Goal: Task Accomplishment & Management: Manage account settings

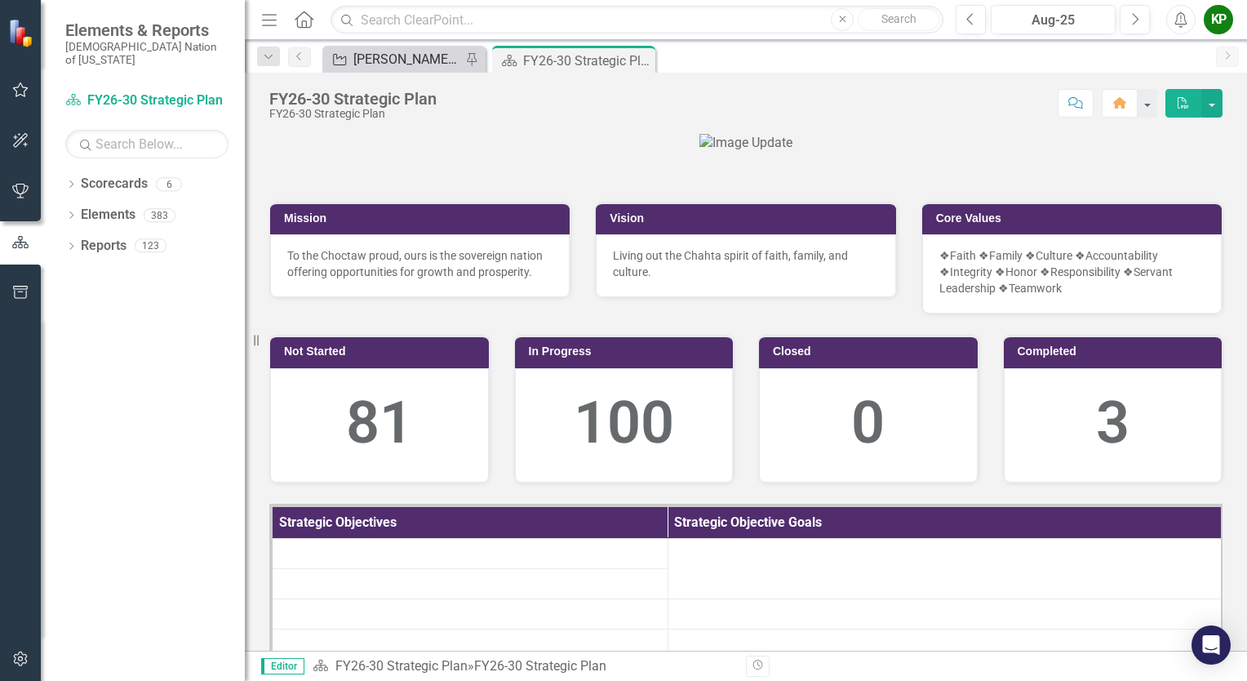
click at [414, 54] on div "[PERSON_NAME] SO's" at bounding box center [407, 59] width 108 height 20
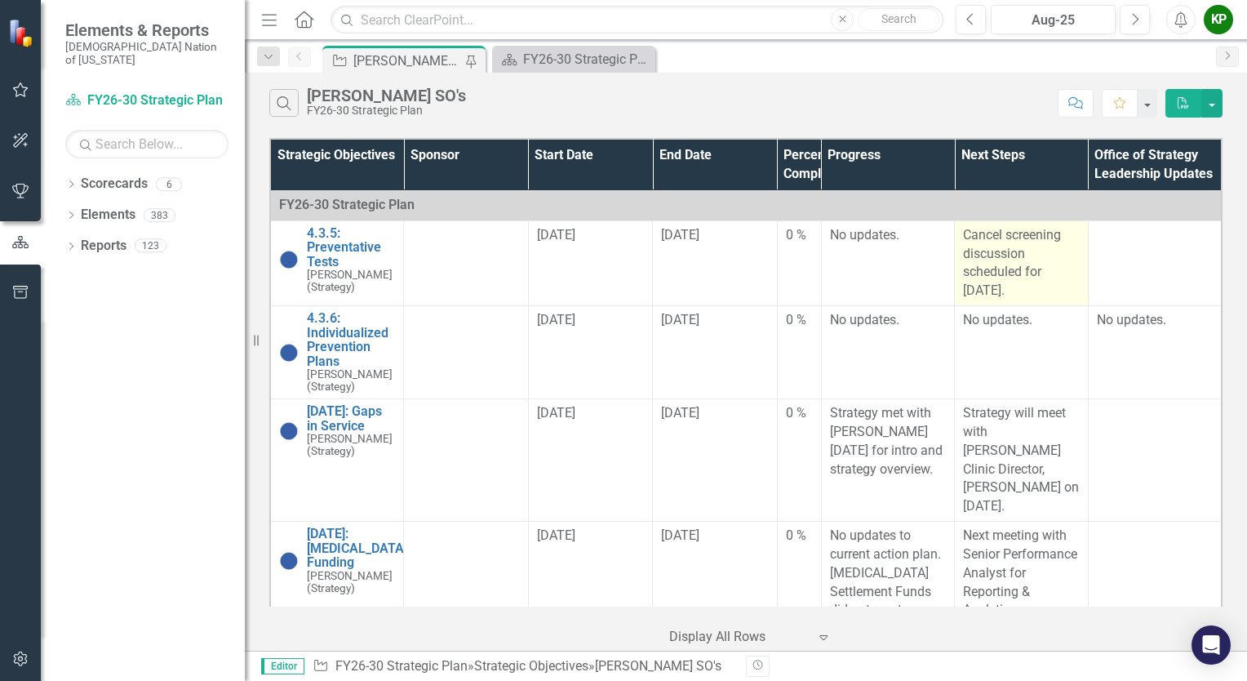
click at [1035, 271] on p "Cancel screening discussion scheduled for September 4, 2025." at bounding box center [1021, 263] width 117 height 74
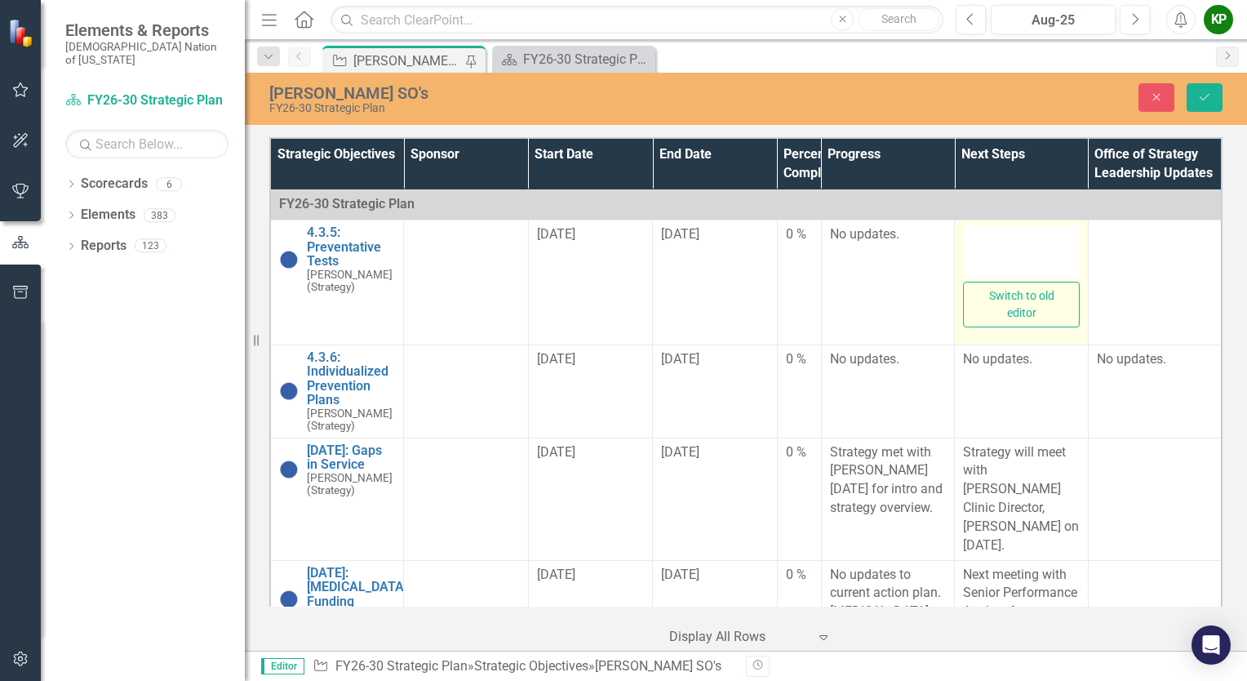
type textarea "<p>Cancel screening discussion scheduled for September 4, 2025.</p>"
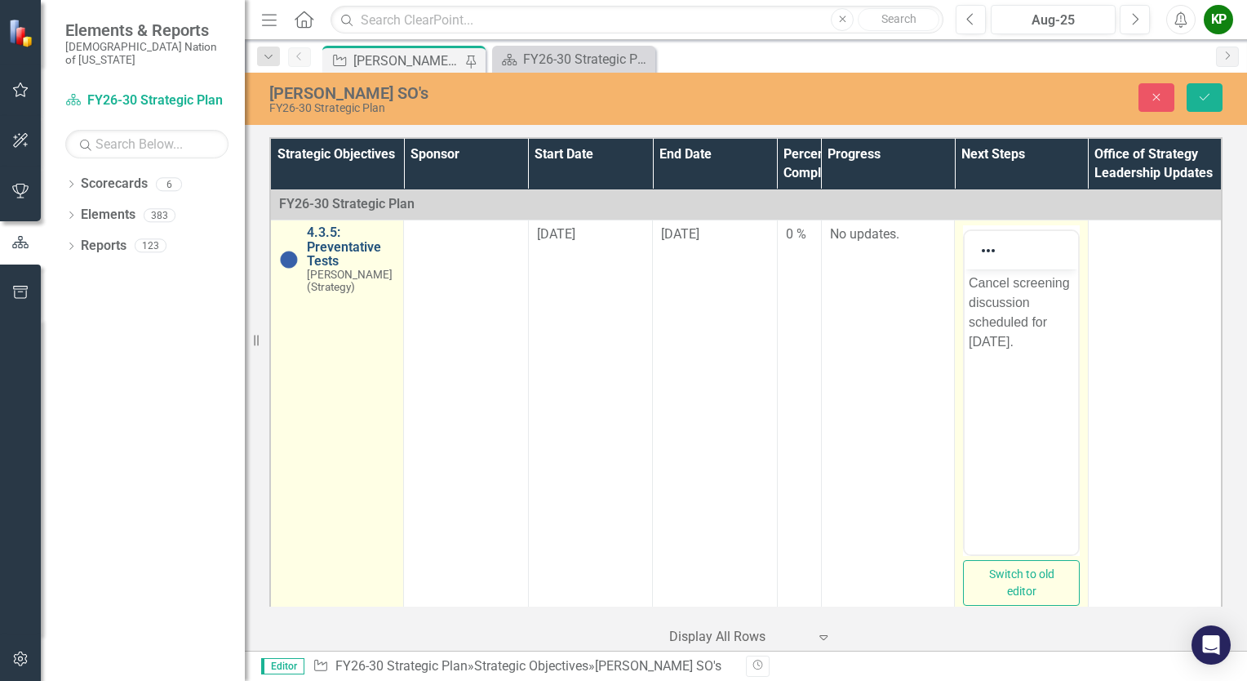
click at [324, 254] on link "4.3.5: Preventative Tests" at bounding box center [351, 246] width 88 height 43
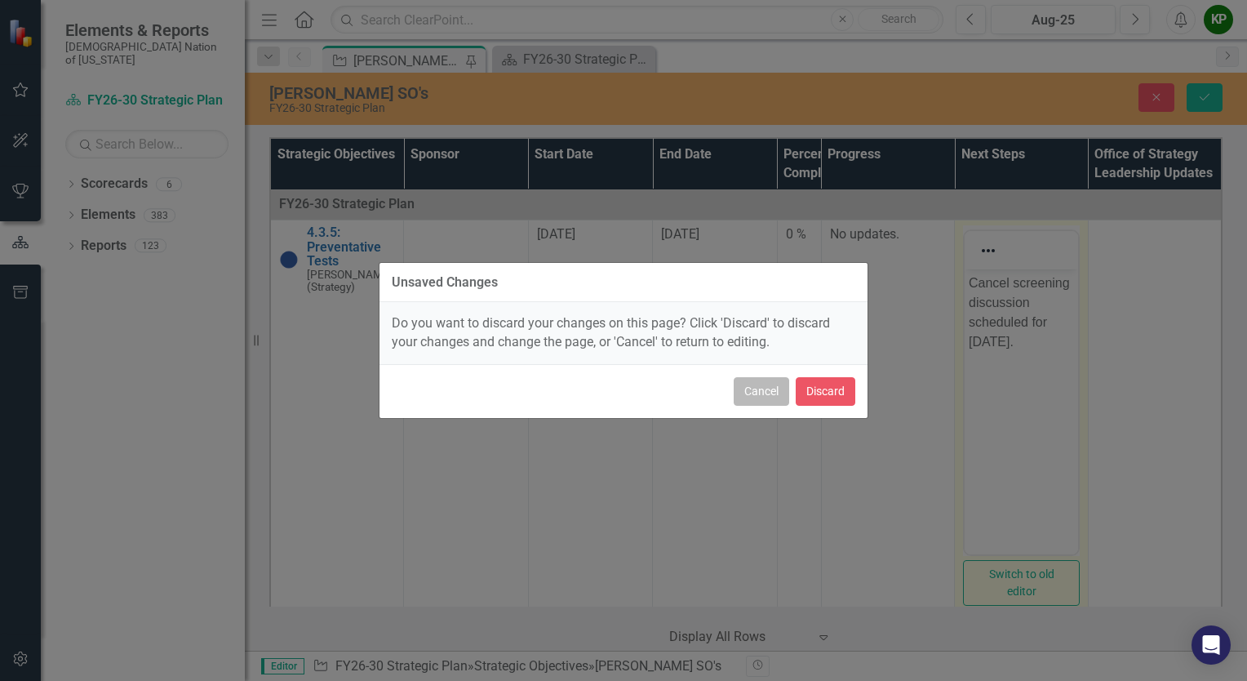
click at [777, 391] on button "Cancel" at bounding box center [761, 391] width 55 height 29
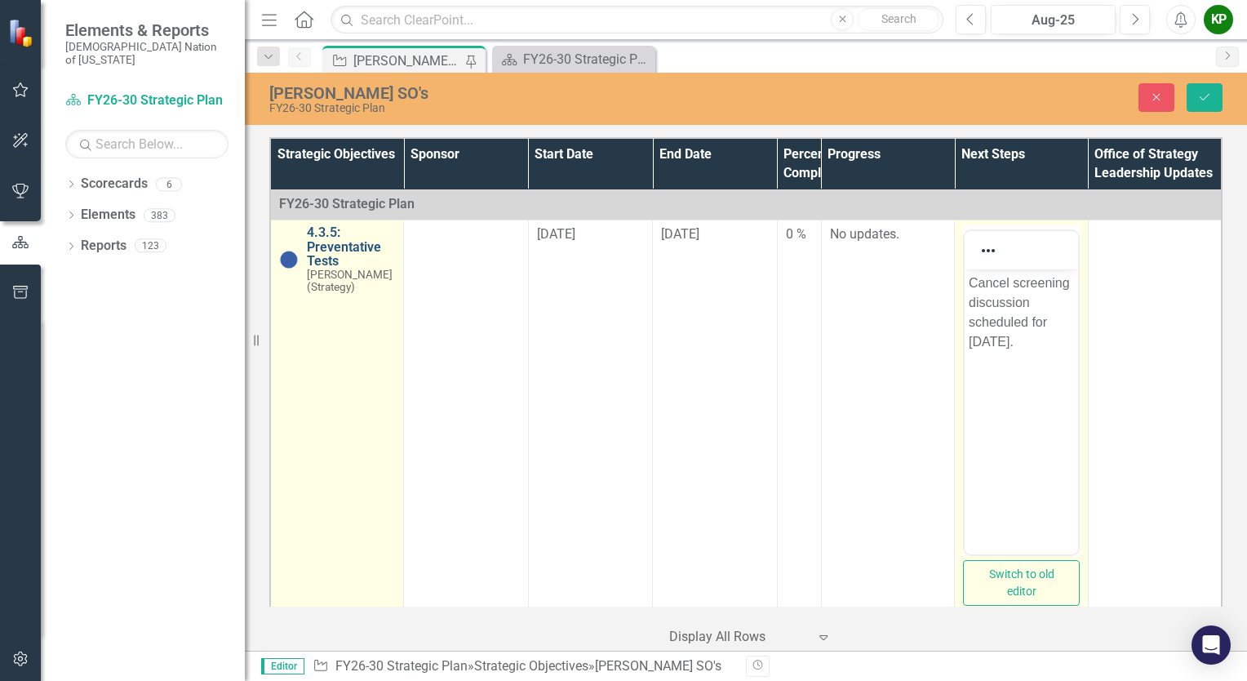
click at [330, 253] on link "4.3.5: Preventative Tests" at bounding box center [351, 246] width 88 height 43
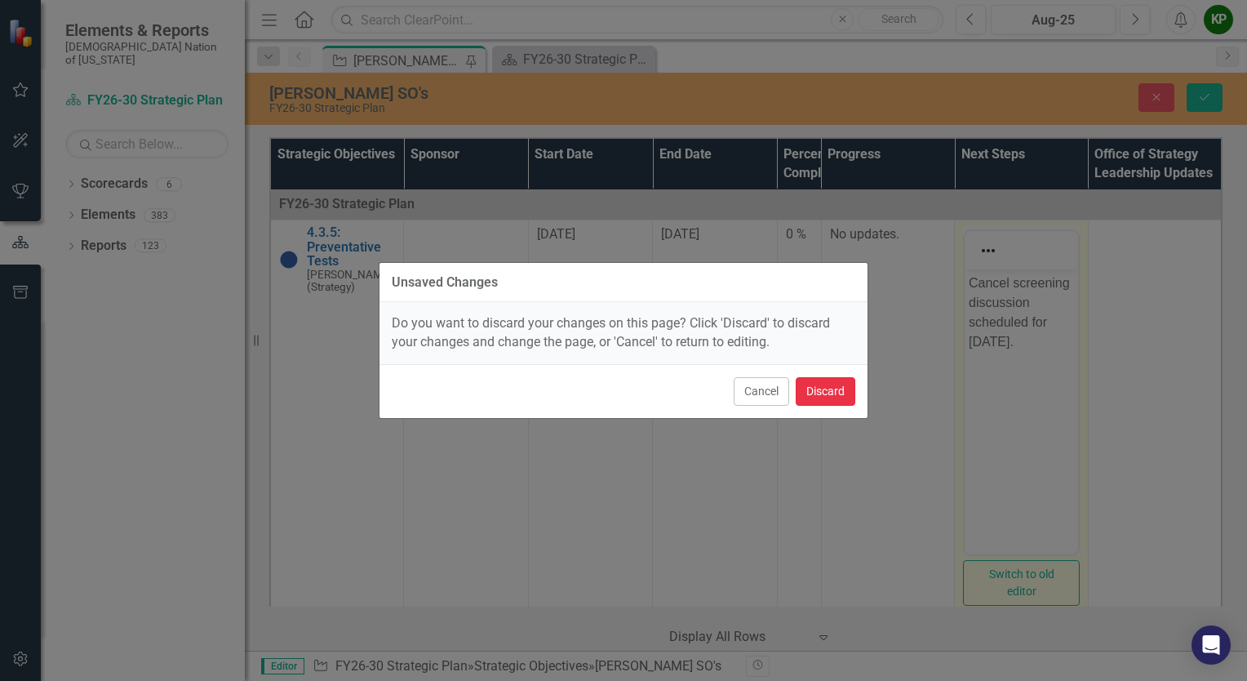
click at [832, 393] on button "Discard" at bounding box center [826, 391] width 60 height 29
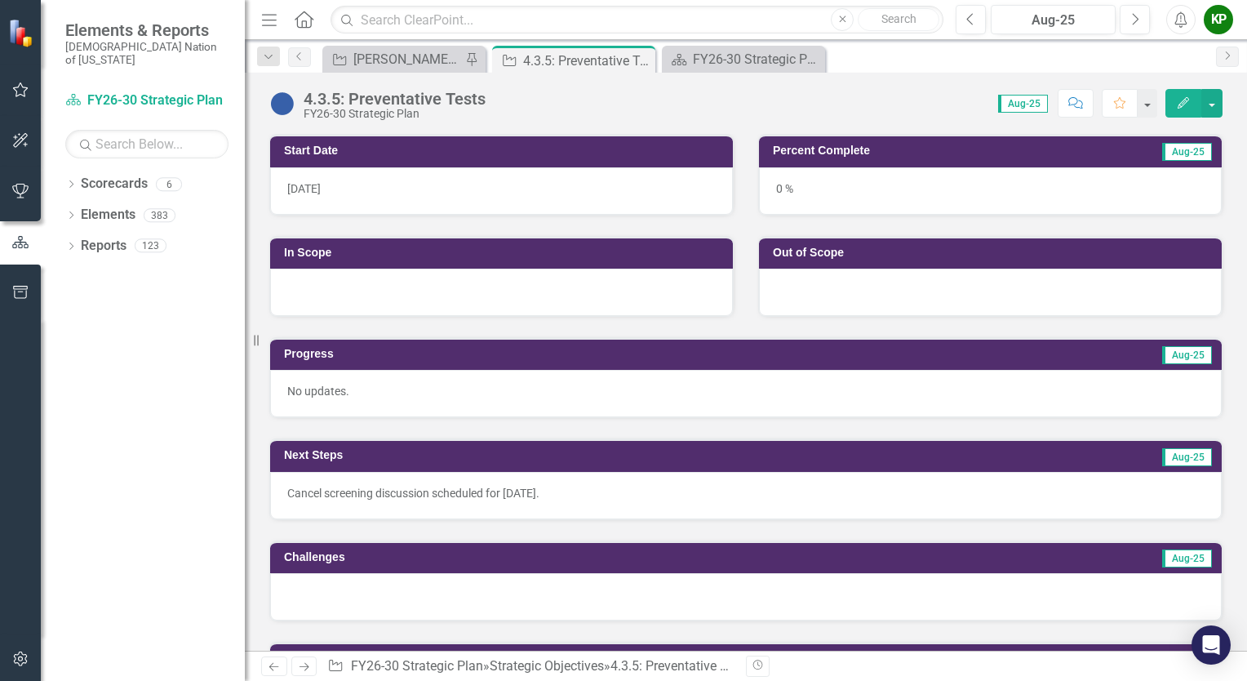
scroll to position [490, 0]
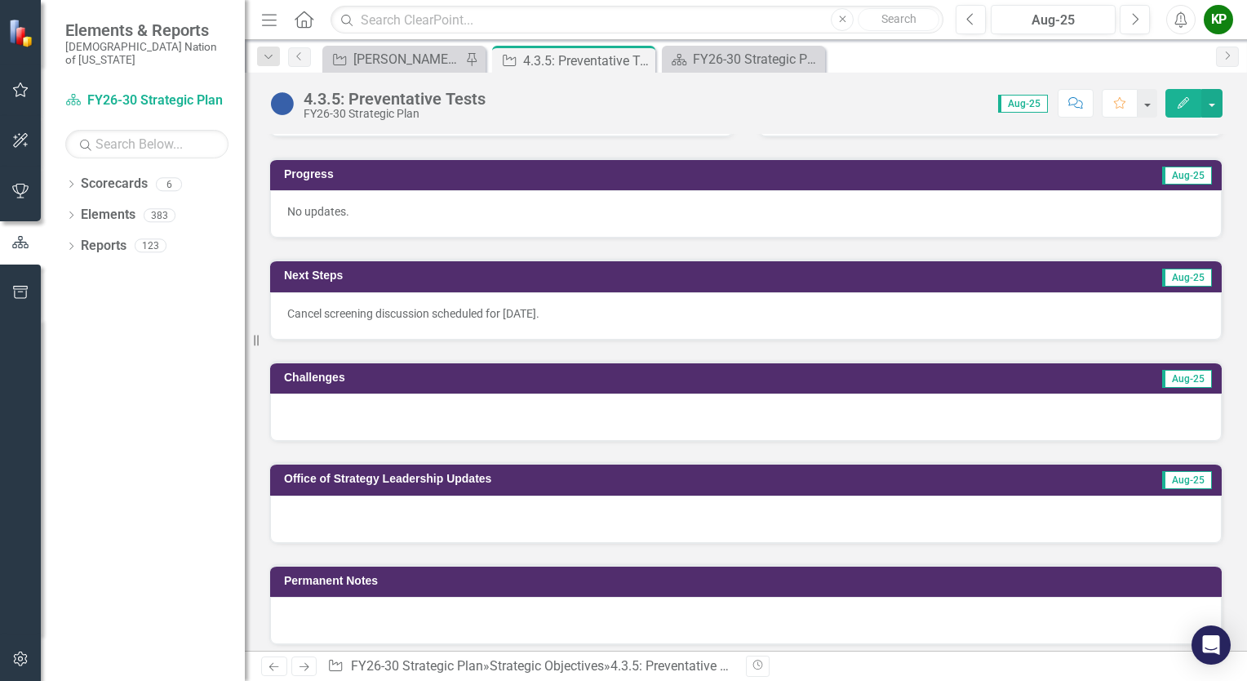
click at [622, 308] on p "Cancel screening discussion scheduled for September 4, 2025." at bounding box center [745, 313] width 917 height 16
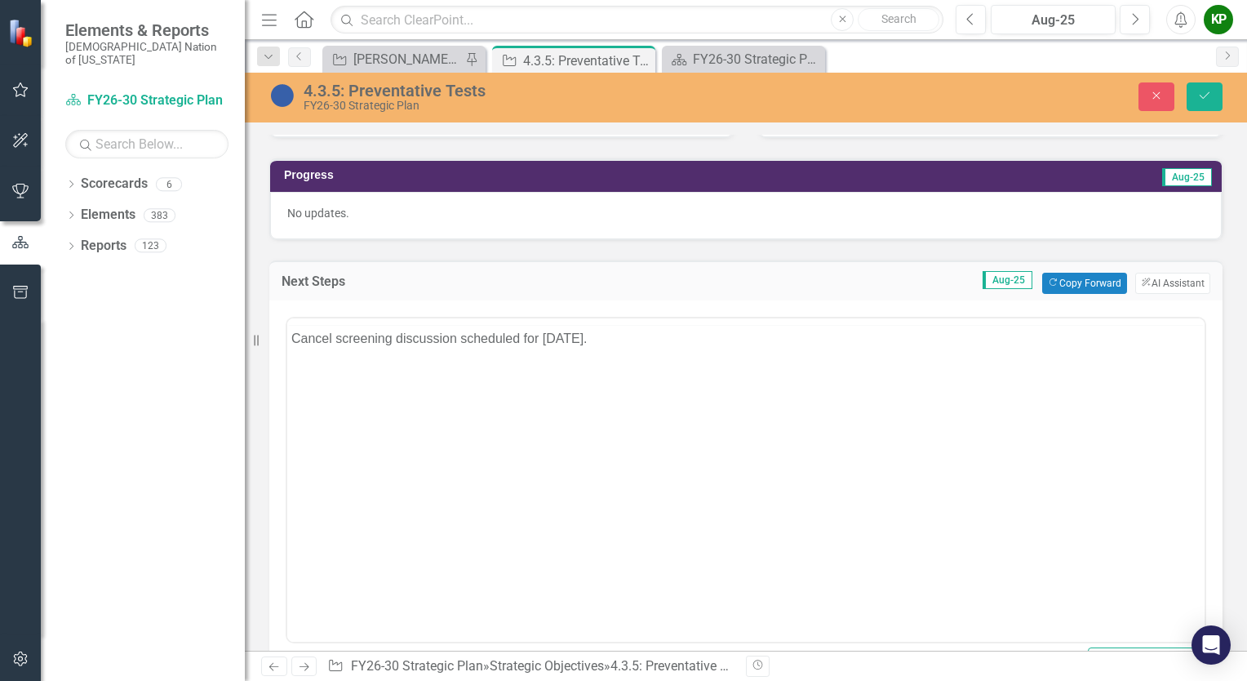
scroll to position [0, 0]
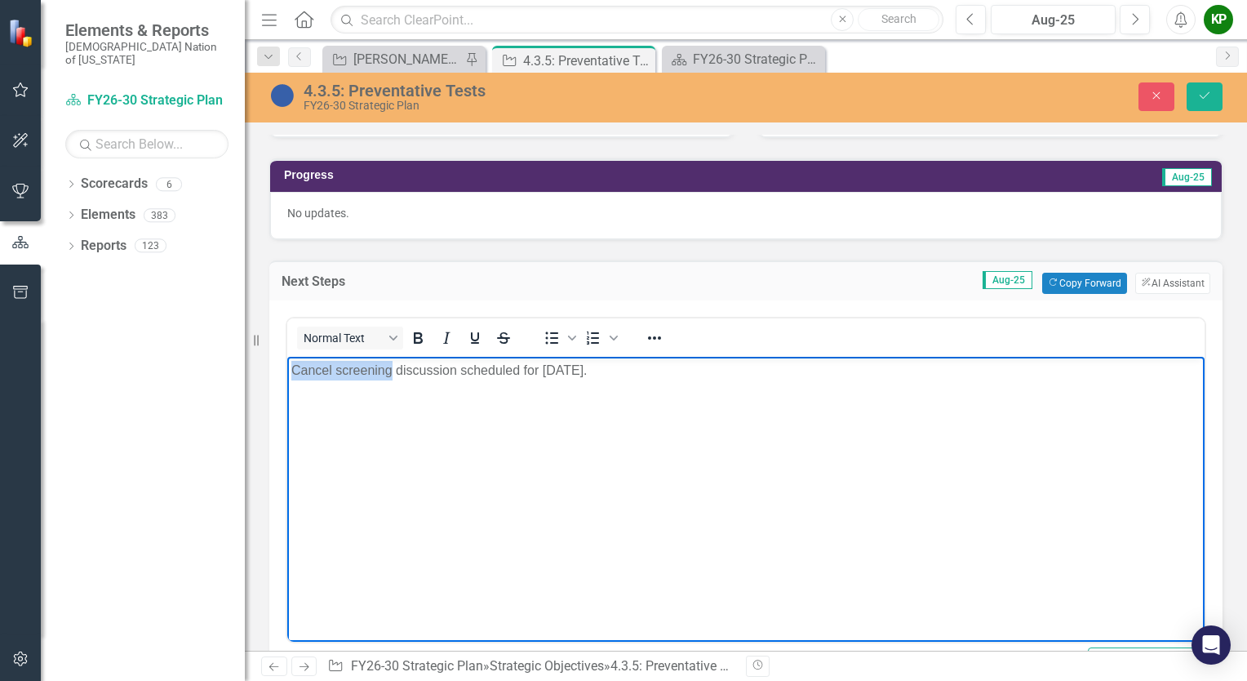
drag, startPoint x: 393, startPoint y: 372, endPoint x: 486, endPoint y: 709, distance: 349.8
click at [287, 357] on html "Cancel screening discussion scheduled for September 4, 2025." at bounding box center [745, 478] width 917 height 245
click at [333, 369] on p "Cancel screening discussion scheduled for September 4, 2025." at bounding box center [745, 370] width 909 height 20
click at [730, 375] on p "Cancer screening discussion scheduled for September 4, 2025." at bounding box center [745, 370] width 909 height 20
click at [400, 374] on p "Cancer screening discussion scheduled for September 4, 2025." at bounding box center [745, 370] width 909 height 20
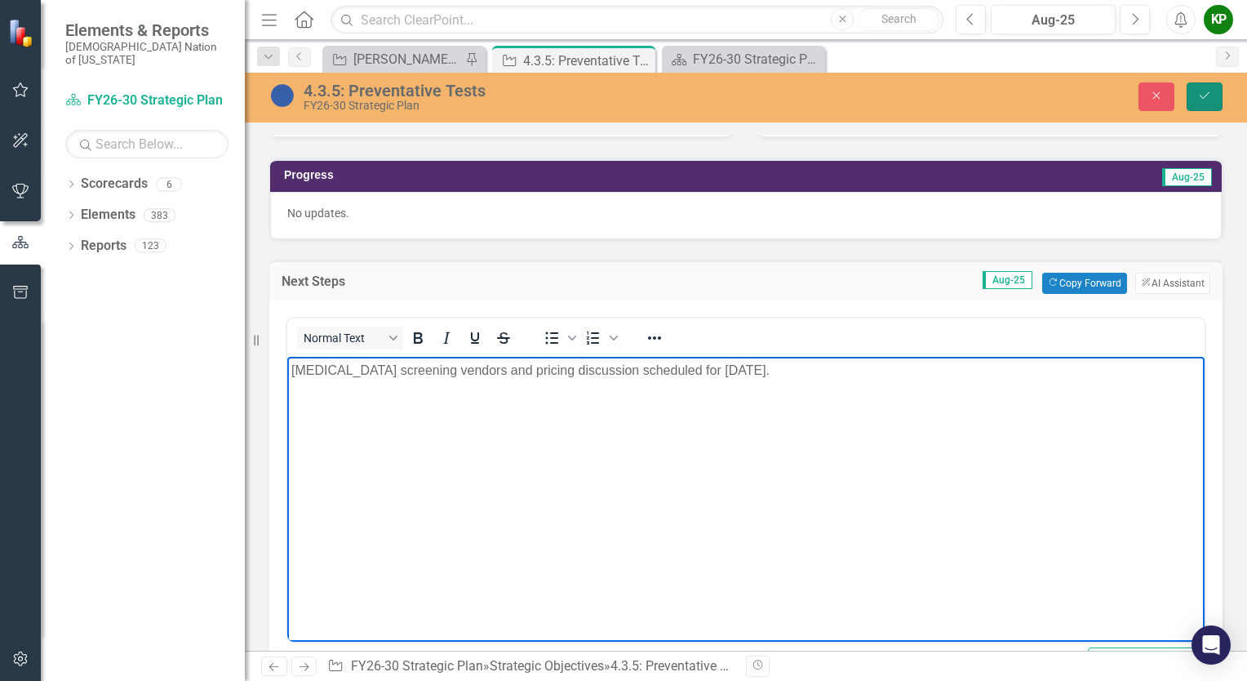
click at [1198, 86] on button "Save" at bounding box center [1205, 96] width 36 height 29
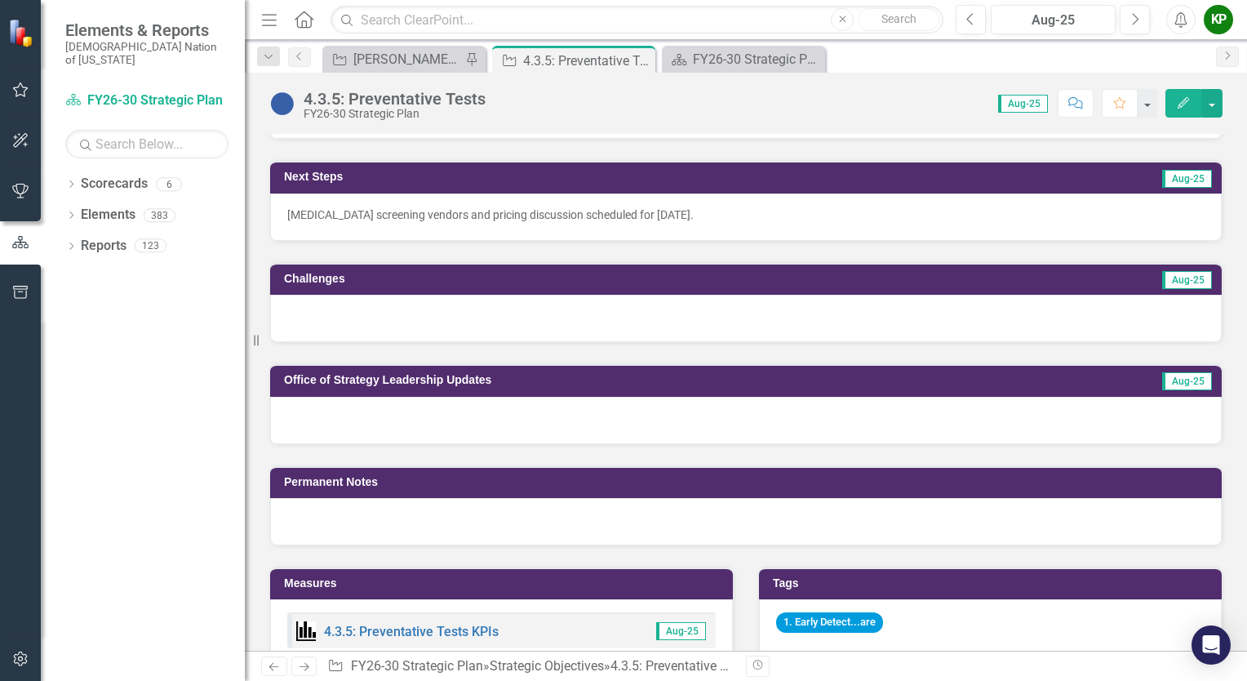
scroll to position [571, 0]
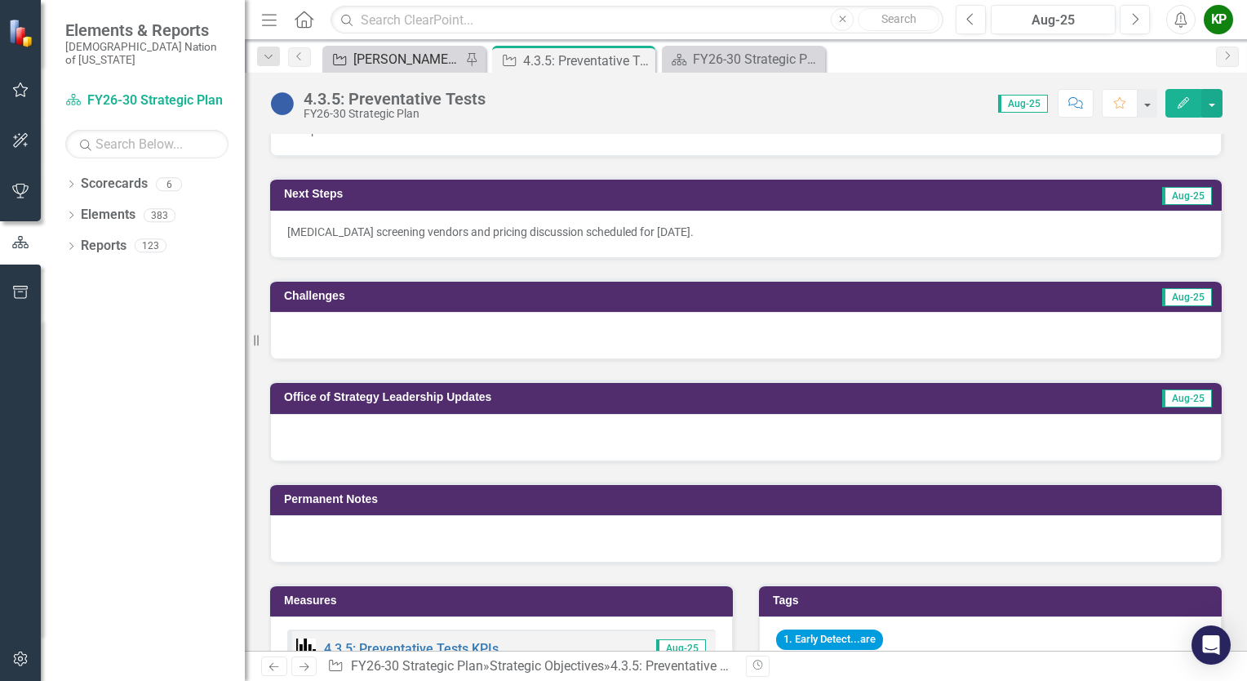
click at [406, 59] on div "[PERSON_NAME] SO's" at bounding box center [407, 59] width 108 height 20
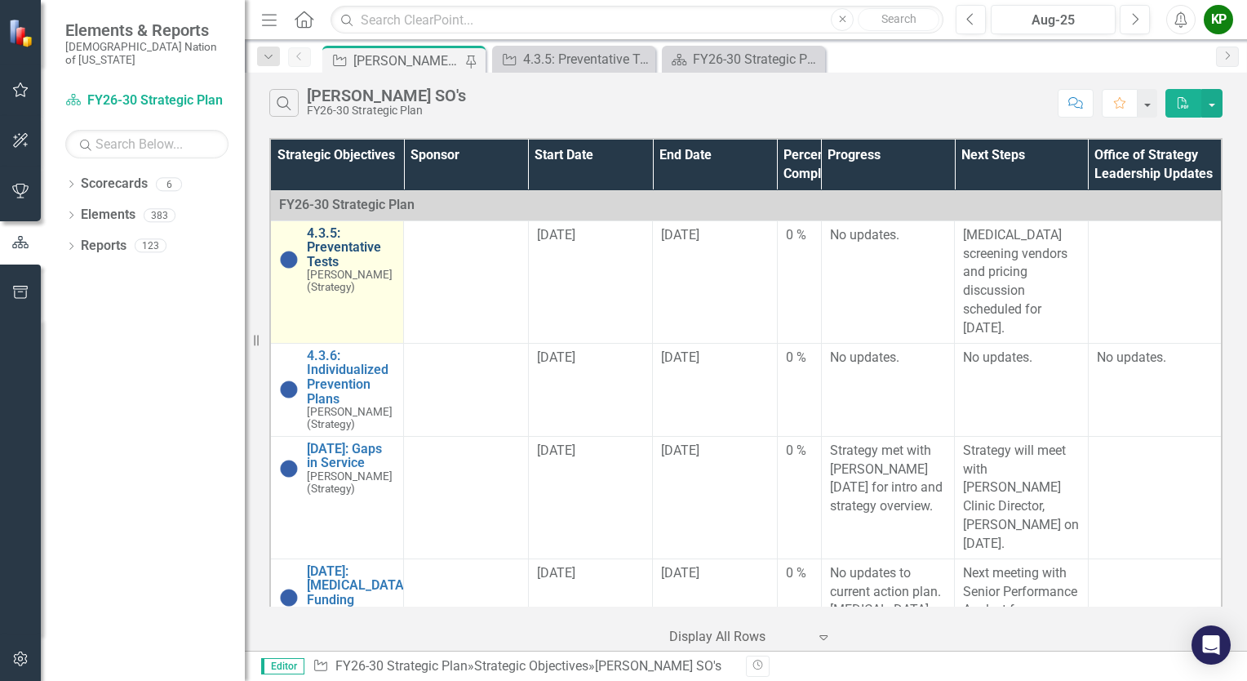
click at [335, 251] on link "4.3.5: Preventative Tests" at bounding box center [351, 247] width 88 height 43
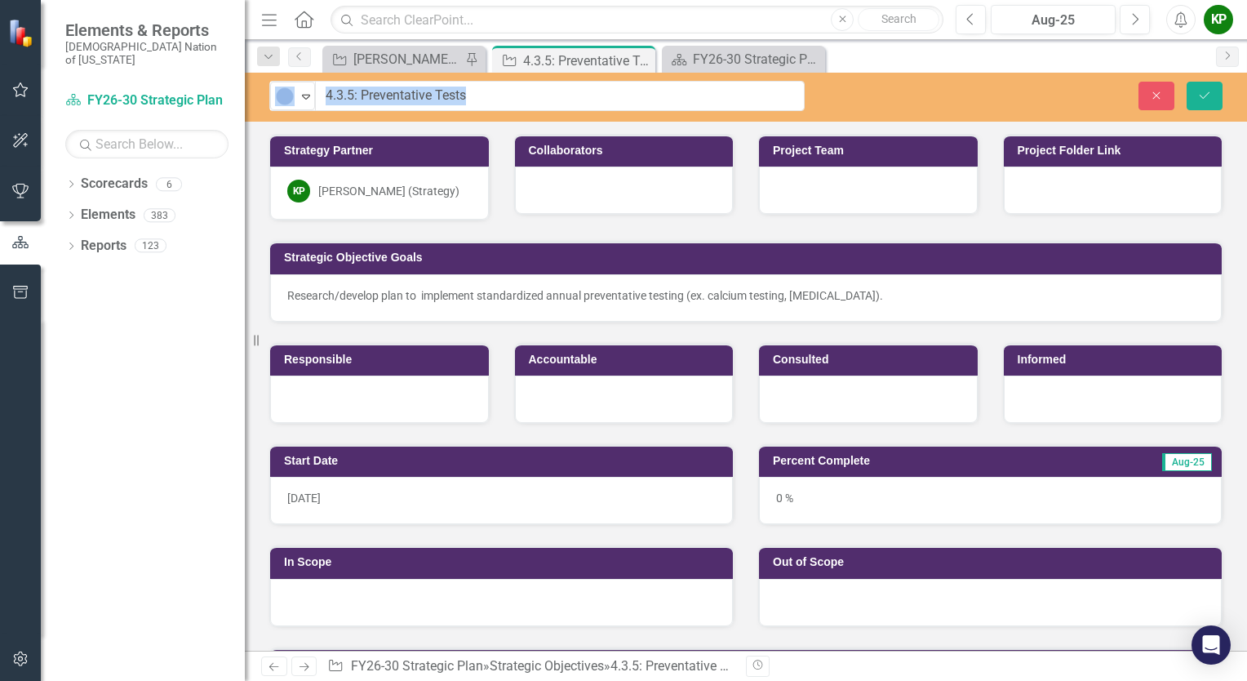
drag, startPoint x: 304, startPoint y: 99, endPoint x: 349, endPoint y: 96, distance: 44.9
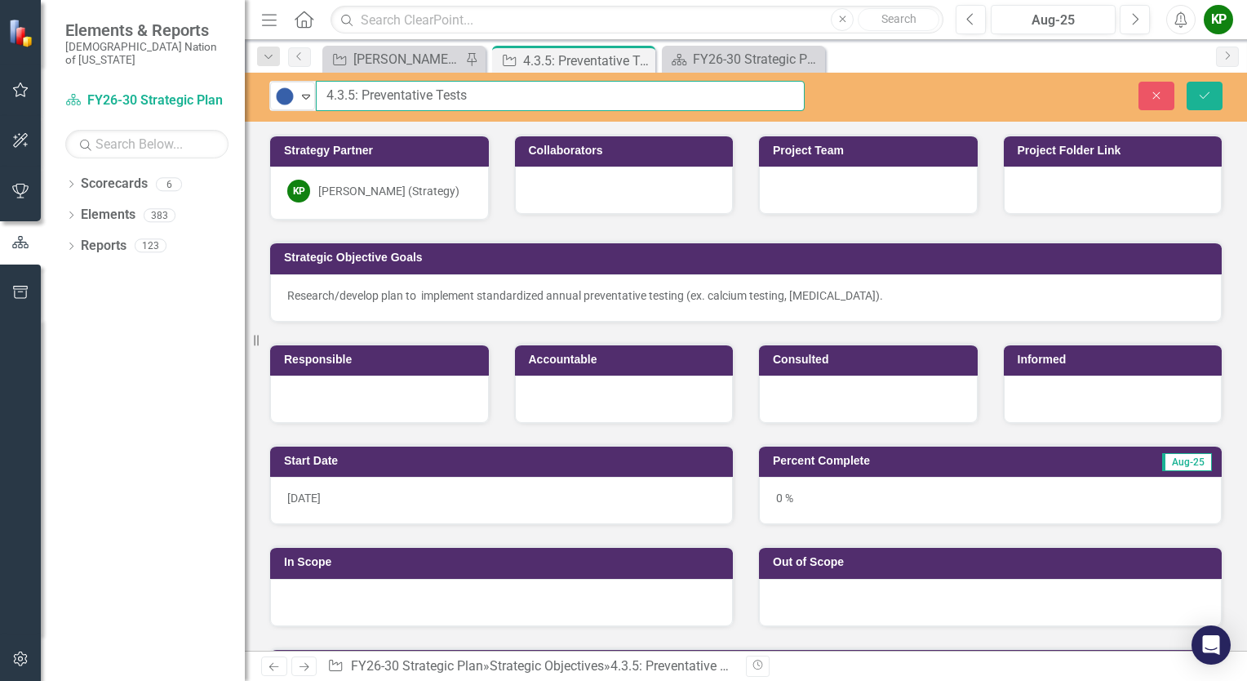
drag, startPoint x: 351, startPoint y: 97, endPoint x: 325, endPoint y: 98, distance: 26.1
click at [325, 98] on input "4.3.5: Preventative Tests" at bounding box center [560, 96] width 489 height 30
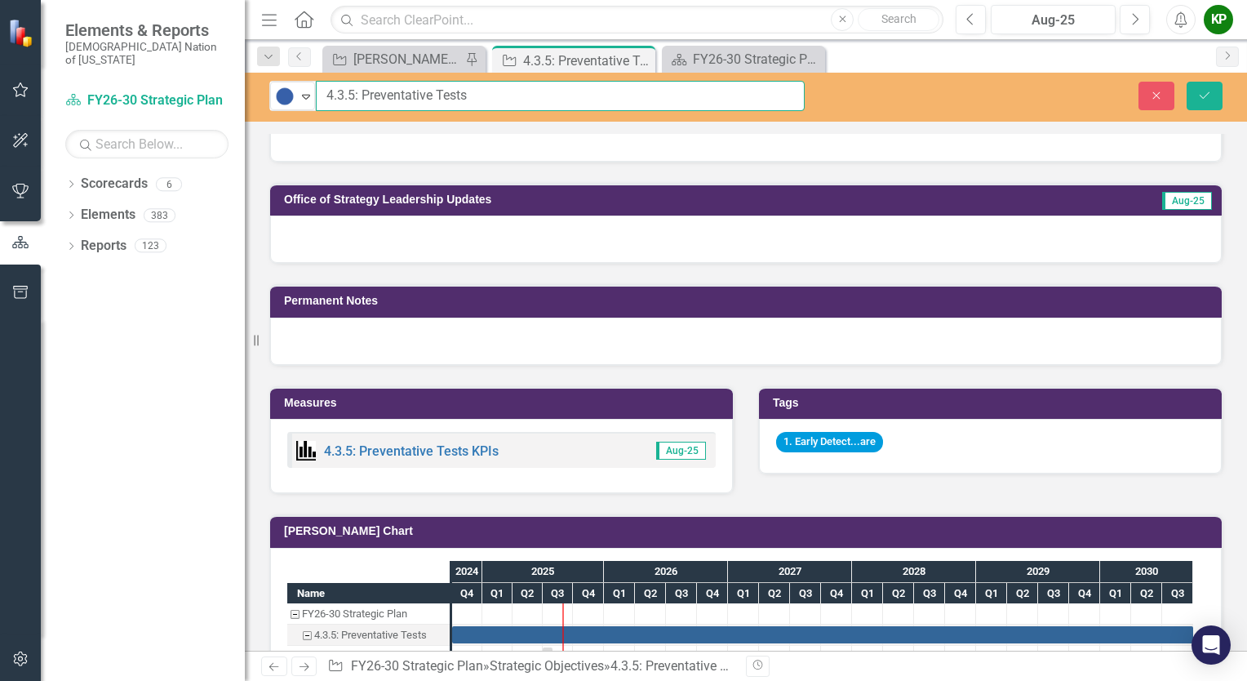
scroll to position [816, 0]
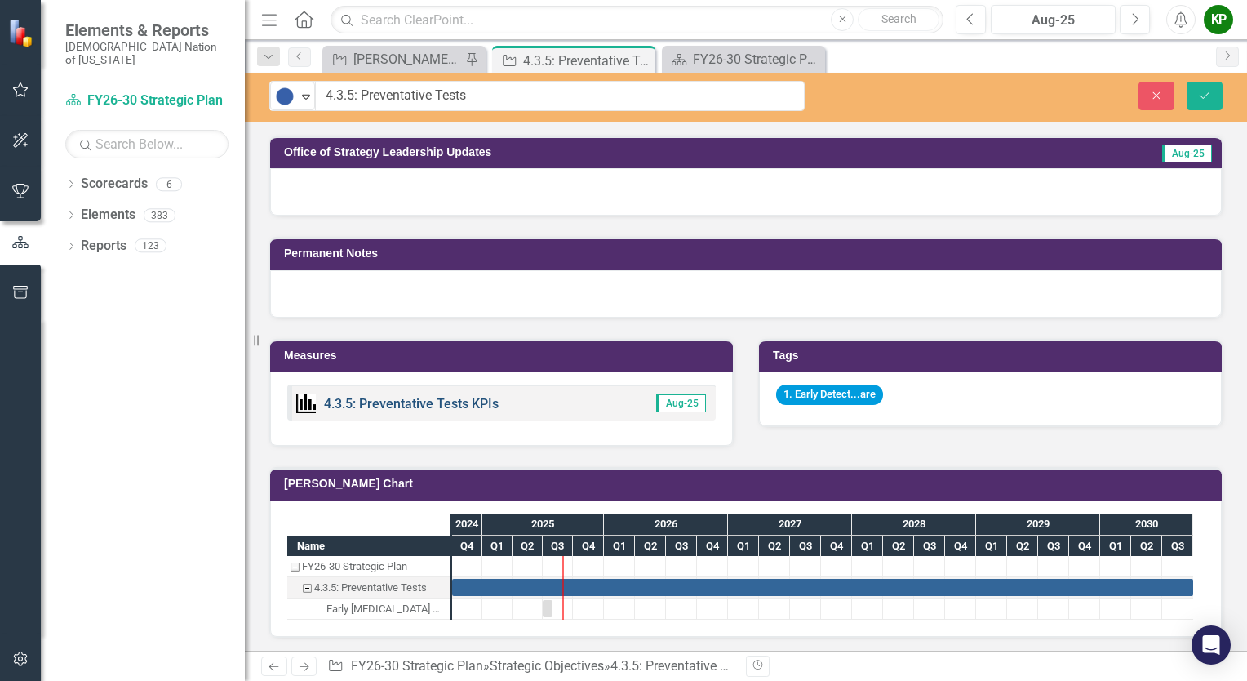
click at [423, 396] on link "4.3.5: Preventative Tests KPIs" at bounding box center [411, 404] width 175 height 16
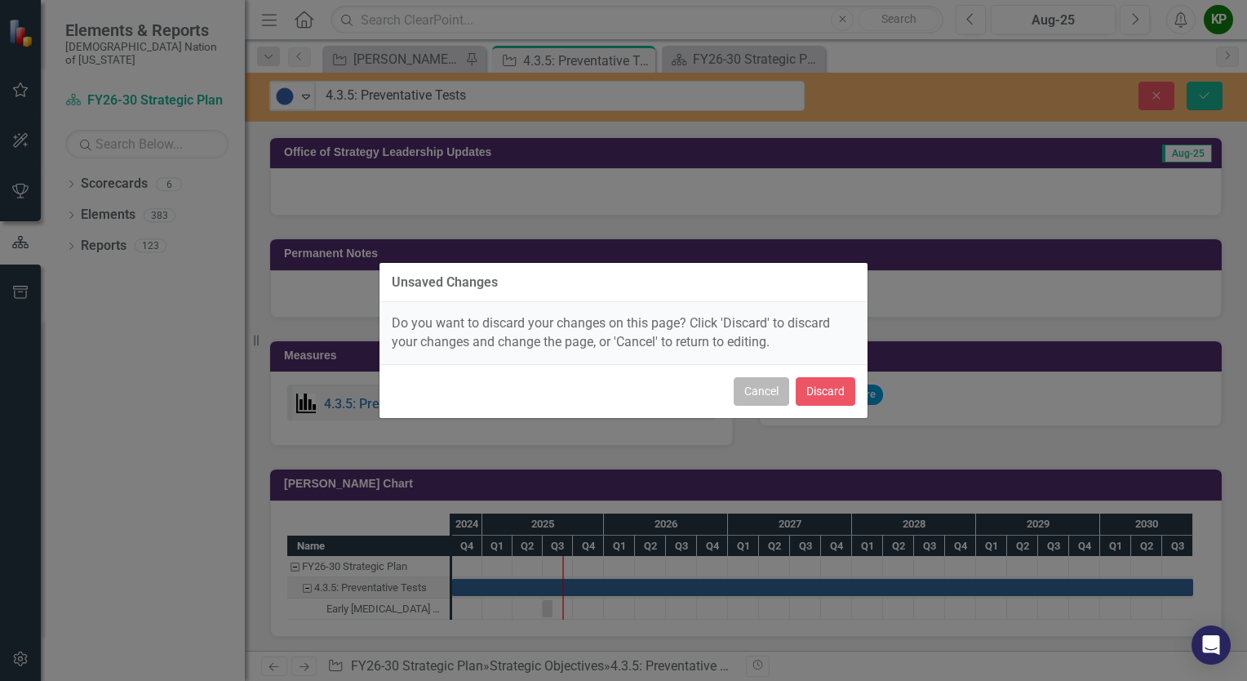
click at [771, 393] on button "Cancel" at bounding box center [761, 391] width 55 height 29
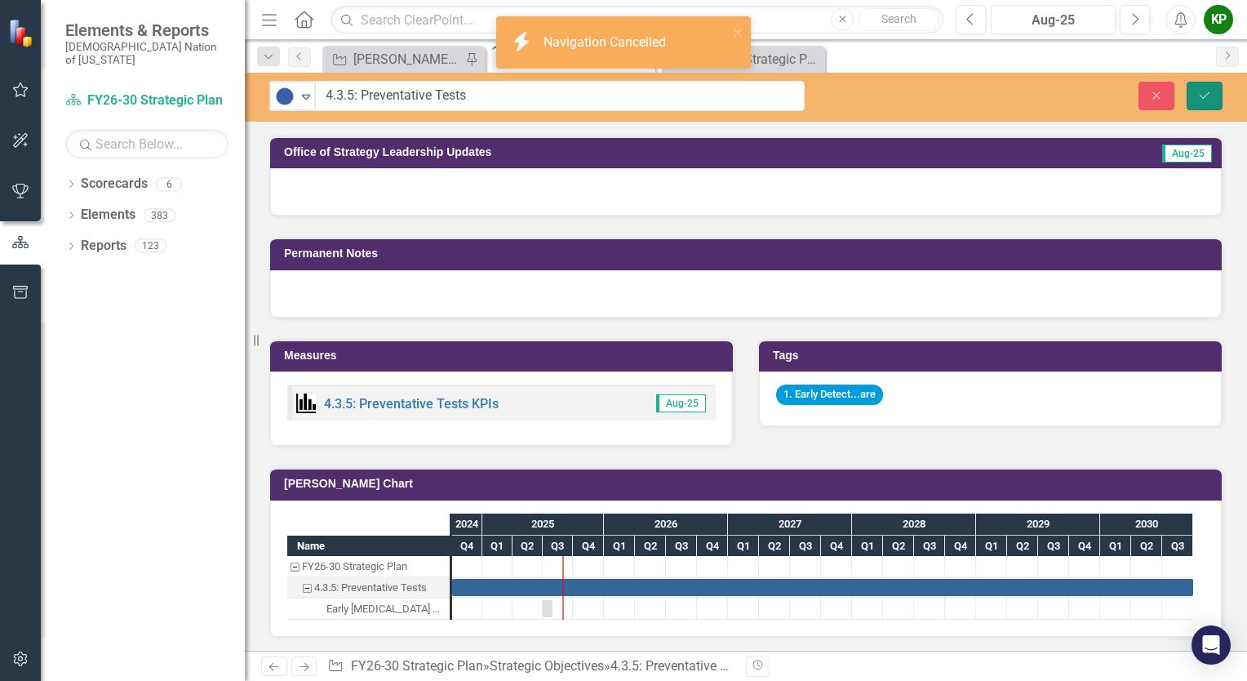
click at [1201, 91] on icon "Save" at bounding box center [1204, 95] width 15 height 11
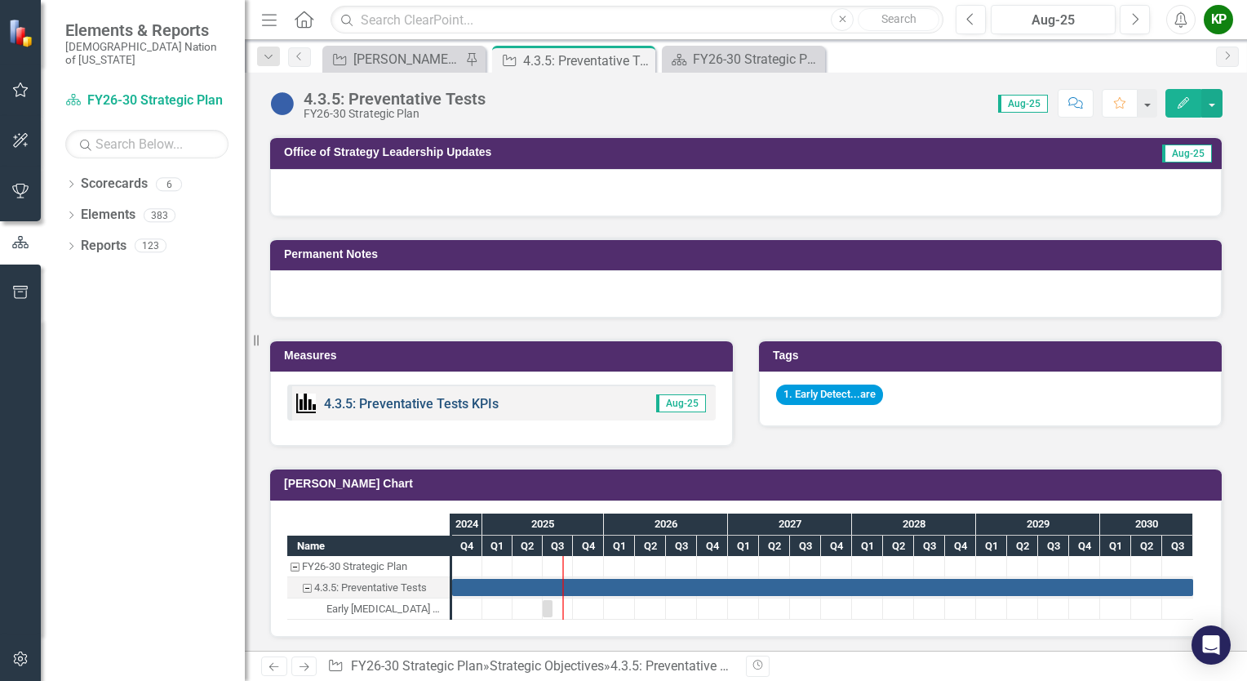
click at [459, 396] on link "4.3.5: Preventative Tests KPIs" at bounding box center [411, 404] width 175 height 16
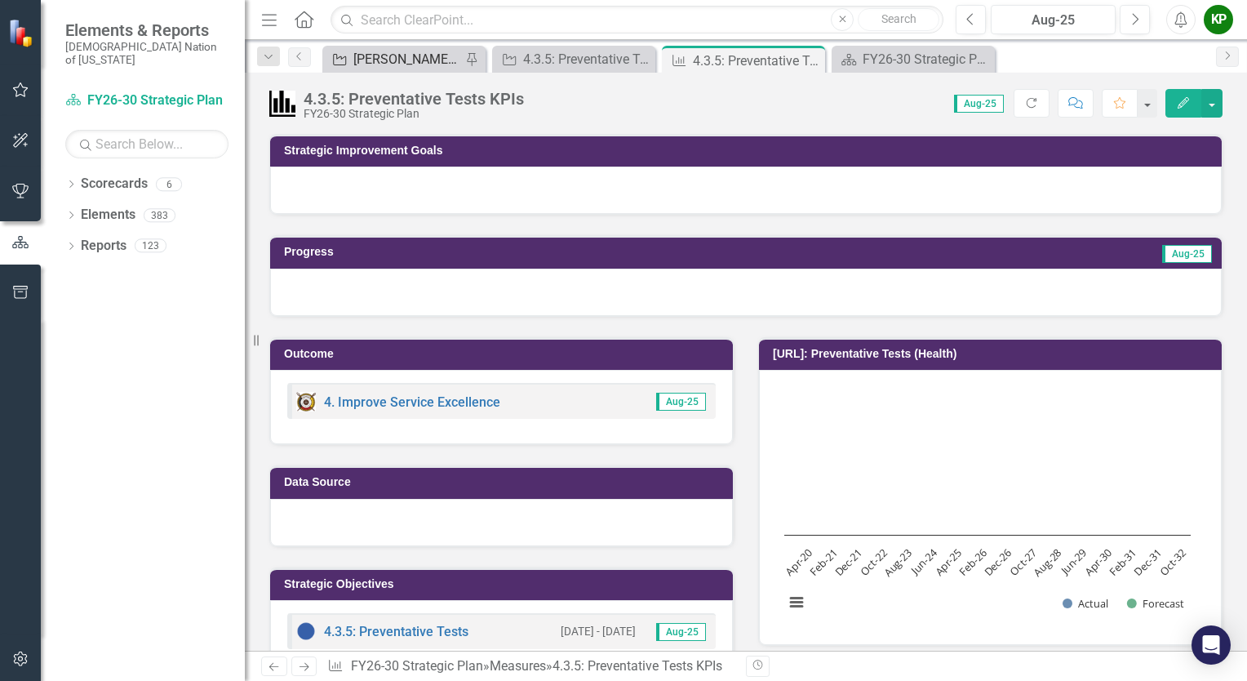
click at [397, 63] on div "[PERSON_NAME] SO's" at bounding box center [407, 59] width 108 height 20
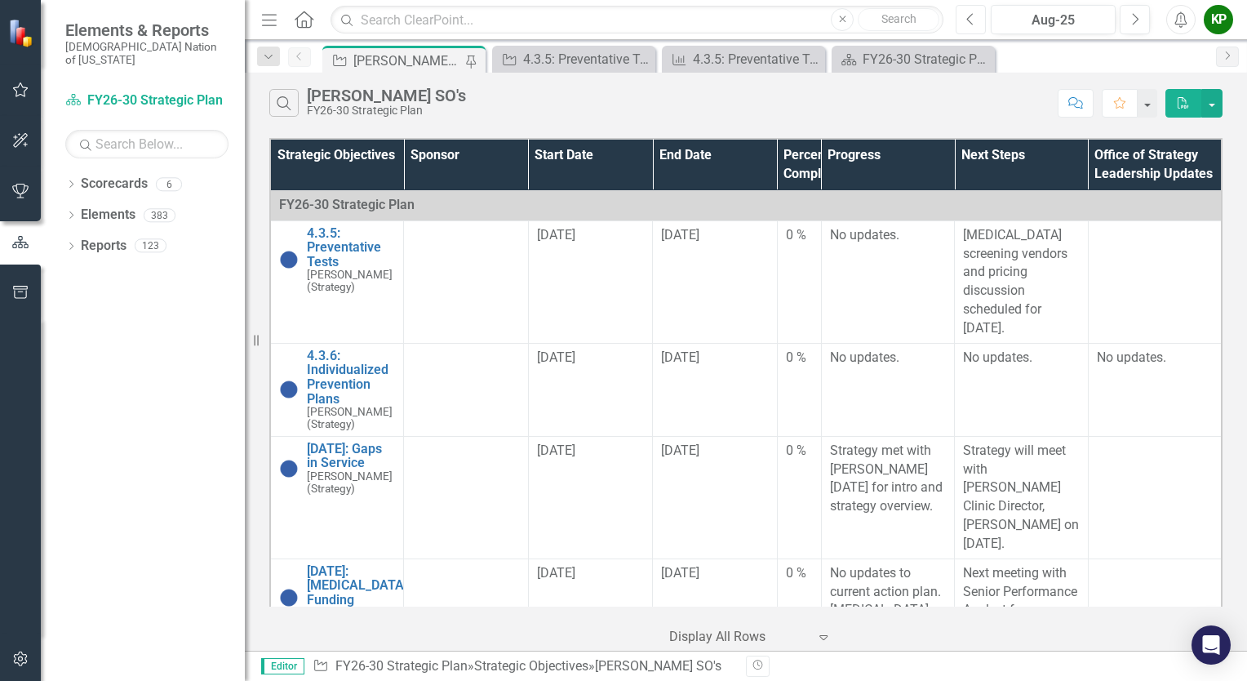
click at [971, 20] on icon "Previous" at bounding box center [970, 19] width 9 height 15
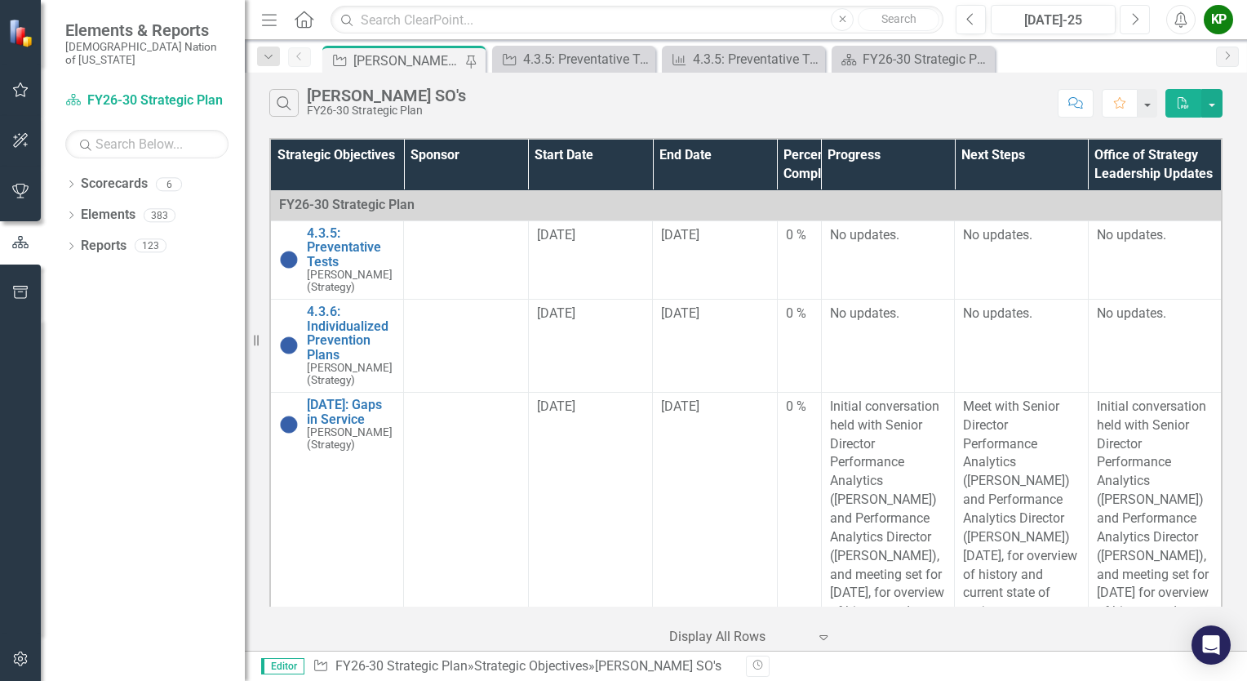
click at [1133, 24] on icon "button" at bounding box center [1136, 18] width 7 height 11
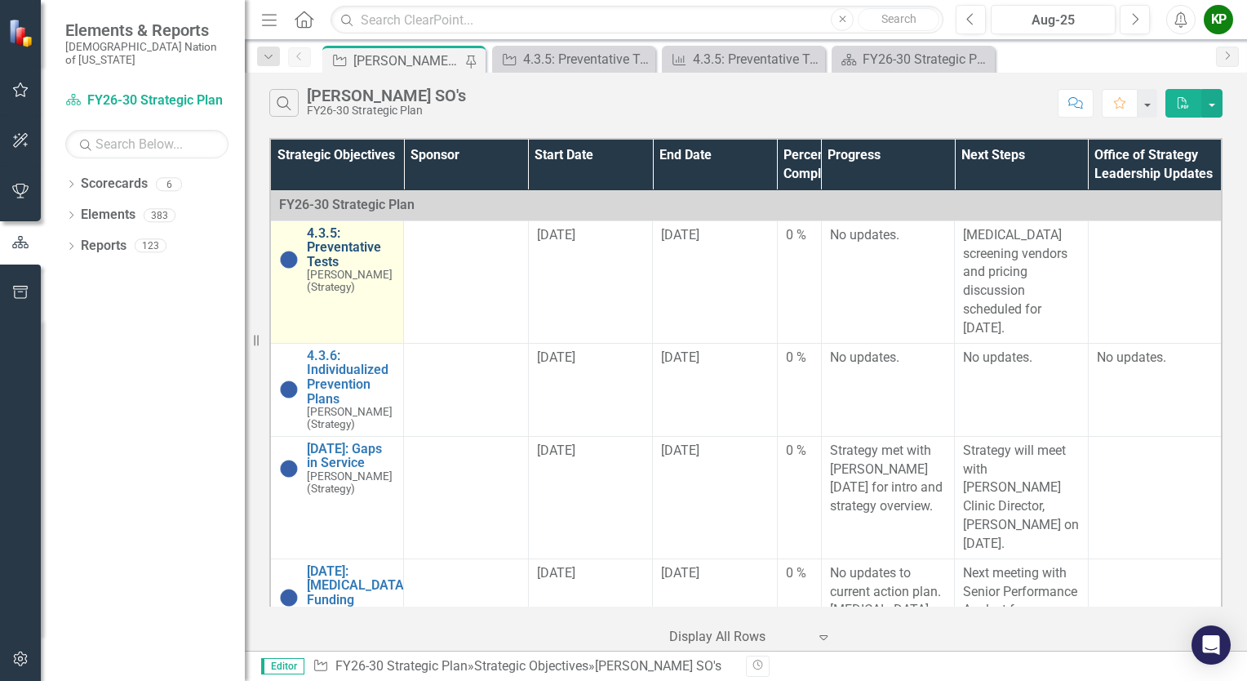
click at [326, 246] on link "4.3.5: Preventative Tests" at bounding box center [351, 247] width 88 height 43
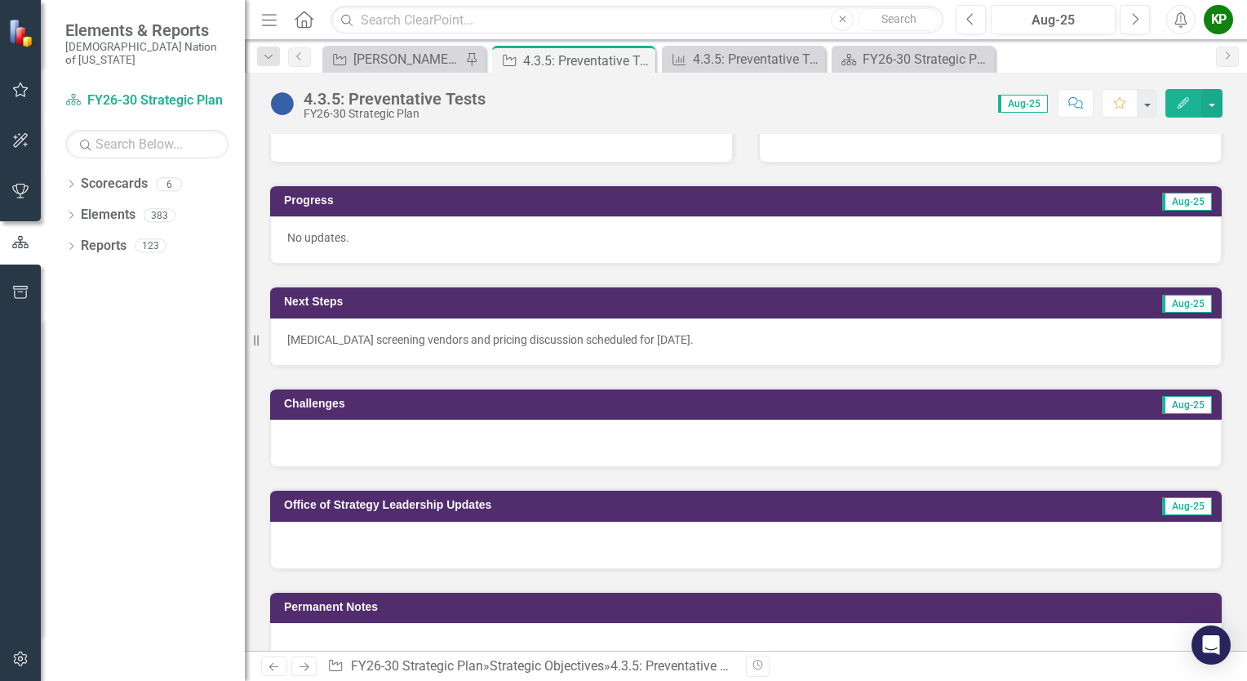
scroll to position [490, 0]
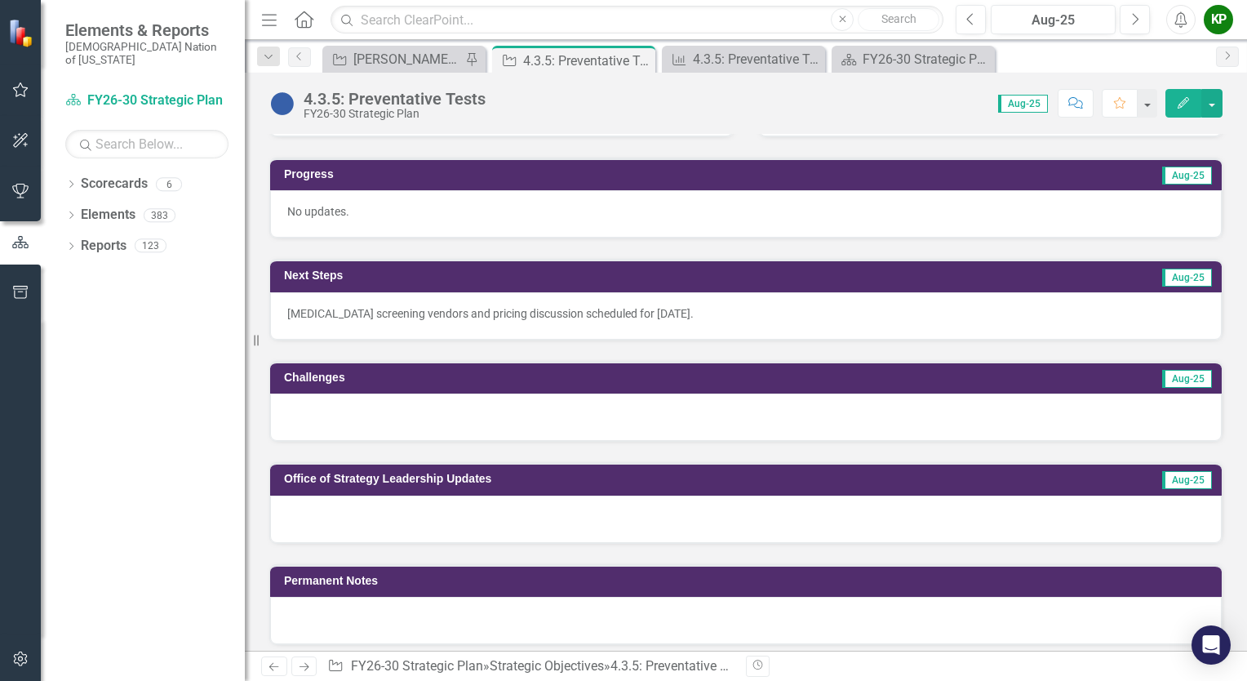
click at [561, 406] on div at bounding box center [746, 416] width 952 height 47
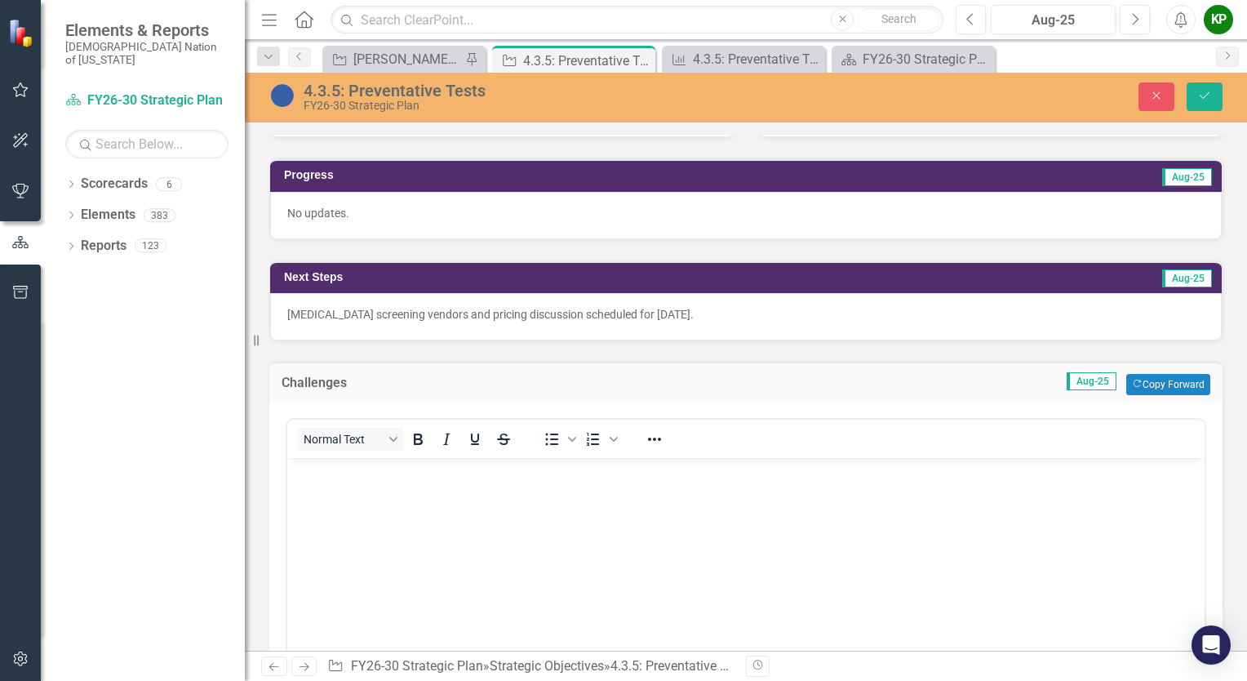
scroll to position [0, 0]
drag, startPoint x: 513, startPoint y: 521, endPoint x: 481, endPoint y: 512, distance: 33.9
click at [500, 517] on body "Rich Text Area. Press ALT-0 for help." at bounding box center [745, 580] width 917 height 245
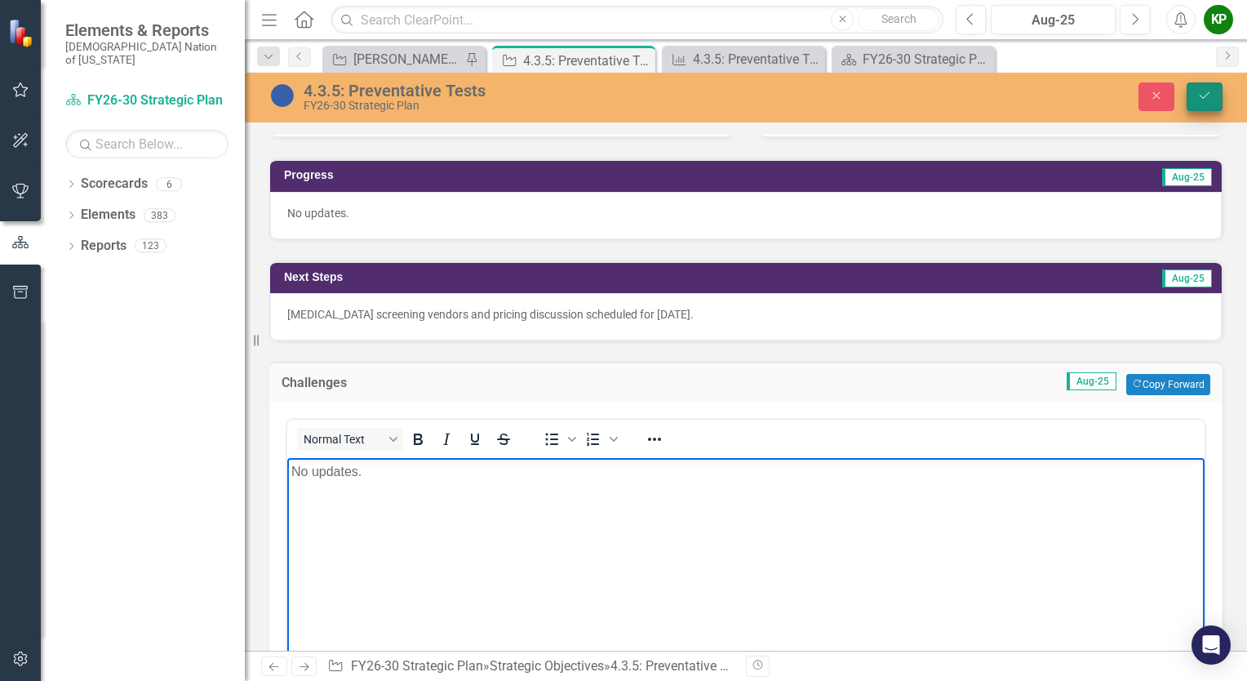
click at [1214, 100] on button "Save" at bounding box center [1205, 96] width 36 height 29
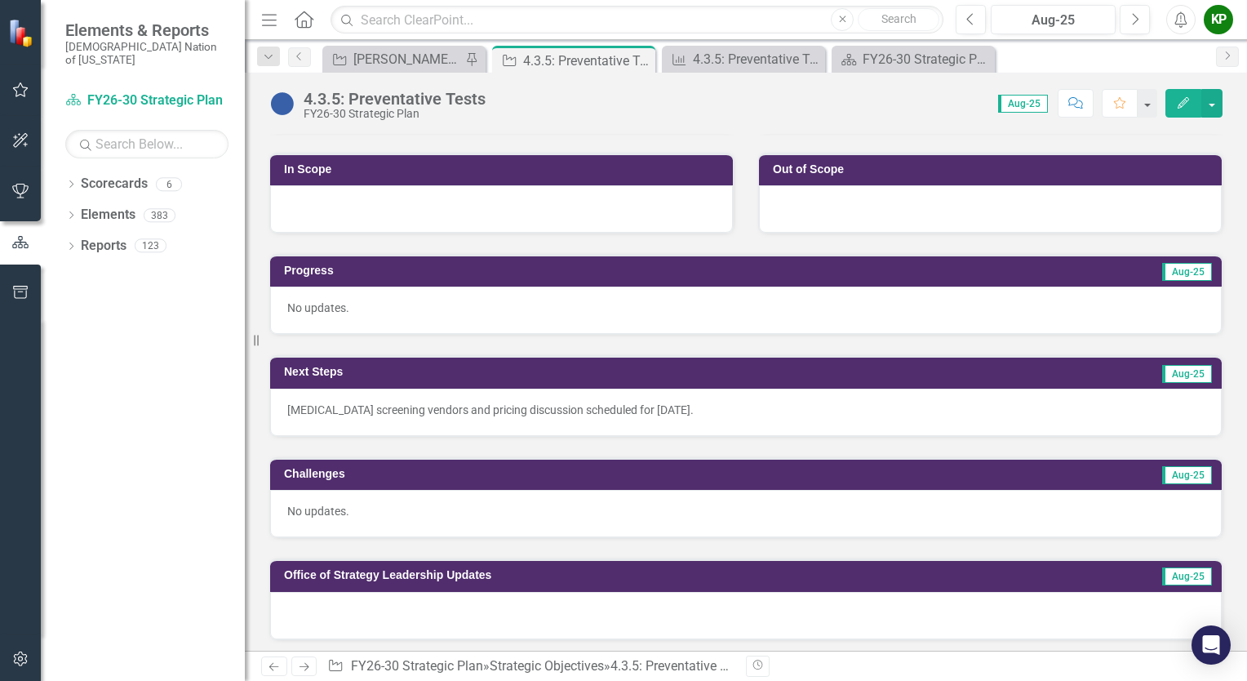
scroll to position [408, 0]
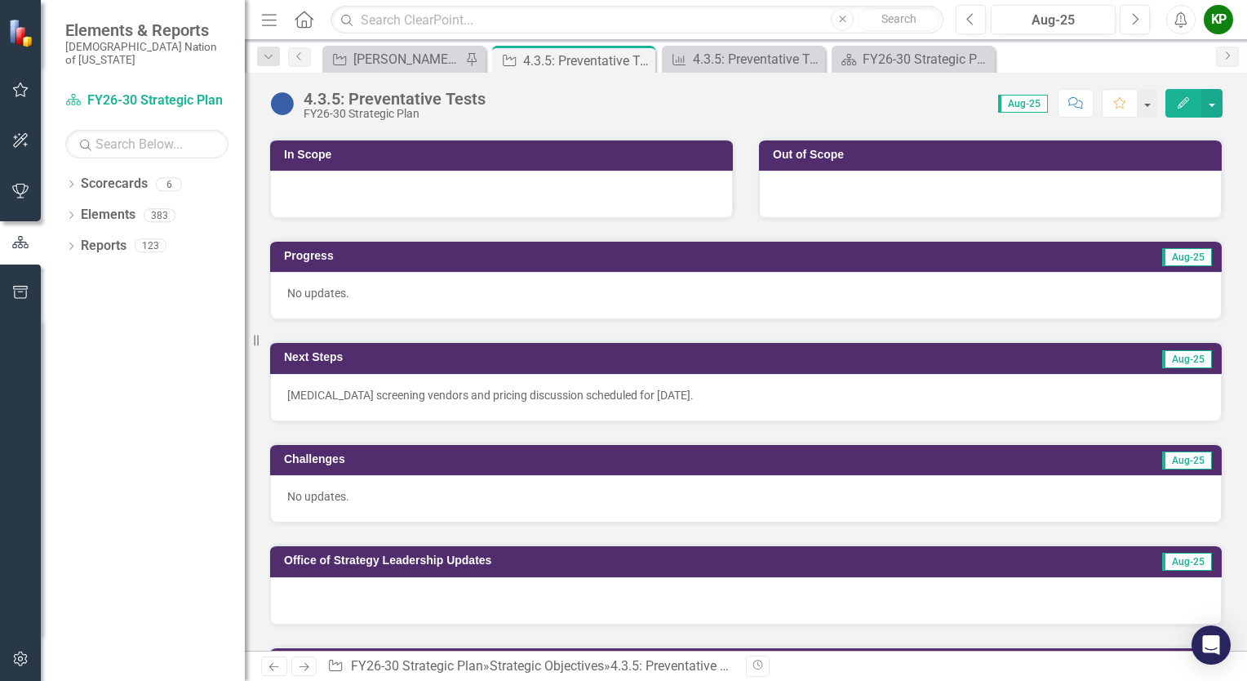
click at [732, 388] on p "[MEDICAL_DATA] screening vendors and pricing discussion scheduled for [DATE]." at bounding box center [745, 395] width 917 height 16
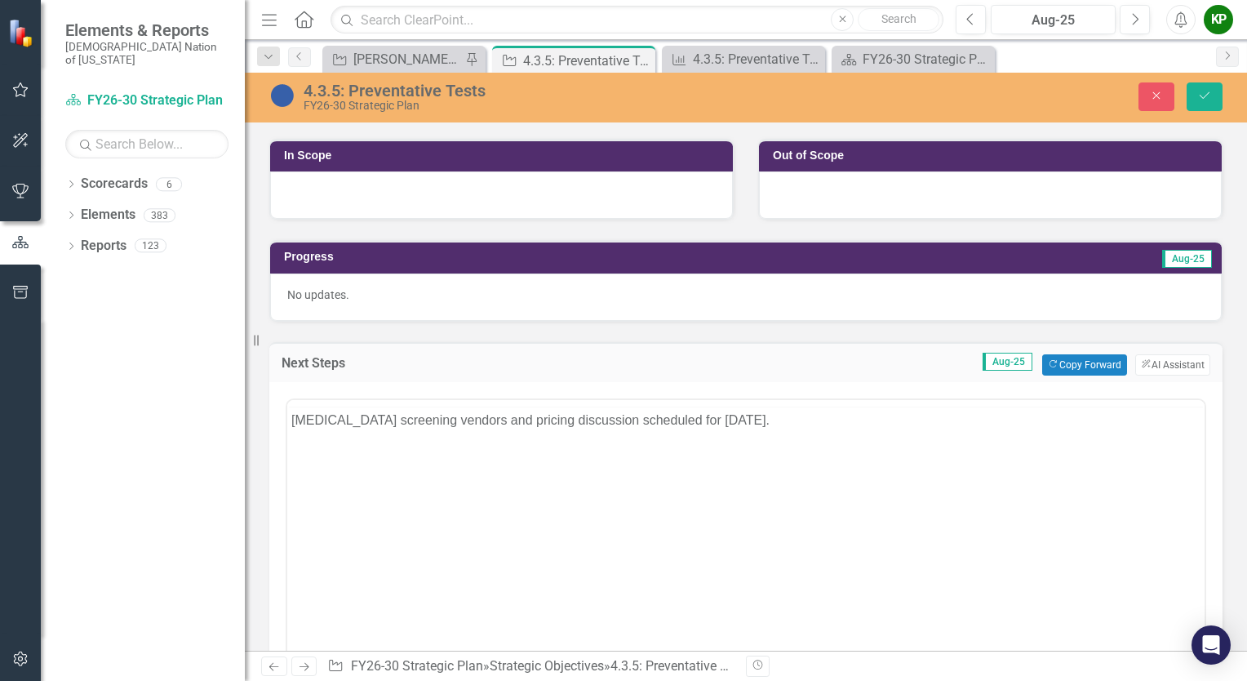
scroll to position [0, 0]
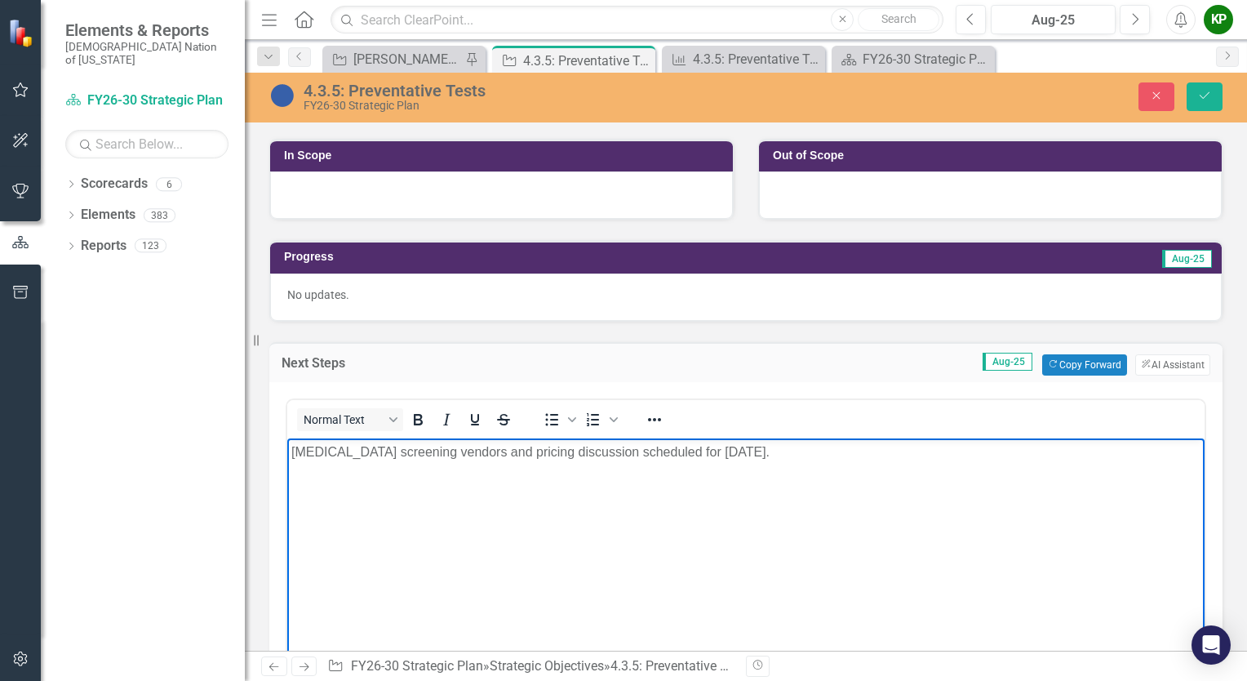
drag, startPoint x: 819, startPoint y: 451, endPoint x: 252, endPoint y: 436, distance: 567.4
click at [287, 437] on html "[MEDICAL_DATA] screening vendors and pricing discussion scheduled for [DATE]." at bounding box center [745, 559] width 917 height 245
copy p "[MEDICAL_DATA] screening vendors and pricing discussion scheduled for [DATE]."
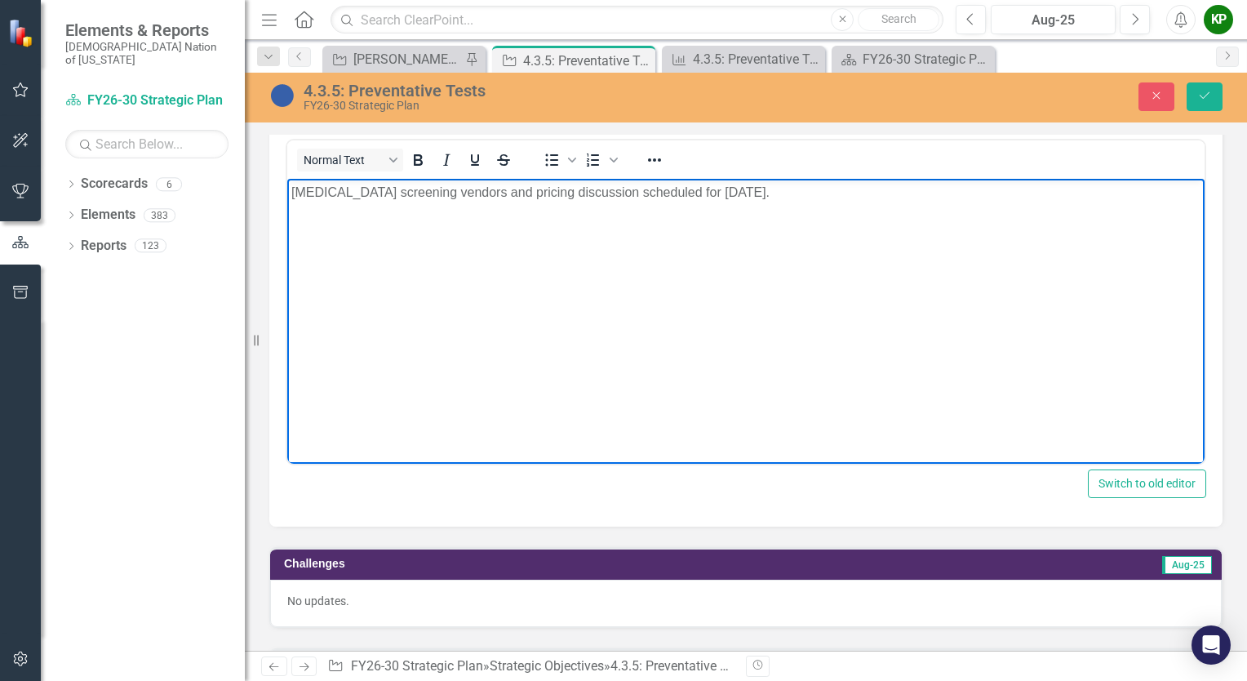
scroll to position [734, 0]
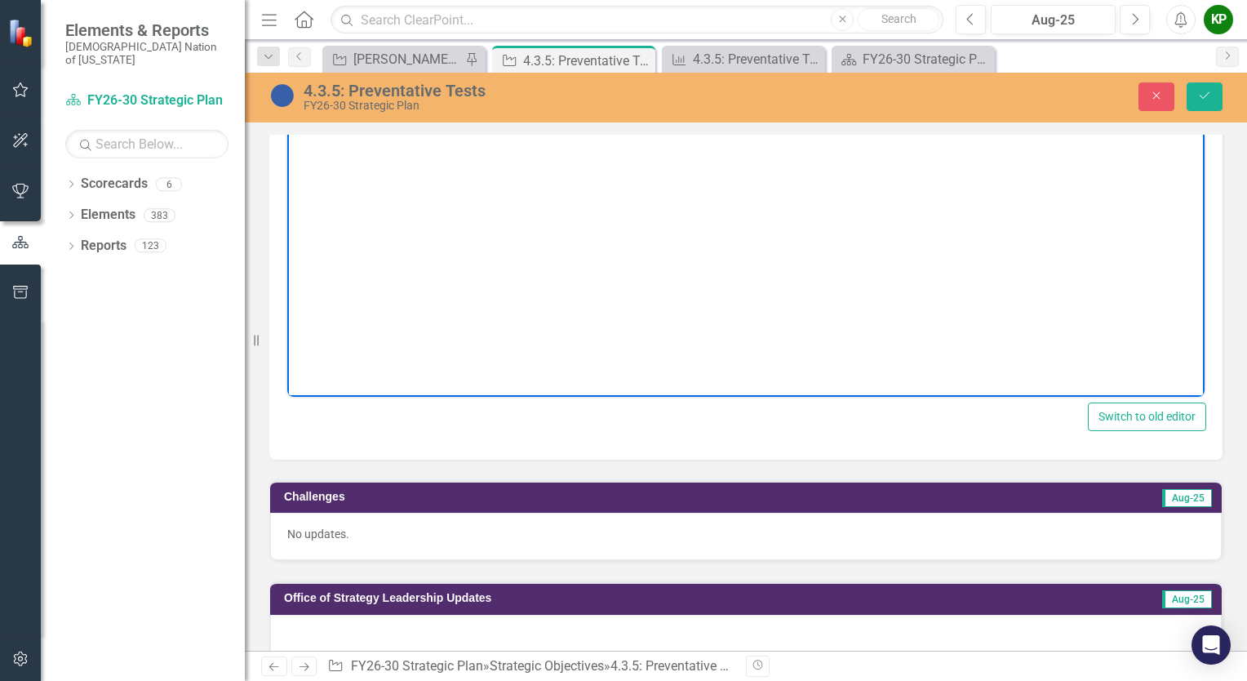
click at [456, 639] on div at bounding box center [746, 637] width 952 height 47
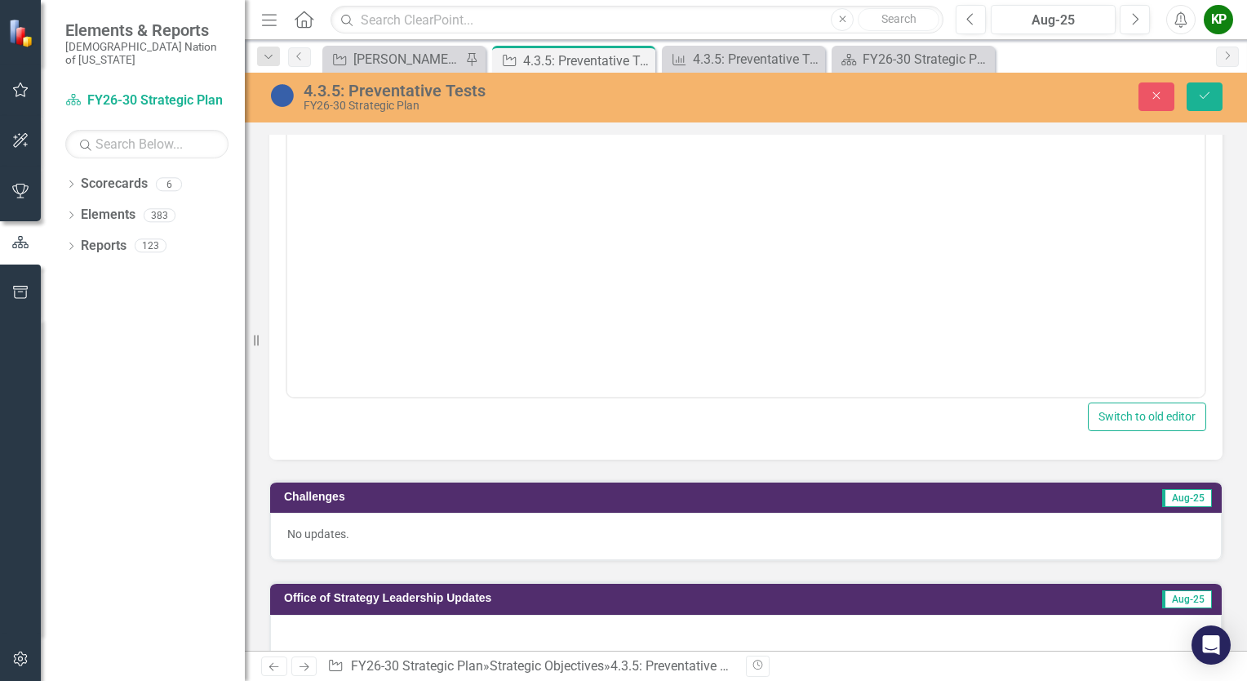
click at [458, 639] on div at bounding box center [746, 637] width 952 height 47
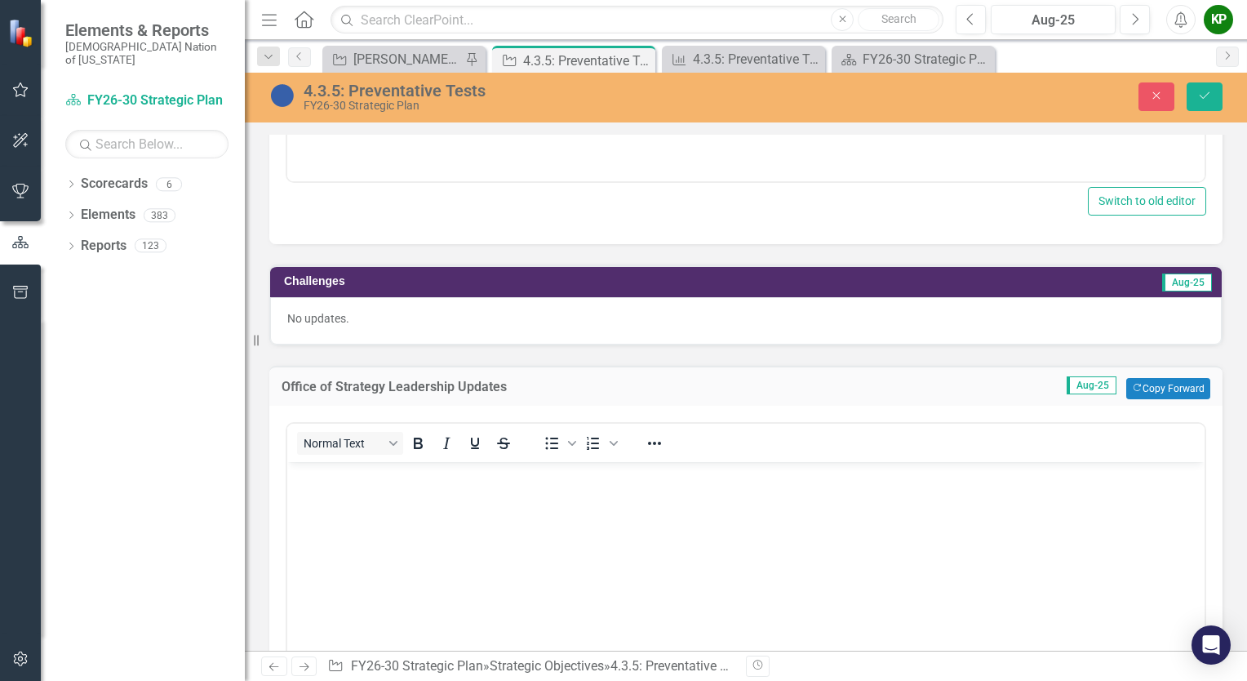
scroll to position [979, 0]
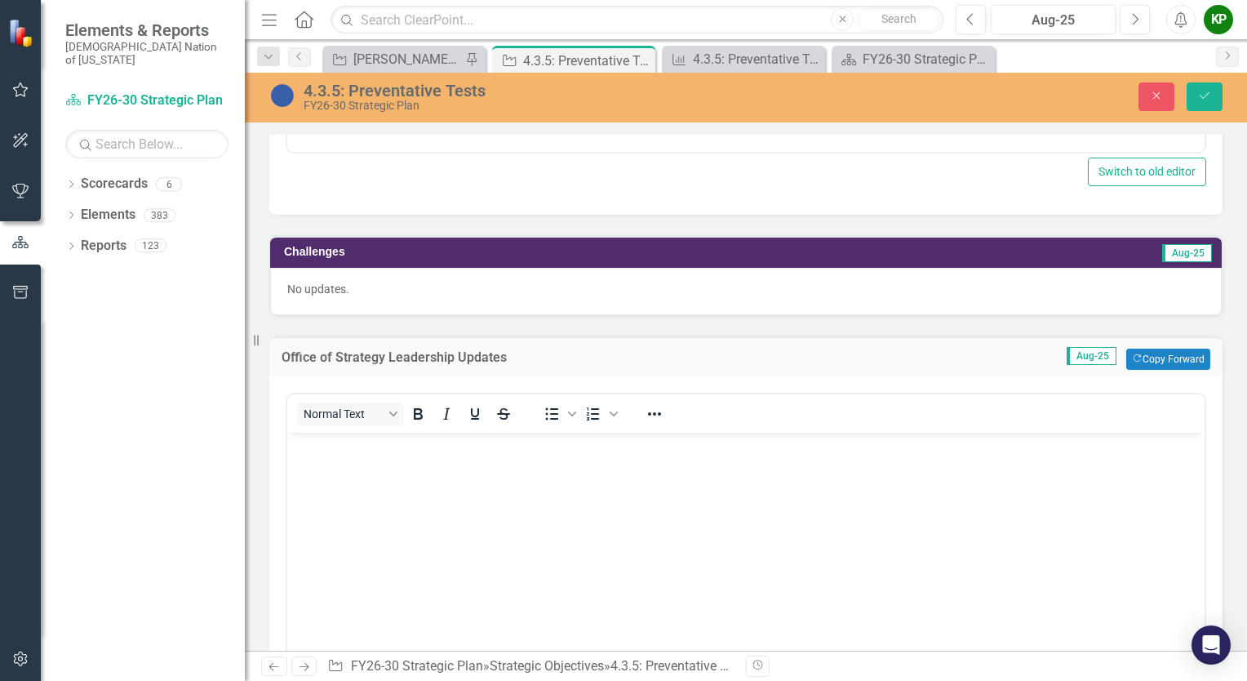
click at [485, 480] on body "Rich Text Area. Press ALT-0 for help." at bounding box center [745, 555] width 917 height 245
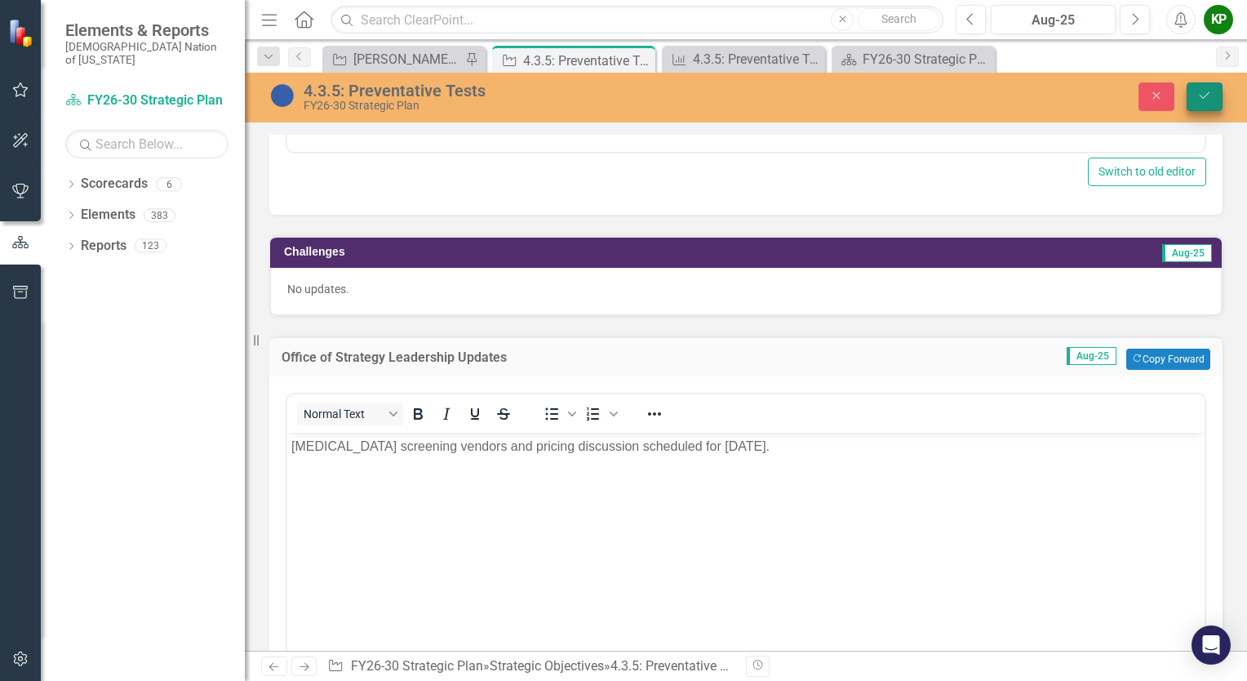
click at [1200, 93] on icon "Save" at bounding box center [1204, 95] width 15 height 11
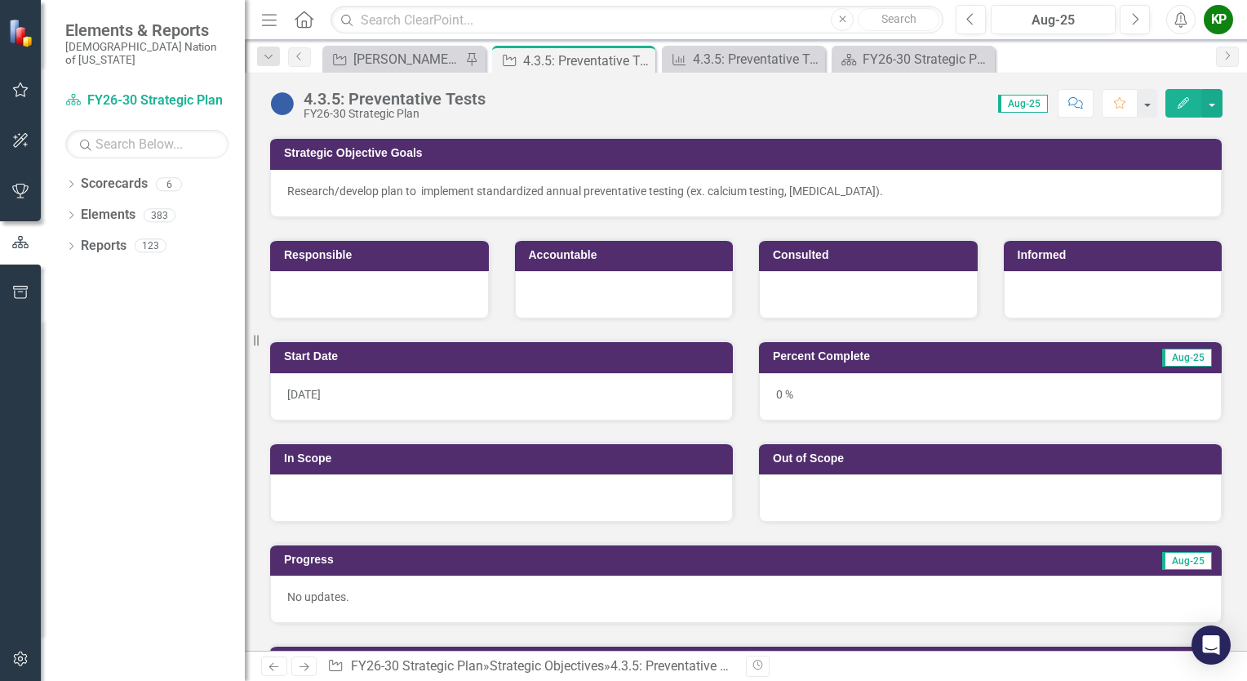
scroll to position [0, 0]
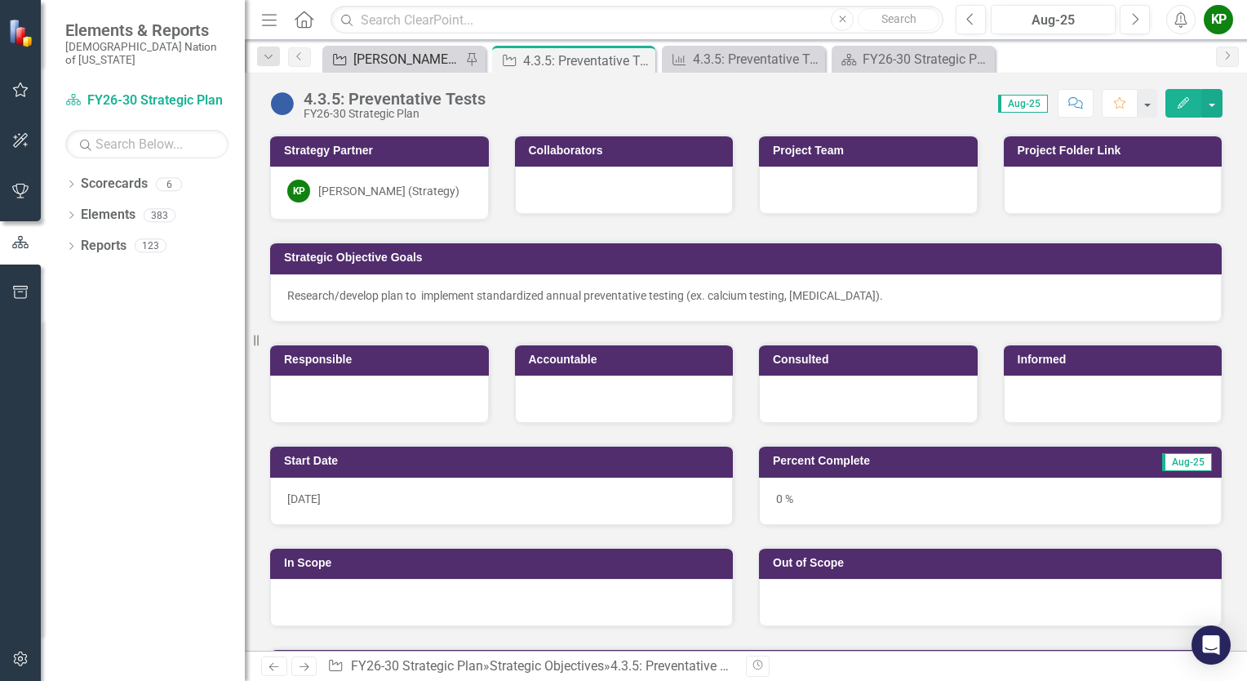
click at [405, 60] on div "[PERSON_NAME] SO's" at bounding box center [407, 59] width 108 height 20
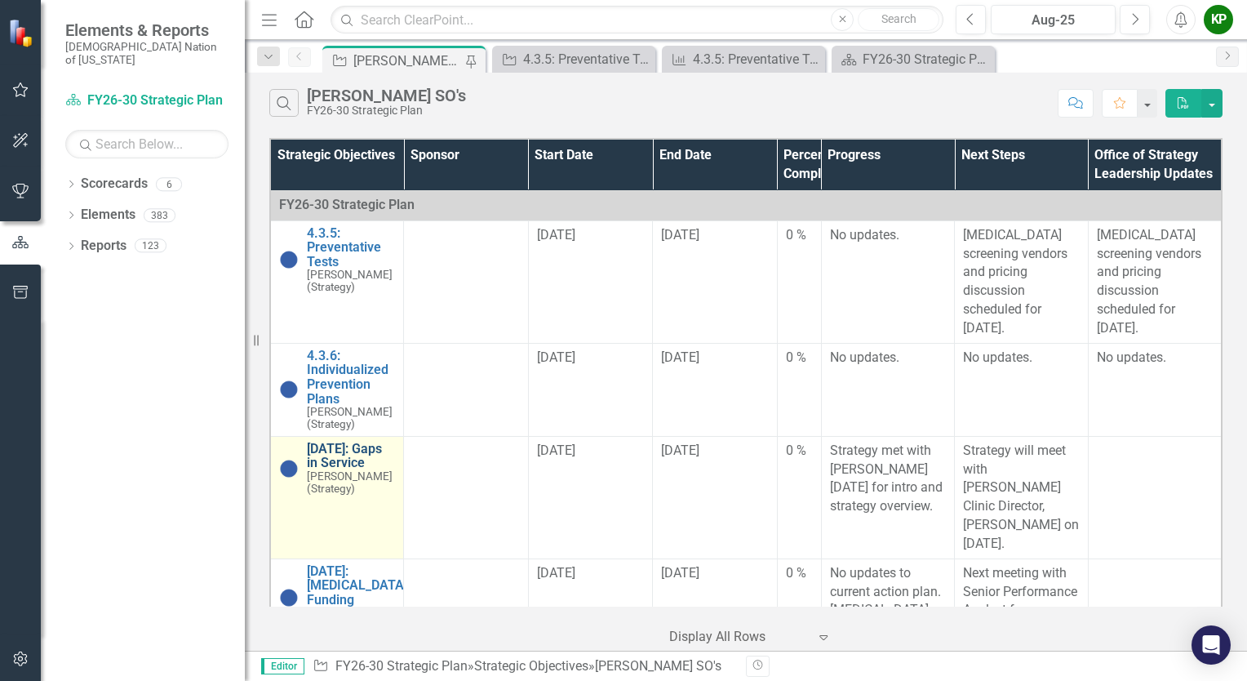
click at [356, 441] on link "[DATE]: Gaps in Service" at bounding box center [351, 455] width 88 height 29
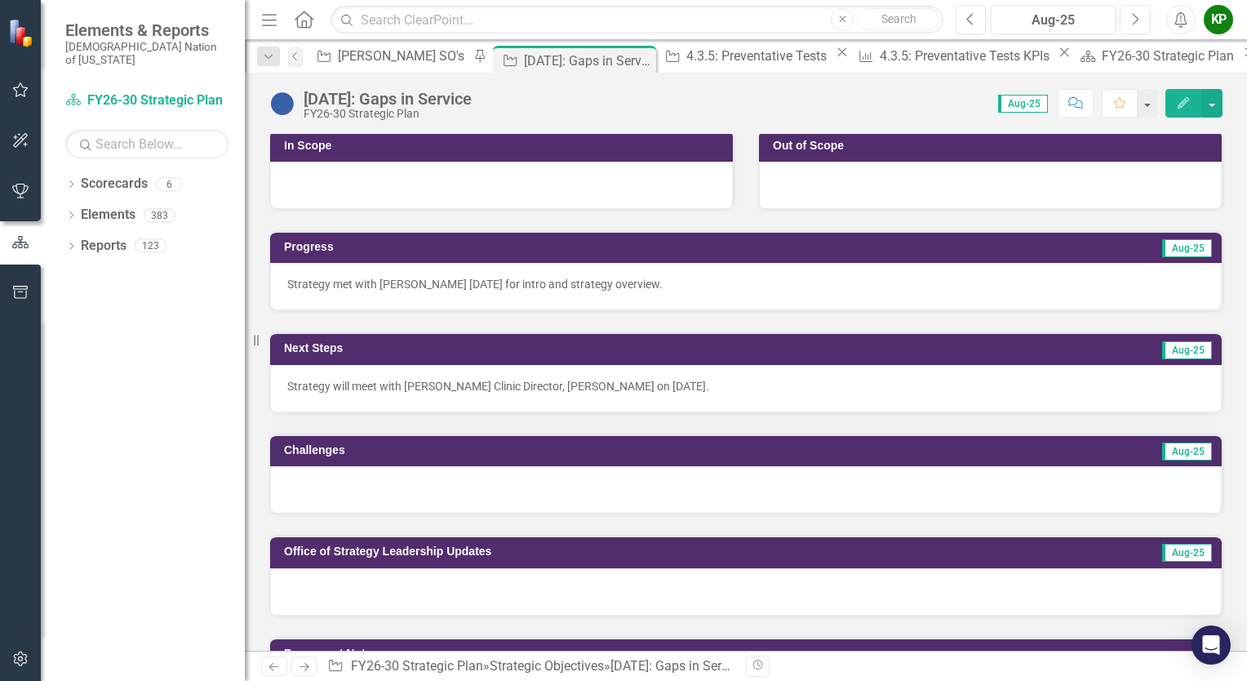
scroll to position [490, 0]
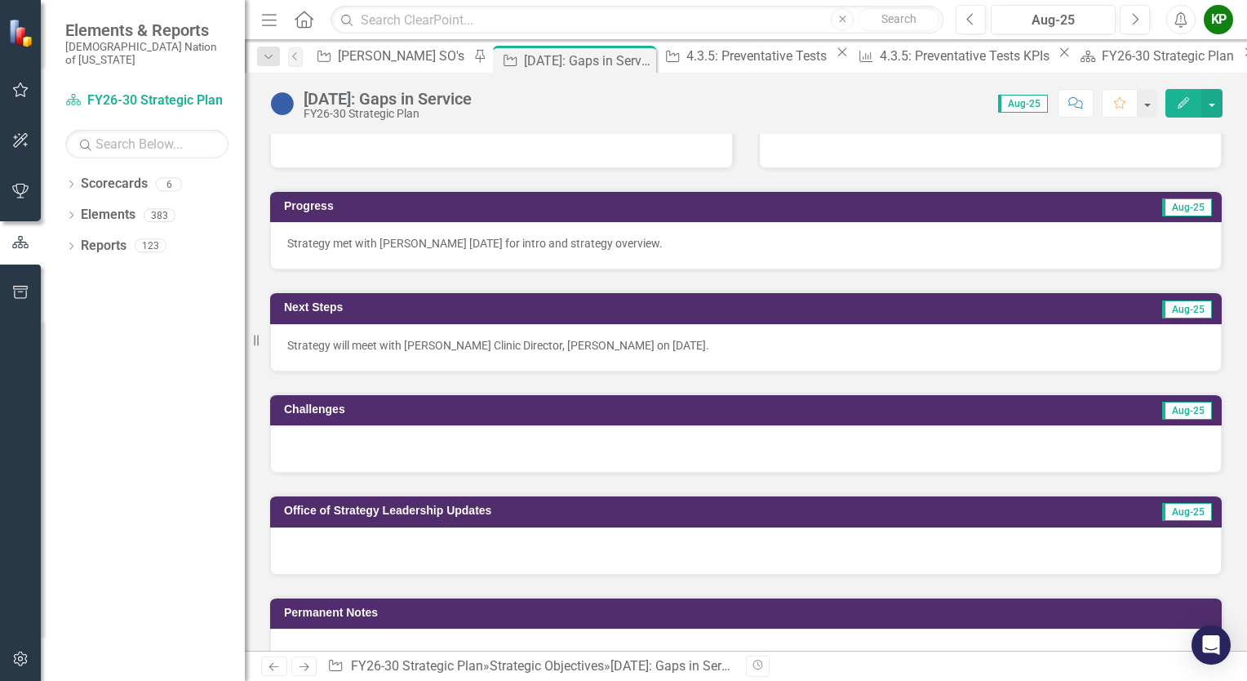
click at [635, 241] on p "Strategy met with Courtney Petty Thursday, August 21, 2025 for intro and strate…" at bounding box center [745, 243] width 917 height 16
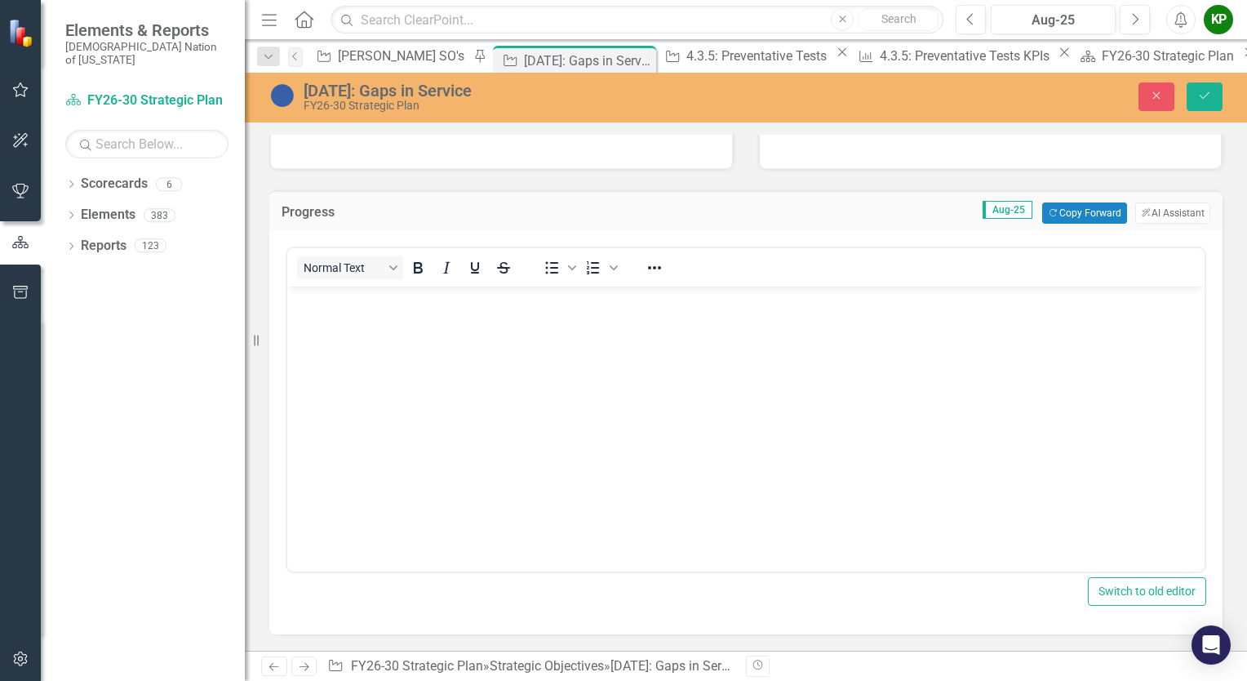
click at [635, 242] on div "<p>Strategy met with Courtney Petty Thursday, August 21, 2025 for intro and str…" at bounding box center [746, 407] width 920 height 330
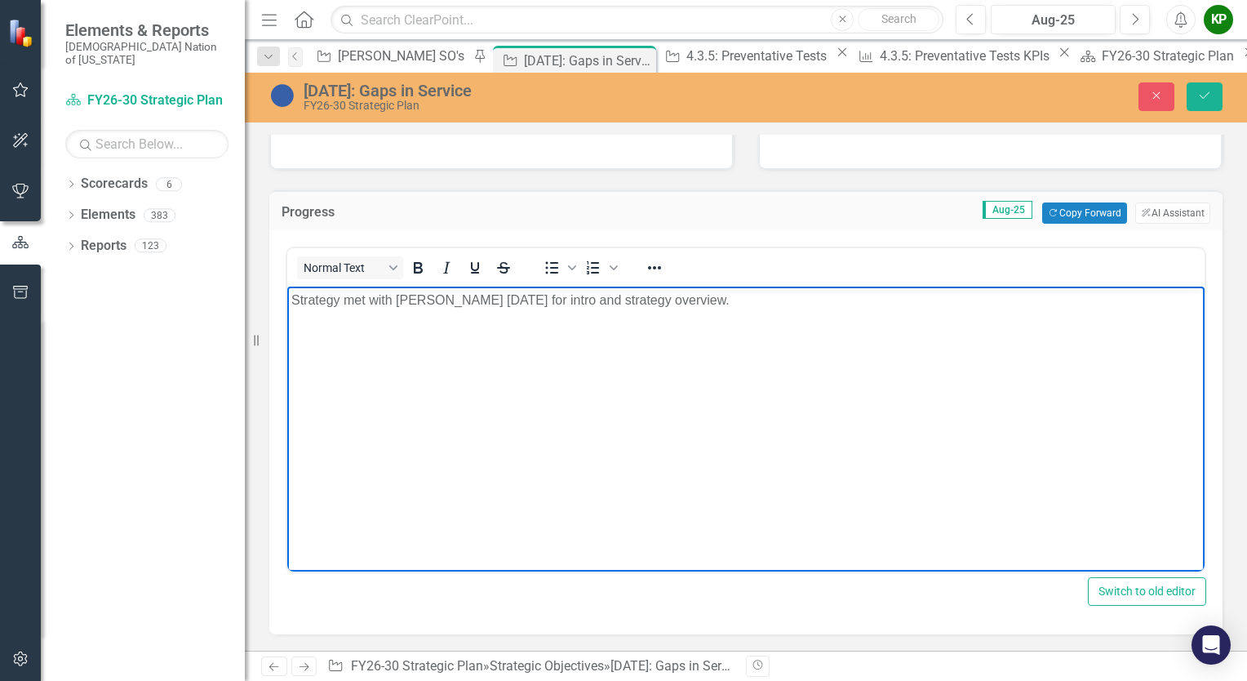
click at [687, 299] on p "Strategy met with Courtney Petty Thursday, August 21, 2025 for intro and strate…" at bounding box center [745, 301] width 909 height 20
click at [889, 297] on p "Strategy met with [PERSON_NAME] [DATE] for introduction and strategy overview." at bounding box center [745, 301] width 909 height 20
drag, startPoint x: 891, startPoint y: 291, endPoint x: 1010, endPoint y: 308, distance: 120.4
click at [1010, 308] on p "Strategy met with [PERSON_NAME] [DATE] for introduction and strategy overview." at bounding box center [745, 301] width 909 height 20
click at [863, 446] on body "Strategy met with [PERSON_NAME] [DATE] for introduction and strategy overview." at bounding box center [745, 408] width 917 height 245
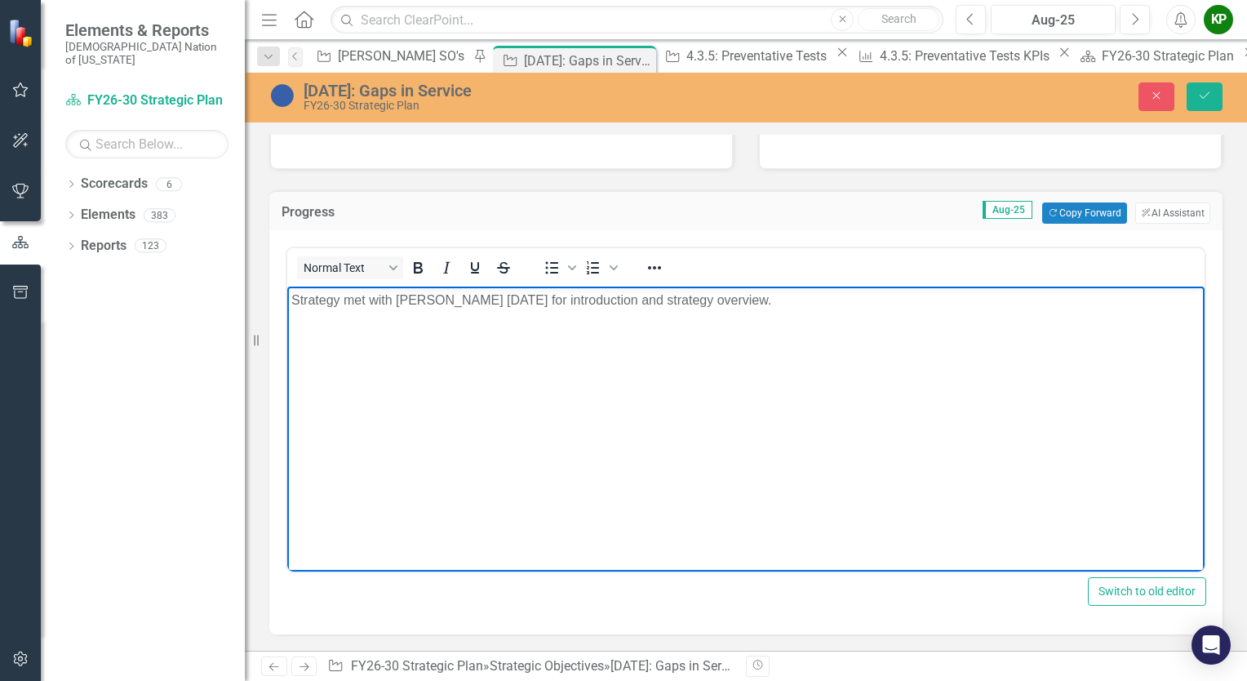
click at [863, 446] on body "Strategy met with [PERSON_NAME] [DATE] for introduction and strategy overview." at bounding box center [745, 408] width 917 height 245
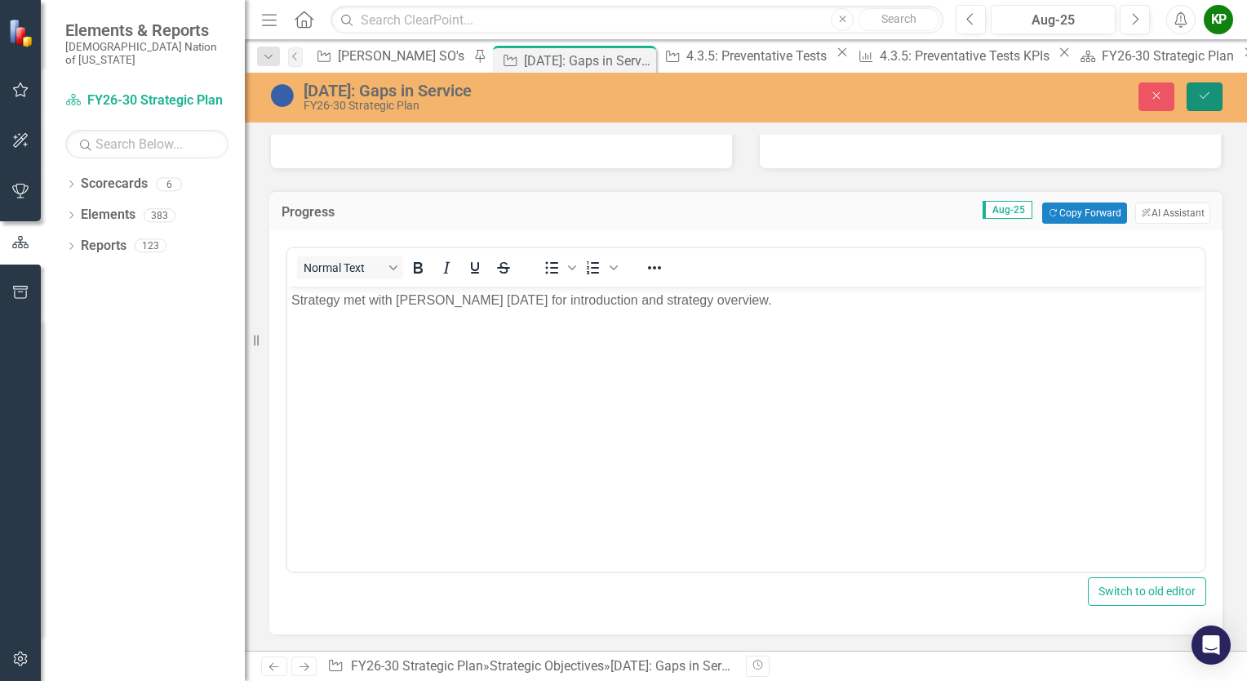
click at [1203, 98] on icon "submit" at bounding box center [1205, 95] width 10 height 7
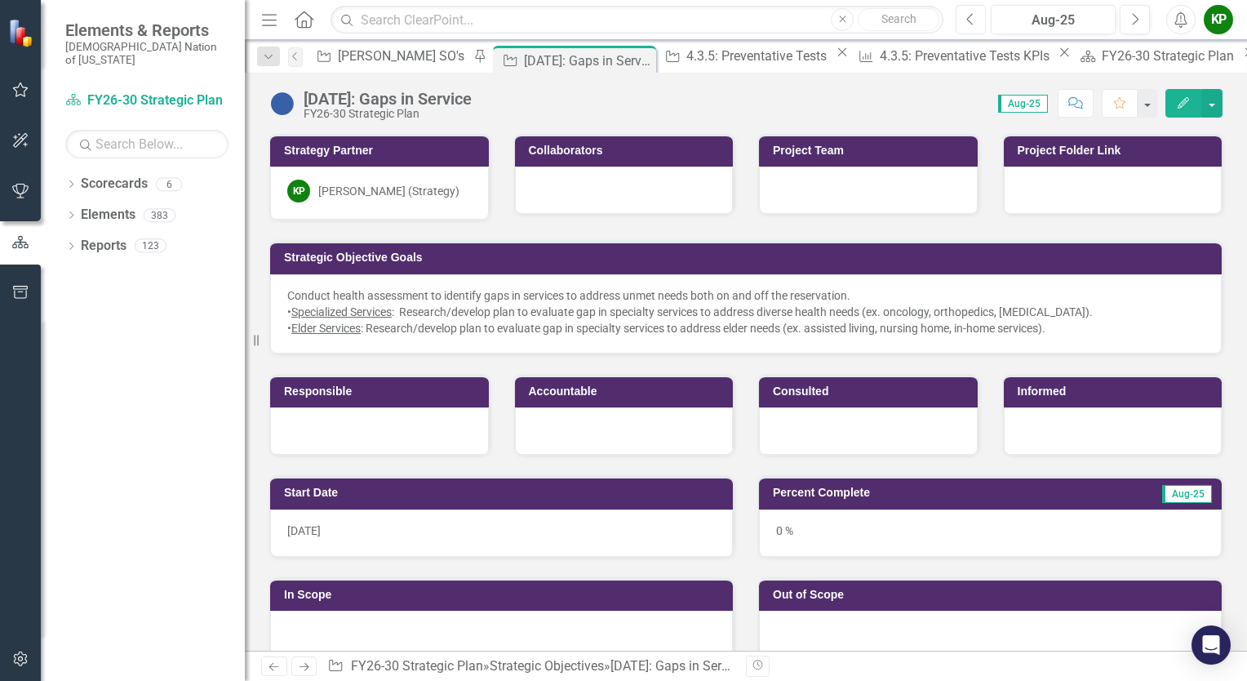
click at [972, 20] on icon "Previous" at bounding box center [970, 19] width 9 height 15
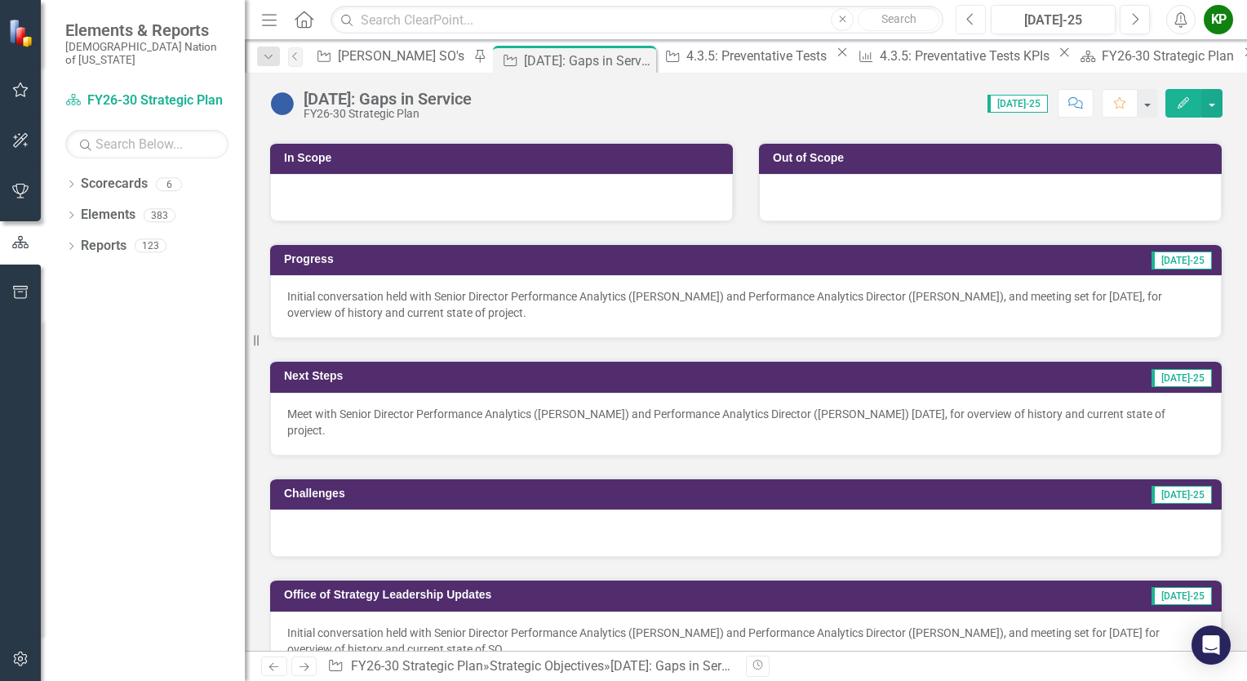
scroll to position [408, 0]
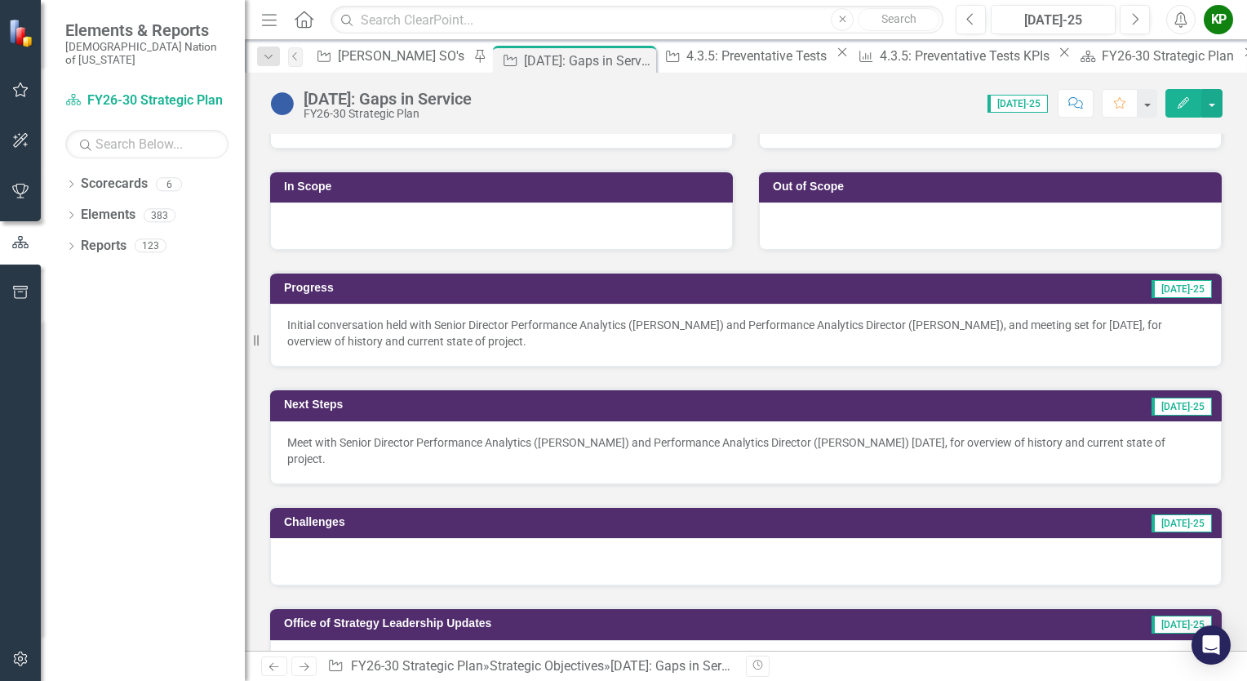
click at [590, 573] on div at bounding box center [746, 561] width 952 height 47
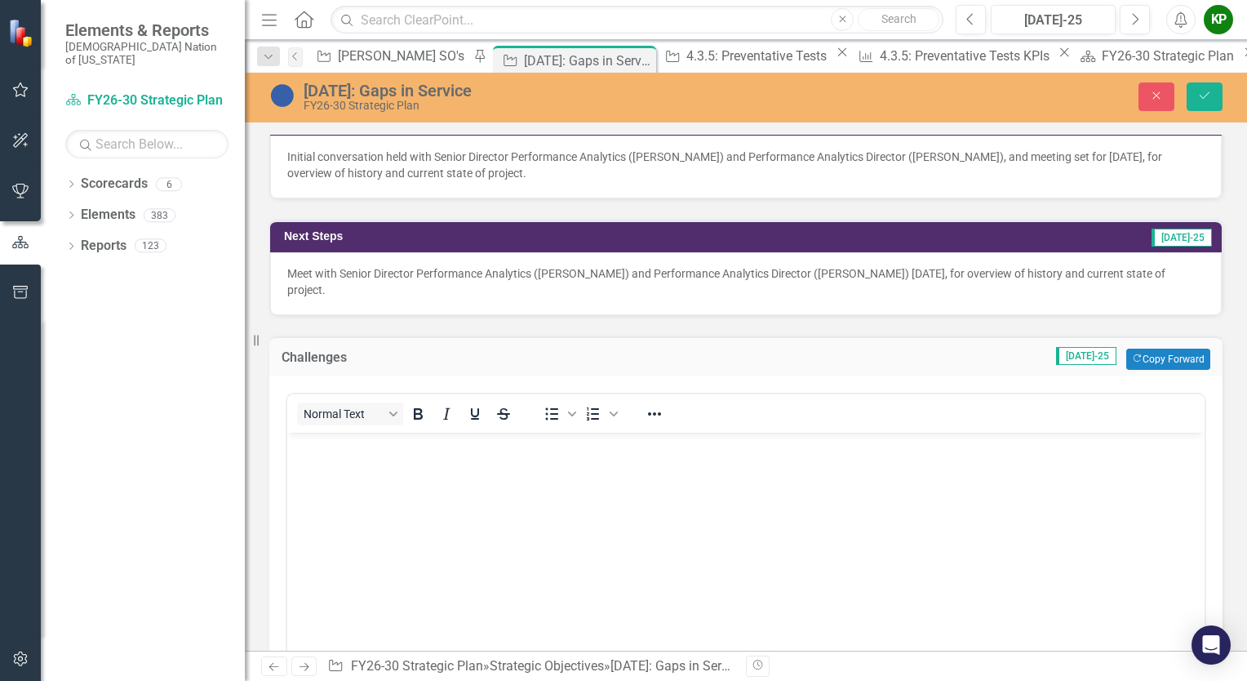
scroll to position [571, 0]
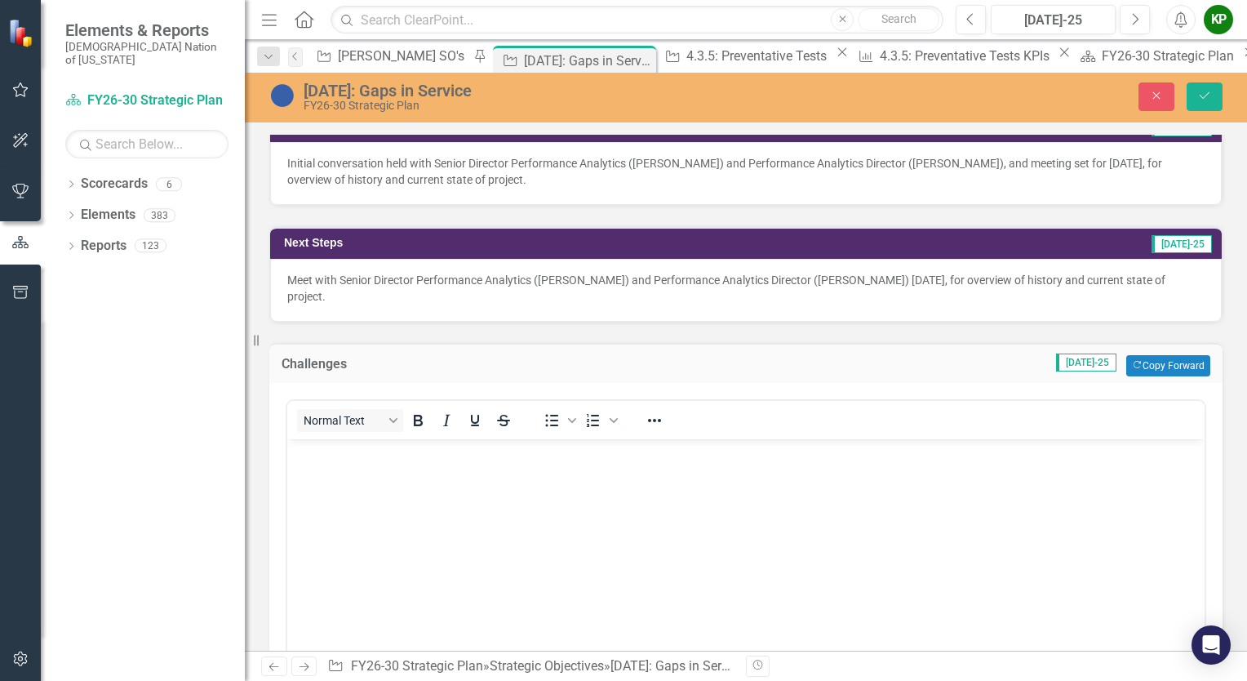
click at [550, 474] on body "Rich Text Area. Press ALT-0 for help." at bounding box center [745, 561] width 917 height 245
click at [1194, 103] on button "Save" at bounding box center [1205, 96] width 36 height 29
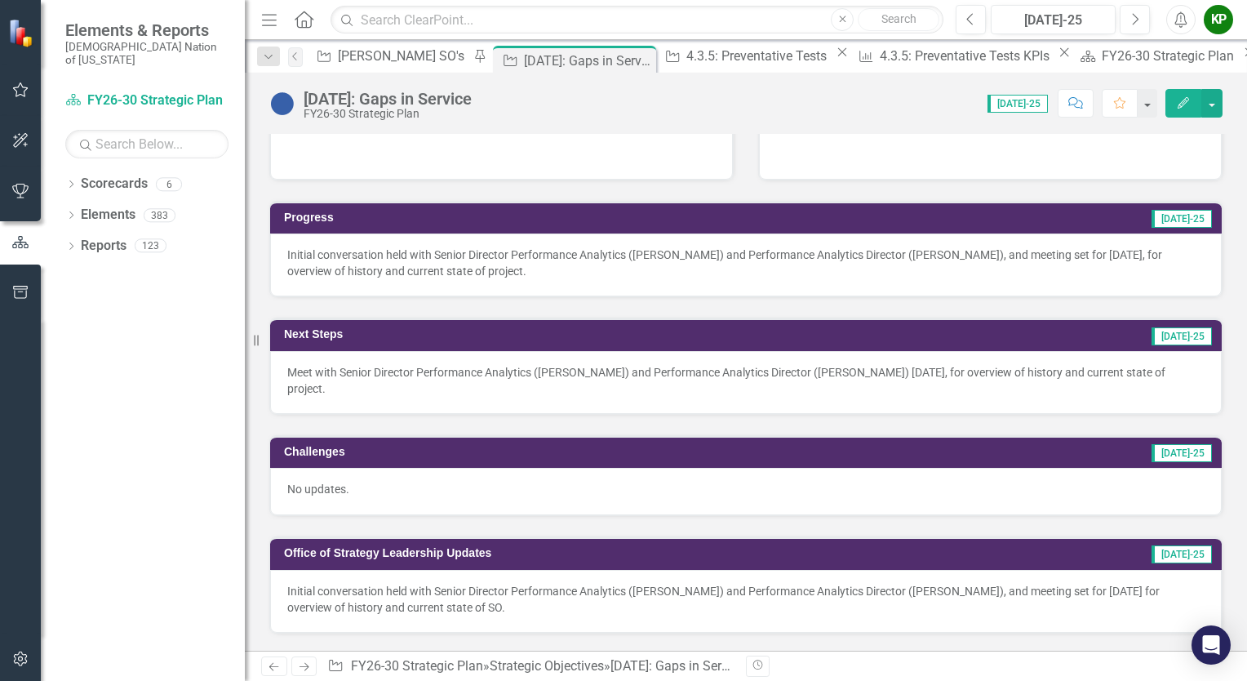
scroll to position [490, 0]
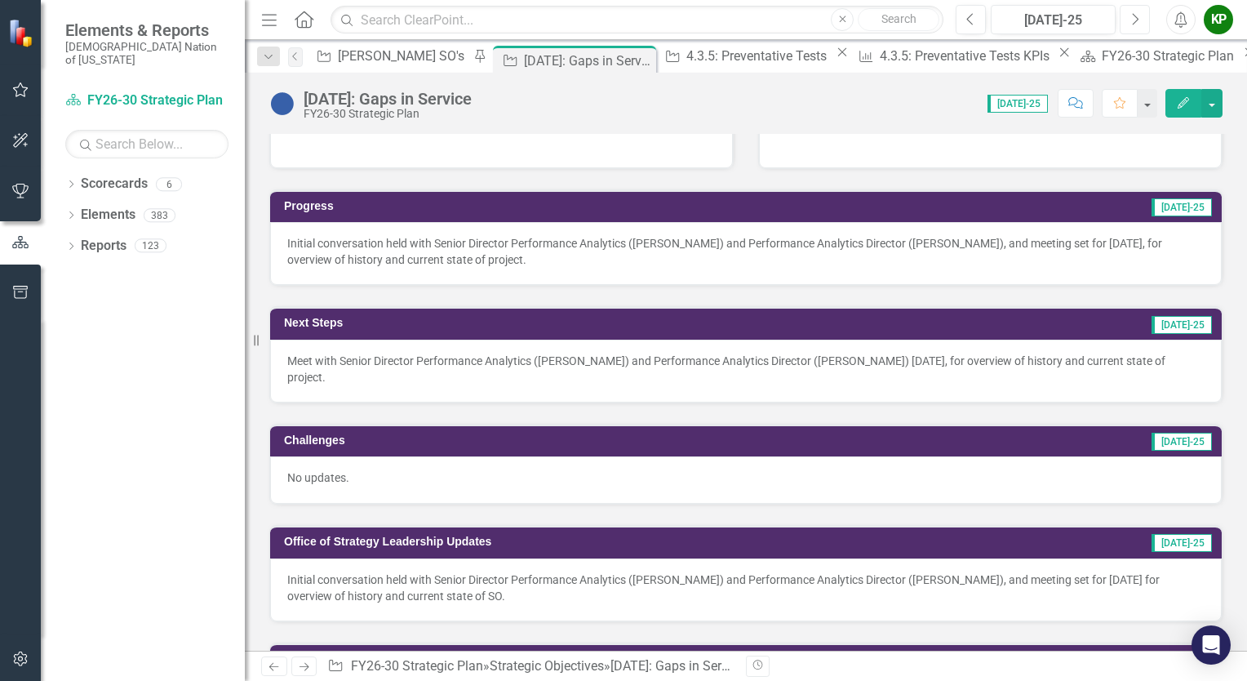
click at [1130, 27] on button "Next" at bounding box center [1135, 19] width 30 height 29
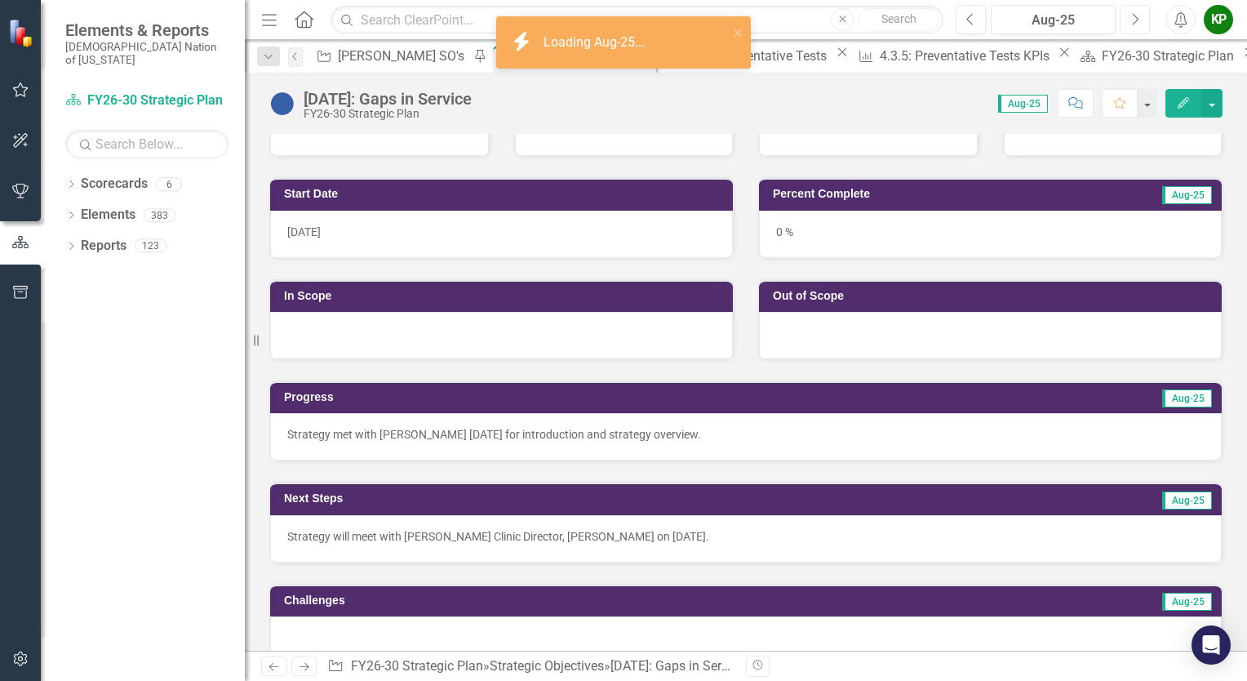
scroll to position [408, 0]
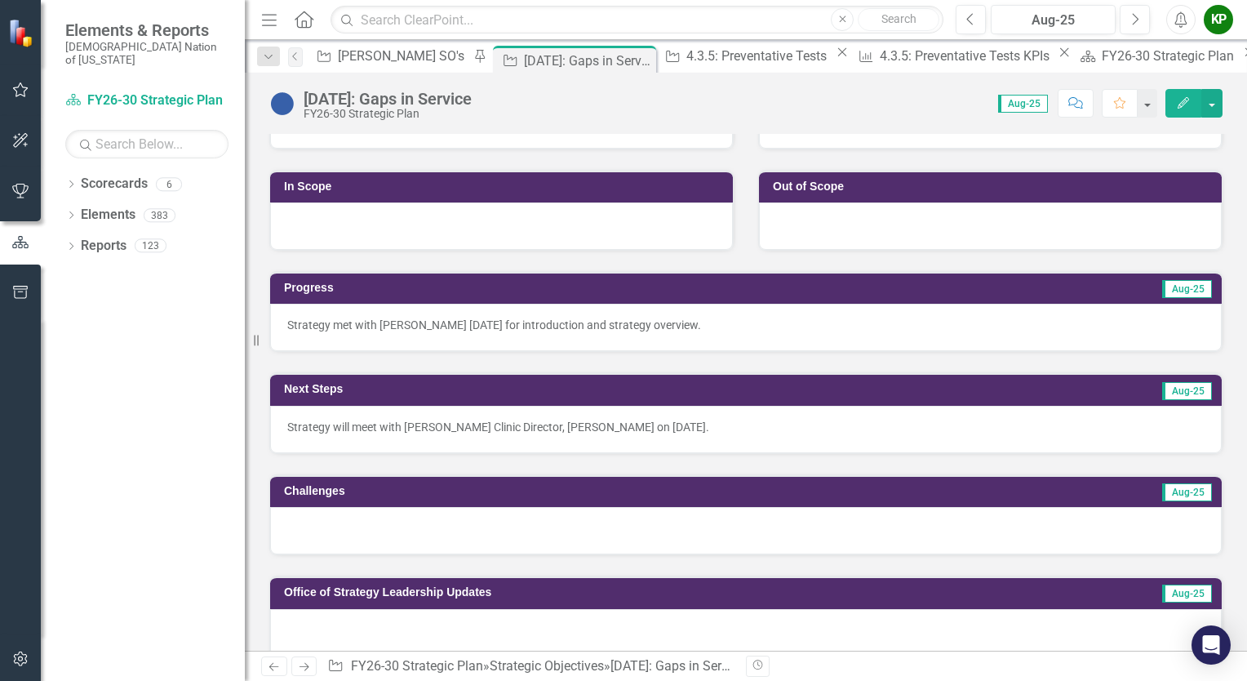
click at [802, 325] on p "Strategy met with [PERSON_NAME] [DATE] for introduction and strategy overview." at bounding box center [745, 325] width 917 height 16
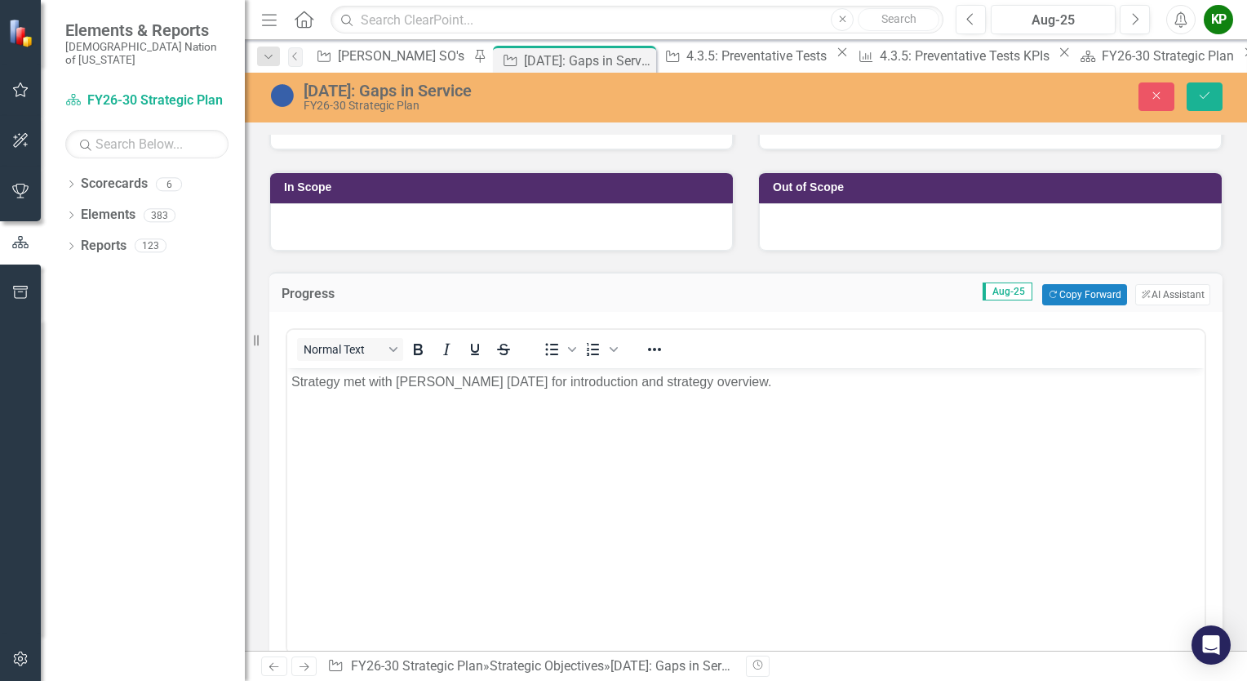
scroll to position [0, 0]
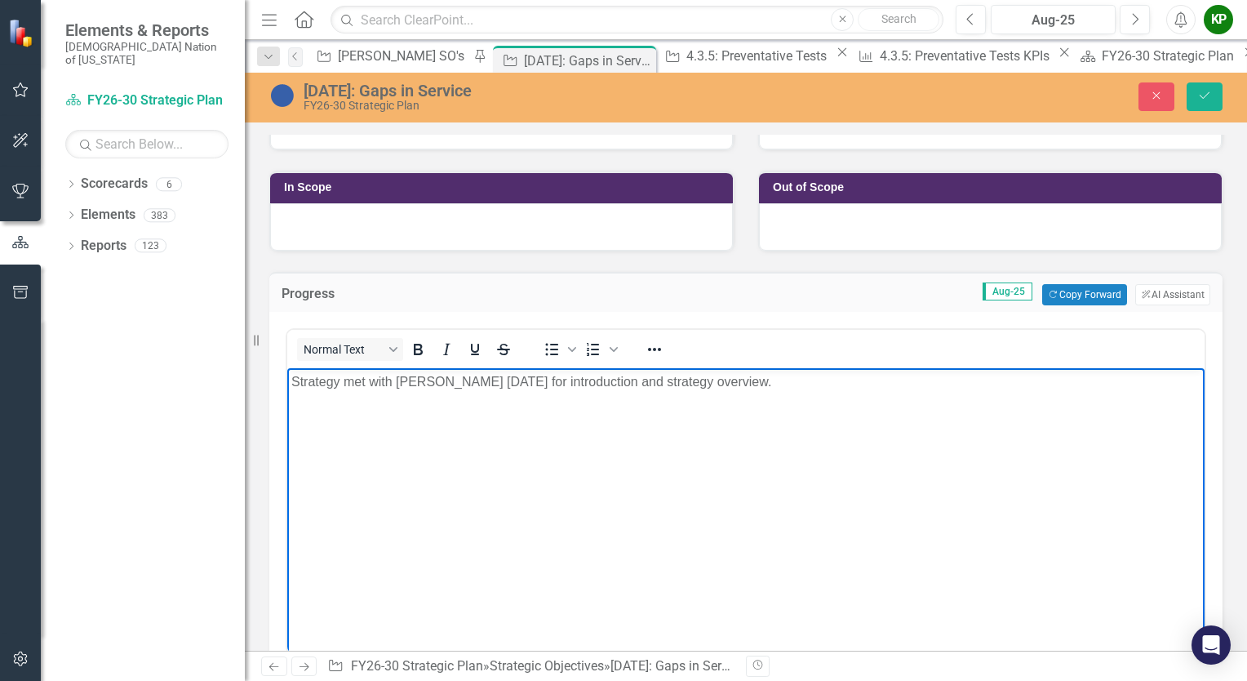
click at [876, 382] on p "Strategy met with [PERSON_NAME] [DATE] for introduction and strategy overview." at bounding box center [745, 382] width 909 height 20
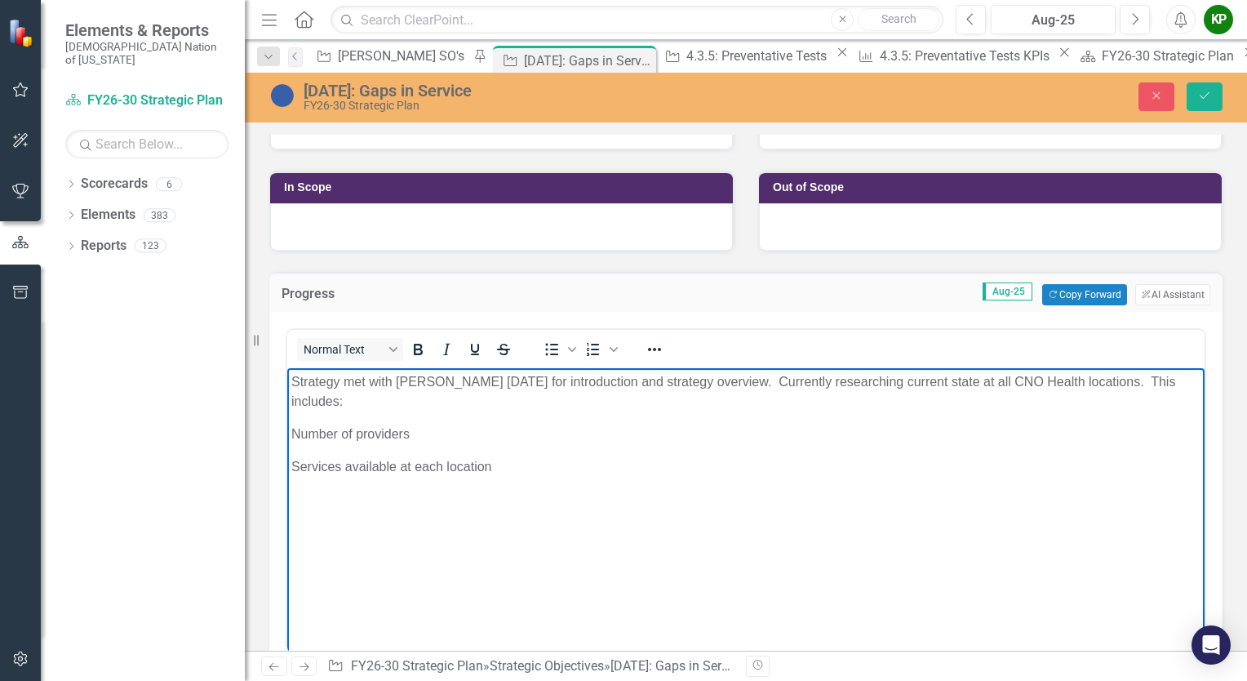
click at [508, 423] on body "Strategy met with Courtney Petty Thursday, August 21, 2025 for introduction and…" at bounding box center [745, 490] width 917 height 245
click at [517, 468] on p "Services available at each location" at bounding box center [745, 467] width 909 height 20
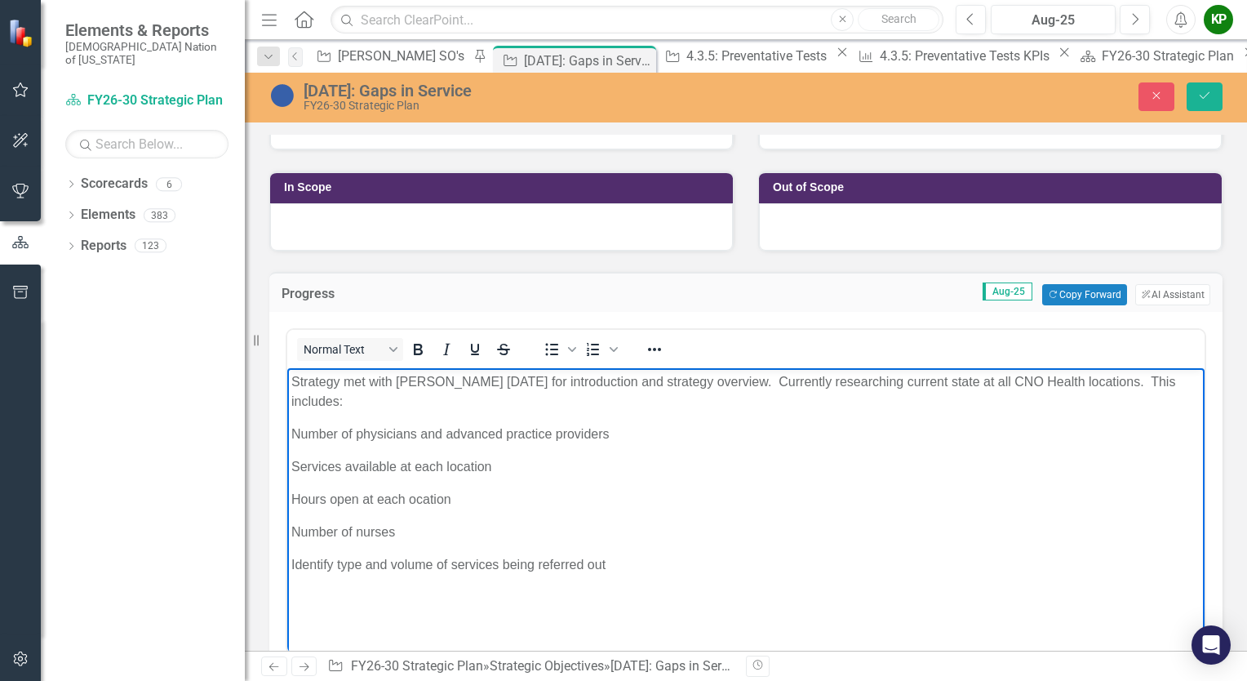
click at [513, 413] on body "Strategy met with Courtney Petty Thursday, August 21, 2025 for introduction and…" at bounding box center [745, 512] width 917 height 289
click at [498, 396] on p "Strategy met with Courtney Petty Thursday, August 21, 2025 for introduction and…" at bounding box center [745, 391] width 909 height 39
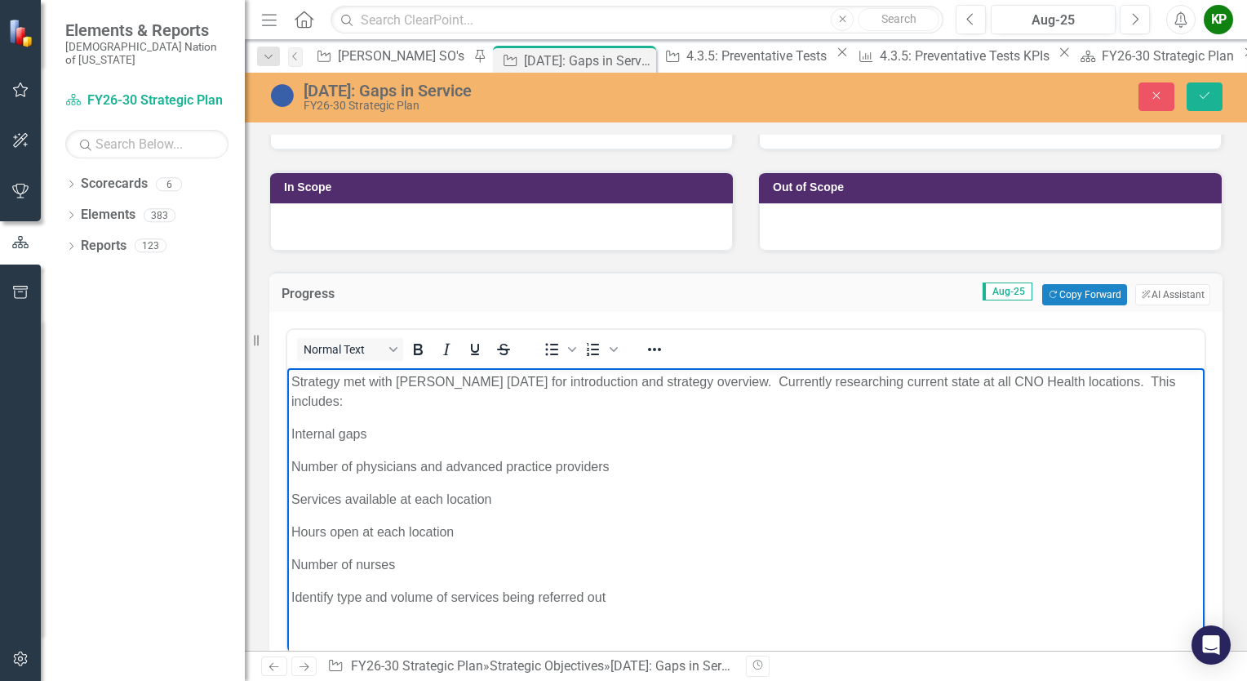
click at [614, 598] on p "Identify type and volume of services being referred out" at bounding box center [745, 598] width 909 height 20
click at [470, 403] on p "Strategy met with Courtney Petty Thursday, August 21, 2025 for introduction and…" at bounding box center [745, 391] width 909 height 39
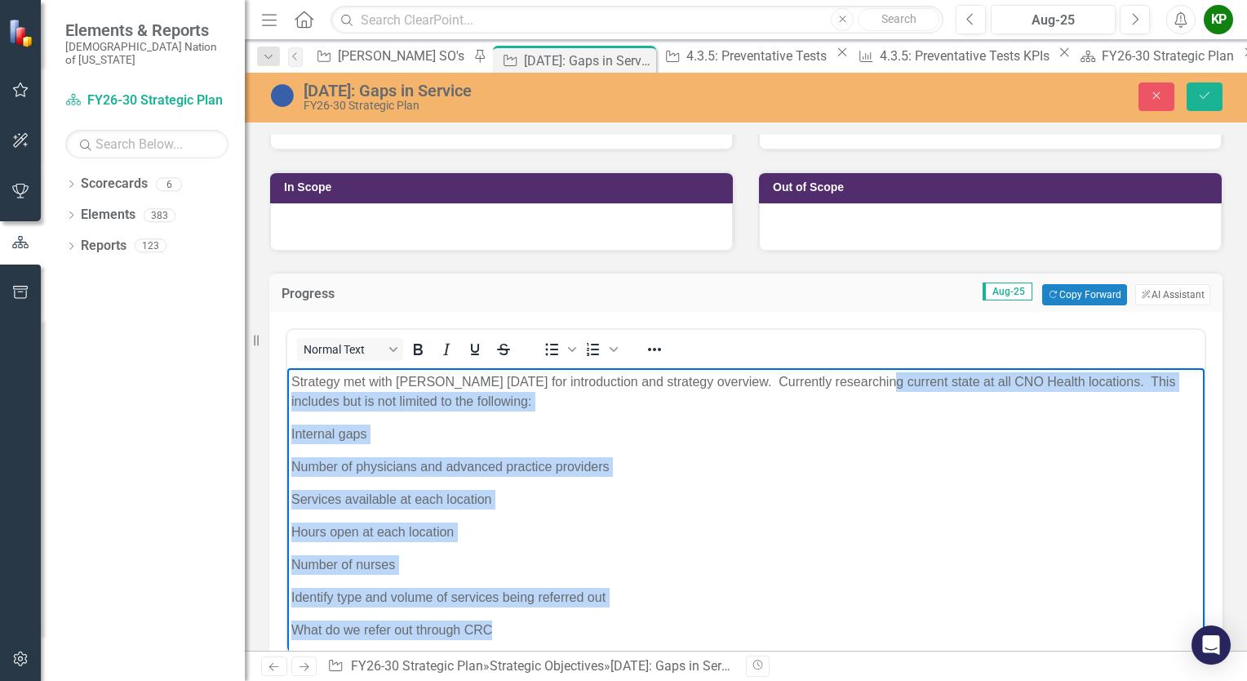
drag, startPoint x: 873, startPoint y: 379, endPoint x: 923, endPoint y: 632, distance: 257.8
click at [923, 632] on body "Strategy met with Courtney Petty Thursday, August 21, 2025 for introduction and…" at bounding box center [745, 545] width 917 height 354
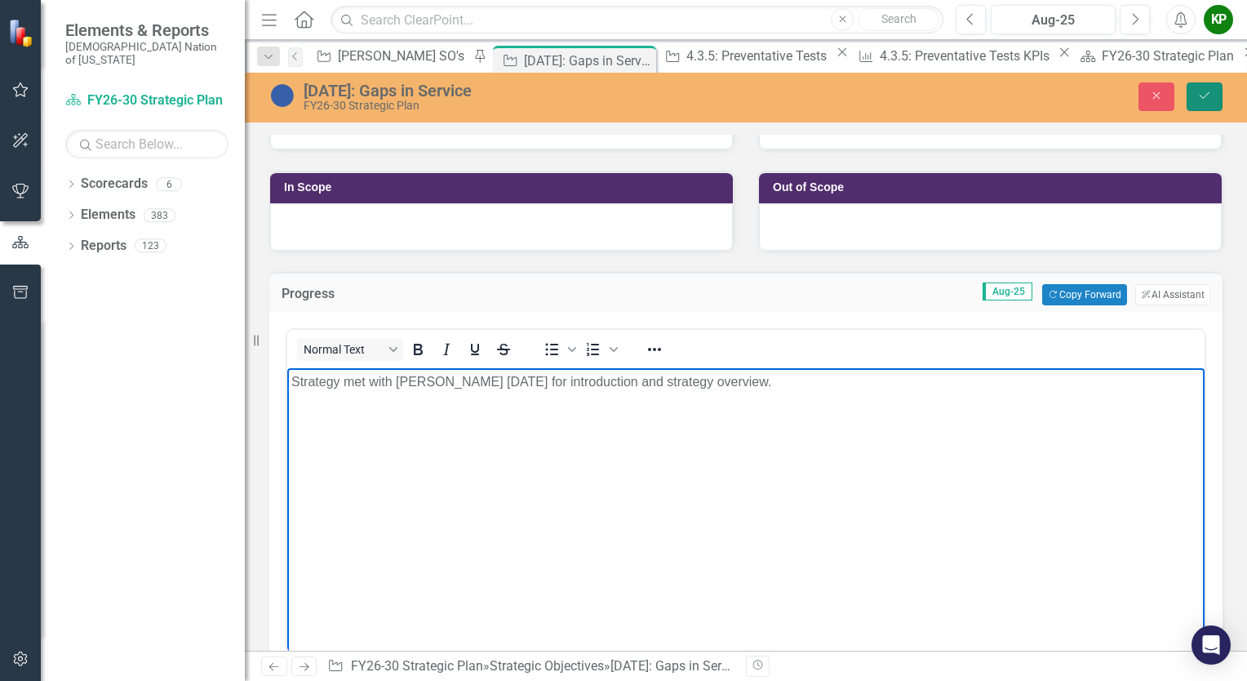
click at [1205, 95] on icon "Save" at bounding box center [1204, 95] width 15 height 11
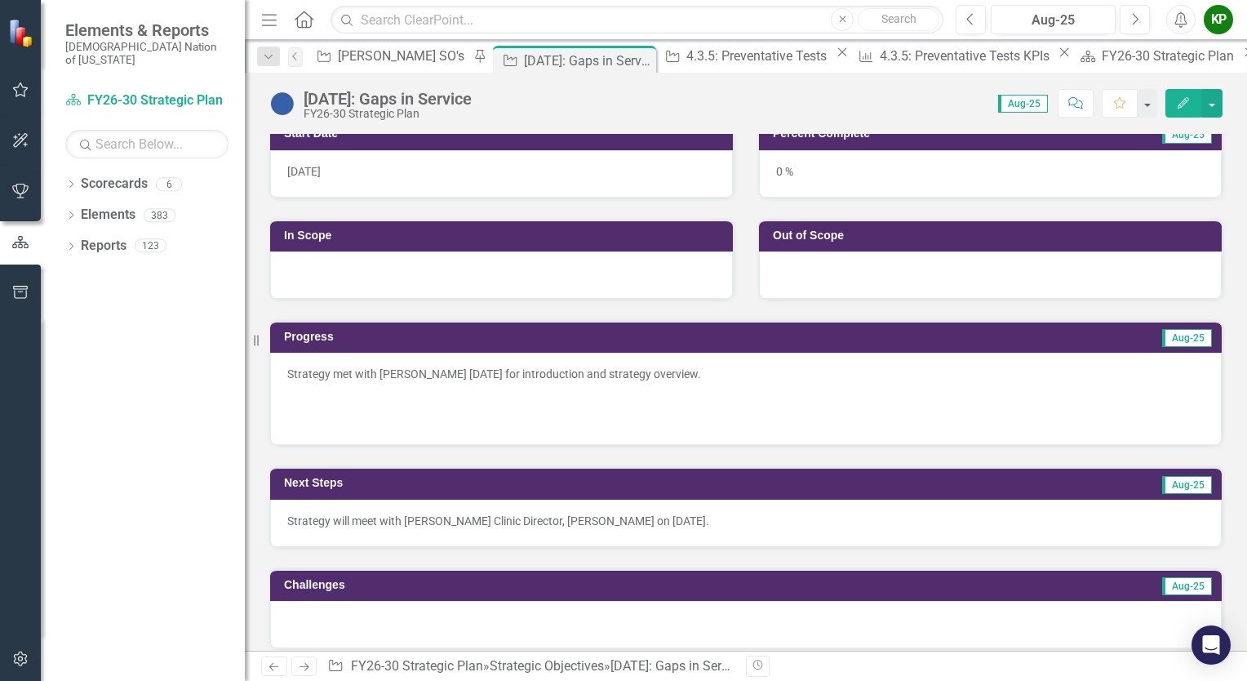
scroll to position [408, 0]
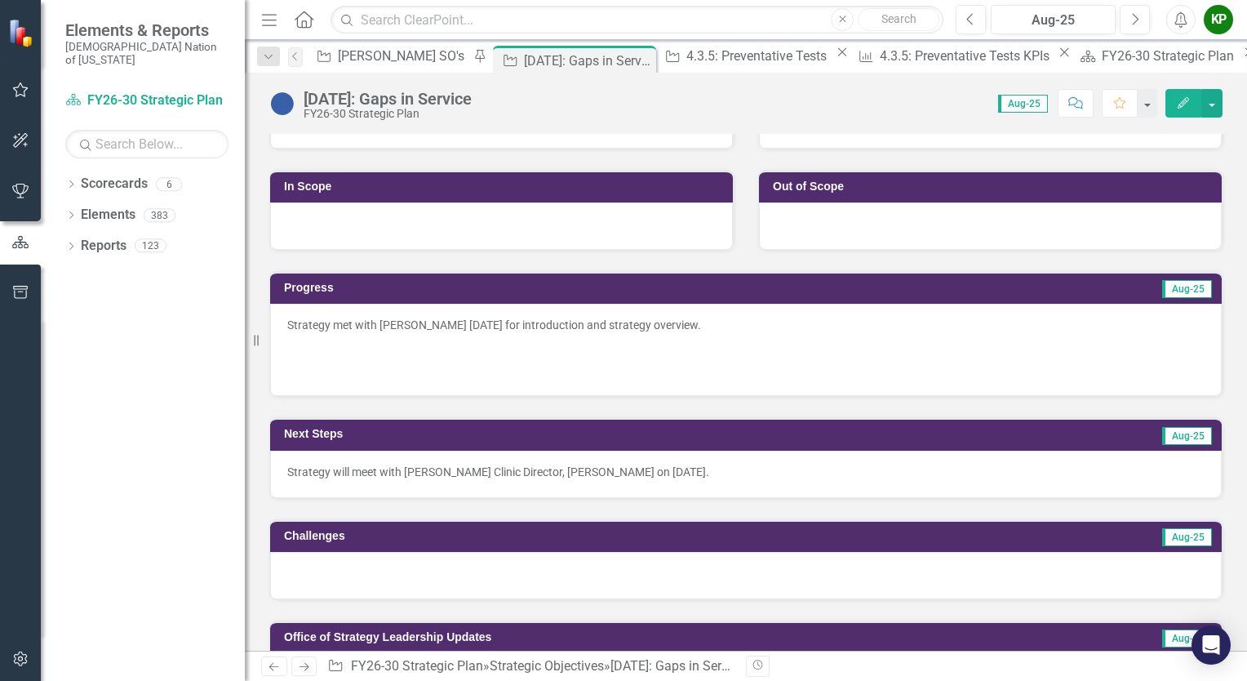
click at [723, 348] on p at bounding box center [745, 347] width 917 height 23
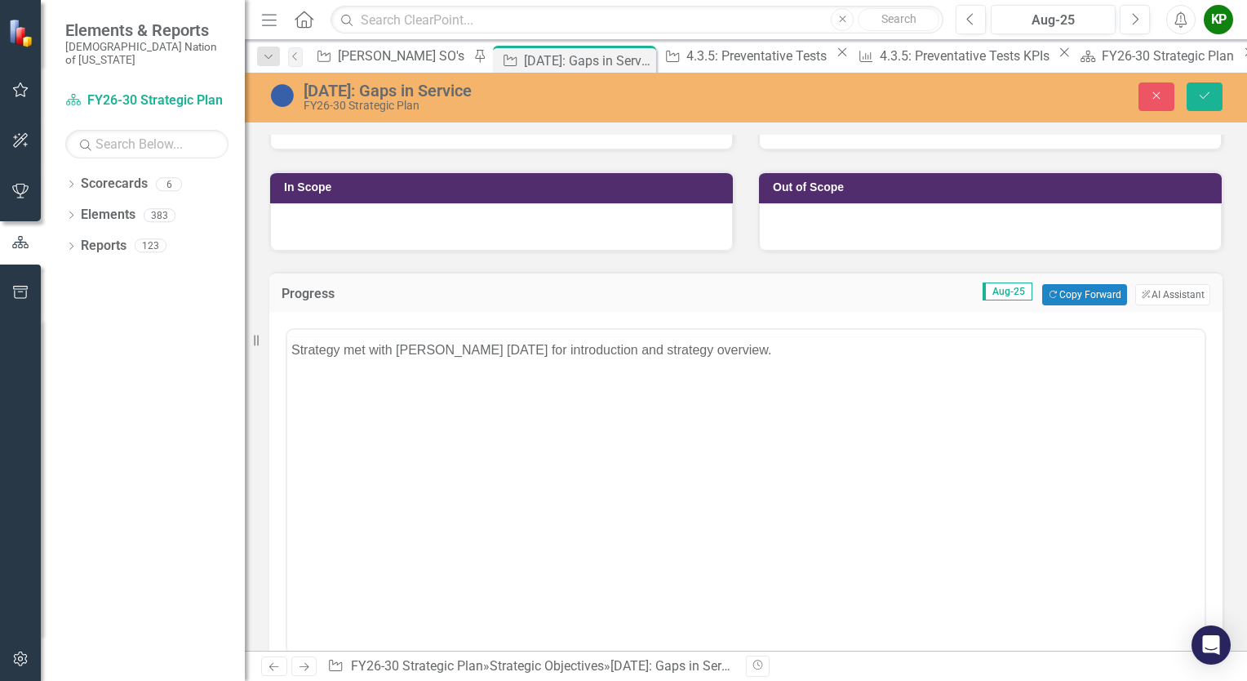
scroll to position [0, 0]
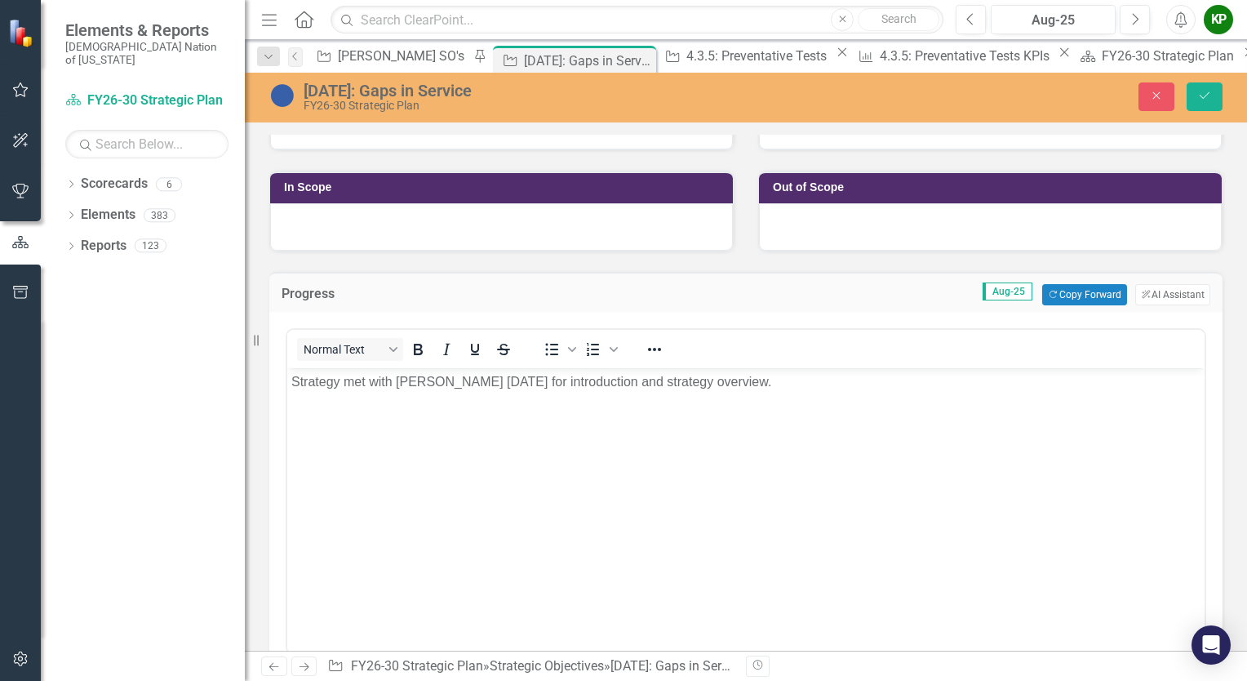
click at [898, 385] on p "Strategy met with [PERSON_NAME] [DATE] for introduction and strategy overview." at bounding box center [745, 382] width 909 height 20
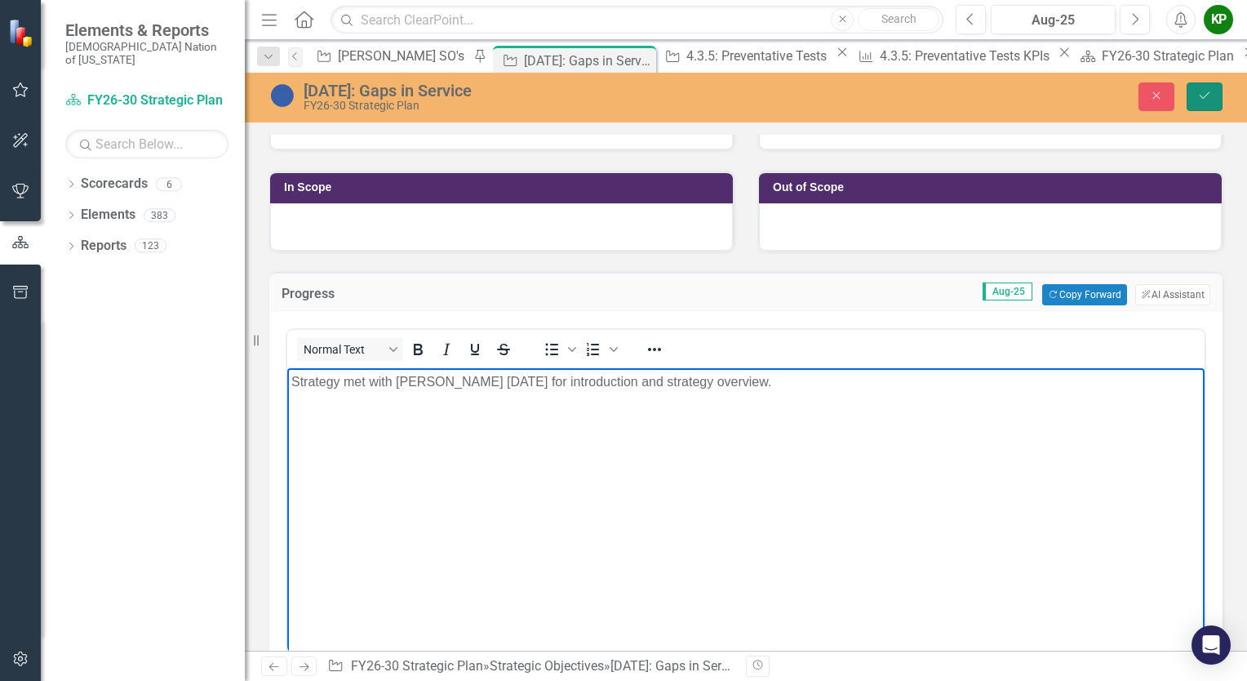
click at [1214, 95] on button "Save" at bounding box center [1205, 96] width 36 height 29
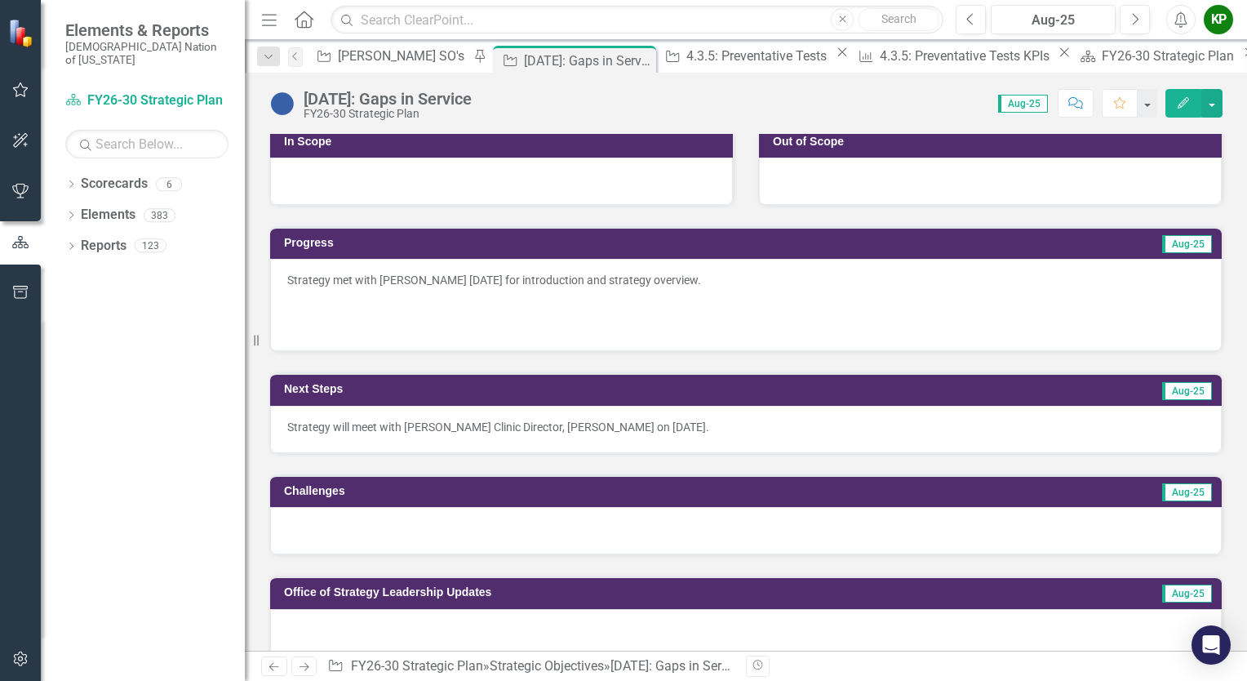
scroll to position [408, 0]
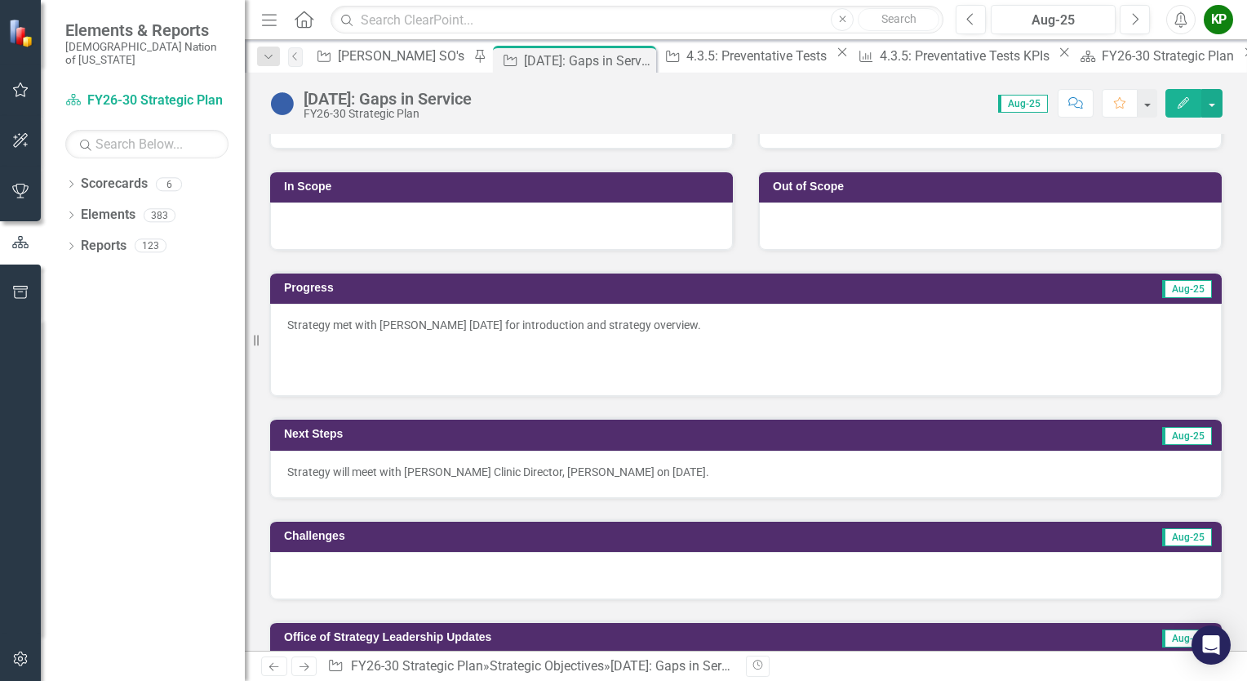
click at [770, 468] on p "Strategy will meet with [PERSON_NAME] Clinic Director, [PERSON_NAME] on [DATE]." at bounding box center [745, 472] width 917 height 16
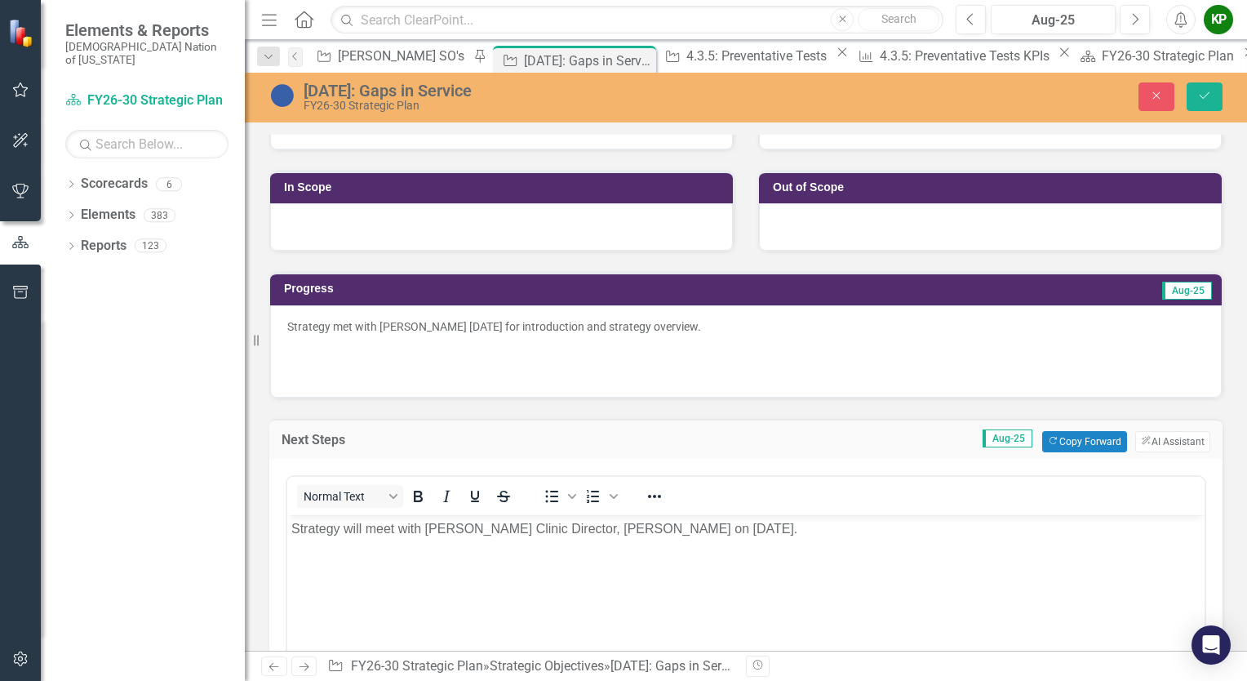
scroll to position [0, 0]
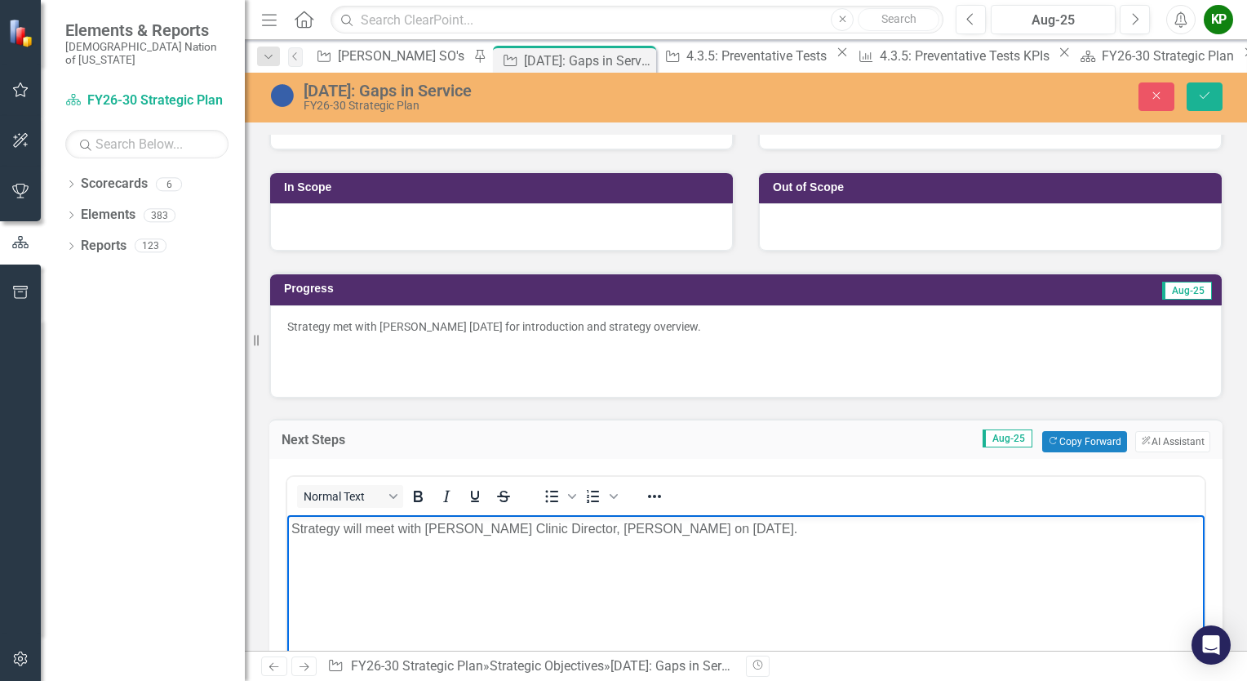
click at [823, 528] on p "Strategy will meet with [PERSON_NAME] Clinic Director, [PERSON_NAME] on [DATE]." at bounding box center [745, 528] width 909 height 20
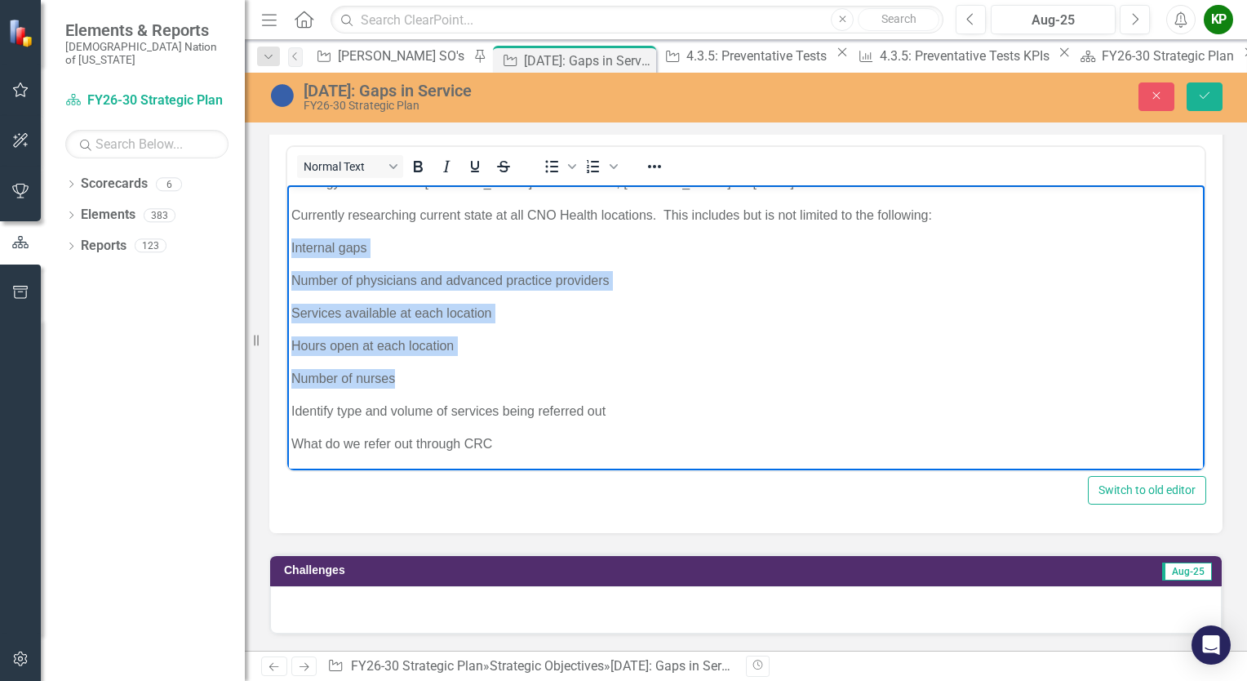
scroll to position [711, 0]
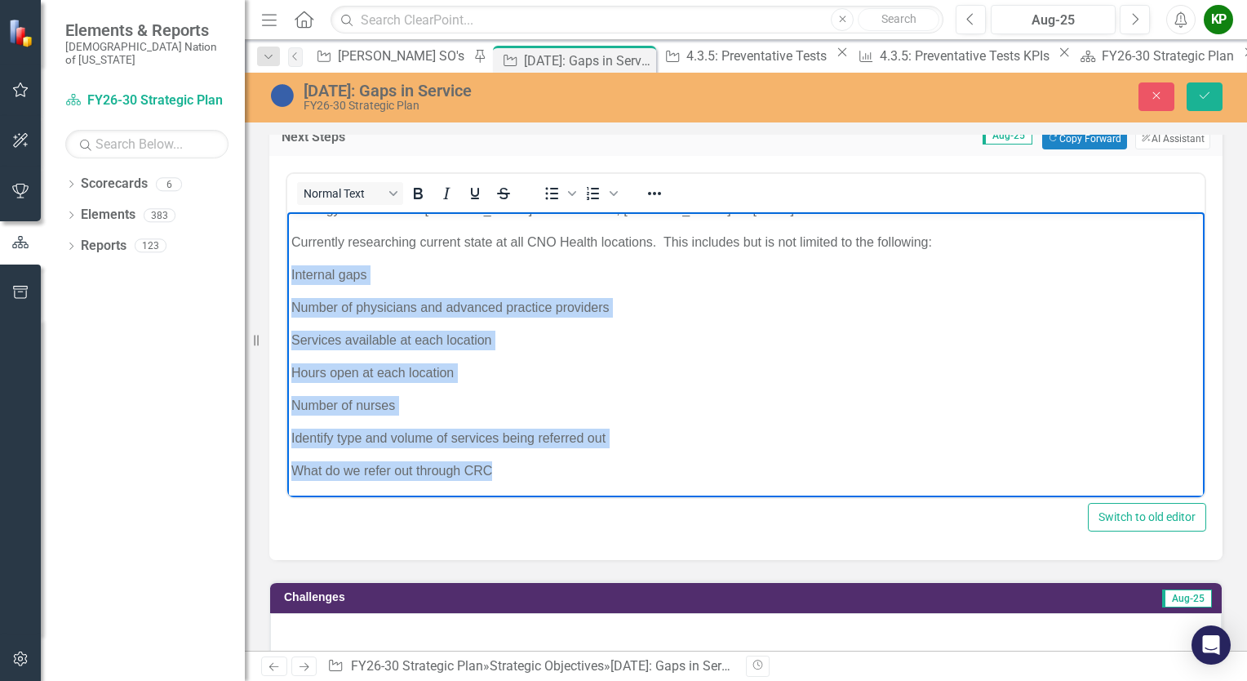
drag, startPoint x: 291, startPoint y: 291, endPoint x: 666, endPoint y: 453, distance: 408.2
click at [666, 453] on body "Strategy will meet with McAlester Clinic Director, James Haley on September 11,…" at bounding box center [745, 346] width 917 height 302
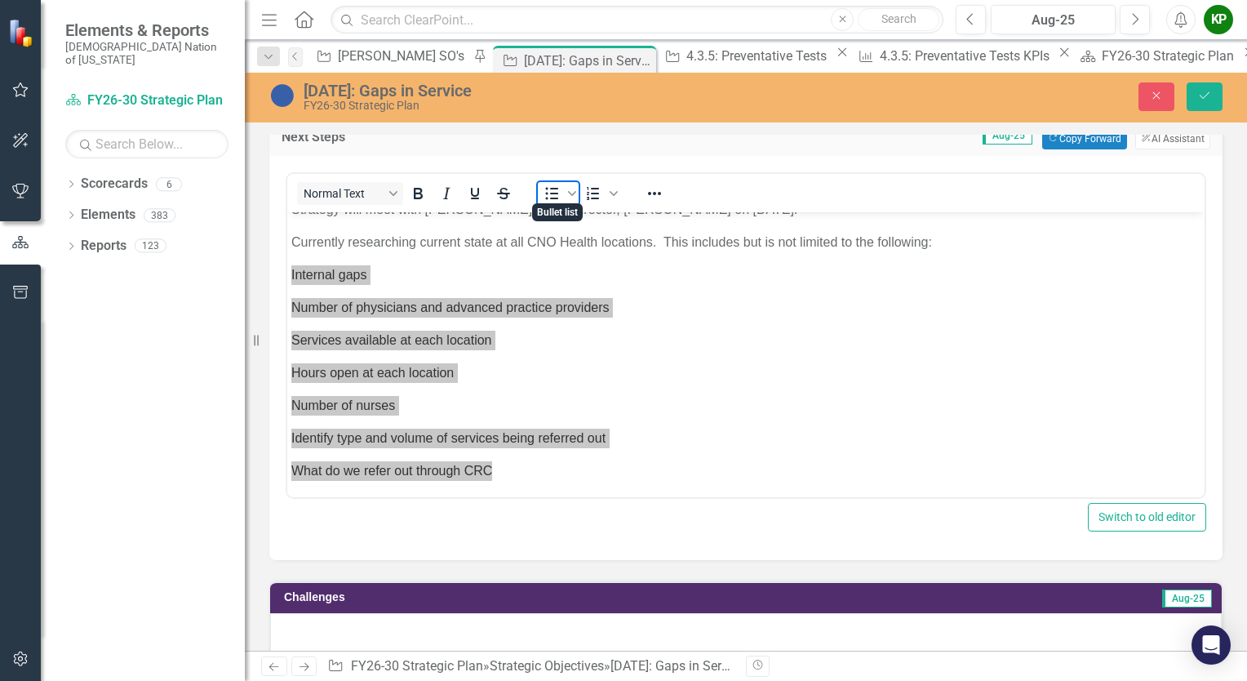
click at [548, 184] on icon "Bullet list" at bounding box center [552, 194] width 20 height 20
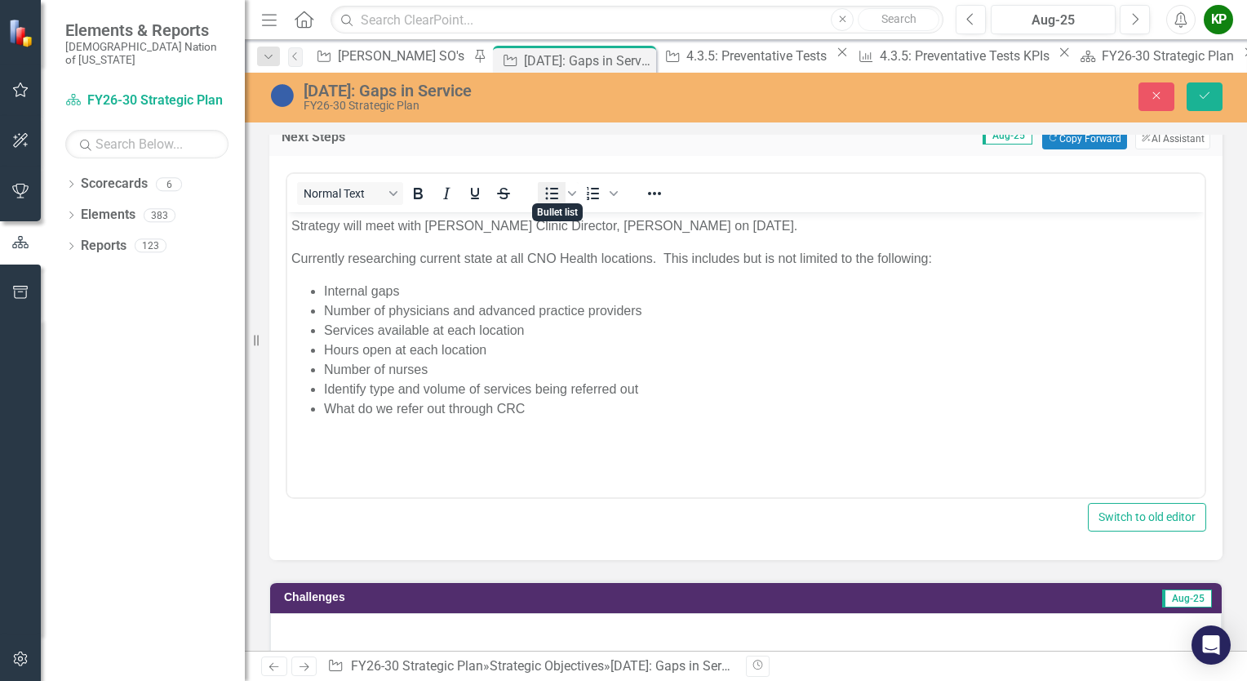
scroll to position [0, 0]
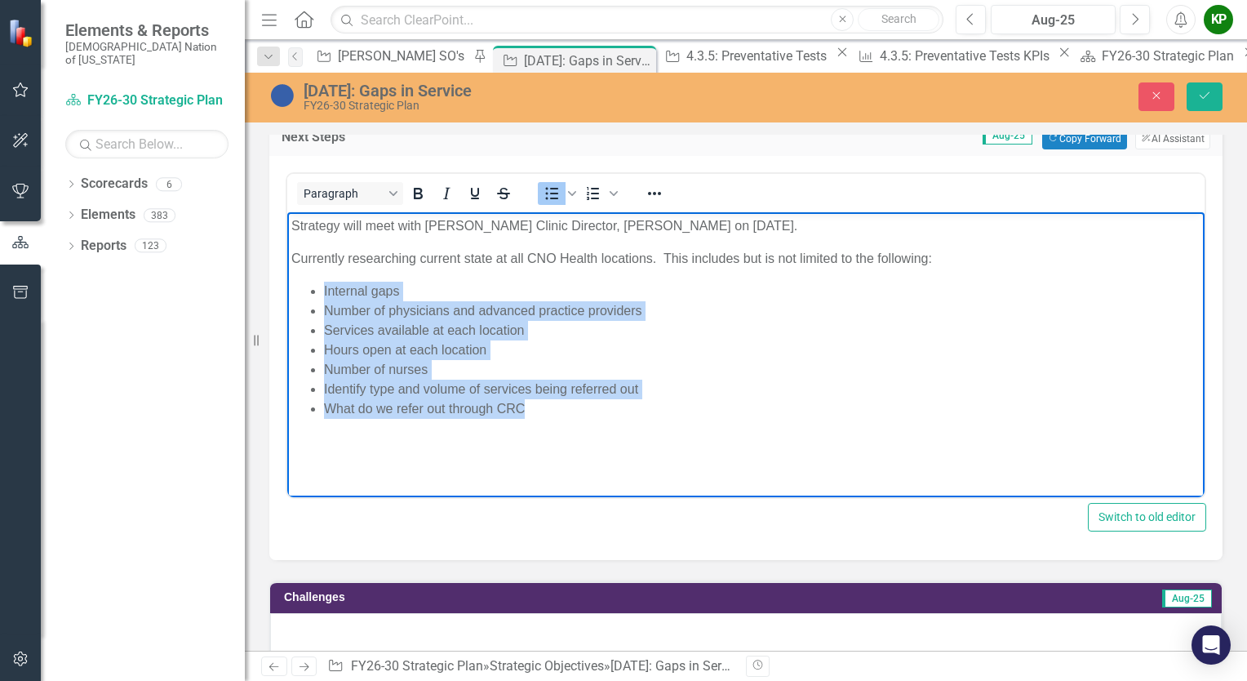
click at [632, 340] on li "Hours open at each location" at bounding box center [762, 349] width 876 height 20
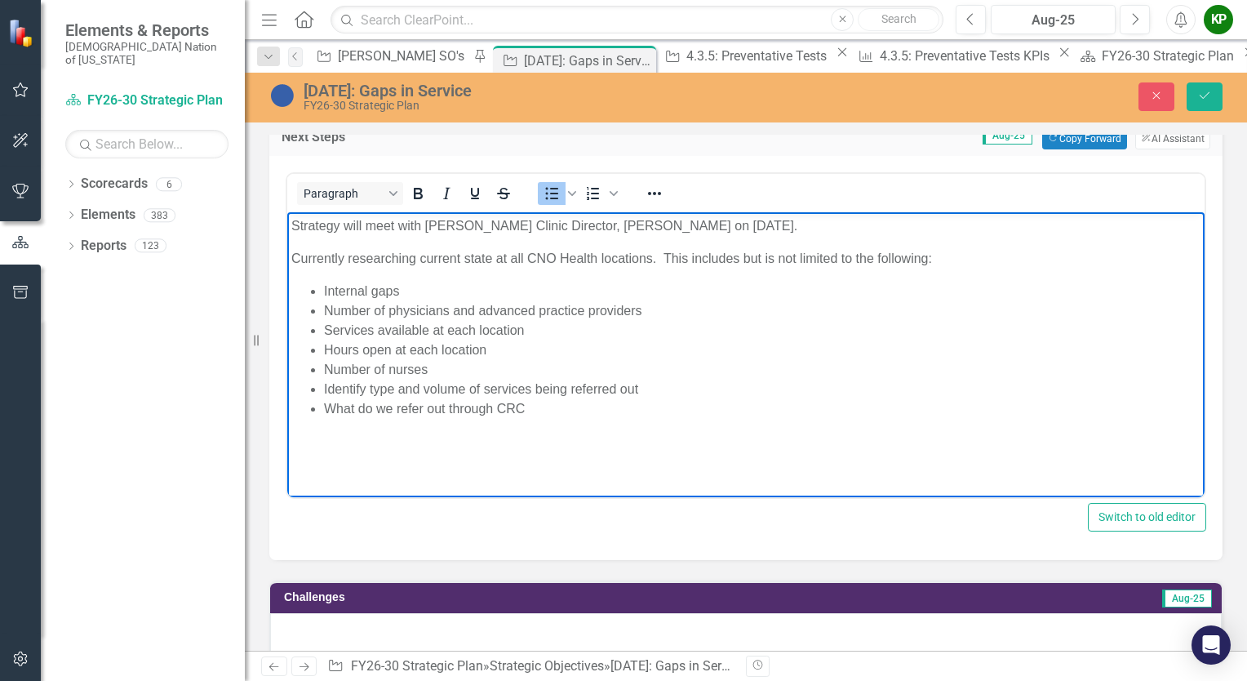
click at [537, 410] on li "What do we refer out through CRC" at bounding box center [762, 408] width 876 height 20
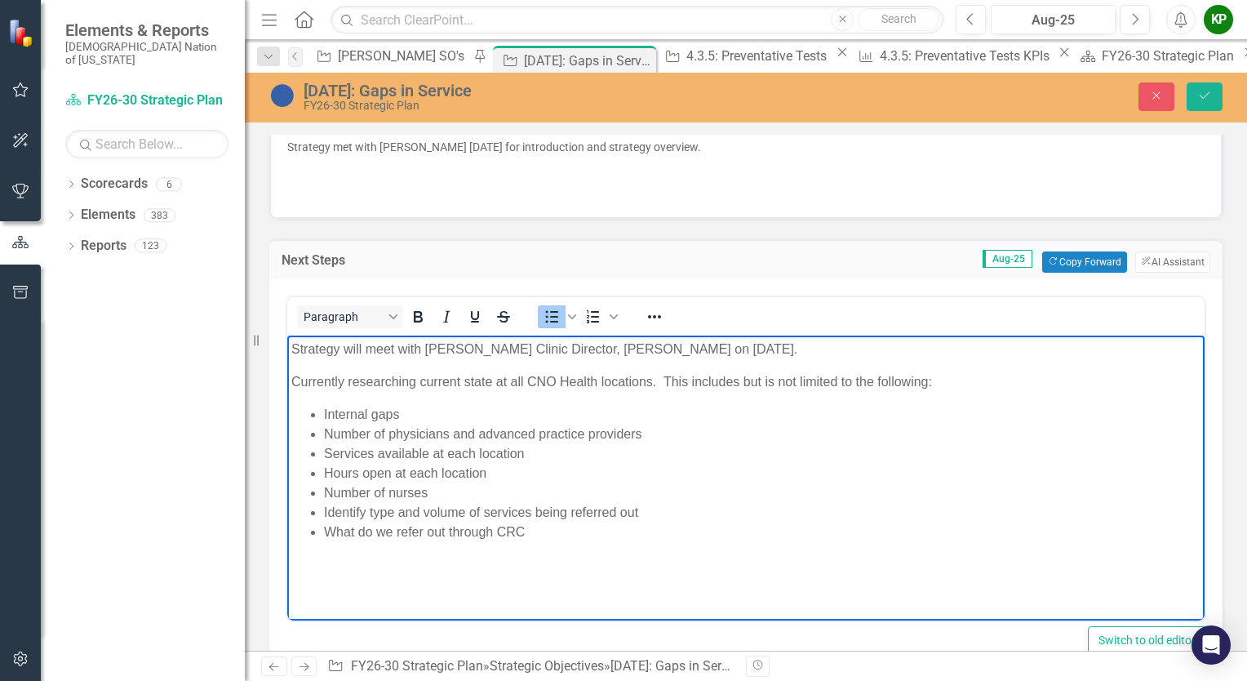
scroll to position [548, 0]
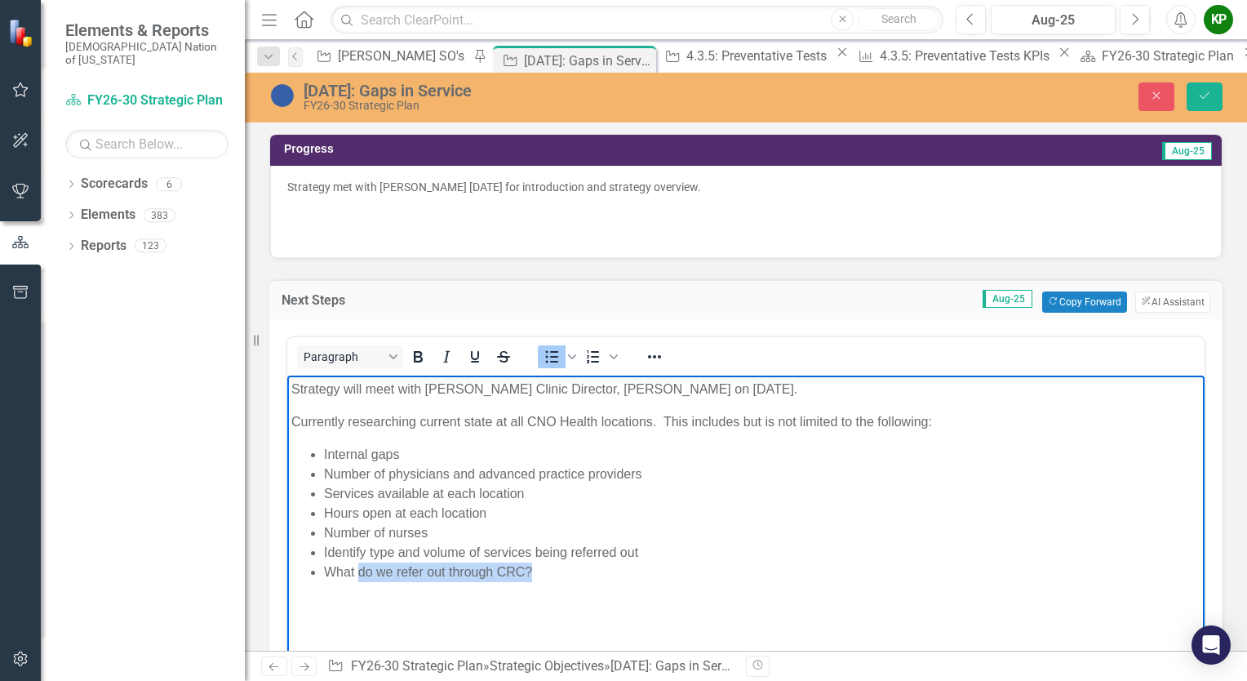
drag, startPoint x: 560, startPoint y: 575, endPoint x: 359, endPoint y: 572, distance: 200.8
click at [359, 572] on li "What do we refer out through CRC?" at bounding box center [762, 571] width 876 height 20
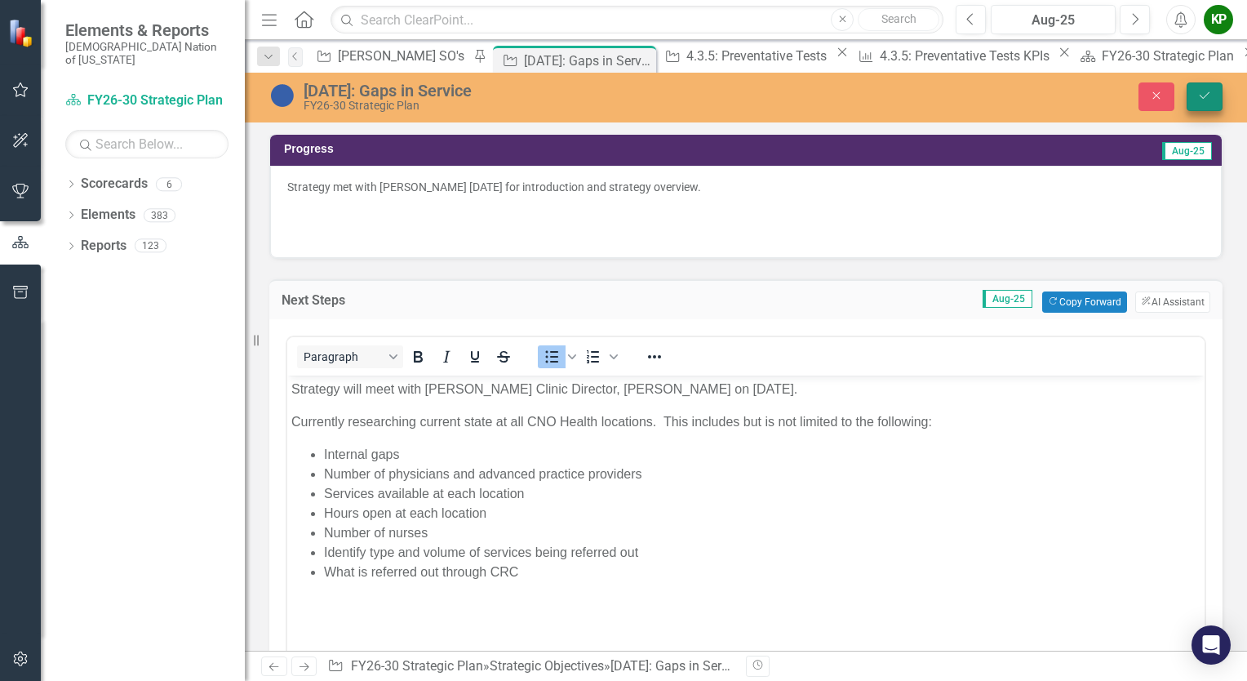
click at [1214, 93] on button "Save" at bounding box center [1205, 96] width 36 height 29
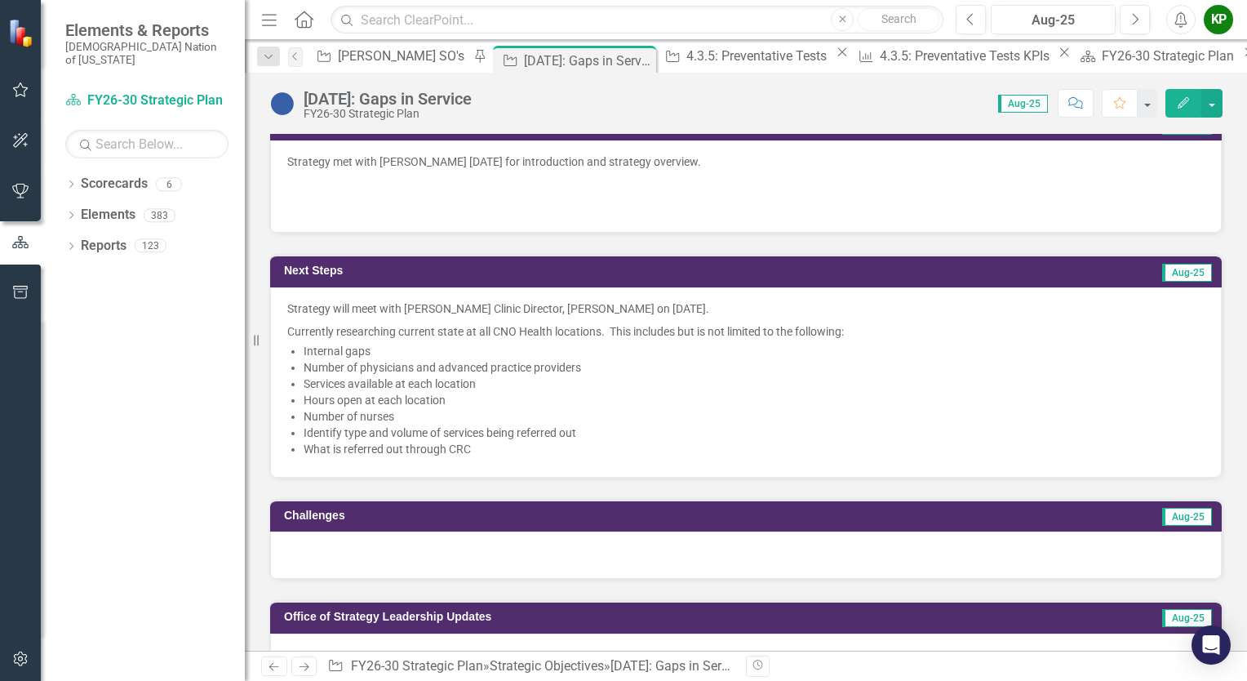
scroll to position [653, 0]
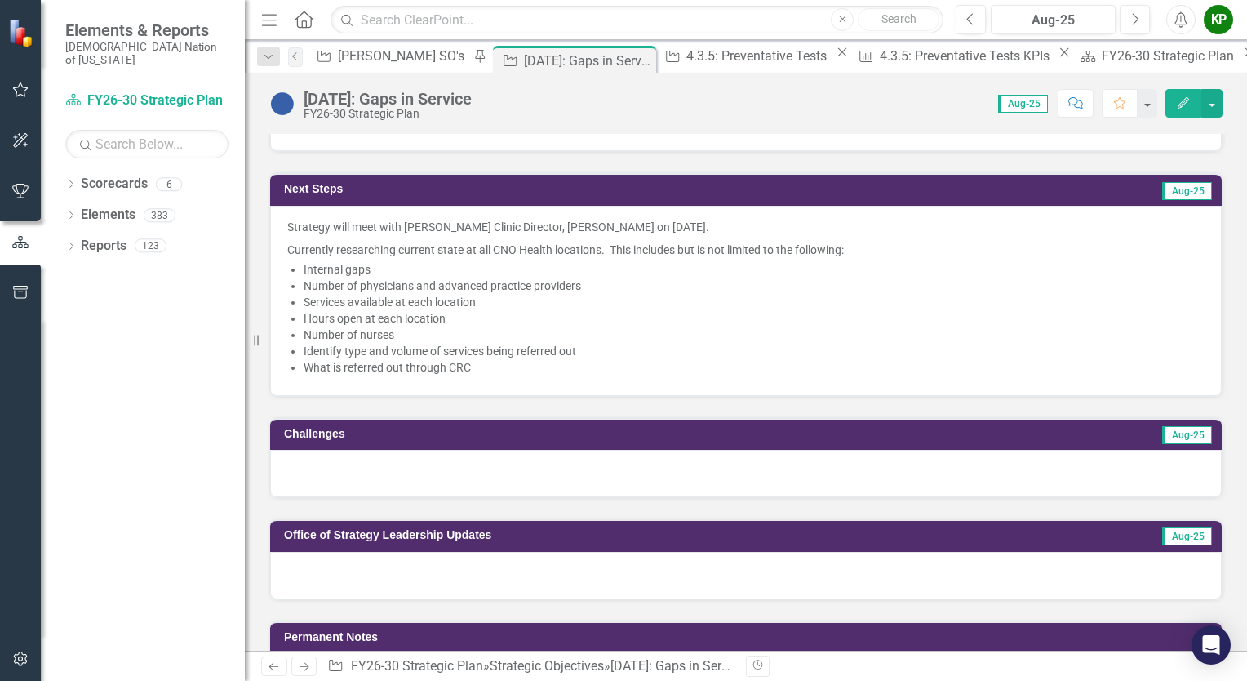
click at [400, 249] on p "Currently researching current state at all CNO Health locations. This includes …" at bounding box center [745, 248] width 917 height 20
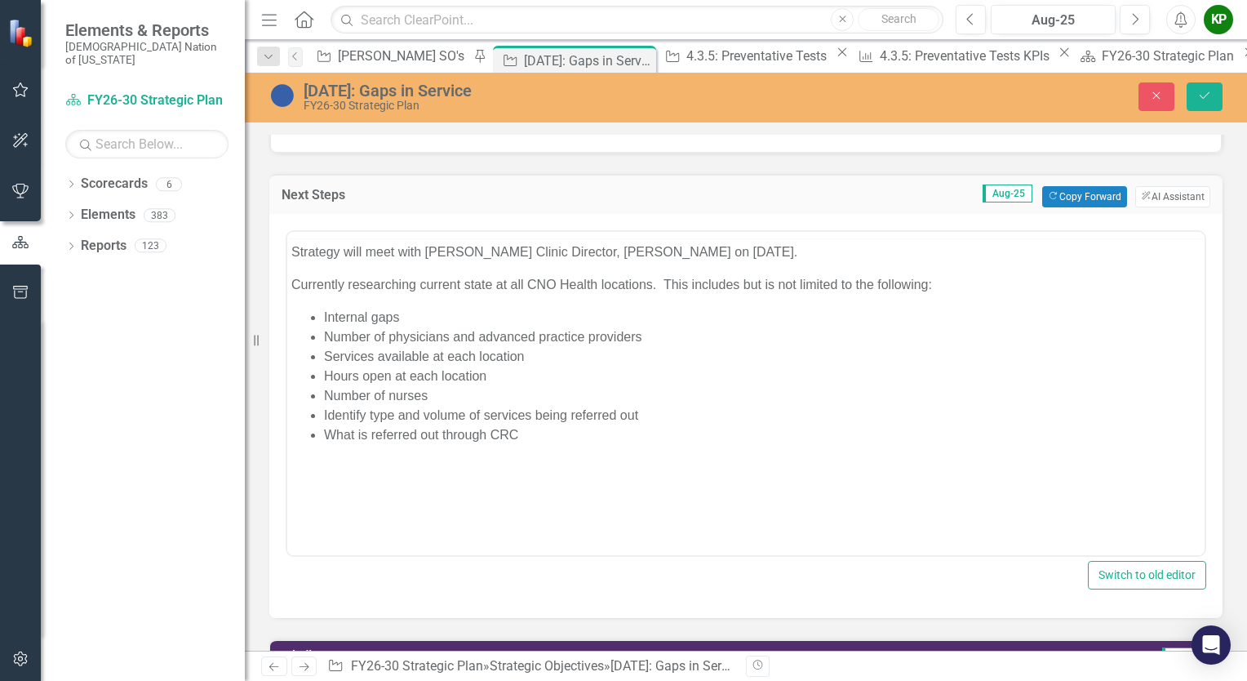
scroll to position [0, 0]
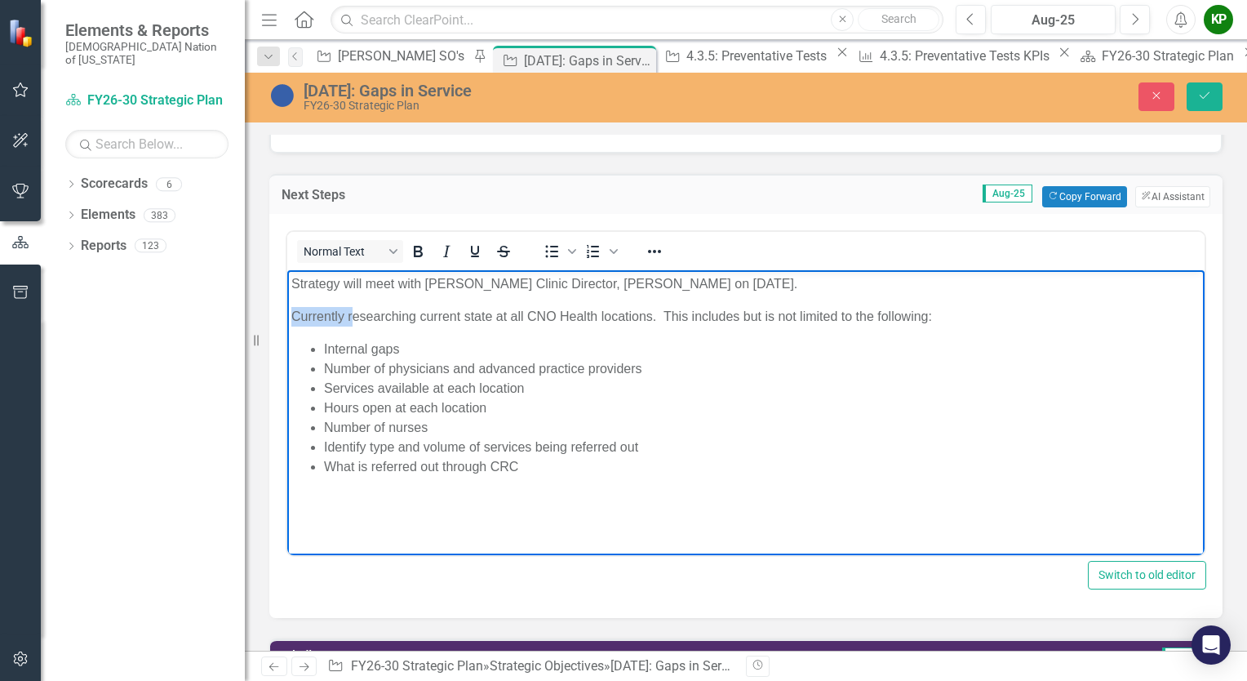
drag, startPoint x: 351, startPoint y: 315, endPoint x: 573, endPoint y: 583, distance: 347.7
click at [287, 318] on html "Strategy will meet with McAlester Clinic Director, James Haley on September 11,…" at bounding box center [745, 391] width 917 height 245
click at [1210, 100] on icon "Save" at bounding box center [1204, 95] width 15 height 11
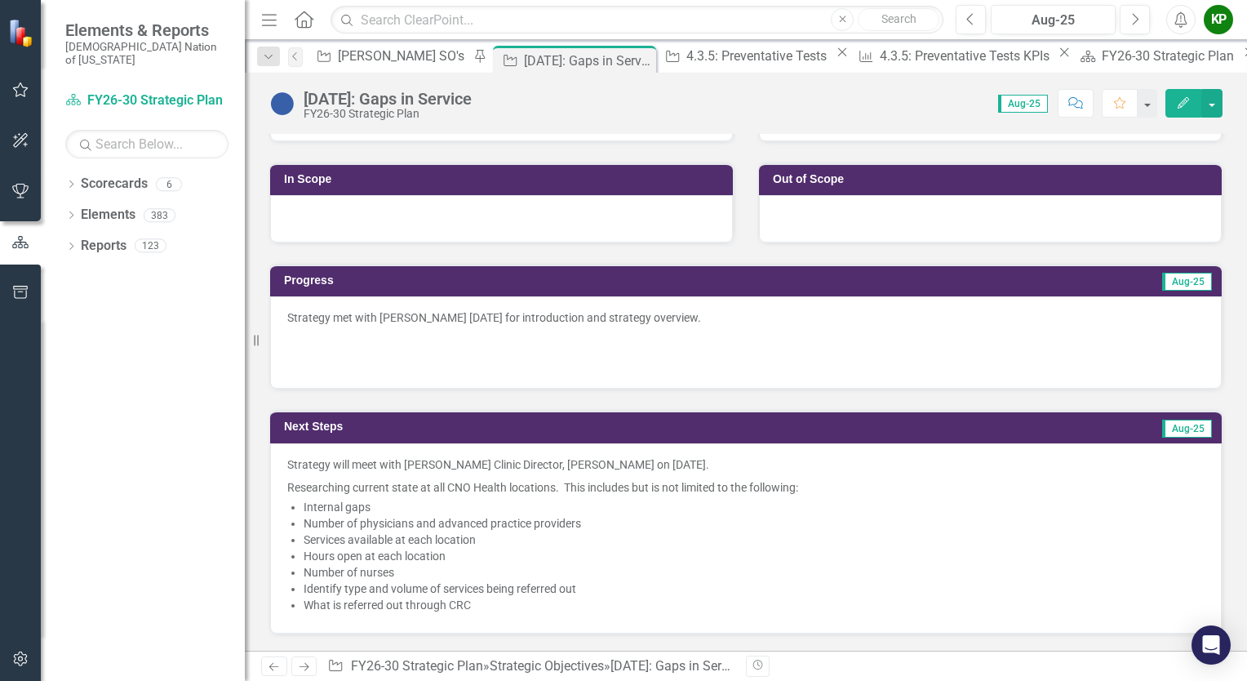
scroll to position [245, 0]
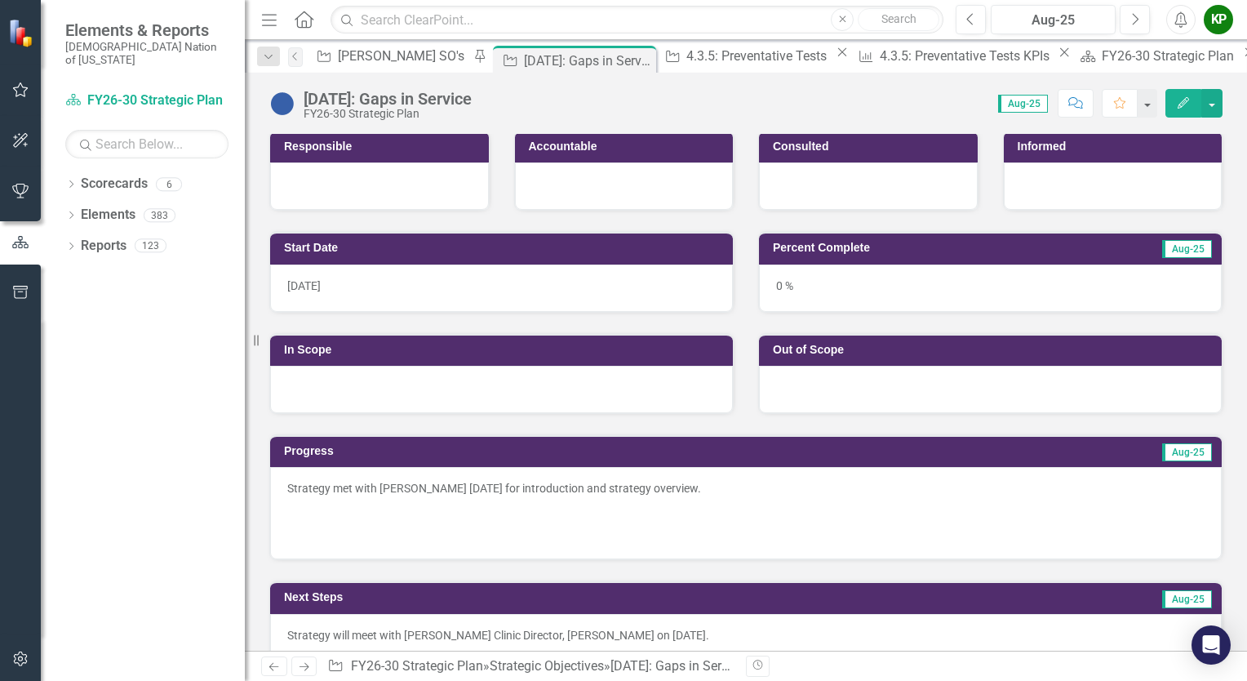
click at [813, 480] on p "Strategy met with [PERSON_NAME] [DATE] for introduction and strategy overview." at bounding box center [745, 490] width 917 height 20
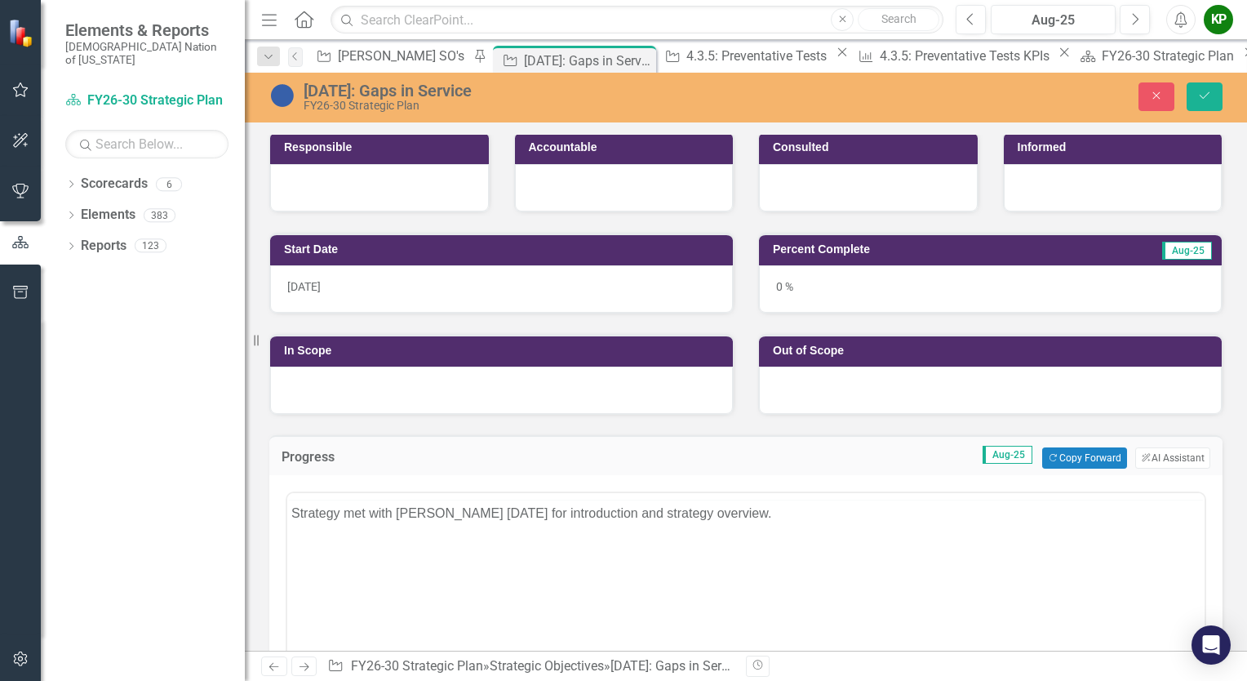
scroll to position [0, 0]
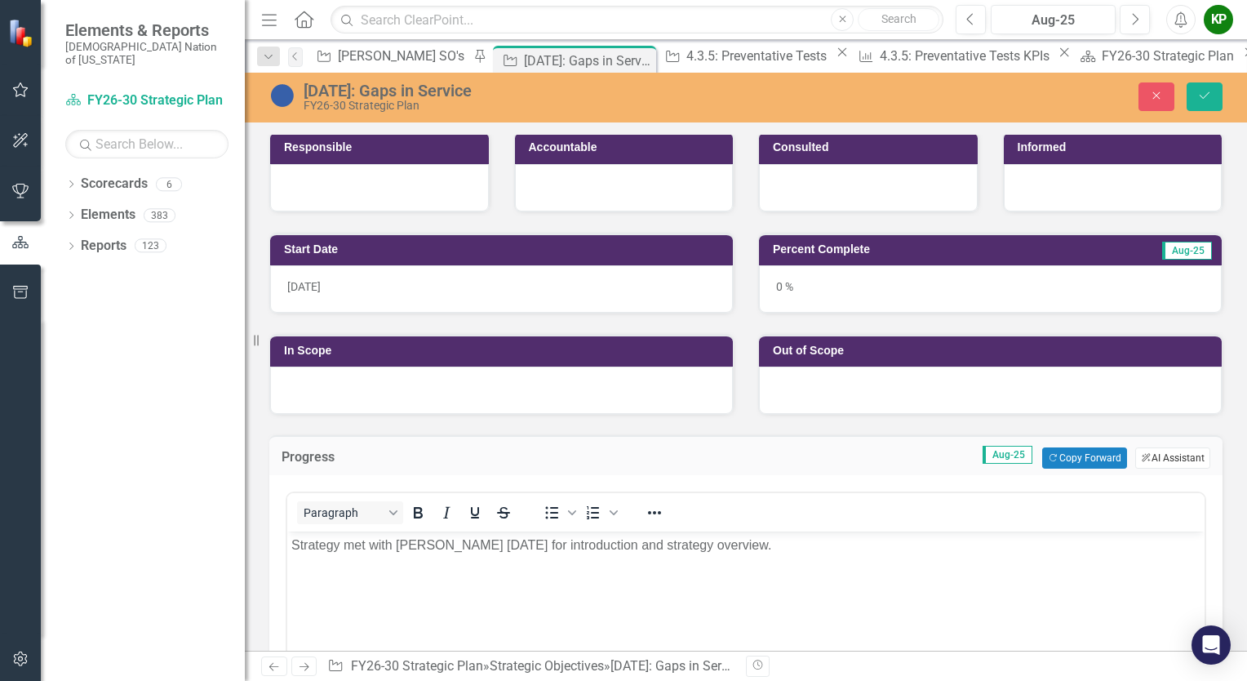
click at [1147, 452] on button "ClearPoint AI AI Assistant" at bounding box center [1172, 457] width 75 height 21
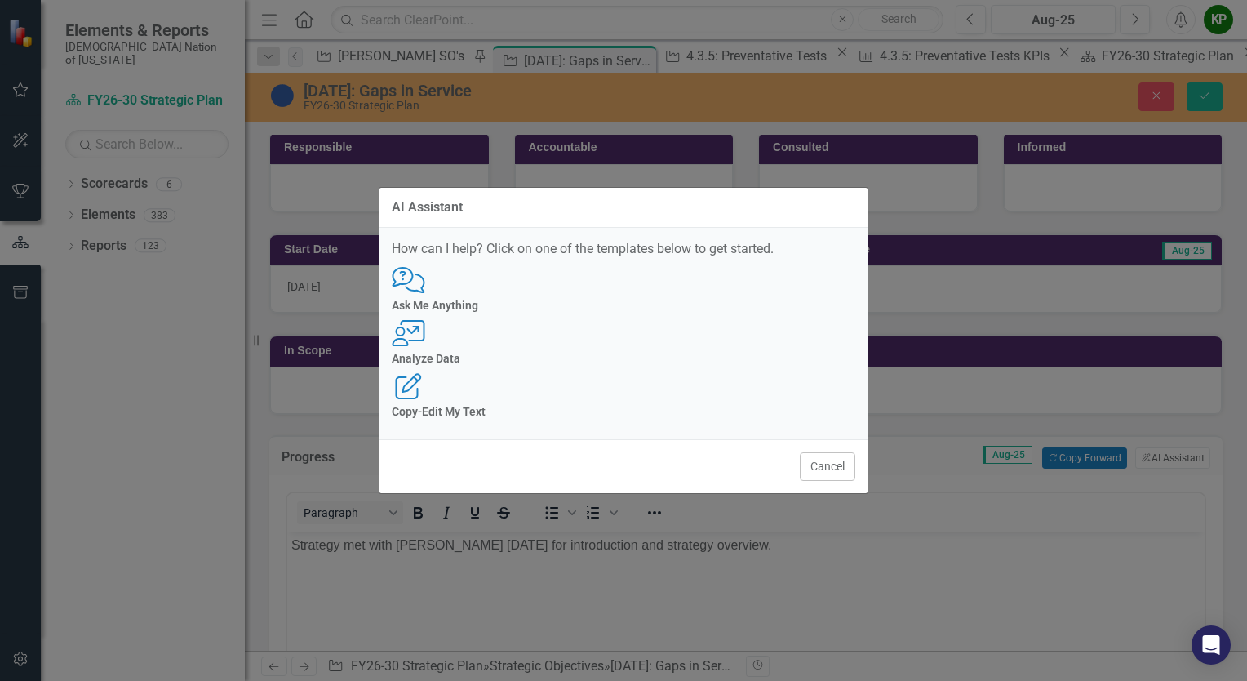
click at [597, 334] on div "User with Chart Analyze Data" at bounding box center [624, 342] width 464 height 45
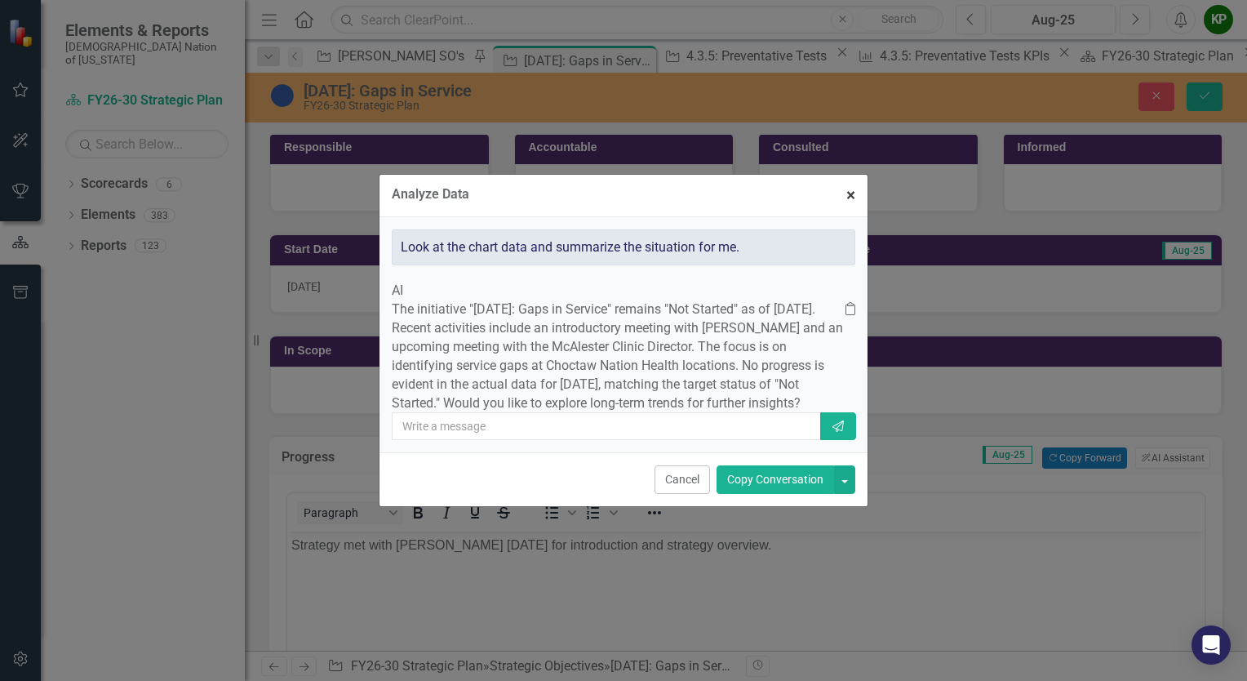
click at [849, 185] on span "×" at bounding box center [850, 195] width 9 height 20
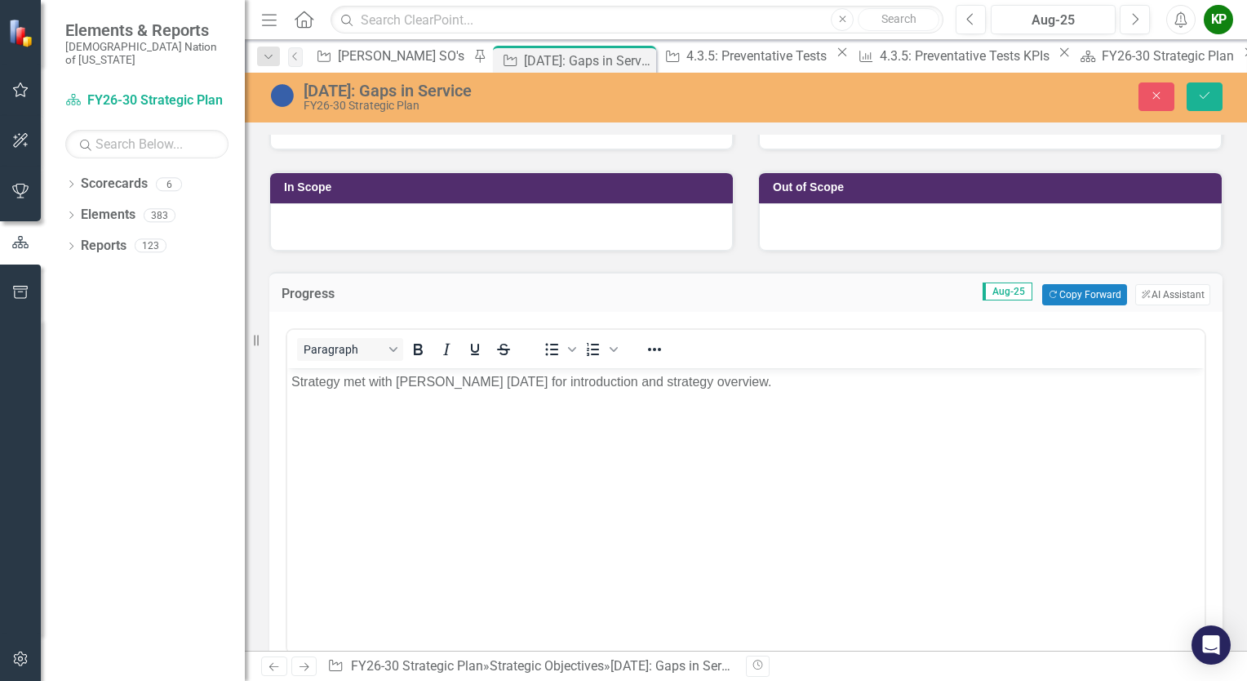
scroll to position [490, 0]
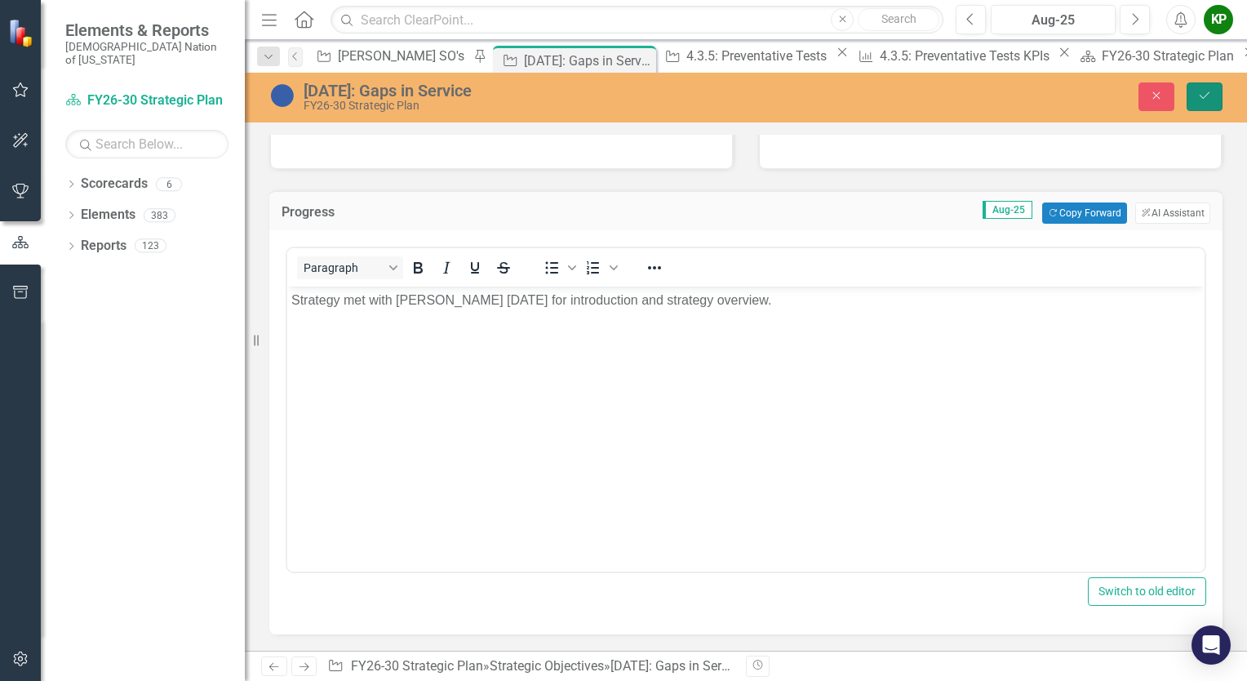
click at [1212, 98] on button "Save" at bounding box center [1205, 96] width 36 height 29
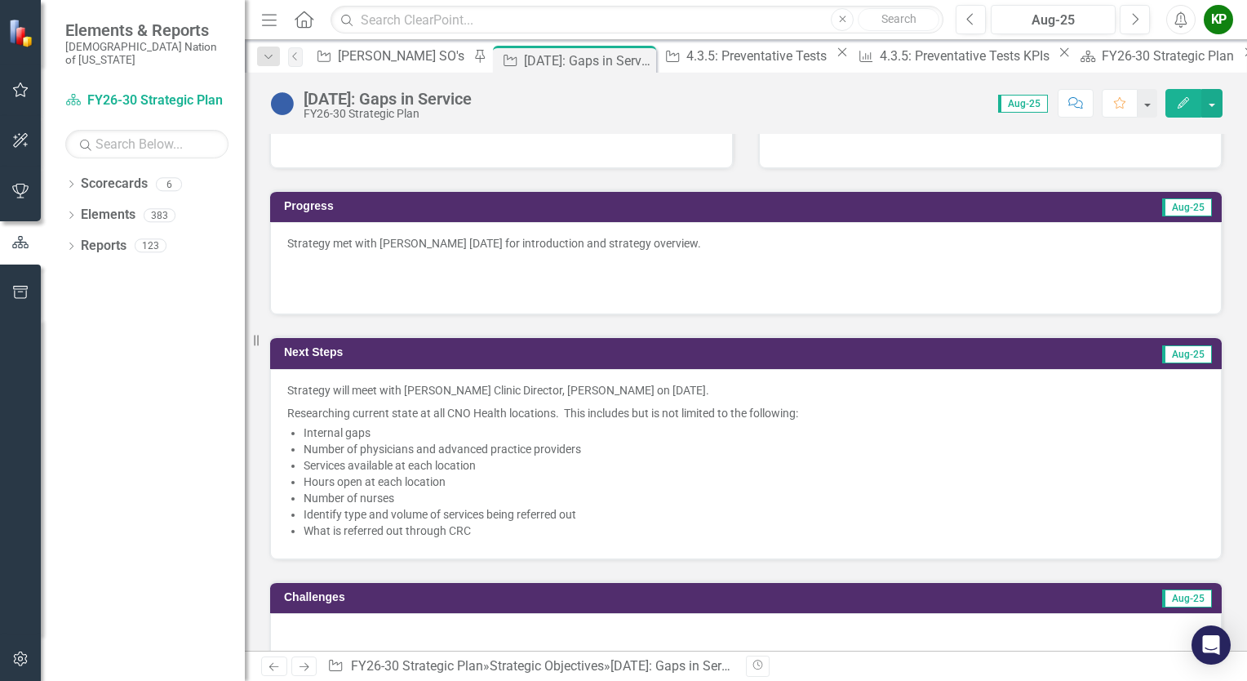
click at [800, 240] on p "Strategy met with [PERSON_NAME] [DATE] for introduction and strategy overview." at bounding box center [745, 245] width 917 height 20
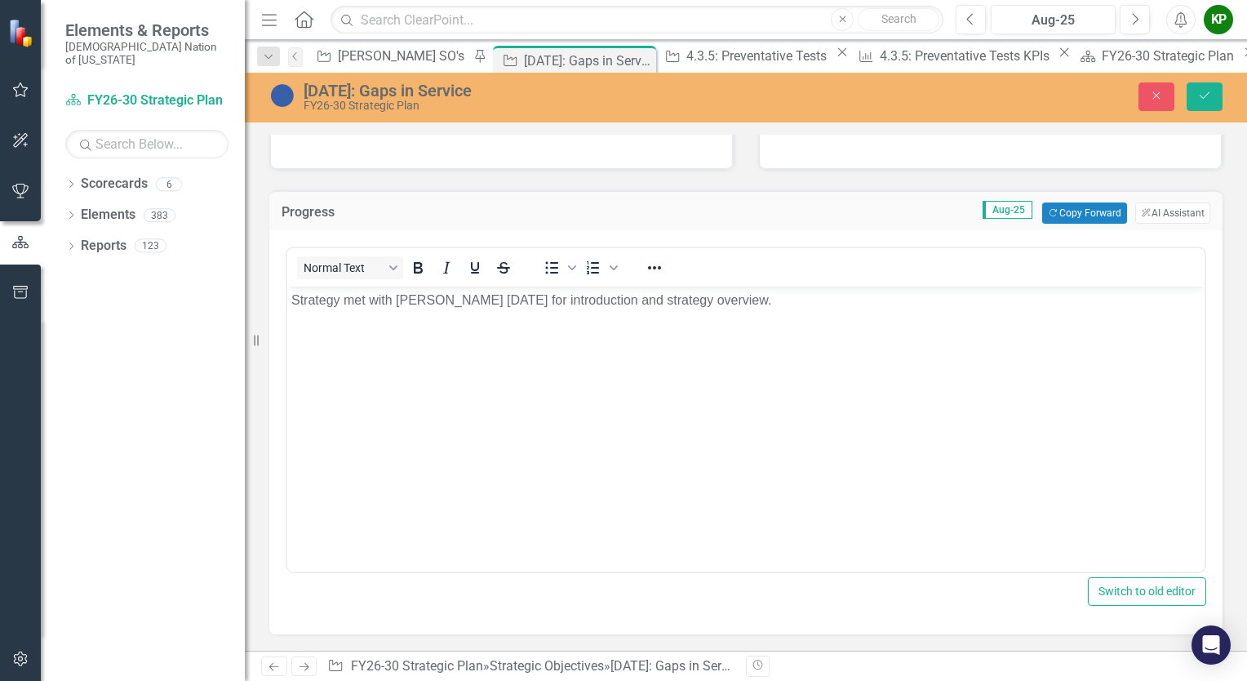
scroll to position [0, 0]
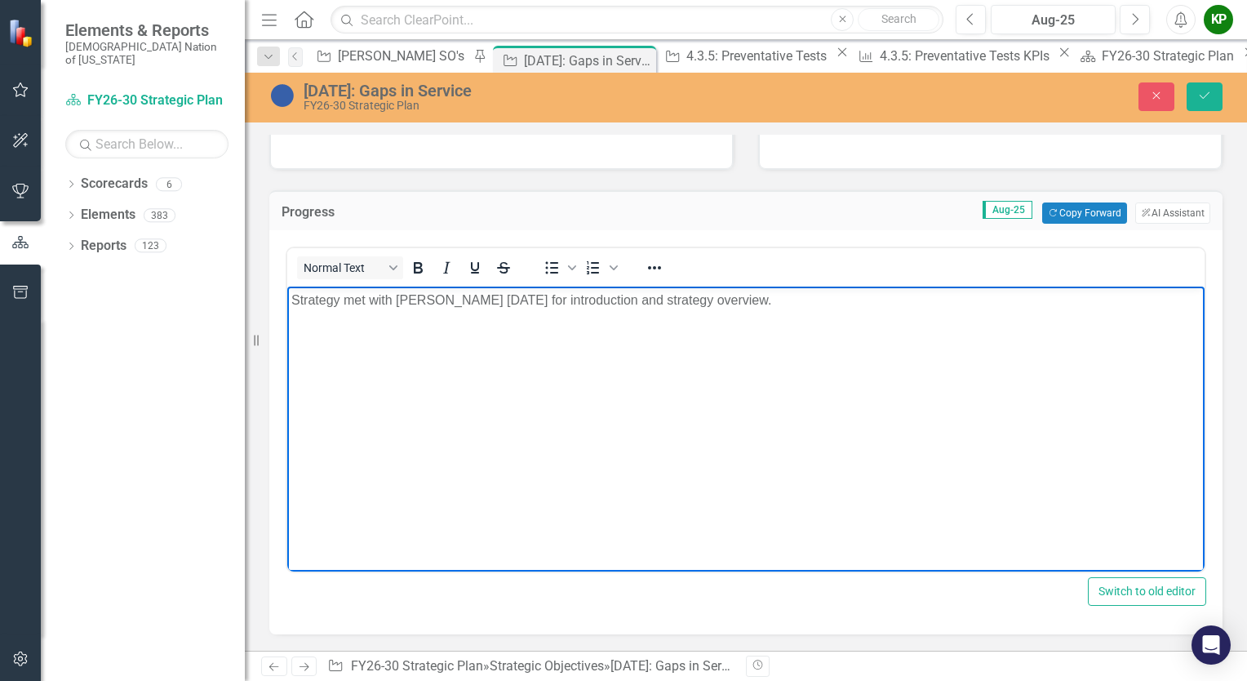
click at [901, 304] on p "Strategy met with [PERSON_NAME] [DATE] for introduction and strategy overview." at bounding box center [745, 301] width 909 height 20
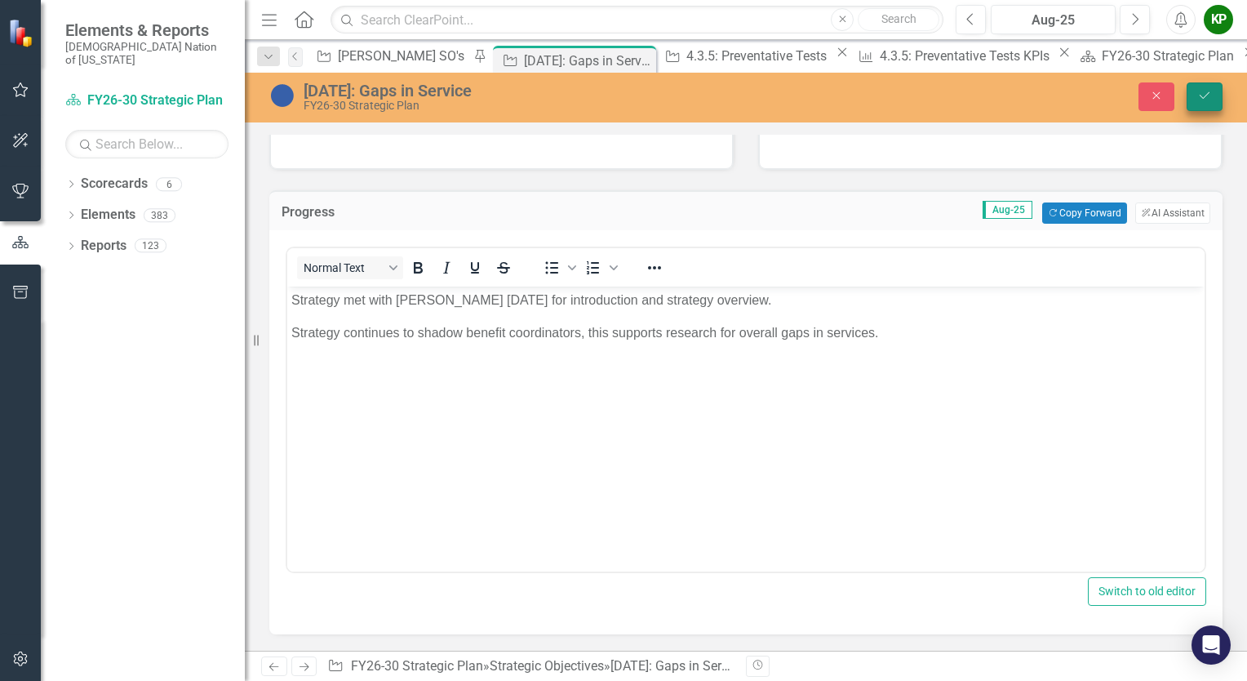
click at [1209, 99] on icon "Save" at bounding box center [1204, 95] width 15 height 11
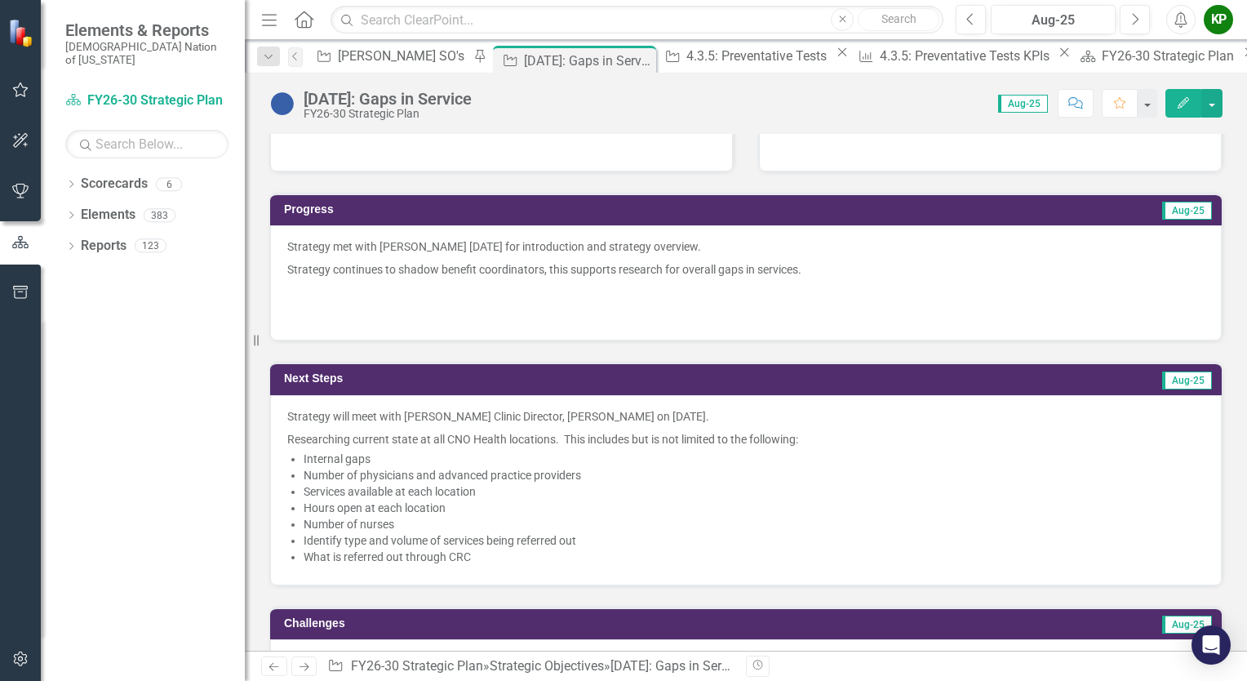
scroll to position [490, 0]
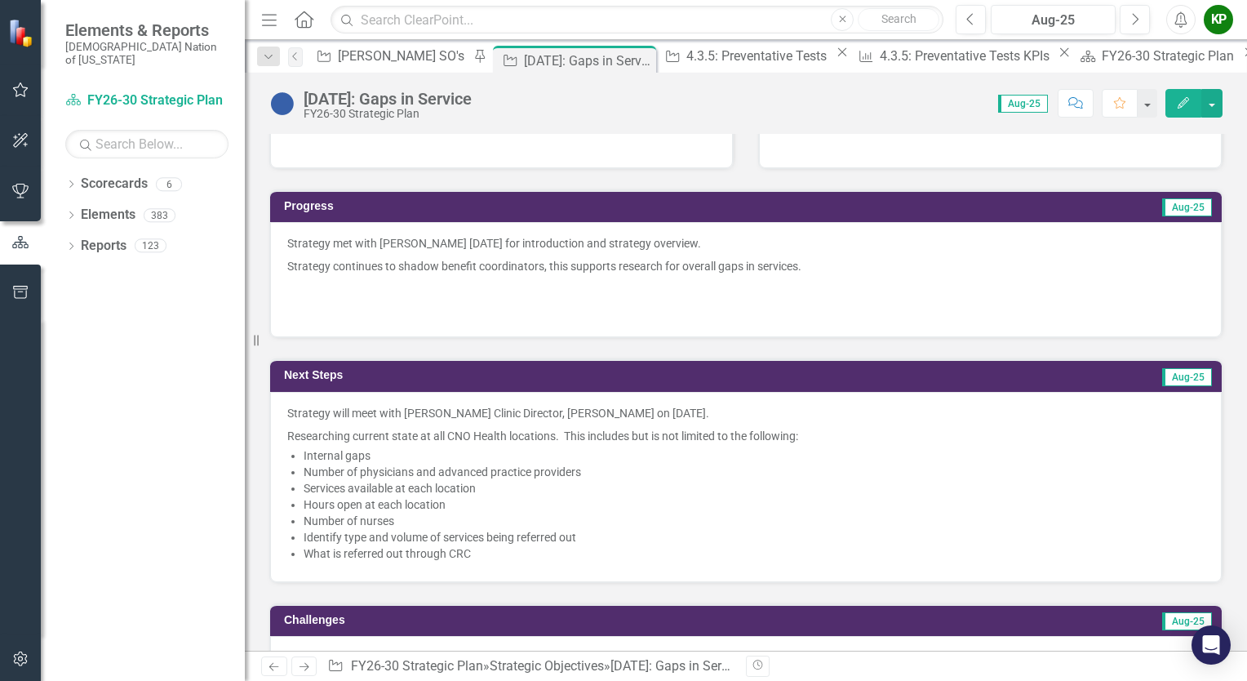
click at [754, 305] on p at bounding box center [745, 310] width 917 height 20
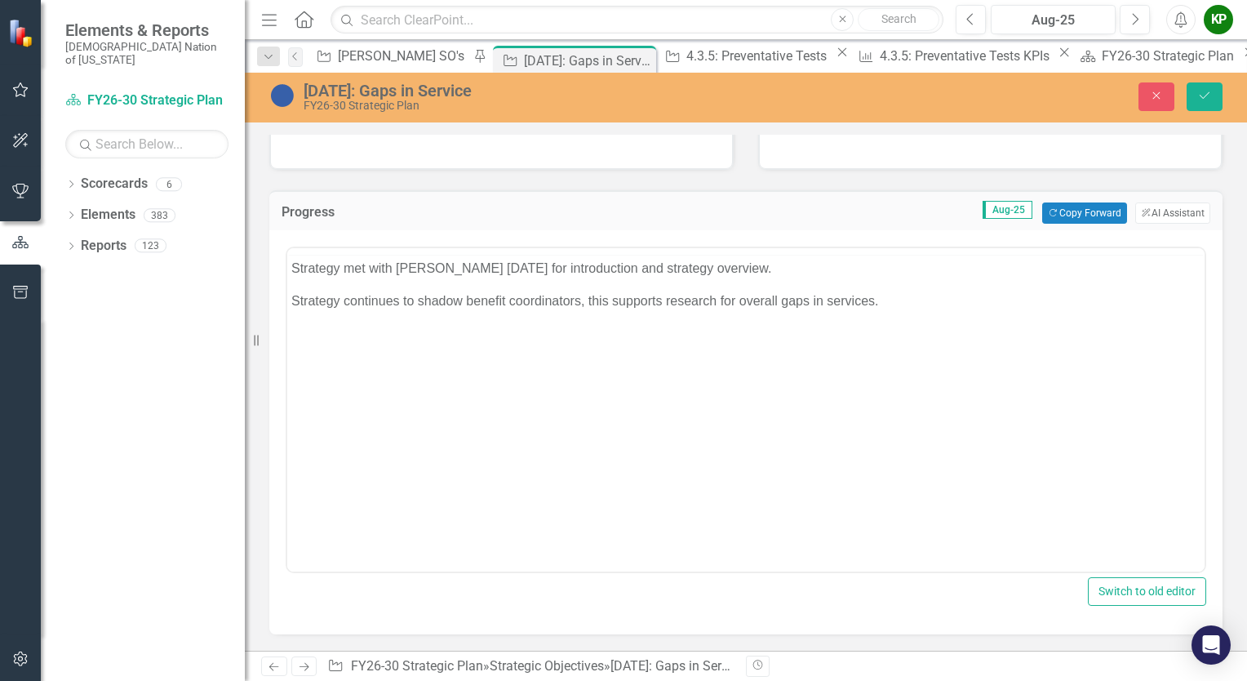
scroll to position [0, 0]
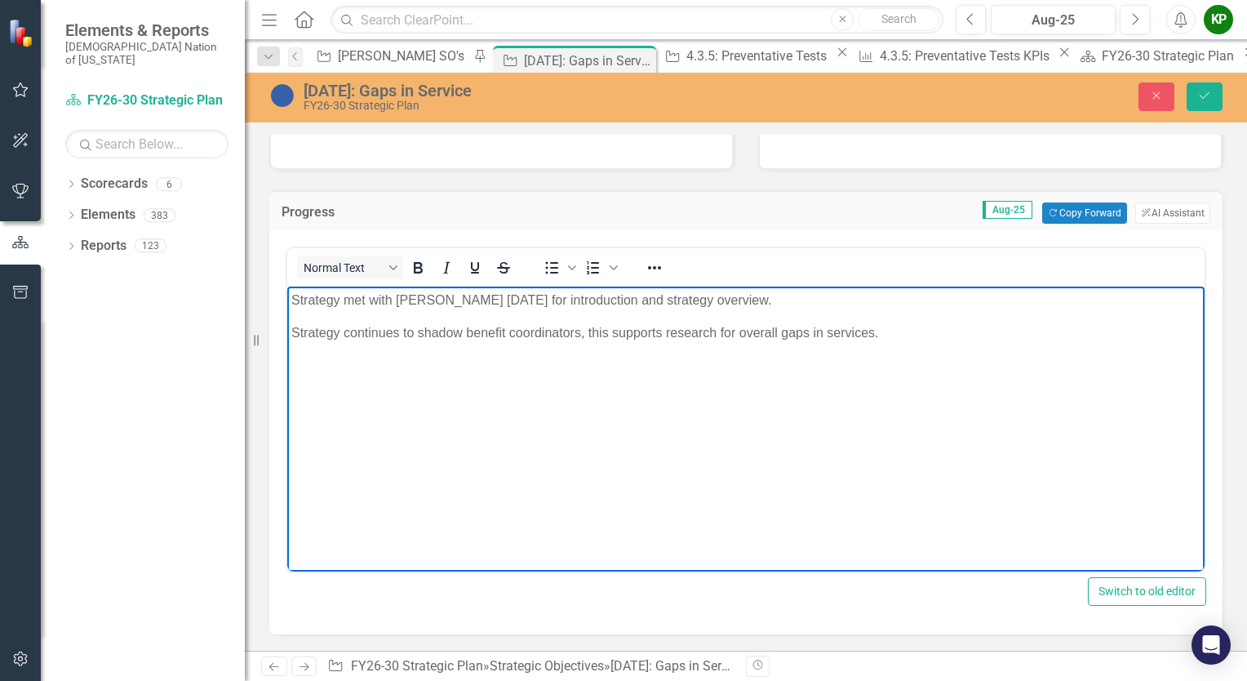
click at [660, 331] on p "Strategy continues to shadow benefit coordinators, this supports research for o…" at bounding box center [745, 333] width 909 height 20
click at [464, 336] on p "Strategy continues to shadow benefit coordinators, this support research for ov…" at bounding box center [745, 333] width 909 height 20
click at [644, 332] on p "Strategy continues to shadow Hosana, a benefit coordinators, this support resea…" at bounding box center [745, 333] width 909 height 20
drag, startPoint x: 665, startPoint y: 334, endPoint x: 644, endPoint y: 335, distance: 21.2
click at [644, 335] on p "Strategy continues to shadow Hosana, a benefit coordinator, this support resear…" at bounding box center [745, 333] width 909 height 20
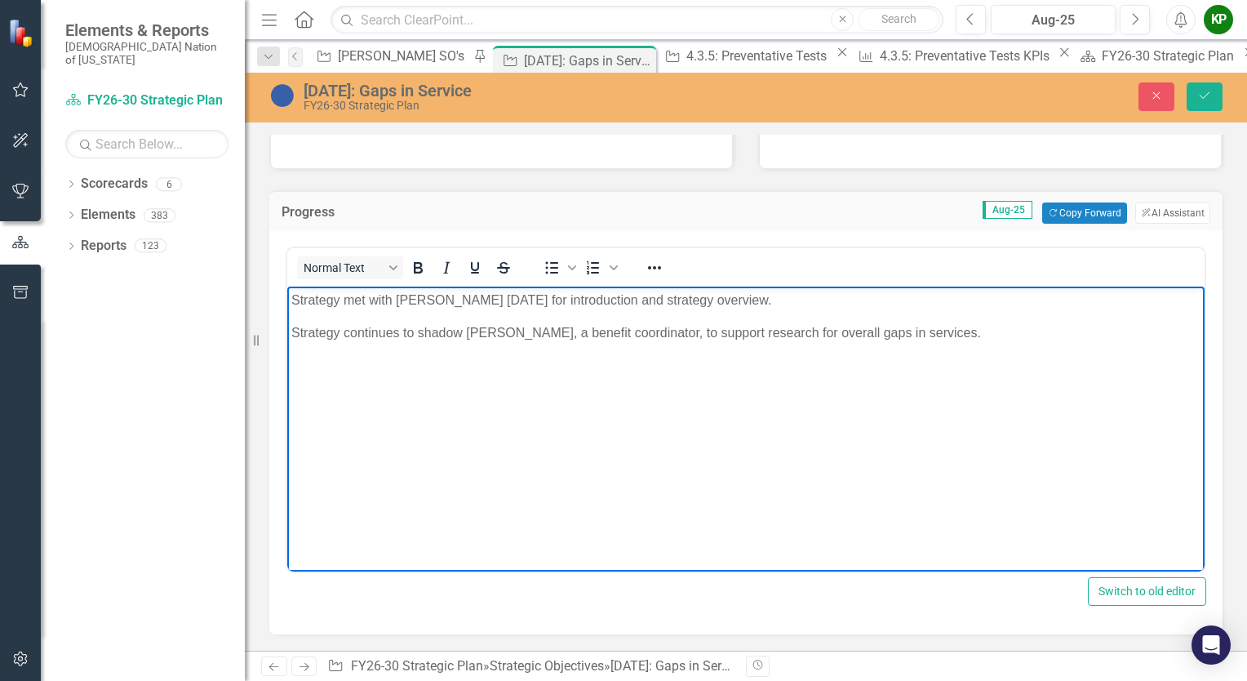
click at [702, 335] on p "Strategy continues to shadow Hosana, a benefit coordinator, to support research…" at bounding box center [745, 333] width 909 height 20
drag, startPoint x: 884, startPoint y: 331, endPoint x: 845, endPoint y: 335, distance: 39.3
click at [845, 335] on p "Strategy continues to shadow Hosana, a benefit coordinator, to support the over…" at bounding box center [745, 333] width 909 height 20
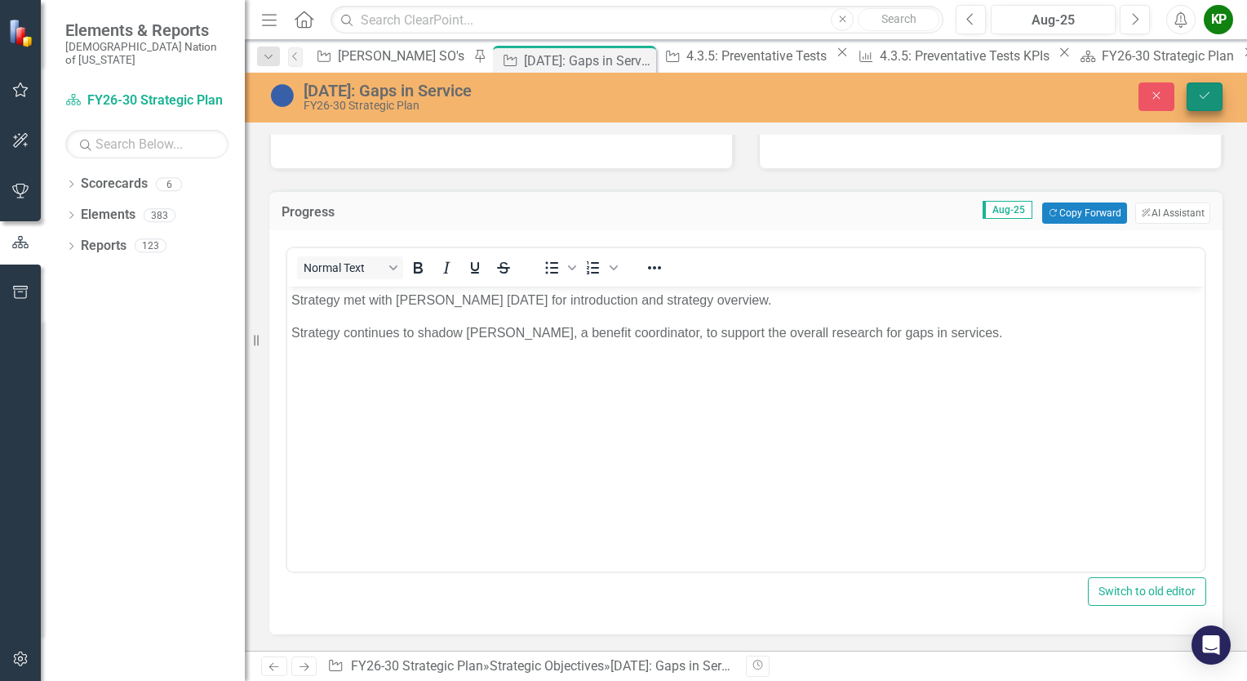
click at [1205, 91] on icon "Save" at bounding box center [1204, 95] width 15 height 11
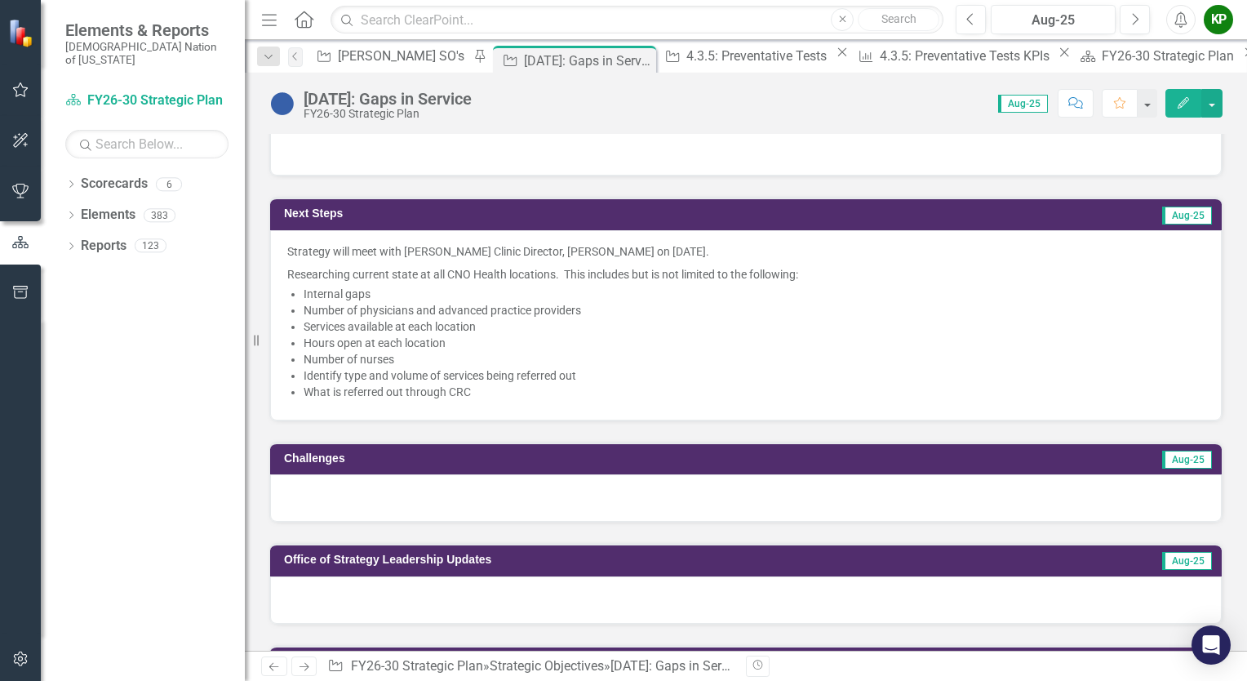
scroll to position [653, 0]
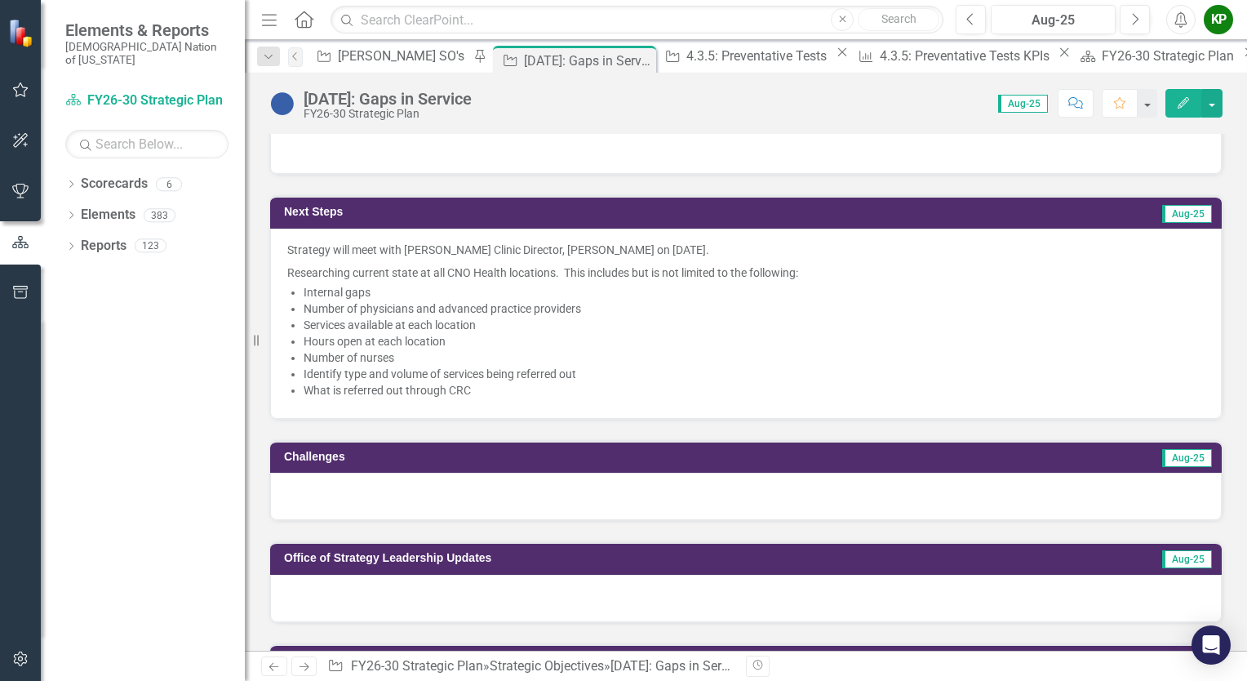
click at [618, 494] on div at bounding box center [746, 495] width 952 height 47
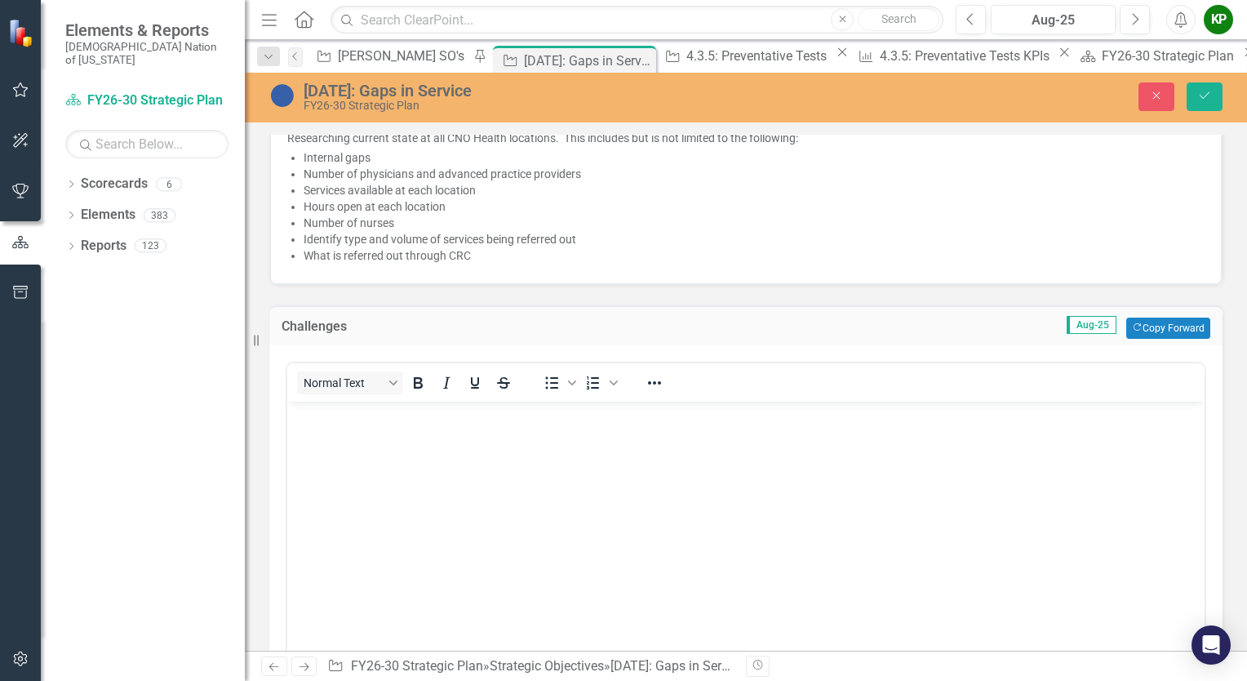
scroll to position [816, 0]
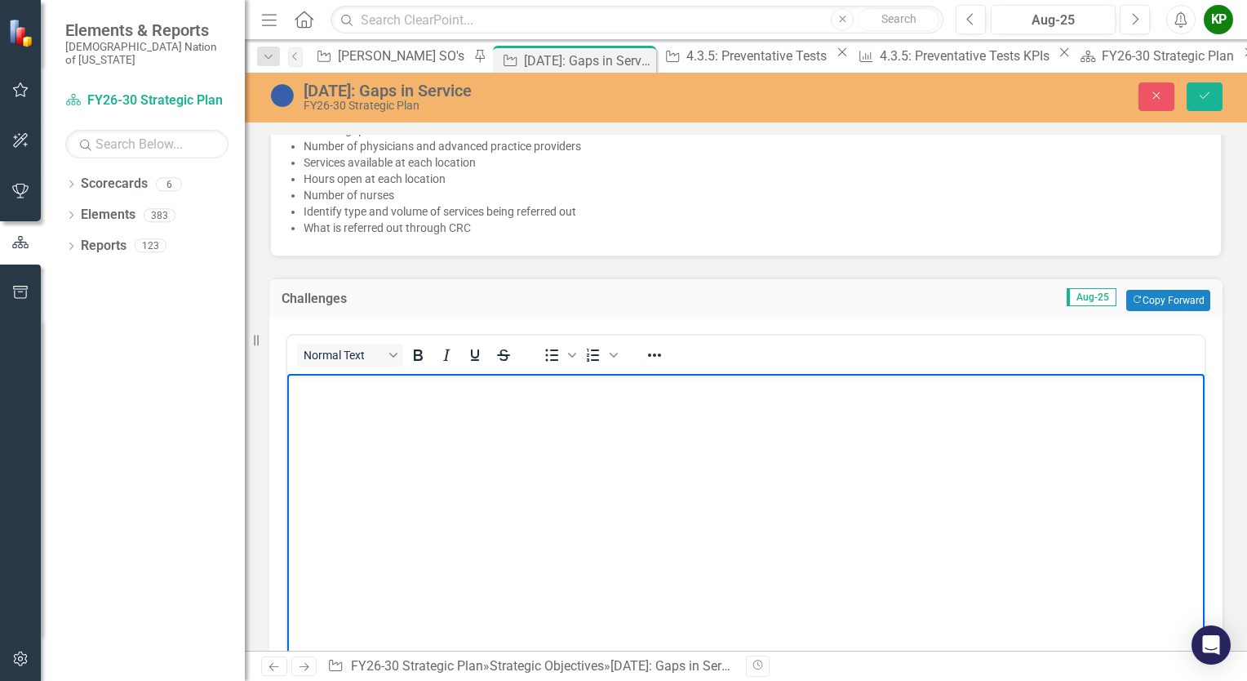
click at [593, 443] on body "Rich Text Area. Press ALT-0 for help." at bounding box center [745, 496] width 917 height 245
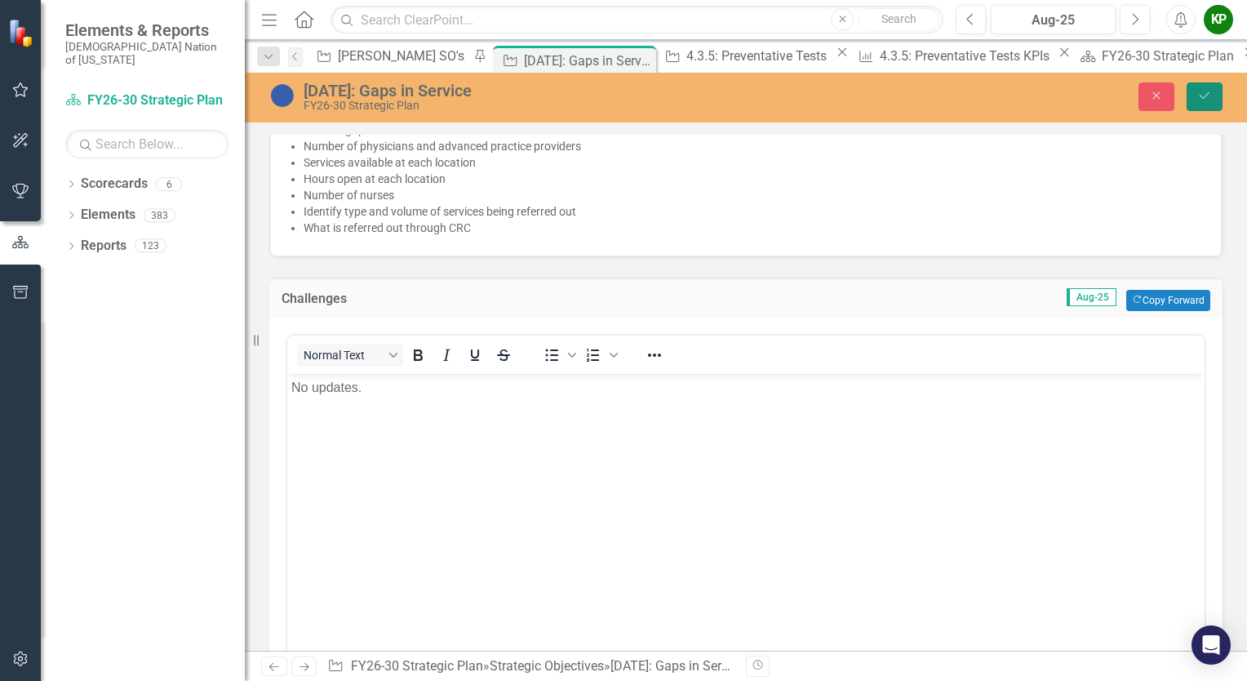
click at [1195, 100] on button "Save" at bounding box center [1205, 96] width 36 height 29
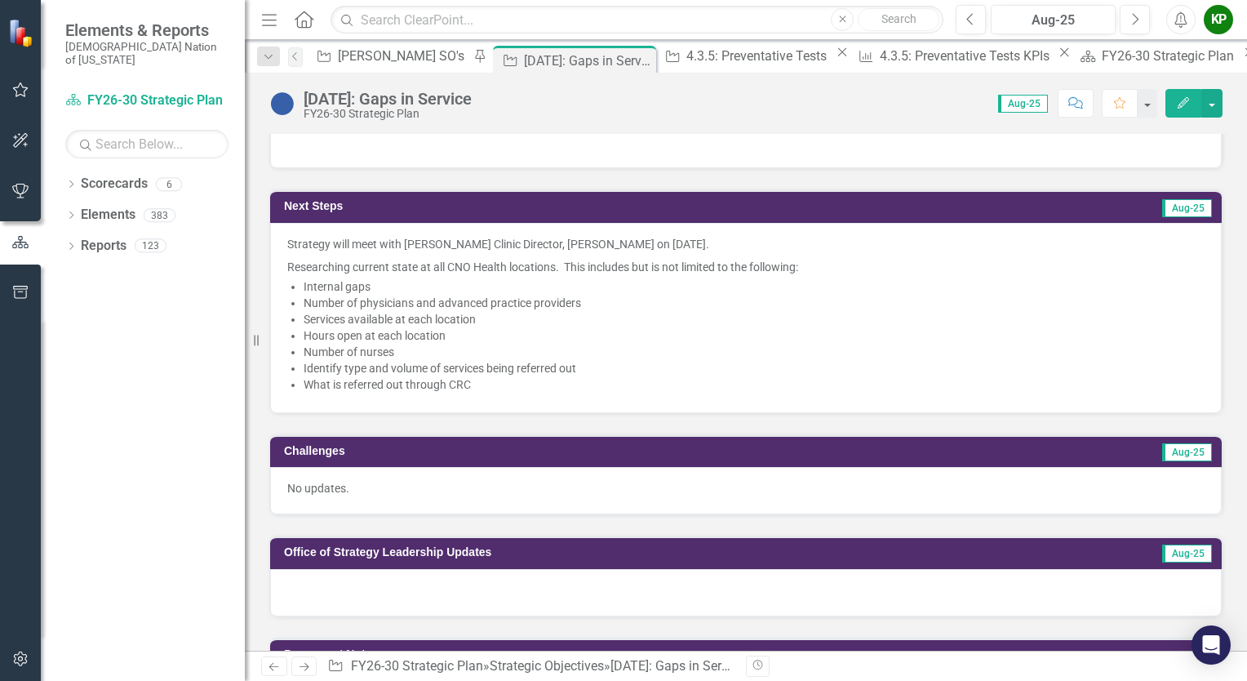
scroll to position [653, 0]
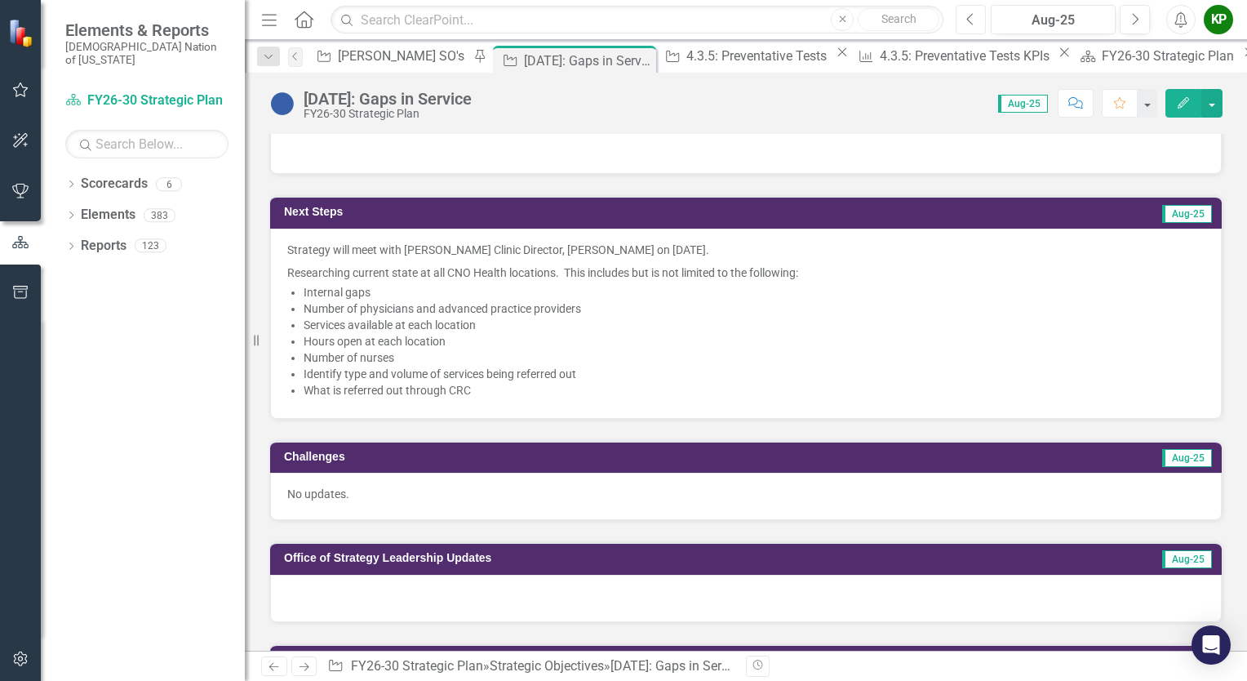
click at [973, 12] on icon "Previous" at bounding box center [970, 19] width 9 height 15
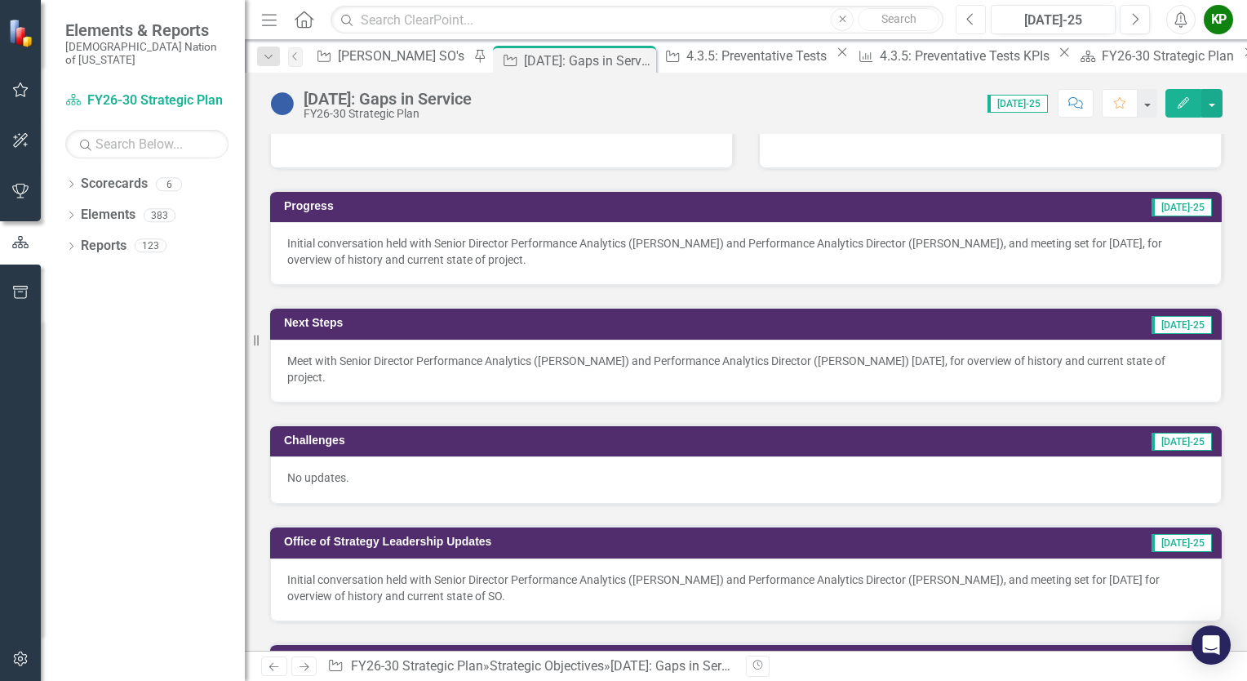
scroll to position [653, 0]
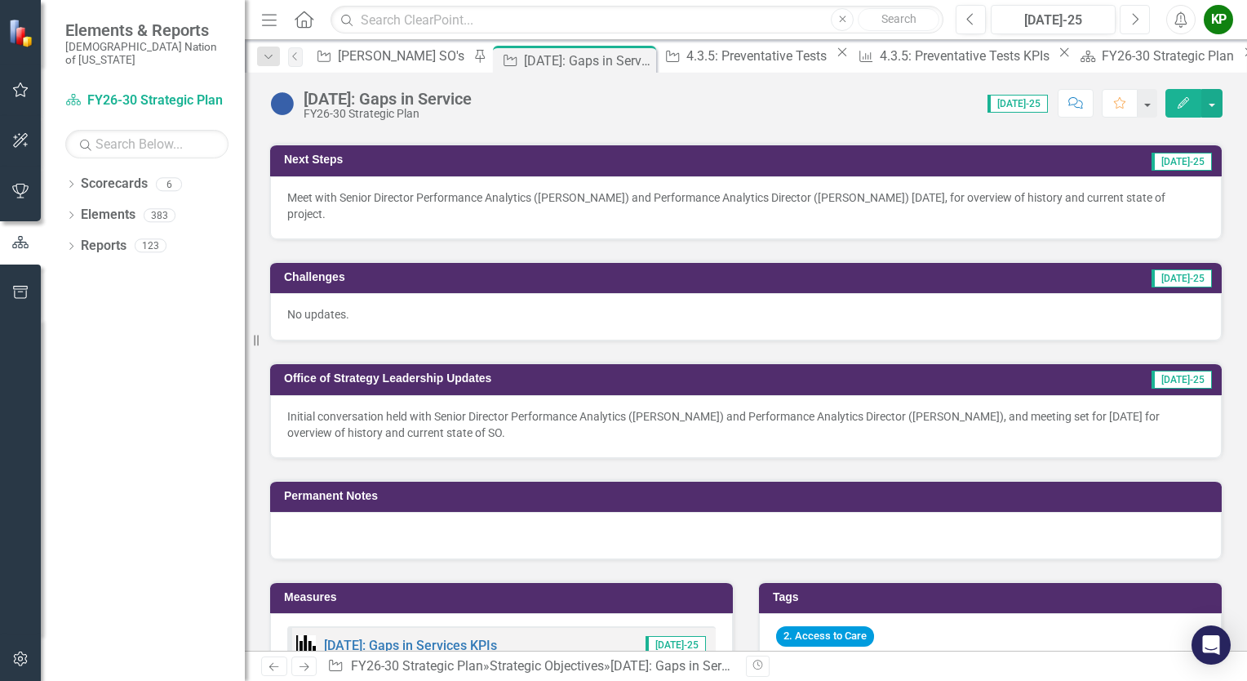
click at [1126, 28] on button "Next" at bounding box center [1135, 19] width 30 height 29
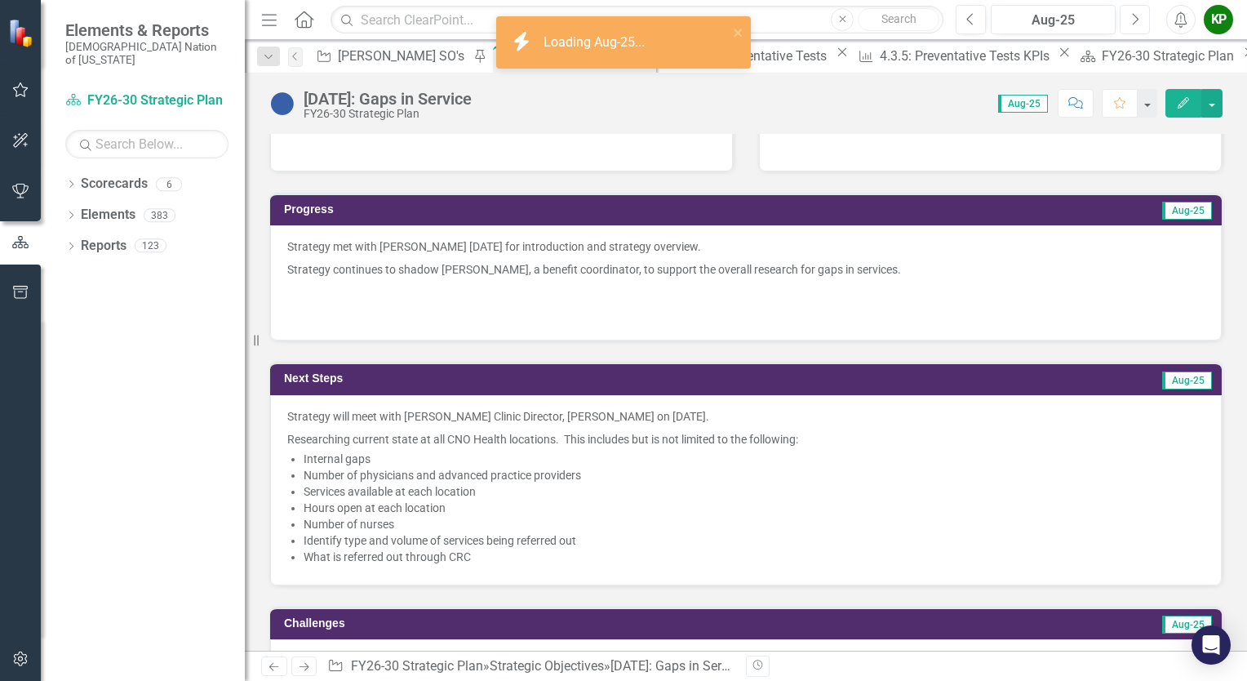
scroll to position [490, 0]
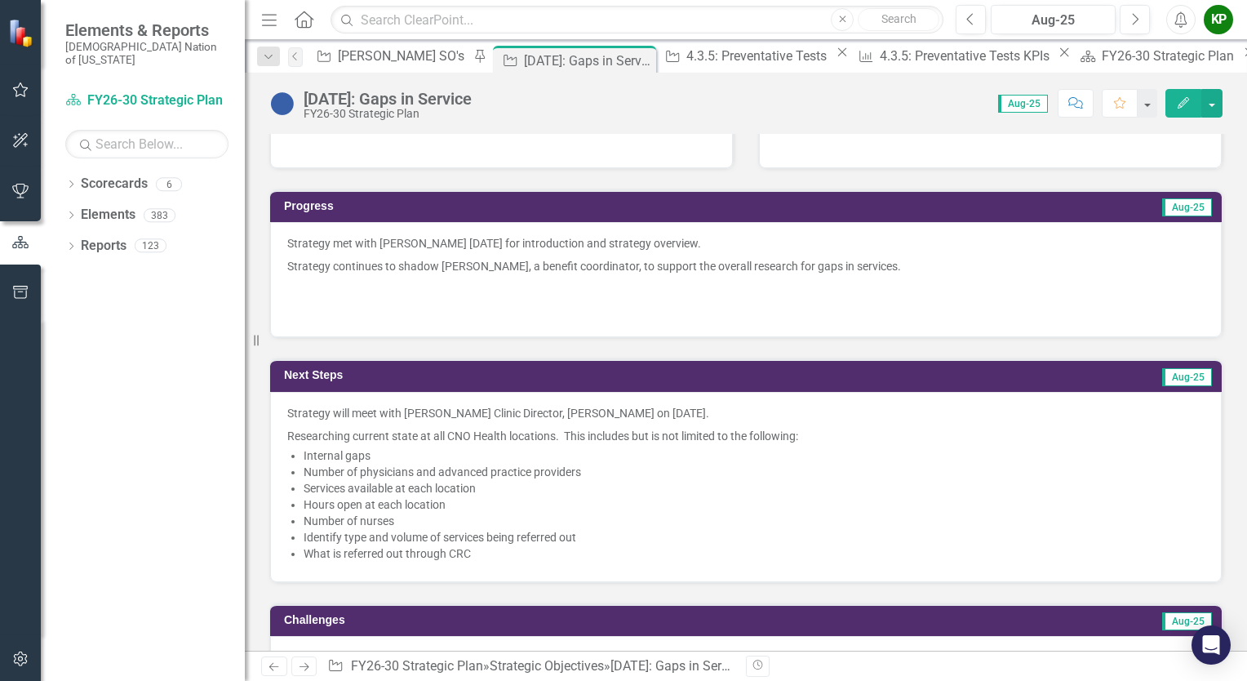
click at [295, 241] on p "Strategy met with [PERSON_NAME] [DATE] for introduction and strategy overview." at bounding box center [745, 245] width 917 height 20
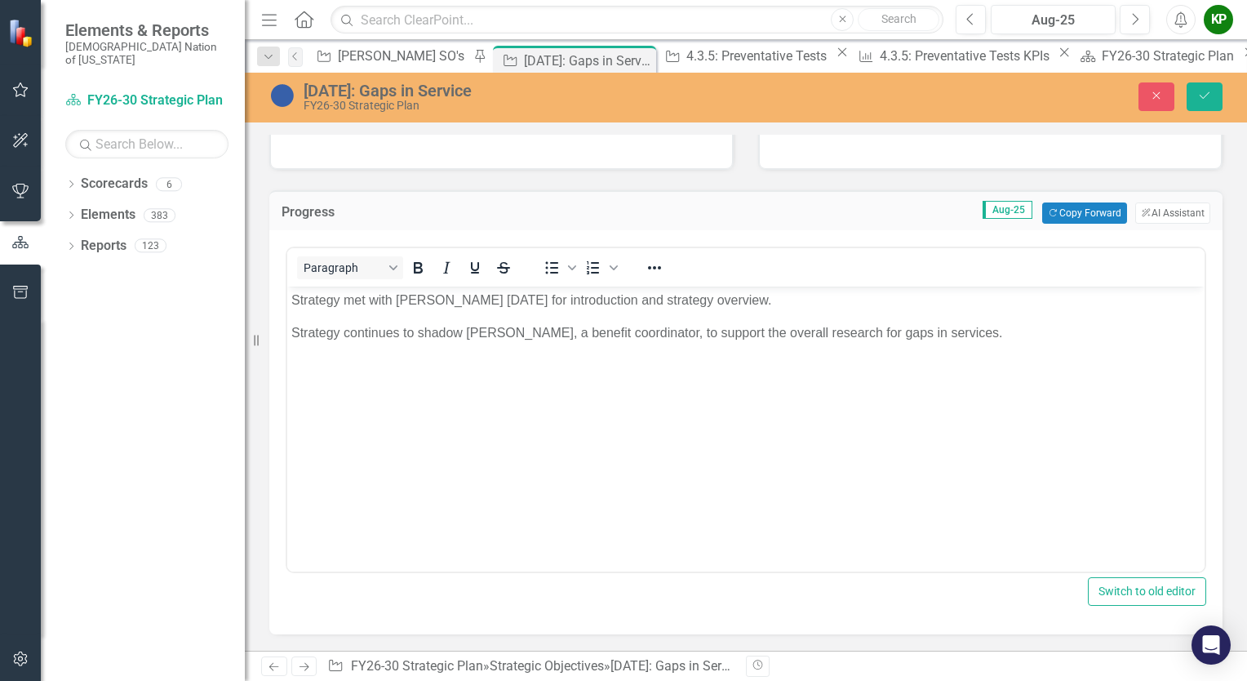
scroll to position [0, 0]
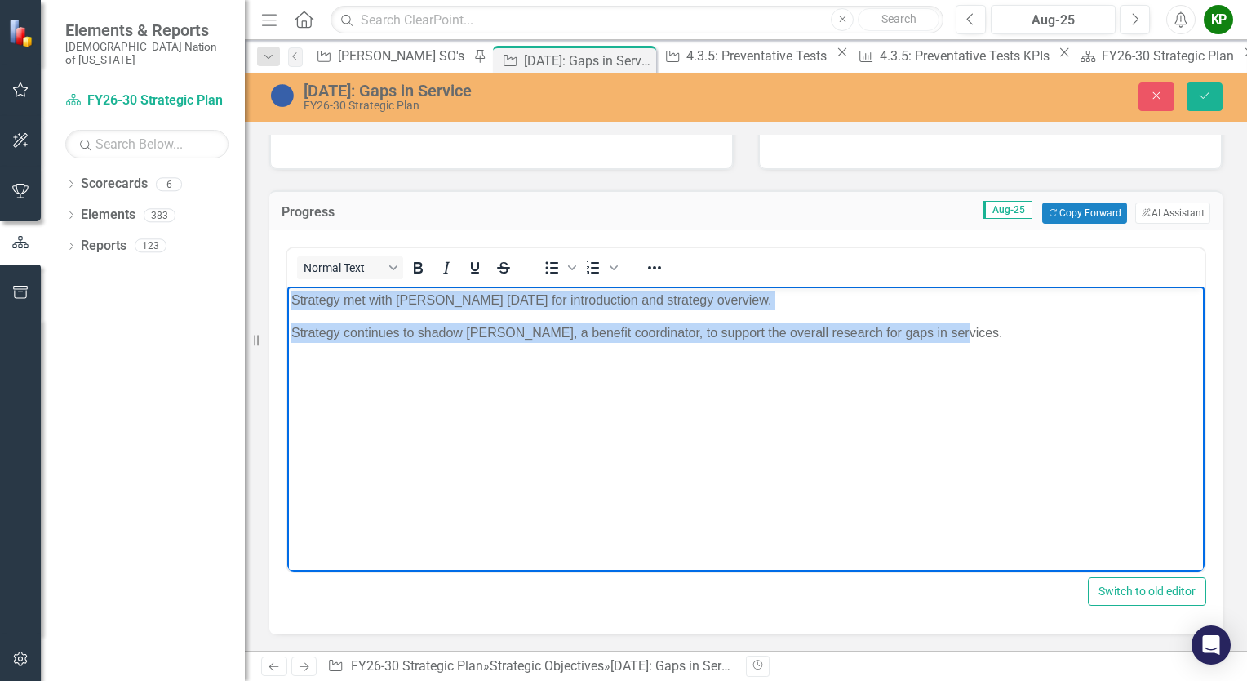
drag, startPoint x: 293, startPoint y: 304, endPoint x: 1109, endPoint y: 322, distance: 816.2
click at [1109, 322] on body "Strategy met with Courtney Petty Thursday, August 21, 2025 for introduction and…" at bounding box center [745, 408] width 917 height 245
copy body "Strategy met with Courtney Petty Thursday, August 21, 2025 for introduction and…"
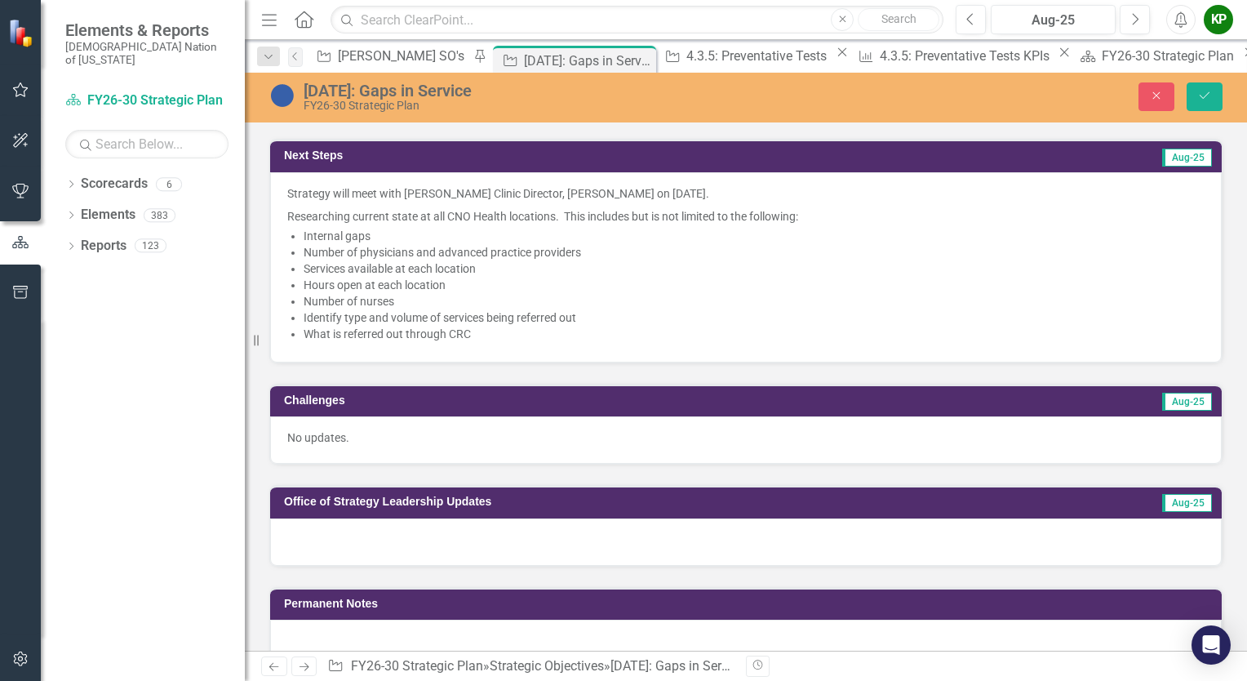
scroll to position [1306, 0]
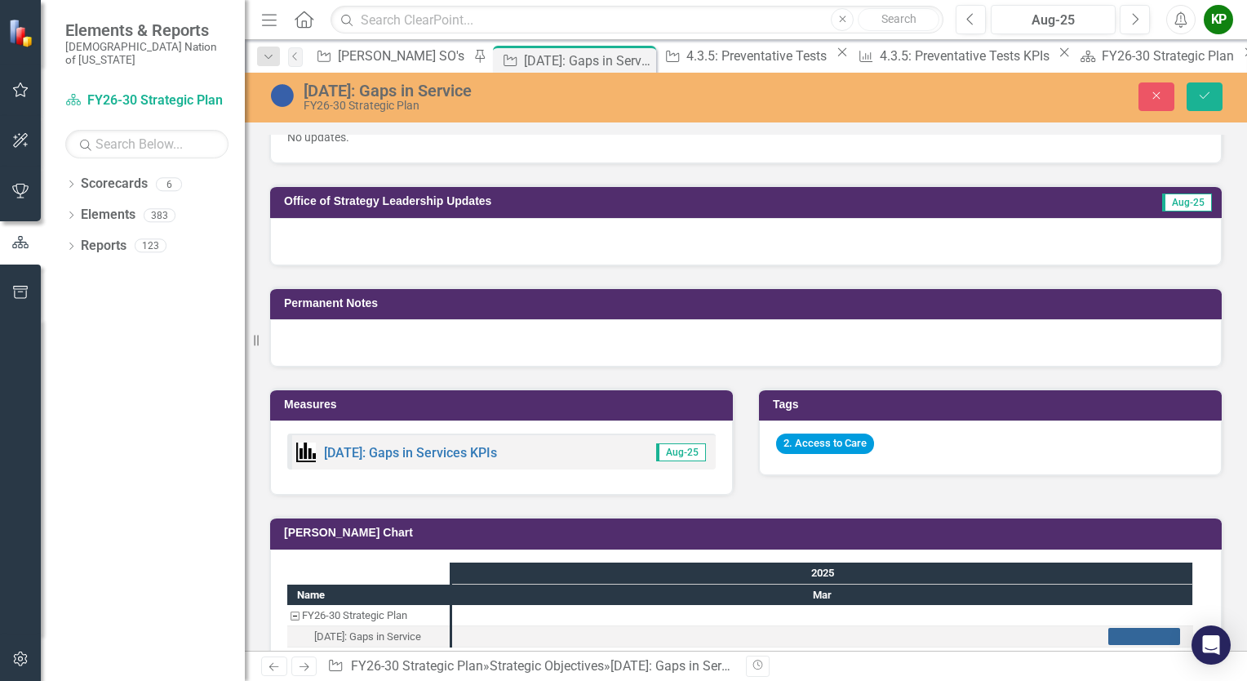
click at [517, 246] on div at bounding box center [746, 241] width 952 height 47
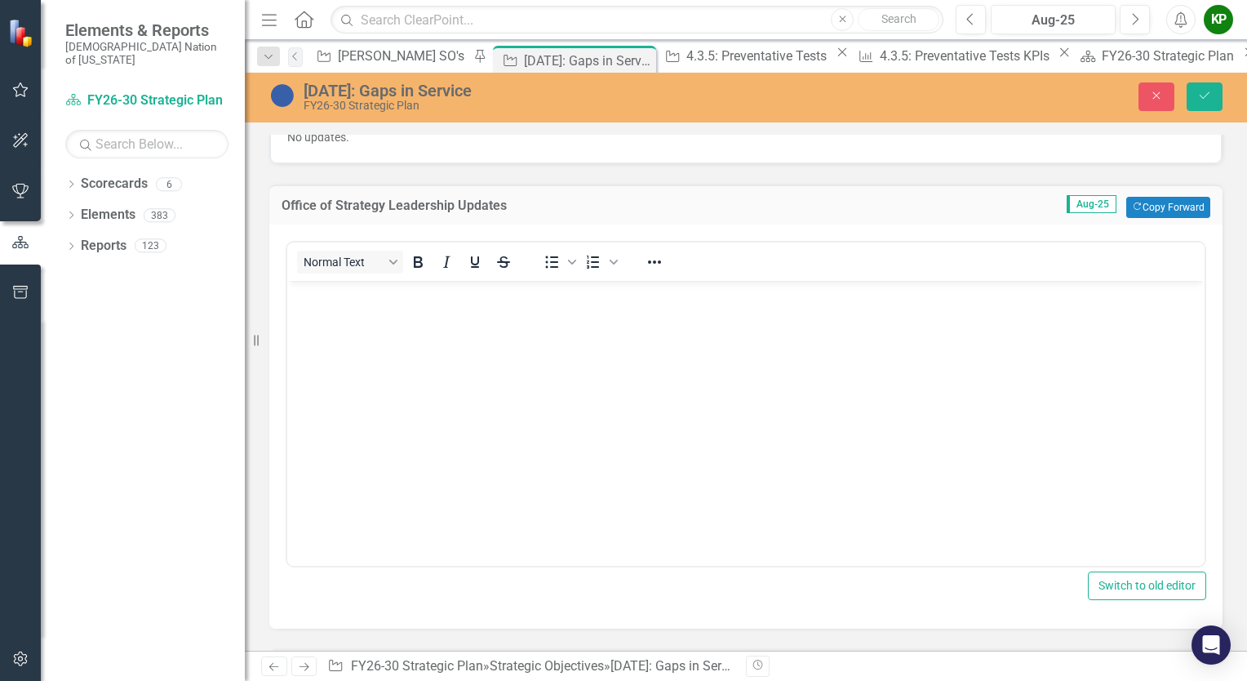
scroll to position [0, 0]
click at [521, 336] on body "Rich Text Area. Press ALT-0 for help." at bounding box center [745, 403] width 917 height 245
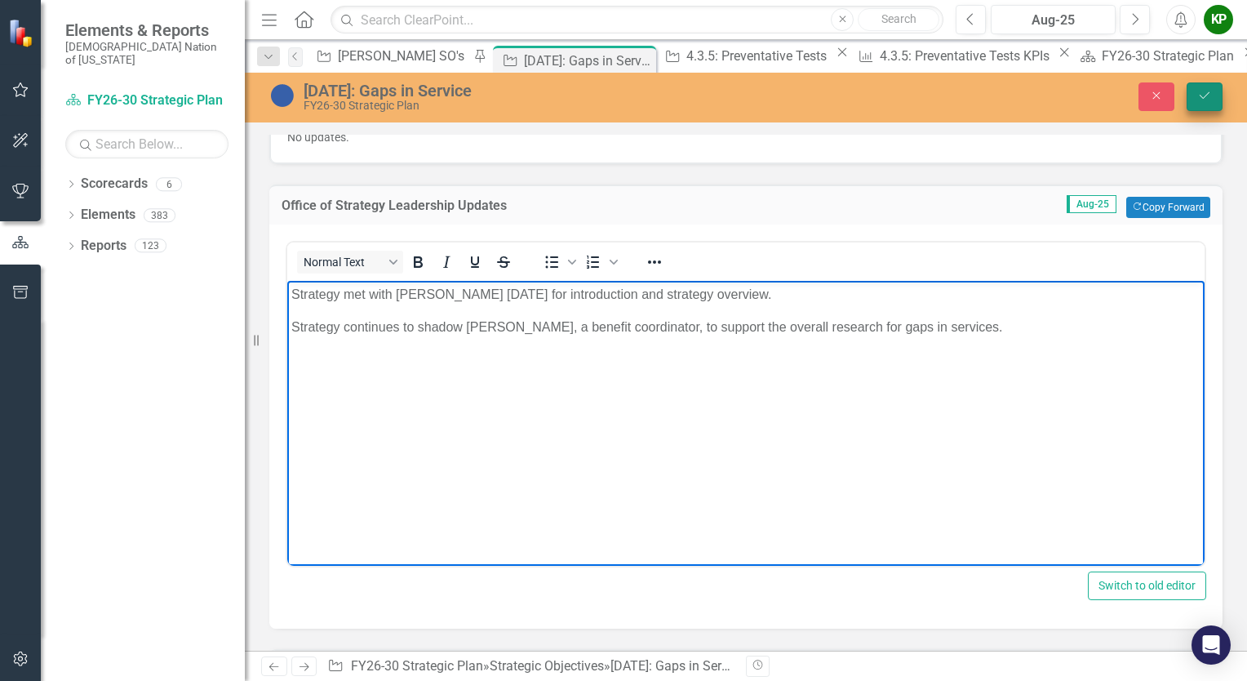
click at [1204, 89] on button "Save" at bounding box center [1205, 96] width 36 height 29
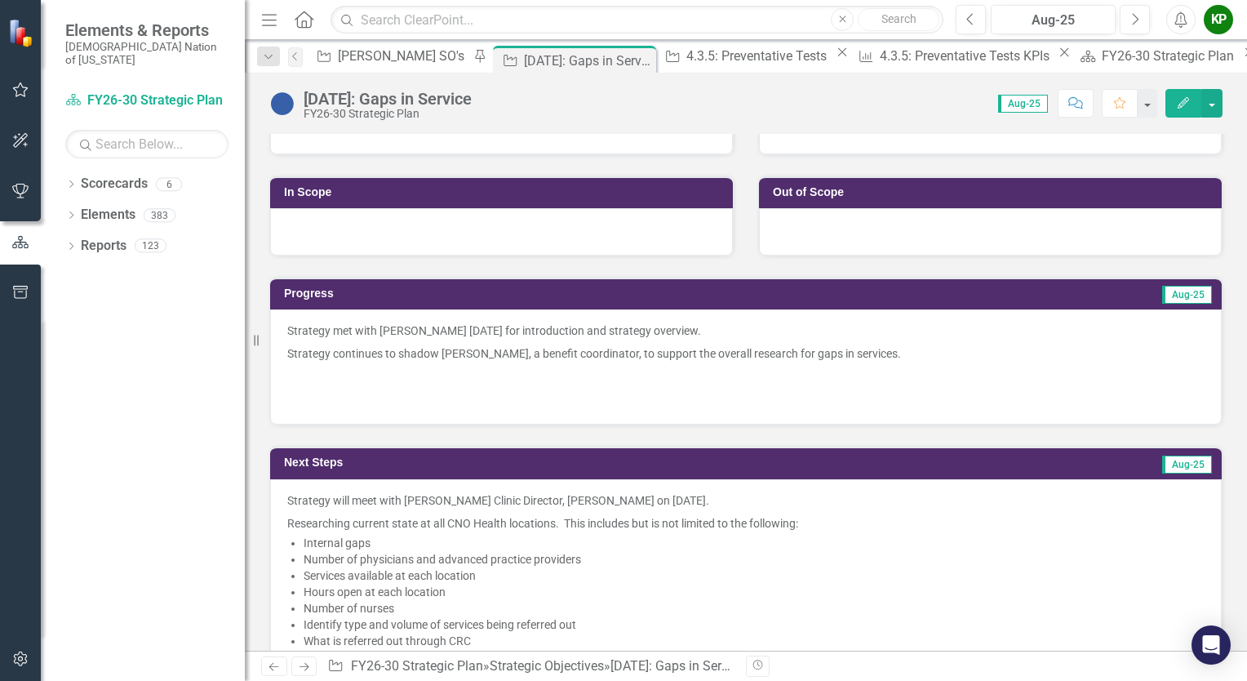
scroll to position [401, 0]
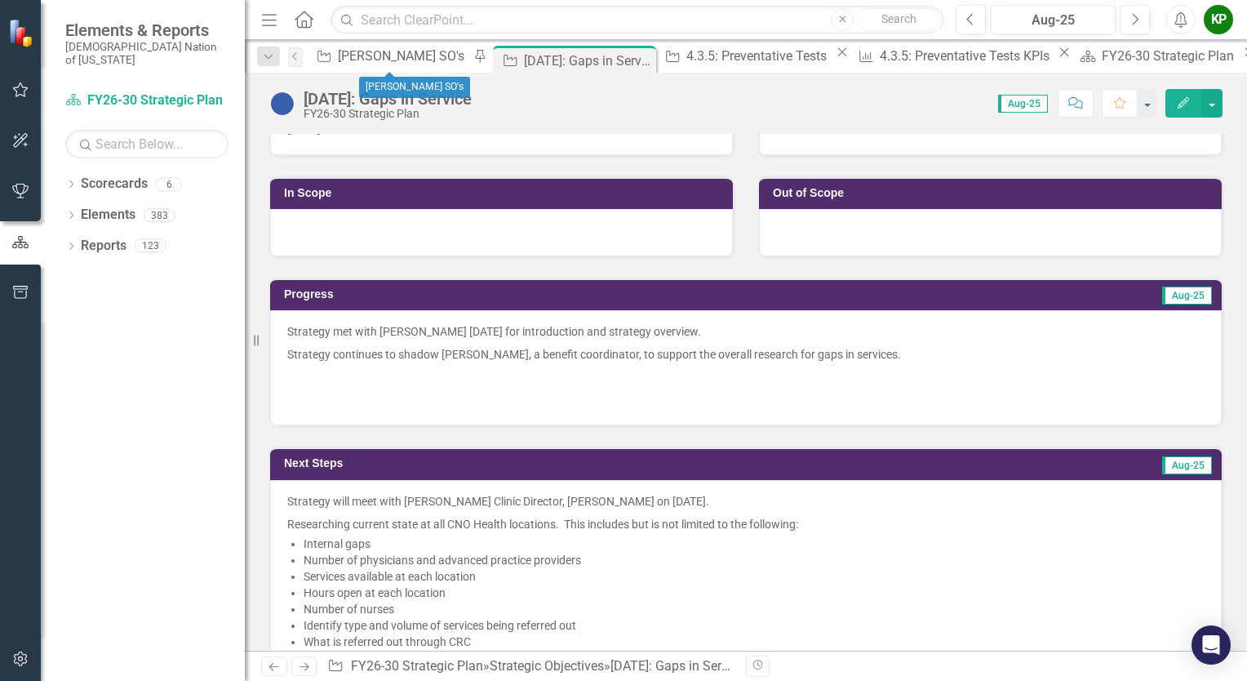
click at [388, 66] on div "Strategic Objective Kelley SO's Pin" at bounding box center [400, 56] width 179 height 20
click at [388, 62] on div "[PERSON_NAME] SO's" at bounding box center [403, 56] width 131 height 20
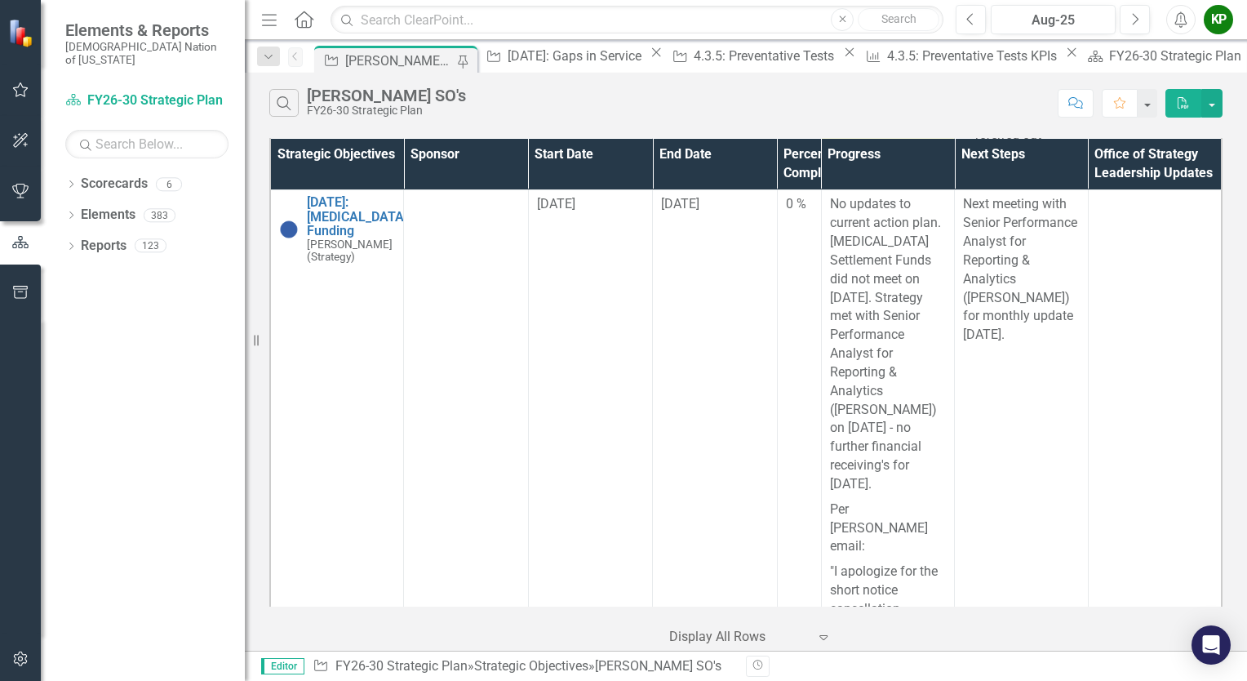
scroll to position [816, 0]
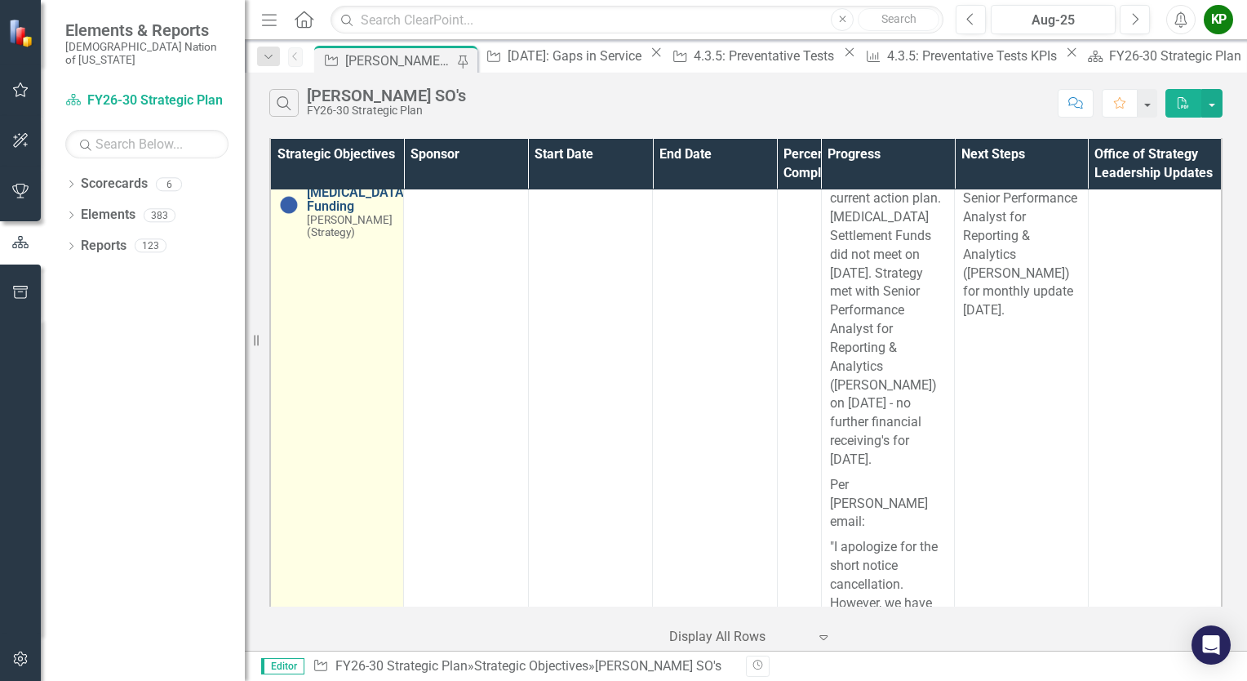
click at [363, 214] on link "[DATE]: [MEDICAL_DATA] Funding" at bounding box center [357, 192] width 100 height 43
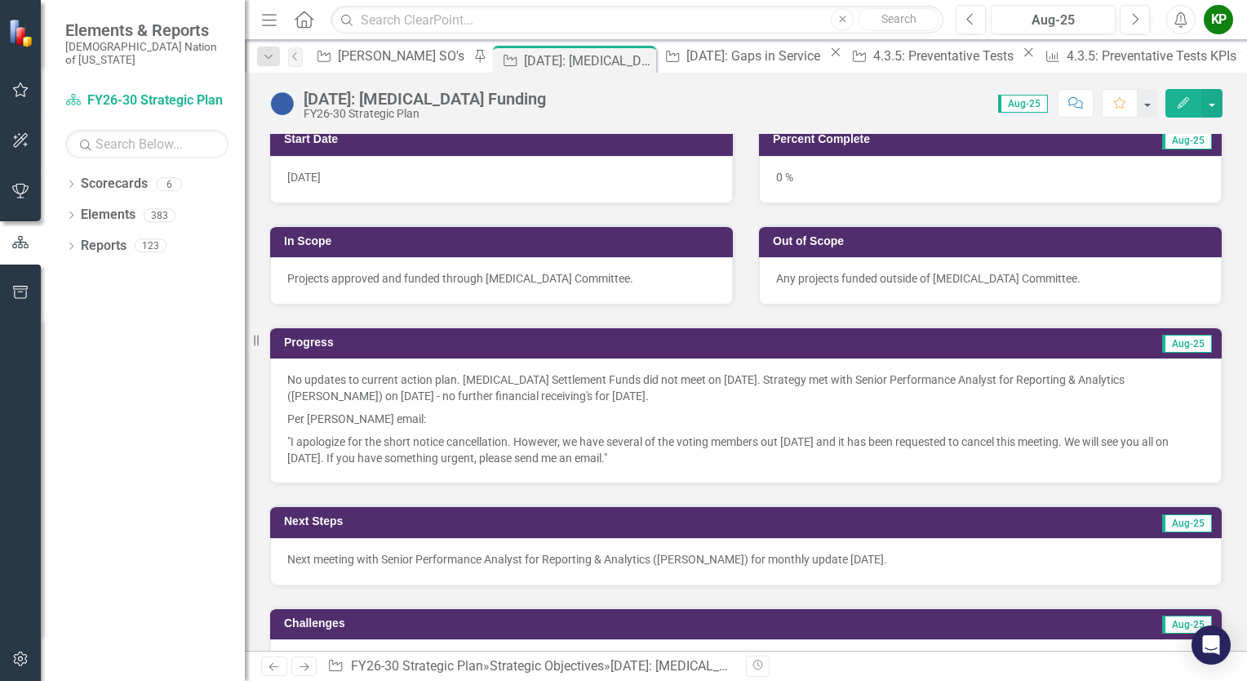
scroll to position [408, 0]
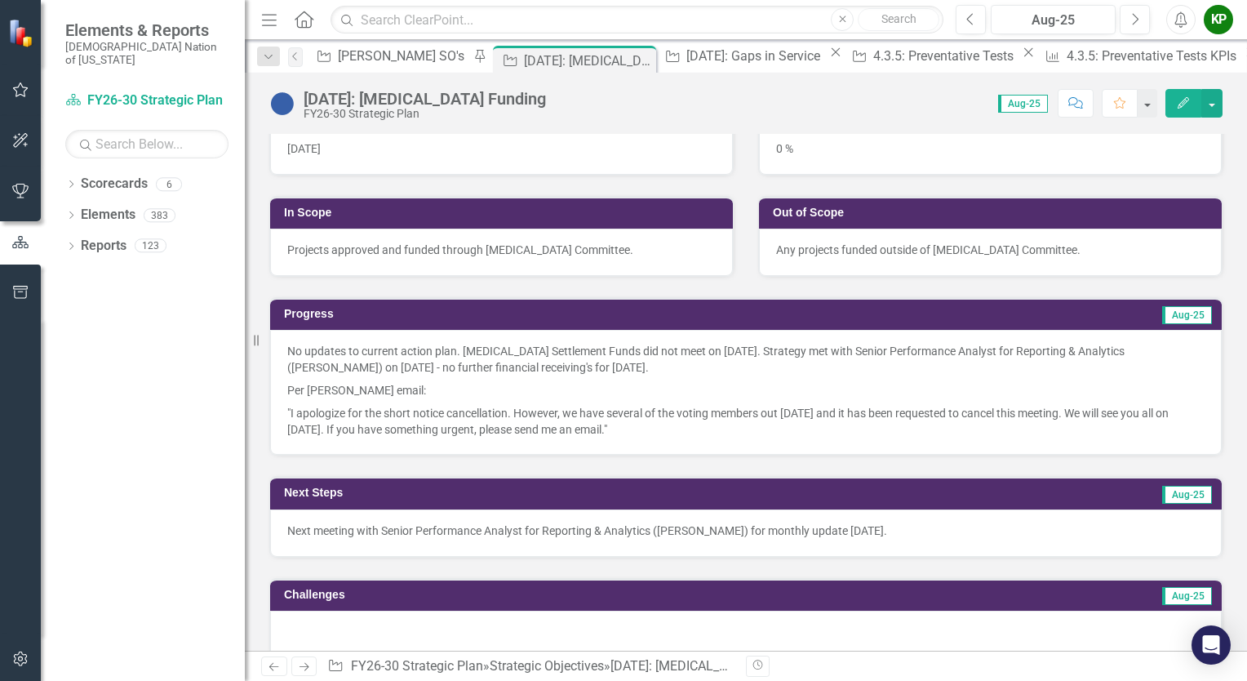
click at [649, 361] on p "No updates to current action plan. Opioid Settlement Funds did not meet on Augu…" at bounding box center [745, 361] width 917 height 36
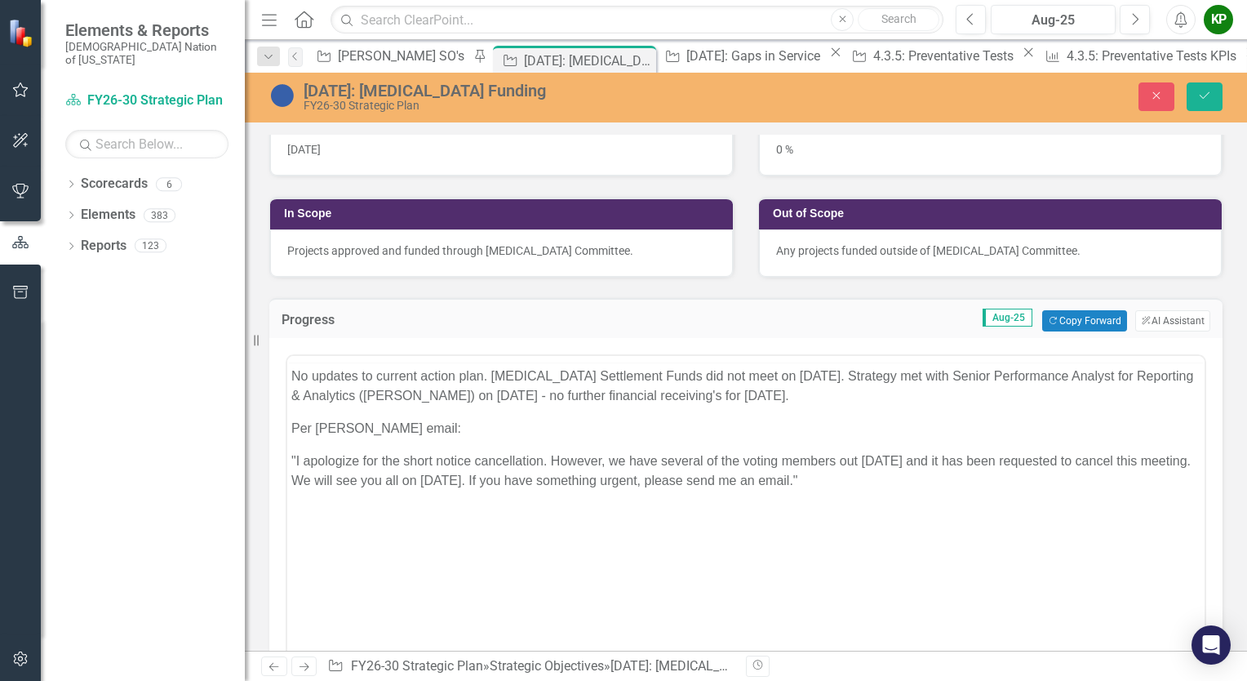
scroll to position [0, 0]
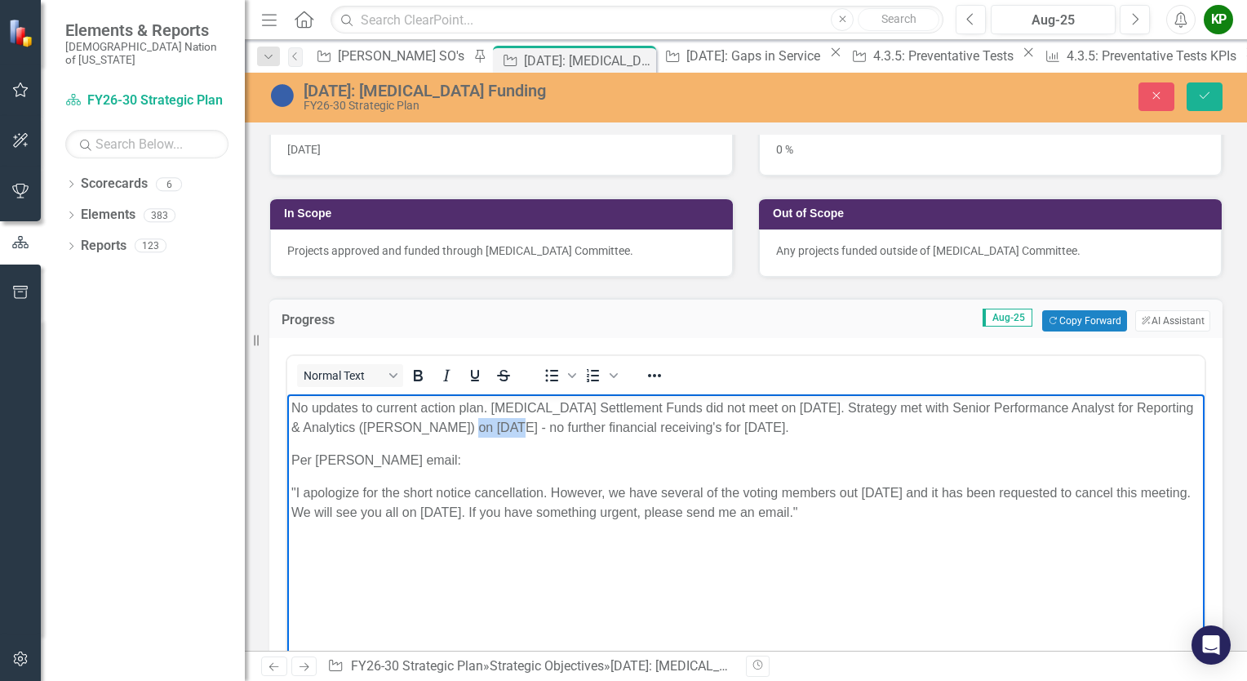
drag, startPoint x: 499, startPoint y: 423, endPoint x: 458, endPoint y: 423, distance: 40.8
click at [458, 423] on p "No updates to current action plan. Opioid Settlement Funds did not meet on Augu…" at bounding box center [745, 417] width 909 height 39
click at [792, 452] on p "Per [PERSON_NAME] email:" at bounding box center [745, 460] width 909 height 20
drag, startPoint x: 784, startPoint y: 428, endPoint x: 759, endPoint y: 426, distance: 25.4
click at [759, 426] on p "No updates to current action plan. Opioid Settlement Funds did not meet on Augu…" at bounding box center [745, 417] width 909 height 39
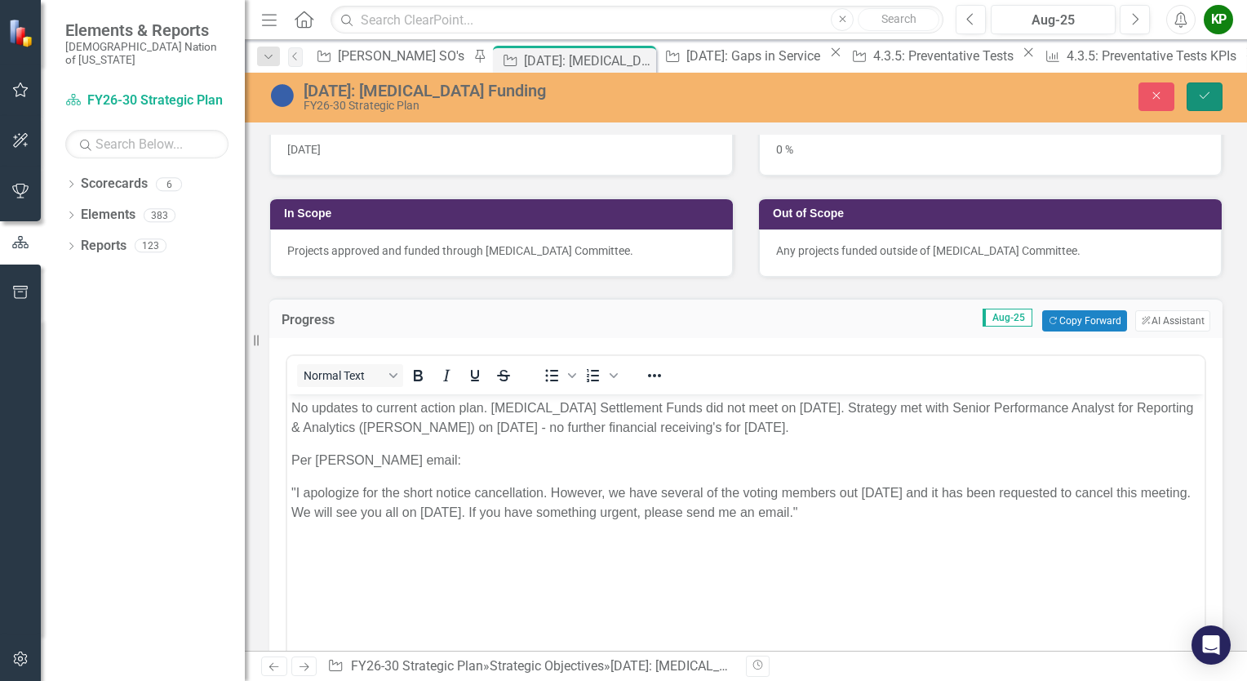
click at [1195, 92] on button "Save" at bounding box center [1205, 96] width 36 height 29
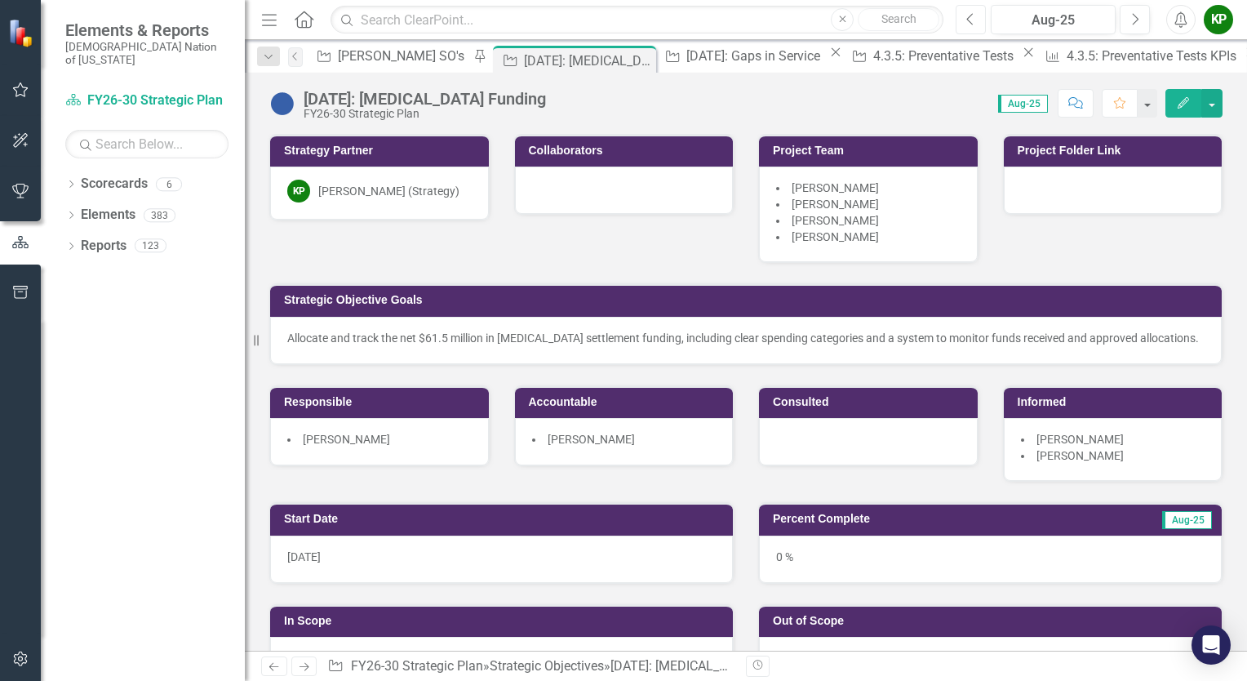
click at [965, 15] on button "Previous" at bounding box center [971, 19] width 30 height 29
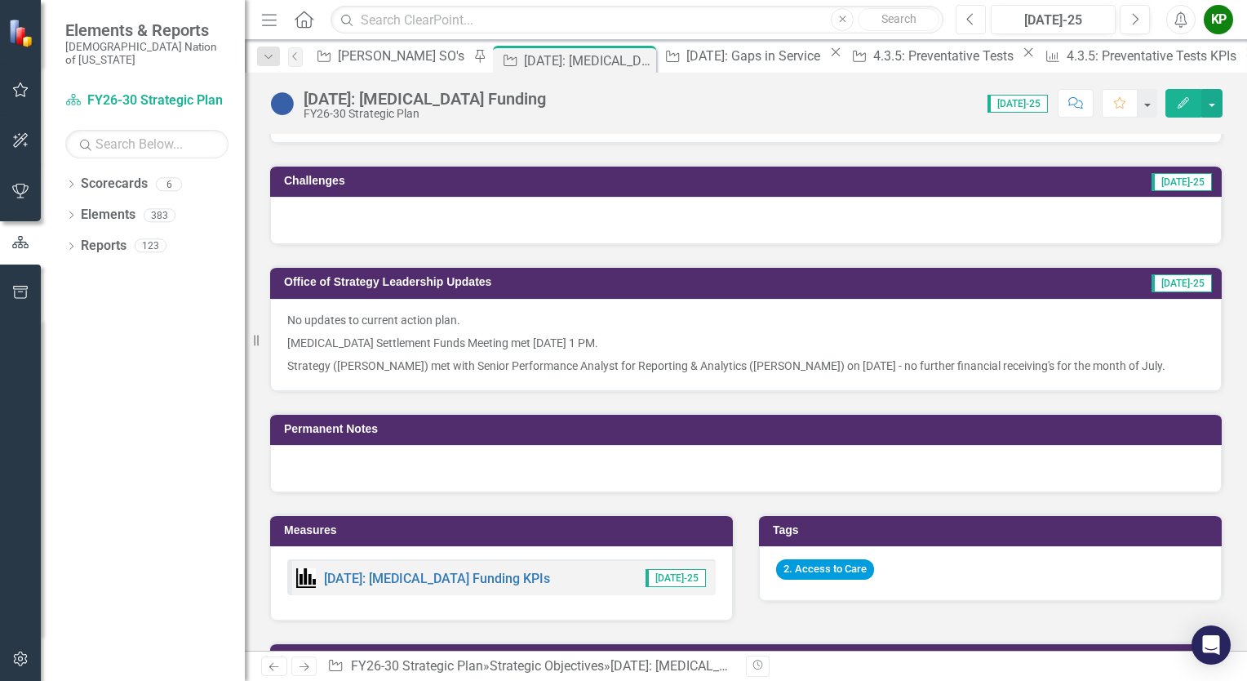
scroll to position [816, 0]
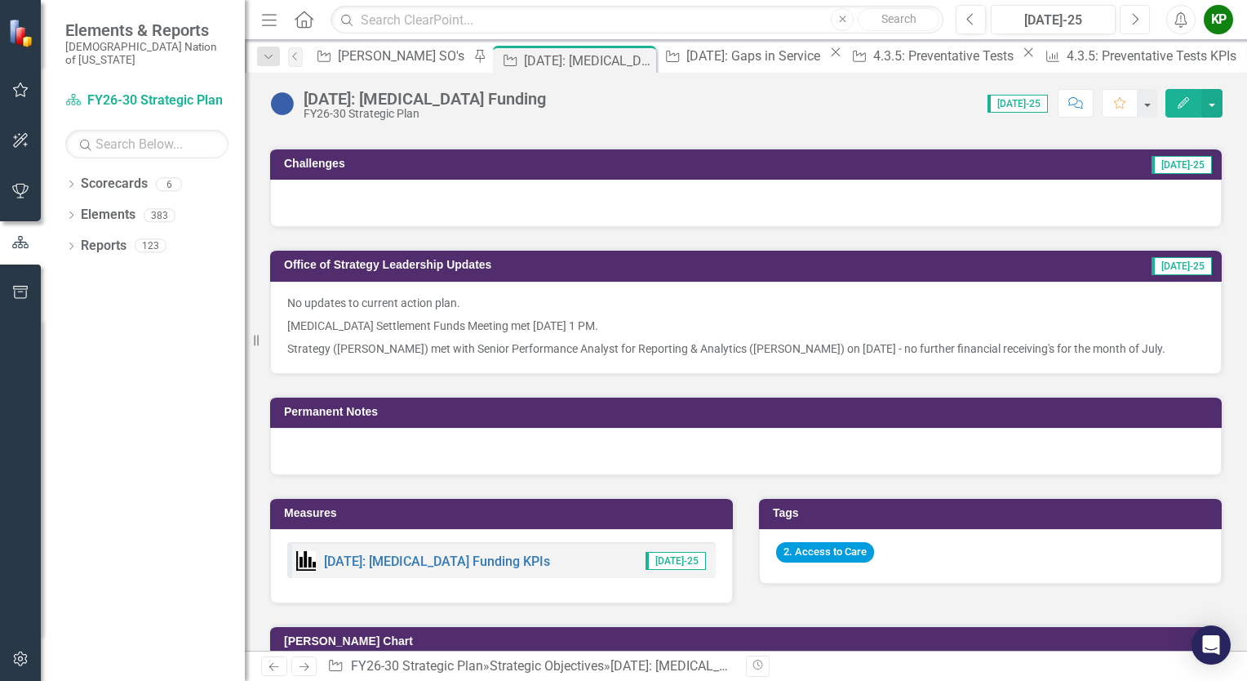
click at [1139, 21] on button "Next" at bounding box center [1135, 19] width 30 height 29
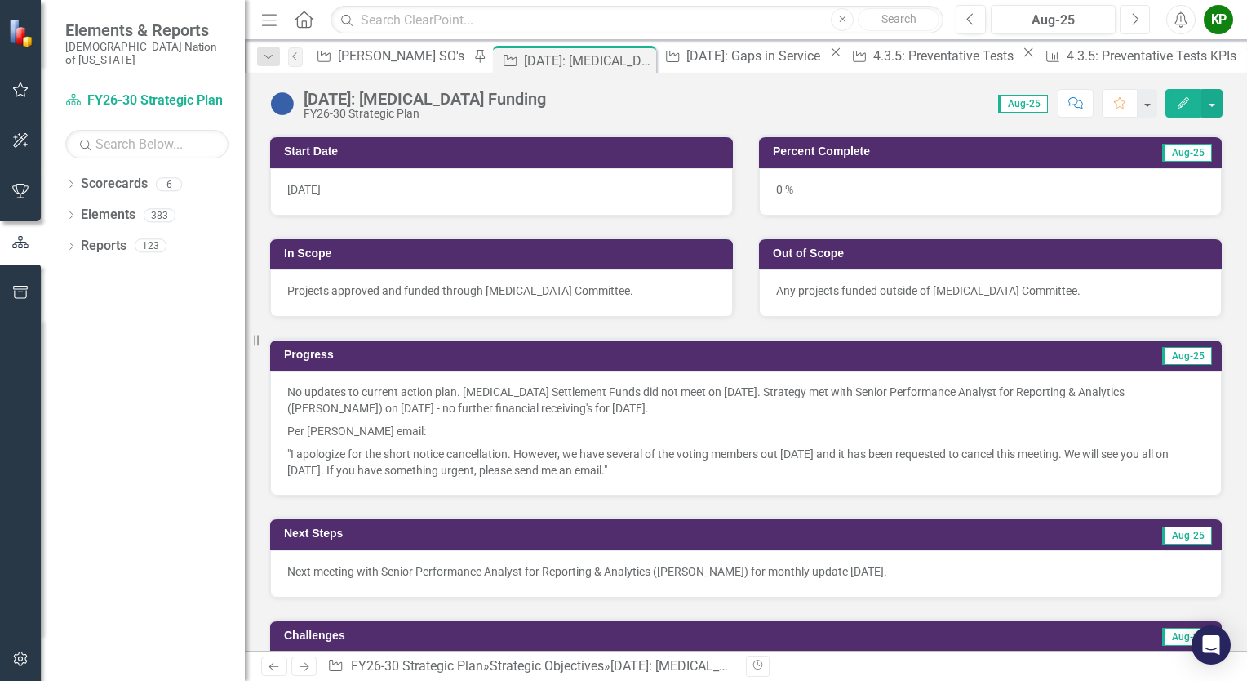
scroll to position [408, 0]
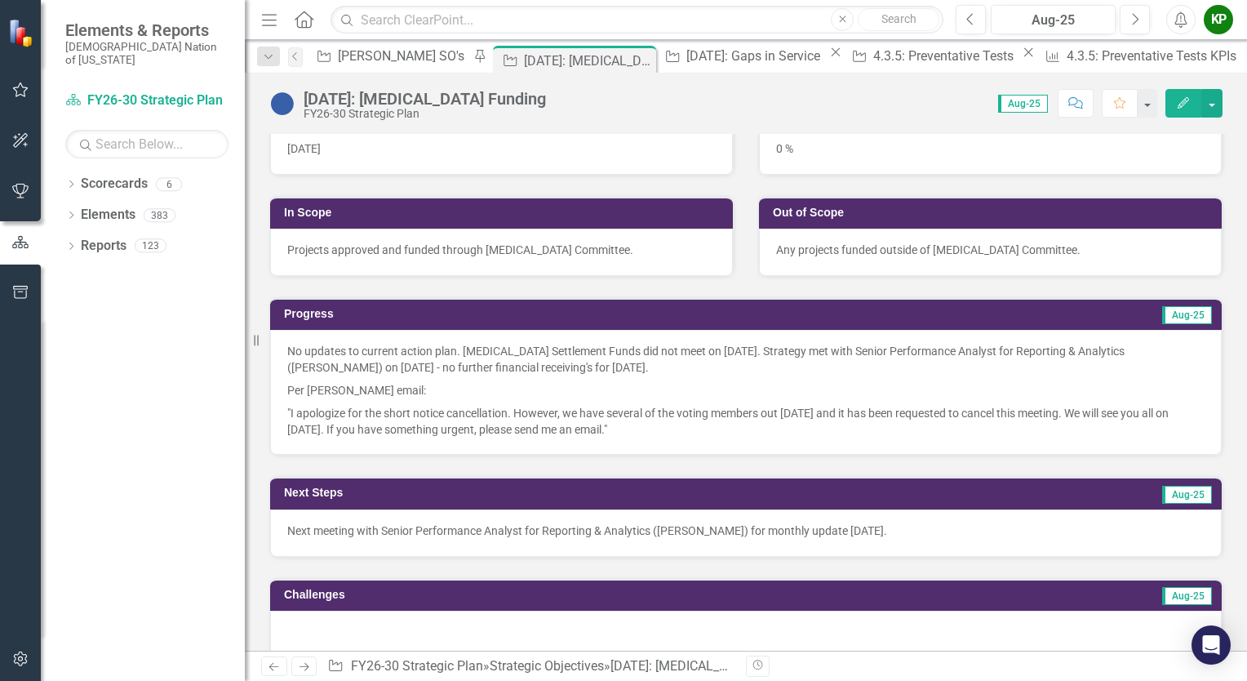
click at [761, 344] on p "No updates to current action plan. Opioid Settlement Funds did not meet on Augu…" at bounding box center [745, 361] width 917 height 36
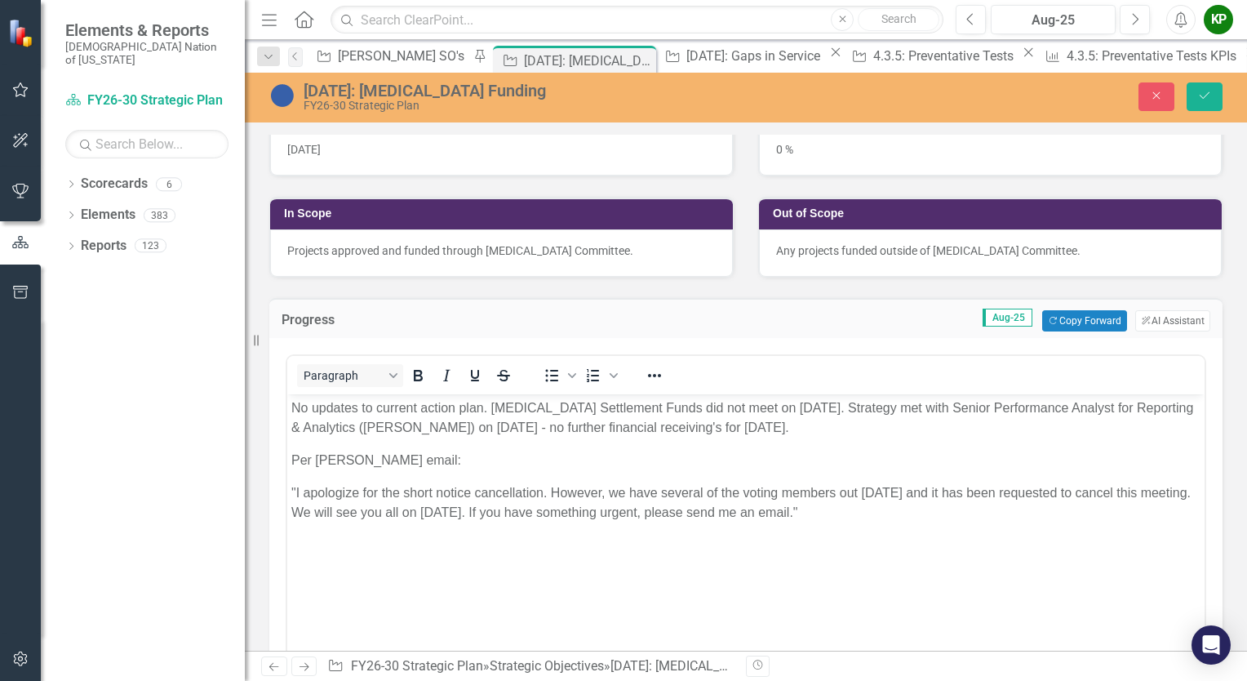
scroll to position [0, 0]
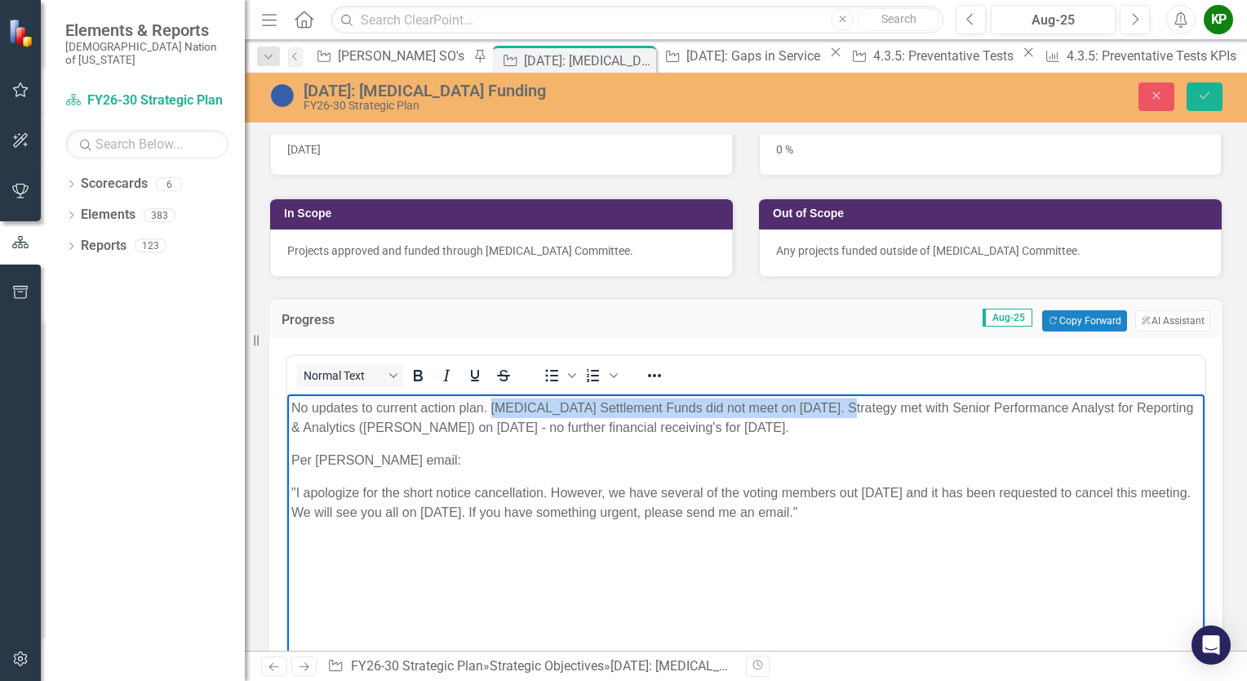
drag, startPoint x: 834, startPoint y: 405, endPoint x: 492, endPoint y: 403, distance: 341.9
click at [492, 403] on p "No updates to current action plan. Opioid Settlement Funds did not meet on Augu…" at bounding box center [745, 417] width 909 height 39
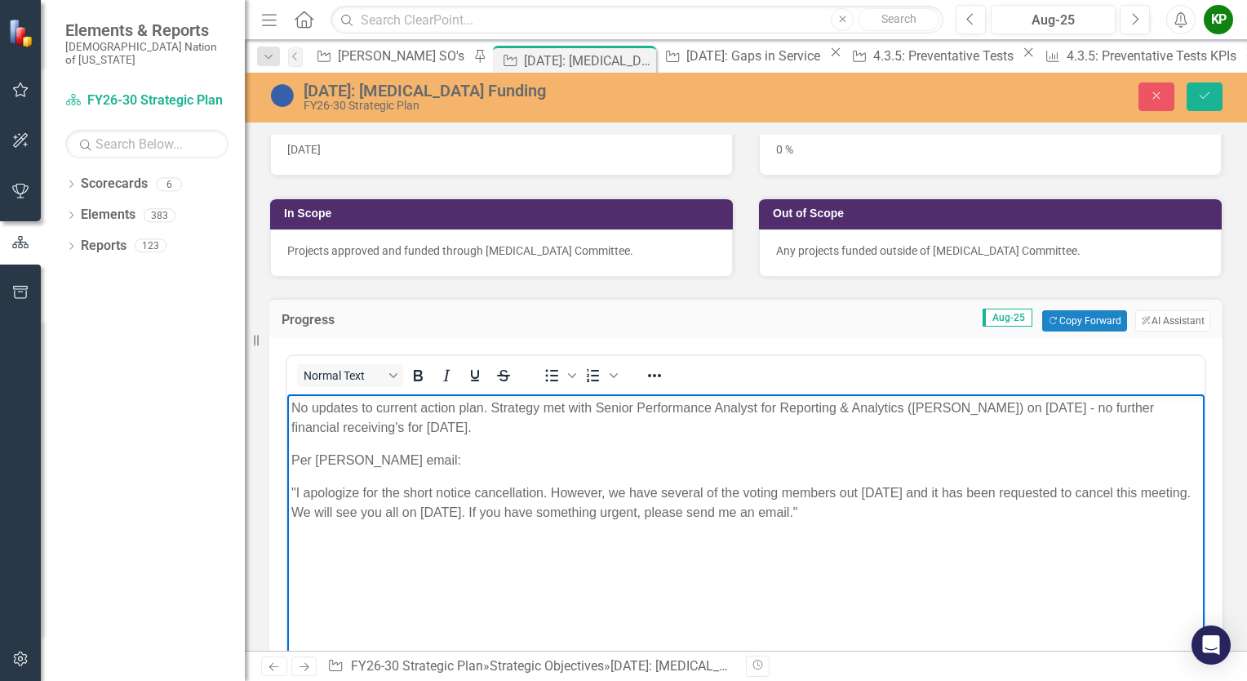
click at [549, 433] on p "No updates to current action plan. Strategy met with Senior Performance Analyst…" at bounding box center [745, 417] width 909 height 39
click at [1208, 95] on icon "Save" at bounding box center [1204, 95] width 15 height 11
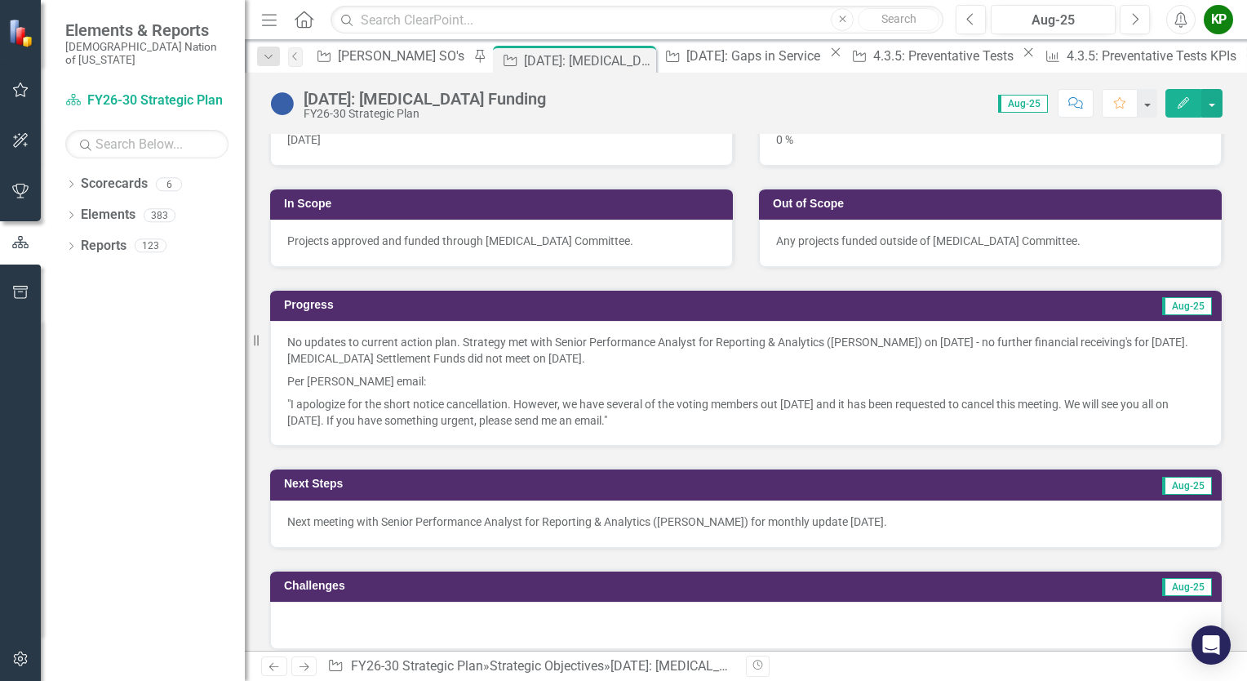
scroll to position [571, 0]
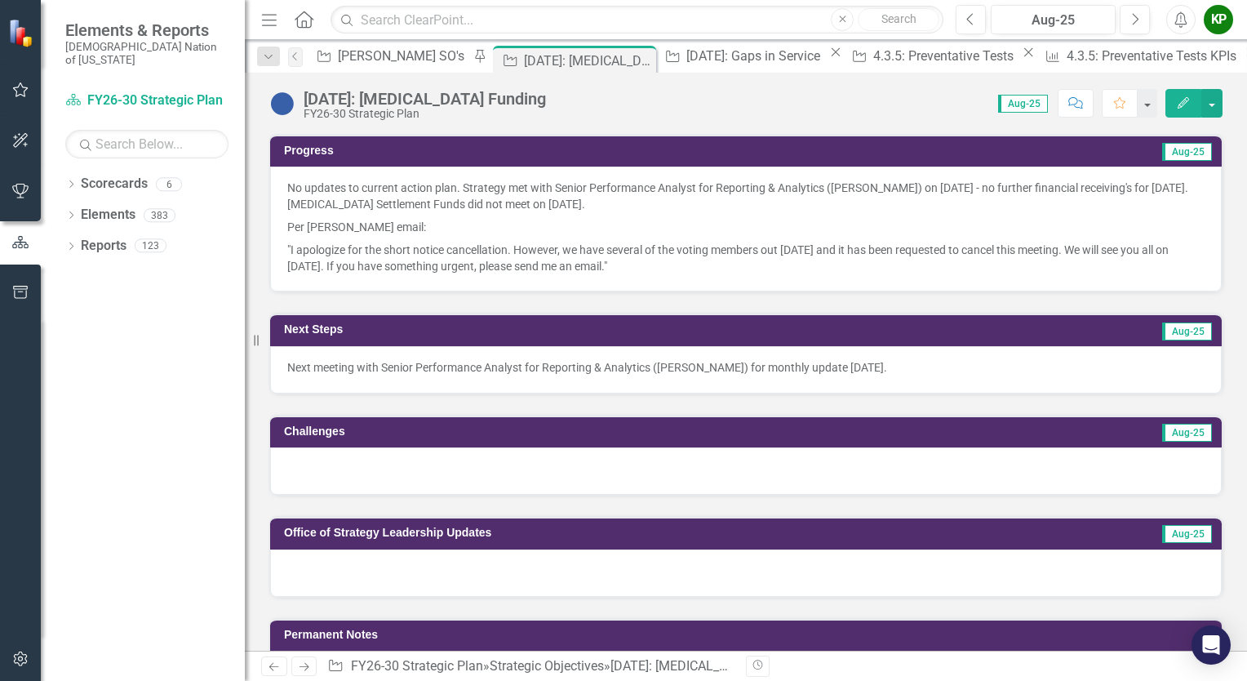
click at [364, 199] on p "No updates to current action plan. Strategy met with Senior Performance Analyst…" at bounding box center [745, 198] width 917 height 36
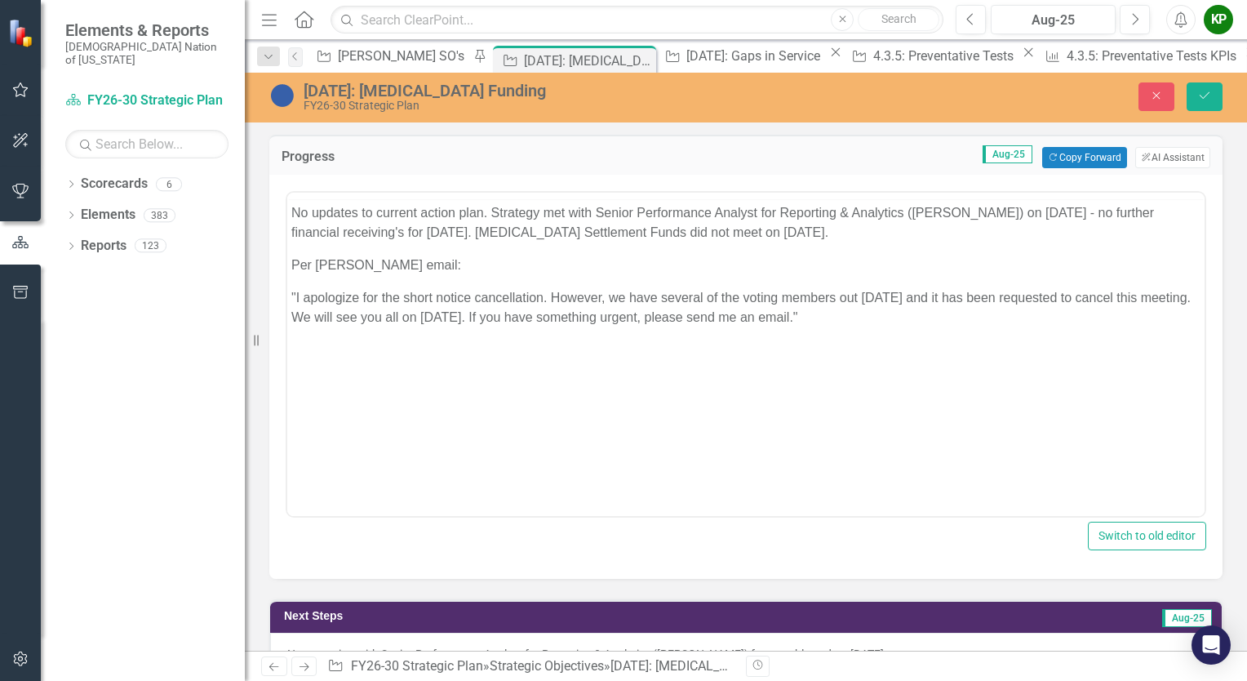
scroll to position [0, 0]
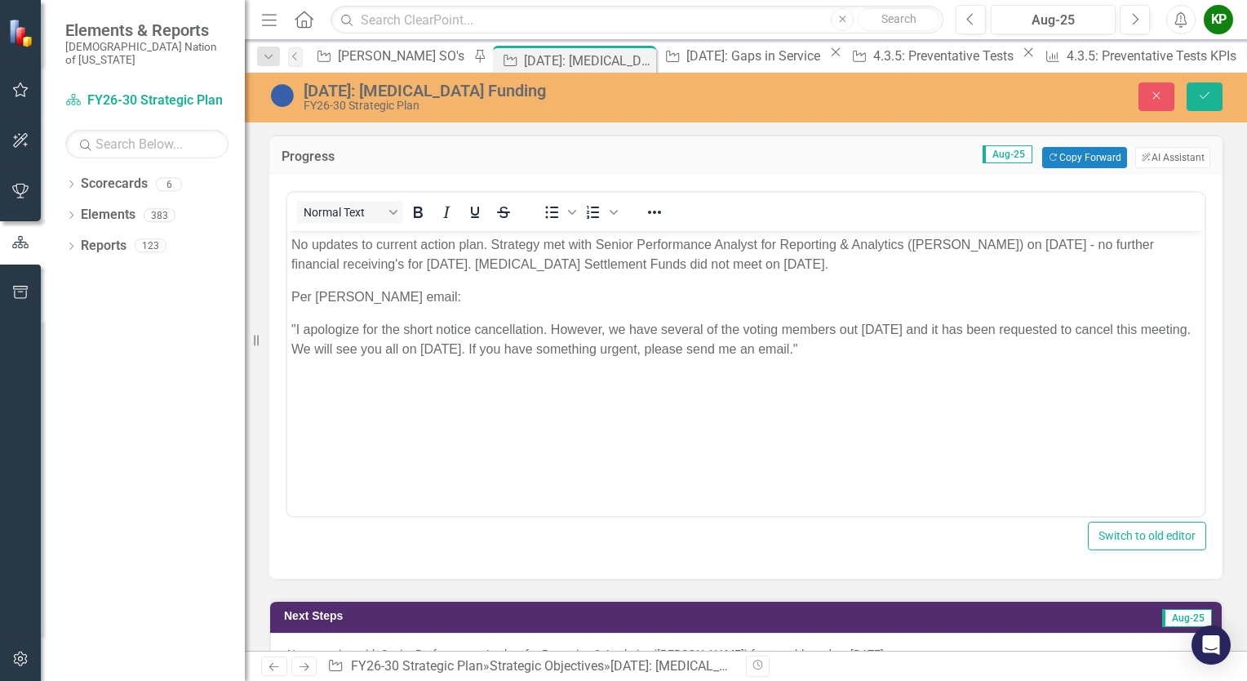
click at [507, 263] on p "No updates to current action plan. Strategy met with Senior Performance Analyst…" at bounding box center [745, 254] width 909 height 39
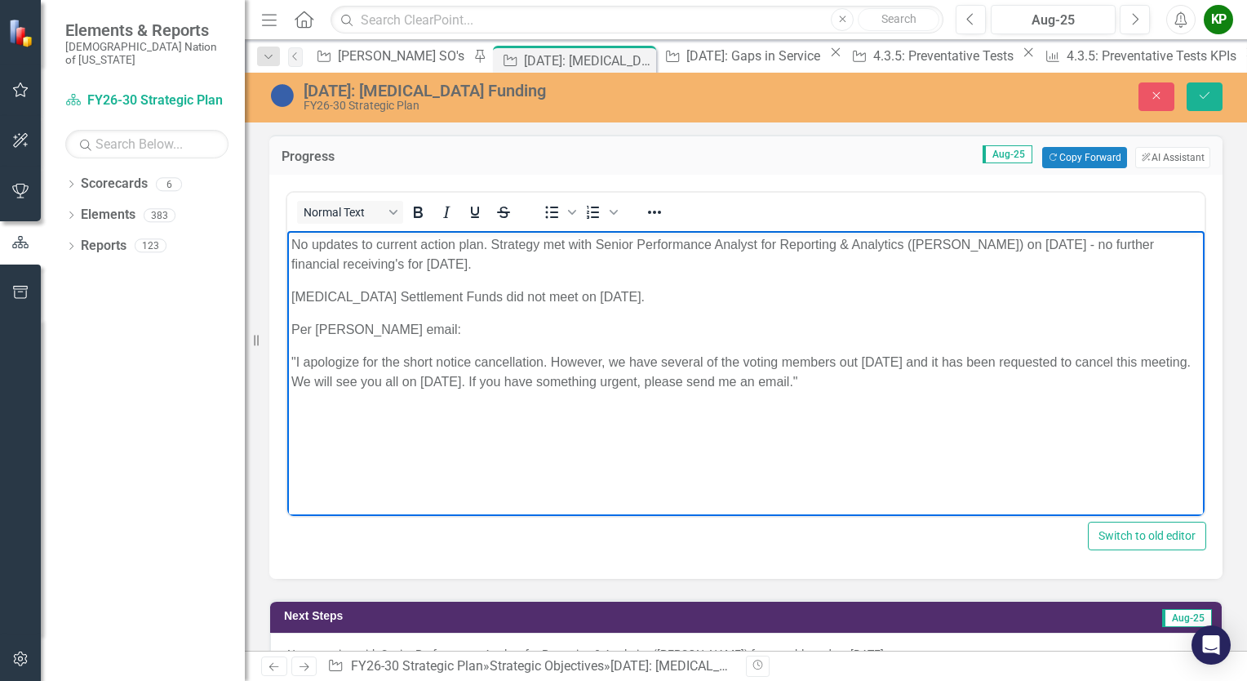
click at [1208, 81] on div "4.3.14: Opioid Funding FY26-30 Strategic Plan Close Save" at bounding box center [746, 96] width 1002 height 31
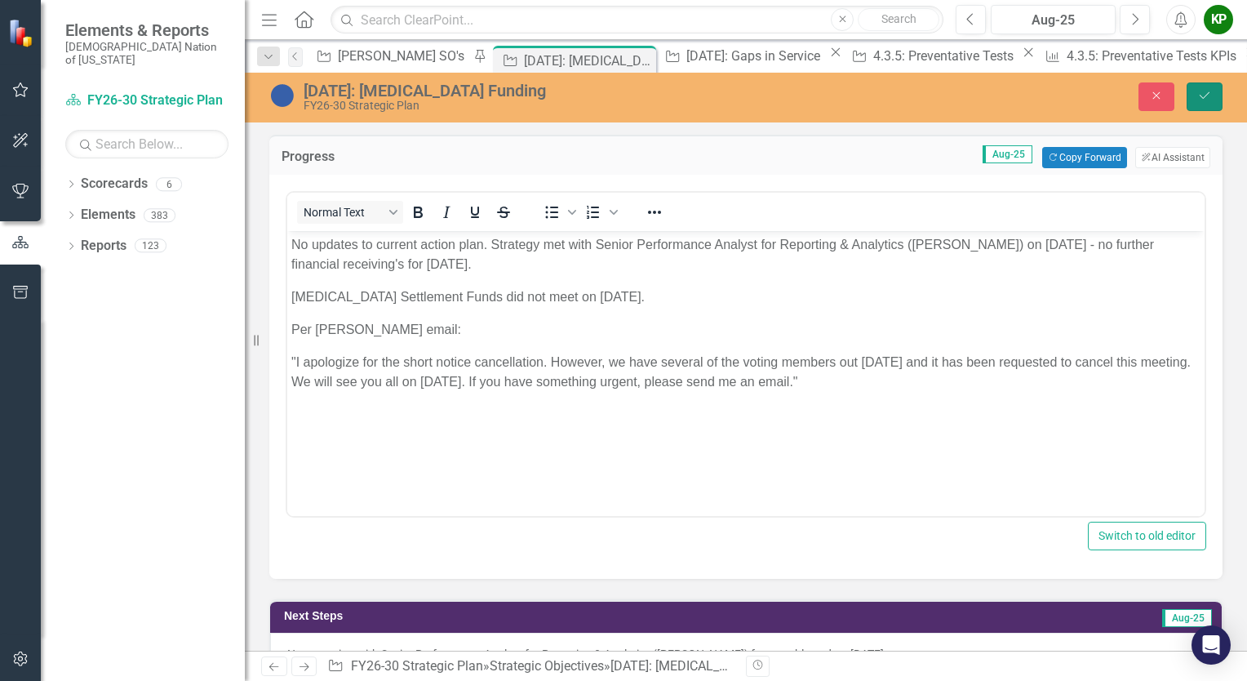
click at [1203, 100] on icon "Save" at bounding box center [1204, 95] width 15 height 11
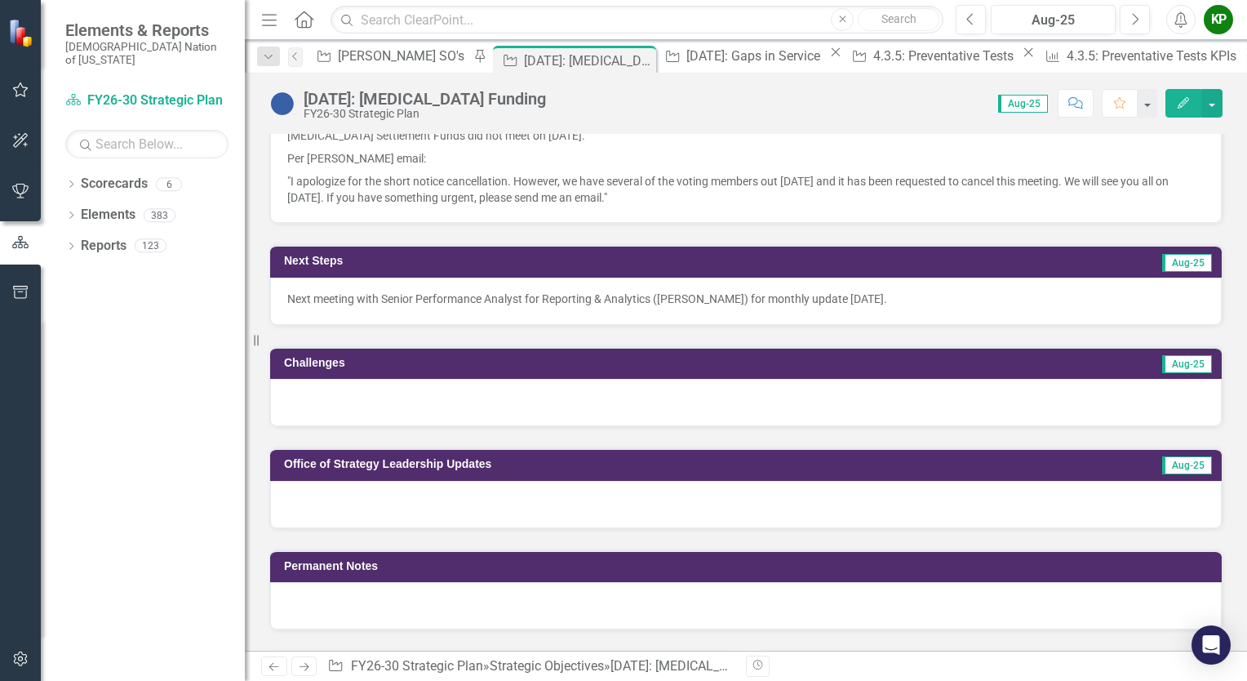
scroll to position [653, 0]
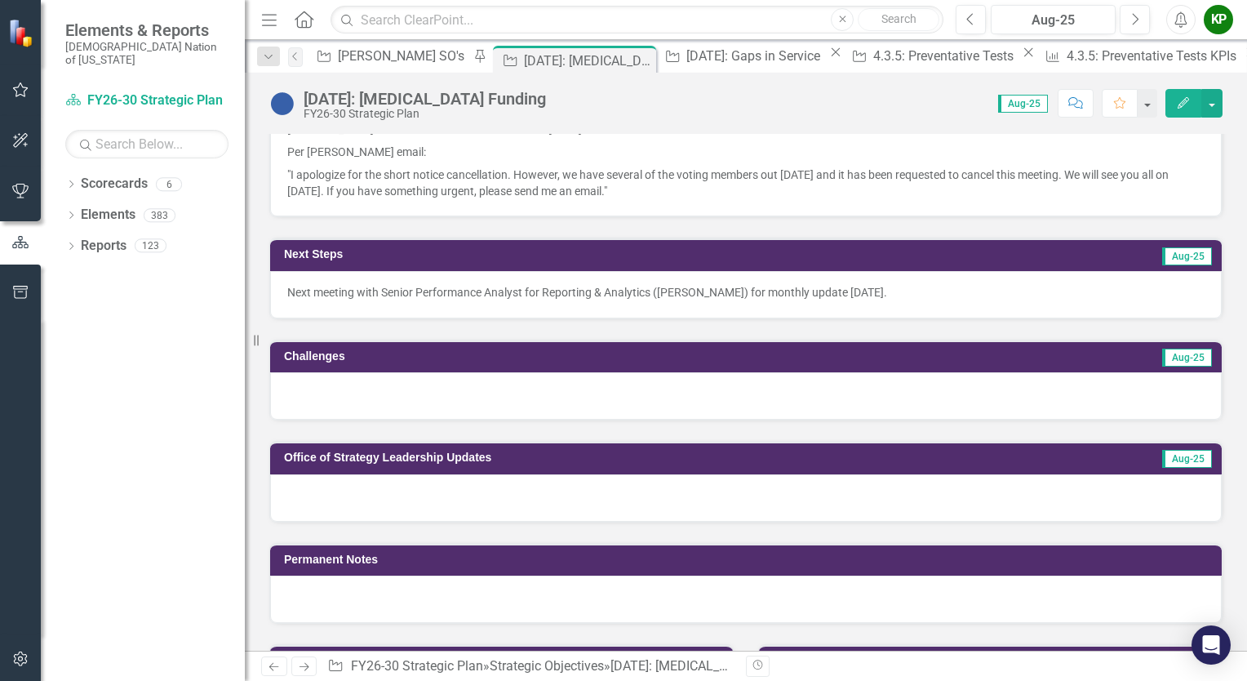
click at [704, 414] on div at bounding box center [746, 395] width 952 height 47
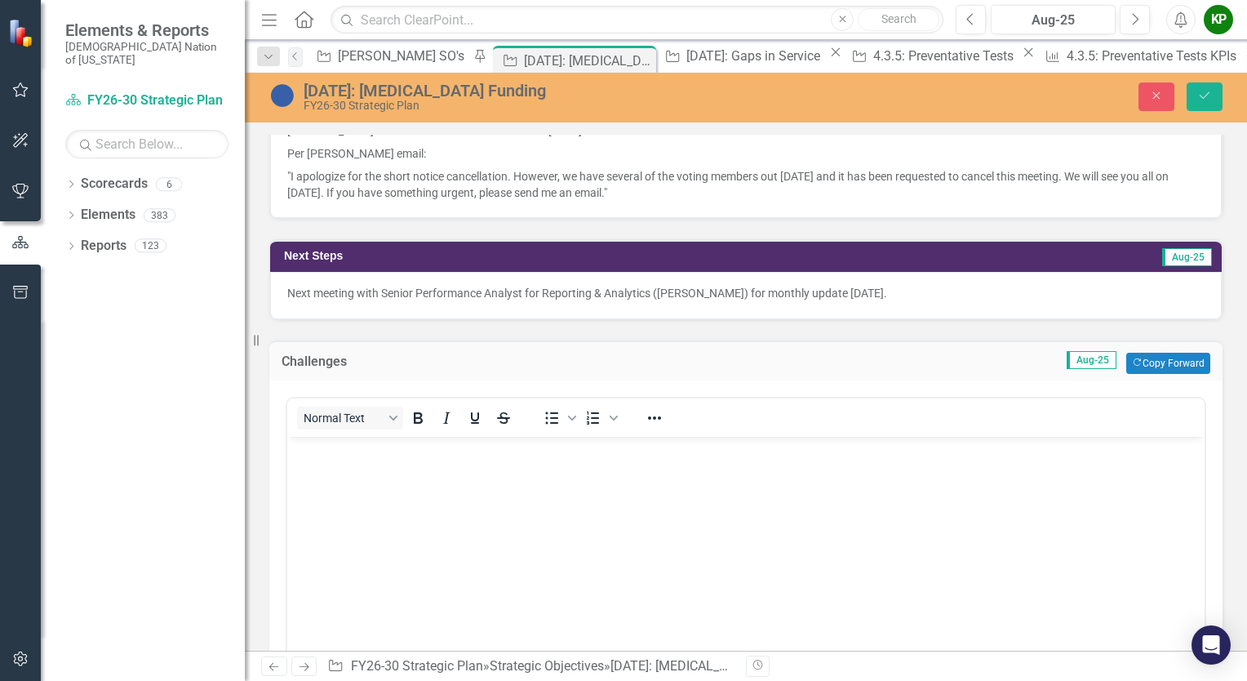
scroll to position [0, 0]
click at [658, 464] on body "Rich Text Area. Press ALT-0 for help." at bounding box center [745, 559] width 917 height 245
click at [1204, 107] on button "Save" at bounding box center [1205, 96] width 36 height 29
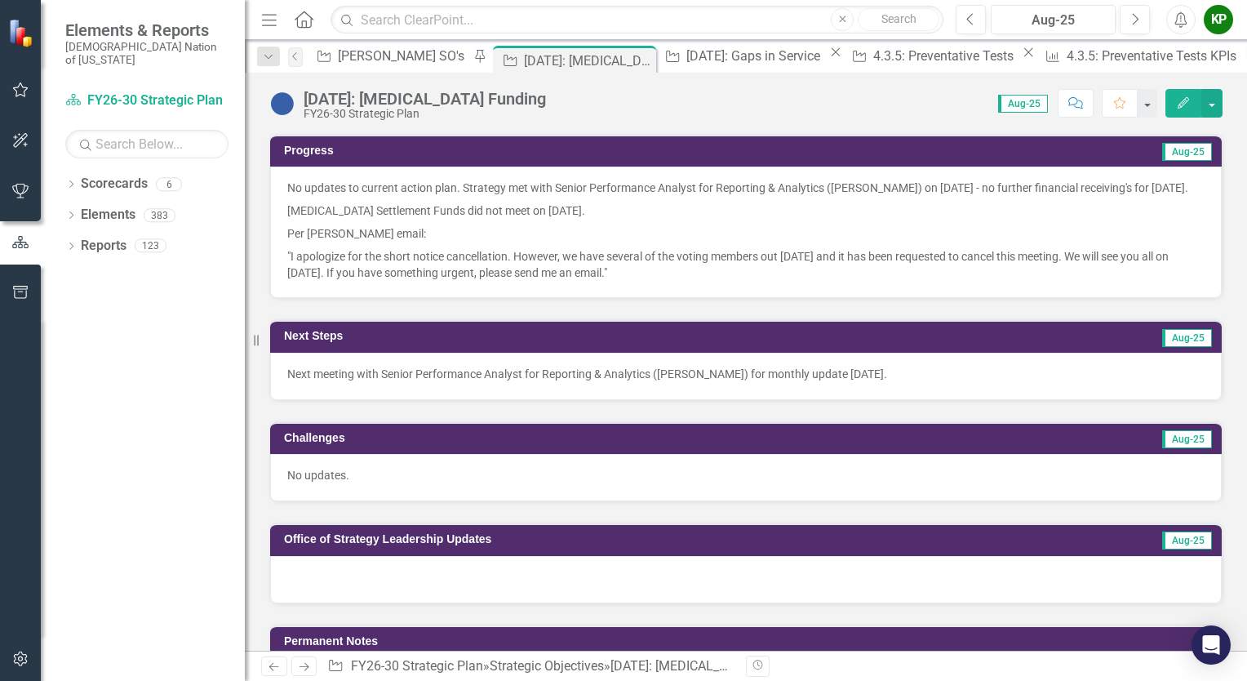
scroll to position [571, 0]
click at [607, 222] on p "[MEDICAL_DATA] Settlement Funds did not meet on [DATE]." at bounding box center [745, 210] width 917 height 23
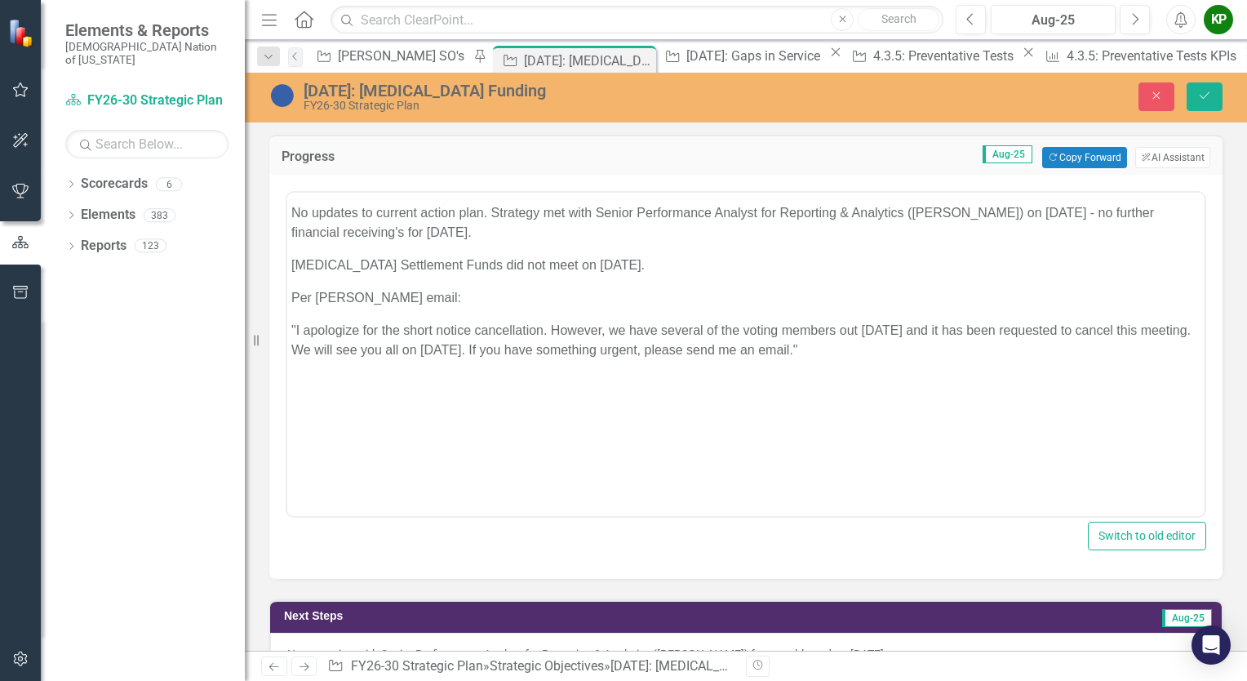
scroll to position [0, 0]
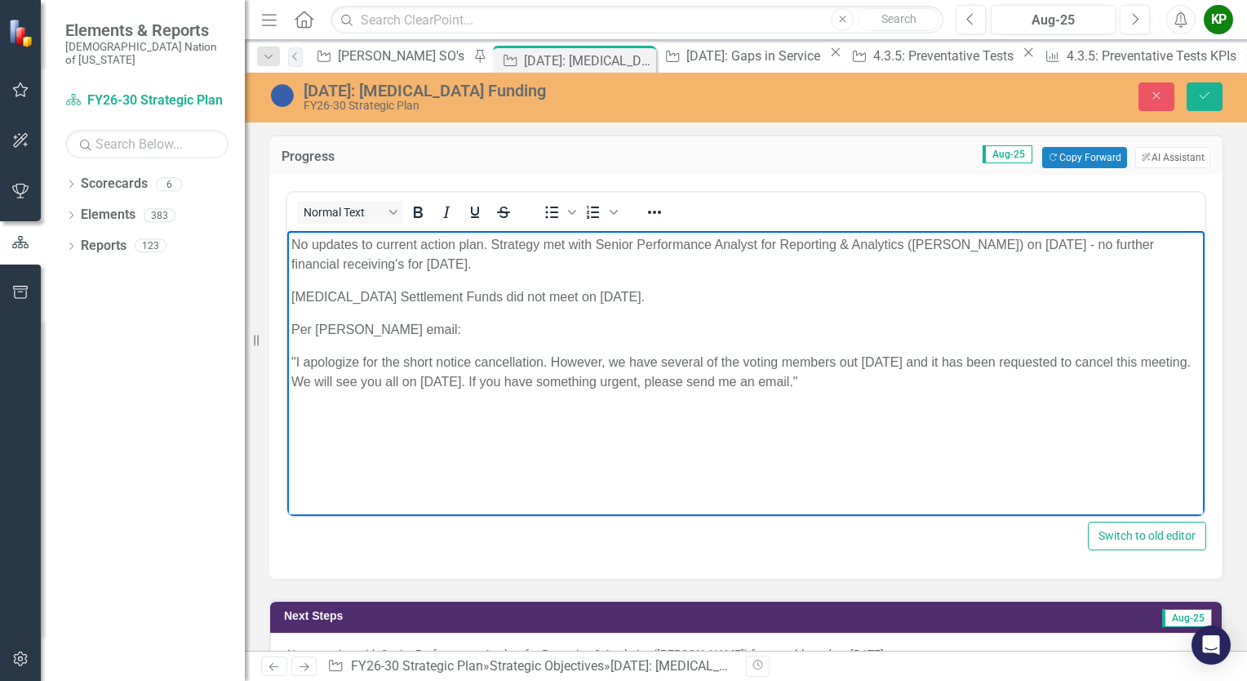
drag, startPoint x: 636, startPoint y: 297, endPoint x: 560, endPoint y: 441, distance: 163.2
click at [287, 231] on html "No updates to current action plan. Strategy met with Senior Performance Analyst…" at bounding box center [745, 353] width 917 height 245
click at [509, 299] on p "[MEDICAL_DATA] Settlement Funds did not meet on [DATE]." at bounding box center [745, 297] width 909 height 20
drag, startPoint x: 295, startPoint y: 242, endPoint x: 899, endPoint y: 433, distance: 634.1
click at [899, 433] on body "No updates to current action plan. Strategy met with Senior Performance Analyst…" at bounding box center [745, 353] width 917 height 245
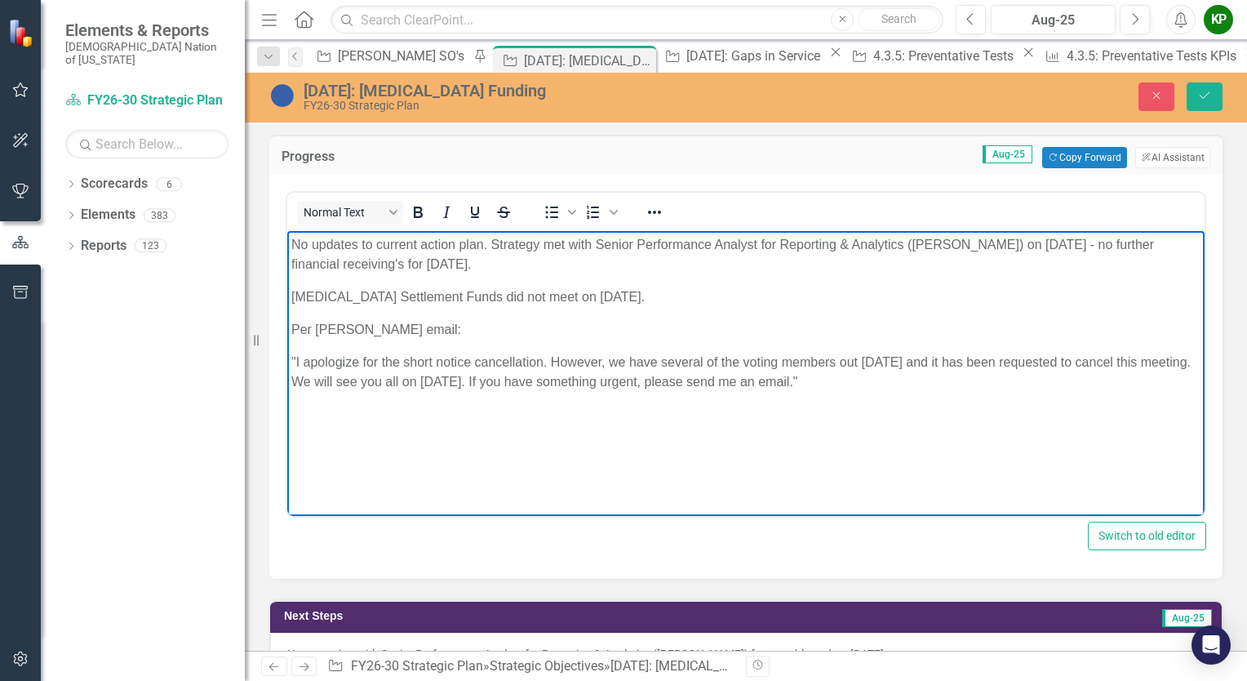
copy body "No updates to current action plan. Strategy met with Senior Performance Analyst…"
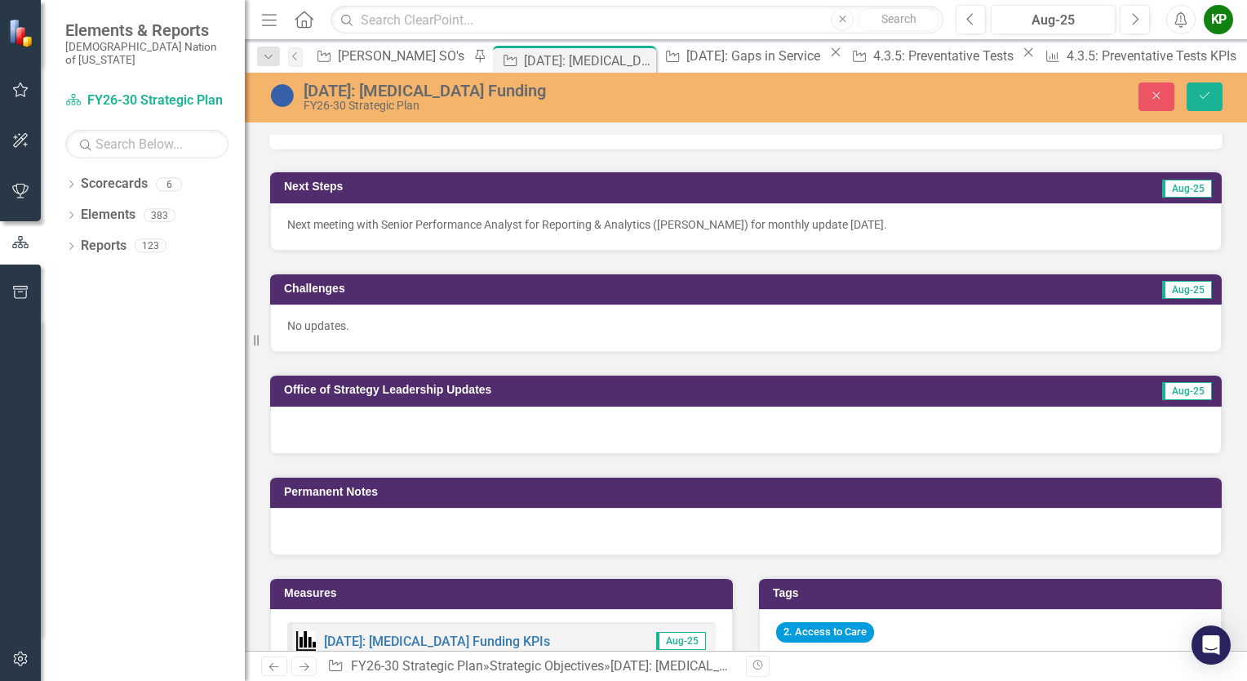
scroll to position [1061, 0]
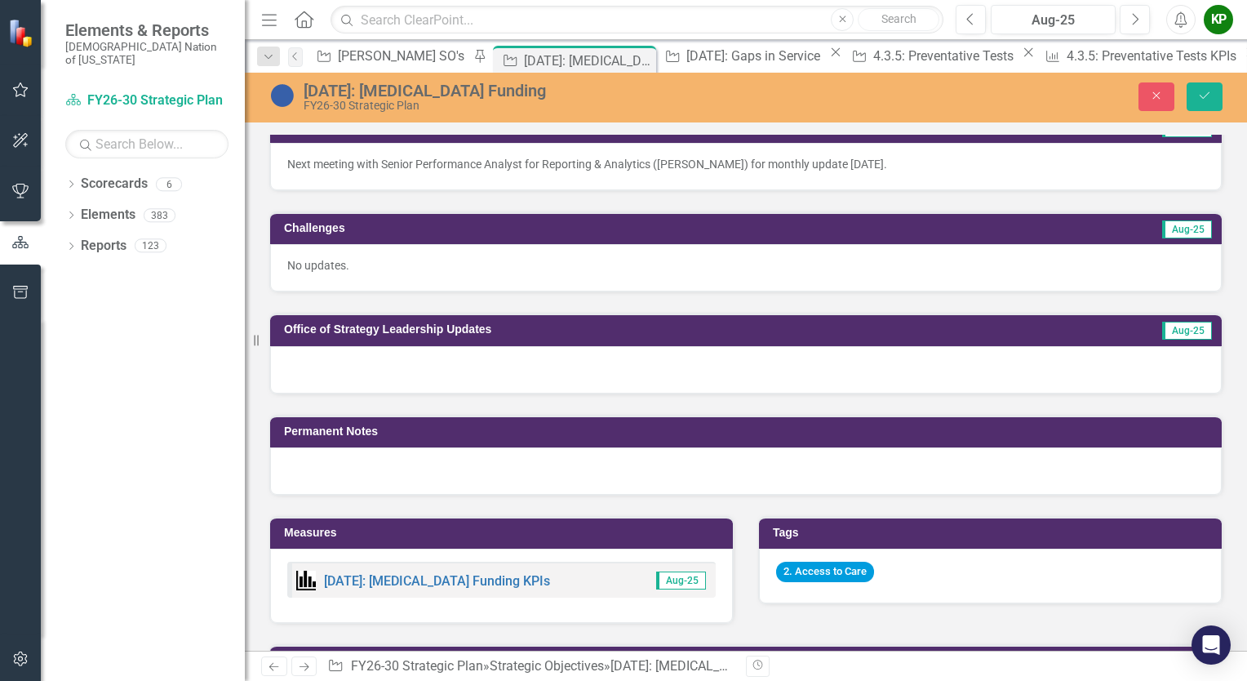
click at [650, 363] on div at bounding box center [746, 369] width 952 height 47
click at [651, 363] on div at bounding box center [746, 369] width 952 height 47
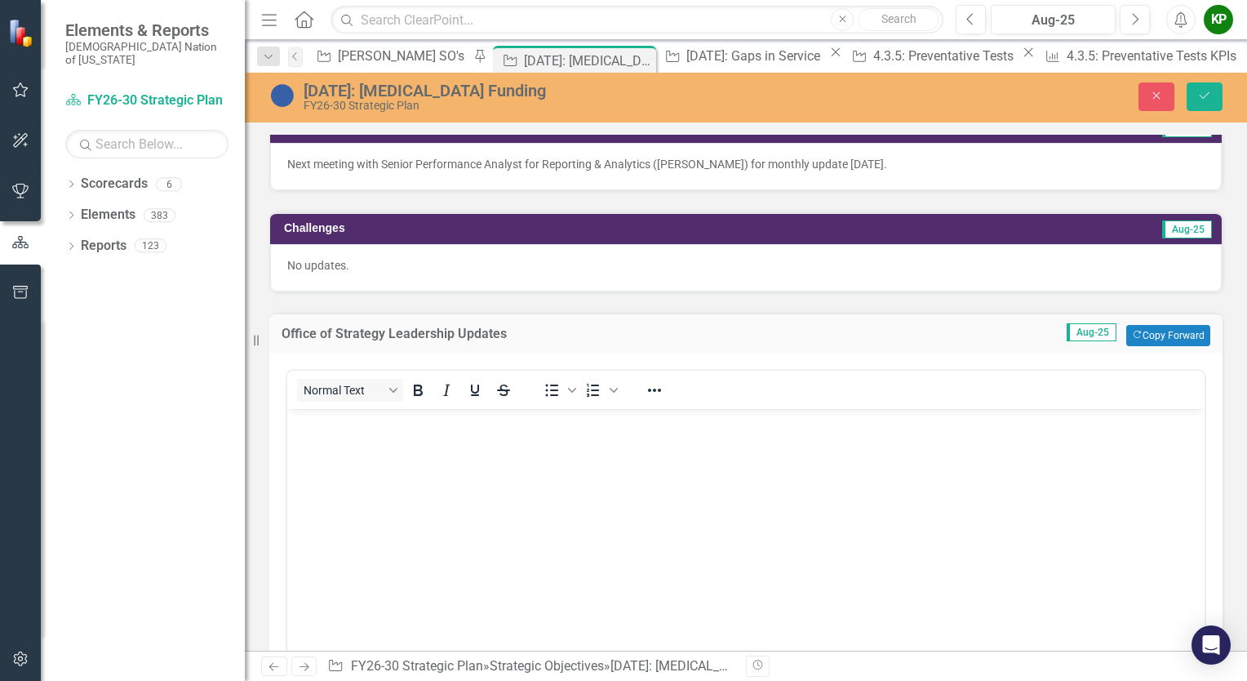
scroll to position [0, 0]
click at [629, 451] on body "Rich Text Area. Press ALT-0 for help." at bounding box center [745, 531] width 917 height 245
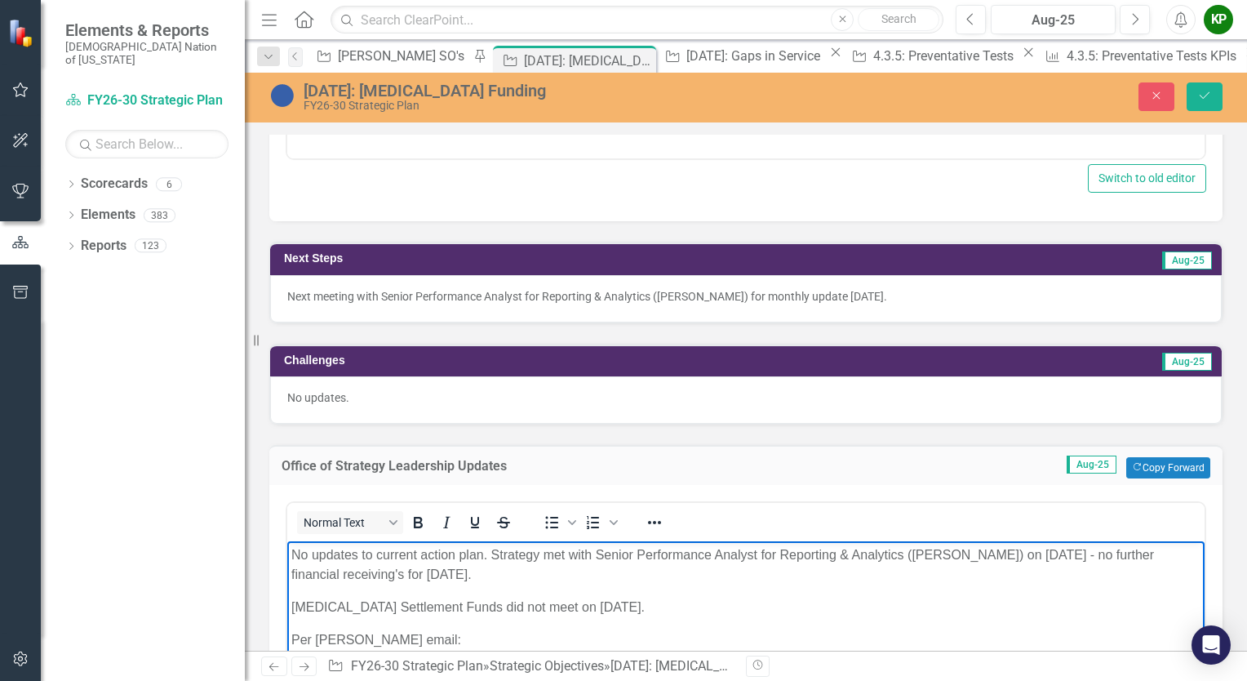
scroll to position [571, 0]
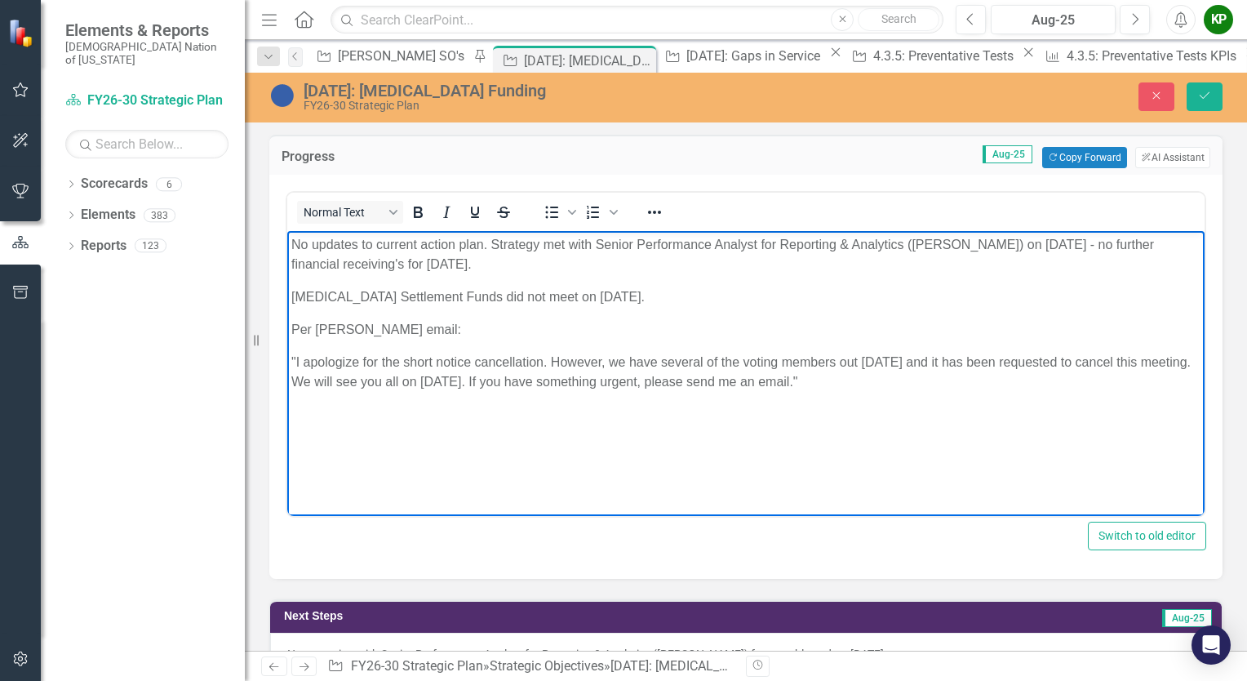
click at [772, 452] on body "No updates to current action plan. Strategy met with Senior Performance Analyst…" at bounding box center [745, 353] width 917 height 245
click at [772, 451] on body "No updates to current action plan. Strategy met with Senior Performance Analyst…" at bounding box center [745, 353] width 917 height 245
drag, startPoint x: 847, startPoint y: 393, endPoint x: 288, endPoint y: 341, distance: 561.4
click at [288, 341] on body "No updates to current action plan. Strategy met with Senior Performance Analyst…" at bounding box center [745, 353] width 917 height 245
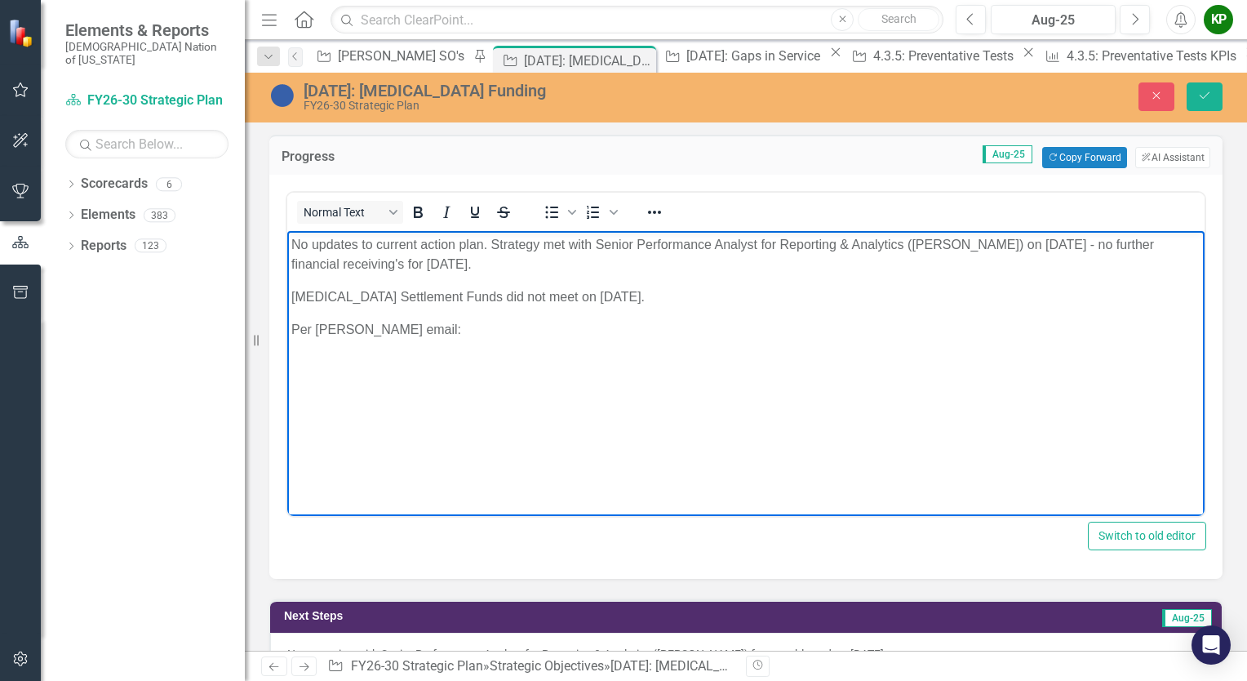
drag, startPoint x: 512, startPoint y: 321, endPoint x: 279, endPoint y: 311, distance: 232.8
click at [287, 311] on html "No updates to current action plan. Strategy met with Senior Performance Analyst…" at bounding box center [745, 353] width 917 height 245
click at [1214, 100] on button "Save" at bounding box center [1205, 96] width 36 height 29
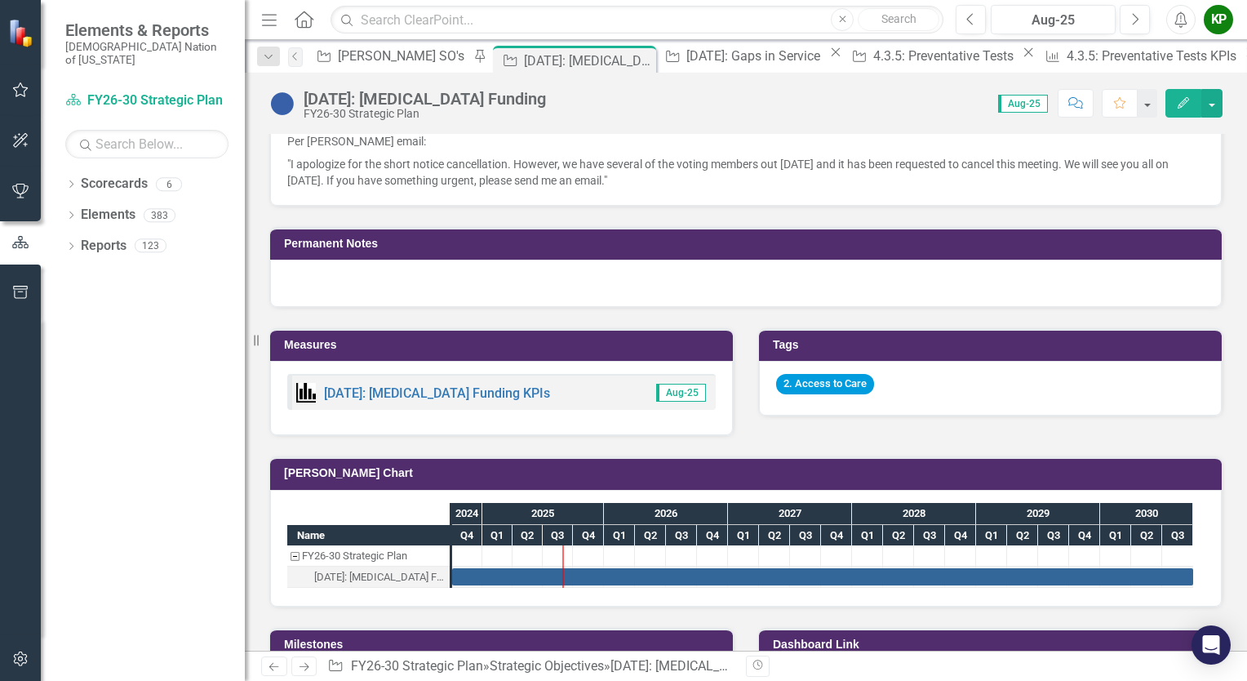
scroll to position [1142, 0]
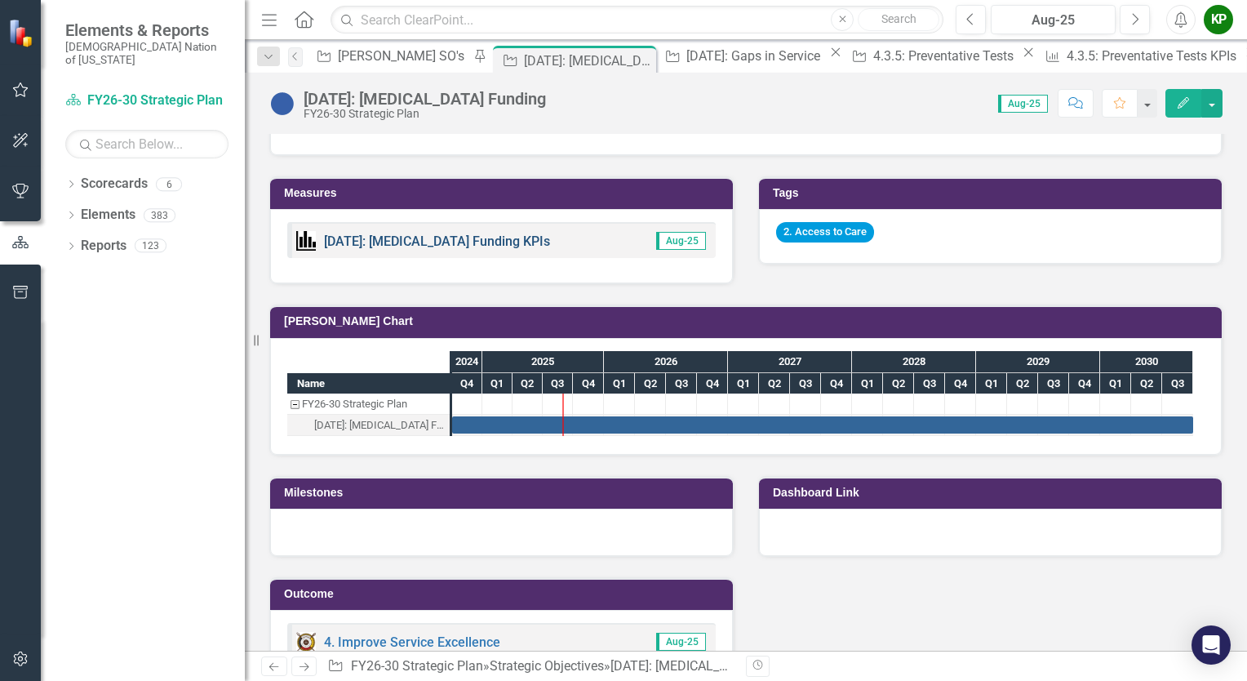
click at [390, 249] on link "[DATE]: [MEDICAL_DATA] Funding KPIs" at bounding box center [437, 241] width 226 height 16
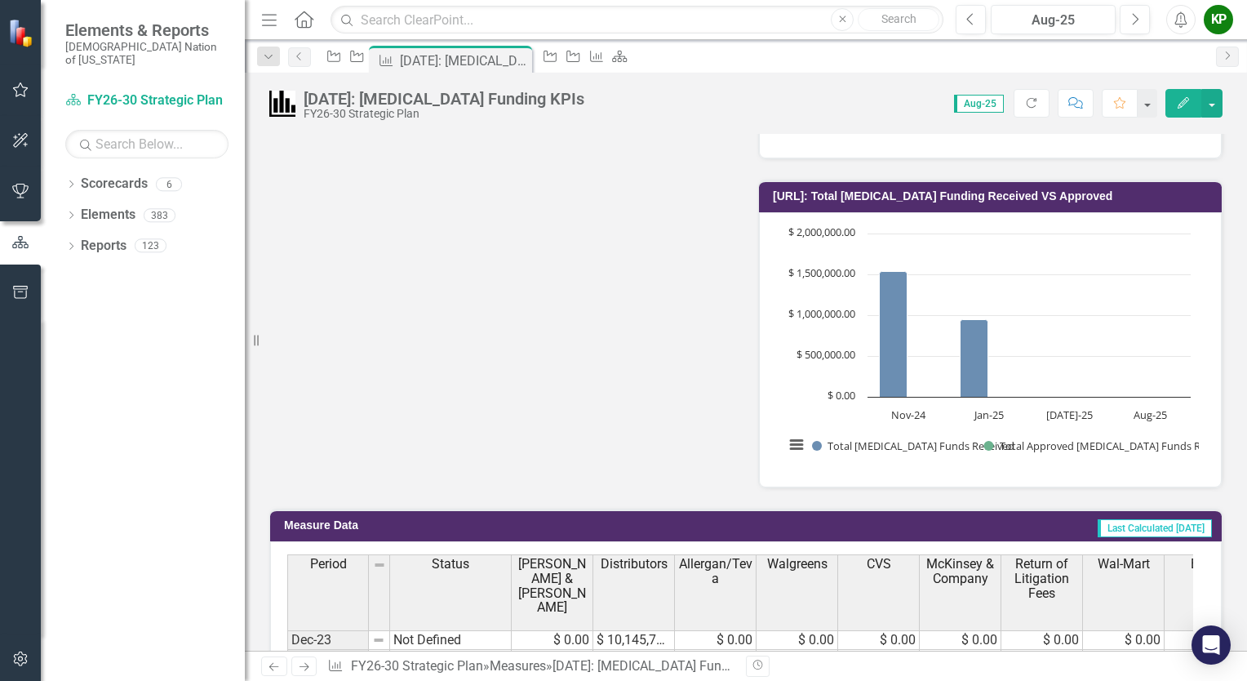
scroll to position [1469, 0]
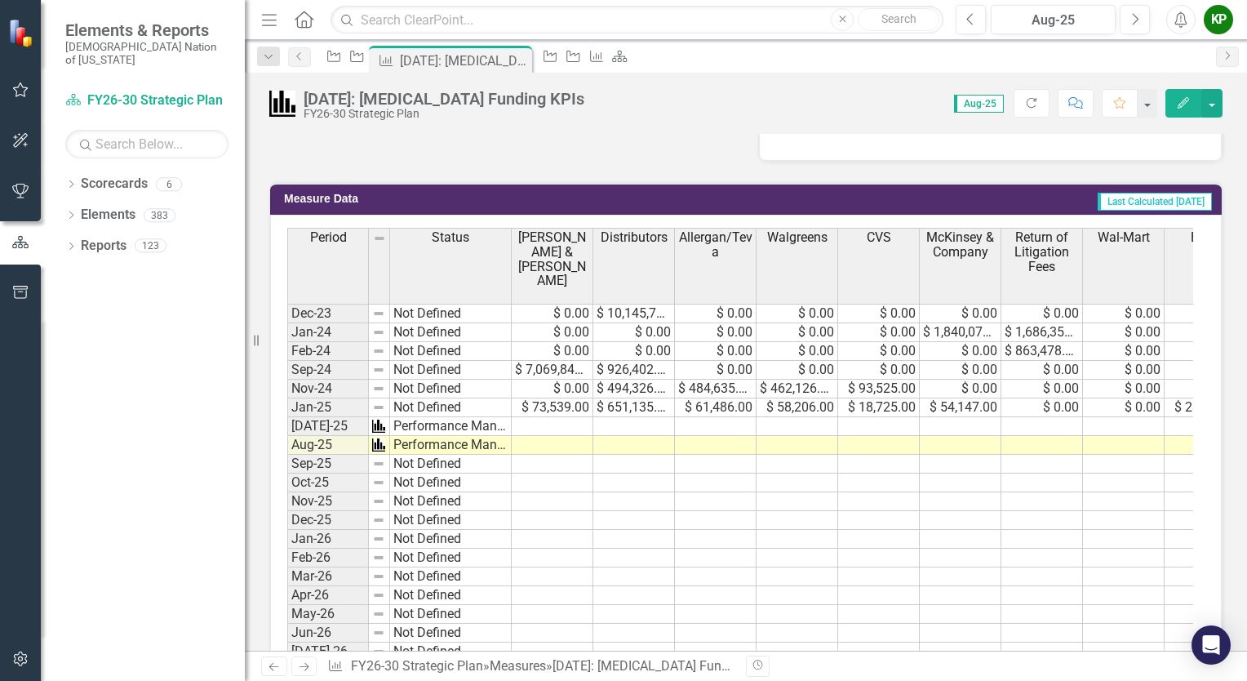
click at [543, 422] on td at bounding box center [553, 426] width 82 height 19
click at [627, 419] on td at bounding box center [634, 426] width 82 height 19
click at [570, 423] on td at bounding box center [553, 426] width 82 height 19
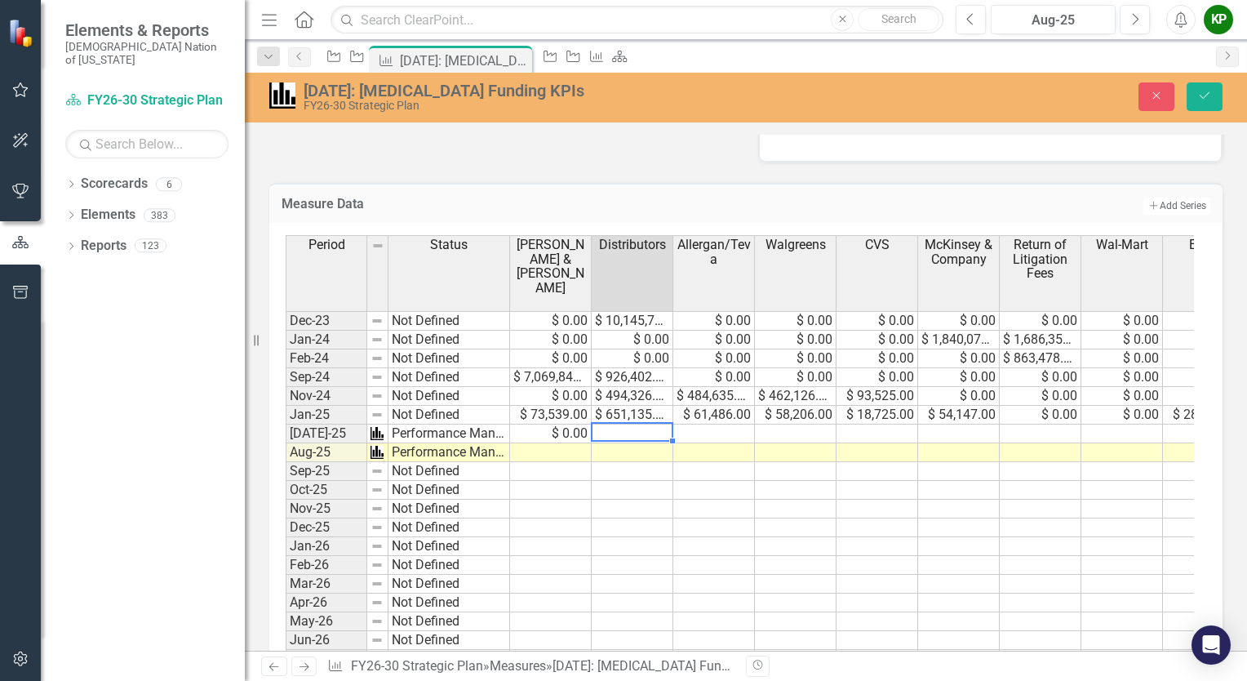
click at [610, 424] on td at bounding box center [633, 433] width 82 height 19
type textarea "0"
click at [702, 431] on td at bounding box center [714, 433] width 82 height 19
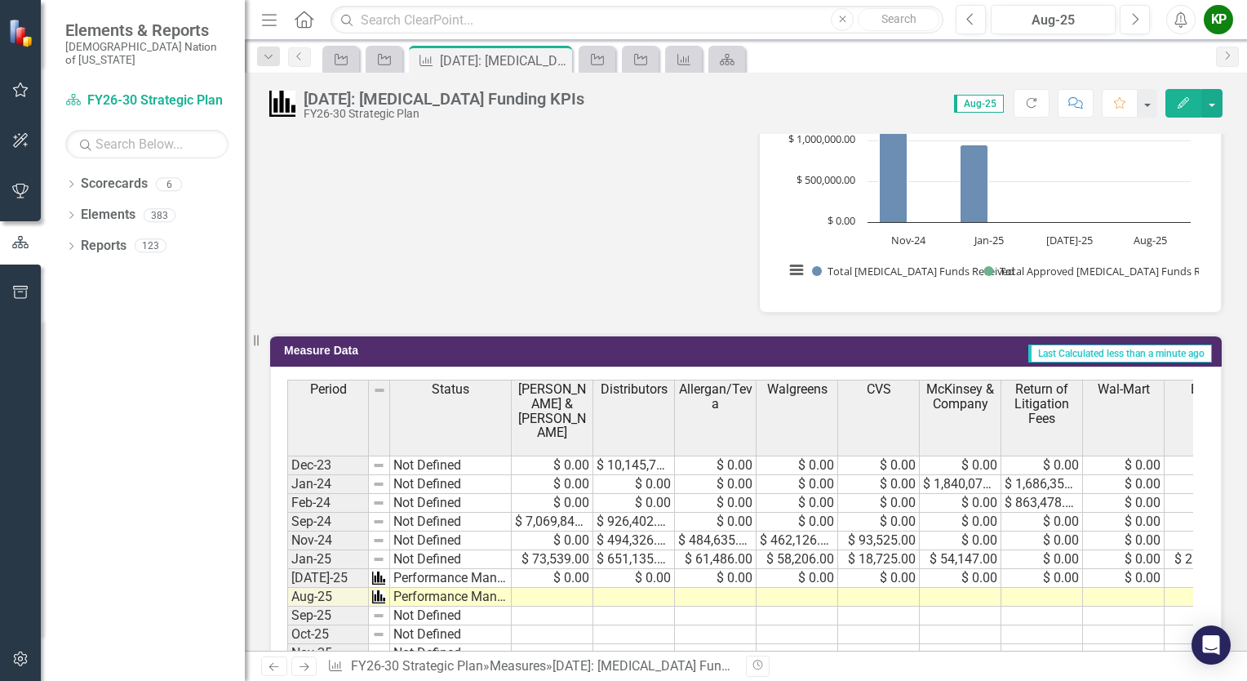
scroll to position [1306, 0]
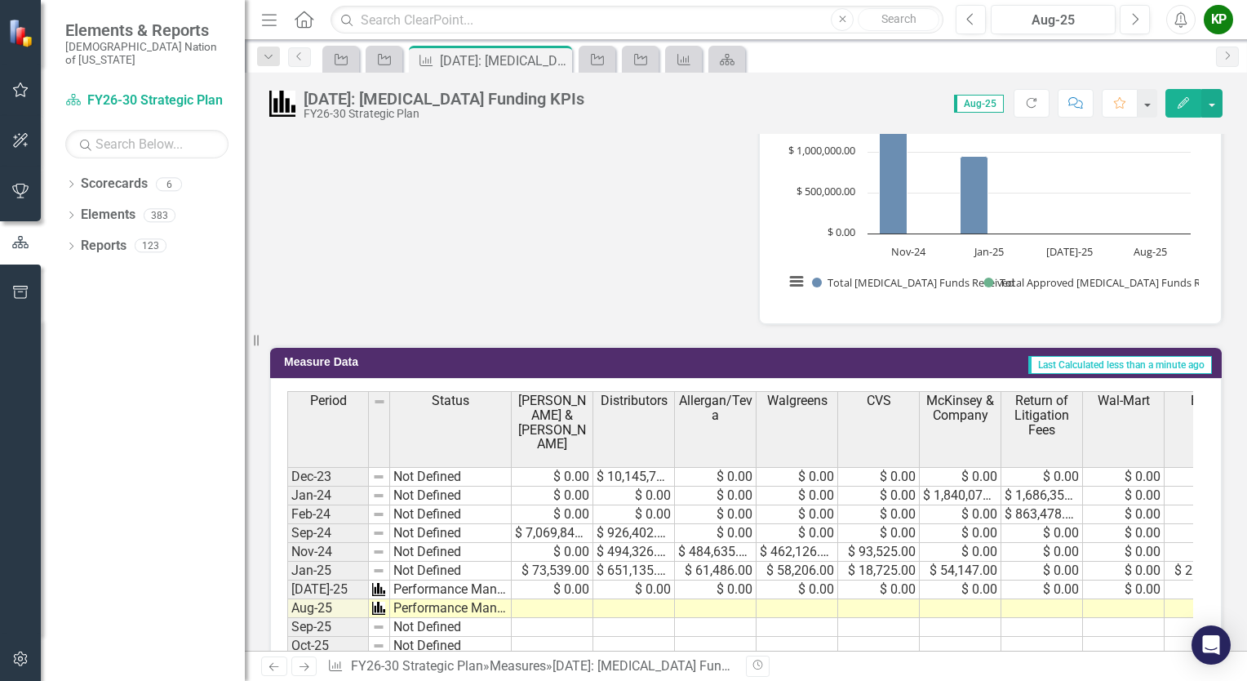
click at [305, 665] on icon "Next" at bounding box center [304, 666] width 14 height 11
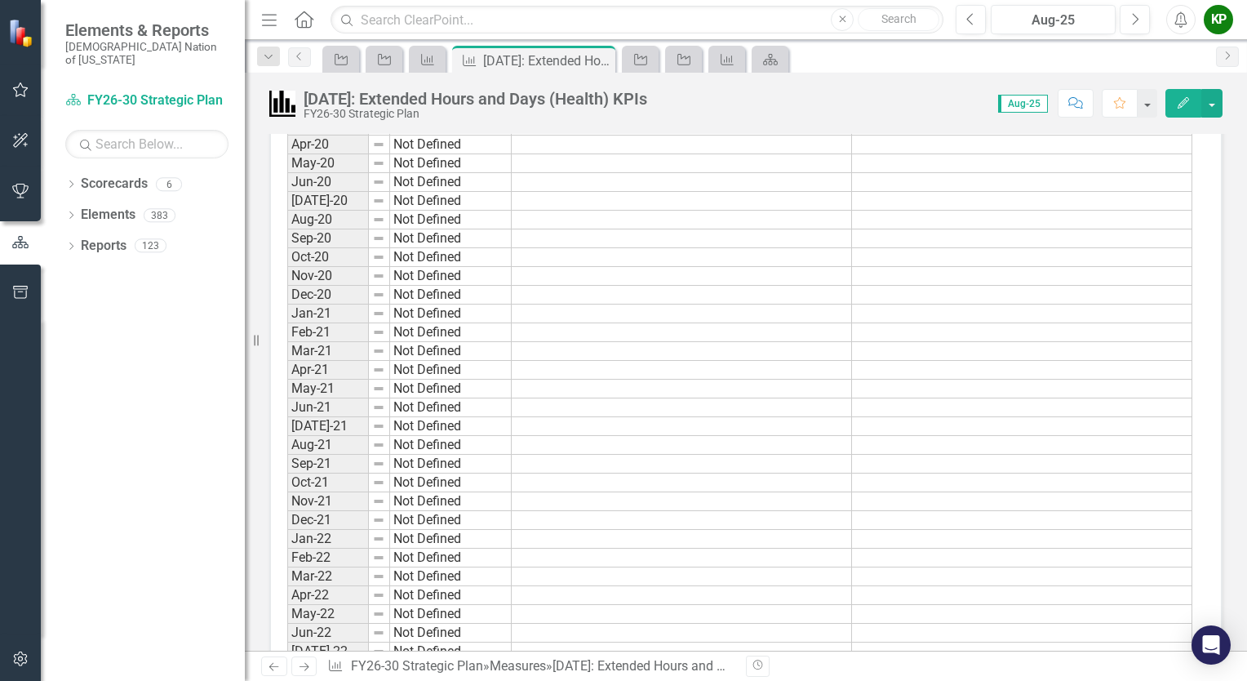
scroll to position [816, 0]
click at [277, 672] on icon "Previous" at bounding box center [274, 666] width 14 height 11
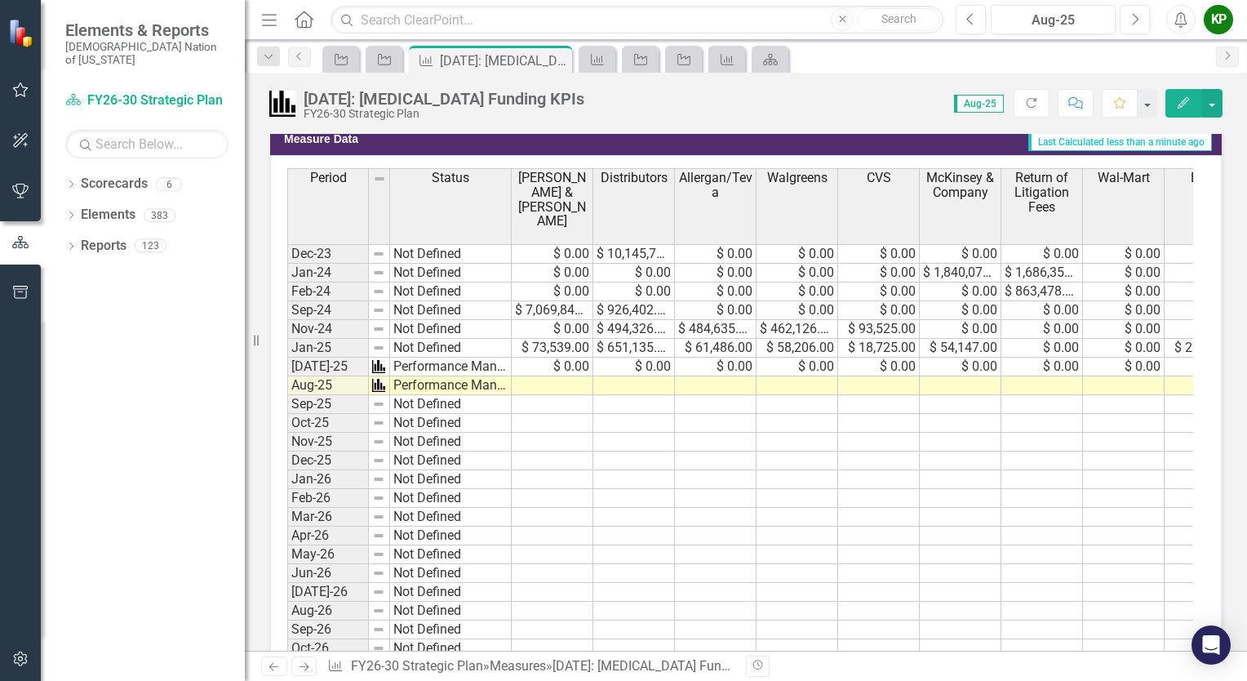
scroll to position [1550, 0]
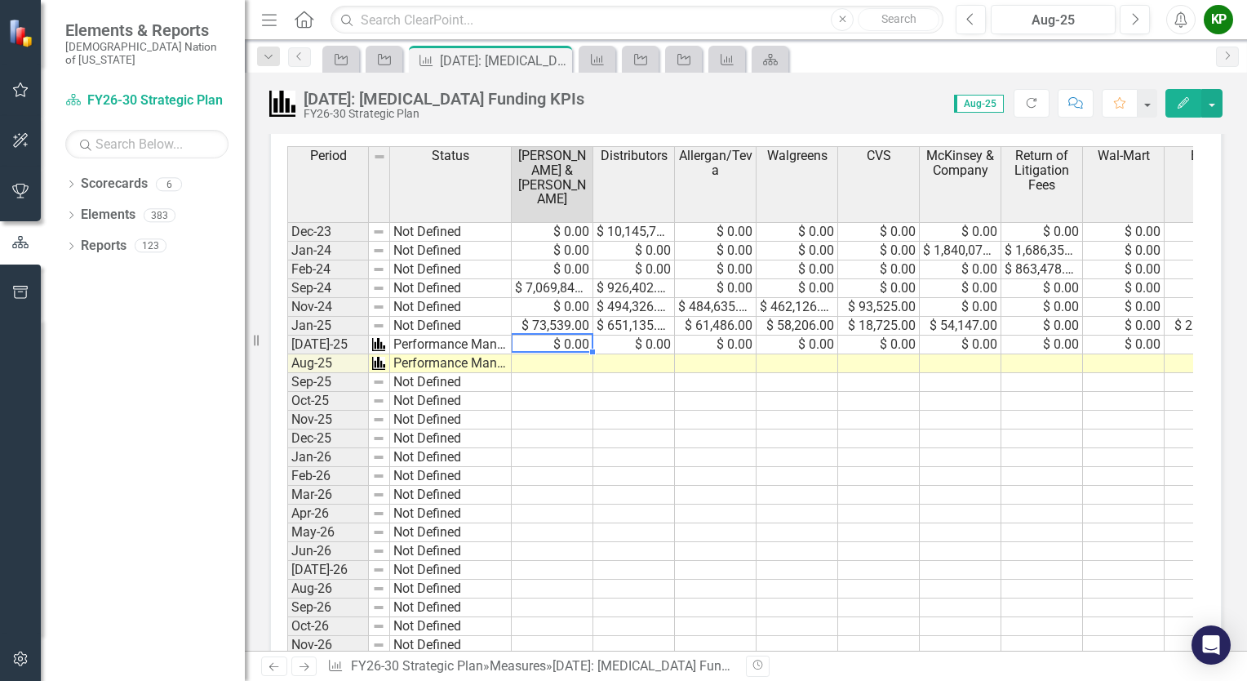
click at [581, 338] on td "$ 0.00" at bounding box center [553, 344] width 82 height 19
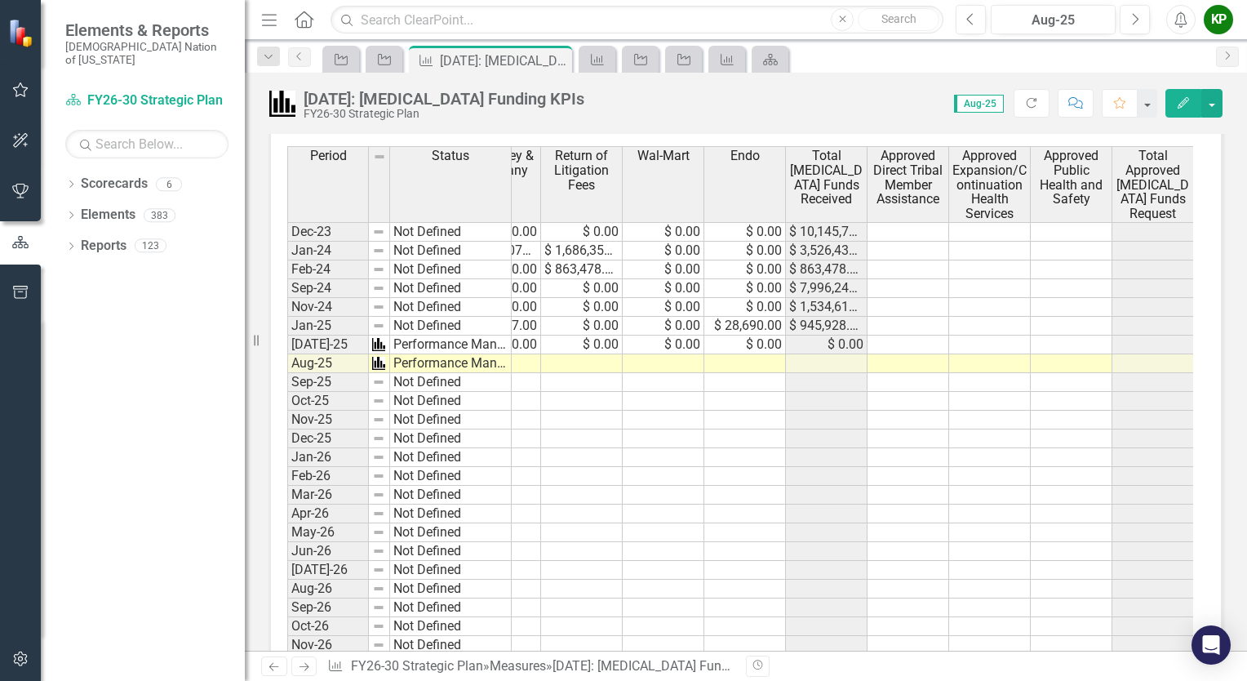
click at [379, 338] on img at bounding box center [378, 344] width 13 height 13
click at [380, 339] on img at bounding box center [378, 344] width 13 height 13
click at [638, 343] on td "$ 0.00" at bounding box center [664, 344] width 82 height 19
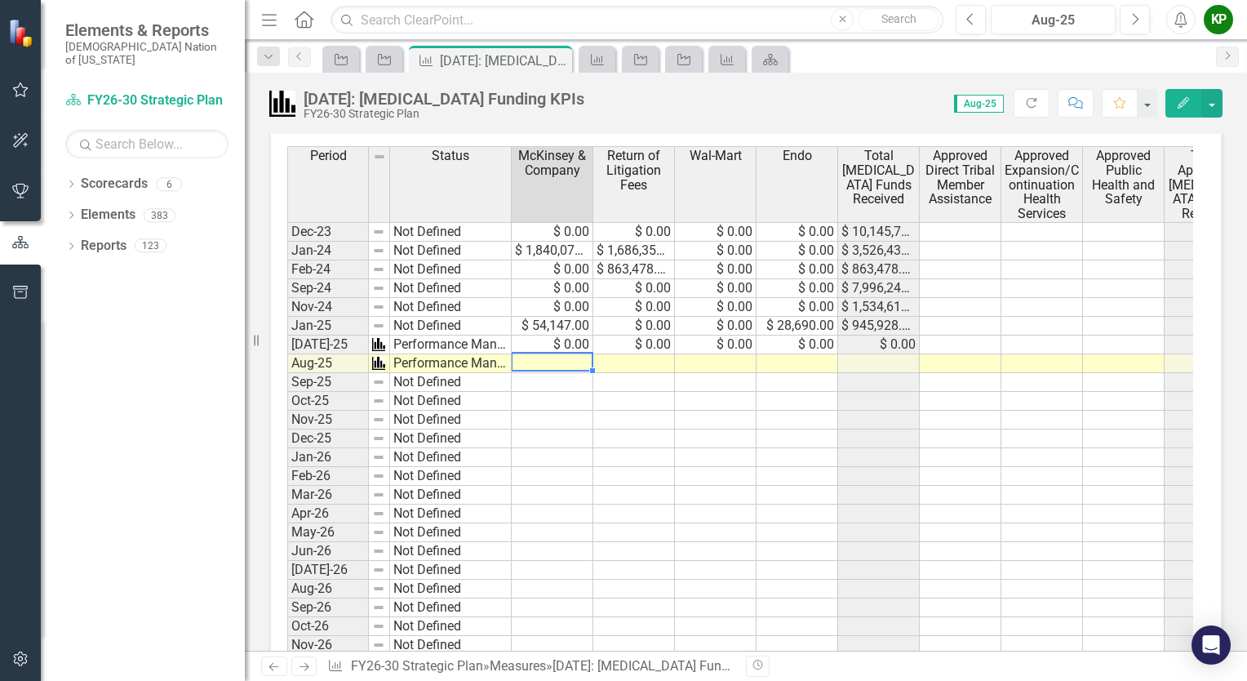
click at [530, 354] on td at bounding box center [553, 363] width 82 height 19
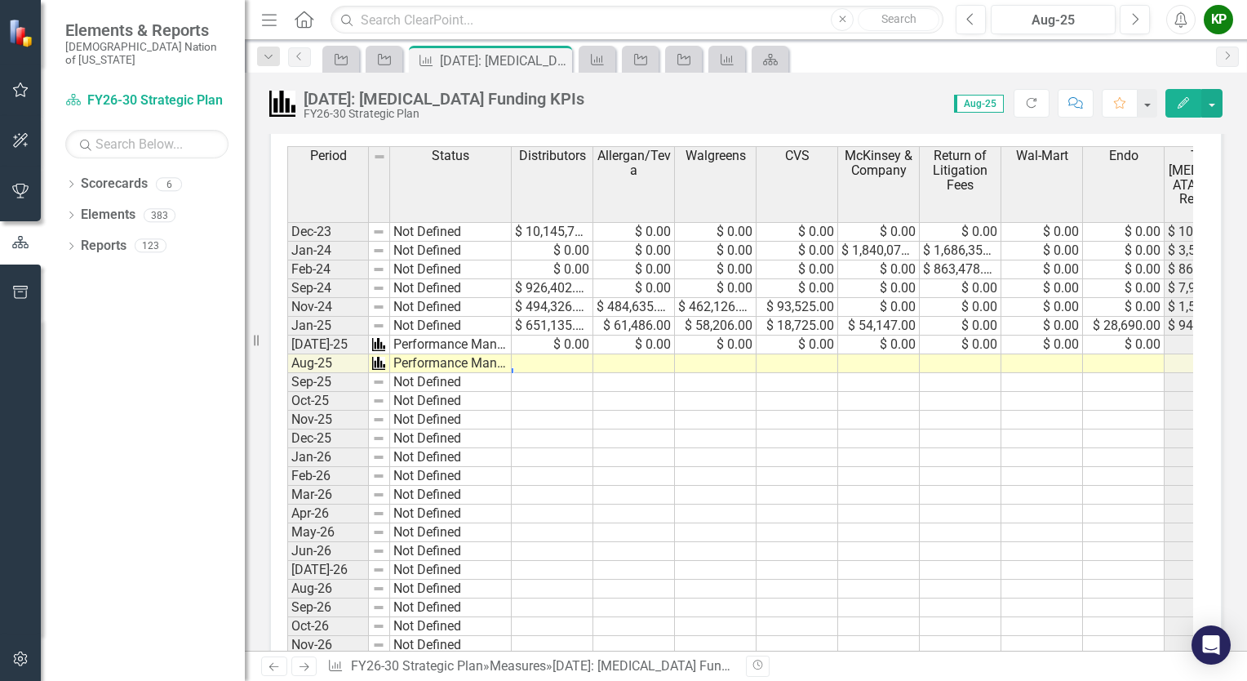
scroll to position [0, 0]
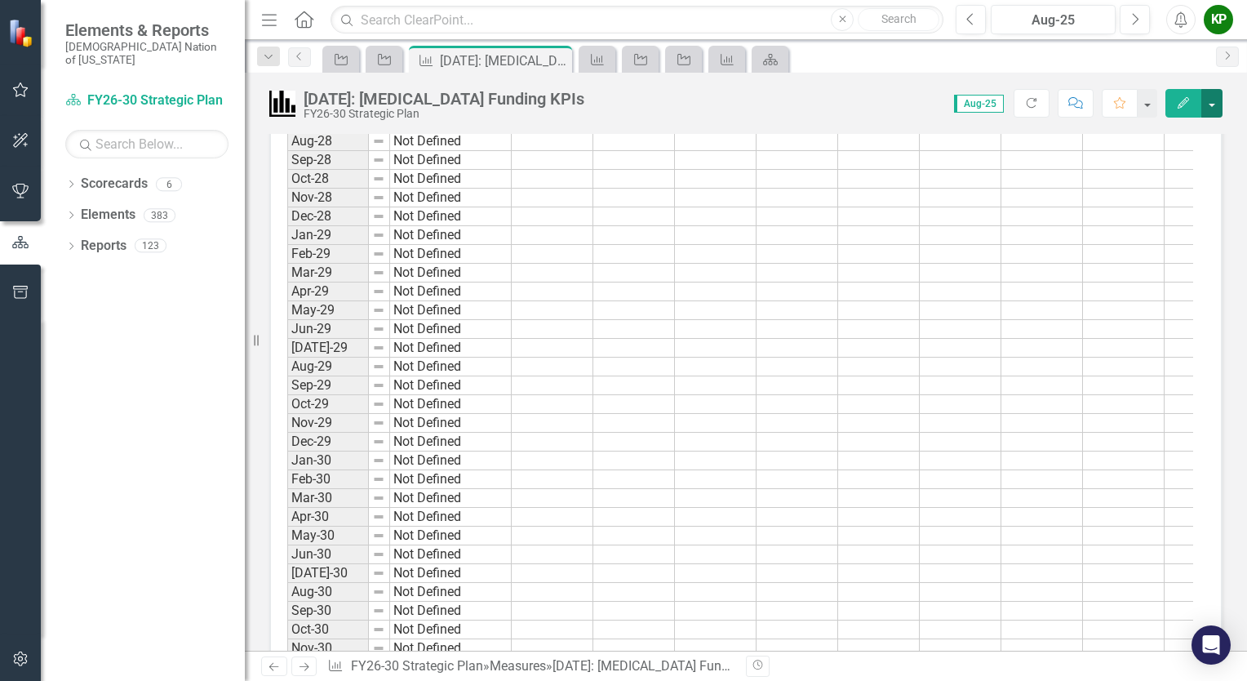
click at [1213, 102] on button "button" at bounding box center [1211, 103] width 21 height 29
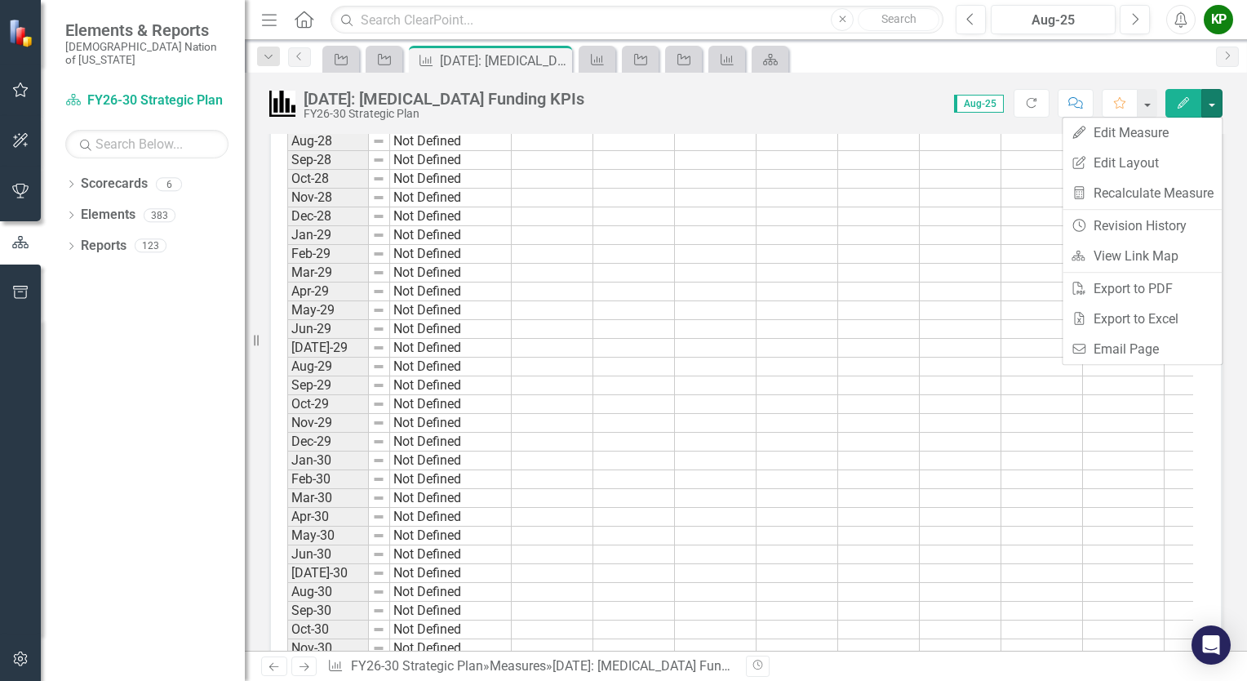
click at [867, 80] on div "4.3.14: Opioid Funding KPIs FY26-30 Strategic Plan Score: 0.00 Aug-25 Completed…" at bounding box center [746, 97] width 1002 height 49
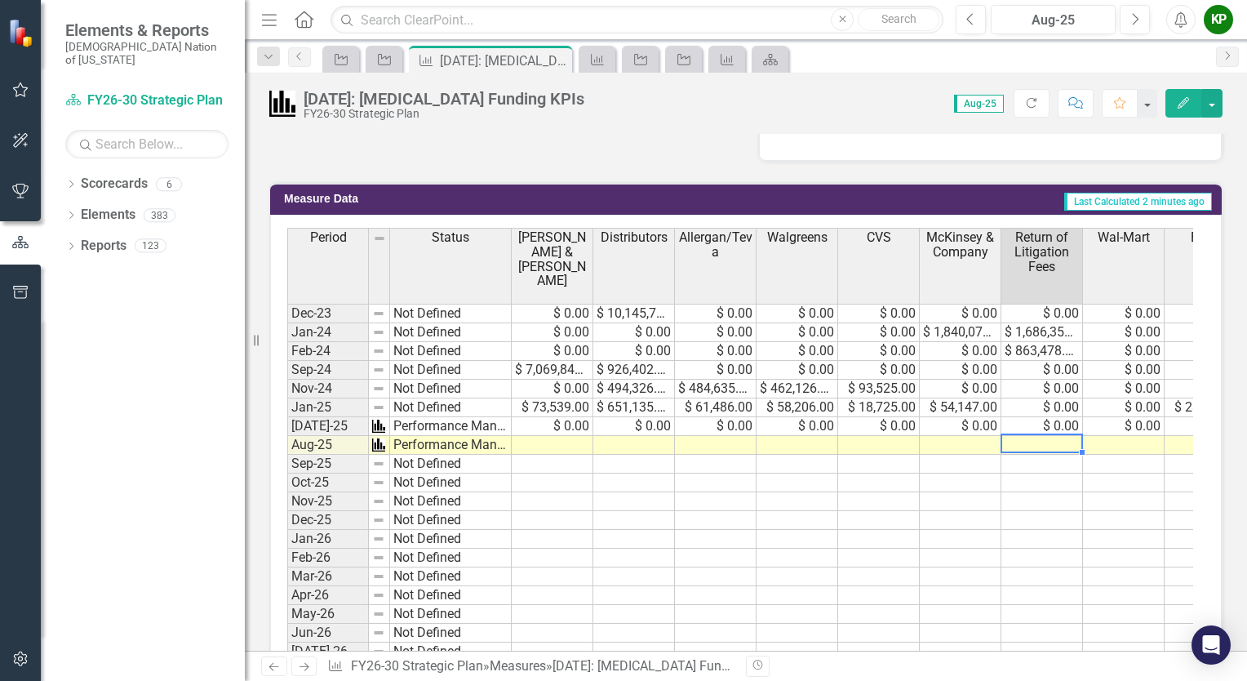
click at [1025, 439] on td at bounding box center [1042, 445] width 82 height 19
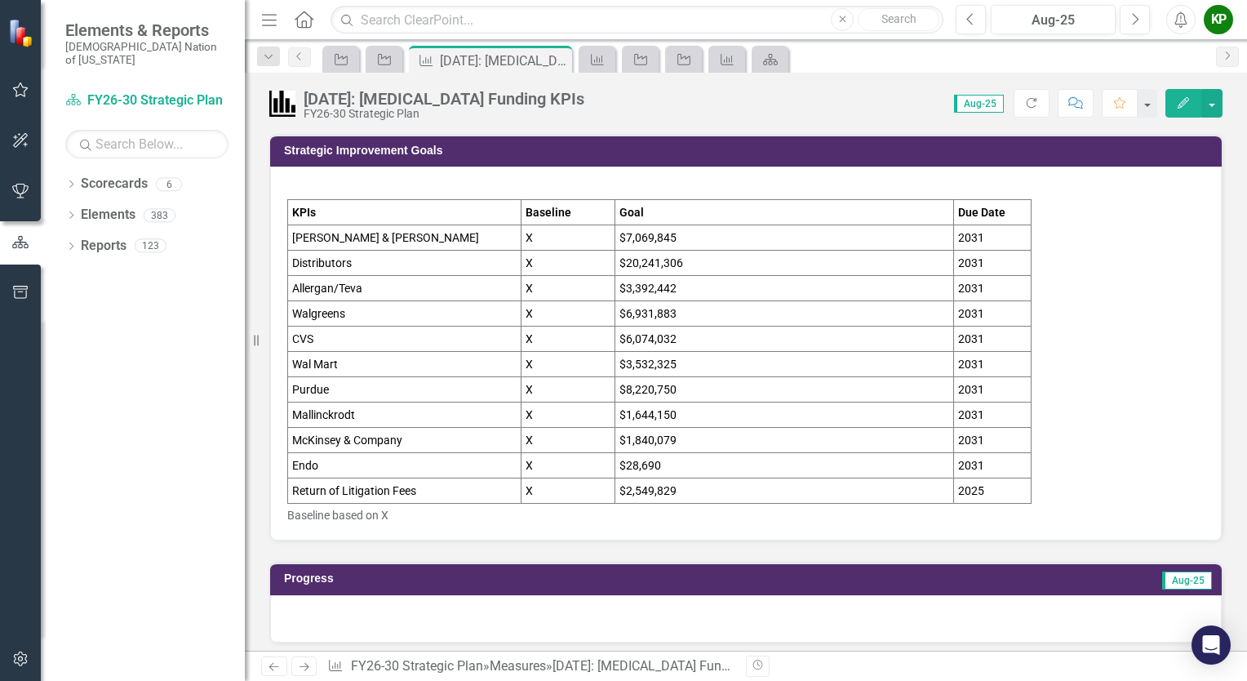
click at [0, 0] on icon "Close" at bounding box center [0, 0] width 0 height 0
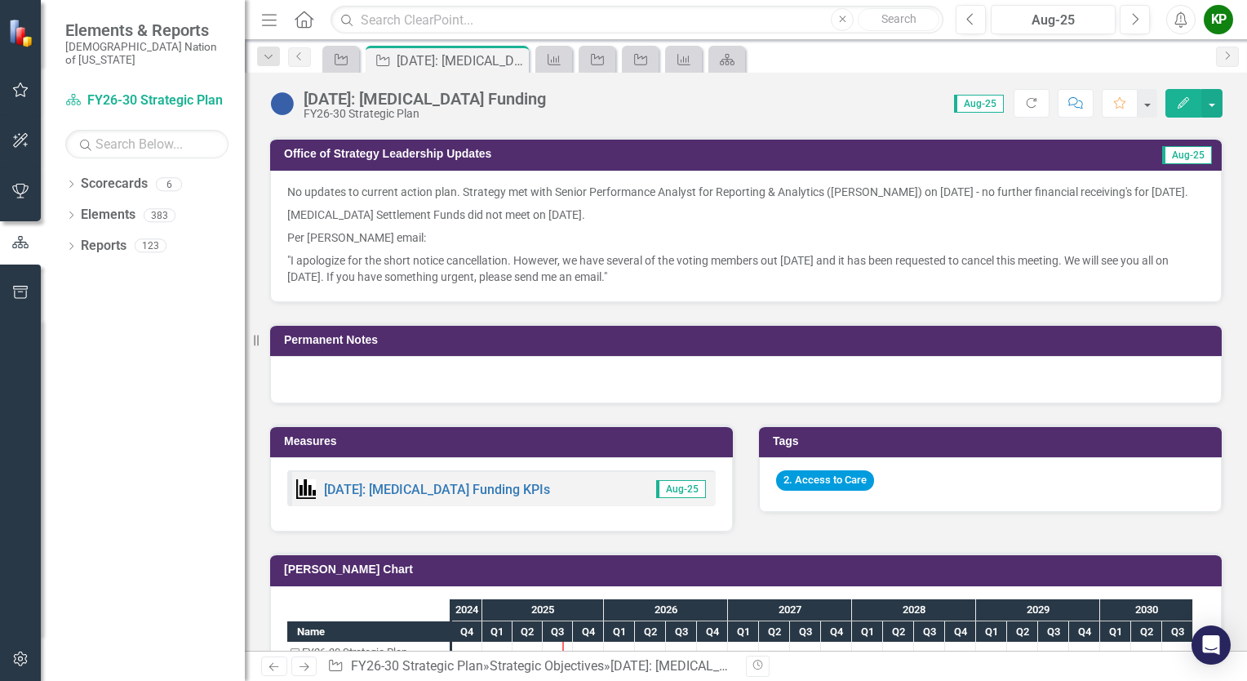
scroll to position [898, 0]
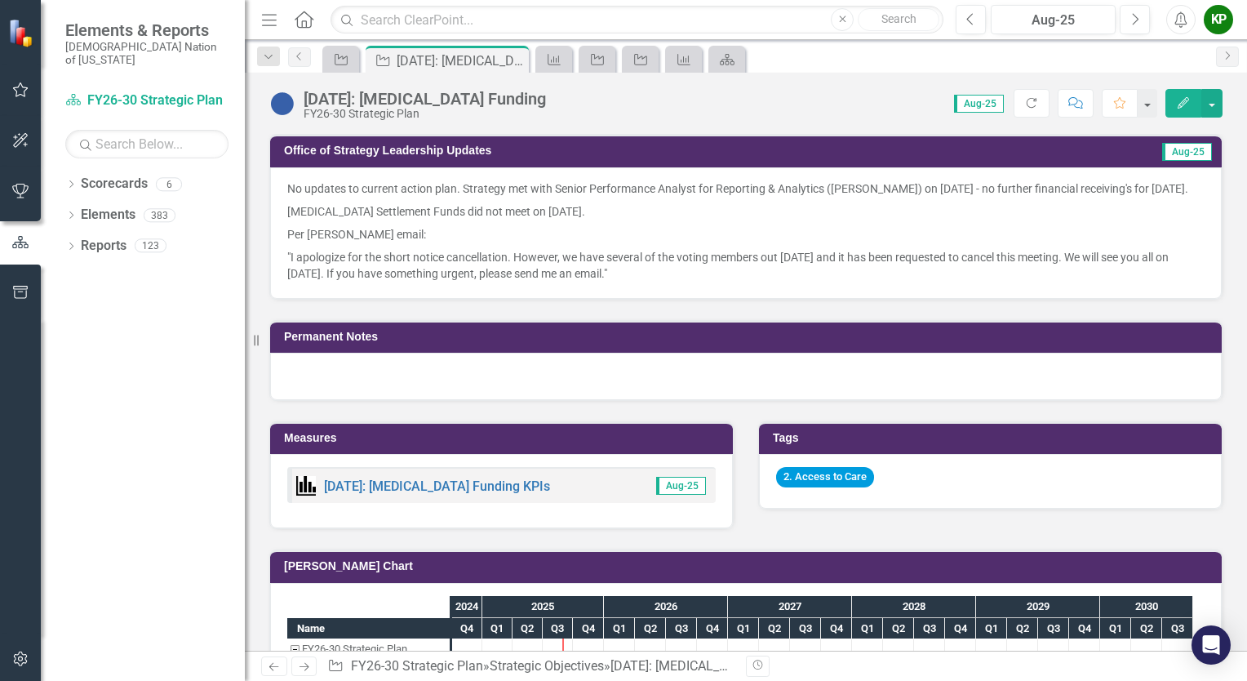
click at [641, 282] on p ""I apologize for the short notice cancellation. However, we have several of the…" at bounding box center [745, 264] width 917 height 36
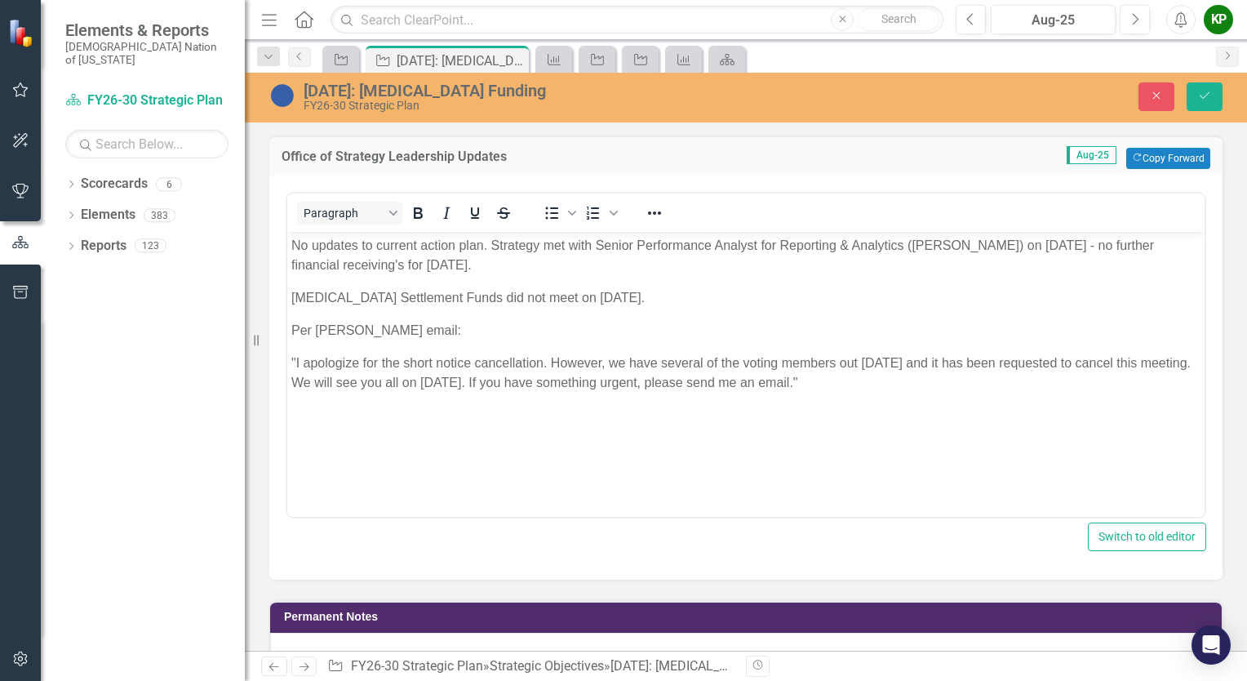
scroll to position [0, 0]
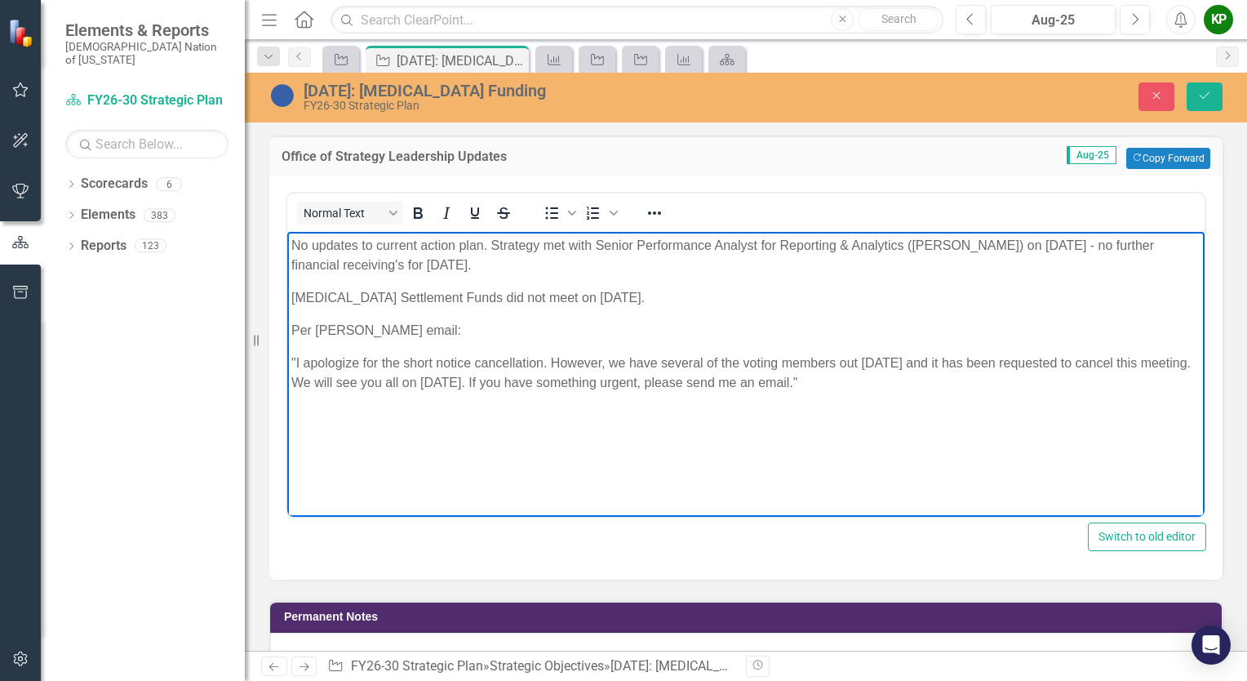
click at [850, 392] on body "No updates to current action plan. Strategy met with Senior Performance Analyst…" at bounding box center [745, 353] width 917 height 245
click at [493, 247] on p "No updates to current action plan. Strategy met with Senior Performance Analyst…" at bounding box center [745, 254] width 909 height 39
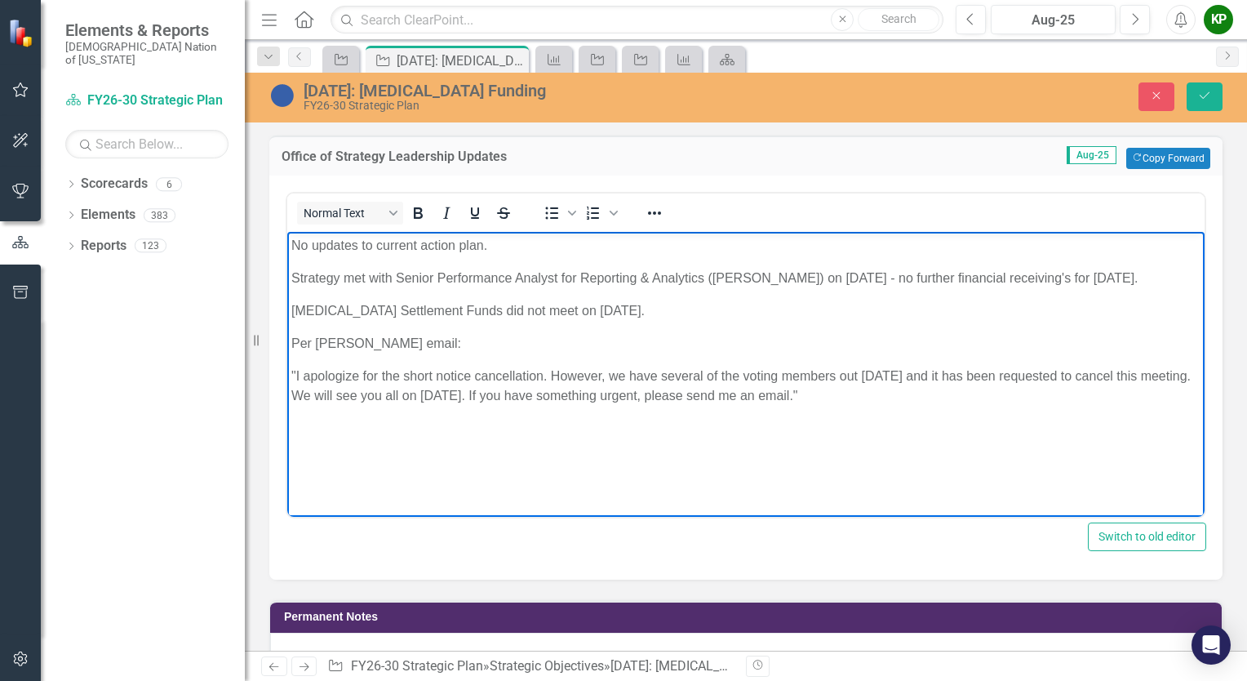
click at [699, 243] on p "No updates to current action plan." at bounding box center [745, 245] width 909 height 20
click at [1184, 277] on p "Strategy met with Senior Performance Analyst for Reporting & Analytics (Pam Smo…" at bounding box center [745, 278] width 909 height 20
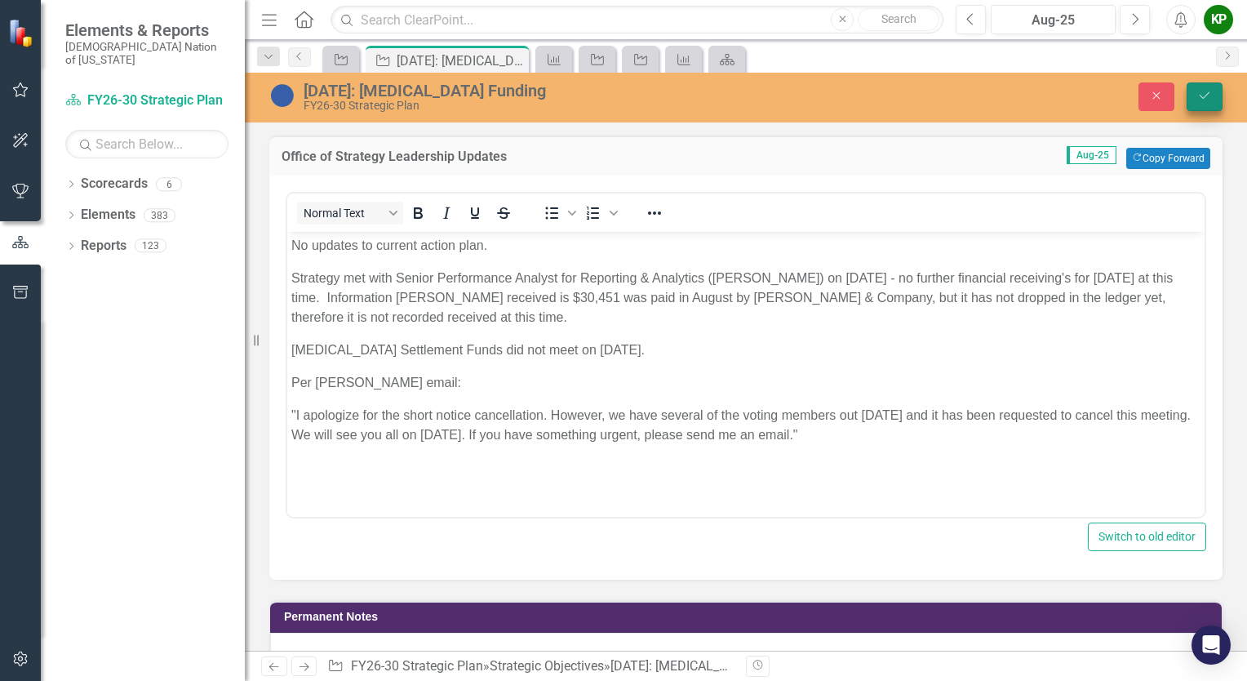
click at [1197, 90] on icon "Save" at bounding box center [1204, 95] width 15 height 11
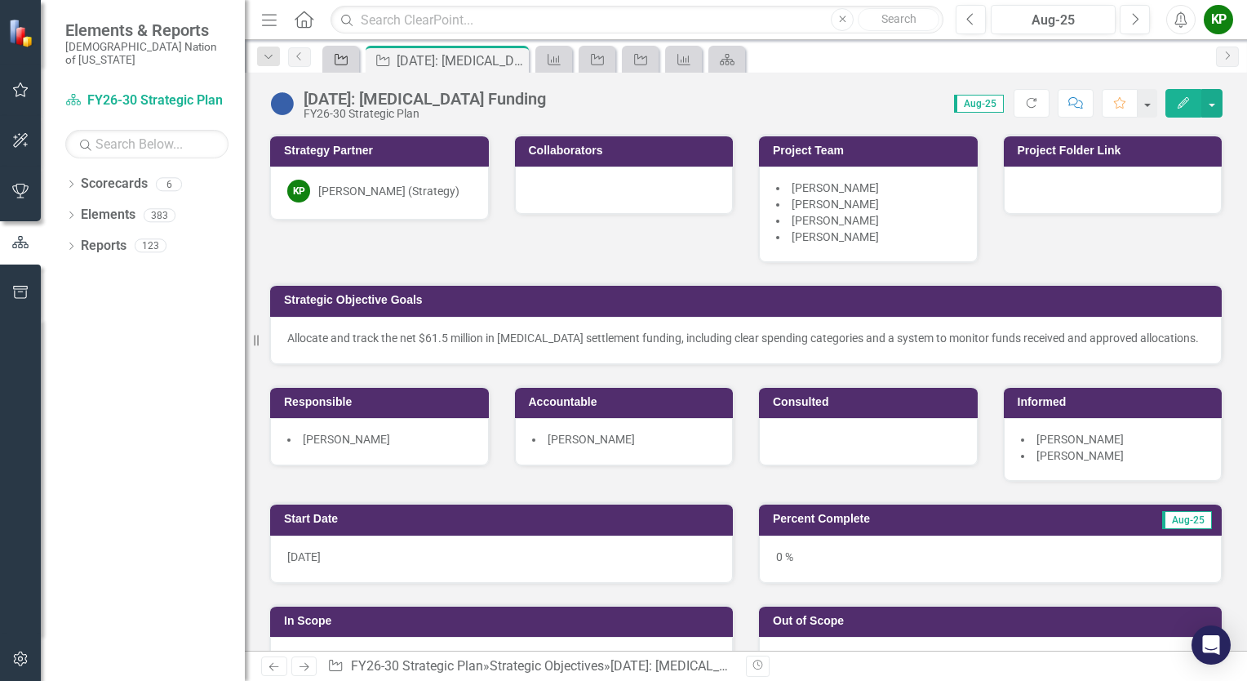
click at [348, 67] on div "Strategic Objective" at bounding box center [337, 59] width 23 height 20
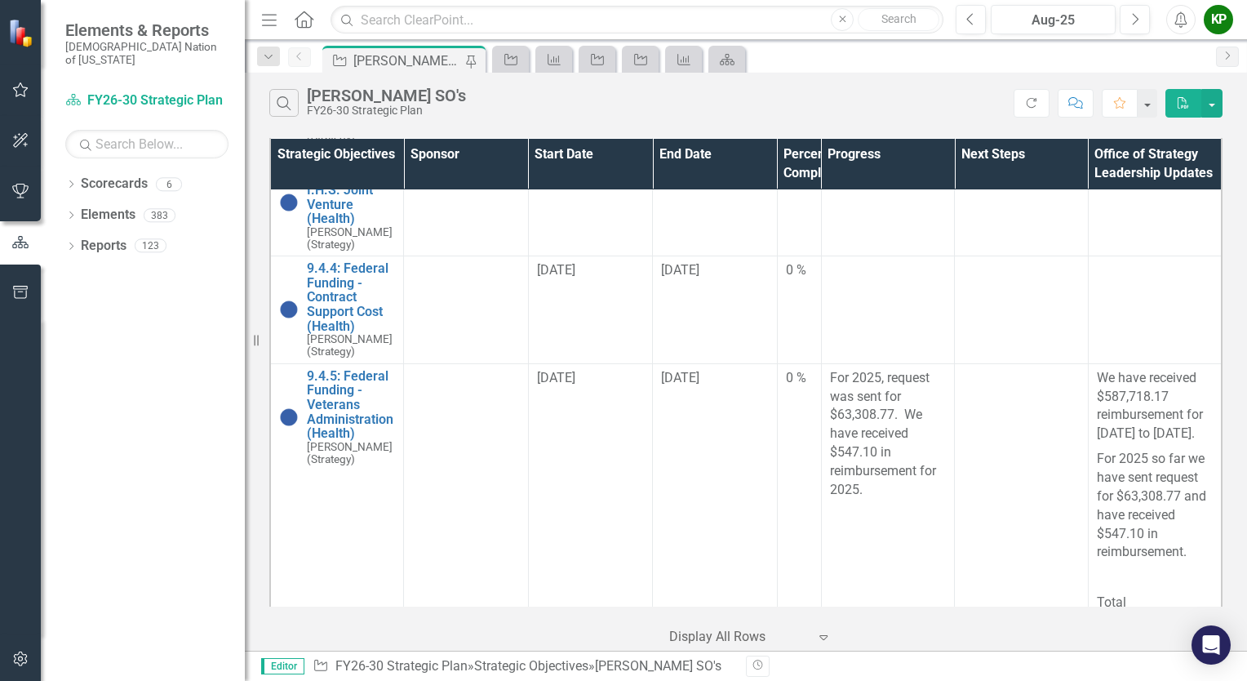
scroll to position [2040, 0]
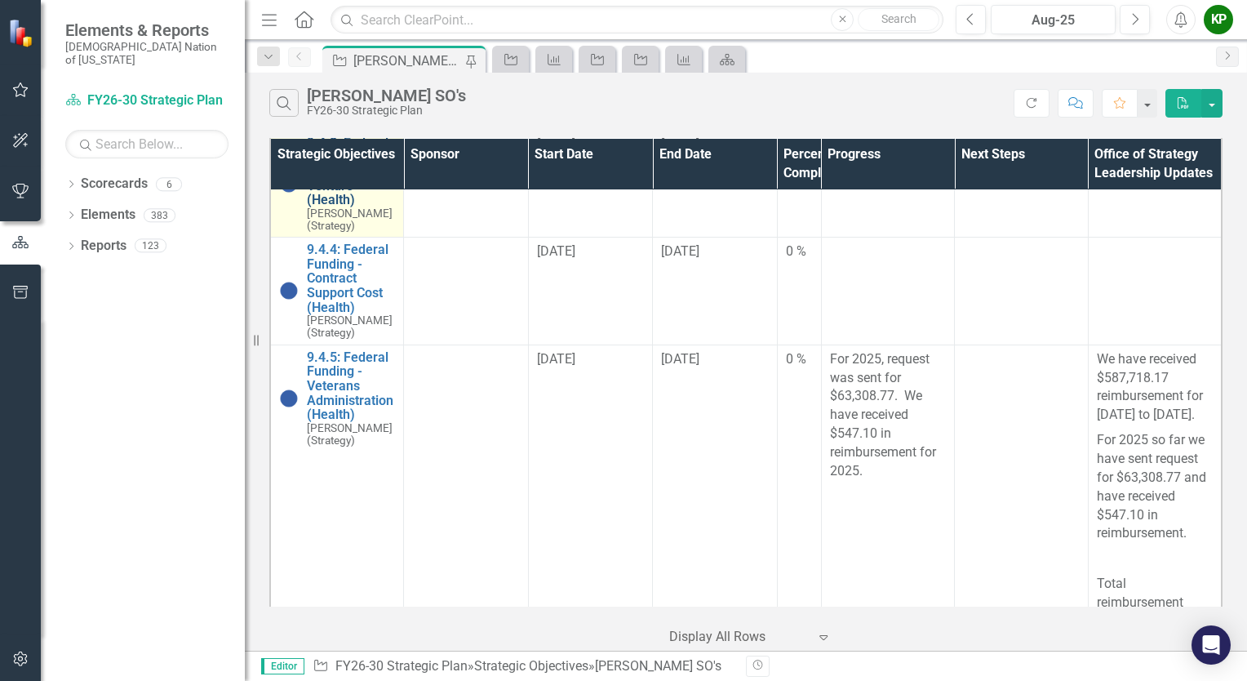
click at [343, 207] on link "9.4.2: Federal Funding - I.H.S. Joint Venture (Health)" at bounding box center [351, 171] width 88 height 72
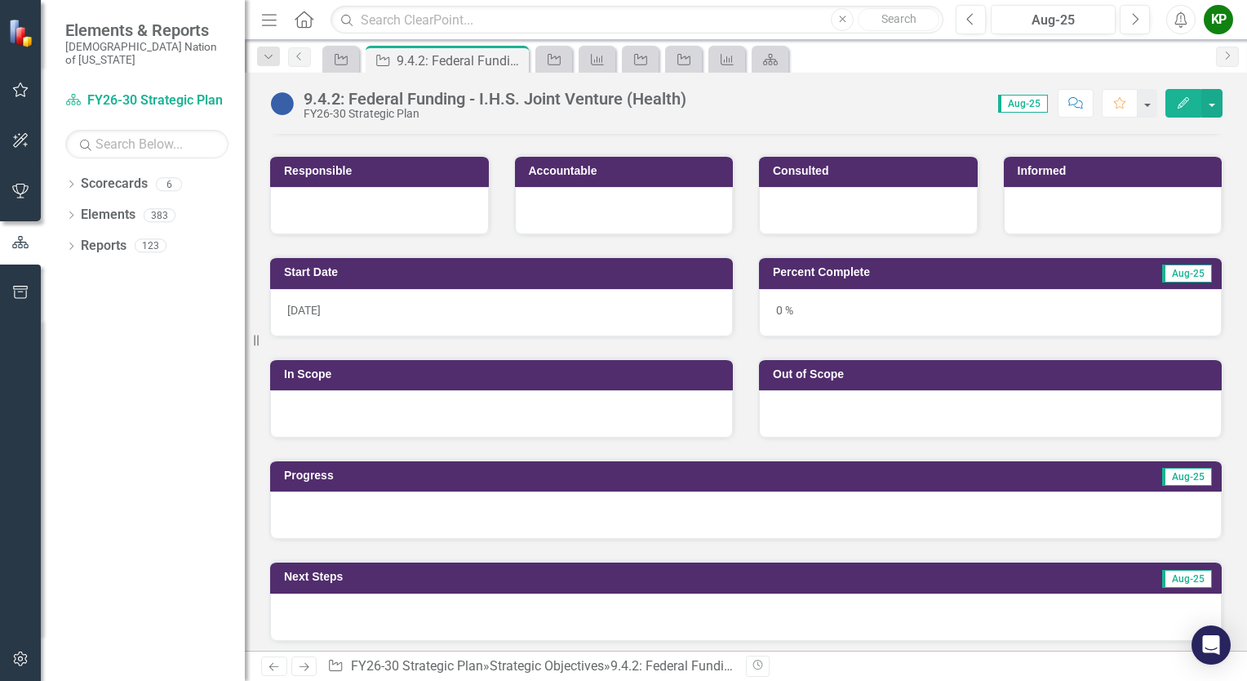
scroll to position [245, 0]
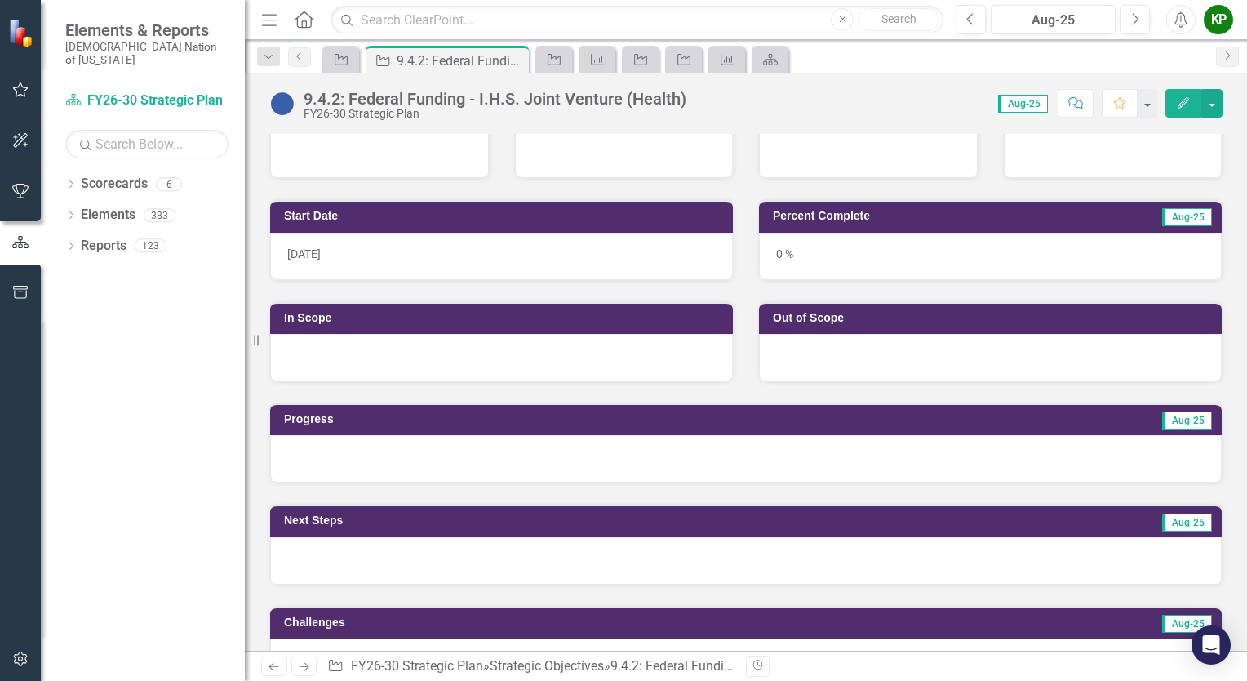
click at [623, 456] on div at bounding box center [746, 458] width 952 height 47
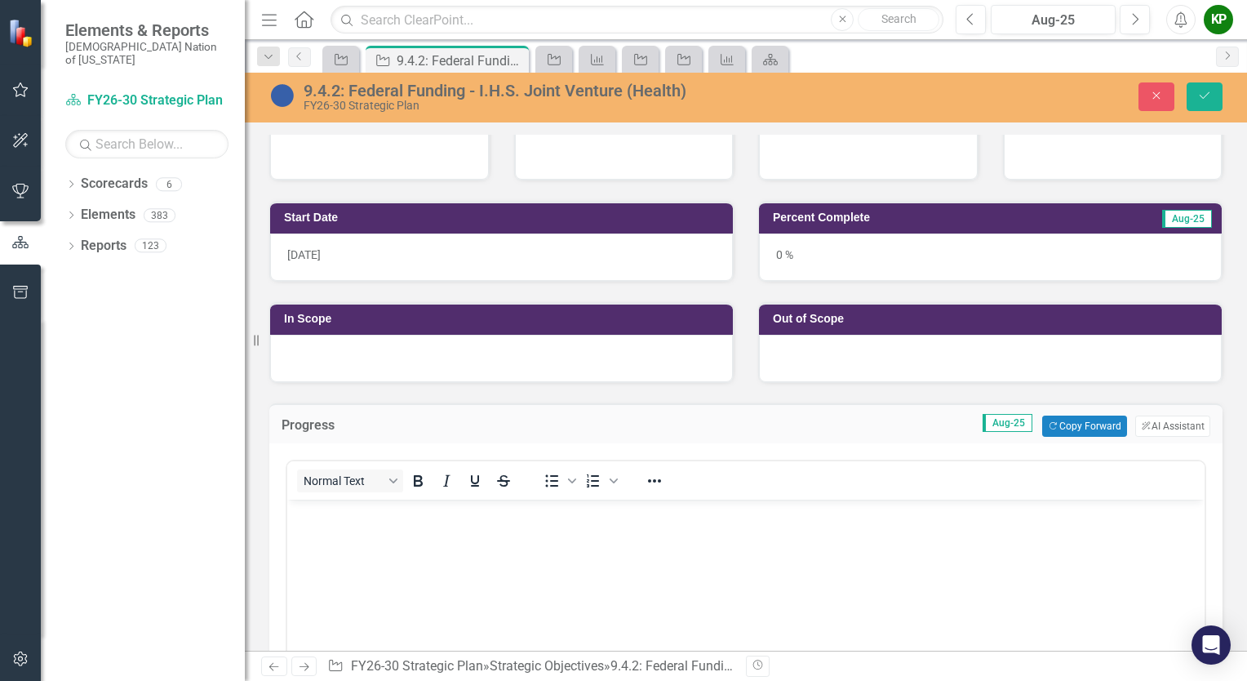
scroll to position [0, 0]
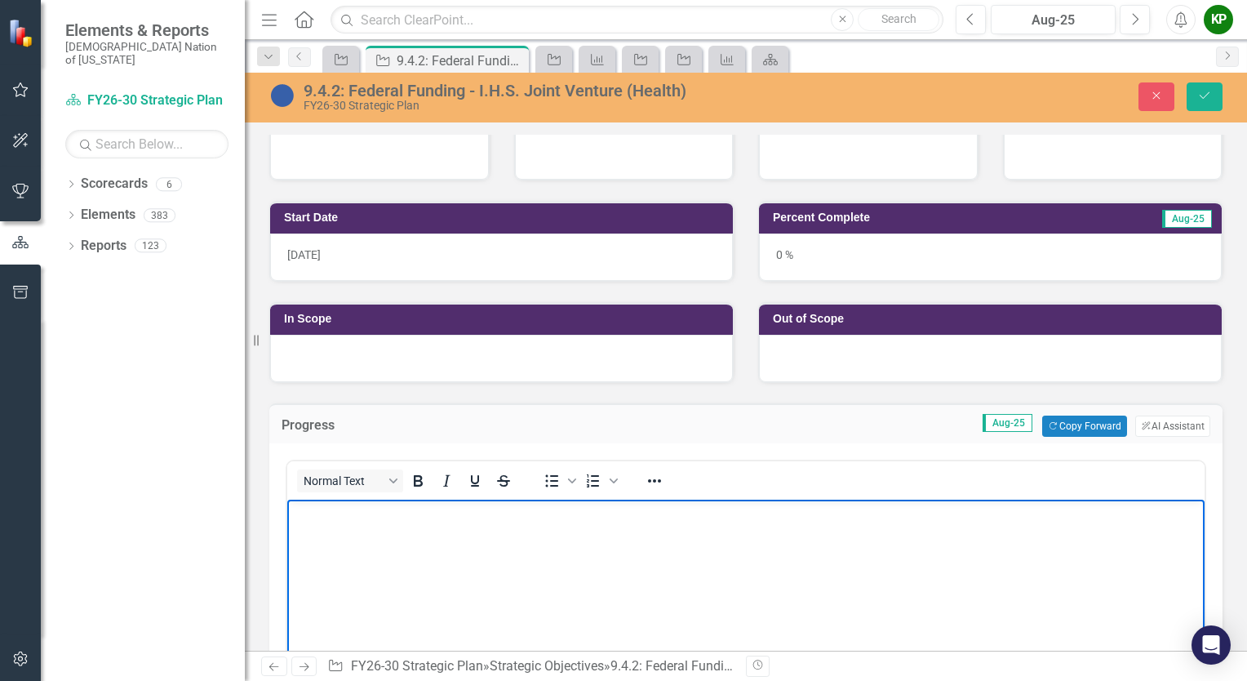
click at [555, 553] on body "Rich Text Area. Press ALT-0 for help." at bounding box center [745, 621] width 917 height 245
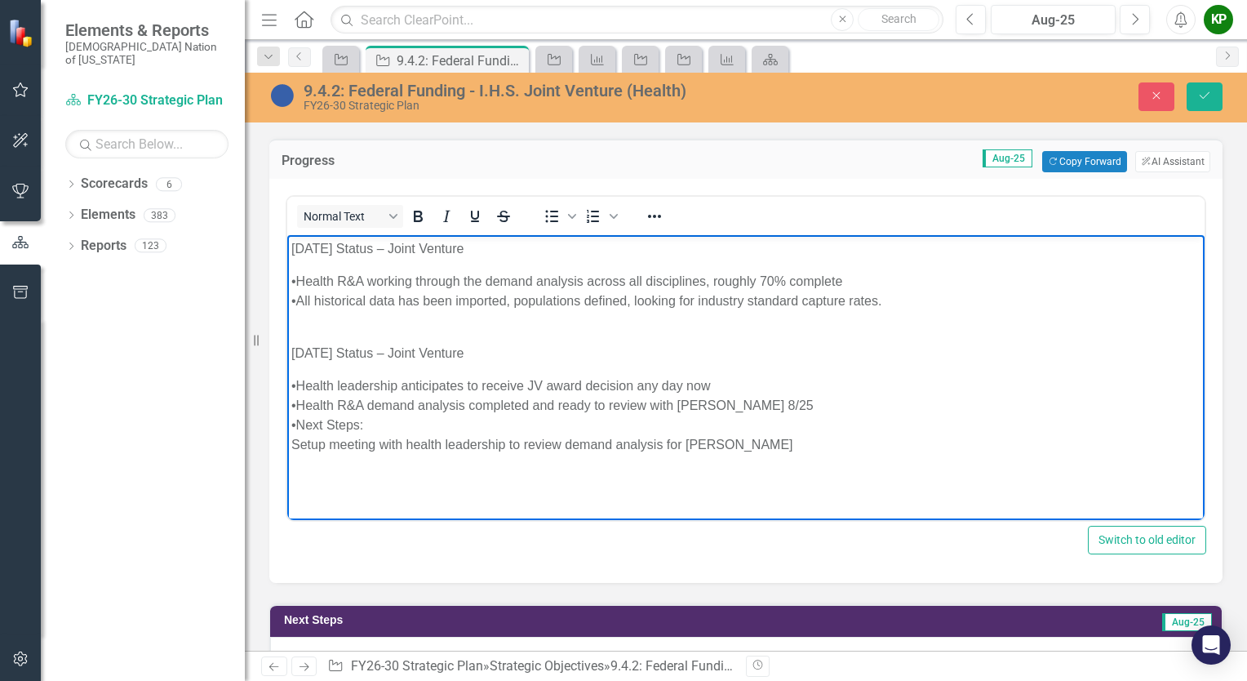
scroll to position [536, 0]
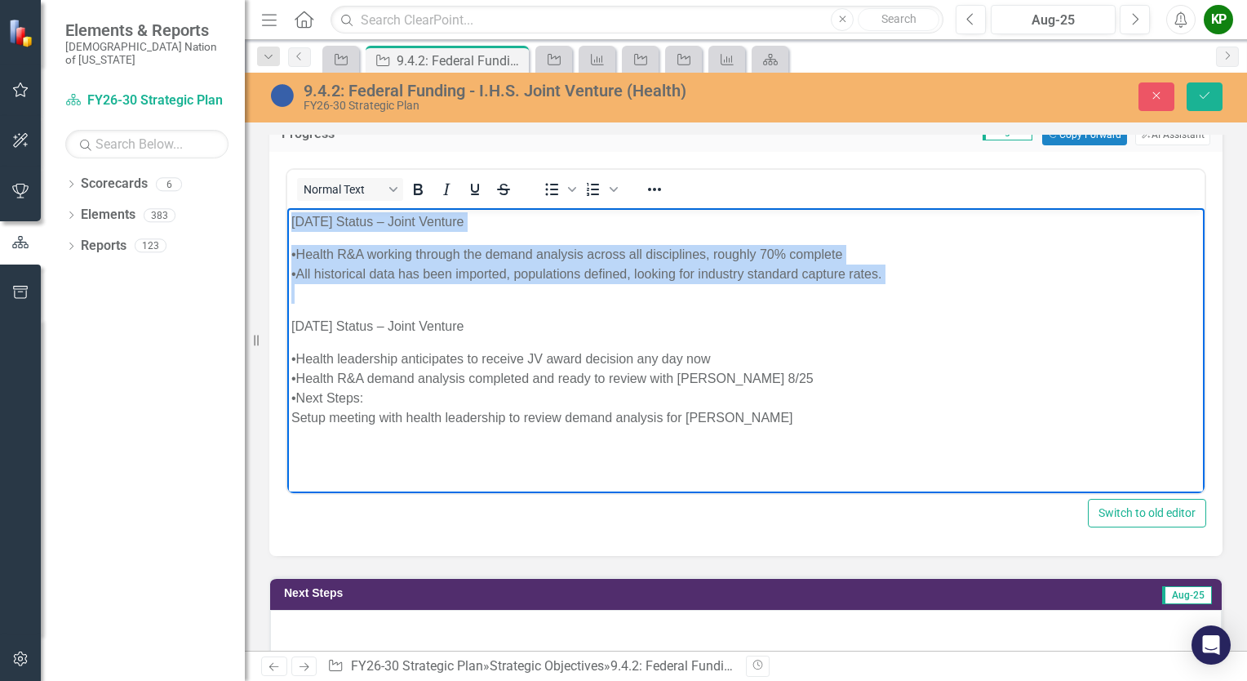
drag, startPoint x: 919, startPoint y: 290, endPoint x: 273, endPoint y: 204, distance: 651.1
click at [287, 208] on html "07/08/25 Status – Joint Venture •Health R&A working through the demand analysis…" at bounding box center [745, 330] width 917 height 245
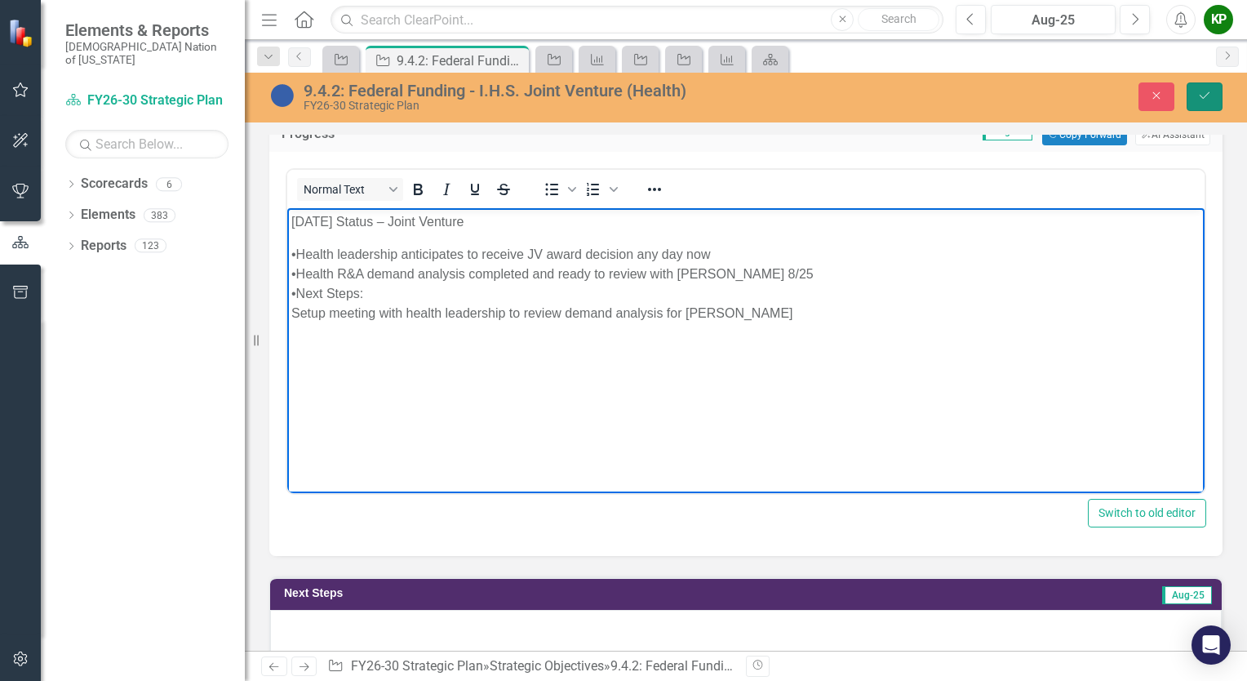
click at [1214, 93] on button "Save" at bounding box center [1205, 96] width 36 height 29
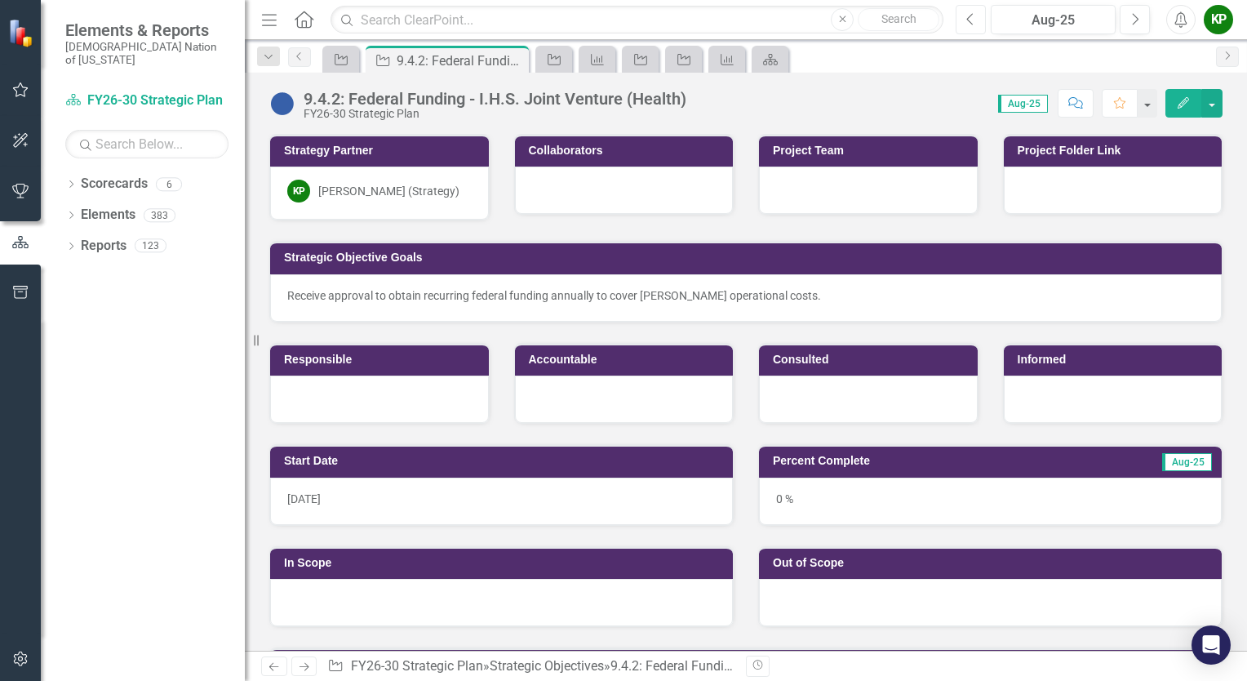
click at [969, 12] on icon "Previous" at bounding box center [970, 19] width 9 height 15
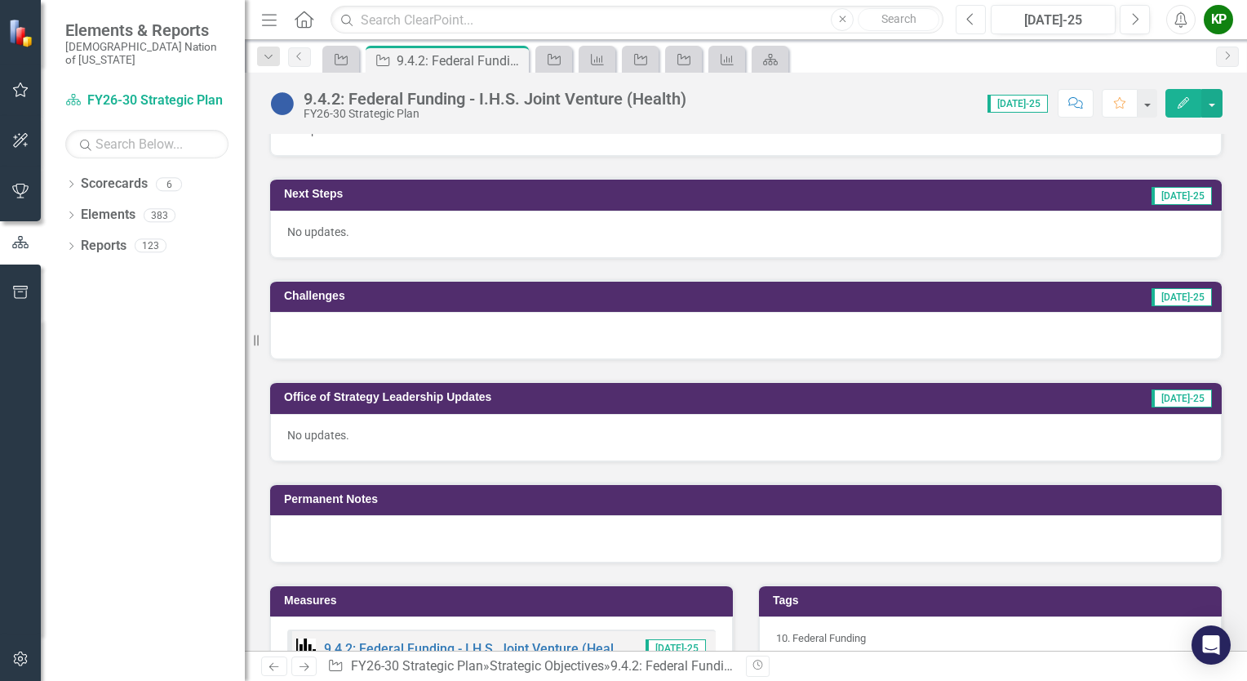
scroll to position [490, 0]
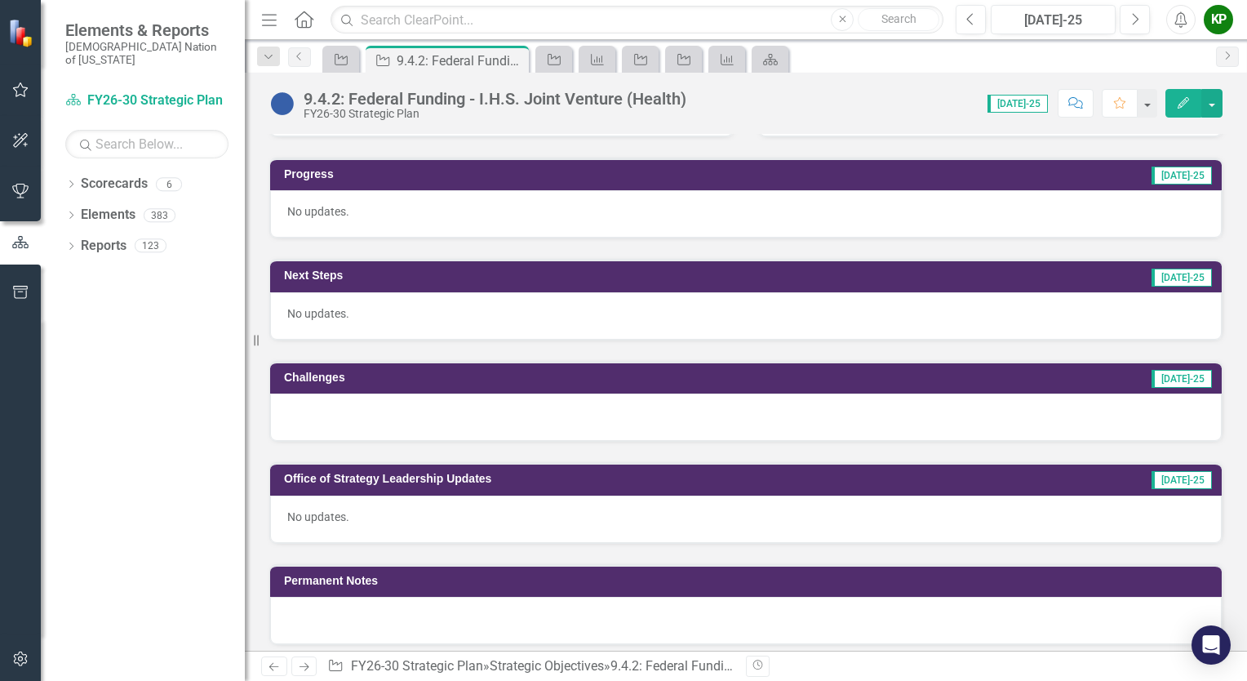
click at [394, 222] on div "No updates." at bounding box center [746, 213] width 952 height 47
click at [394, 221] on div "No updates." at bounding box center [746, 213] width 952 height 47
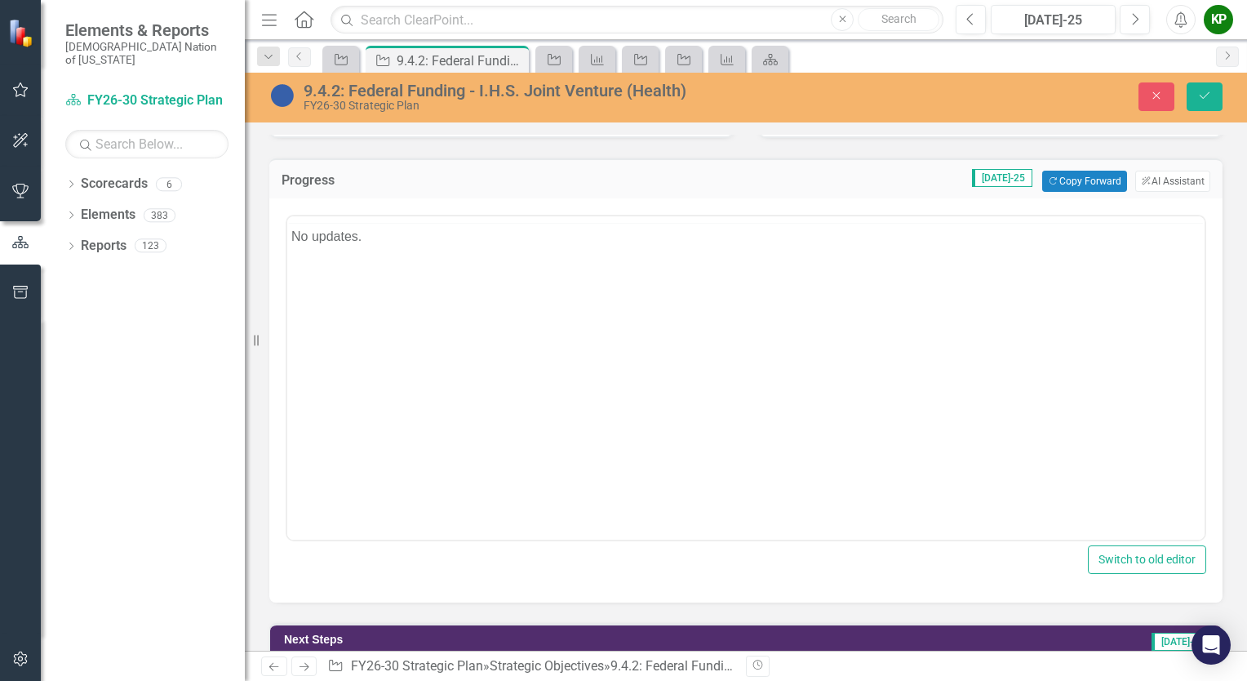
scroll to position [0, 0]
click at [454, 352] on body "No updates." at bounding box center [745, 377] width 917 height 245
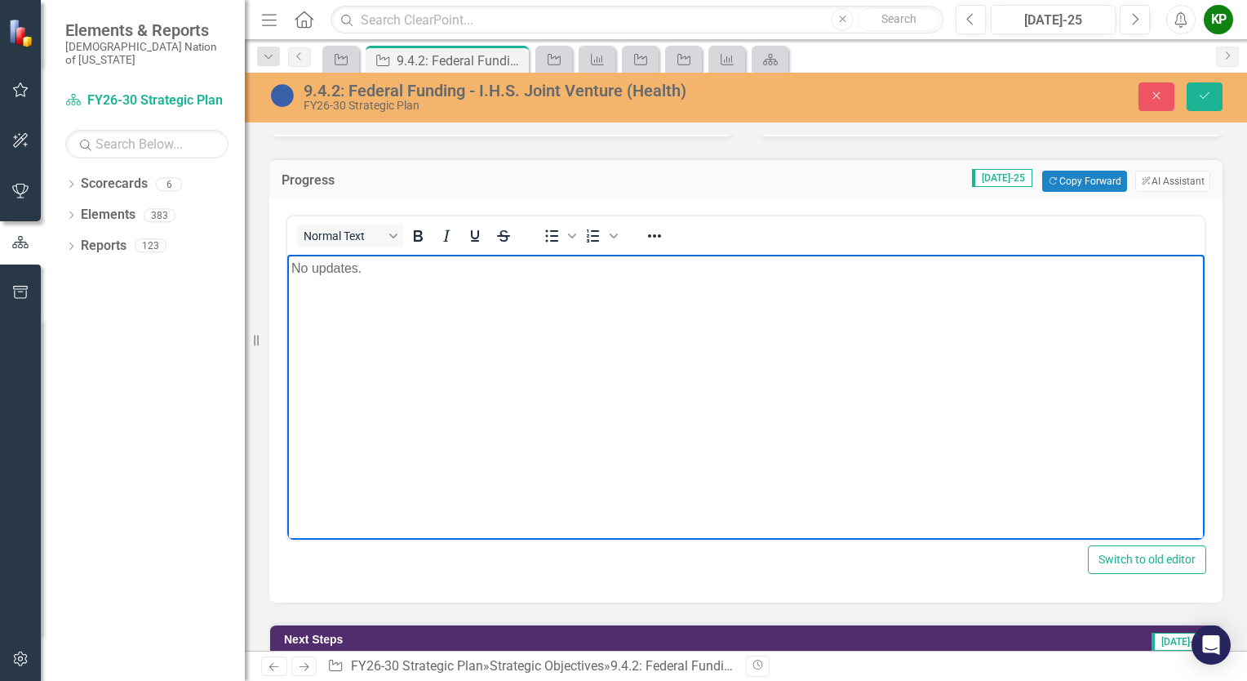
click at [446, 346] on body "No updates." at bounding box center [745, 377] width 917 height 245
drag, startPoint x: 419, startPoint y: 271, endPoint x: 433, endPoint y: 472, distance: 202.0
click at [287, 255] on html "No updates." at bounding box center [745, 377] width 917 height 245
paste body "Rich Text Area. Press ALT-0 for help."
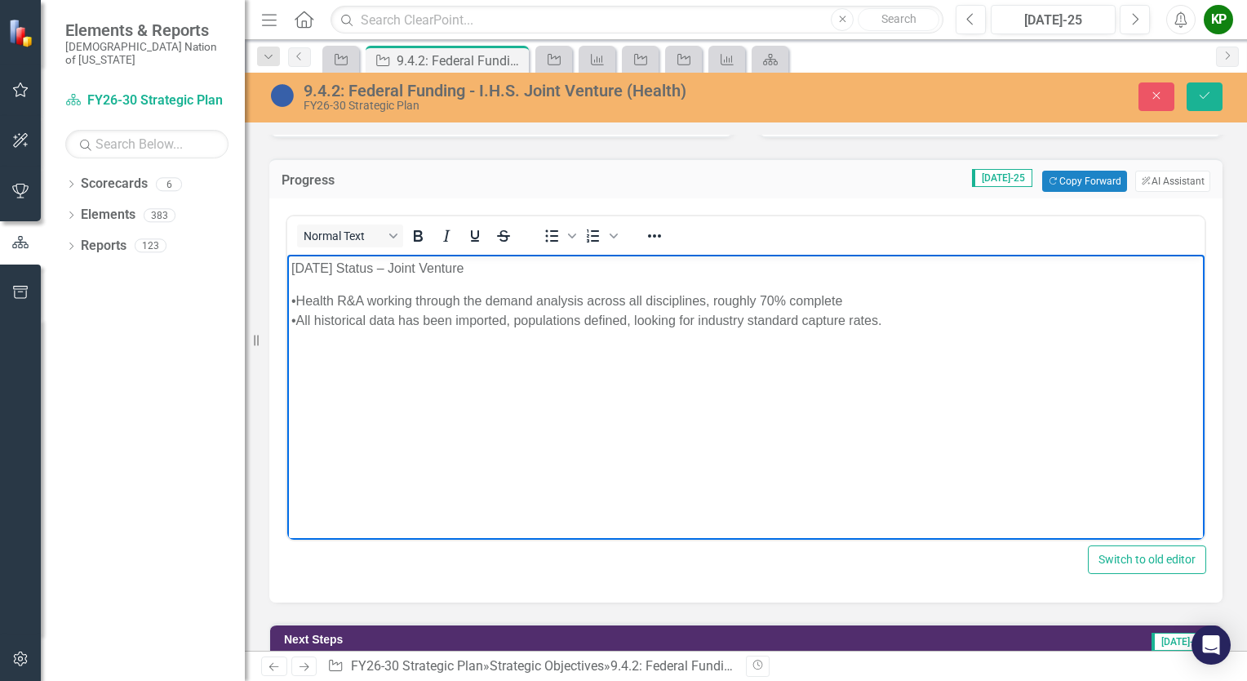
click at [467, 396] on body "07/08/25 Status – Joint Venture •Health R&A working through the demand analysis…" at bounding box center [745, 377] width 917 height 245
drag, startPoint x: 495, startPoint y: 270, endPoint x: 384, endPoint y: 268, distance: 111.8
click at [384, 268] on p "07/08/25 Status – Joint Venture" at bounding box center [745, 269] width 909 height 20
click at [863, 304] on div "•Health R&A working through the demand analysis across all disciplines, roughly…" at bounding box center [745, 301] width 909 height 20
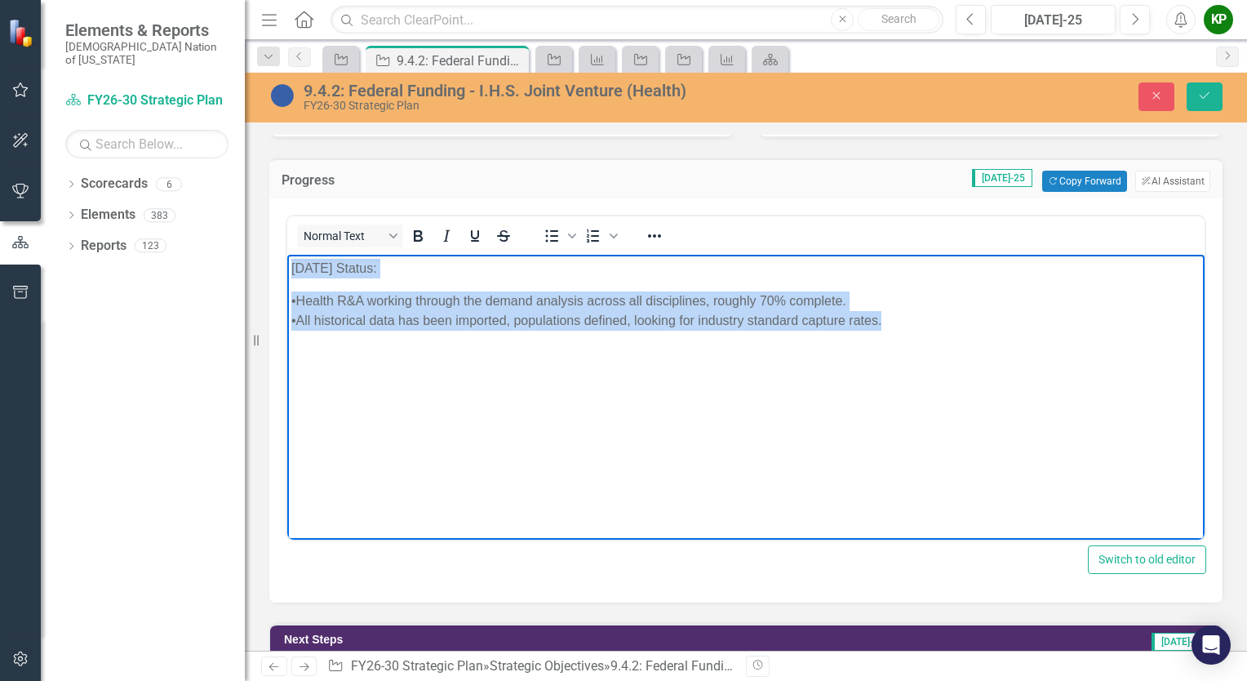
drag, startPoint x: 916, startPoint y: 322, endPoint x: 256, endPoint y: 251, distance: 663.9
click at [287, 255] on html "07/08/25 Status: •Health R&A working through the demand analysis across all dis…" at bounding box center [745, 377] width 917 height 245
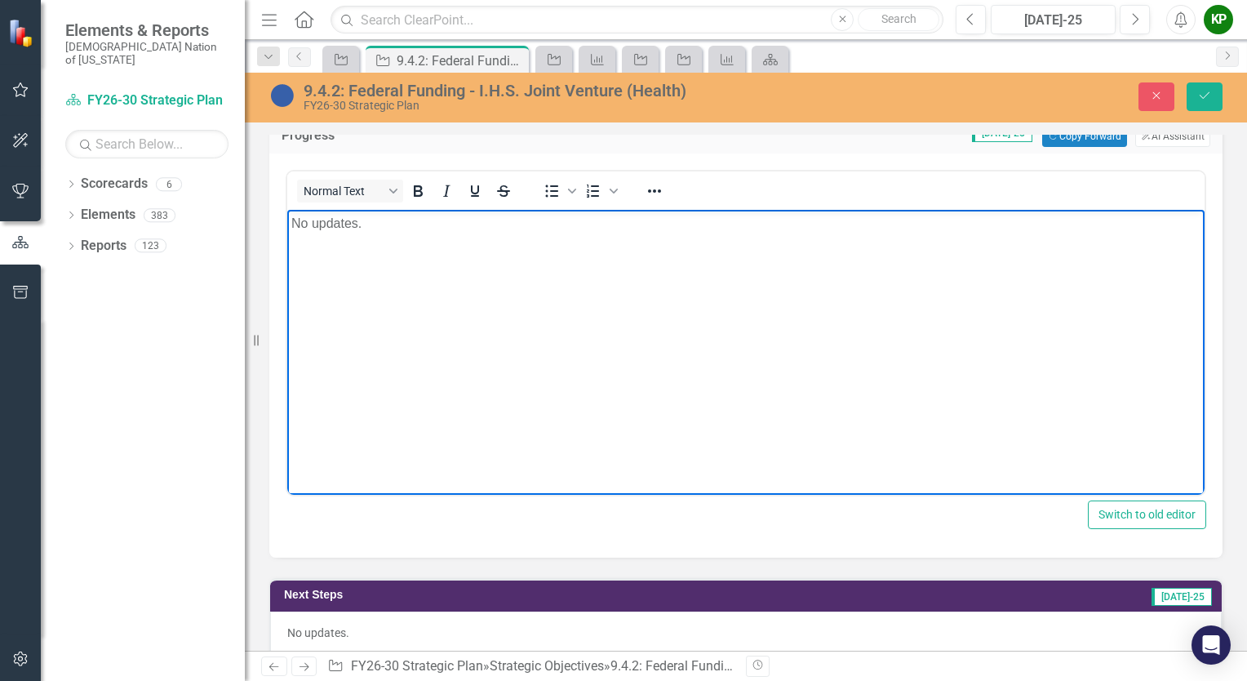
scroll to position [571, 0]
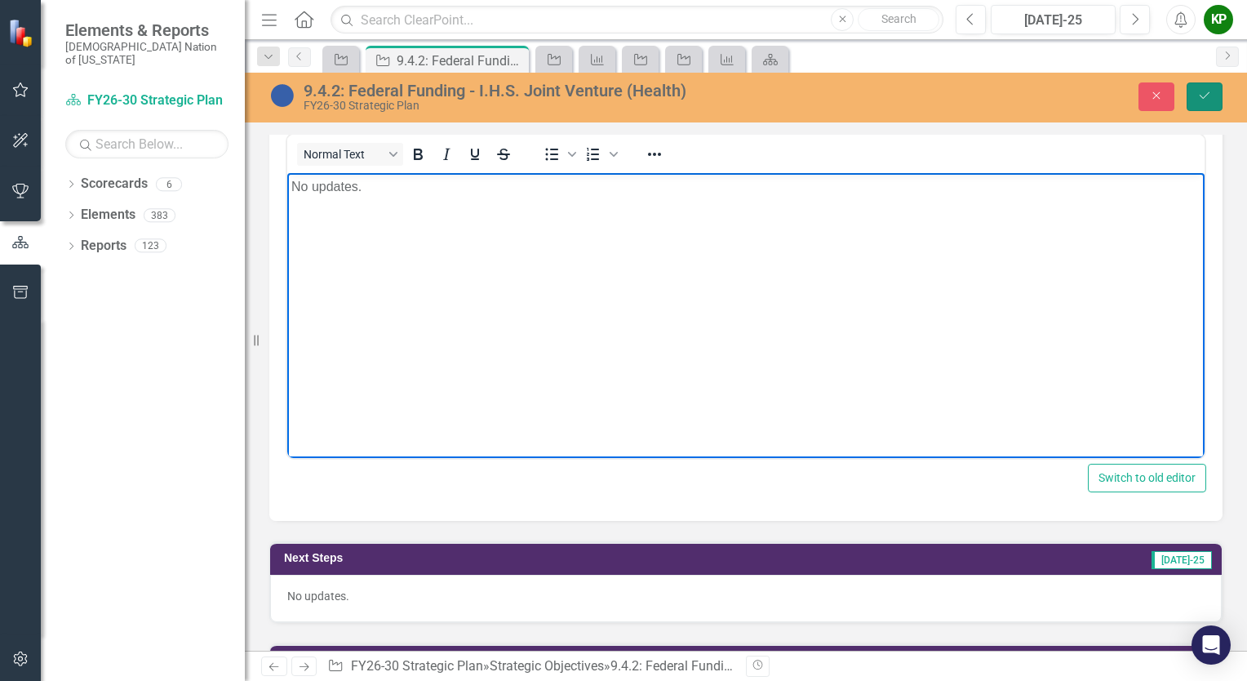
click at [1198, 101] on icon "Save" at bounding box center [1204, 95] width 15 height 11
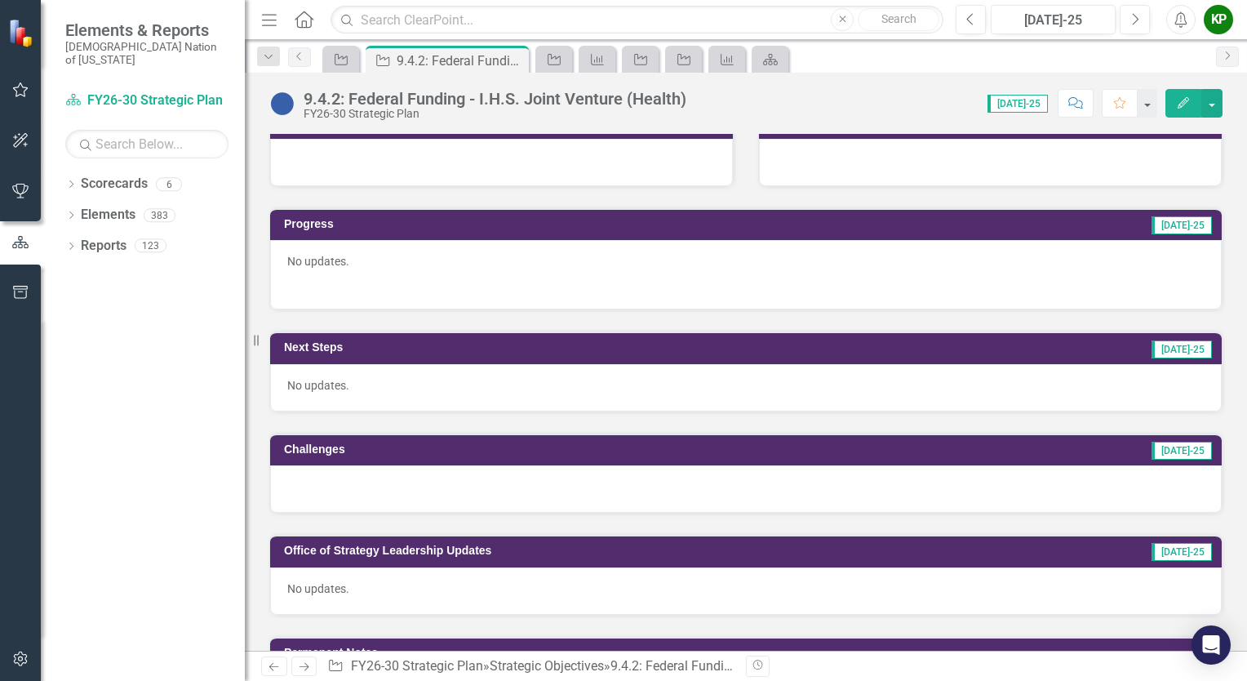
scroll to position [490, 0]
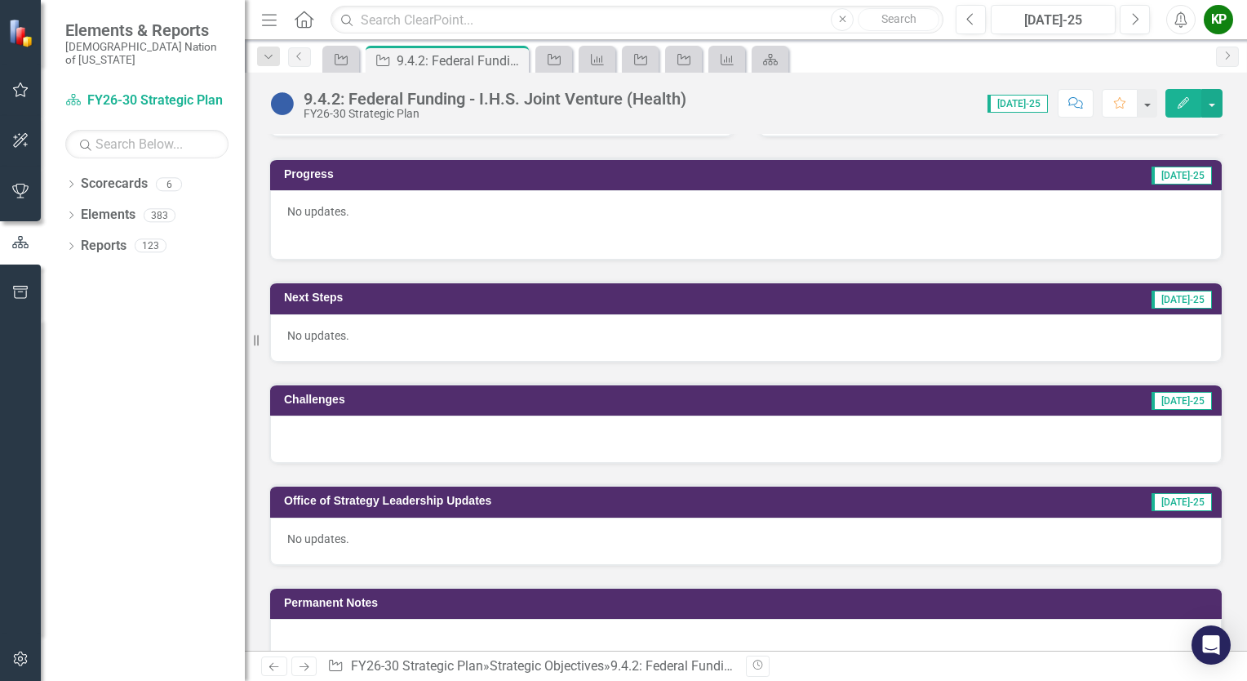
click at [493, 338] on div "No updates." at bounding box center [746, 337] width 952 height 47
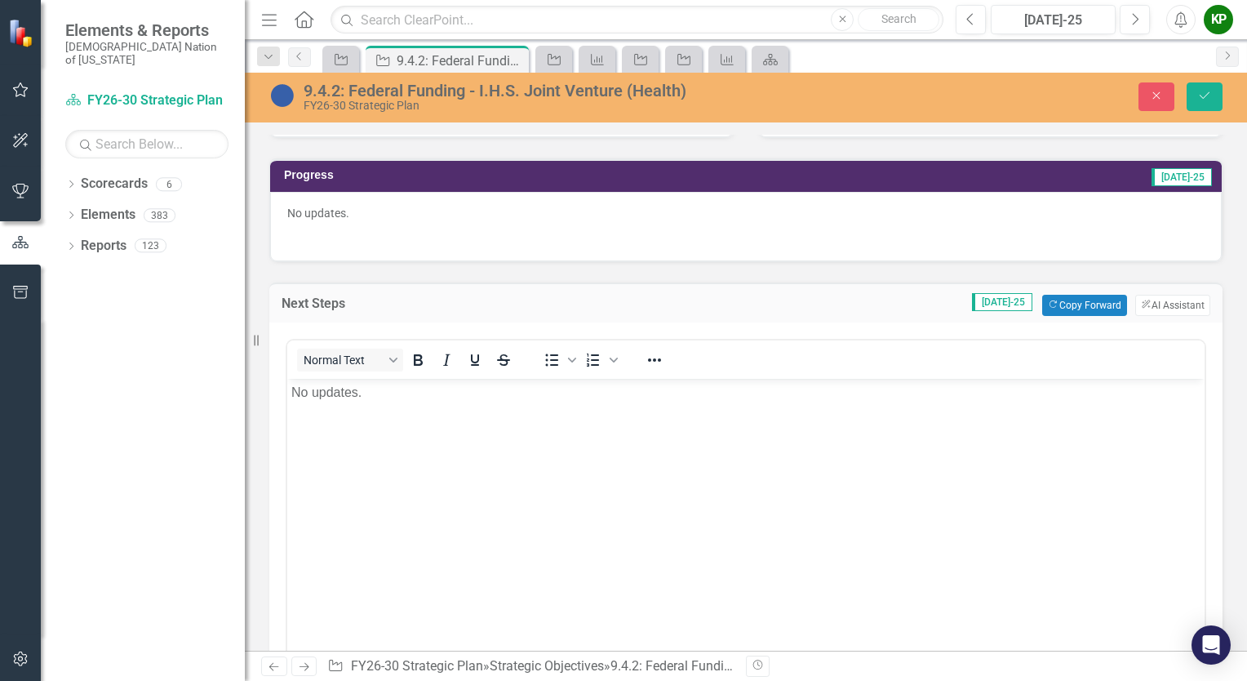
scroll to position [0, 0]
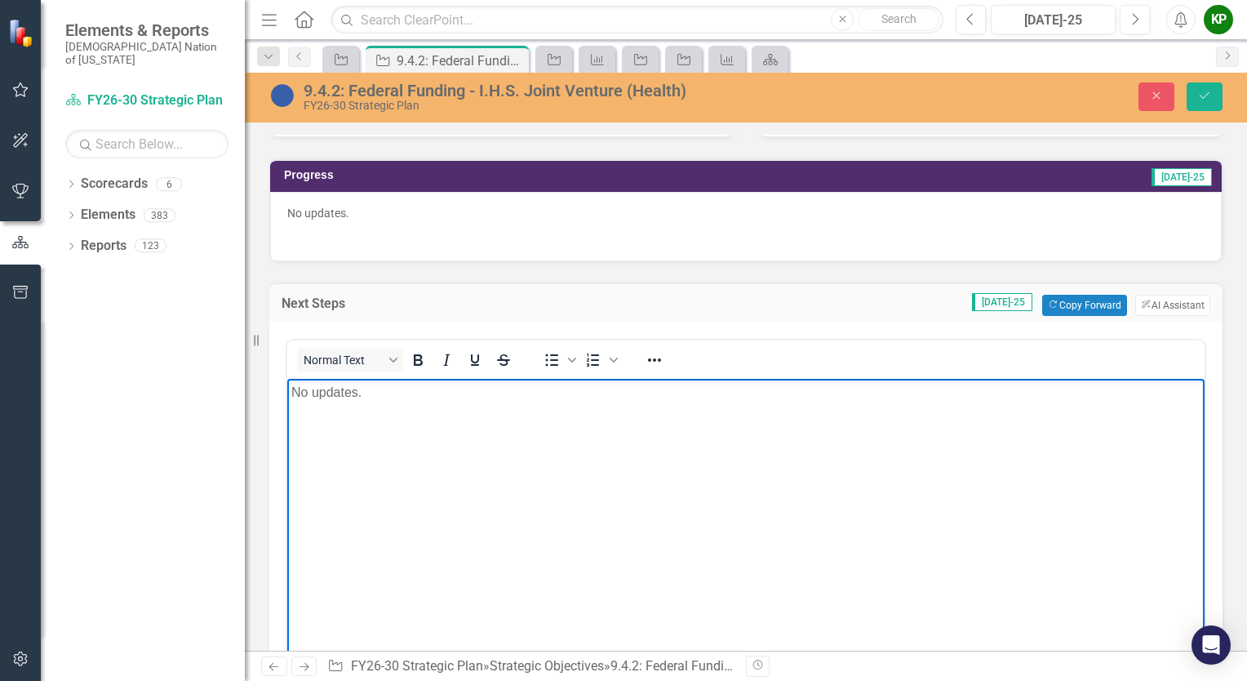
click at [481, 424] on body "No updates." at bounding box center [745, 500] width 917 height 245
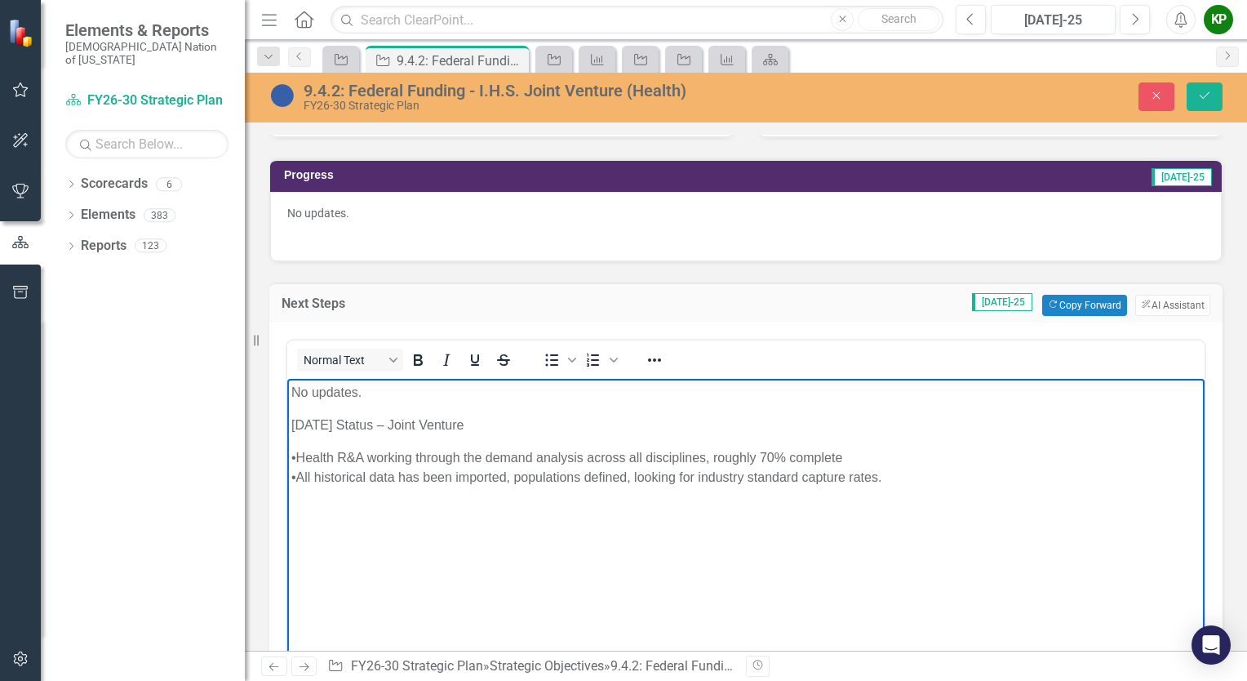
drag, startPoint x: 499, startPoint y: 424, endPoint x: 382, endPoint y: 410, distance: 117.6
click at [382, 410] on body "No updates. 07/08/25 Status – Joint Venture •Health R&A working through the dem…" at bounding box center [745, 500] width 917 height 245
drag, startPoint x: 369, startPoint y: 393, endPoint x: 268, endPoint y: 381, distance: 101.1
click at [287, 381] on html "No updates. 07/08/25 Status •Health R&A working through the demand analysis acr…" at bounding box center [745, 500] width 917 height 245
click at [305, 410] on body "07/08/25 Status •Health R&A working through the demand analysis across all disc…" at bounding box center [745, 500] width 917 height 245
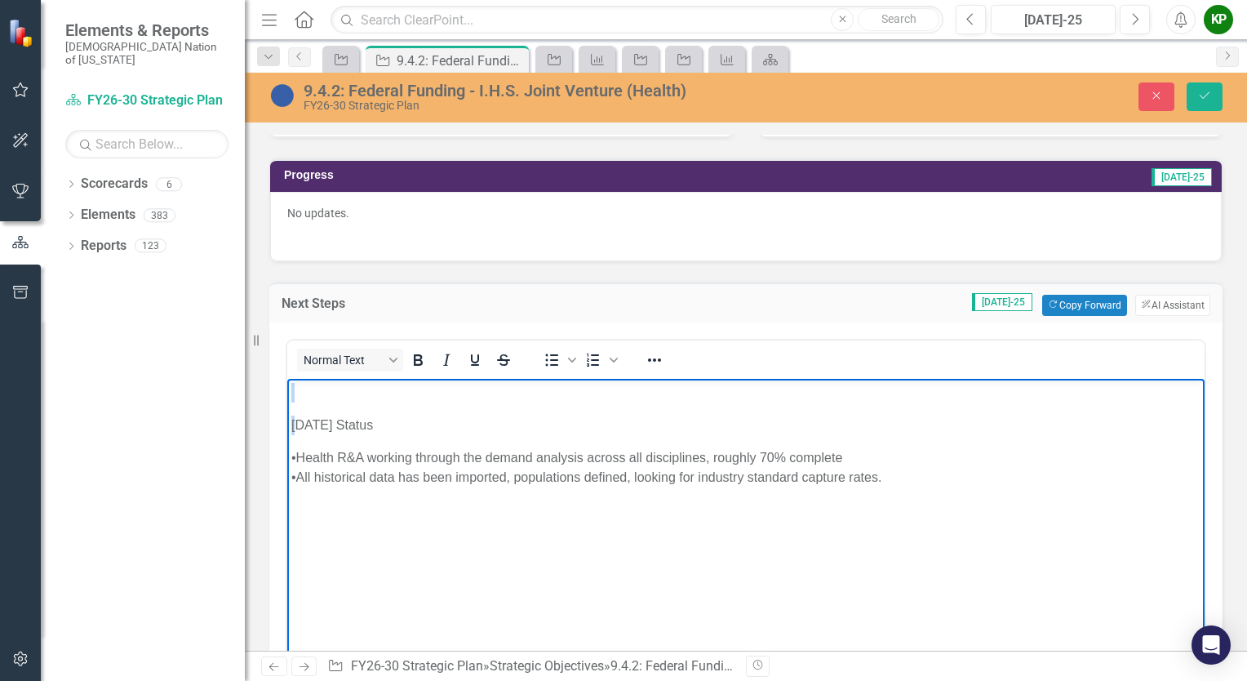
drag, startPoint x: 295, startPoint y: 405, endPoint x: 289, endPoint y: 385, distance: 20.6
click at [289, 385] on body "07/08/25 Status •Health R&A working through the demand analysis across all disc…" at bounding box center [745, 500] width 917 height 245
click at [292, 394] on p "Rich Text Area. Press ALT-0 for help." at bounding box center [745, 392] width 909 height 20
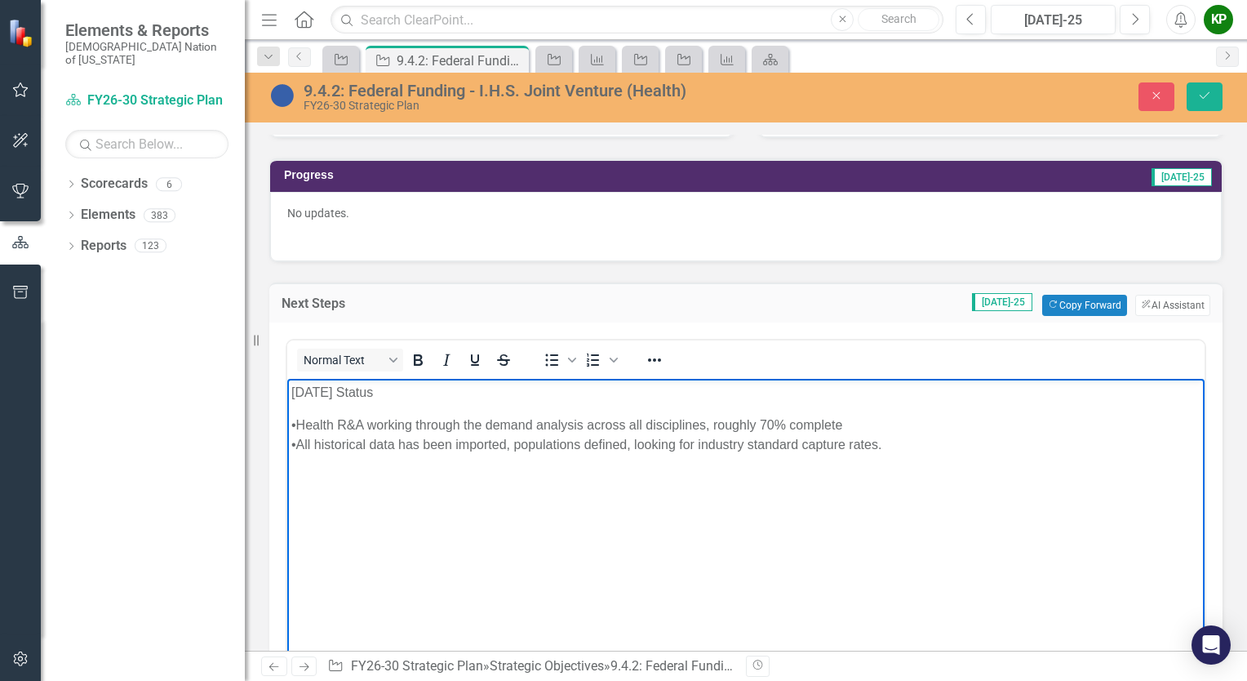
drag, startPoint x: 400, startPoint y: 393, endPoint x: 237, endPoint y: 381, distance: 163.6
click at [287, 381] on html "07/08/25 Status •Health R&A working through the demand analysis across all disc…" at bounding box center [745, 500] width 917 height 245
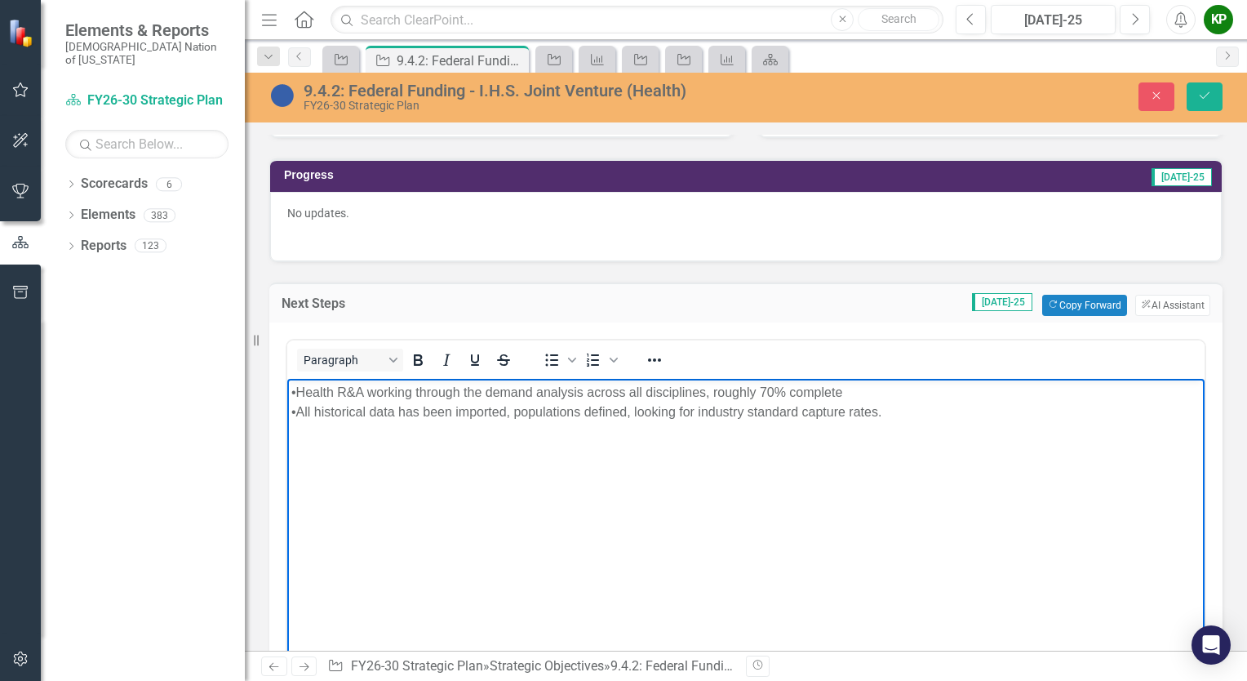
click at [880, 391] on div "•Health R&A working through the demand analysis across all disciplines, roughly…" at bounding box center [745, 392] width 909 height 20
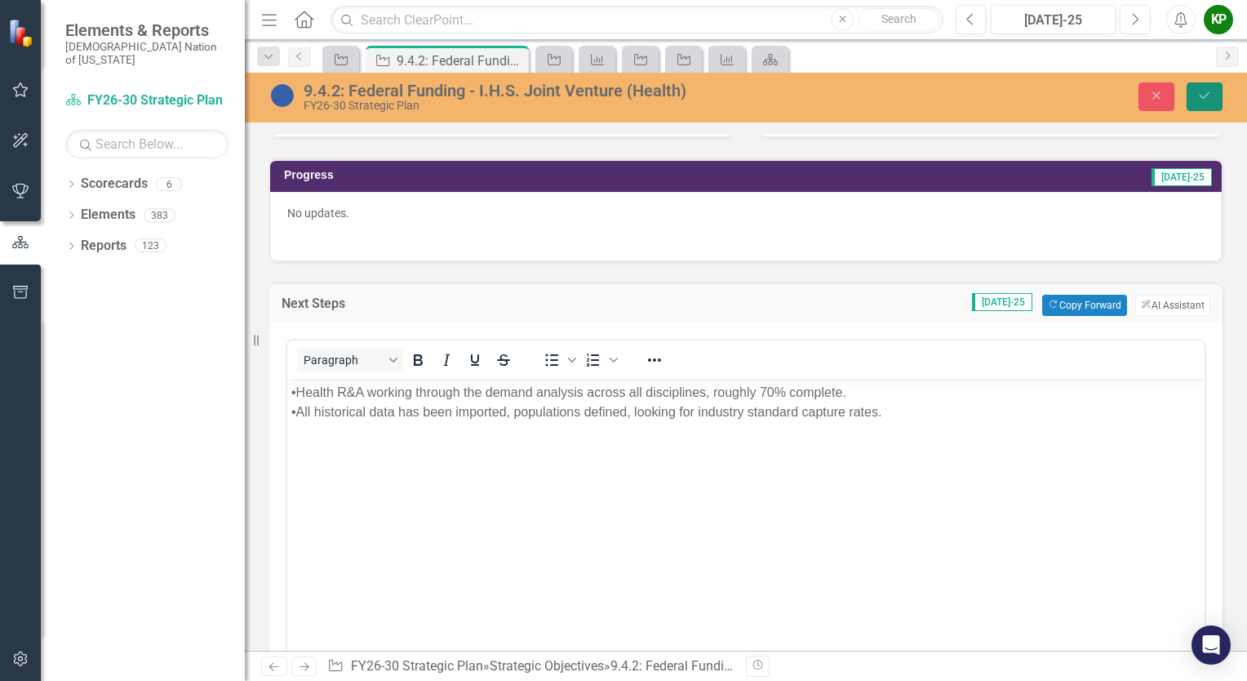
click at [1214, 87] on button "Save" at bounding box center [1205, 96] width 36 height 29
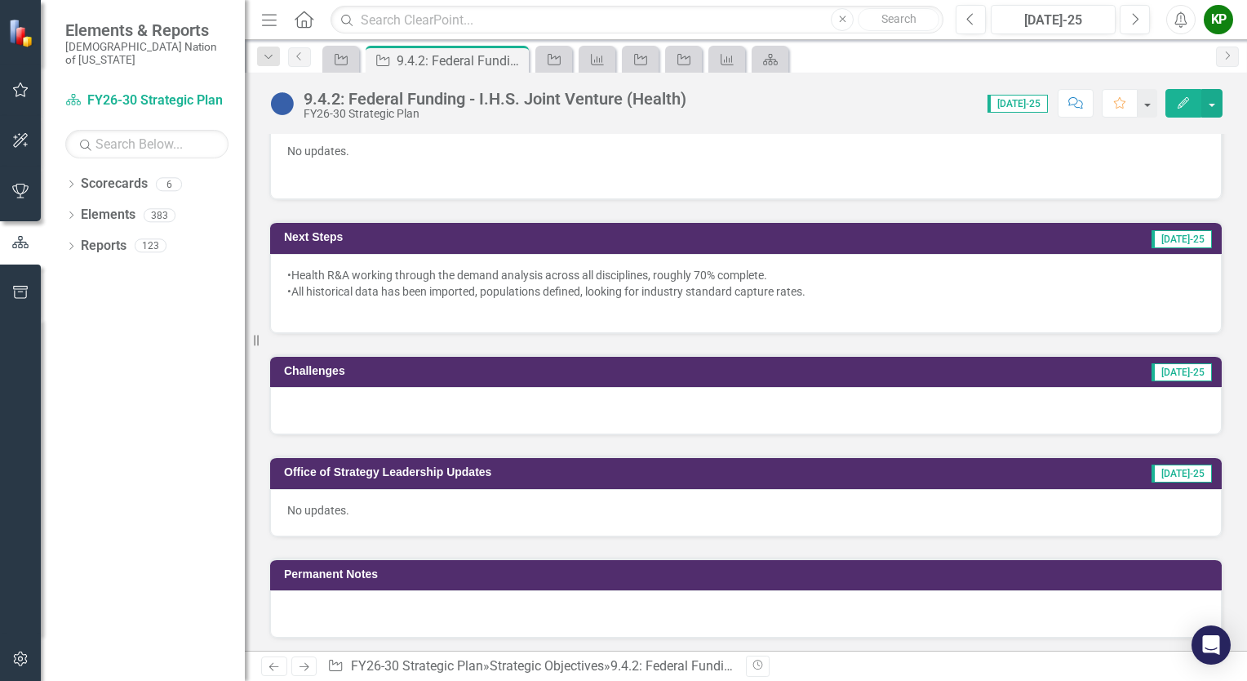
scroll to position [571, 0]
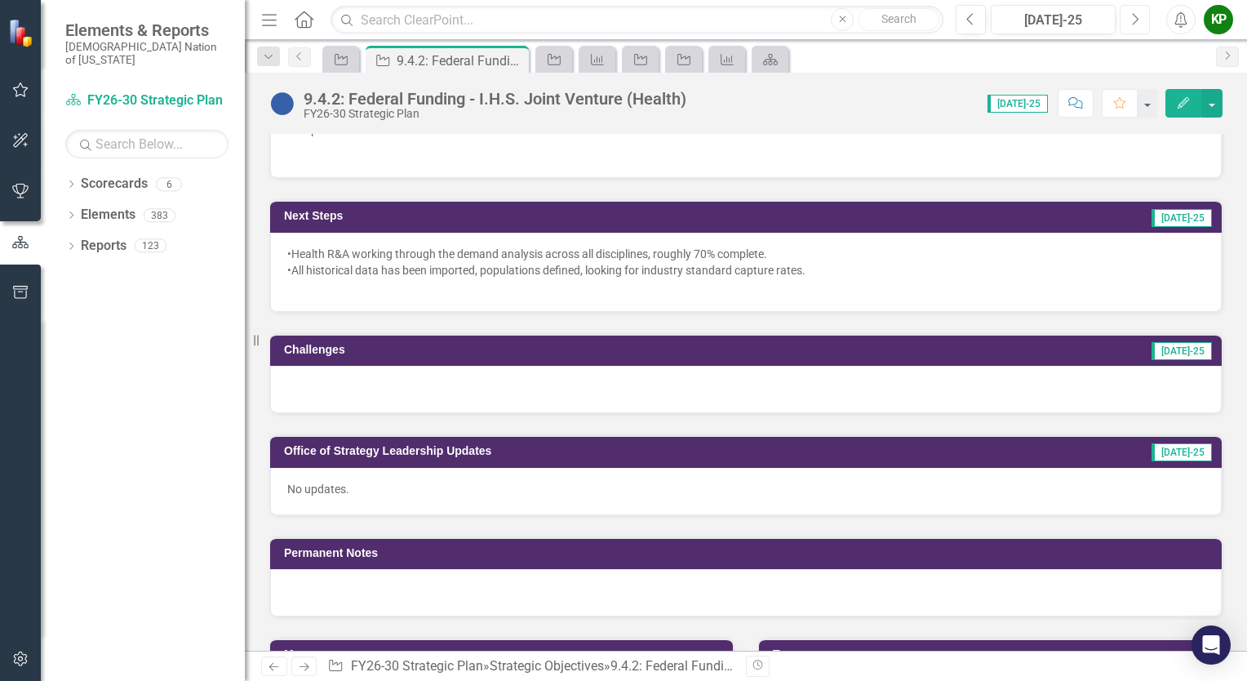
click at [1138, 20] on icon "Next" at bounding box center [1134, 19] width 9 height 15
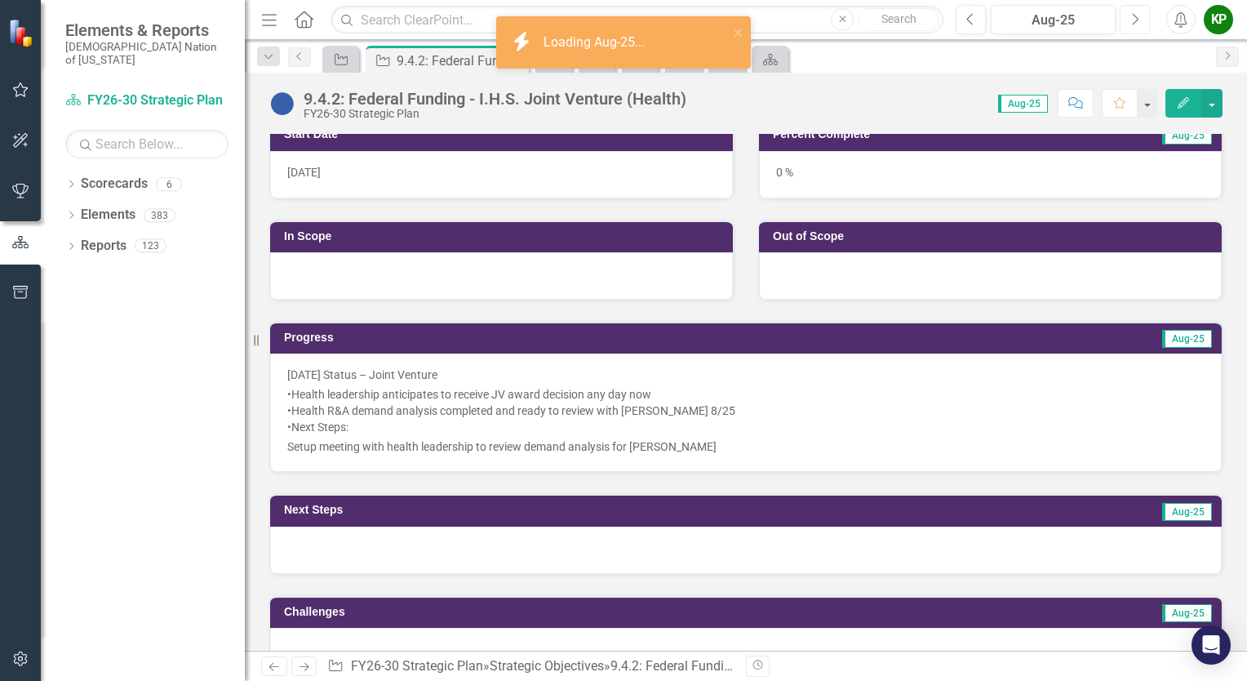
scroll to position [408, 0]
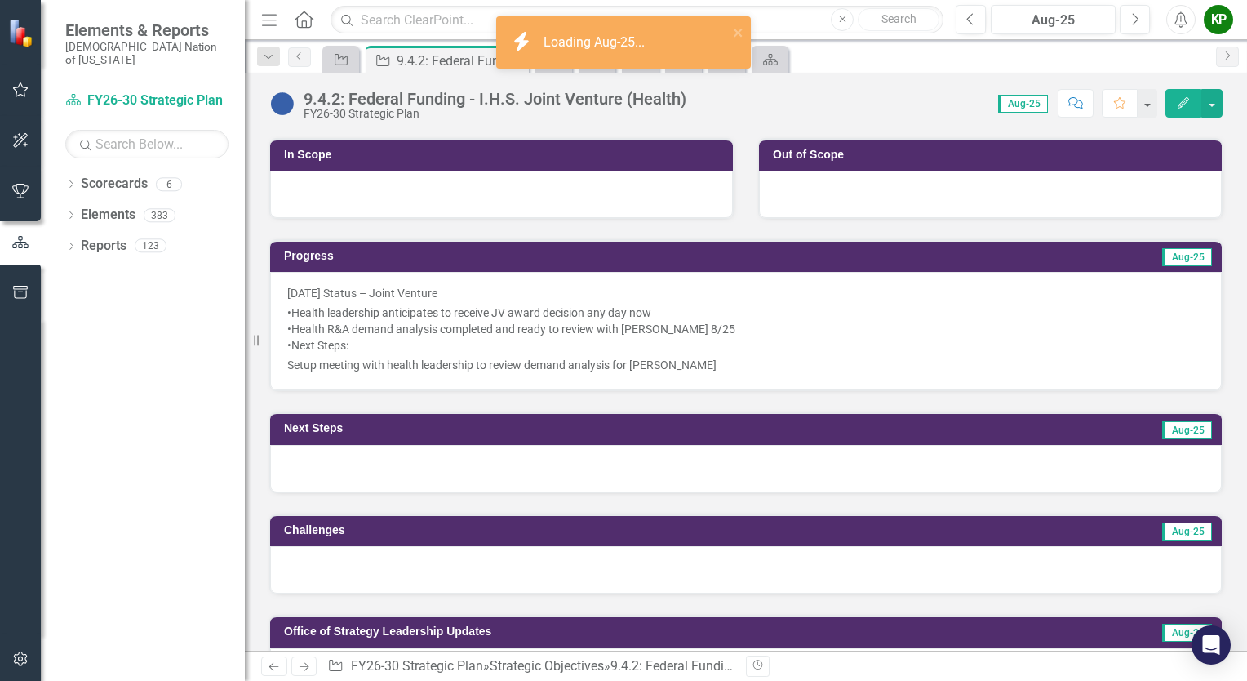
click at [401, 286] on p "08/26/25 Status – Joint Venture" at bounding box center [745, 295] width 917 height 20
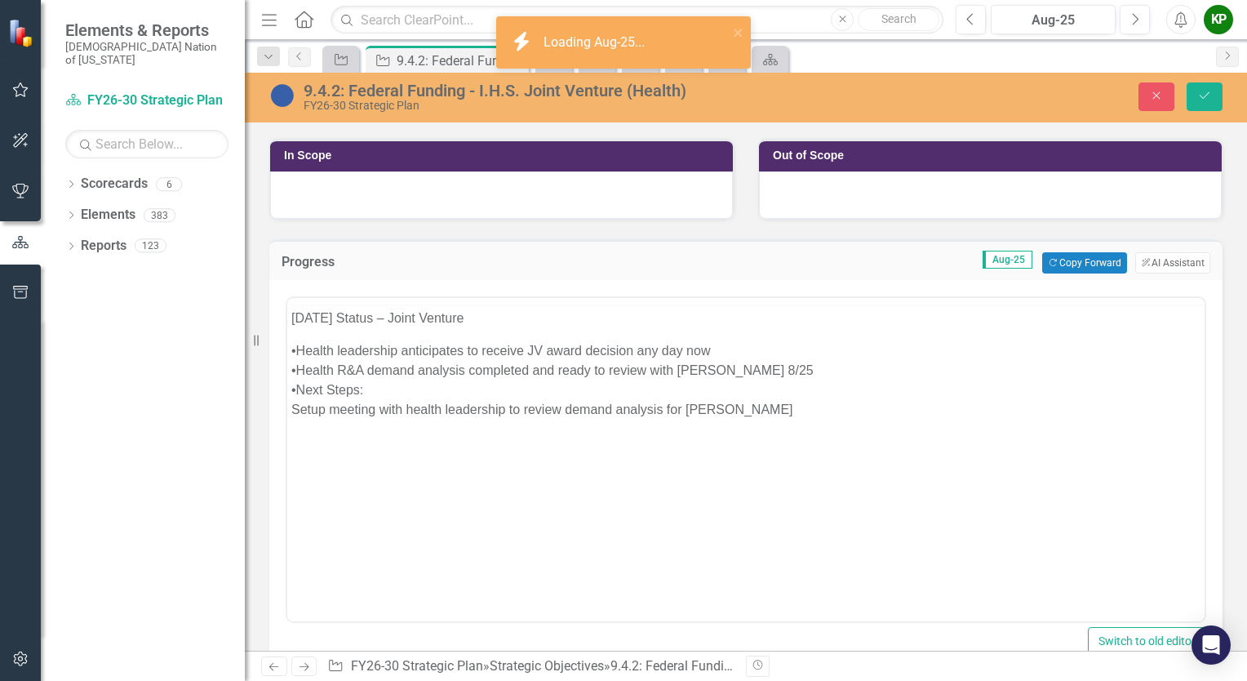
scroll to position [0, 0]
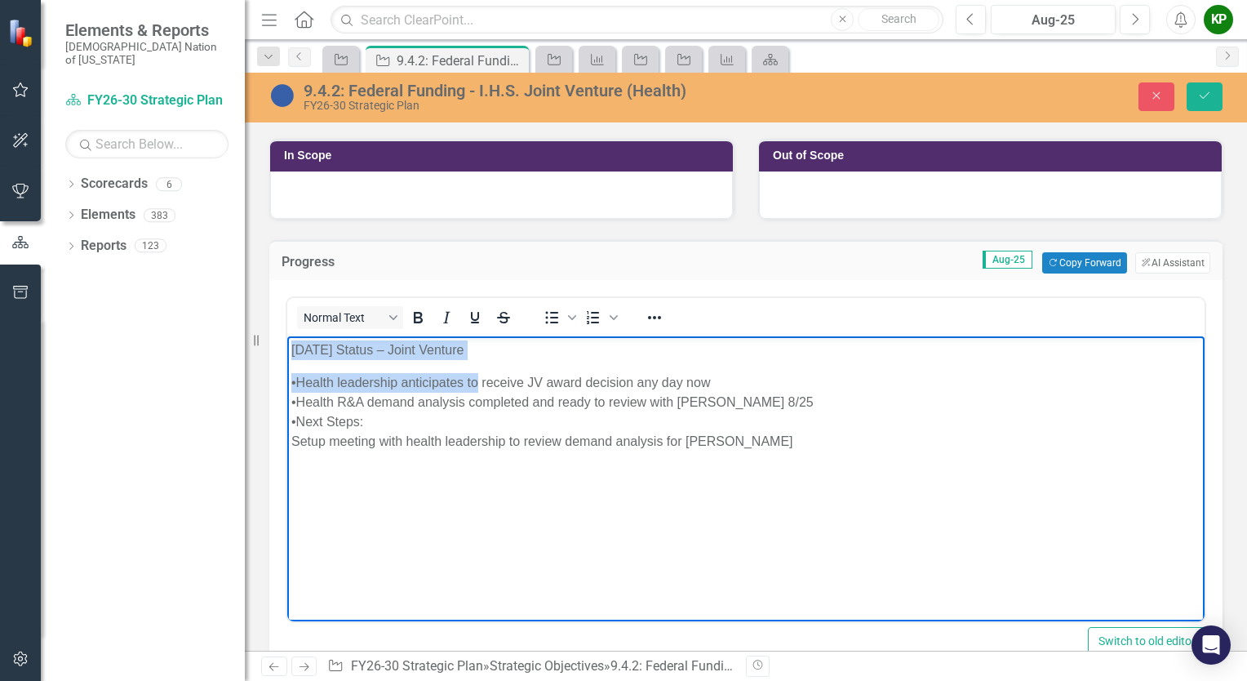
drag, startPoint x: 479, startPoint y: 365, endPoint x: 286, endPoint y: 341, distance: 194.8
click at [287, 341] on html "08/26/25 Status – Joint Venture •Health leadership anticipates to receive JV aw…" at bounding box center [745, 458] width 917 height 245
click at [313, 359] on p "08/26/25 Status – Joint Venture" at bounding box center [745, 350] width 909 height 20
drag, startPoint x: 501, startPoint y: 362, endPoint x: 286, endPoint y: 351, distance: 215.7
click at [287, 351] on html "08/26/25 Status – Joint Venture •Health leadership anticipates to receive JV aw…" at bounding box center [745, 458] width 917 height 245
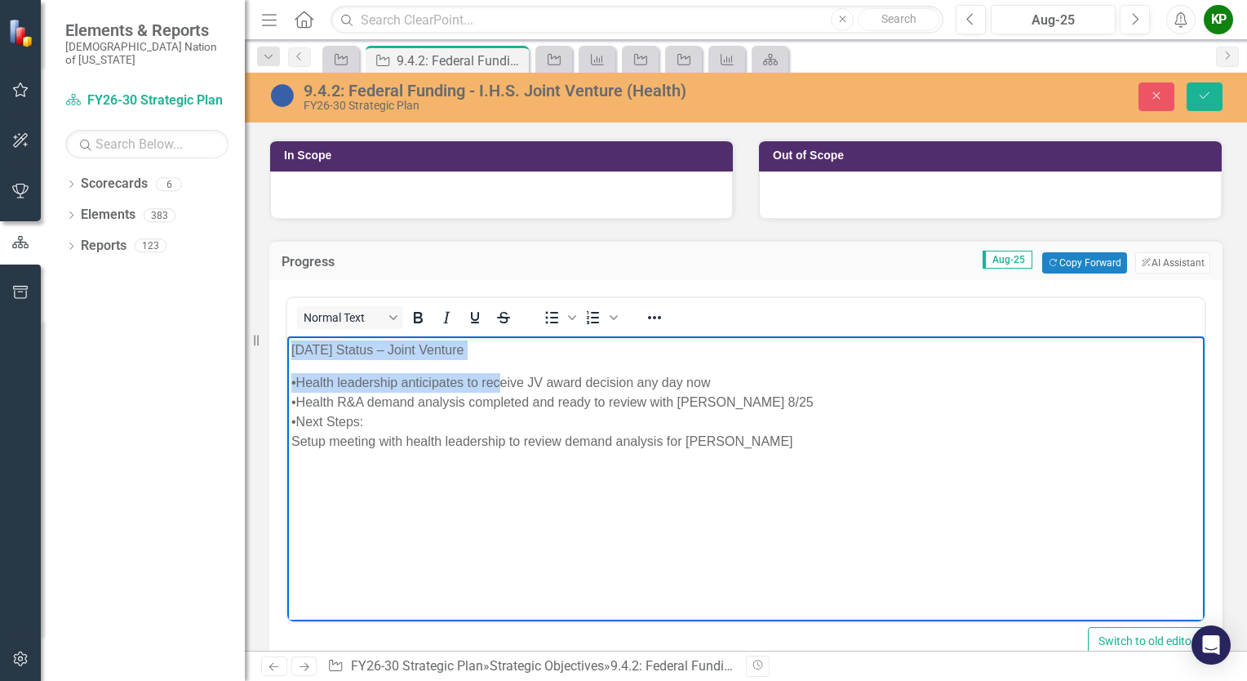
click at [289, 356] on body "08/26/25 Status – Joint Venture •Health leadership anticipates to receive JV aw…" at bounding box center [745, 458] width 917 height 245
drag, startPoint x: 290, startPoint y: 353, endPoint x: 549, endPoint y: 343, distance: 259.7
click at [549, 343] on body "08/26/25 Status – Joint Venture •Health leadership anticipates to receive JV aw…" at bounding box center [745, 458] width 917 height 245
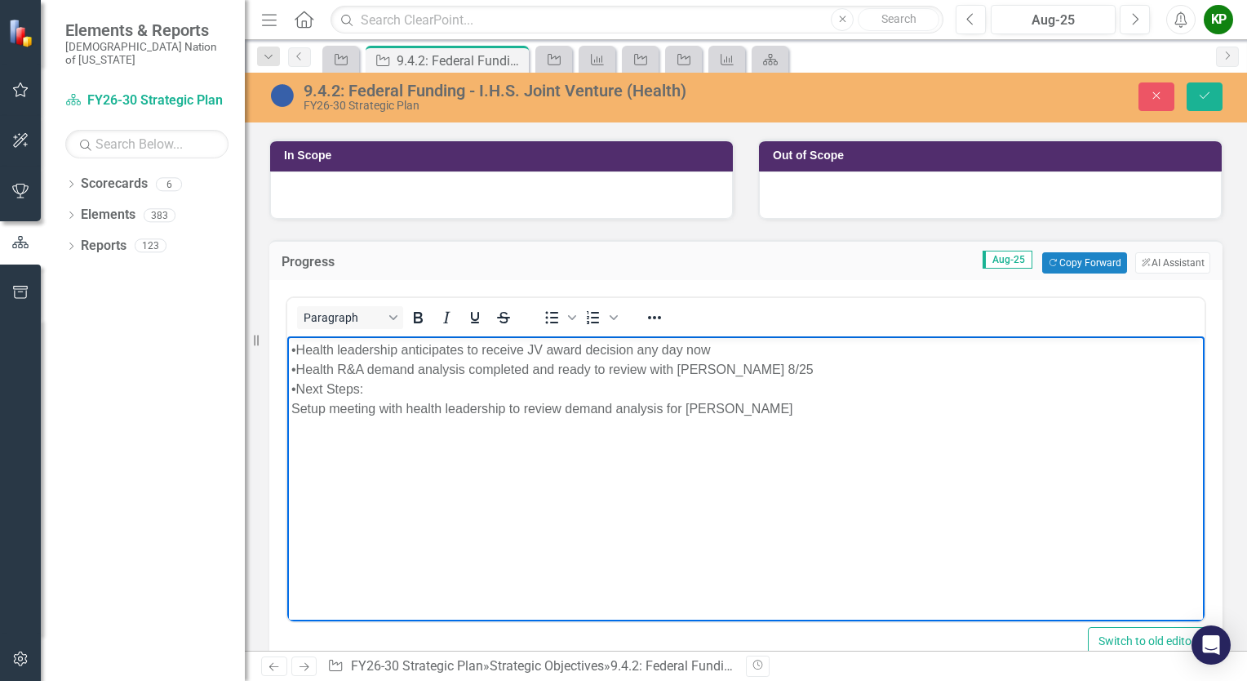
click at [824, 397] on div "•Next Steps:" at bounding box center [745, 389] width 909 height 20
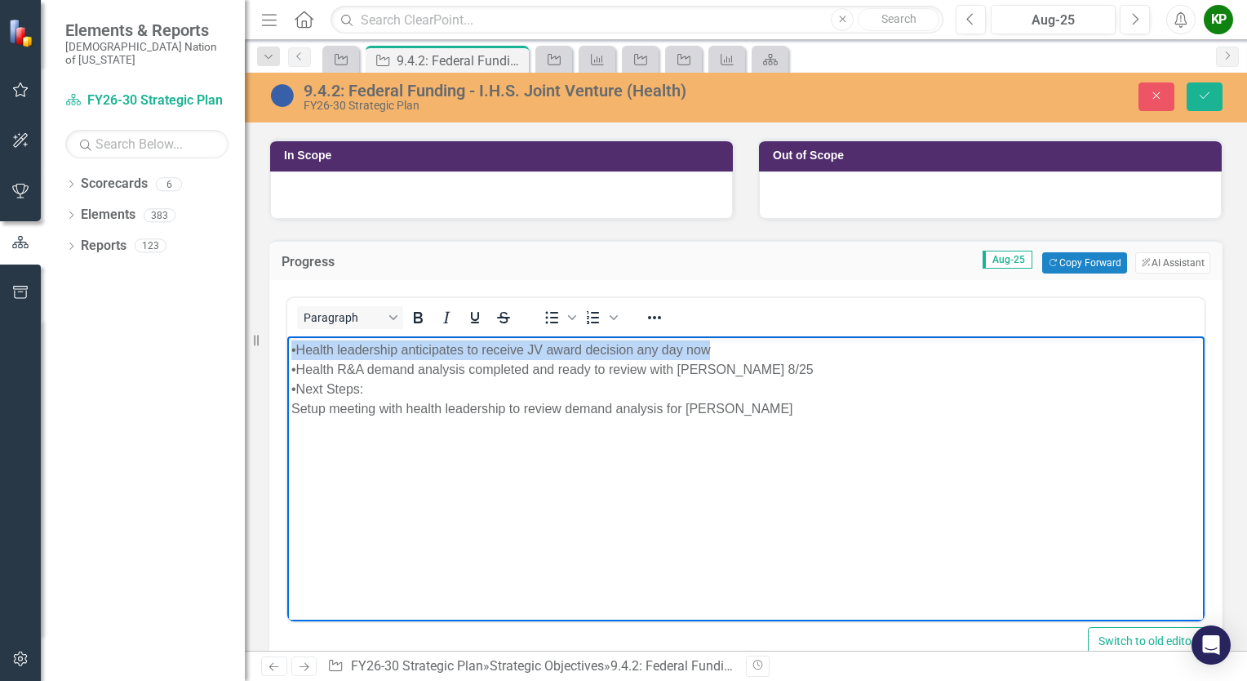
drag, startPoint x: 745, startPoint y: 348, endPoint x: 286, endPoint y: 339, distance: 459.5
click at [287, 339] on html "•Health leadership anticipates to receive JV award decision any day now •Health…" at bounding box center [745, 458] width 917 height 245
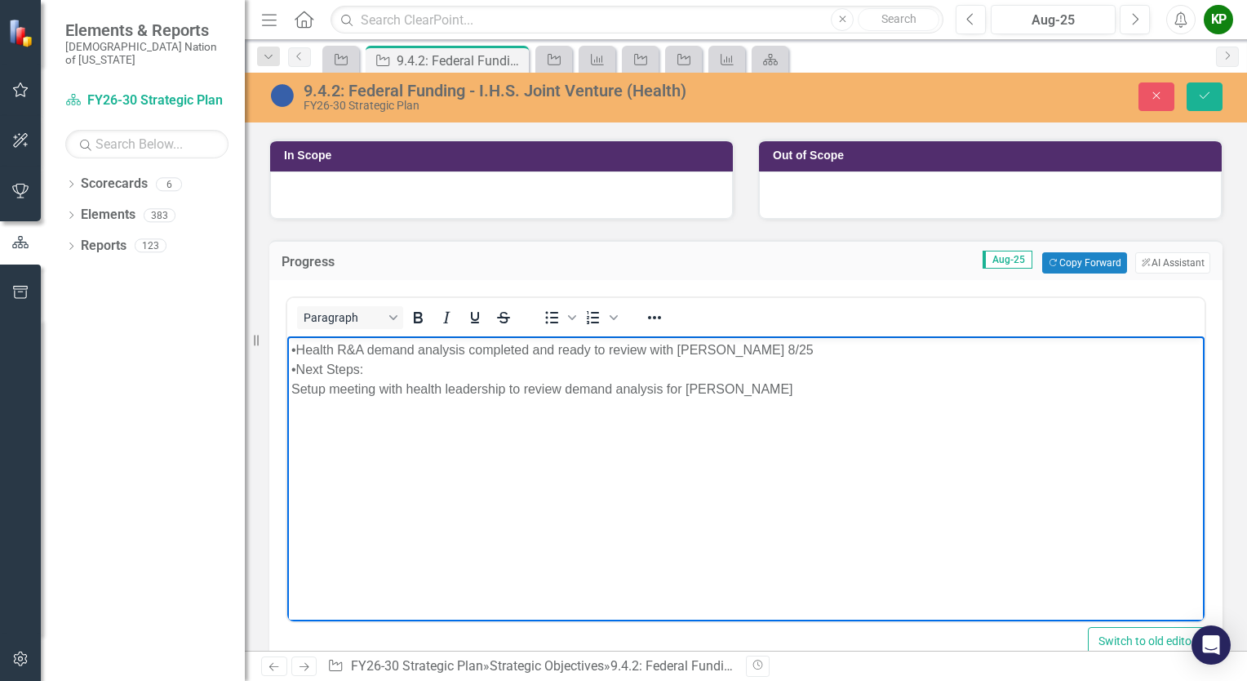
click at [295, 348] on div "•Health R&A demand analysis completed and ready to review with Anthony 8/25" at bounding box center [745, 350] width 909 height 20
click at [409, 388] on p "Setup meeting with health leadership to review demand analysis for Hugo Clinic" at bounding box center [745, 389] width 909 height 20
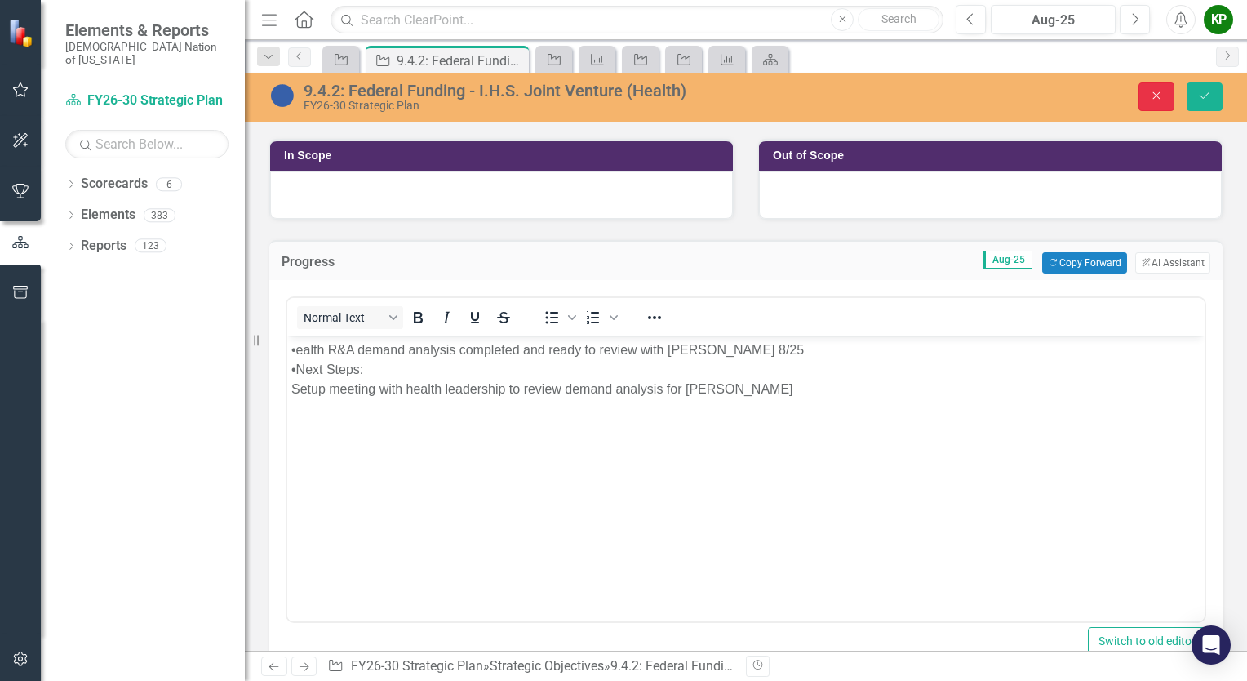
click at [1149, 91] on icon "Close" at bounding box center [1156, 95] width 15 height 11
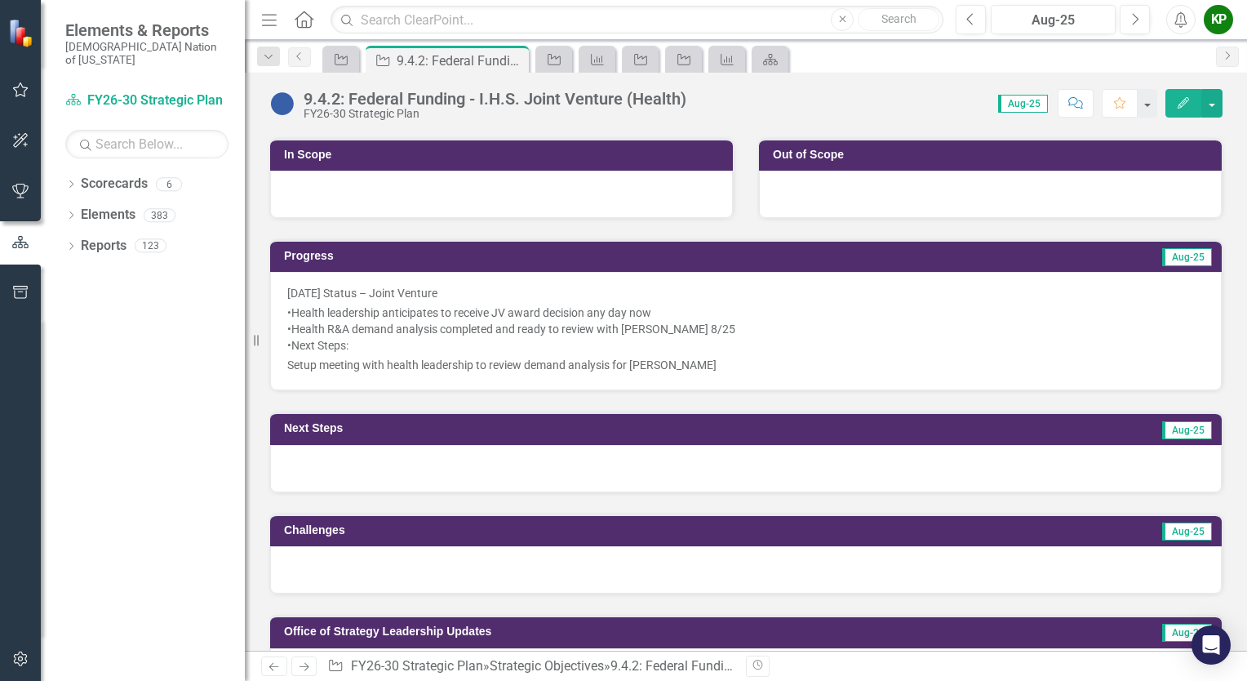
scroll to position [571, 0]
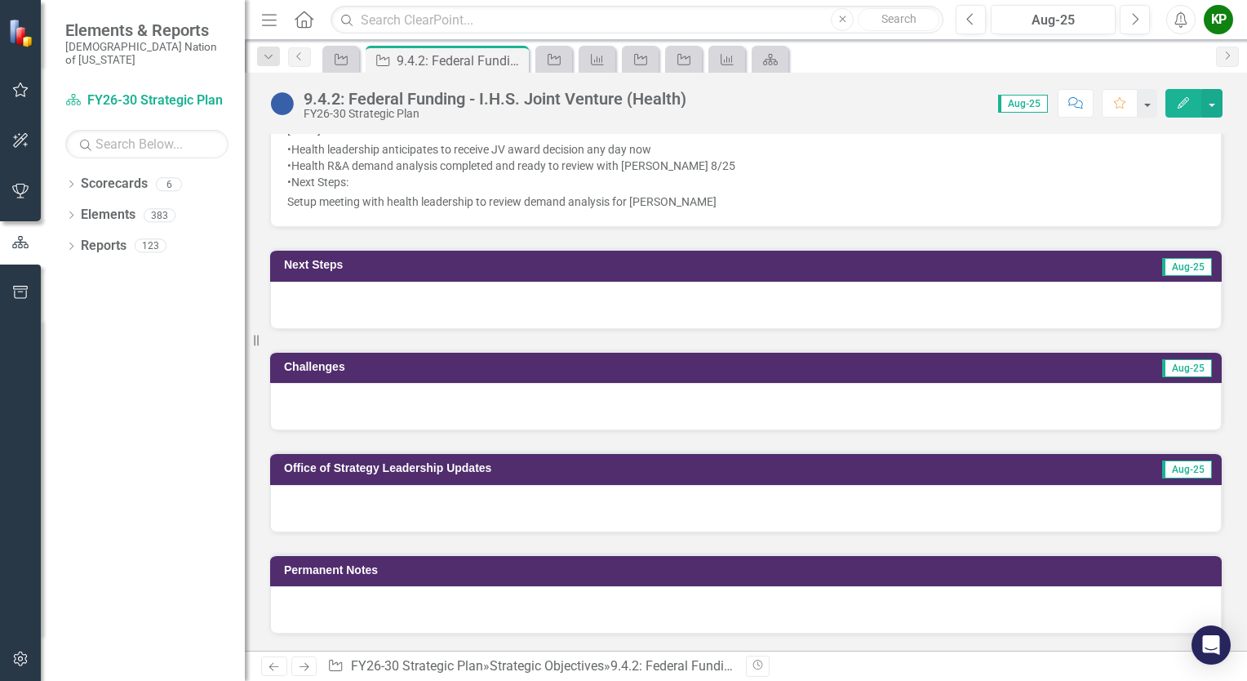
click at [427, 491] on div at bounding box center [746, 508] width 952 height 47
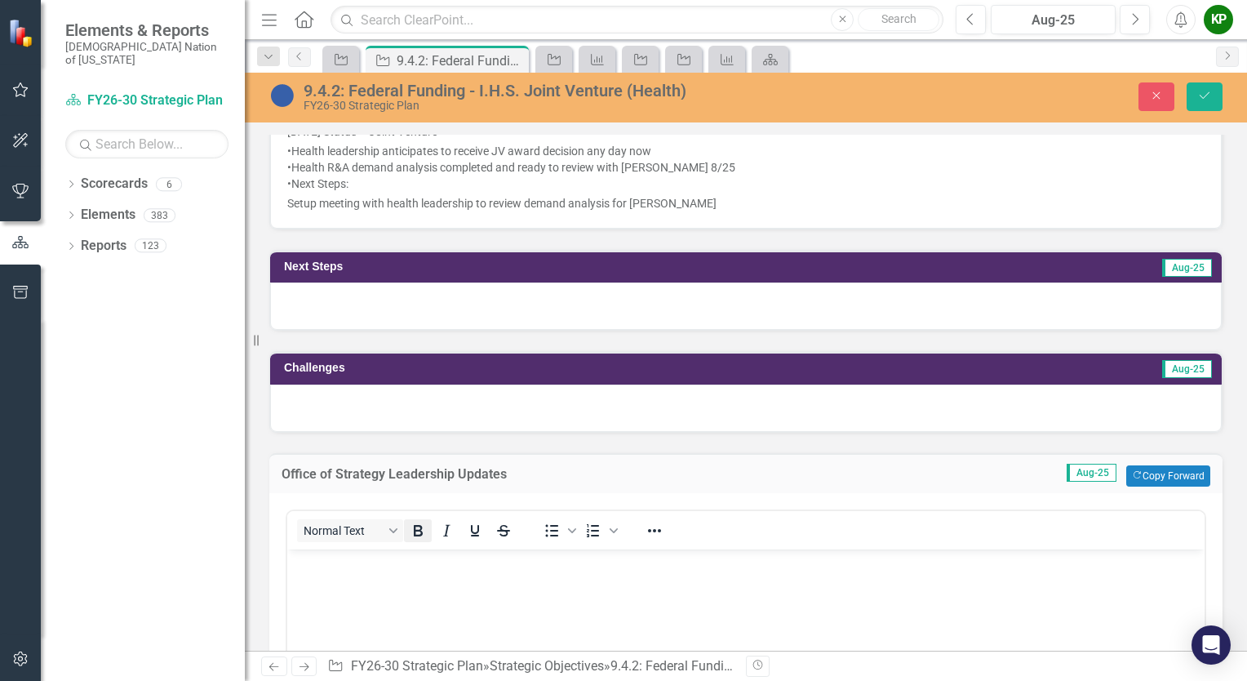
scroll to position [0, 0]
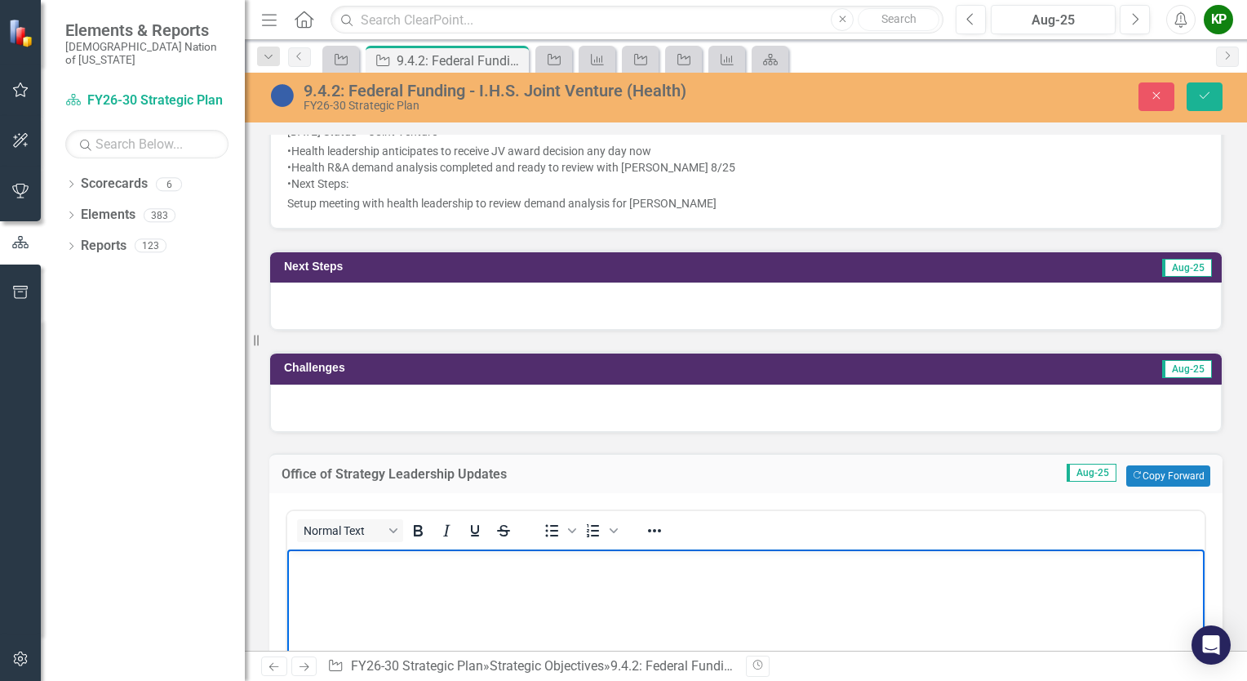
click at [413, 574] on body "Rich Text Area. Press ALT-0 for help." at bounding box center [745, 670] width 917 height 245
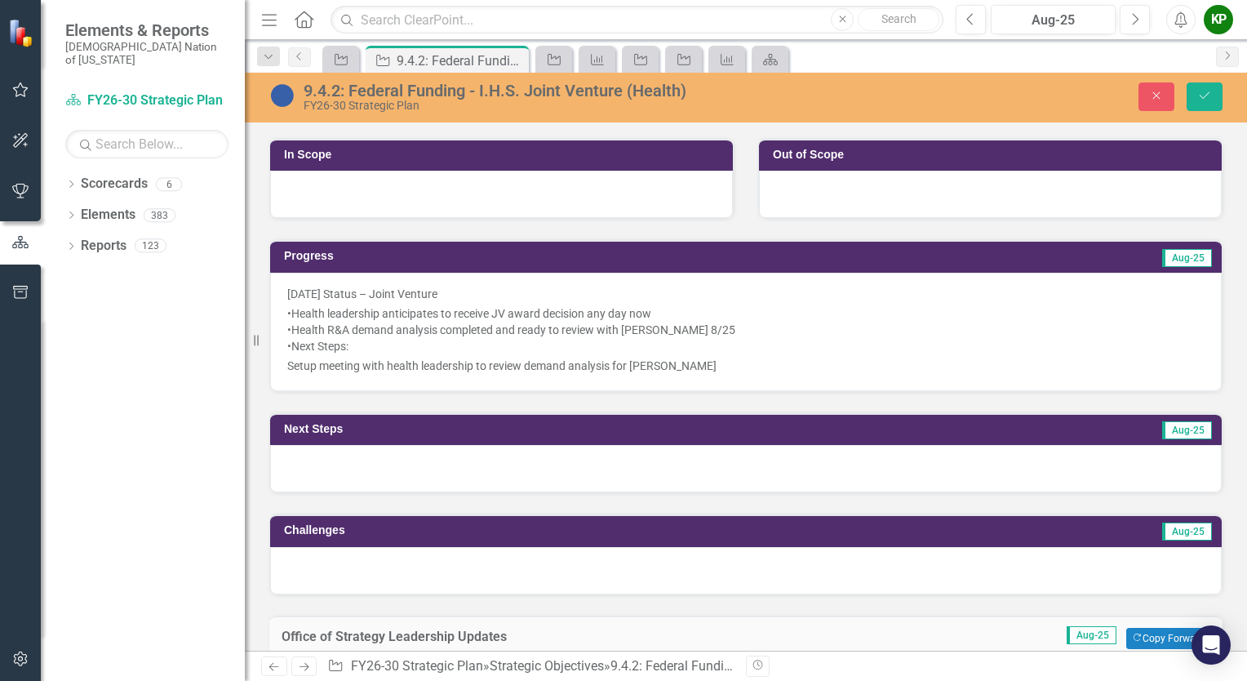
scroll to position [408, 0]
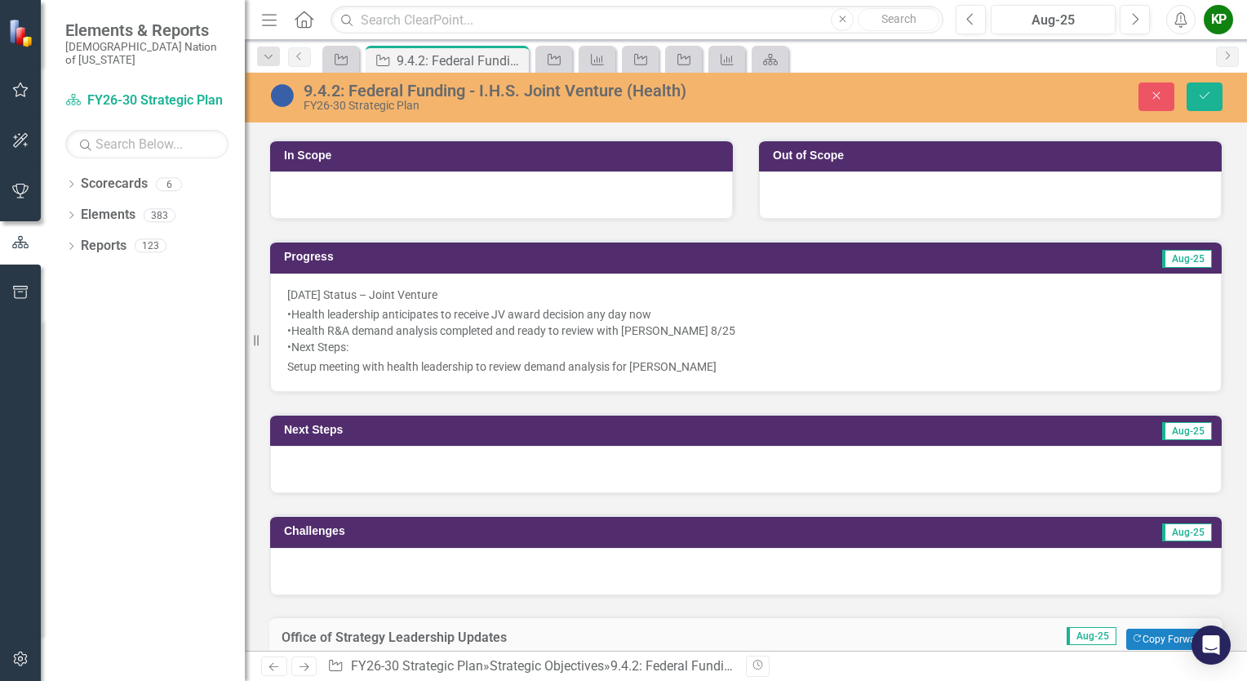
click at [414, 322] on div "•Health R&A demand analysis completed and ready to review with Anthony 8/25" at bounding box center [745, 330] width 917 height 16
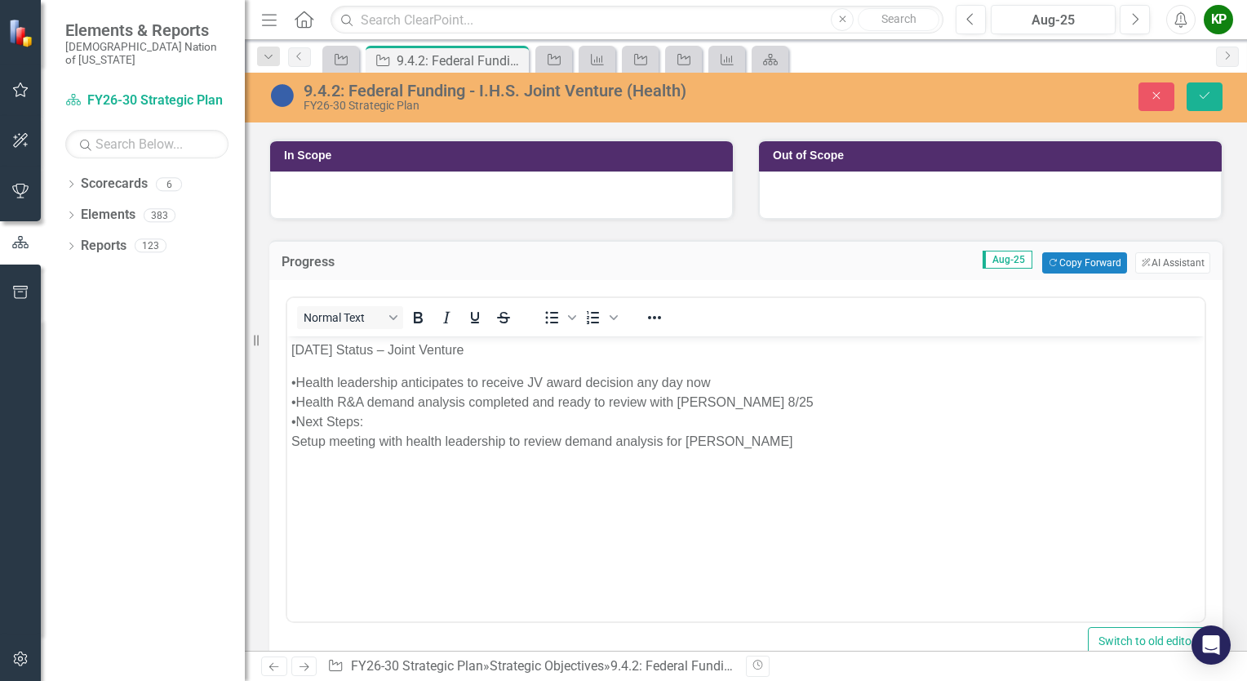
scroll to position [0, 0]
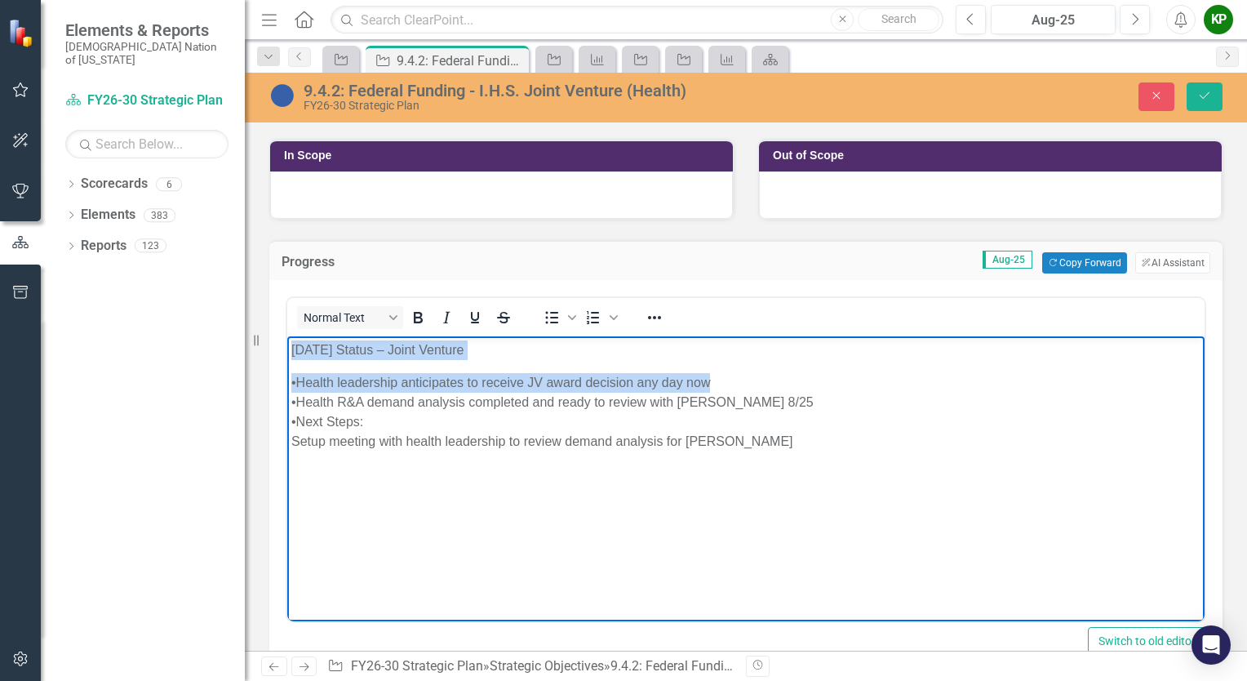
drag, startPoint x: 723, startPoint y: 382, endPoint x: 286, endPoint y: 339, distance: 439.5
click at [287, 339] on html "08/26/25 Status – Joint Venture •Health leadership anticipates to receive JV aw…" at bounding box center [745, 458] width 917 height 245
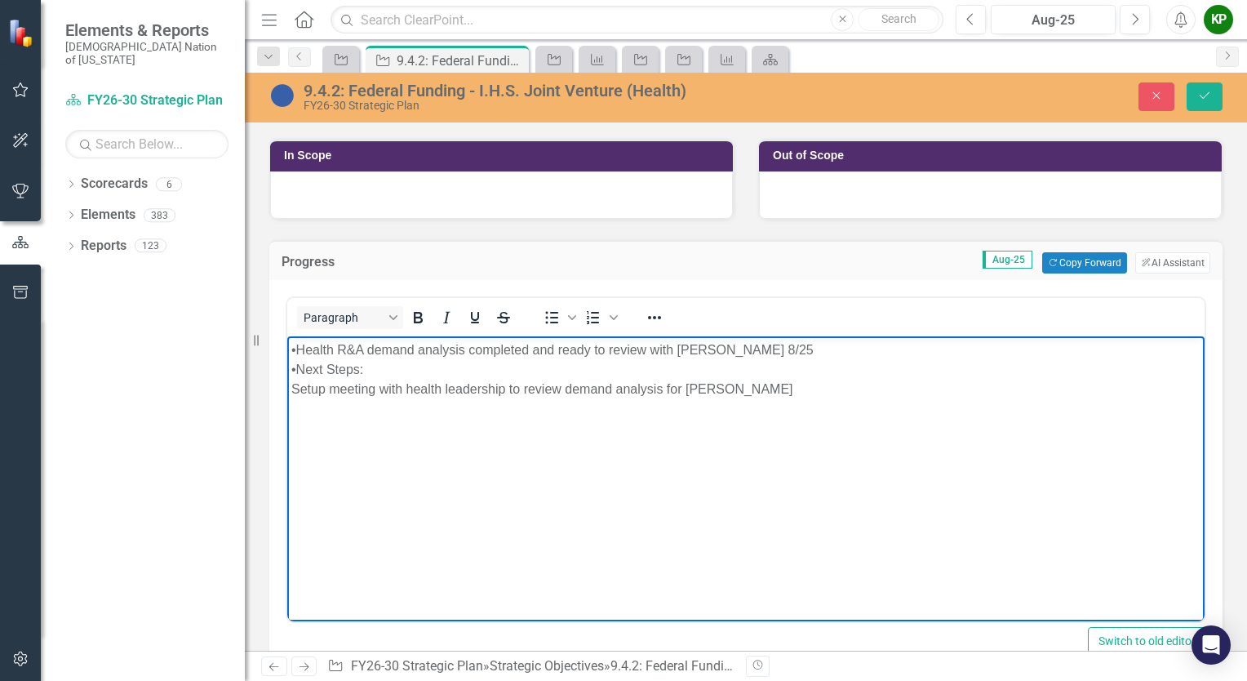
click at [297, 349] on div "•Health R&A demand analysis completed and ready to review with Anthony 8/25" at bounding box center [745, 350] width 909 height 20
drag, startPoint x: 369, startPoint y: 370, endPoint x: 277, endPoint y: 371, distance: 92.2
click at [287, 371] on html "Health R&A demand analysis completed and ready to review with Anthony 8/25 •Nex…" at bounding box center [745, 458] width 917 height 245
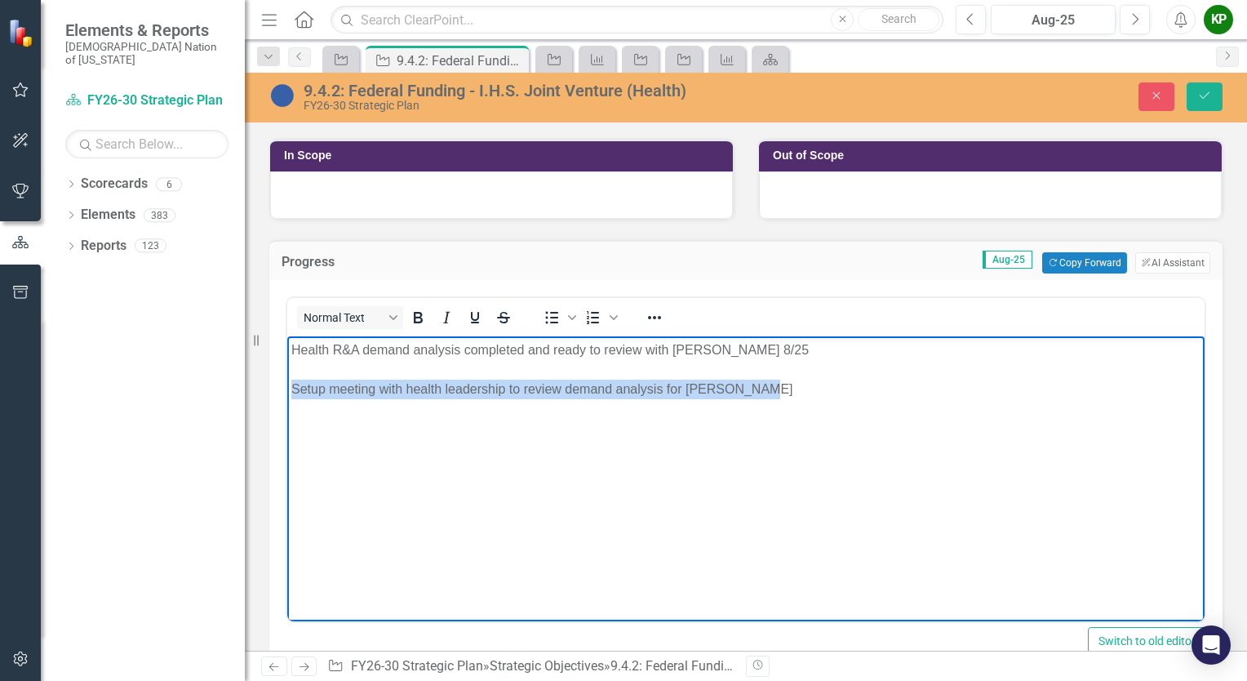
drag, startPoint x: 776, startPoint y: 392, endPoint x: 291, endPoint y: 394, distance: 484.7
click at [291, 394] on p "Setup meeting with health leadership to review demand analysis for Hugo Clinic" at bounding box center [745, 389] width 909 height 20
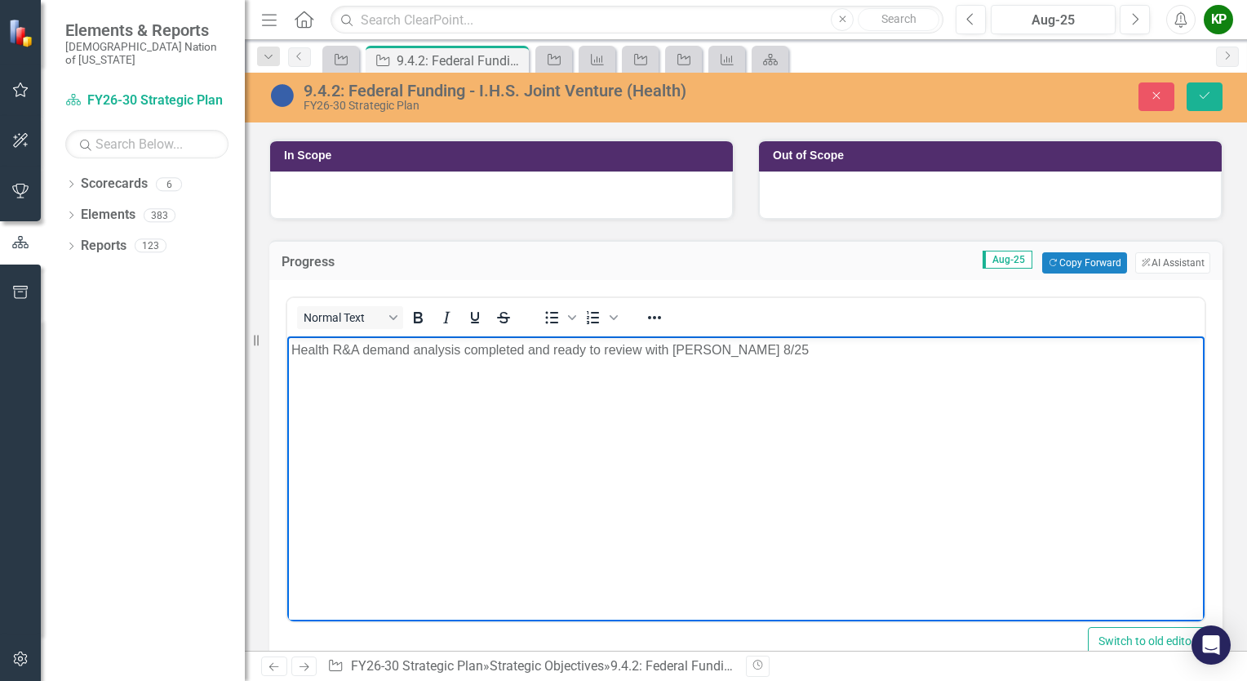
drag, startPoint x: 290, startPoint y: 393, endPoint x: 330, endPoint y: 476, distance: 92.0
click at [317, 460] on body "Health R&A demand analysis completed and ready to review with Anthony 8/25" at bounding box center [745, 458] width 917 height 245
drag, startPoint x: 527, startPoint y: 512, endPoint x: 543, endPoint y: 511, distance: 16.3
click at [543, 511] on body "Health R&A demand analysis completed and ready to review with Anthony 8/25" at bounding box center [745, 458] width 917 height 245
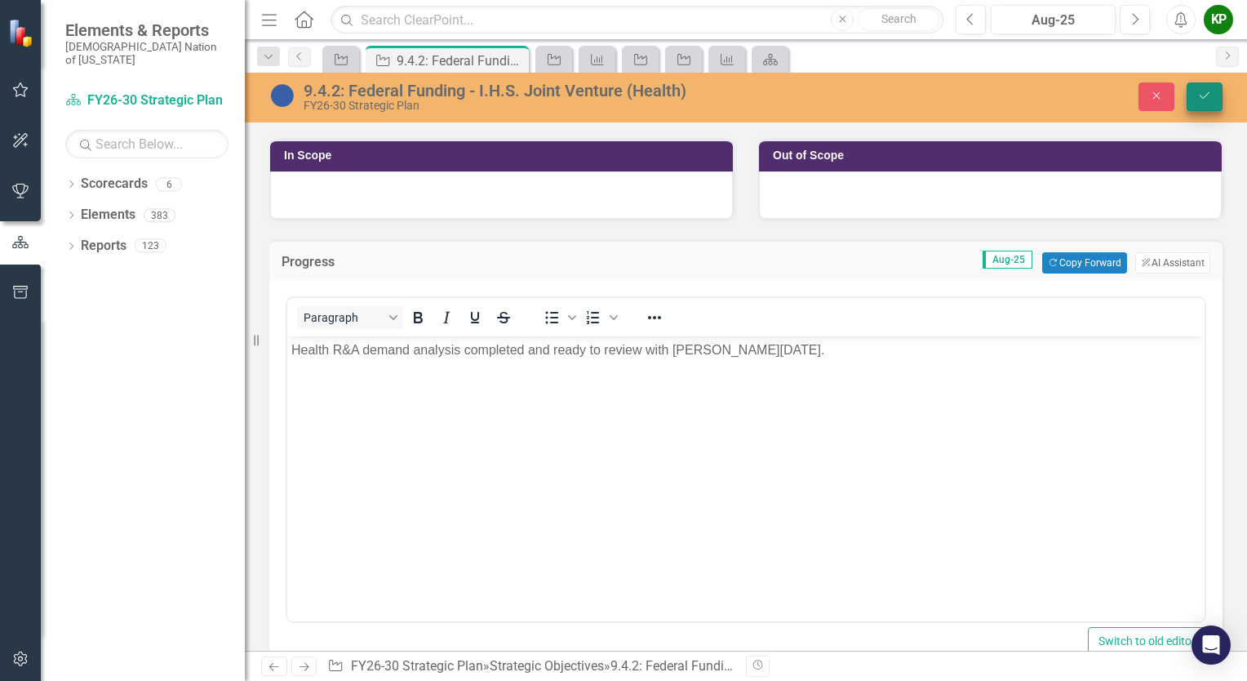
click at [1214, 90] on button "Save" at bounding box center [1205, 96] width 36 height 29
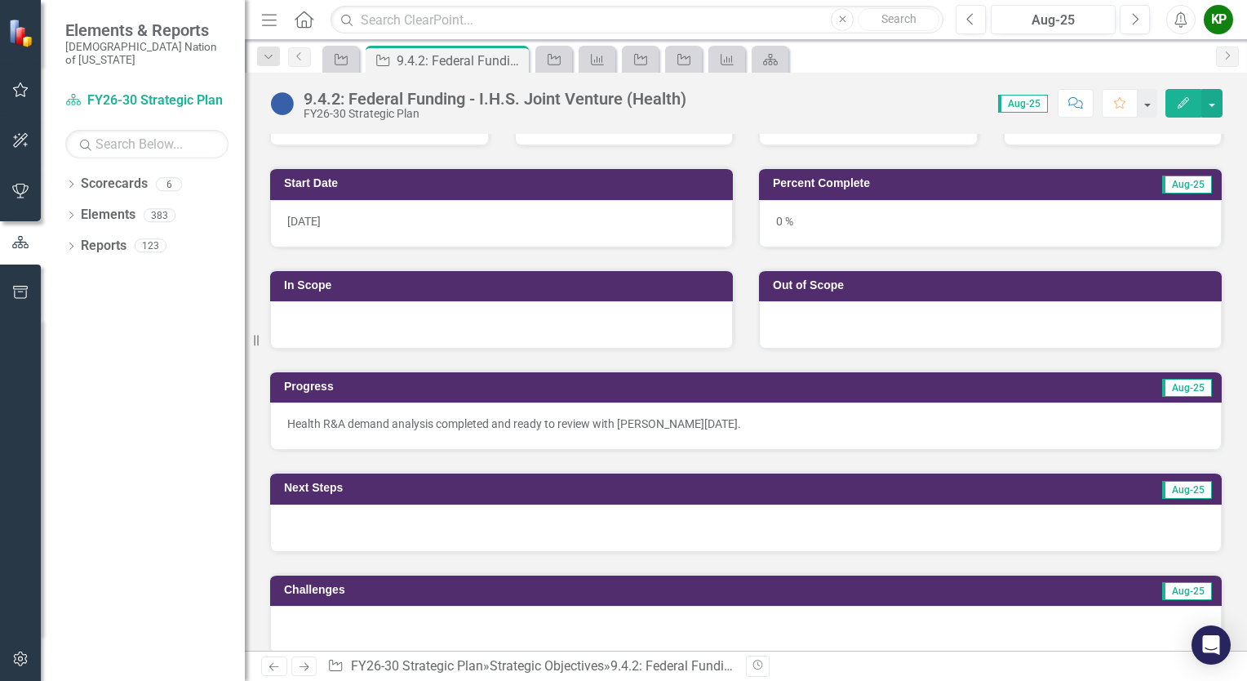
scroll to position [326, 0]
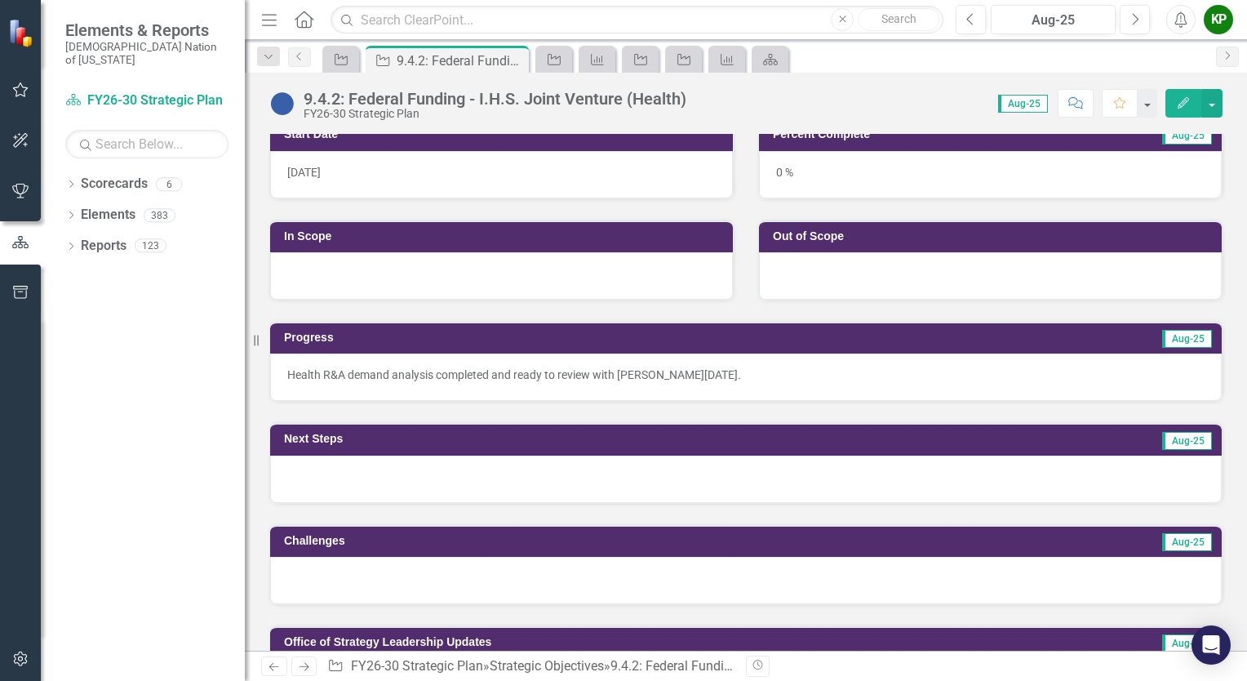
click at [437, 485] on div at bounding box center [746, 478] width 952 height 47
click at [438, 485] on div at bounding box center [746, 478] width 952 height 47
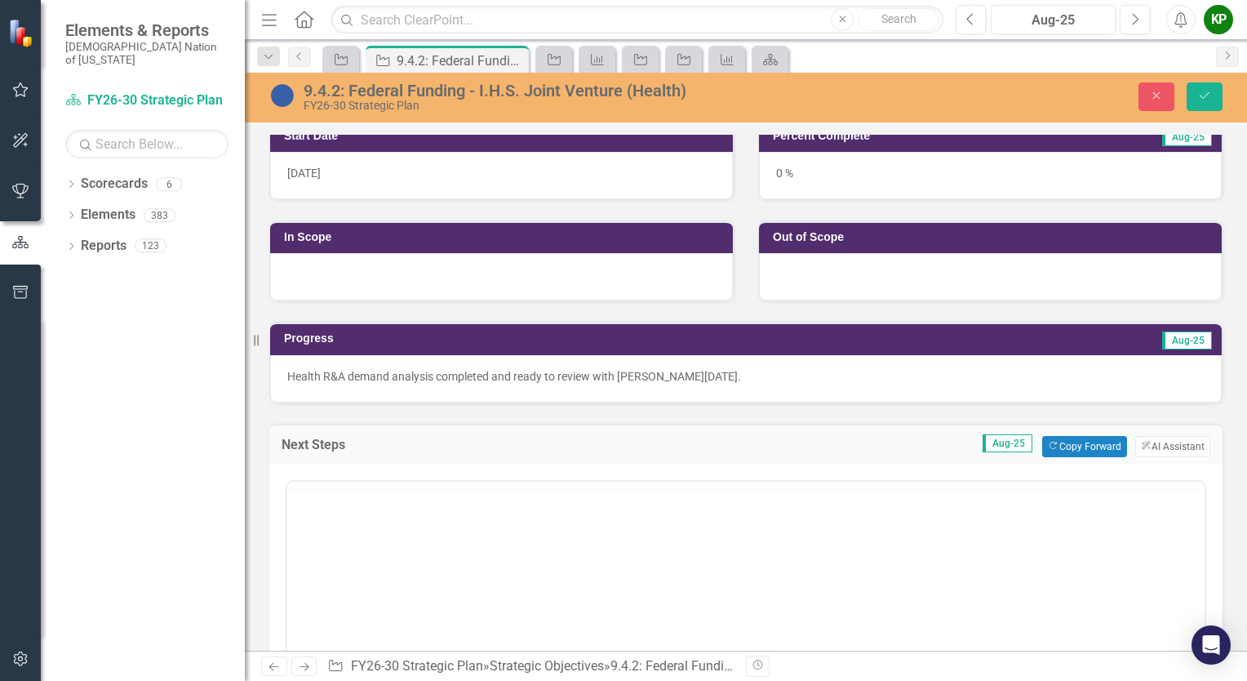
scroll to position [0, 0]
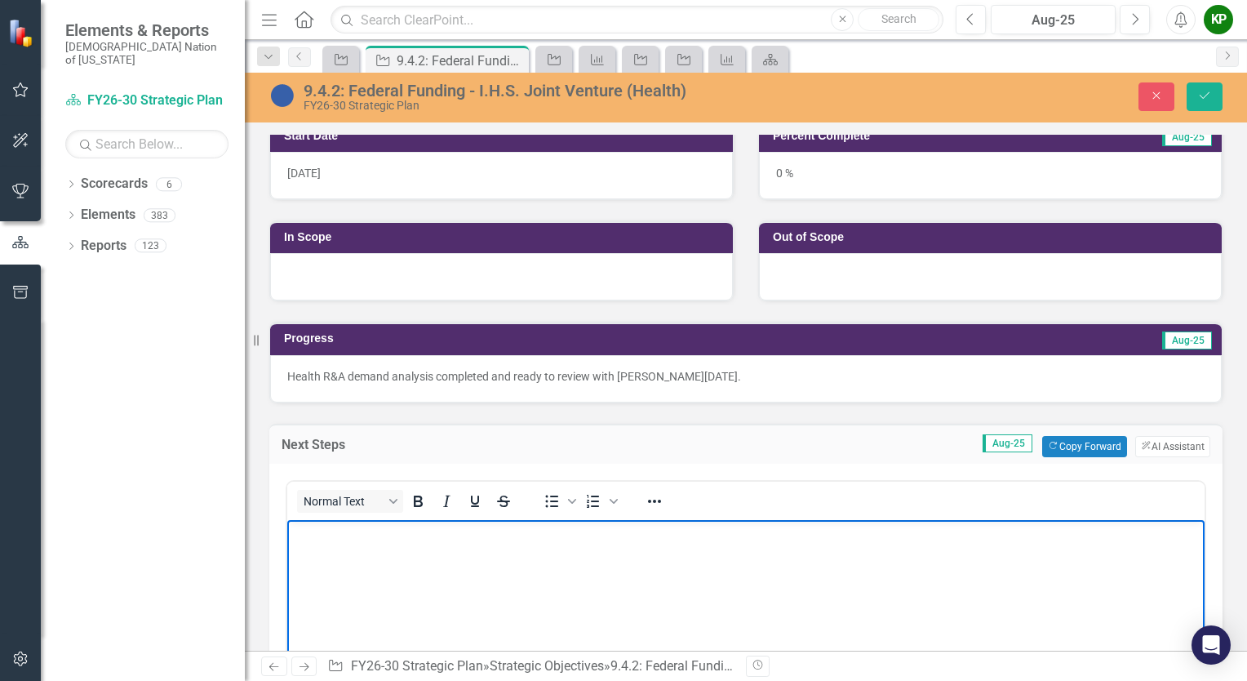
click at [437, 552] on body "Rich Text Area. Press ALT-0 for help." at bounding box center [745, 641] width 917 height 245
click at [295, 530] on p "Setup meeting with health leadership to review demand analysis for Hugo Clinic" at bounding box center [745, 533] width 909 height 20
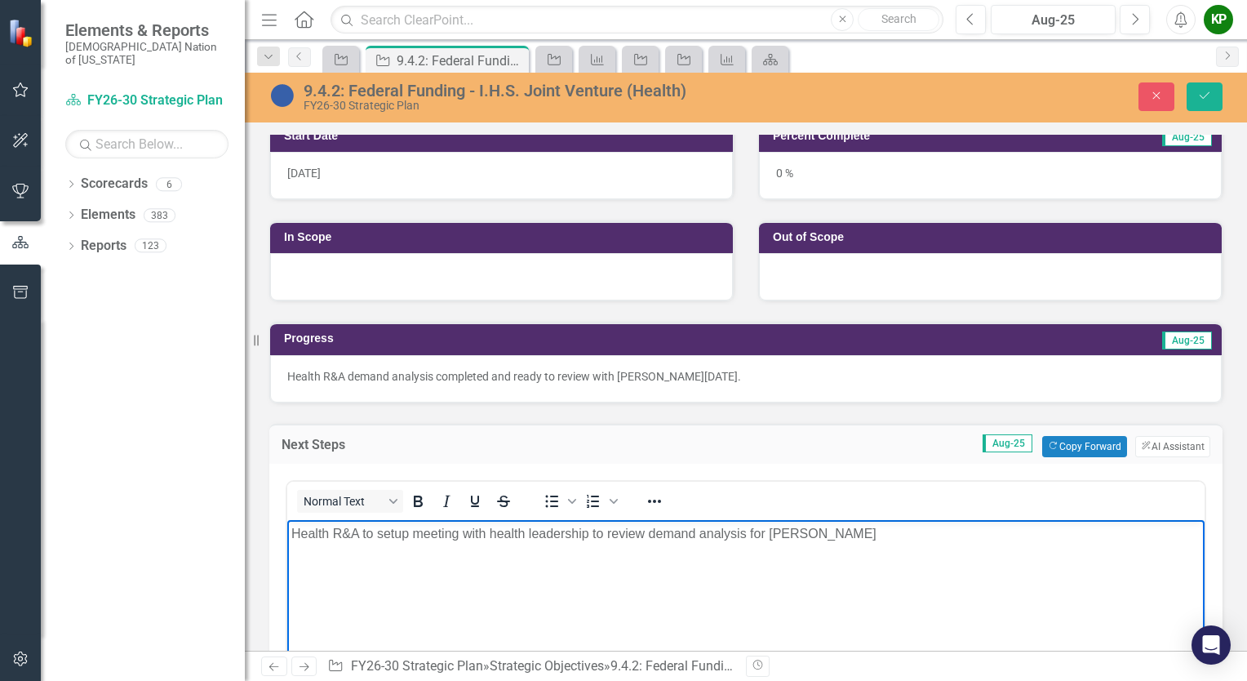
click at [840, 532] on p "Health R&A to setup meeting with health leadership to review demand analysis fo…" at bounding box center [745, 533] width 909 height 20
click at [1209, 100] on icon "Save" at bounding box center [1204, 95] width 15 height 11
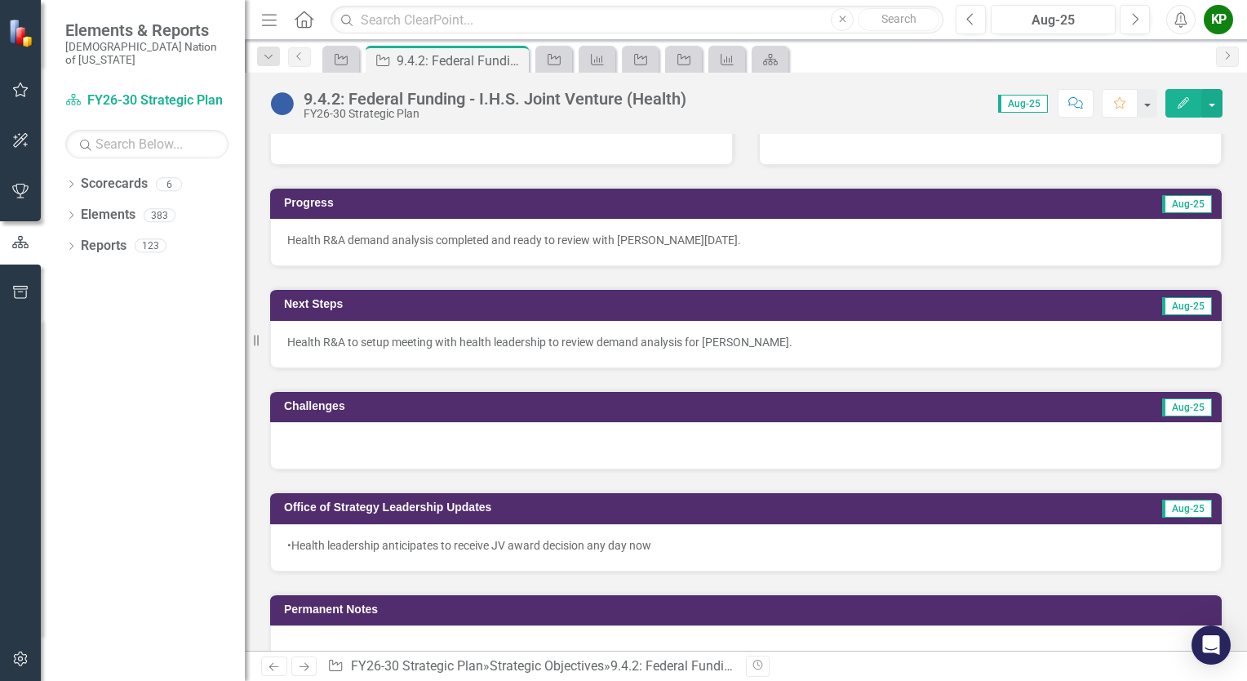
scroll to position [490, 0]
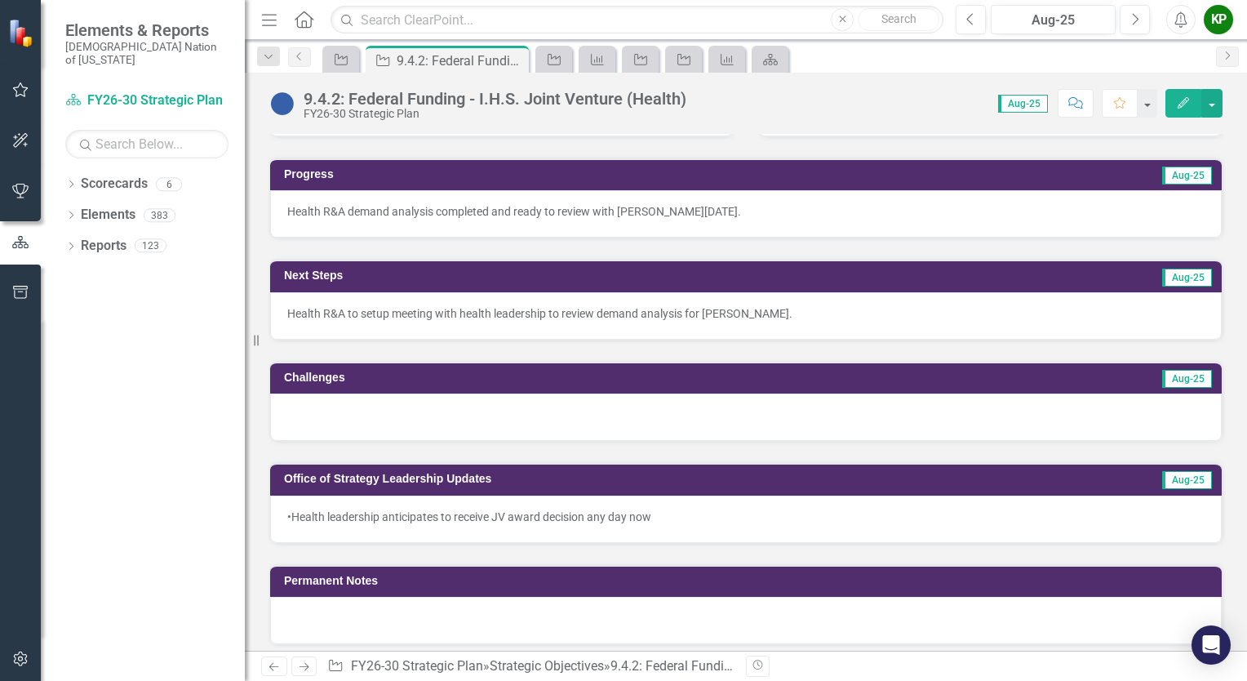
click at [720, 407] on div at bounding box center [746, 416] width 952 height 47
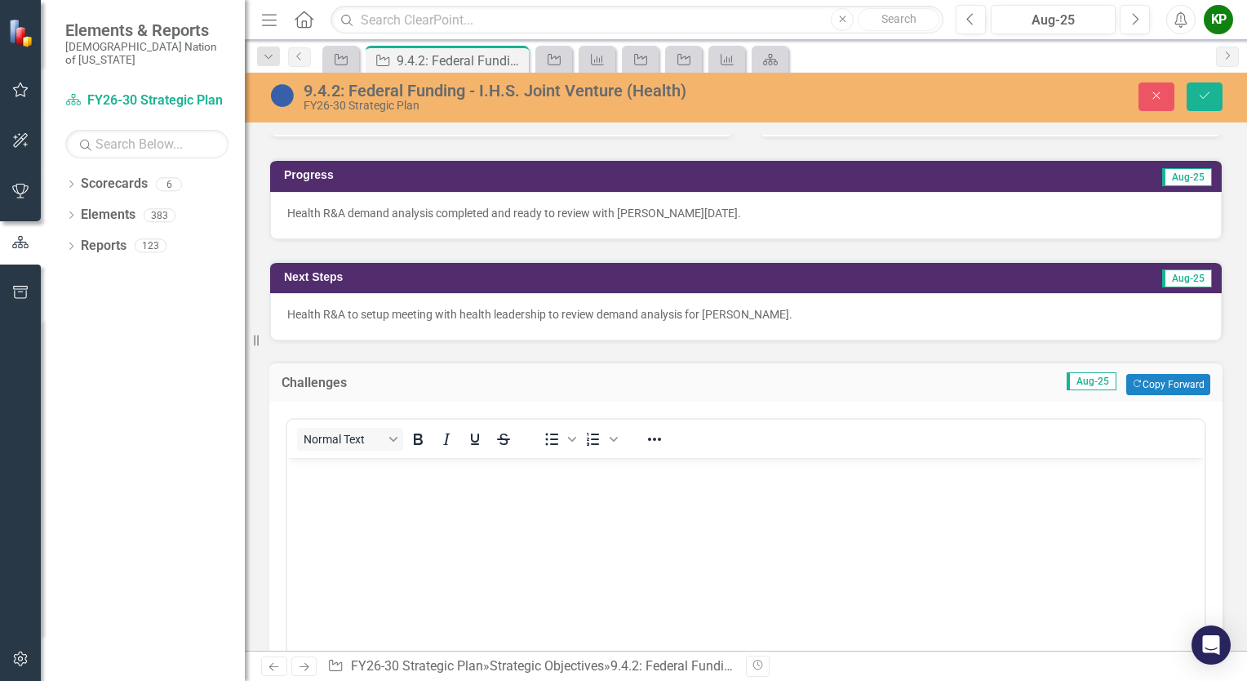
scroll to position [0, 0]
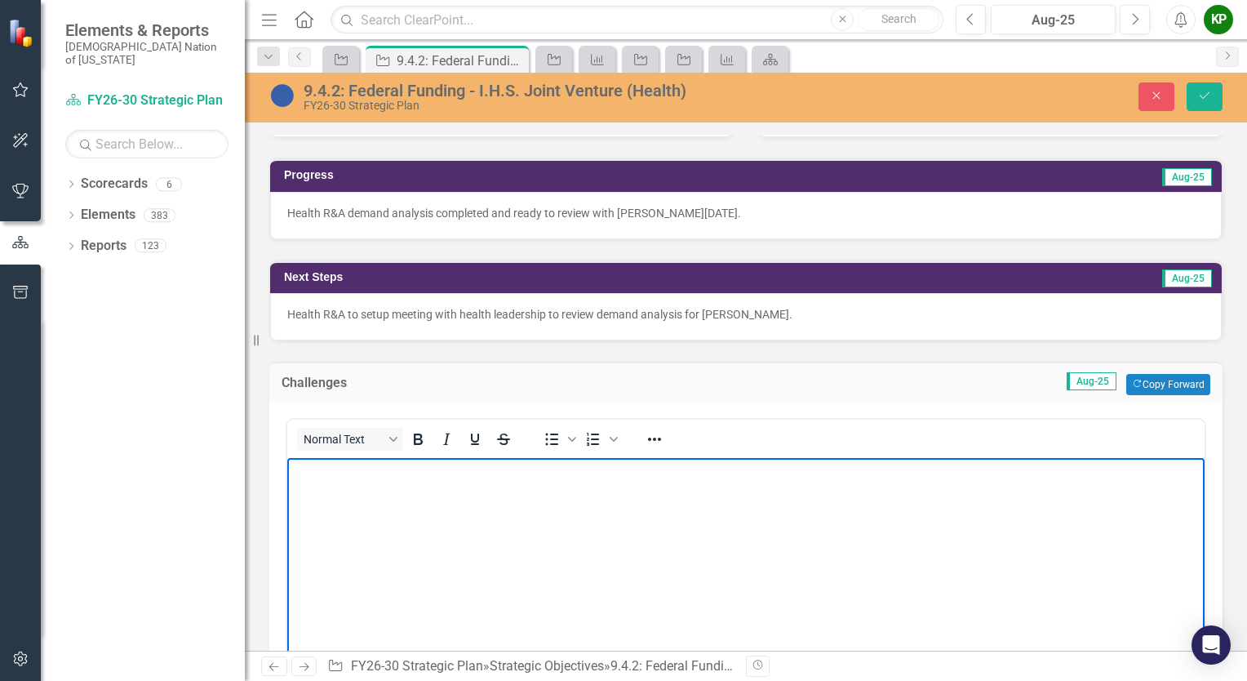
click at [684, 522] on body "Rich Text Area. Press ALT-0 for help." at bounding box center [745, 580] width 917 height 245
click at [1214, 98] on button "Save" at bounding box center [1205, 96] width 36 height 29
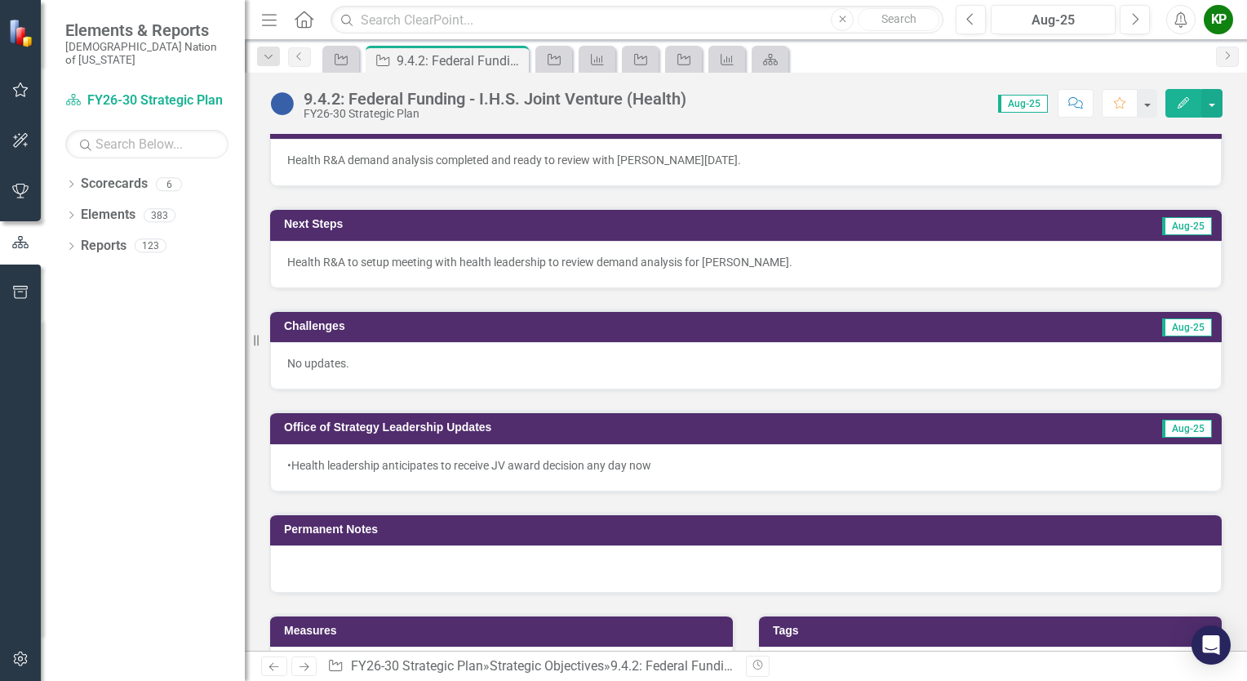
scroll to position [571, 0]
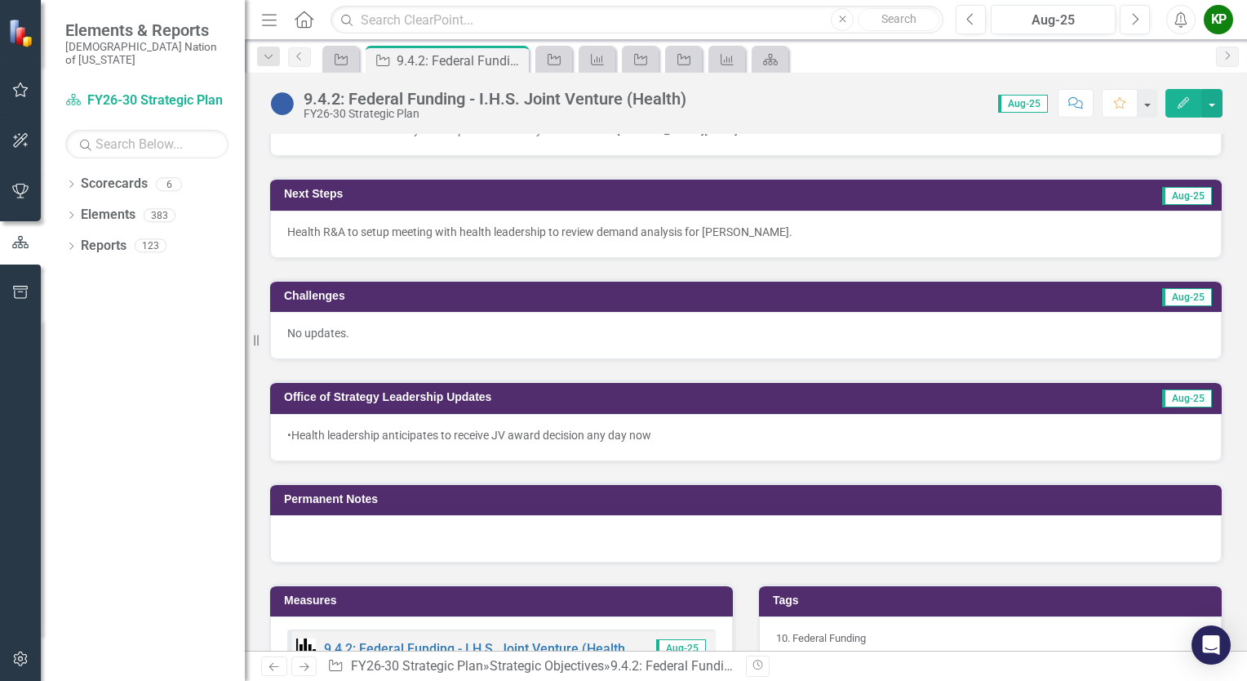
click at [441, 437] on div "•Health leadership anticipates to receive JV award decision any day now" at bounding box center [746, 437] width 952 height 47
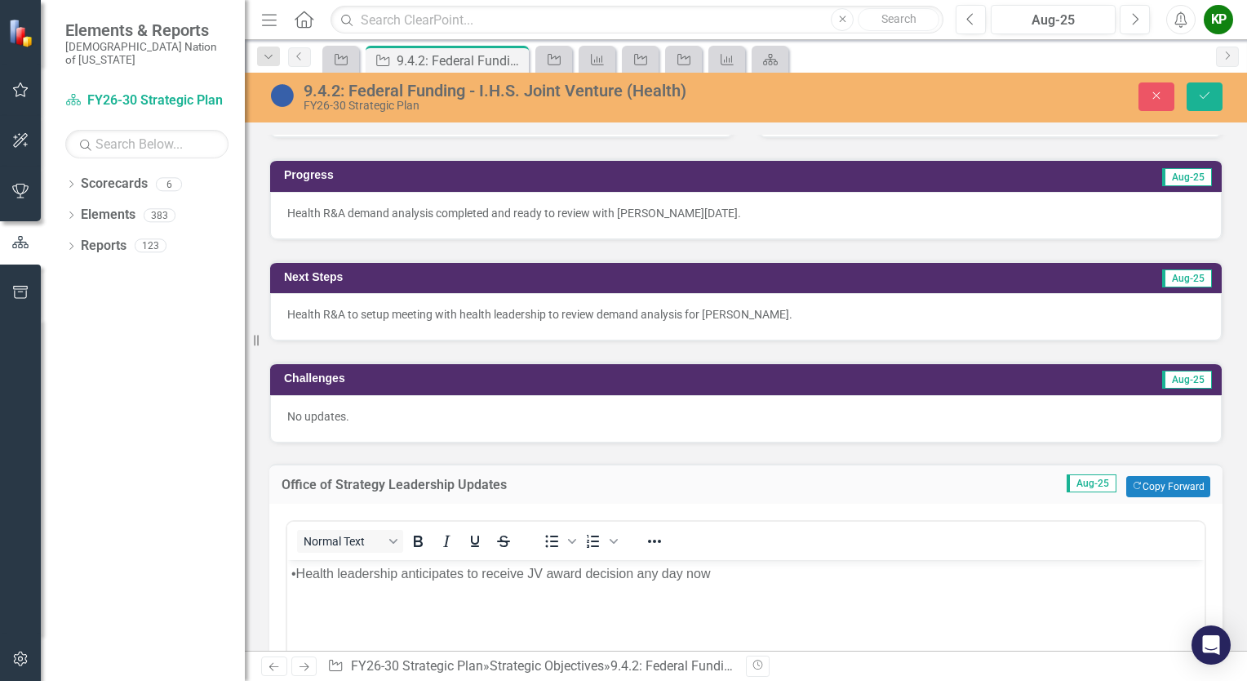
scroll to position [408, 0]
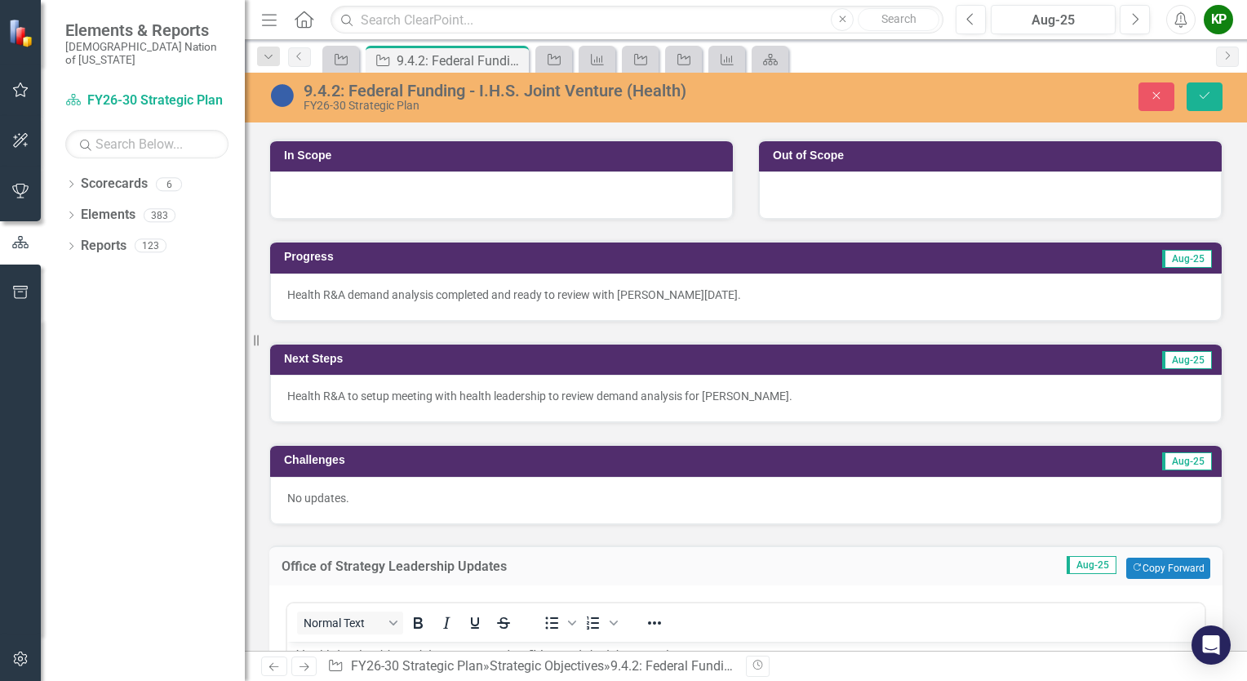
click at [484, 291] on div "Health R&A demand analysis completed and ready to review with [PERSON_NAME][DAT…" at bounding box center [745, 294] width 917 height 16
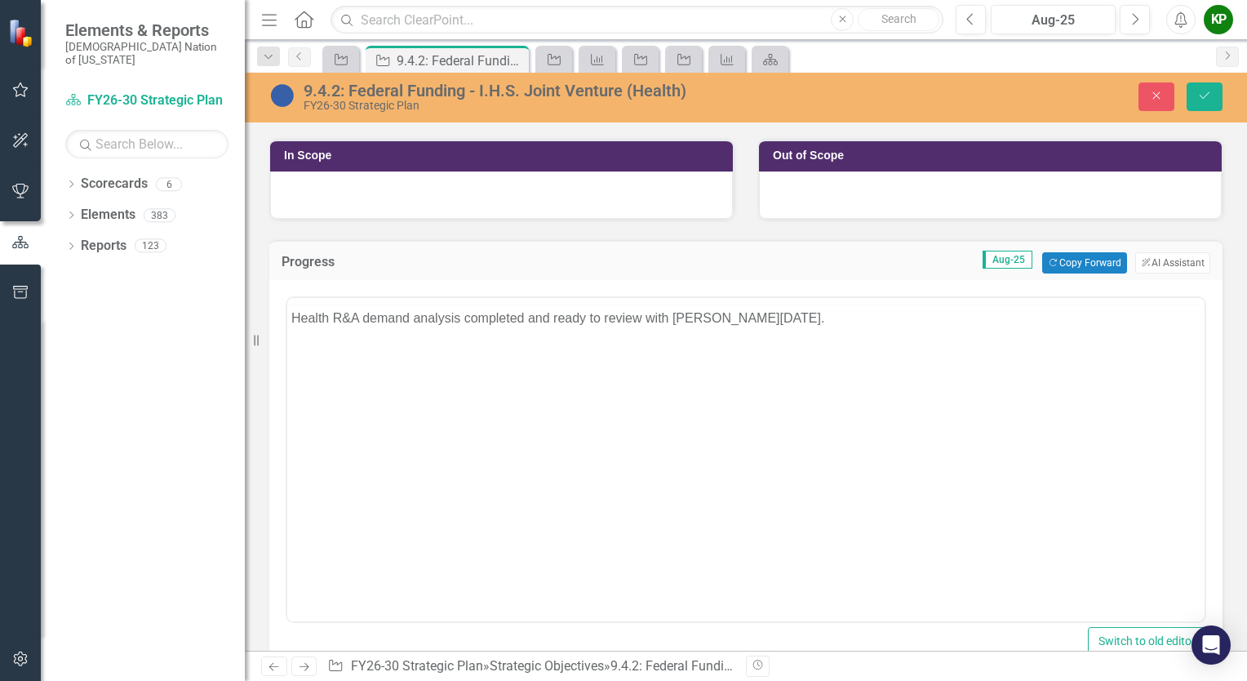
scroll to position [0, 0]
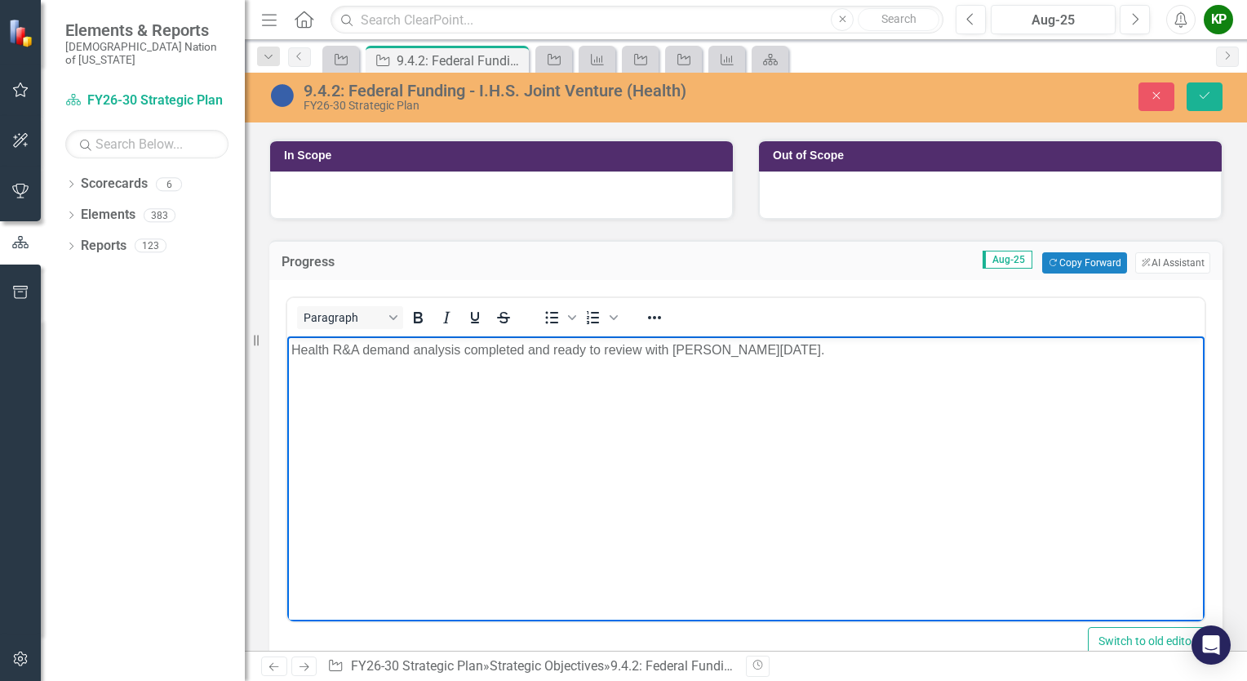
drag, startPoint x: 894, startPoint y: 356, endPoint x: 266, endPoint y: 359, distance: 627.5
click at [287, 359] on html "Health R&A demand analysis completed and ready to review with [PERSON_NAME][DAT…" at bounding box center [745, 458] width 917 height 245
copy div "Health R&A demand analysis completed and ready to review with [PERSON_NAME][DAT…"
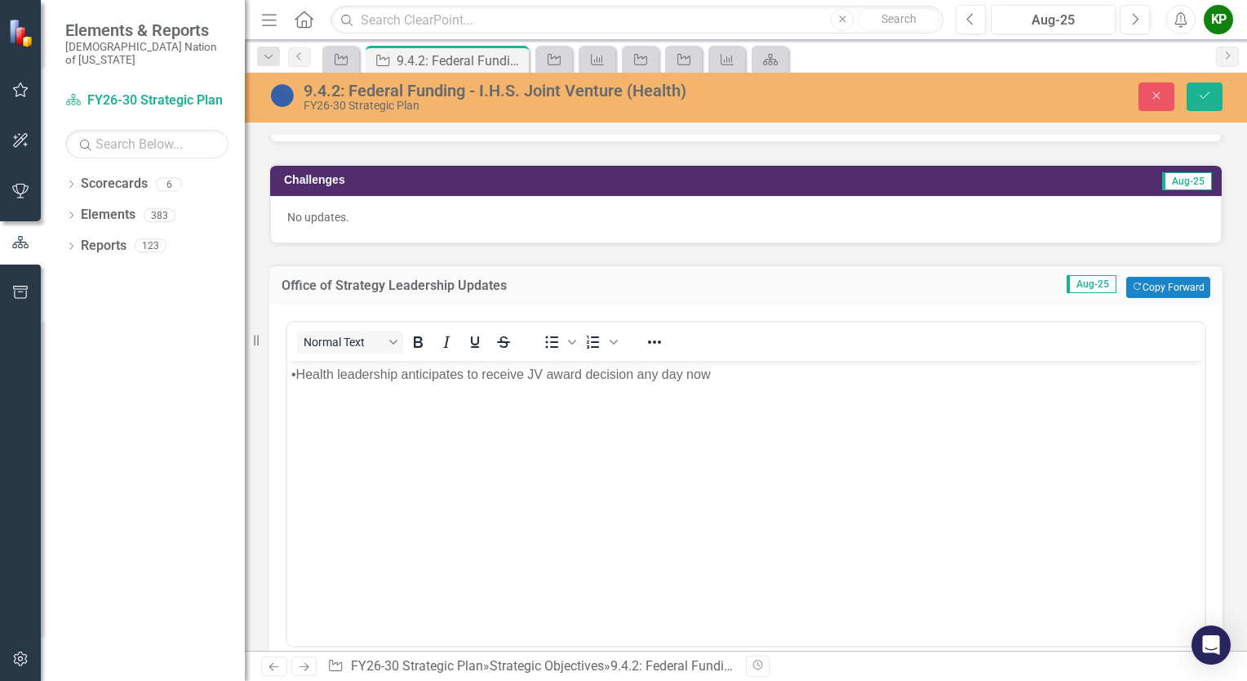
scroll to position [1061, 0]
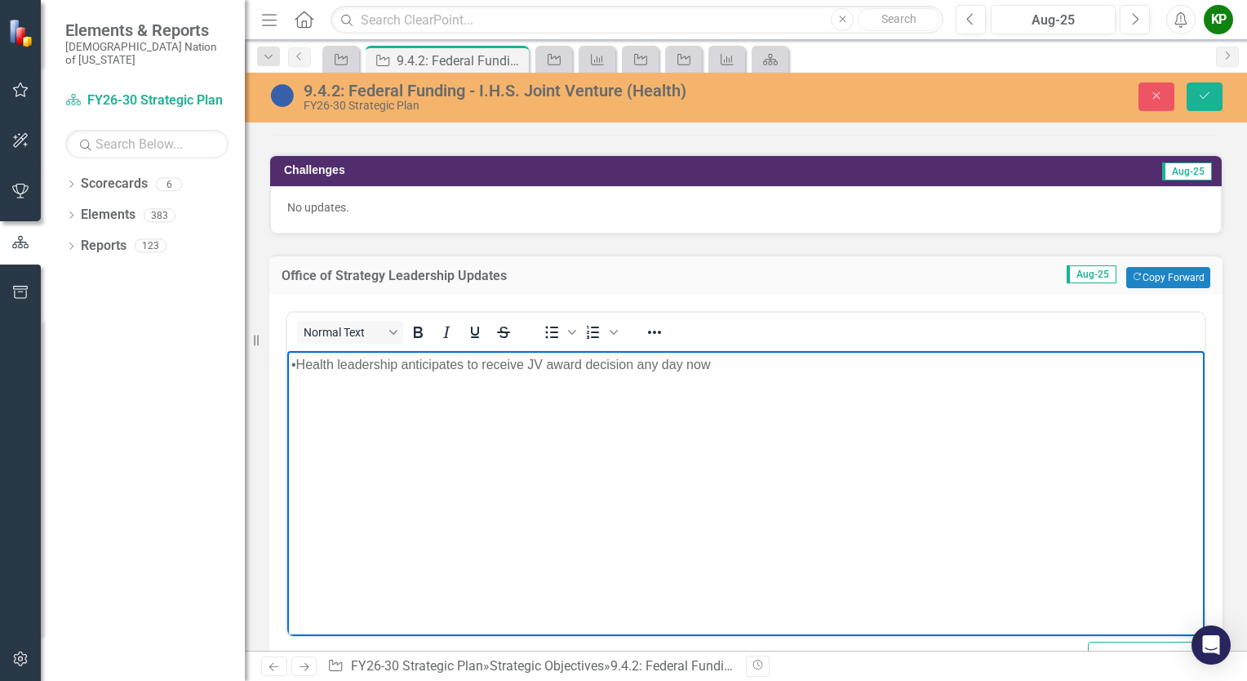
click at [312, 370] on p "•Health leadership anticipates to receive JV award decision any day now" at bounding box center [745, 365] width 909 height 20
click at [295, 367] on p "•Health leadership anticipates to receive JV award decision any day now" at bounding box center [745, 365] width 909 height 20
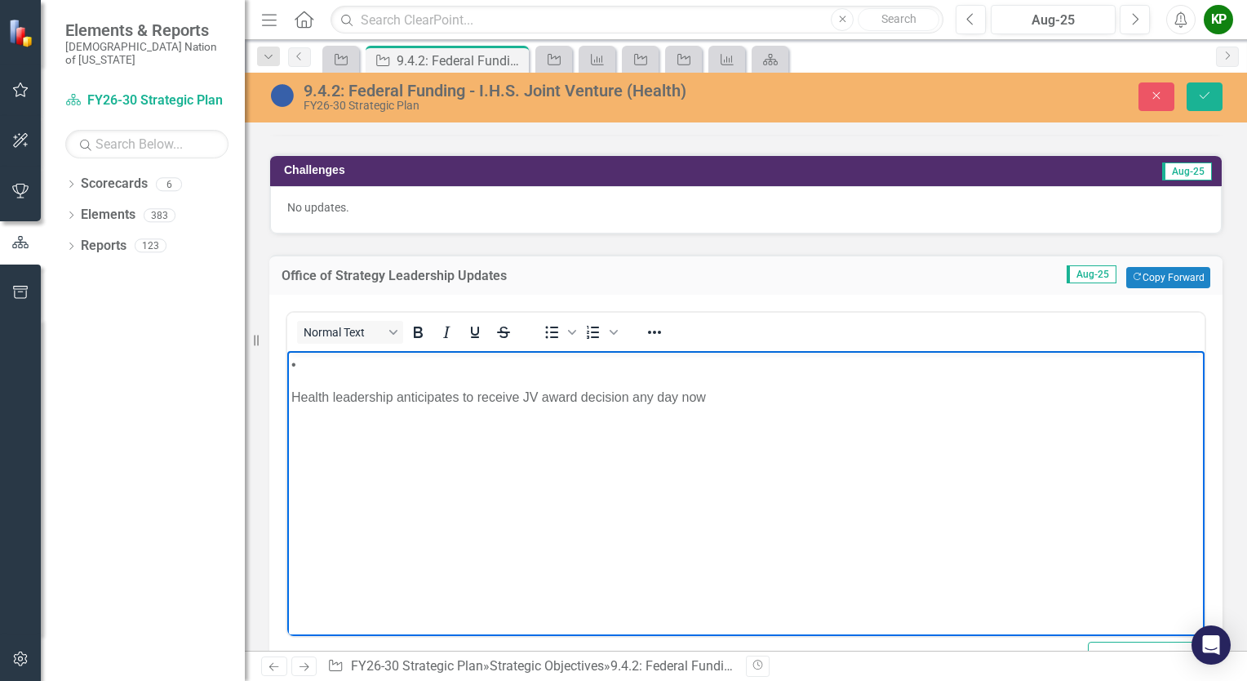
click at [295, 367] on p "•" at bounding box center [745, 365] width 909 height 20
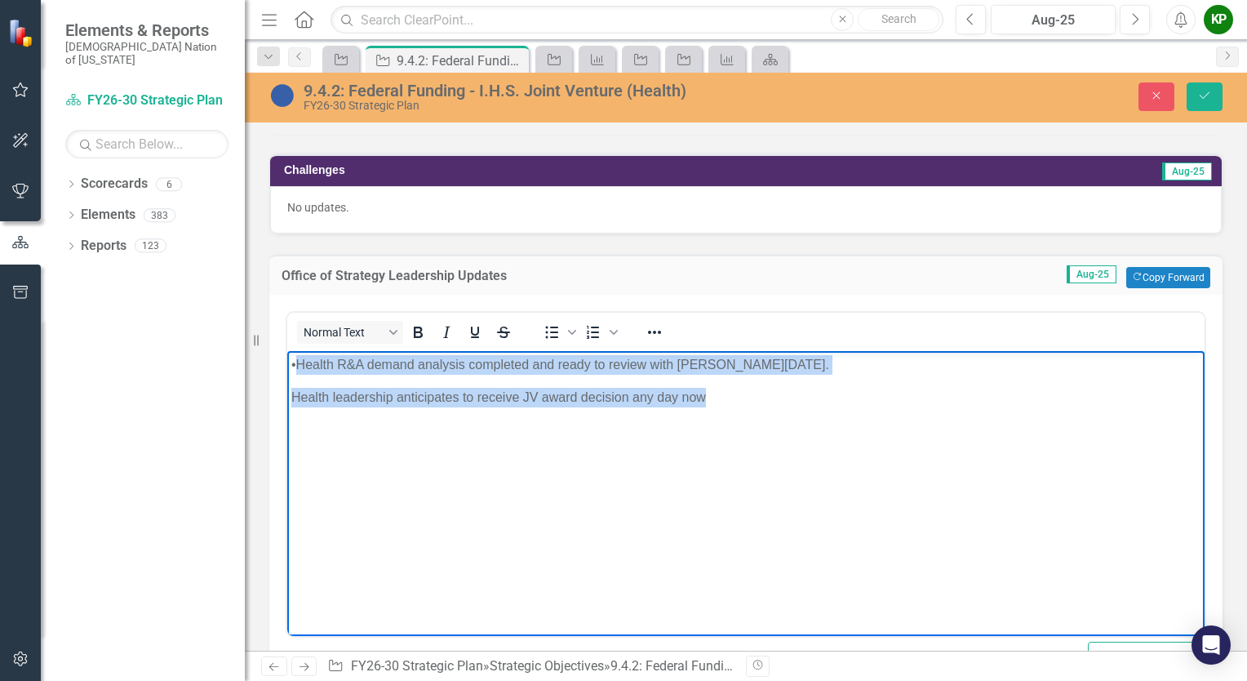
drag, startPoint x: 293, startPoint y: 368, endPoint x: 752, endPoint y: 450, distance: 466.8
click at [752, 450] on body "•Health R&A demand analysis completed and ready to review with Anthony August 2…" at bounding box center [745, 473] width 917 height 245
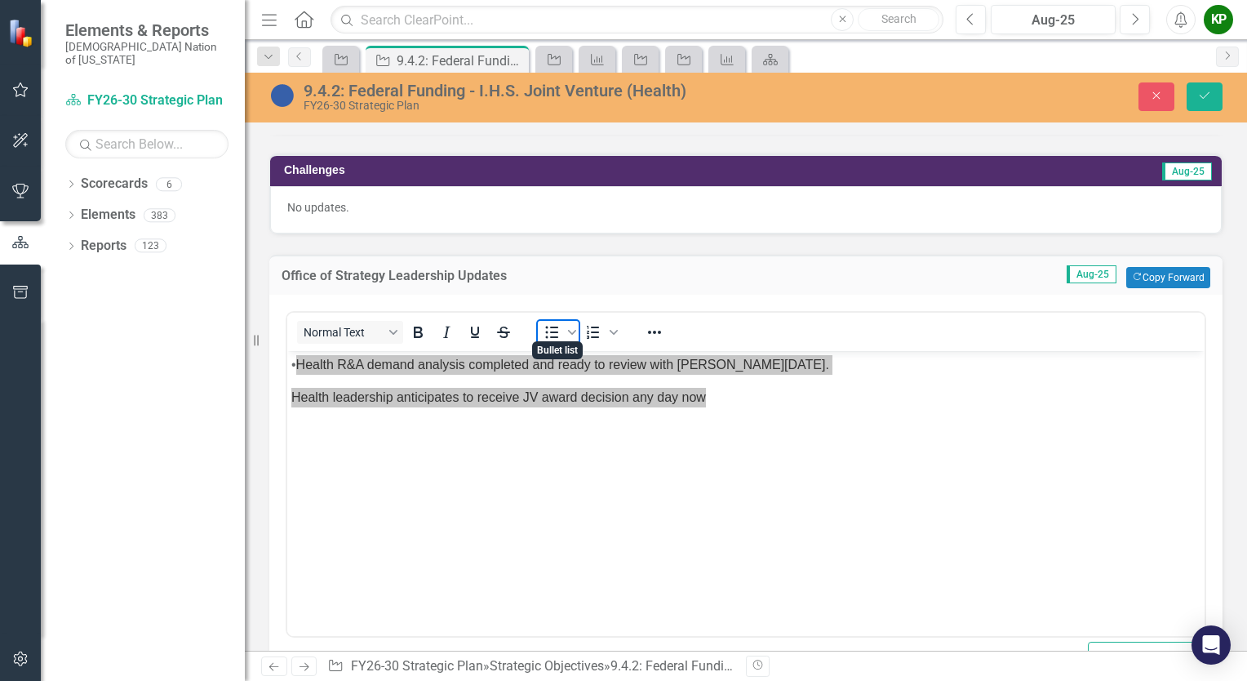
click at [550, 326] on icon "Bullet list" at bounding box center [552, 332] width 13 height 12
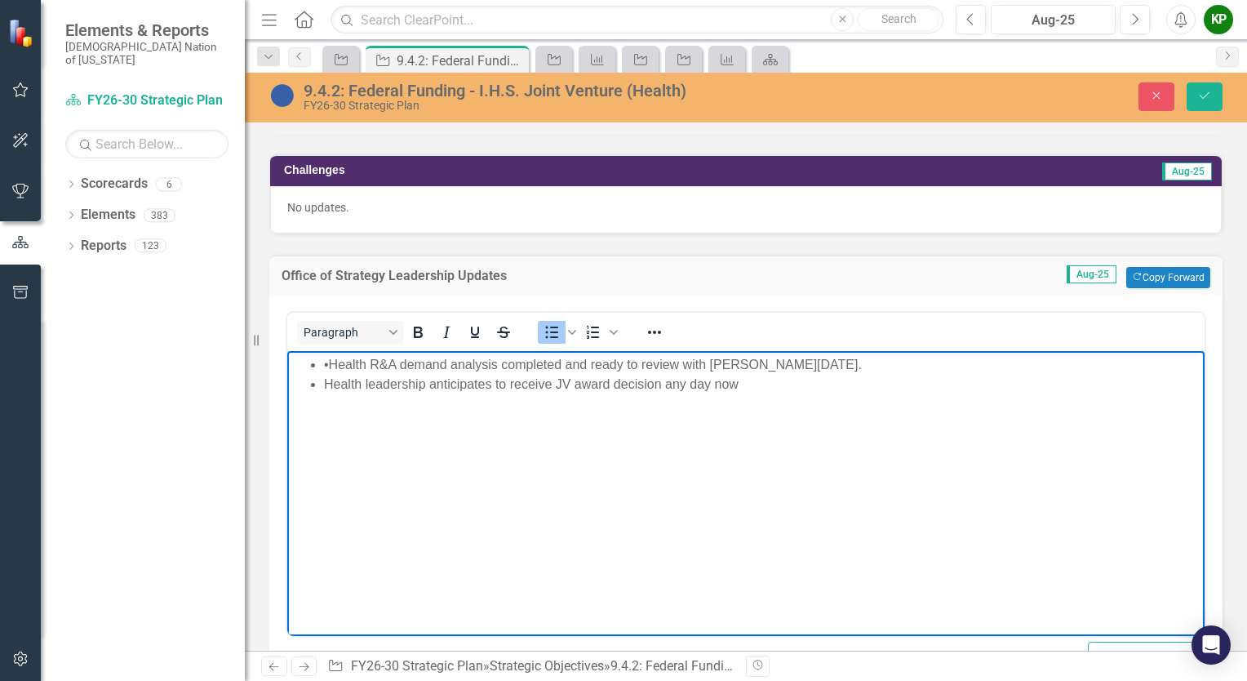
click at [347, 362] on li "•Health R&A demand analysis completed and ready to review with Anthony August 2…" at bounding box center [762, 365] width 876 height 20
click at [329, 362] on li "•Health R&A demand analysis completed and ready to review with Anthony August 2…" at bounding box center [762, 365] width 876 height 20
click at [1207, 91] on icon "Save" at bounding box center [1204, 95] width 15 height 11
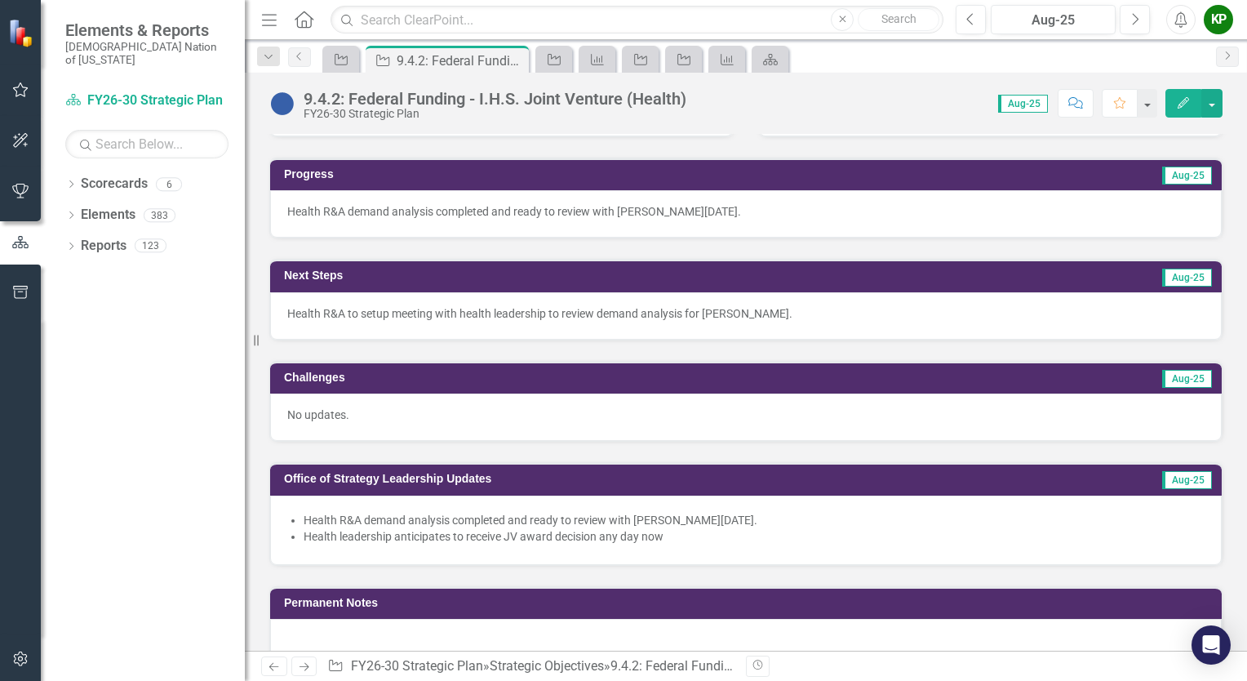
scroll to position [571, 0]
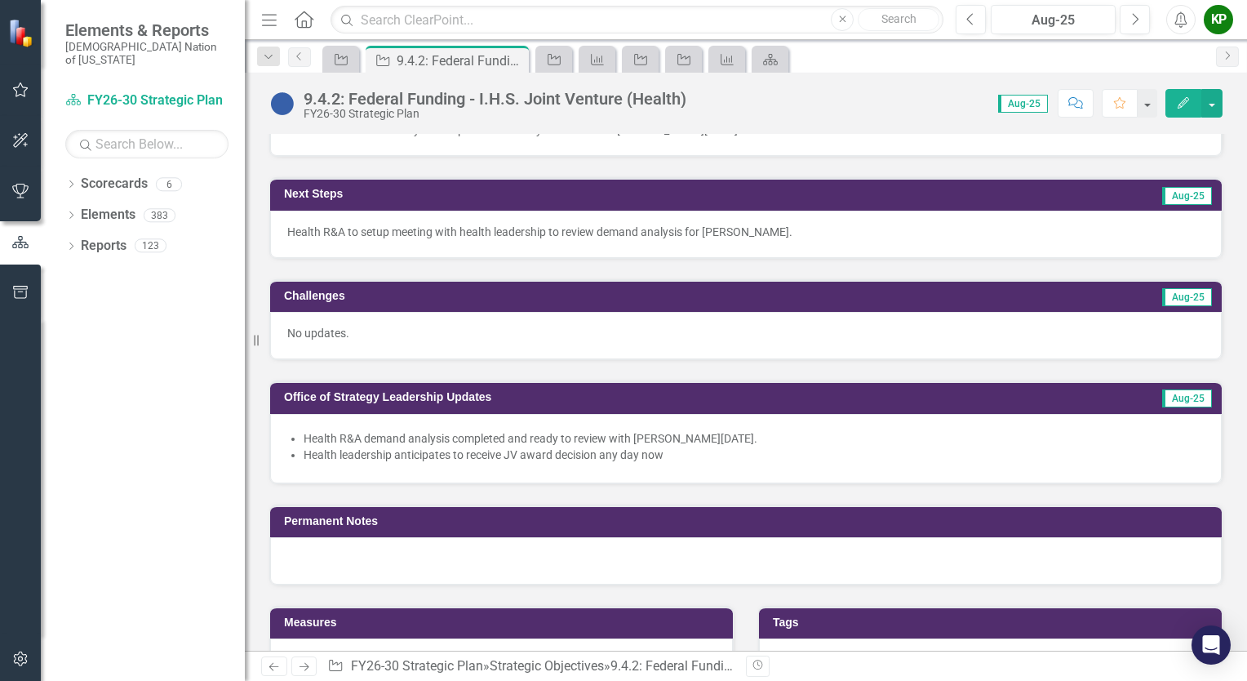
click at [614, 430] on li "Health R&A demand analysis completed and ready to review with [PERSON_NAME][DAT…" at bounding box center [754, 438] width 901 height 16
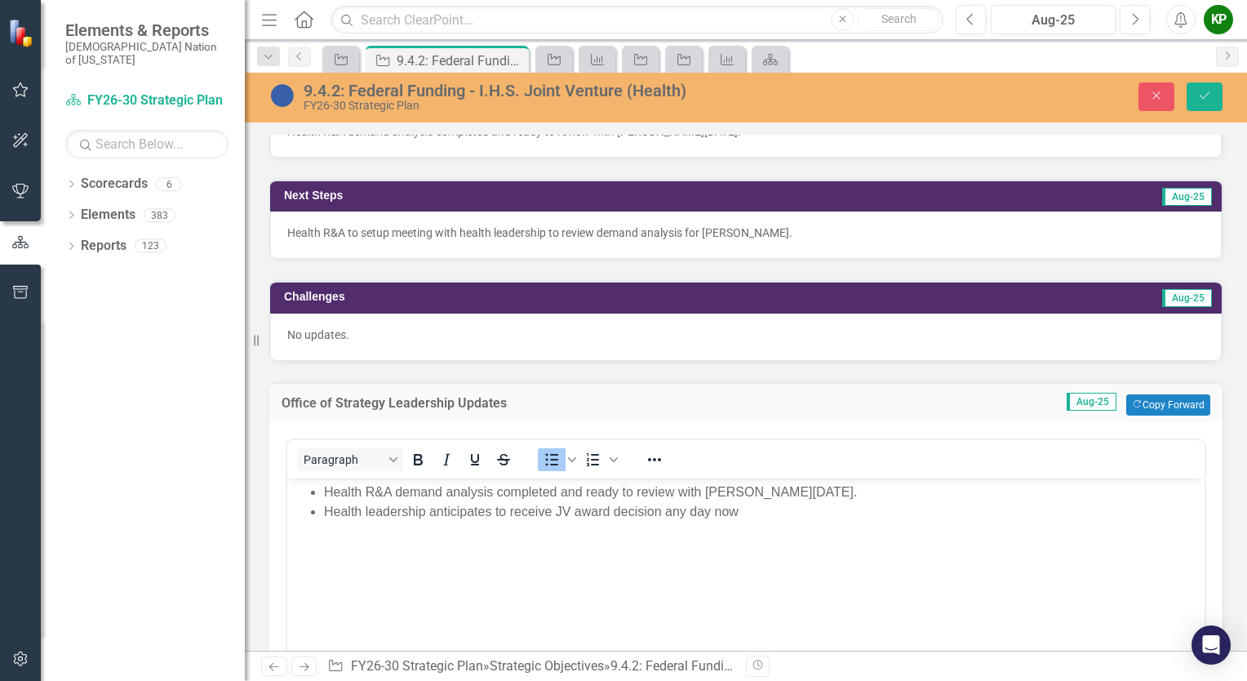
scroll to position [0, 0]
click at [754, 490] on li "Health R&A demand analysis completed and ready to review with [PERSON_NAME][DAT…" at bounding box center [762, 491] width 876 height 20
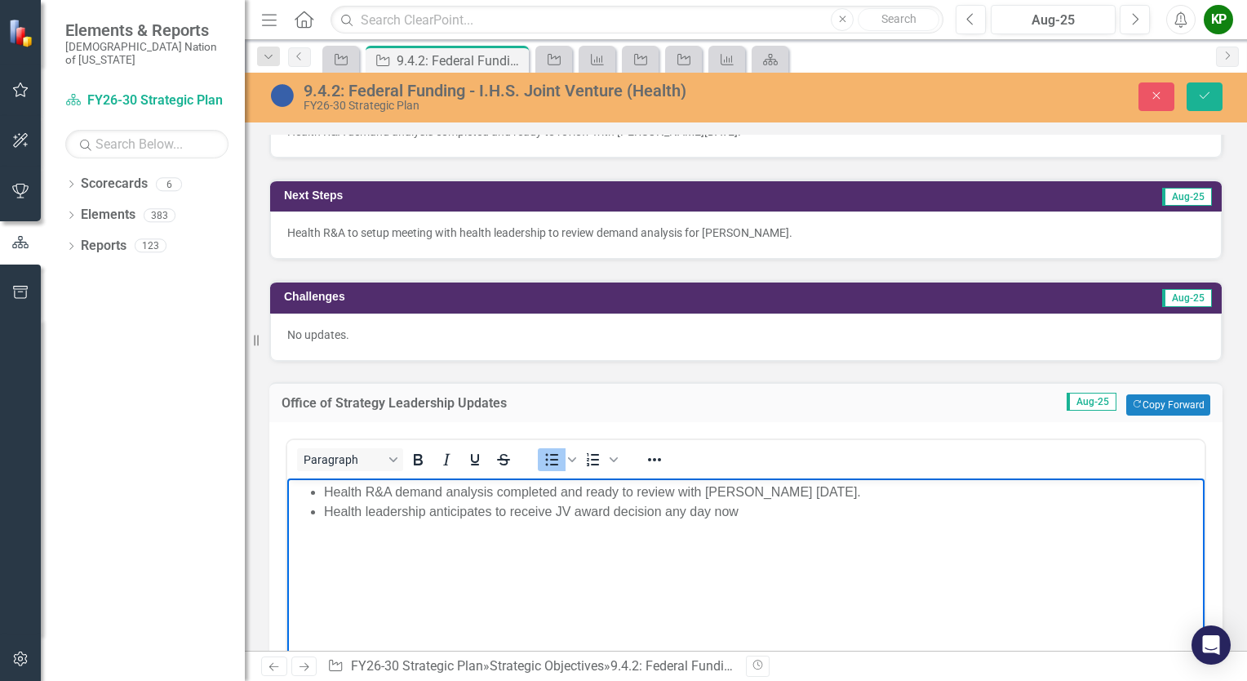
click at [702, 490] on li "Health R&A demand analysis completed and ready to review with Anthony Cavallo A…" at bounding box center [762, 491] width 876 height 20
click at [945, 487] on li "Health R&A demand analysis completed and ready to review with Executive Officer…" at bounding box center [762, 491] width 876 height 20
click at [1045, 495] on li "Health R&A demand analysis completed and ready to review with Executive Officer…" at bounding box center [762, 491] width 876 height 20
click at [752, 513] on li "Health leadership anticipates to receive JV award decision any day now" at bounding box center [762, 511] width 876 height 20
drag, startPoint x: 552, startPoint y: 513, endPoint x: 539, endPoint y: 512, distance: 13.2
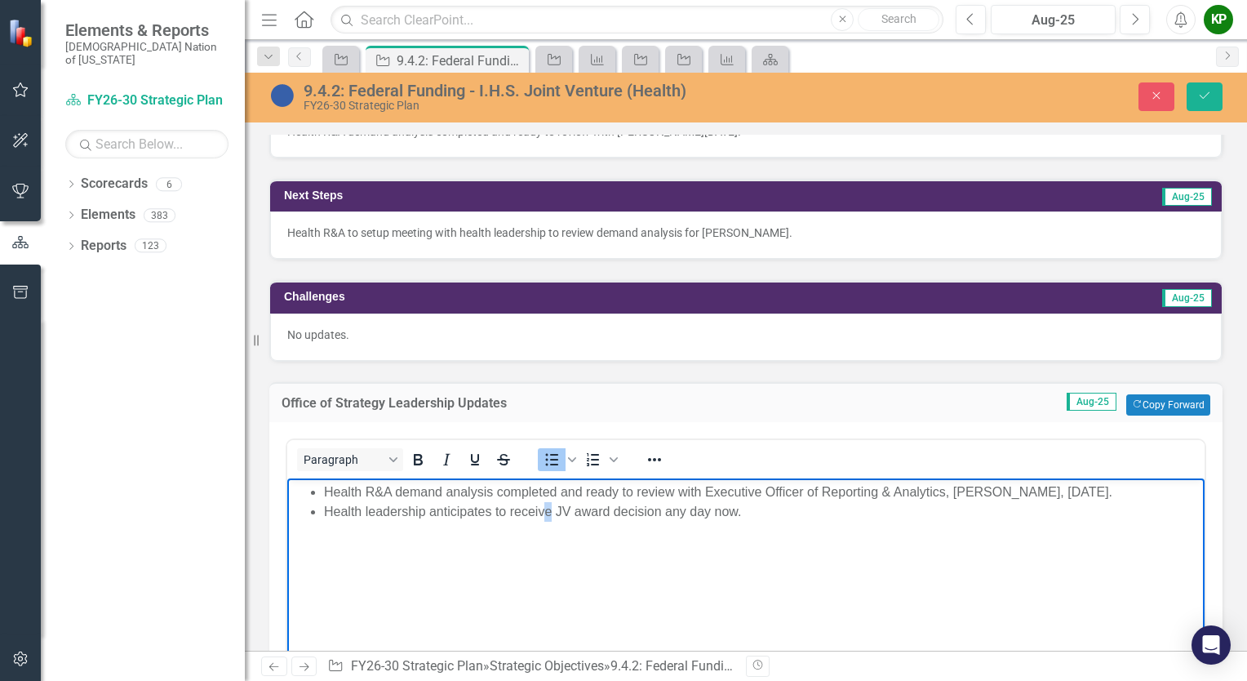
click at [540, 512] on li "Health leadership anticipates to receive JV award decision any day now." at bounding box center [762, 511] width 876 height 20
click at [537, 601] on body "Health R&A demand analysis completed and ready to review with Executive Officer…" at bounding box center [745, 599] width 917 height 245
click at [633, 574] on body "Health R&A demand analysis completed and ready to review with Executive Officer…" at bounding box center [745, 599] width 917 height 245
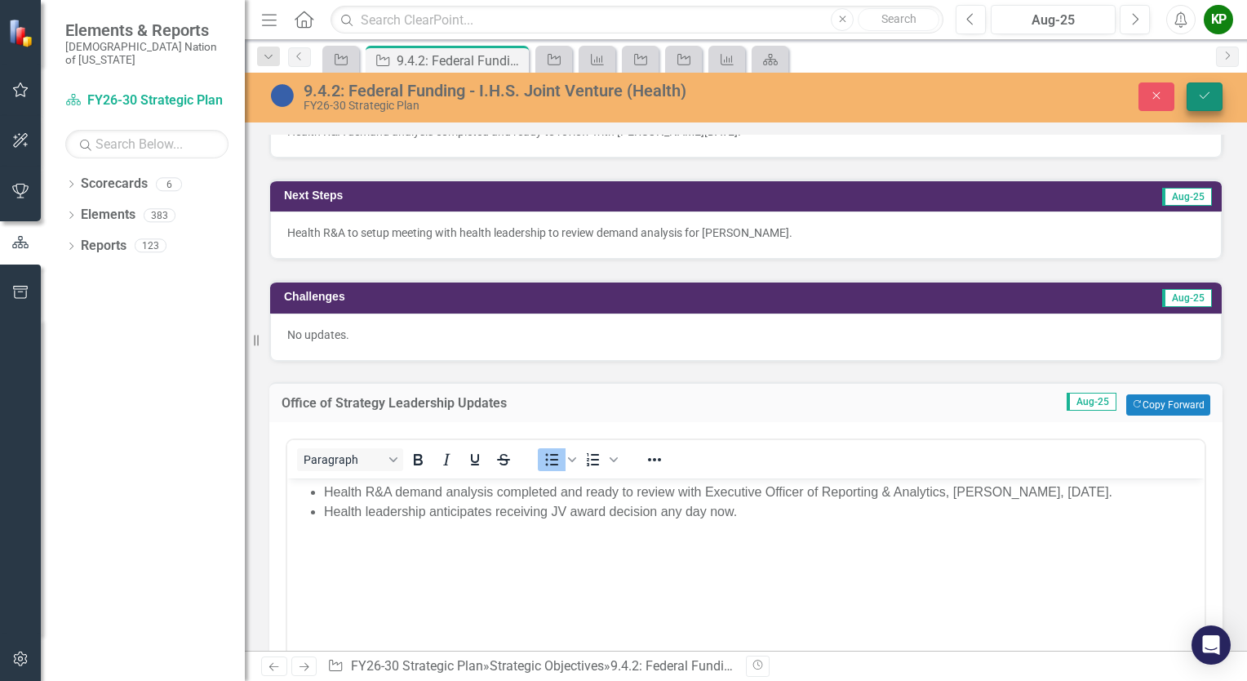
click at [1209, 98] on icon "Save" at bounding box center [1204, 95] width 15 height 11
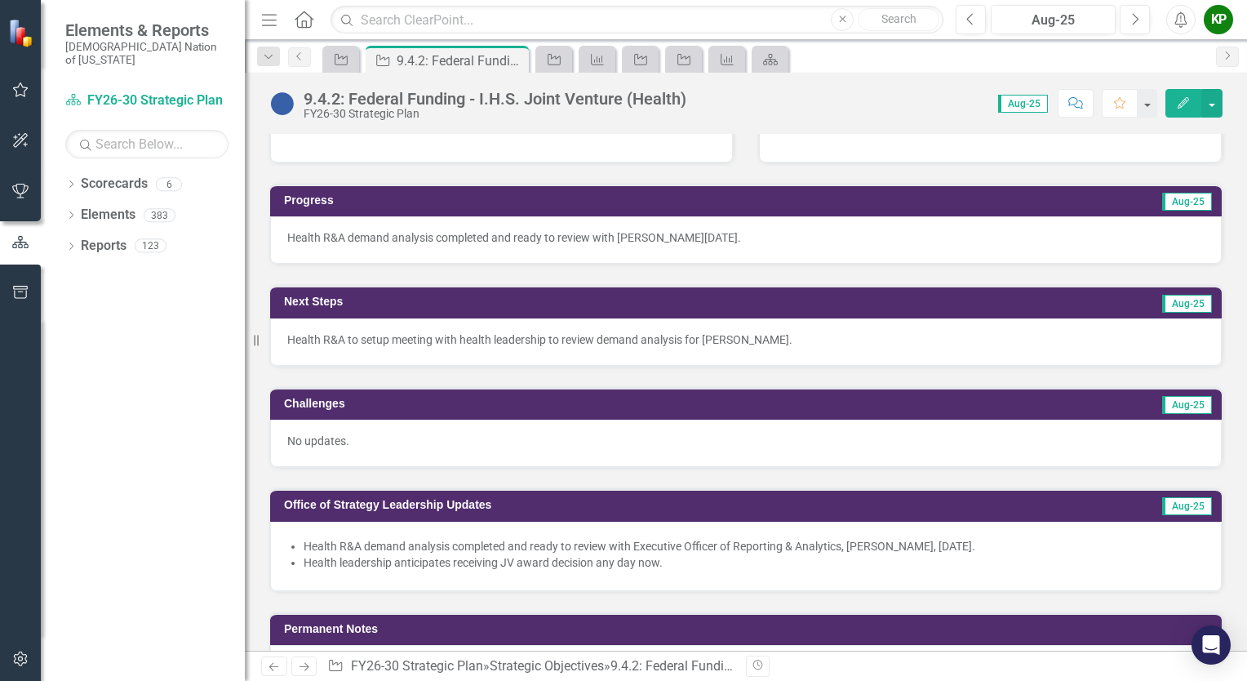
scroll to position [490, 0]
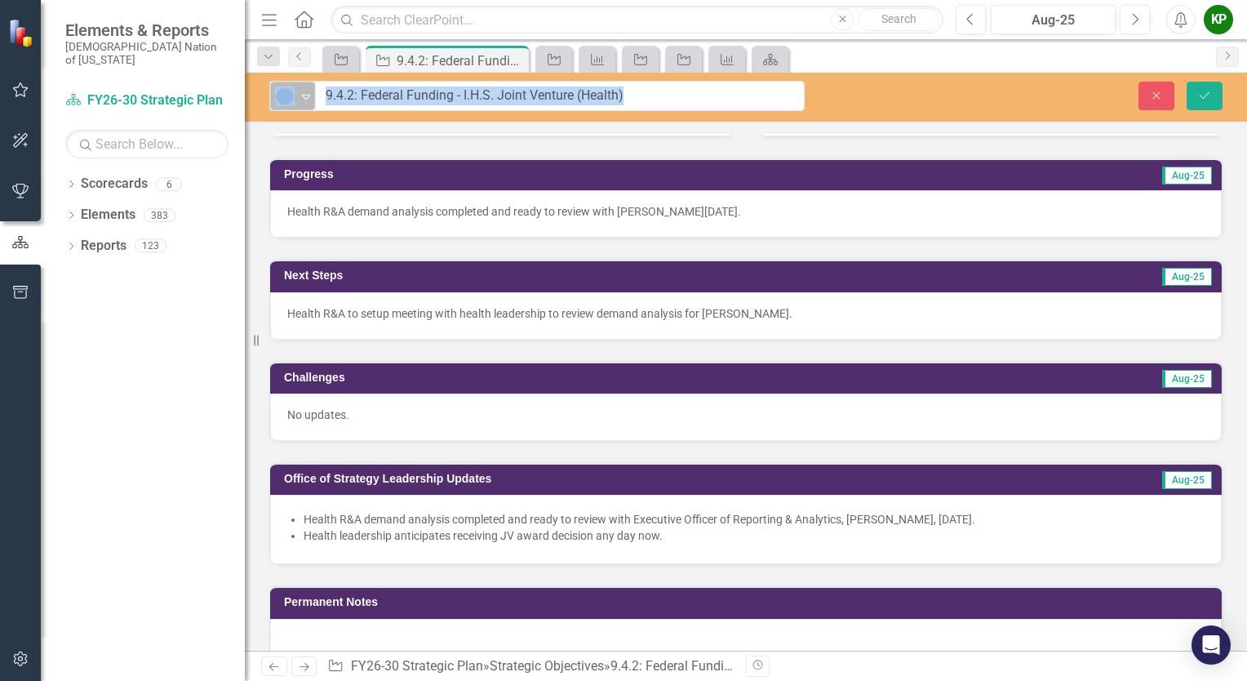
drag, startPoint x: 339, startPoint y: 97, endPoint x: 313, endPoint y: 96, distance: 25.3
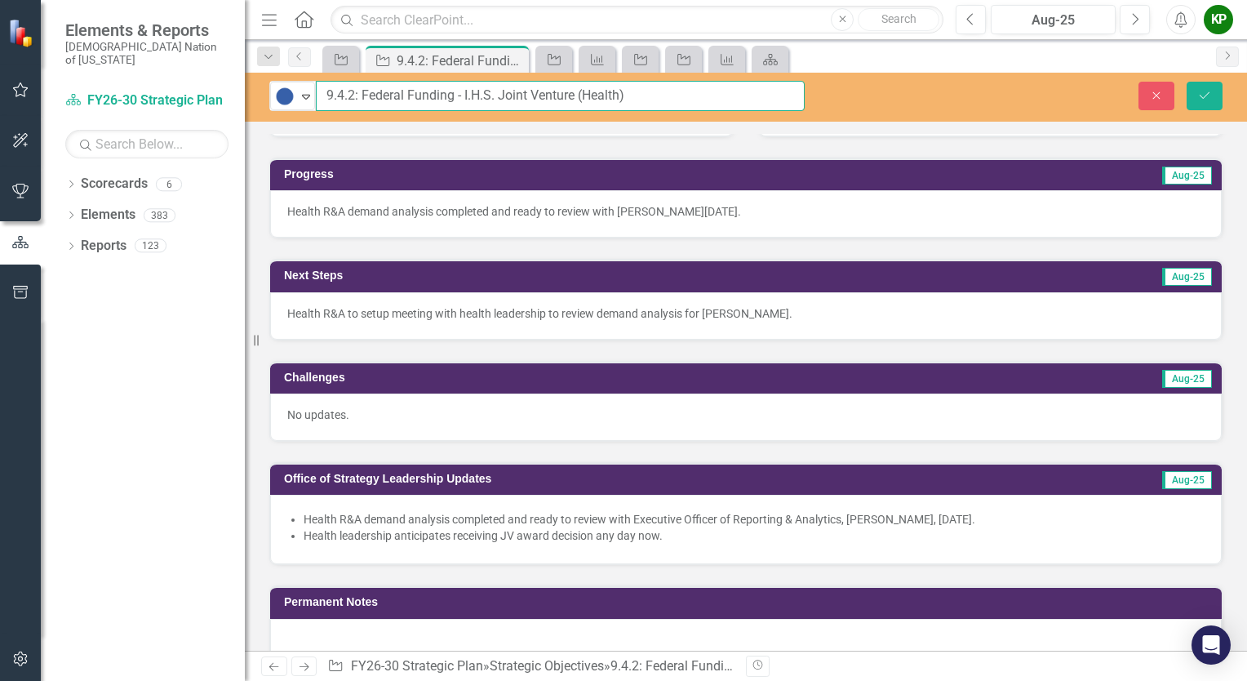
drag, startPoint x: 313, startPoint y: 96, endPoint x: 353, endPoint y: 93, distance: 39.3
click at [353, 93] on input "9.4.2: Federal Funding - I.H.S. Joint Venture (Health)" at bounding box center [560, 96] width 489 height 30
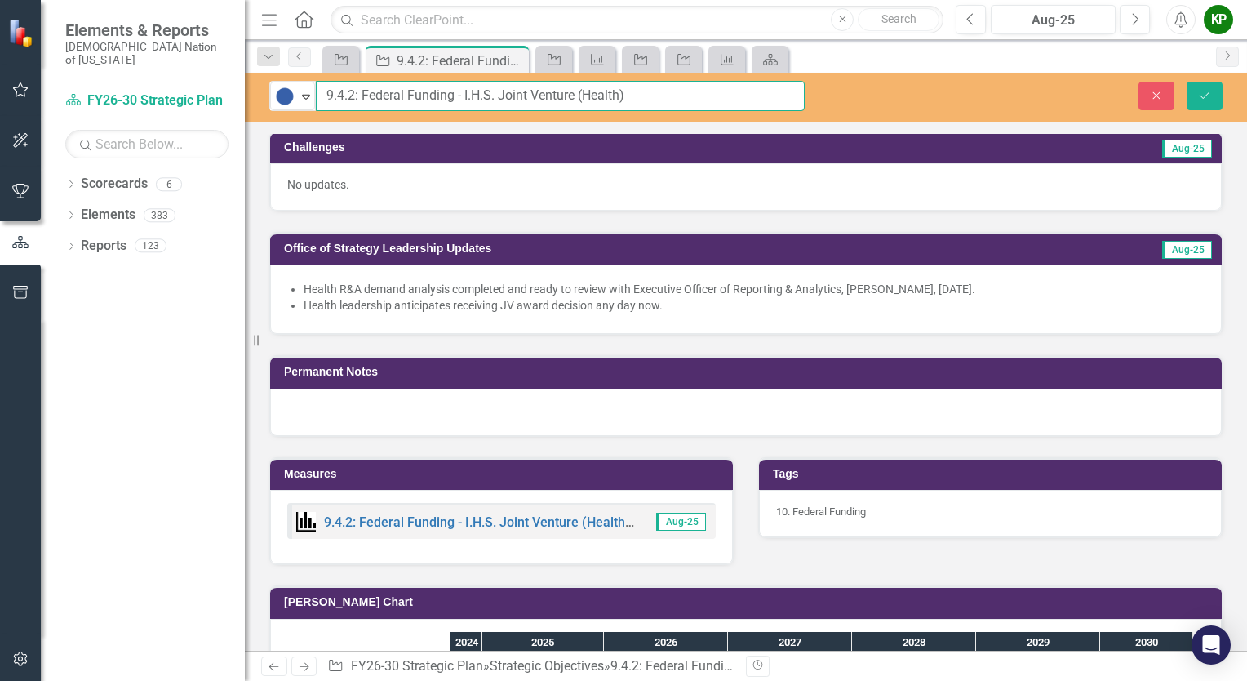
scroll to position [816, 0]
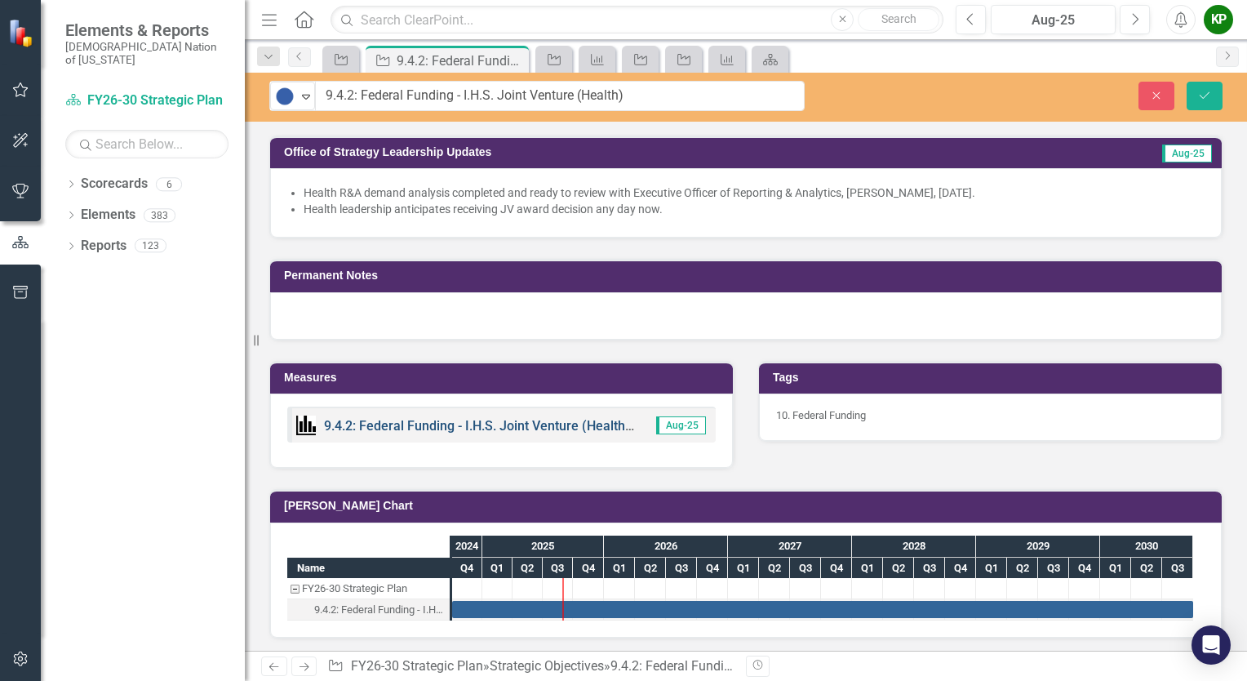
click at [565, 419] on link "9.4.2: Federal Funding - I.H.S. Joint Venture (Health) KPIs" at bounding box center [492, 426] width 336 height 16
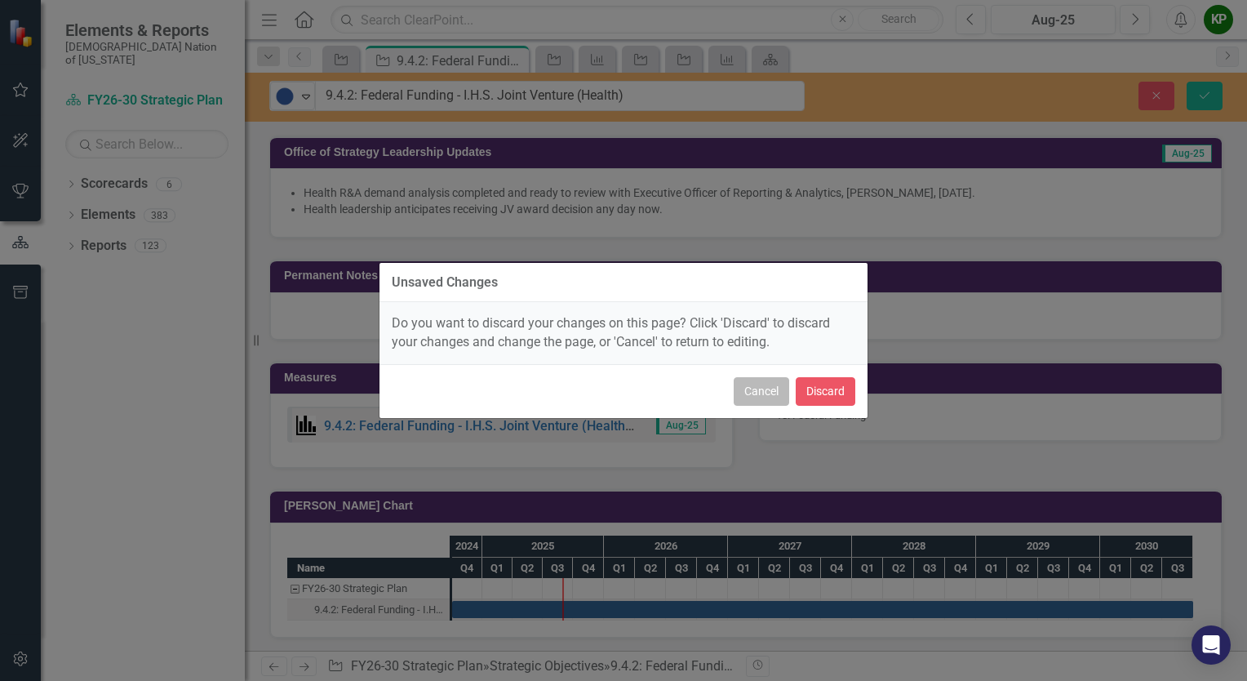
click at [746, 384] on button "Cancel" at bounding box center [761, 391] width 55 height 29
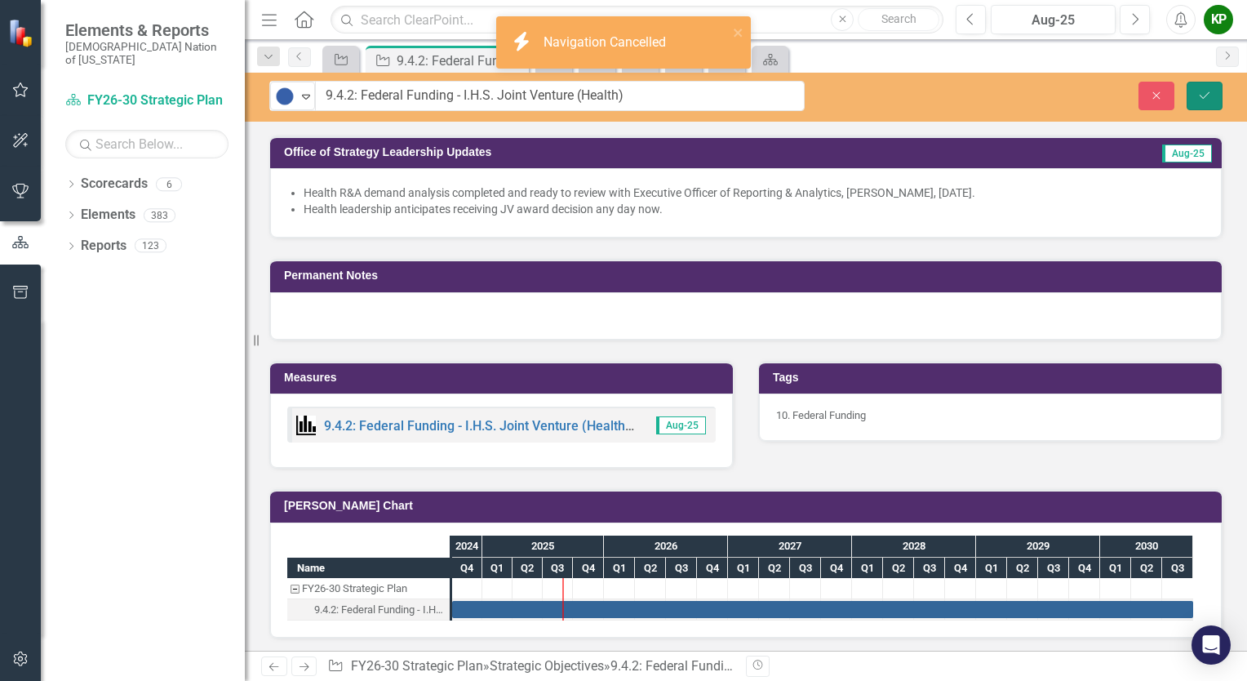
click at [1203, 95] on icon "Save" at bounding box center [1204, 95] width 15 height 11
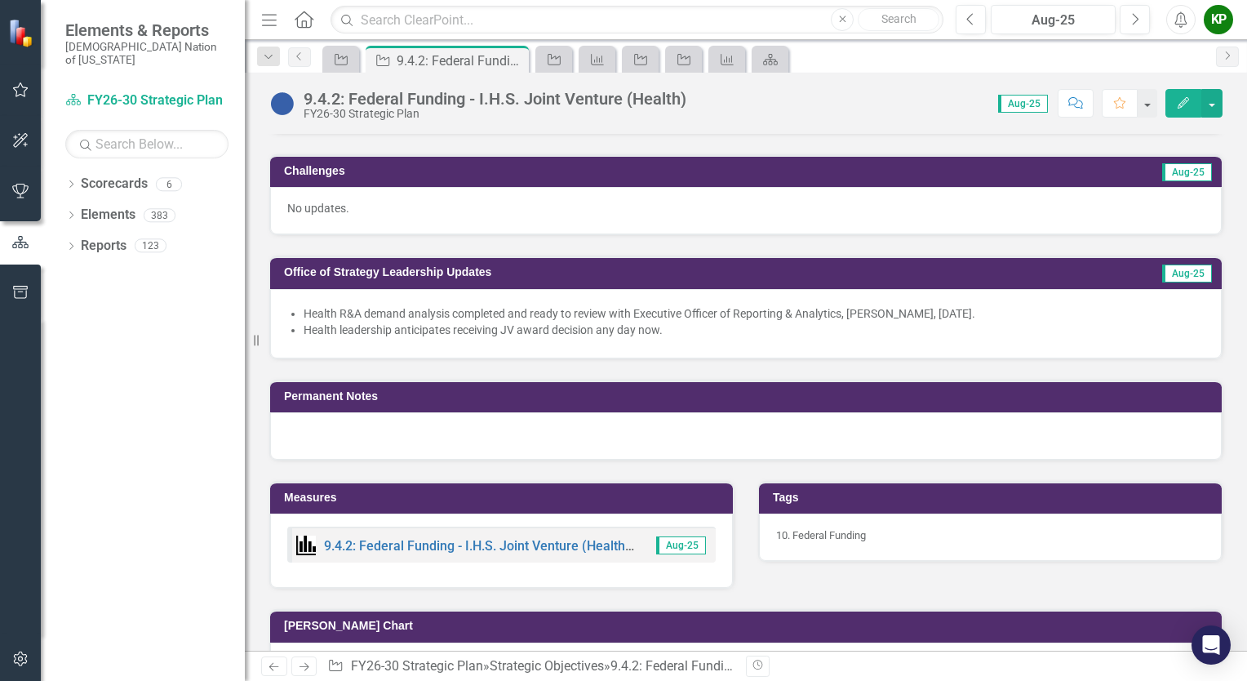
scroll to position [734, 0]
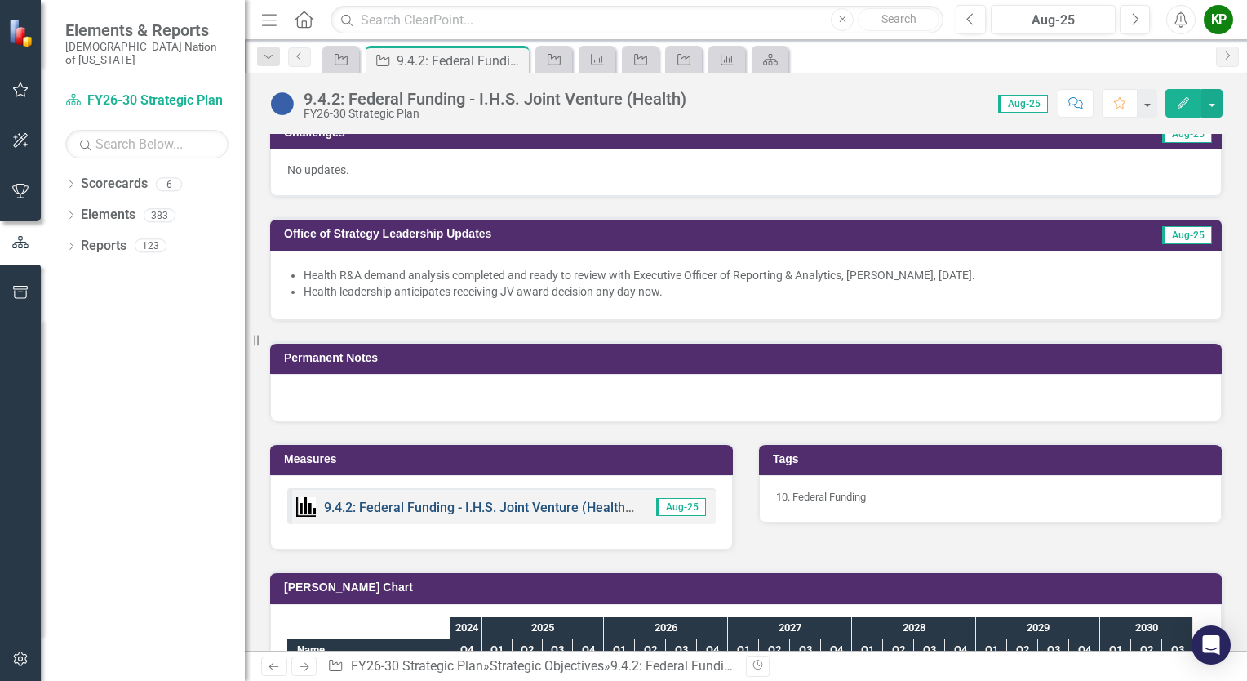
click at [437, 499] on link "9.4.2: Federal Funding - I.H.S. Joint Venture (Health) KPIs" at bounding box center [492, 507] width 336 height 16
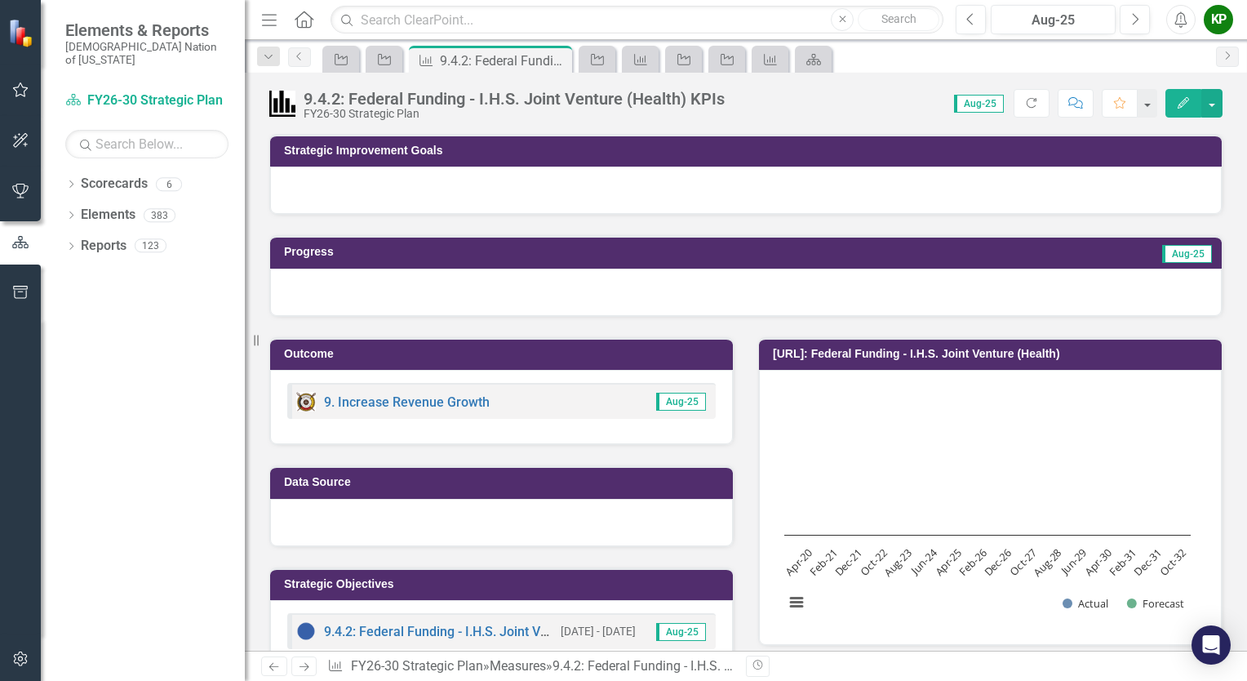
click at [486, 300] on div at bounding box center [746, 291] width 952 height 47
click at [486, 301] on div at bounding box center [746, 291] width 952 height 47
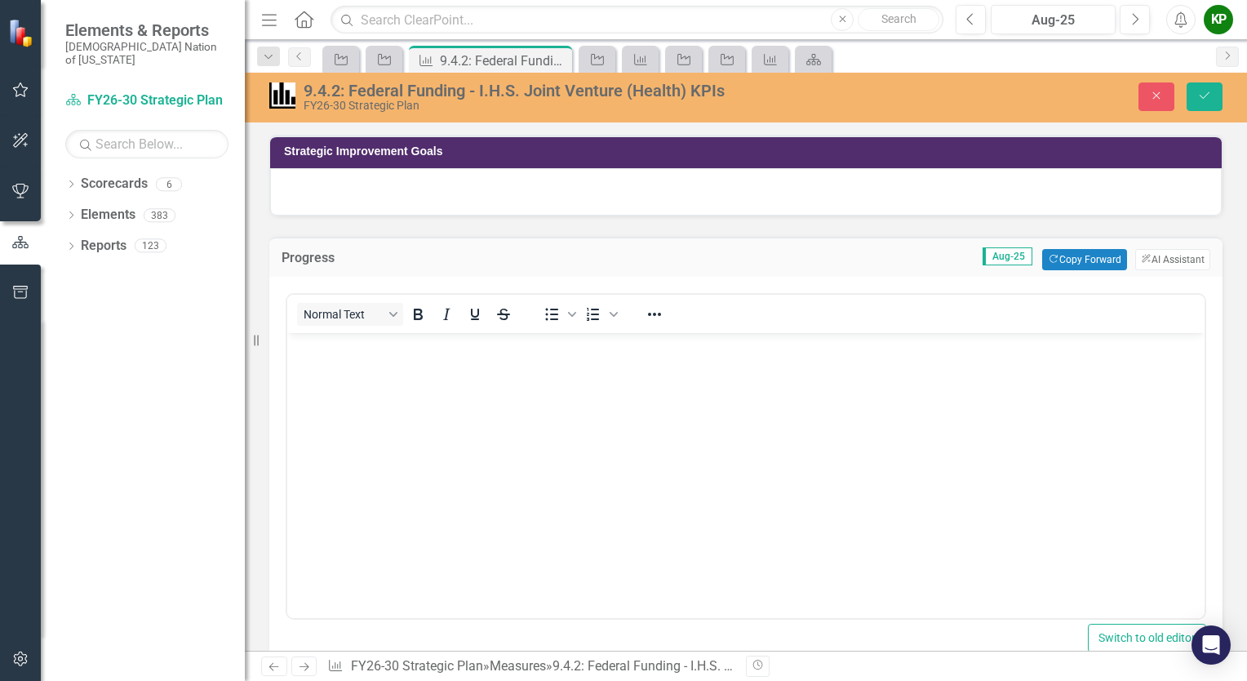
click at [473, 382] on body "Rich Text Area. Press ALT-0 for help." at bounding box center [745, 454] width 917 height 245
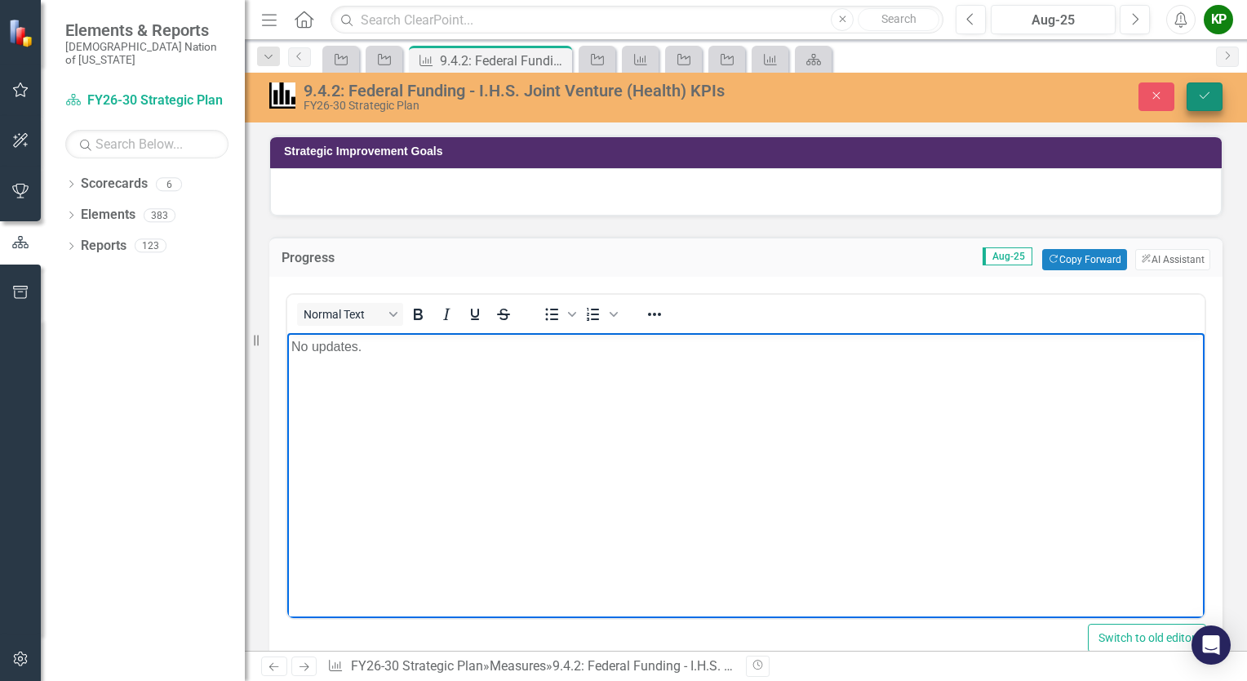
click at [1196, 90] on button "Save" at bounding box center [1205, 96] width 36 height 29
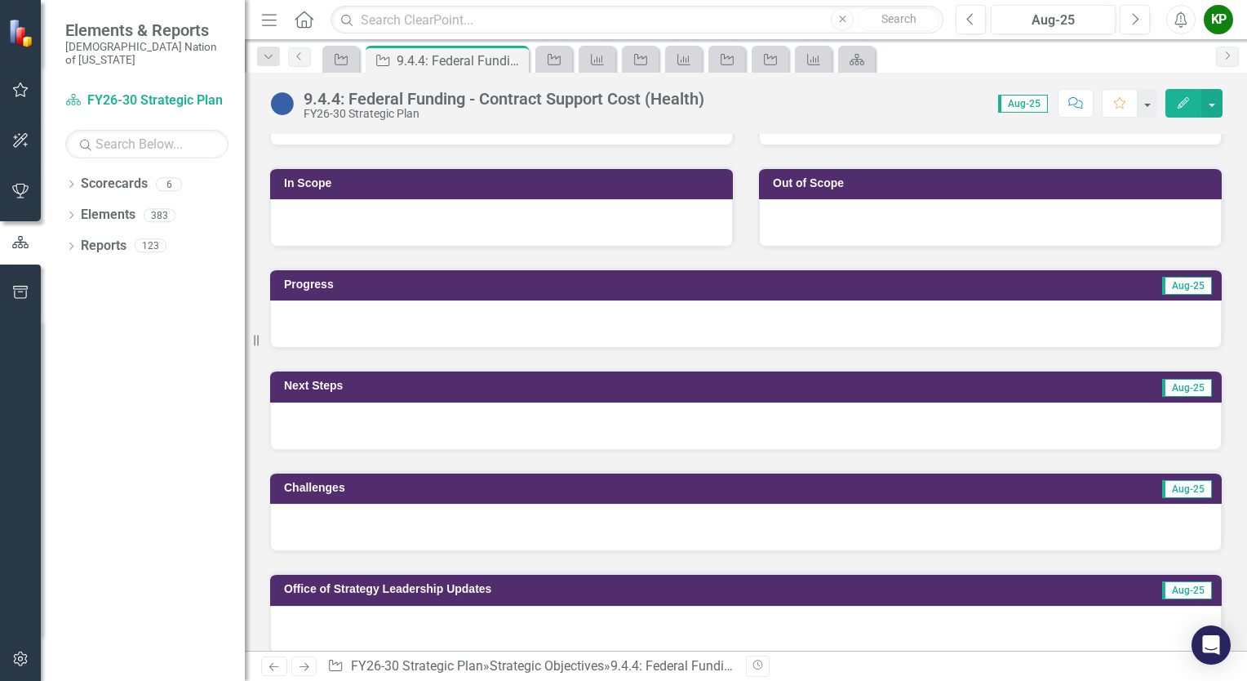
scroll to position [408, 0]
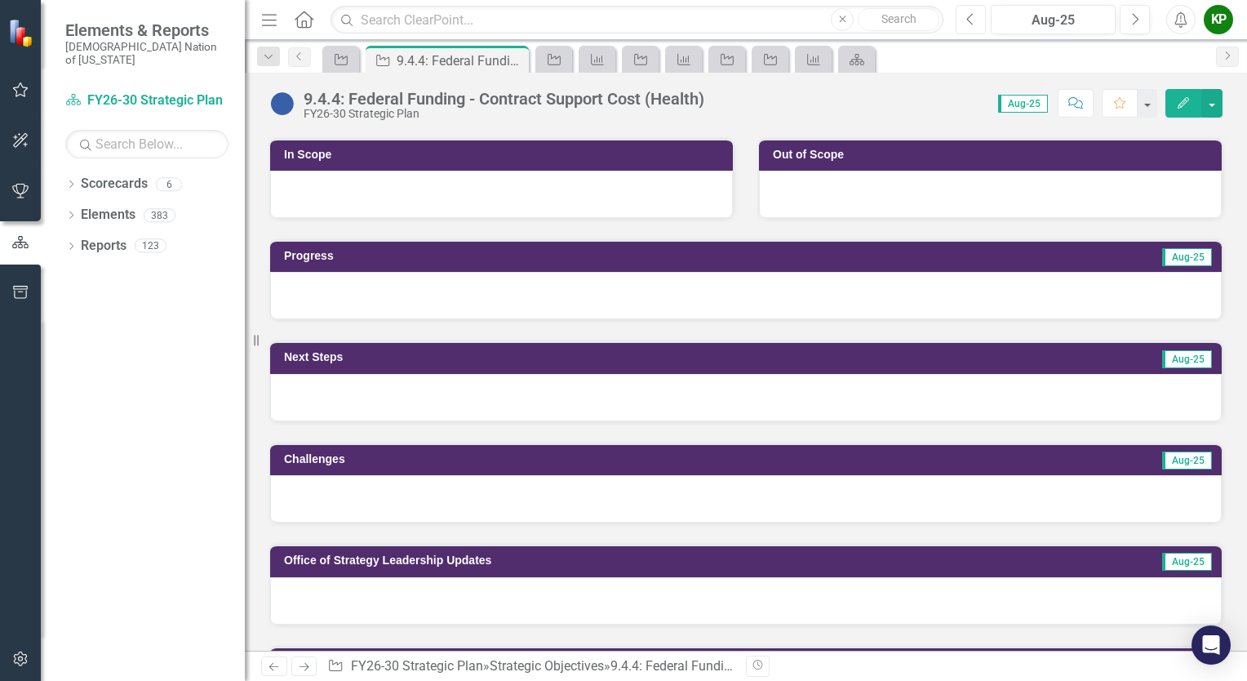
click at [975, 16] on button "Previous" at bounding box center [971, 19] width 30 height 29
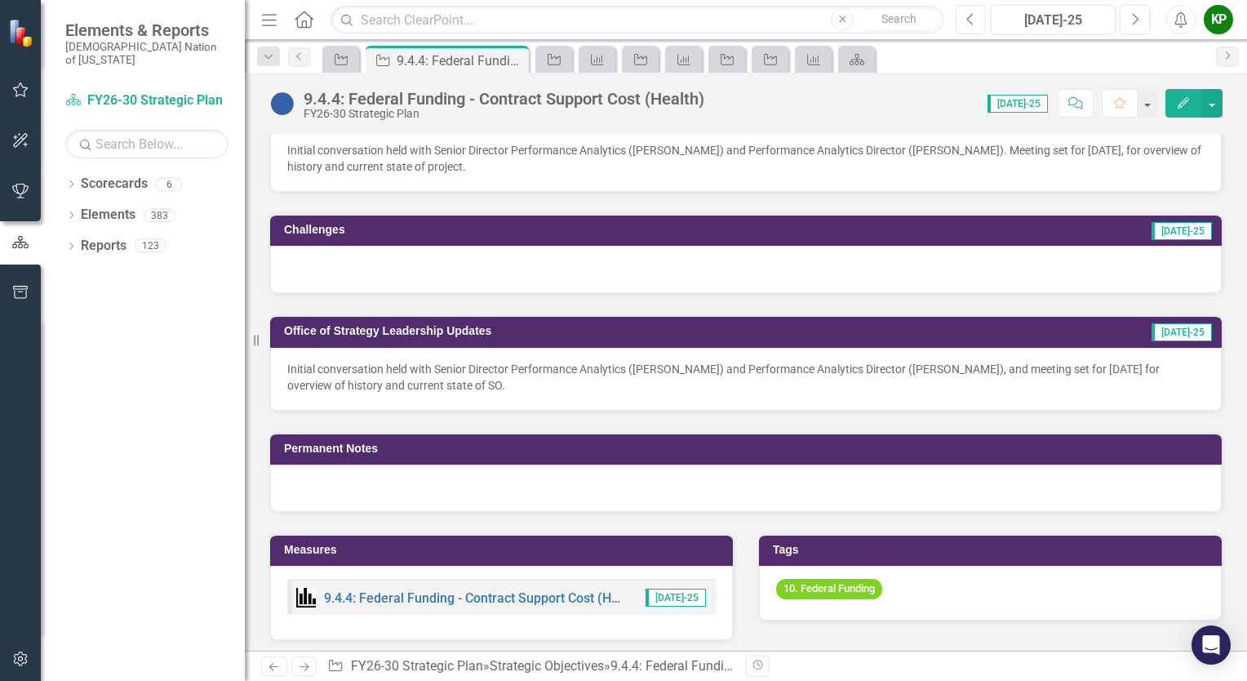
scroll to position [326, 0]
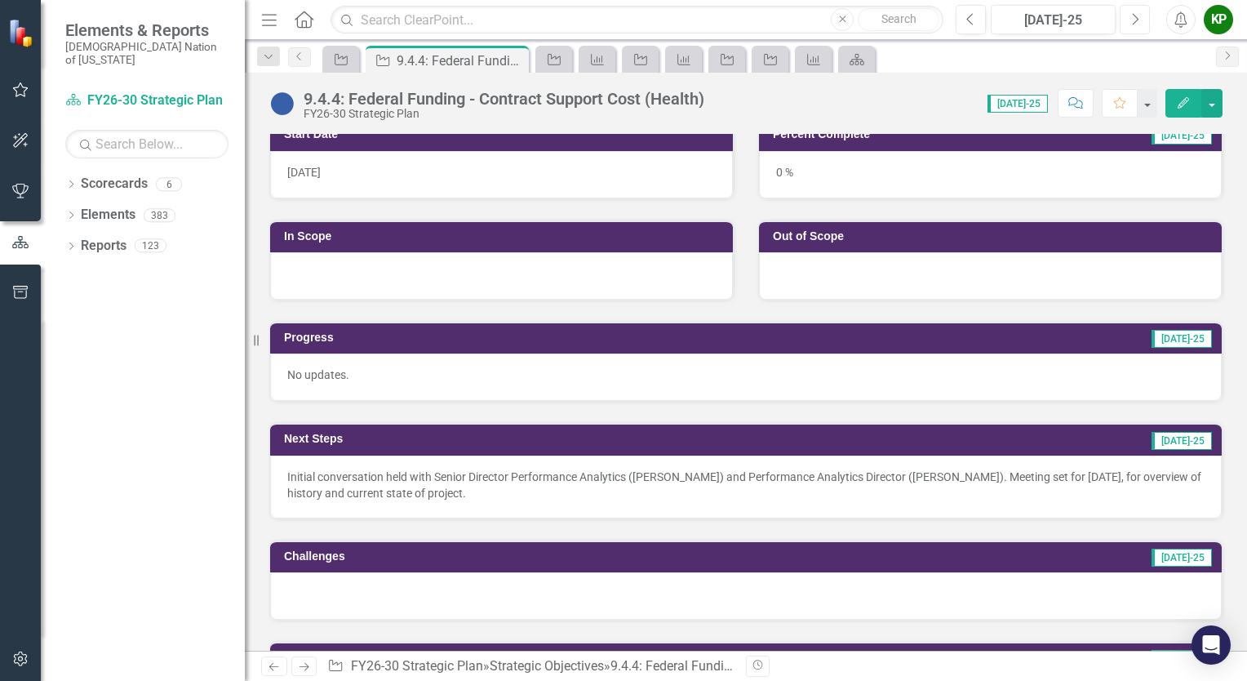
click at [1135, 24] on button "Next" at bounding box center [1135, 19] width 30 height 29
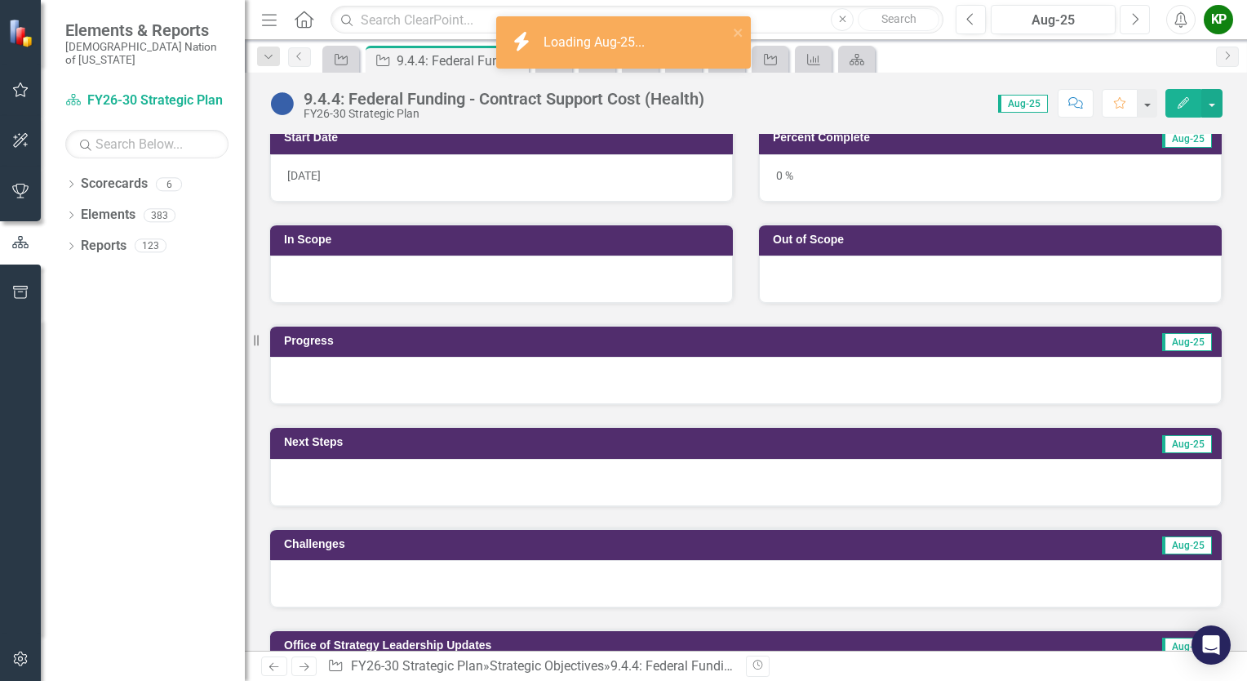
scroll to position [326, 0]
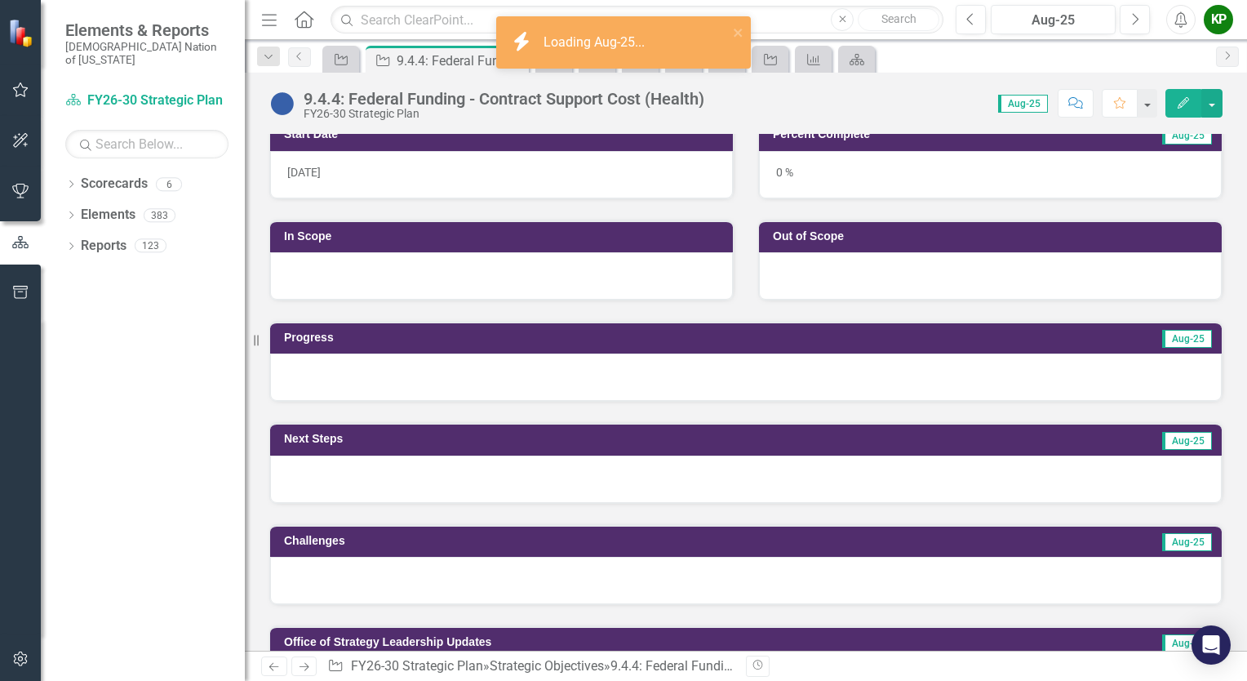
click at [468, 579] on div at bounding box center [746, 580] width 952 height 47
click at [465, 579] on div at bounding box center [746, 580] width 952 height 47
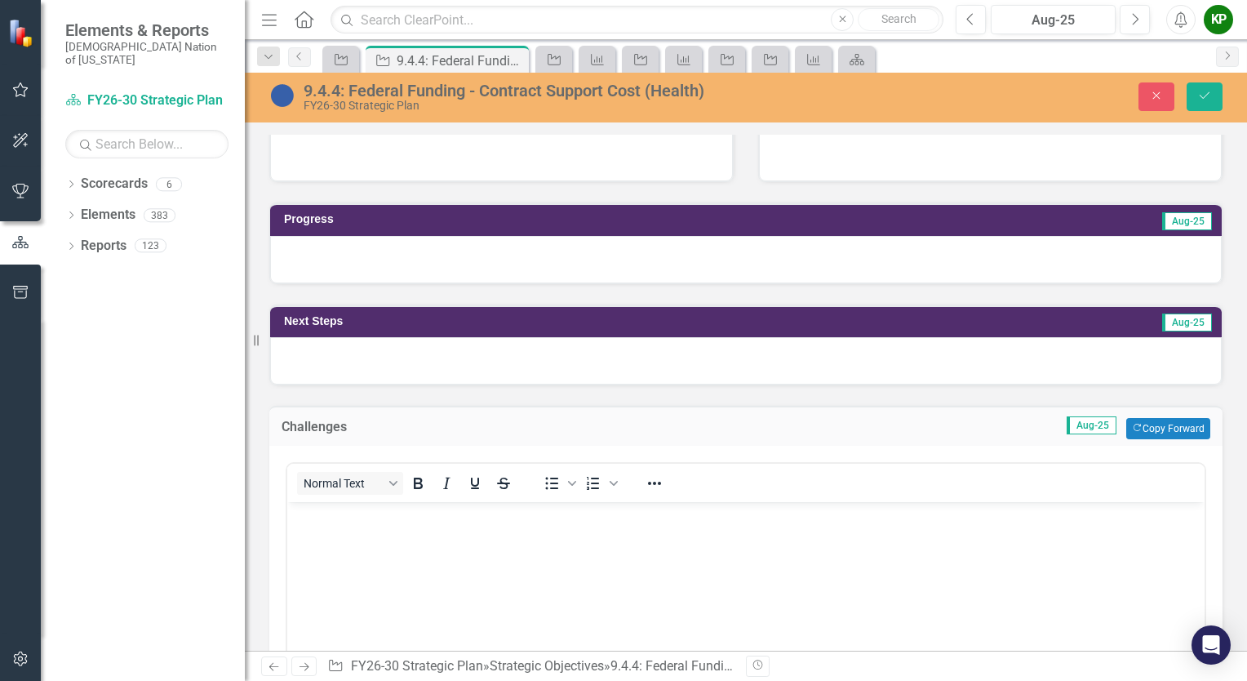
scroll to position [653, 0]
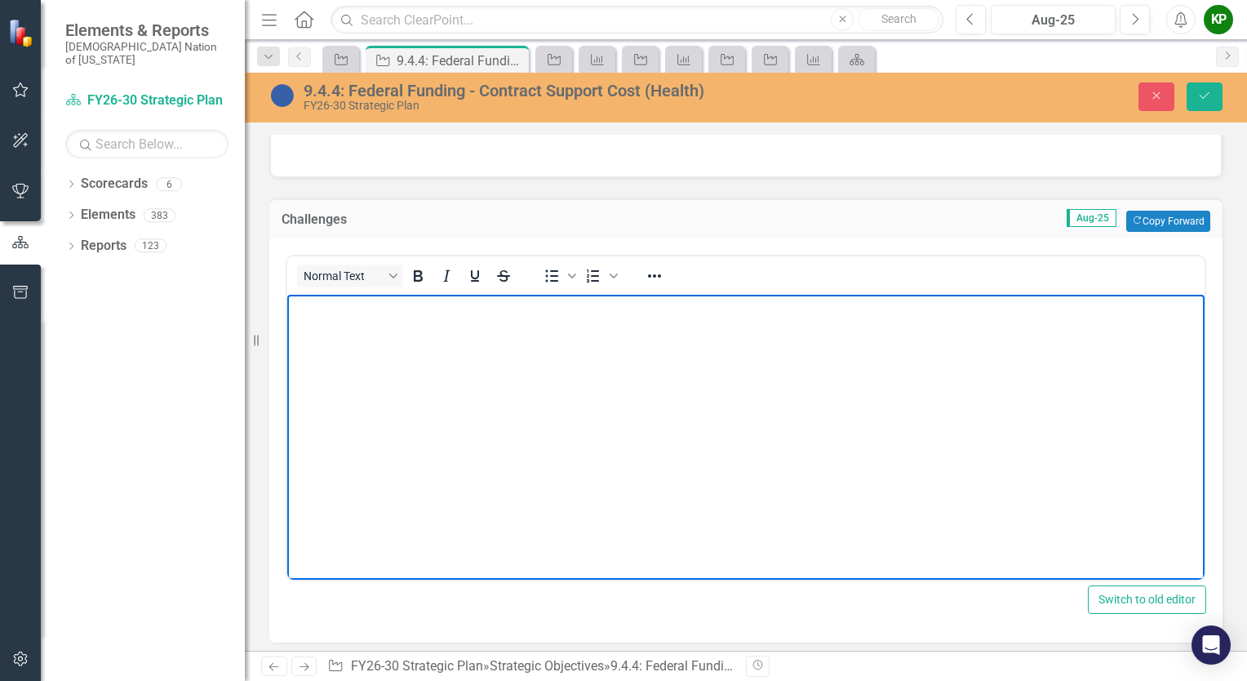
click at [452, 384] on body "Rich Text Area. Press ALT-0 for help." at bounding box center [745, 417] width 917 height 245
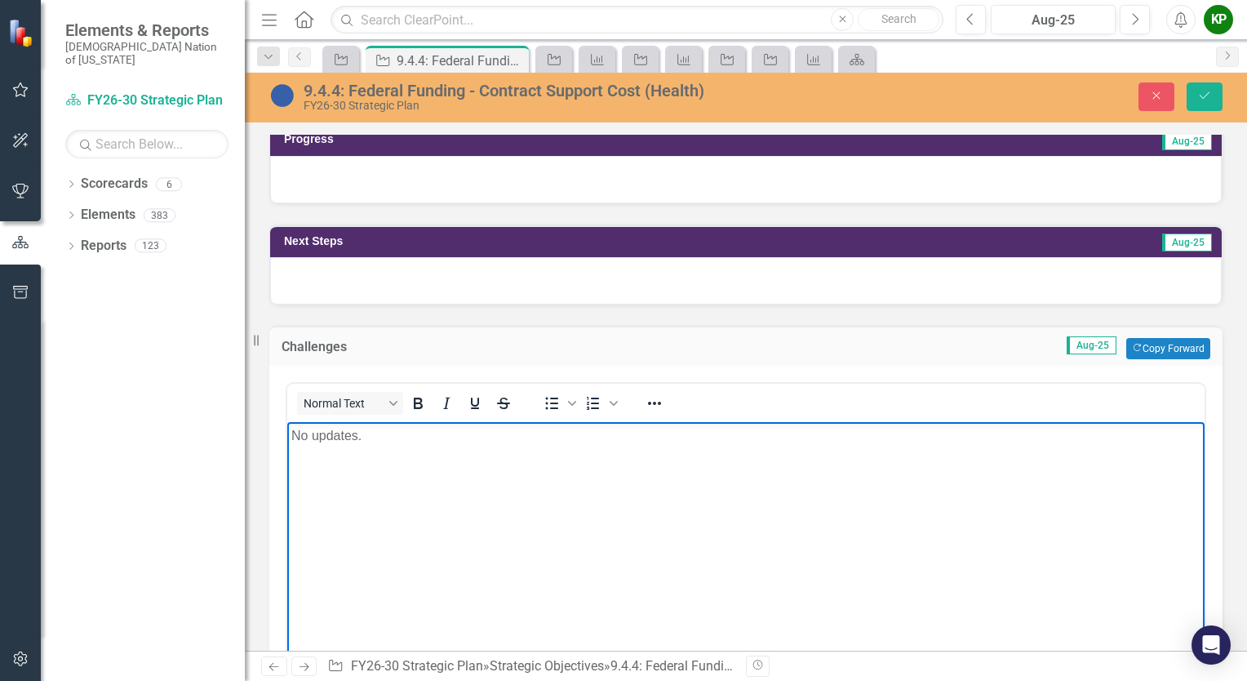
scroll to position [490, 0]
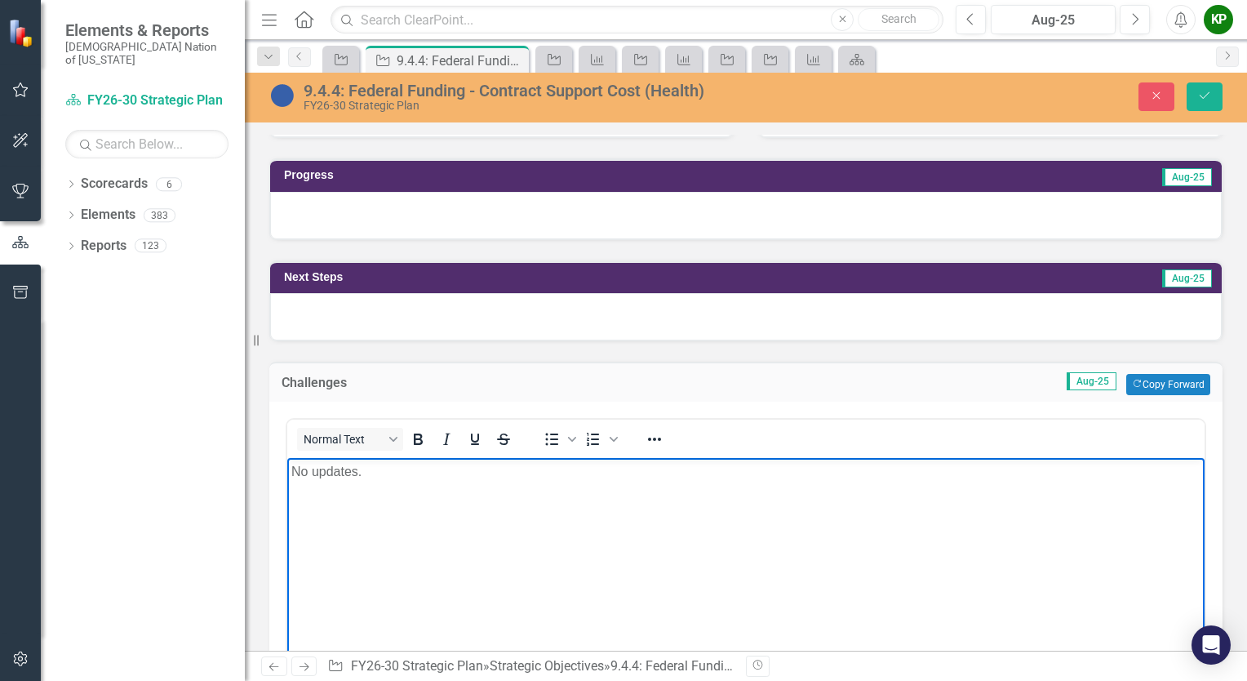
click at [548, 312] on div at bounding box center [746, 316] width 952 height 47
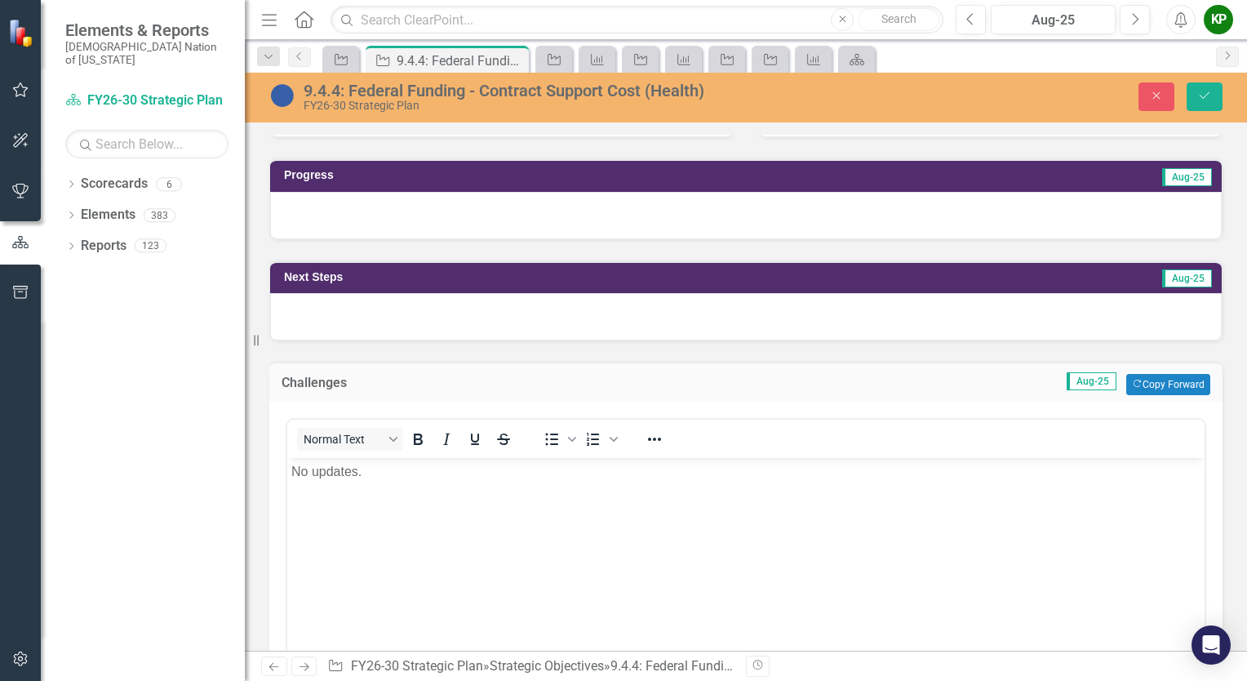
click at [548, 312] on div at bounding box center [746, 316] width 952 height 47
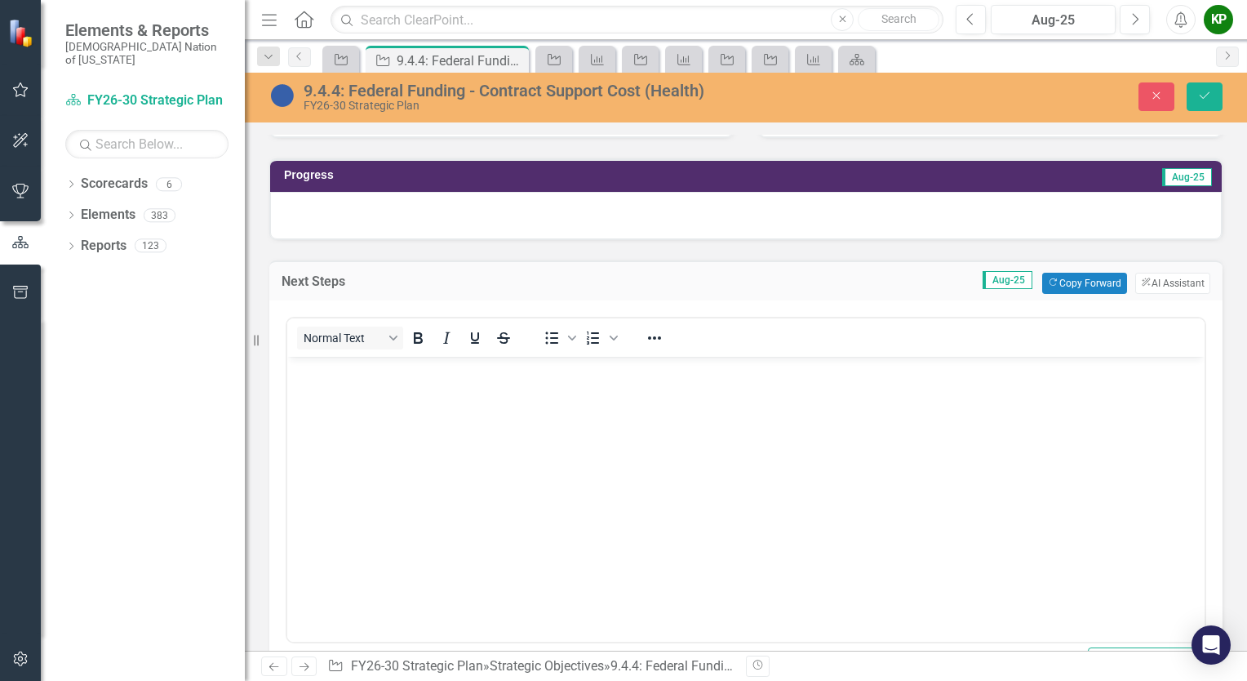
scroll to position [0, 0]
click at [532, 393] on body "Rich Text Area. Press ALT-0 for help." at bounding box center [745, 478] width 917 height 245
click at [429, 64] on div "9.4.4: Federal Funding - Contract Support Cost (Health)" at bounding box center [440, 61] width 87 height 20
click at [443, 58] on div "9.4.4: Federal Funding - Contract Support Cost (Health)" at bounding box center [440, 61] width 87 height 20
click at [341, 60] on icon "Strategic Objective" at bounding box center [341, 59] width 16 height 13
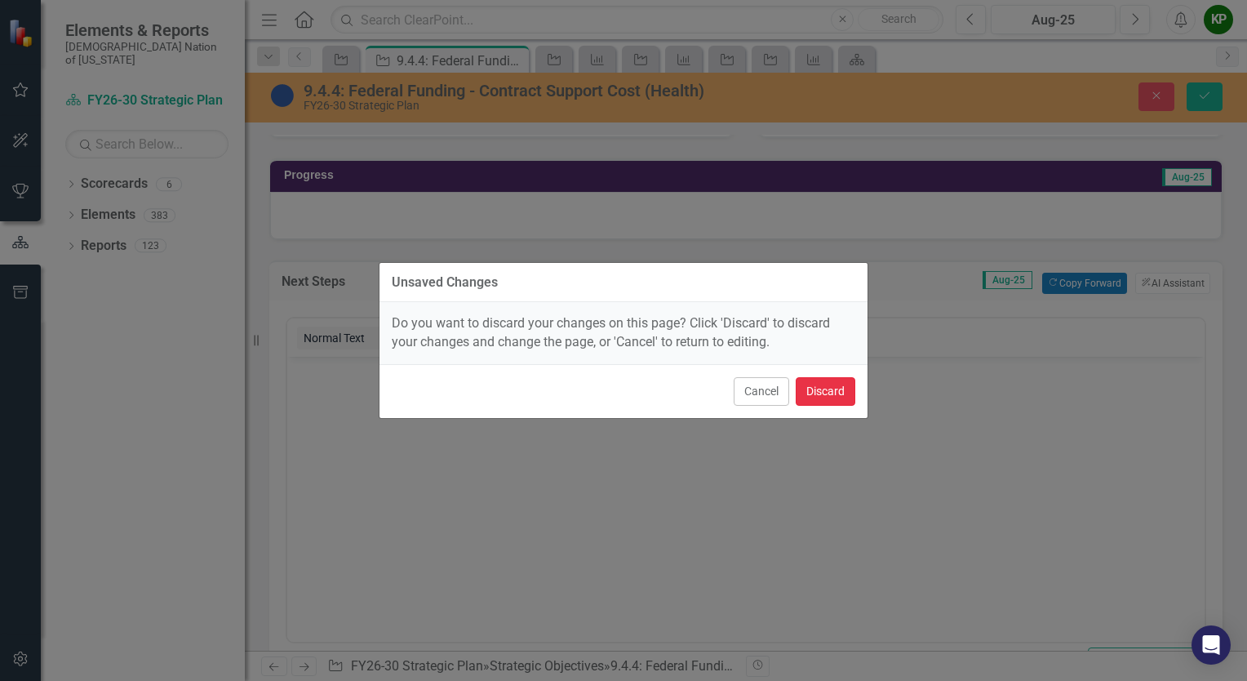
click at [832, 390] on button "Discard" at bounding box center [826, 391] width 60 height 29
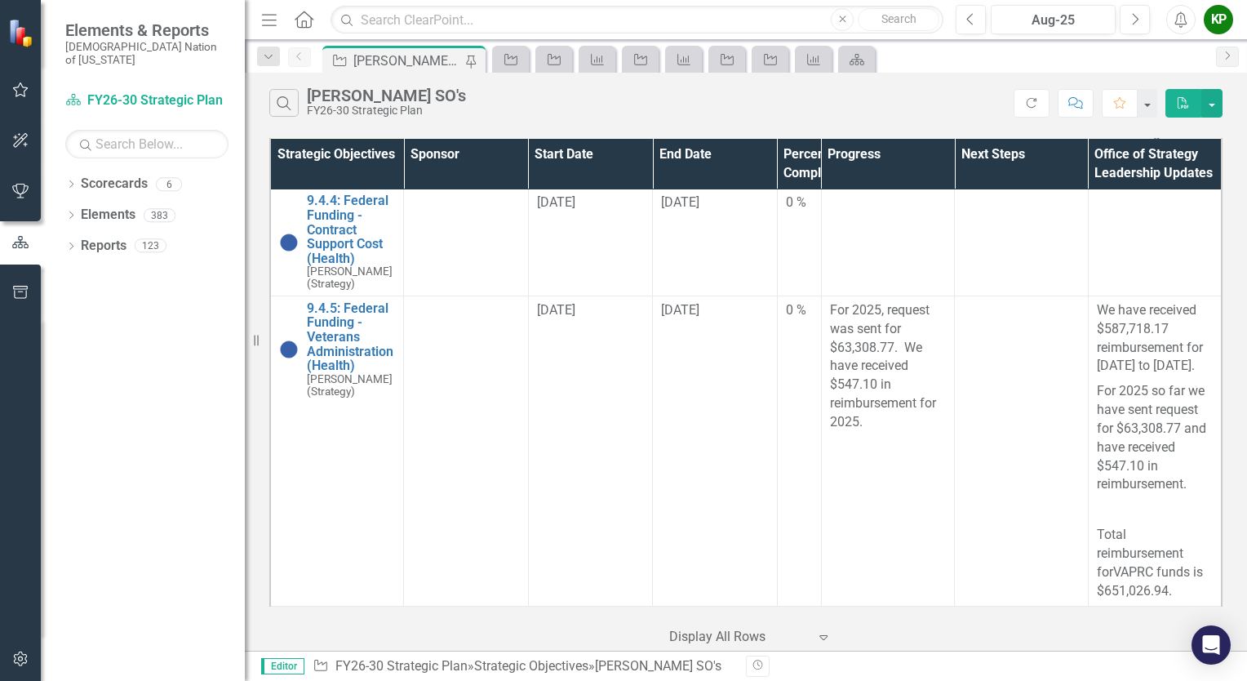
scroll to position [2285, 0]
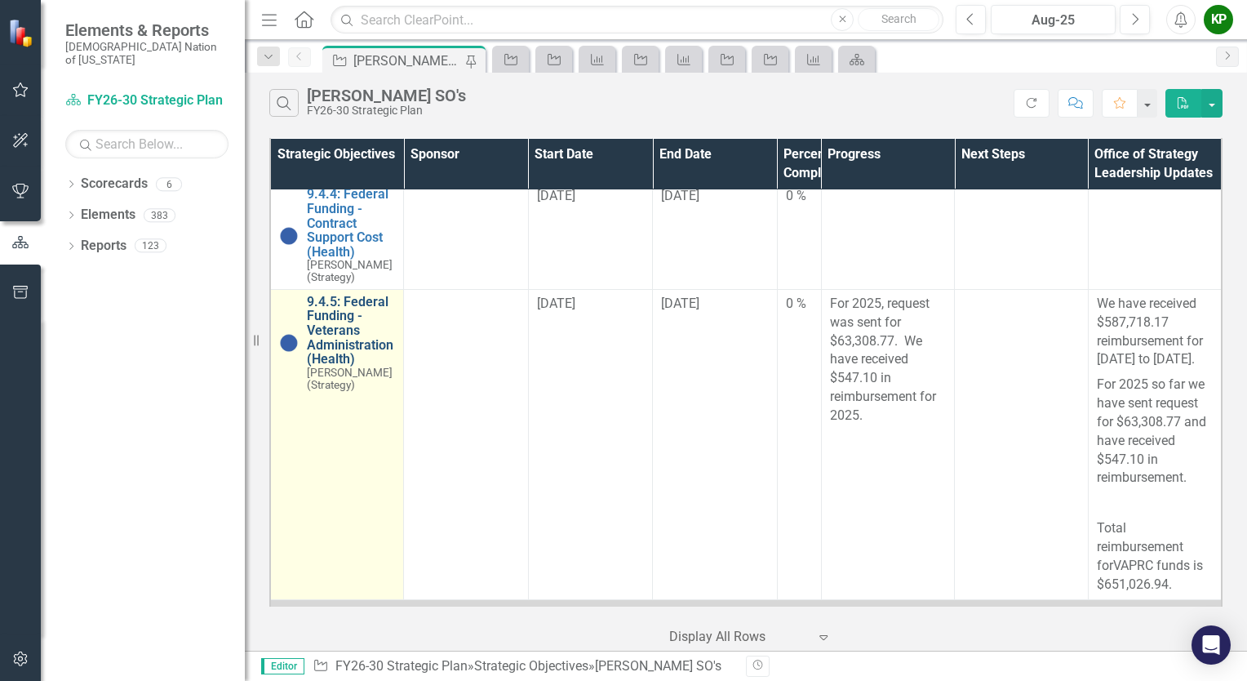
click at [339, 366] on link "9.4.5: Federal Funding - Veterans Administration (Health)" at bounding box center [351, 331] width 88 height 72
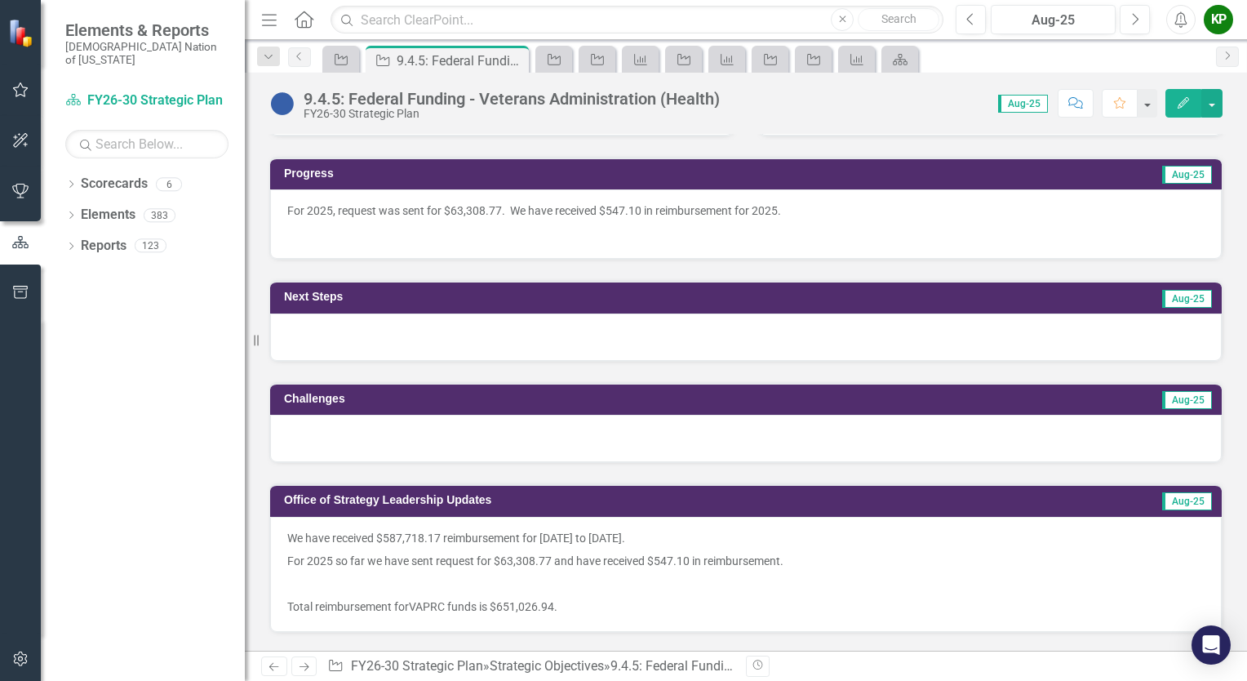
scroll to position [571, 0]
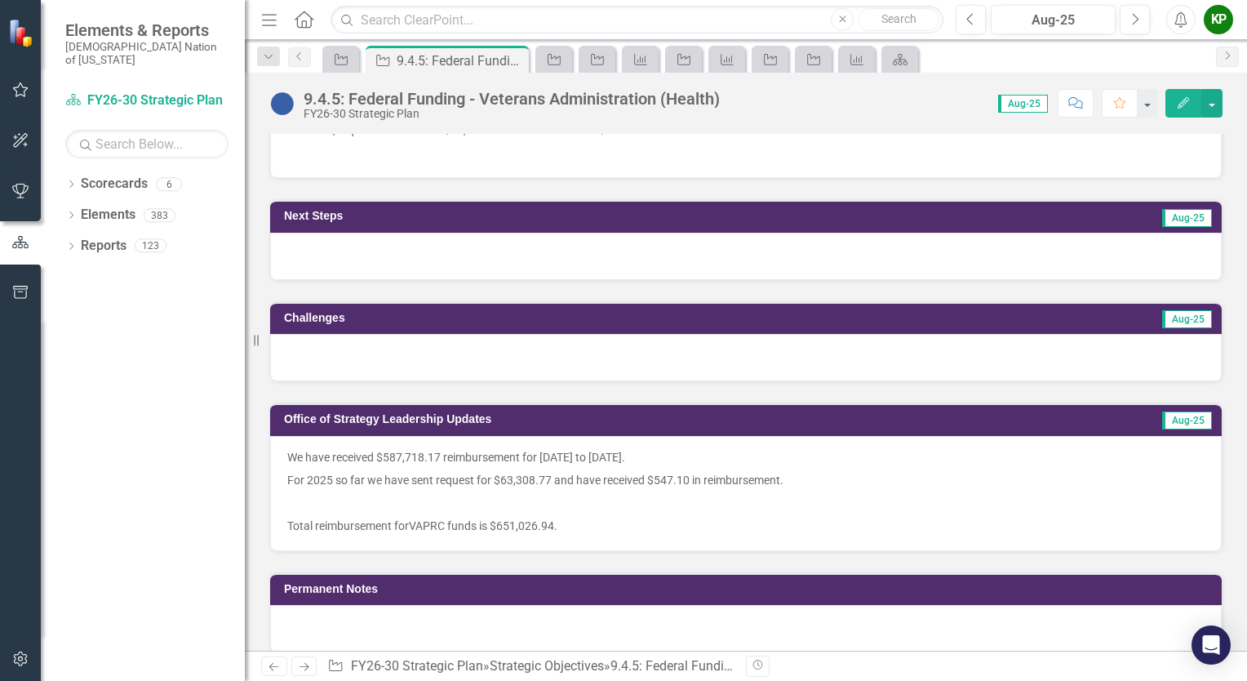
click at [563, 259] on div at bounding box center [746, 256] width 952 height 47
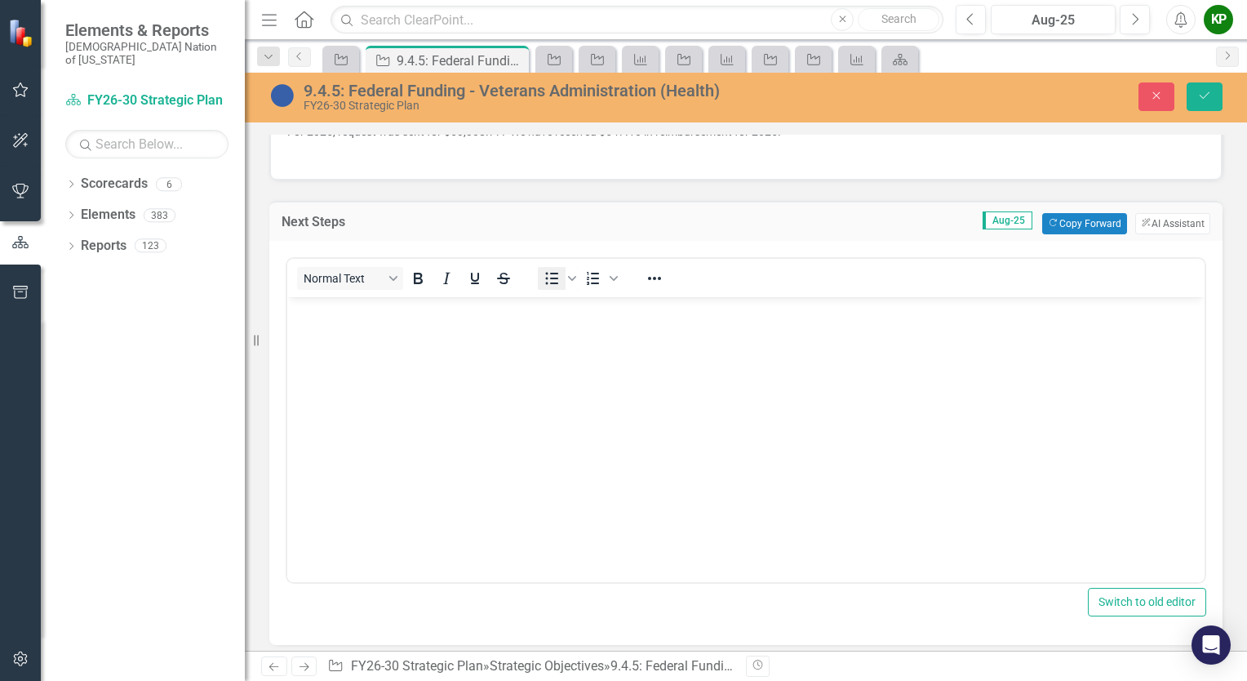
scroll to position [0, 0]
click at [505, 386] on body "Rich Text Area. Press ALT-0 for help." at bounding box center [745, 418] width 917 height 245
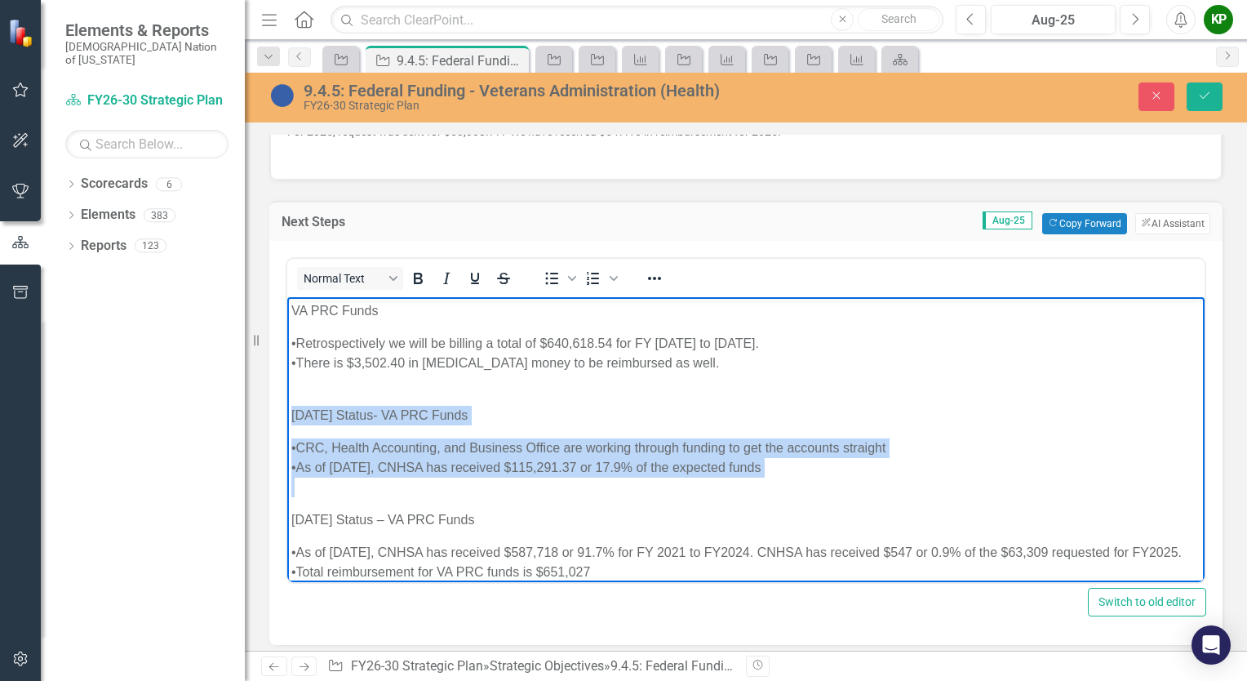
drag, startPoint x: 292, startPoint y: 414, endPoint x: 837, endPoint y: 477, distance: 548.7
click at [837, 477] on body "VA PRC Funds •Retrospectively we will be billing a total of $640,618.54 for FY …" at bounding box center [745, 440] width 917 height 289
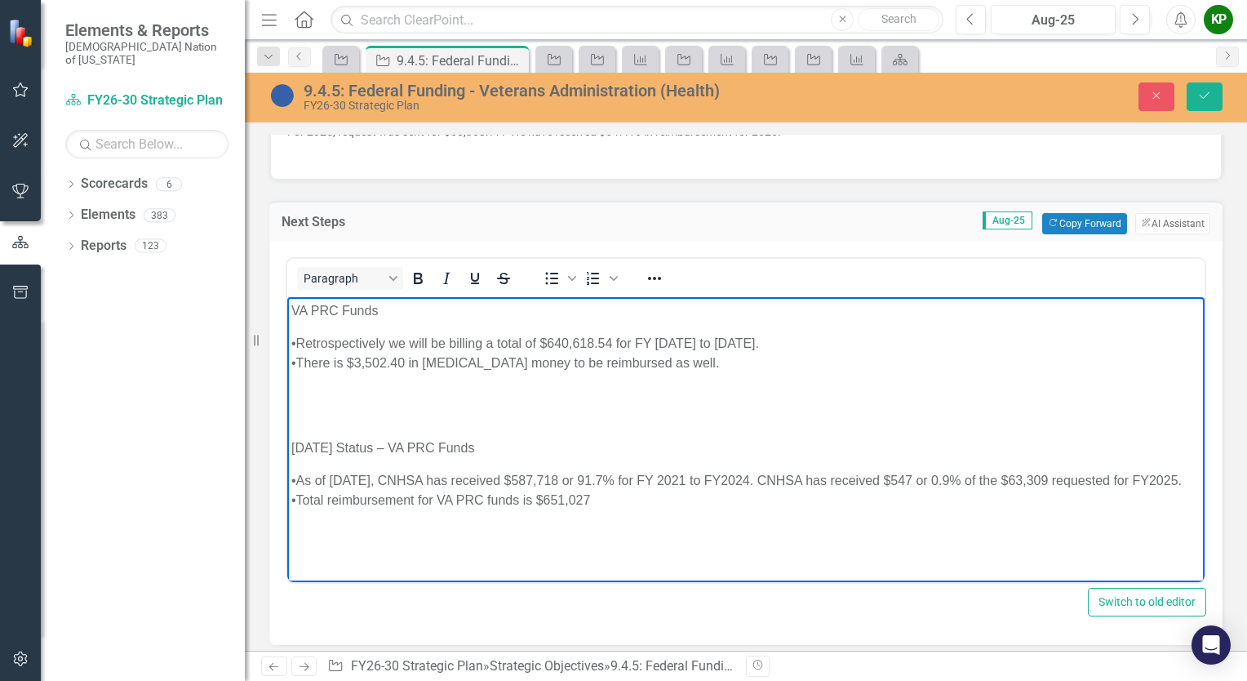
drag, startPoint x: 837, startPoint y: 477, endPoint x: 817, endPoint y: 488, distance: 23.4
click at [817, 488] on body "VA PRC Funds •Retrospectively we will be billing a total of $640,618.54 for FY …" at bounding box center [745, 418] width 917 height 245
click at [344, 377] on p "Rich Text Area. Press ALT-0 for help." at bounding box center [745, 382] width 909 height 20
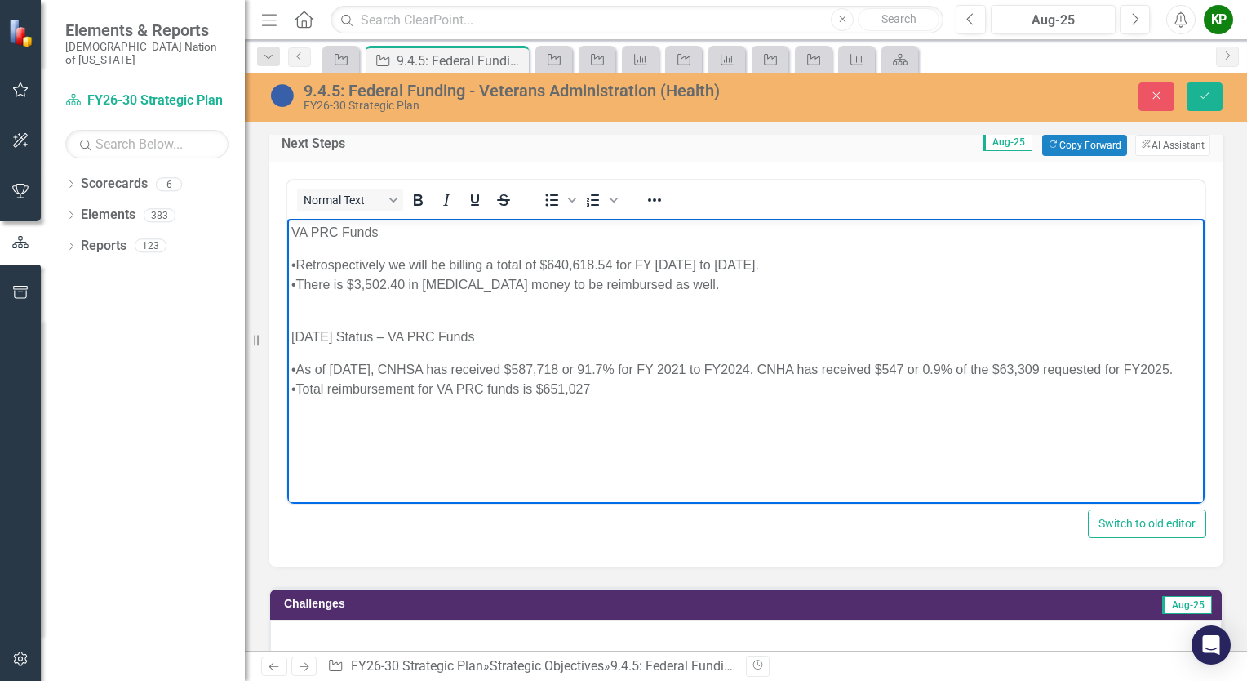
scroll to position [653, 0]
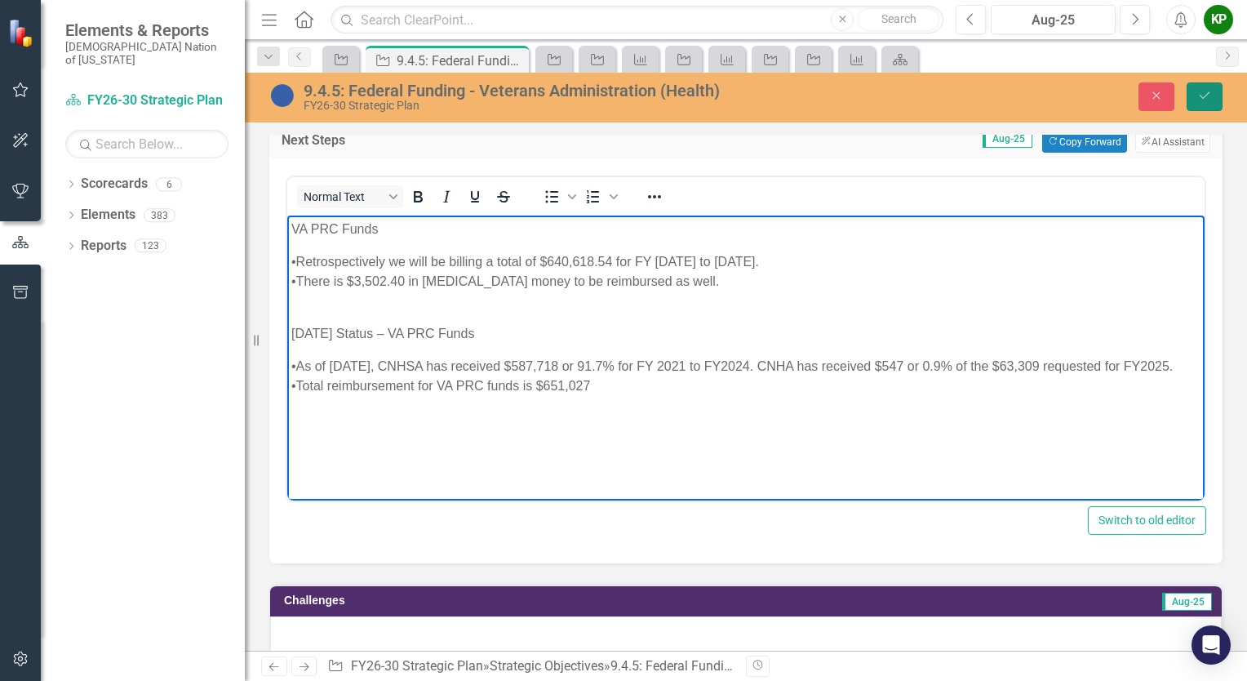
click at [1202, 96] on icon "Save" at bounding box center [1204, 95] width 15 height 11
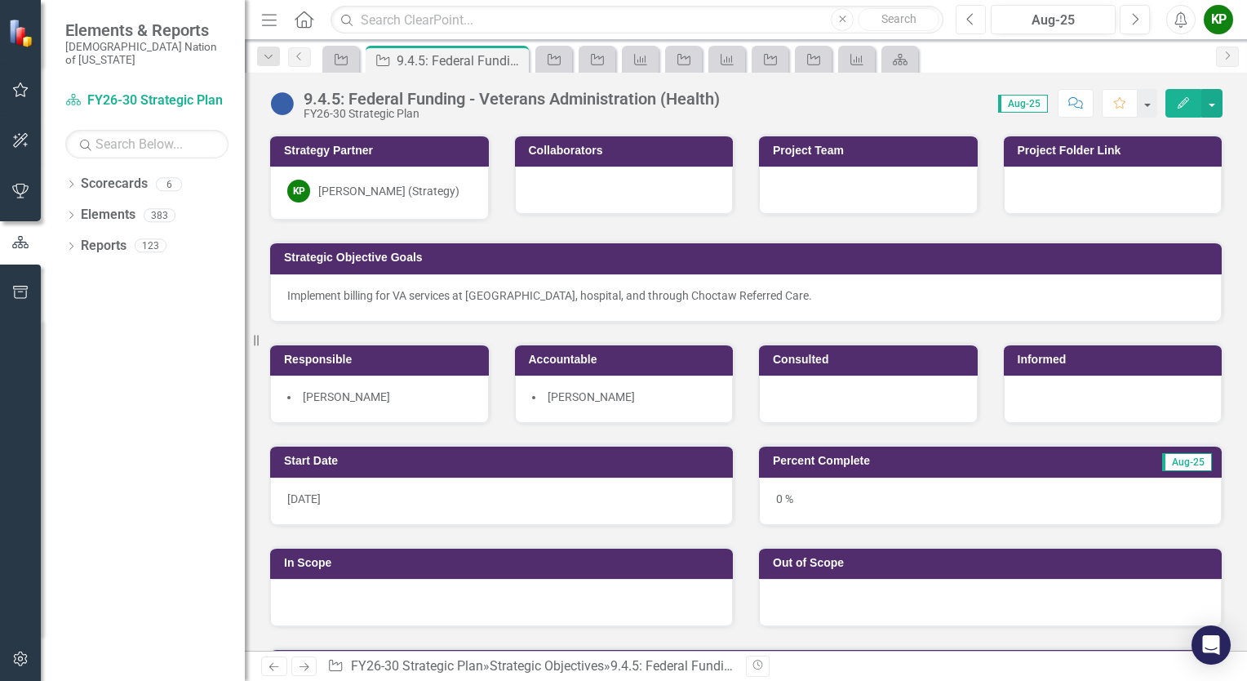
click at [971, 21] on icon "Previous" at bounding box center [970, 19] width 9 height 15
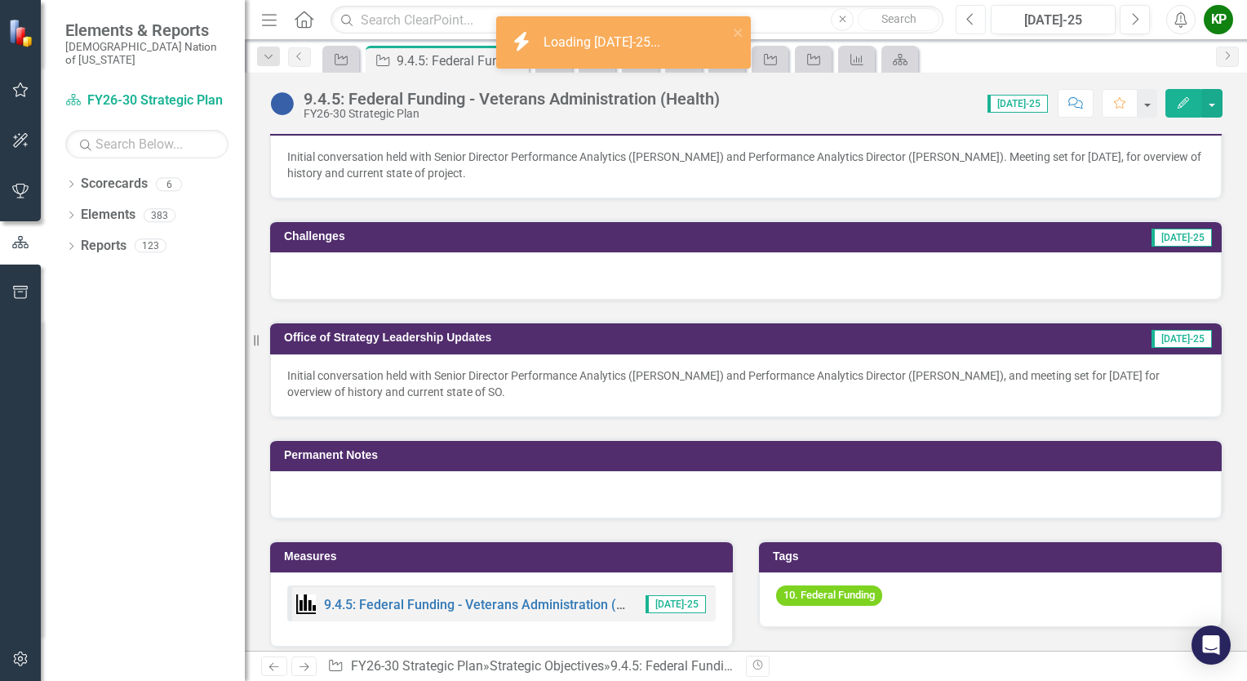
scroll to position [653, 0]
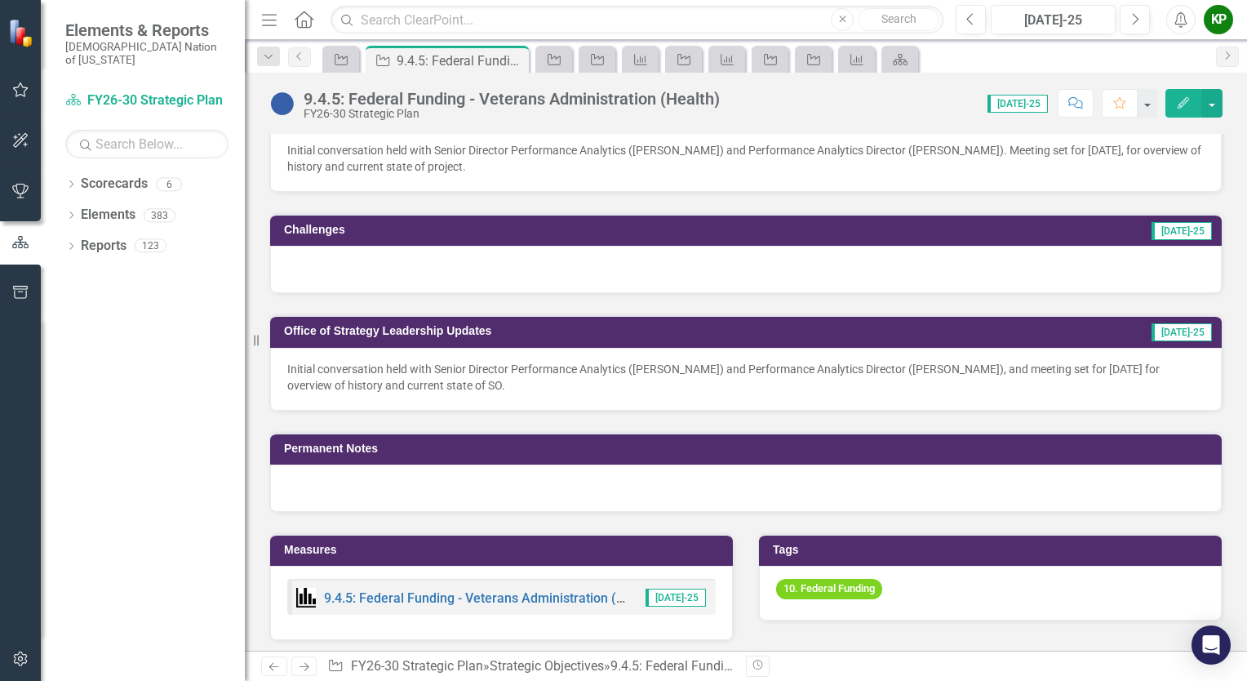
click at [546, 384] on p "Initial conversation held with Senior Director Performance Analytics ([PERSON_N…" at bounding box center [745, 377] width 917 height 33
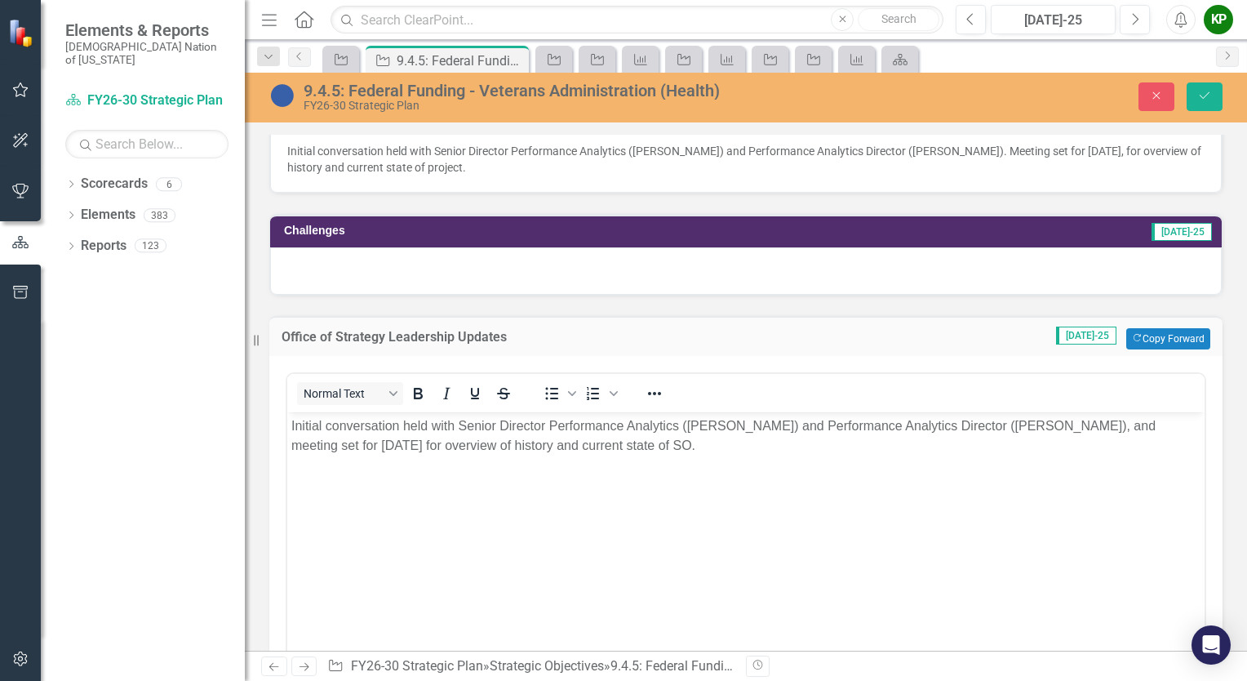
scroll to position [0, 0]
click at [770, 455] on body "Initial conversation held with Senior Director Performance Analytics ([PERSON_N…" at bounding box center [745, 533] width 917 height 245
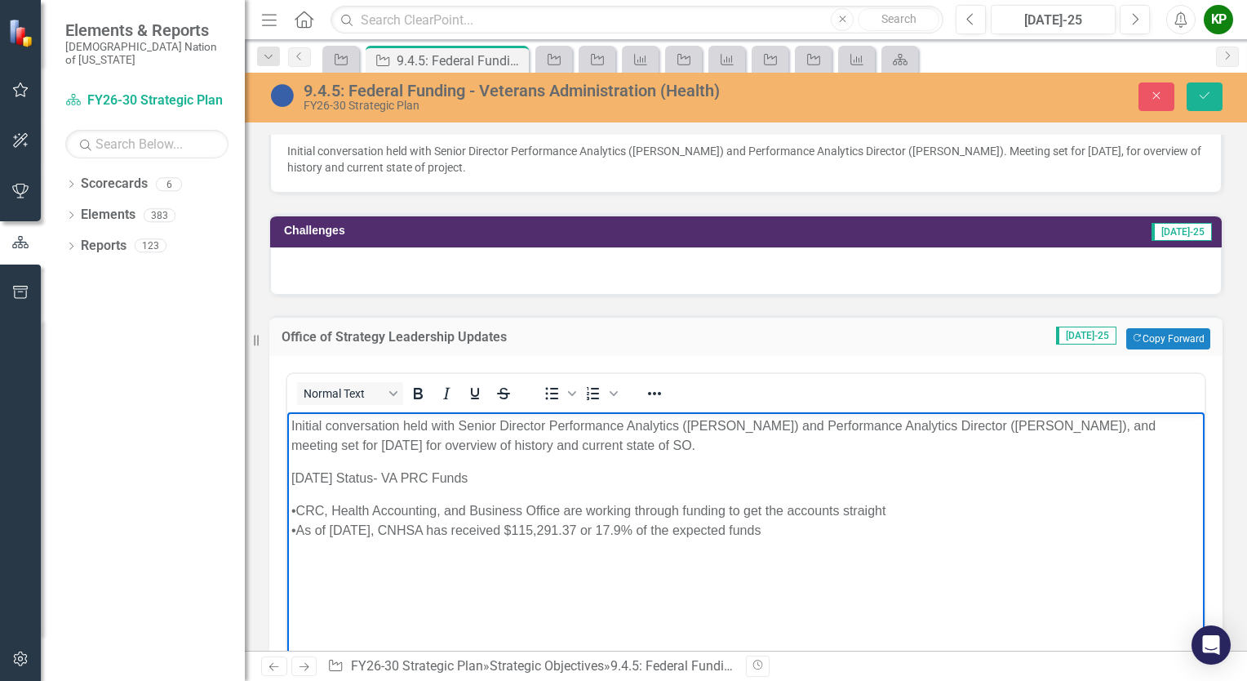
drag, startPoint x: 488, startPoint y: 477, endPoint x: 291, endPoint y: 481, distance: 197.5
click at [291, 481] on p "[DATE] Status- VA PRC Funds" at bounding box center [745, 478] width 909 height 20
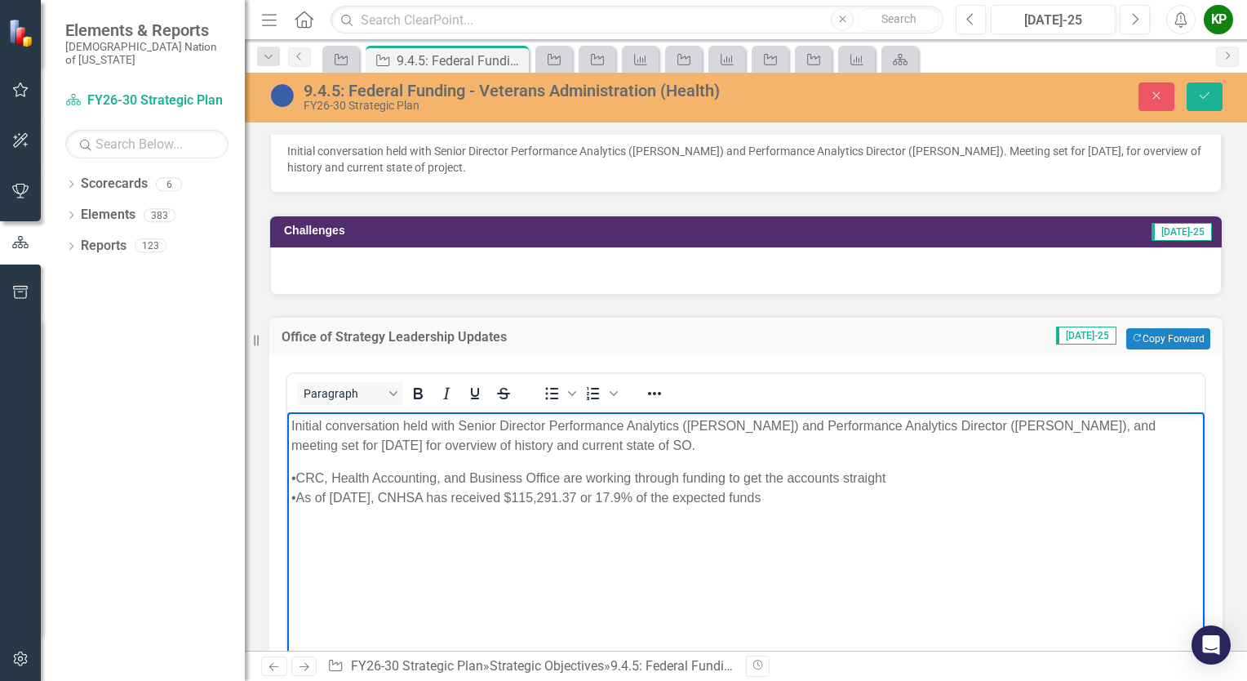
click at [885, 480] on div "•CRC, Health Accounting, and Business Office are working through funding to get…" at bounding box center [745, 478] width 909 height 20
click at [374, 499] on div "•As of [DATE], CNHSA has received $115,291.37 or 17.9% of the expected funds" at bounding box center [745, 497] width 909 height 20
click at [804, 500] on div "•As of July 3, 2025, CNHSA has received $115,291.37 or 17.9% of the expected fu…" at bounding box center [745, 497] width 909 height 20
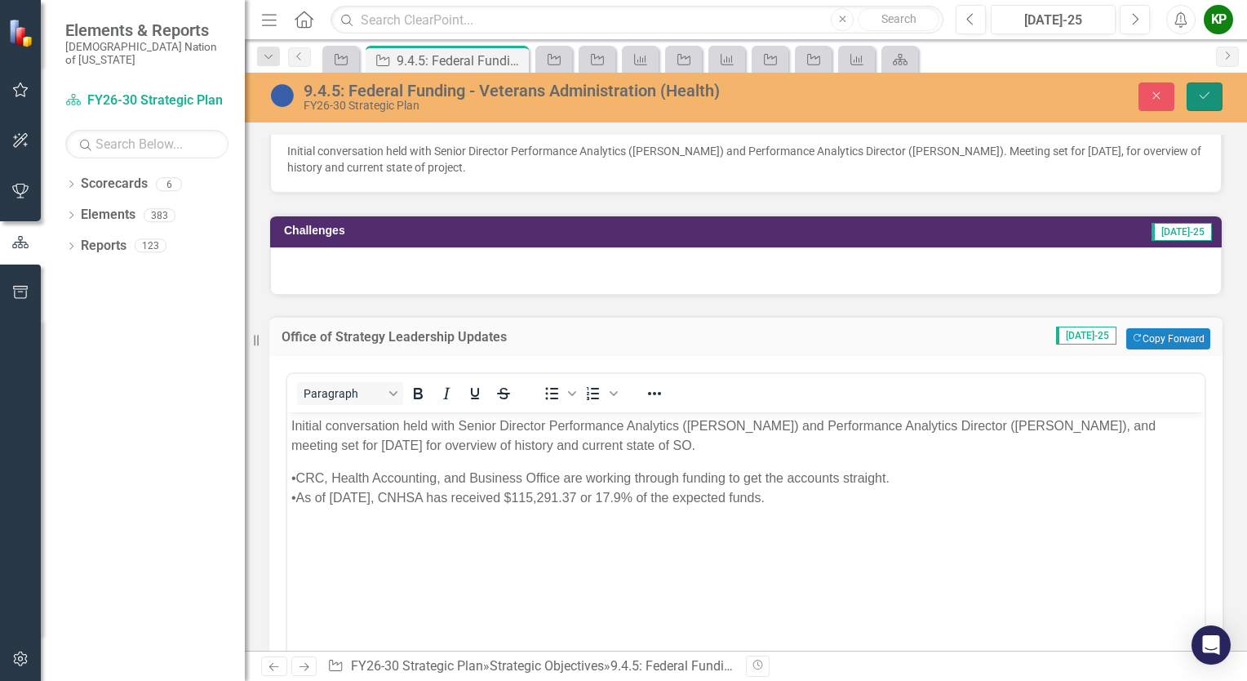
click at [1196, 96] on button "Save" at bounding box center [1205, 96] width 36 height 29
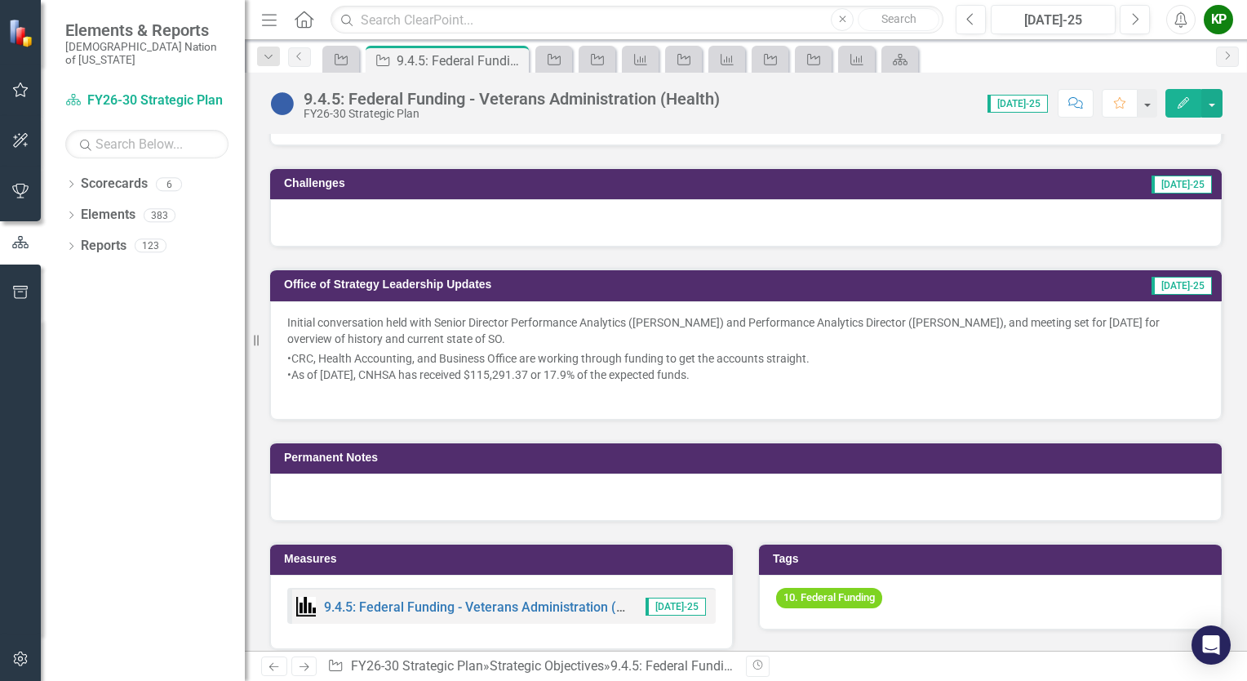
scroll to position [734, 0]
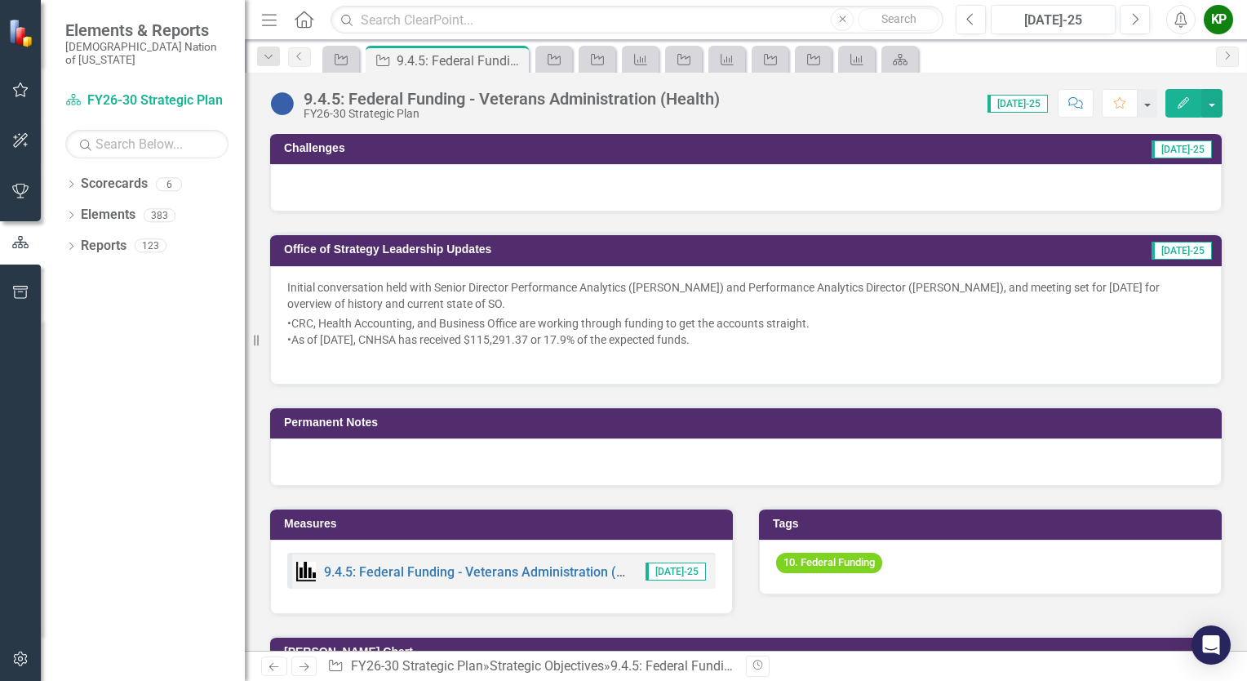
click at [578, 297] on p "Initial conversation held with Senior Director Performance Analytics (Tiffany S…" at bounding box center [745, 297] width 917 height 36
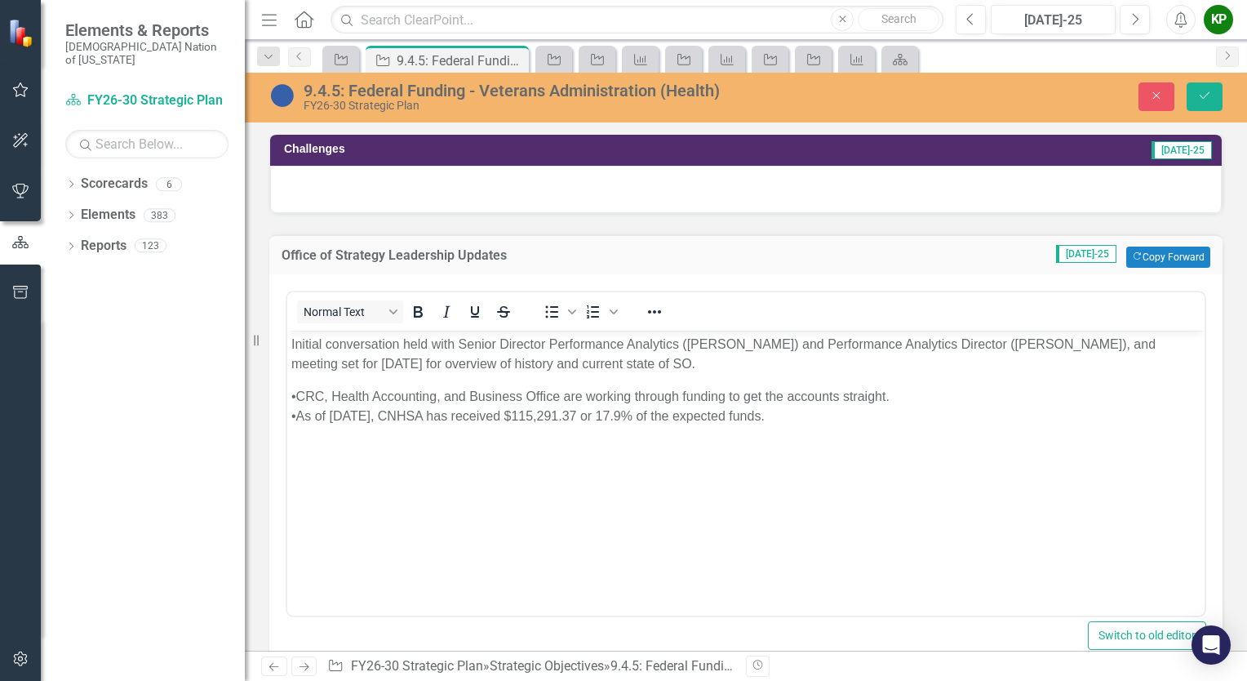
scroll to position [0, 0]
click at [698, 363] on p "Initial conversation held with Senior Director Performance Analytics (Tiffany S…" at bounding box center [745, 353] width 909 height 39
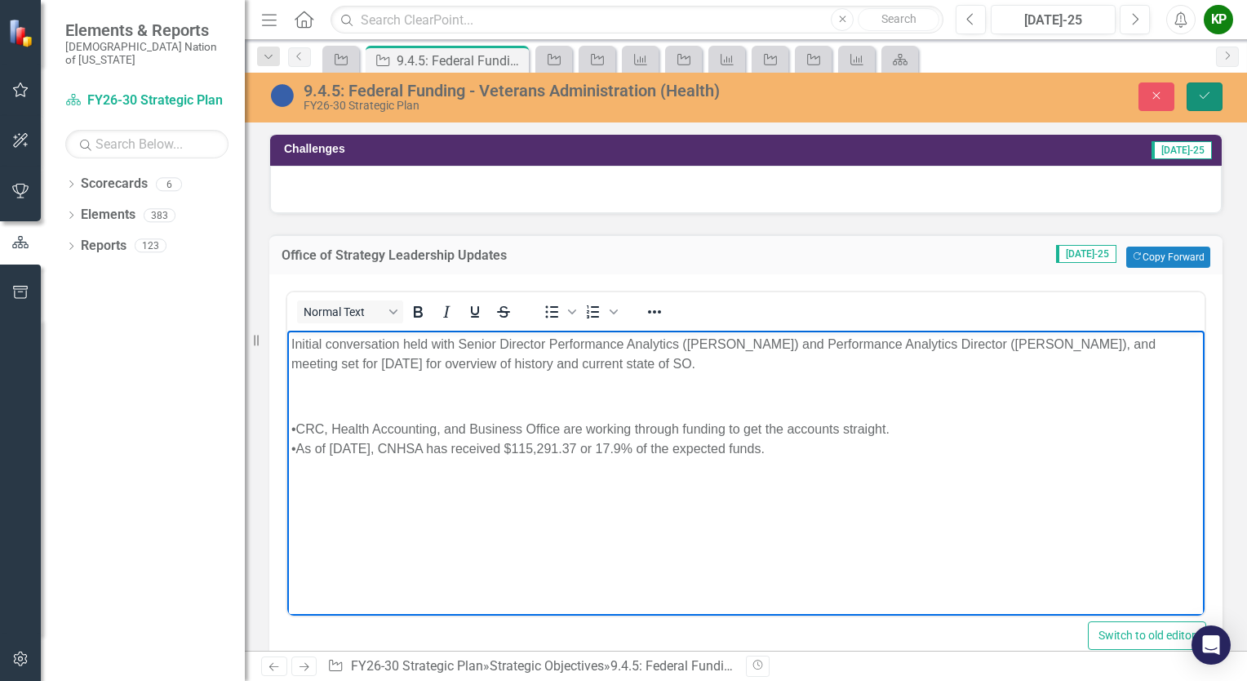
click at [1204, 100] on icon "Save" at bounding box center [1204, 95] width 15 height 11
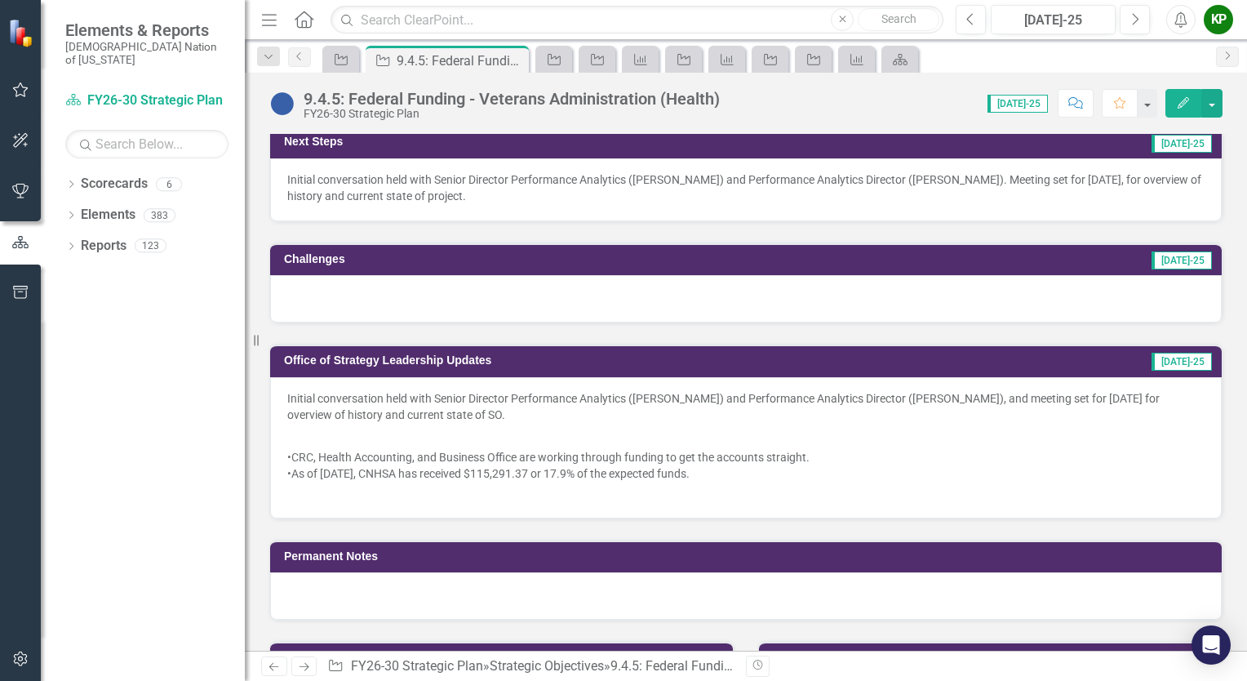
scroll to position [653, 0]
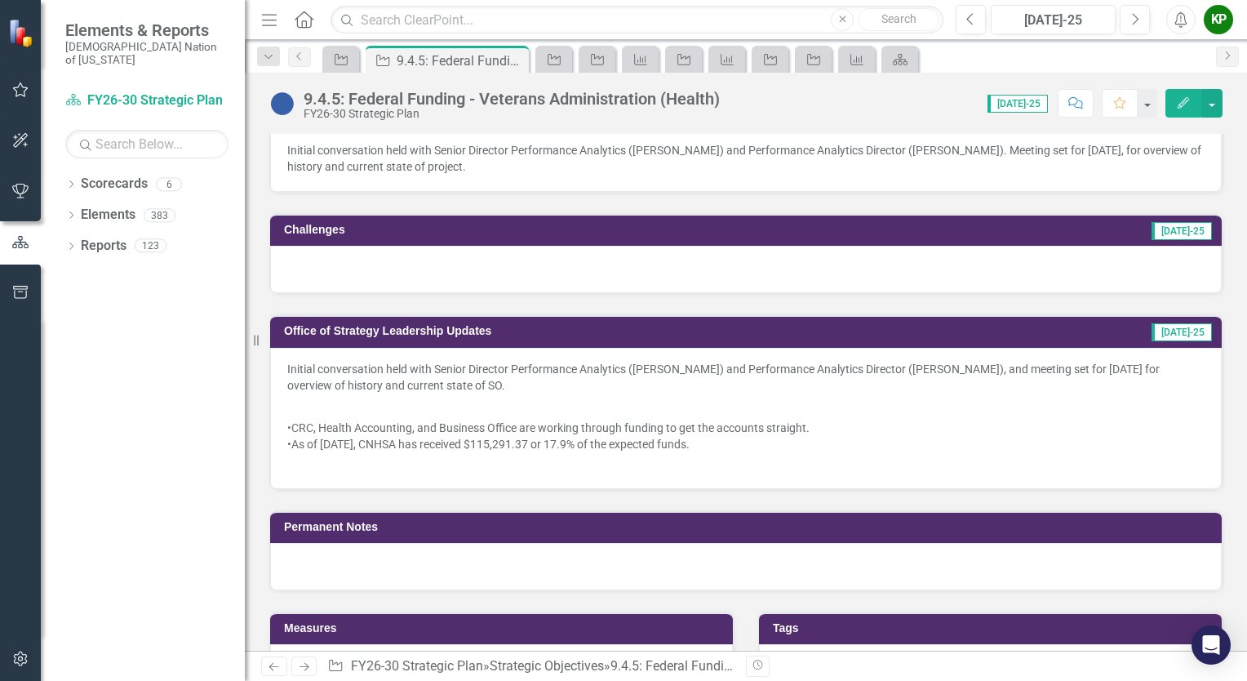
click at [568, 405] on p at bounding box center [745, 408] width 917 height 23
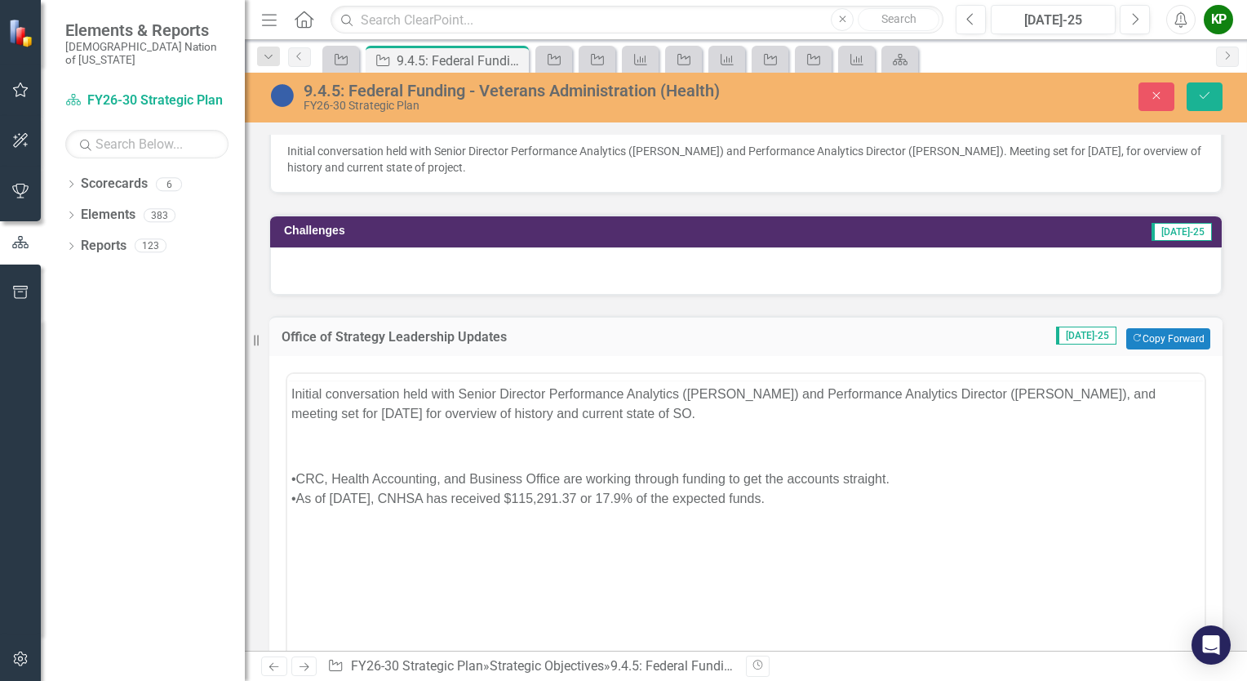
scroll to position [0, 0]
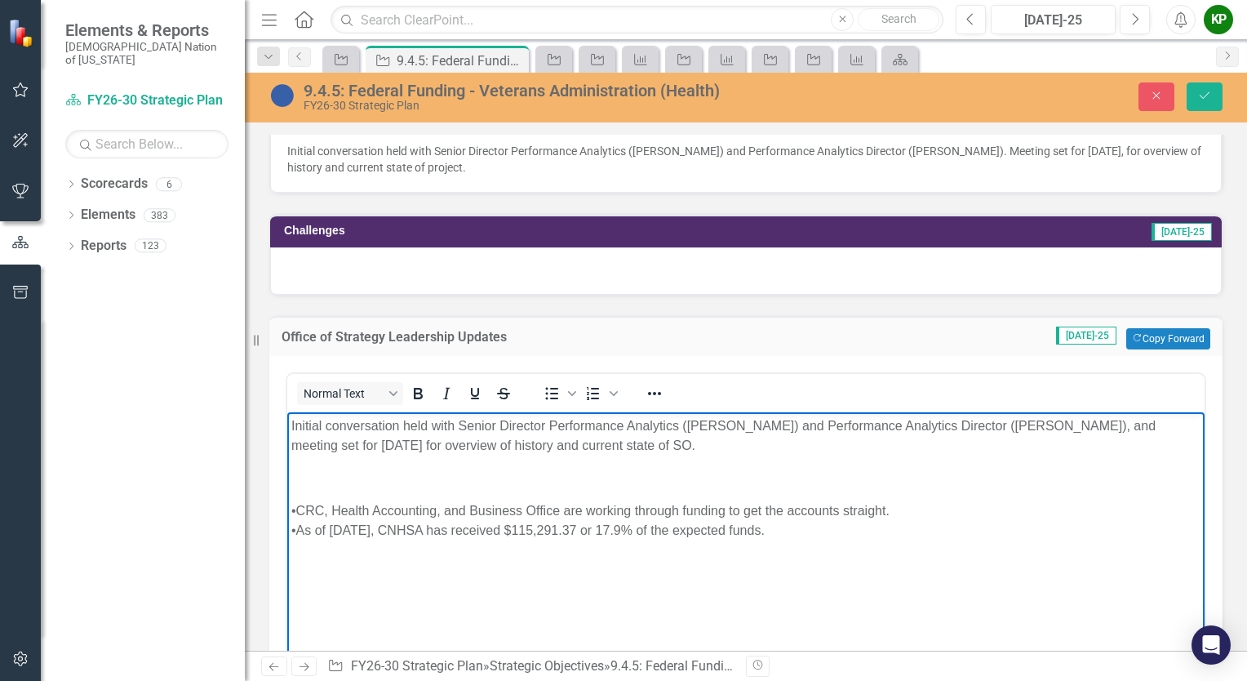
click at [496, 478] on p "Rich Text Area. Press ALT-0 for help." at bounding box center [745, 478] width 909 height 20
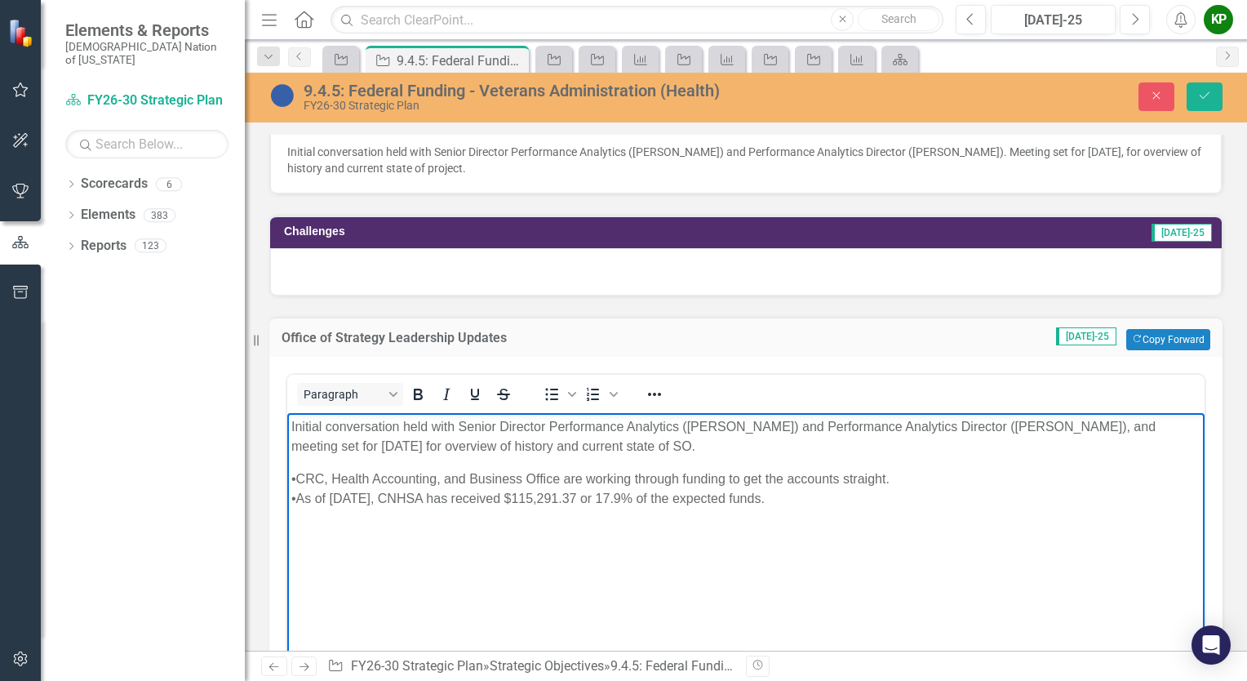
scroll to position [653, 0]
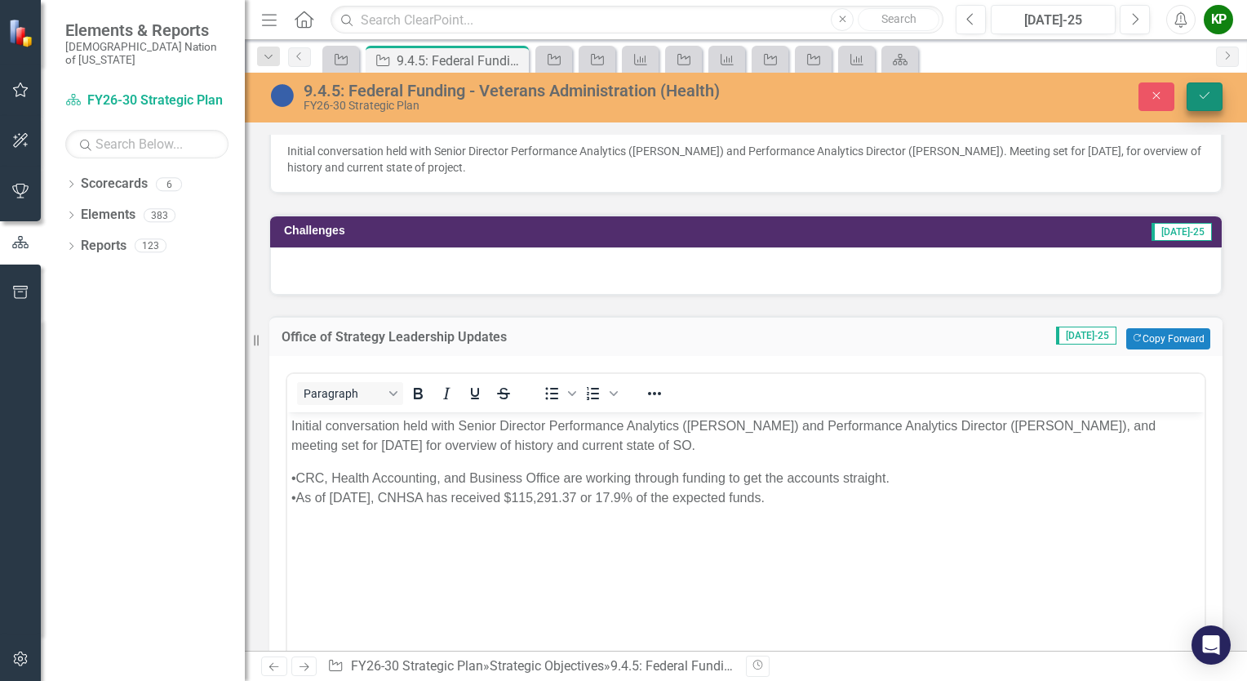
click at [1209, 91] on icon "Save" at bounding box center [1204, 95] width 15 height 11
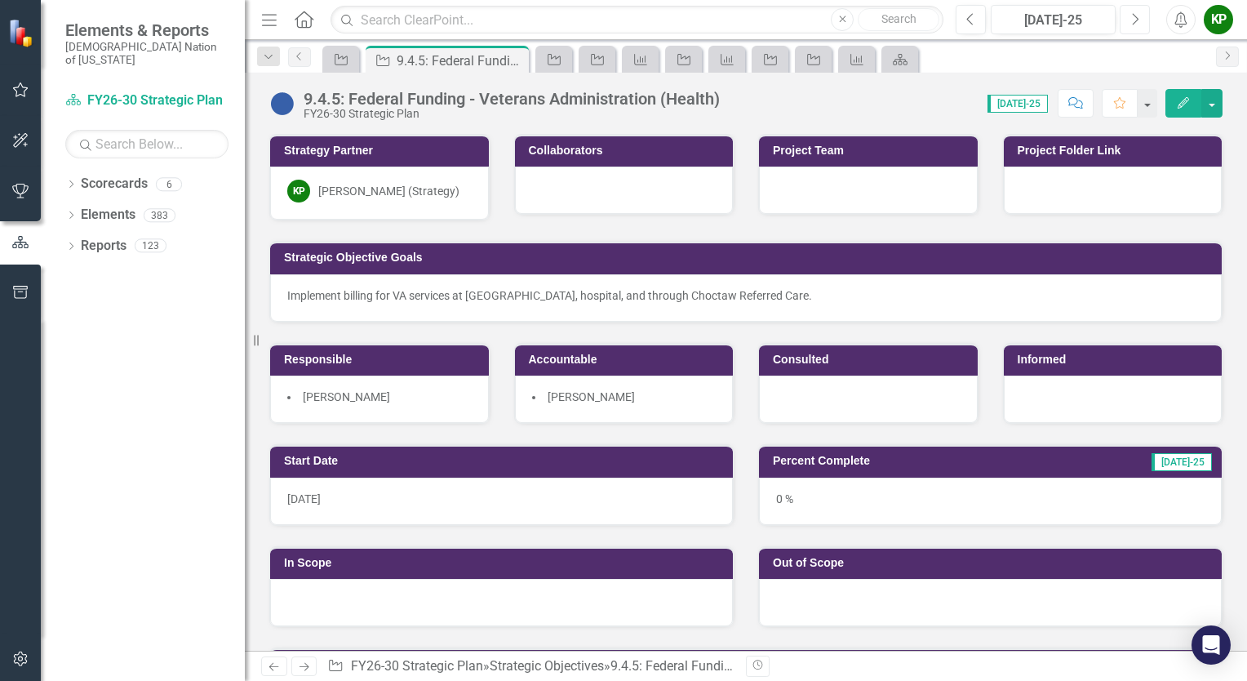
click at [1129, 20] on button "Next" at bounding box center [1135, 19] width 30 height 29
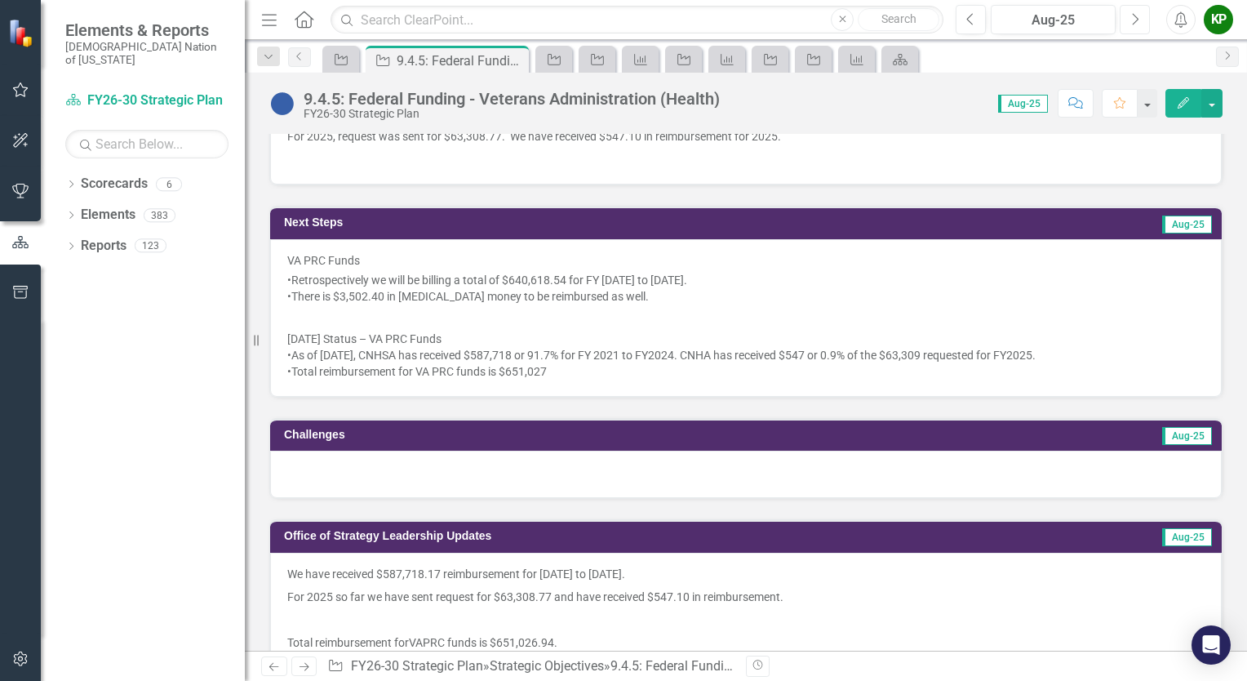
scroll to position [408, 0]
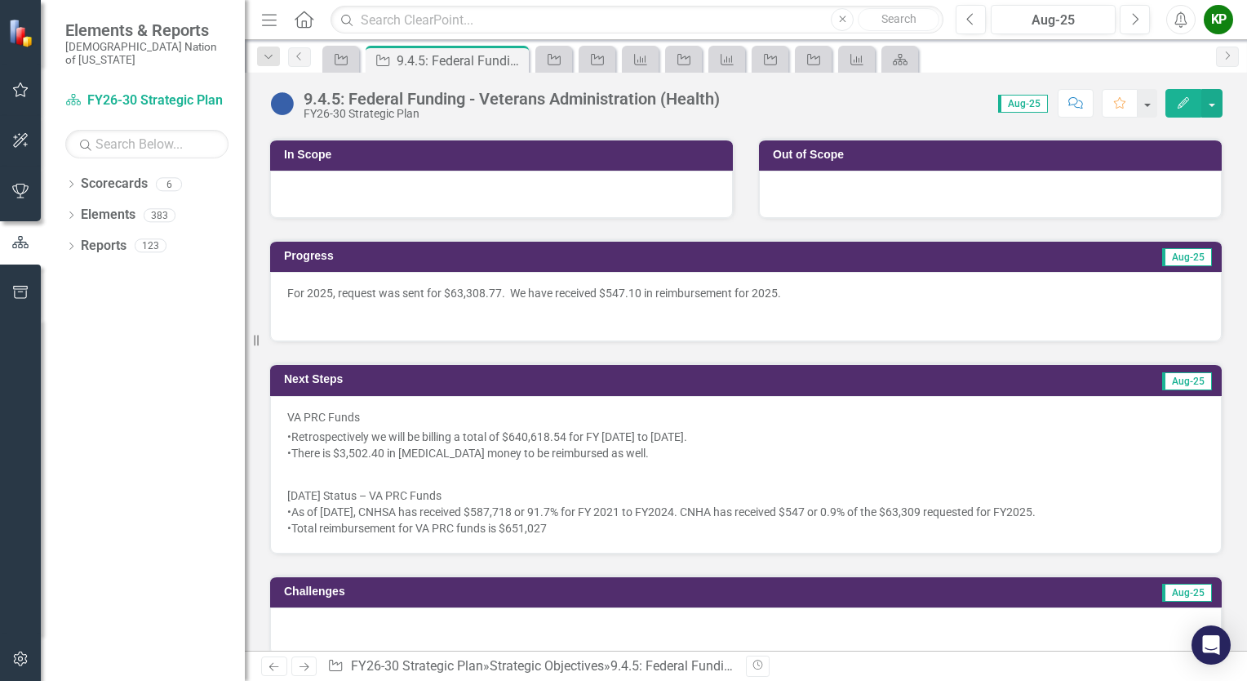
click at [611, 454] on div "•There is $3,502.40 in COVID money to be reimbursed as well." at bounding box center [745, 453] width 917 height 16
click at [611, 453] on div "•There is $3,502.40 in COVID money to be reimbursed as well." at bounding box center [745, 453] width 917 height 16
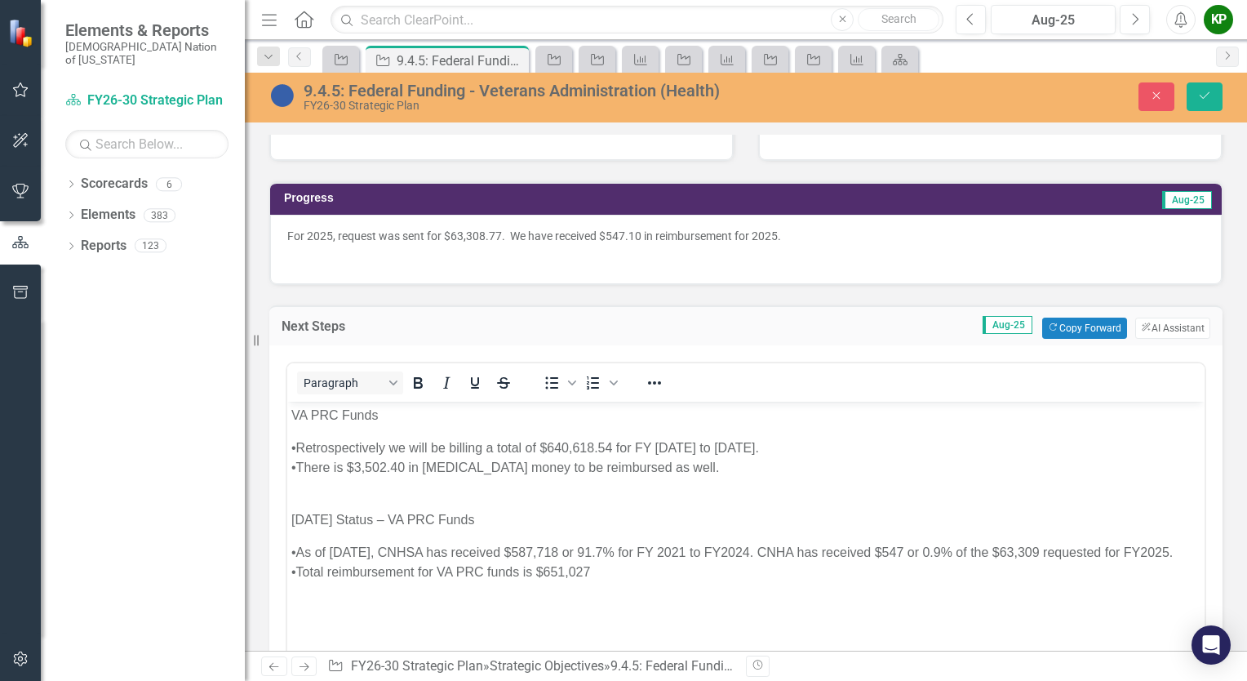
scroll to position [571, 0]
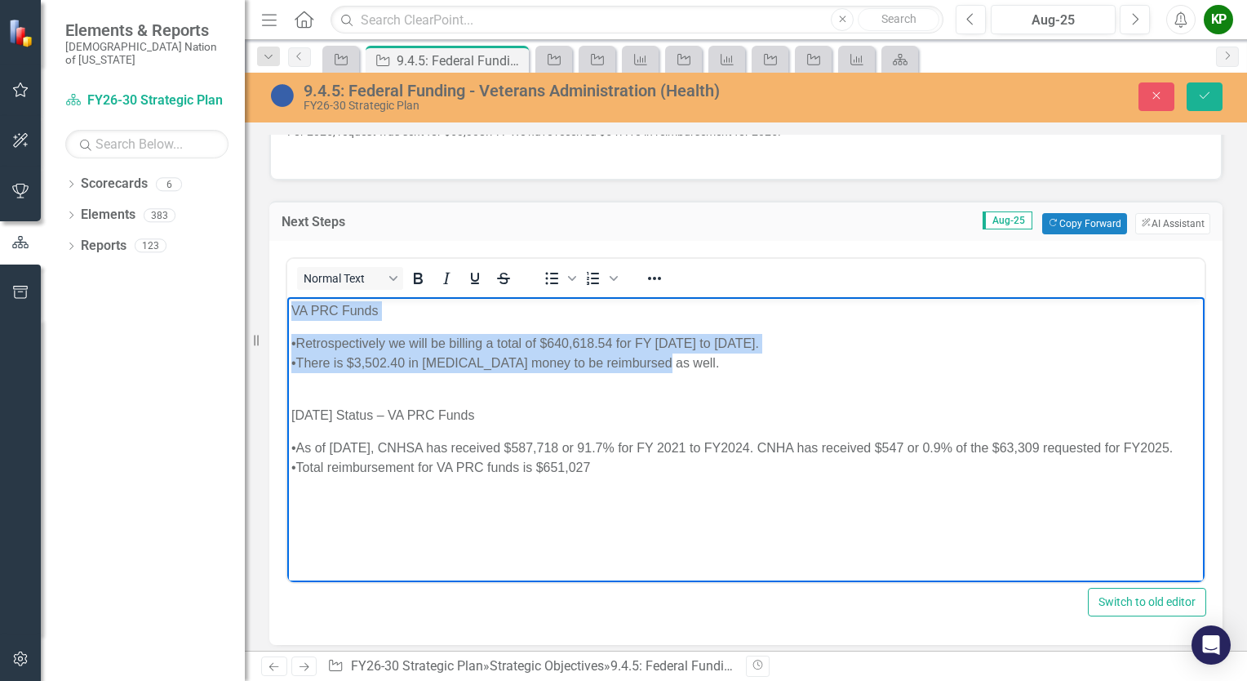
drag, startPoint x: 687, startPoint y: 365, endPoint x: 234, endPoint y: 294, distance: 458.4
click at [287, 296] on html "VA PRC Funds •Retrospectively we will be billing a total of $640,618.54 for FY …" at bounding box center [745, 418] width 917 height 245
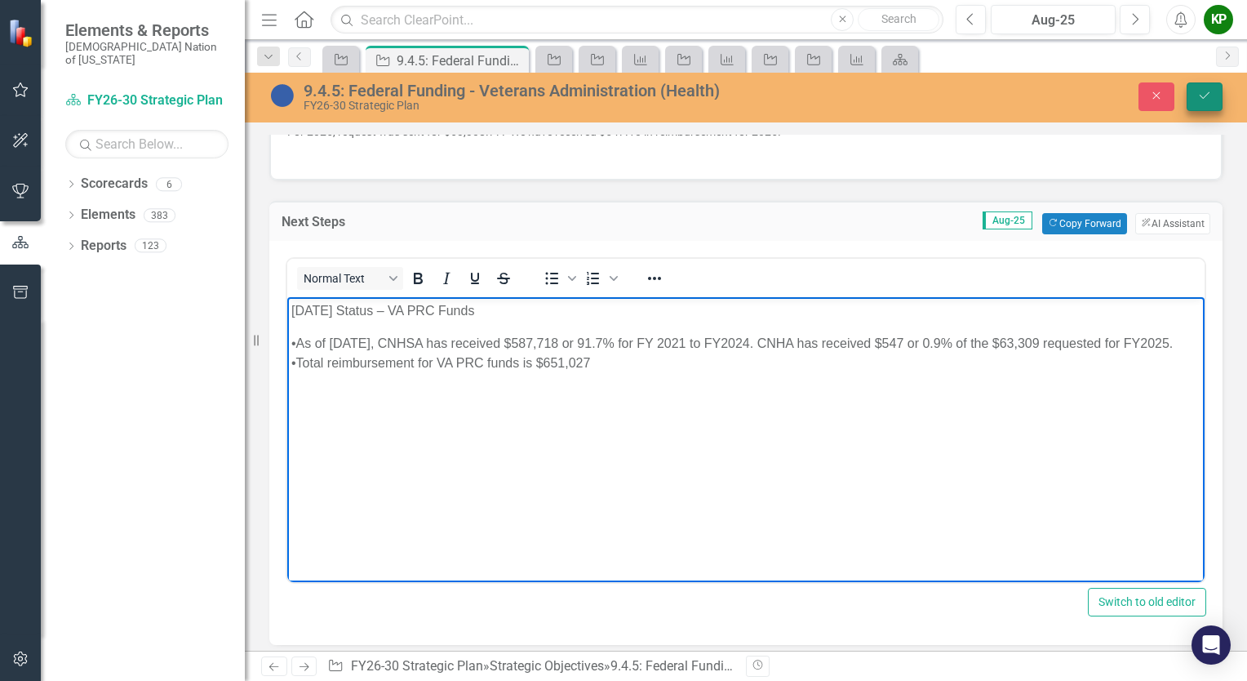
click at [1204, 100] on icon "Save" at bounding box center [1204, 95] width 15 height 11
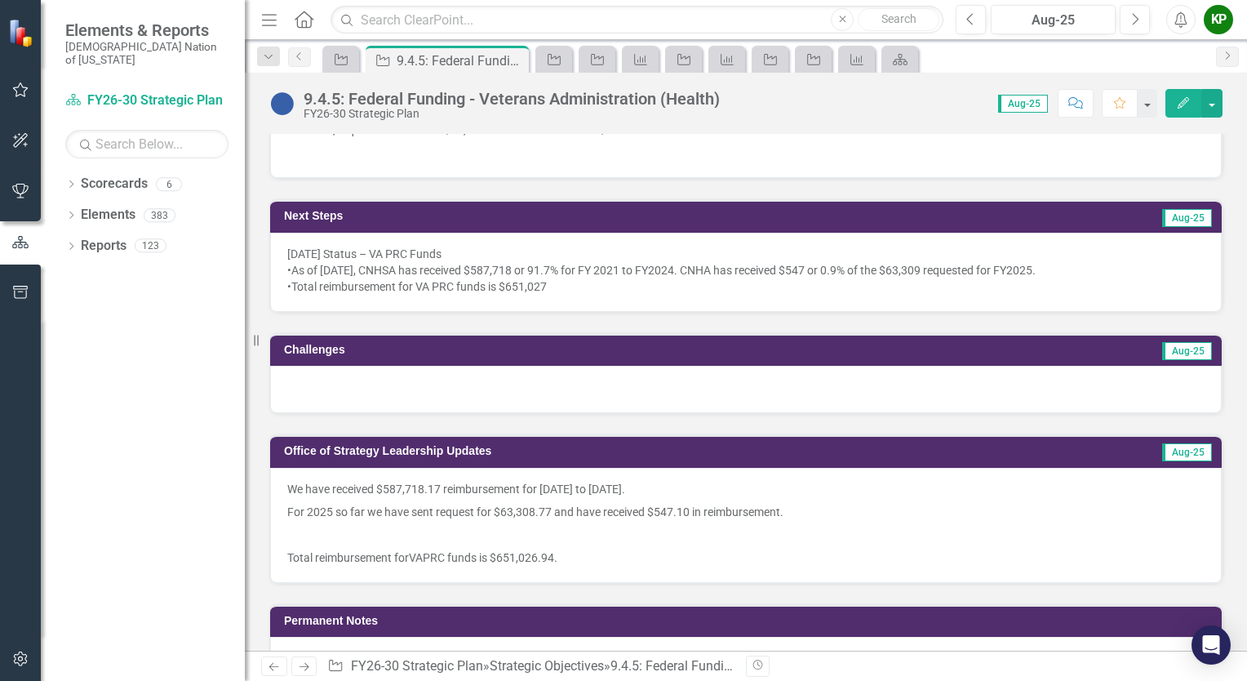
click at [282, 478] on div "We have received $587,718.17 reimbursement for 2021 to 2024. For 2025 so far we…" at bounding box center [746, 525] width 952 height 115
click at [282, 477] on div "We have received $587,718.17 reimbursement for 2021 to 2024. For 2025 so far we…" at bounding box center [746, 525] width 952 height 115
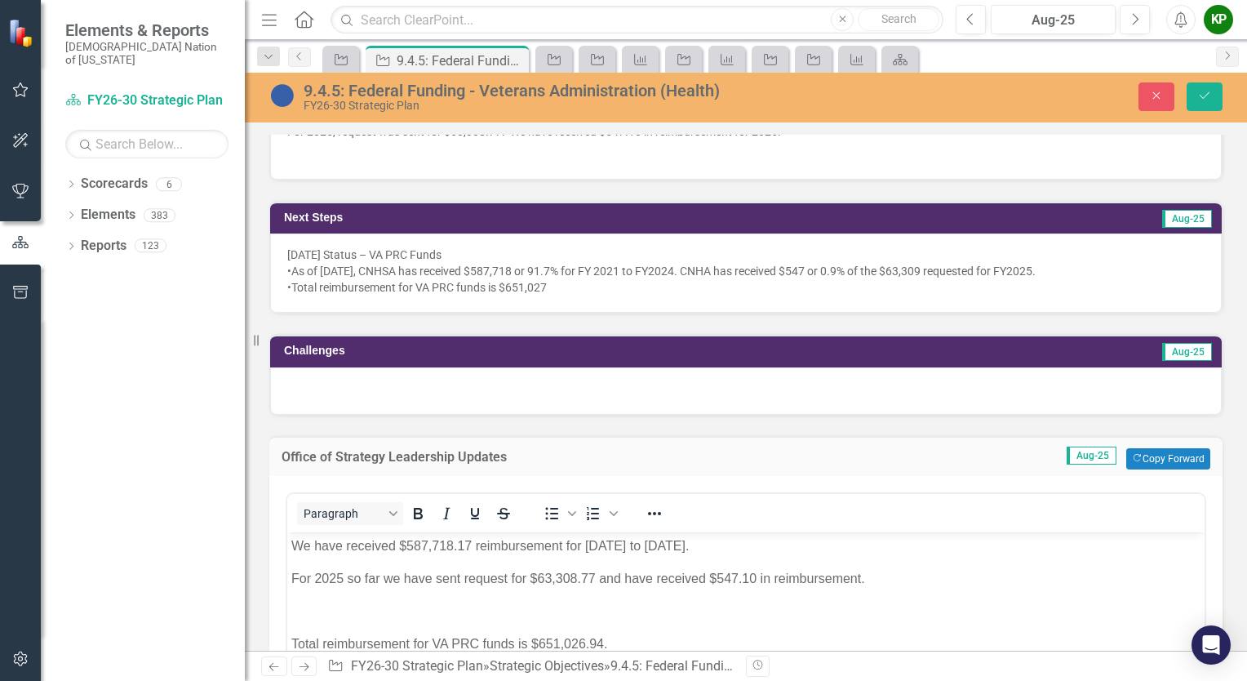
scroll to position [0, 0]
click at [298, 543] on p "We have received $587,718.17 reimbursement for 2021 to 2024." at bounding box center [745, 545] width 909 height 20
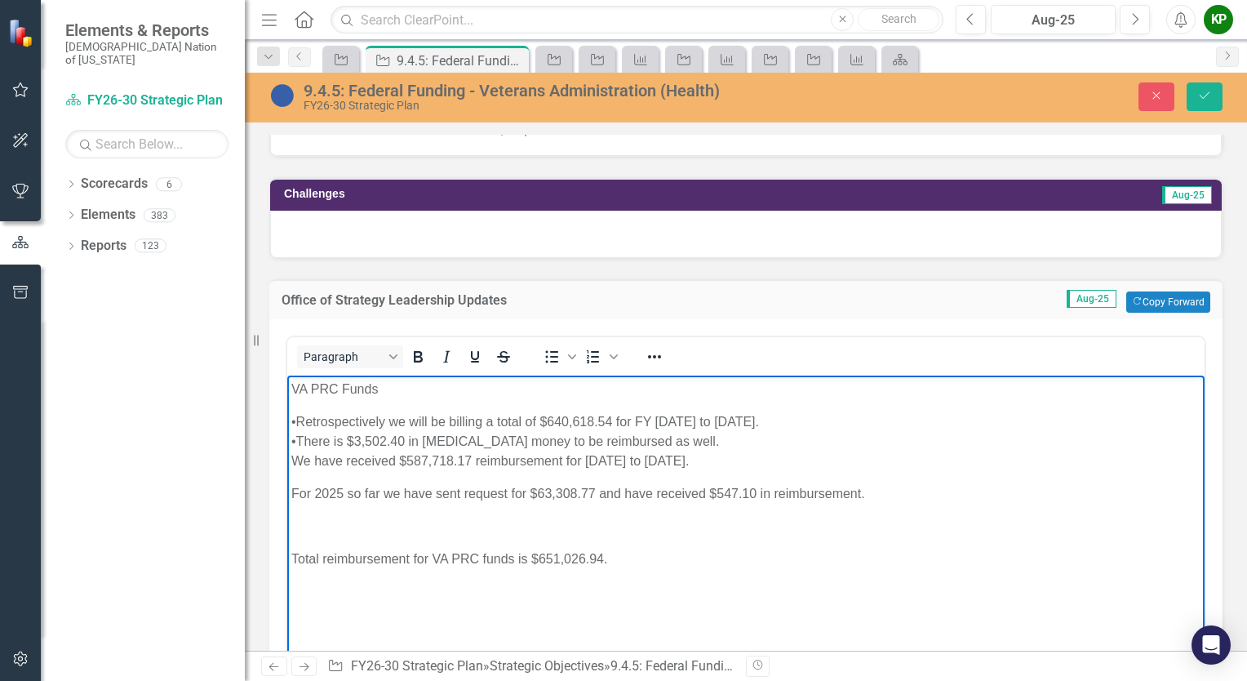
scroll to position [734, 0]
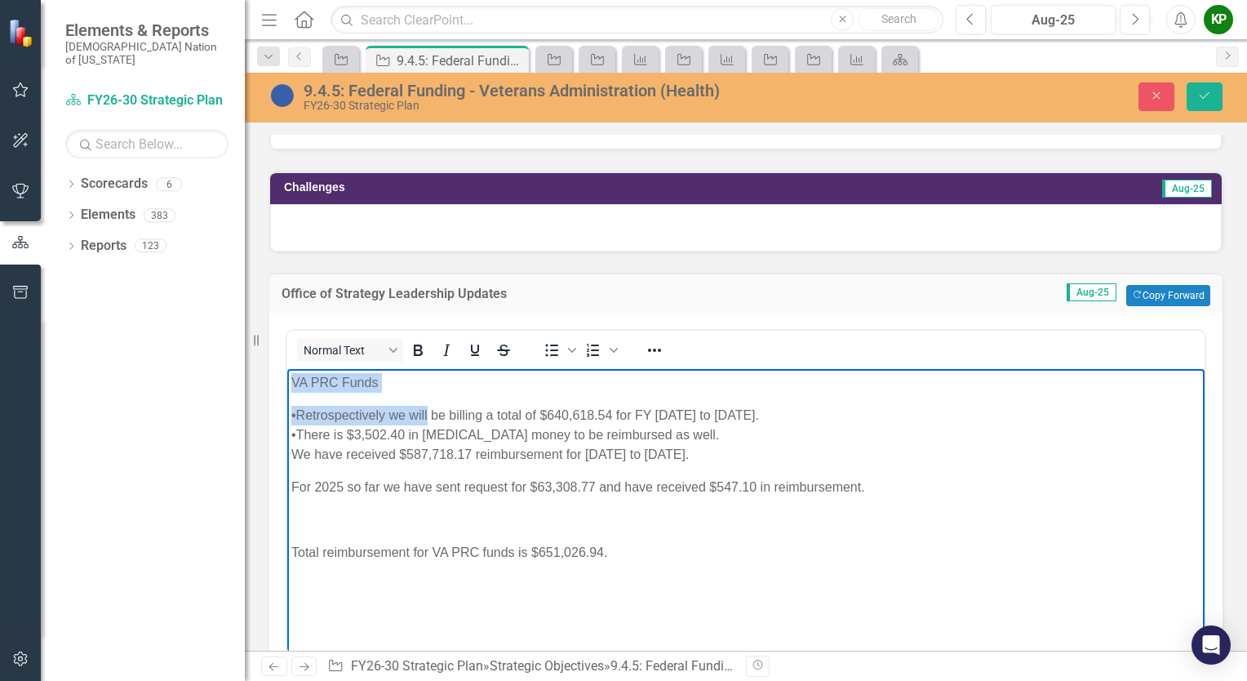
drag, startPoint x: 428, startPoint y: 396, endPoint x: 276, endPoint y: 362, distance: 155.4
click at [287, 368] on html "VA PRC Funds •Retrospectively we will be billing a total of $640,618.54 for FY …" at bounding box center [745, 490] width 917 height 245
click at [320, 401] on body "VA PRC Funds •Retrospectively we will be billing a total of $640,618.54 for FY …" at bounding box center [745, 490] width 917 height 245
drag, startPoint x: 392, startPoint y: 397, endPoint x: 322, endPoint y: 384, distance: 71.4
click at [322, 384] on body "VA PRC Funds •Retrospectively we will be billing a total of $640,618.54 for FY …" at bounding box center [745, 490] width 917 height 245
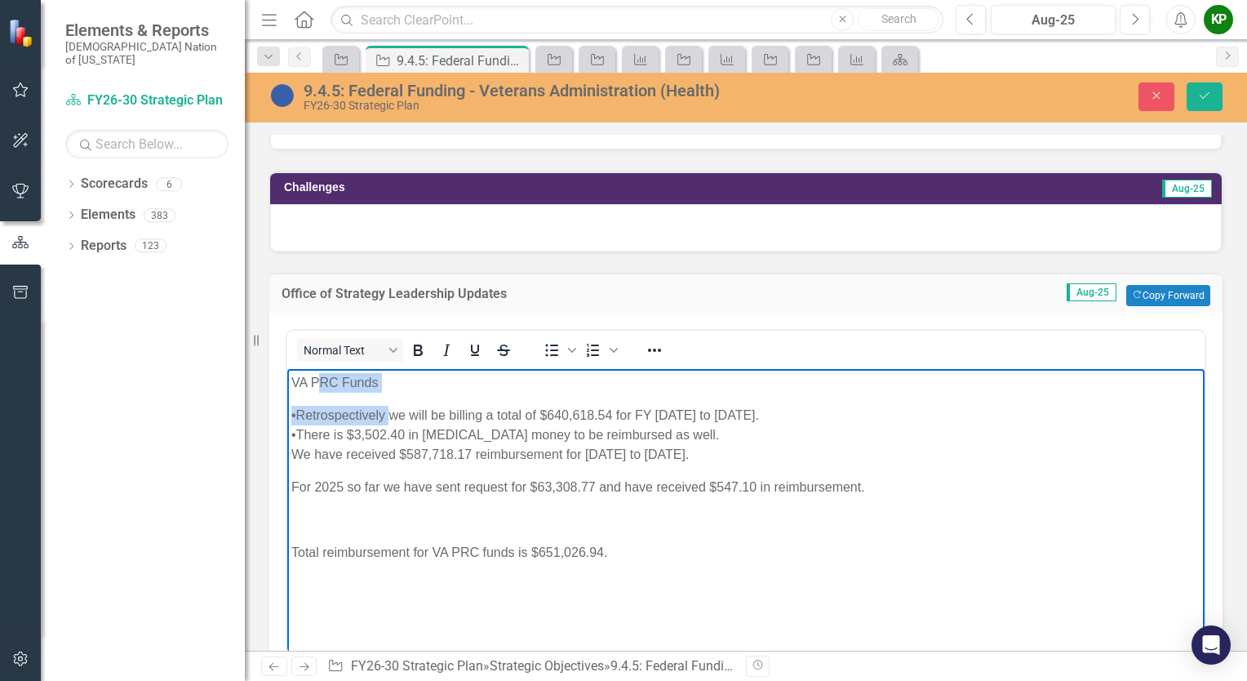
click at [353, 389] on p "VA PRC Funds" at bounding box center [745, 382] width 909 height 20
drag, startPoint x: 393, startPoint y: 384, endPoint x: 548, endPoint y: 731, distance: 380.2
click at [287, 370] on html "VA PRC Funds •Retrospectively we will be billing a total of $640,618.54 for FY …" at bounding box center [745, 490] width 917 height 245
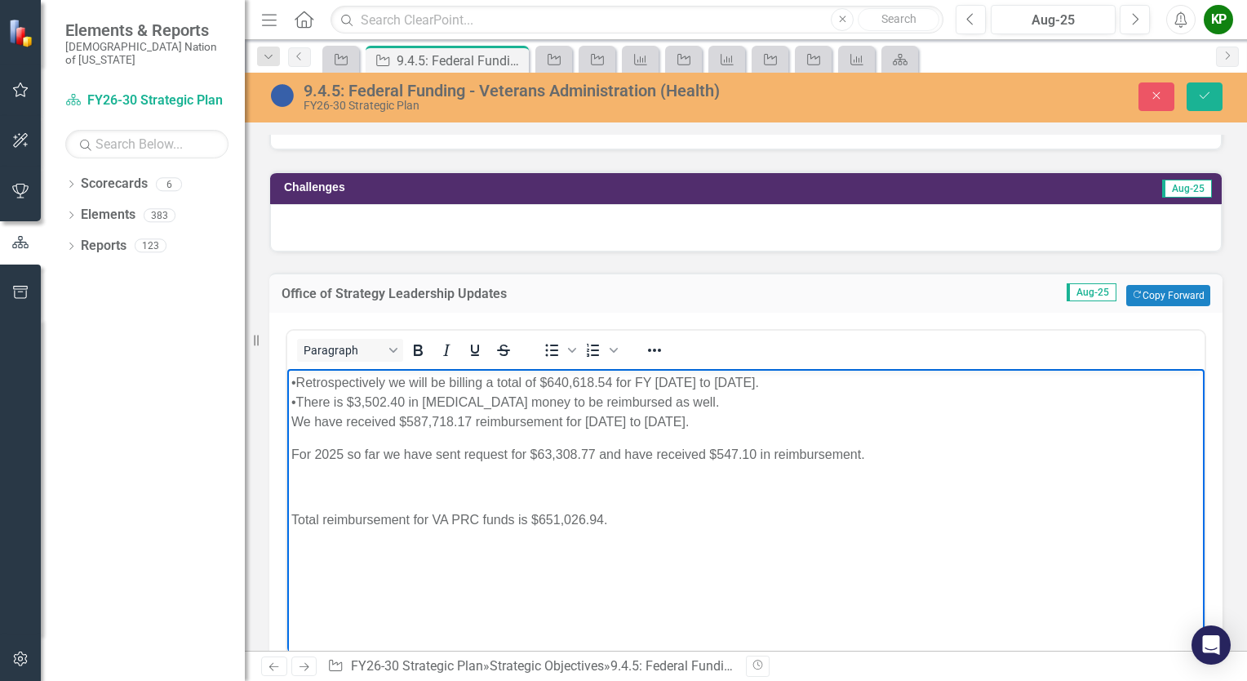
click at [759, 384] on div "•Retrospectively we will be billing a total of $640,618.54 for FY 2021 to 2024." at bounding box center [745, 382] width 909 height 20
click at [696, 397] on div "•There is $3,502.40 in COVID money to be reimbursed as well." at bounding box center [745, 402] width 909 height 20
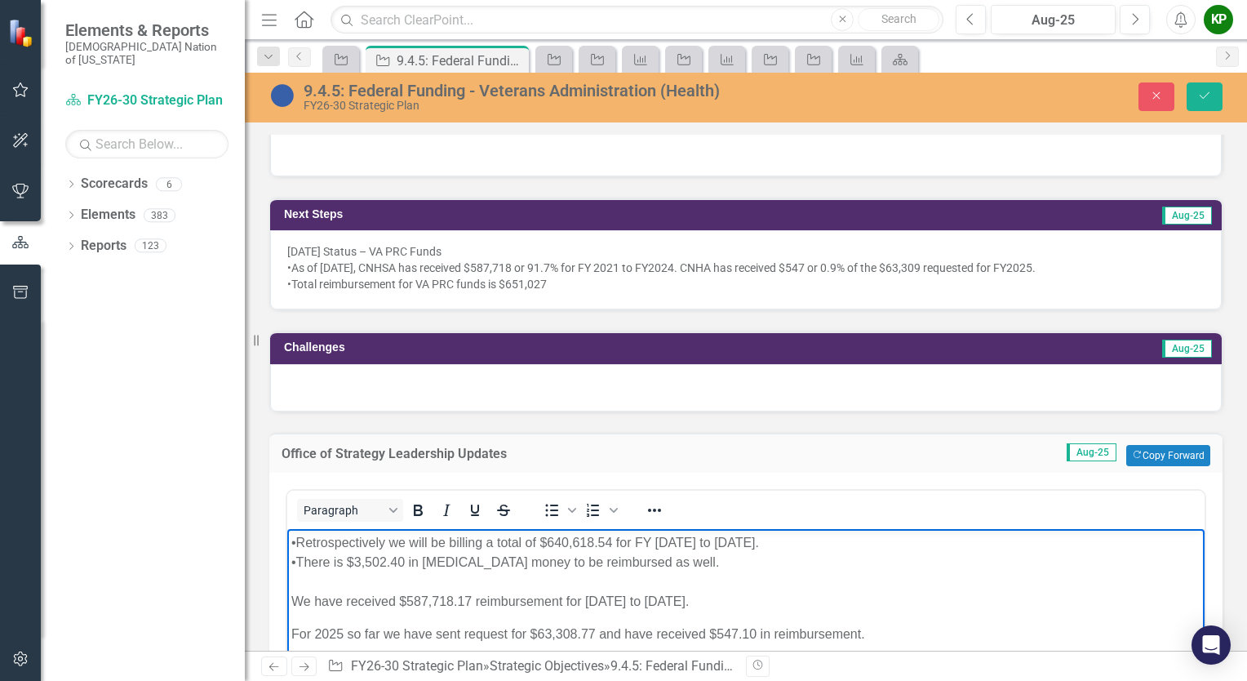
scroll to position [571, 0]
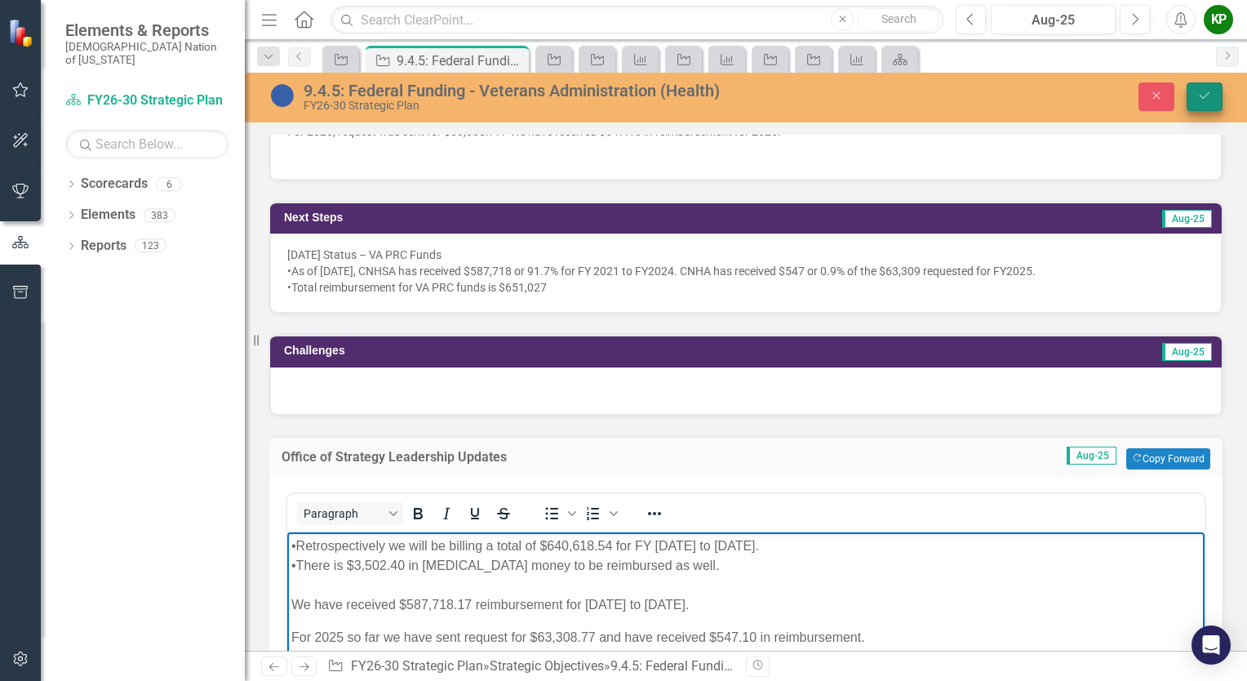
click at [1208, 93] on icon "submit" at bounding box center [1205, 95] width 10 height 7
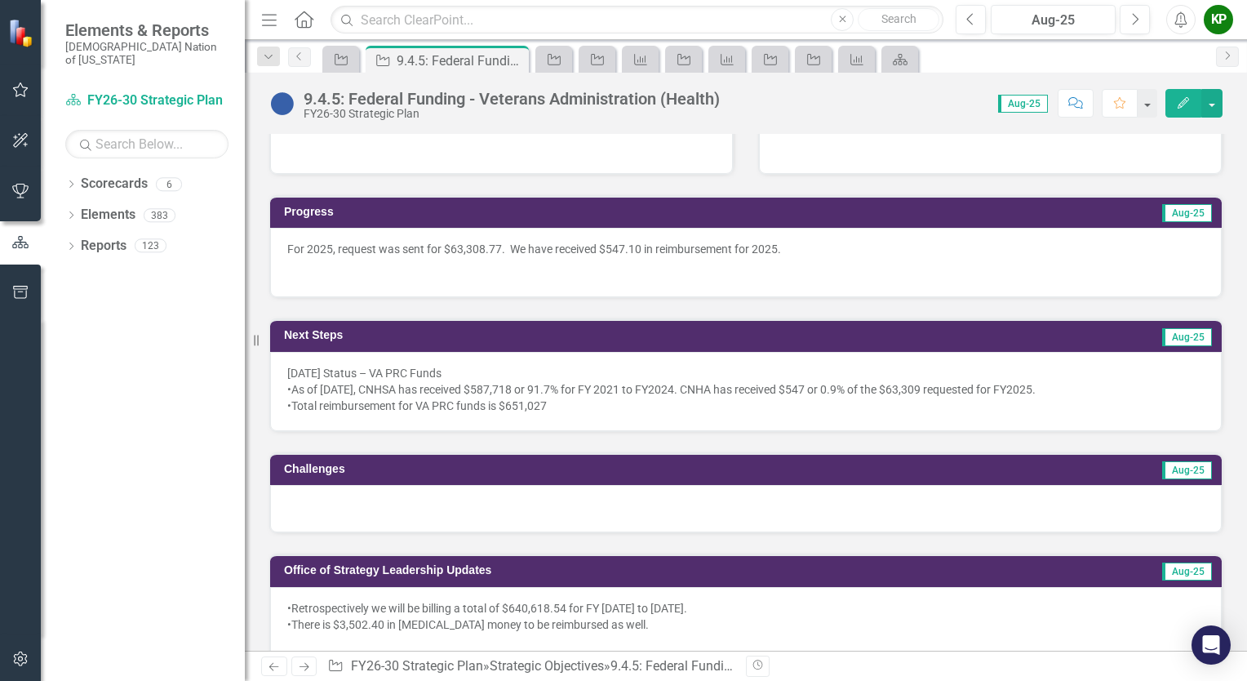
scroll to position [490, 0]
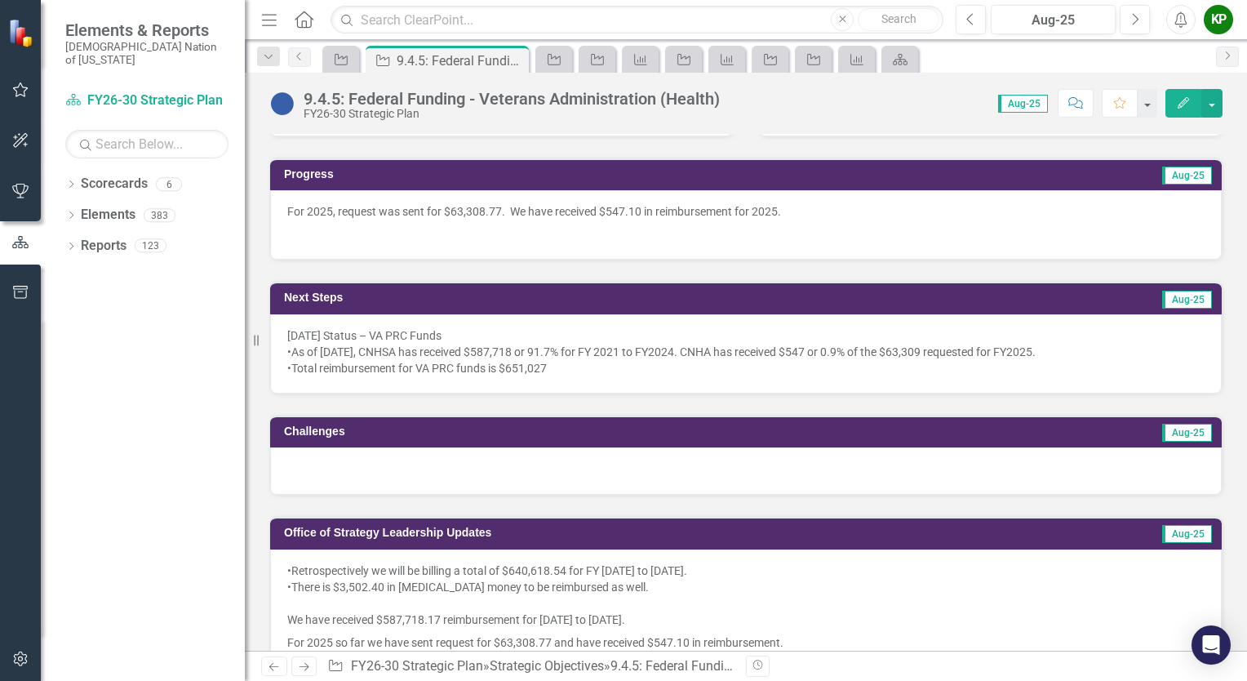
click at [593, 360] on div "•Total reimbursement for VA PRC funds is $651,027" at bounding box center [745, 368] width 917 height 16
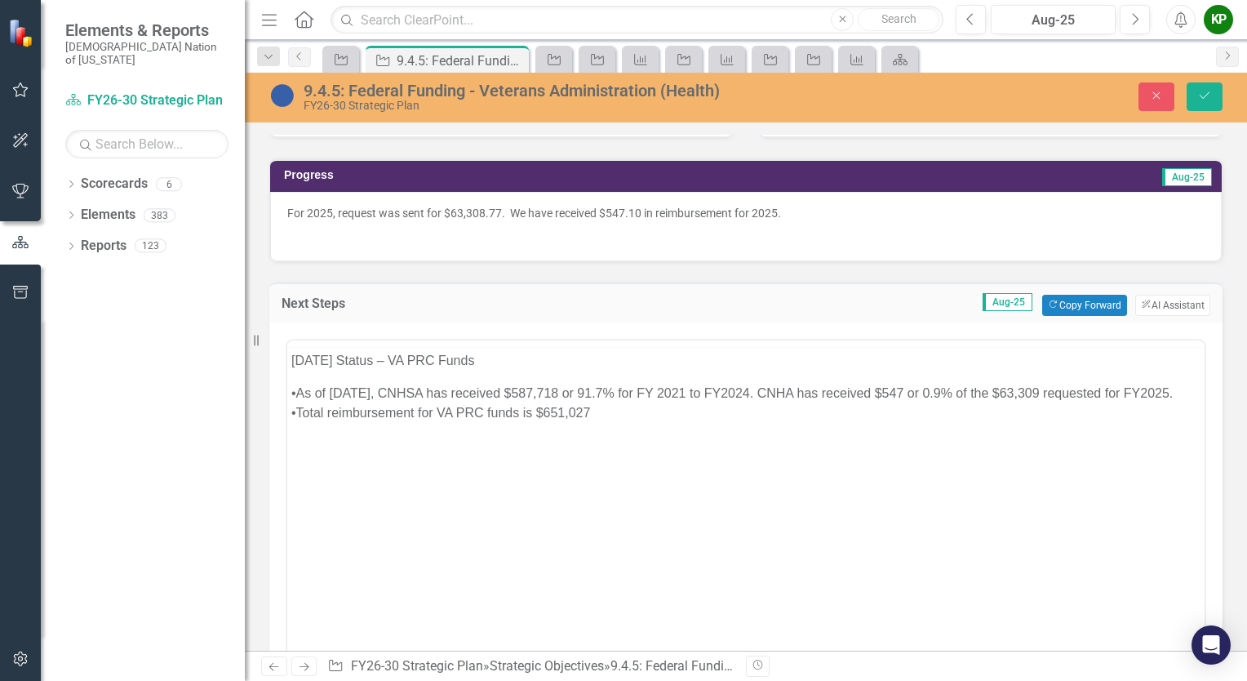
scroll to position [0, 0]
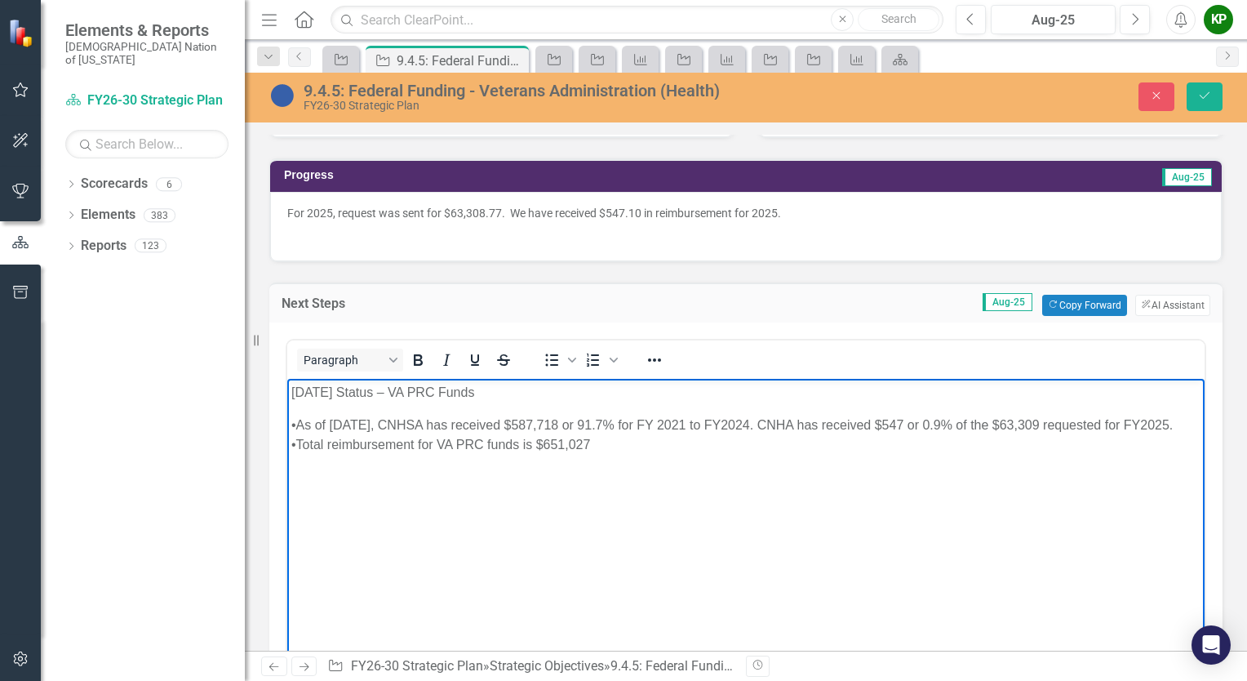
drag, startPoint x: 396, startPoint y: 447, endPoint x: 291, endPoint y: 424, distance: 107.9
click at [291, 424] on div "•As of August 18th, CNHSA has received $587,718 or 91.7% for FY 2021 to FY2024.…" at bounding box center [745, 425] width 909 height 20
click at [512, 206] on p "For 2025, request was sent for $63,308.77. We have received $547.10 in reimburs…" at bounding box center [745, 215] width 917 height 20
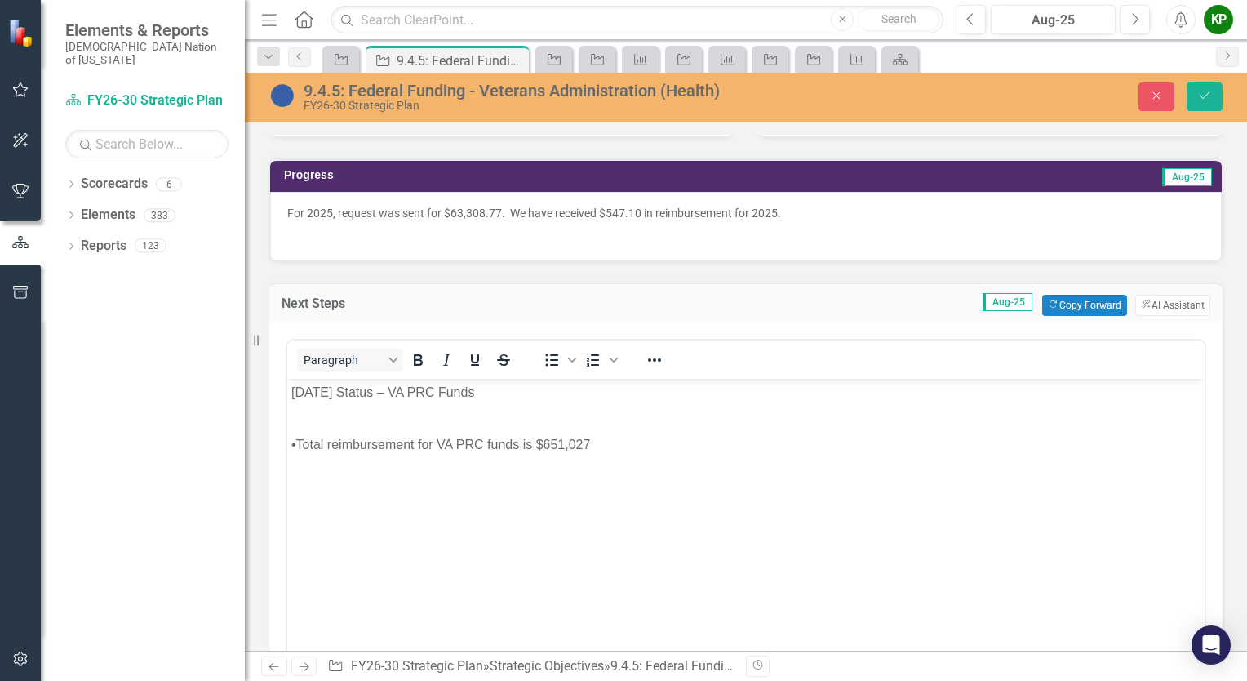
click at [512, 206] on p "For 2025, request was sent for $63,308.77. We have received $547.10 in reimburs…" at bounding box center [745, 215] width 917 height 20
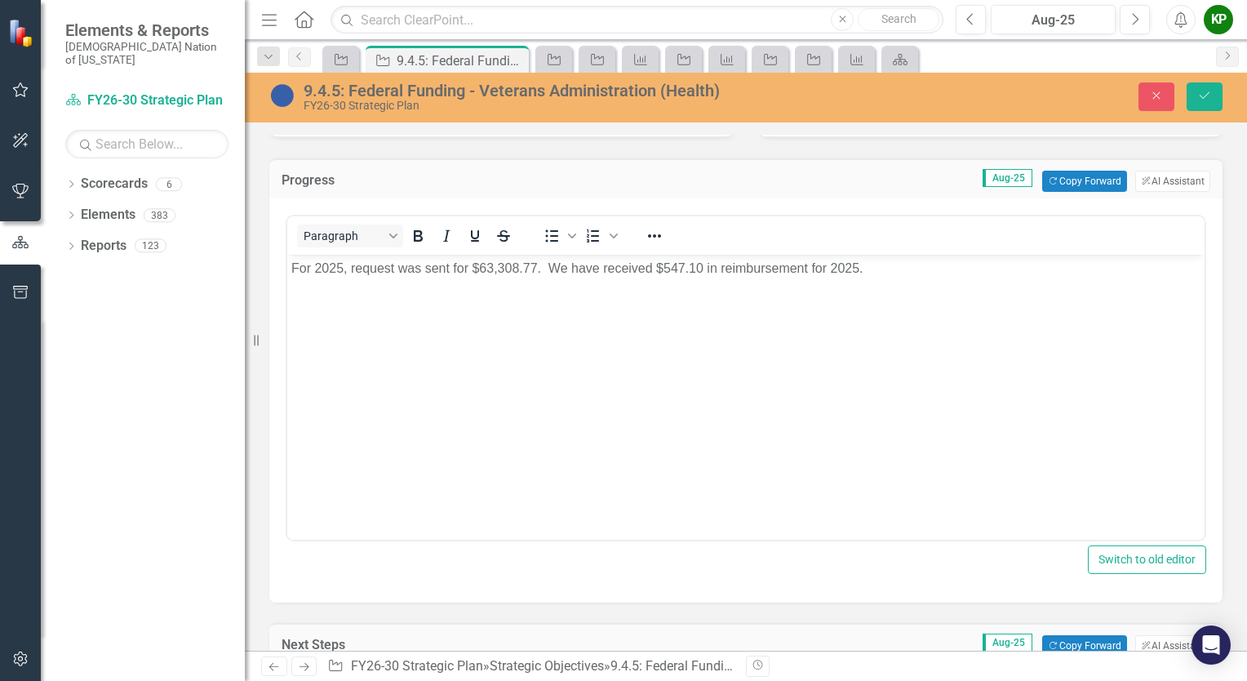
click at [551, 271] on p "For 2025, request was sent for $63,308.77. We have received $547.10 in reimburs…" at bounding box center [745, 269] width 909 height 20
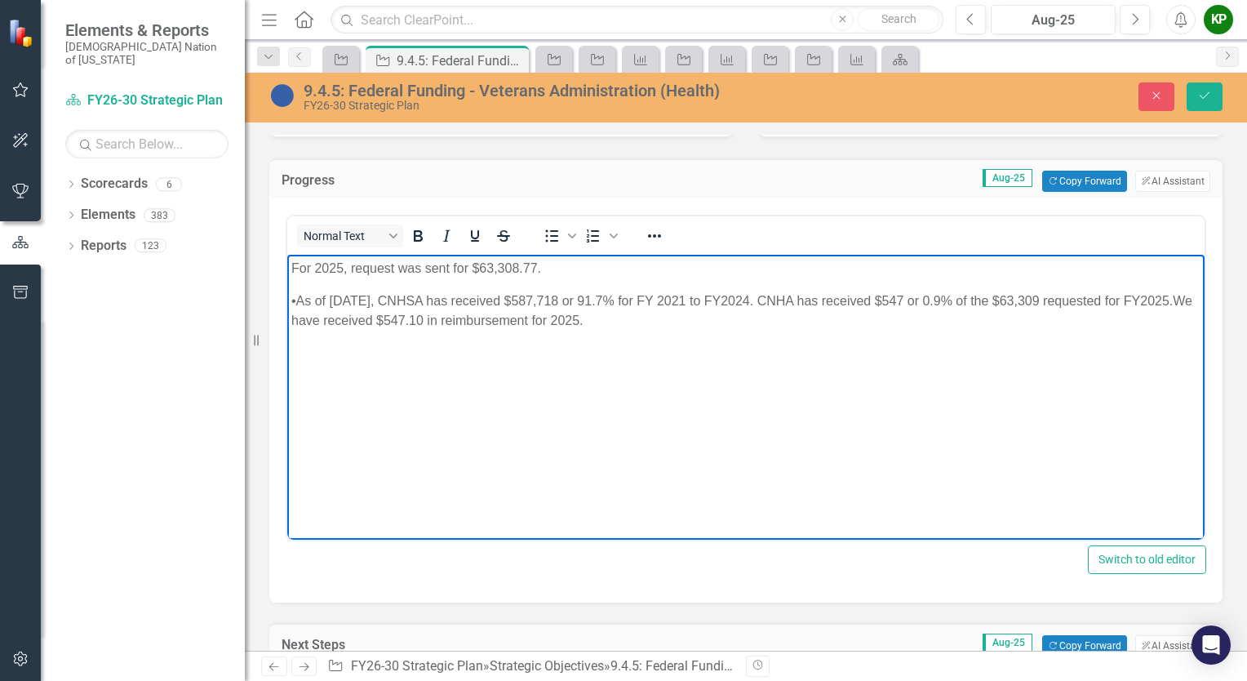
click at [789, 300] on p "•As of August 18th, CNHSA has received $587,718 or 91.7% for FY 2021 to FY2024.…" at bounding box center [745, 310] width 909 height 39
click at [787, 300] on p "•As of August 18th, CNHSA has received $587,718 or 91.7% for FY 2021 to FY2024.…" at bounding box center [745, 310] width 909 height 39
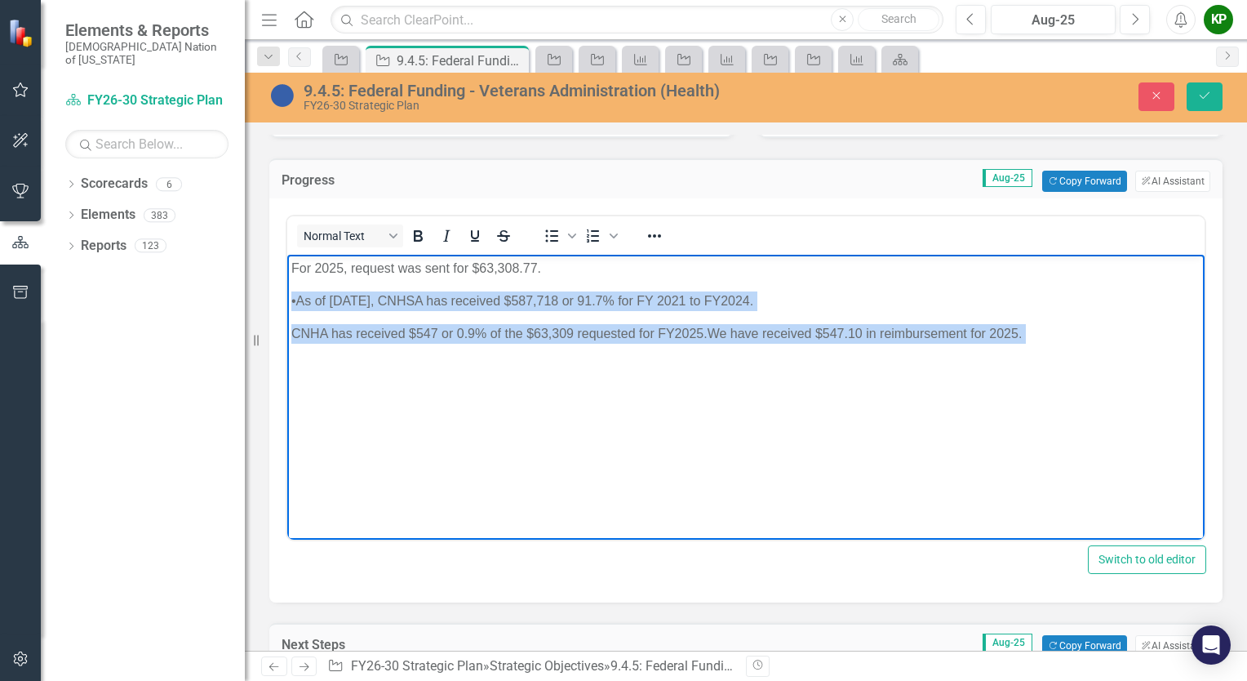
drag, startPoint x: 292, startPoint y: 303, endPoint x: 1094, endPoint y: 353, distance: 803.7
click at [1094, 353] on body "For 2025, request was sent for $63,308.77. •As of August 18th, CNHSA has receiv…" at bounding box center [745, 377] width 917 height 245
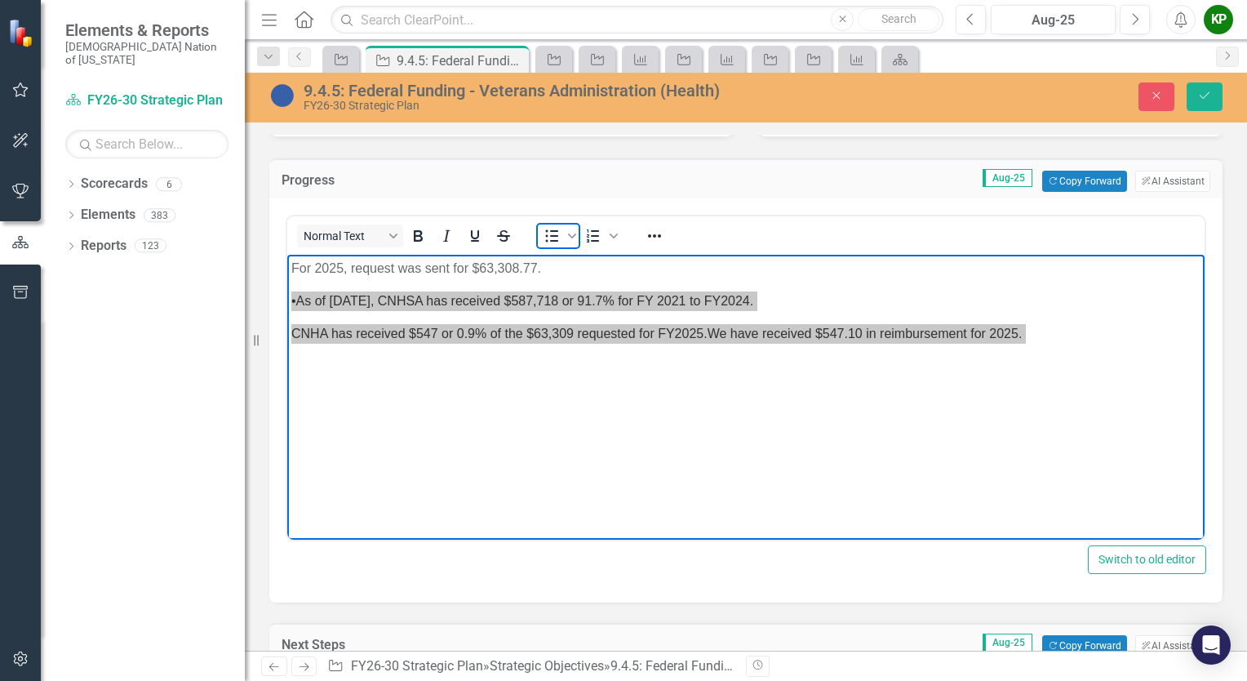
click at [550, 234] on icon "Bullet list" at bounding box center [552, 236] width 20 height 20
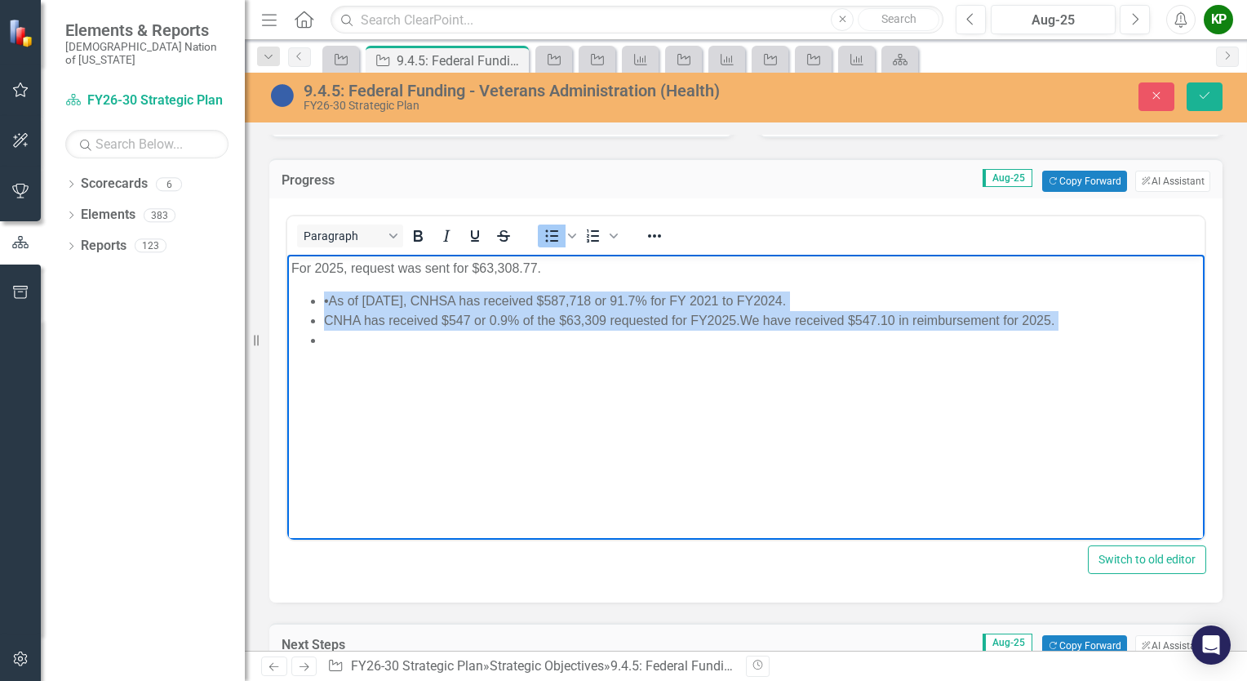
click at [490, 356] on body "For 2025, request was sent for $63,308.77. •As of August 18th, CNHSA has receiv…" at bounding box center [745, 377] width 917 height 245
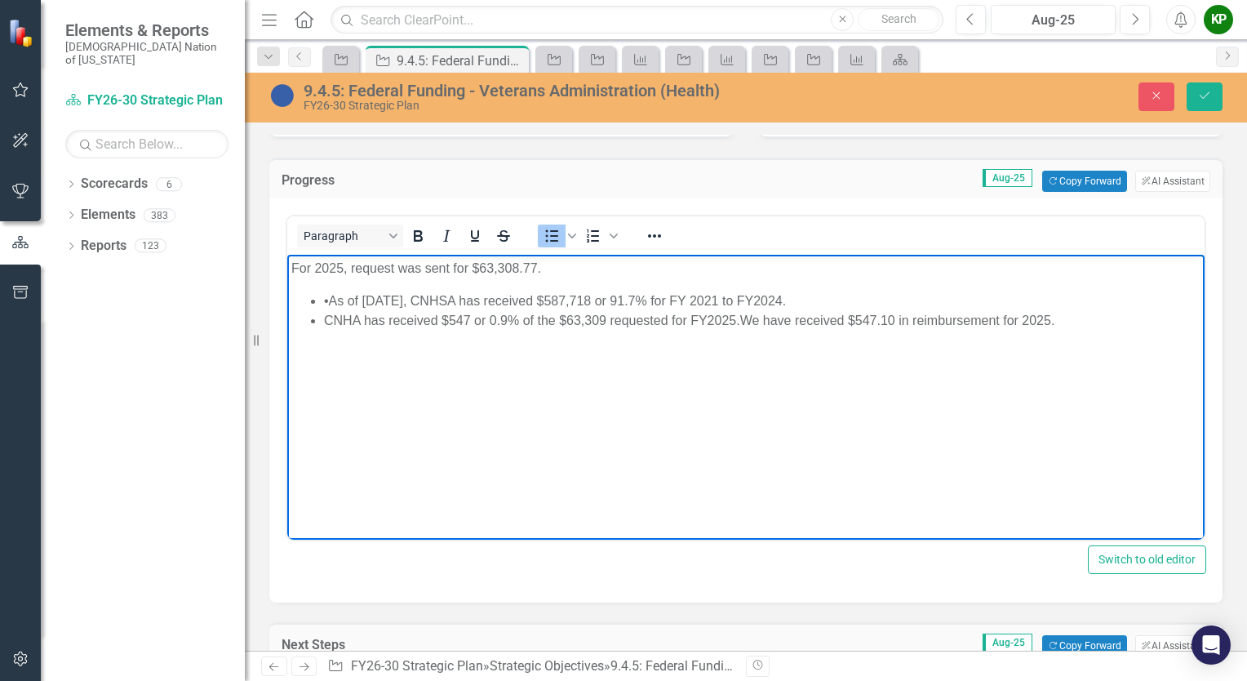
click at [330, 304] on li "•As of August 18th, CNHSA has received $587,718 or 91.7% for FY 2021 to FY2024." at bounding box center [762, 301] width 876 height 20
click at [426, 299] on li "As of August 18th, CNHSA has received $587,718 or 91.7% for FY 2021 to FY2024." at bounding box center [762, 301] width 876 height 20
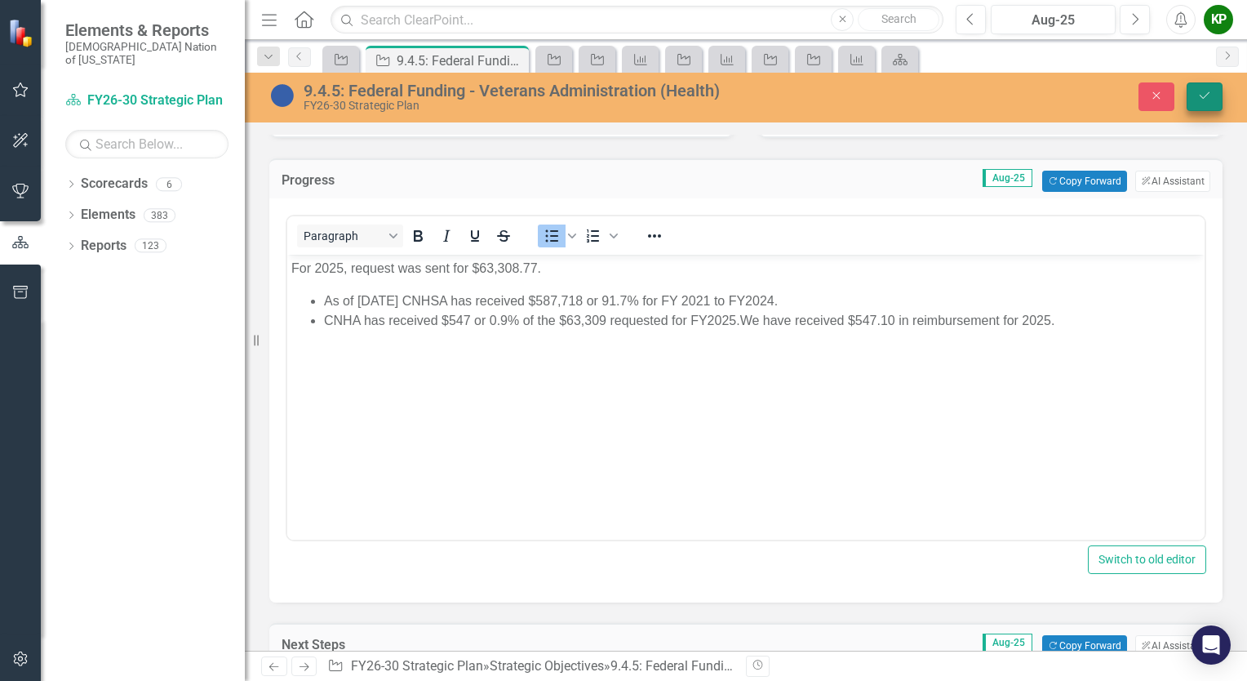
click at [1208, 92] on icon "Save" at bounding box center [1204, 95] width 15 height 11
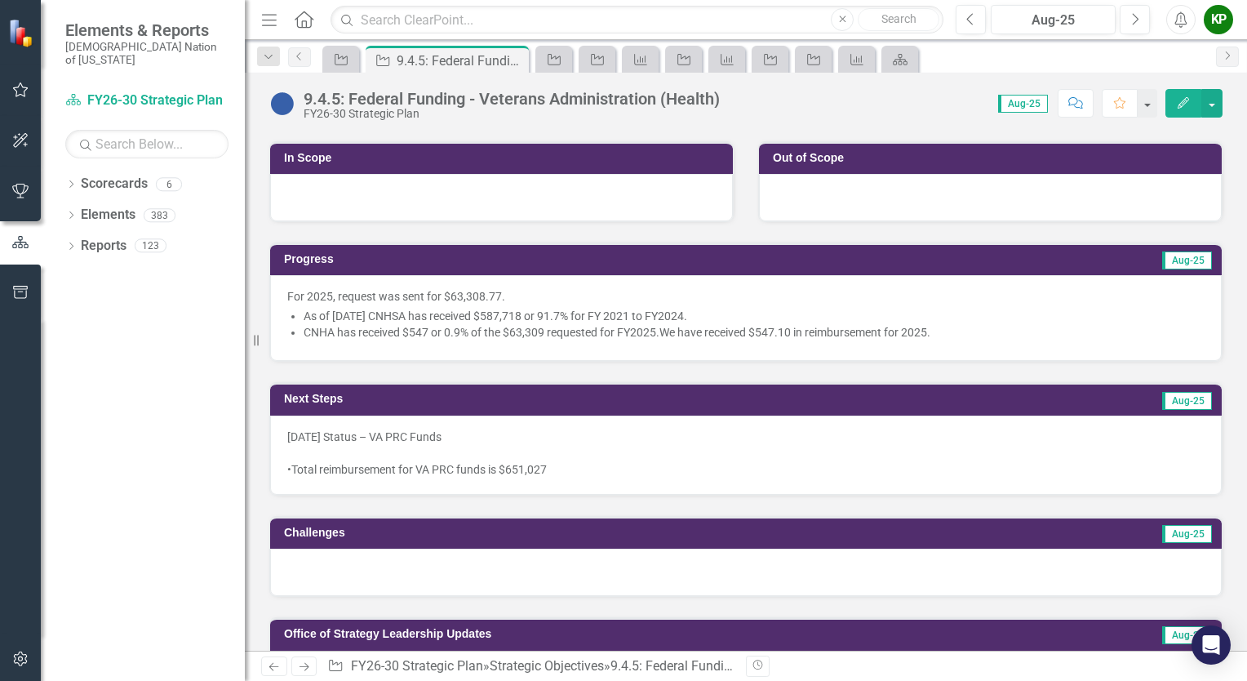
scroll to position [408, 0]
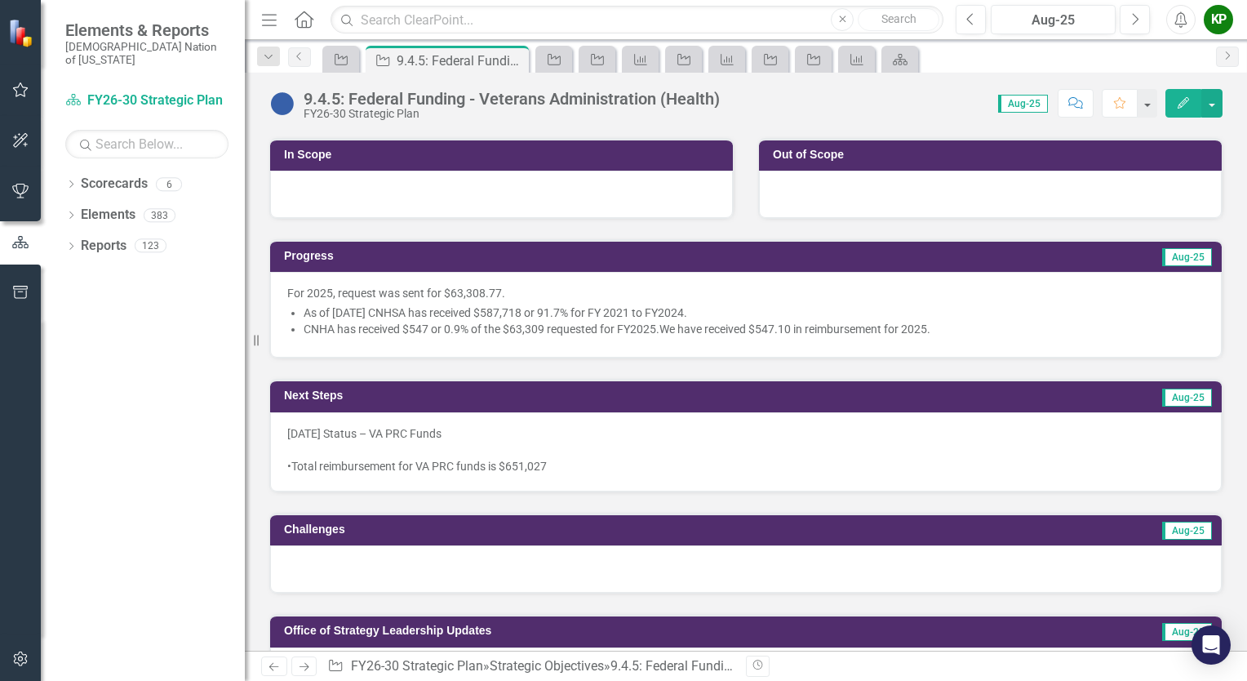
click at [327, 328] on li "CNHA has received $547 or 0.9% of the $63,309 requested for FY2025.We have rece…" at bounding box center [754, 329] width 901 height 16
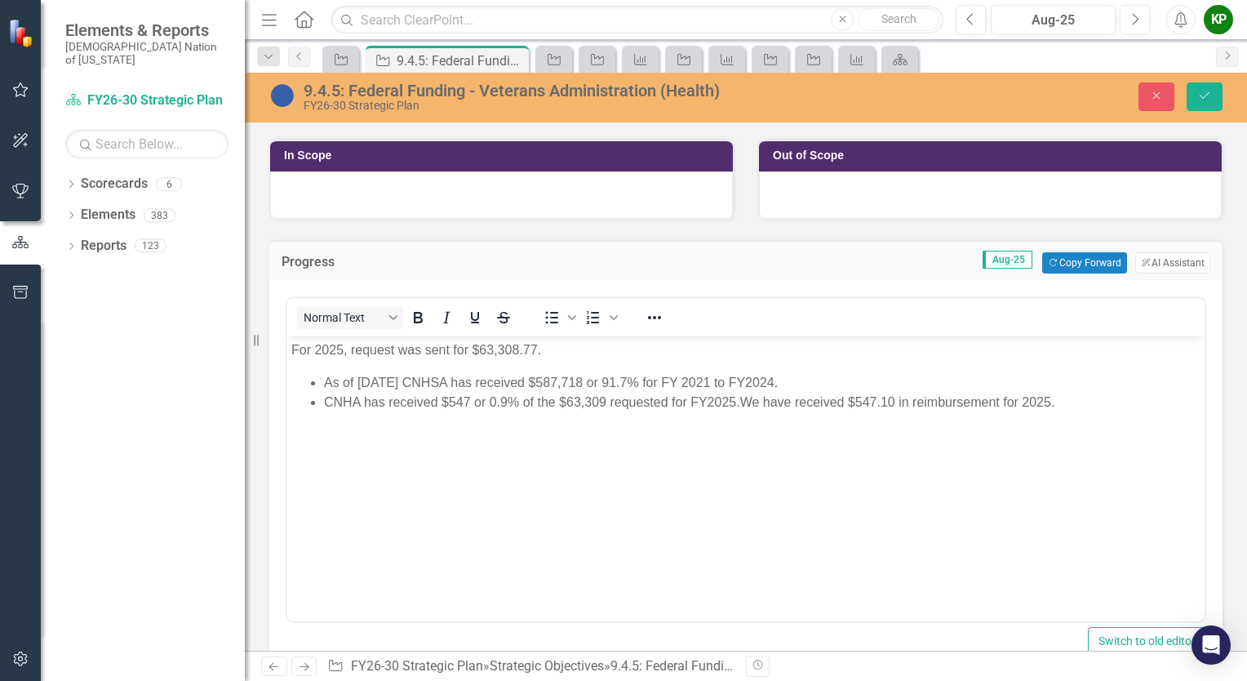
scroll to position [0, 0]
click at [352, 401] on li "CNHA has received $547 or 0.9% of the $63,309 requested for FY2025.We have rece…" at bounding box center [762, 403] width 876 height 20
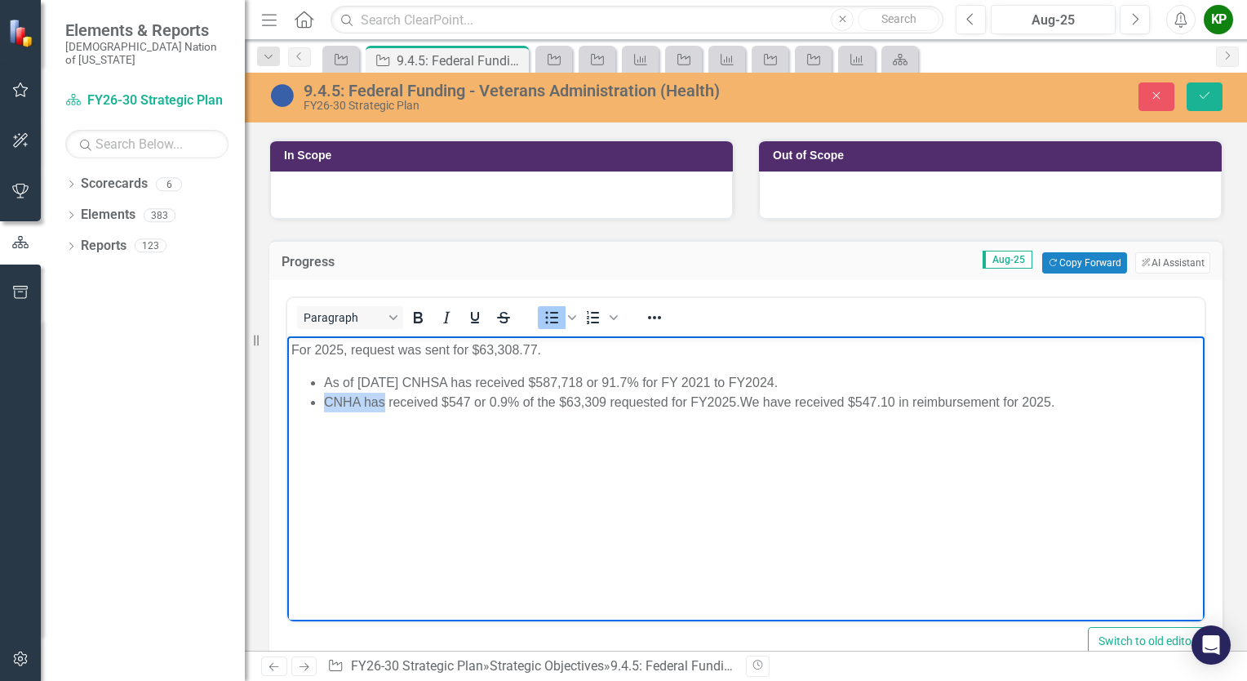
drag, startPoint x: 352, startPoint y: 401, endPoint x: 363, endPoint y: 399, distance: 11.5
click at [363, 399] on li "CNHA has received $547 or 0.9% of the $63,309 requested for FY2025.We have rece…" at bounding box center [762, 403] width 876 height 20
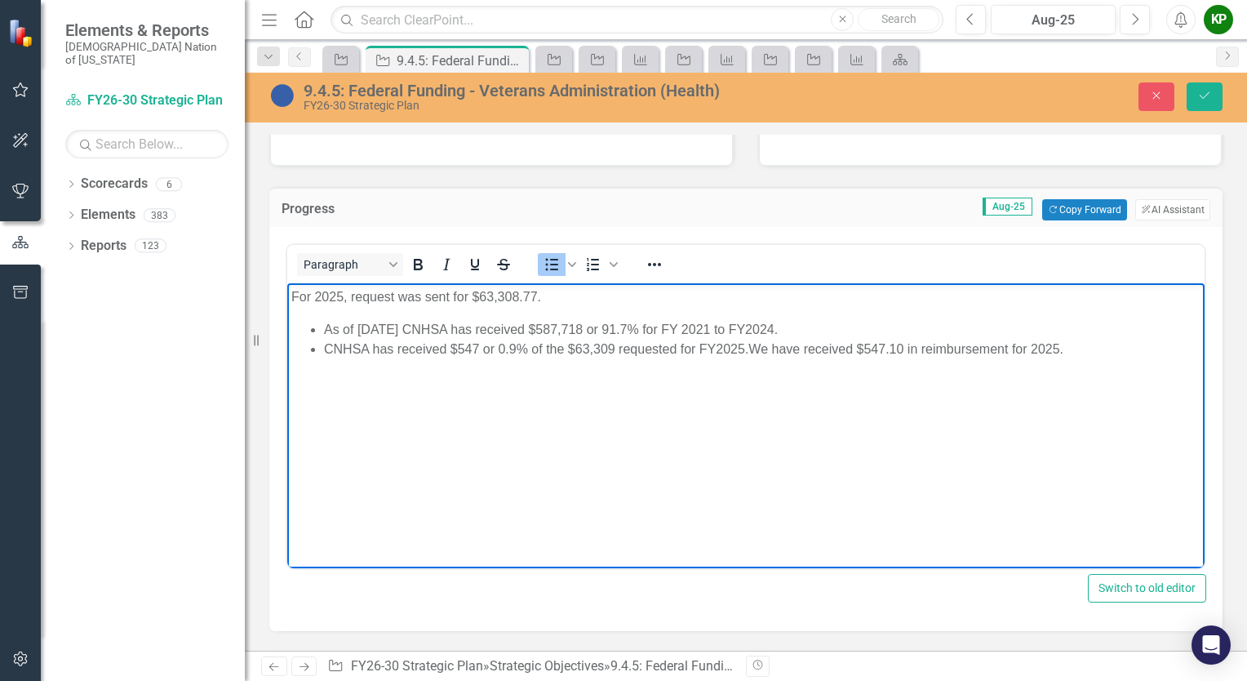
scroll to position [490, 0]
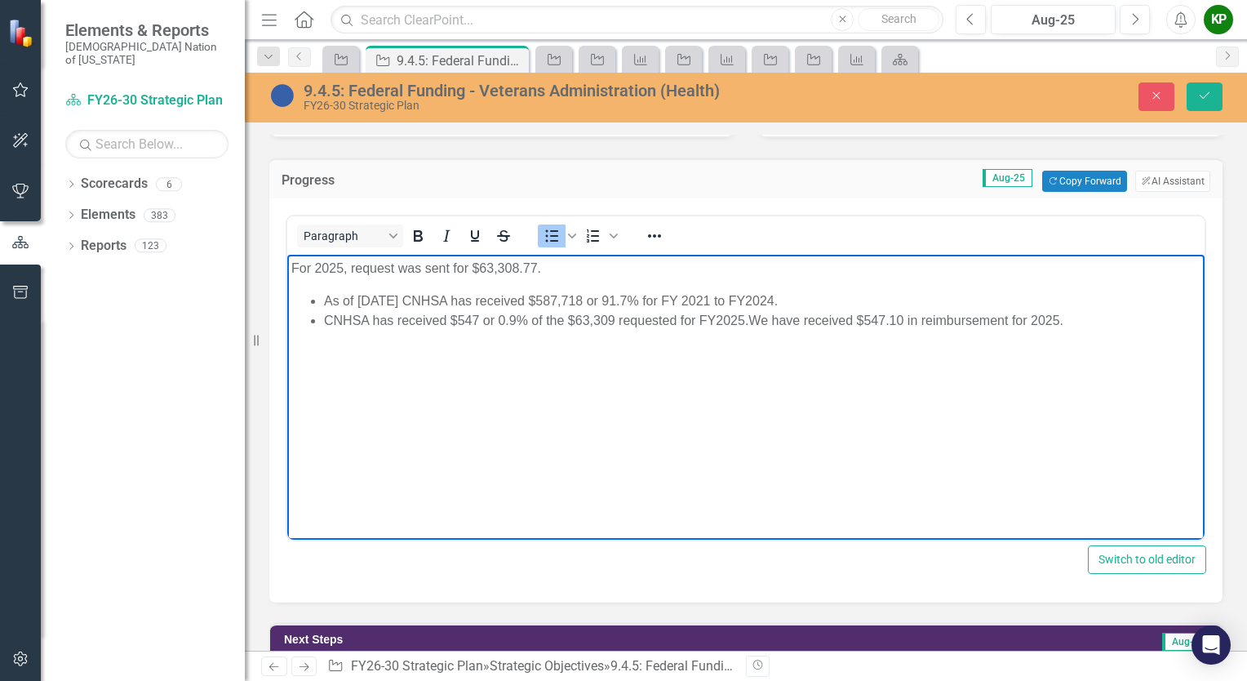
click at [752, 317] on li "CNHSA has received $547 or 0.9% of the $63,309 requested for FY2025.We have rec…" at bounding box center [762, 321] width 876 height 20
click at [872, 305] on li "As of [DATE] CNHSA has received $587,718 or 91.7% for FY 2021 to FY2024." at bounding box center [762, 301] width 876 height 20
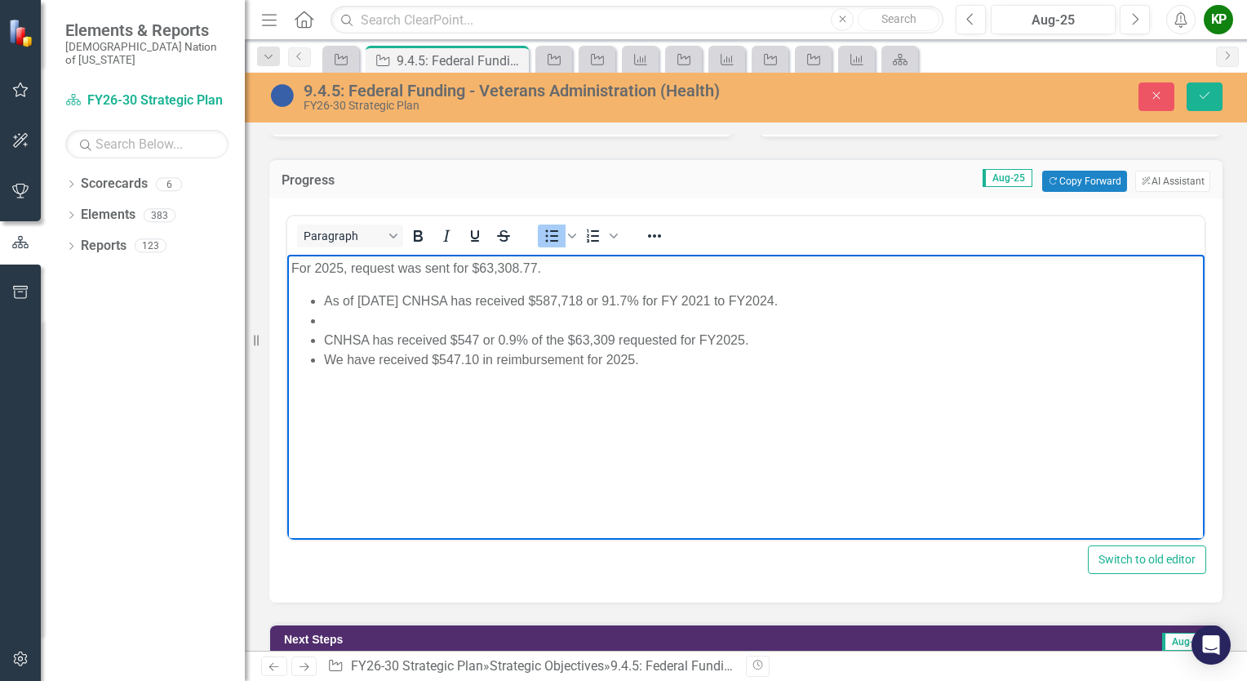
click at [349, 320] on li "Rich Text Area. Press ALT-0 for help." at bounding box center [762, 321] width 876 height 20
click at [544, 234] on icon "Bullet list" at bounding box center [552, 236] width 20 height 20
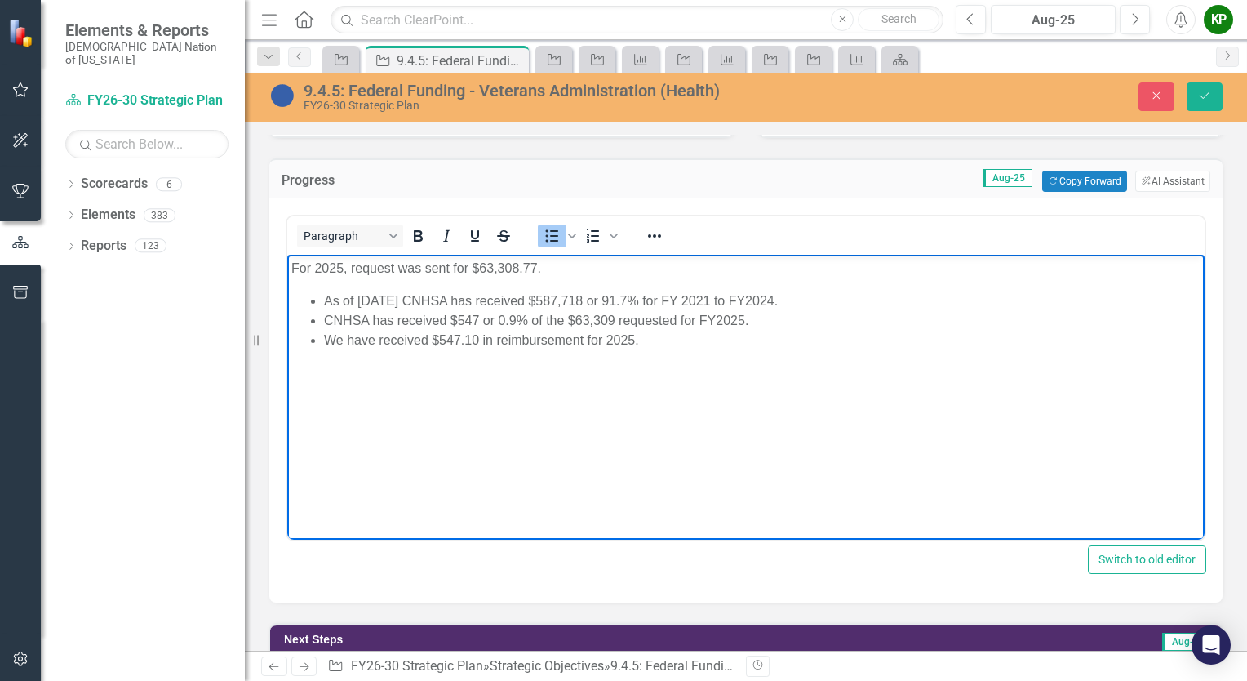
click at [862, 302] on li "As of [DATE] CNHSA has received $587,718 or 91.7% for FY 2021 to FY2024." at bounding box center [762, 301] width 876 height 20
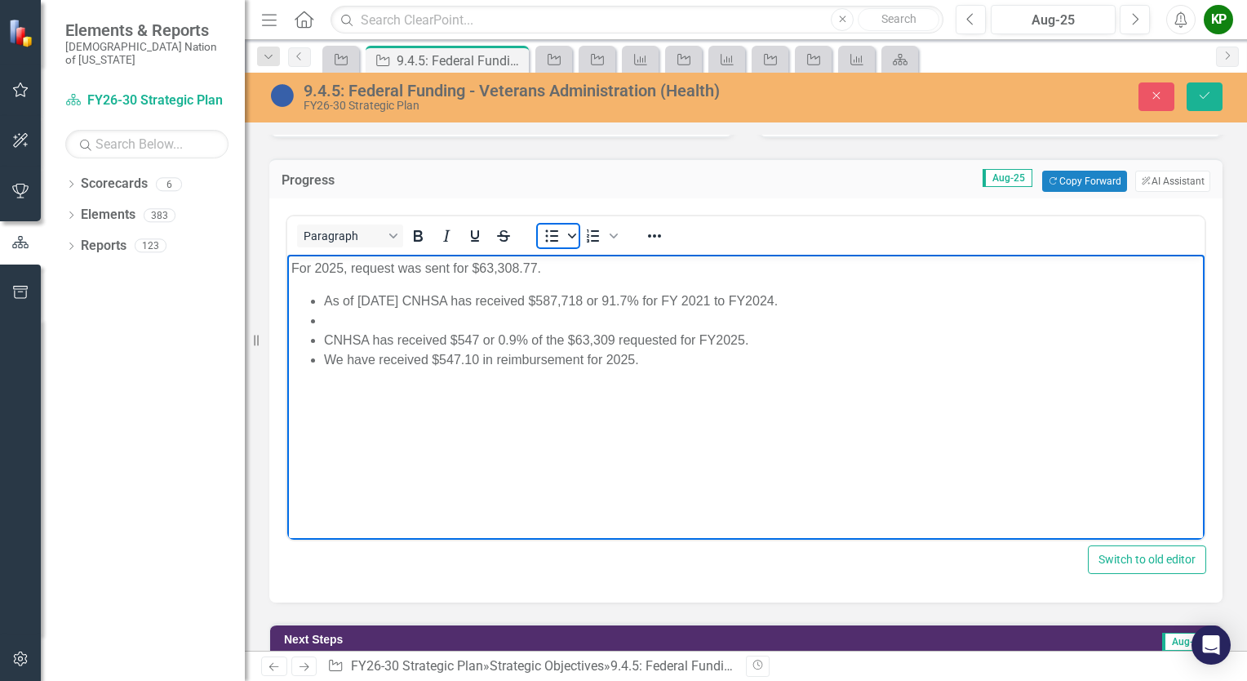
click at [574, 232] on icon "Bullet list" at bounding box center [572, 236] width 8 height 8
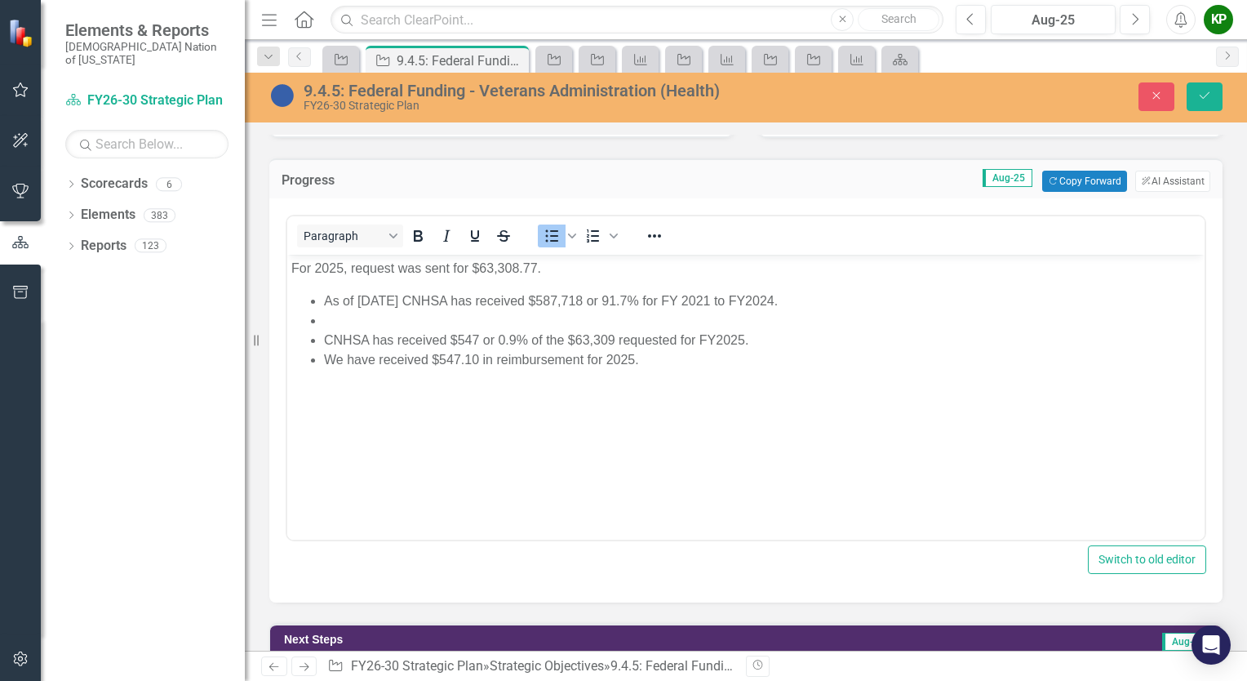
click at [465, 200] on div "<p>For 2025, request was sent for $63,308.77.&nbsp;</p> <ul> <li>As of August 1…" at bounding box center [745, 400] width 953 height 404
click at [324, 317] on li "Rich Text Area. Press ALT-0 for help." at bounding box center [762, 321] width 876 height 20
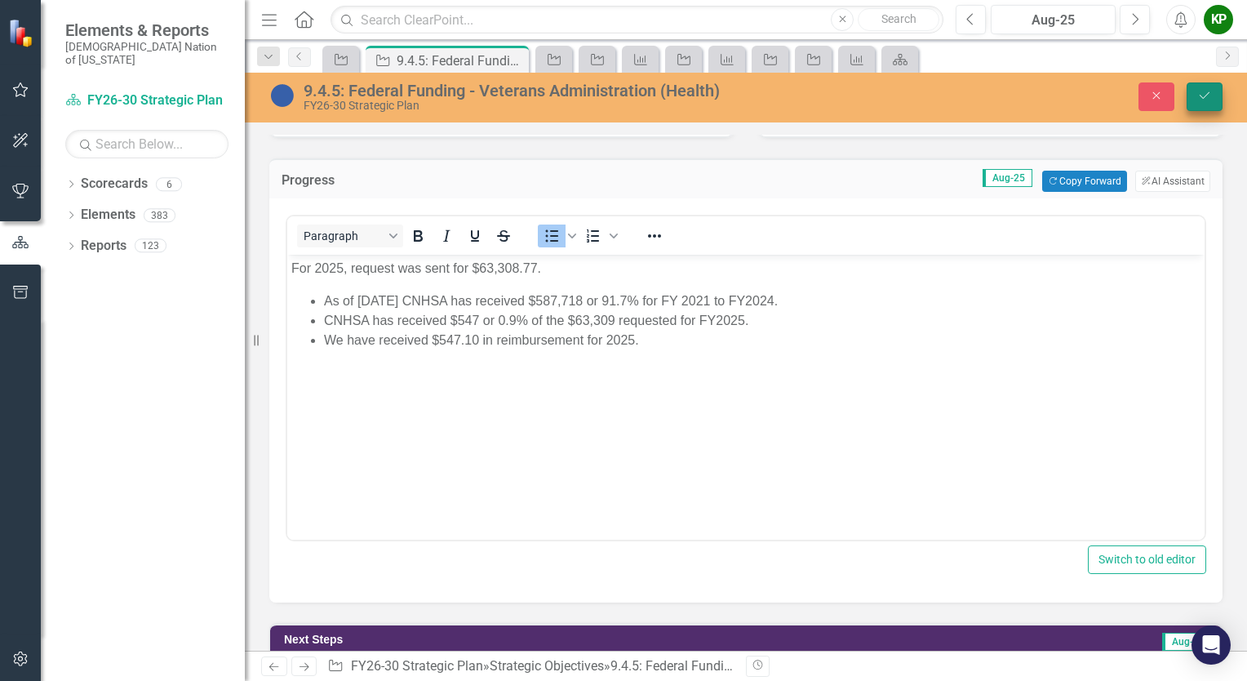
click at [1204, 101] on icon "Save" at bounding box center [1204, 95] width 15 height 11
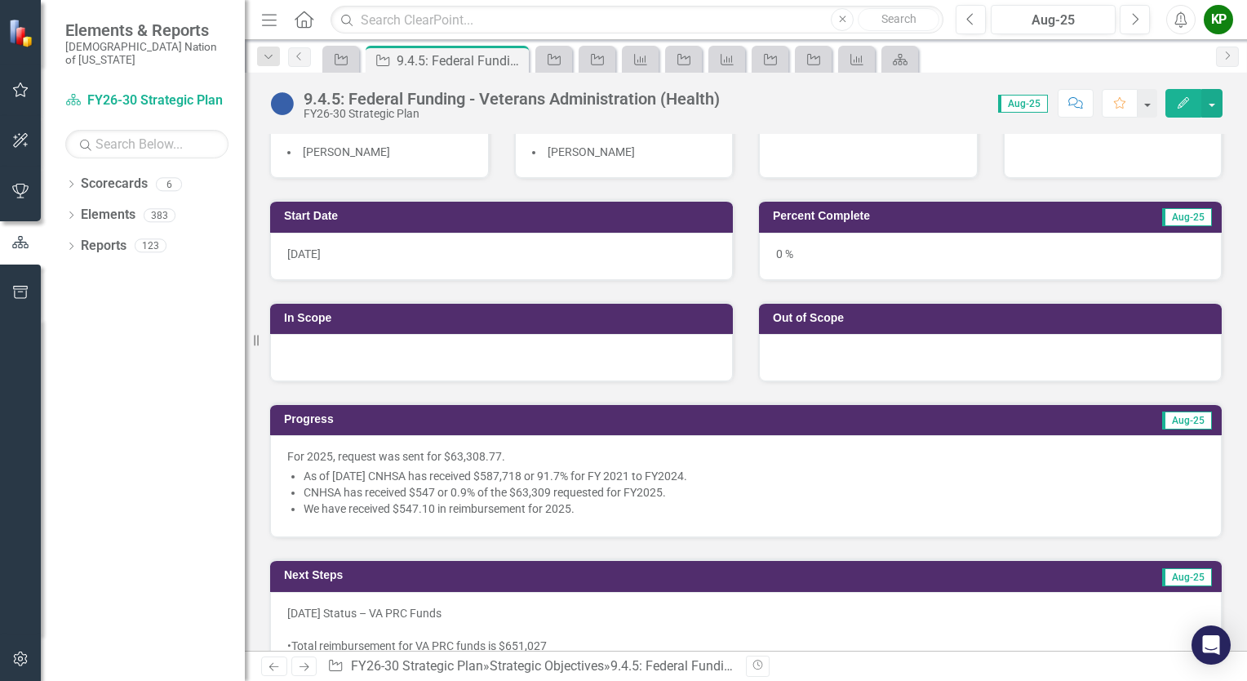
scroll to position [326, 0]
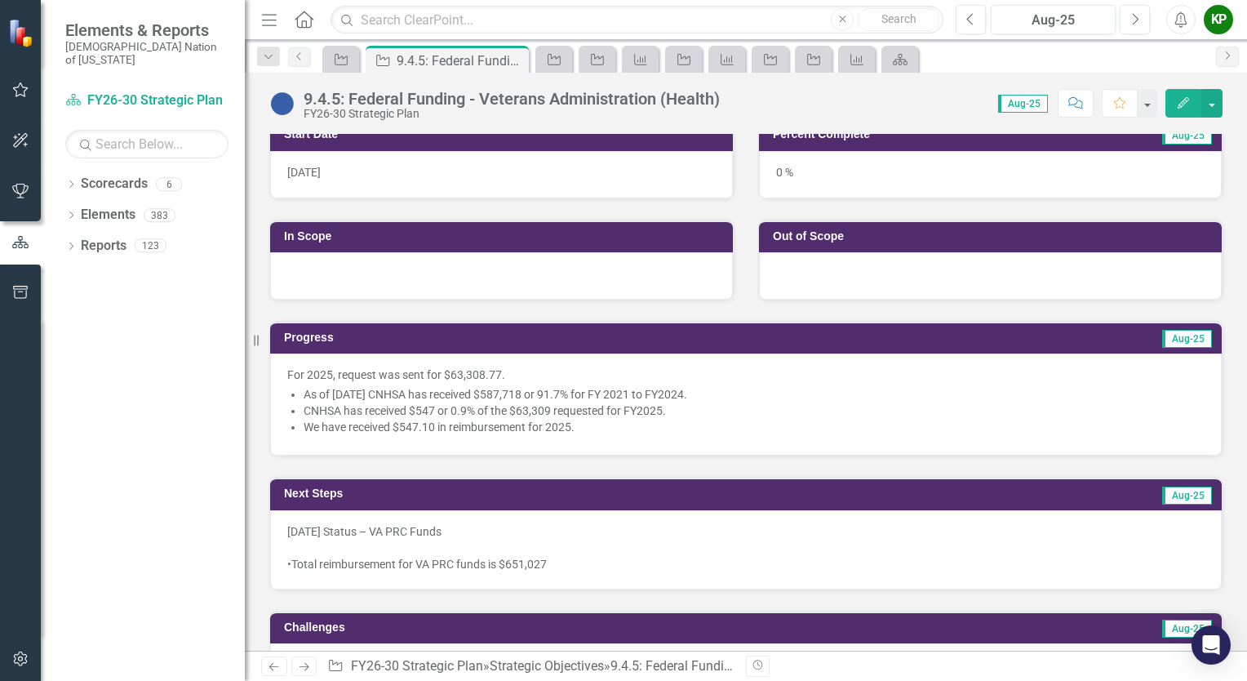
click at [601, 409] on li "CNHSA has received $547 or 0.9% of the $63,309 requested for FY2025." at bounding box center [754, 410] width 901 height 16
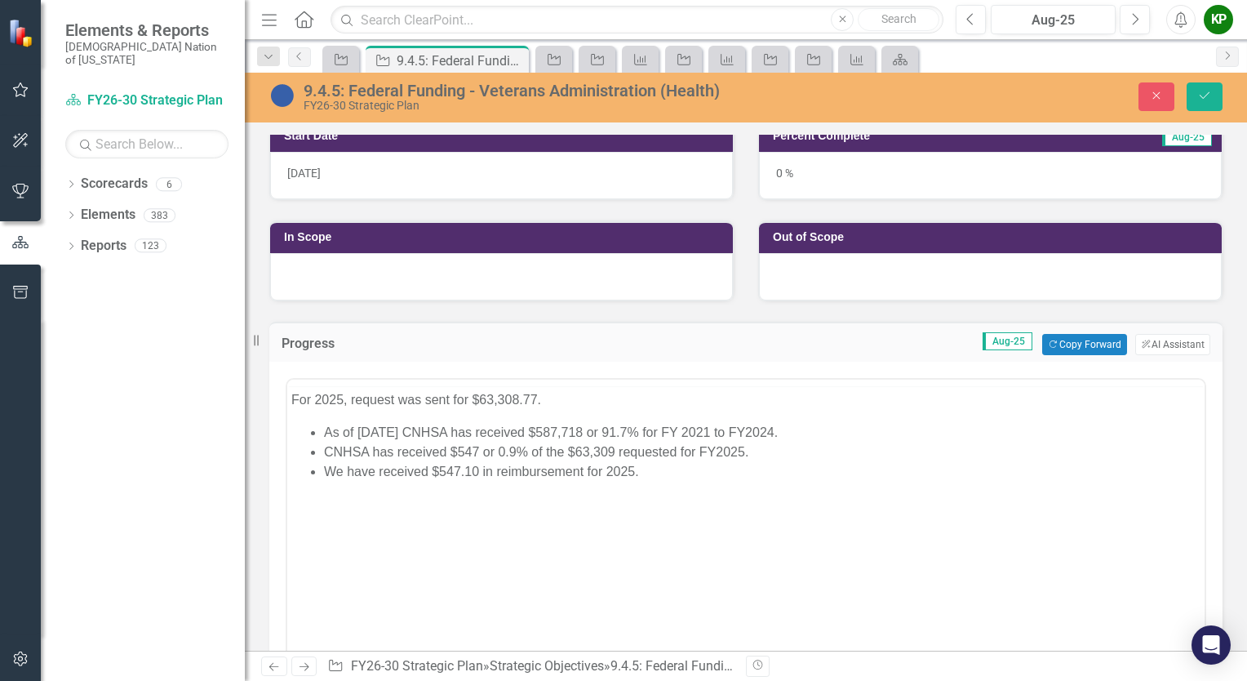
scroll to position [0, 0]
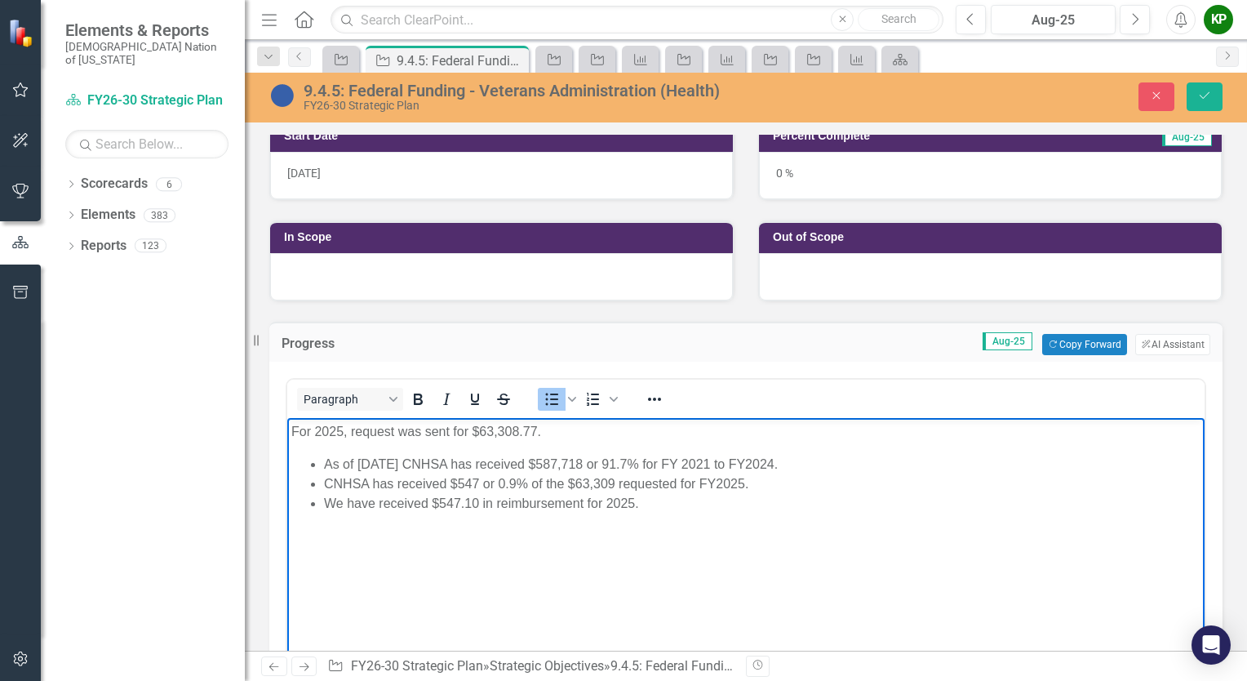
drag, startPoint x: 838, startPoint y: 464, endPoint x: 318, endPoint y: 454, distance: 519.9
click at [318, 454] on body "For 2025, request was sent for $63,308.77. As of August 18, 2025 CNHSA has rece…" at bounding box center [745, 540] width 917 height 245
click at [746, 502] on body "For 2025, request was sent for $63,308.77. CNHSA has received $547 or 0.9% of t…" at bounding box center [745, 540] width 917 height 245
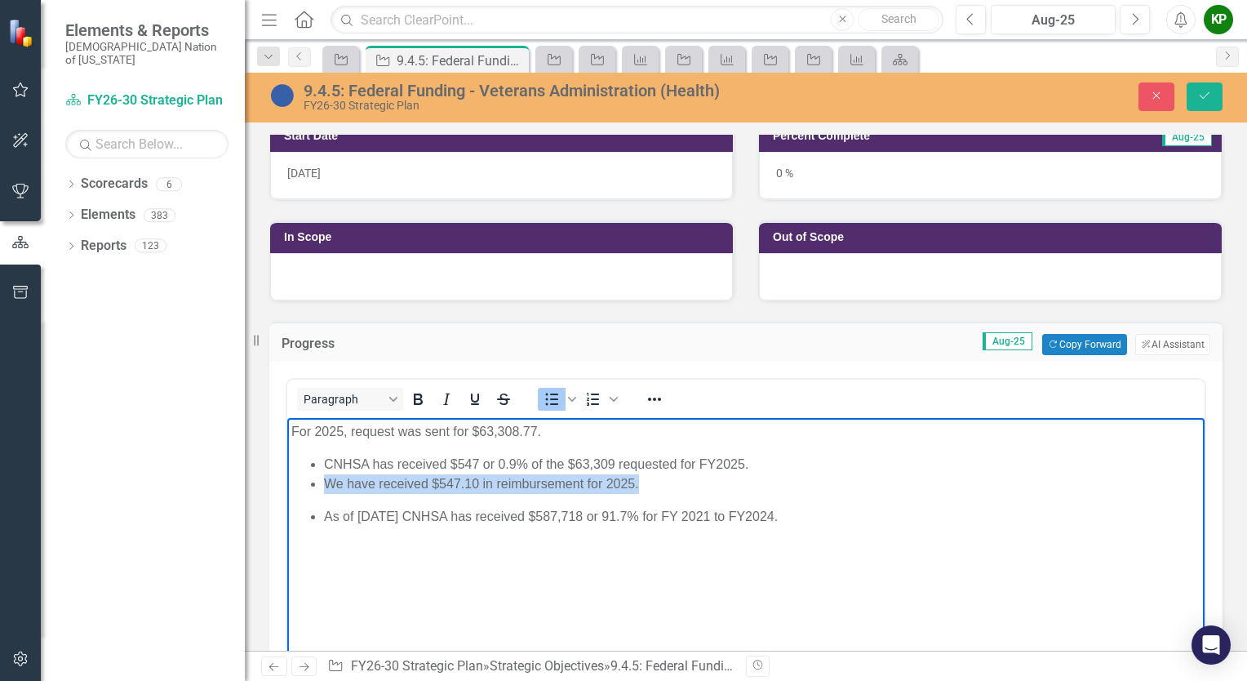
drag, startPoint x: 658, startPoint y: 484, endPoint x: 307, endPoint y: 489, distance: 350.9
click at [307, 489] on ul "CNHSA has received $547 or 0.9% of the $63,309 requested for FY2025. We have re…" at bounding box center [745, 474] width 909 height 39
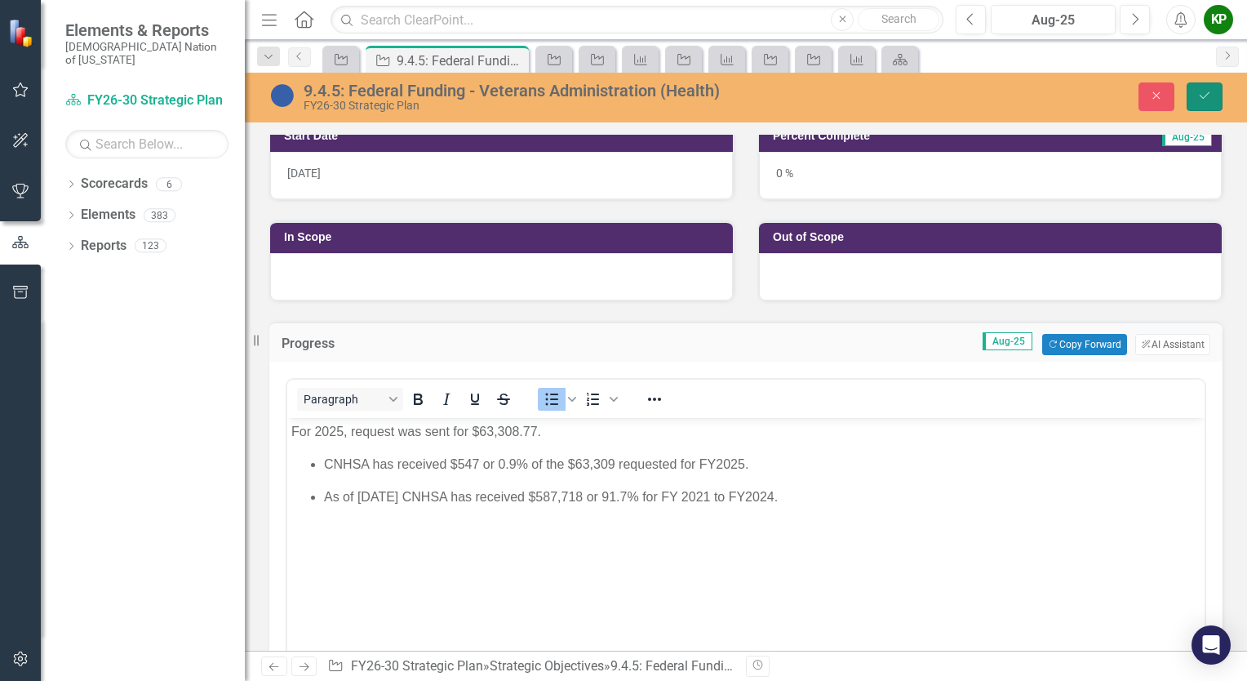
click at [1202, 91] on icon "Save" at bounding box center [1204, 95] width 15 height 11
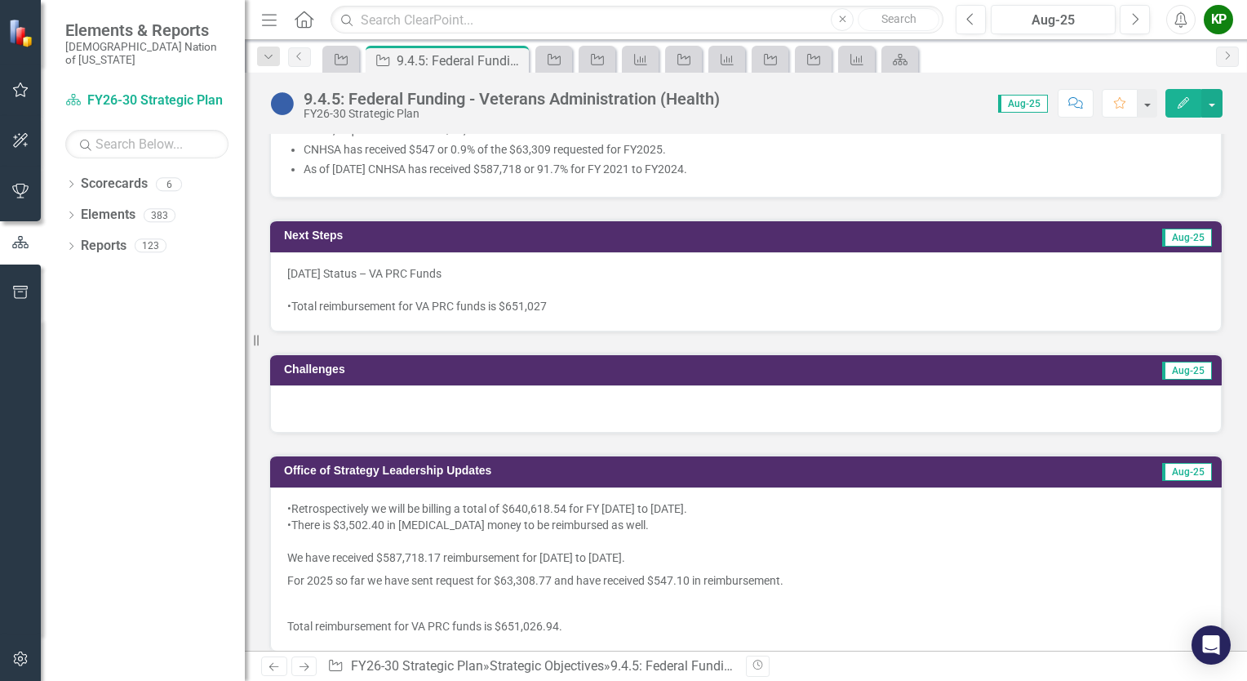
scroll to position [490, 0]
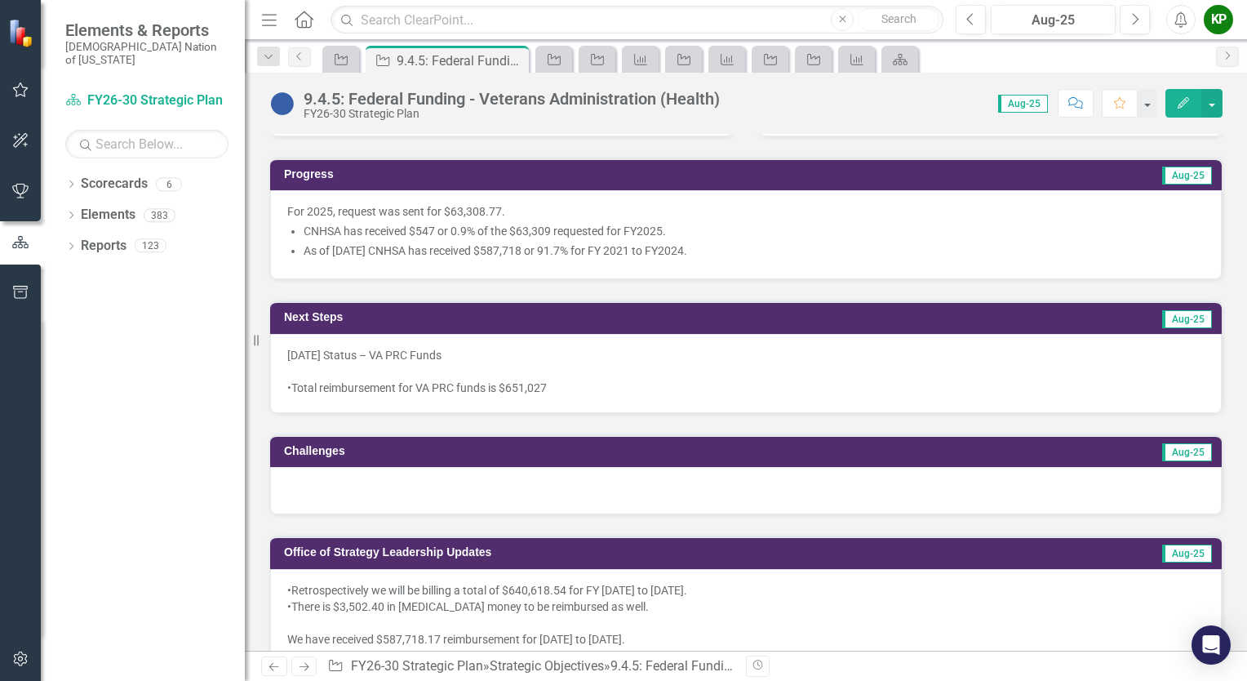
click at [584, 368] on div at bounding box center [745, 371] width 917 height 16
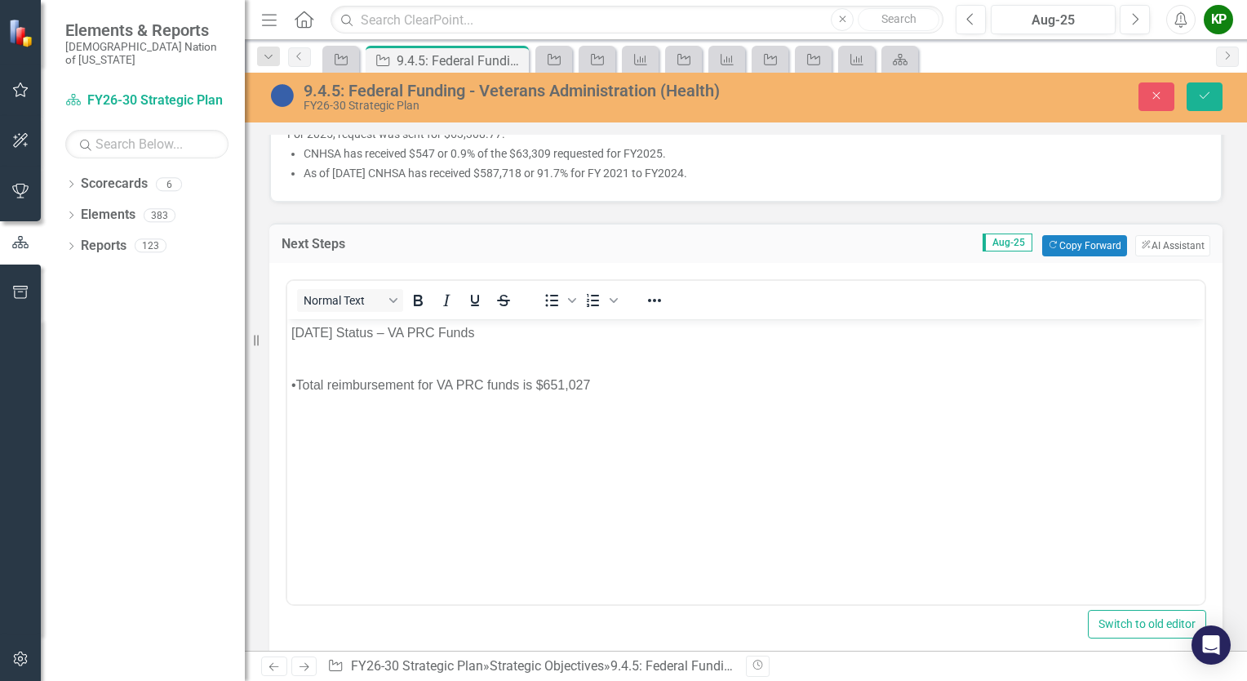
scroll to position [571, 0]
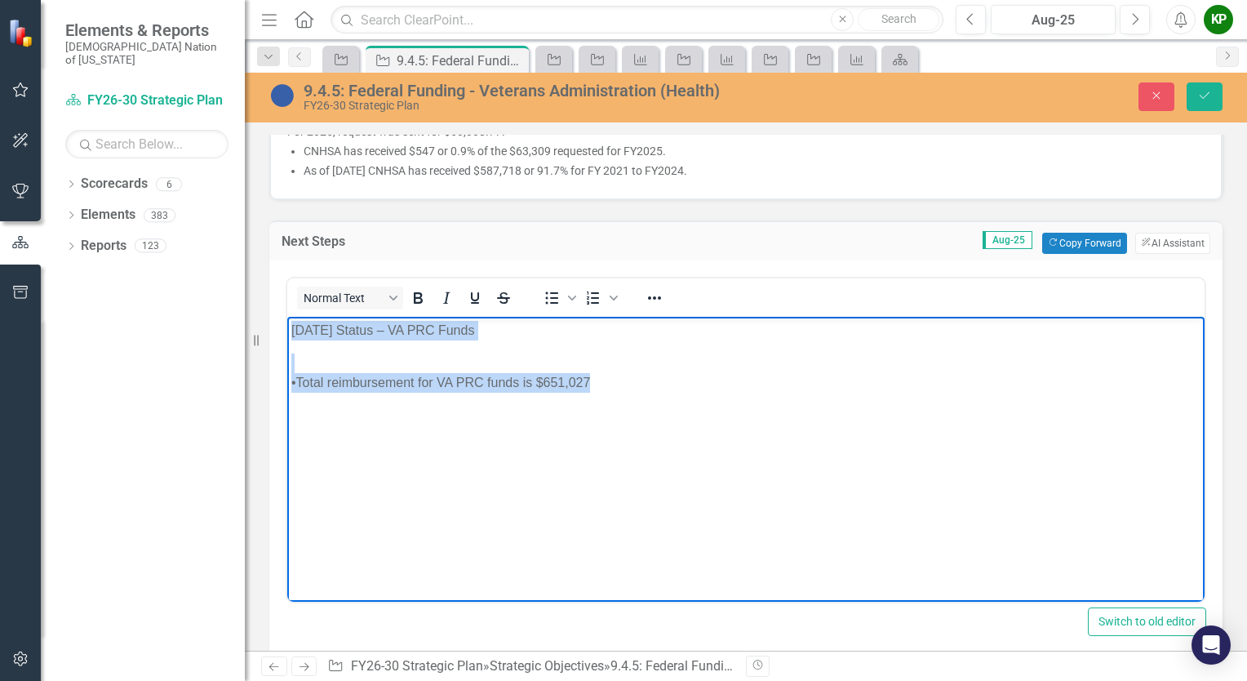
drag, startPoint x: 631, startPoint y: 395, endPoint x: 266, endPoint y: 269, distance: 385.8
click at [287, 316] on html "08/26/25 Status – VA PRC Funds •Total reimbursement for VA PRC funds is $651,027" at bounding box center [745, 438] width 917 height 245
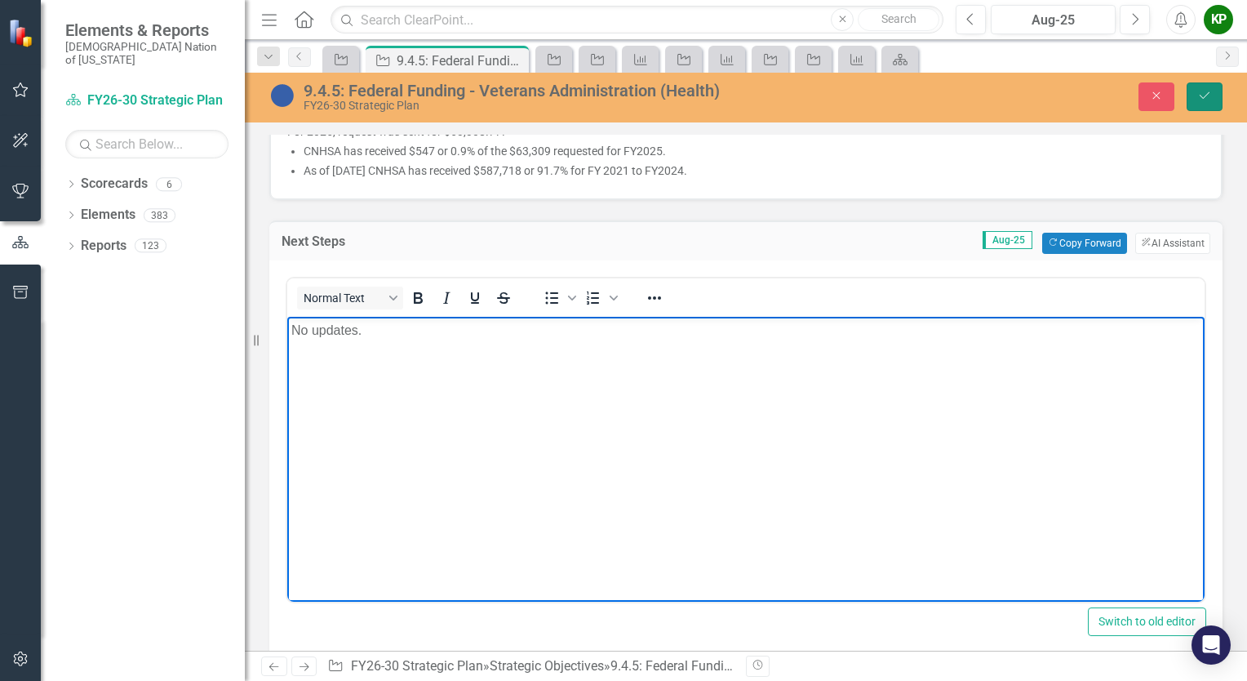
click at [1204, 100] on icon "Save" at bounding box center [1204, 95] width 15 height 11
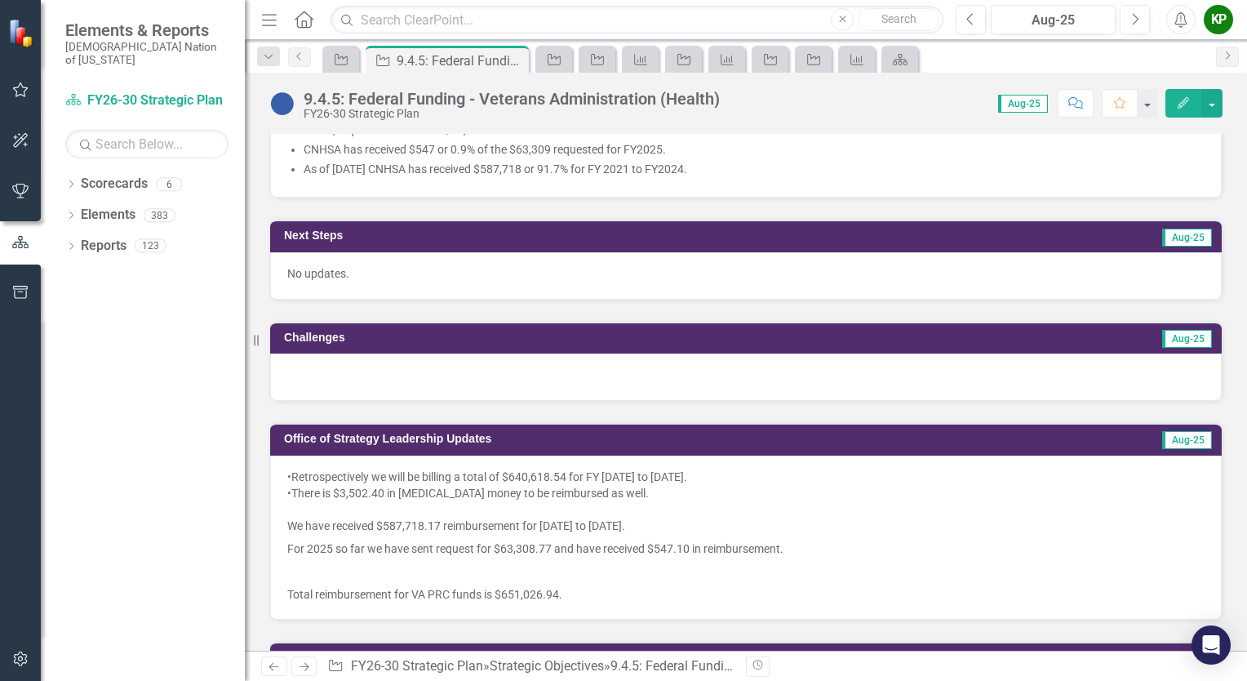
click at [473, 368] on div at bounding box center [746, 376] width 952 height 47
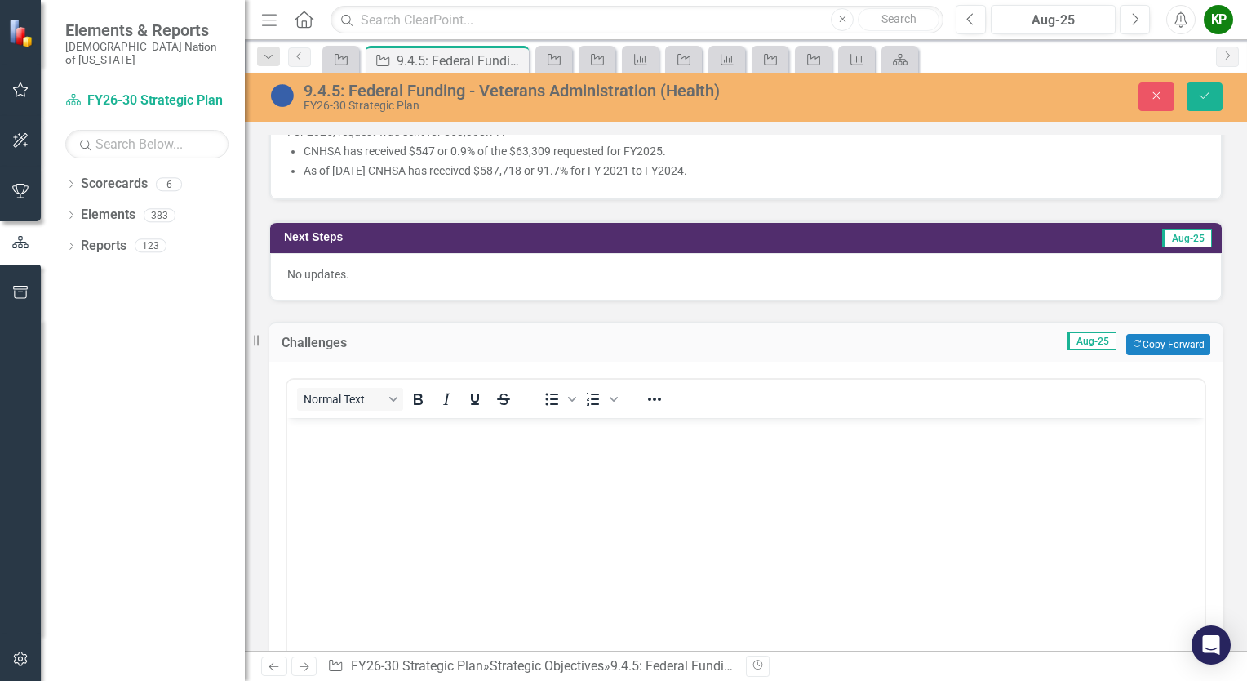
scroll to position [0, 0]
click at [477, 458] on body "Rich Text Area. Press ALT-0 for help." at bounding box center [745, 540] width 917 height 245
click at [1209, 98] on icon "Save" at bounding box center [1204, 95] width 15 height 11
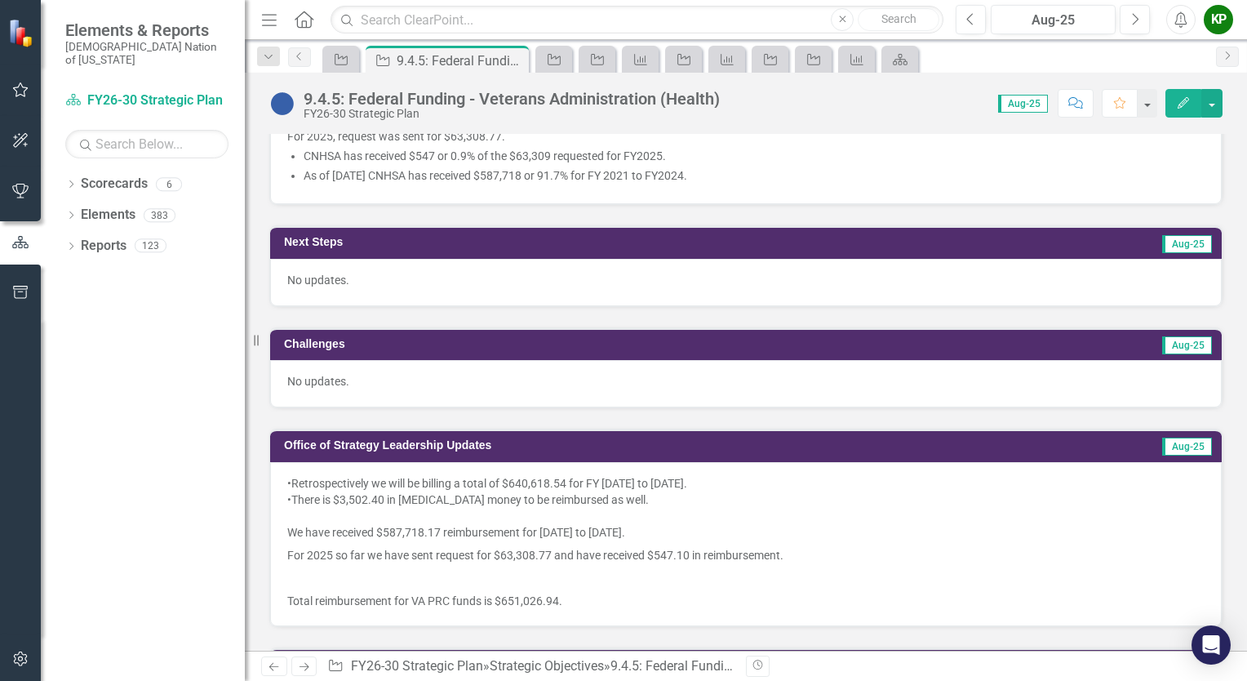
scroll to position [653, 0]
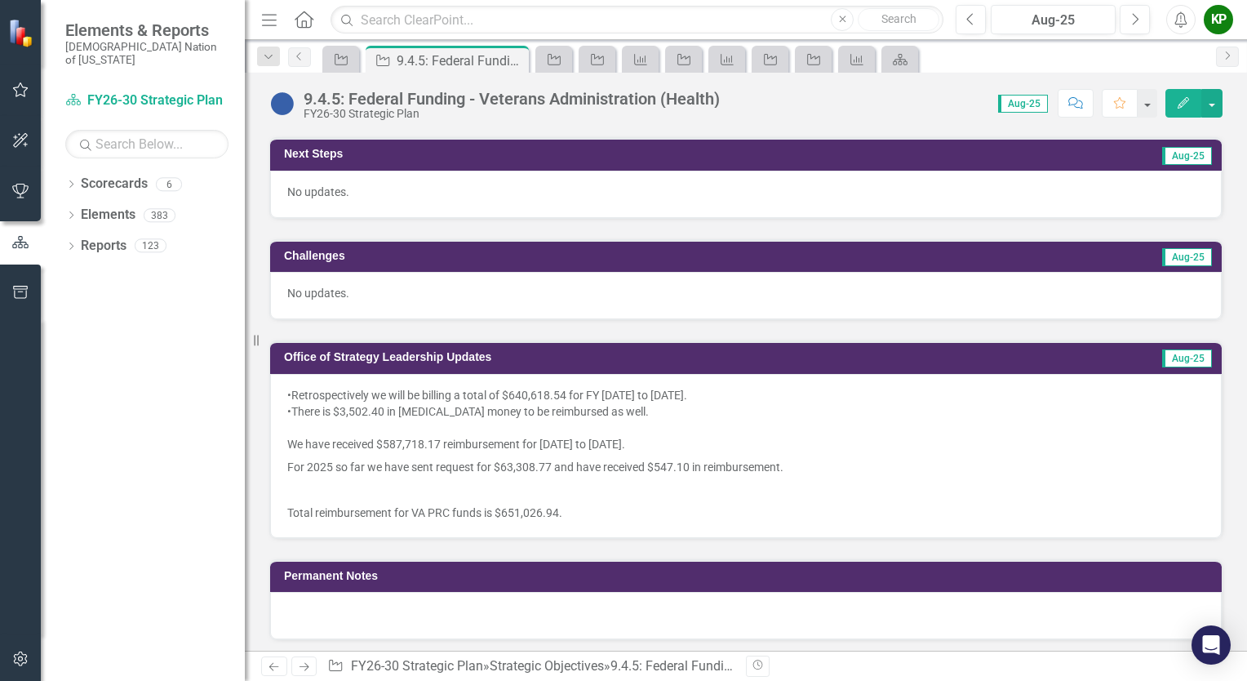
click at [388, 393] on div "•Retrospectively we will be billing a total of $640,618.54 for FY 2021 to 2024." at bounding box center [745, 395] width 917 height 16
click at [382, 387] on div "•Retrospectively we will be billing a total of $640,618.54 for FY 2021 to 2024." at bounding box center [745, 395] width 917 height 16
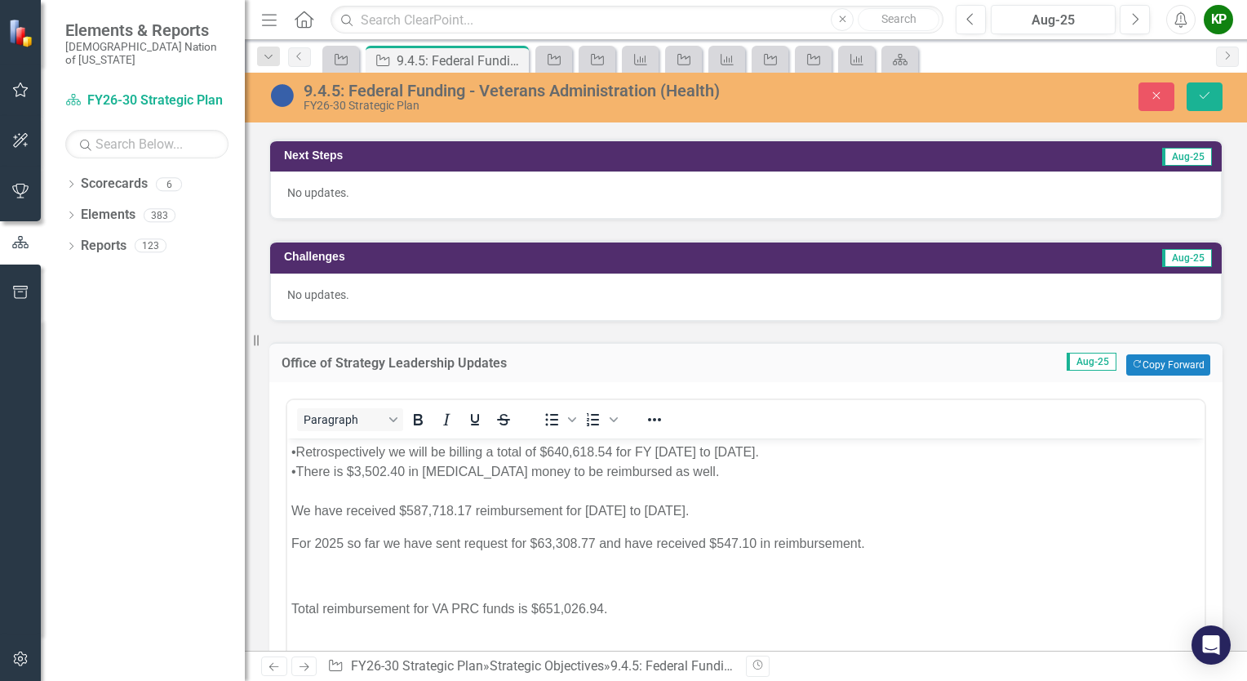
scroll to position [0, 0]
click at [403, 448] on div "•Retrospectively we will be billing a total of $640,618.54 for FY 2021 to 2024." at bounding box center [745, 451] width 909 height 20
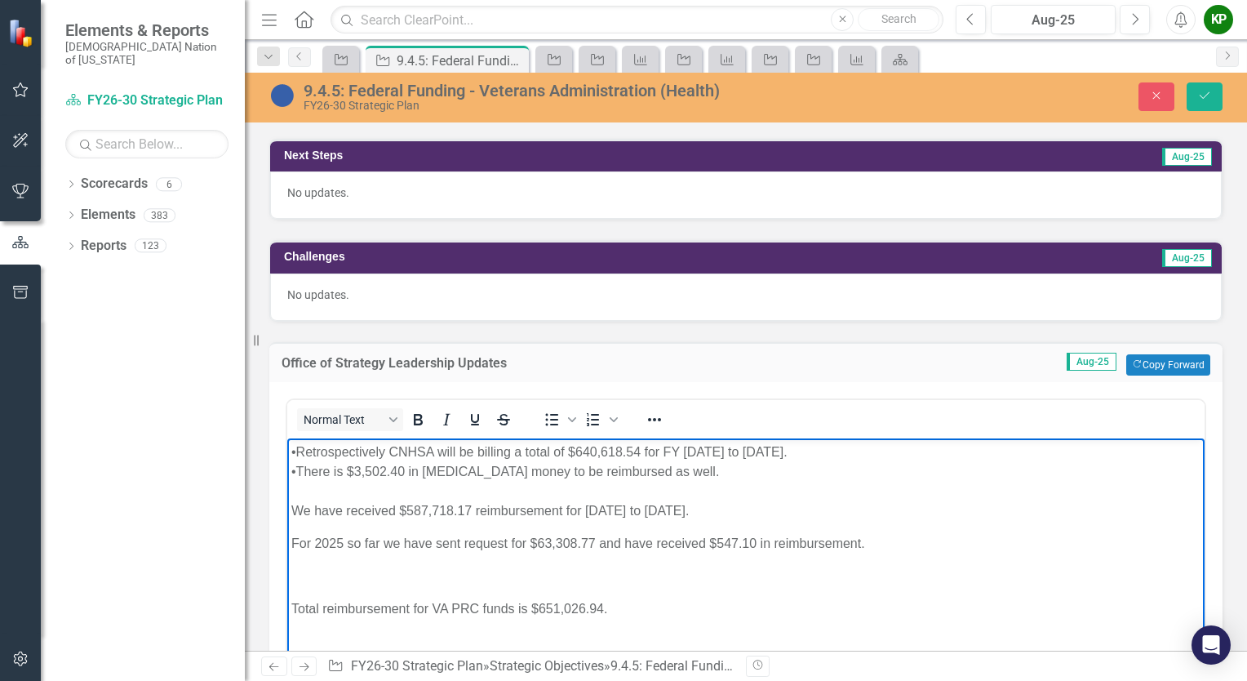
click at [310, 513] on p "We have received $587,718.17 reimbursement for 2021 to 2024." at bounding box center [745, 510] width 909 height 20
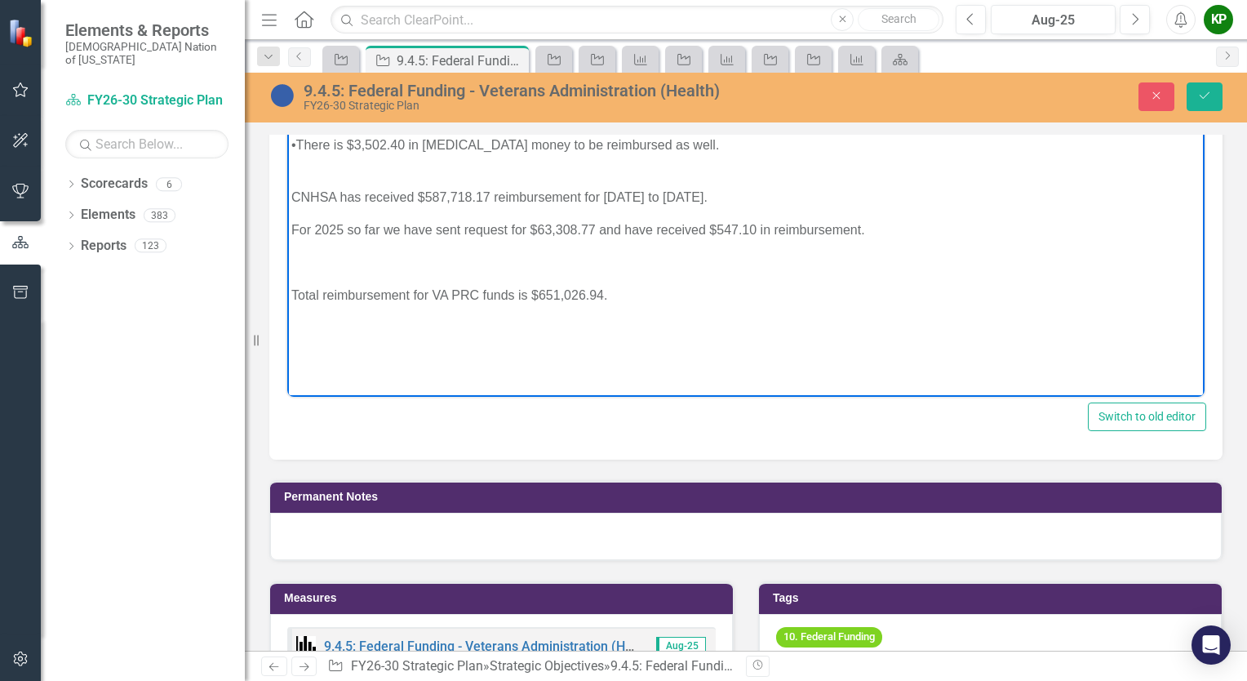
scroll to position [816, 0]
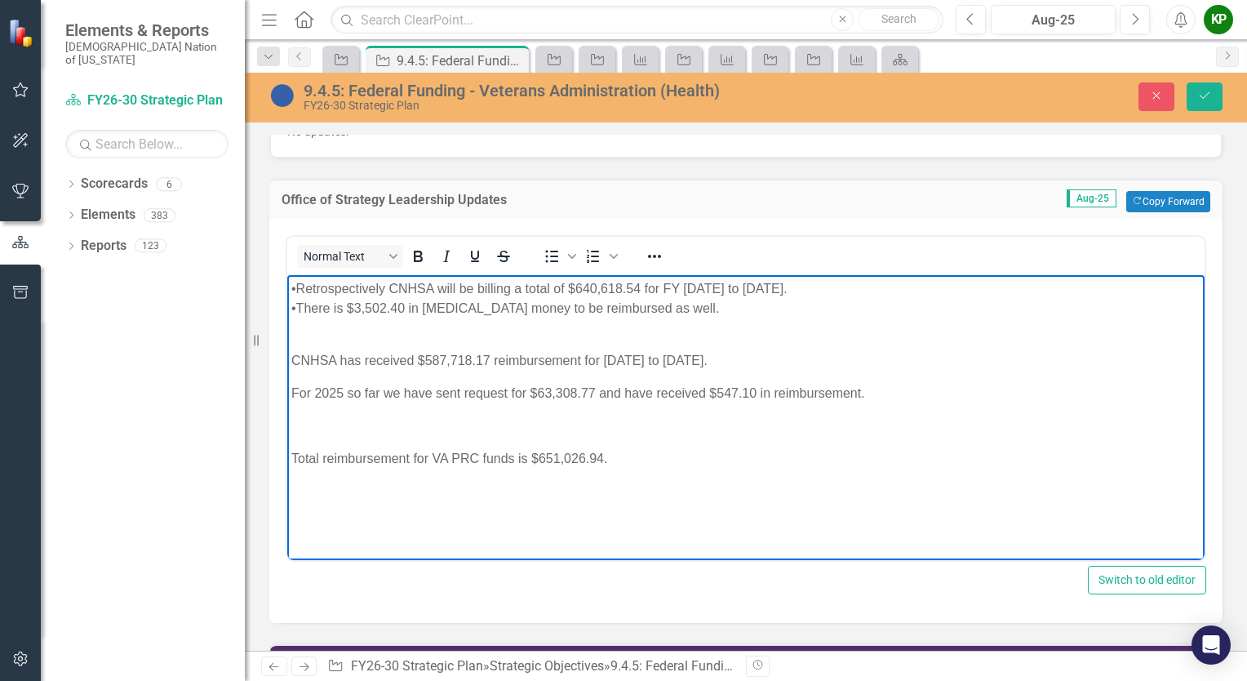
click at [348, 400] on p "For 2025 so far we have sent request for $63,308.77 and have received $547.10 i…" at bounding box center [745, 393] width 909 height 20
click at [642, 396] on p "For 2025, CNHSA has sent request for $63,308.77 and have received $547.10 in re…" at bounding box center [745, 393] width 909 height 20
click at [299, 286] on div "•Retrospectively CNHSA will be billing a total of $640,618.54 for FY 2021 to 20…" at bounding box center [745, 288] width 909 height 20
click at [296, 309] on div "•There is $3,502.40 in COVID money to be reimbursed as well." at bounding box center [745, 308] width 909 height 20
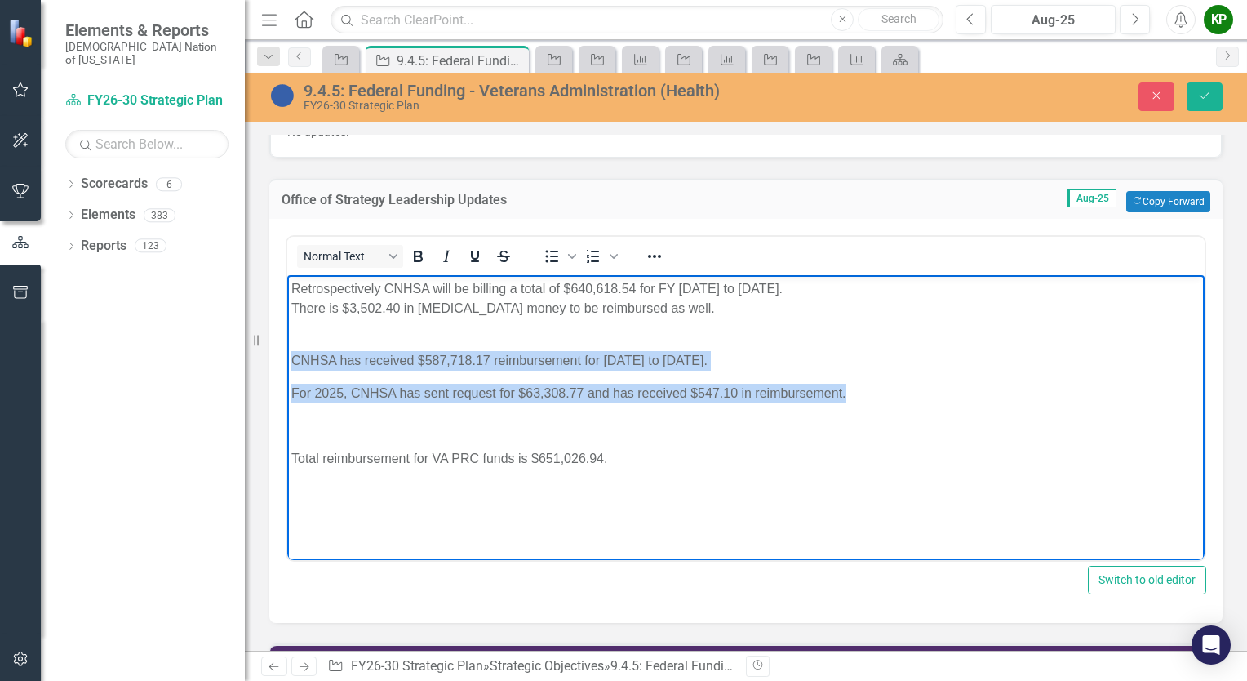
drag, startPoint x: 293, startPoint y: 357, endPoint x: 853, endPoint y: 397, distance: 561.2
click at [853, 397] on body "Retrospectively CNHSA will be billing a total of $640,618.54 for FY 2021 to 202…" at bounding box center [745, 396] width 917 height 245
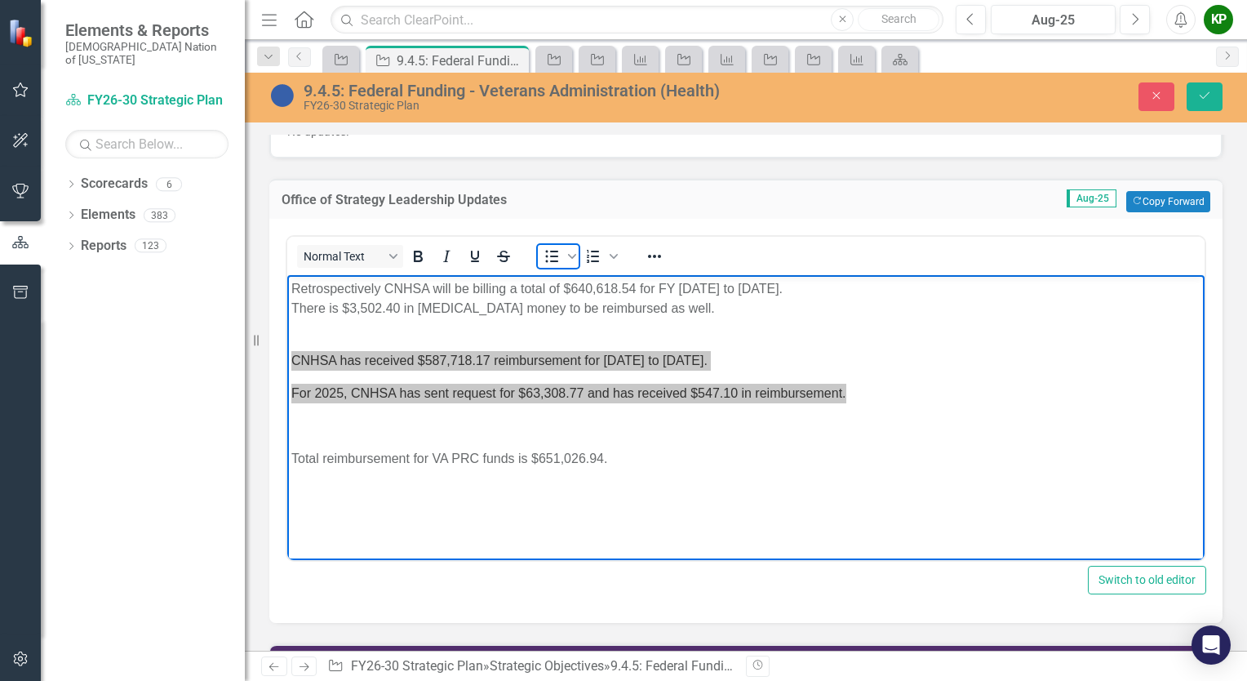
click at [550, 250] on icon "Bullet list" at bounding box center [552, 256] width 13 height 12
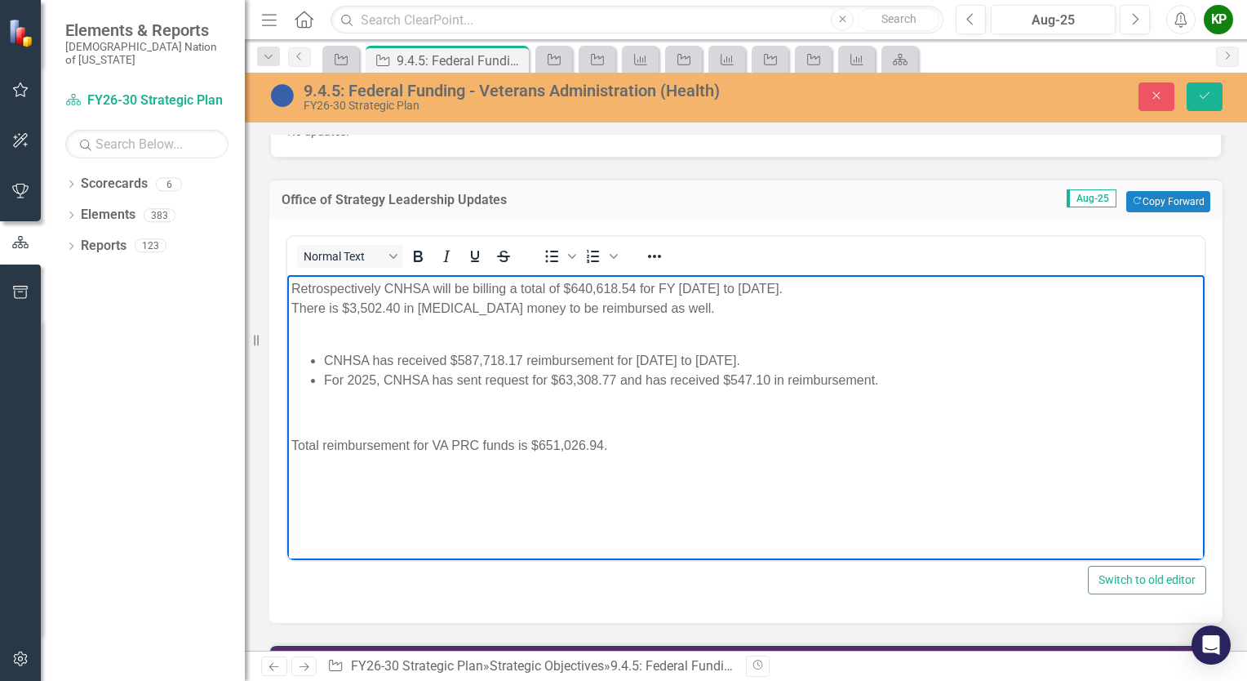
click at [390, 320] on p "Rich Text Area. Press ALT-0 for help." at bounding box center [745, 327] width 909 height 20
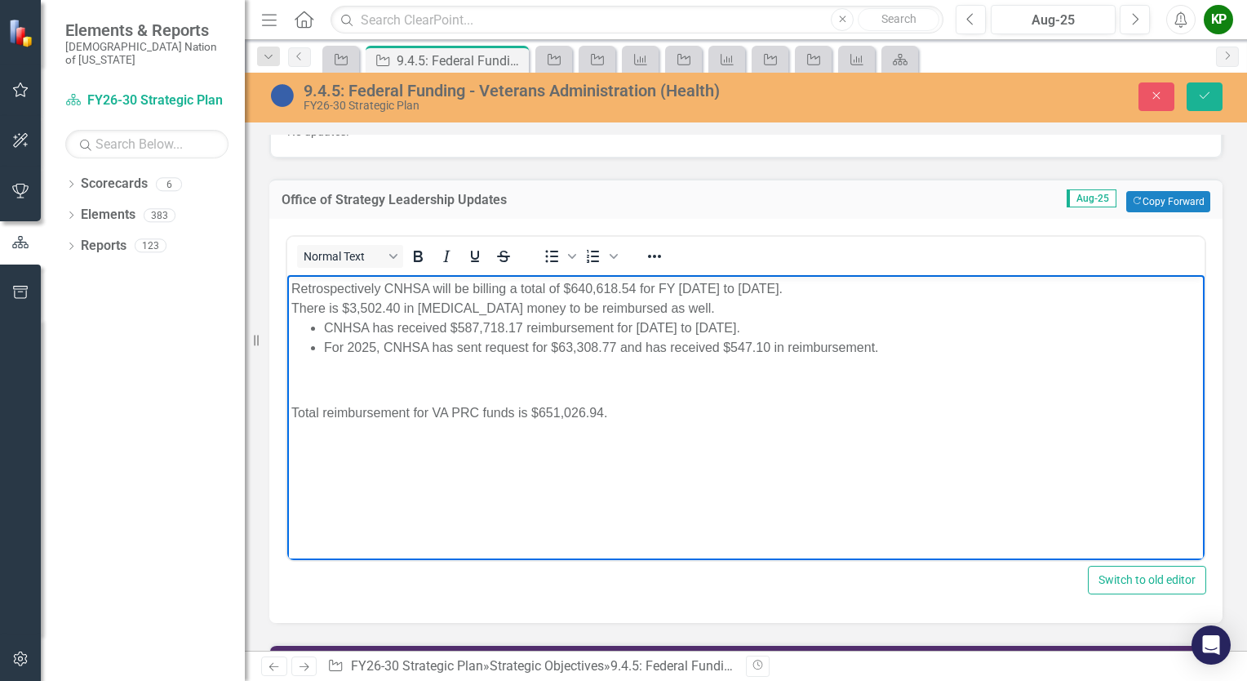
click at [368, 383] on p "Rich Text Area. Press ALT-0 for help." at bounding box center [745, 380] width 909 height 20
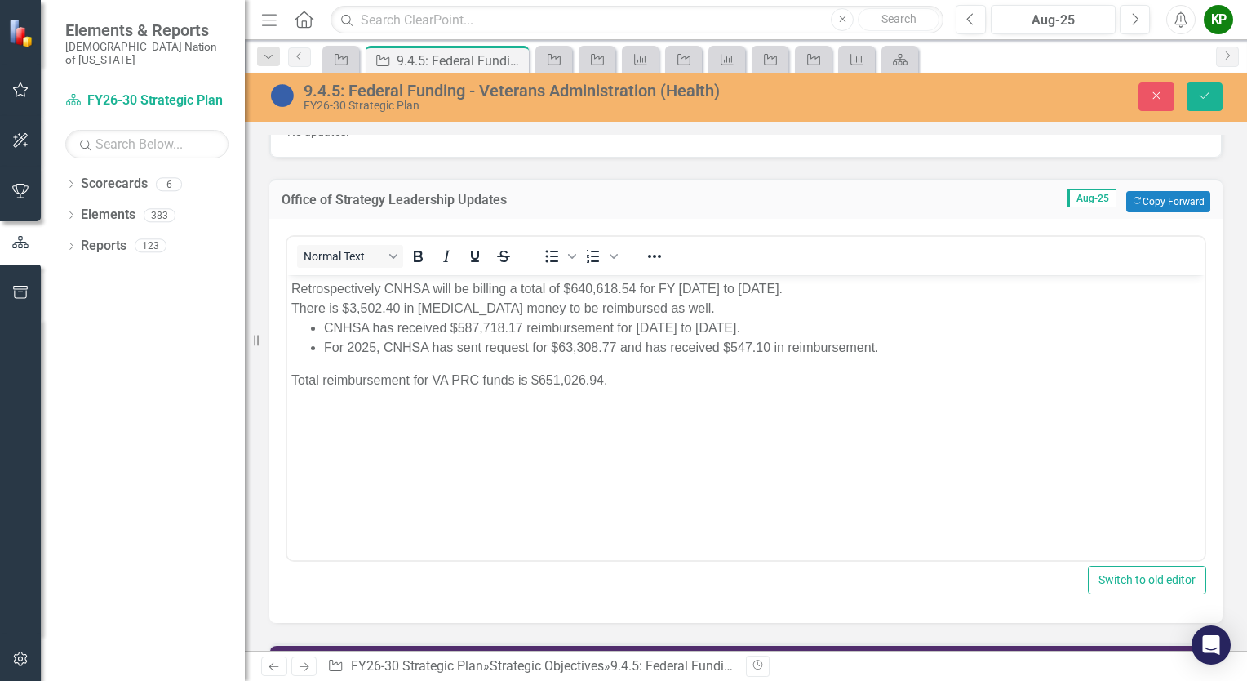
drag, startPoint x: 1203, startPoint y: 93, endPoint x: 1203, endPoint y: 113, distance: 20.4
click at [1203, 93] on icon "Save" at bounding box center [1204, 95] width 15 height 11
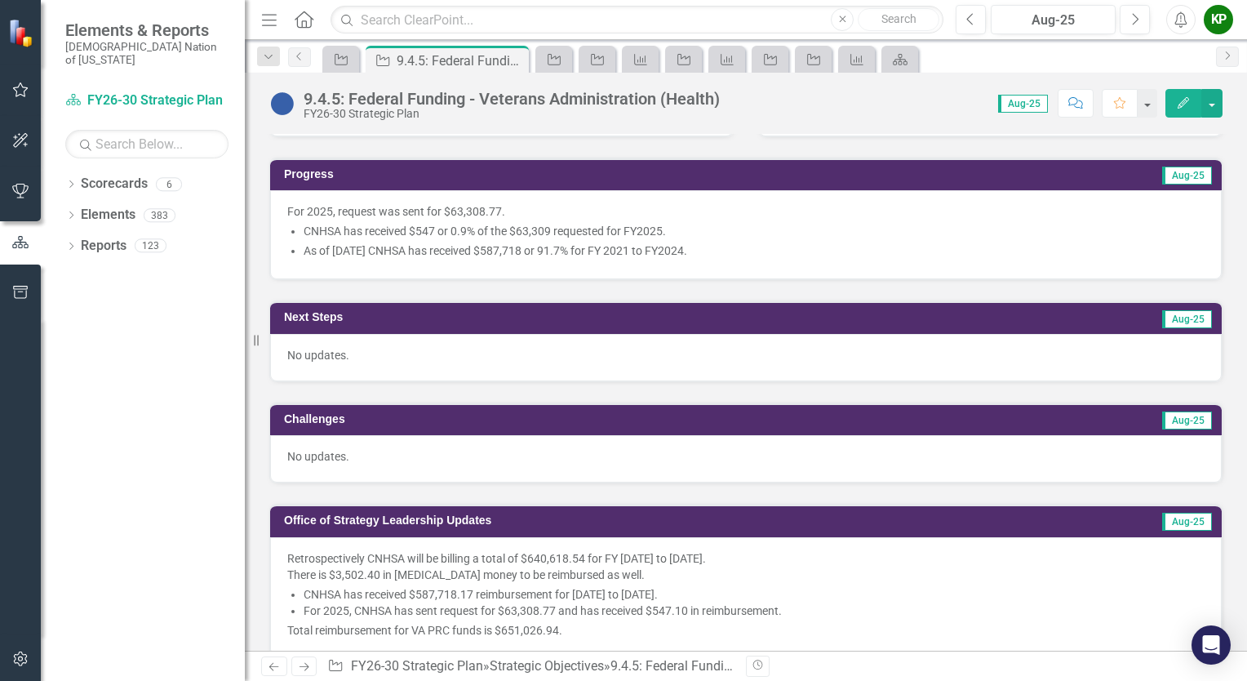
scroll to position [734, 0]
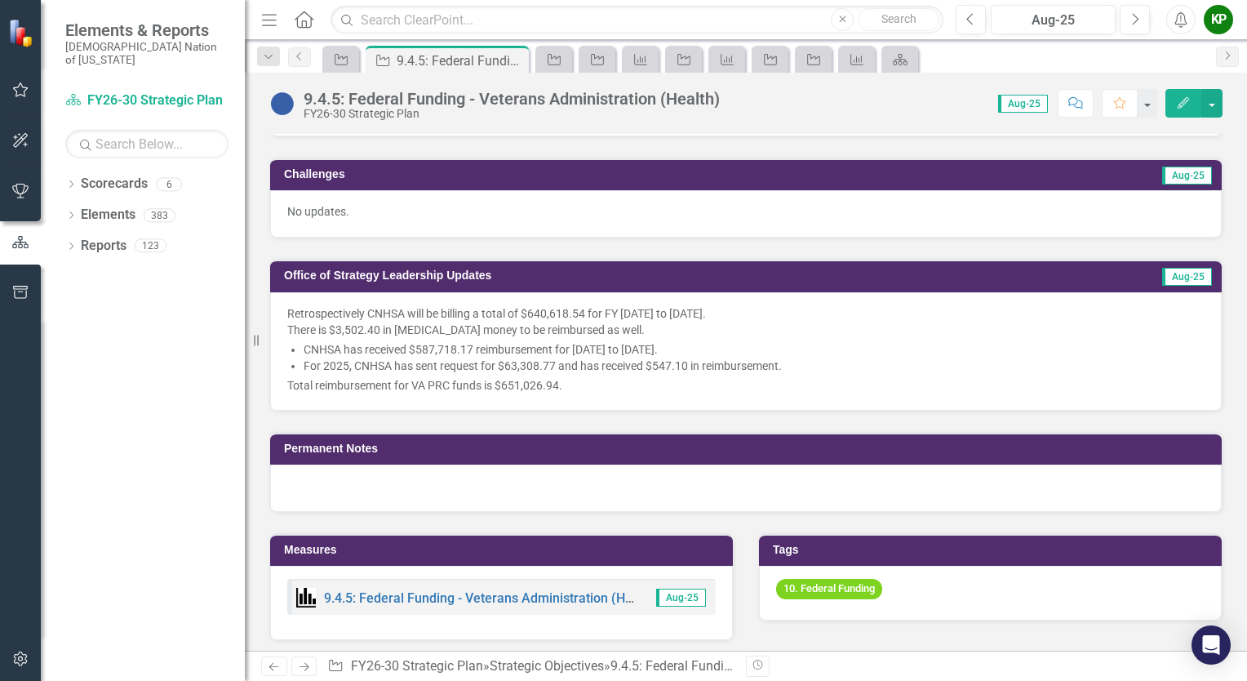
click at [524, 382] on p "Total reimbursement for VA PRC funds is $651,026.94." at bounding box center [745, 385] width 917 height 16
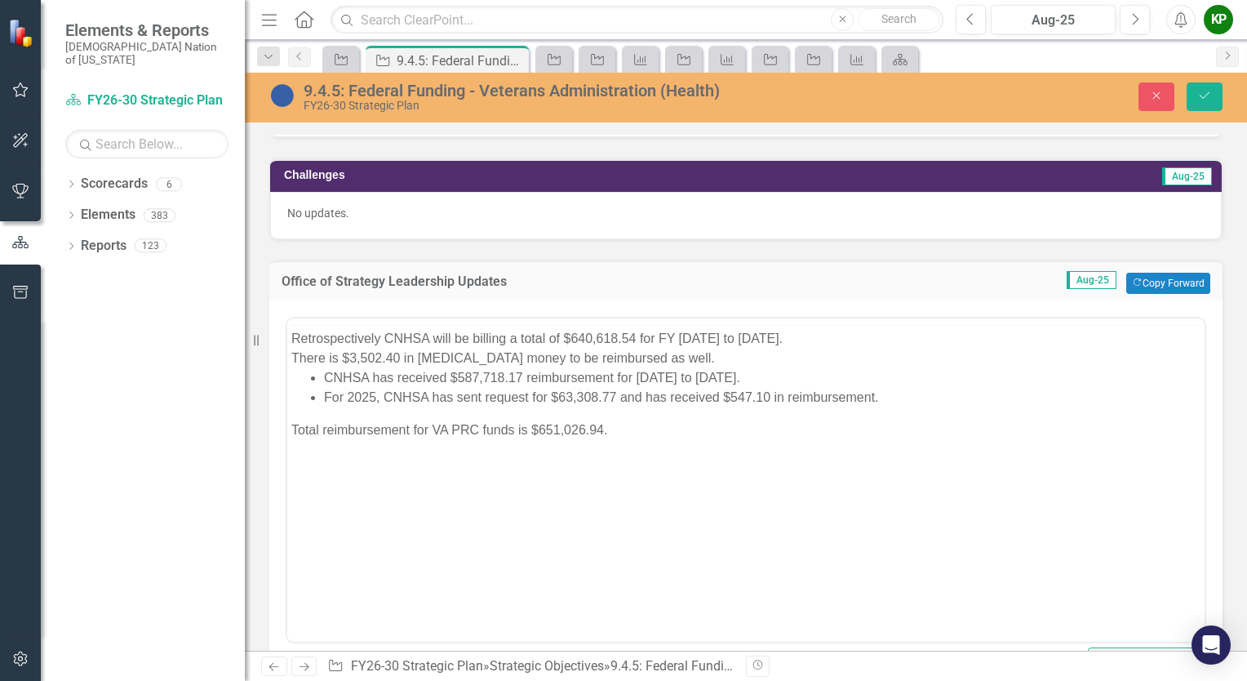
scroll to position [0, 0]
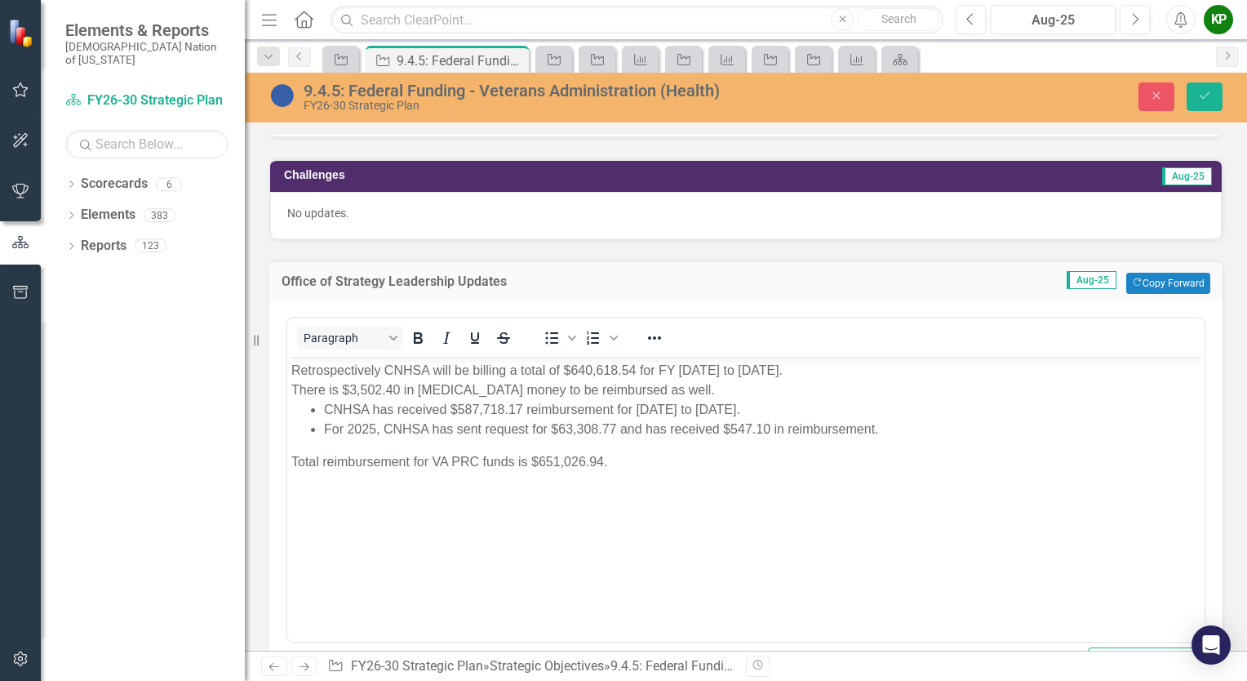
click at [524, 461] on p "Total reimbursement for VA PRC funds is $651,026.94." at bounding box center [745, 461] width 909 height 20
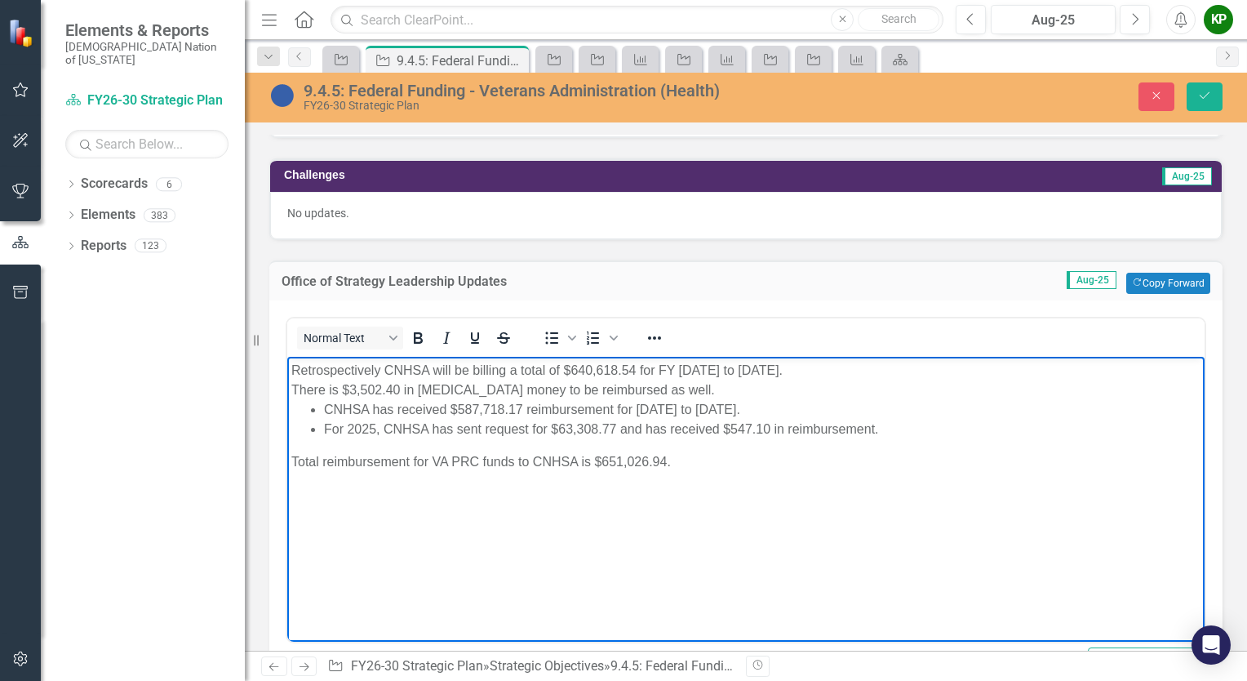
click at [694, 395] on div "There is $3,502.40 in [MEDICAL_DATA] money to be reimbursed as well." at bounding box center [745, 389] width 909 height 20
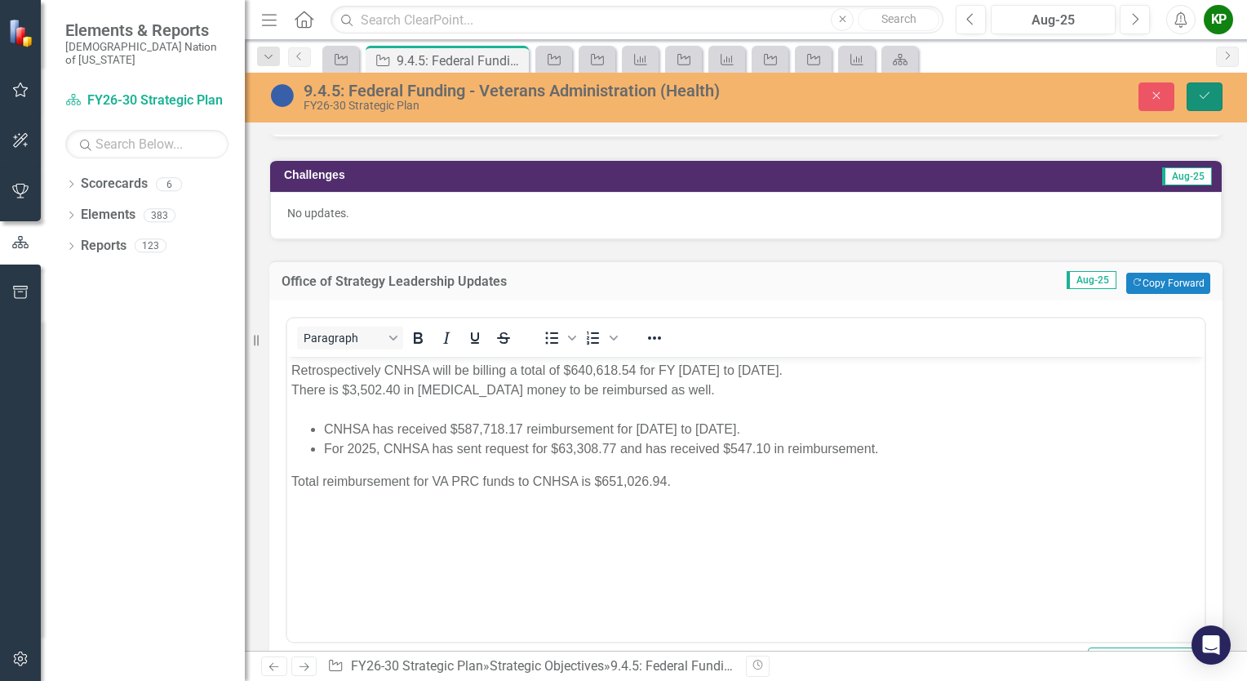
click at [1203, 95] on icon "Save" at bounding box center [1204, 95] width 15 height 11
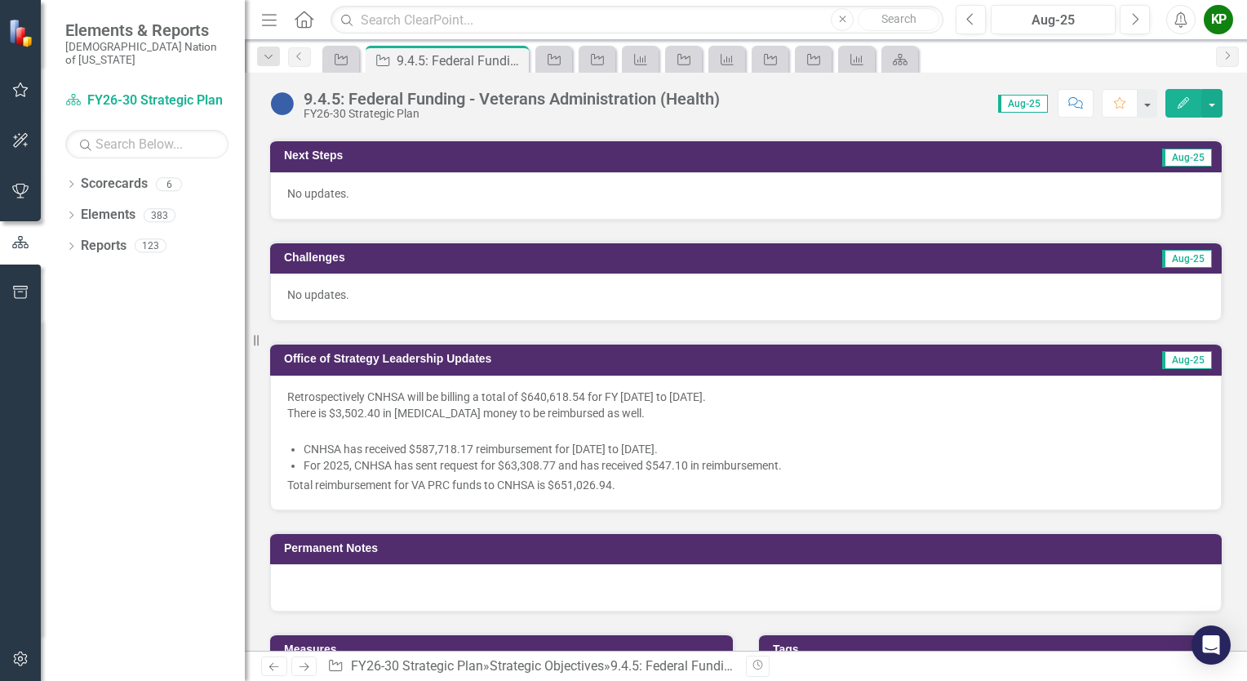
scroll to position [653, 0]
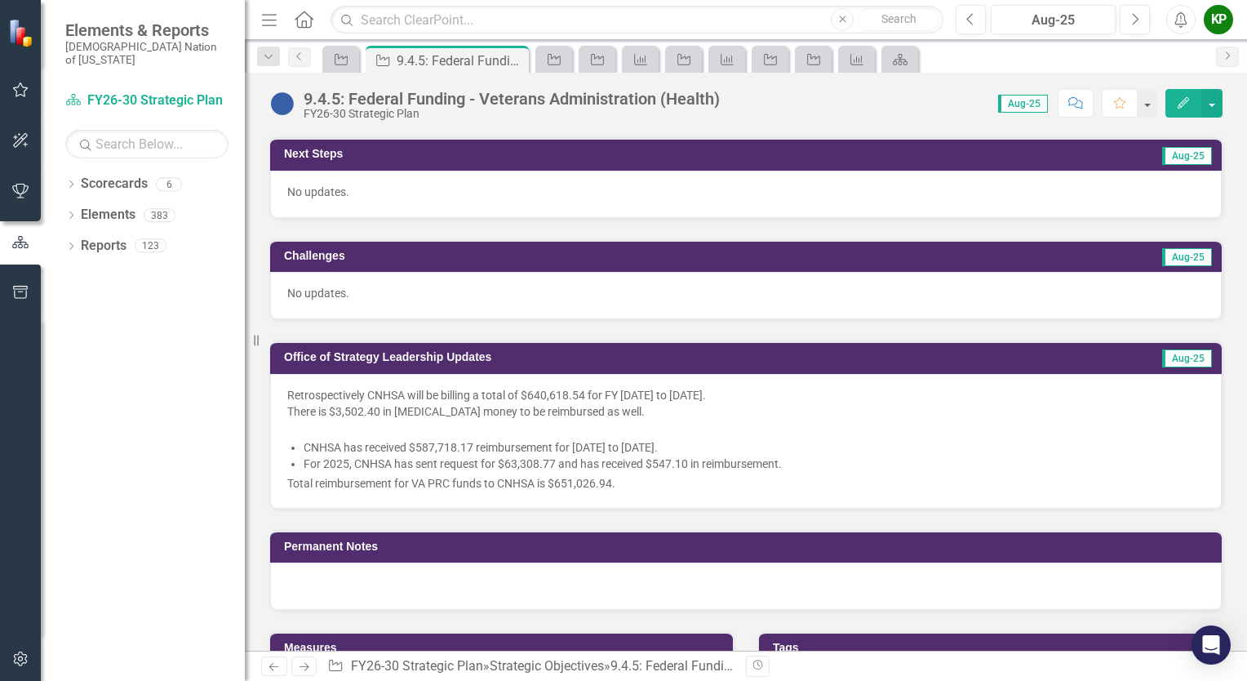
click at [616, 426] on div at bounding box center [745, 427] width 917 height 16
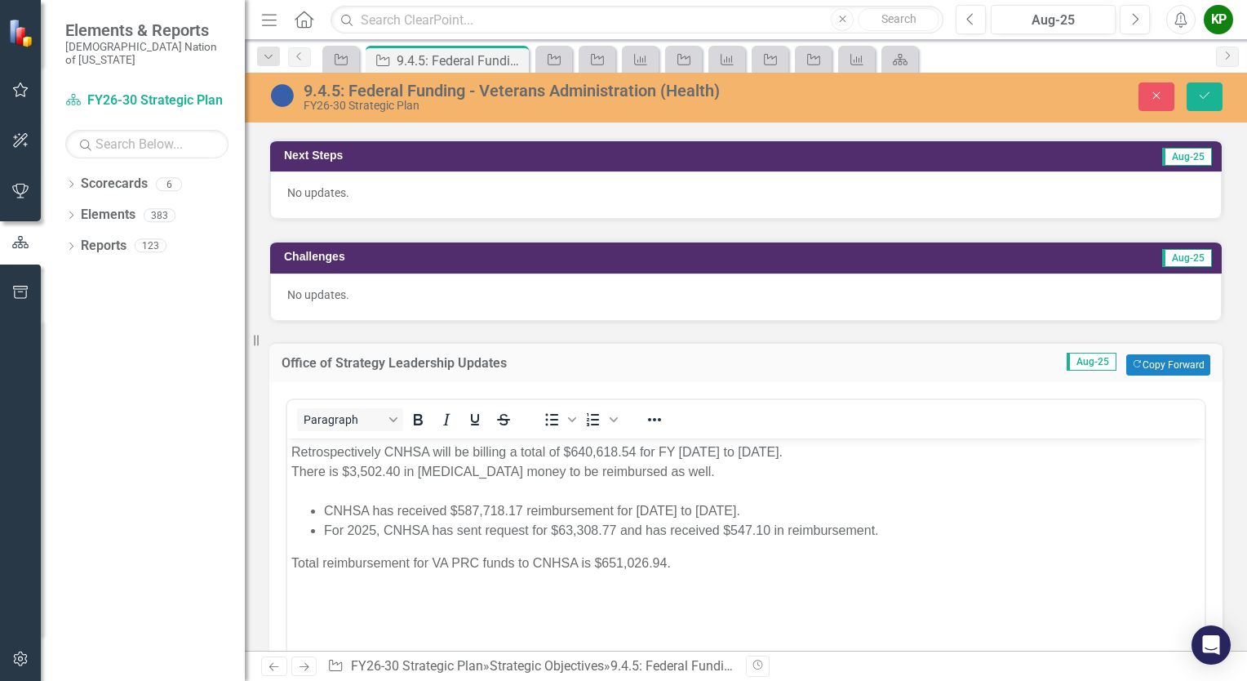
scroll to position [0, 0]
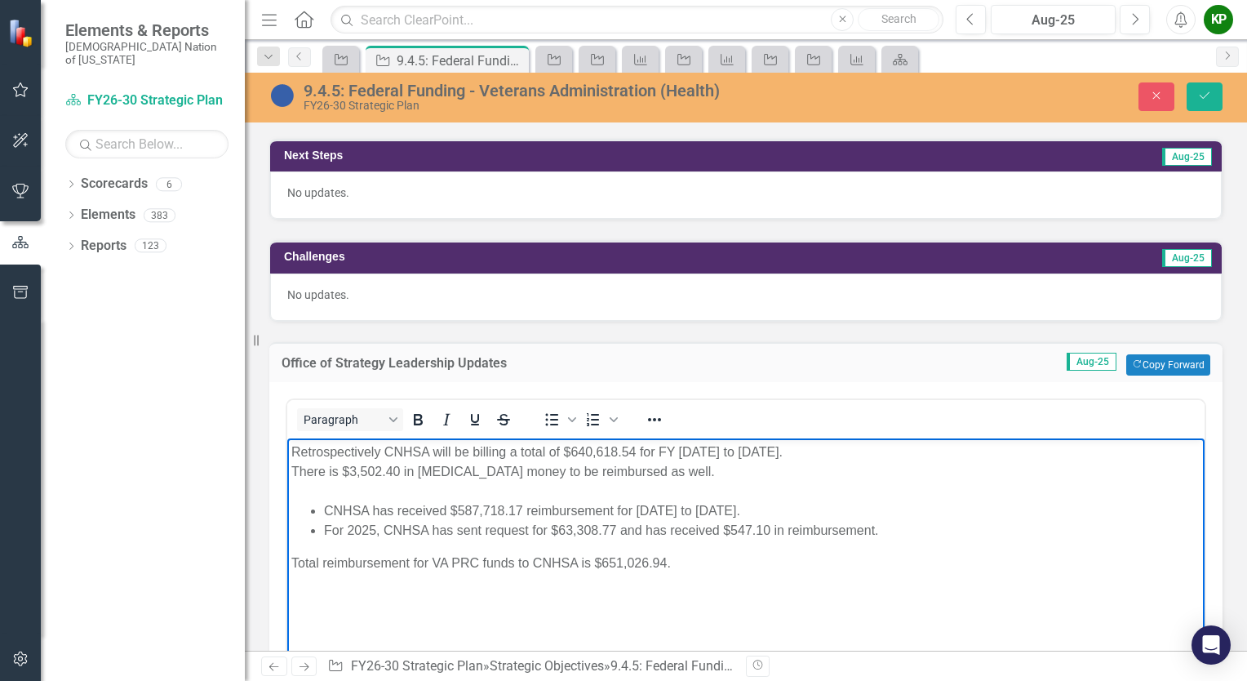
drag, startPoint x: 403, startPoint y: 495, endPoint x: 393, endPoint y: 490, distance: 11.3
click at [399, 491] on div "Rich Text Area. Press ALT-0 for help." at bounding box center [745, 491] width 909 height 20
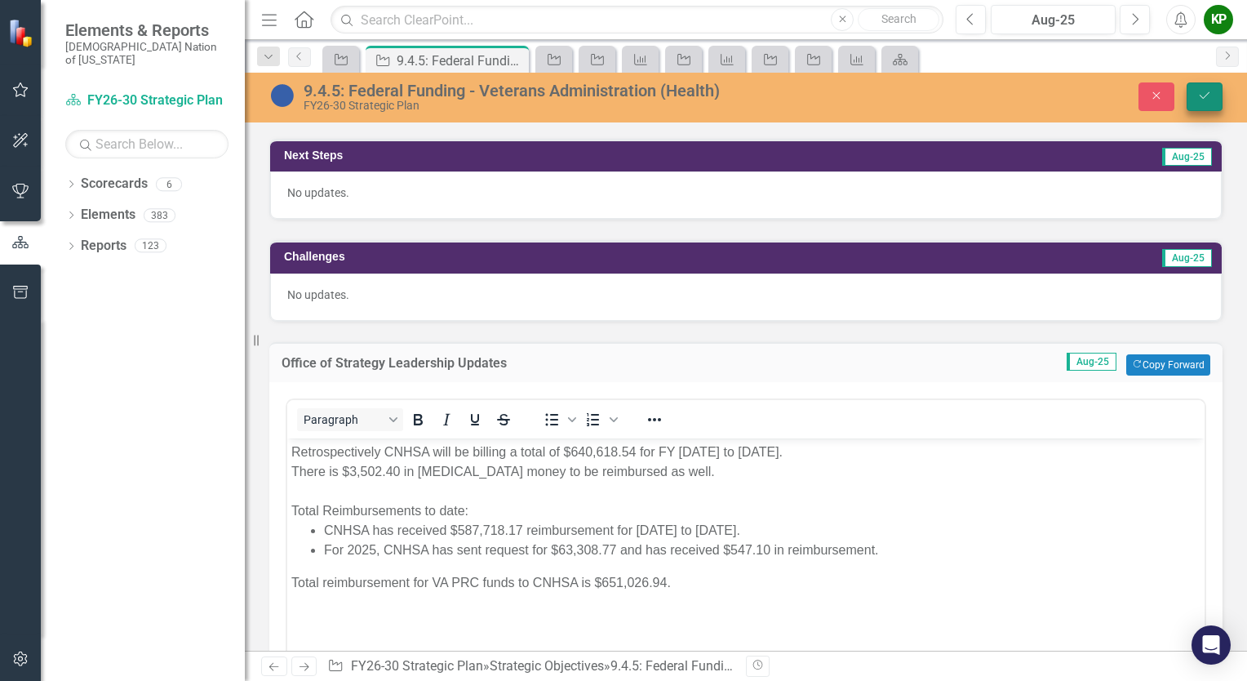
click at [1199, 96] on icon "Save" at bounding box center [1204, 95] width 15 height 11
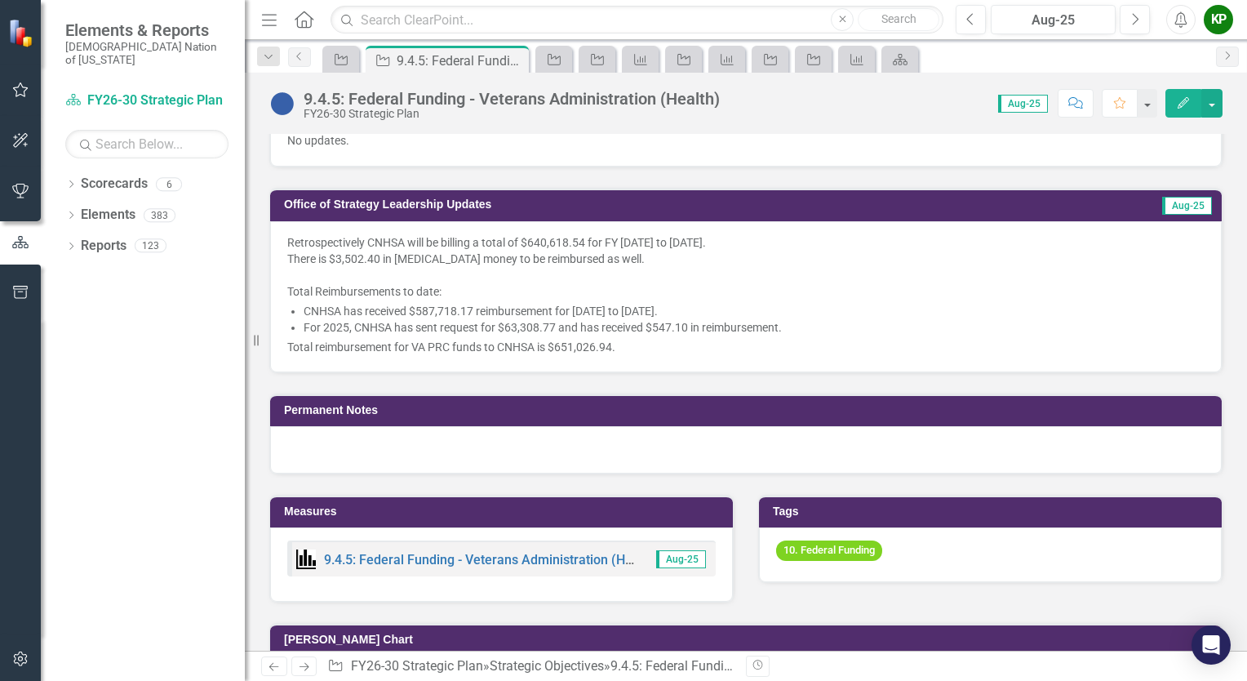
scroll to position [816, 0]
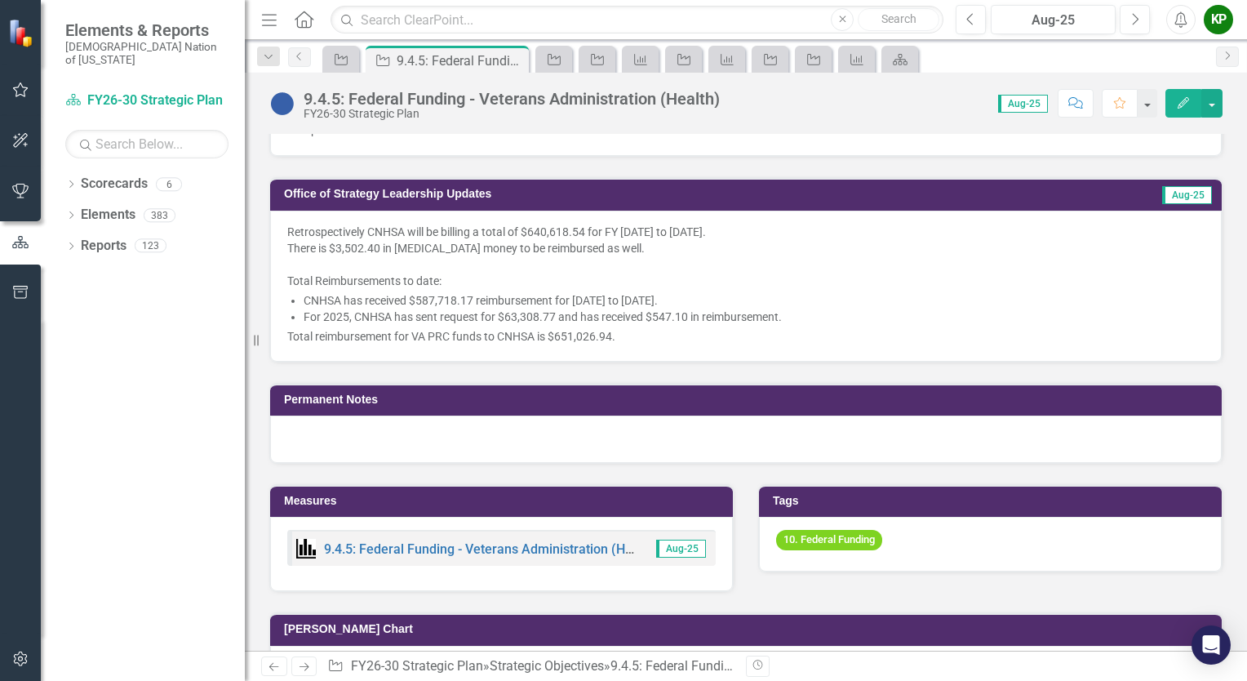
click at [454, 240] on div "There is $3,502.40 in [MEDICAL_DATA] money to be reimbursed as well." at bounding box center [745, 248] width 917 height 16
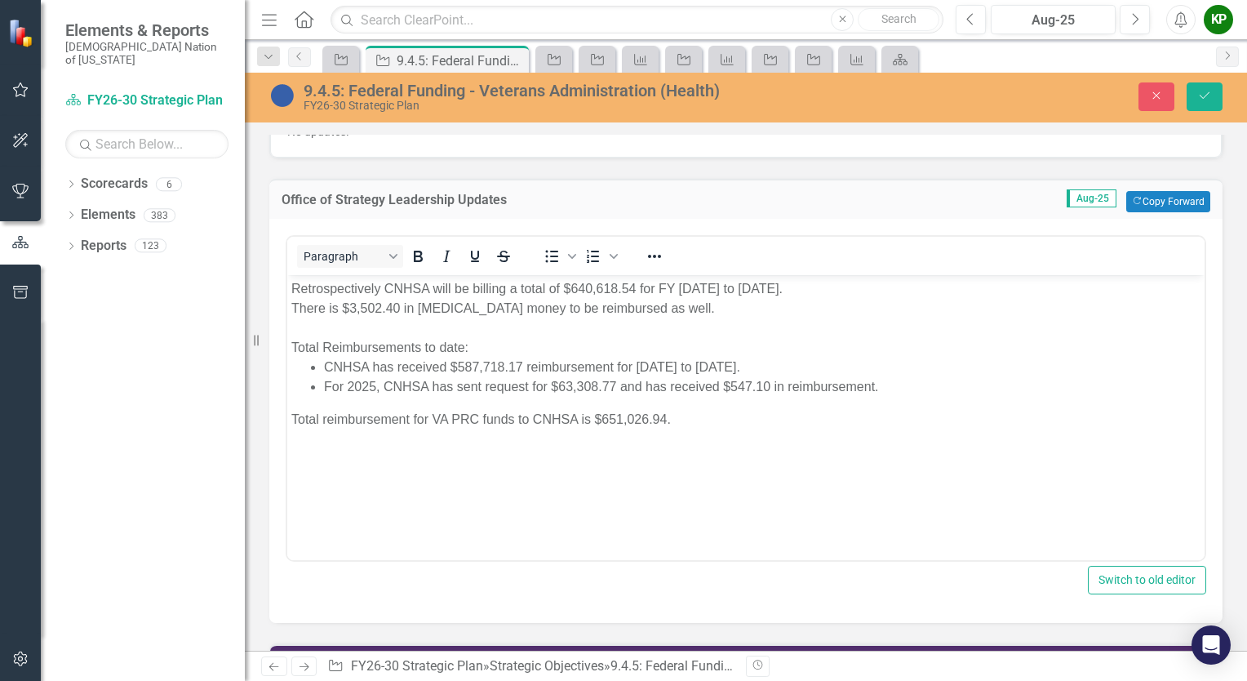
scroll to position [0, 0]
click at [379, 288] on div "Retrospectively CNHSA will be billing a total of $640,618.54 for FY 2021 to 202…" at bounding box center [745, 288] width 909 height 20
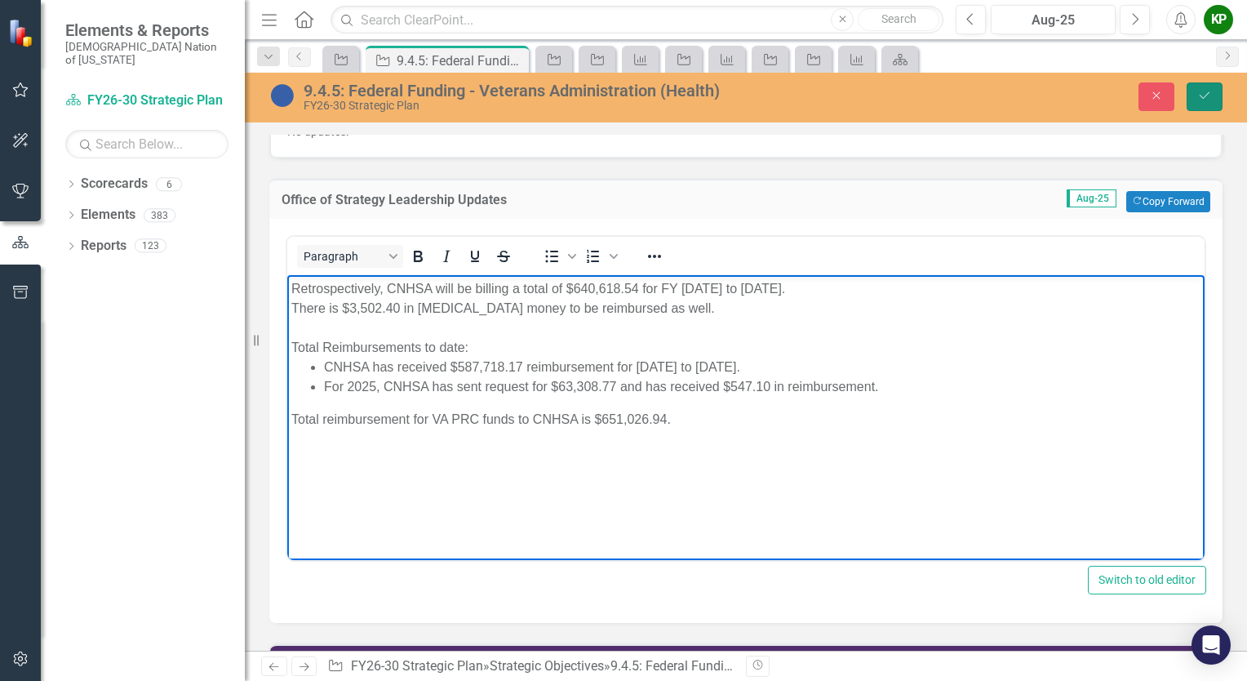
click at [1210, 96] on icon "Save" at bounding box center [1204, 95] width 15 height 11
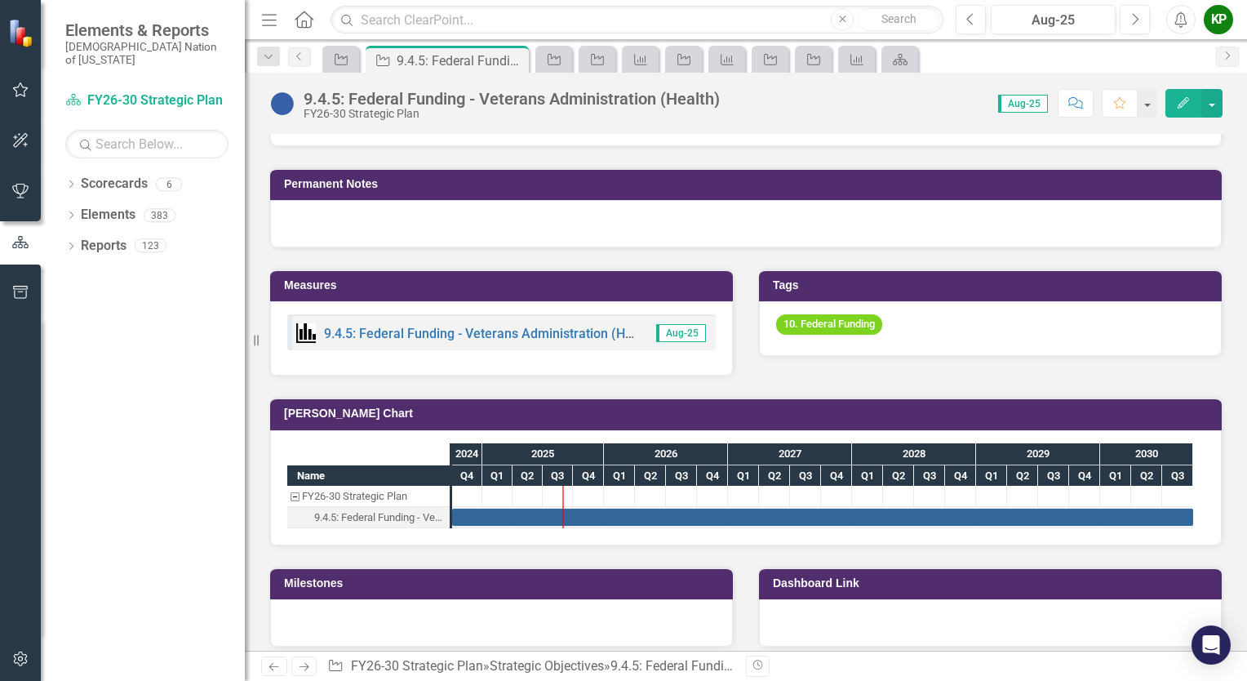
scroll to position [1061, 0]
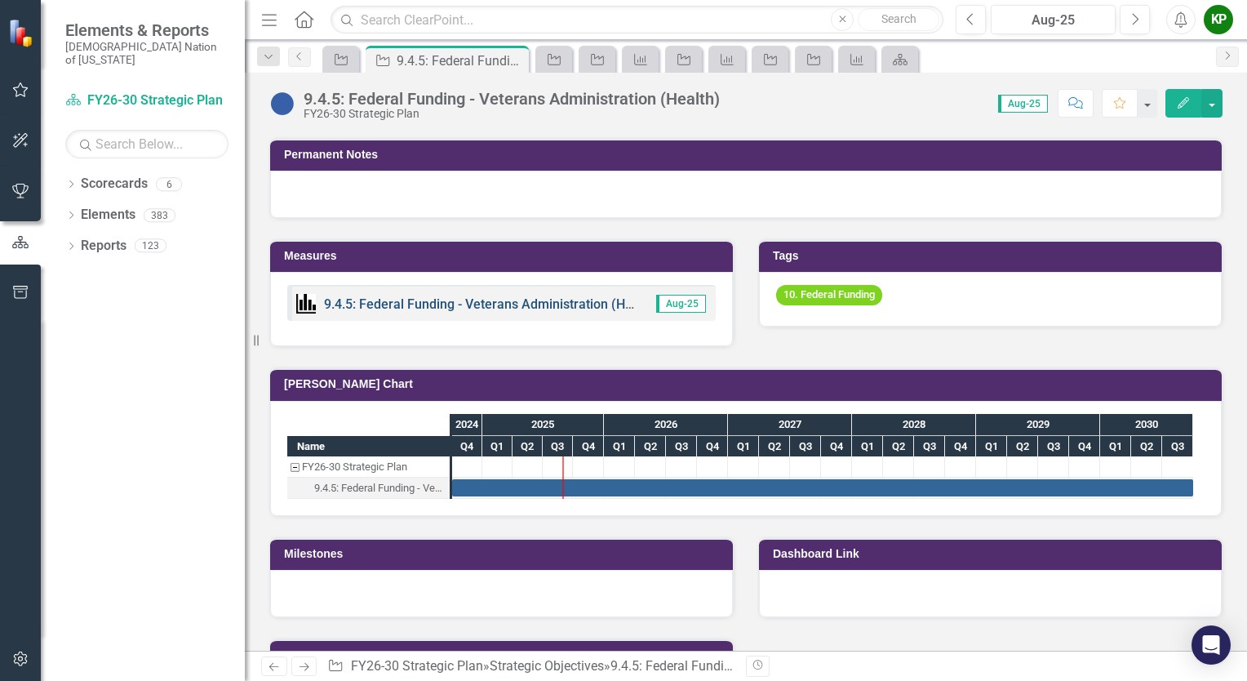
click at [569, 299] on link "9.4.5: Federal Funding - Veterans Administration (Health) KPIs" at bounding box center [507, 304] width 366 height 16
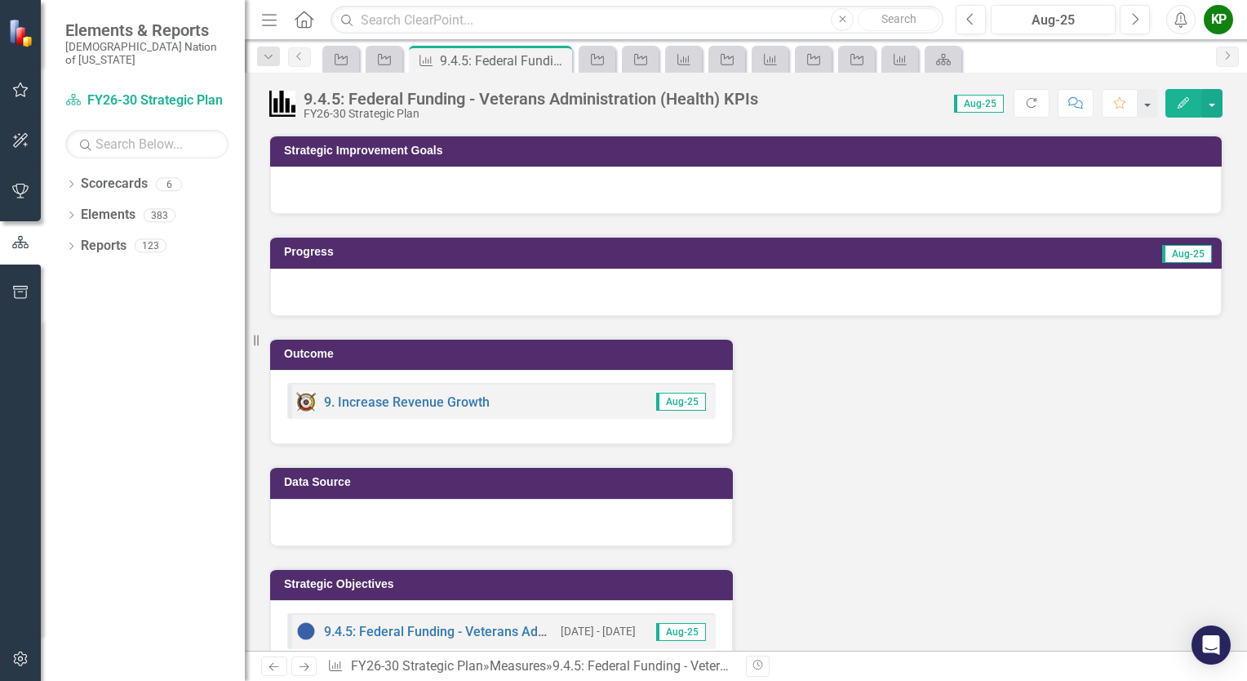
click at [437, 295] on div at bounding box center [746, 291] width 952 height 47
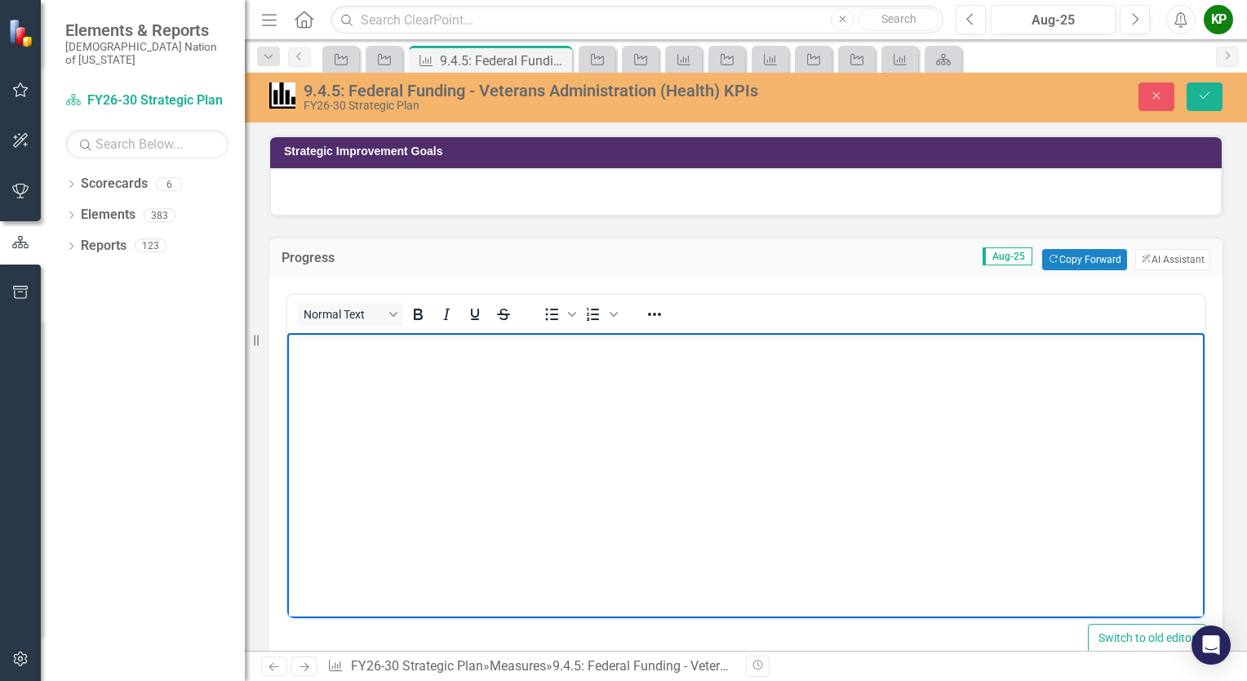
click at [429, 366] on body "Rich Text Area. Press ALT-0 for help." at bounding box center [745, 454] width 917 height 245
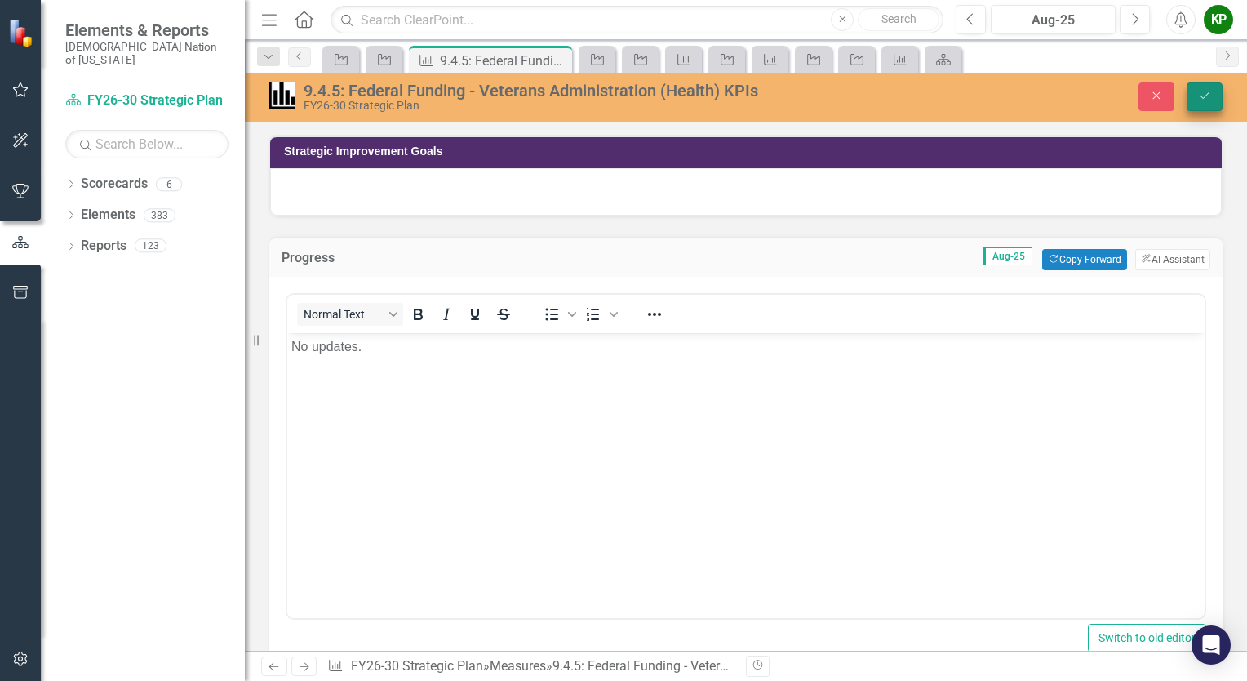
click at [1197, 100] on icon "Save" at bounding box center [1204, 95] width 15 height 11
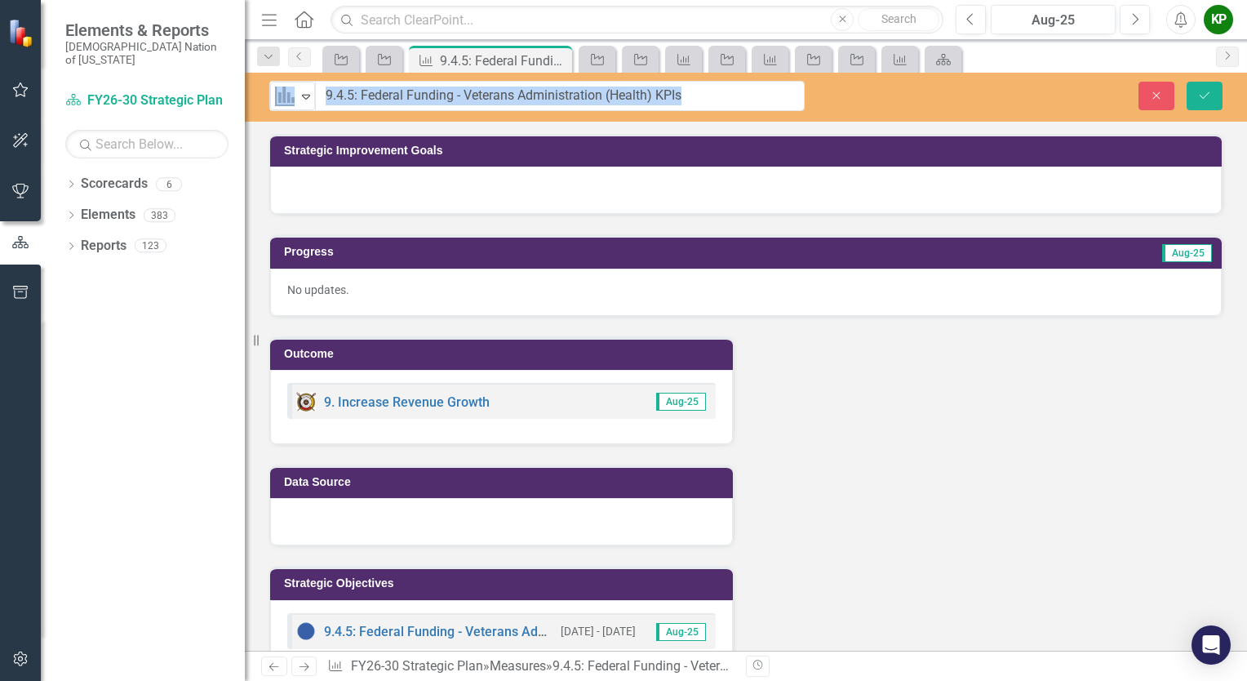
drag, startPoint x: 302, startPoint y: 96, endPoint x: 574, endPoint y: 103, distance: 272.6
click at [1201, 100] on icon "Save" at bounding box center [1204, 95] width 15 height 11
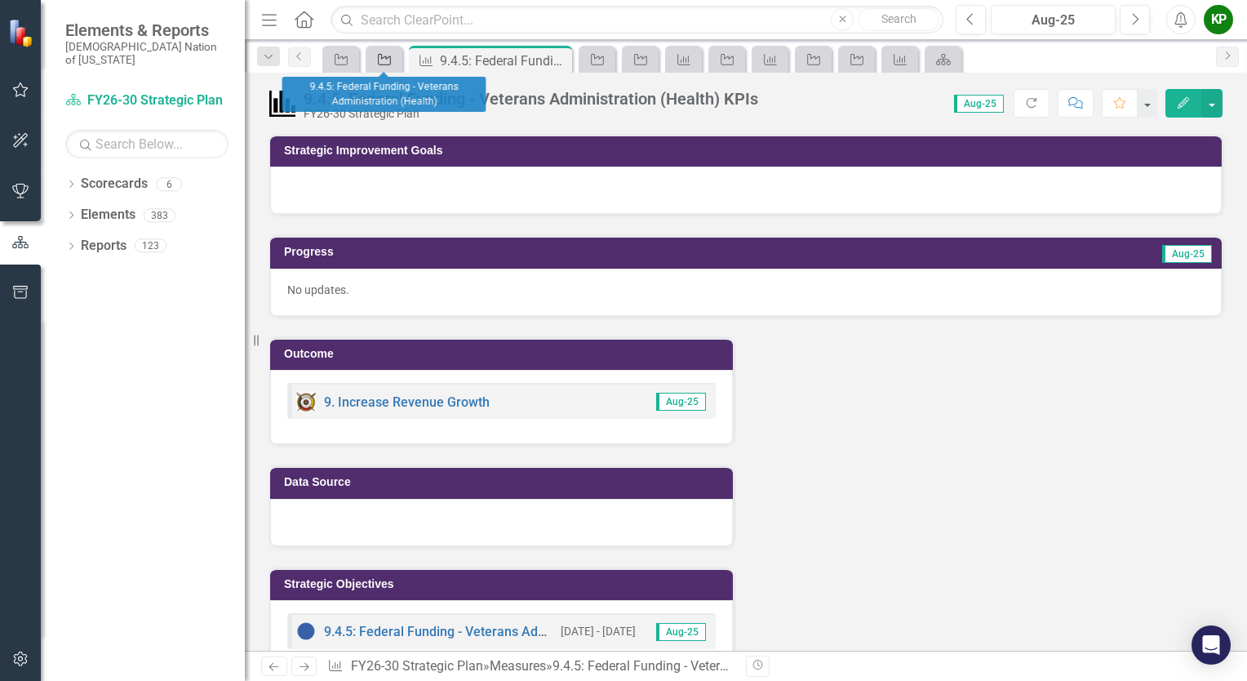
click at [376, 59] on icon "Strategic Objective" at bounding box center [384, 59] width 16 height 13
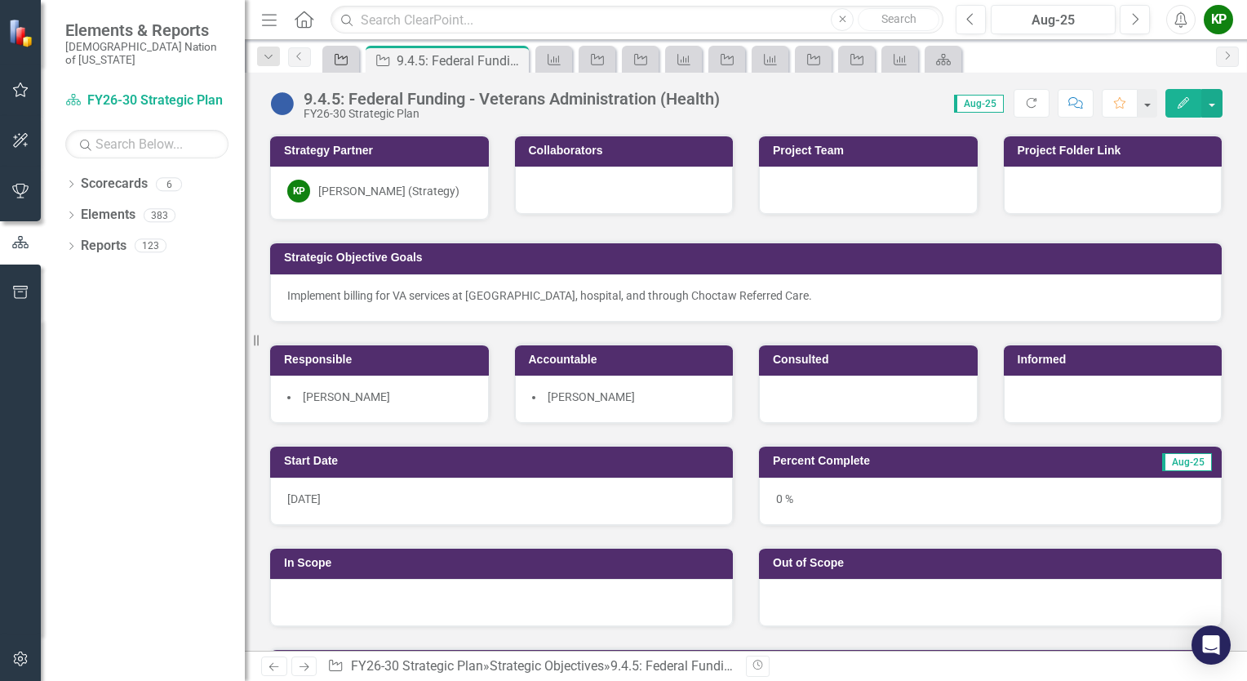
click at [336, 57] on icon "Strategic Objective" at bounding box center [341, 59] width 16 height 13
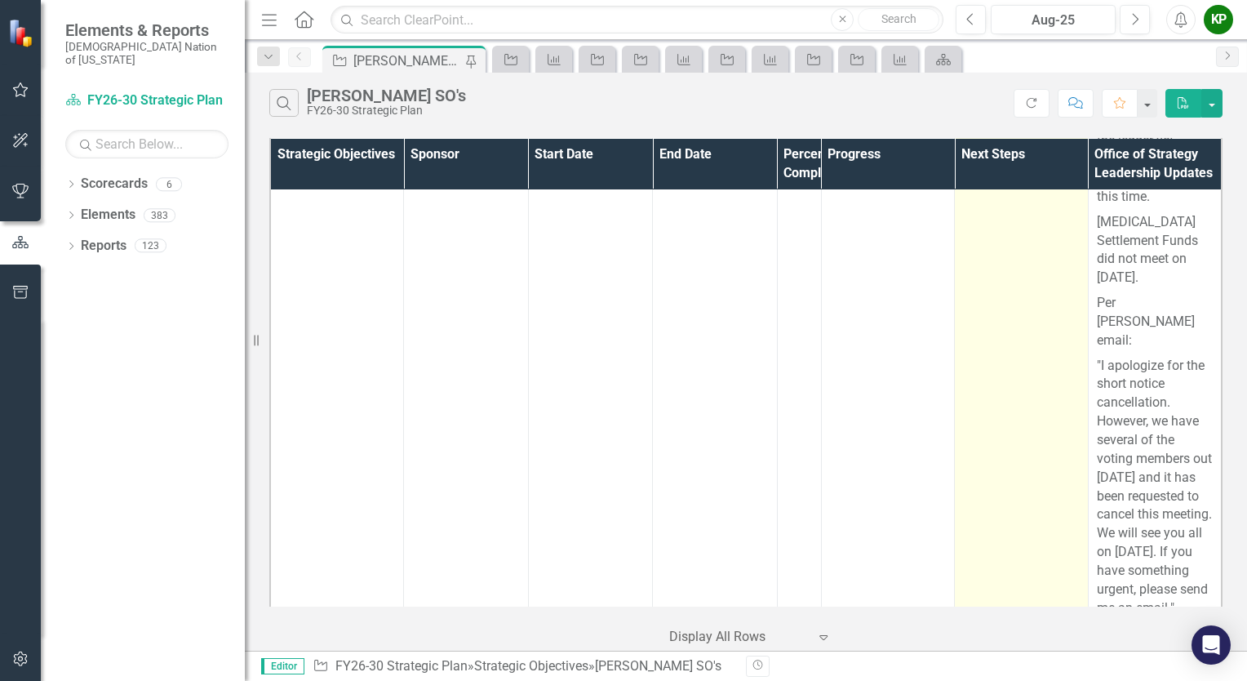
scroll to position [1224, 0]
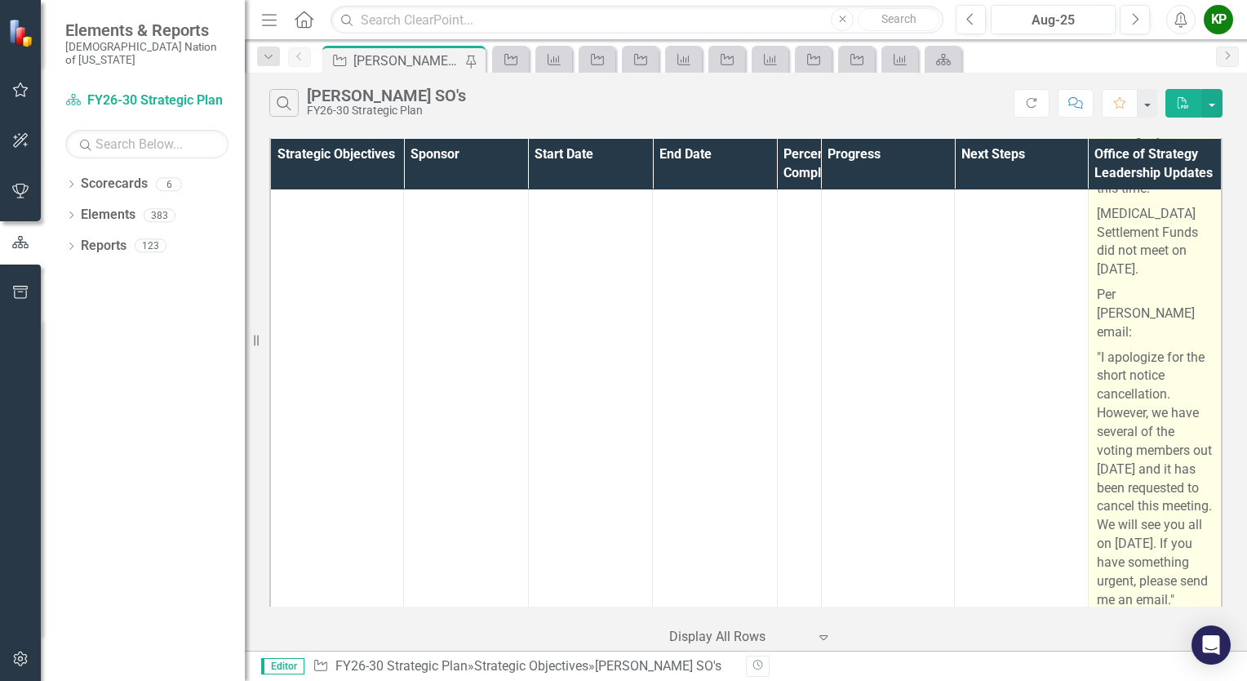
click at [1142, 345] on p "Per [PERSON_NAME] email:" at bounding box center [1155, 313] width 116 height 63
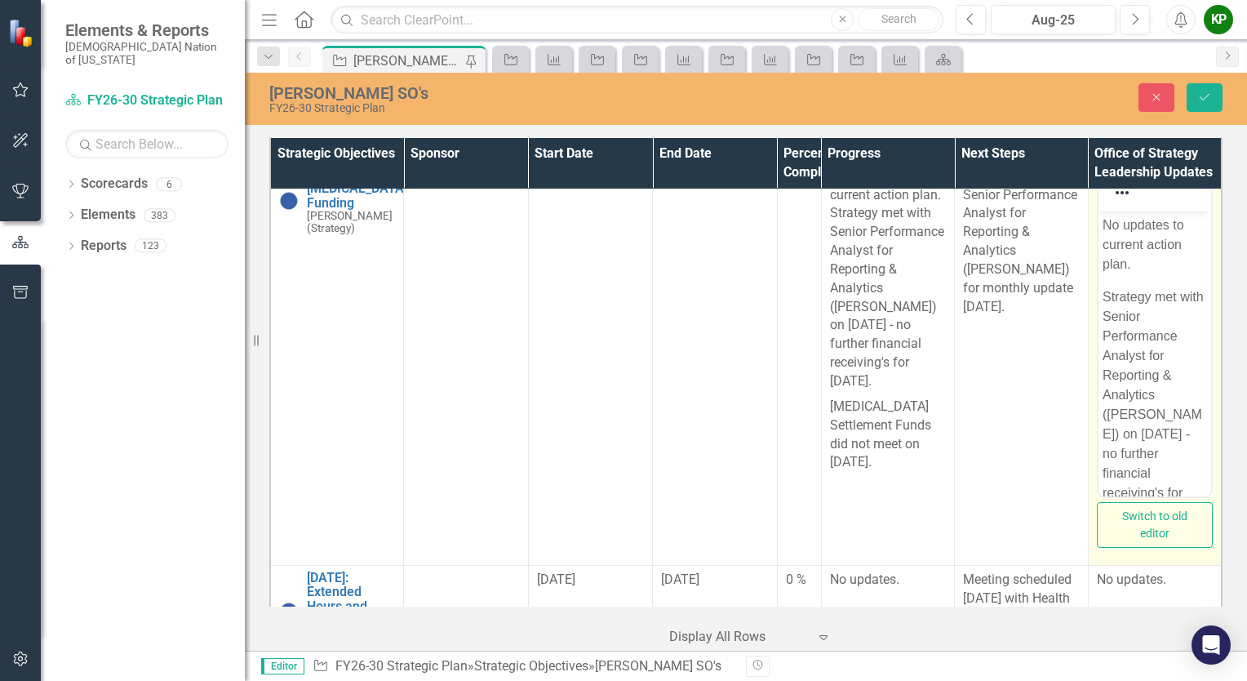
scroll to position [816, 0]
click at [1155, 376] on p "Strategy met with Senior Performance Analyst for Reporting & Analytics ([PERSON…" at bounding box center [1154, 544] width 104 height 509
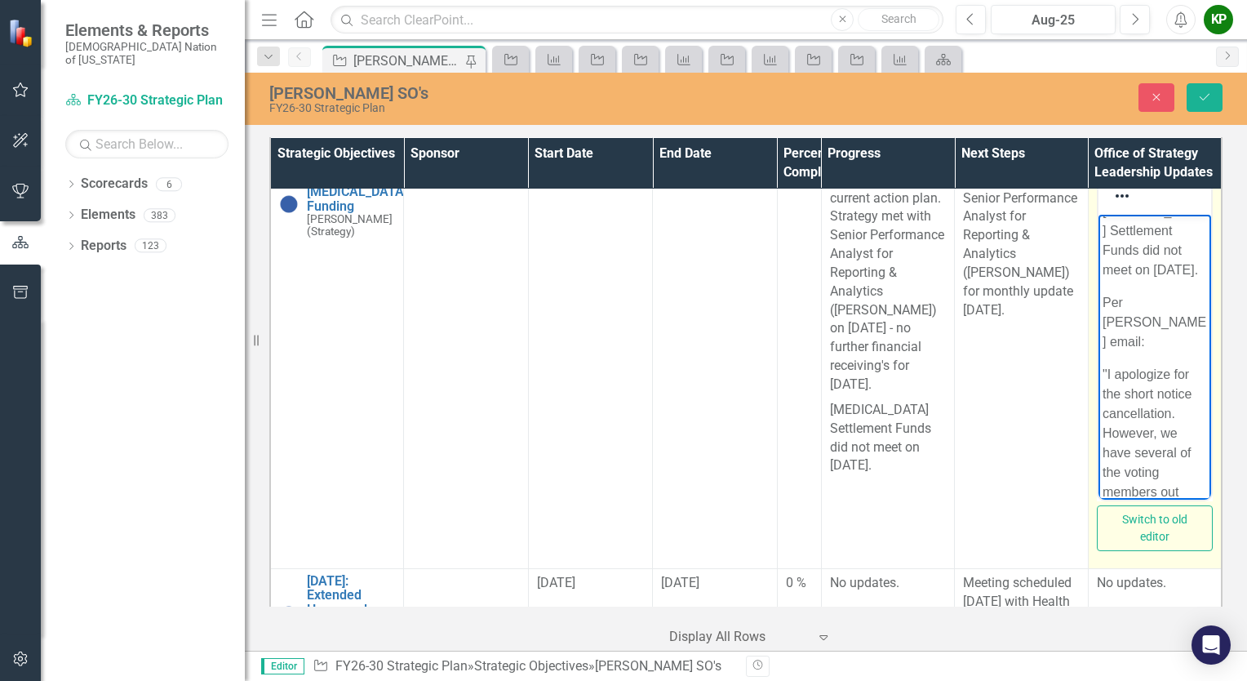
scroll to position [653, 0]
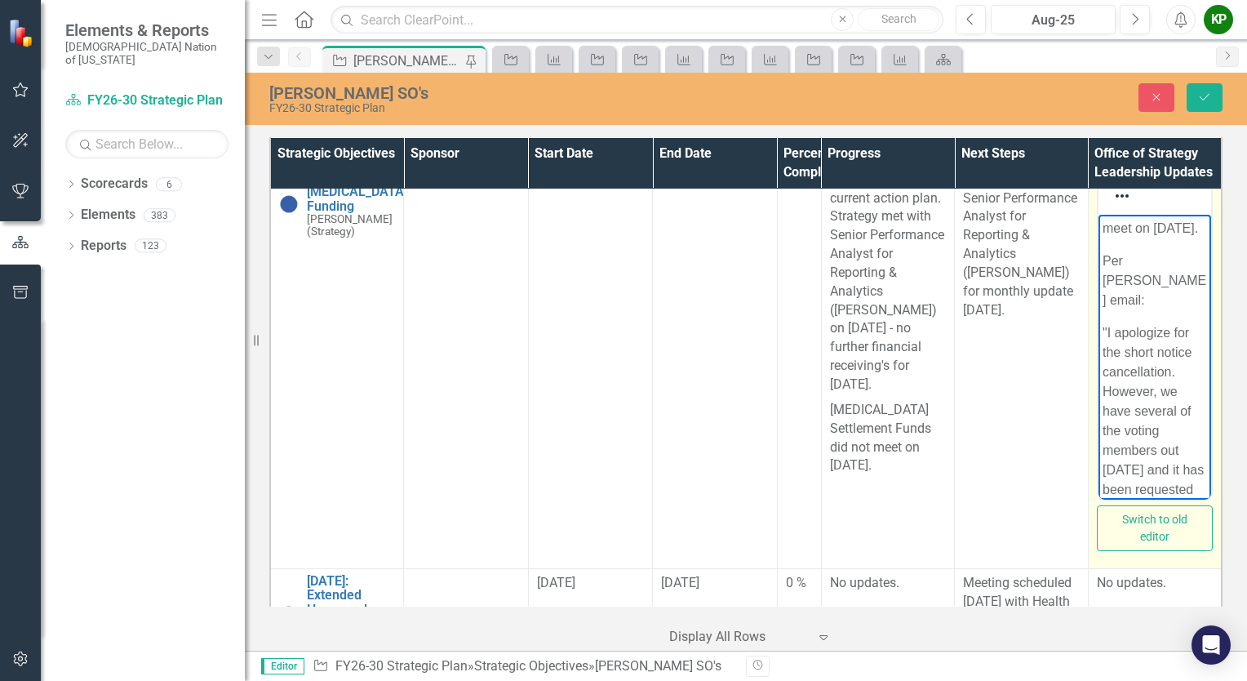
drag, startPoint x: 1124, startPoint y: 276, endPoint x: 1145, endPoint y: 282, distance: 22.2
click at [1125, 277] on p "Per [PERSON_NAME] email:" at bounding box center [1154, 280] width 104 height 59
paste body "Rich Text Area. Press ALT-0 for help."
click at [1141, 357] on p "Per Senior Director Performance Analytics, Tiffaney Segotta's email:" at bounding box center [1154, 310] width 104 height 118
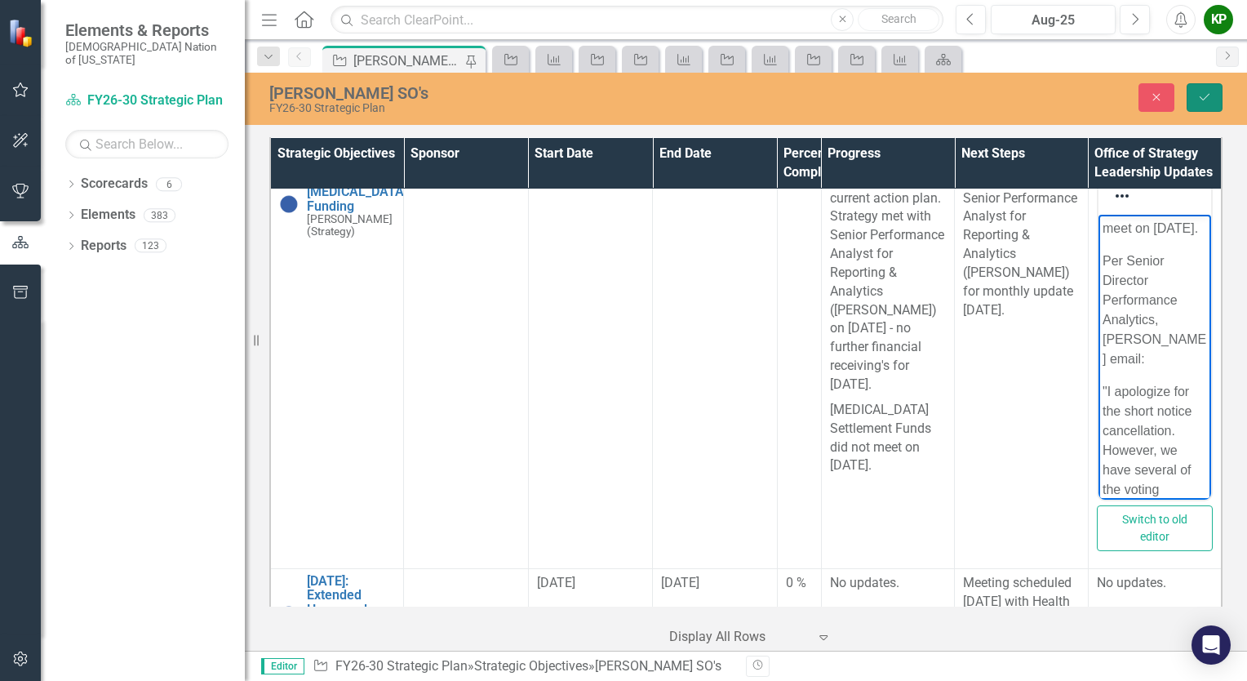
click at [1204, 95] on icon "Save" at bounding box center [1204, 96] width 15 height 11
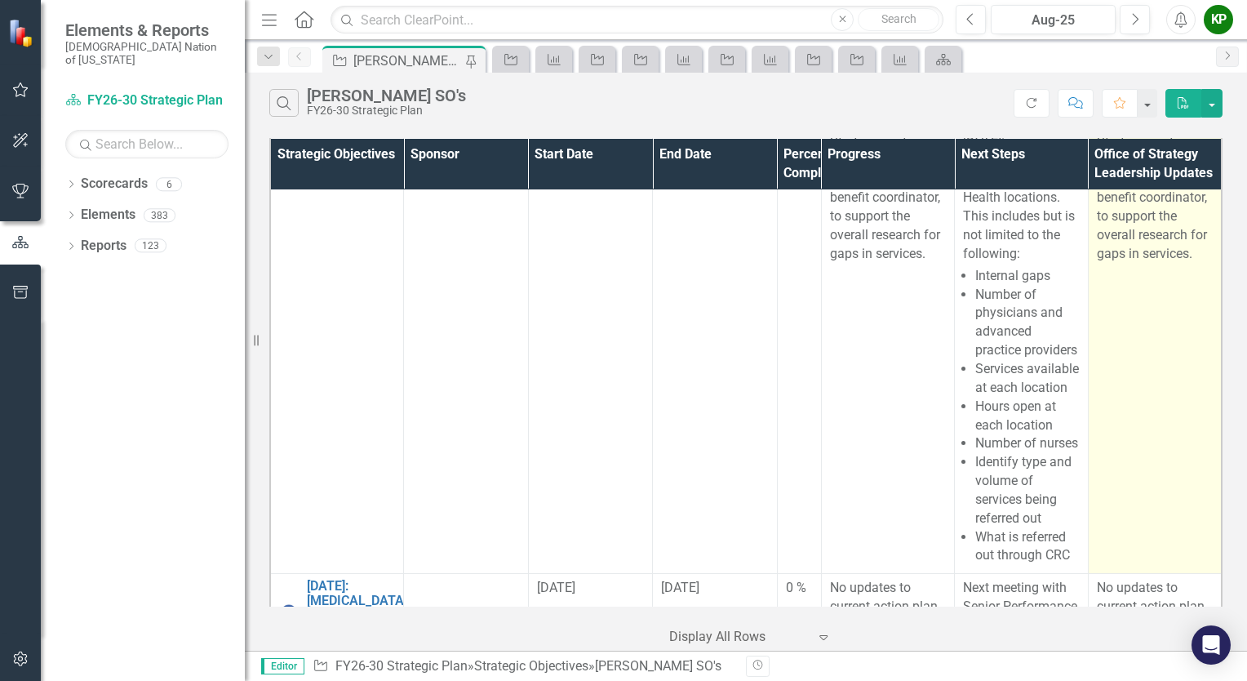
scroll to position [245, 0]
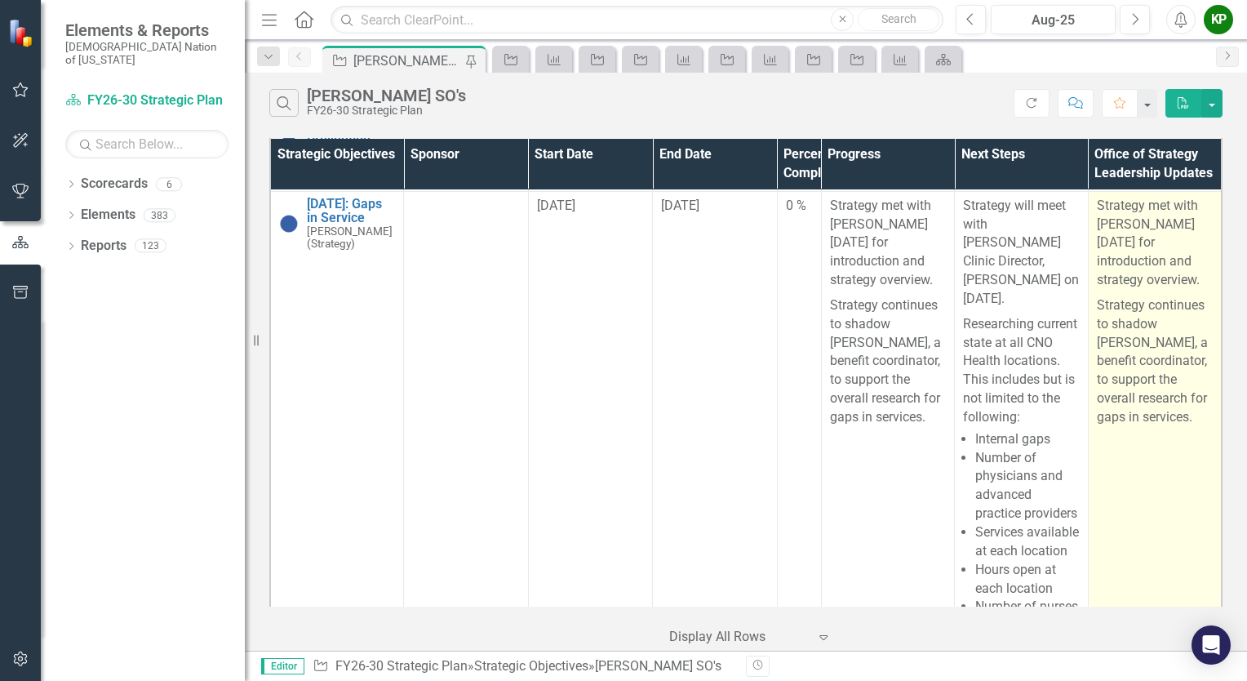
click at [1186, 340] on p "Strategy continues to shadow [PERSON_NAME], a benefit coordinator, to support t…" at bounding box center [1155, 360] width 116 height 134
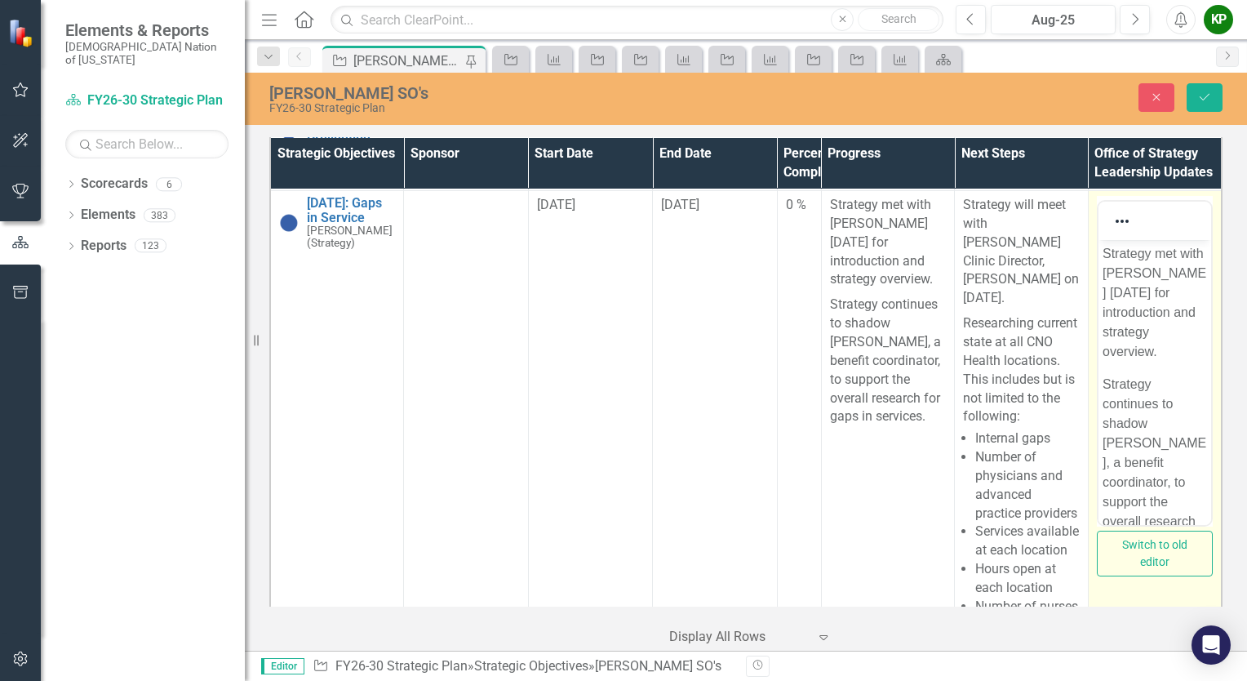
scroll to position [0, 0]
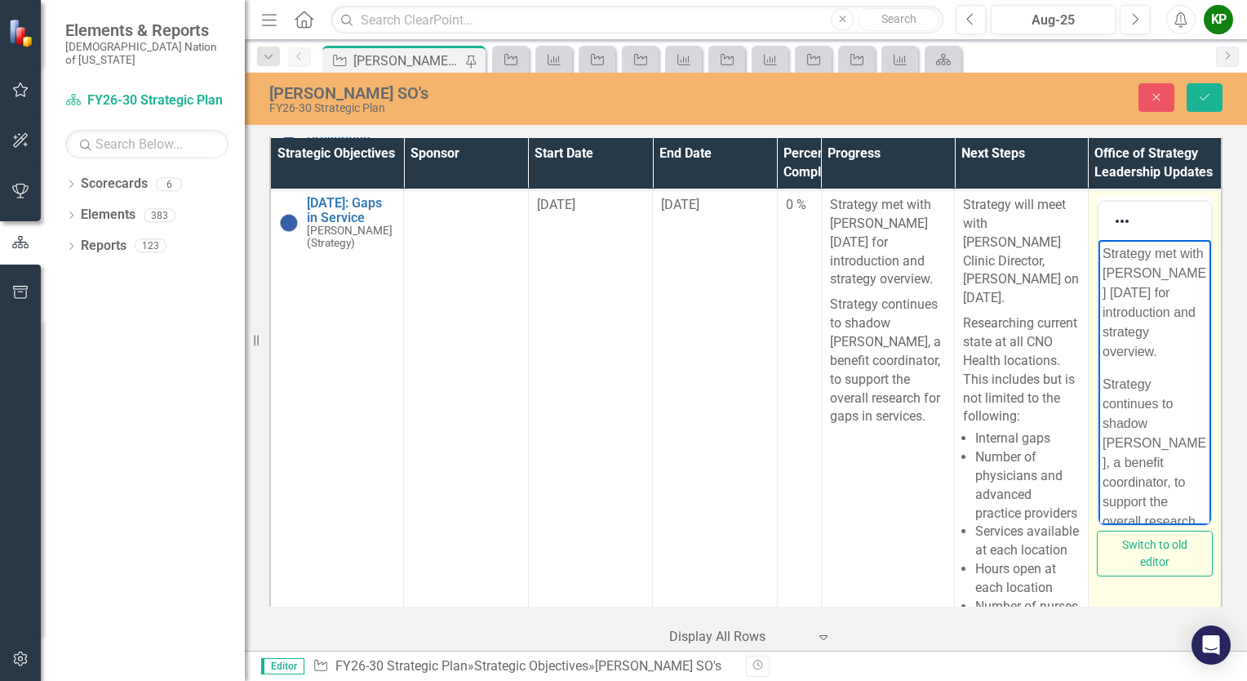
drag, startPoint x: 2283, startPoint y: 580, endPoint x: 1143, endPoint y: 486, distance: 1143.9
click at [1143, 486] on p "Strategy continues to shadow [PERSON_NAME], a benefit coordinator, to support t…" at bounding box center [1154, 473] width 104 height 196
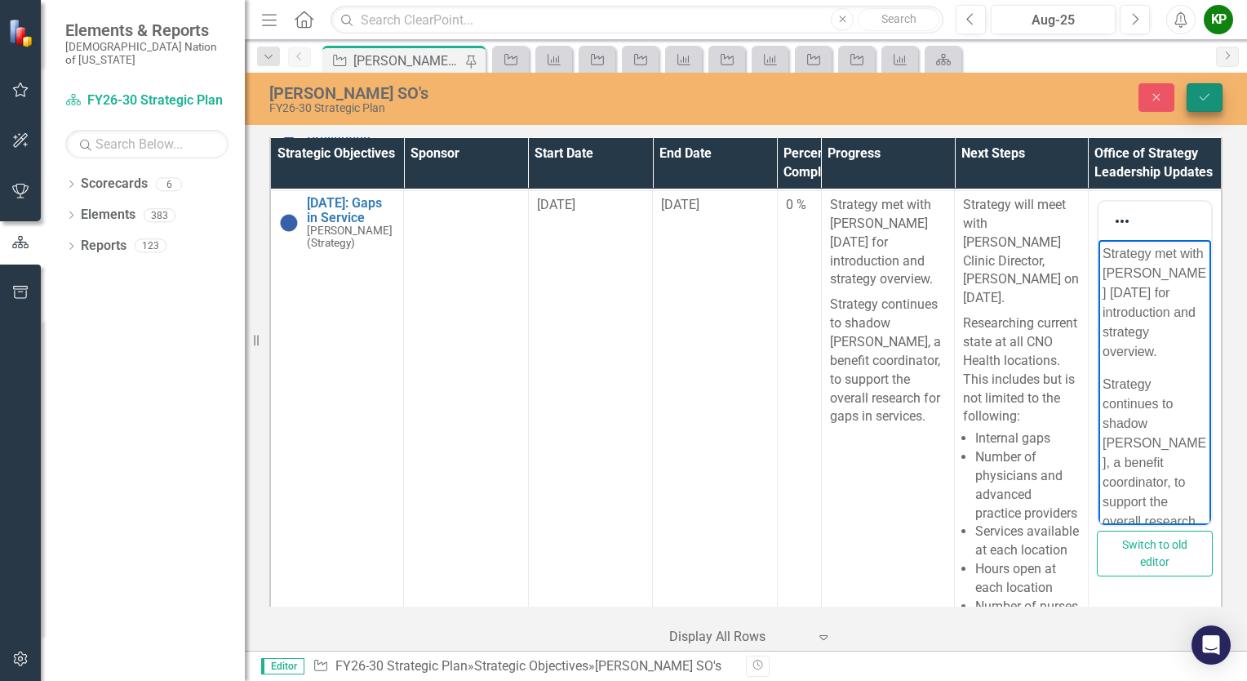
click at [1200, 98] on icon "Save" at bounding box center [1204, 96] width 15 height 11
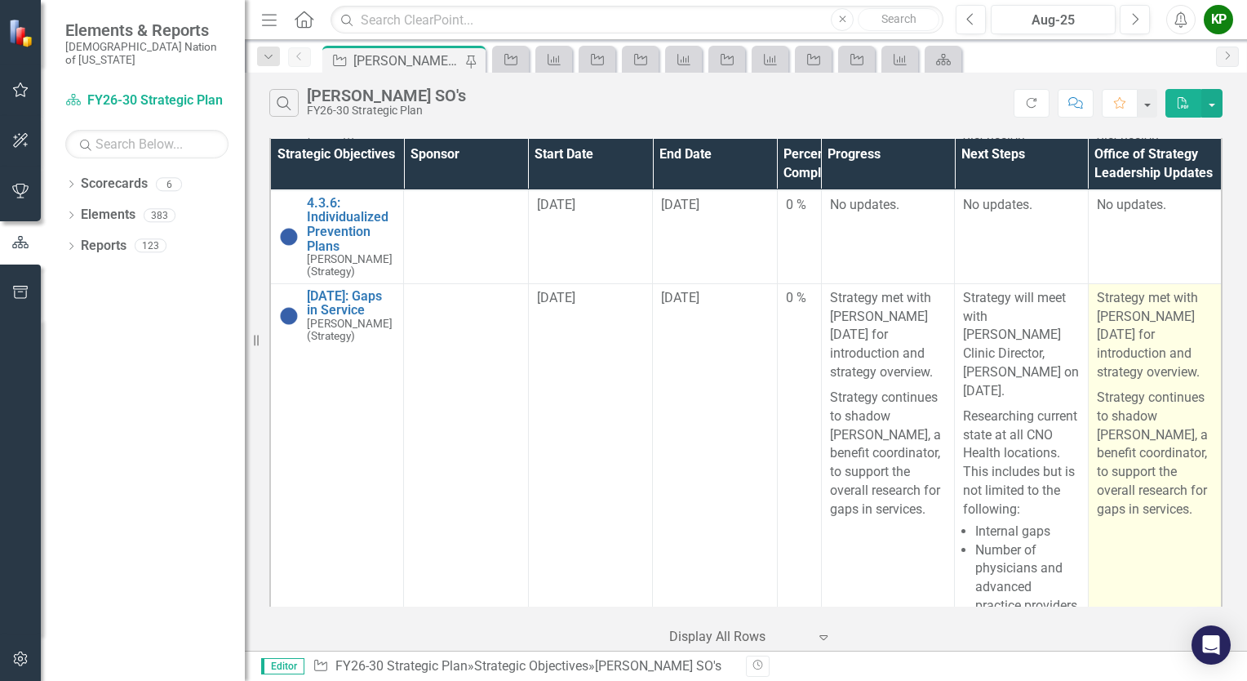
scroll to position [163, 0]
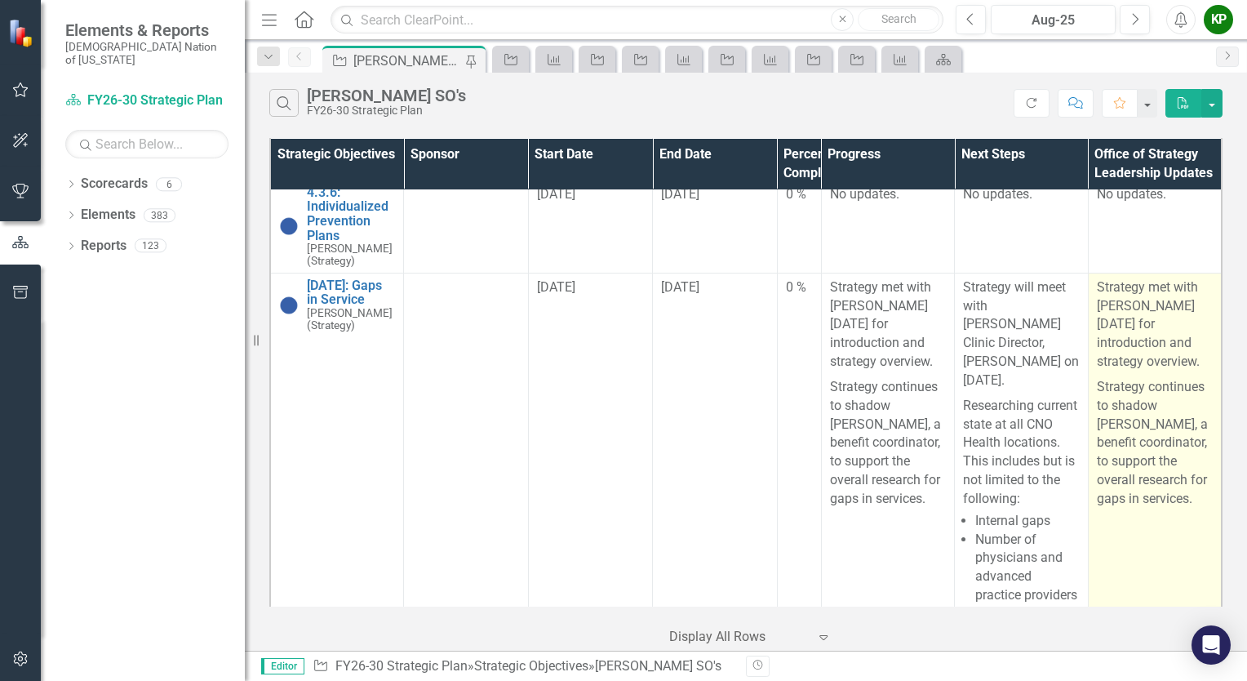
click at [1175, 455] on p "Strategy continues to shadow Hosana Gibson, a benefit coordinator, to support t…" at bounding box center [1155, 442] width 116 height 134
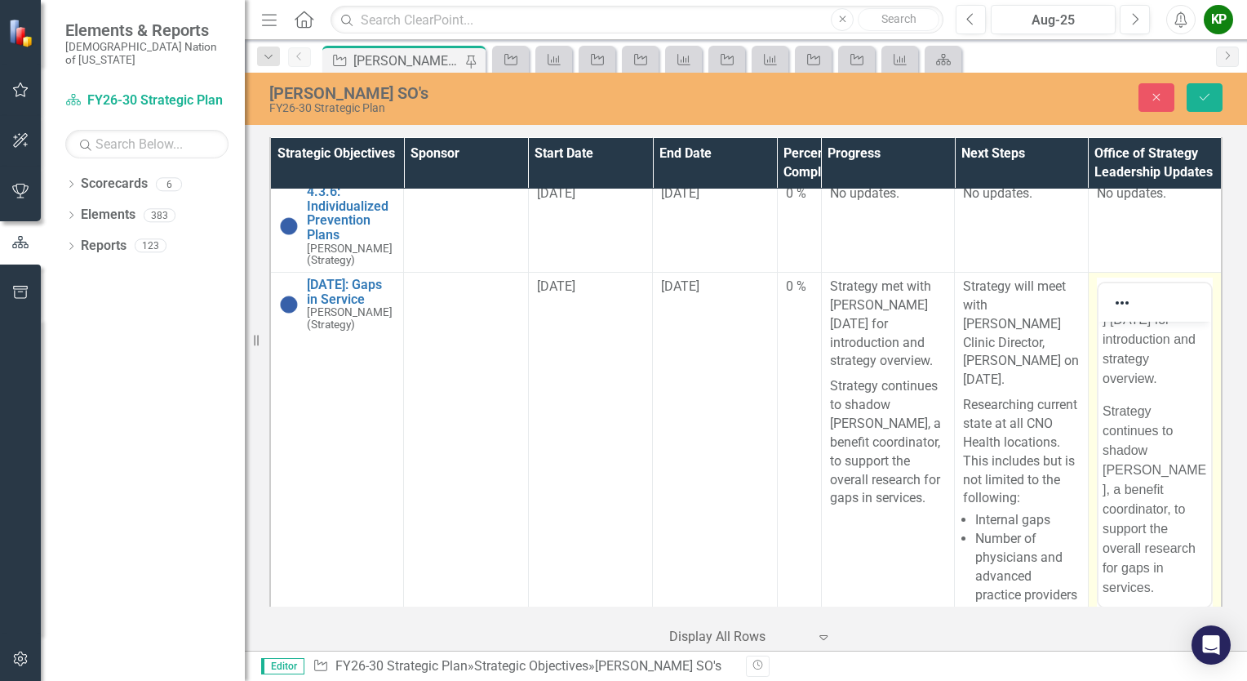
scroll to position [140, 0]
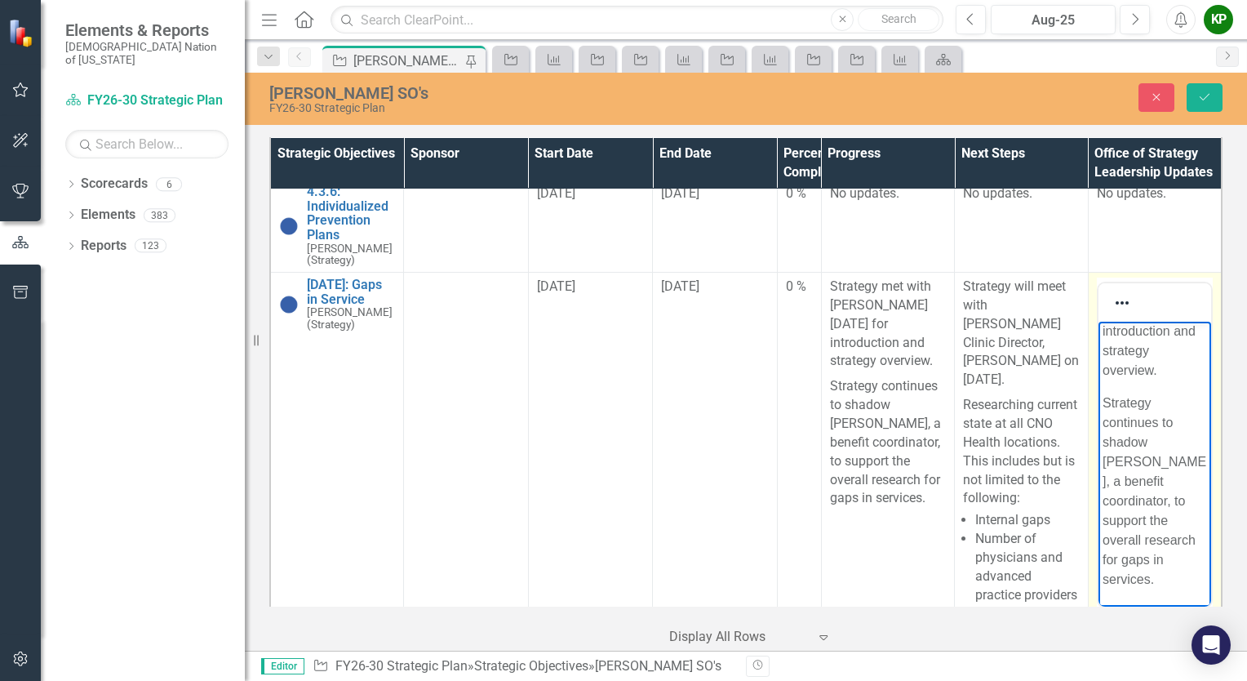
click at [1152, 426] on p "Strategy continues to shadow Hosana Gibson, a benefit coordinator, to support t…" at bounding box center [1154, 491] width 104 height 196
click at [1148, 408] on p "Strategy continues to shadow Hosana Gibson, a benefit coordinator, to support t…" at bounding box center [1154, 491] width 104 height 196
click at [1159, 465] on p "Strategy continues to shadow benefit coordinator, Hosana Gibson, a benefit coor…" at bounding box center [1154, 481] width 104 height 215
drag, startPoint x: 1152, startPoint y: 462, endPoint x: 1173, endPoint y: 506, distance: 48.9
click at [1173, 506] on p "Strategy continues to shadow benefit coordinator, Hosana Gibson, a benefit coor…" at bounding box center [1154, 481] width 104 height 215
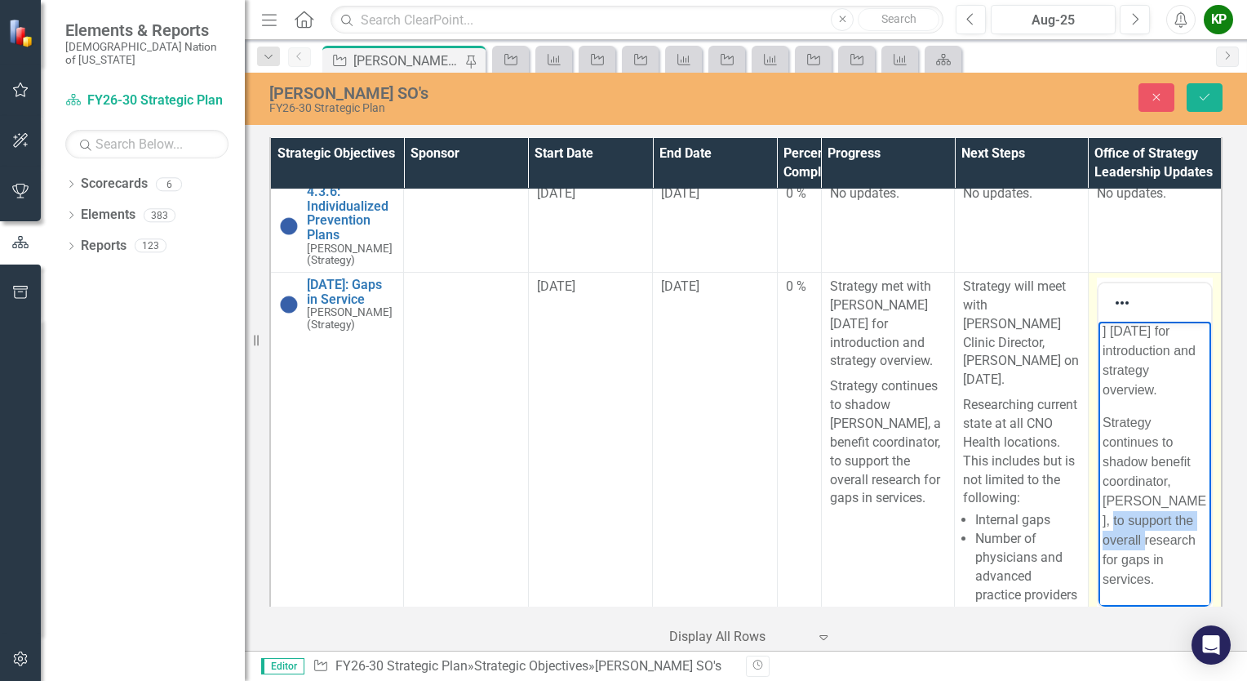
scroll to position [121, 0]
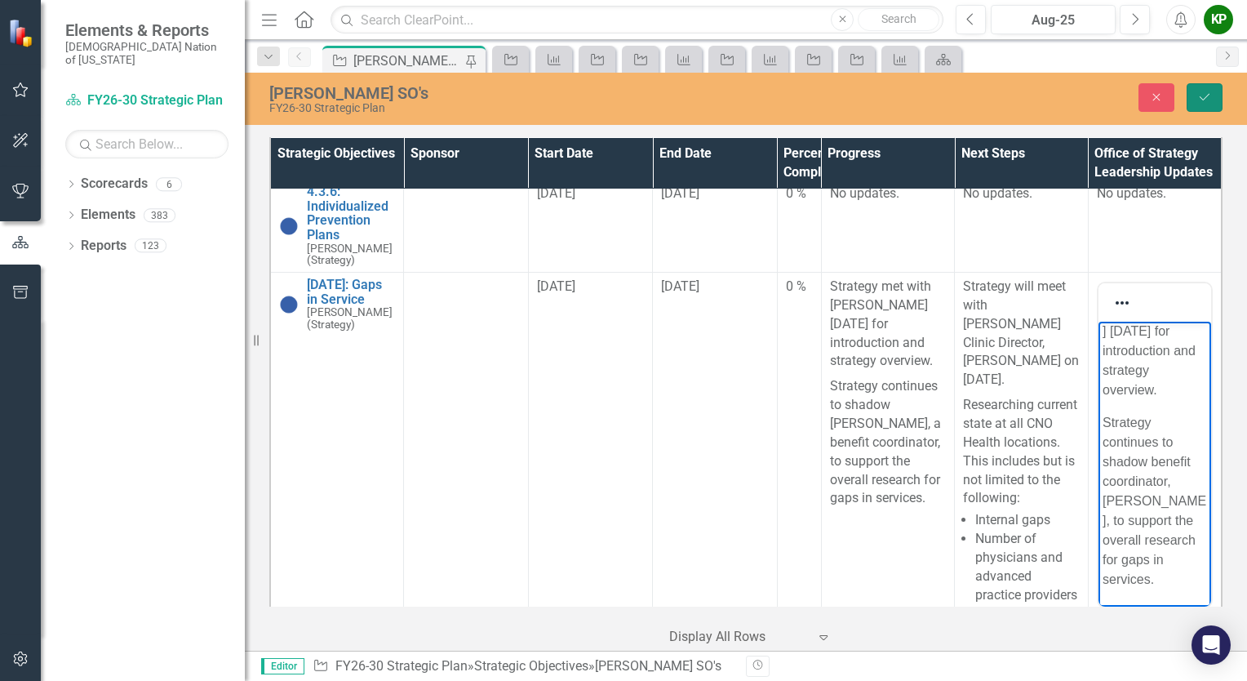
click at [1200, 99] on icon "Save" at bounding box center [1204, 96] width 15 height 11
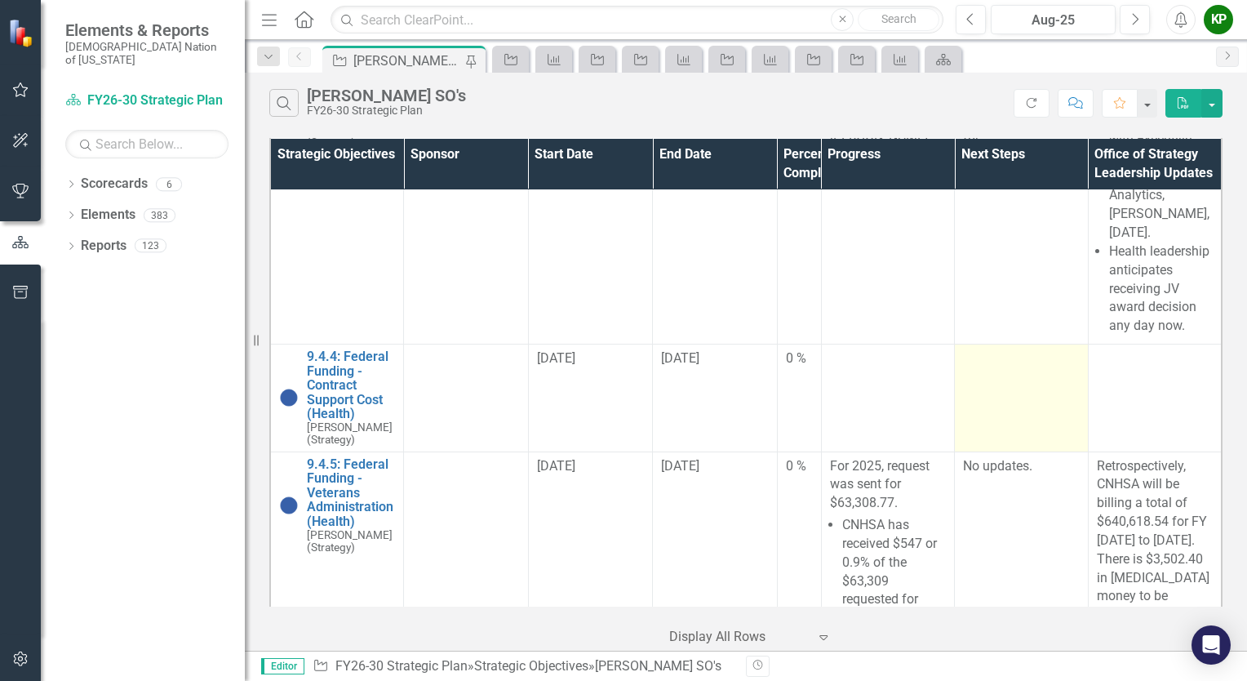
scroll to position [2203, 0]
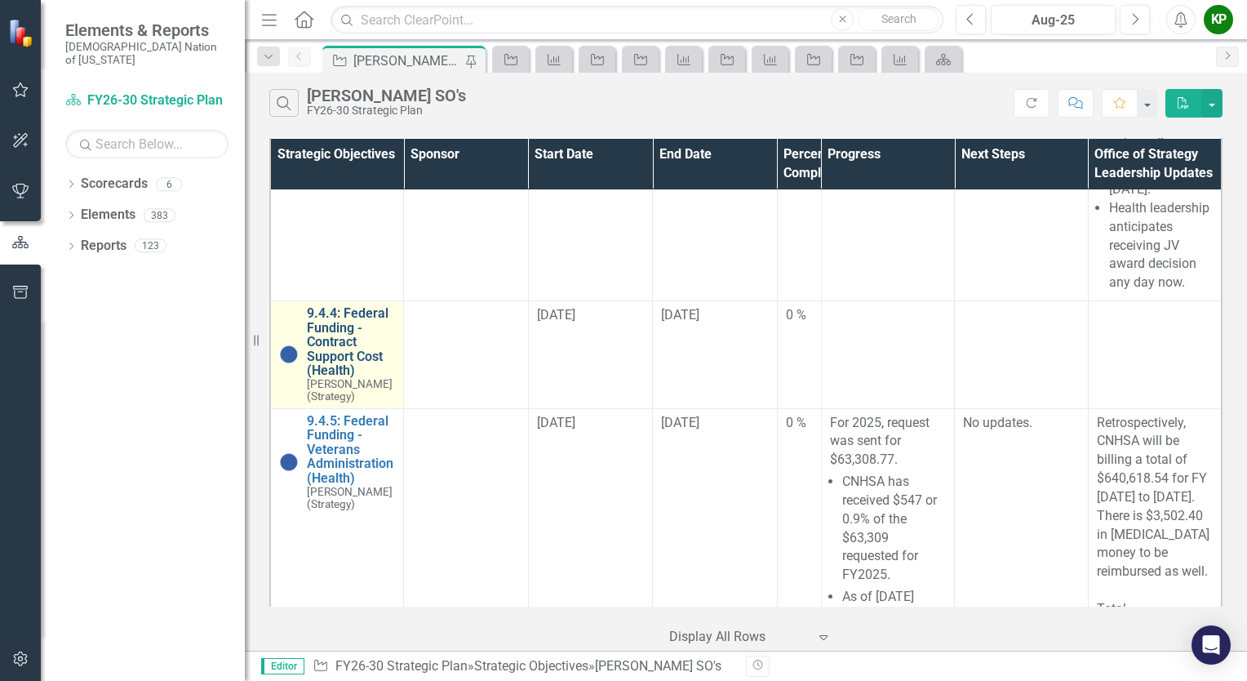
click at [330, 378] on link "9.4.4: Federal Funding - Contract Support Cost (Health)" at bounding box center [351, 342] width 88 height 72
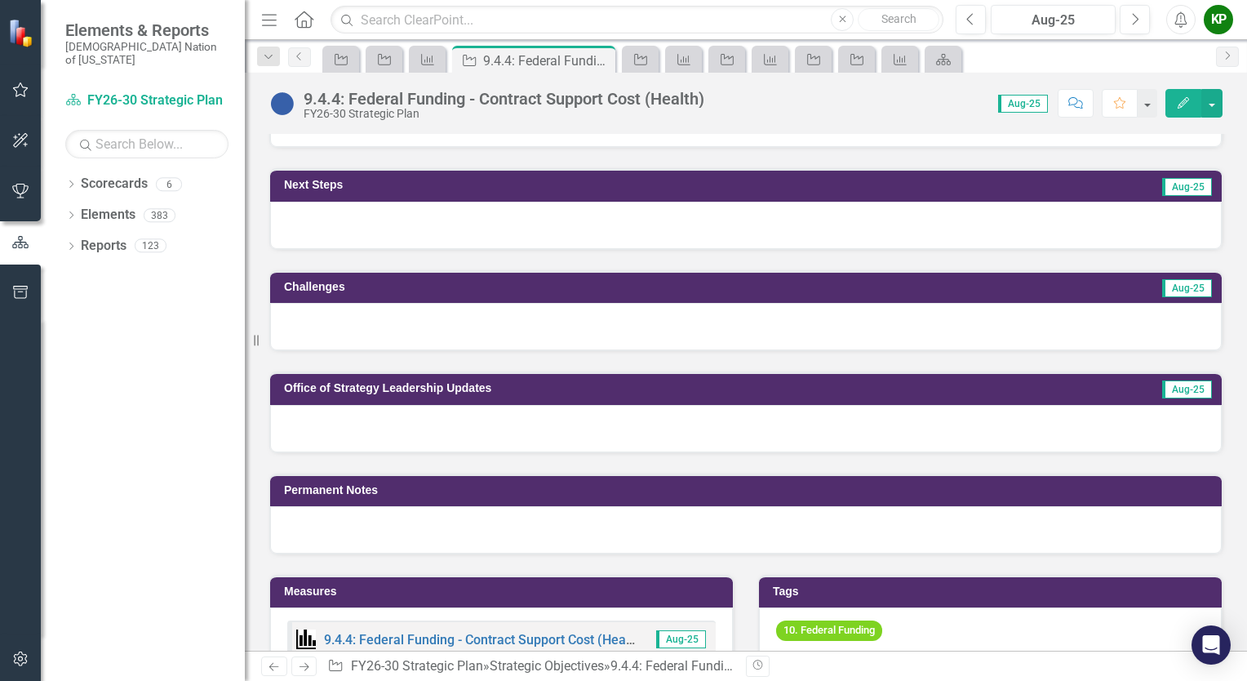
scroll to position [653, 0]
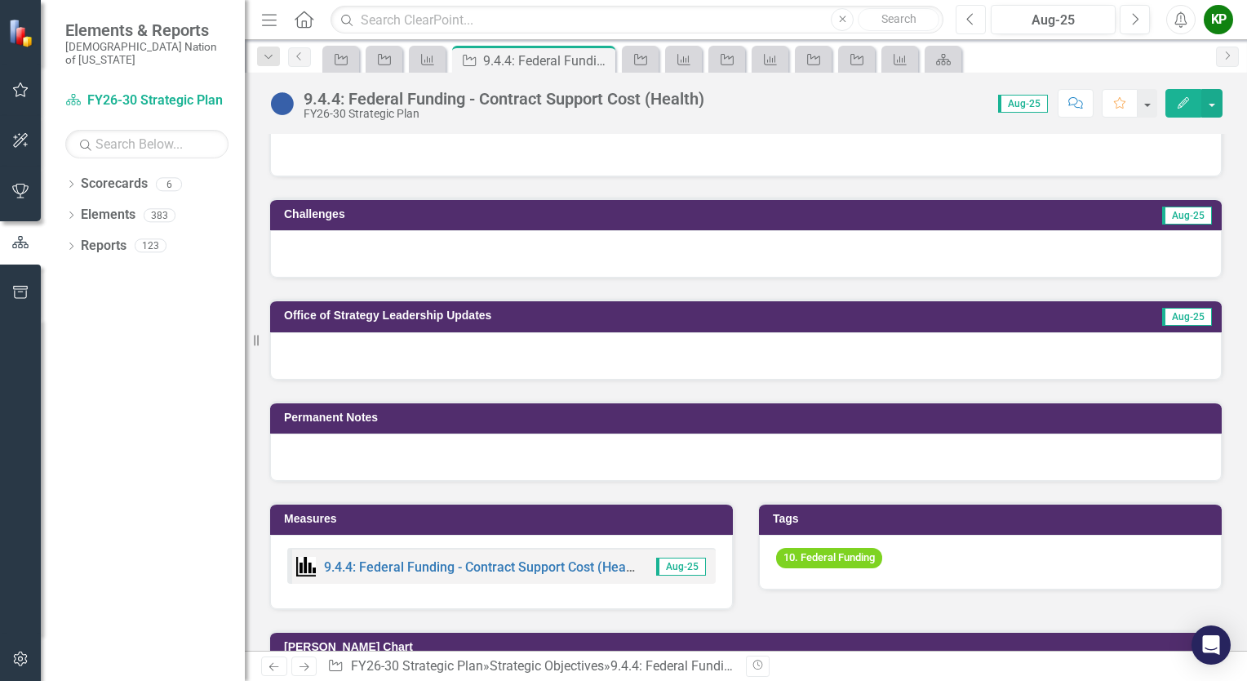
click at [982, 21] on button "Previous" at bounding box center [971, 19] width 30 height 29
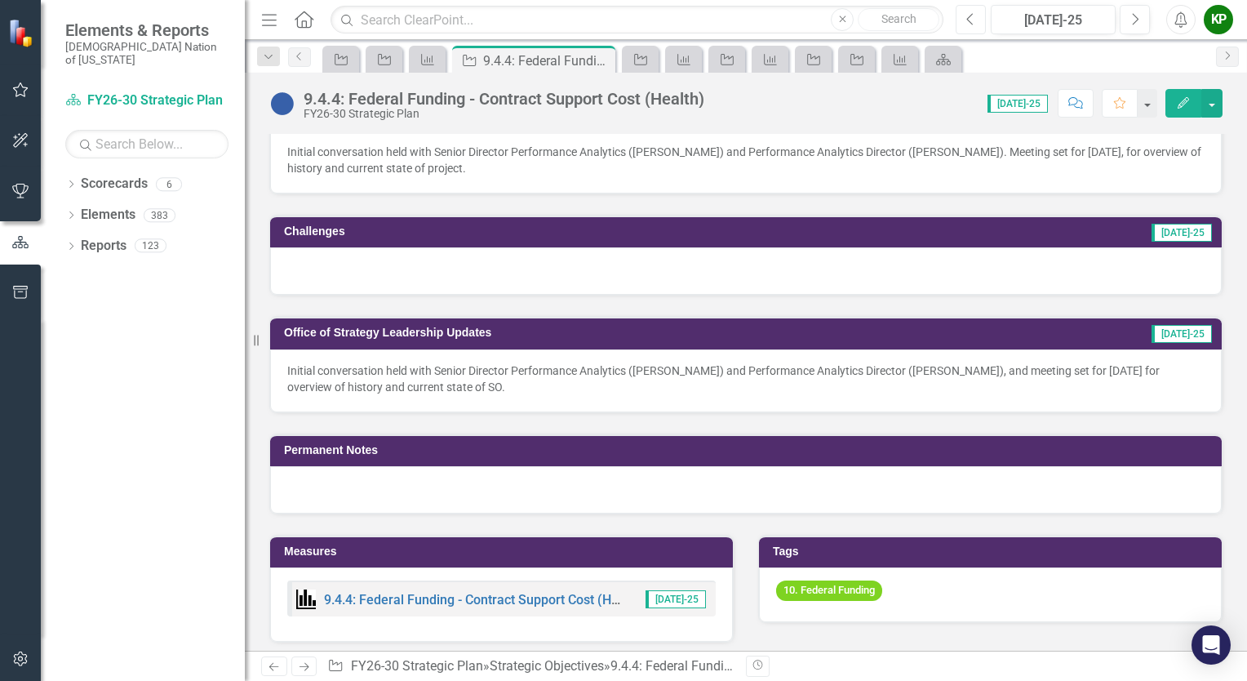
scroll to position [653, 0]
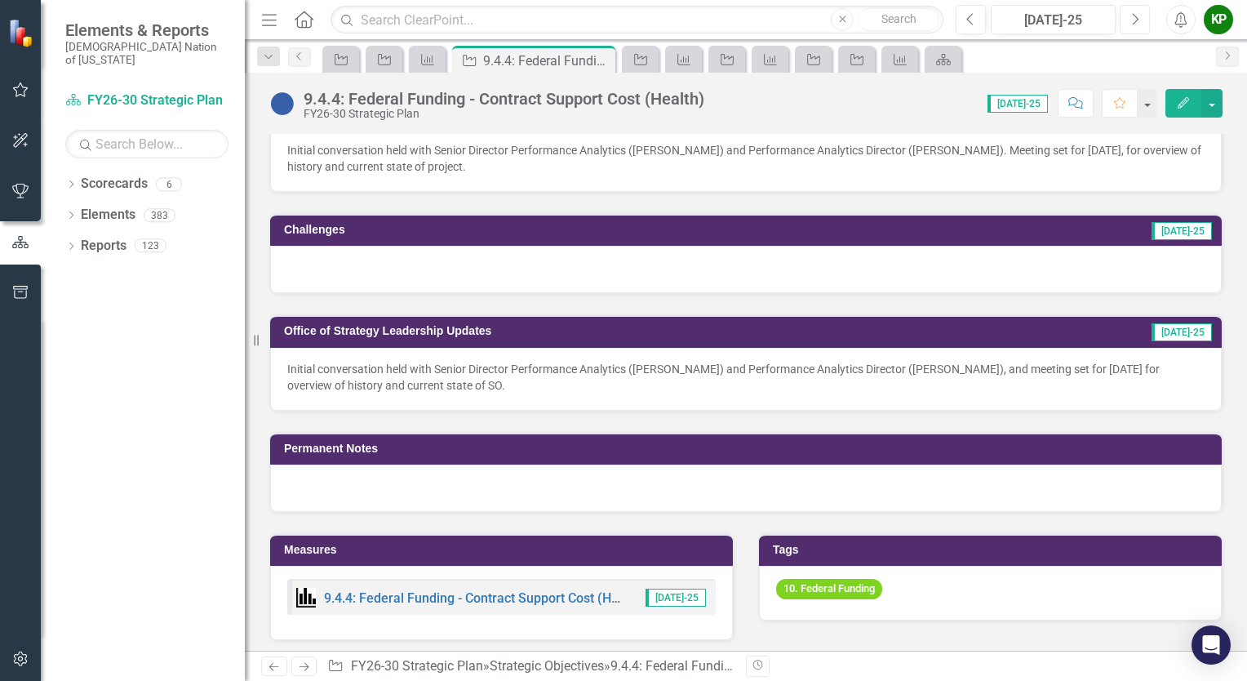
click at [1136, 22] on icon "Next" at bounding box center [1134, 19] width 9 height 15
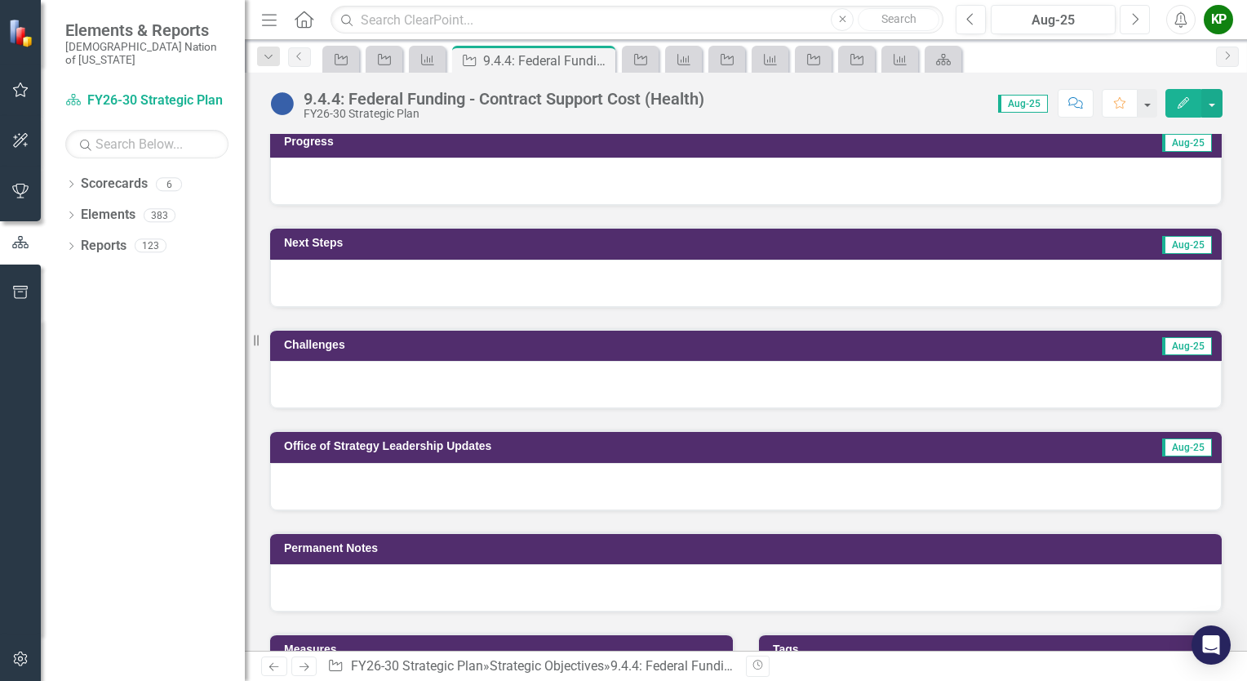
scroll to position [571, 0]
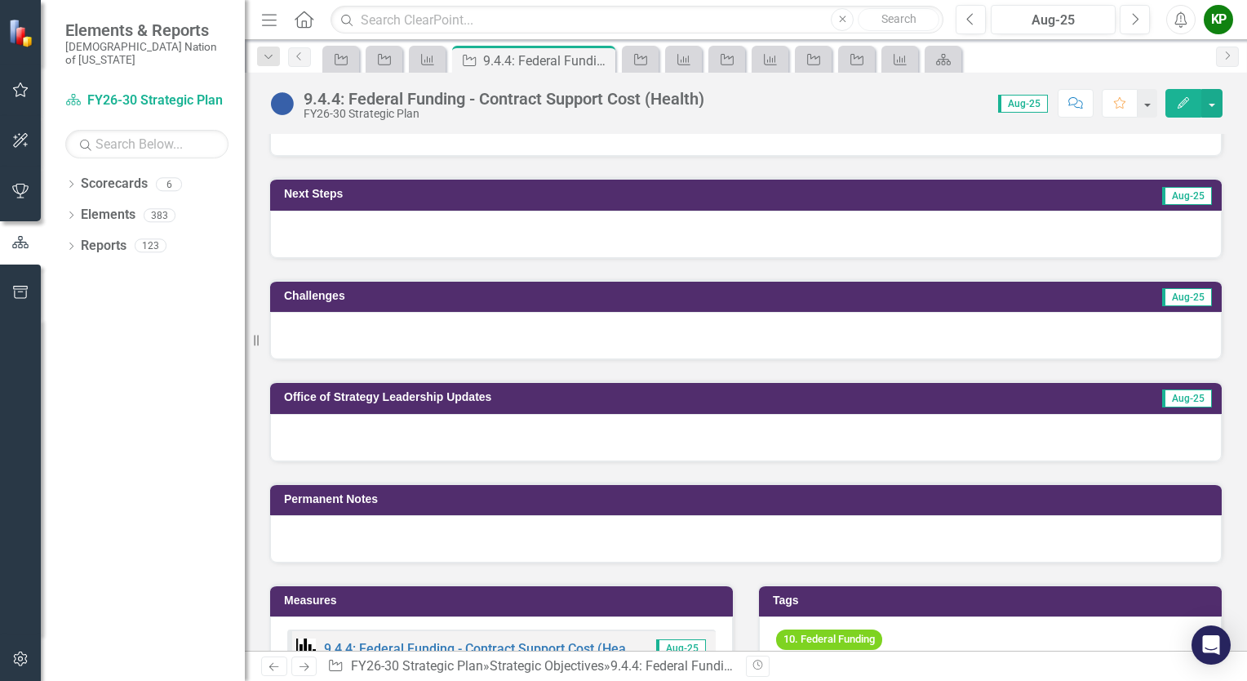
click at [481, 428] on div at bounding box center [746, 437] width 952 height 47
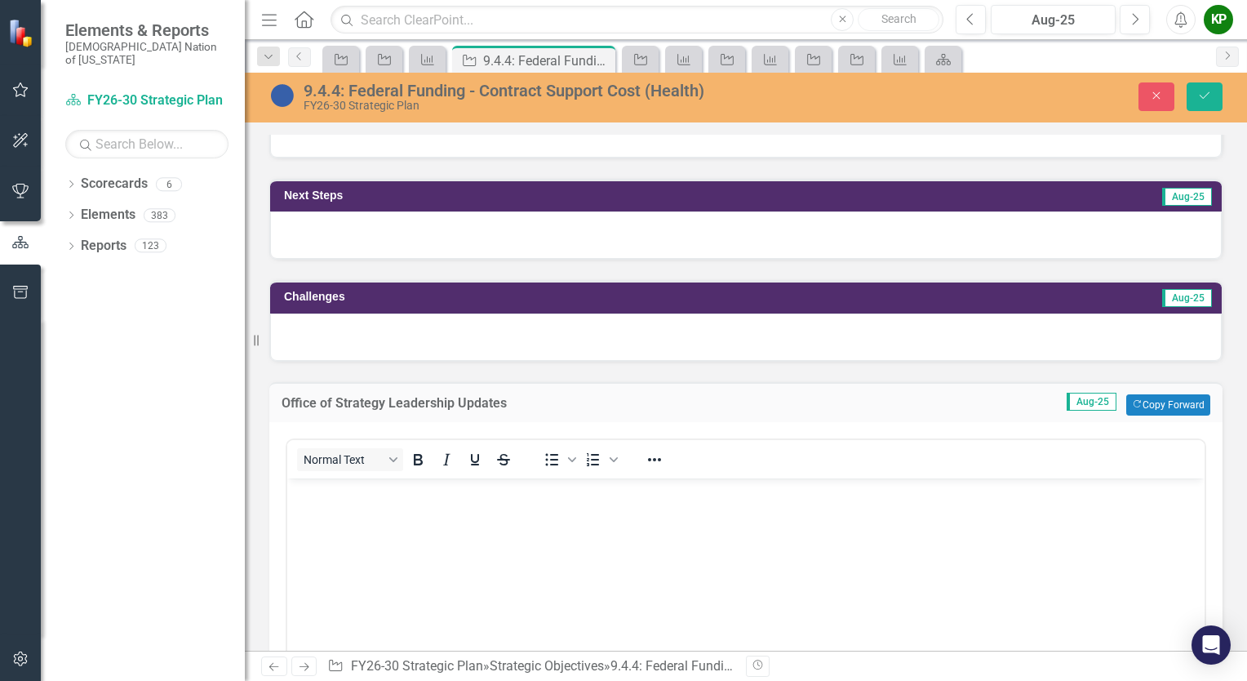
scroll to position [0, 0]
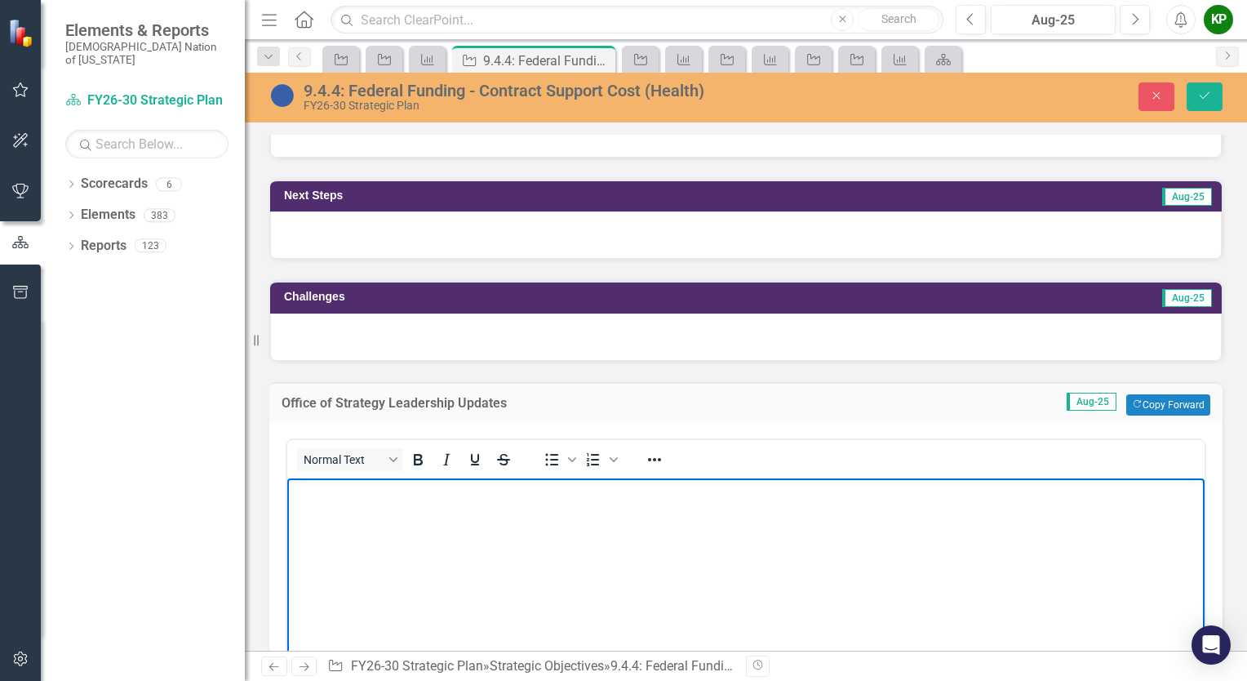
click at [450, 507] on body "Rich Text Area. Press ALT-0 for help." at bounding box center [745, 599] width 917 height 245
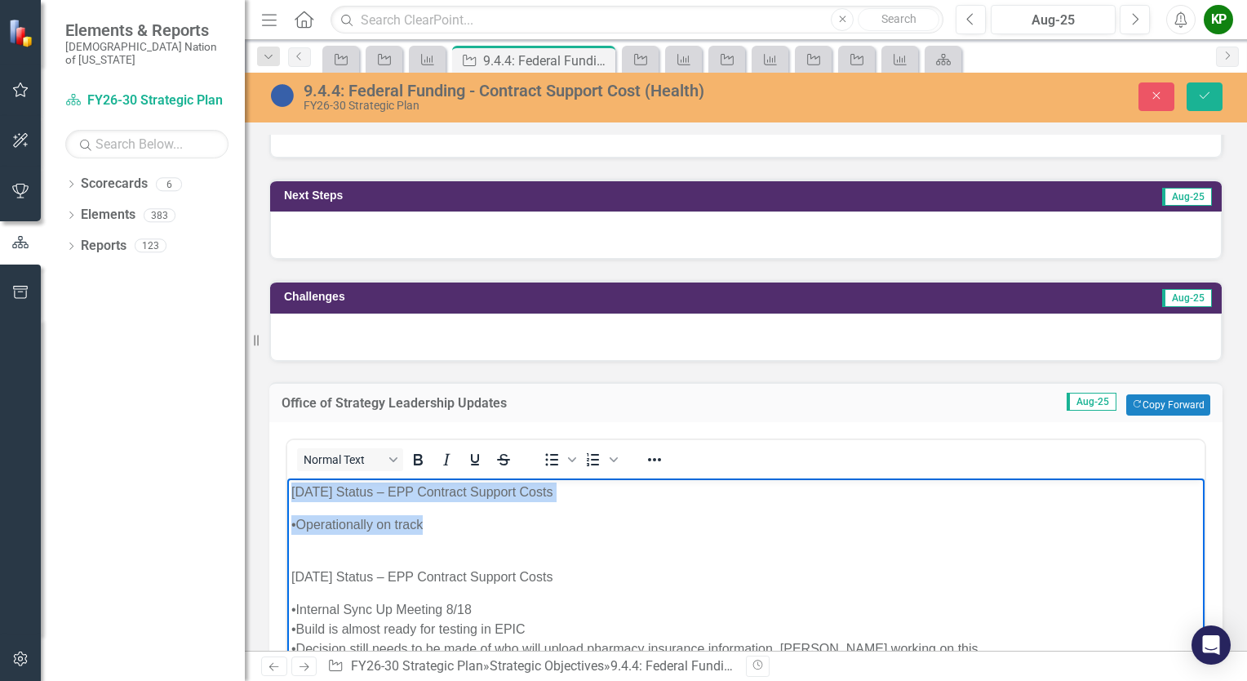
drag, startPoint x: 523, startPoint y: 526, endPoint x: 565, endPoint y: 956, distance: 431.2
click at [287, 485] on html "07/08/25 Status – EPP Contract Support Costs •Operationally on track 08/26/25 S…" at bounding box center [745, 599] width 917 height 245
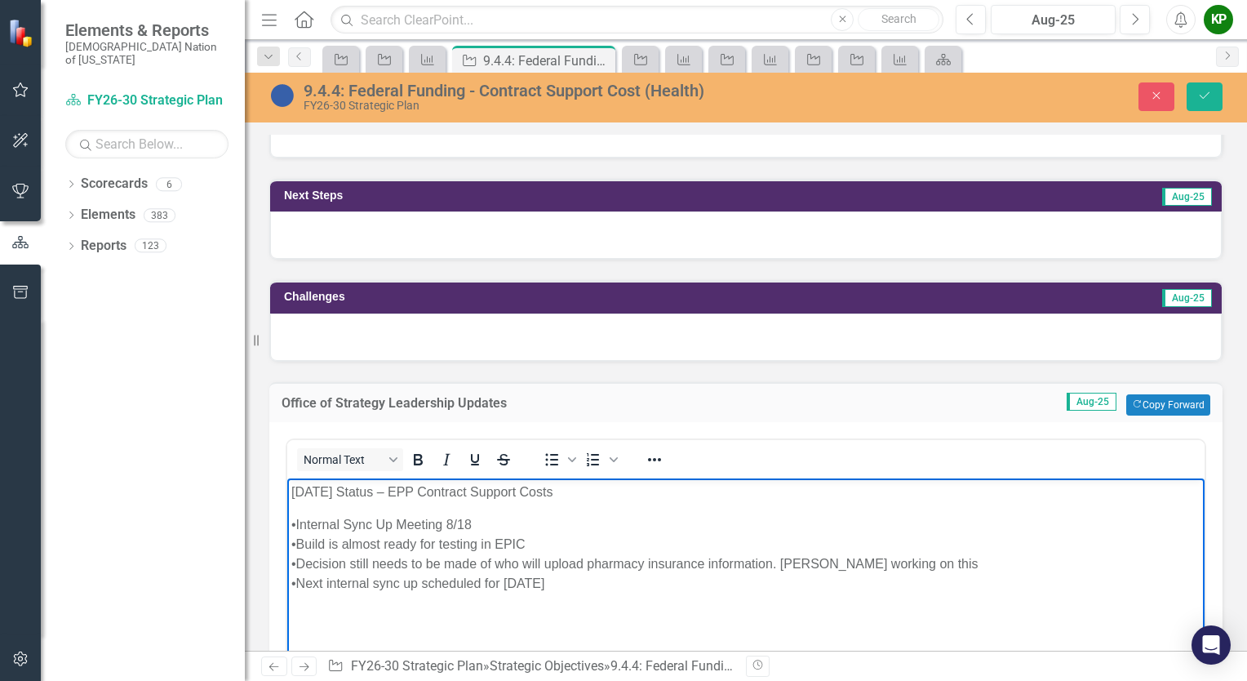
drag, startPoint x: 606, startPoint y: 499, endPoint x: 289, endPoint y: 489, distance: 317.6
click at [289, 489] on body "08/26/25 Status – EPP Contract Support Costs •Internal Sync Up Meeting 8/18 •Bu…" at bounding box center [745, 599] width 917 height 245
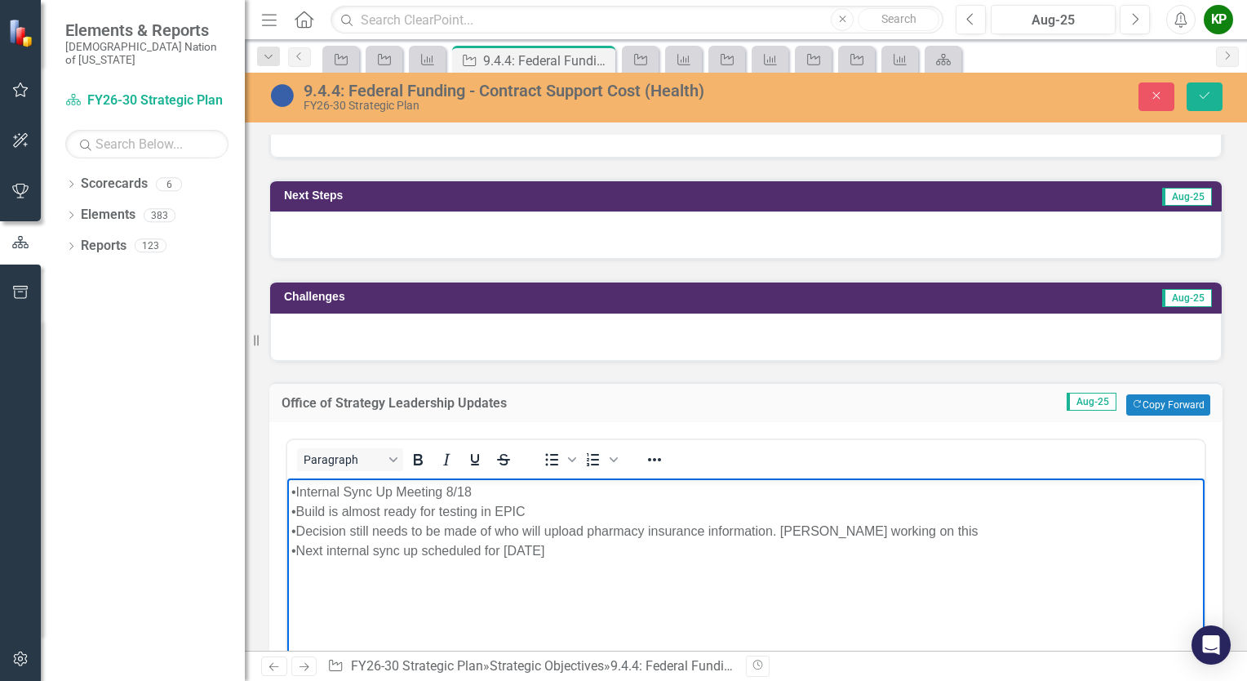
click at [954, 531] on div "•Decision still needs to be made of who will upload pharmacy insurance informat…" at bounding box center [745, 531] width 909 height 20
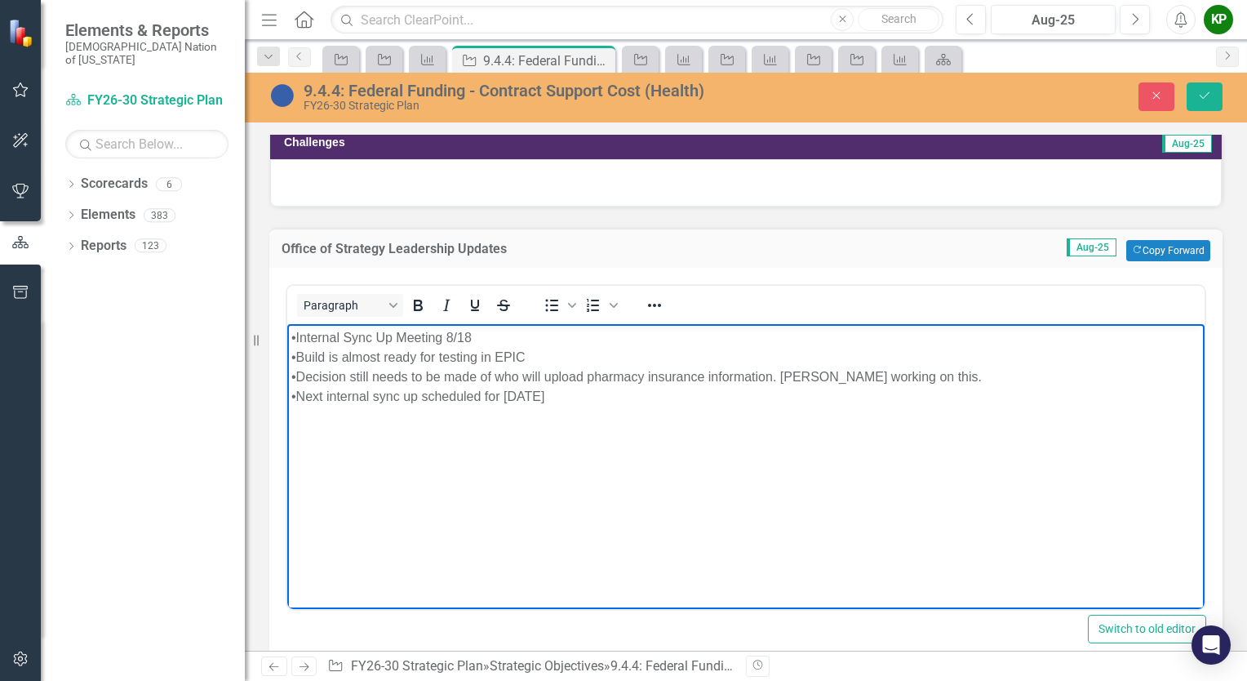
scroll to position [734, 0]
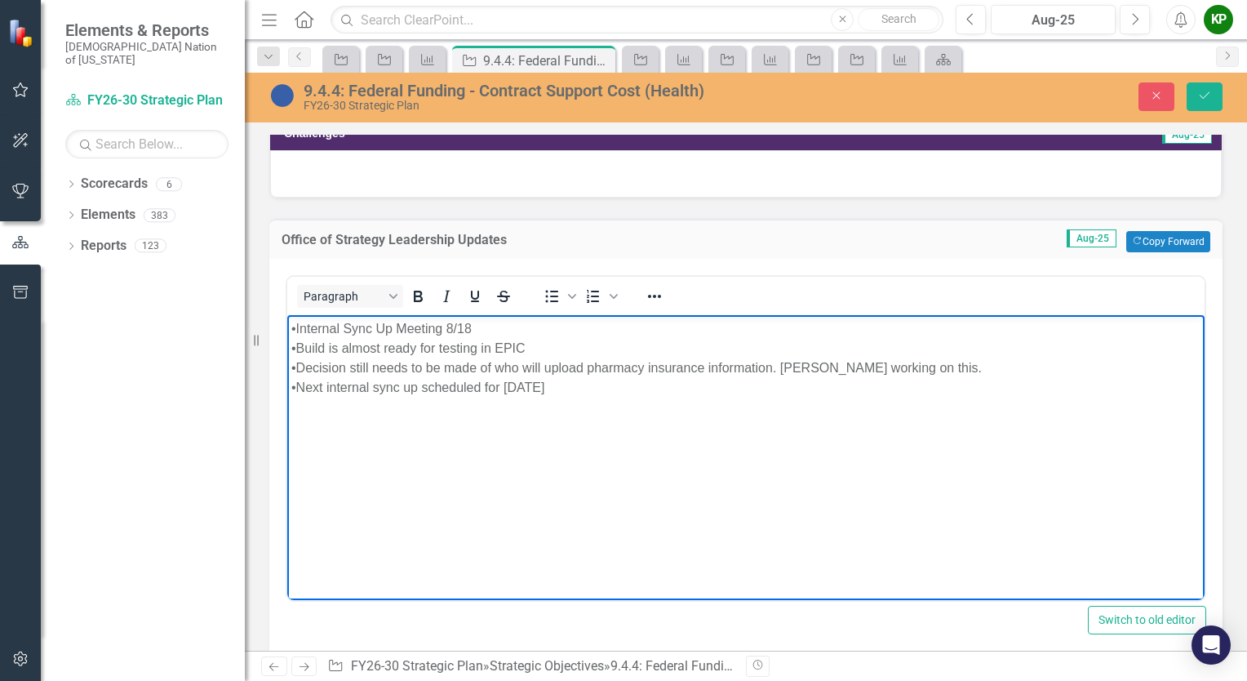
click at [637, 402] on body "•Internal Sync Up Meeting 8/18 •Build is almost ready for testing in EPIC •Deci…" at bounding box center [745, 436] width 917 height 245
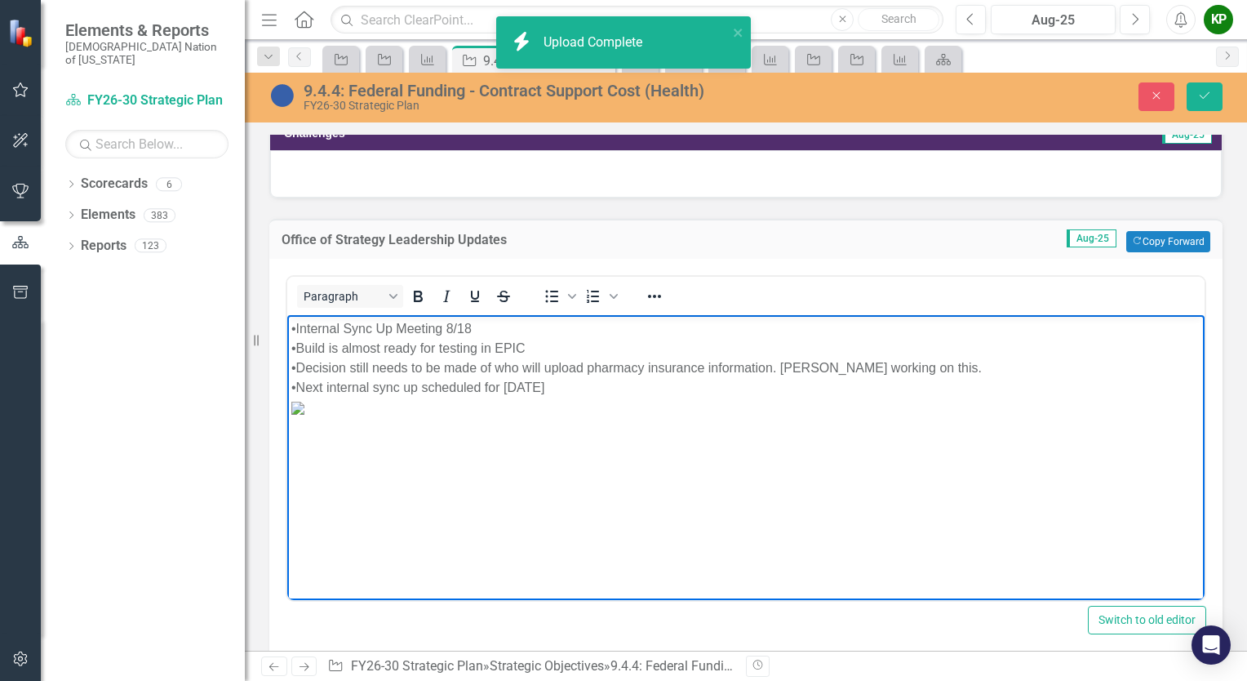
scroll to position [0, 0]
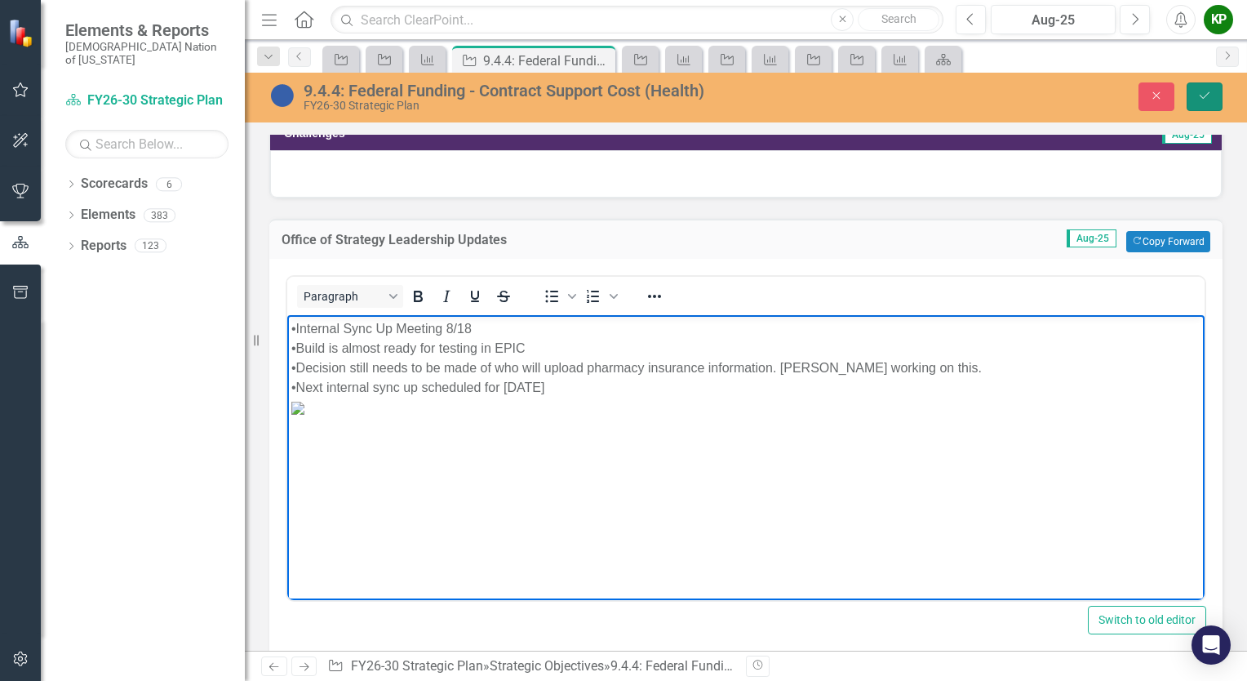
click at [1211, 100] on icon "Save" at bounding box center [1204, 95] width 15 height 11
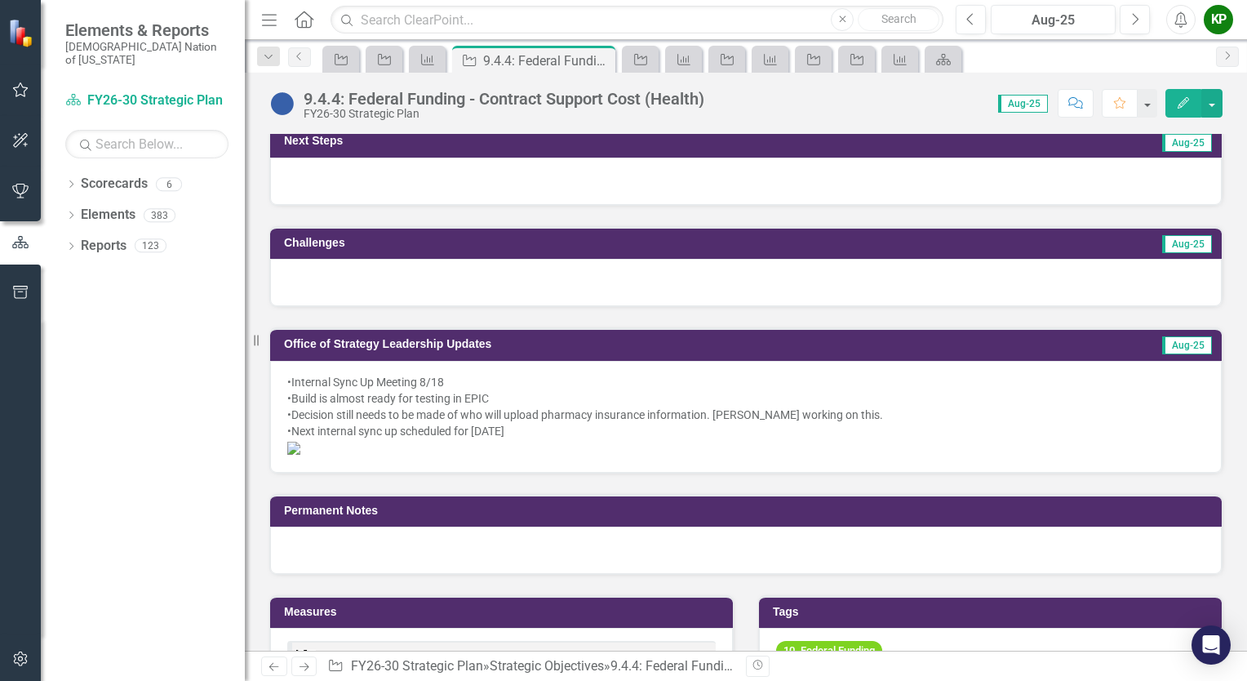
scroll to position [653, 0]
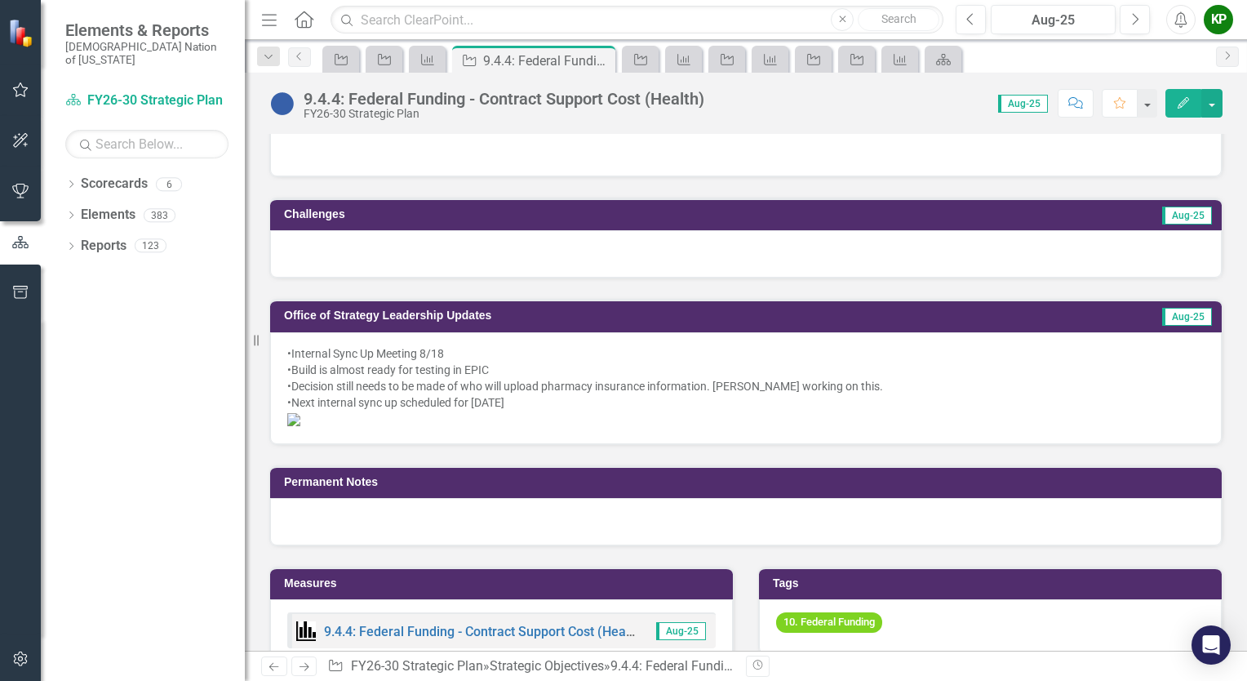
click at [297, 362] on div "•Build is almost ready for testing in EPIC" at bounding box center [745, 370] width 917 height 16
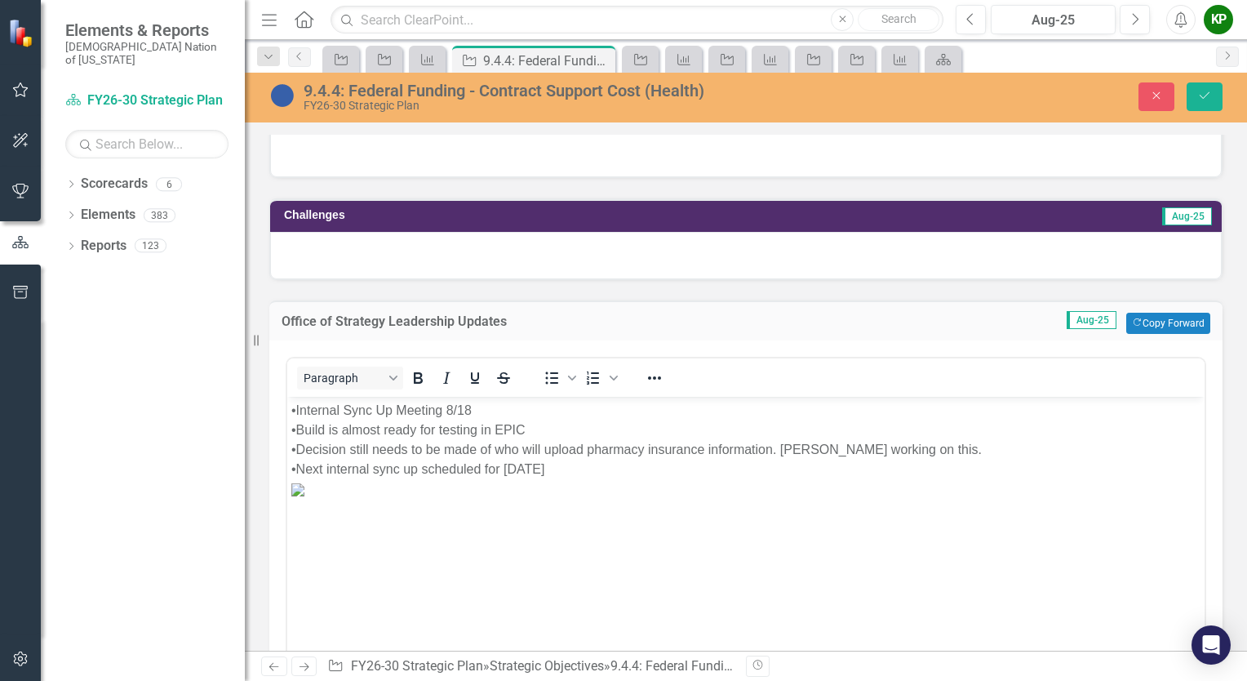
scroll to position [0, 0]
click at [309, 424] on div "•Build is almost ready for testing in EPIC" at bounding box center [745, 429] width 909 height 20
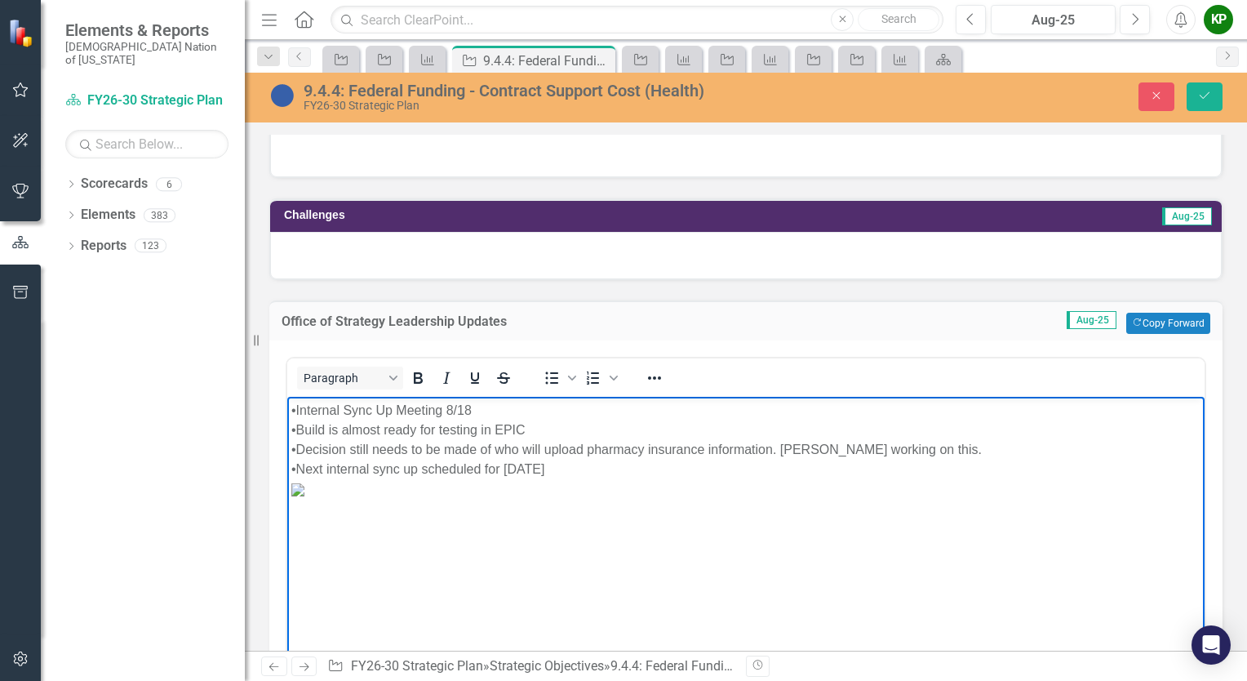
click at [485, 409] on div "•Internal Sync Up Meeting 8/18" at bounding box center [745, 410] width 909 height 20
drag, startPoint x: 485, startPoint y: 410, endPoint x: 444, endPoint y: 409, distance: 40.8
click at [444, 409] on div "•Internal Sync Up Meeting 8/18" at bounding box center [745, 410] width 909 height 20
click at [290, 409] on body "•Internal Sync Up Meeting scheduled for August 18, 2025. •Build is almost ready…" at bounding box center [745, 518] width 917 height 245
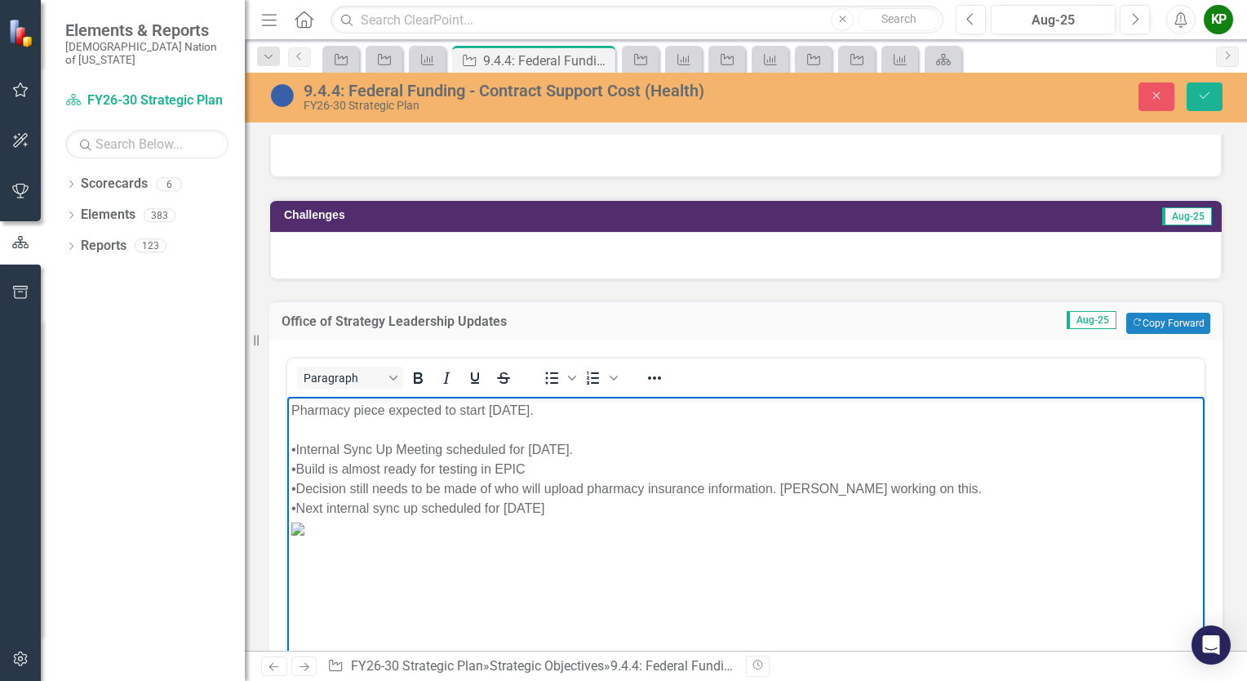
click at [384, 410] on div "Pharmacy piece expected to start October 1, 2025." at bounding box center [745, 410] width 909 height 20
click at [784, 486] on div "•Decision still needs to be made of who will upload pharmacy insurance informat…" at bounding box center [745, 488] width 909 height 20
click at [802, 495] on div "•Decision still needs to be made of who will upload pharmacy insurance informat…" at bounding box center [745, 488] width 909 height 20
click at [804, 488] on div "•Decision still needs to be made of who will upload pharmacy insurance informat…" at bounding box center [745, 488] width 909 height 20
click at [1014, 486] on div "•Decision still needs to be made of who will upload pharmacy insurance informat…" at bounding box center [745, 488] width 909 height 20
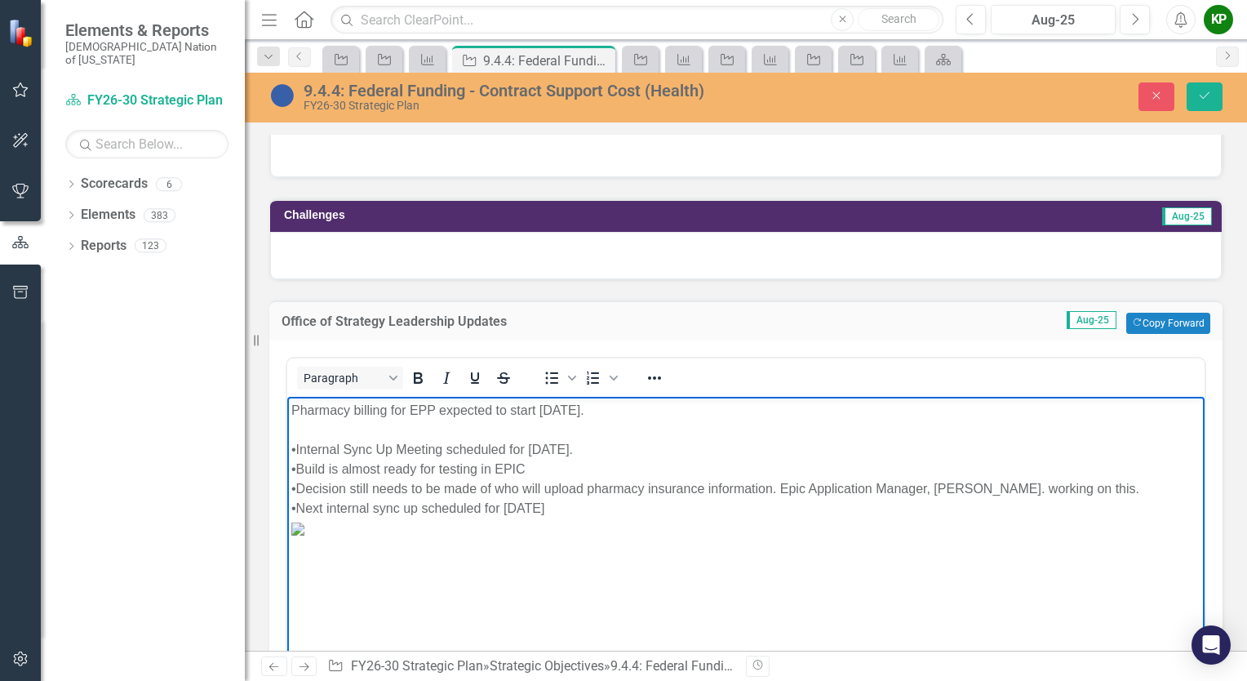
click at [1116, 489] on div "•Decision still needs to be made of who will upload pharmacy insurance informat…" at bounding box center [745, 488] width 909 height 20
click at [628, 512] on div "•Next internal sync up scheduled for September 11th" at bounding box center [745, 508] width 909 height 20
click at [542, 472] on div "•Build is almost ready for testing in EPIC" at bounding box center [745, 469] width 909 height 20
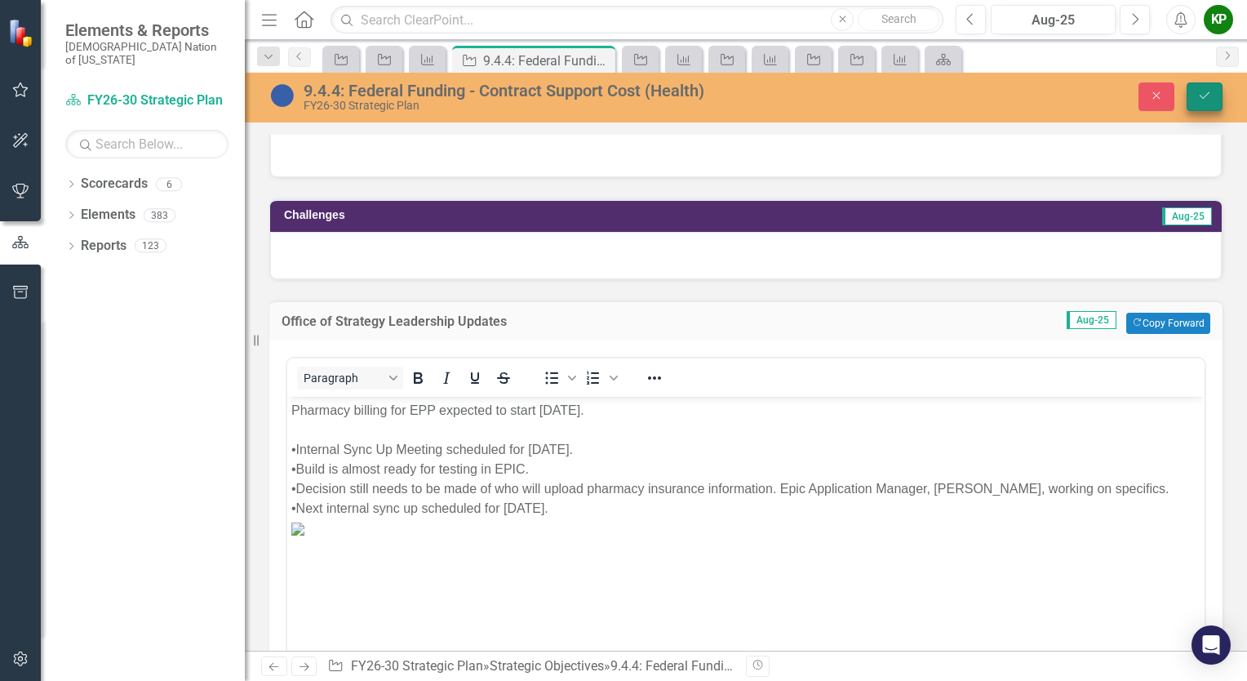
click at [1212, 98] on button "Save" at bounding box center [1205, 96] width 36 height 29
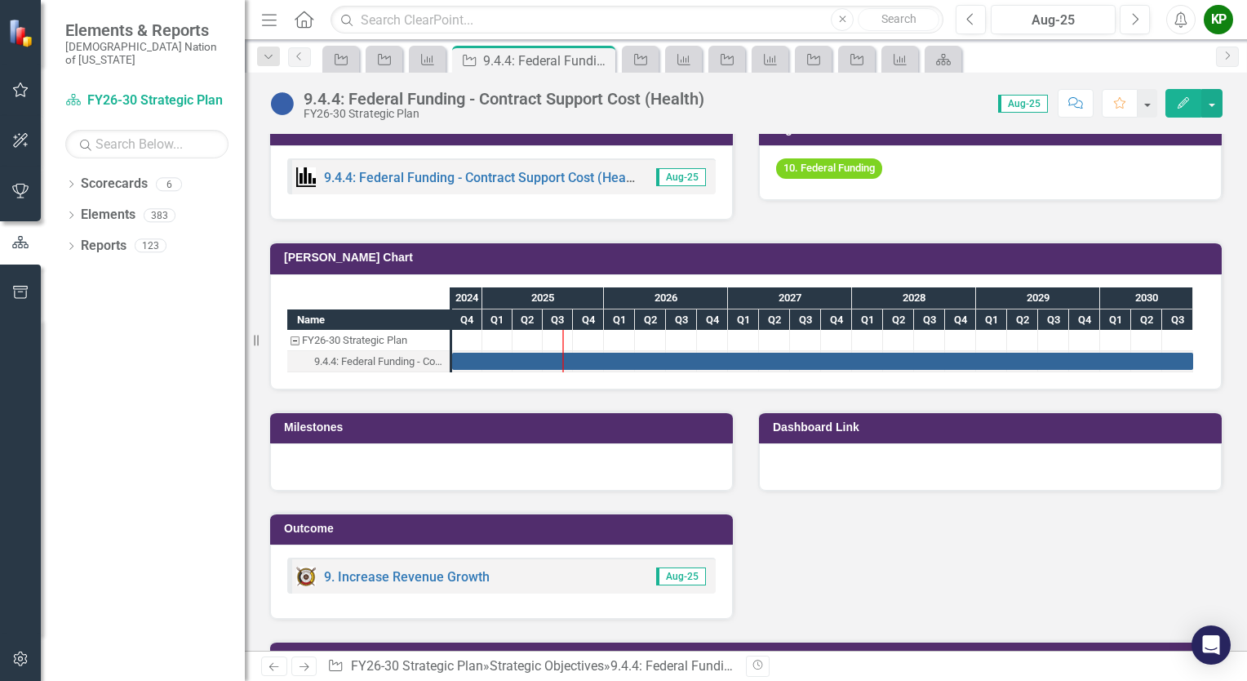
scroll to position [1142, 0]
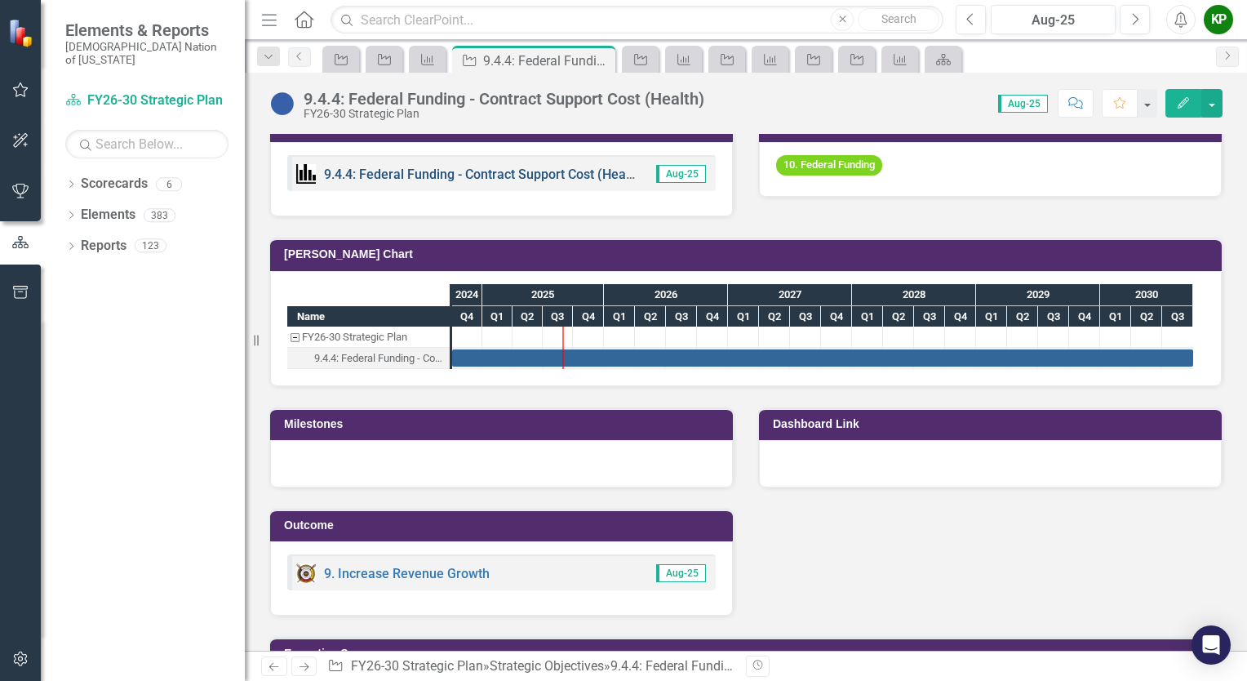
click at [533, 182] on link "9.4.4: Federal Funding - Contract Support Cost (Health) KPIs" at bounding box center [500, 174] width 352 height 16
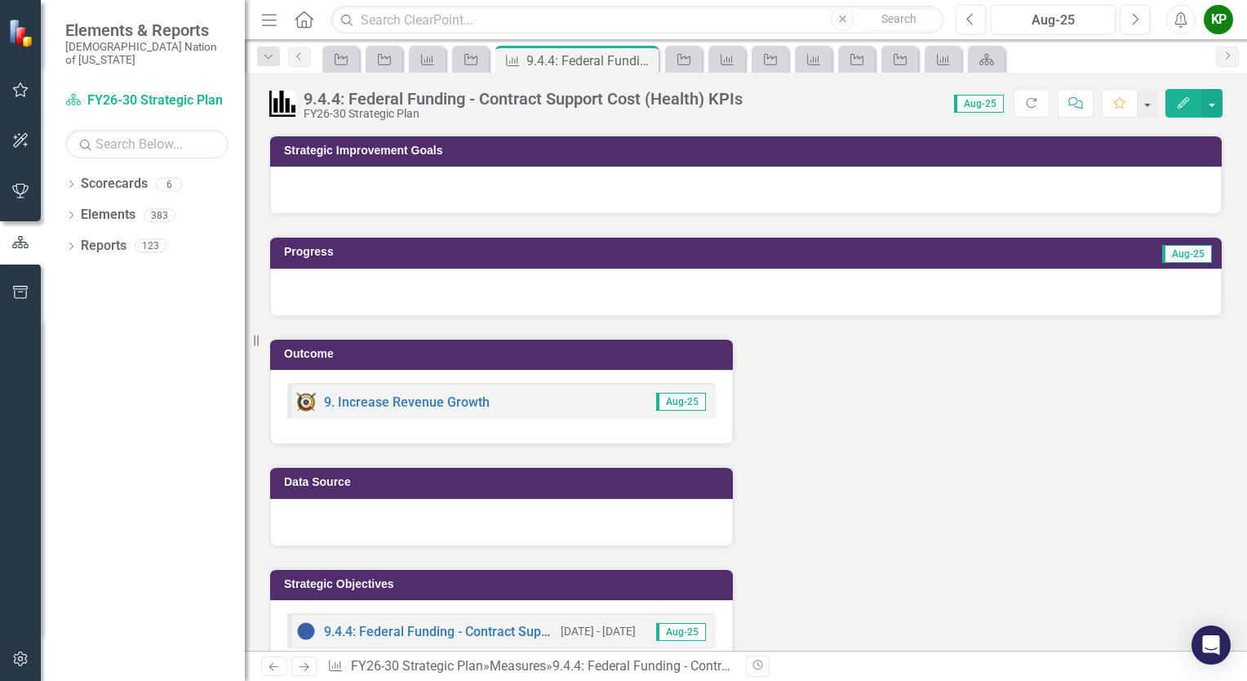
click at [388, 286] on div at bounding box center [746, 291] width 952 height 47
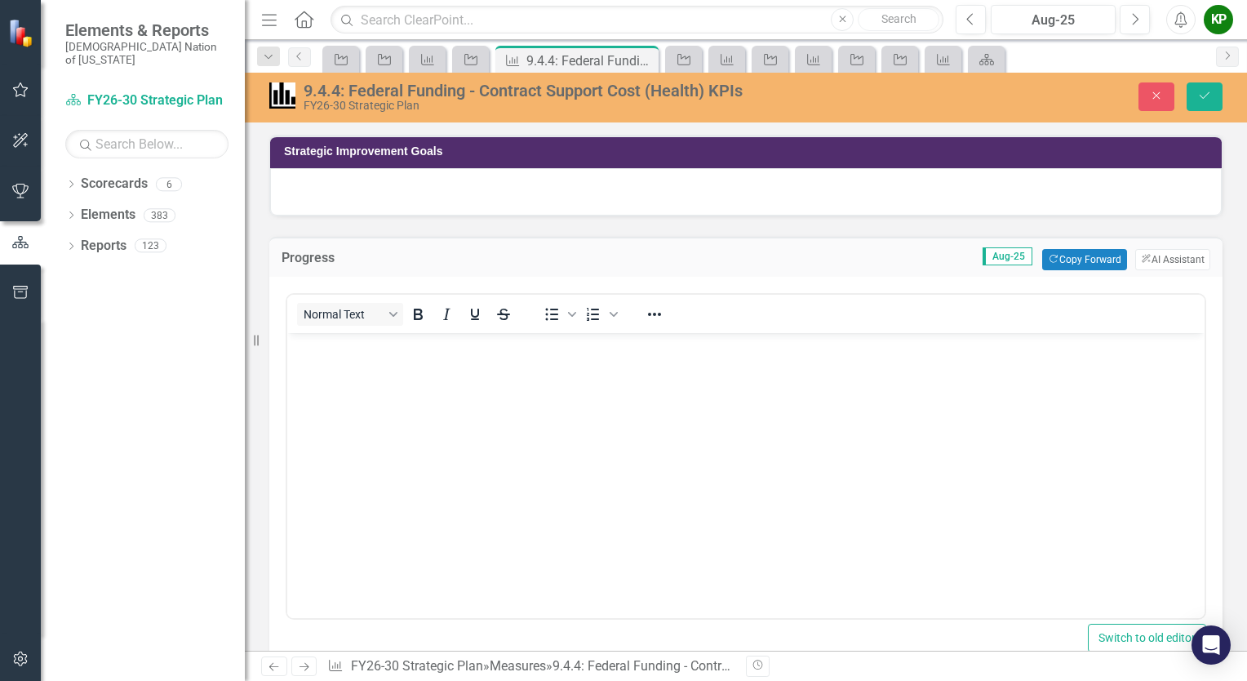
click at [412, 330] on div "Normal Text To open the popup, press Shift+Enter To open the popup, press Shift…" at bounding box center [745, 314] width 917 height 38
click at [407, 350] on p "Rich Text Area. Press ALT-0 for help." at bounding box center [745, 346] width 909 height 20
click at [1208, 101] on icon "Save" at bounding box center [1204, 95] width 15 height 11
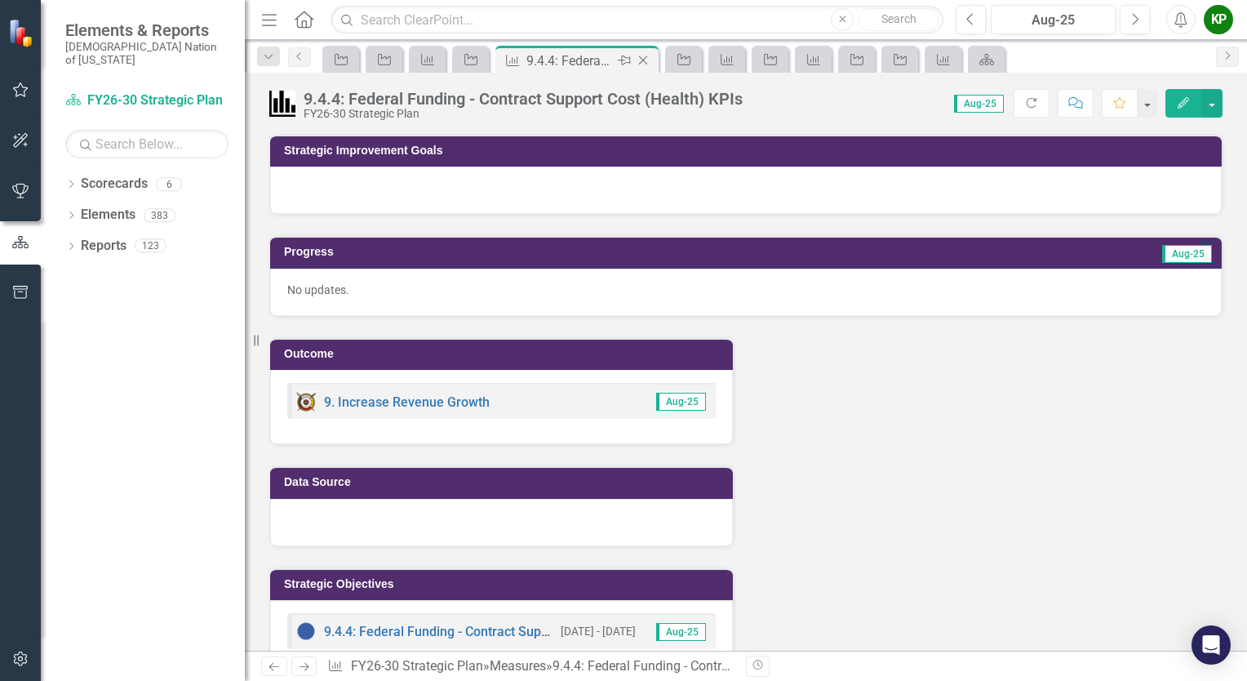
click at [644, 60] on icon "Close" at bounding box center [643, 60] width 16 height 13
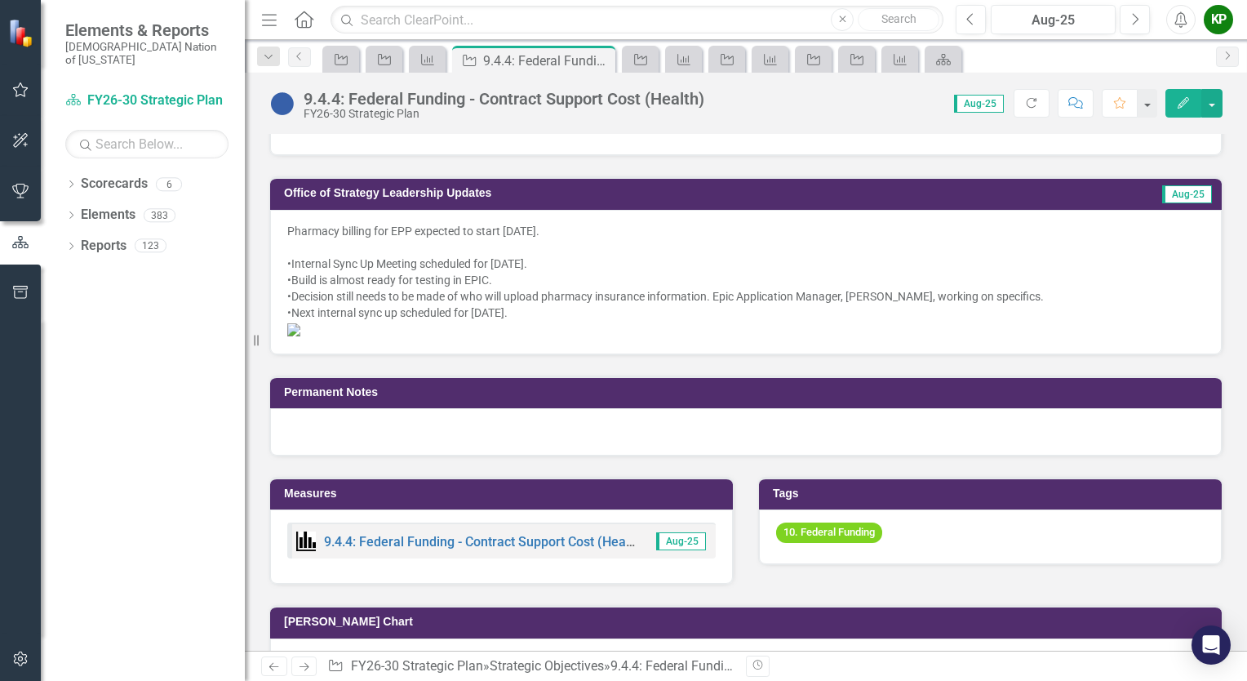
scroll to position [734, 0]
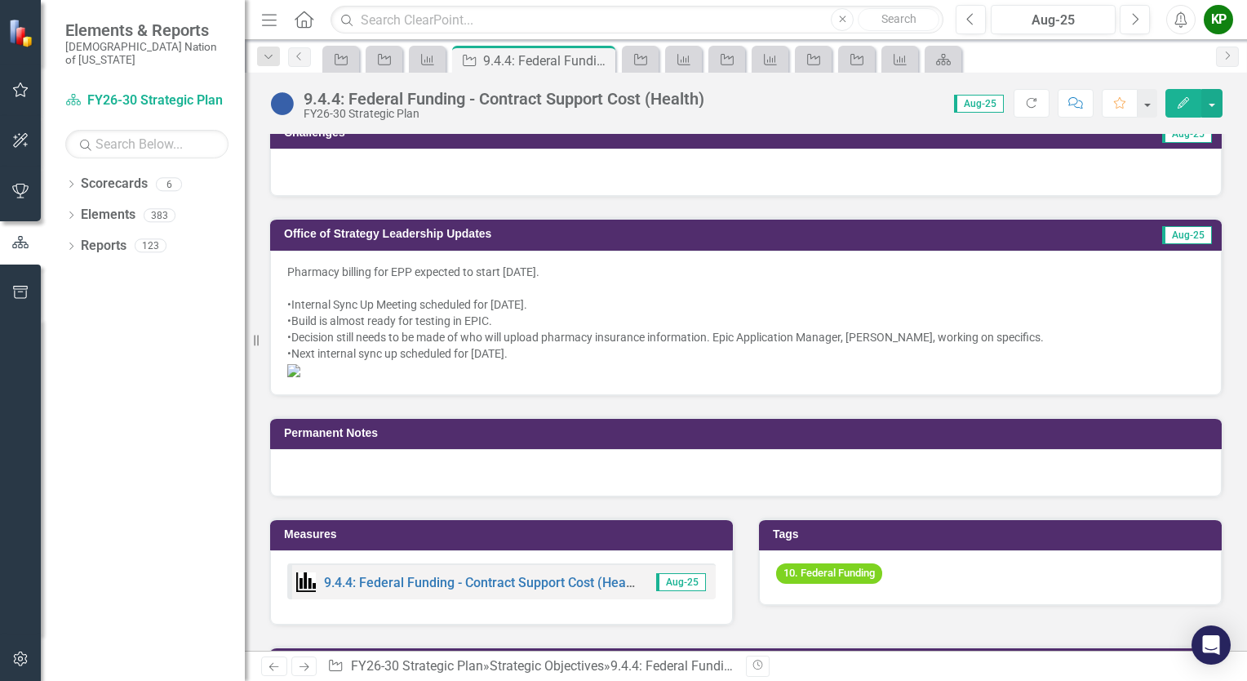
click at [520, 299] on div "•Internal Sync Up Meeting scheduled for August 18, 2025." at bounding box center [745, 304] width 917 height 16
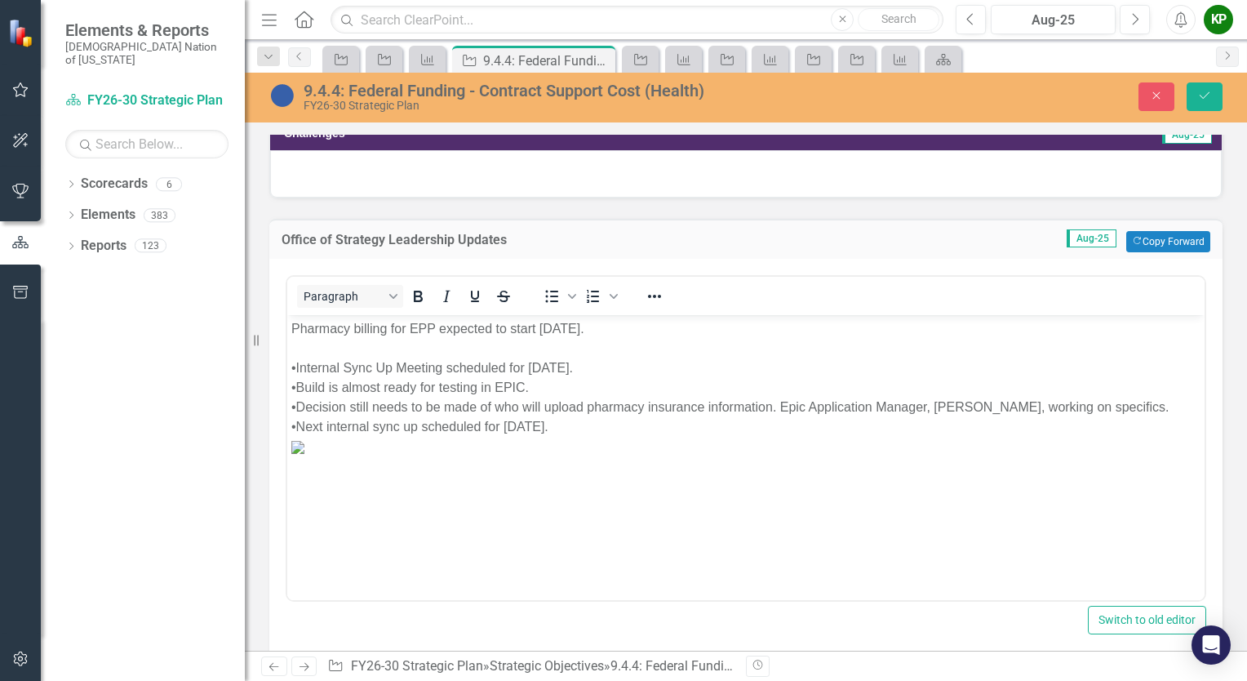
scroll to position [0, 0]
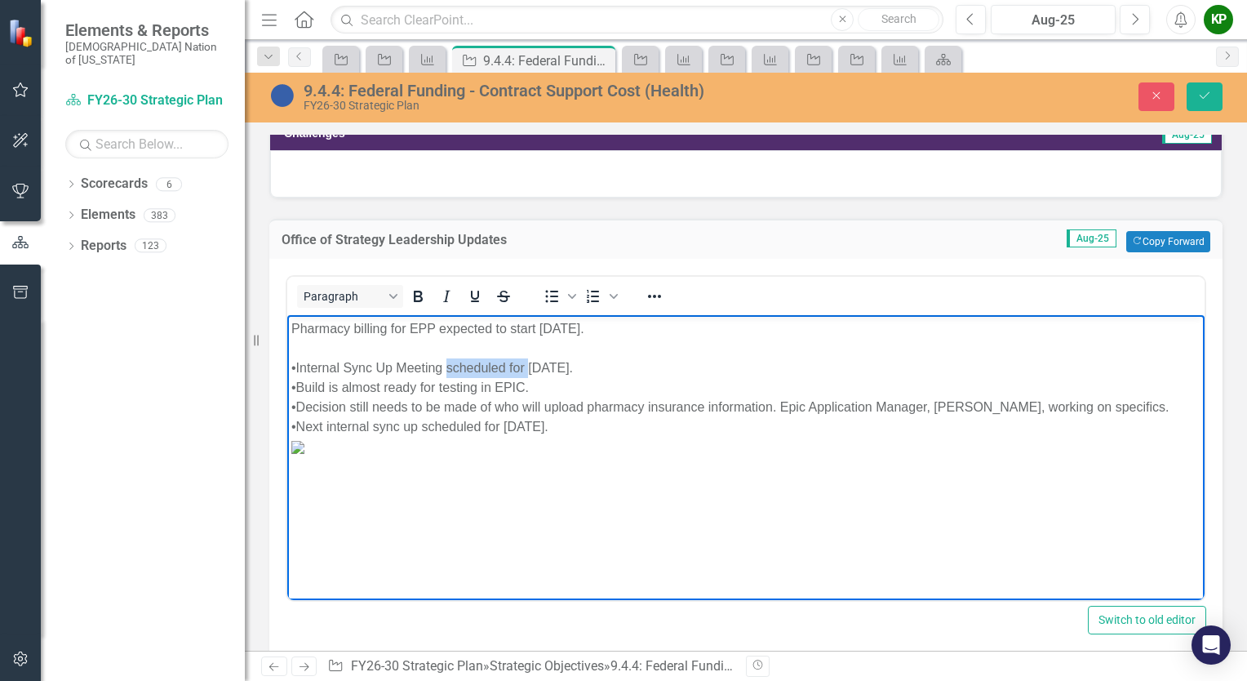
drag, startPoint x: 527, startPoint y: 365, endPoint x: 446, endPoint y: 374, distance: 82.1
click at [446, 374] on div "•Internal Sync Up Meeting scheduled for August 18, 2025." at bounding box center [745, 367] width 909 height 20
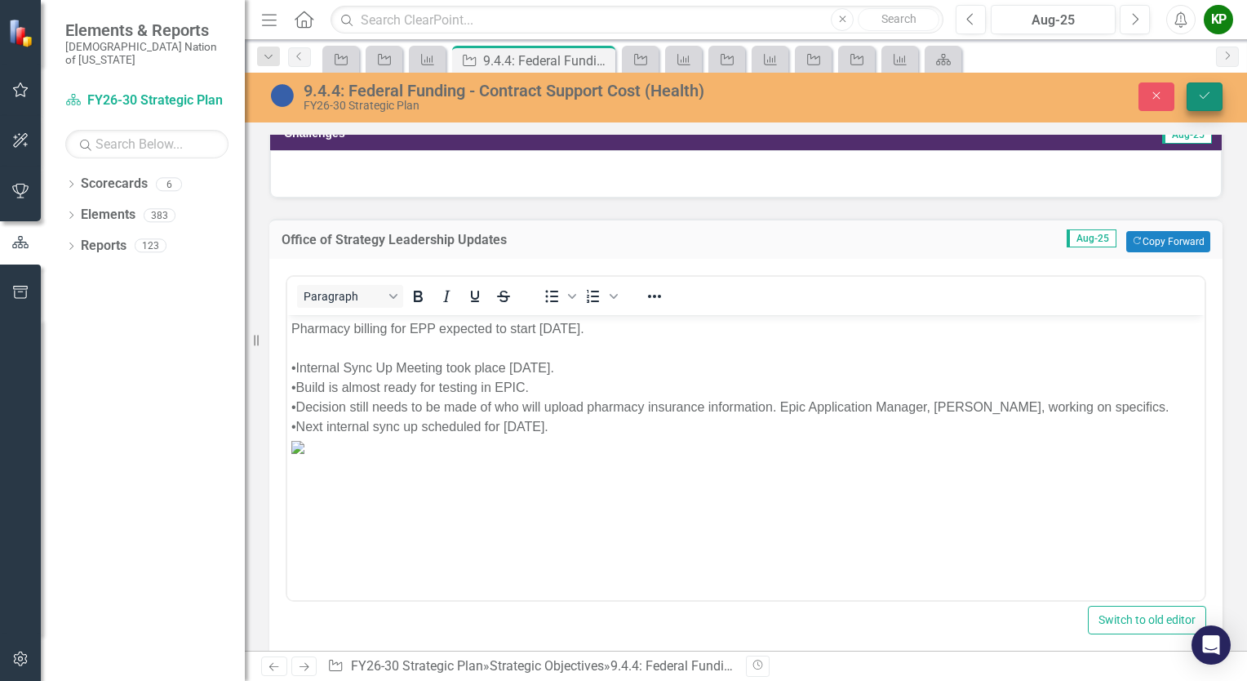
click at [1211, 96] on button "Save" at bounding box center [1205, 96] width 36 height 29
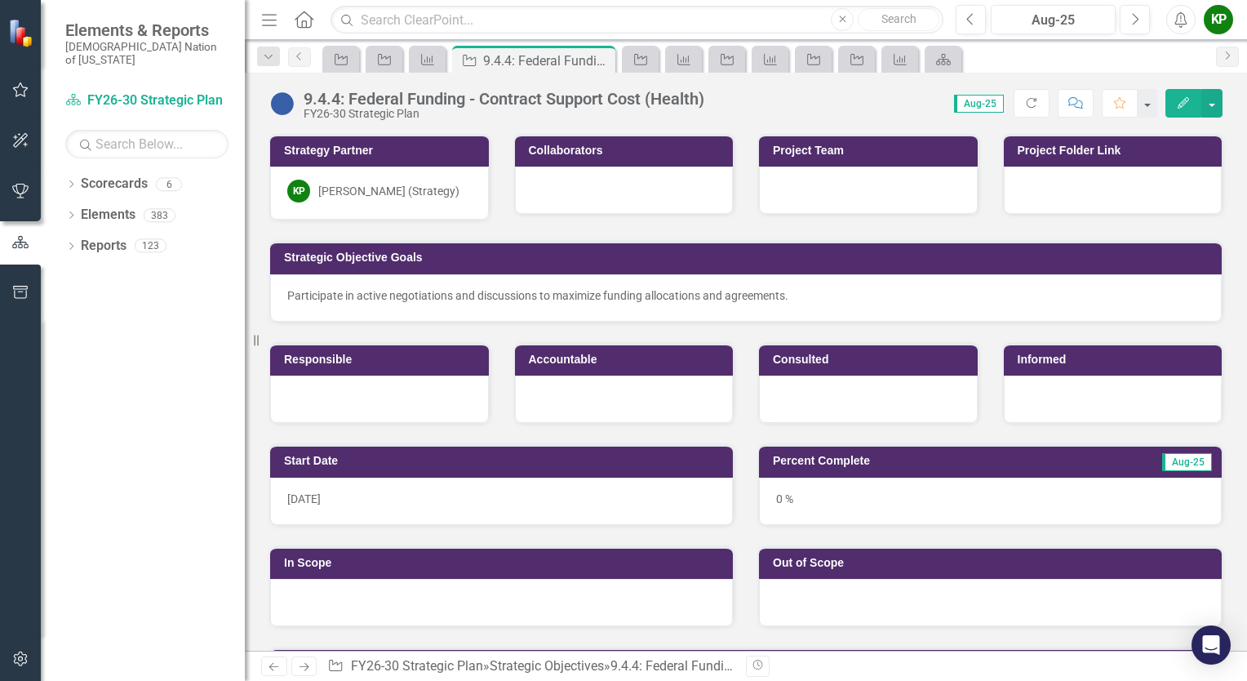
click at [480, 266] on td "Strategic Objective Goals" at bounding box center [748, 259] width 929 height 24
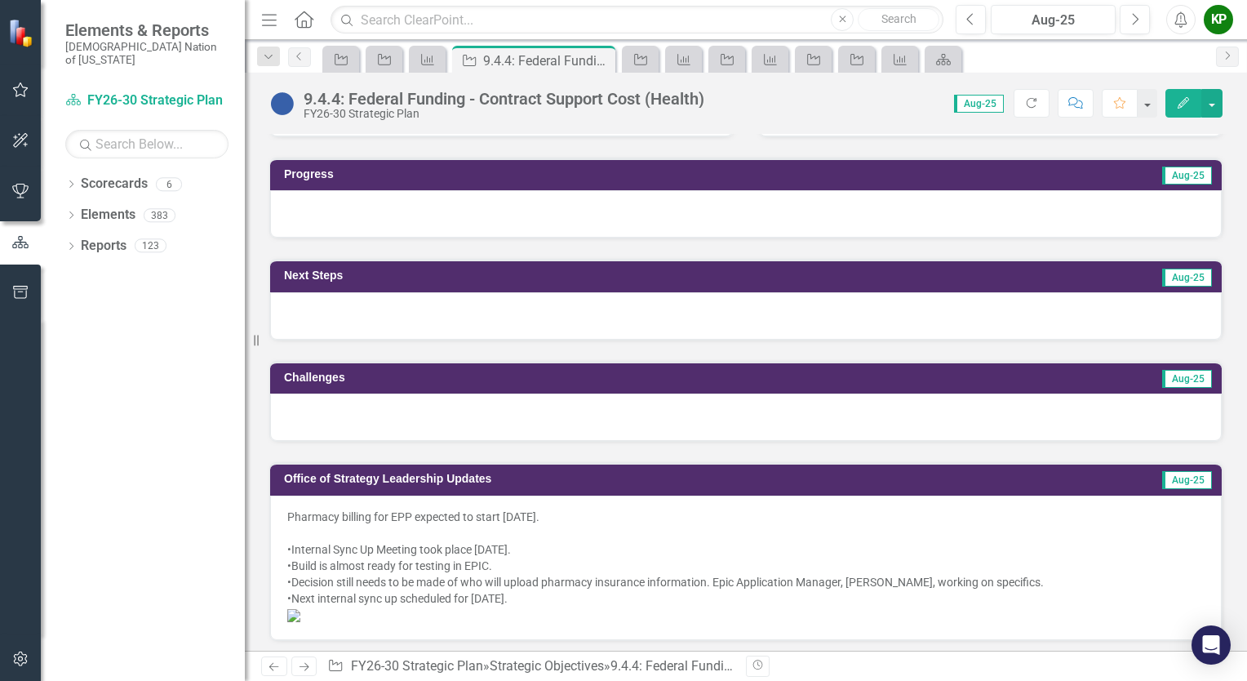
scroll to position [571, 0]
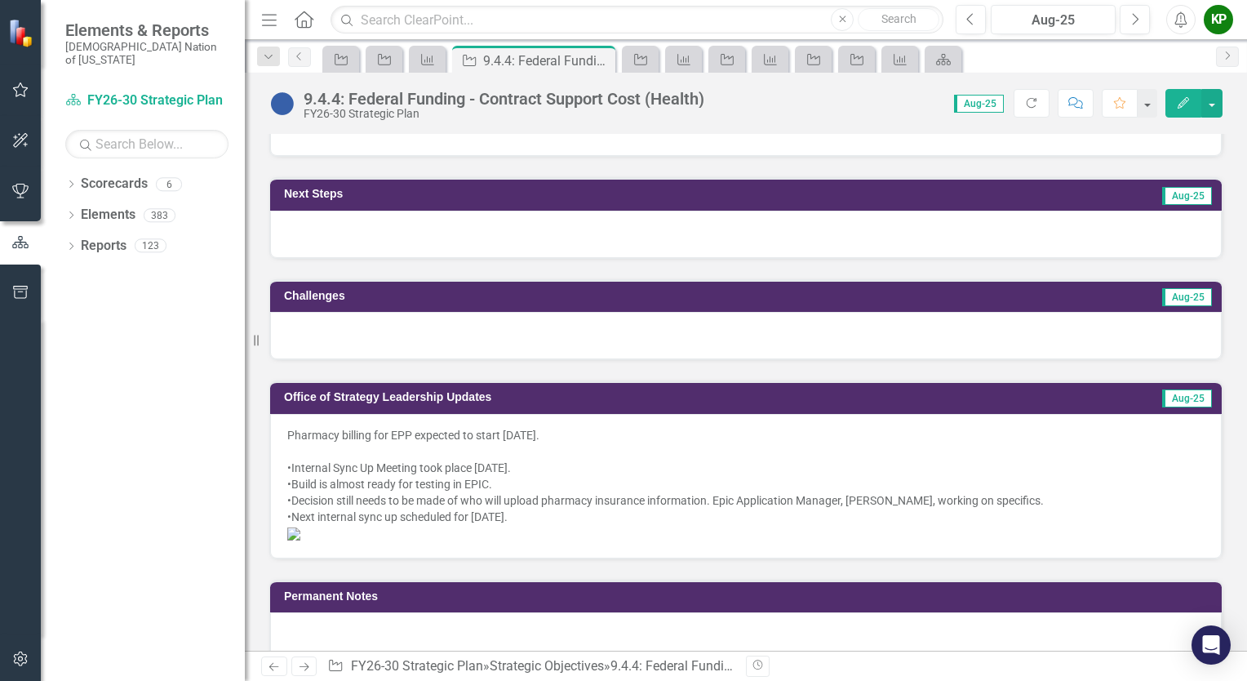
click at [574, 517] on div "•Next internal sync up scheduled for September 11, 2025." at bounding box center [745, 516] width 917 height 16
click at [575, 517] on div "•Next internal sync up scheduled for September 11, 2025." at bounding box center [745, 516] width 917 height 16
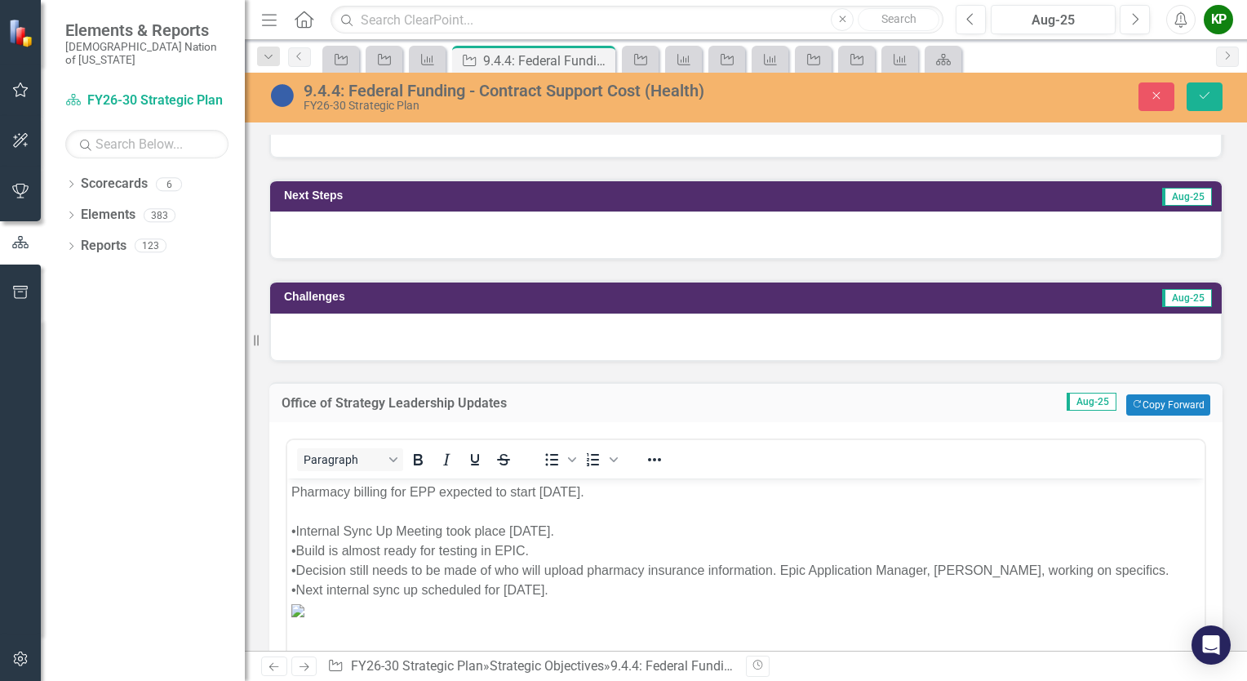
scroll to position [0, 0]
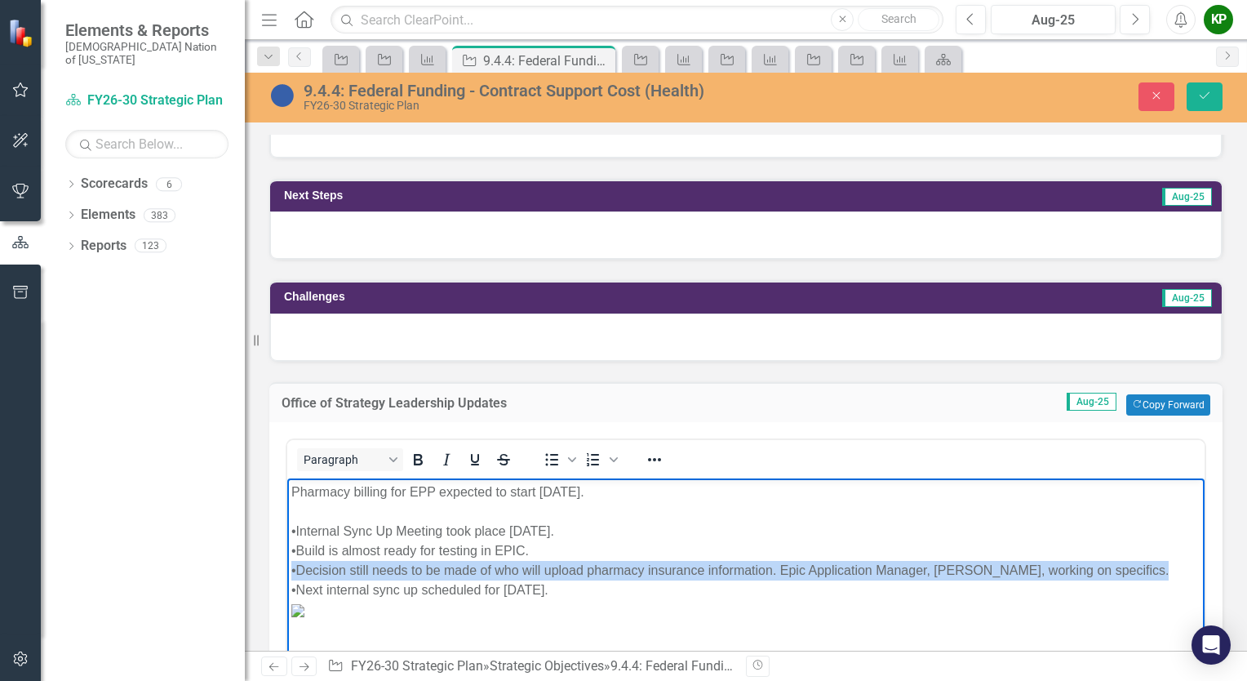
drag, startPoint x: 1151, startPoint y: 572, endPoint x: 289, endPoint y: 572, distance: 861.7
click at [289, 572] on body "Pharmacy billing for EPP expected to start October 1, 2025. •Internal Sync Up M…" at bounding box center [745, 599] width 917 height 245
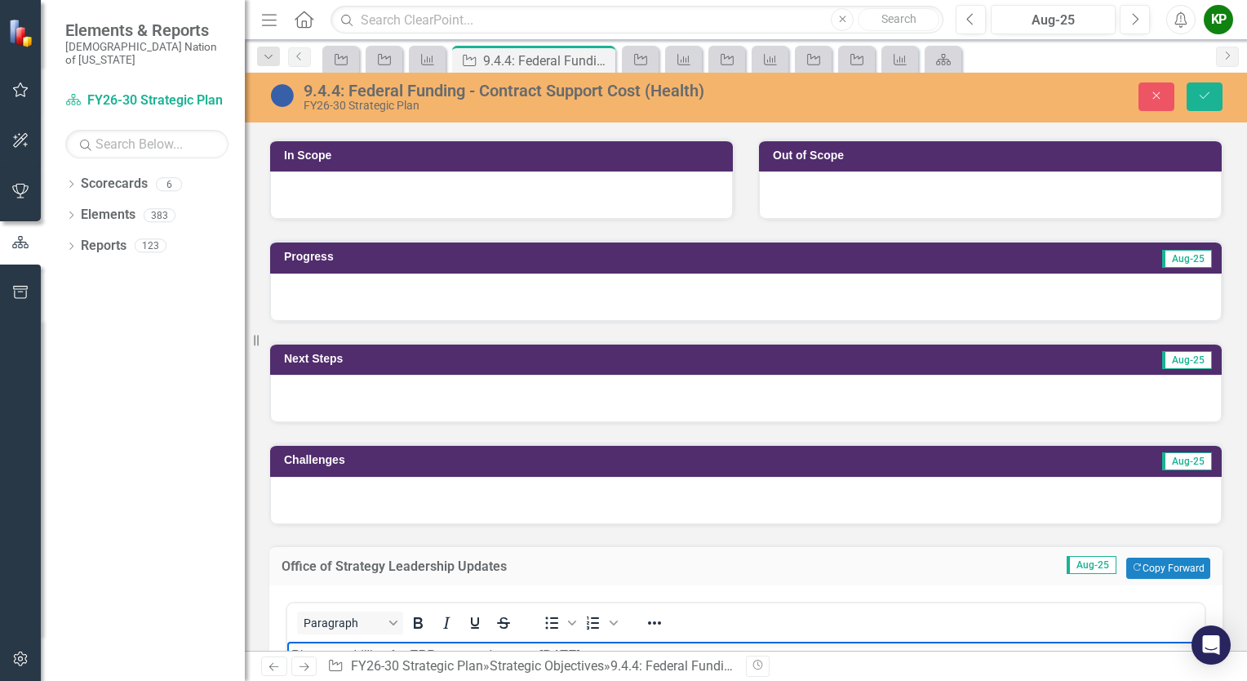
scroll to position [408, 0]
click at [356, 391] on div at bounding box center [746, 398] width 952 height 47
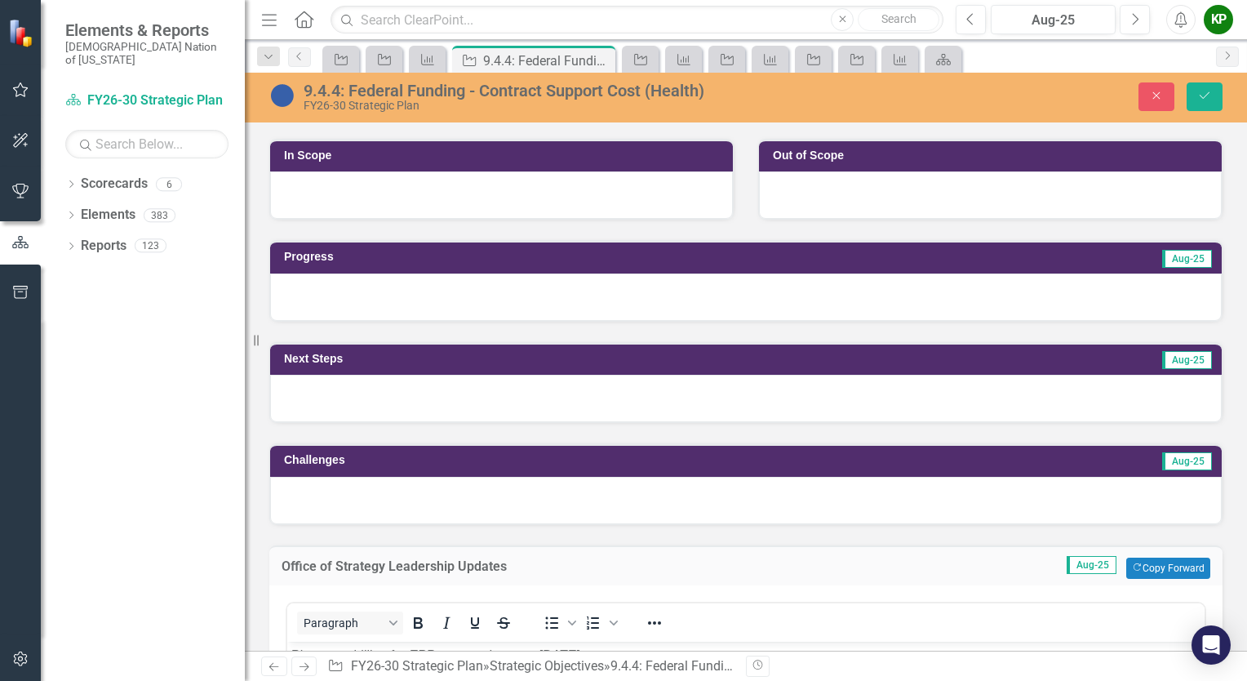
click at [356, 391] on div at bounding box center [746, 398] width 952 height 47
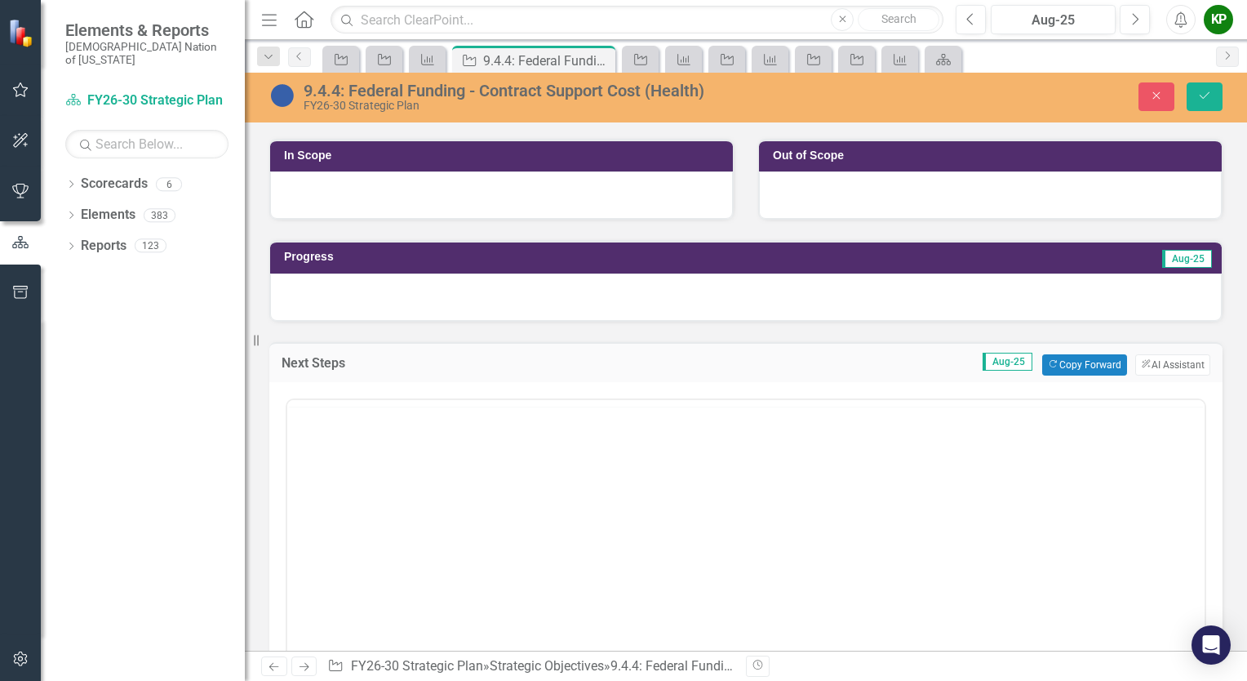
scroll to position [0, 0]
drag, startPoint x: 351, startPoint y: 483, endPoint x: 365, endPoint y: 491, distance: 16.1
click at [351, 481] on body "Rich Text Area. Press ALT-0 for help." at bounding box center [745, 559] width 917 height 245
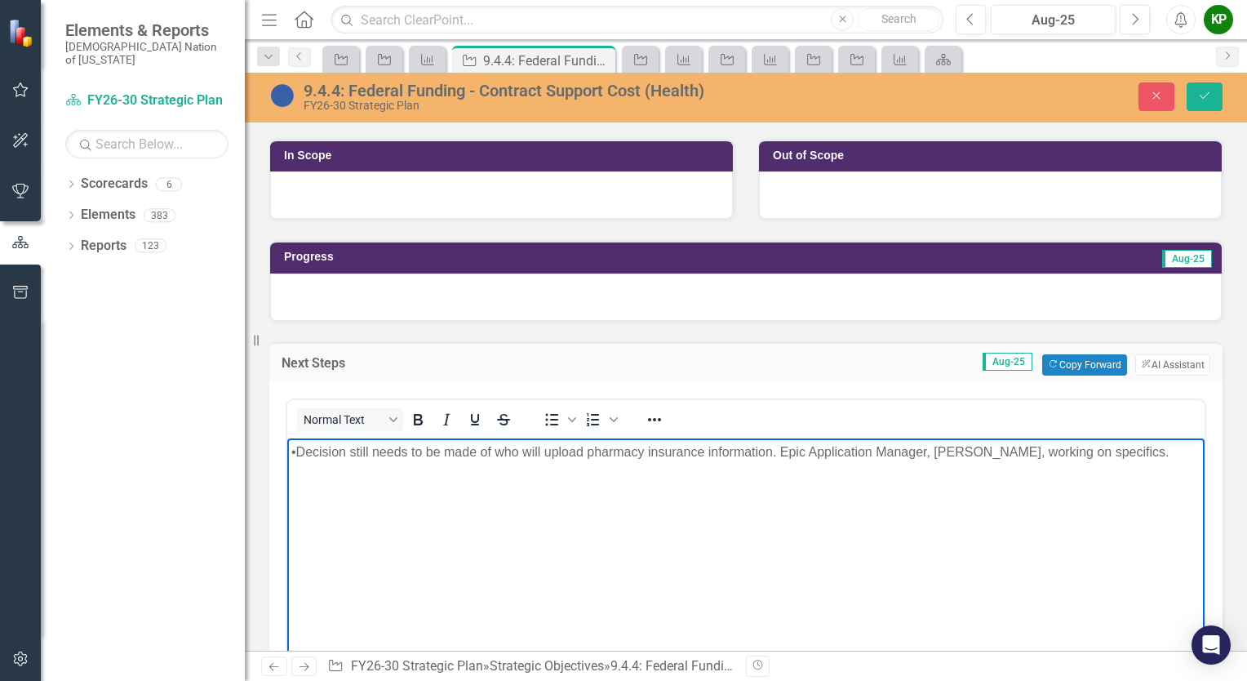
click at [297, 451] on p "•Decision still needs to be made of who will upload pharmacy insurance informat…" at bounding box center [745, 451] width 909 height 20
click at [366, 451] on p "Decision still needs to be made of who will upload pharmacy insurance informati…" at bounding box center [745, 451] width 909 height 20
click at [558, 302] on div at bounding box center [746, 296] width 952 height 47
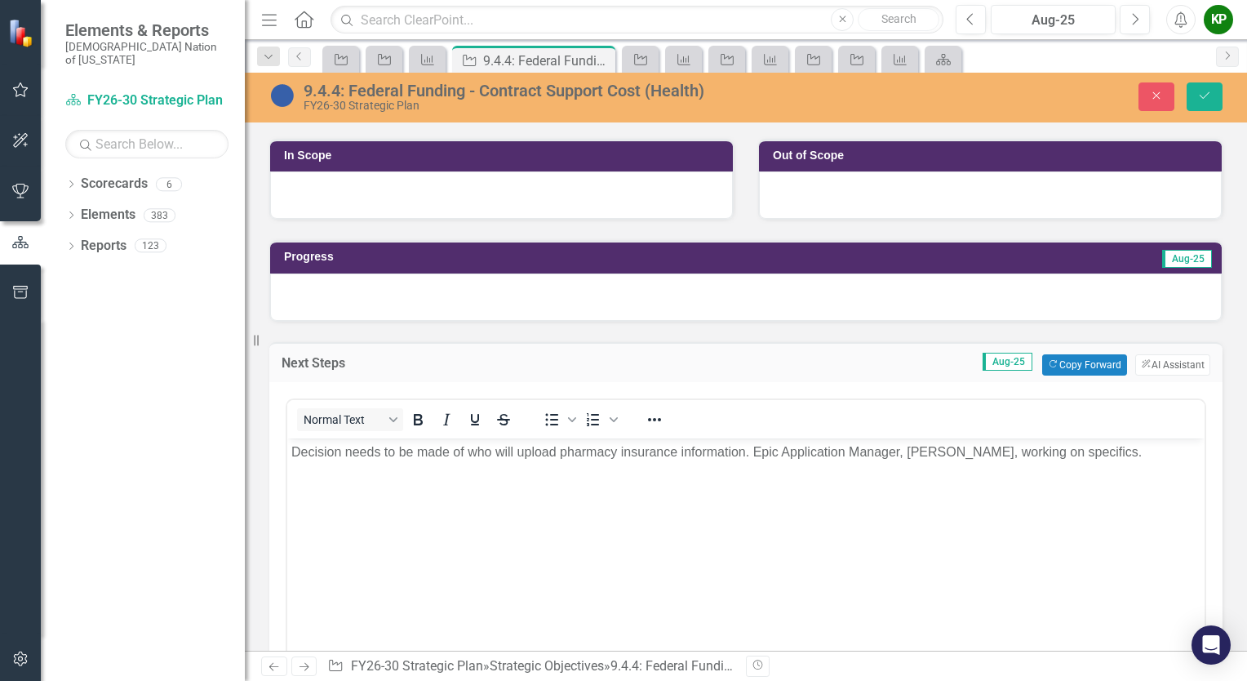
click at [558, 302] on div at bounding box center [746, 296] width 952 height 47
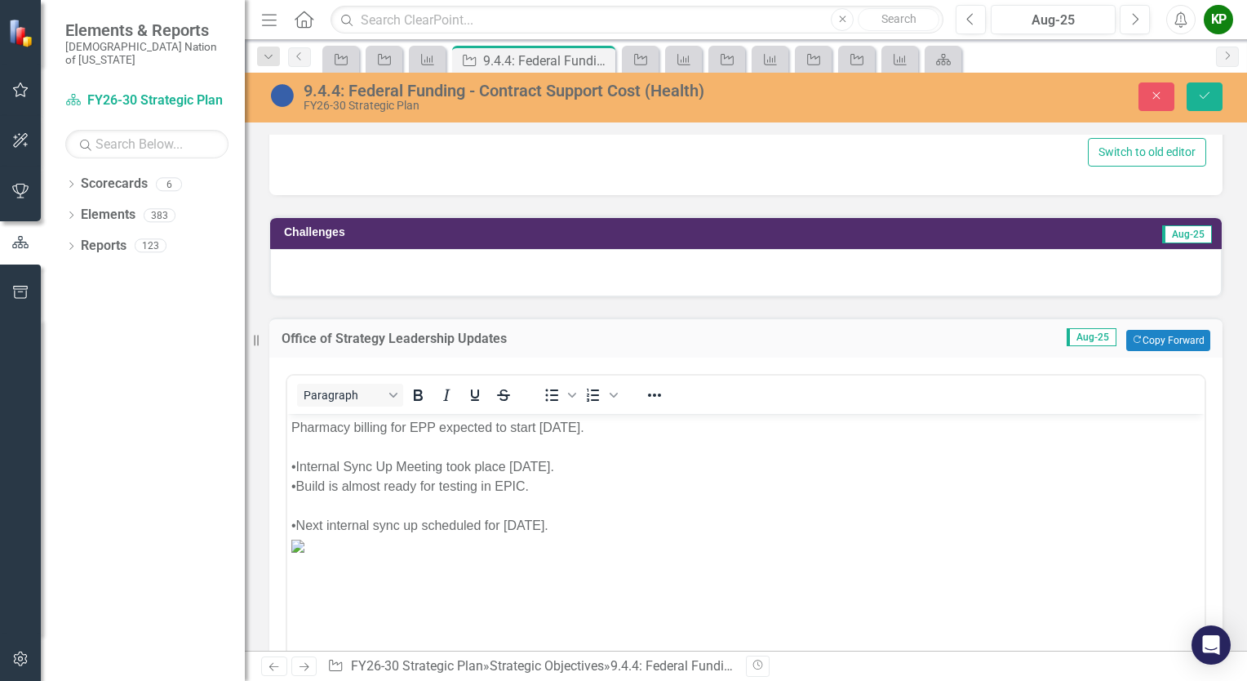
scroll to position [1387, 0]
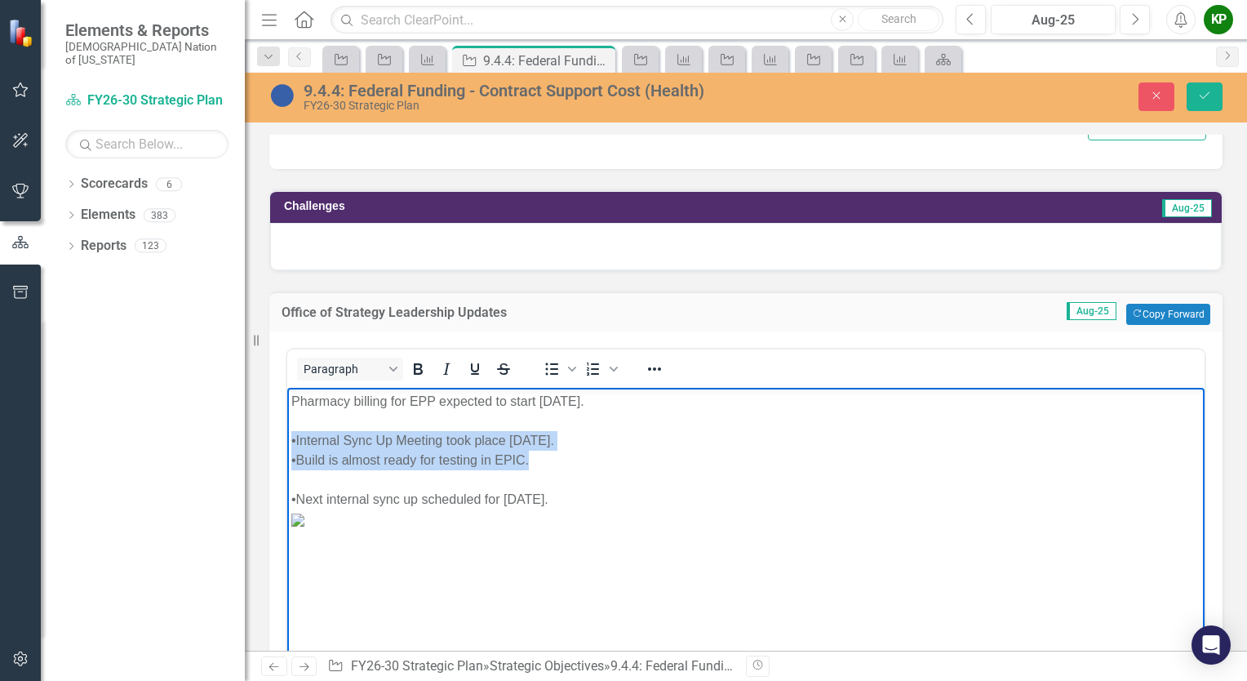
drag, startPoint x: 580, startPoint y: 455, endPoint x: 287, endPoint y: 437, distance: 293.5
click at [287, 437] on body "Pharmacy billing for EPP expected to start October 1, 2025. •Internal Sync Up M…" at bounding box center [745, 509] width 917 height 245
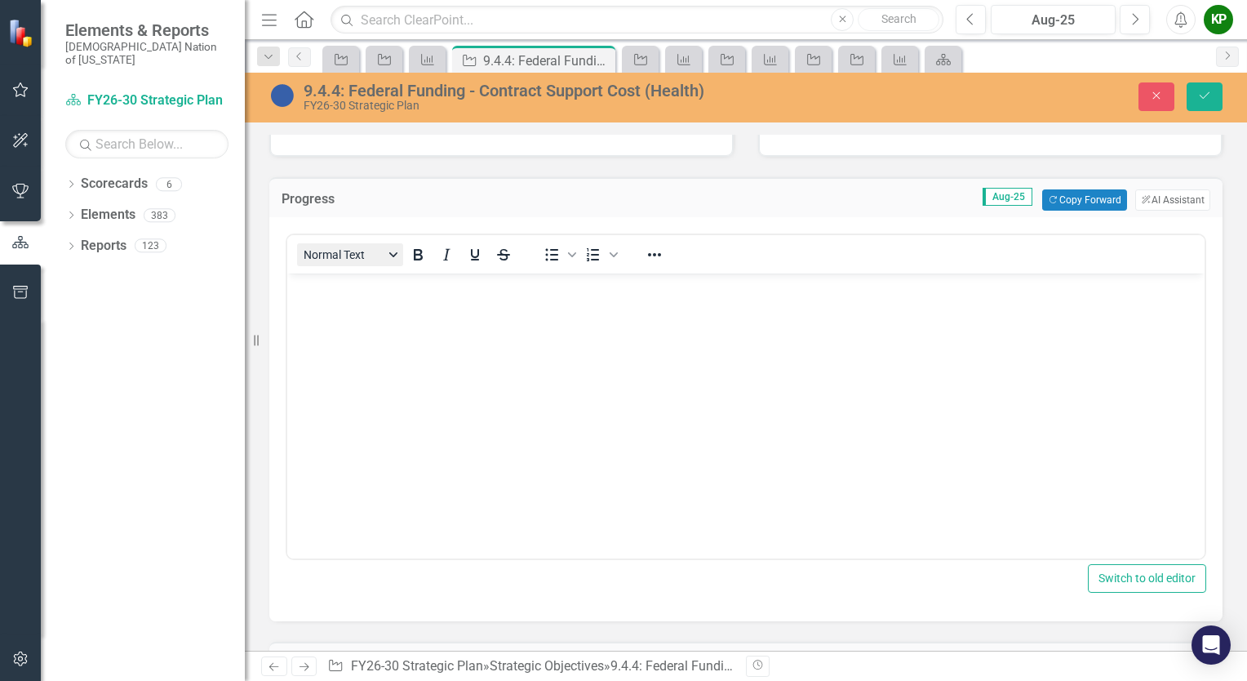
scroll to position [326, 0]
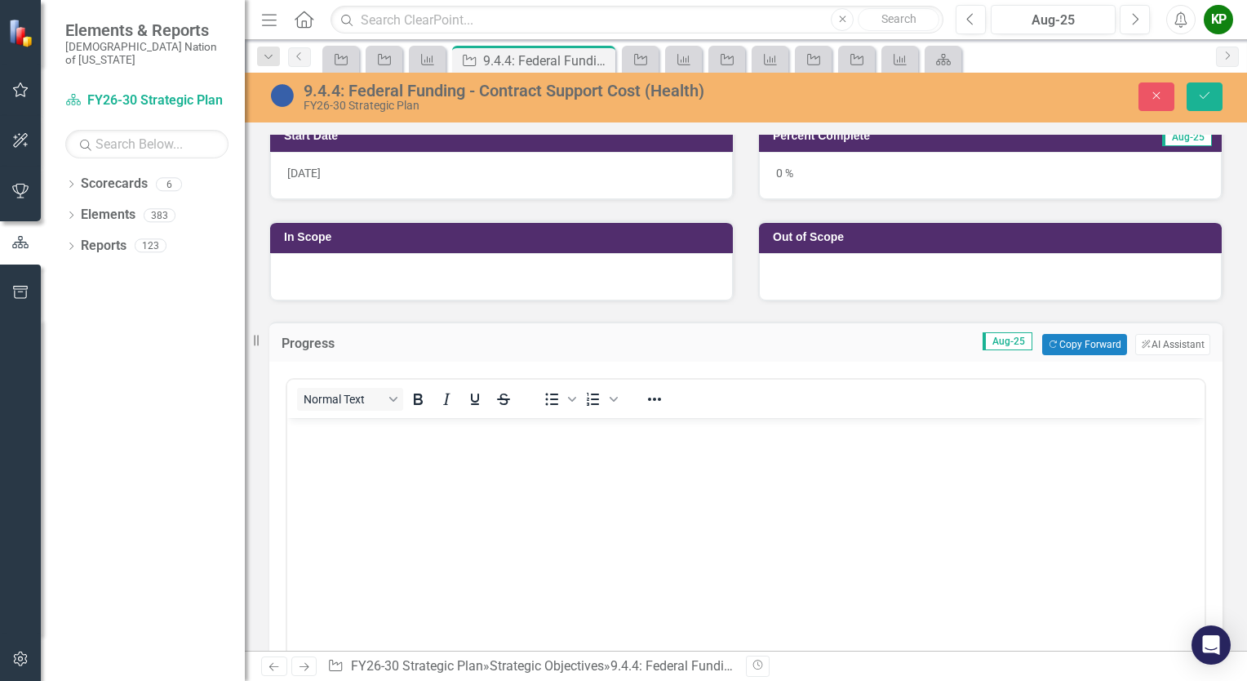
click at [366, 447] on body "Rich Text Area. Press ALT-0 for help." at bounding box center [745, 540] width 917 height 245
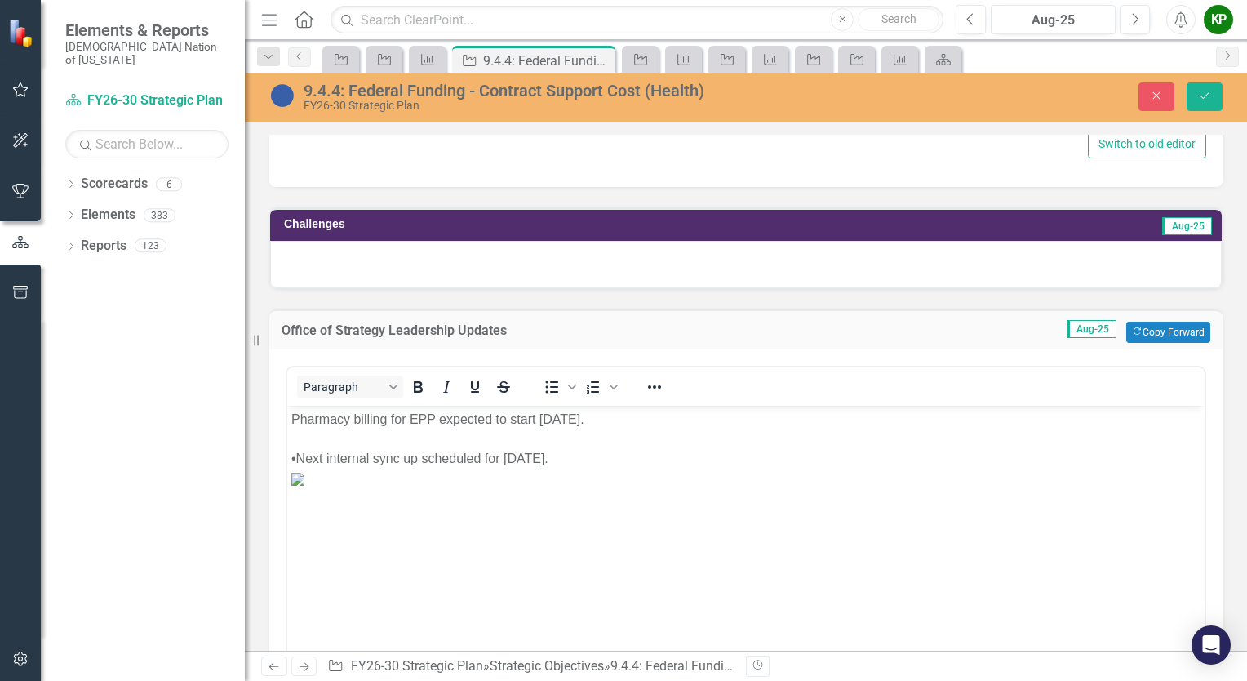
scroll to position [1387, 0]
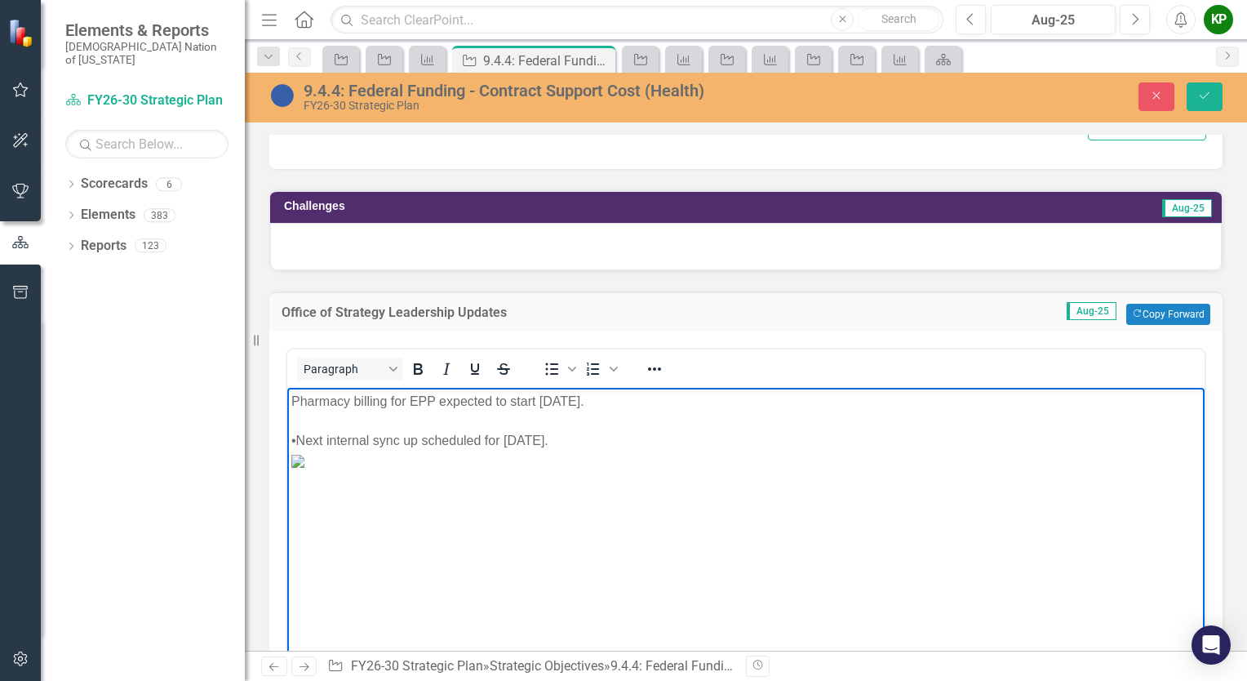
drag, startPoint x: 643, startPoint y: 441, endPoint x: 571, endPoint y: 818, distance: 383.8
click at [287, 438] on html "Pharmacy billing for EPP expected to start October 1, 2025. •Next internal sync…" at bounding box center [745, 509] width 917 height 245
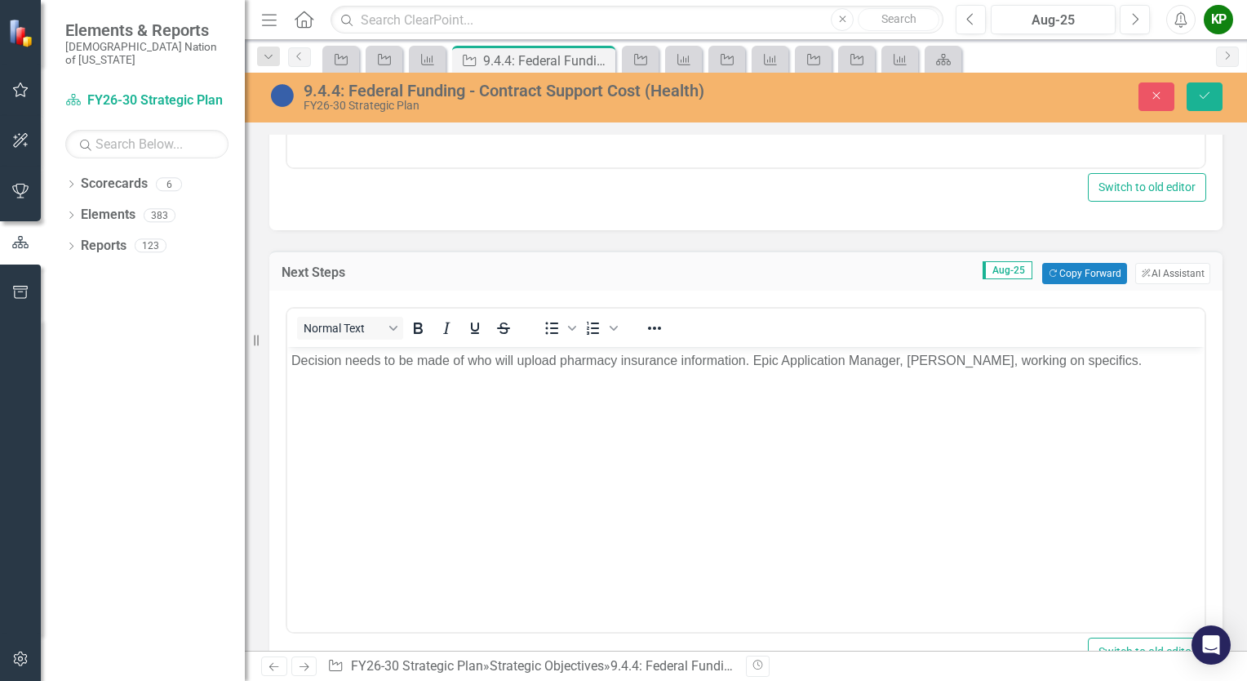
scroll to position [816, 0]
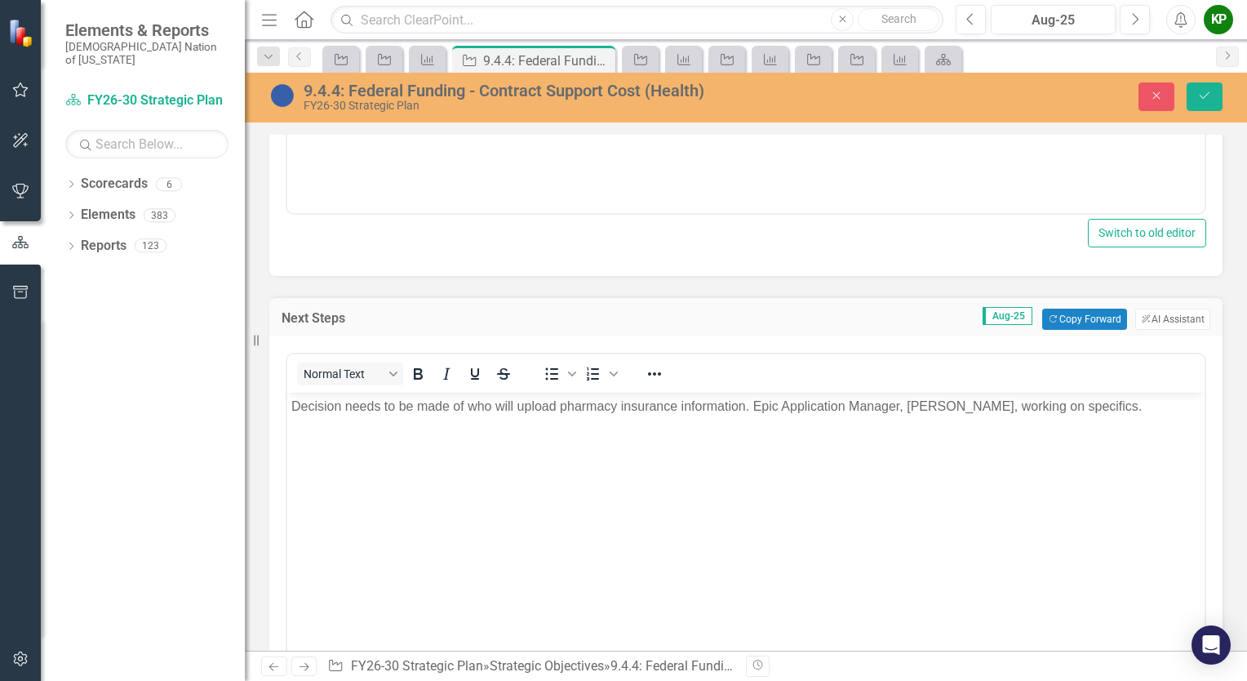
click at [326, 425] on body "Decision needs to be made of who will upload pharmacy insurance information. Ep…" at bounding box center [745, 515] width 917 height 245
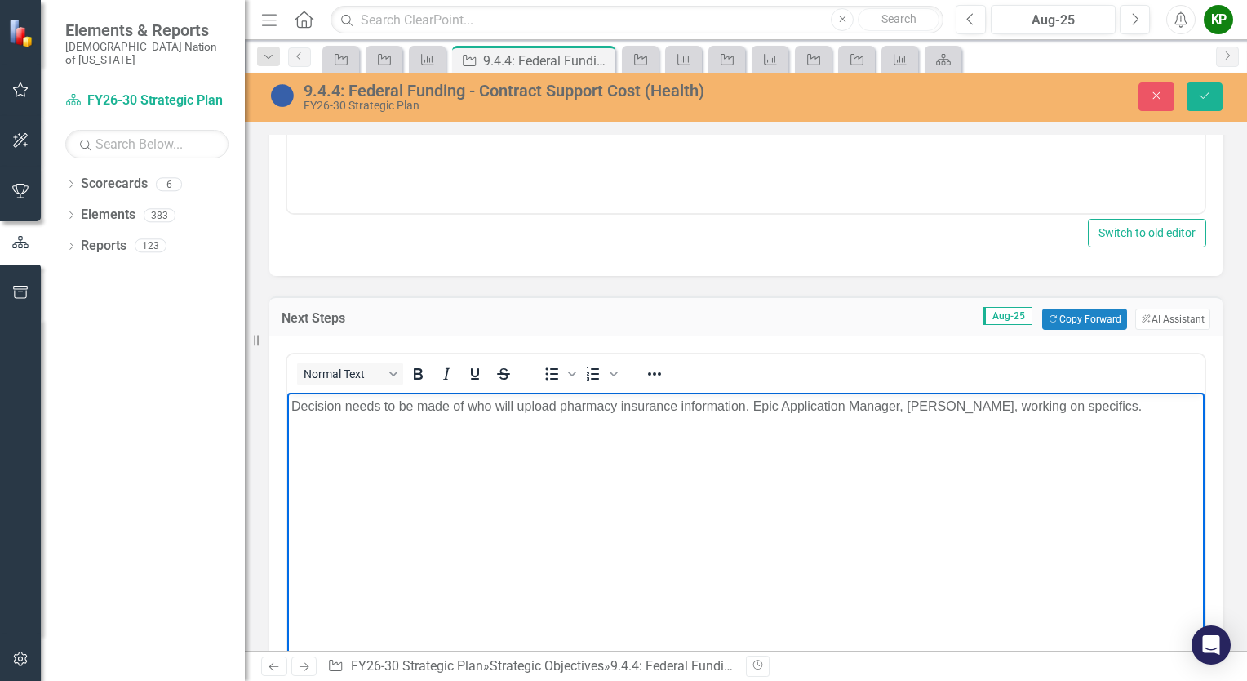
click at [1139, 414] on p "Decision needs to be made of who will upload pharmacy insurance information. Ep…" at bounding box center [745, 407] width 909 height 20
click at [297, 433] on p "•Next internal sync up scheduled for September 11, 2025." at bounding box center [745, 439] width 909 height 20
drag, startPoint x: 292, startPoint y: 411, endPoint x: 660, endPoint y: 464, distance: 371.8
click at [660, 464] on body "Decision needs to be made of who will upload pharmacy insurance information. Ep…" at bounding box center [745, 515] width 917 height 245
click at [553, 367] on icon "Bullet list" at bounding box center [552, 374] width 20 height 20
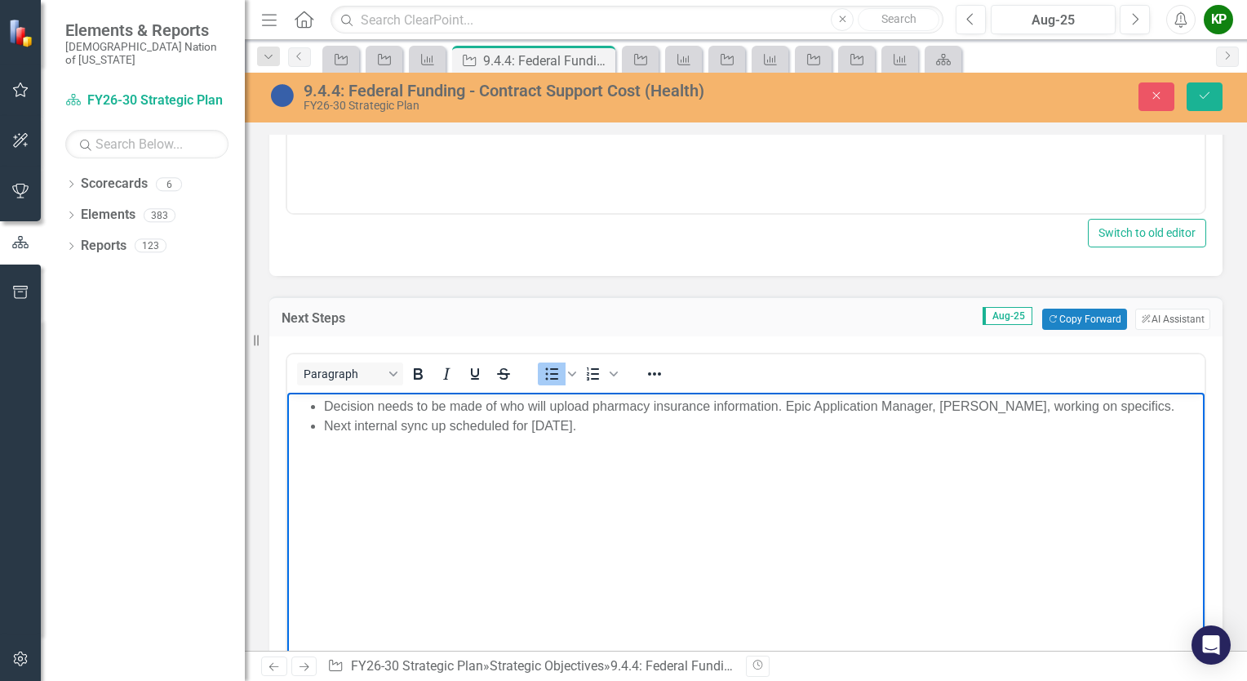
click at [645, 325] on div "Next Steps Aug-25 Copy Forward Copy Forward ClearPoint AI AI Assistant" at bounding box center [745, 316] width 953 height 40
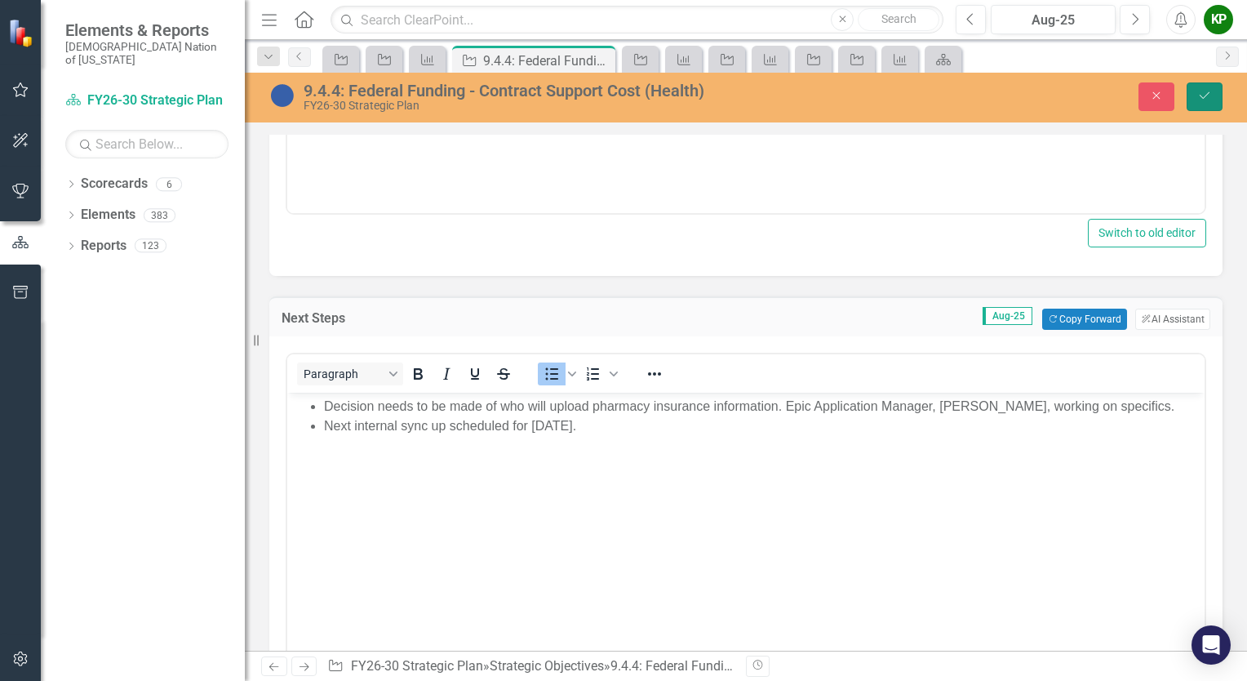
click at [1215, 97] on button "Save" at bounding box center [1205, 96] width 36 height 29
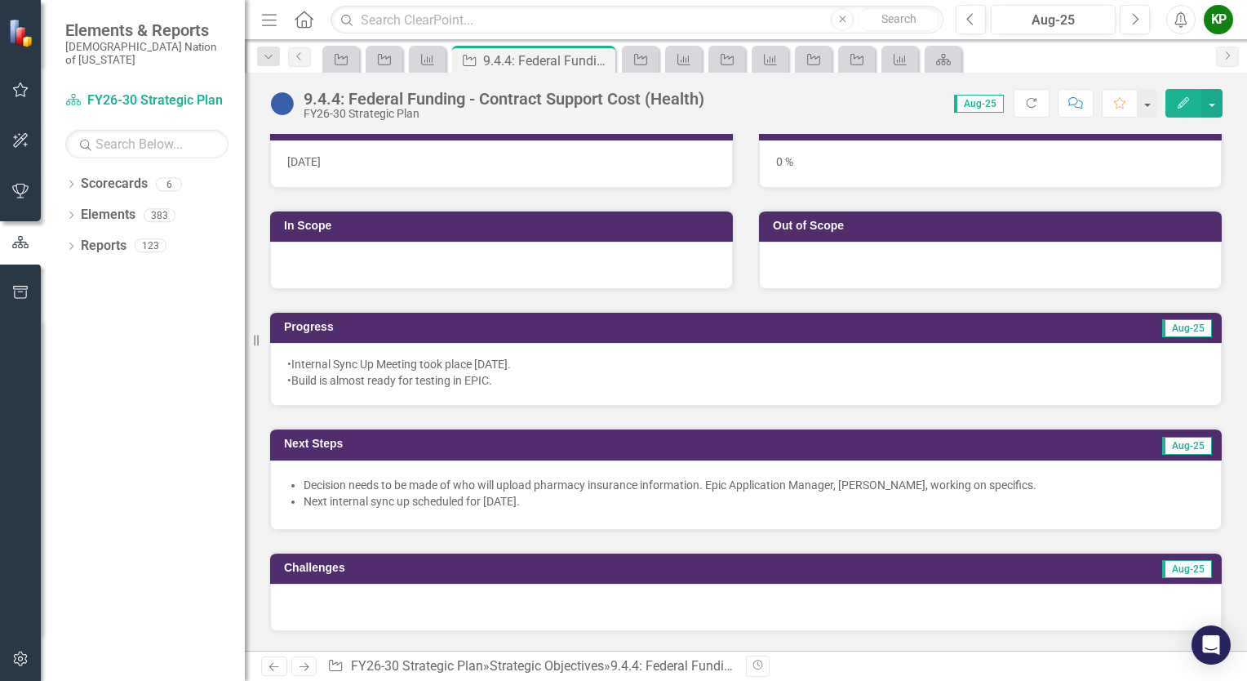
scroll to position [408, 0]
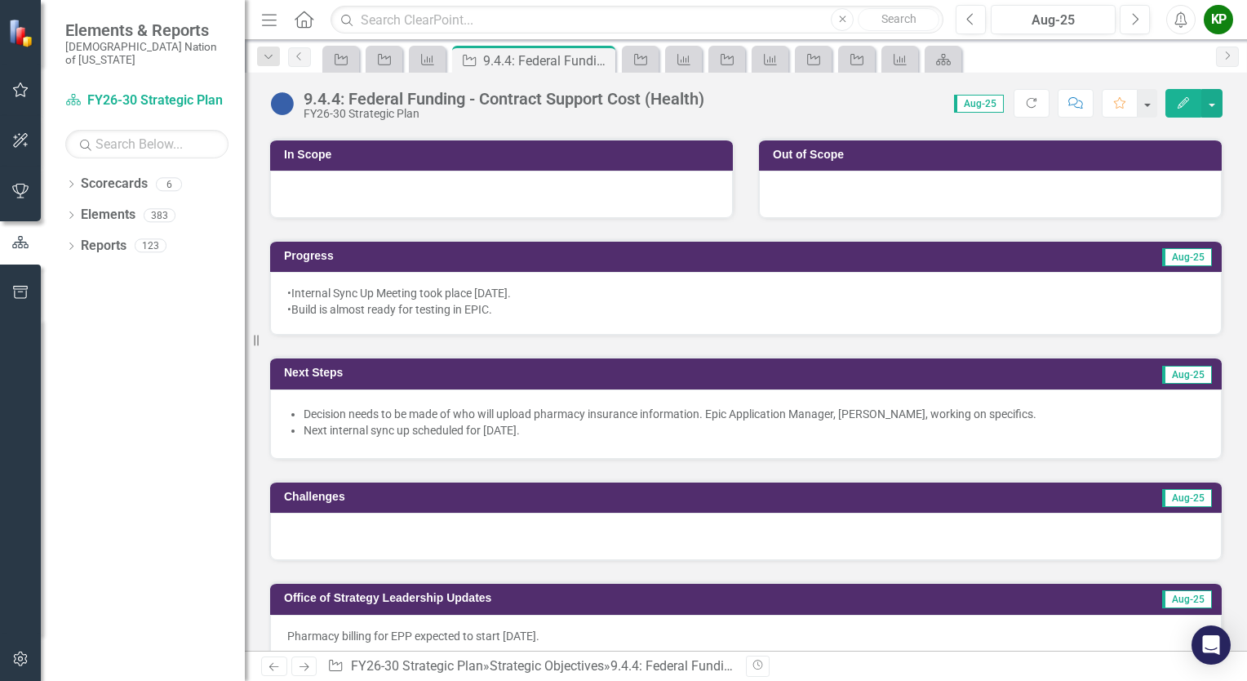
click at [512, 322] on div "•Internal Sync Up Meeting took place August 18, 2025. •Build is almost ready fo…" at bounding box center [746, 303] width 952 height 63
click at [509, 319] on div "•Internal Sync Up Meeting took place August 18, 2025. •Build is almost ready fo…" at bounding box center [746, 303] width 952 height 63
click at [486, 295] on div "•Internal Sync Up Meeting took place August 18, 2025." at bounding box center [745, 293] width 917 height 16
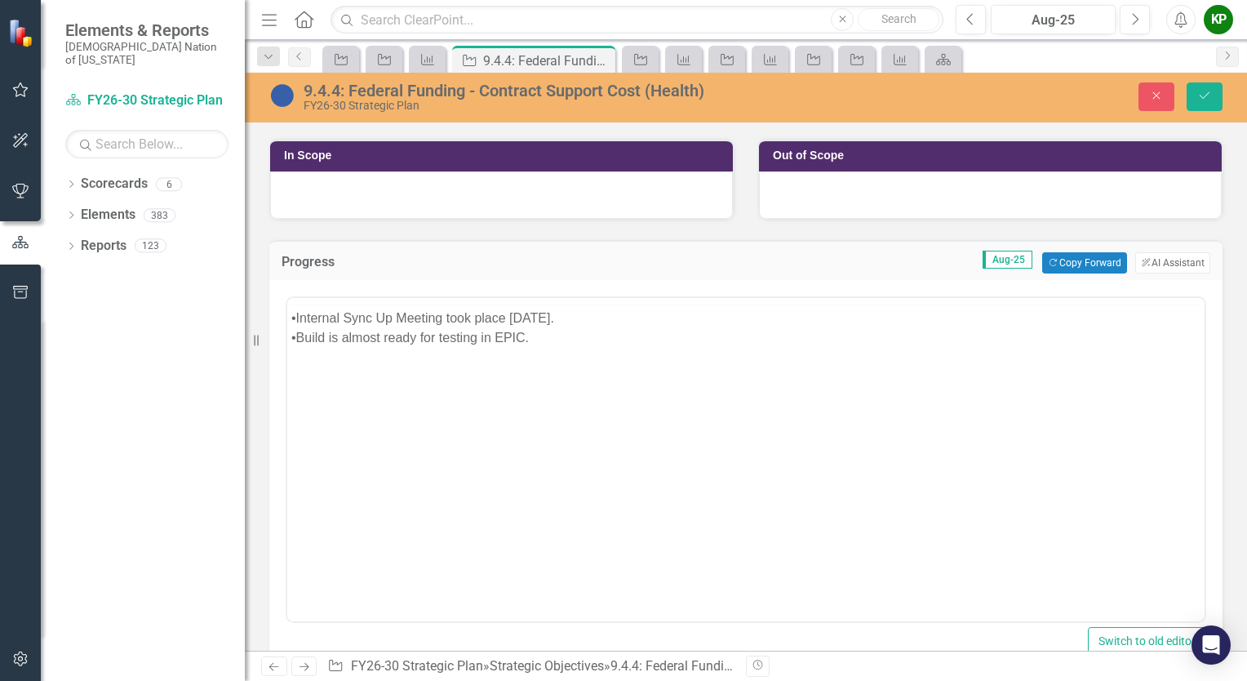
scroll to position [0, 0]
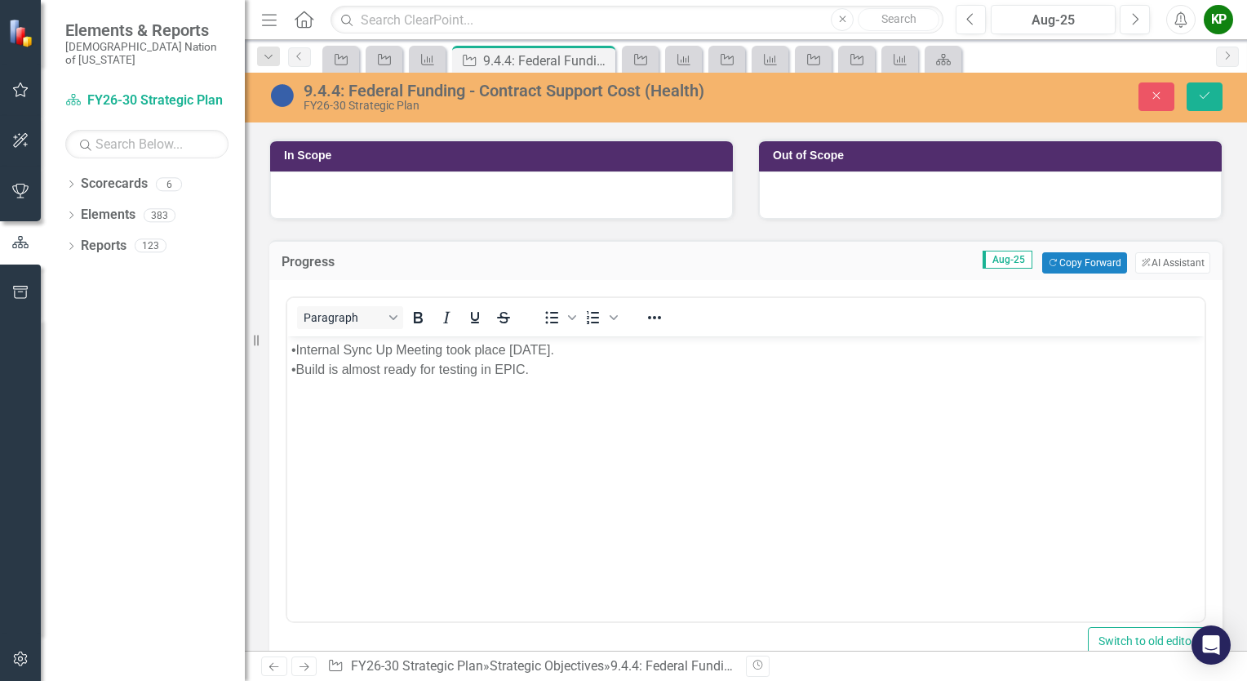
click at [298, 348] on div "•Internal Sync Up Meeting took place August 18, 2025." at bounding box center [745, 350] width 909 height 20
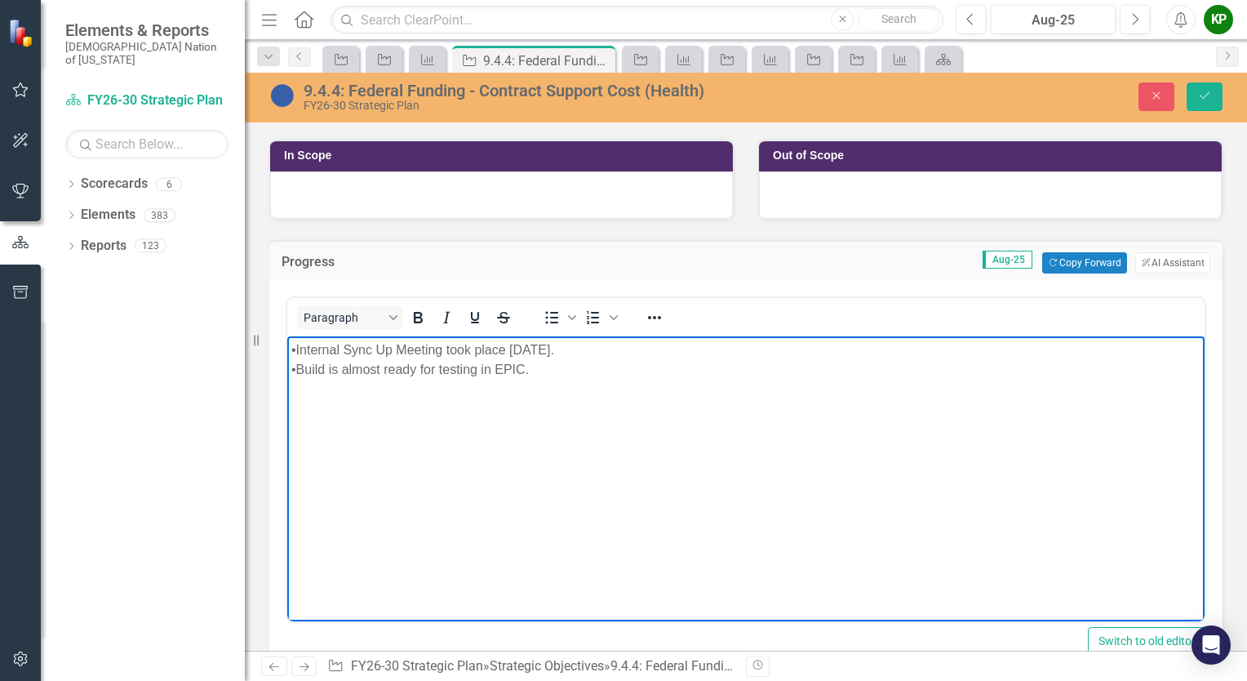
click at [296, 349] on div "•Internal Sync Up Meeting took place August 18, 2025." at bounding box center [745, 350] width 909 height 20
drag, startPoint x: 295, startPoint y: 364, endPoint x: 302, endPoint y: 370, distance: 9.3
click at [295, 365] on div "•Build is almost ready for testing in EPIC." at bounding box center [745, 370] width 909 height 20
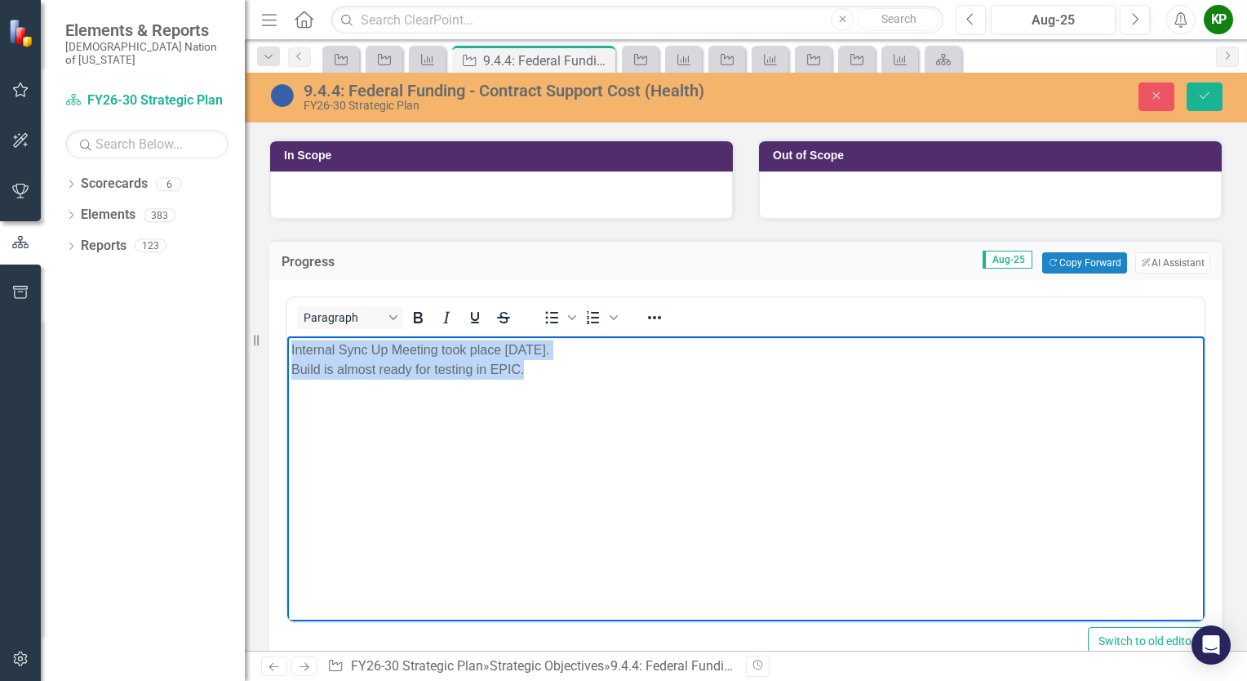
drag, startPoint x: 291, startPoint y: 346, endPoint x: 557, endPoint y: 372, distance: 267.3
click at [557, 372] on body "Internal Sync Up Meeting took place August 18, 2025. Build is almost ready for …" at bounding box center [745, 458] width 917 height 245
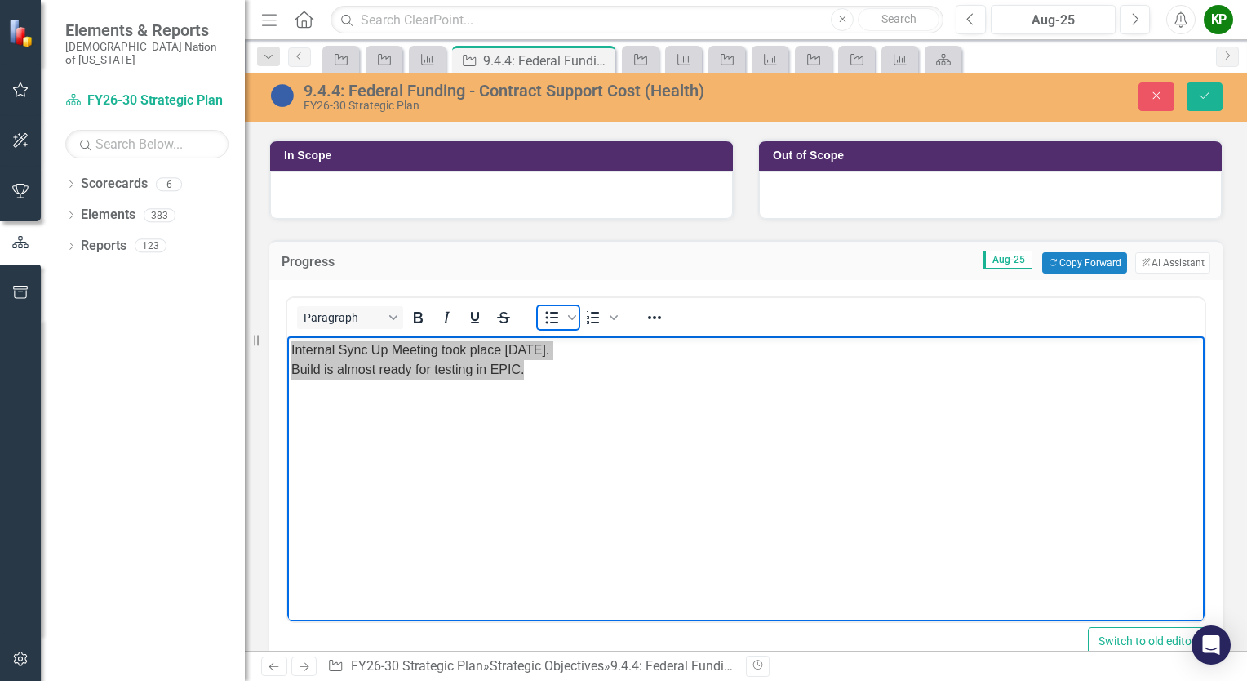
click at [546, 314] on icon "Bullet list" at bounding box center [552, 318] width 13 height 12
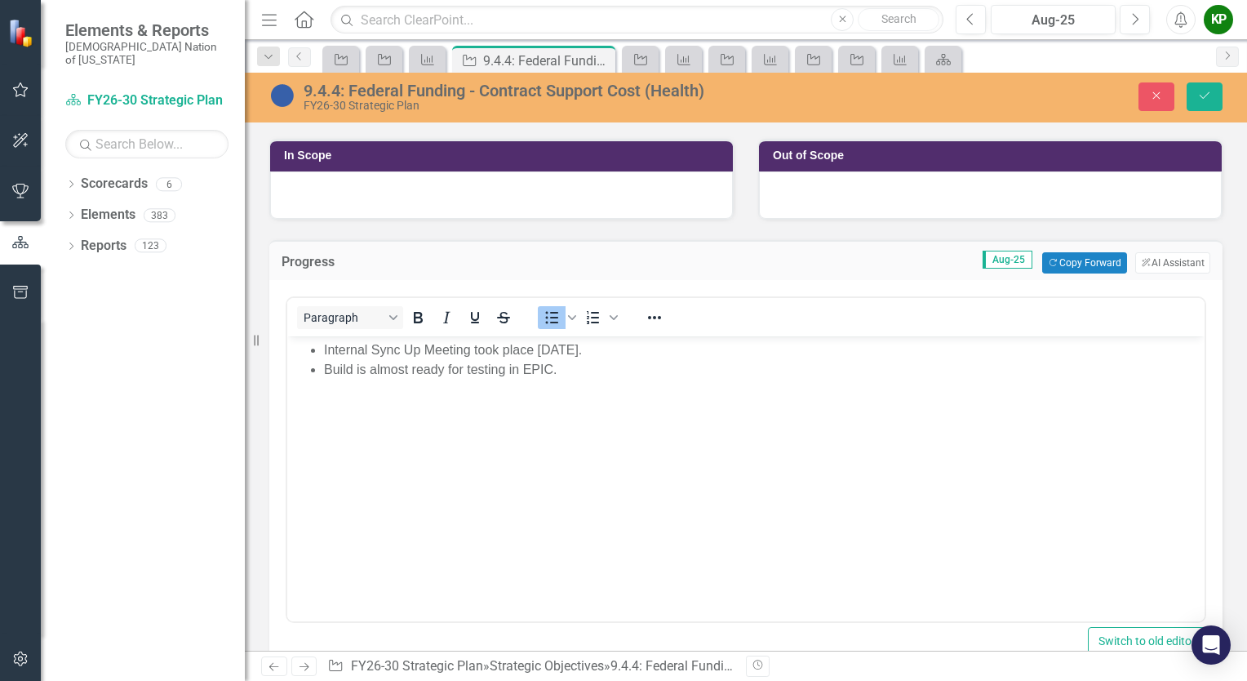
click at [898, 111] on div "9.4.4: Federal Funding - Contract Support Cost (Health) FY26-30 Strategic Plan …" at bounding box center [746, 98] width 1002 height 50
click at [1195, 100] on button "Save" at bounding box center [1205, 96] width 36 height 29
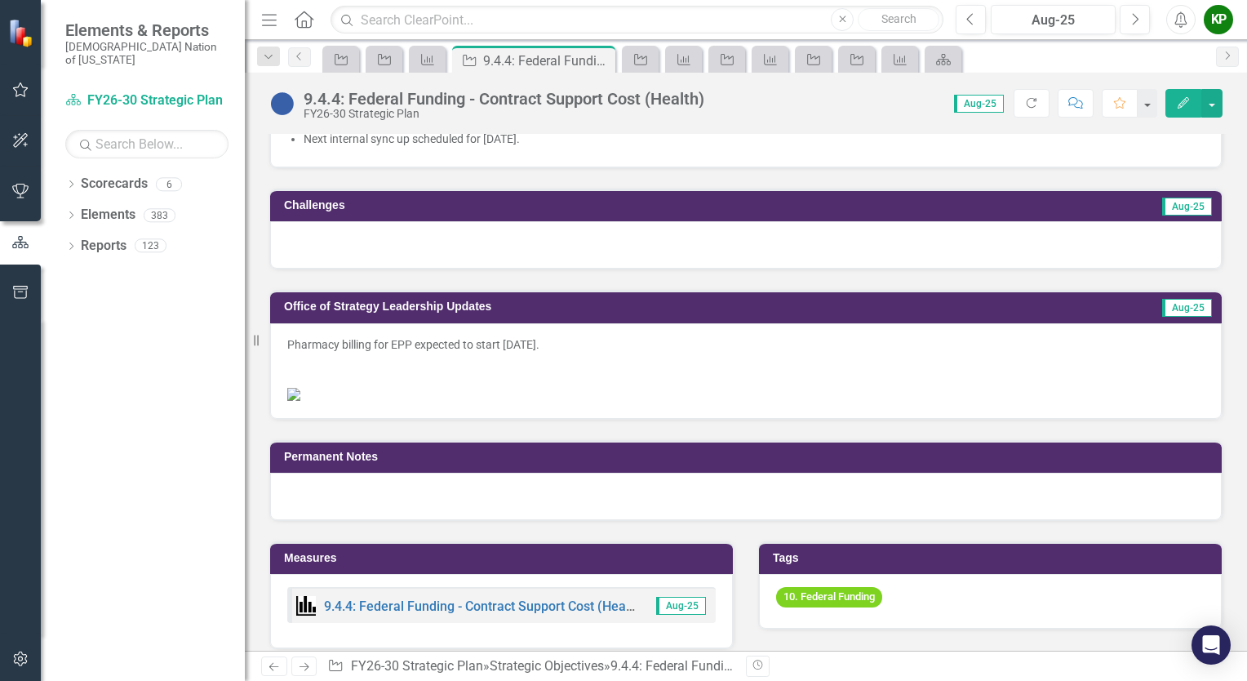
scroll to position [734, 0]
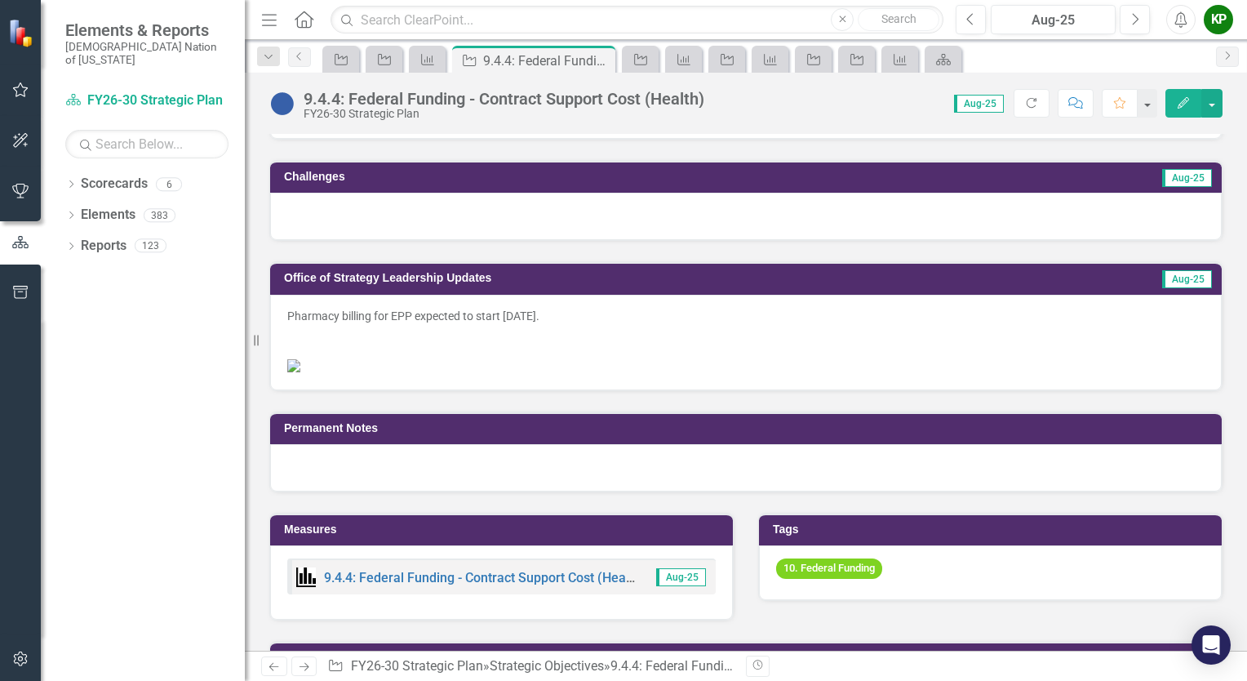
click at [472, 343] on div at bounding box center [745, 348] width 917 height 16
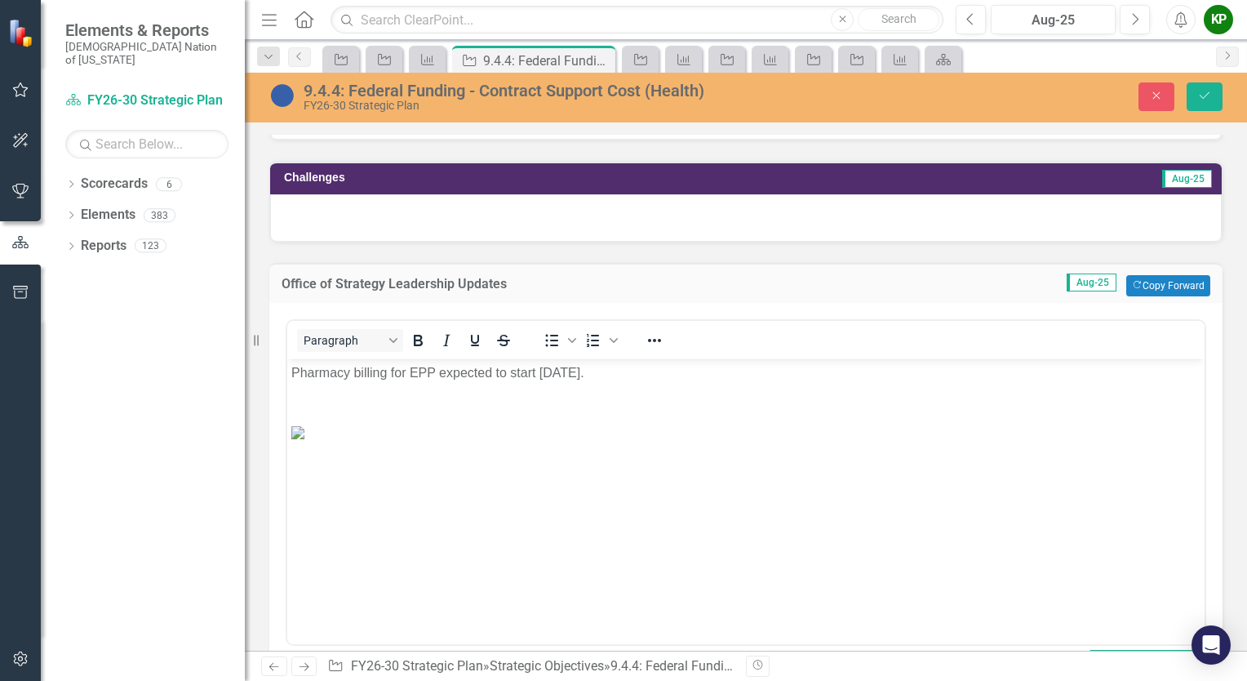
scroll to position [0, 0]
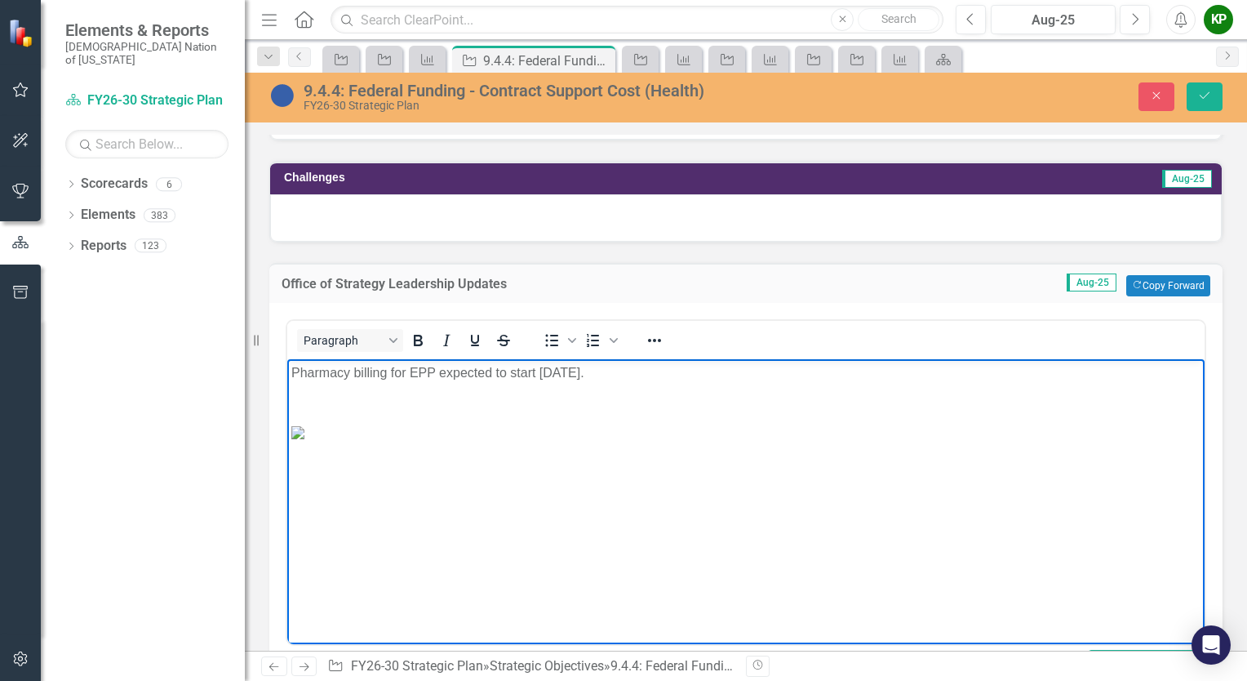
click at [462, 407] on div "Rich Text Area. Press ALT-0 for help." at bounding box center [745, 411] width 909 height 20
click at [397, 384] on div "Rich Text Area. Press ALT-0 for help." at bounding box center [745, 392] width 909 height 20
click at [1202, 100] on icon "Save" at bounding box center [1204, 95] width 15 height 11
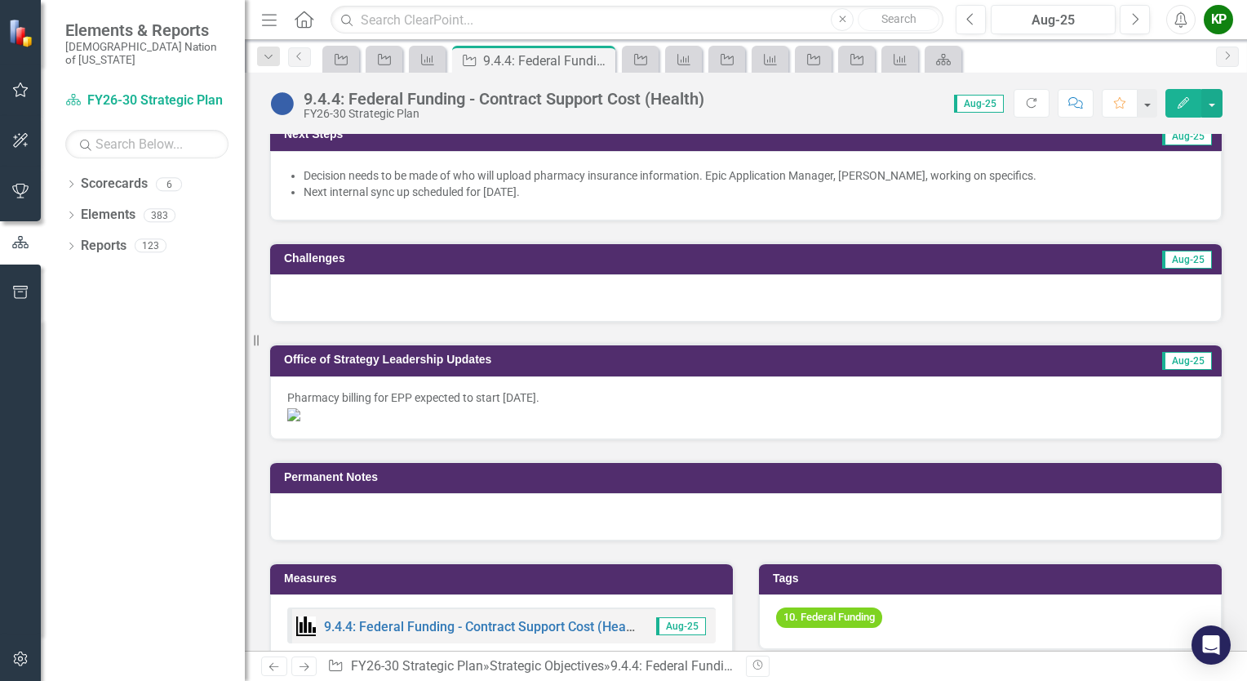
scroll to position [326, 0]
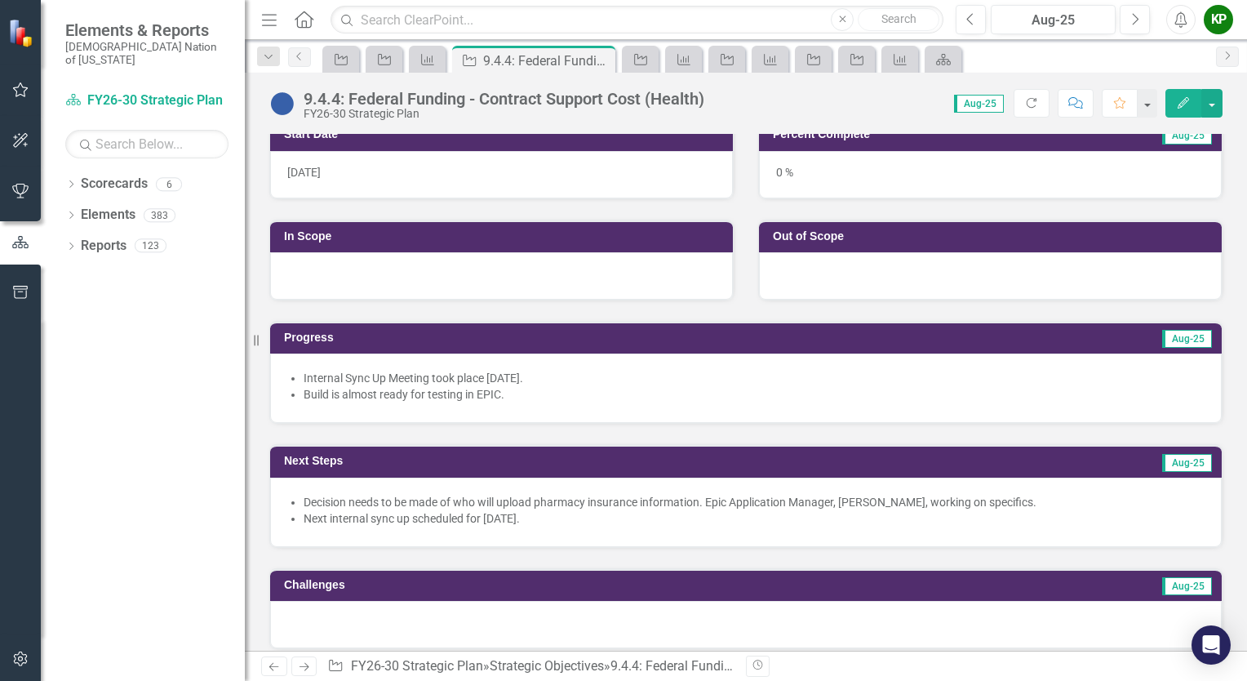
click at [600, 629] on div at bounding box center [746, 624] width 952 height 47
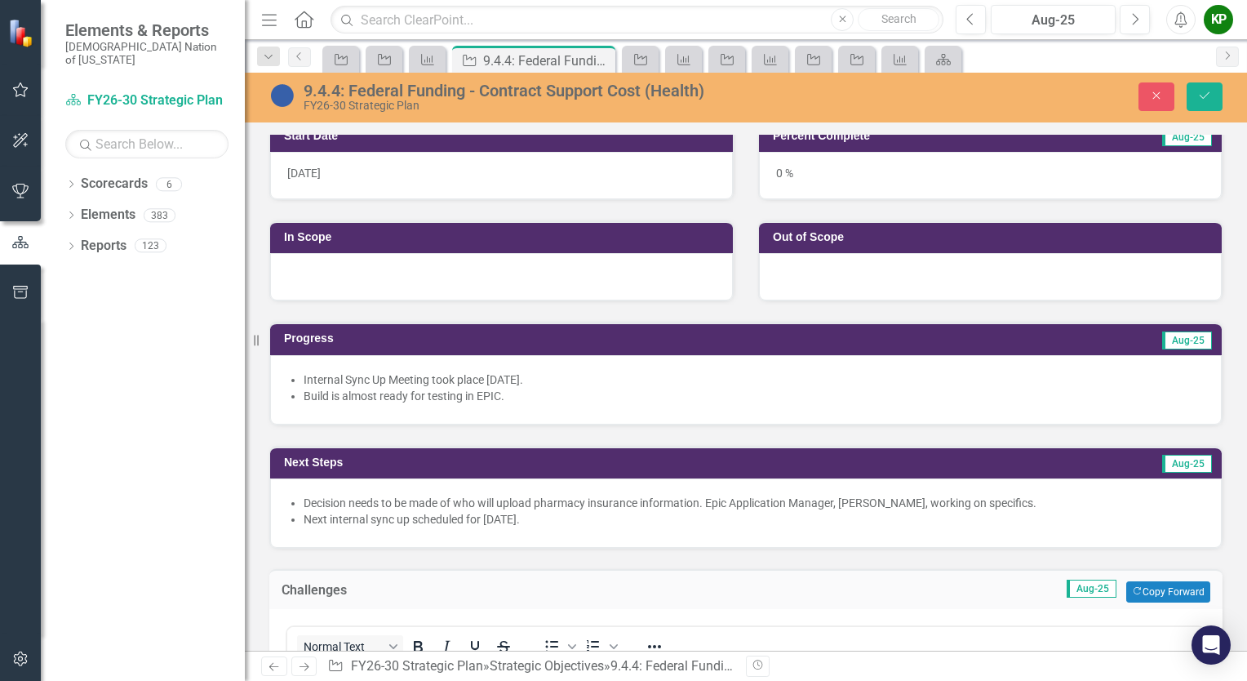
scroll to position [571, 0]
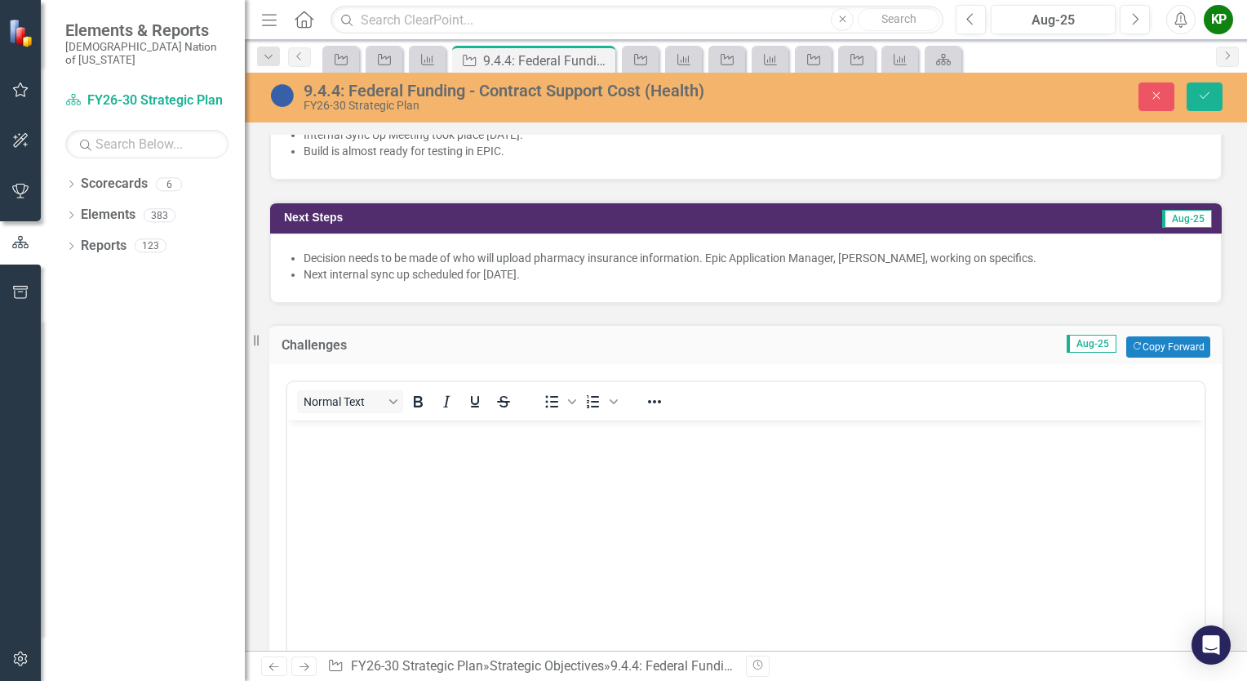
click at [527, 484] on body "Rich Text Area. Press ALT-0 for help." at bounding box center [745, 542] width 917 height 245
click at [1040, 250] on li "Decision needs to be made of who will upload pharmacy insurance information. Ep…" at bounding box center [754, 258] width 901 height 16
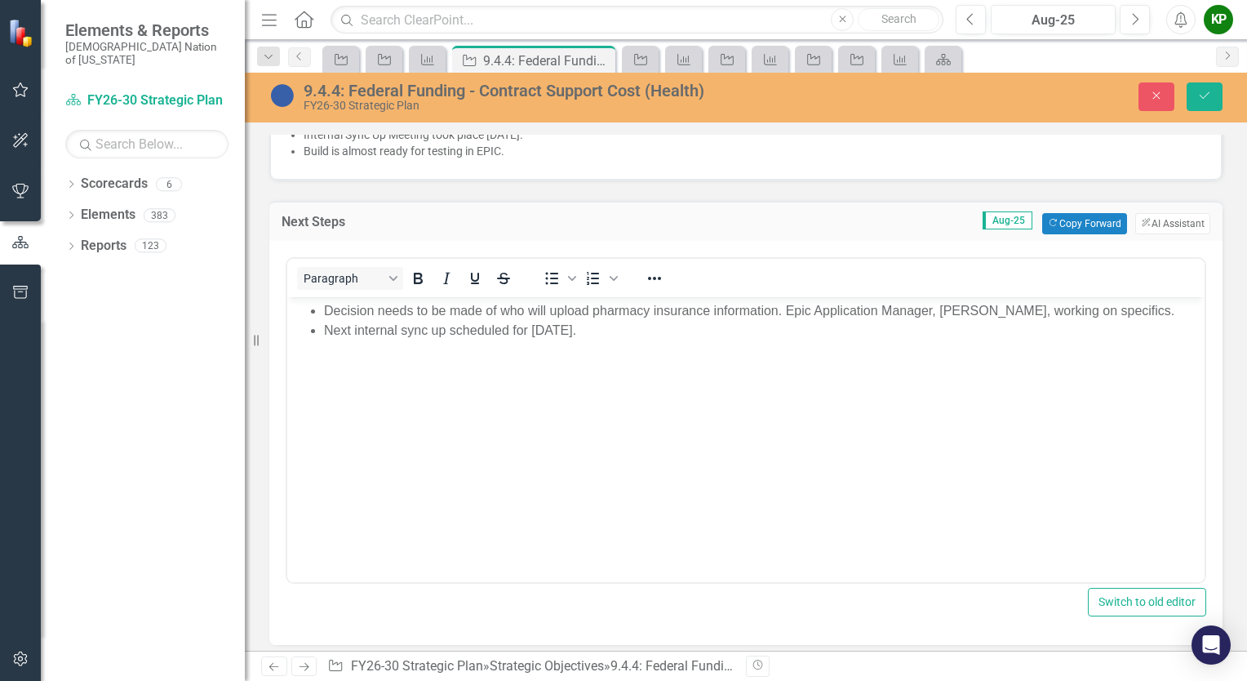
scroll to position [0, 0]
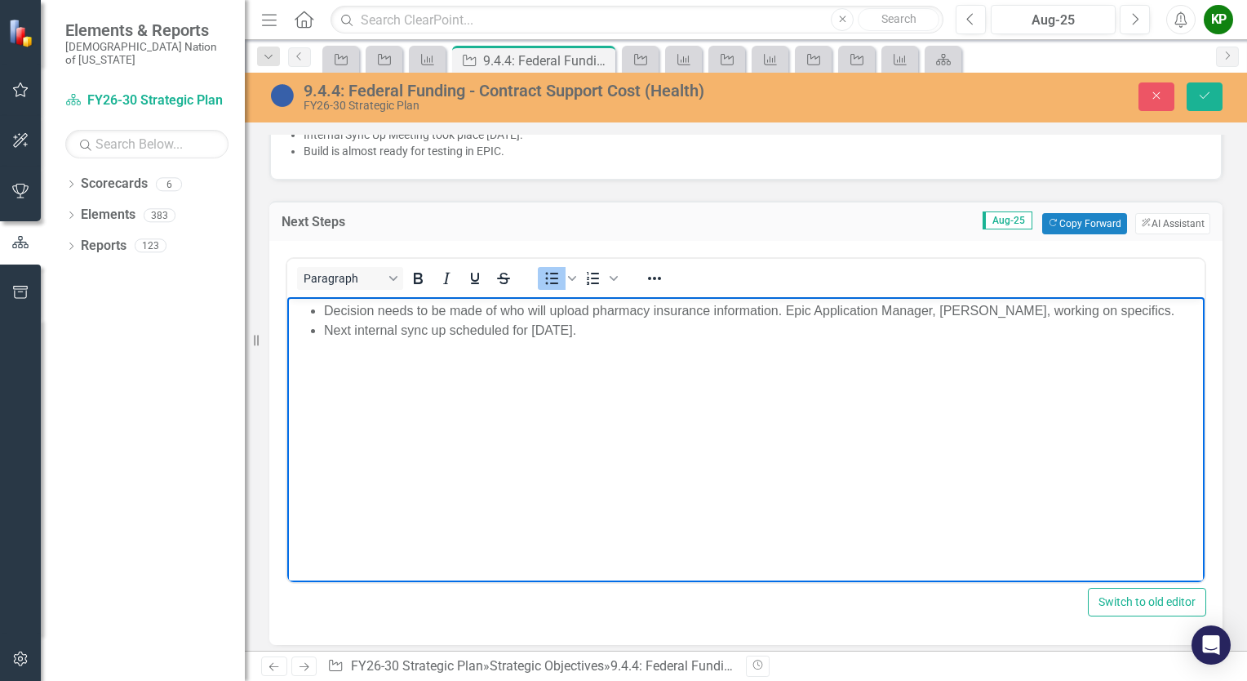
drag, startPoint x: 783, startPoint y: 313, endPoint x: 322, endPoint y: 304, distance: 462.0
click at [322, 304] on ul "Decision needs to be made of who will upload pharmacy insurance information. Ep…" at bounding box center [745, 319] width 909 height 39
click at [325, 307] on ul "Decision needs to be made of who will upload pharmacy insurance information. Ep…" at bounding box center [745, 319] width 909 height 39
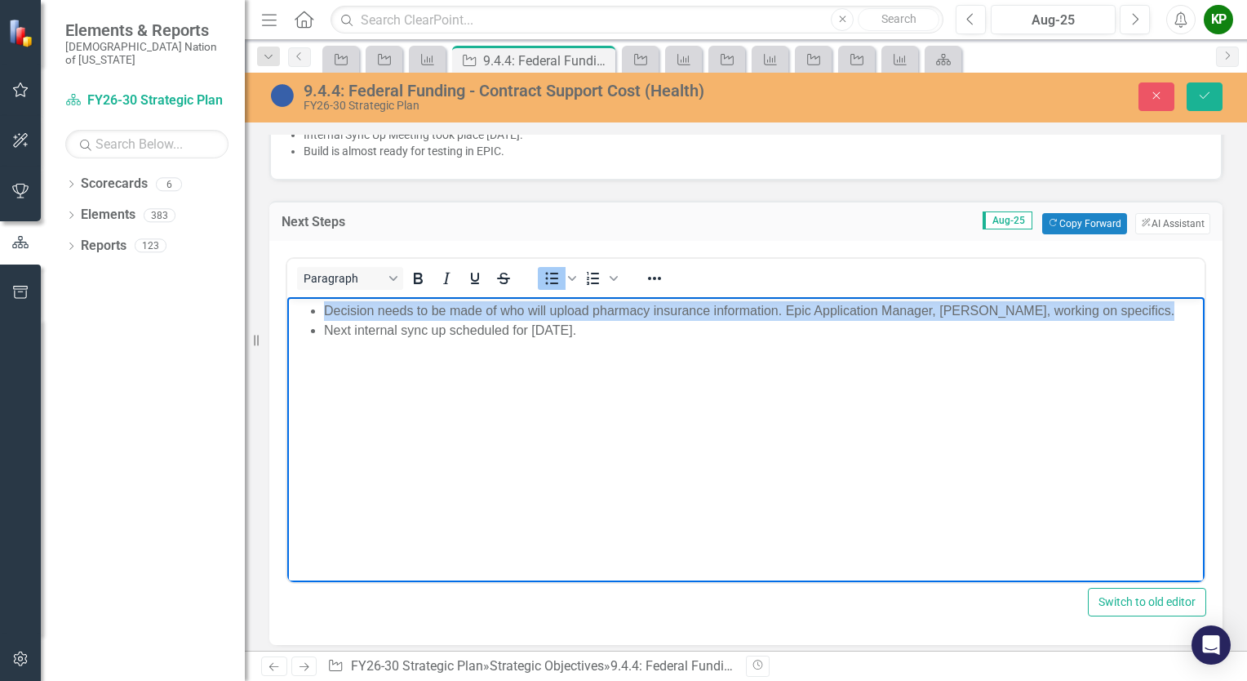
drag, startPoint x: 1154, startPoint y: 311, endPoint x: 516, endPoint y: 606, distance: 702.9
click at [287, 314] on html "Decision needs to be made of who will upload pharmacy insurance information. Ep…" at bounding box center [745, 418] width 917 height 245
copy li "Decision needs to be made of who will upload pharmacy insurance information. Ep…"
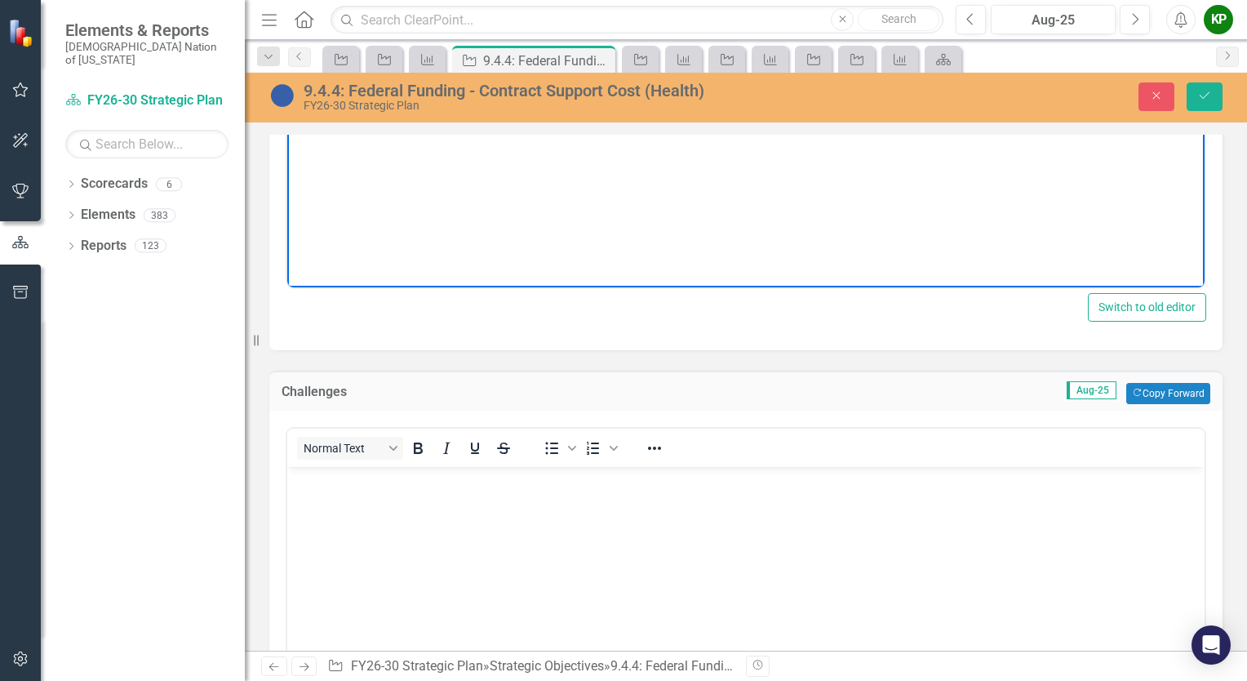
scroll to position [898, 0]
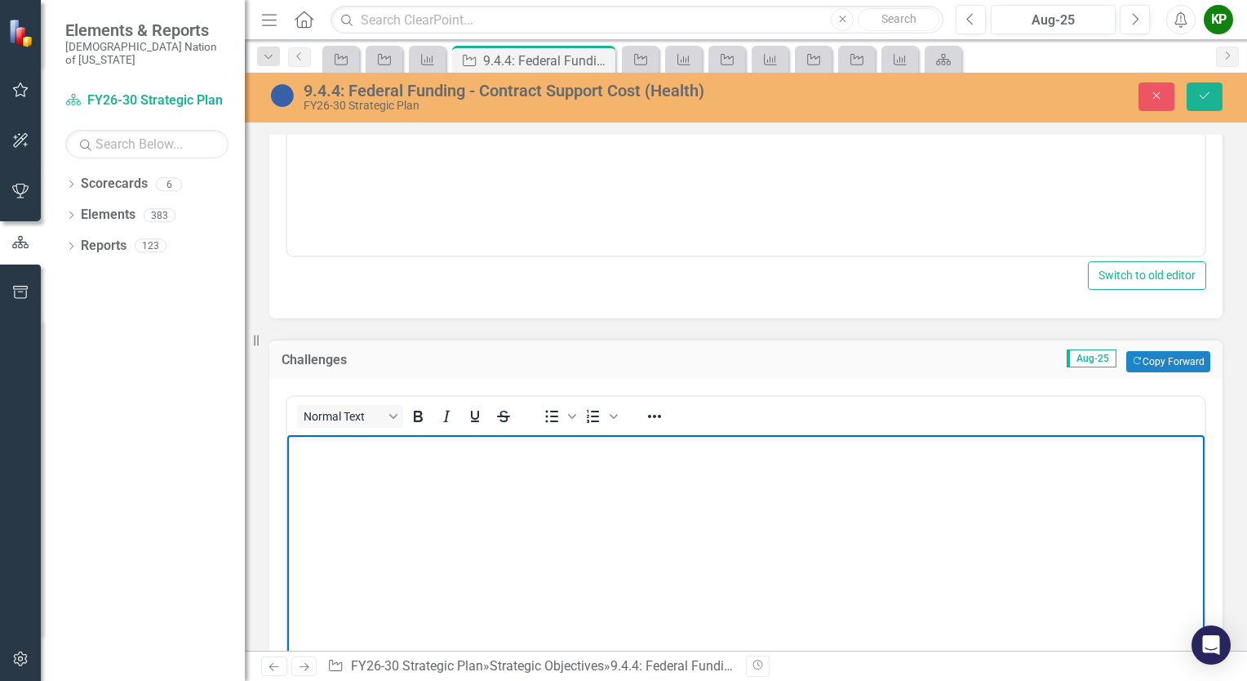
drag, startPoint x: 344, startPoint y: 644, endPoint x: 348, endPoint y: 476, distance: 168.1
click at [348, 474] on body "Rich Text Area. Press ALT-0 for help." at bounding box center [745, 556] width 917 height 245
click at [348, 476] on body "Rich Text Area. Press ALT-0 for help." at bounding box center [745, 556] width 917 height 245
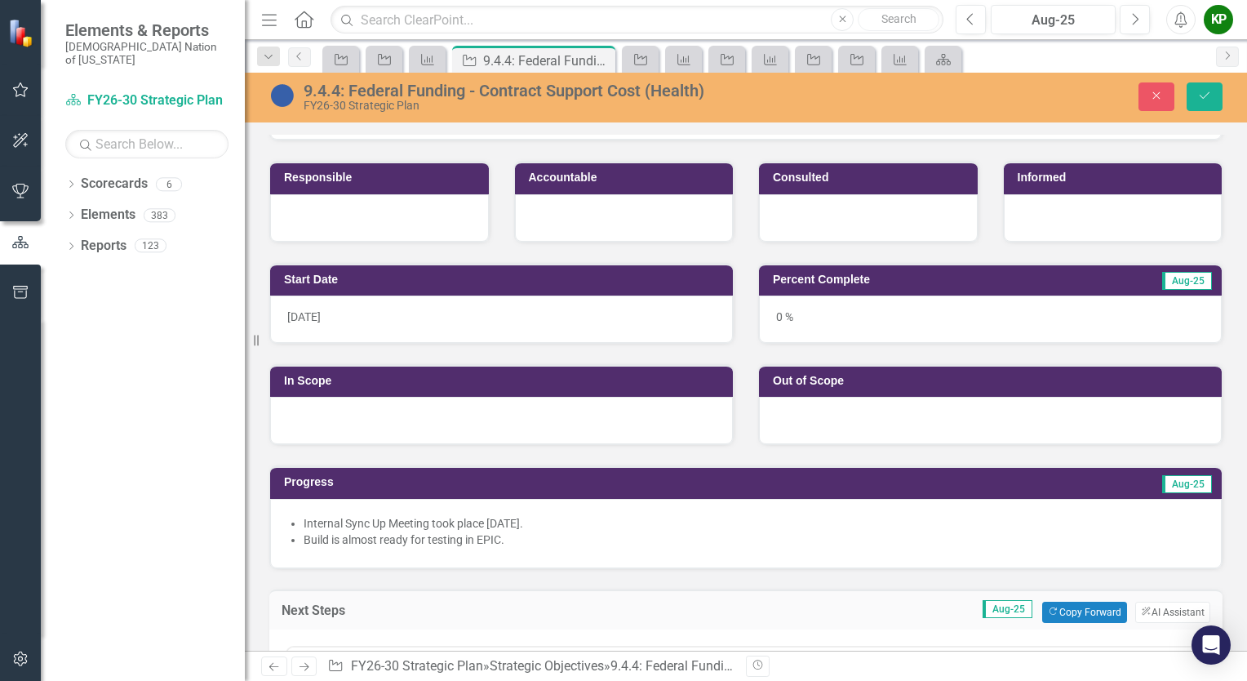
scroll to position [326, 0]
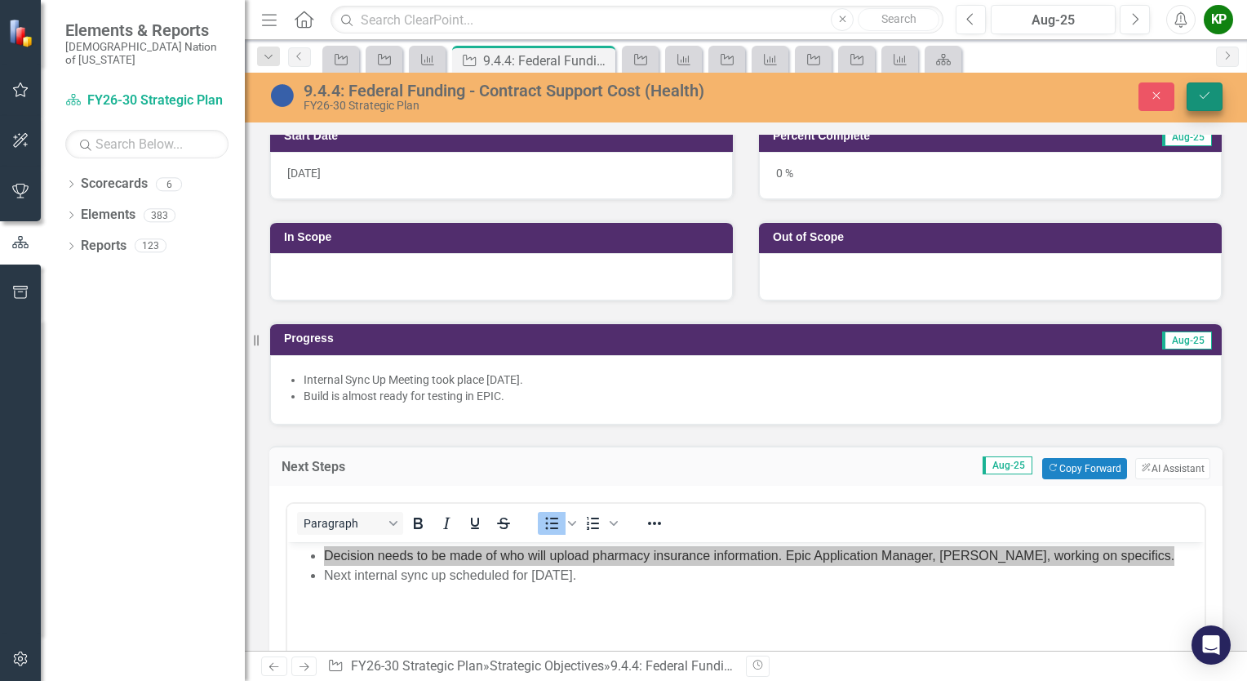
click at [1200, 96] on icon "Save" at bounding box center [1204, 95] width 15 height 11
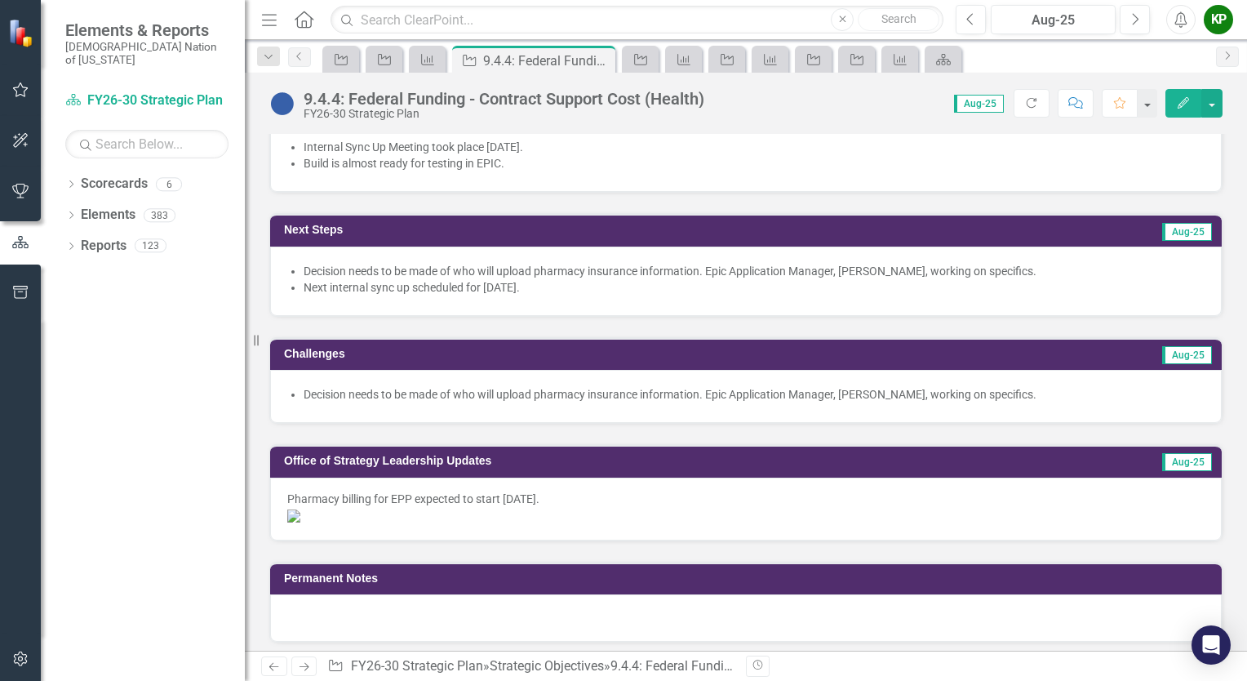
scroll to position [571, 0]
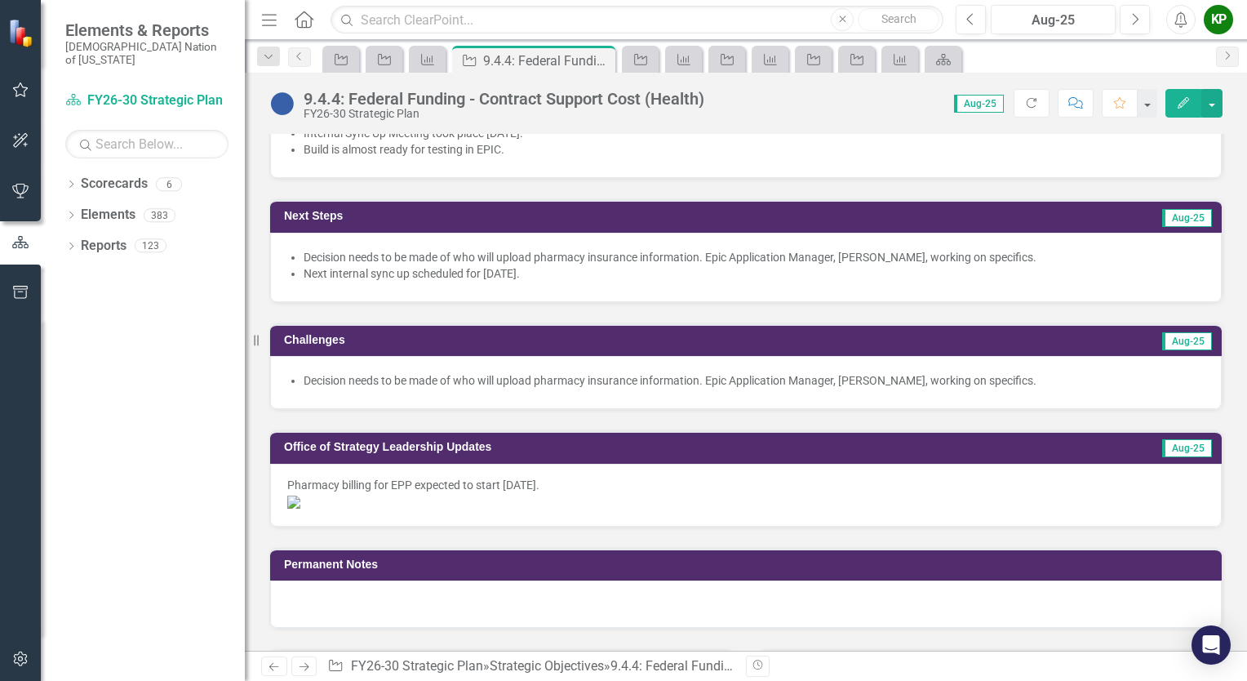
click at [1028, 252] on li "Decision needs to be made of who will upload pharmacy insurance information. Ep…" at bounding box center [754, 257] width 901 height 16
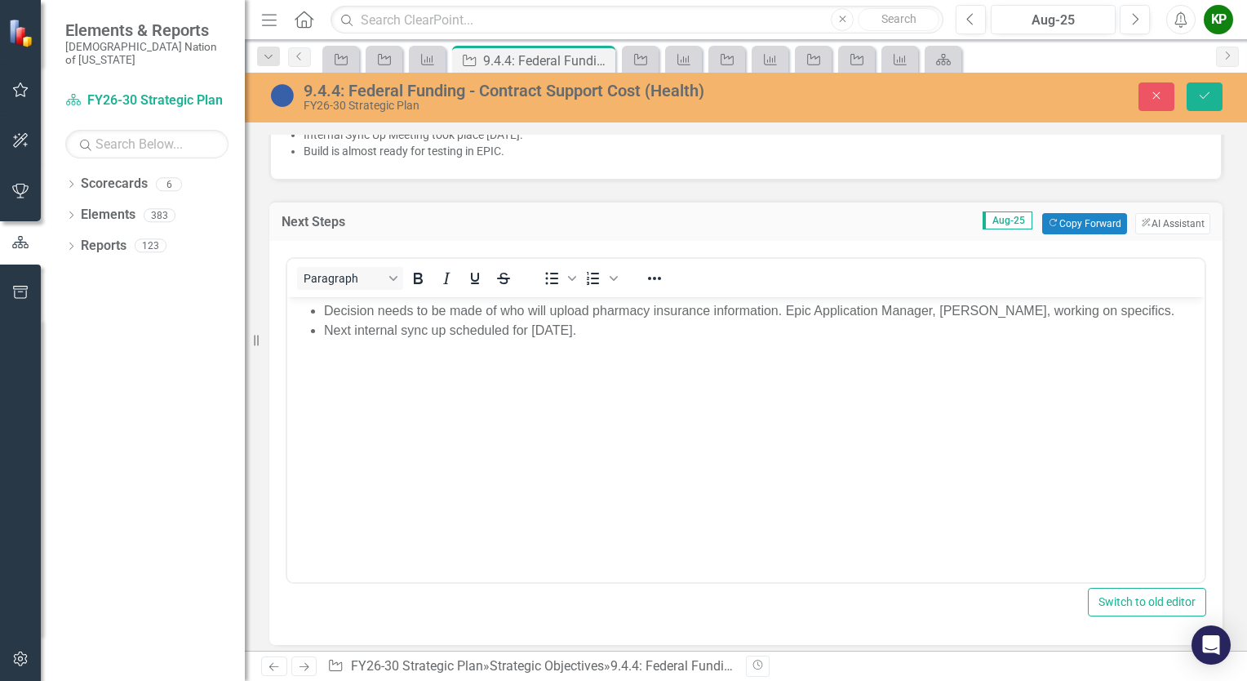
scroll to position [0, 0]
click at [1160, 318] on li "Decision needs to be made of who will upload pharmacy insurance information. Ep…" at bounding box center [762, 310] width 876 height 20
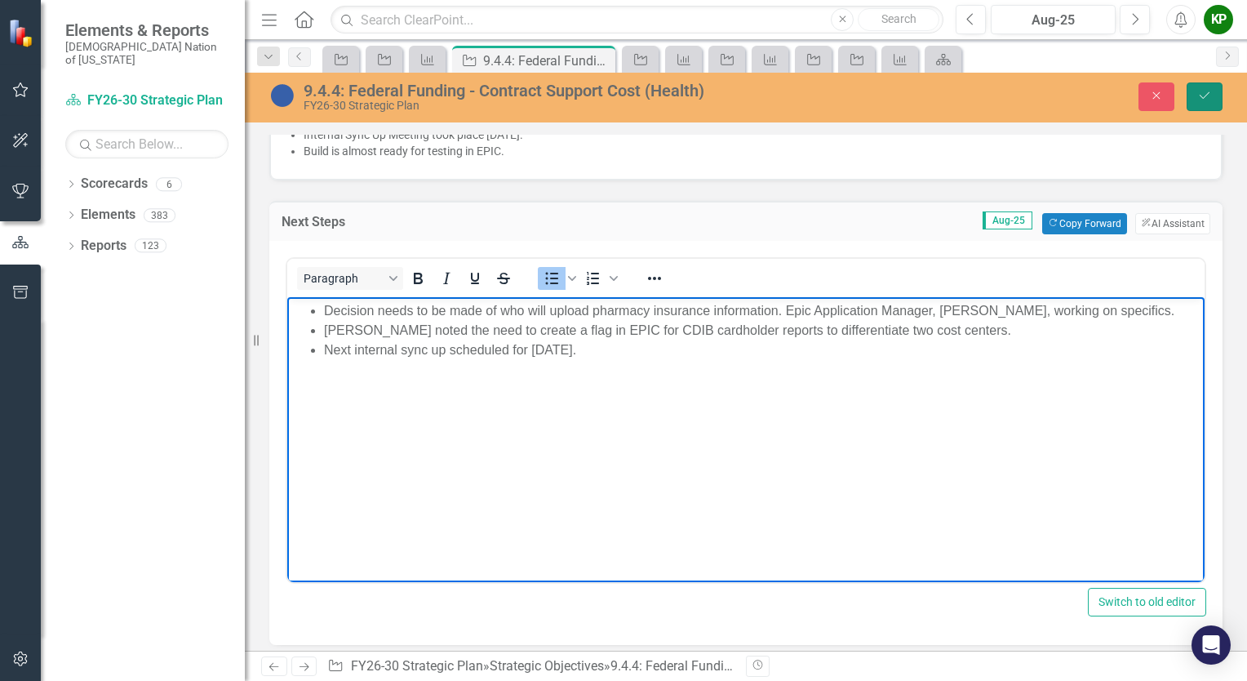
click at [1203, 99] on icon "submit" at bounding box center [1205, 95] width 10 height 7
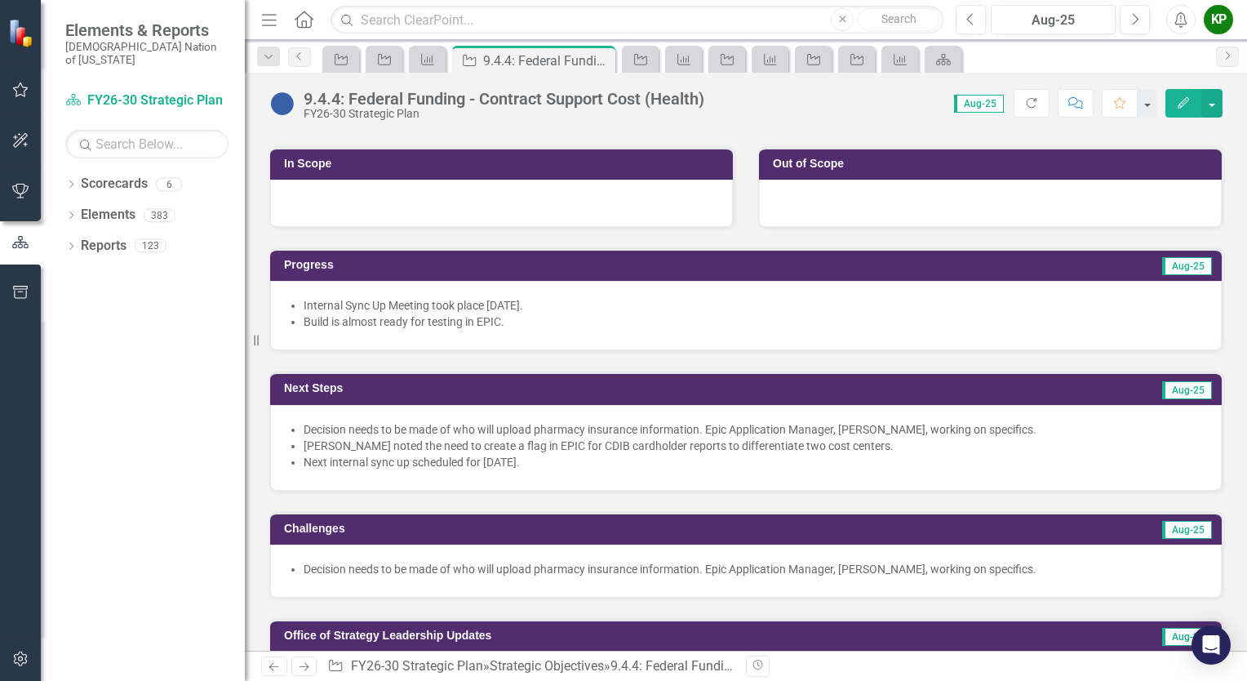
scroll to position [490, 0]
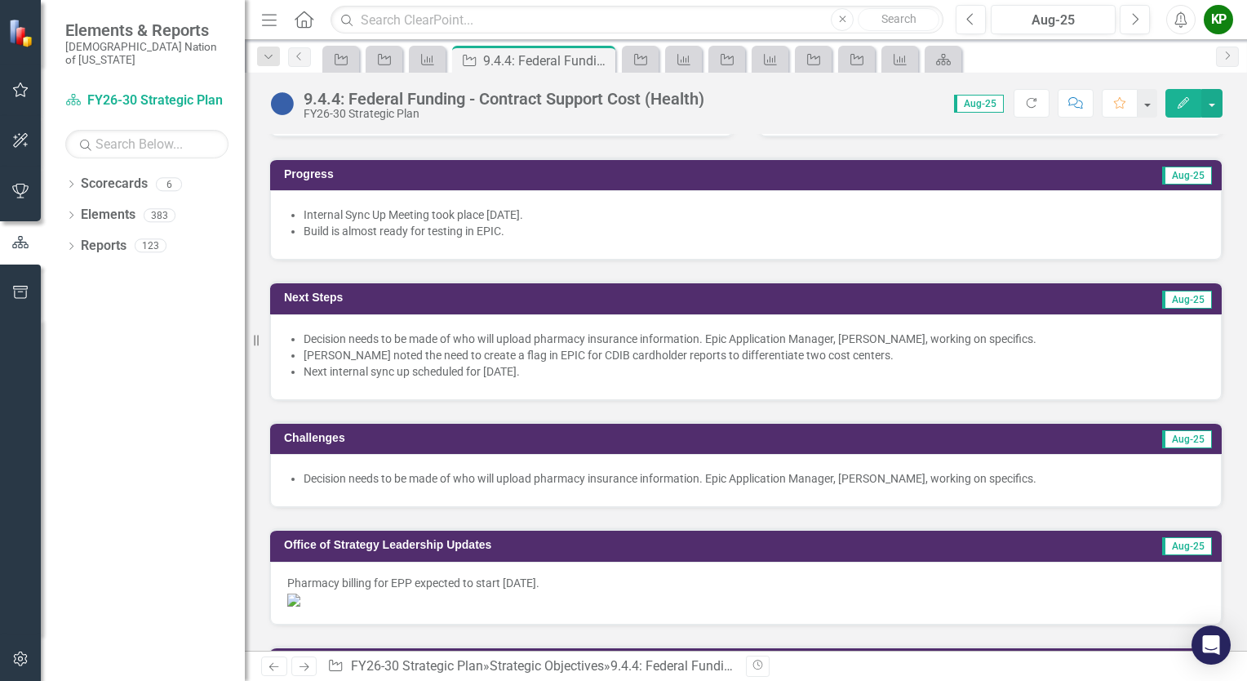
click at [876, 353] on li "[PERSON_NAME] noted the need to create a flag in EPIC for CDIB cardholder repor…" at bounding box center [754, 355] width 901 height 16
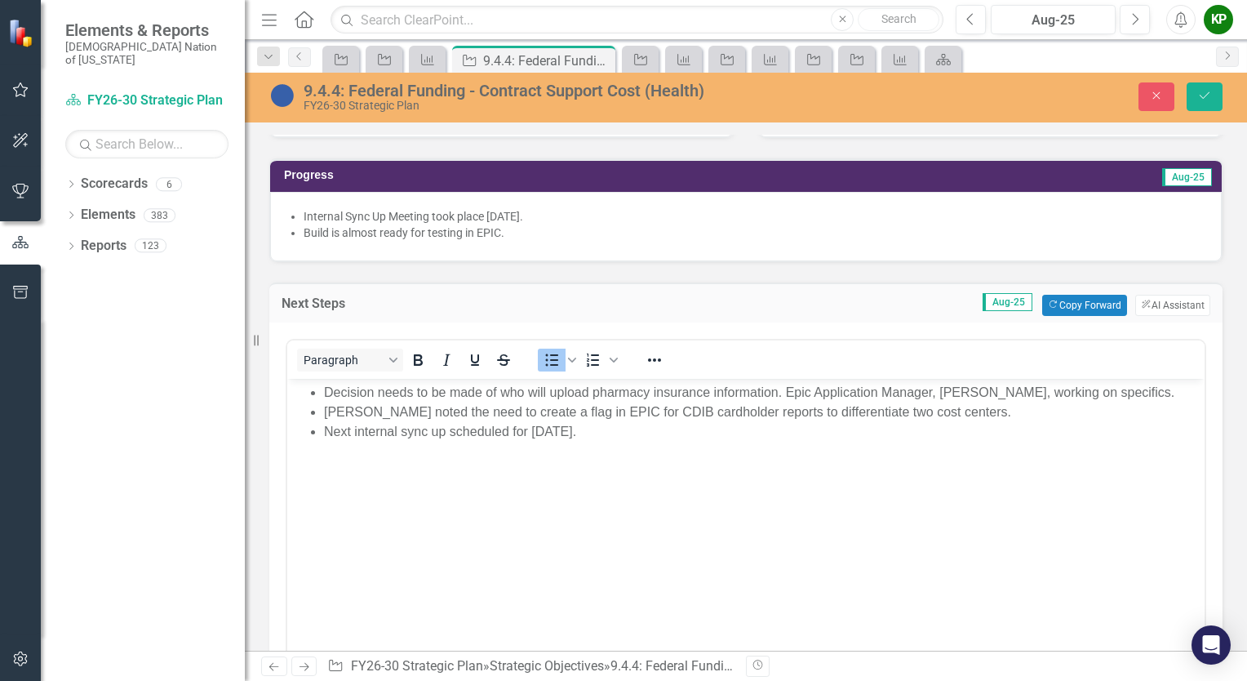
scroll to position [0, 0]
click at [1000, 413] on li "[PERSON_NAME] noted the need to create a flag in EPIC for CDIB cardholder repor…" at bounding box center [762, 411] width 876 height 20
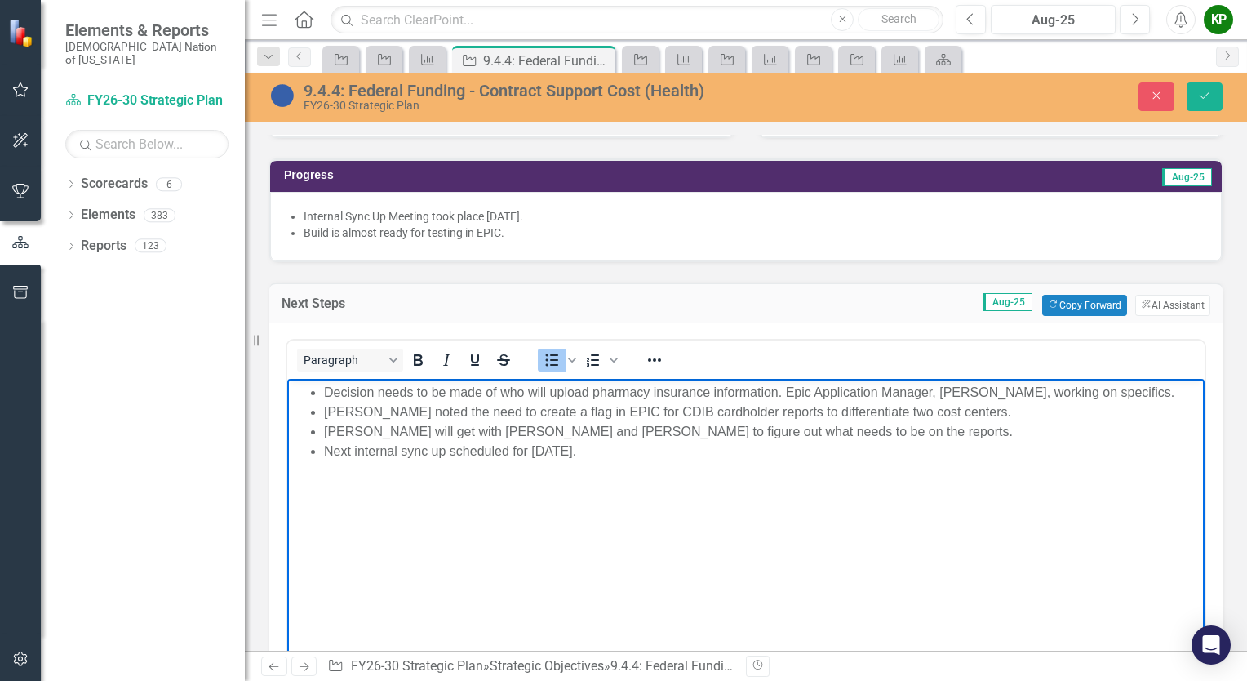
click at [659, 428] on li "Matt Cochran will get with Danna McKinney and Candace to figure out what needs …" at bounding box center [762, 431] width 876 height 20
drag, startPoint x: 845, startPoint y: 434, endPoint x: 651, endPoint y: 437, distance: 194.2
click at [651, 437] on li "Matt Cochran will get with Danna McKinney to figure out what needs to be on the…" at bounding box center [762, 431] width 876 height 20
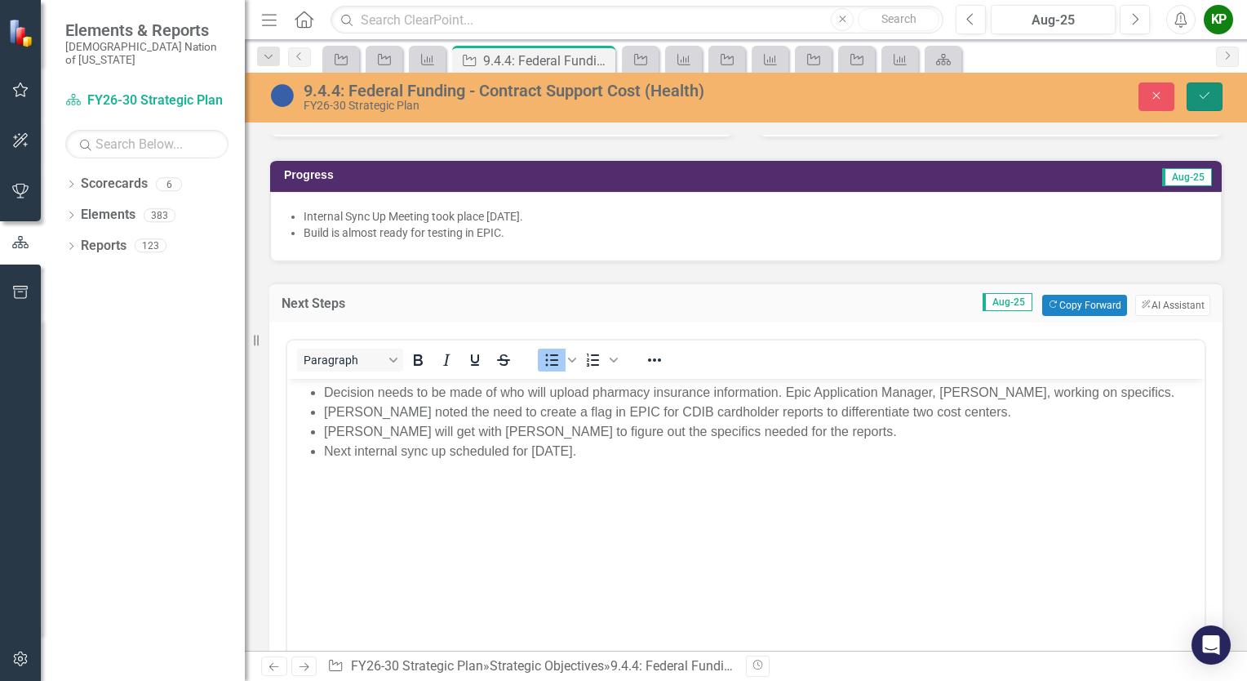
click at [1204, 102] on button "Save" at bounding box center [1205, 96] width 36 height 29
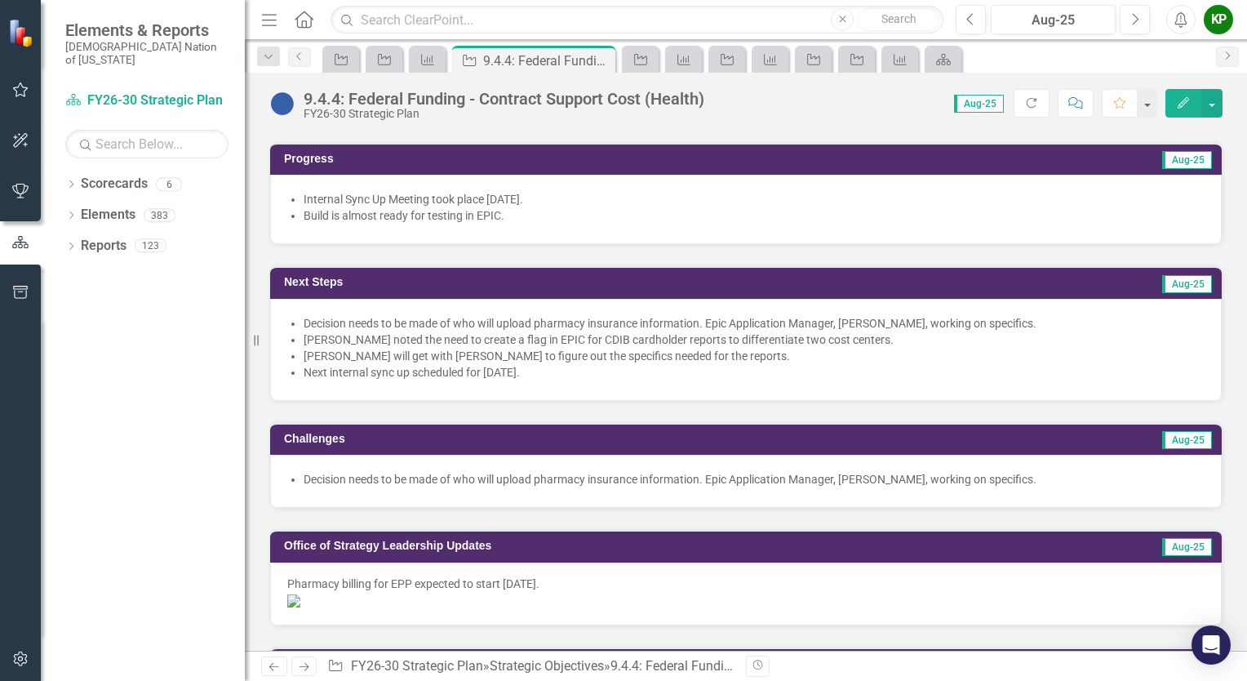
scroll to position [571, 0]
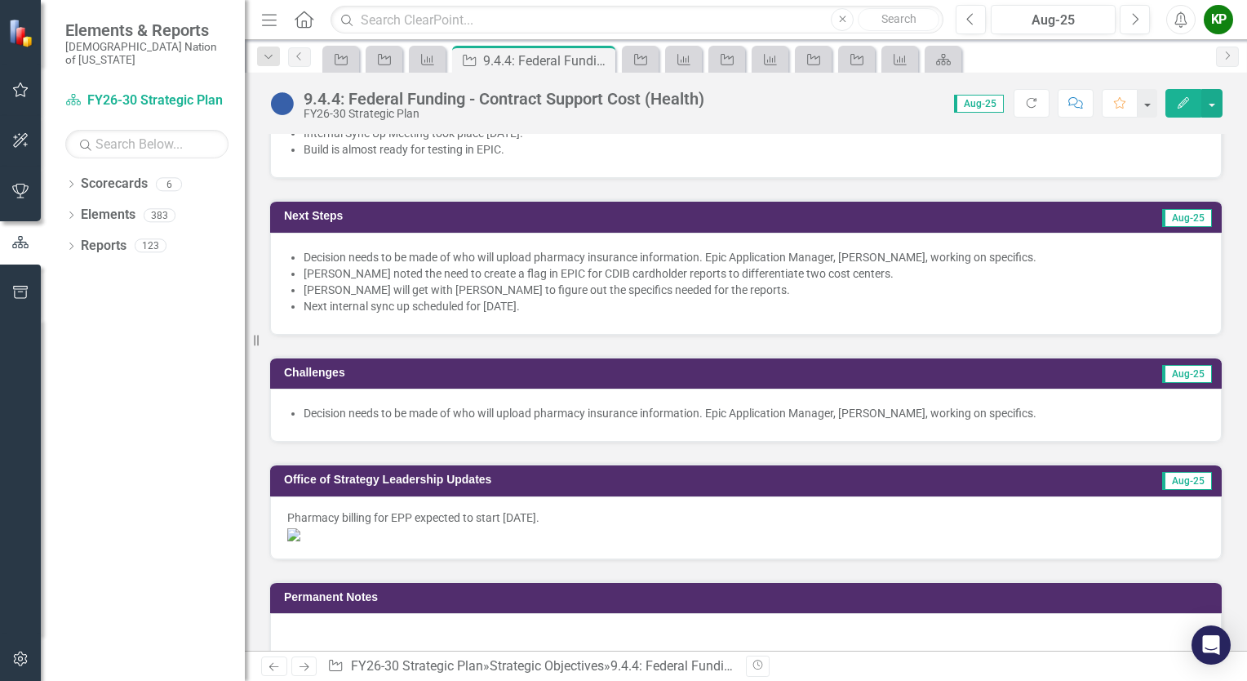
click at [304, 405] on li "Decision needs to be made of who will upload pharmacy insurance information. Ep…" at bounding box center [754, 413] width 901 height 16
click at [307, 406] on li "Decision needs to be made of who will upload pharmacy insurance information. Ep…" at bounding box center [754, 413] width 901 height 16
click at [304, 410] on li "Decision needs to be made of who will upload pharmacy insurance information. Ep…" at bounding box center [754, 413] width 901 height 16
click at [306, 410] on li "Decision needs to be made of who will upload pharmacy insurance information. Ep…" at bounding box center [754, 413] width 901 height 16
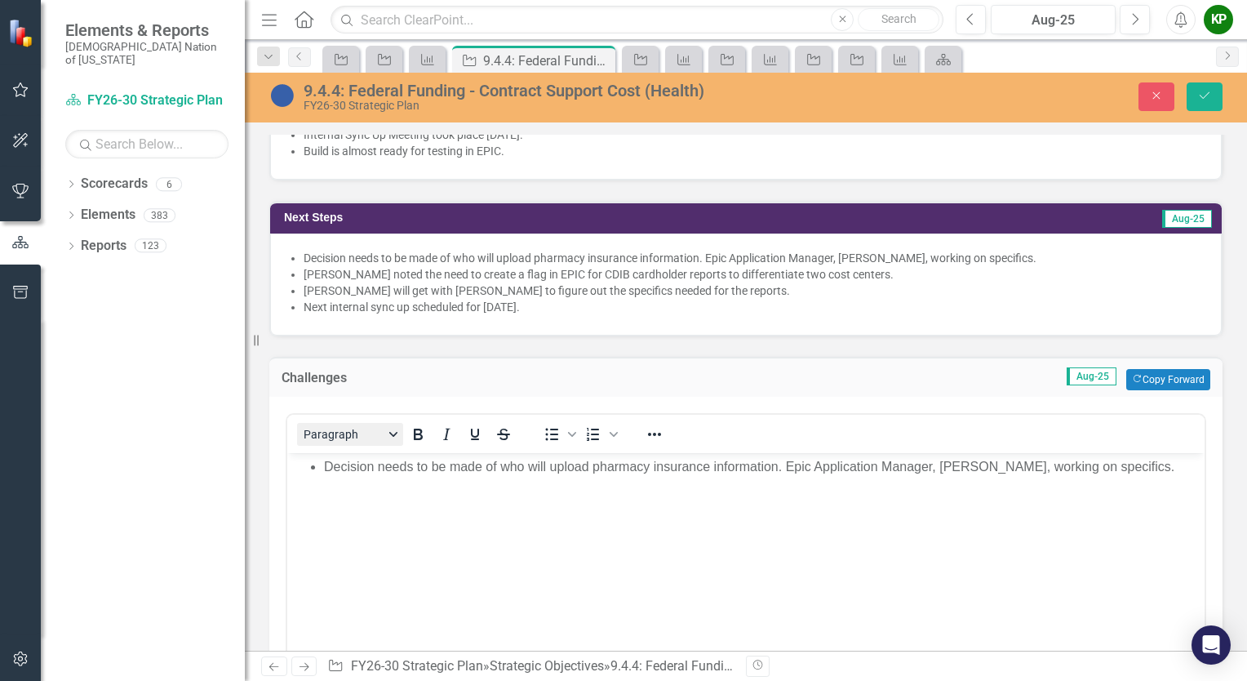
scroll to position [0, 0]
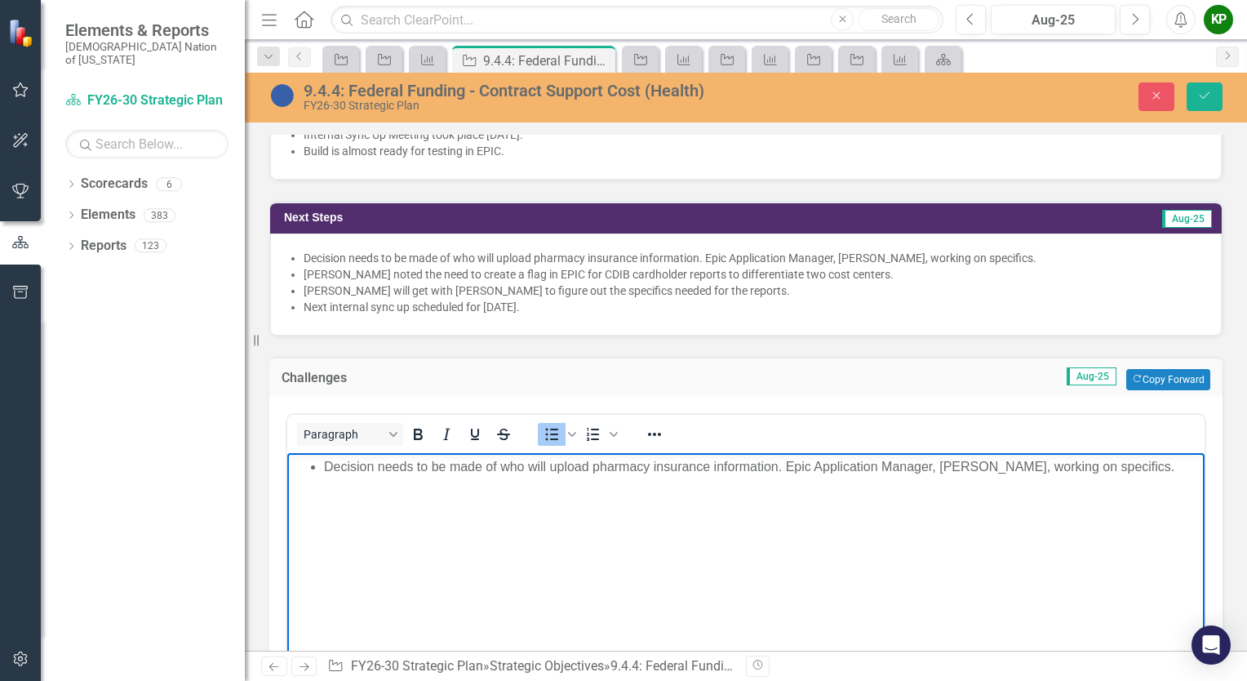
click at [325, 464] on li "Decision needs to be made of who will upload pharmacy insurance information. Ep…" at bounding box center [762, 467] width 876 height 20
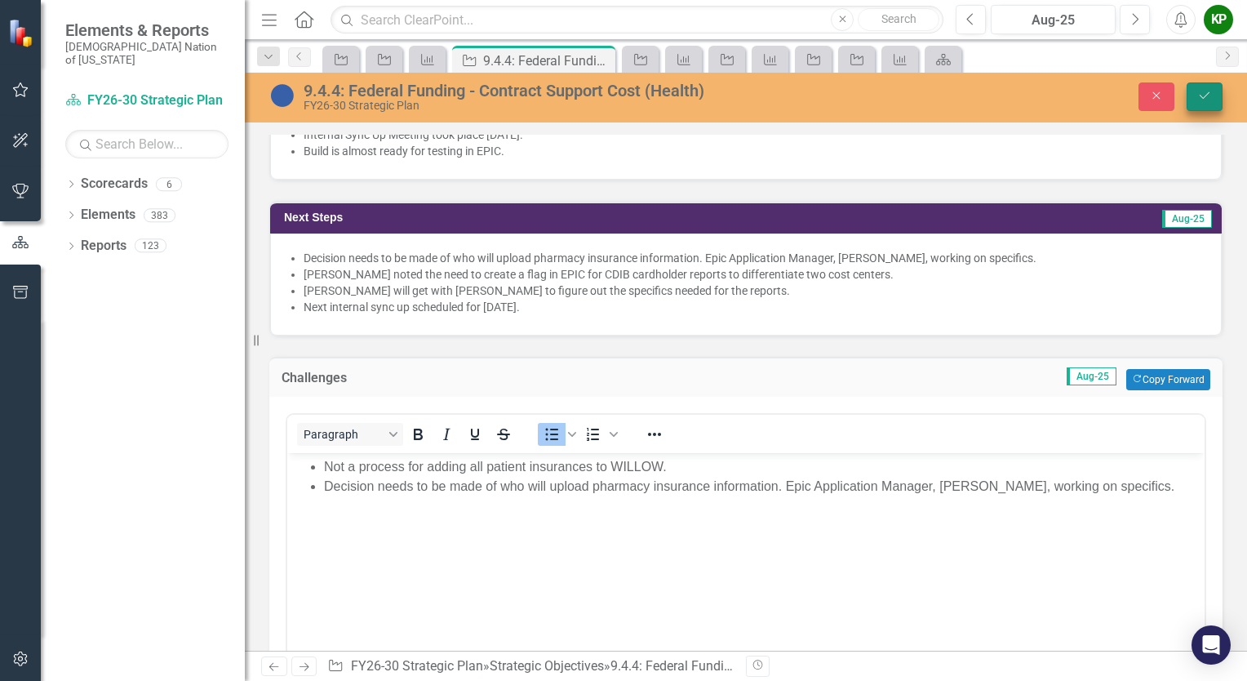
click at [1201, 95] on icon "Save" at bounding box center [1204, 95] width 15 height 11
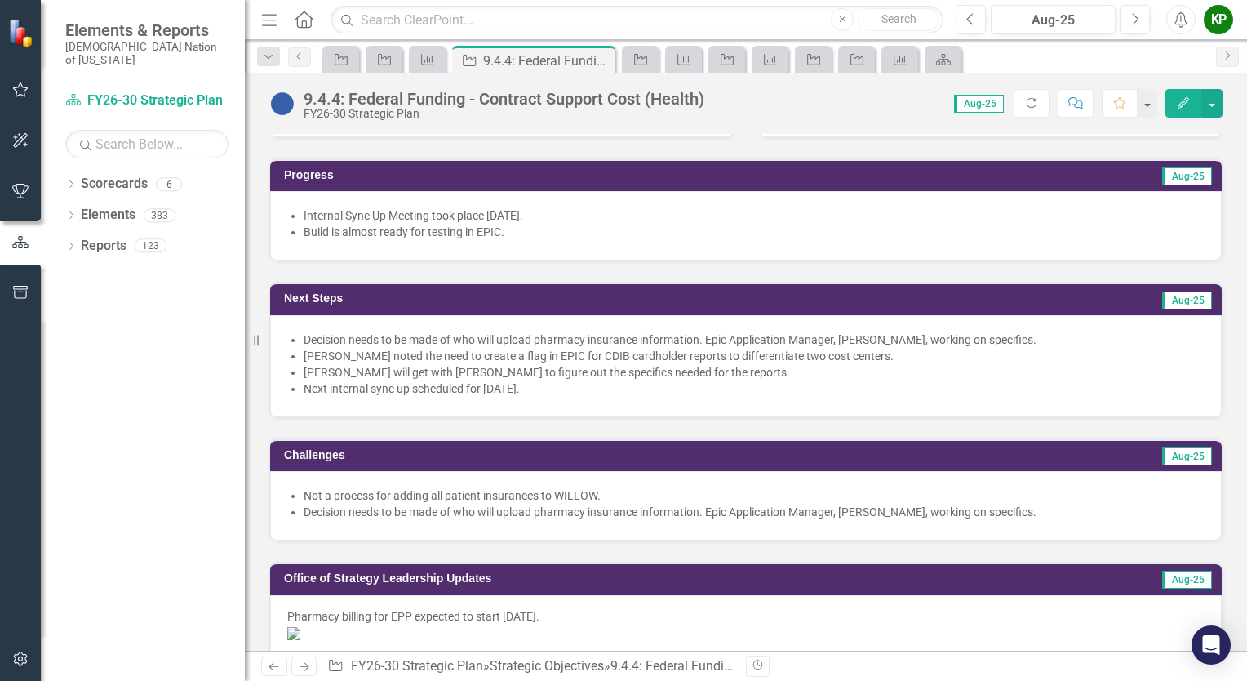
scroll to position [653, 0]
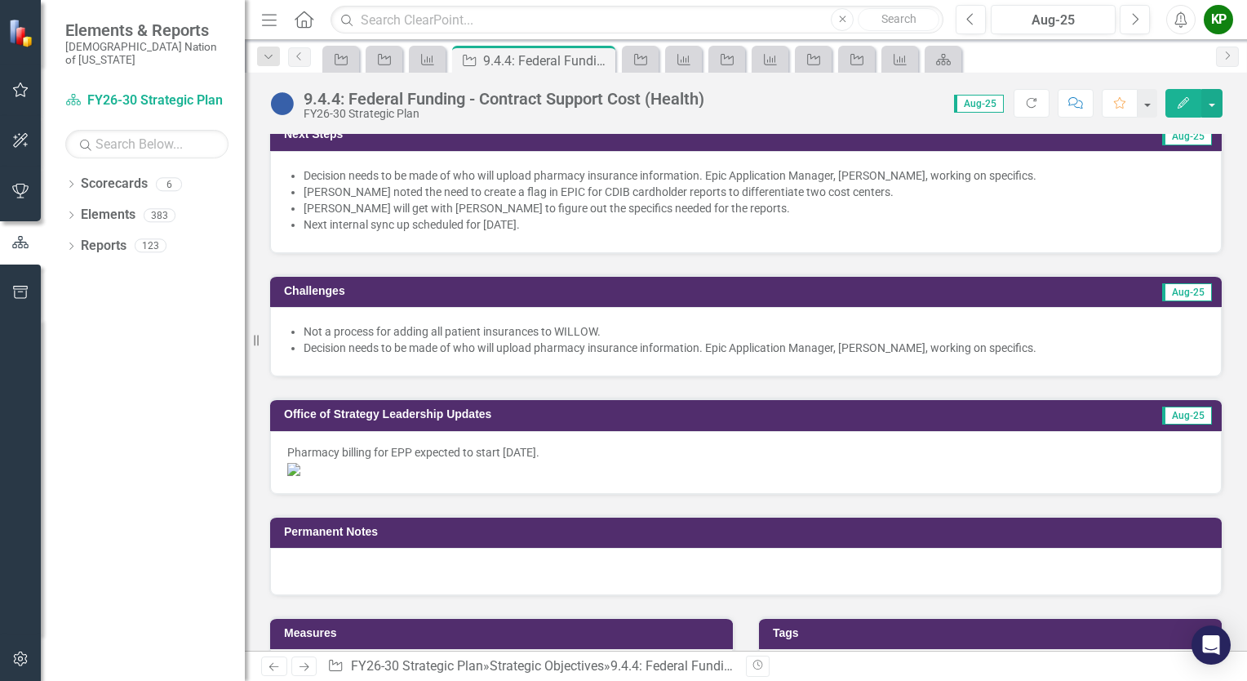
click at [545, 206] on li "Matt Cochran will get with Danna McKinney to figure out the specifics needed fo…" at bounding box center [754, 208] width 901 height 16
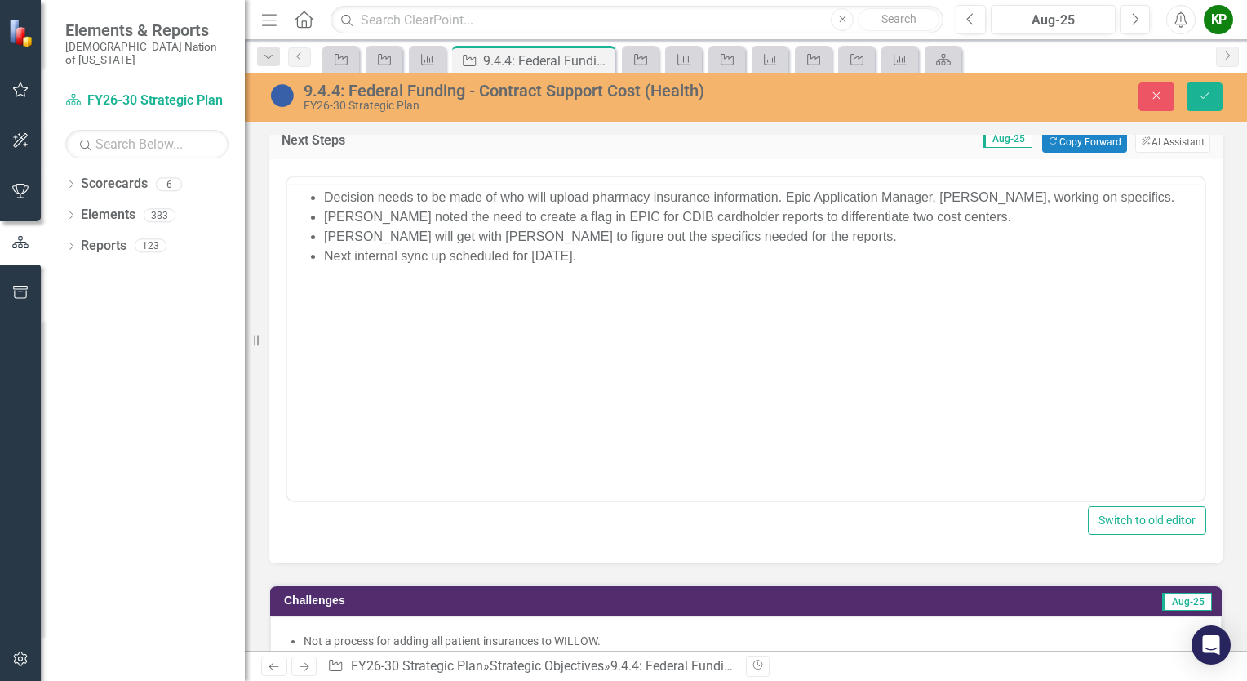
scroll to position [0, 0]
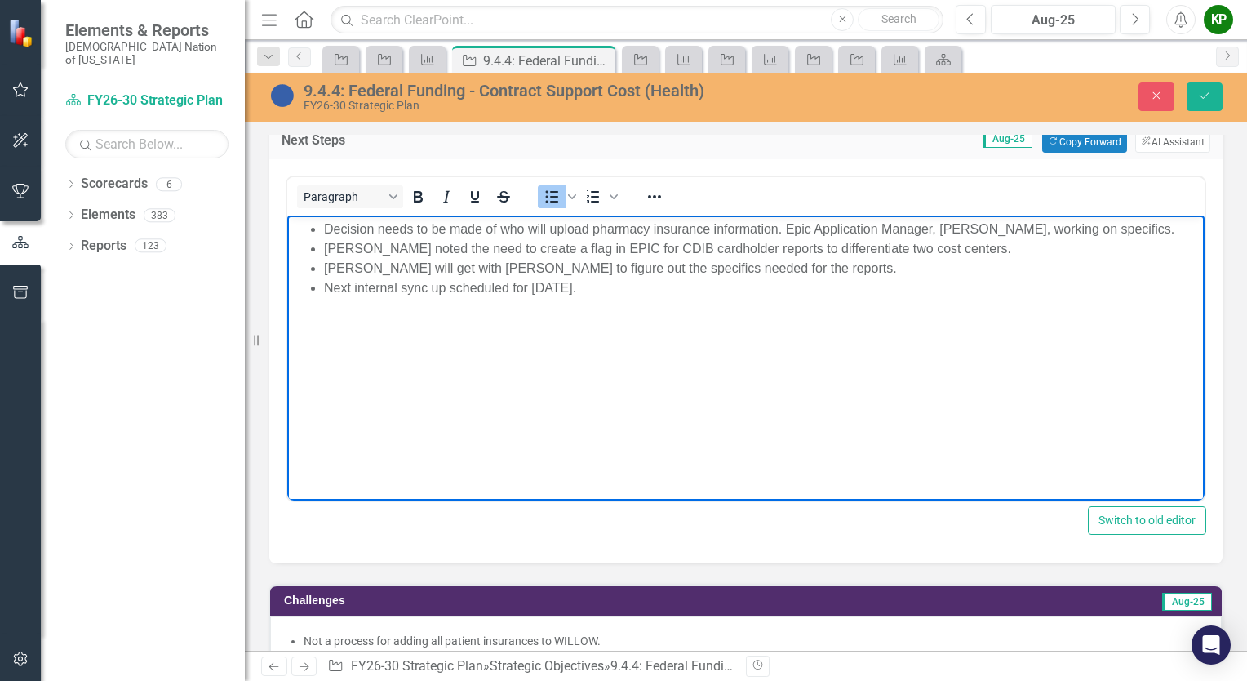
click at [582, 264] on li "Matt Cochran will get with Danna McKinney to figure out the specifics needed fo…" at bounding box center [762, 268] width 876 height 20
click at [580, 268] on li "Matt Cochran will get with Danna McKinney to figure out the specifics needed fo…" at bounding box center [762, 268] width 876 height 20
click at [608, 264] on li "Matt Cochran will get with Danna McKinney and Candice Vaughn to figure out the …" at bounding box center [762, 268] width 876 height 20
click at [821, 268] on li "Matt Cochran will get with Danna McKinney and Pharmacy Manager, Candice Vaughn …" at bounding box center [762, 268] width 876 height 20
click at [477, 261] on li "Matt Cochran will get with Danna McKinney and Pharmacy Manager, Candice Vaughn,…" at bounding box center [762, 268] width 876 height 20
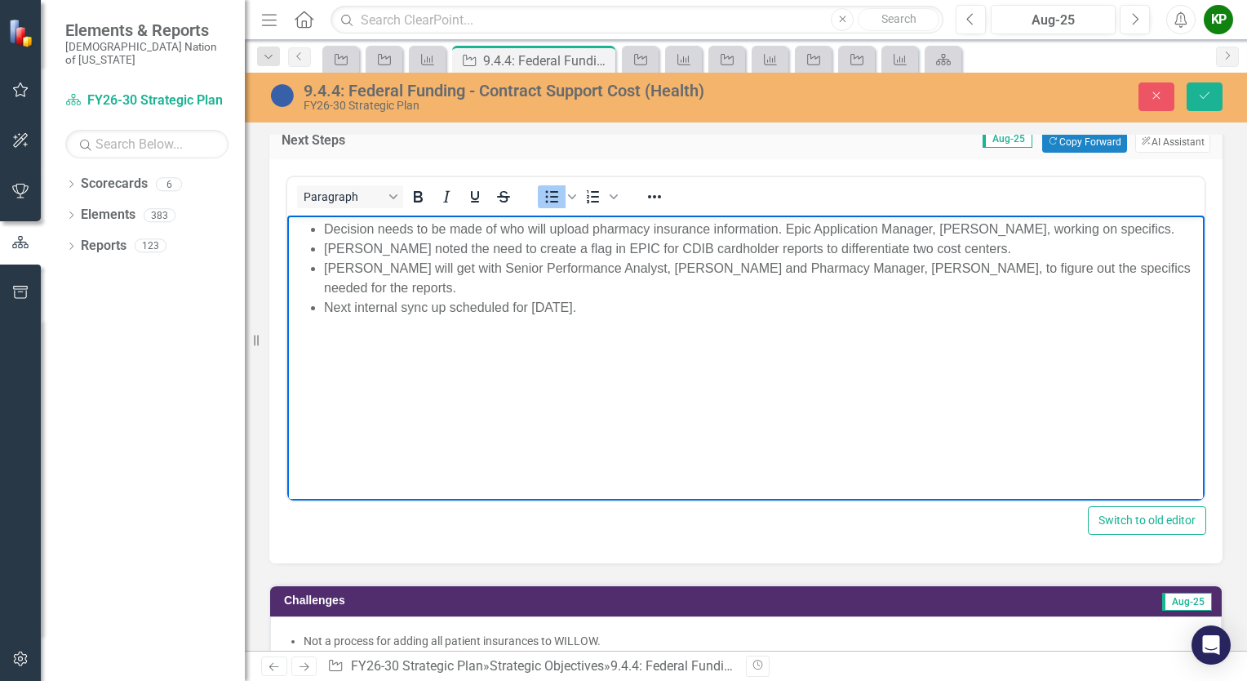
click at [742, 268] on li "Matt Cochran will get with Senior Performance Analyst, Danna McKinney and Pharm…" at bounding box center [762, 277] width 876 height 39
click at [1211, 99] on icon "Save" at bounding box center [1204, 95] width 15 height 11
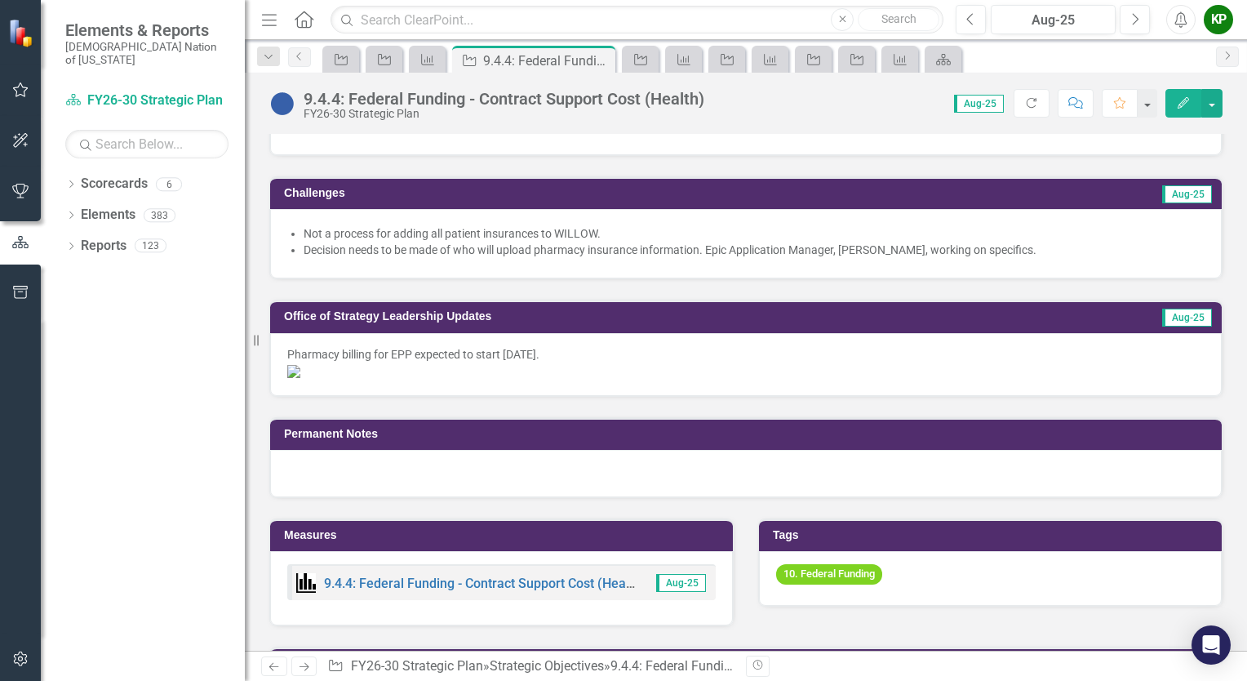
scroll to position [653, 0]
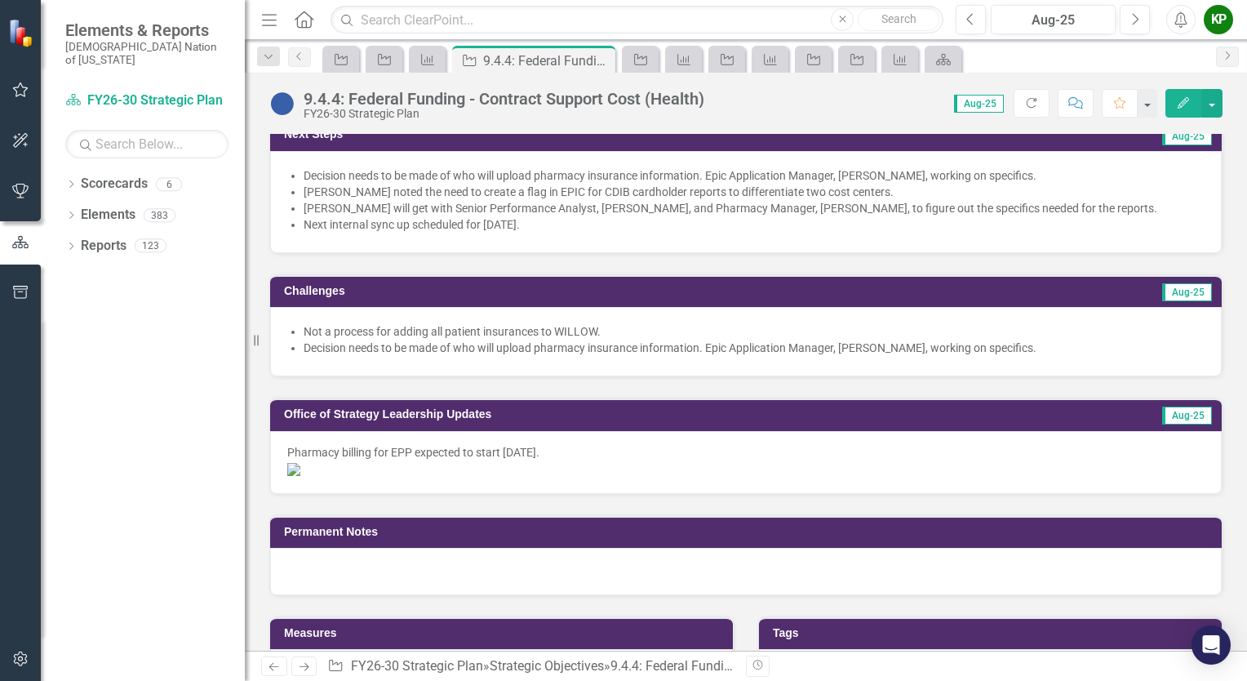
click at [304, 200] on li "Matt Cochran will get with Senior Performance Analyst, Danna McKinney, and Phar…" at bounding box center [754, 208] width 901 height 16
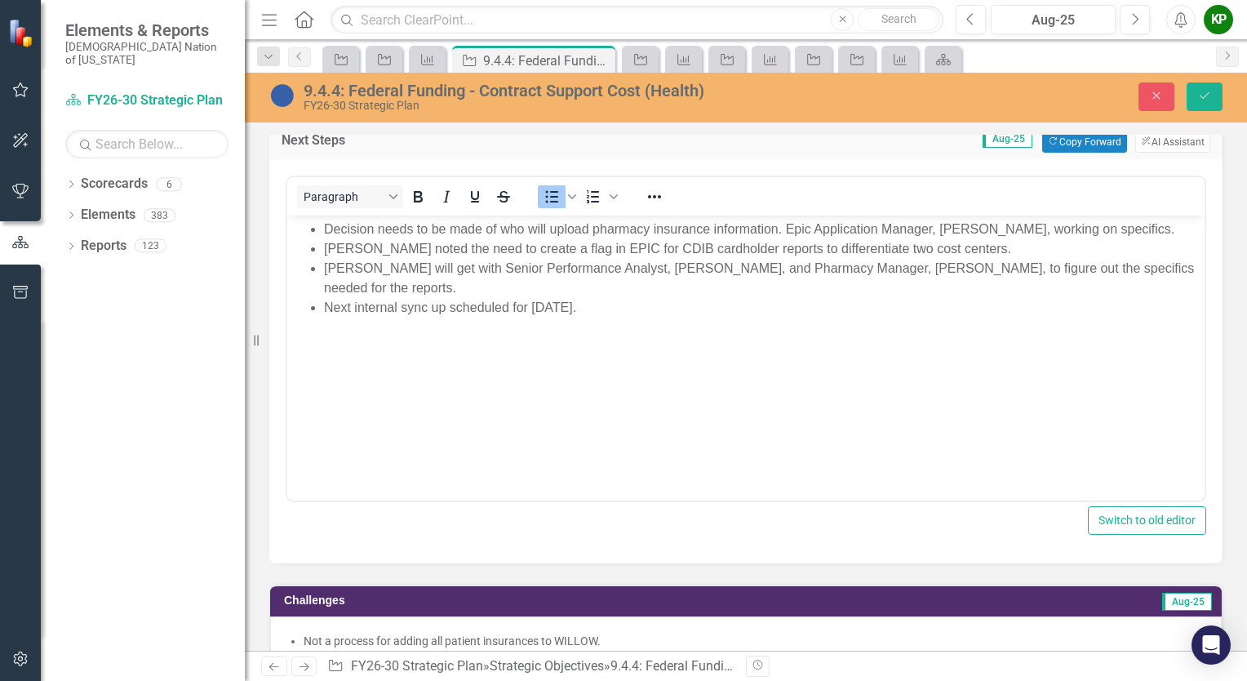
scroll to position [0, 0]
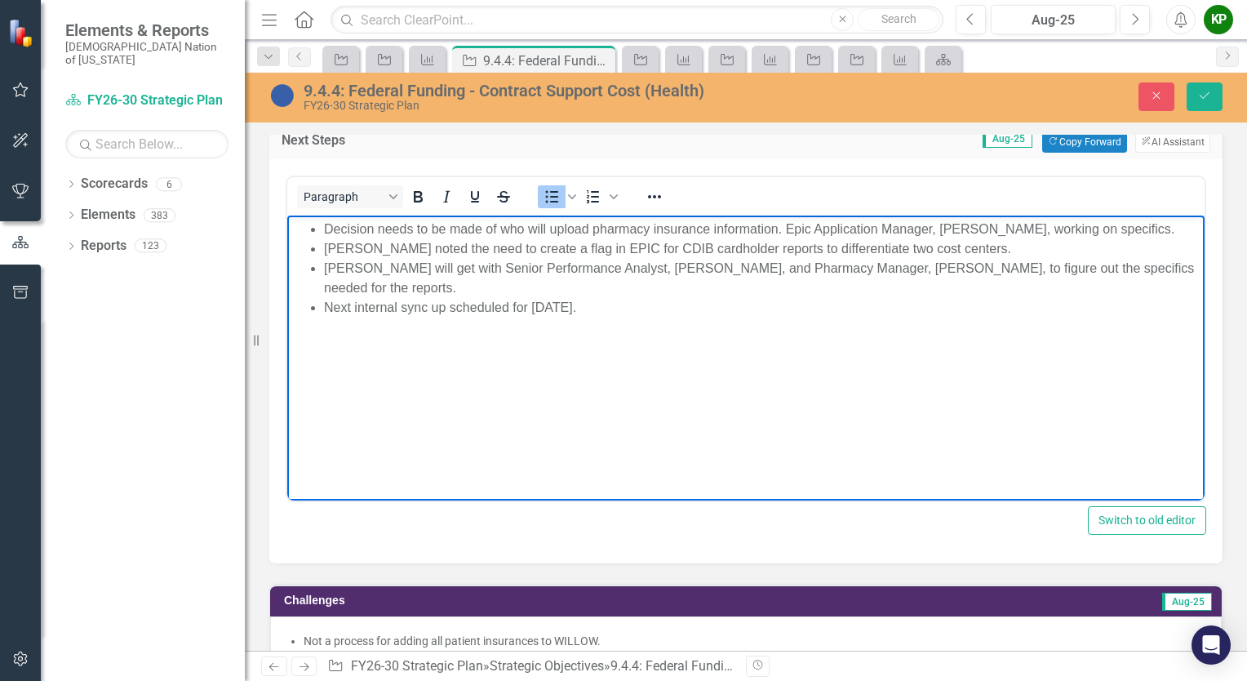
click at [325, 264] on li "Matt Cochran will get with Senior Performance Analyst, Danna McKinney, and Phar…" at bounding box center [762, 277] width 876 height 39
paste body "Rich Text Area. Press ALT-0 for help."
click at [592, 264] on li "Epic Willow Pharmacist Analyst, Matt Cochran will get with Senior Performance A…" at bounding box center [762, 277] width 876 height 39
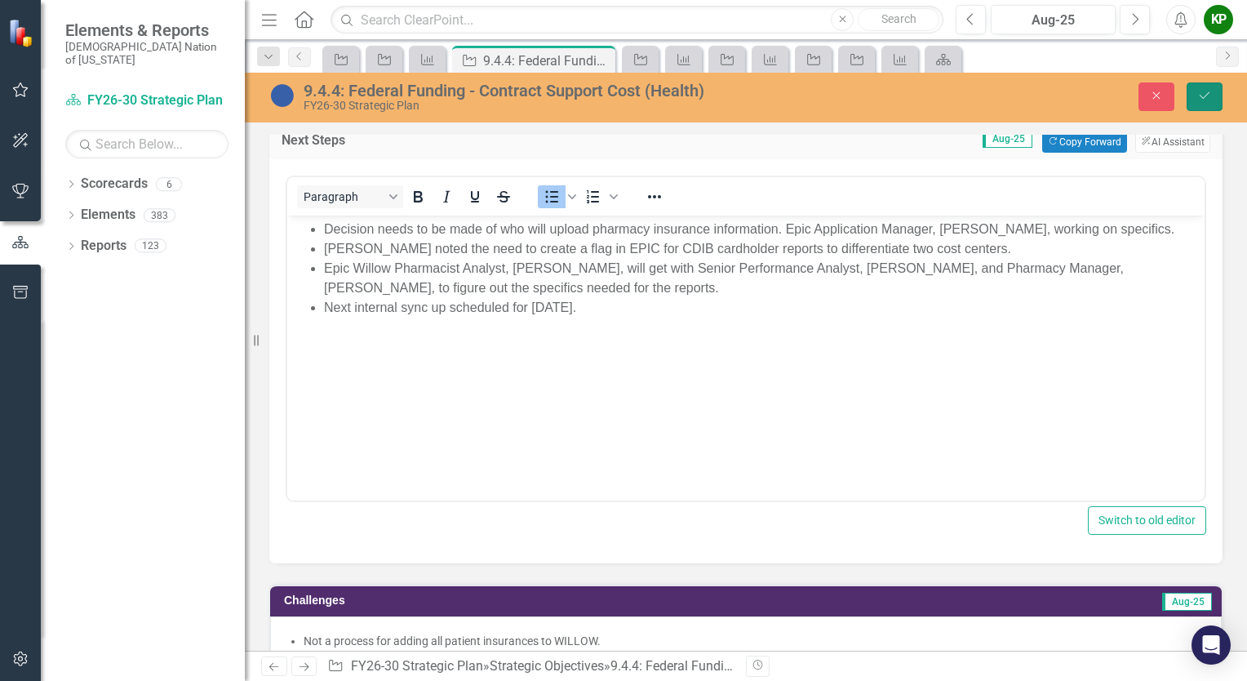
click at [1209, 104] on button "Save" at bounding box center [1205, 96] width 36 height 29
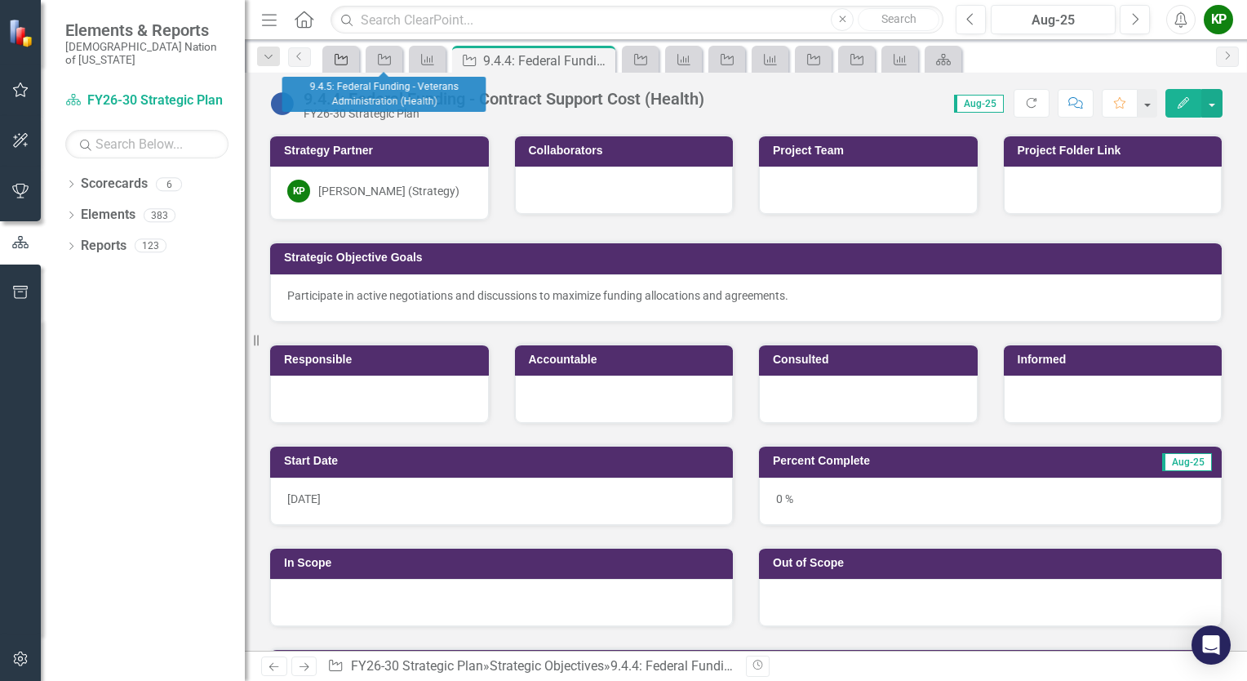
click at [348, 60] on icon "Strategic Objective" at bounding box center [341, 59] width 16 height 13
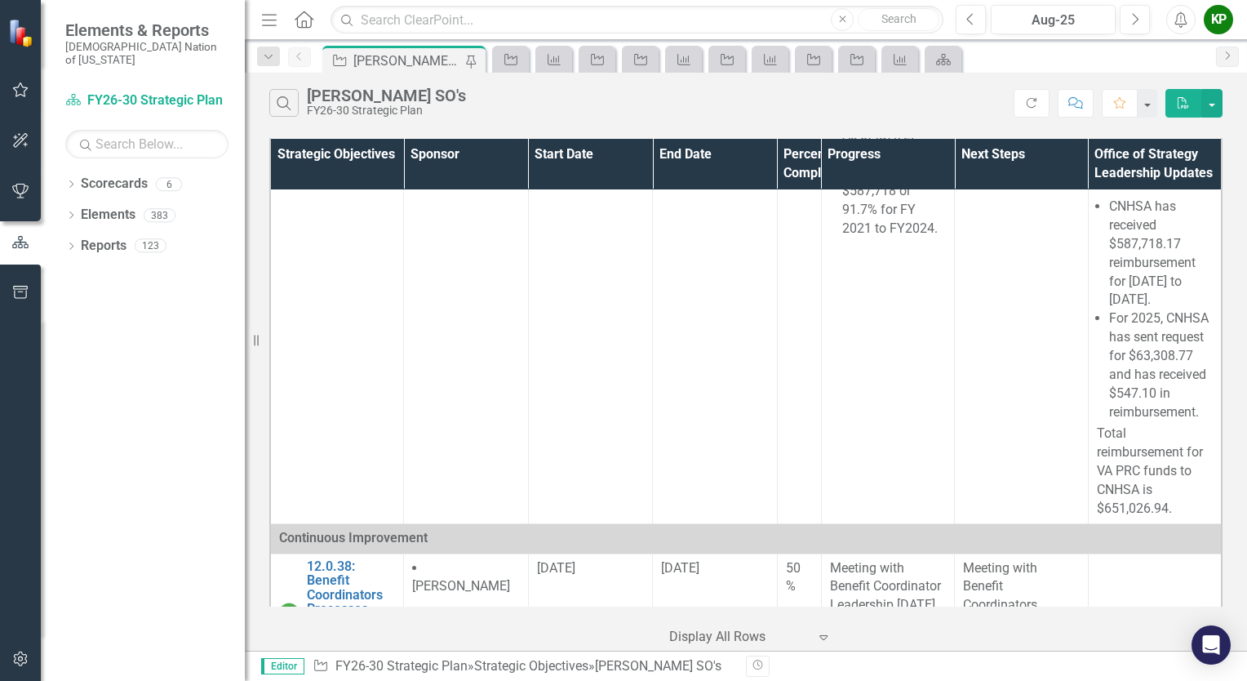
scroll to position [3127, 0]
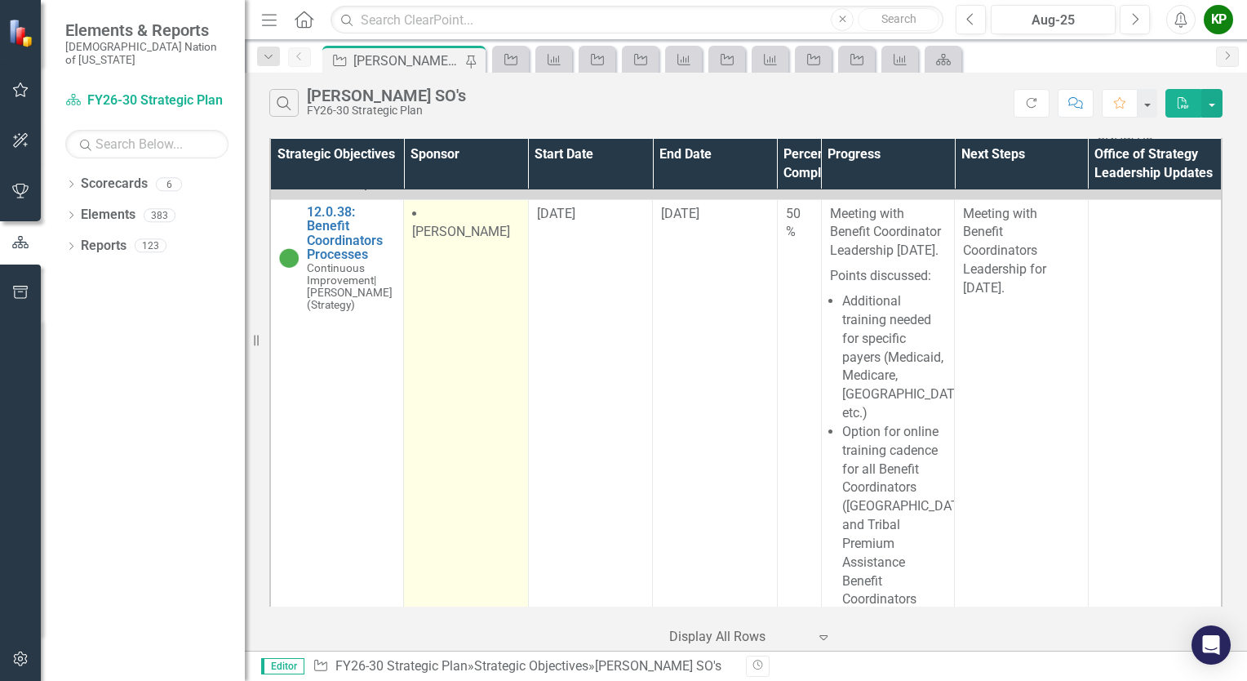
scroll to position [3509, 0]
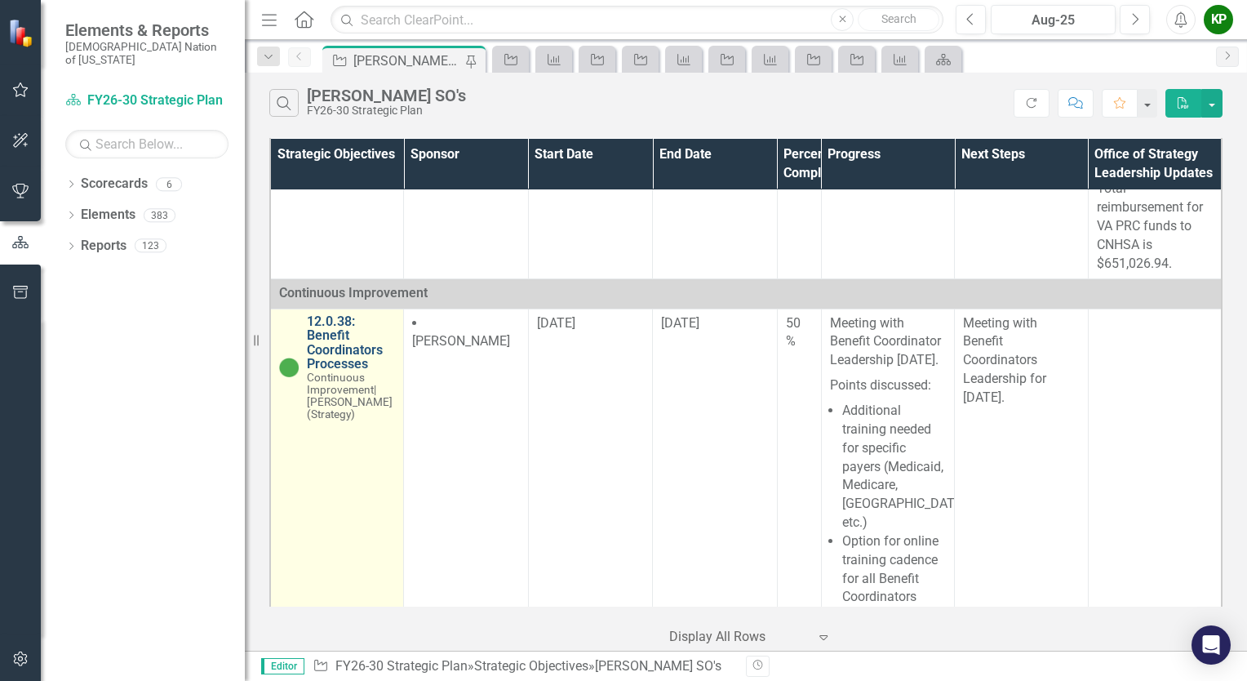
click at [349, 371] on link "12.0.38: Benefit Coordinators Processes" at bounding box center [351, 342] width 88 height 57
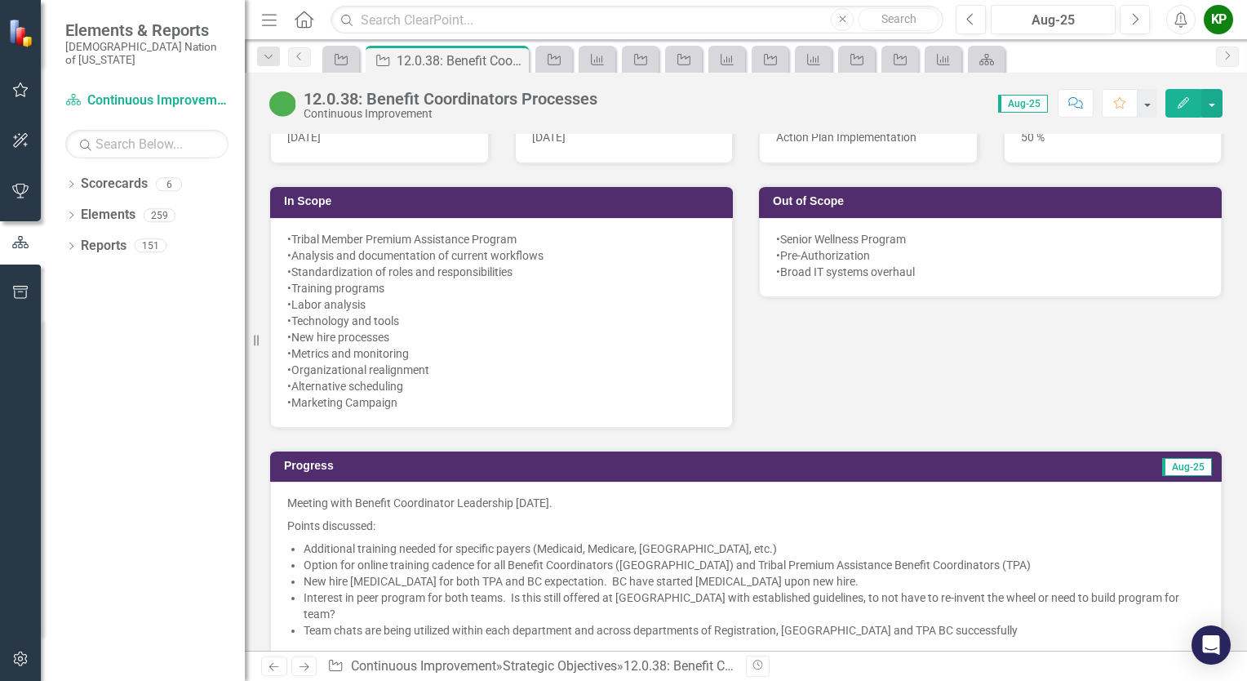
scroll to position [1061, 0]
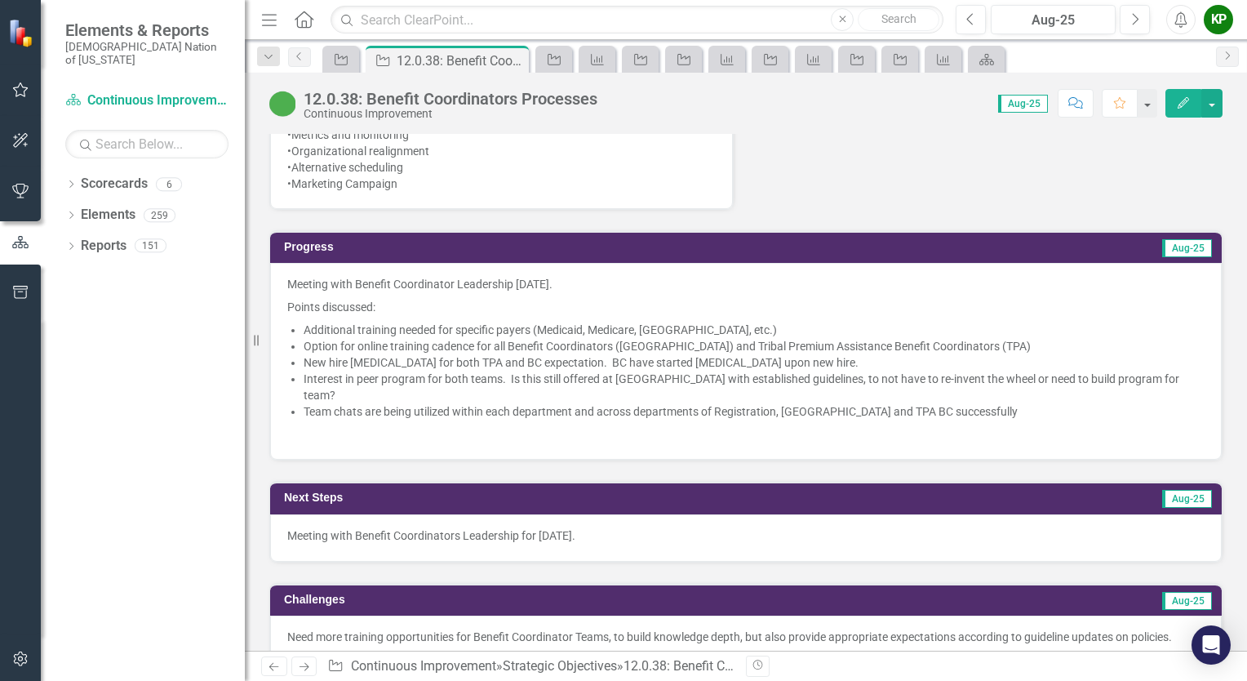
click at [609, 282] on p "Meeting with Benefit Coordinator Leadership [DATE]." at bounding box center [745, 286] width 917 height 20
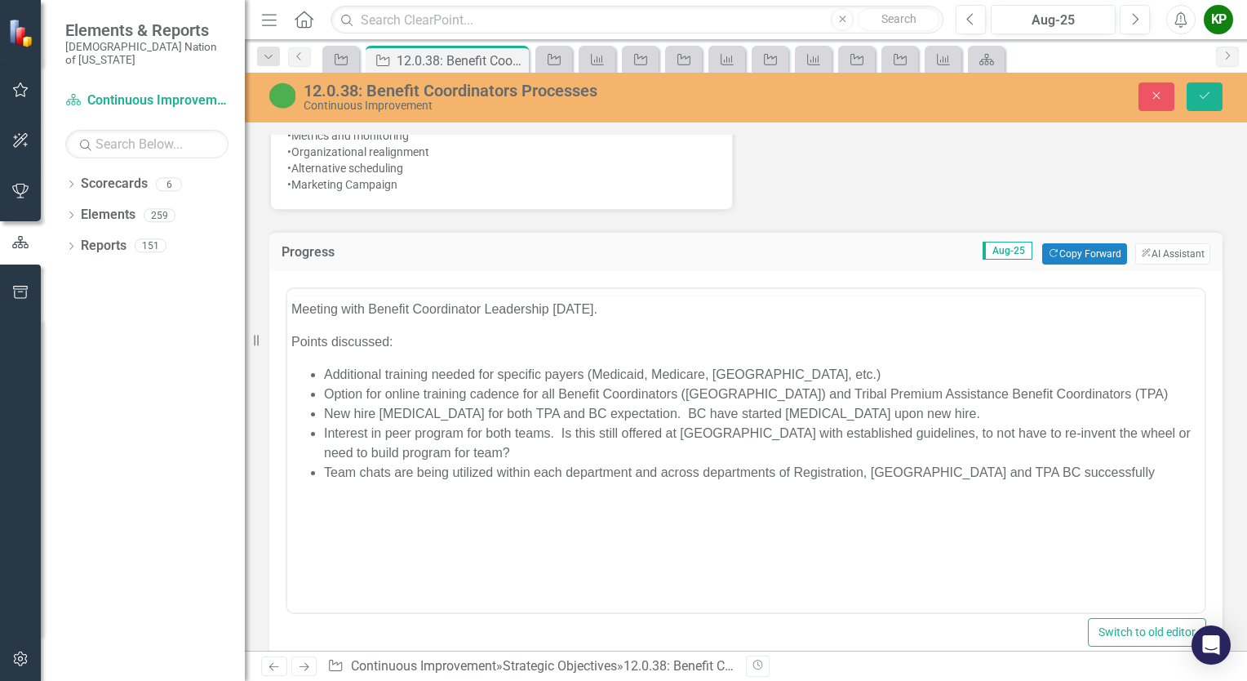
scroll to position [0, 0]
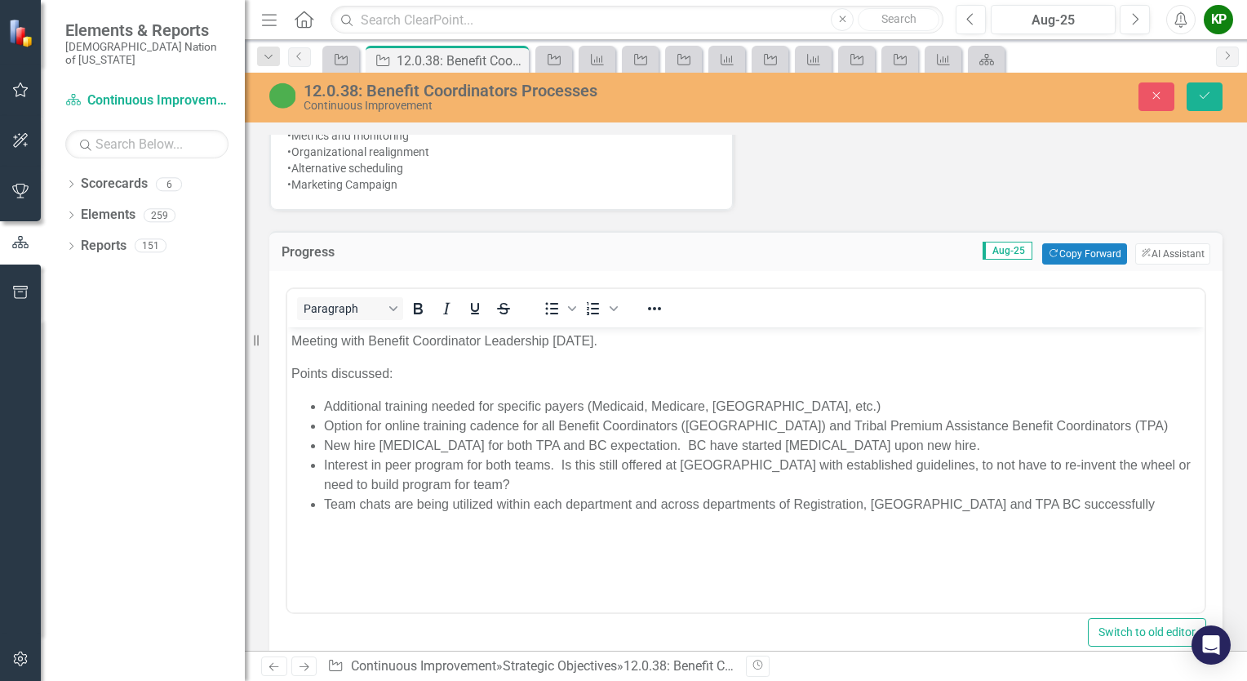
click at [658, 338] on p "Meeting with Benefit Coordinator Leadership [DATE]." at bounding box center [745, 341] width 909 height 20
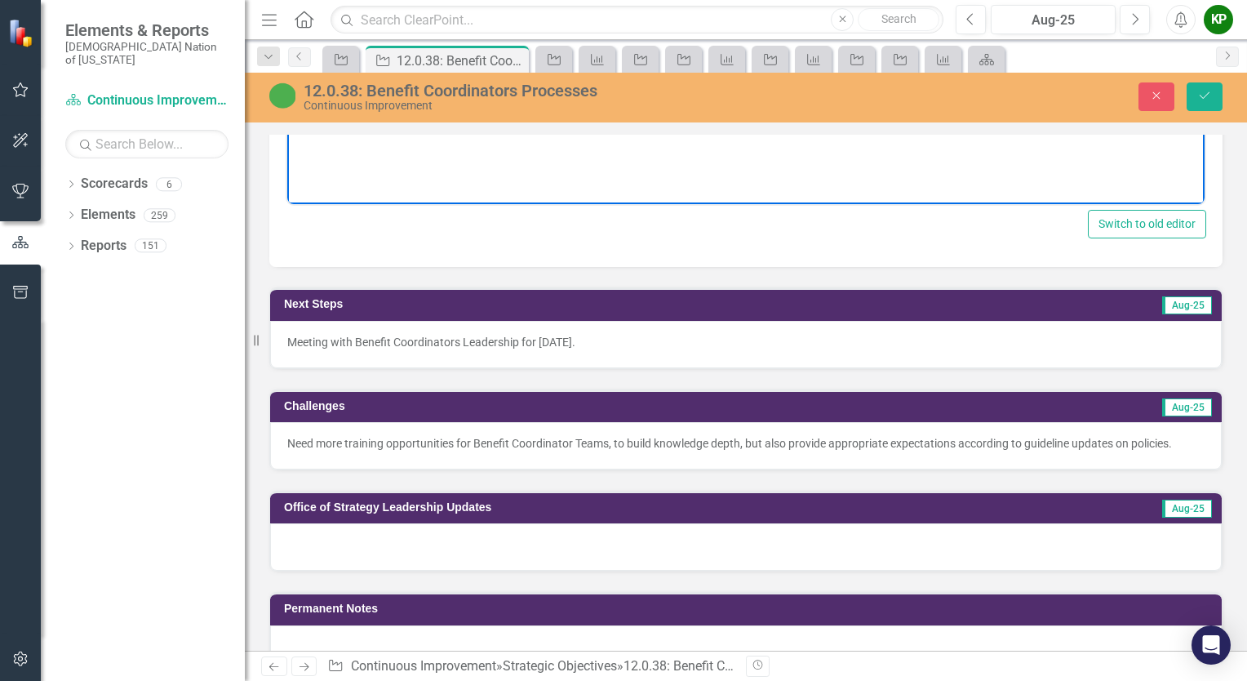
scroll to position [1061, 0]
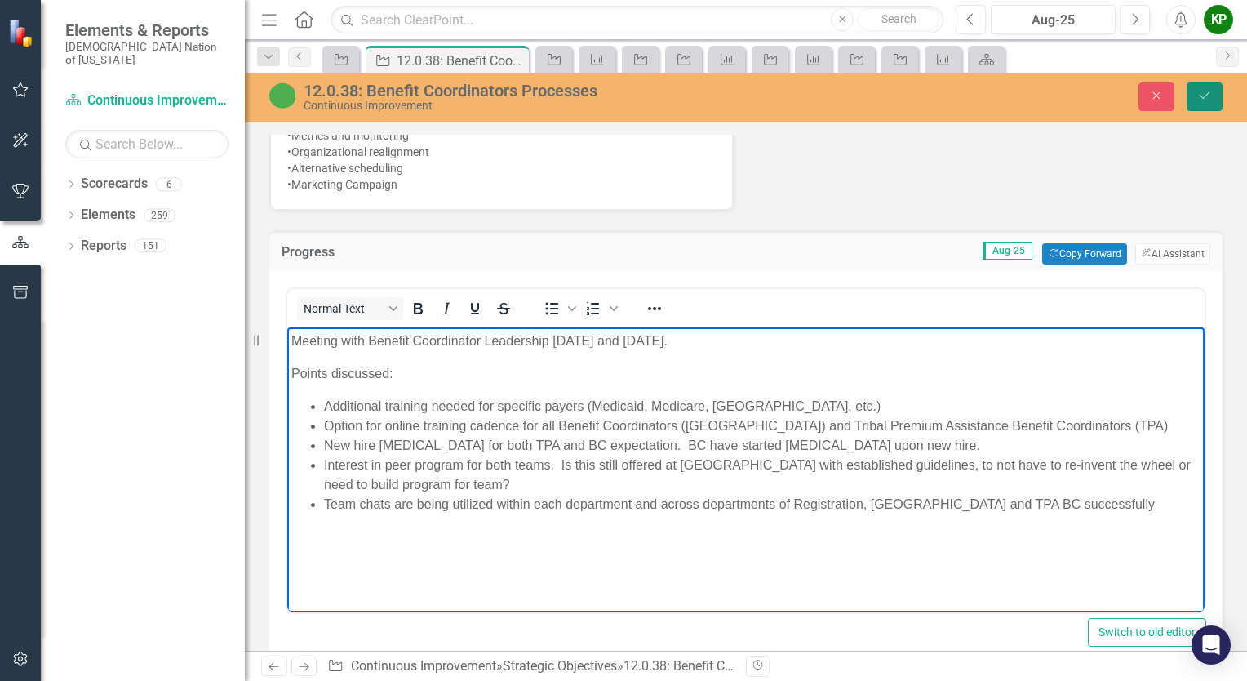
click at [1203, 99] on icon "submit" at bounding box center [1205, 95] width 10 height 7
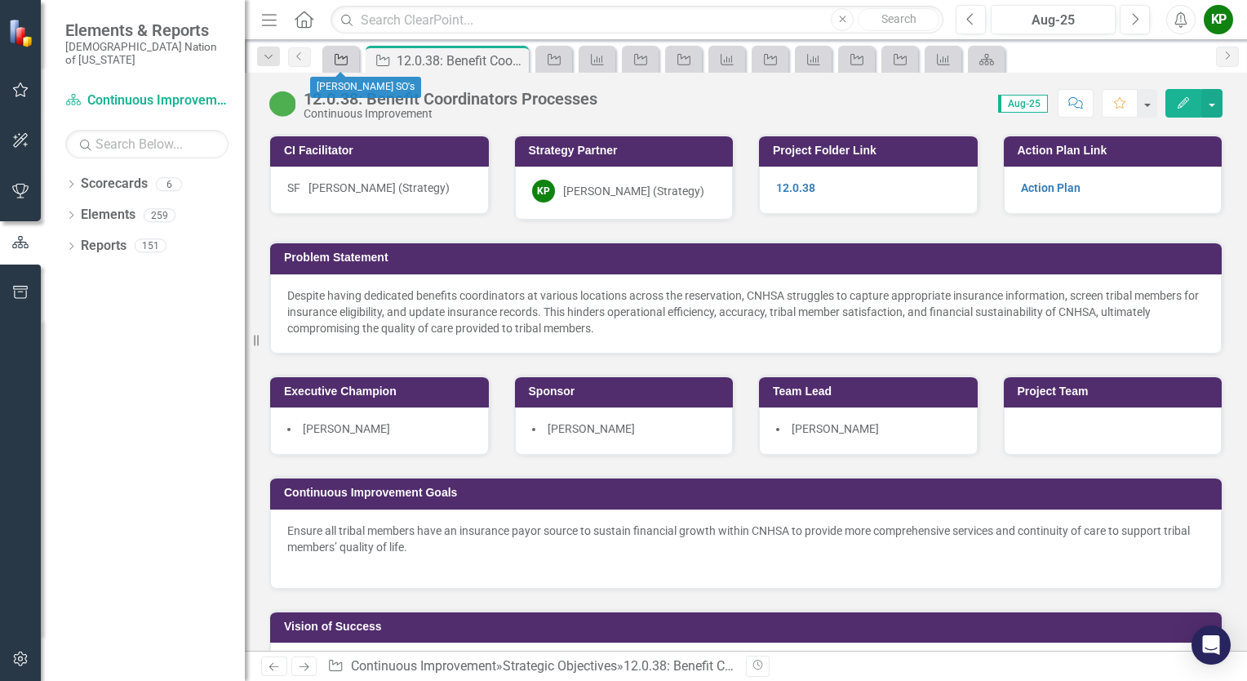
click at [338, 60] on icon "Strategic Objective" at bounding box center [341, 59] width 16 height 13
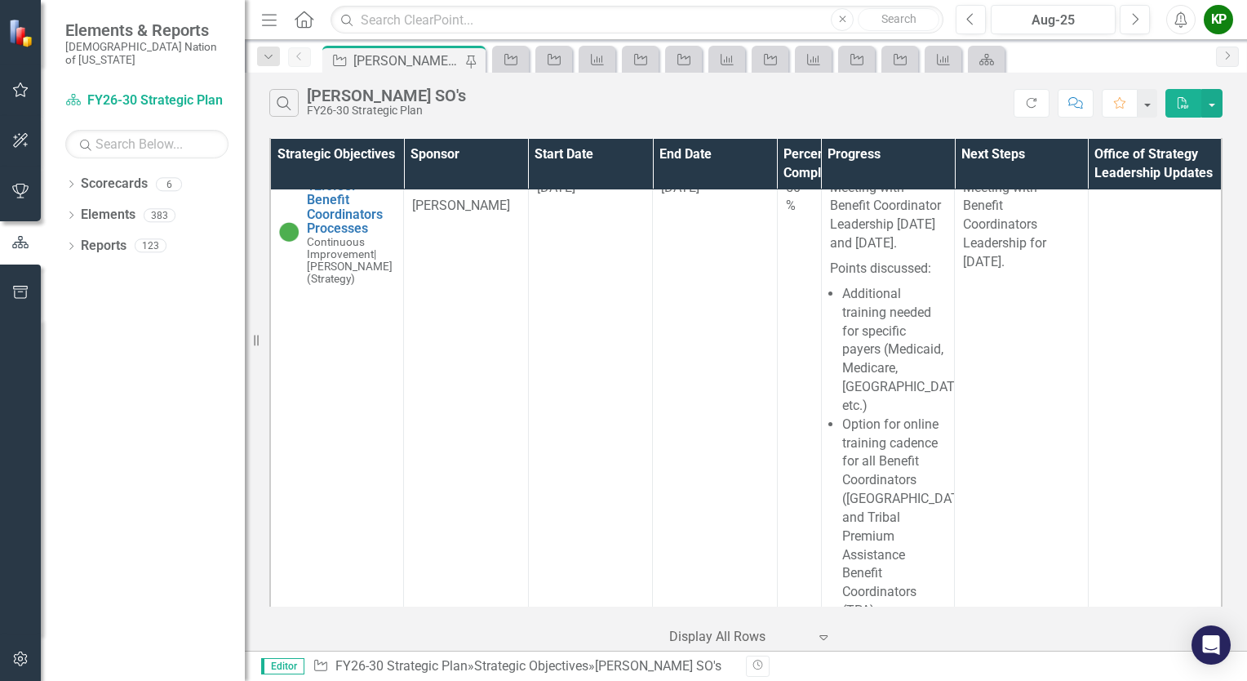
scroll to position [3636, 0]
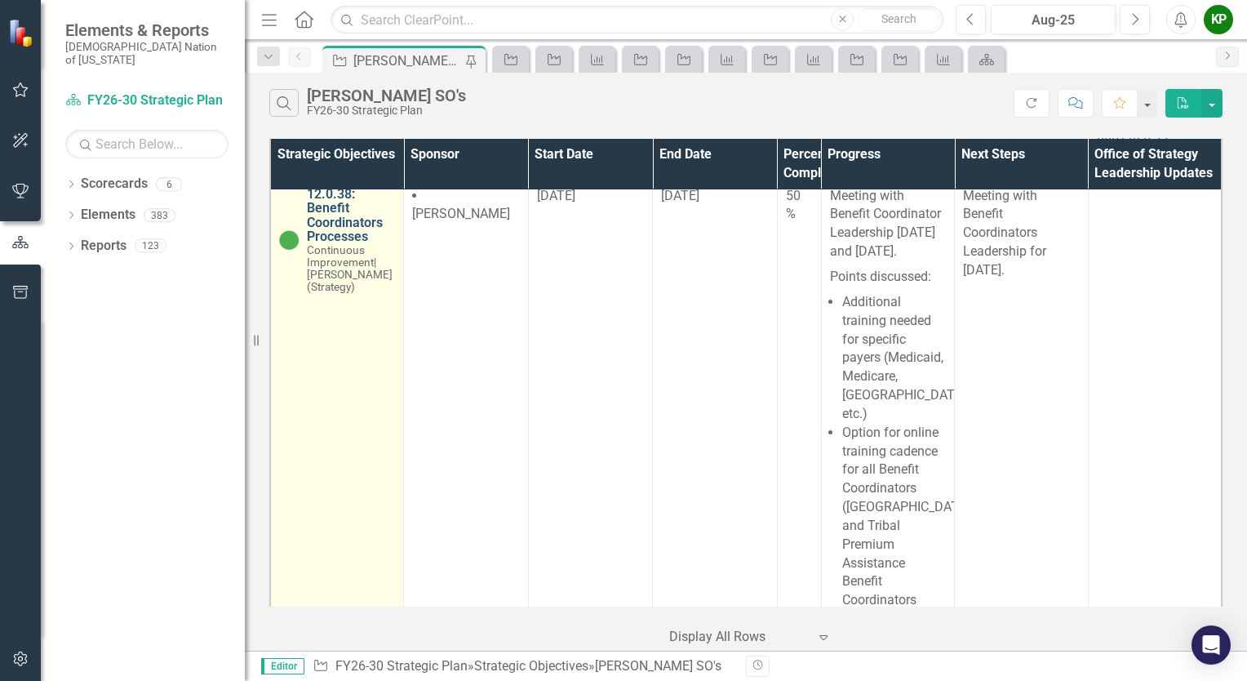
click at [330, 244] on link "12.0.38: Benefit Coordinators Processes" at bounding box center [351, 215] width 88 height 57
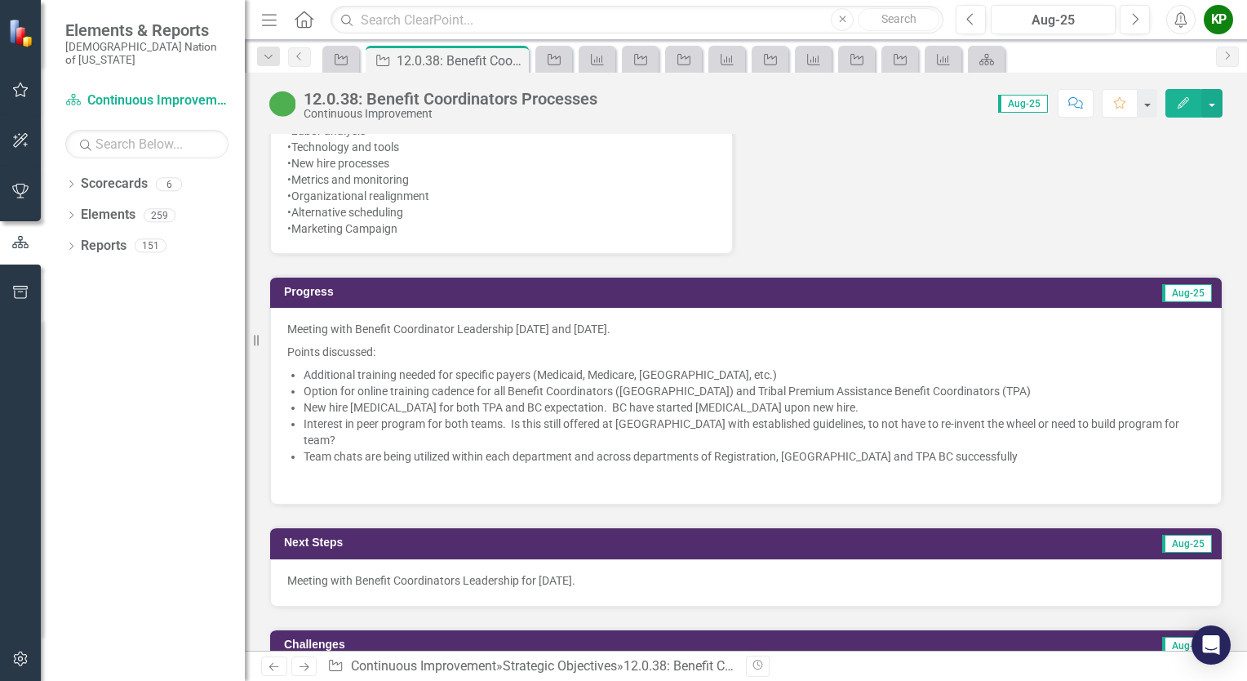
scroll to position [1061, 0]
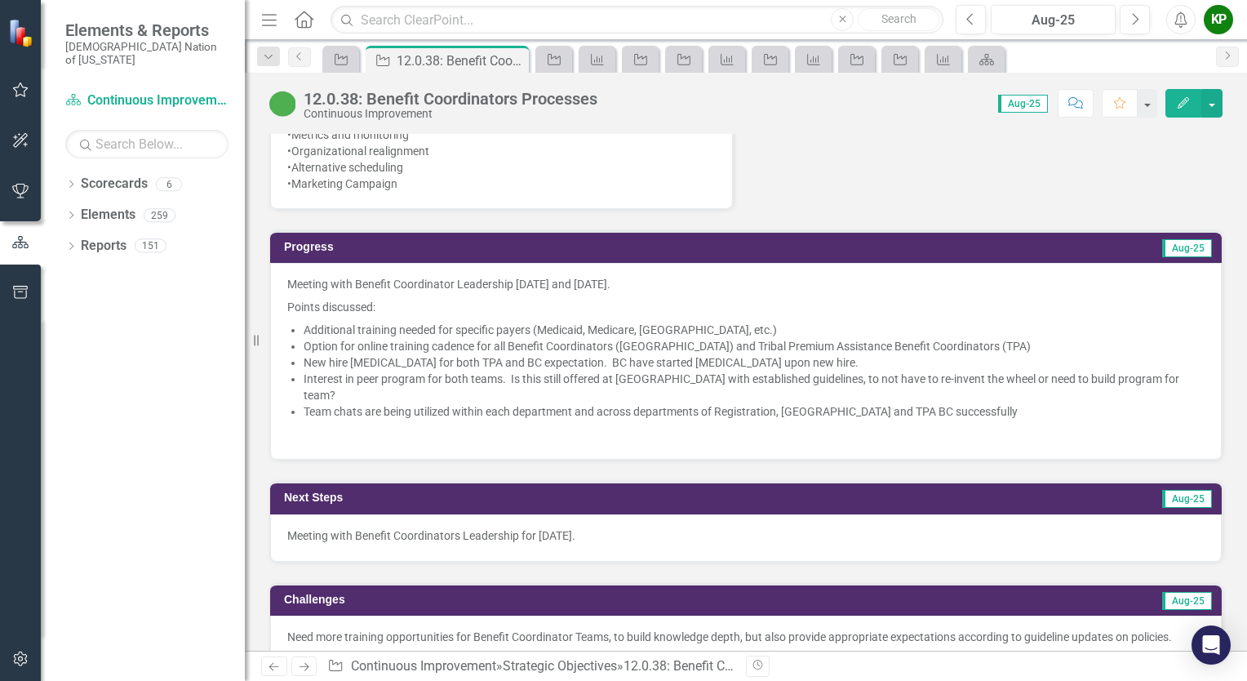
click at [934, 403] on li "Team chats are being utilized within each department and across departments of …" at bounding box center [754, 411] width 901 height 16
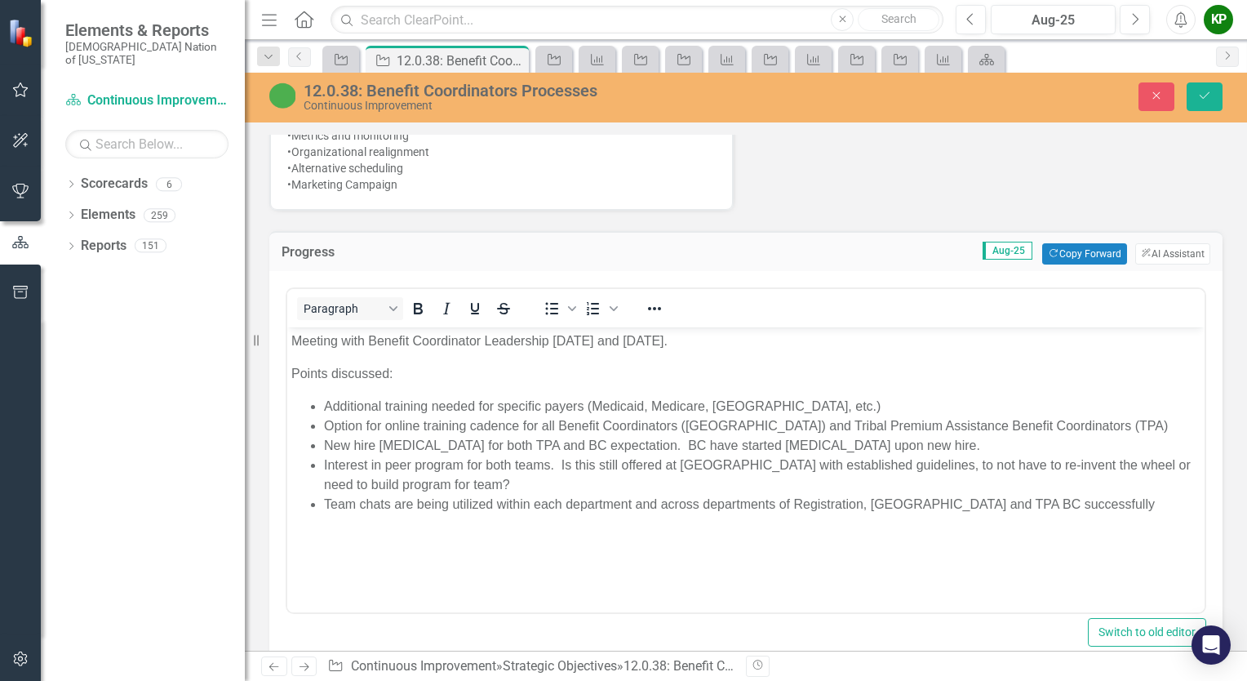
scroll to position [0, 0]
click at [1056, 504] on li "Team chats are being utilized within each department and across departments of …" at bounding box center [762, 505] width 876 height 20
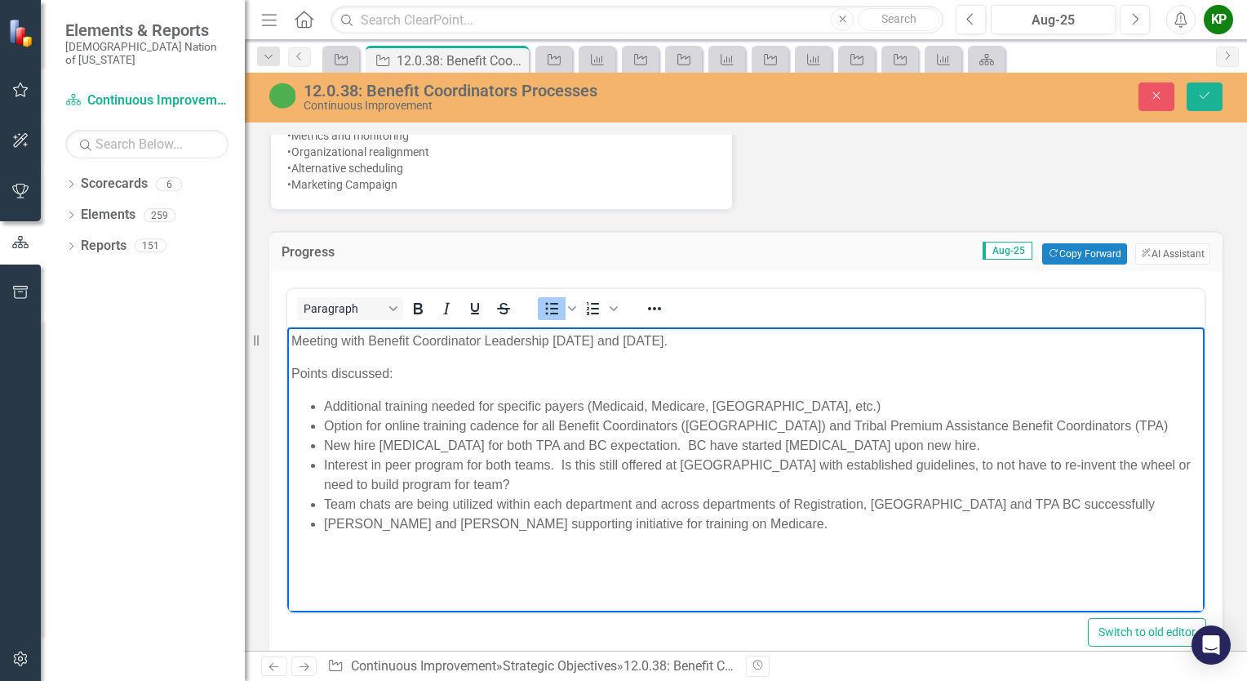
click at [779, 530] on li "[PERSON_NAME] and [PERSON_NAME] supporting initiative for training on Medicare." at bounding box center [762, 524] width 876 height 20
drag, startPoint x: 775, startPoint y: 526, endPoint x: 644, endPoint y: 527, distance: 131.4
click at [644, 527] on li "[PERSON_NAME] and [PERSON_NAME] supporting initiative for training on Medicare." at bounding box center [762, 524] width 876 height 20
click at [328, 526] on li "[PERSON_NAME] and [PERSON_NAME] supporting initiative for Medicare training, per" at bounding box center [762, 524] width 876 height 20
click at [618, 528] on li "Tribal Premium Assistance Manager, [PERSON_NAME] and [PERSON_NAME] supporting i…" at bounding box center [762, 524] width 876 height 20
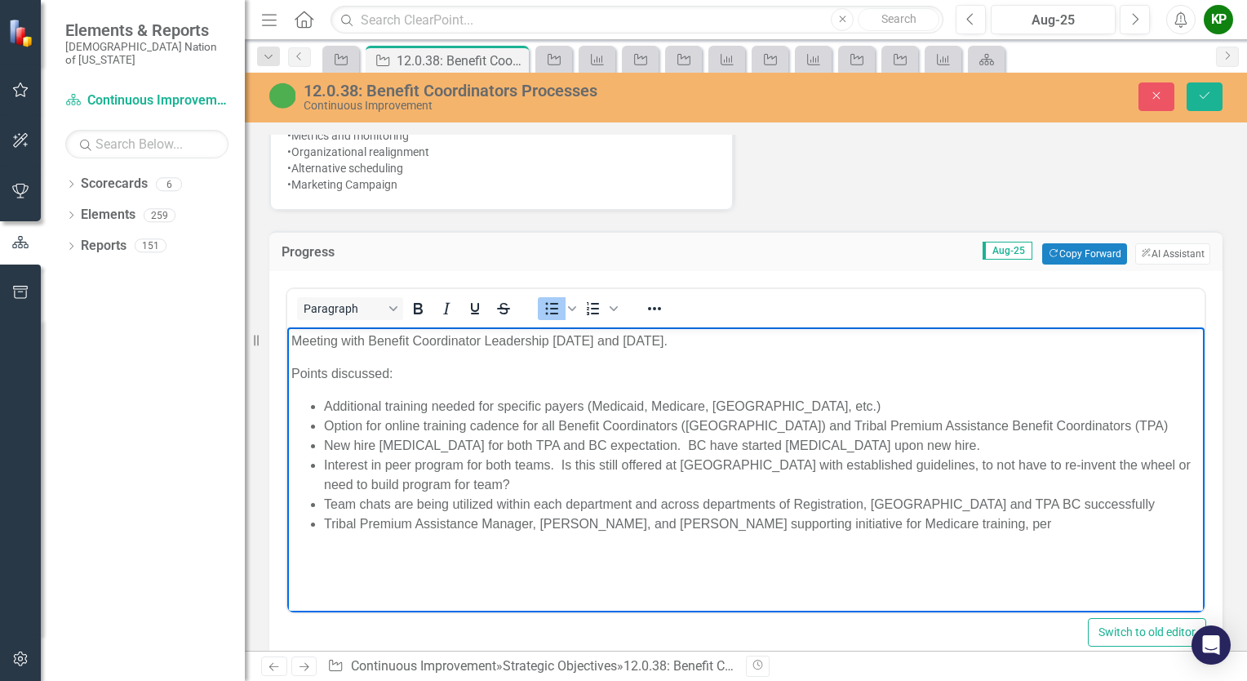
click at [649, 527] on li "Tribal Premium Assistance Manager, [PERSON_NAME], and [PERSON_NAME] supporting …" at bounding box center [762, 524] width 876 height 20
click at [621, 529] on li "Tribal Premium Assistance Manager, [PERSON_NAME], and Patient Benefits Coordina…" at bounding box center [762, 533] width 876 height 39
click at [894, 526] on li "Tribal Premium Assistance Manager, [PERSON_NAME], and Patient Benefits Coordina…" at bounding box center [762, 533] width 876 height 39
click at [1169, 526] on li "Tribal Premium Assistance Manager, [PERSON_NAME], and Patient Benefits Coordina…" at bounding box center [762, 533] width 876 height 39
drag, startPoint x: 1171, startPoint y: 526, endPoint x: 1137, endPoint y: 526, distance: 34.3
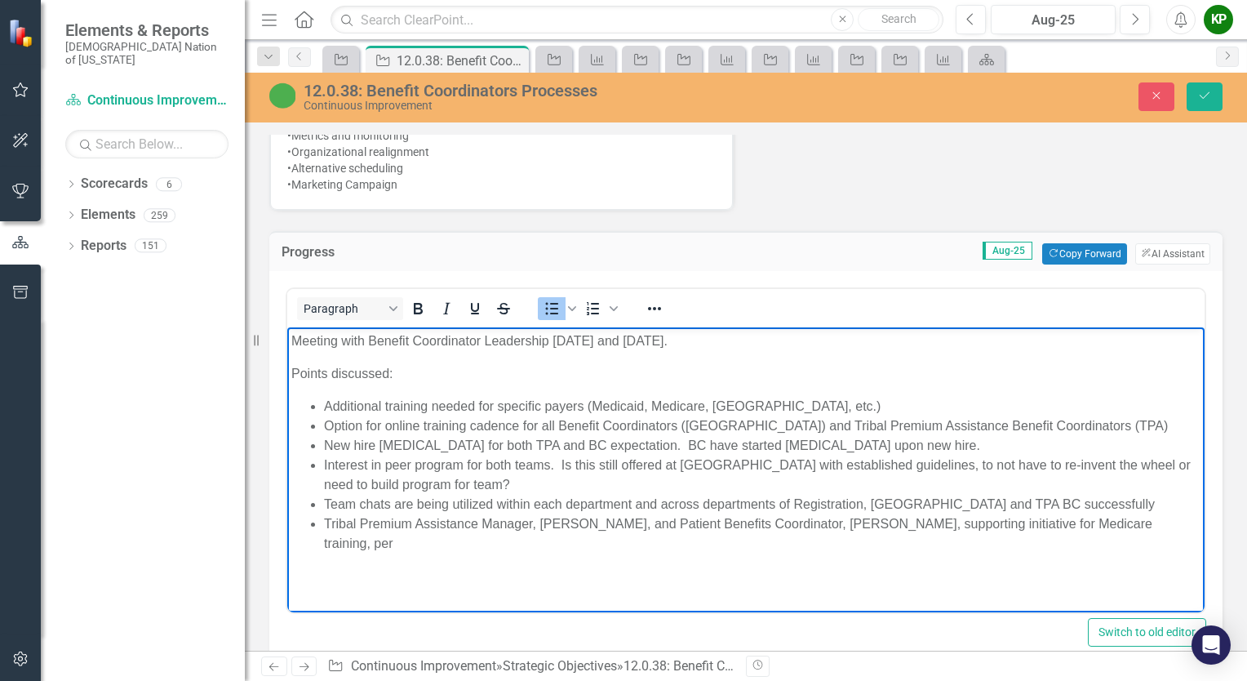
click at [1137, 526] on li "Tribal Premium Assistance Manager, [PERSON_NAME], and Patient Benefits Coordina…" at bounding box center [762, 533] width 876 height 39
click at [358, 553] on li "19 community center locations" at bounding box center [779, 563] width 844 height 20
click at [745, 553] on li "Training will be completed at 19 community center locations" at bounding box center [779, 563] width 844 height 20
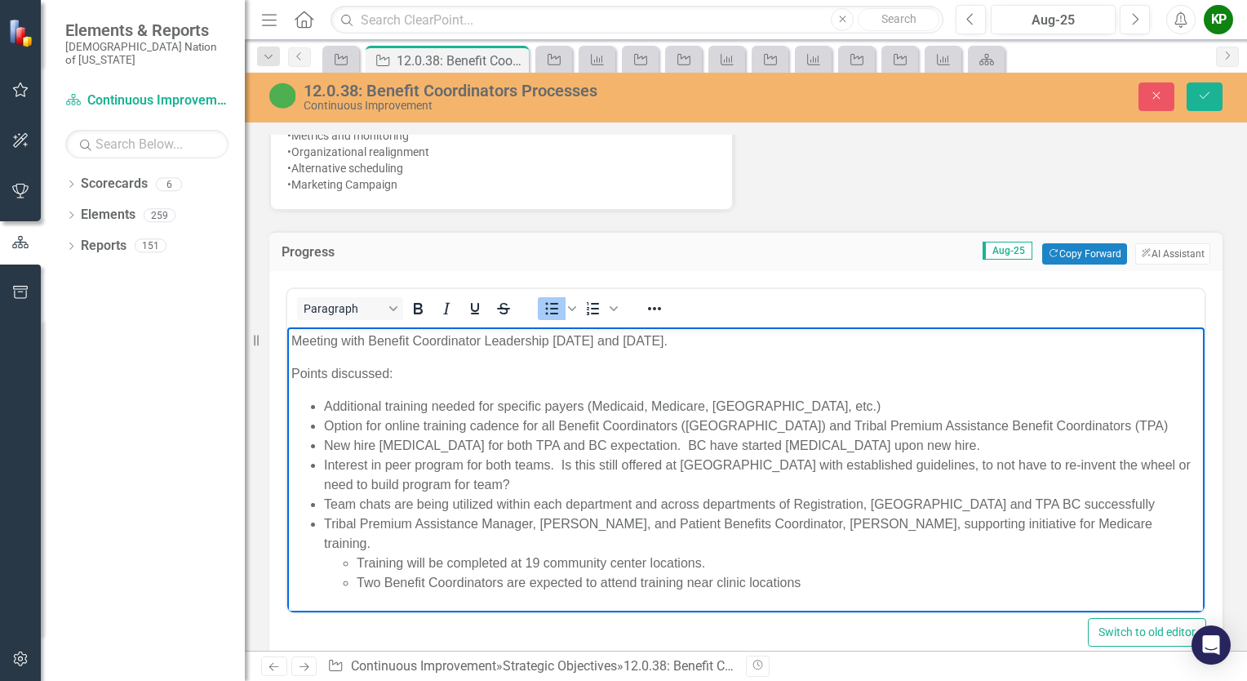
click at [640, 573] on li "Two Benefit Coordinators are expected to attend training near clinic locations" at bounding box center [779, 583] width 844 height 20
click at [730, 573] on li "Two Benefit Coordinators are expected to attend a training near clinic locations" at bounding box center [779, 583] width 844 height 20
click at [857, 573] on li "Two Benefit Coordinators are expected to attend a training near their clinic lo…" at bounding box center [779, 583] width 844 height 20
click at [361, 553] on li "Training will be completed at 19 community center locations." at bounding box center [779, 563] width 844 height 20
click at [358, 553] on li "Training will be completed at 19 community center locations." at bounding box center [779, 563] width 844 height 20
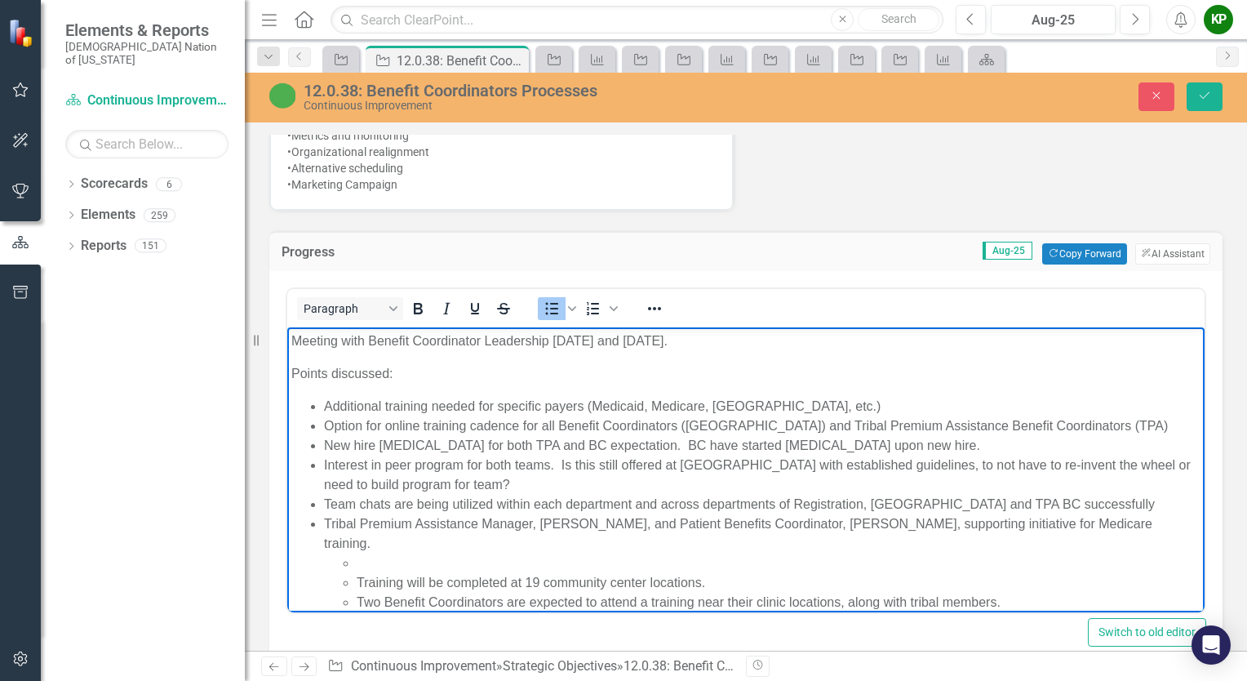
click at [358, 553] on li "Rich Text Area. Press ALT-0 for help." at bounding box center [779, 563] width 844 height 20
click at [540, 573] on li "Training will be completed at 19 community center locations." at bounding box center [779, 583] width 844 height 20
click at [596, 553] on li "Currently in week 2 and have trained at 4 locations so far." at bounding box center [779, 563] width 844 height 20
click at [357, 553] on li "Currently in week 2 and have trained at four locations so far." at bounding box center [779, 563] width 844 height 20
click at [373, 553] on li "Rich Text Area. Press ALT-0 for help." at bounding box center [779, 563] width 844 height 20
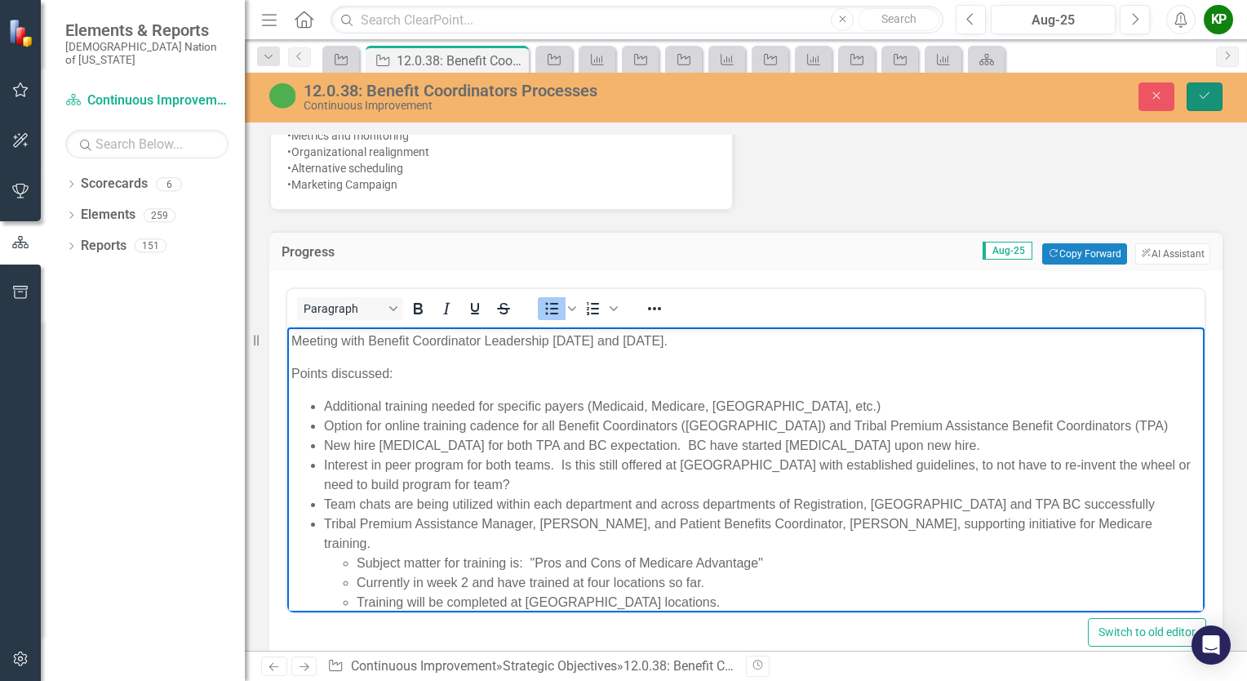
click at [1204, 99] on icon "Save" at bounding box center [1204, 95] width 15 height 11
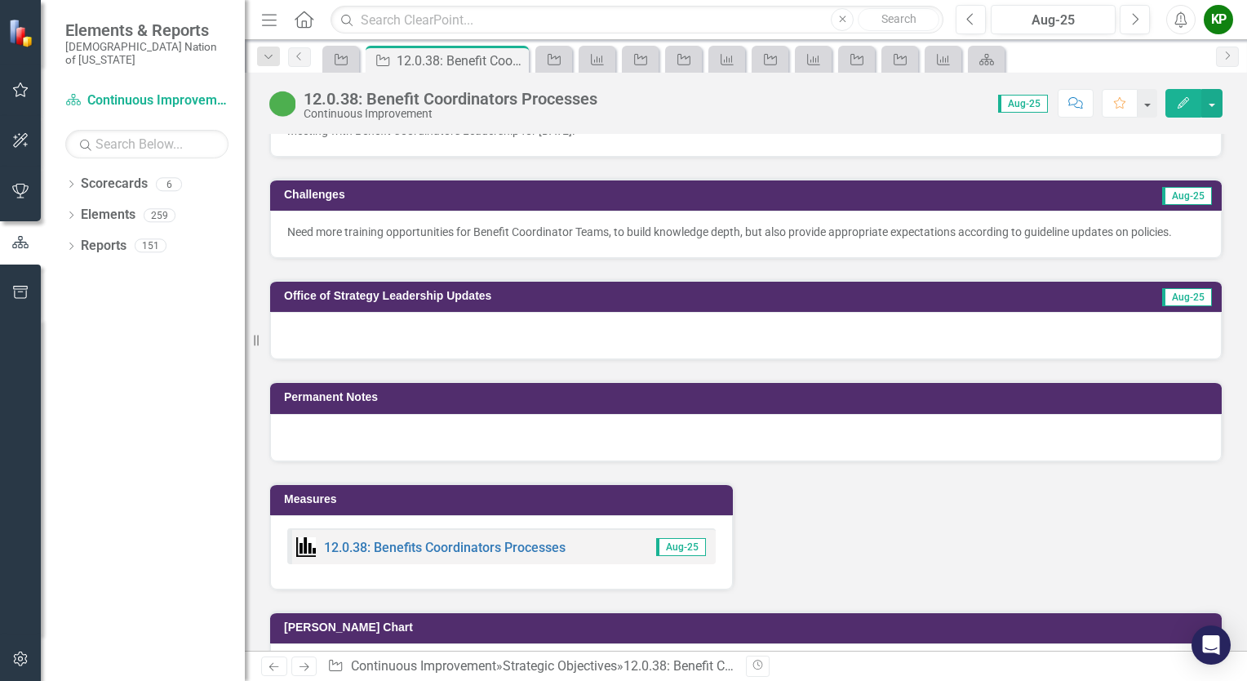
scroll to position [1306, 0]
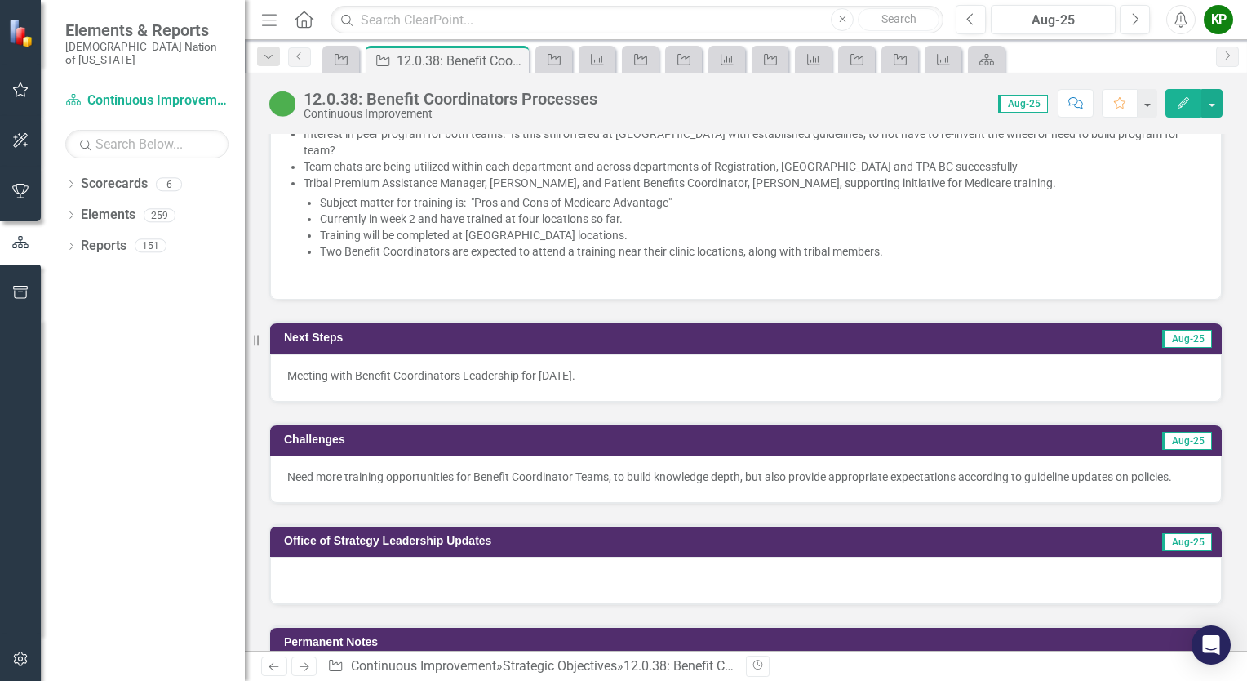
click at [672, 367] on p "Meeting with Benefit Coordinators Leadership for [DATE]." at bounding box center [745, 375] width 917 height 16
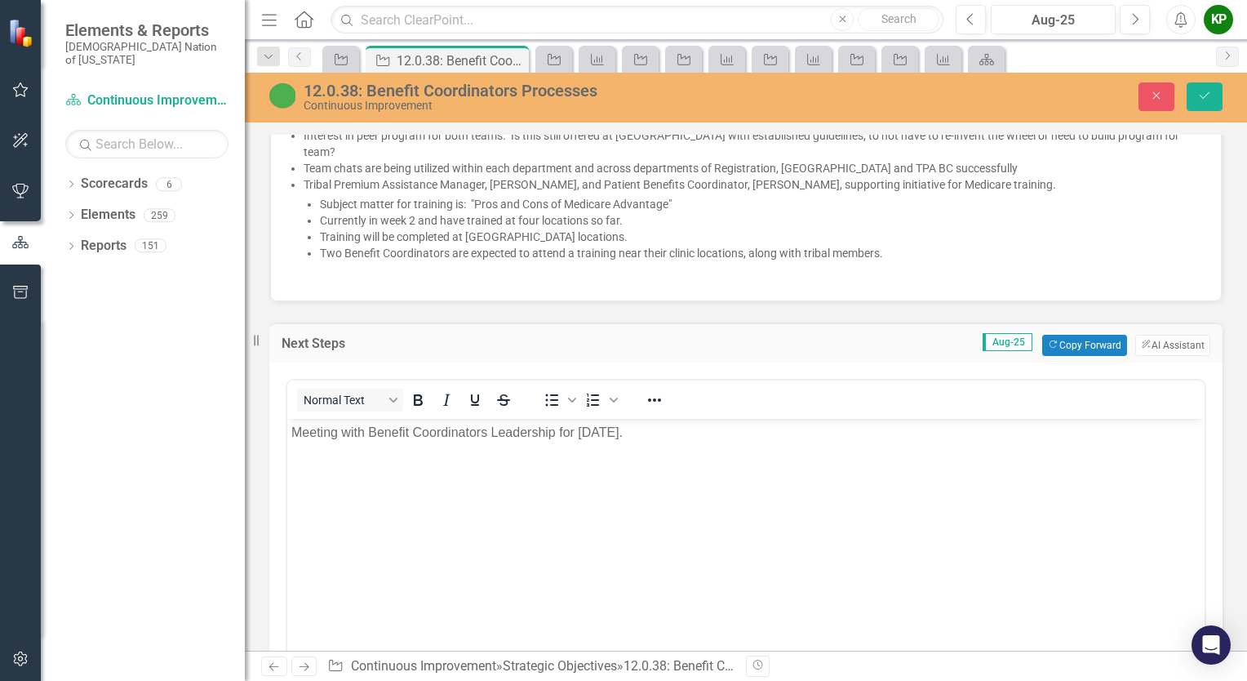
scroll to position [0, 0]
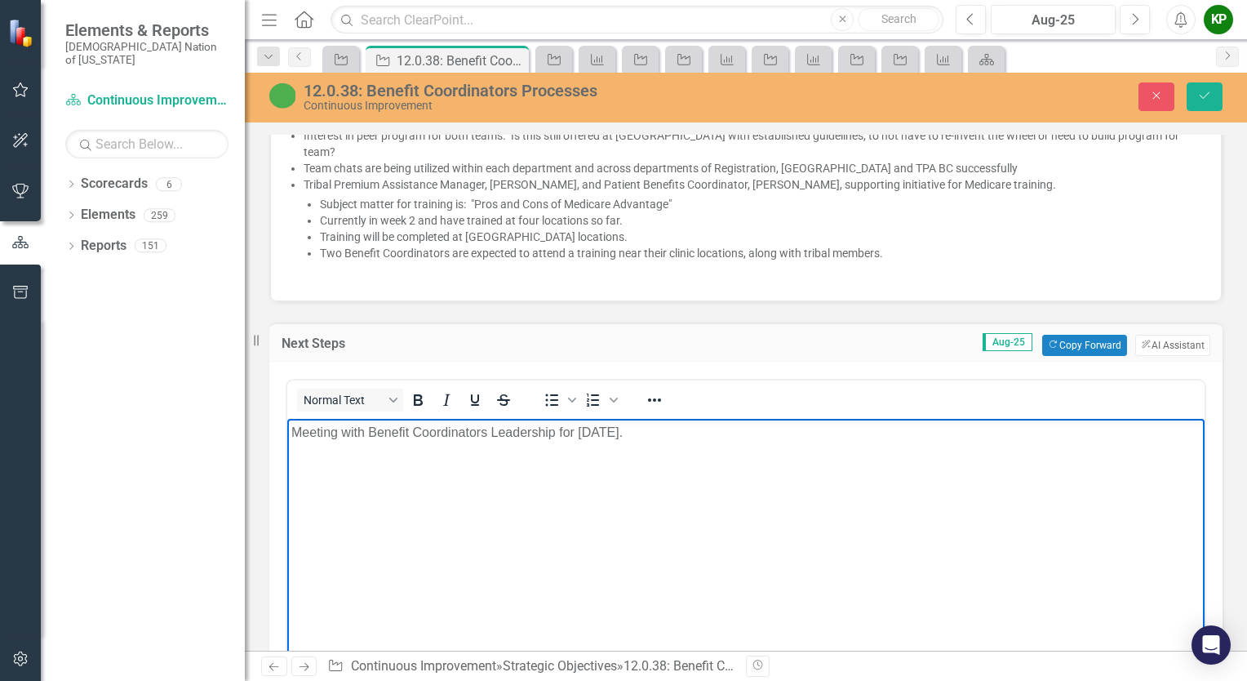
drag, startPoint x: 693, startPoint y: 434, endPoint x: 241, endPoint y: 474, distance: 453.9
click at [287, 474] on html "Meeting with Benefit Coordinators Leadership for [DATE]." at bounding box center [745, 540] width 917 height 245
click at [374, 447] on body "Rich Text Area. Press ALT-0 for help." at bounding box center [745, 540] width 917 height 245
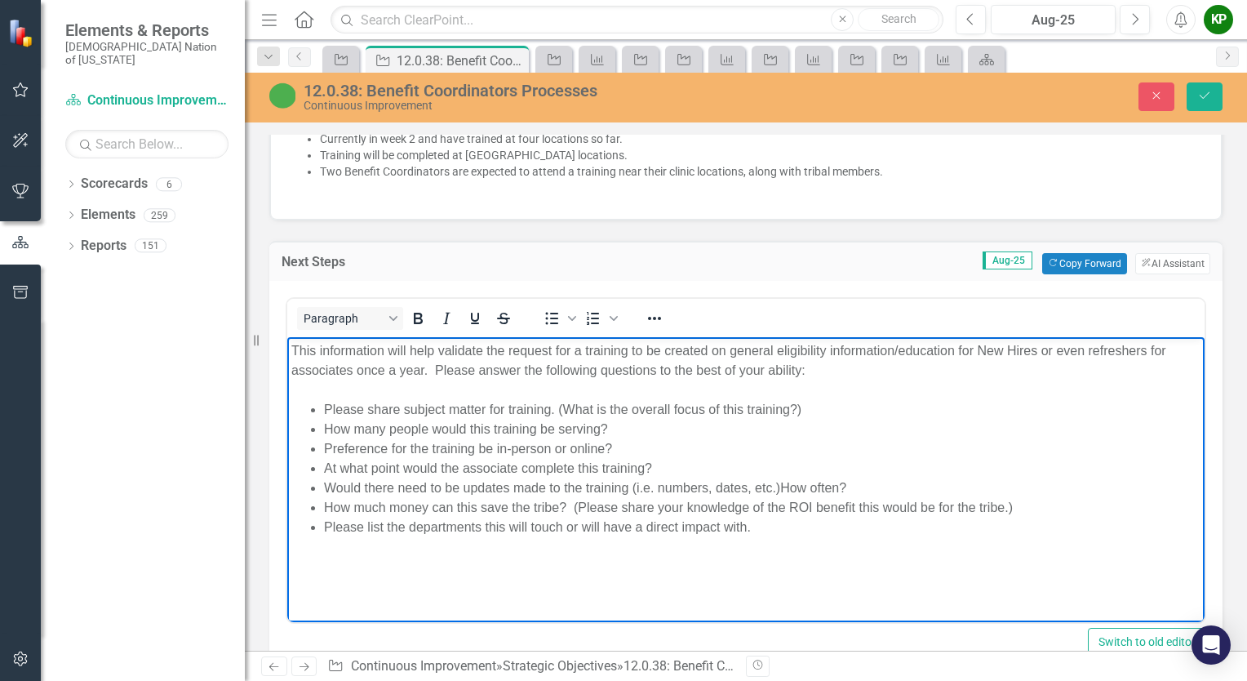
scroll to position [1224, 0]
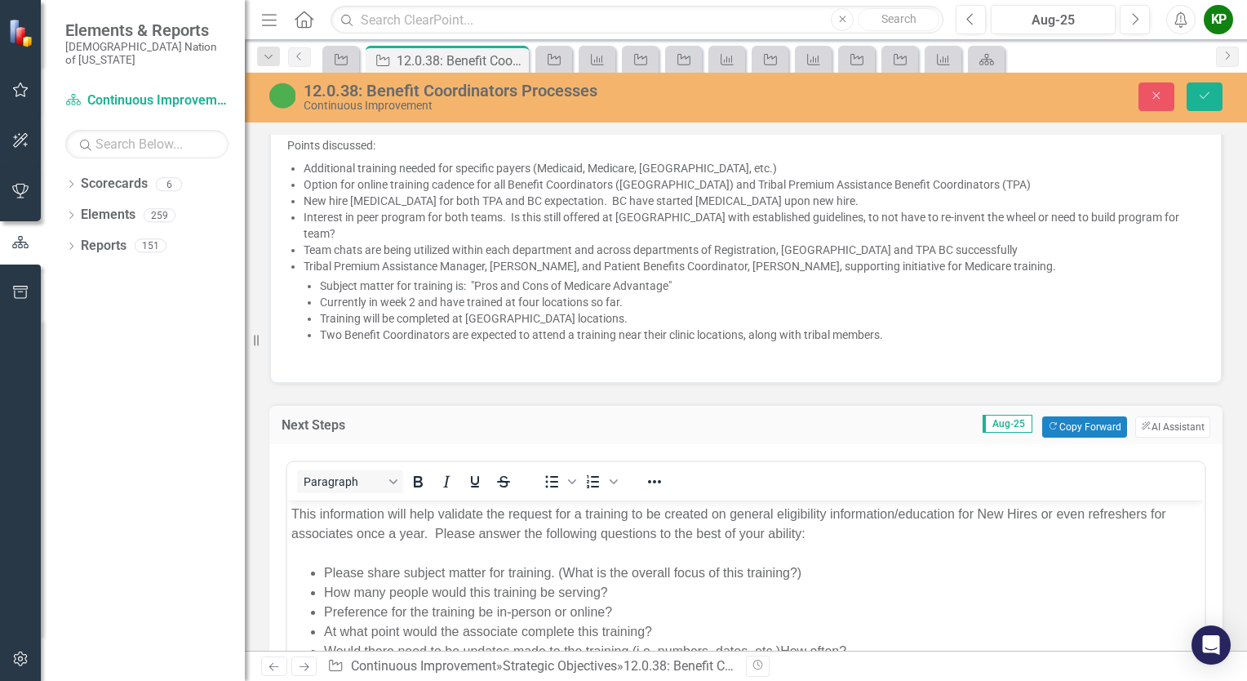
click at [752, 277] on li "Subject matter for training is: "Pros and Cons of Medicare Advantage"" at bounding box center [762, 285] width 885 height 16
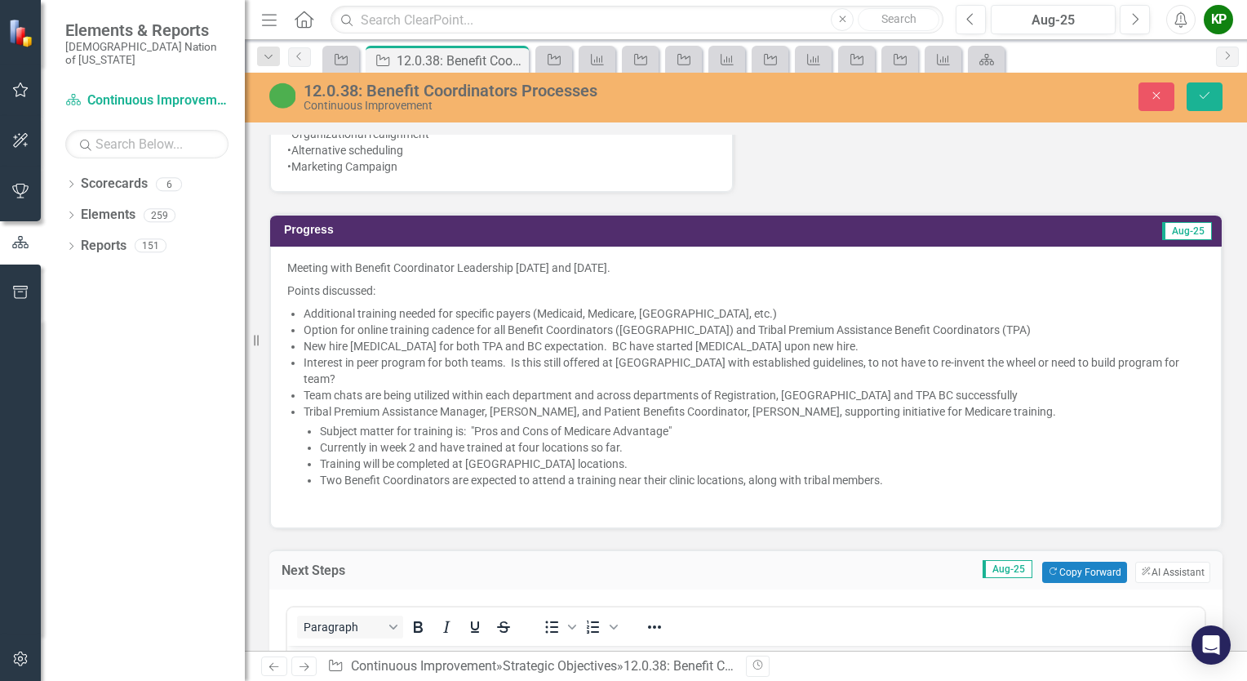
scroll to position [1061, 0]
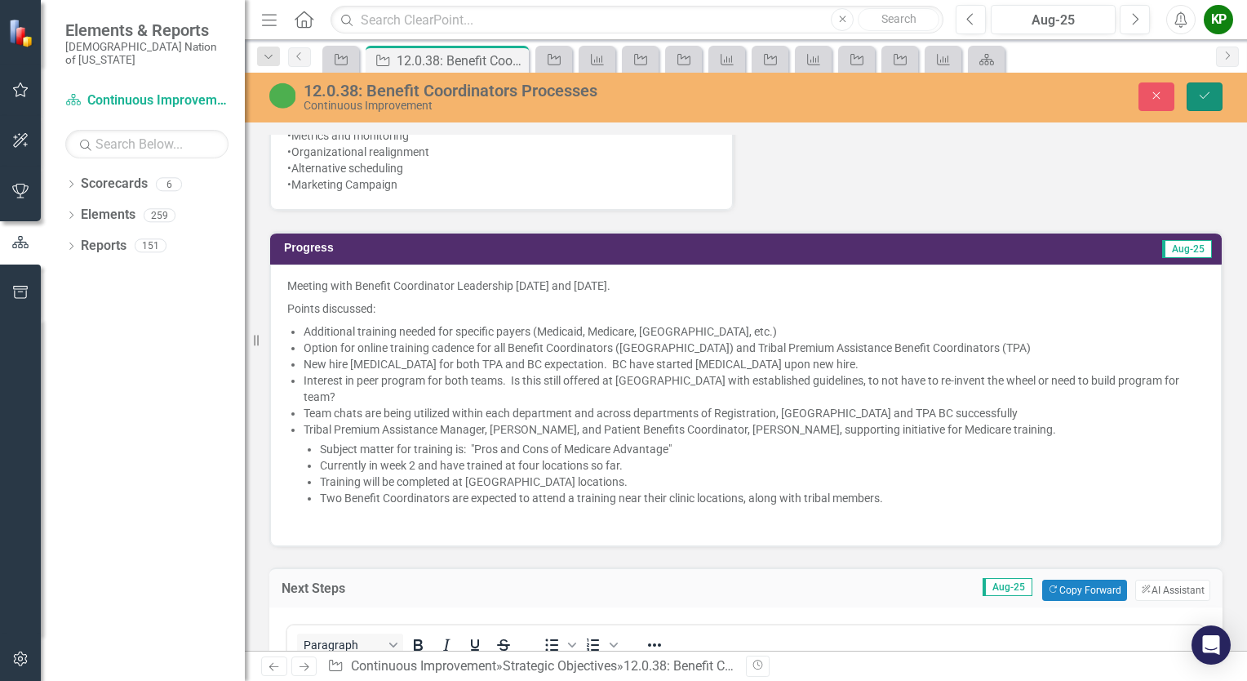
click at [1210, 98] on icon "Save" at bounding box center [1204, 95] width 15 height 11
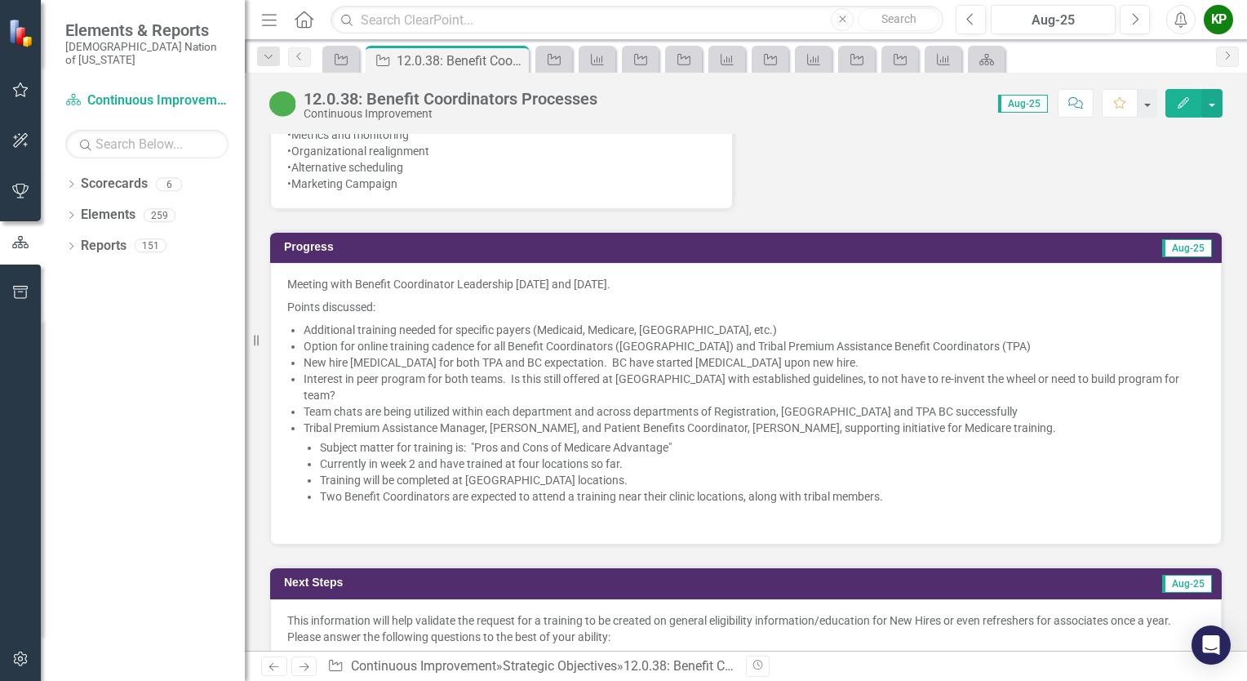
click at [920, 508] on p at bounding box center [745, 518] width 917 height 20
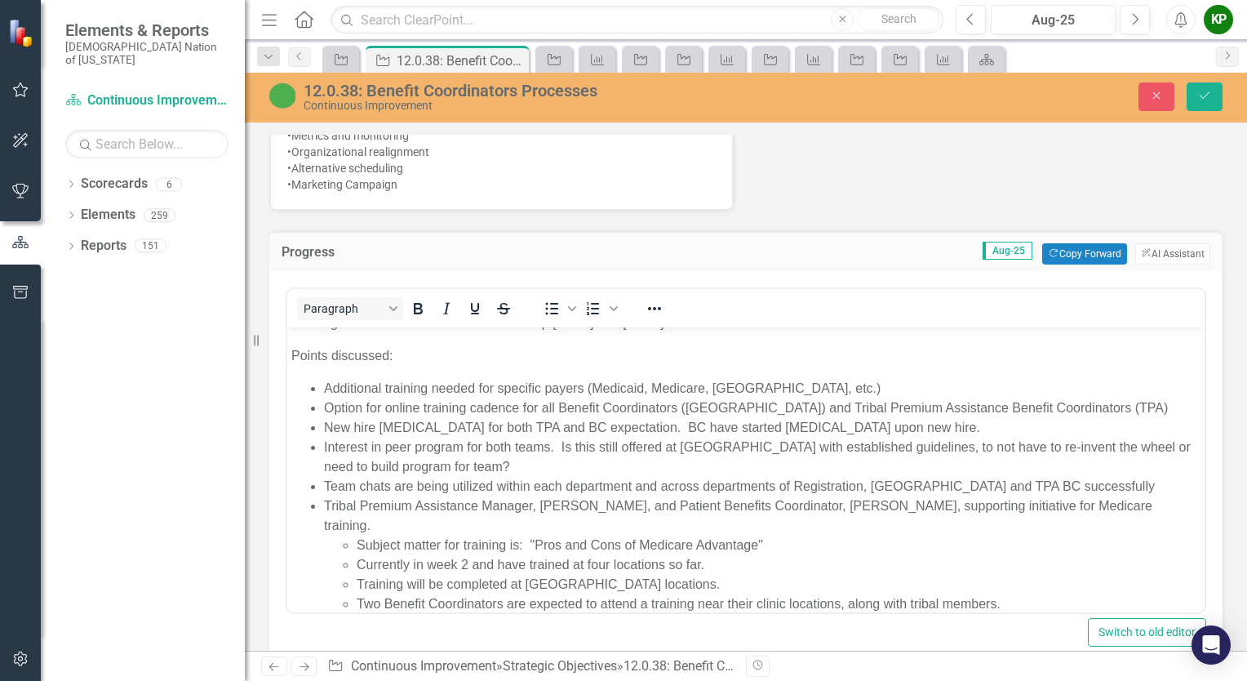
scroll to position [49, 0]
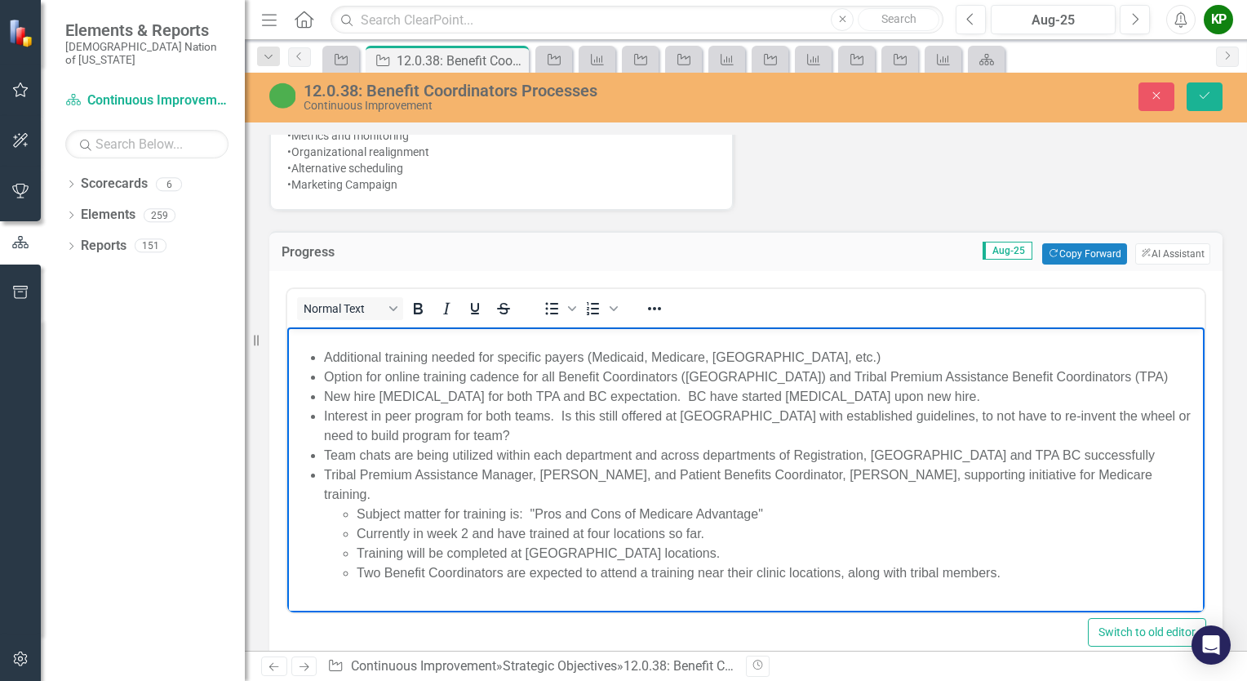
click at [892, 596] on p "Rich Text Area. Press ALT-0 for help." at bounding box center [745, 606] width 909 height 20
drag, startPoint x: 774, startPoint y: 585, endPoint x: 787, endPoint y: 592, distance: 15.0
drag, startPoint x: 781, startPoint y: 582, endPoint x: 984, endPoint y: 590, distance: 203.4
click at [984, 596] on p "Strategy met with Learning & Development to discuss training options for genera…" at bounding box center [745, 606] width 909 height 20
click at [716, 596] on p "Strategy met with Learning & Development to discuss training options for genera…" at bounding box center [745, 606] width 909 height 20
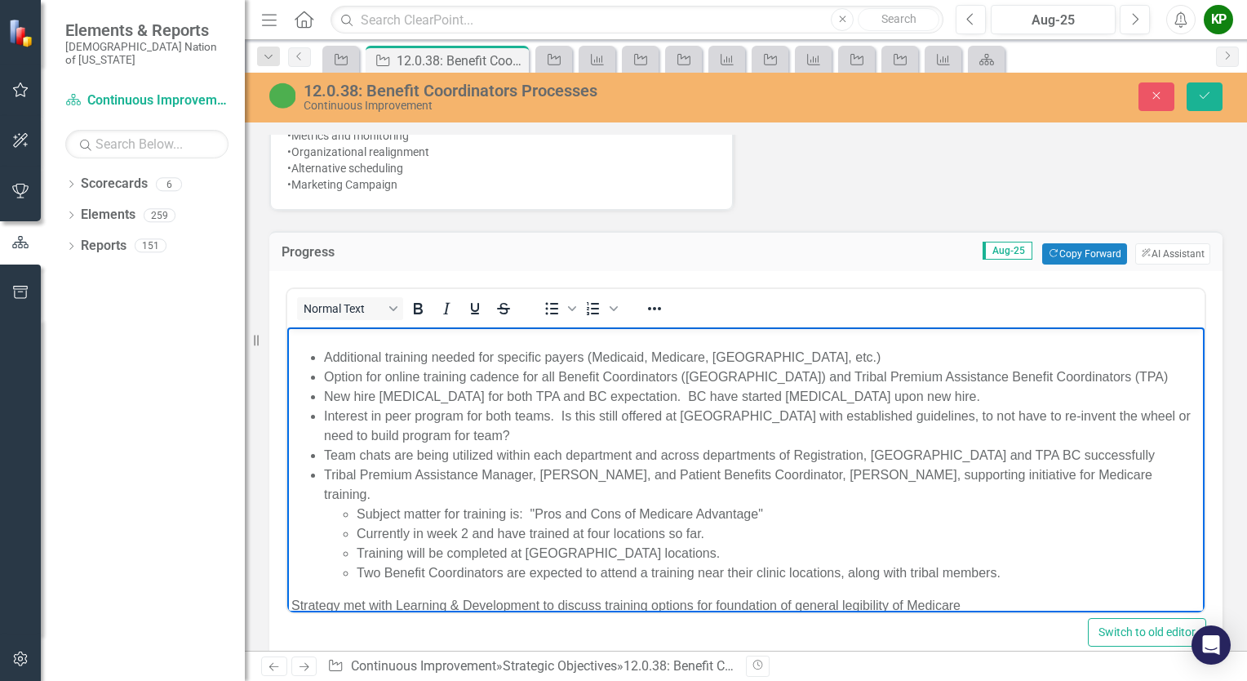
click at [889, 596] on p "Strategy met with Learning & Development to discuss training options for founda…" at bounding box center [745, 606] width 909 height 20
drag, startPoint x: 991, startPoint y: 588, endPoint x: 843, endPoint y: 591, distance: 147.7
click at [843, 596] on p "Strategy met with Learning & Development to discuss training options for founda…" at bounding box center [745, 606] width 909 height 20
click at [894, 596] on p "Strategy met with Learning & Development to discuss training options for founda…" at bounding box center [745, 606] width 909 height 20
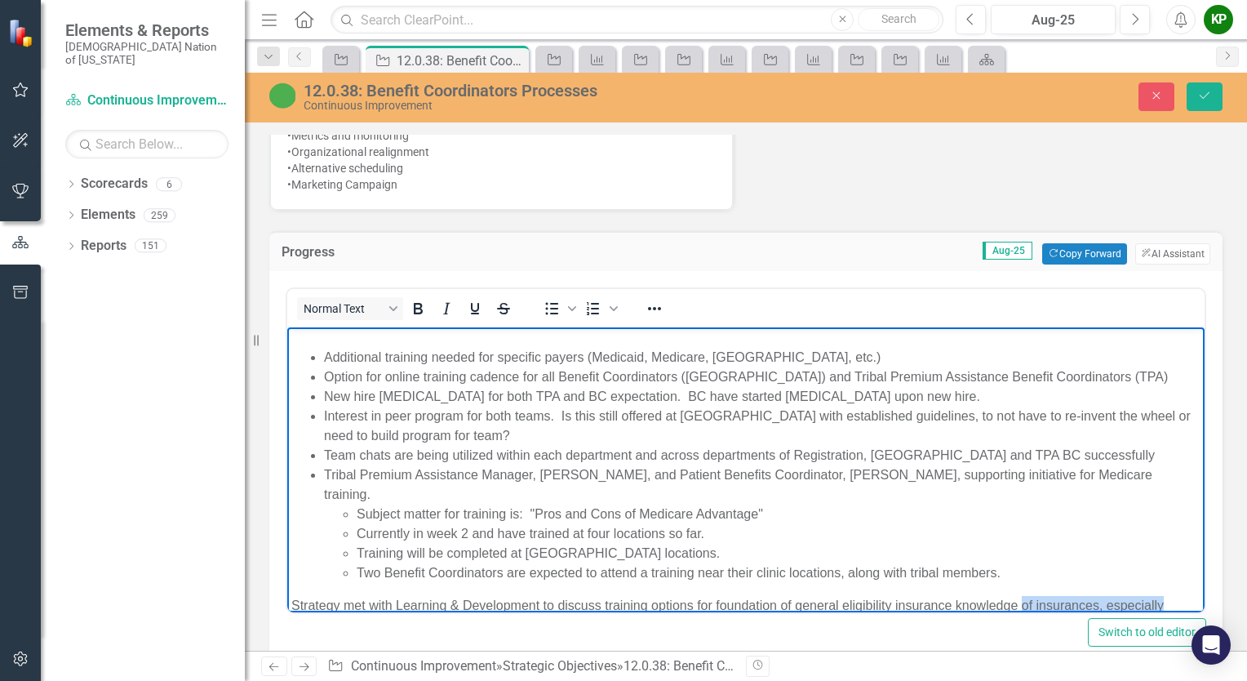
drag, startPoint x: 1170, startPoint y: 583, endPoint x: 1022, endPoint y: 596, distance: 148.2
click at [1022, 596] on body "Meeting with Benefit Coordinator Leadership [DATE] and [DATE]. Points discussed…" at bounding box center [745, 455] width 917 height 354
click at [540, 596] on p "Strategy met with Learning & Development to discuss training options for founda…" at bounding box center [745, 606] width 909 height 20
click at [1211, 95] on icon "Save" at bounding box center [1204, 95] width 15 height 11
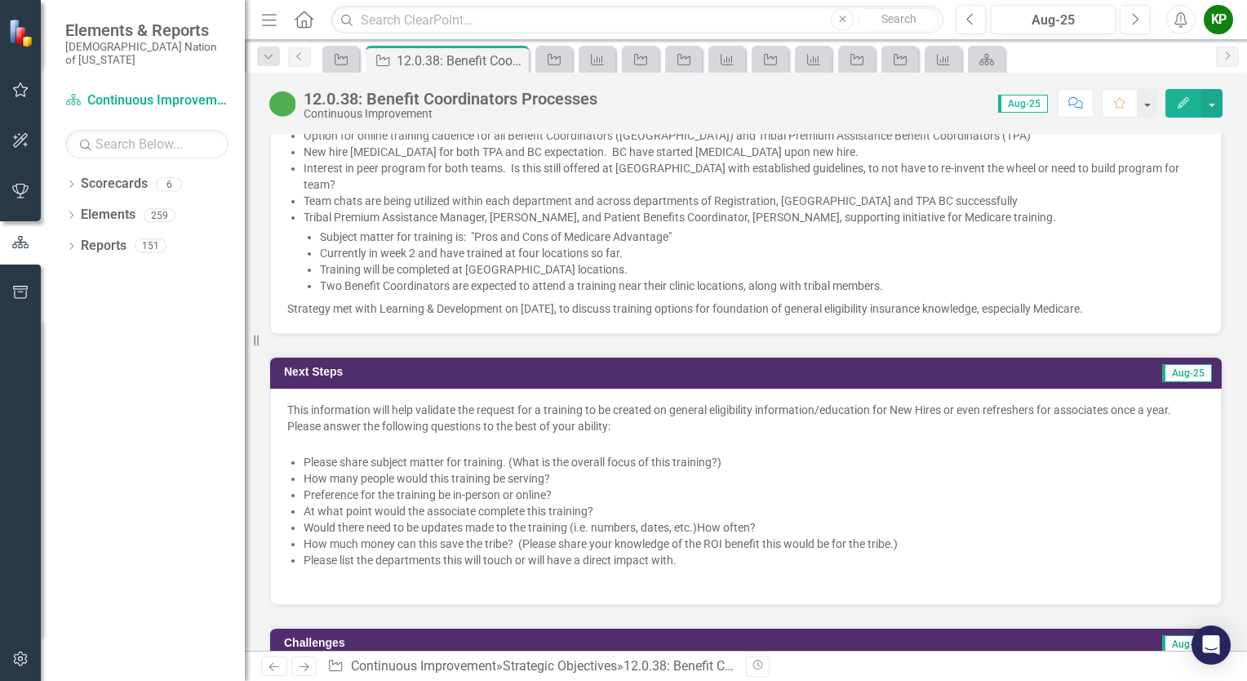
scroll to position [1306, 0]
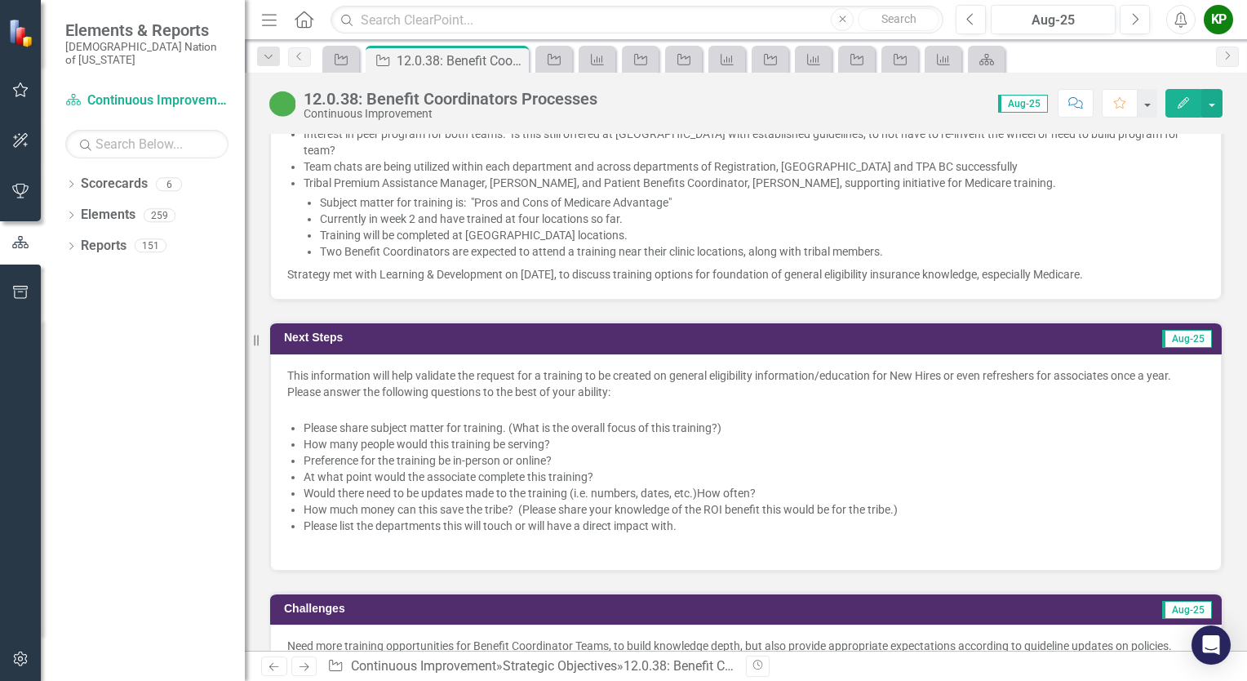
click at [307, 367] on div "This information will help validate the request for a training to be created on…" at bounding box center [745, 383] width 917 height 33
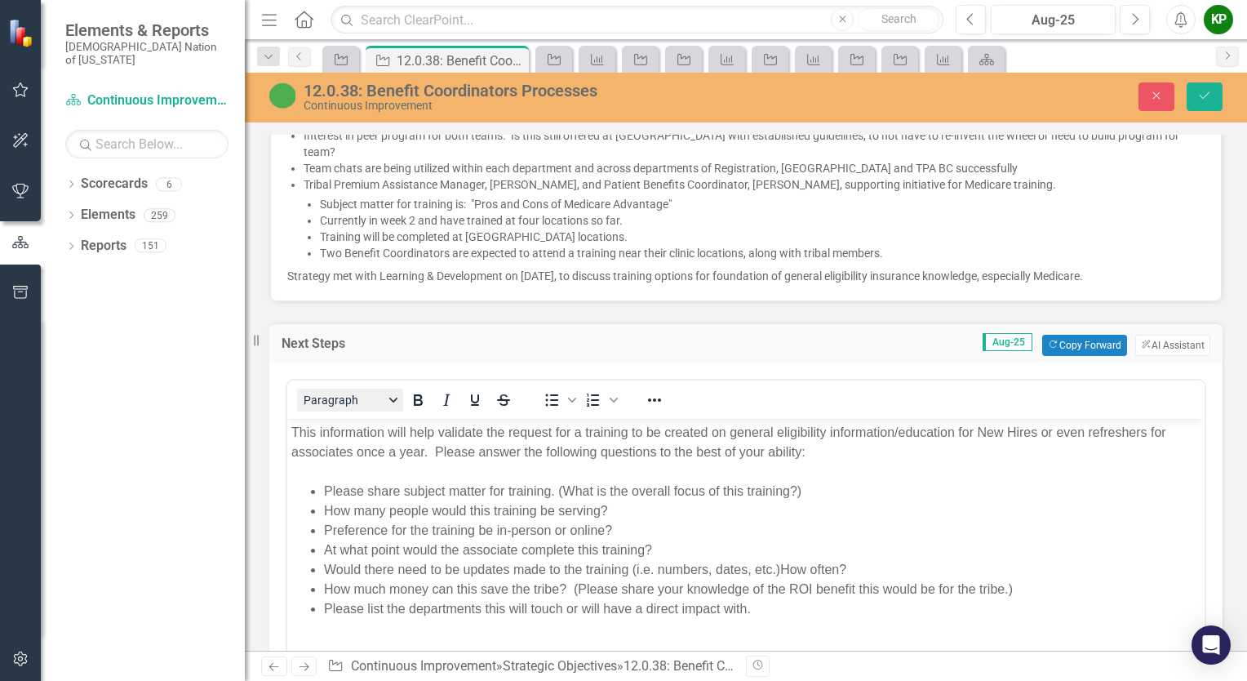
scroll to position [0, 0]
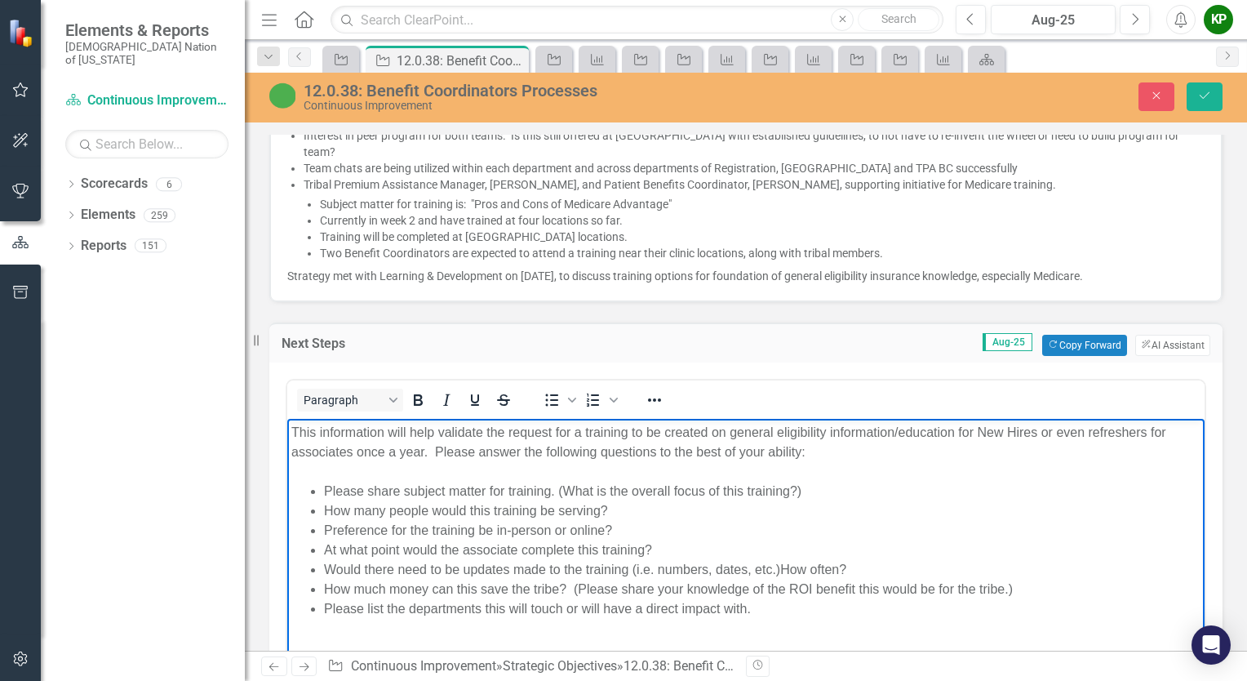
click at [295, 428] on div "This information will help validate the request for a training to be created on…" at bounding box center [745, 441] width 909 height 39
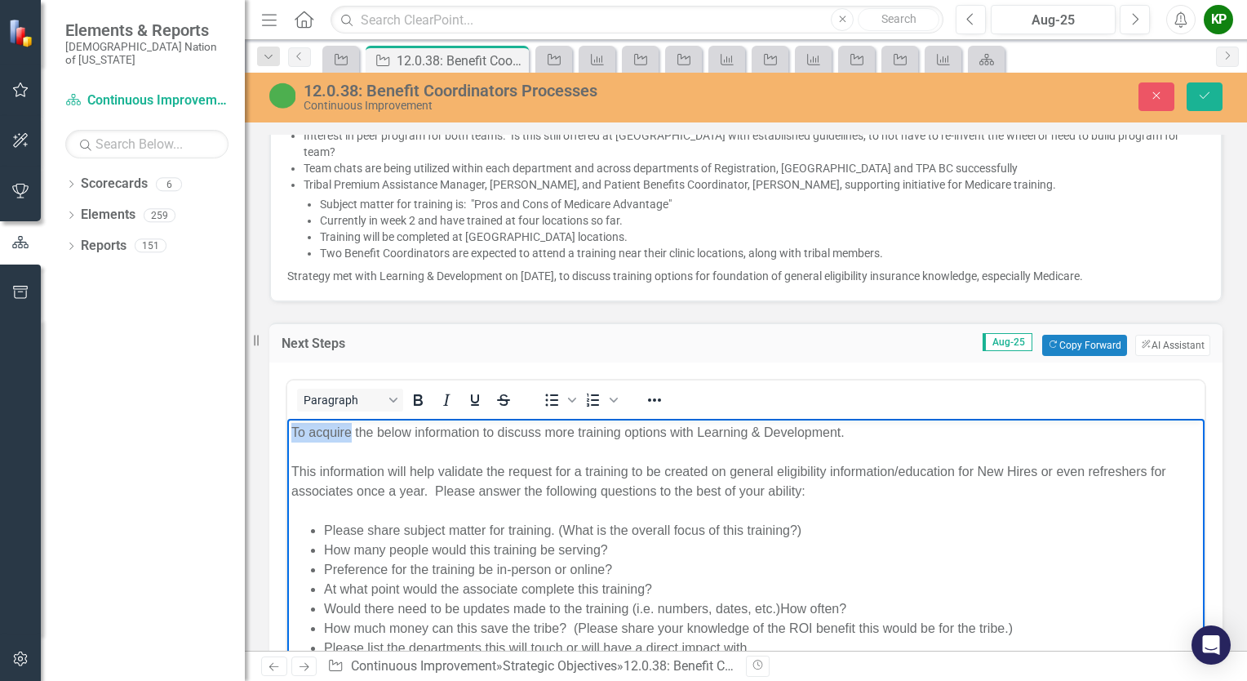
drag, startPoint x: 348, startPoint y: 432, endPoint x: 567, endPoint y: 826, distance: 450.8
click at [287, 432] on html "To acquire the below information to discuss more training options with Learning…" at bounding box center [745, 556] width 917 height 276
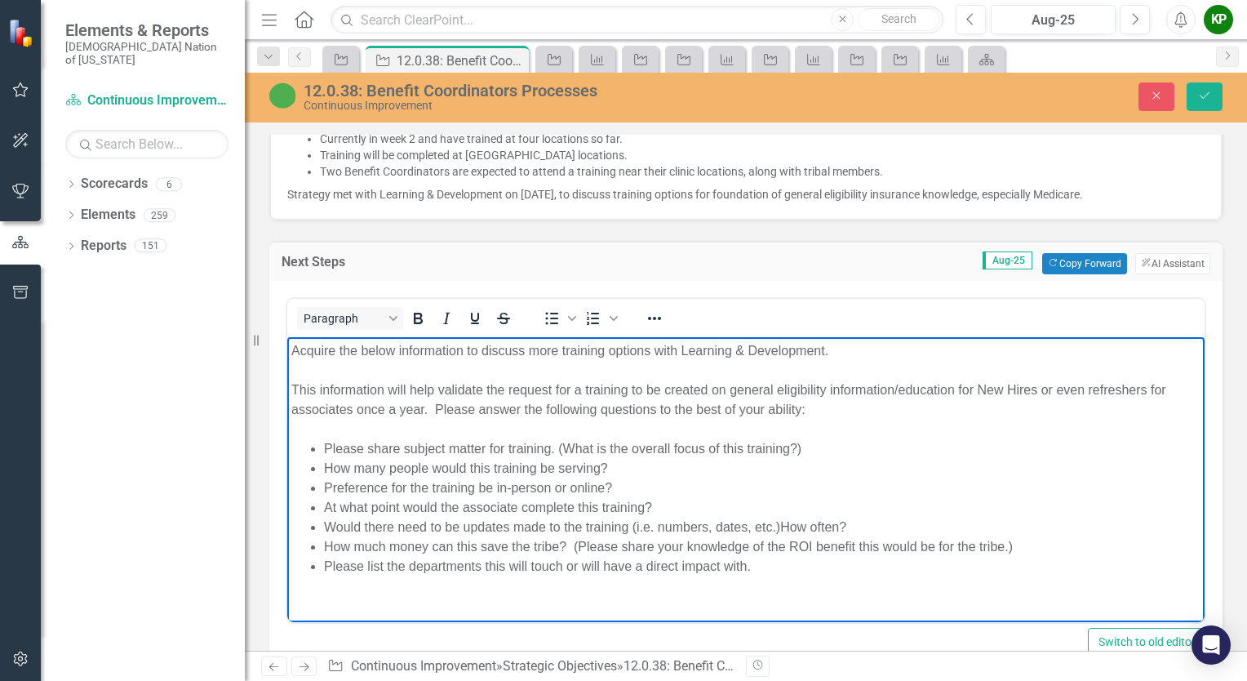
click at [651, 352] on div "Acquire the below information to discuss more training options with Learning & …" at bounding box center [745, 350] width 909 height 20
drag, startPoint x: 559, startPoint y: 350, endPoint x: 528, endPoint y: 350, distance: 31.0
click at [528, 350] on div "Acquire the below information to discuss more training options for Benefit Coor…" at bounding box center [745, 350] width 909 height 20
click at [621, 353] on div "Acquire the below information to discuss training options for Benefit Coordinat…" at bounding box center [745, 350] width 909 height 20
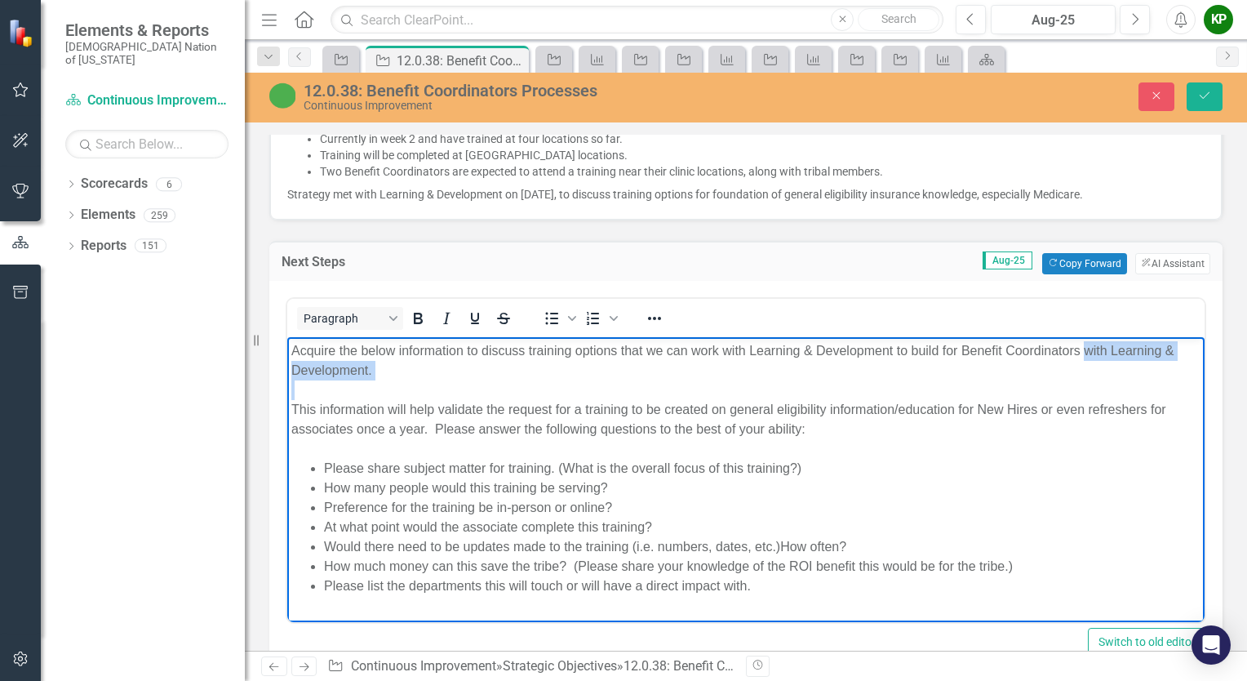
drag, startPoint x: 1111, startPoint y: 359, endPoint x: 1150, endPoint y: 379, distance: 43.4
click at [1150, 379] on body "Acquire the below information to discuss training options that we can work with…" at bounding box center [745, 483] width 917 height 295
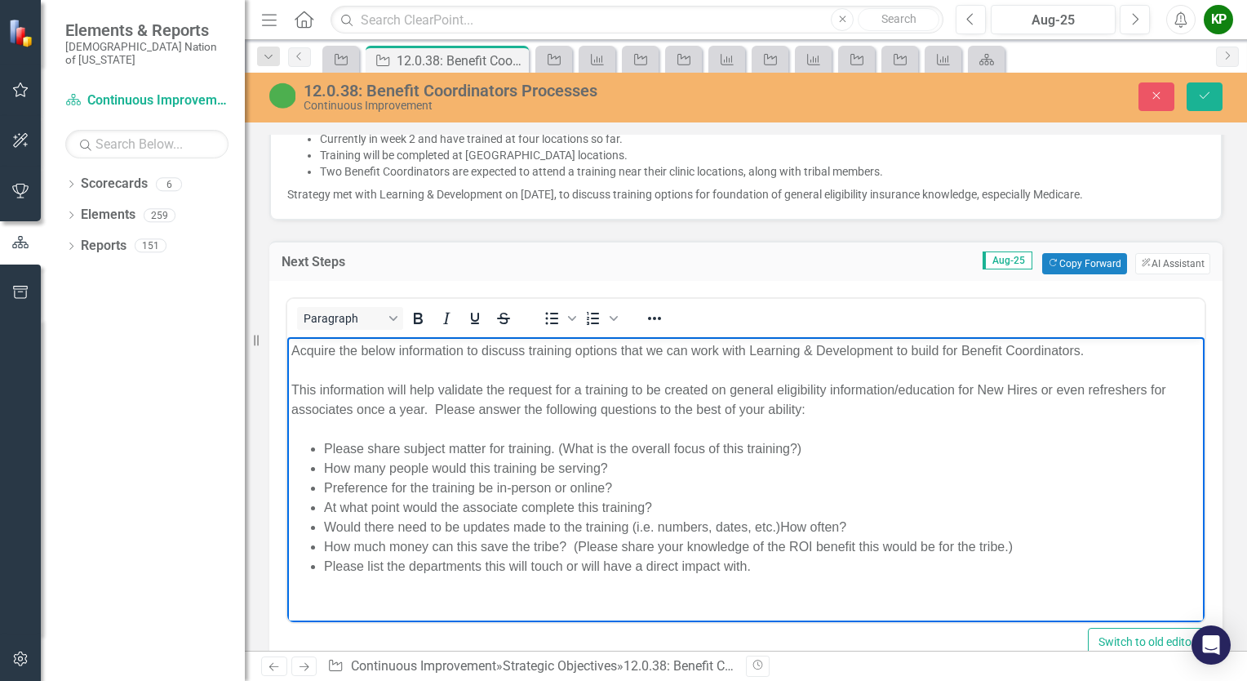
click at [963, 351] on div "Acquire the below information to discuss training options that we can work with…" at bounding box center [745, 350] width 909 height 20
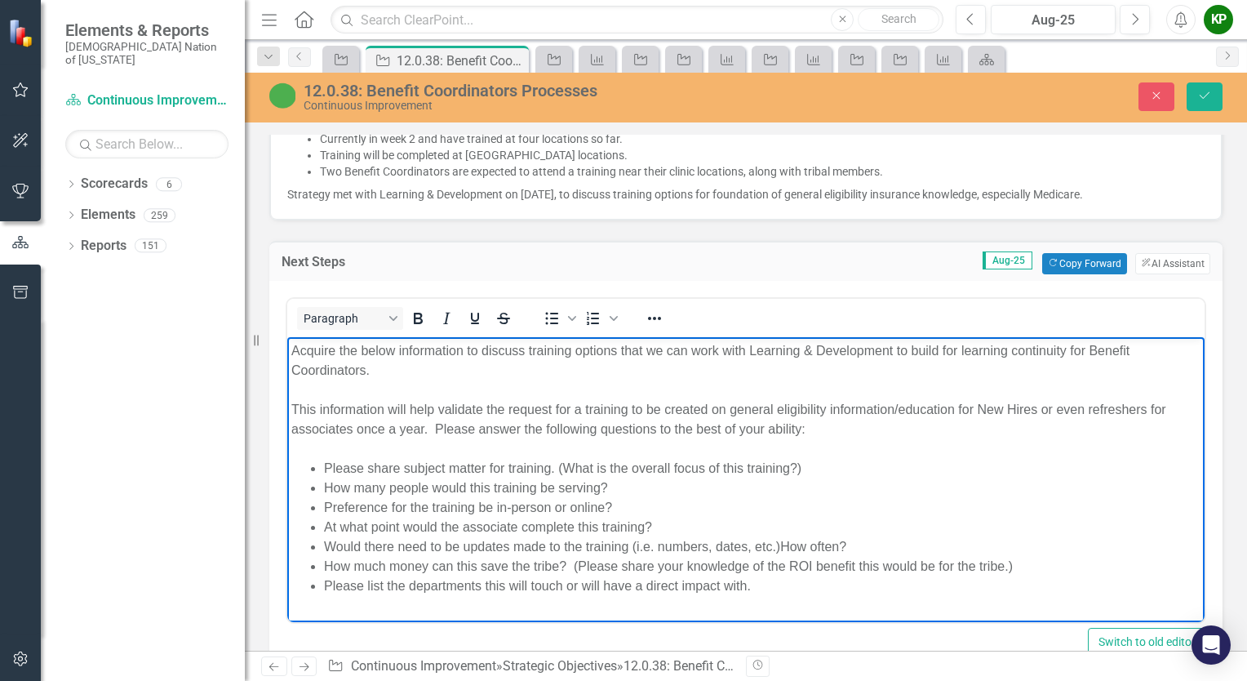
click at [390, 394] on div "Rich Text Area. Press ALT-0 for help." at bounding box center [745, 389] width 909 height 20
click at [710, 393] on div "Email sent to Tribal Premium Assistance Manager, Sherri Varner, and" at bounding box center [745, 389] width 909 height 20
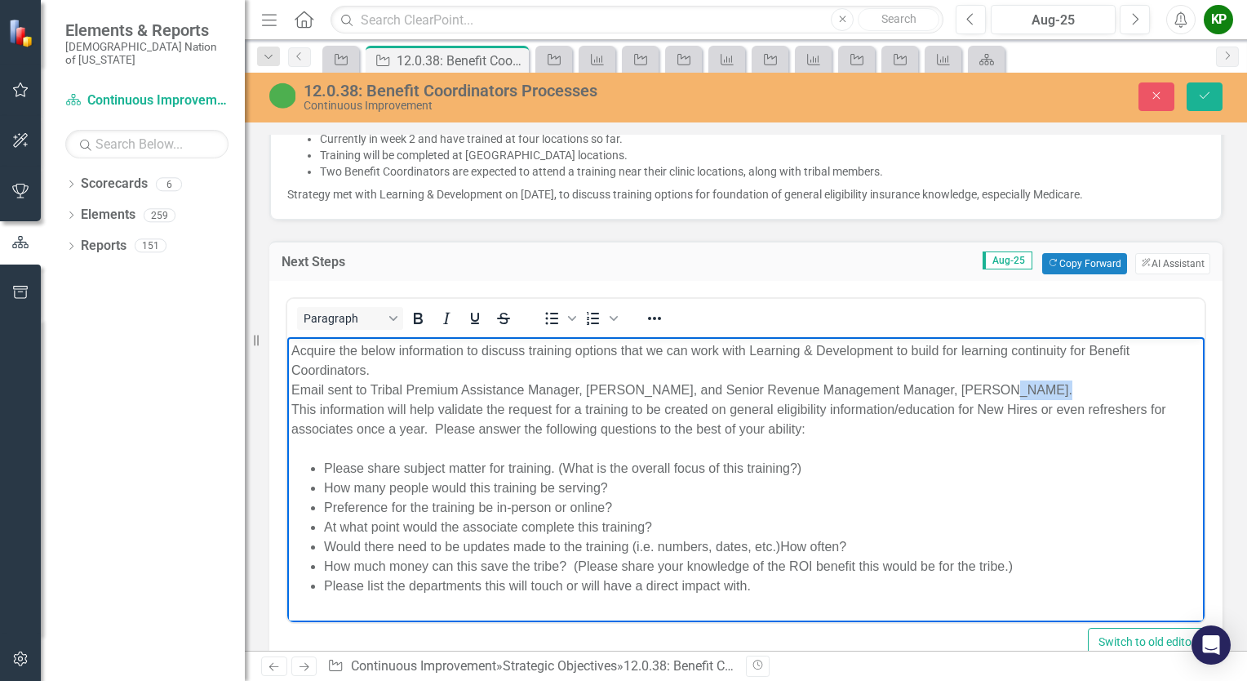
drag, startPoint x: 1036, startPoint y: 388, endPoint x: 971, endPoint y: 389, distance: 65.3
click at [971, 390] on div "Email sent to Tribal Premium Assistance Manager, Sherri Varner, and Senior Reve…" at bounding box center [745, 389] width 909 height 20
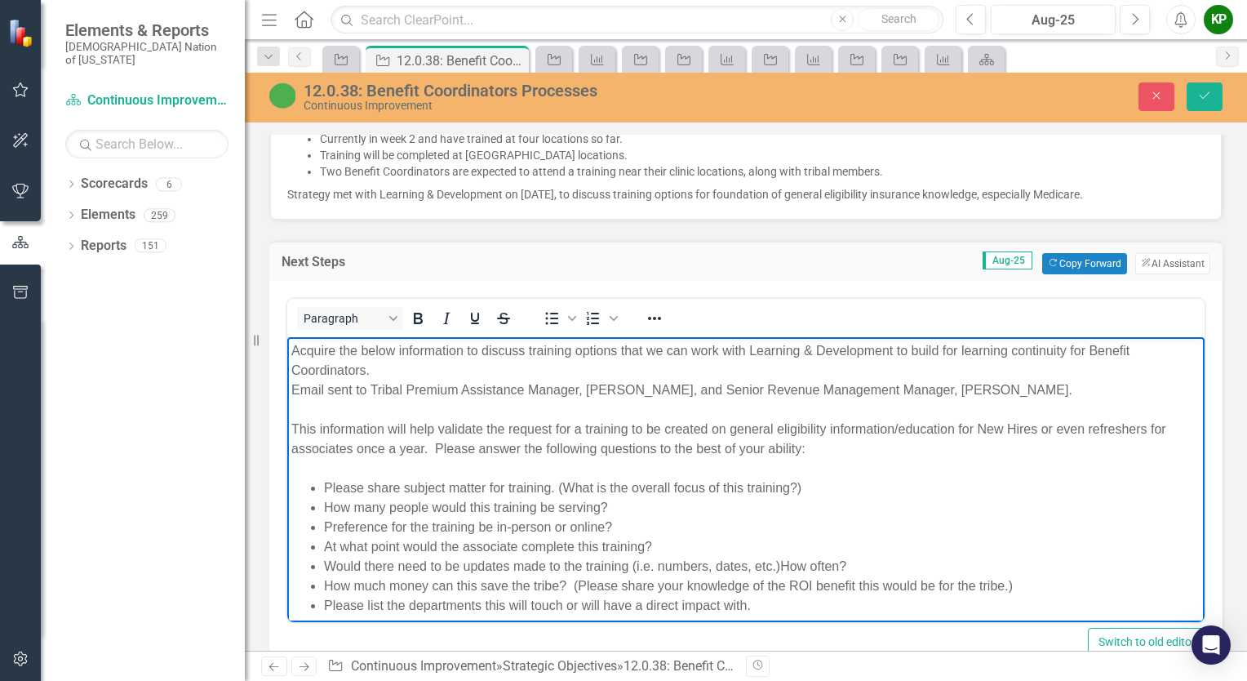
click at [581, 375] on div "Acquire the below information to discuss training options that we can work with…" at bounding box center [745, 359] width 909 height 39
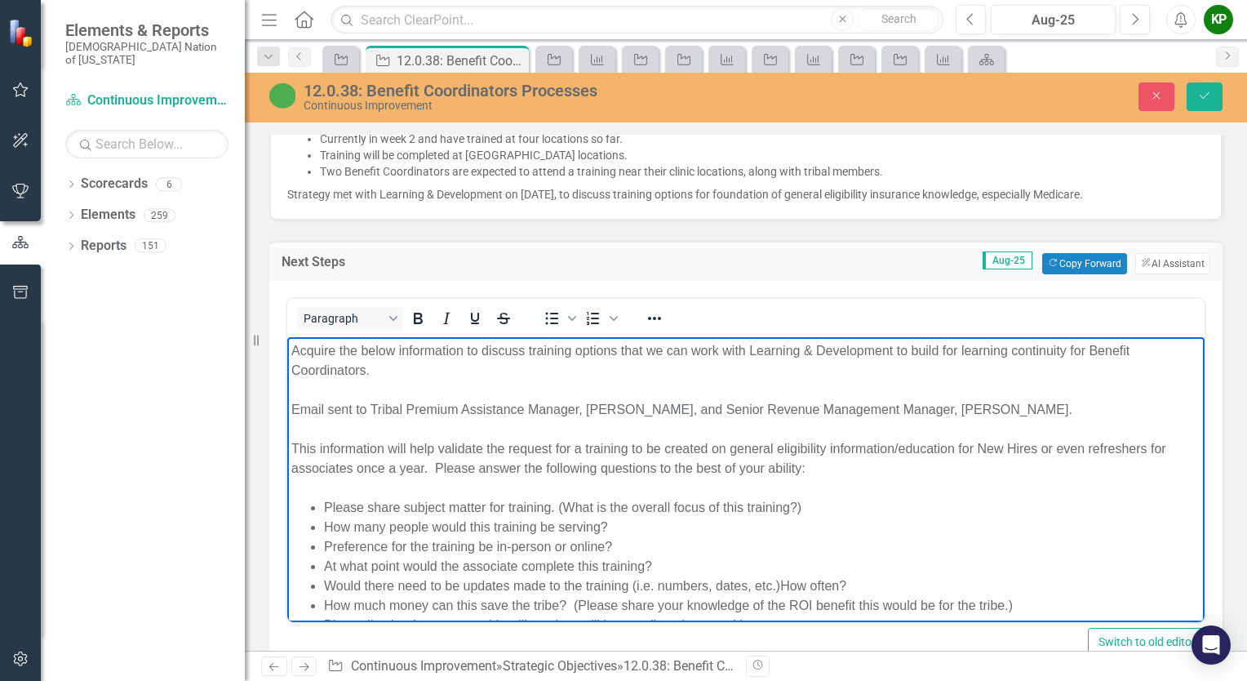
drag, startPoint x: 582, startPoint y: 375, endPoint x: 1079, endPoint y: 415, distance: 498.6
click at [1081, 414] on body "Acquire the below information to discuss training options that we can work with…" at bounding box center [745, 503] width 917 height 335
click at [1063, 412] on div "Email sent to Tribal Premium Assistance Manager, Sherri Varner, and Senior Reve…" at bounding box center [745, 409] width 909 height 20
click at [1037, 406] on div "Email sent to Tribal Premium Assistance Manager, Sherri Varner, and Senior Reve…" at bounding box center [745, 409] width 909 height 20
click at [1016, 407] on div "Email sent to Tribal Premium Assistance Manager, Sherri Varner, and Senior Reve…" at bounding box center [745, 409] width 909 height 20
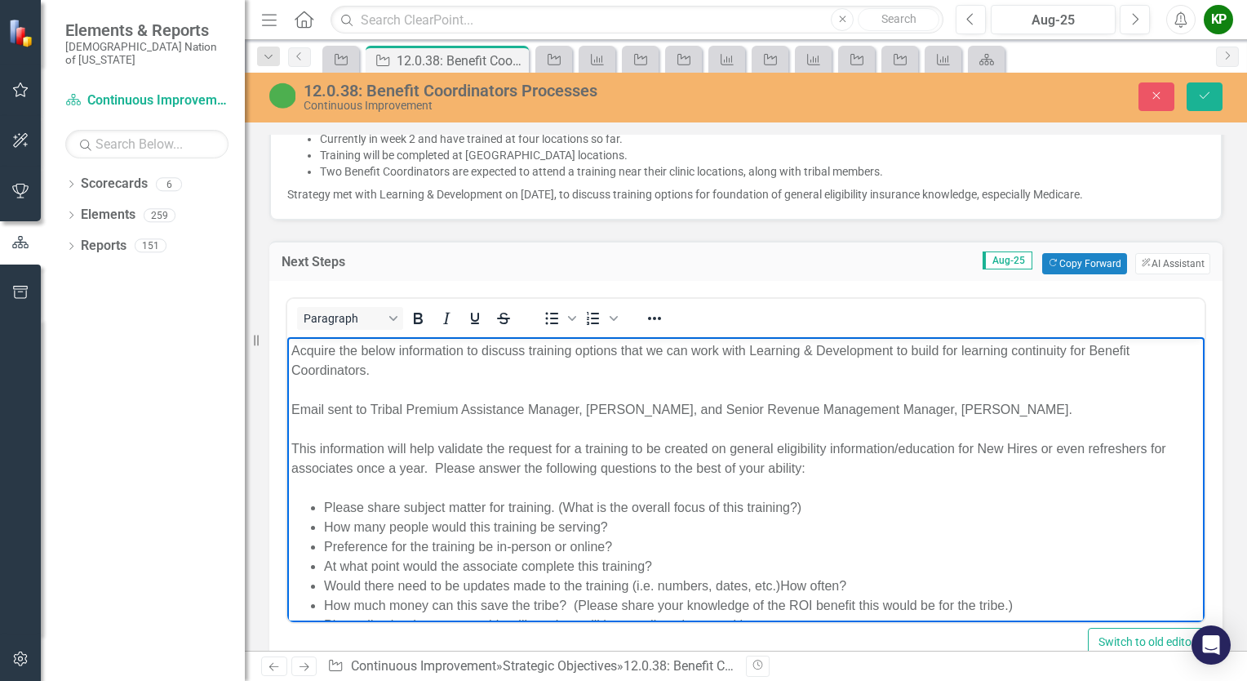
click at [1000, 406] on div "Email sent to Tribal Premium Assistance Manager, Sherri Varner, and Senior Reve…" at bounding box center [745, 409] width 909 height 20
click at [987, 432] on div "Rich Text Area. Press ALT-0 for help." at bounding box center [745, 429] width 909 height 20
click at [1040, 406] on div "Email sent to Tribal Premium Assistance Manager, Sherri Varner, and Senior Reve…" at bounding box center [745, 409] width 909 height 20
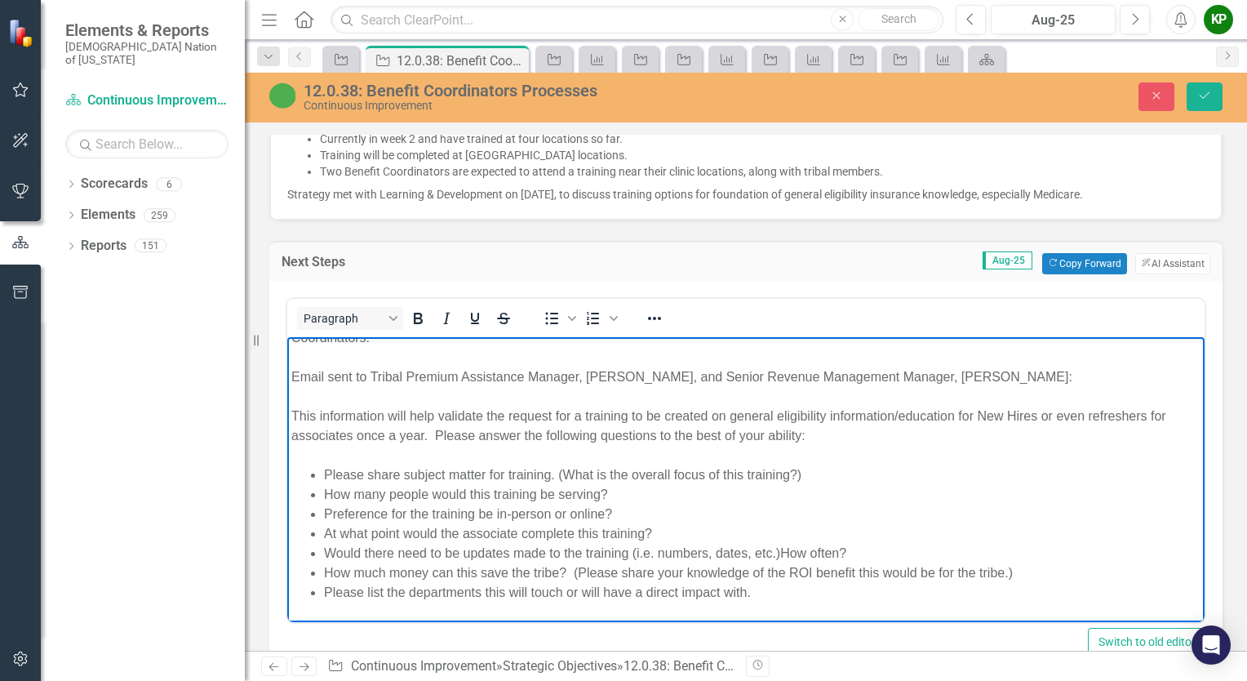
scroll to position [49, 0]
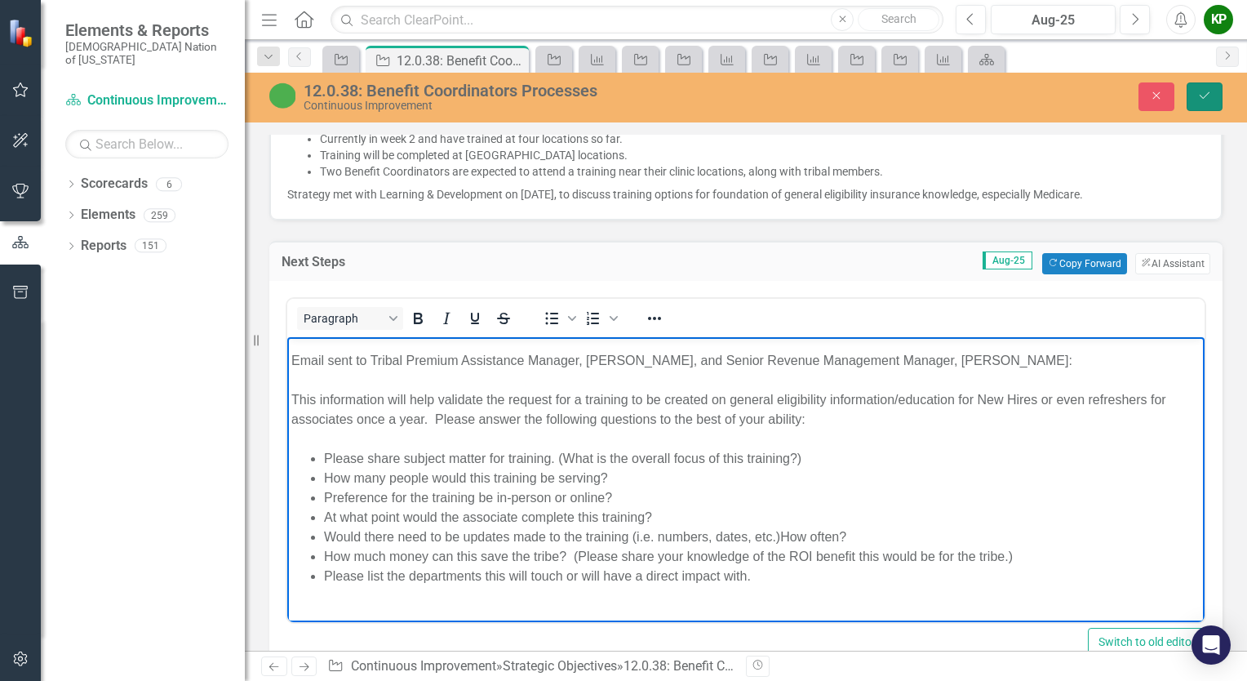
click at [1205, 94] on icon "Save" at bounding box center [1204, 95] width 15 height 11
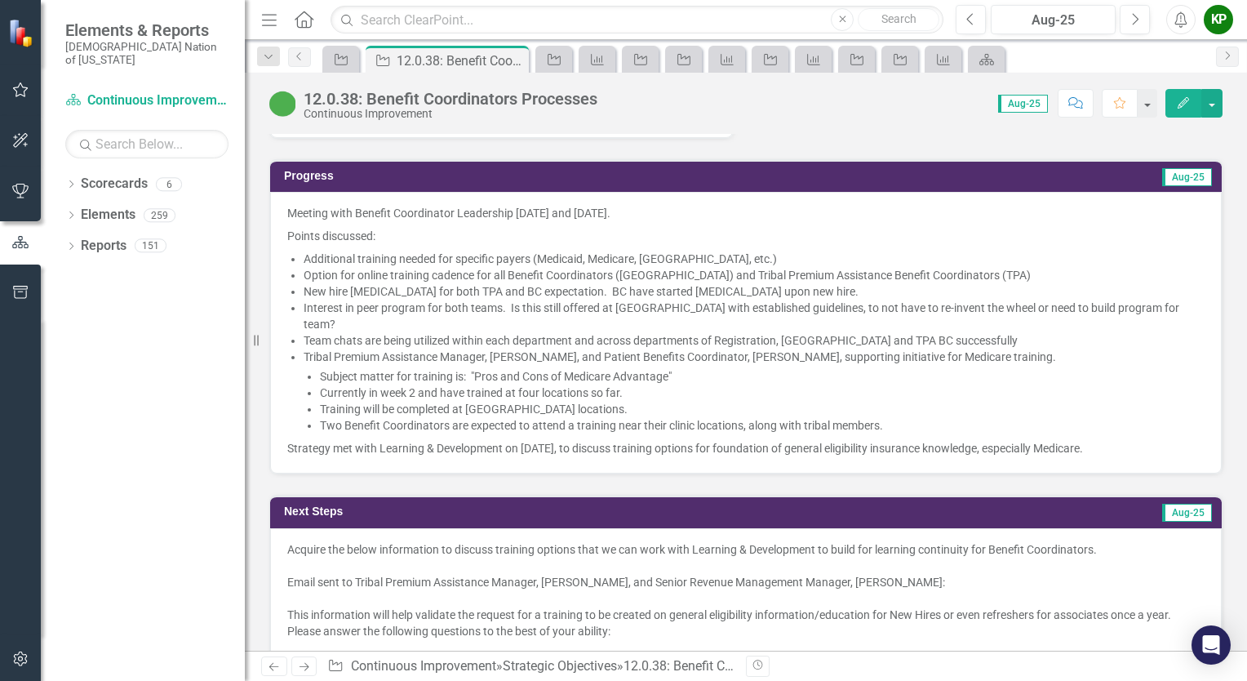
scroll to position [1142, 0]
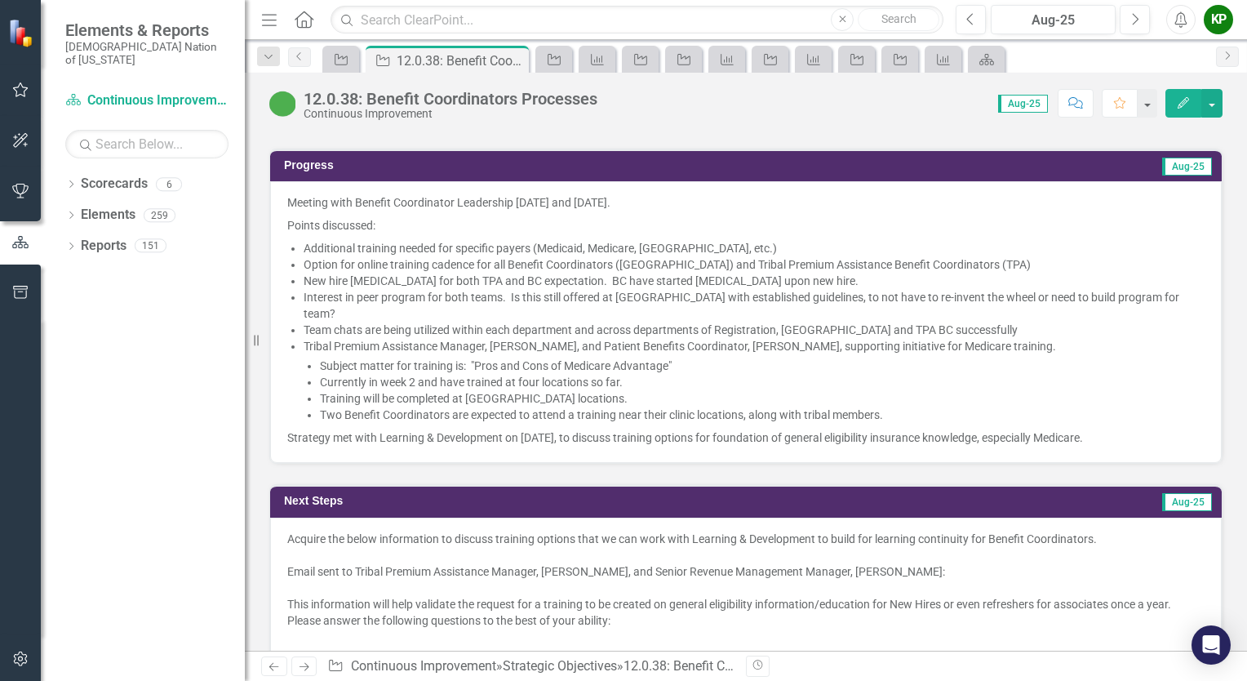
click at [414, 406] on li "Two Benefit Coordinators are expected to attend a training near their clinic lo…" at bounding box center [762, 414] width 885 height 16
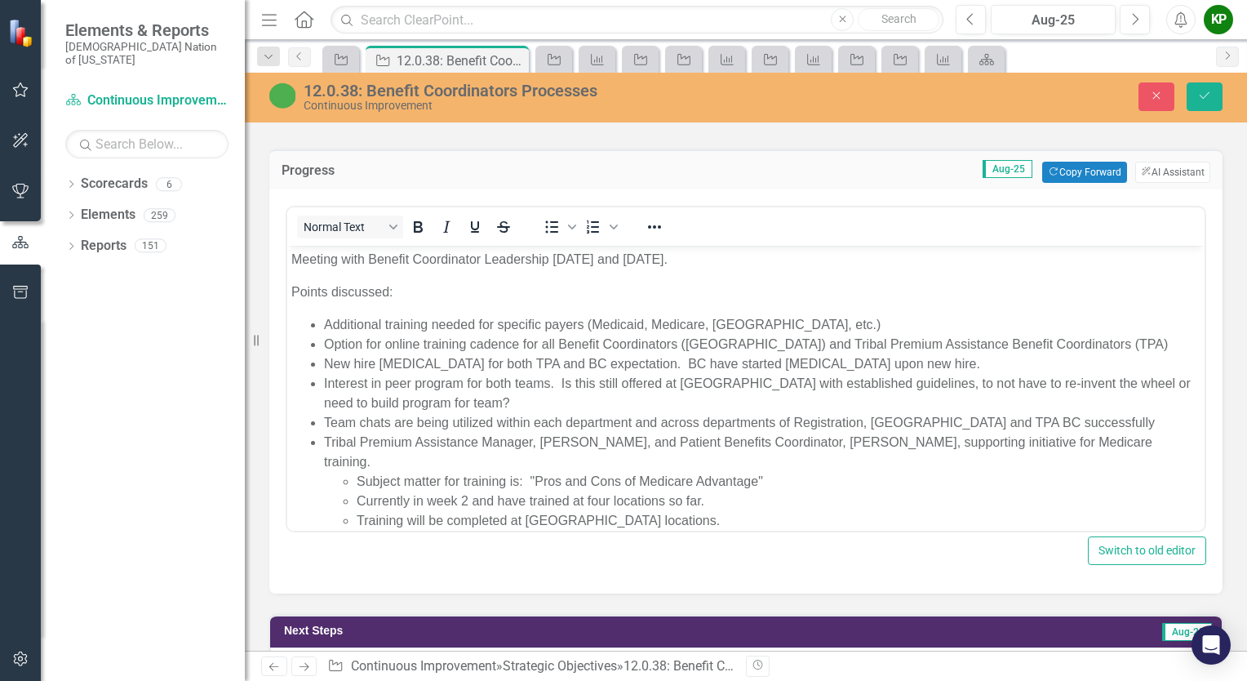
scroll to position [46, 0]
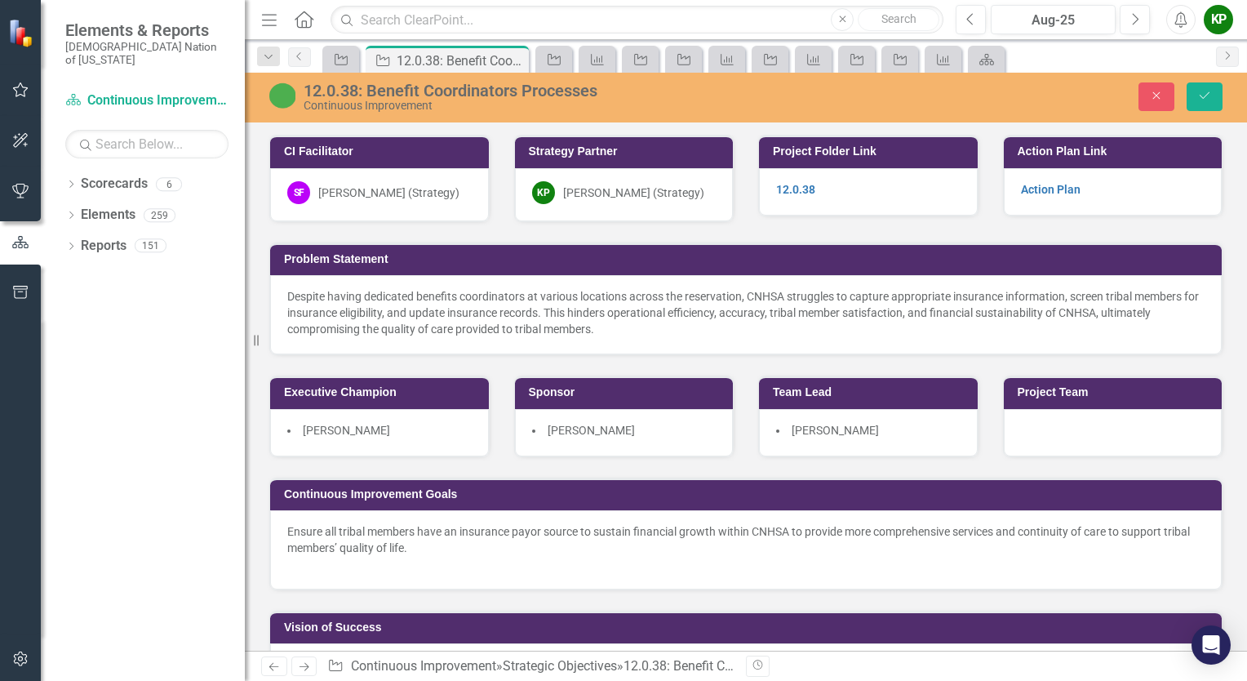
scroll to position [1142, 0]
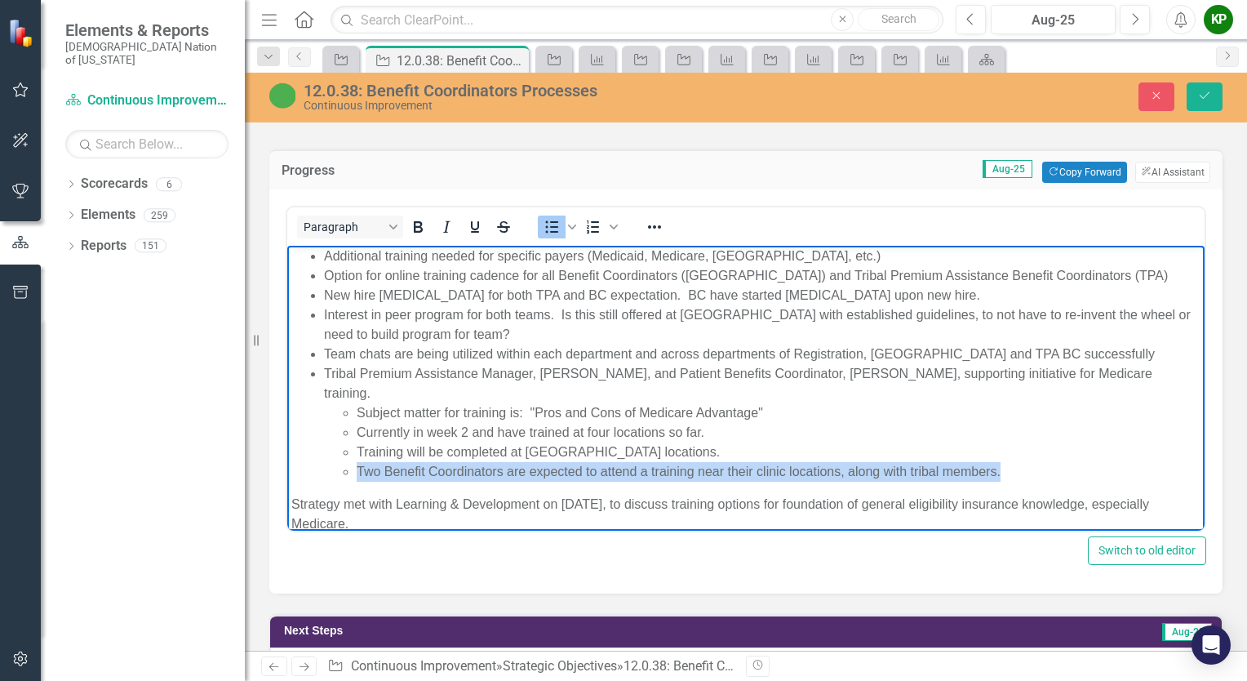
drag, startPoint x: 1020, startPoint y: 455, endPoint x: 351, endPoint y: 451, distance: 669.2
click at [351, 451] on ul "Subject matter for training is: "Pros and Cons of Medicare Advantage" Currently…" at bounding box center [762, 442] width 876 height 78
copy li "Two Benefit Coordinators are expected to attend a training near their clinic lo…"
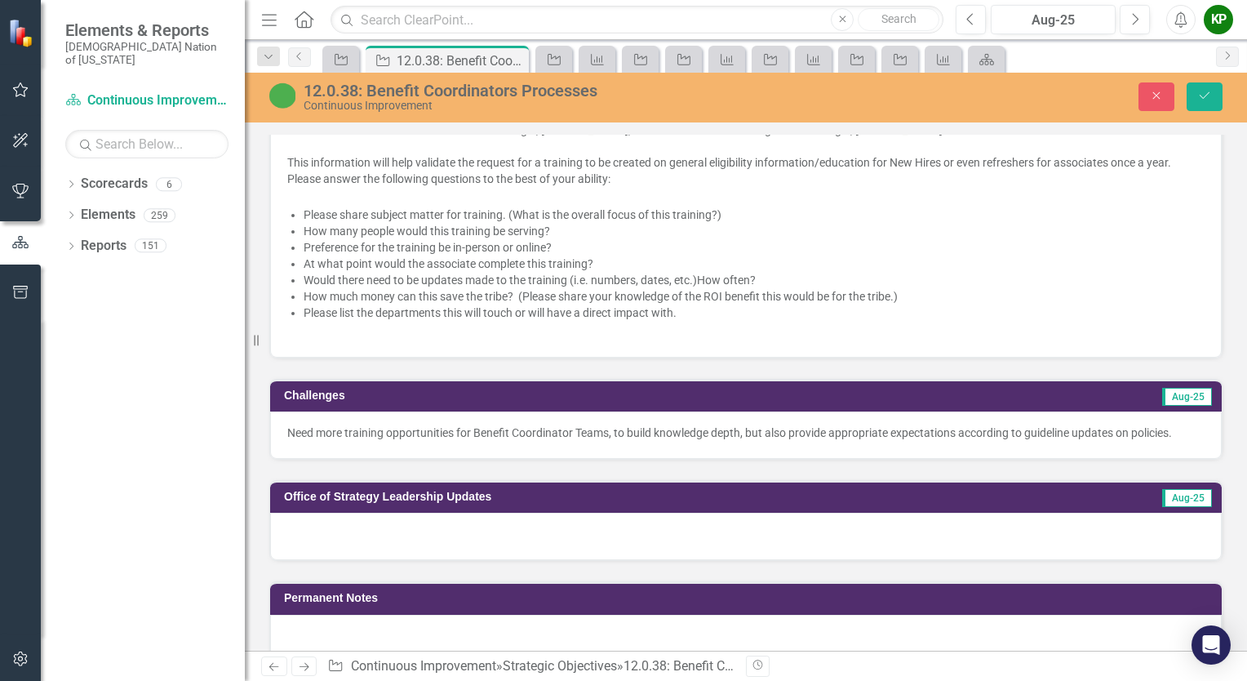
scroll to position [1632, 0]
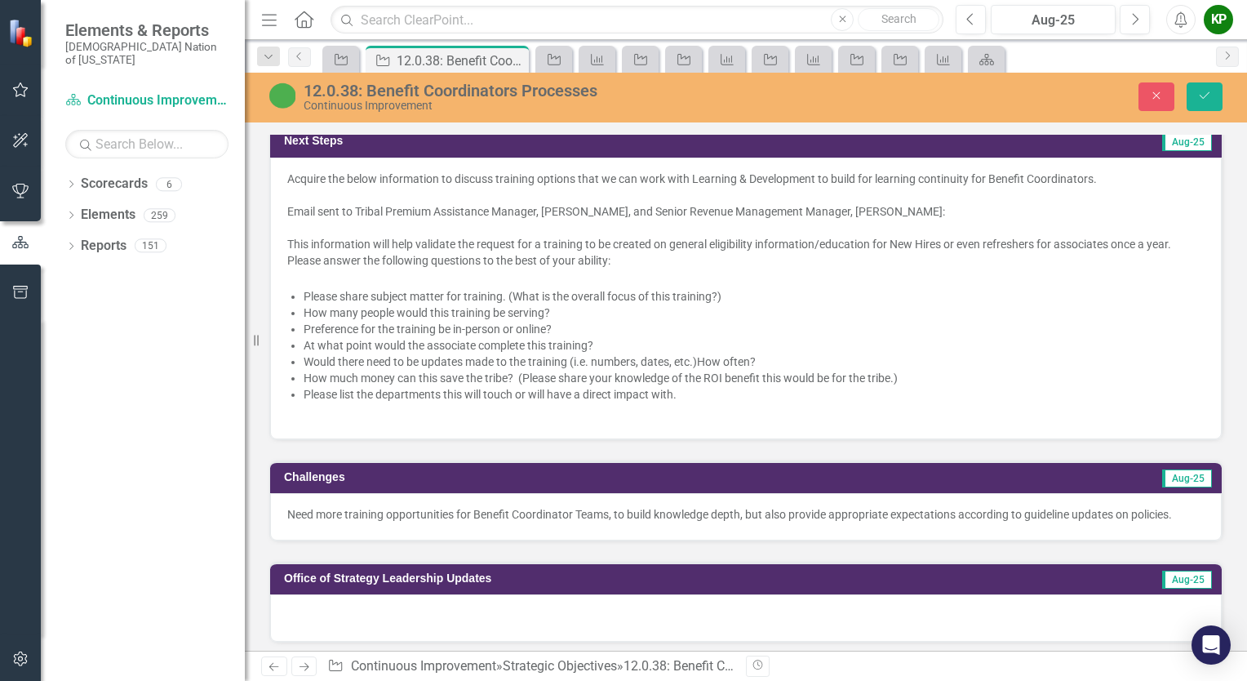
click at [401, 406] on div at bounding box center [745, 414] width 917 height 16
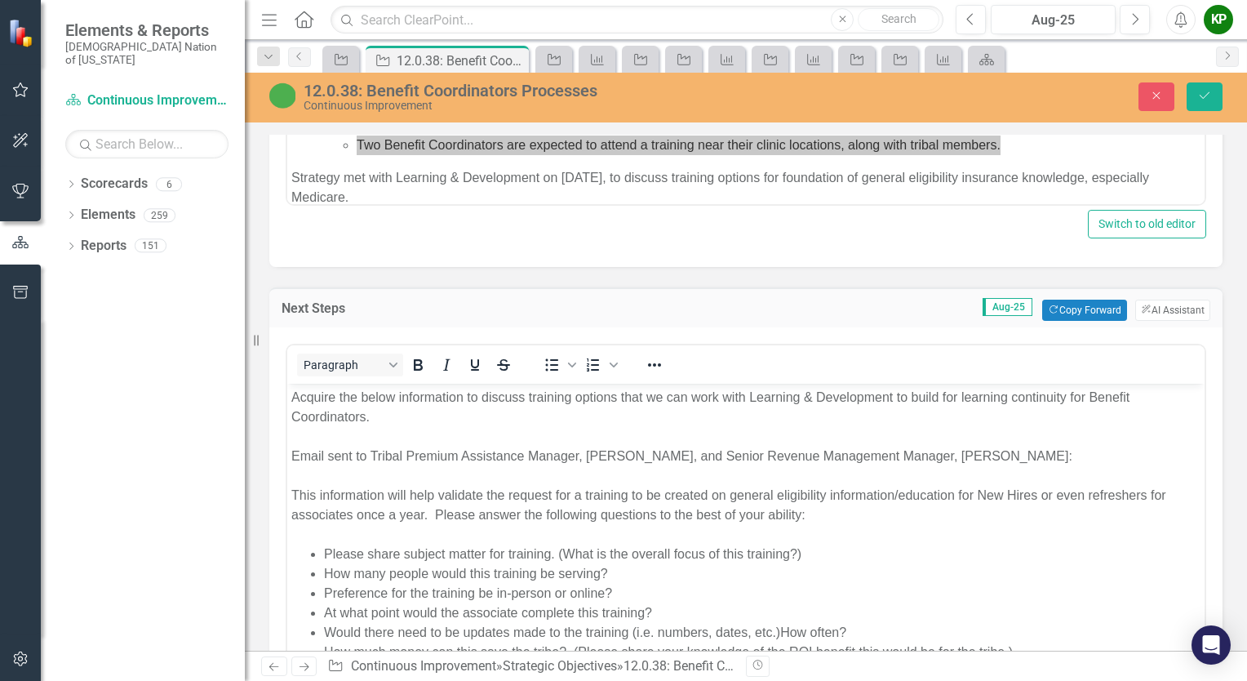
scroll to position [49, 0]
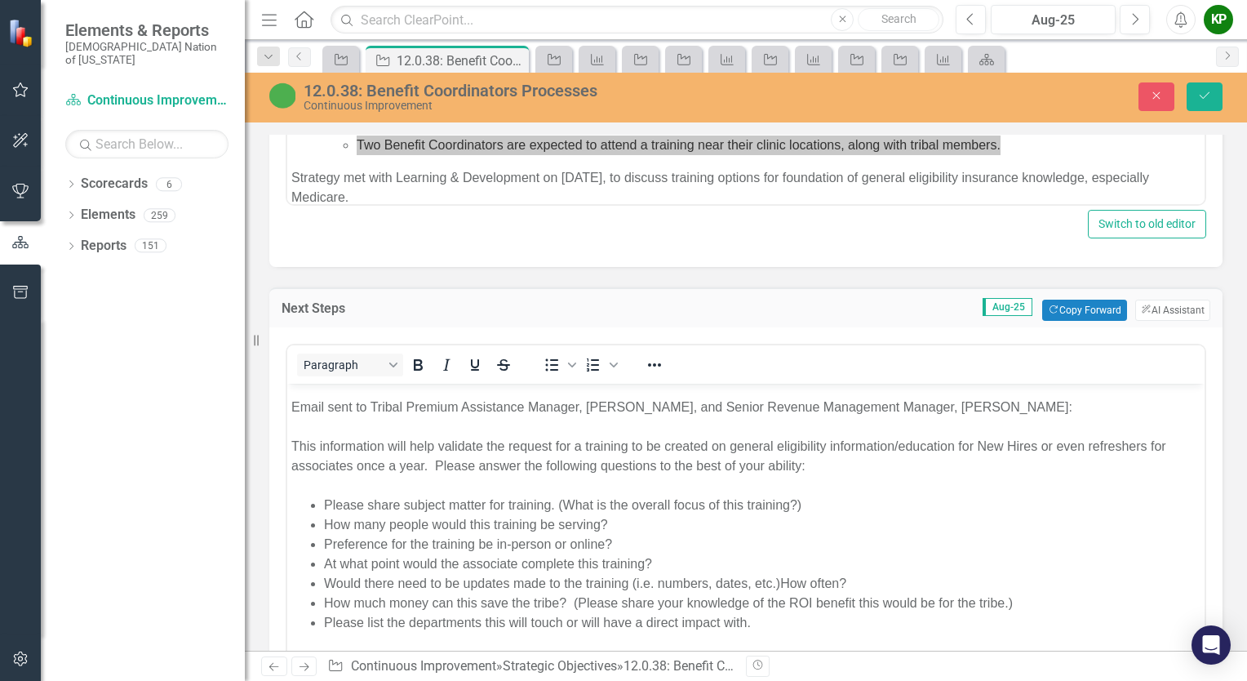
click at [311, 650] on div "Rich Text Area. Press ALT-0 for help." at bounding box center [745, 655] width 909 height 20
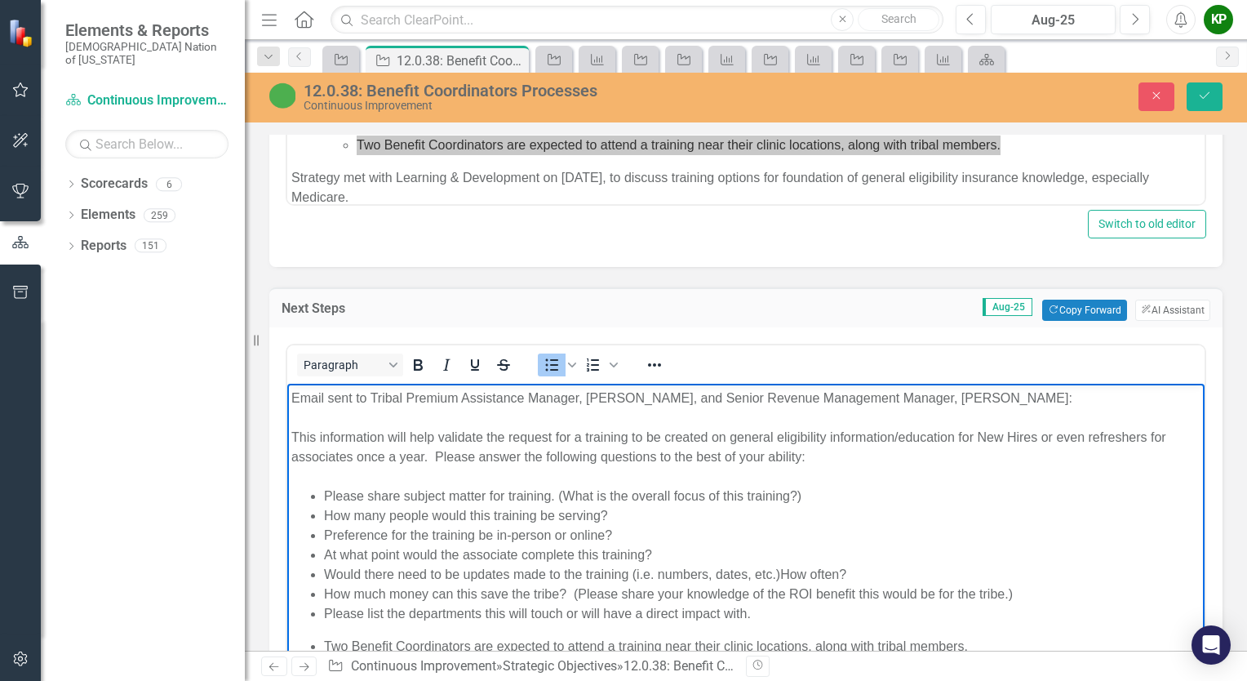
scroll to position [62, 0]
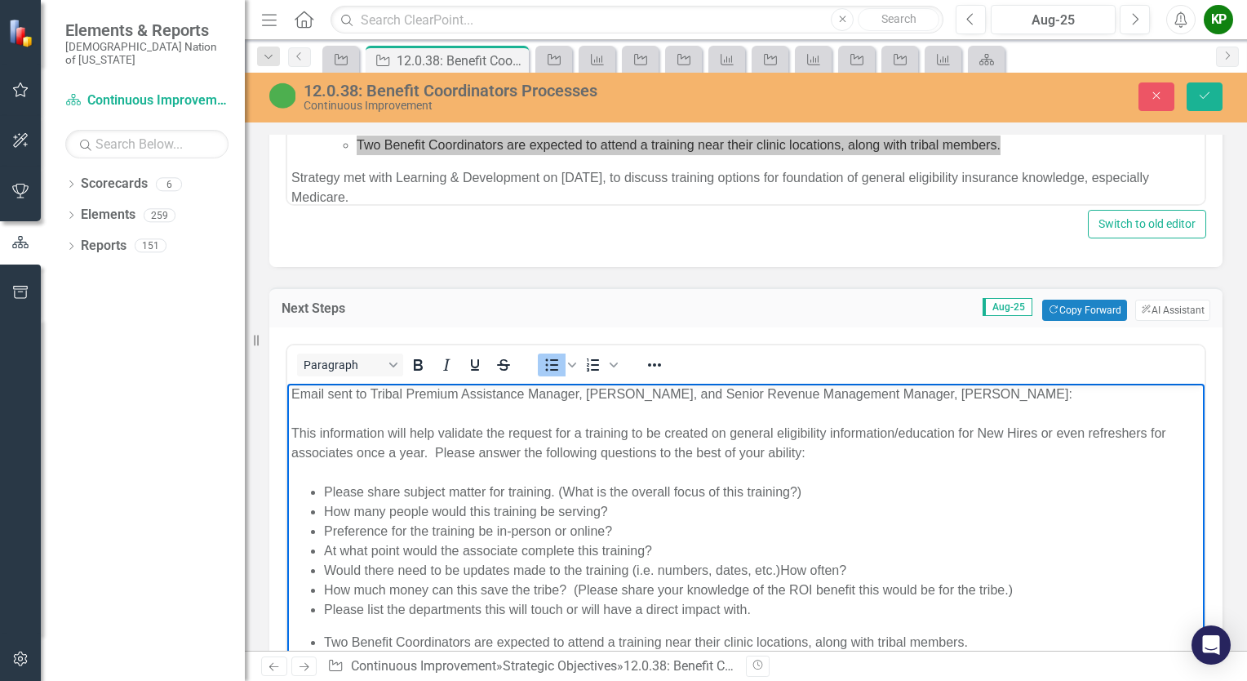
click at [326, 644] on li "Two Benefit Coordinators are expected to attend a training near their clinic lo…" at bounding box center [762, 642] width 876 height 20
drag, startPoint x: 517, startPoint y: 643, endPoint x: 441, endPoint y: 639, distance: 75.2
click at [441, 639] on p "Two Benefit Coordinators are expected to attend a training near their clinic lo…" at bounding box center [745, 642] width 909 height 20
click at [561, 641] on p "Two Benefit Coordinators continue to attend a training near their clinic locati…" at bounding box center [745, 642] width 909 height 20
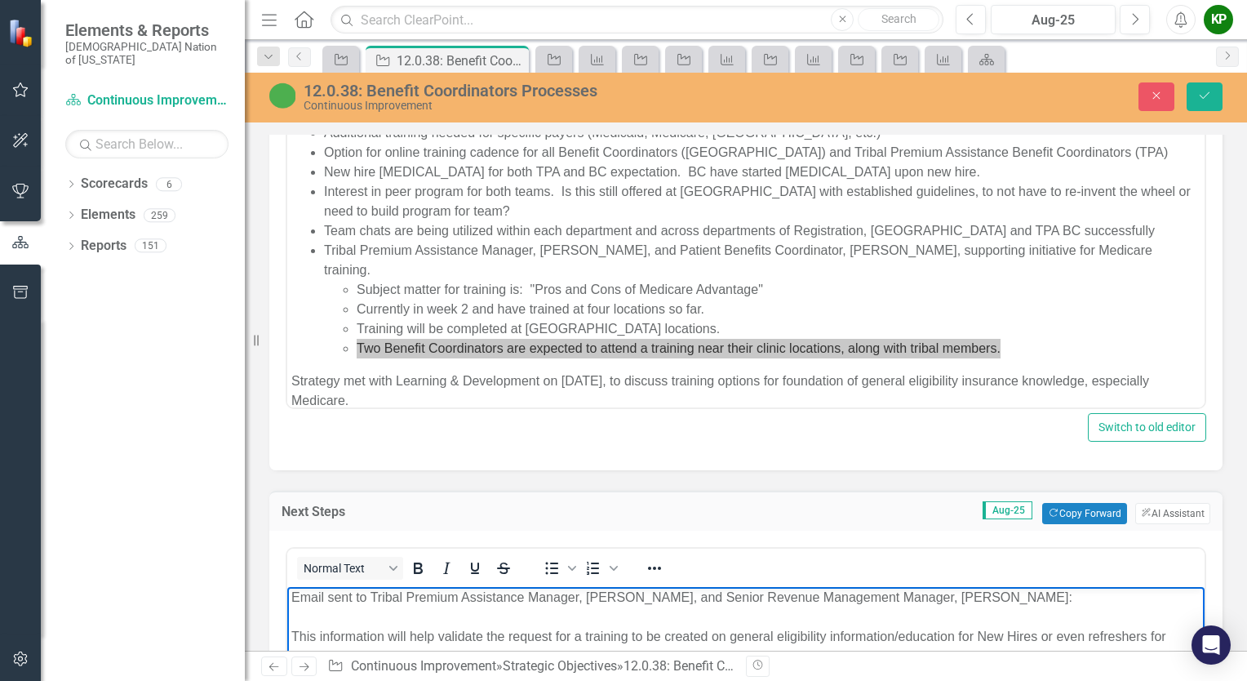
scroll to position [1142, 0]
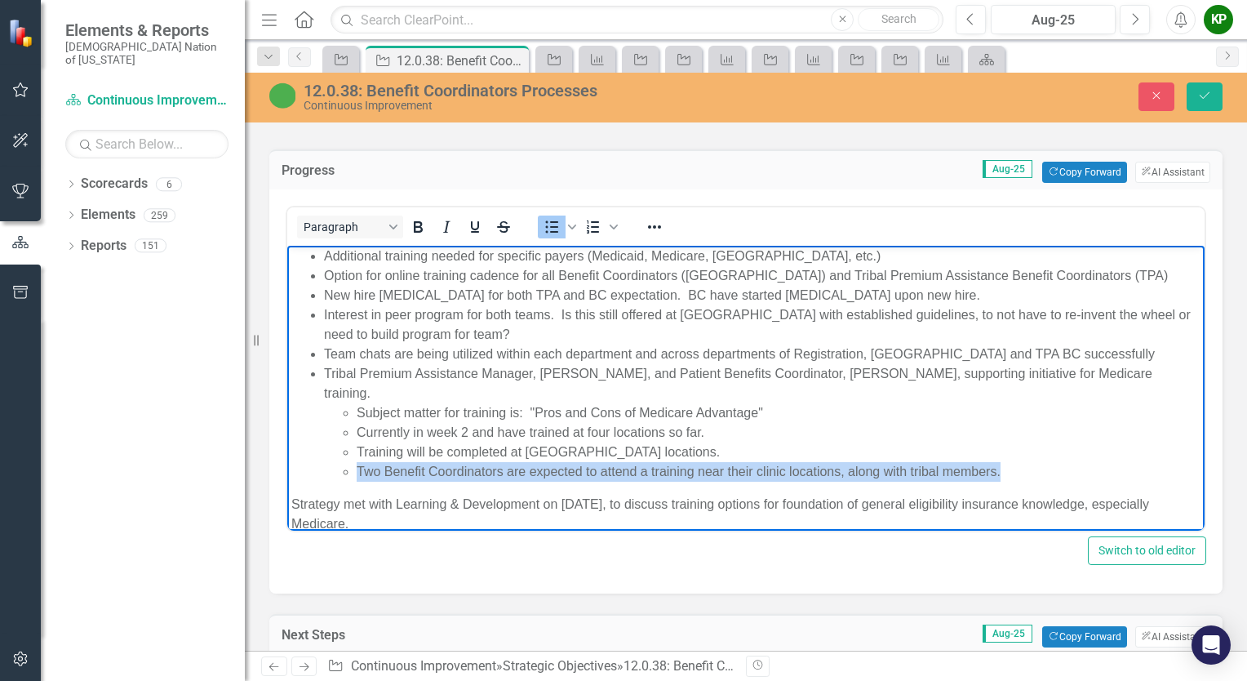
click at [721, 462] on li "Two Benefit Coordinators are expected to attend a training near their clinic lo…" at bounding box center [779, 472] width 844 height 20
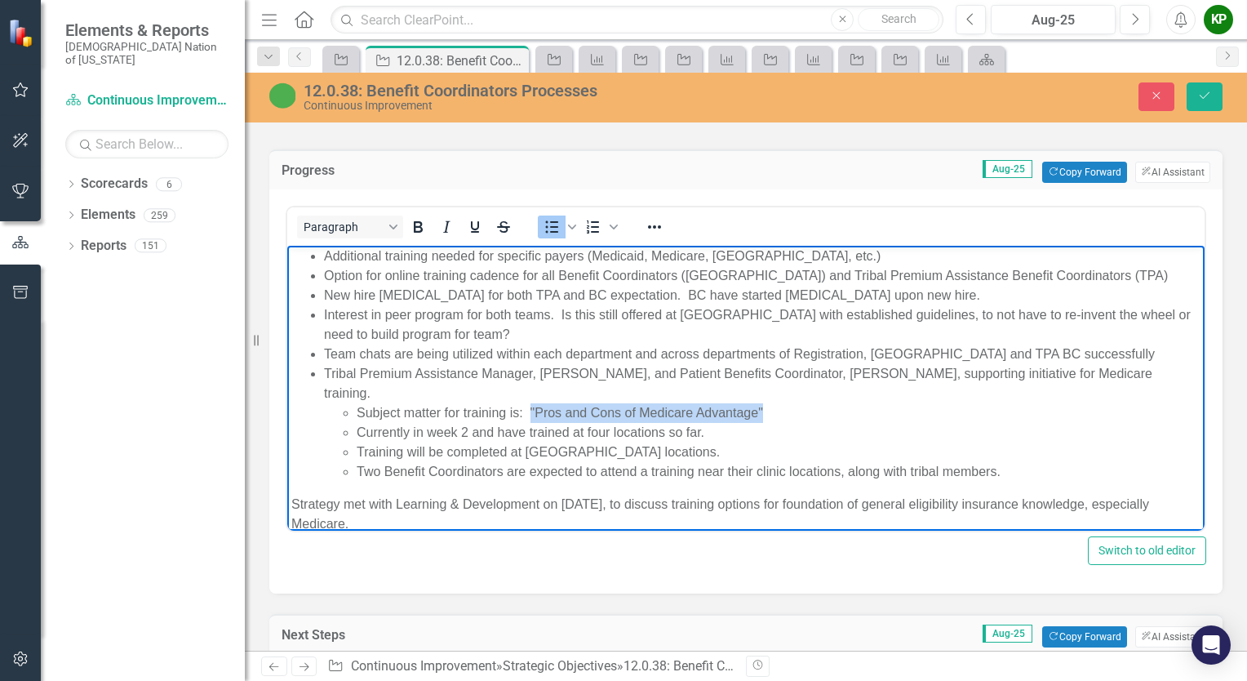
drag, startPoint x: 767, startPoint y: 392, endPoint x: 529, endPoint y: 395, distance: 238.3
click at [529, 403] on li "Subject matter for training is: "Pros and Cons of Medicare Advantage"" at bounding box center [779, 413] width 844 height 20
copy li ""Pros and Cons of Medicare Advantage""
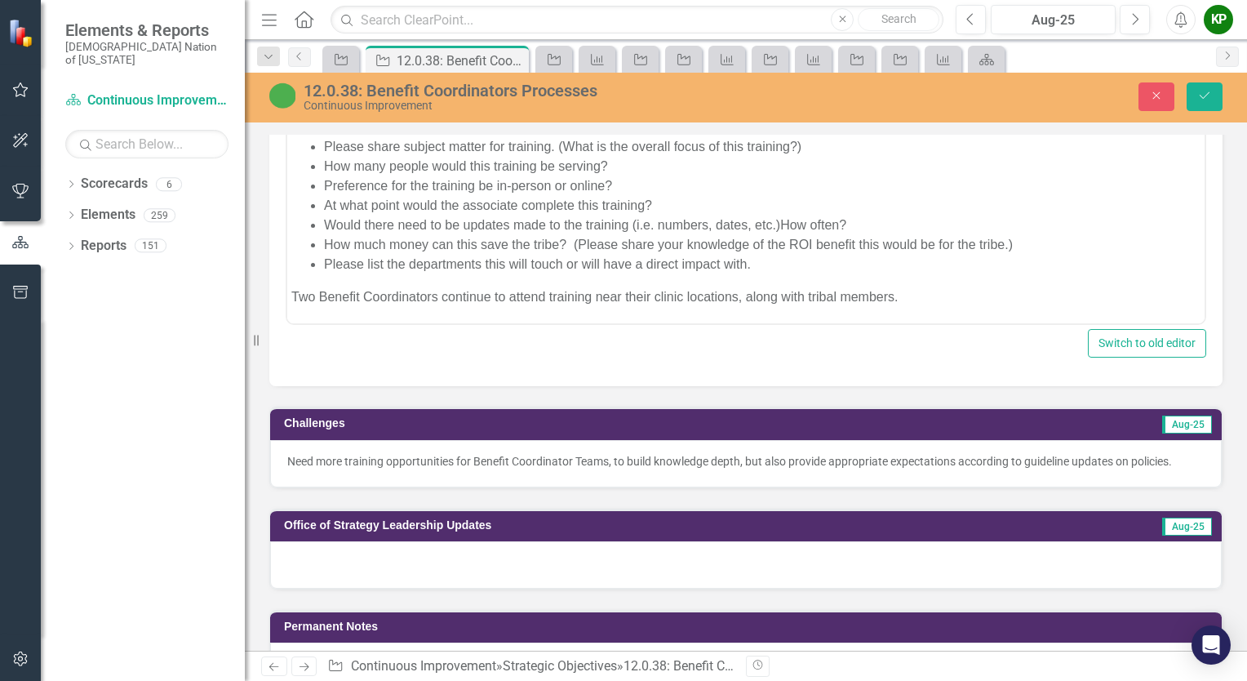
scroll to position [1714, 0]
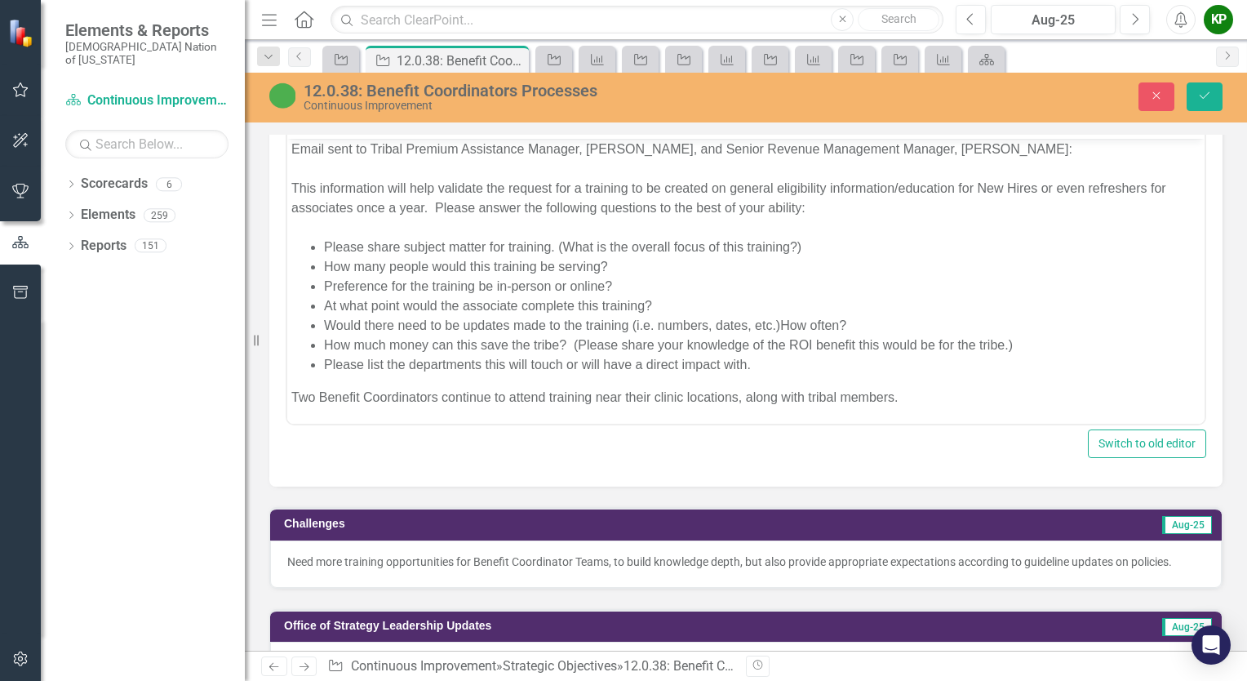
click at [907, 400] on p "Two Benefit Coordinators continue to attend training near their clinic location…" at bounding box center [745, 398] width 909 height 20
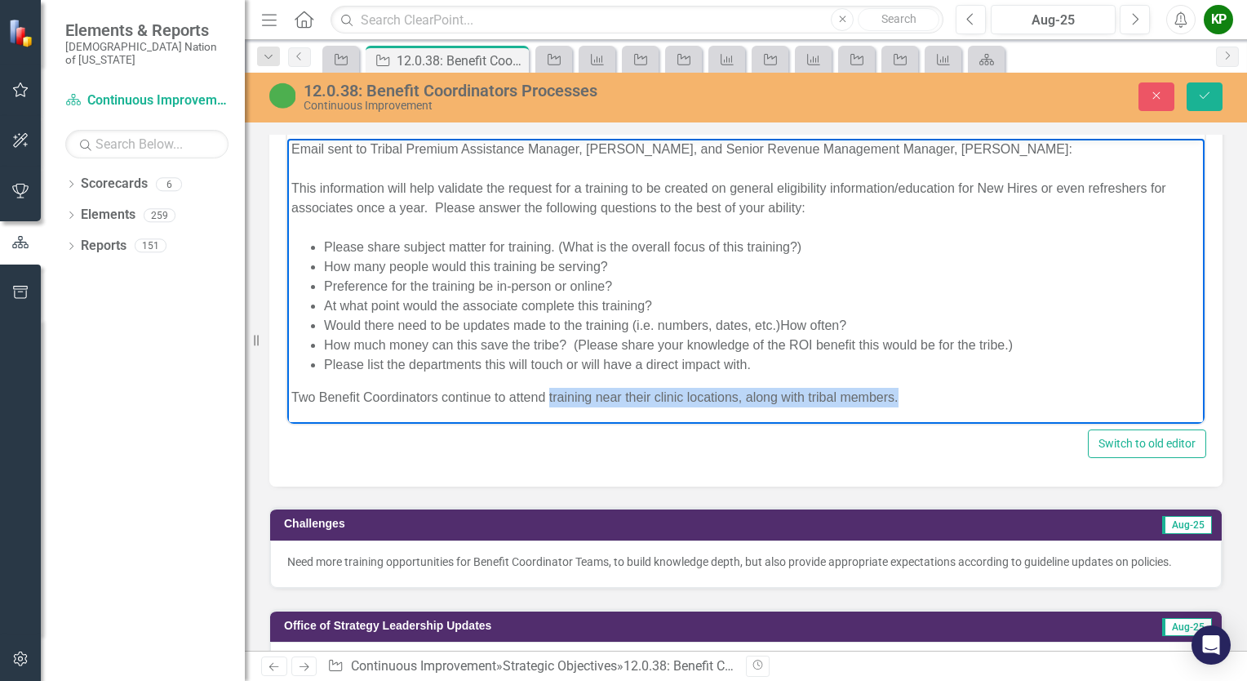
drag, startPoint x: 912, startPoint y: 395, endPoint x: 550, endPoint y: 402, distance: 362.4
click at [550, 402] on p "Two Benefit Coordinators continue to attend training near their clinic location…" at bounding box center [745, 398] width 909 height 20
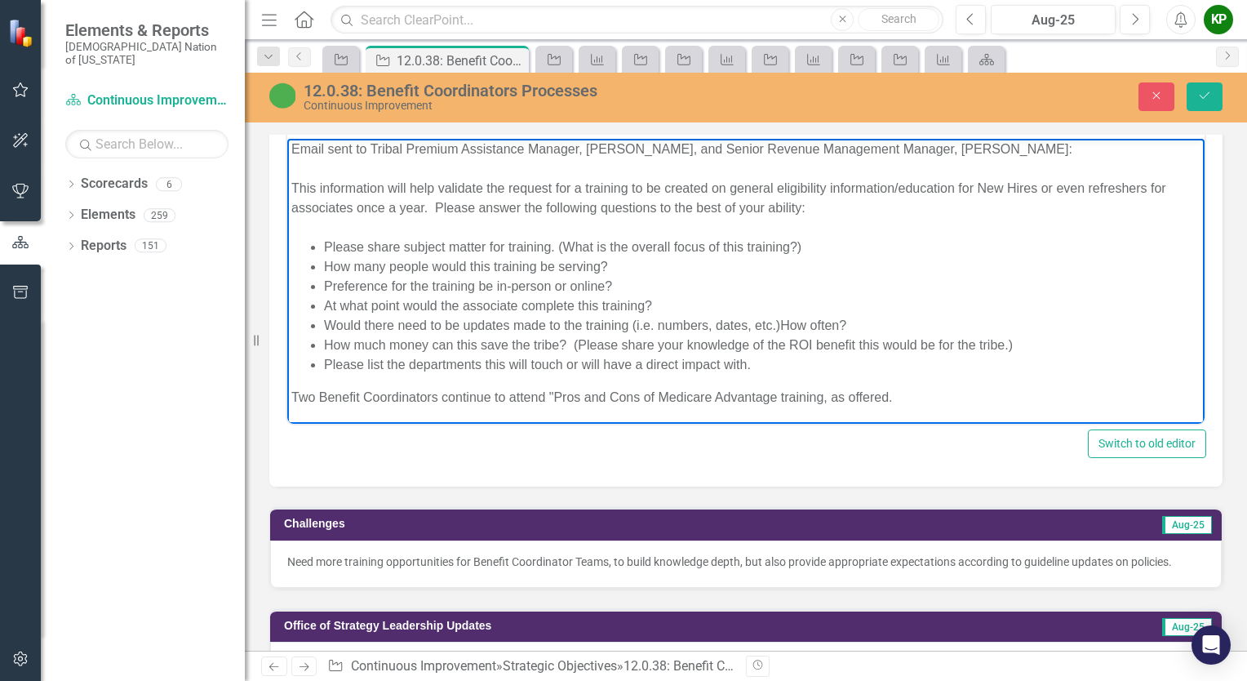
click at [555, 393] on p "Two Benefit Coordinators continue to attend "Pros and Cons of Medicare Advantag…" at bounding box center [745, 398] width 909 height 20
click at [1212, 98] on button "Save" at bounding box center [1205, 96] width 36 height 29
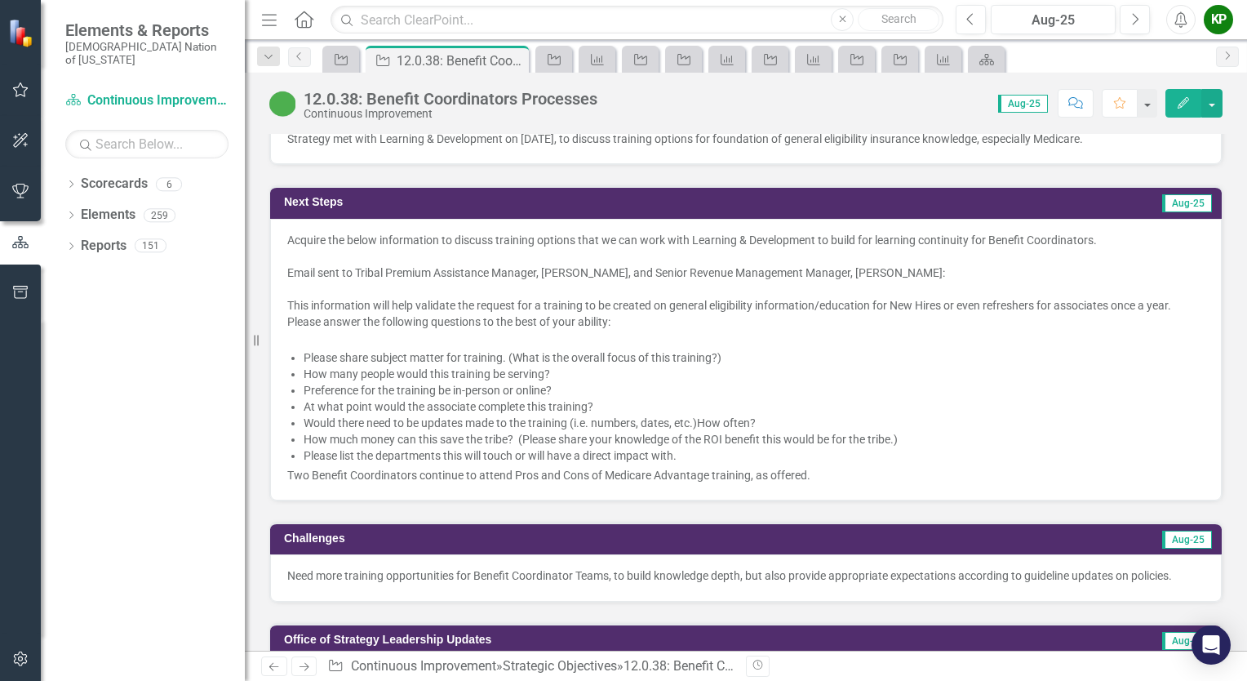
scroll to position [1469, 0]
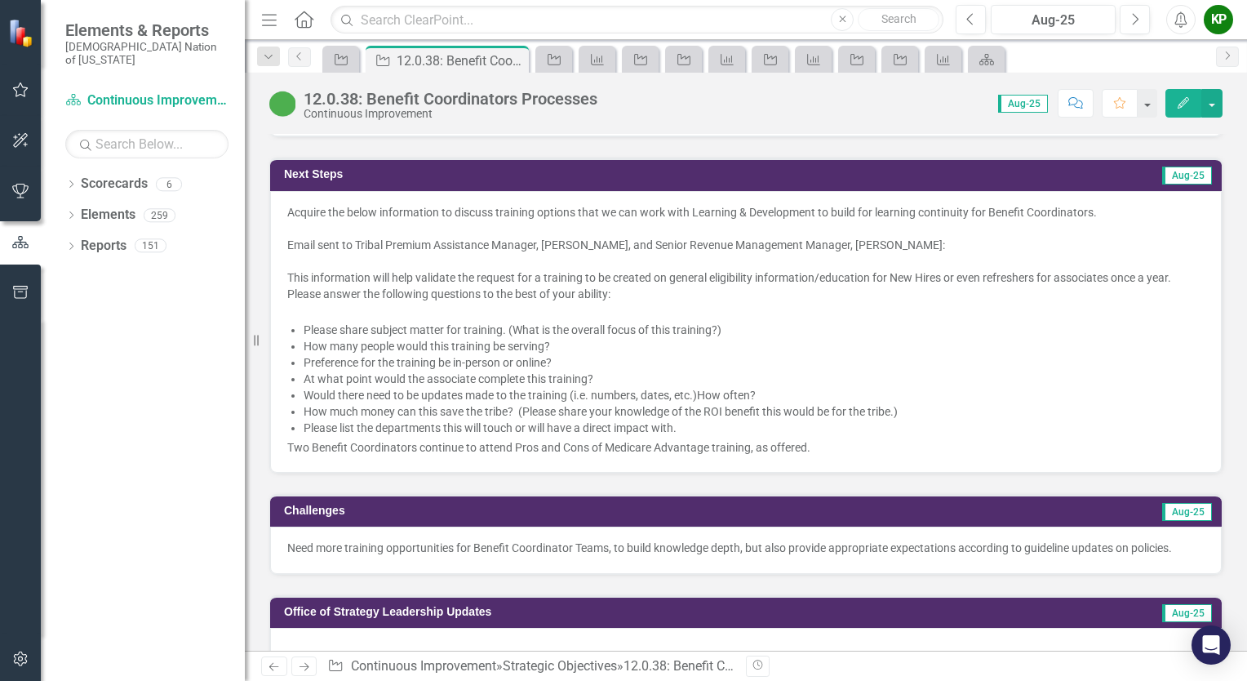
click at [819, 419] on div "Please list the departments this will touch or will have a direct impact with." at bounding box center [754, 427] width 901 height 16
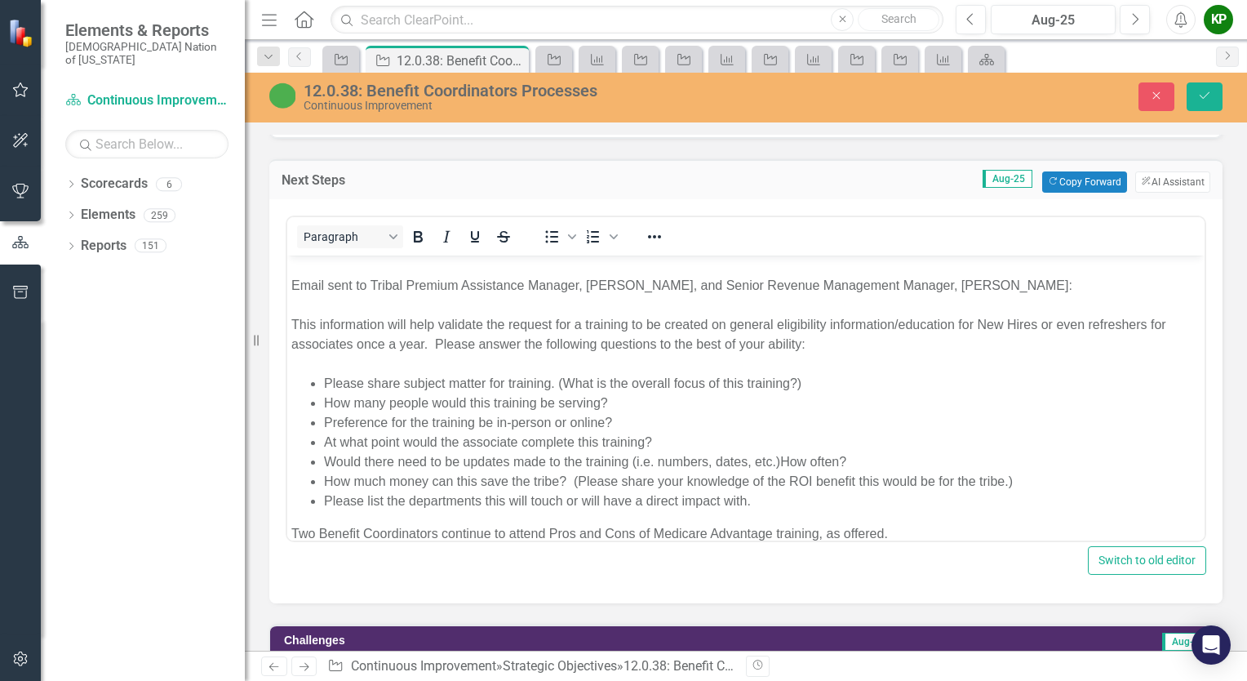
scroll to position [62, 0]
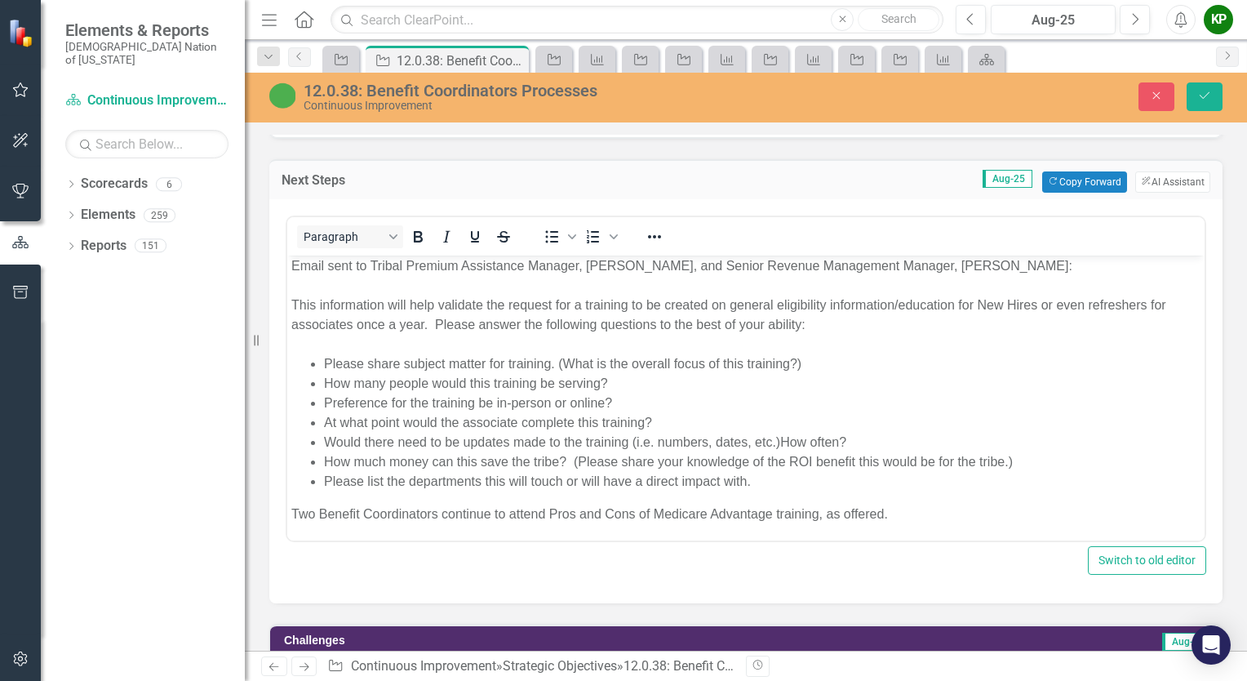
click at [773, 488] on div "Please list the departments this will touch or will have a direct impact with." at bounding box center [762, 481] width 876 height 20
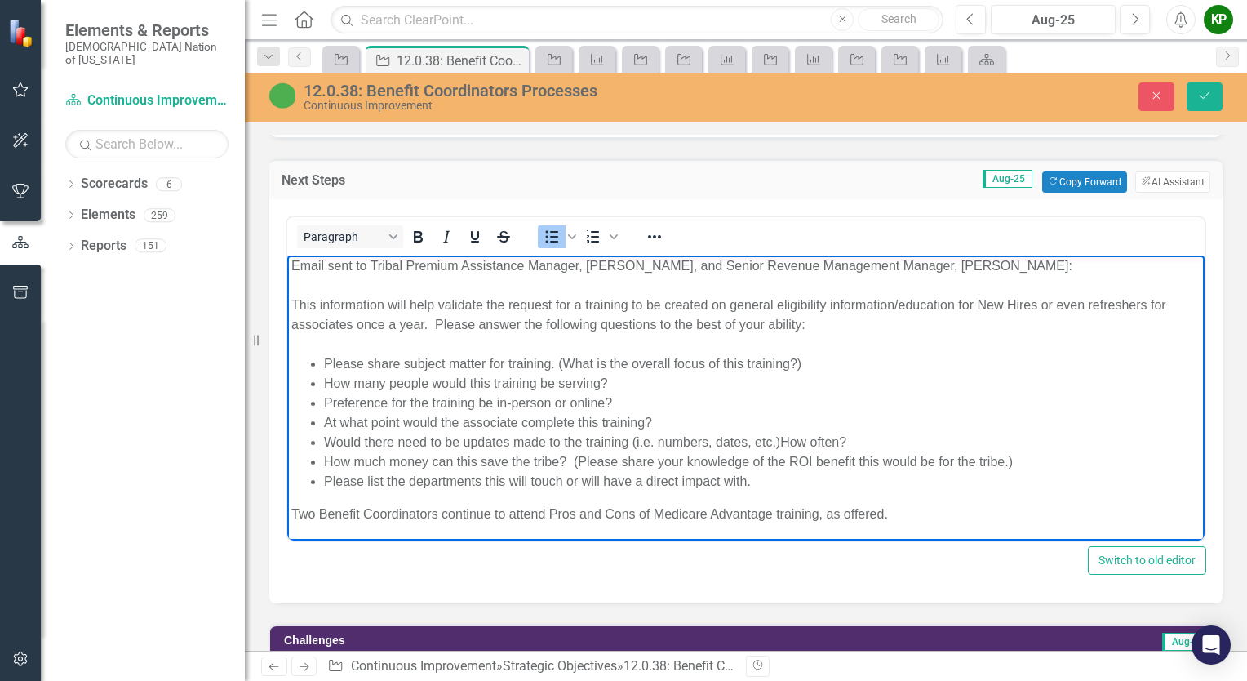
click at [293, 508] on p "Two Benefit Coordinators continue to attend Pros and Cons of Medicare Advantage…" at bounding box center [745, 513] width 909 height 20
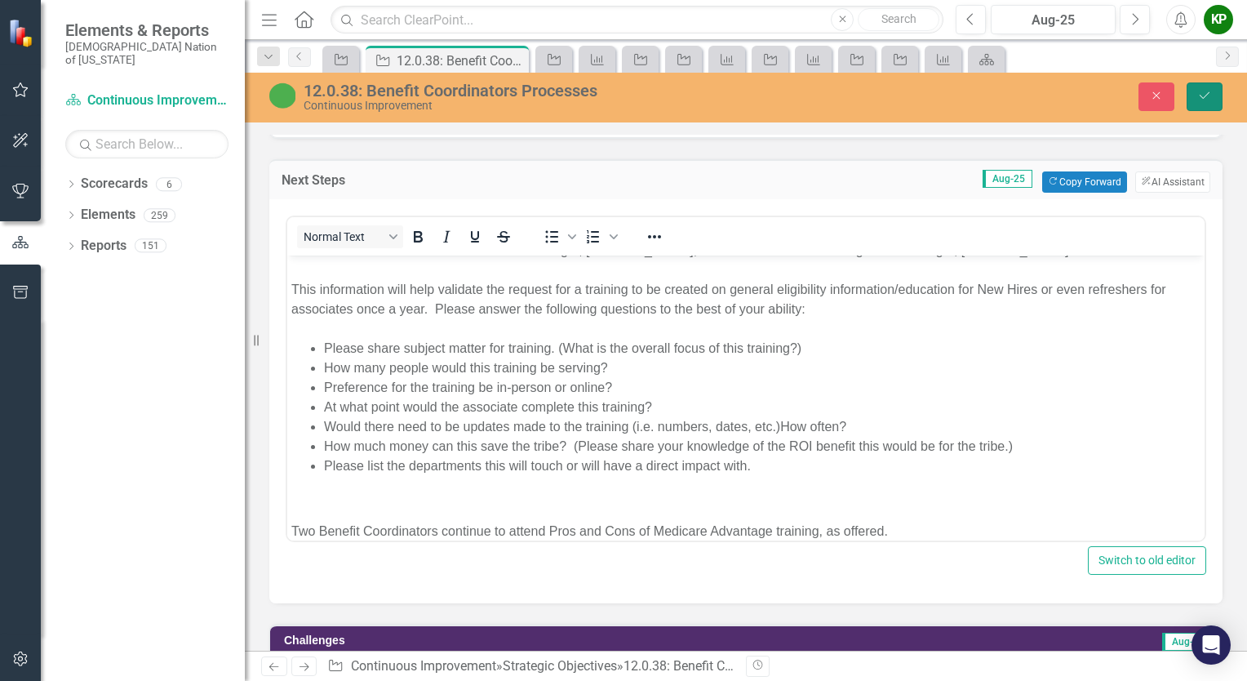
click at [1211, 94] on icon "Save" at bounding box center [1204, 95] width 15 height 11
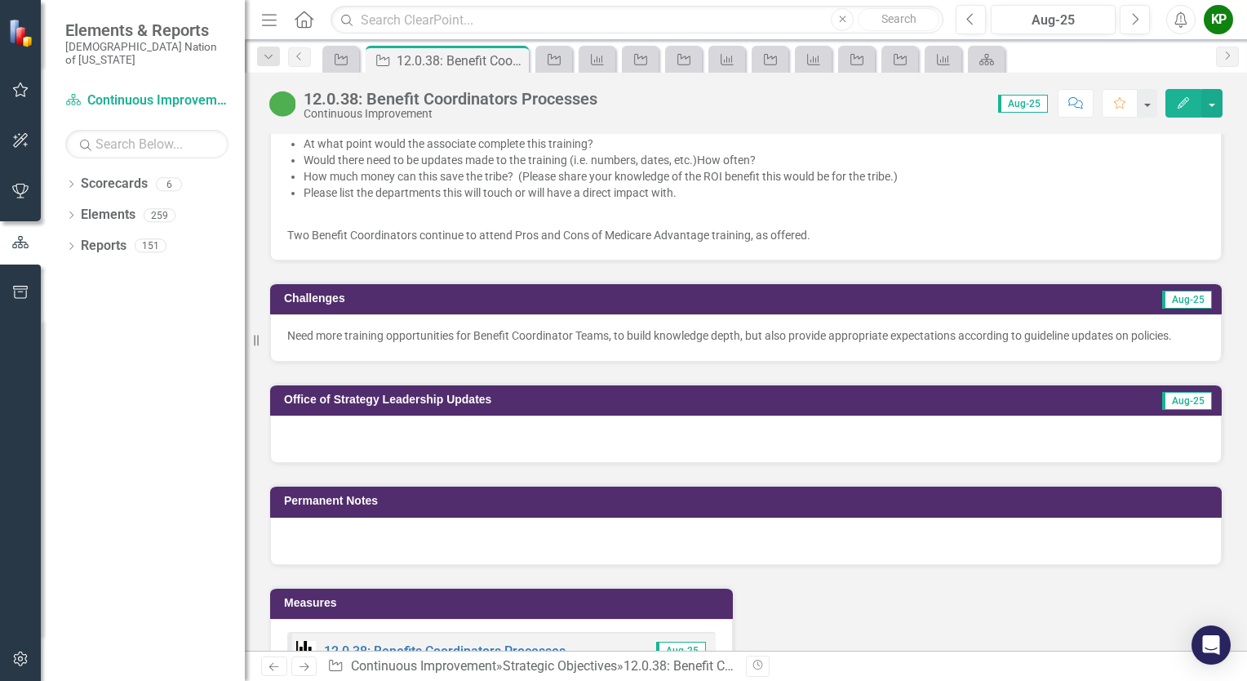
scroll to position [1714, 0]
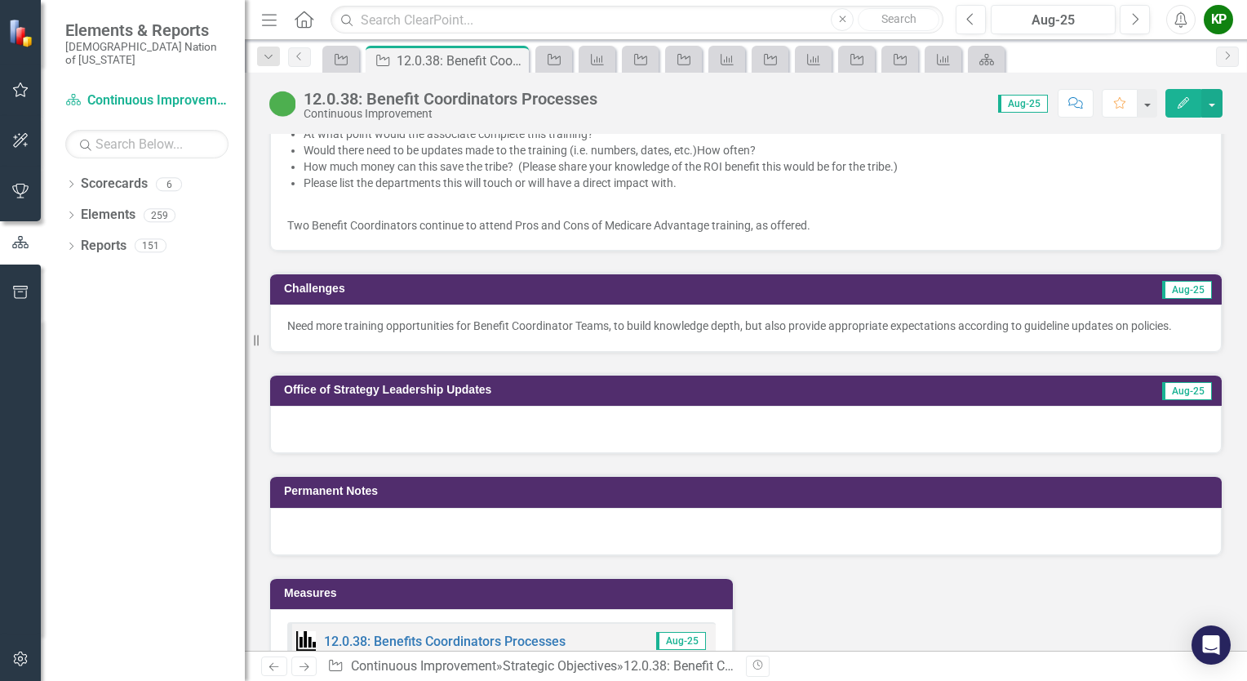
click at [584, 406] on div at bounding box center [746, 429] width 952 height 47
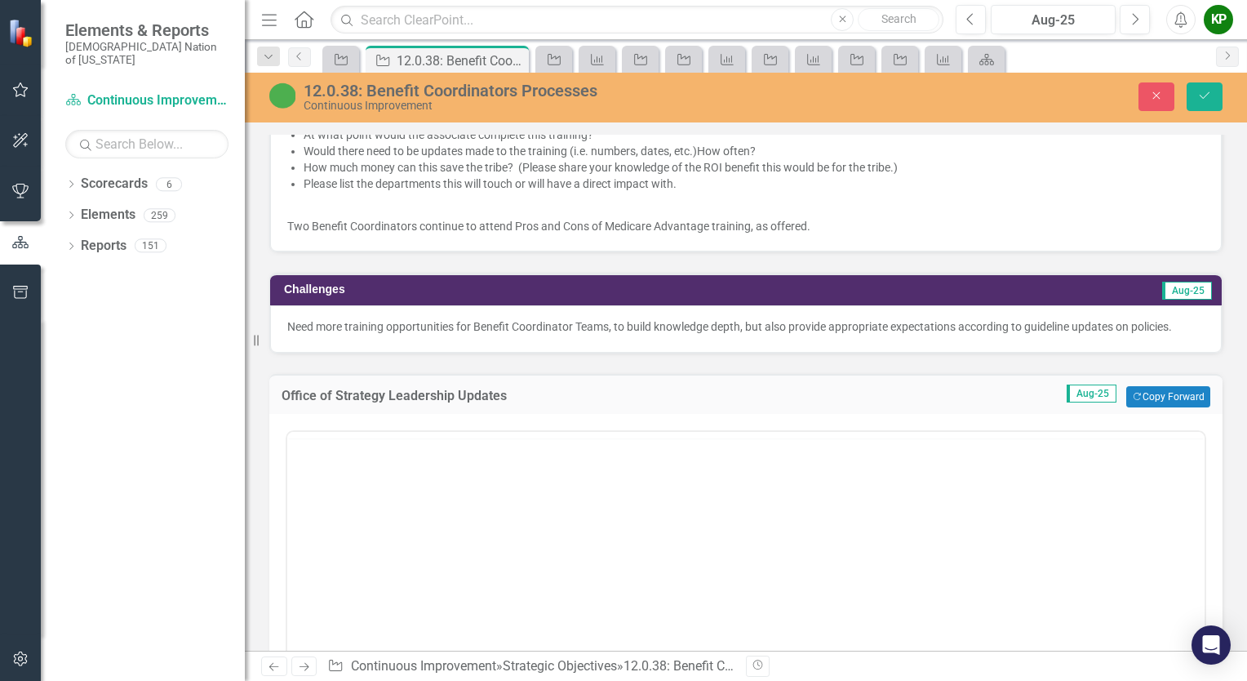
scroll to position [0, 0]
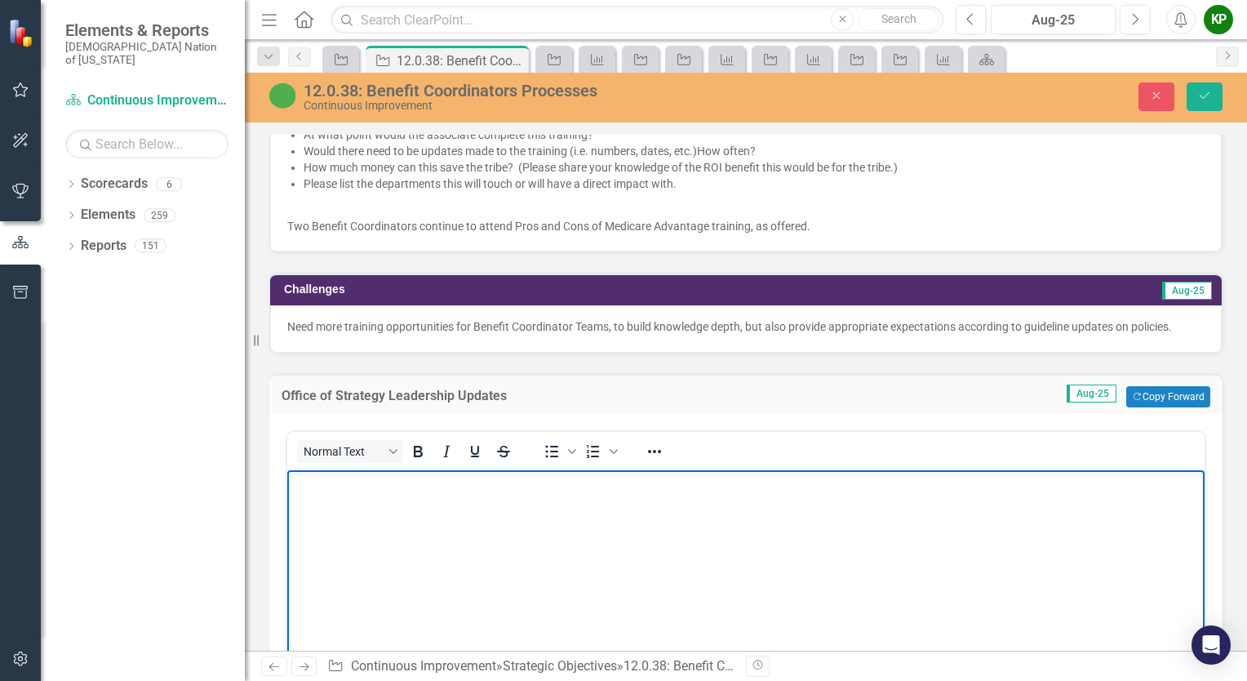
click at [577, 479] on p "Rich Text Area. Press ALT-0 for help." at bounding box center [745, 484] width 909 height 20
drag, startPoint x: 690, startPoint y: 487, endPoint x: 262, endPoint y: 478, distance: 427.7
click at [287, 478] on html "Shelia Rodgers has been working on overall productivity standards." at bounding box center [745, 592] width 917 height 245
copy p "Shelia Rodgers has been working on overall productivity standards."
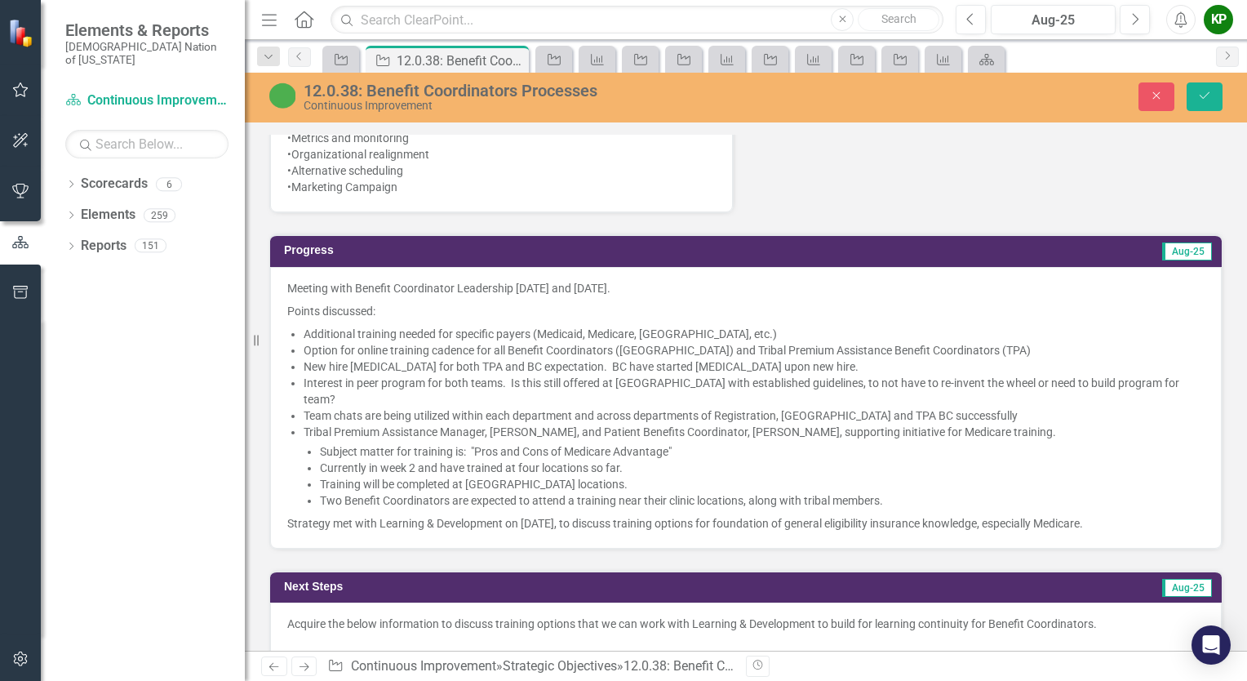
scroll to position [1061, 0]
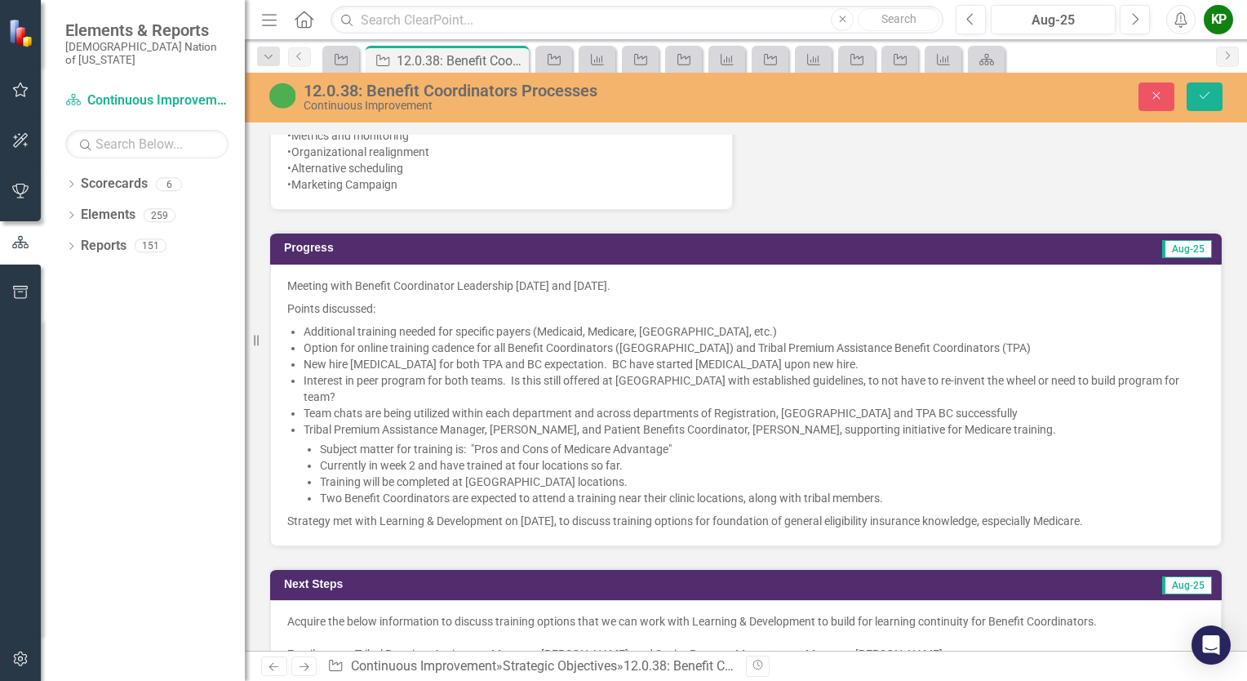
click at [1048, 490] on li "Two Benefit Coordinators are expected to attend a training near their clinic lo…" at bounding box center [762, 498] width 885 height 16
click at [939, 485] on span "Meeting with Benefit Coordinator Leadership August 11 and August 25, 2025. Poin…" at bounding box center [745, 402] width 917 height 251
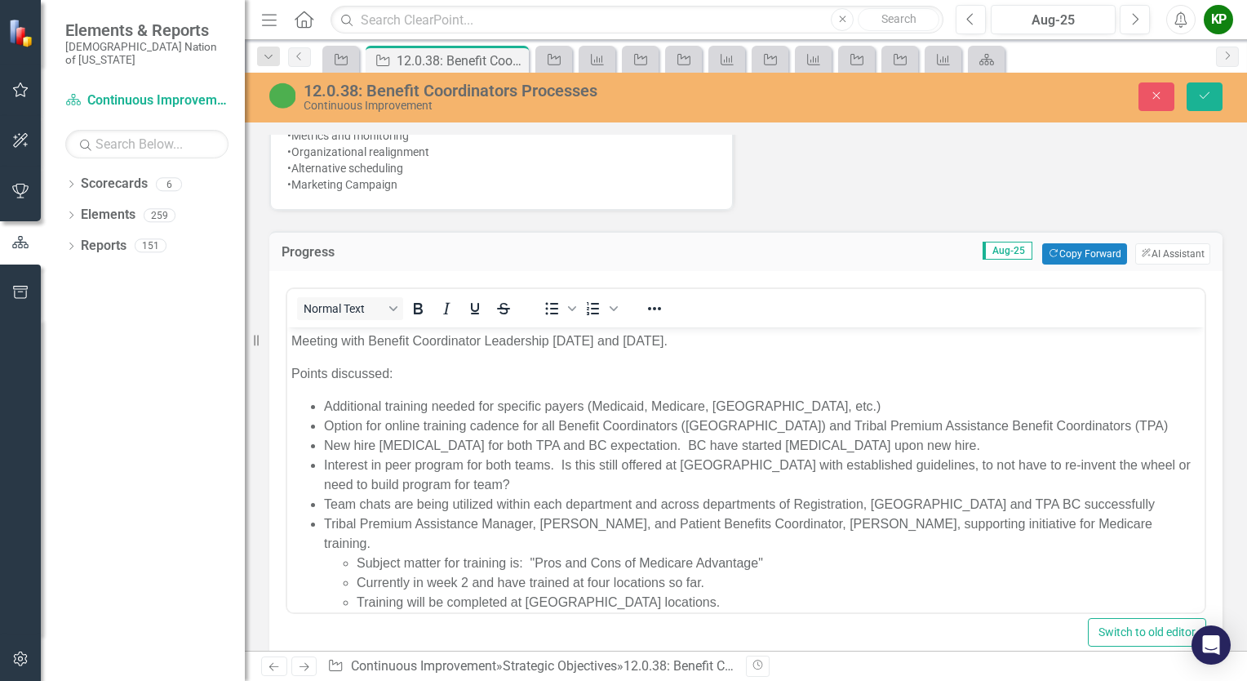
scroll to position [69, 0]
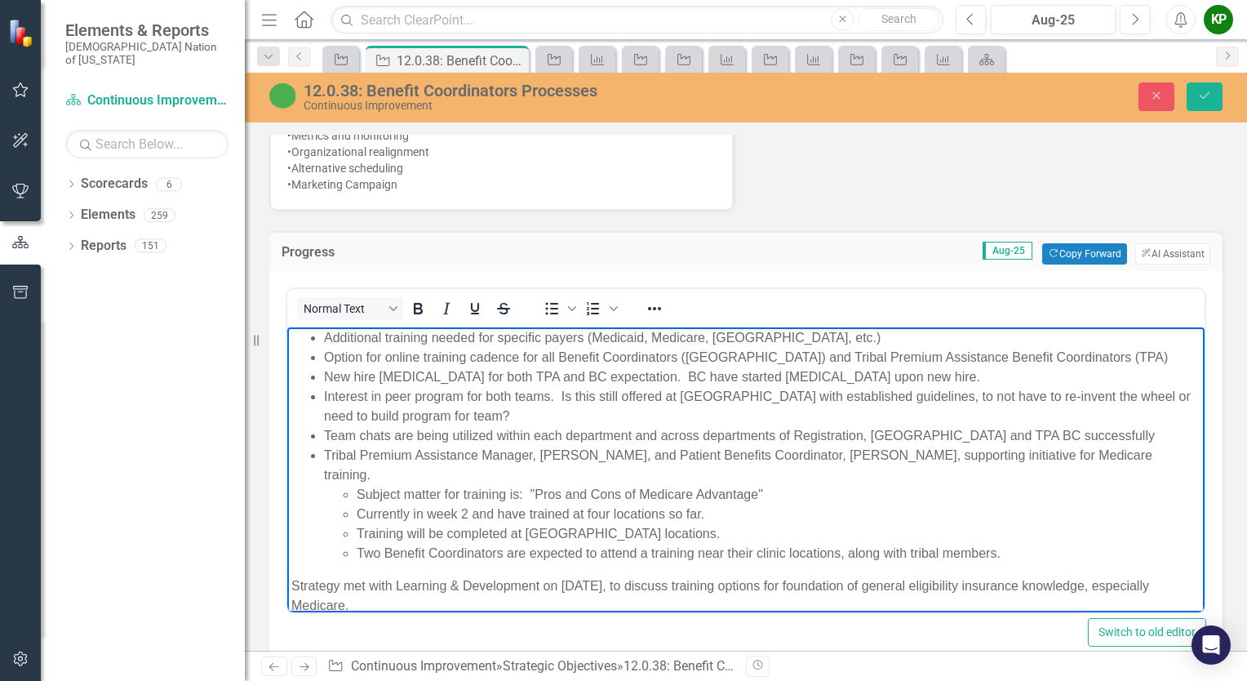
click at [290, 565] on body "Meeting with Benefit Coordinator Leadership August 11 and August 25, 2025. Poin…" at bounding box center [745, 446] width 917 height 374
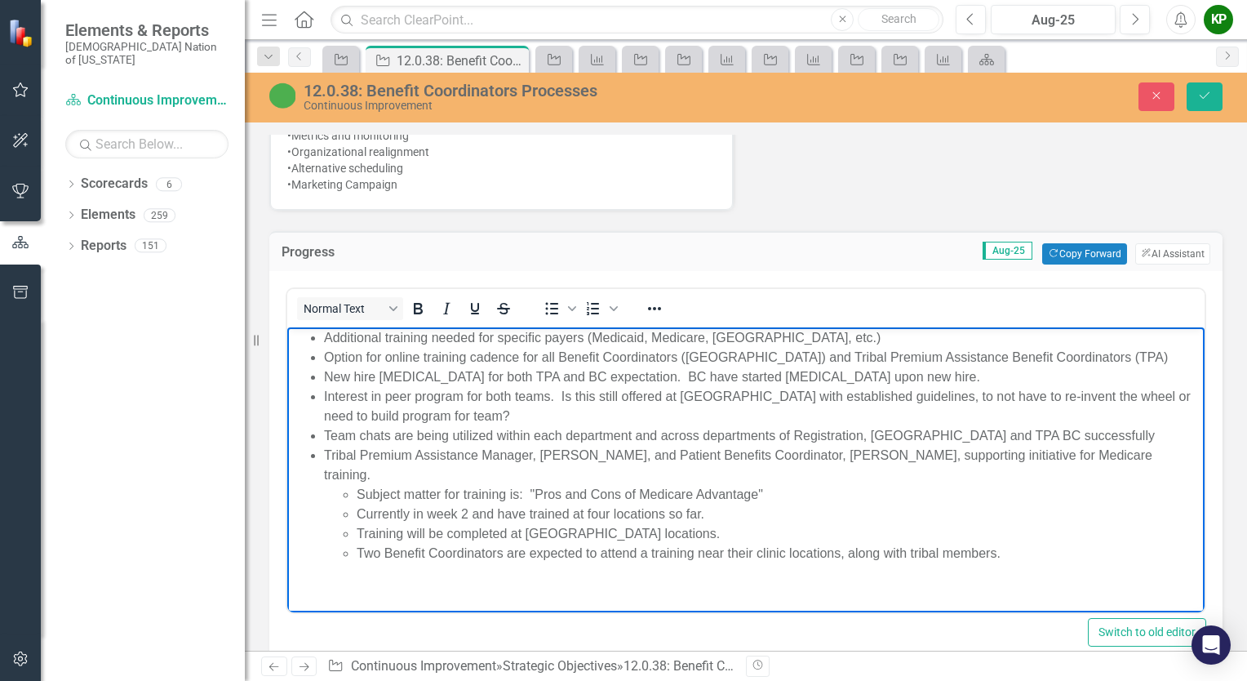
click at [293, 575] on body "Meeting with Benefit Coordinator Leadership August 11 and August 25, 2025. Poin…" at bounding box center [745, 462] width 917 height 406
click at [293, 581] on body "Meeting with Benefit Coordinator Leadership August 11 and August 25, 2025. Poin…" at bounding box center [745, 462] width 917 height 406
click at [326, 579] on body "Meeting with Benefit Coordinator Leadership August 11 and August 25, 2025. Poin…" at bounding box center [745, 462] width 917 height 406
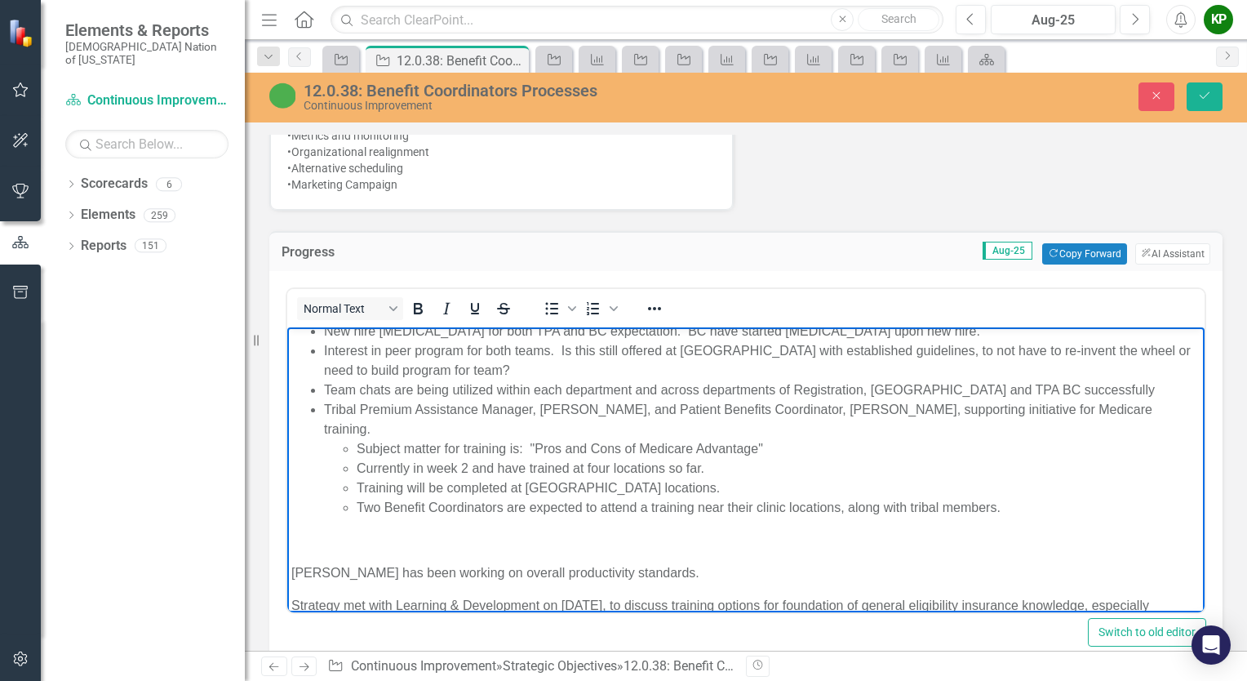
scroll to position [134, 0]
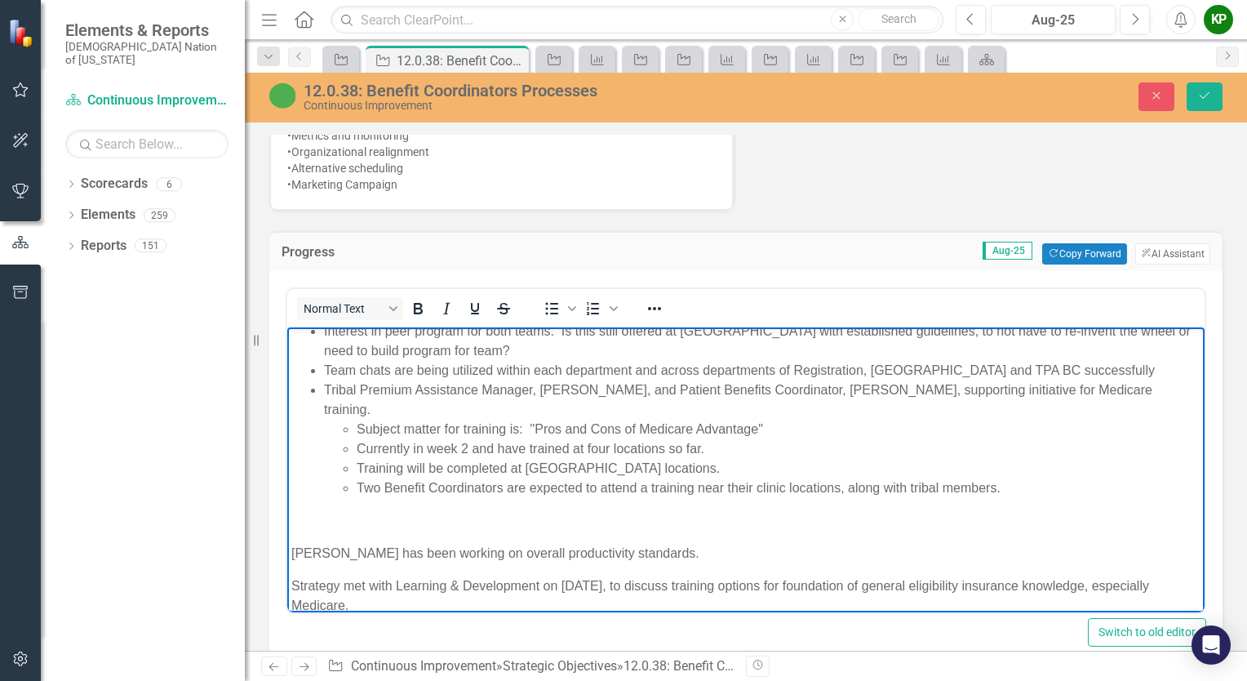
drag, startPoint x: 289, startPoint y: 529, endPoint x: 441, endPoint y: 584, distance: 161.6
click at [441, 584] on body "Meeting with Benefit Coordinator Leadership August 11 and August 25, 2025. Poin…" at bounding box center [745, 412] width 917 height 439
click at [710, 543] on p "Shelia Rodgers has been working on overall productivity standards." at bounding box center [745, 553] width 909 height 20
drag, startPoint x: 870, startPoint y: 533, endPoint x: 691, endPoint y: 525, distance: 178.9
click at [691, 543] on p "Shelia Rodgers has been working on overall productivity standards. Nothing to r…" at bounding box center [745, 553] width 909 height 20
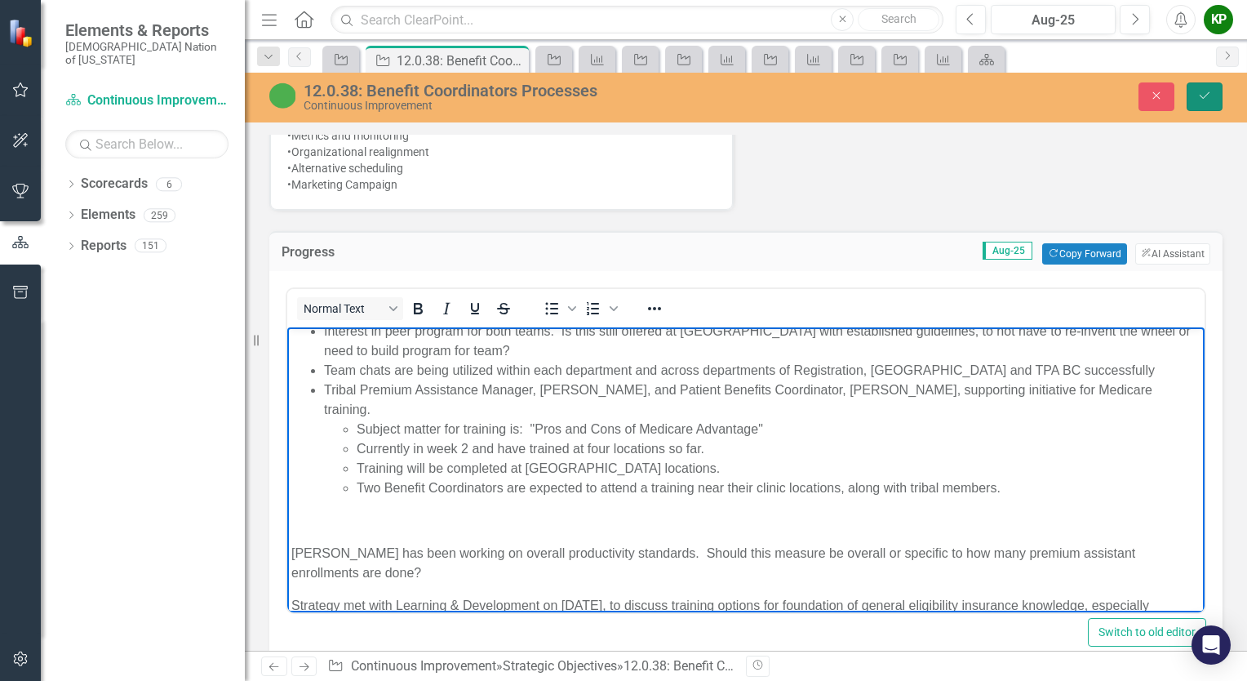
click at [1211, 99] on icon "Save" at bounding box center [1204, 95] width 15 height 11
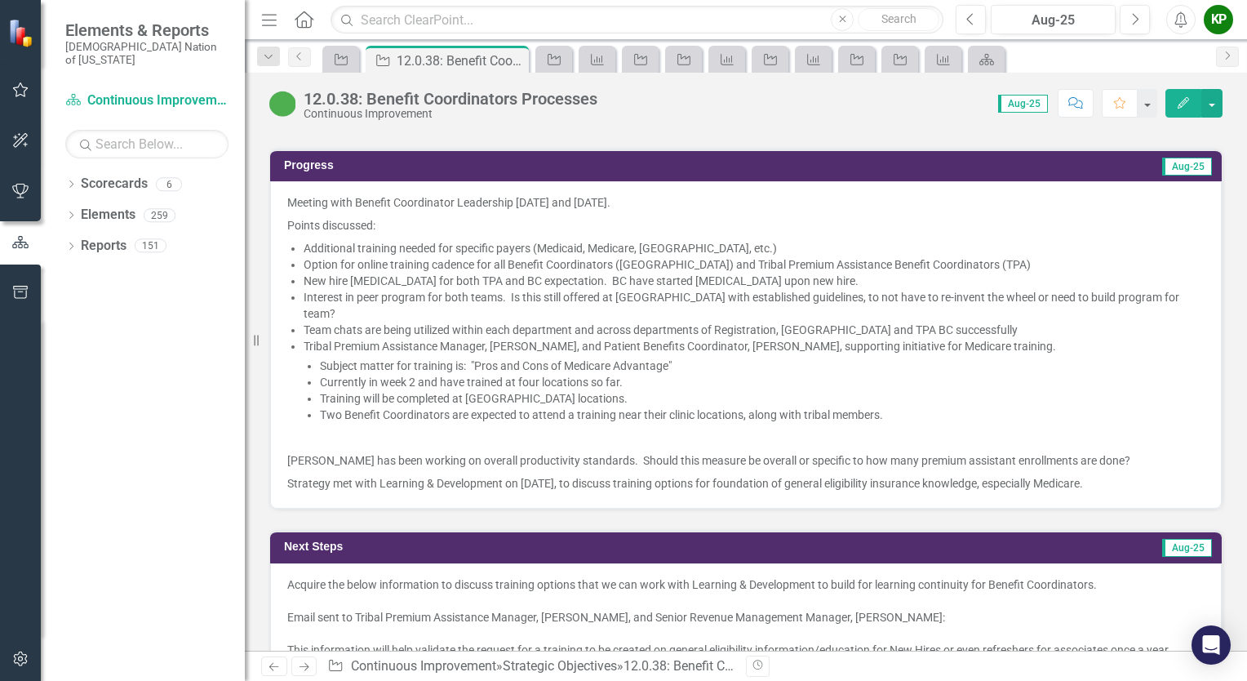
scroll to position [1387, 0]
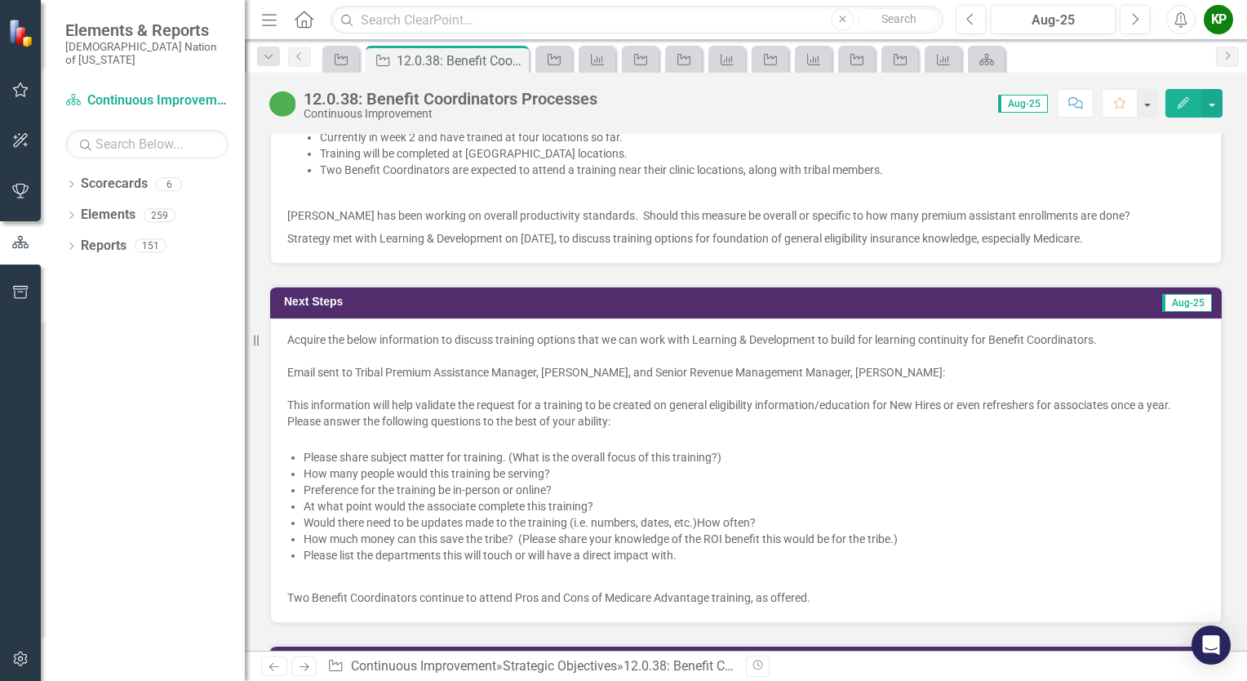
click at [712, 227] on p "Strategy met with Learning & Development on [DATE], to discuss training options…" at bounding box center [745, 237] width 917 height 20
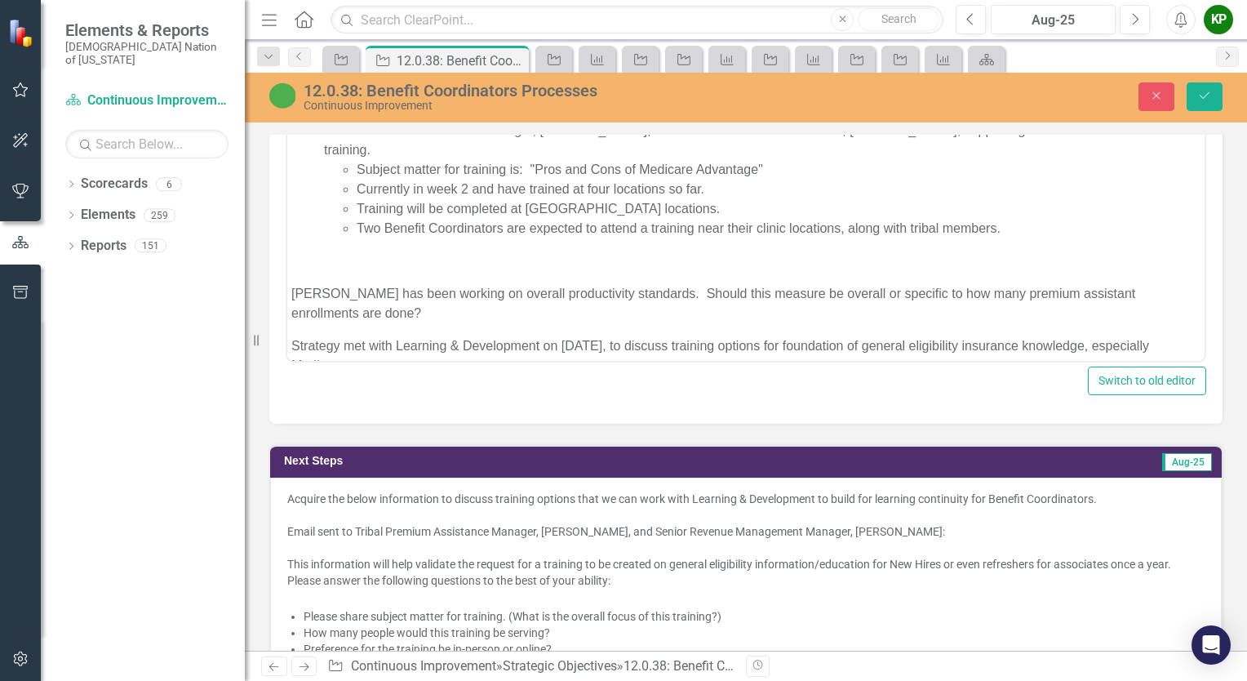
scroll to position [153, 0]
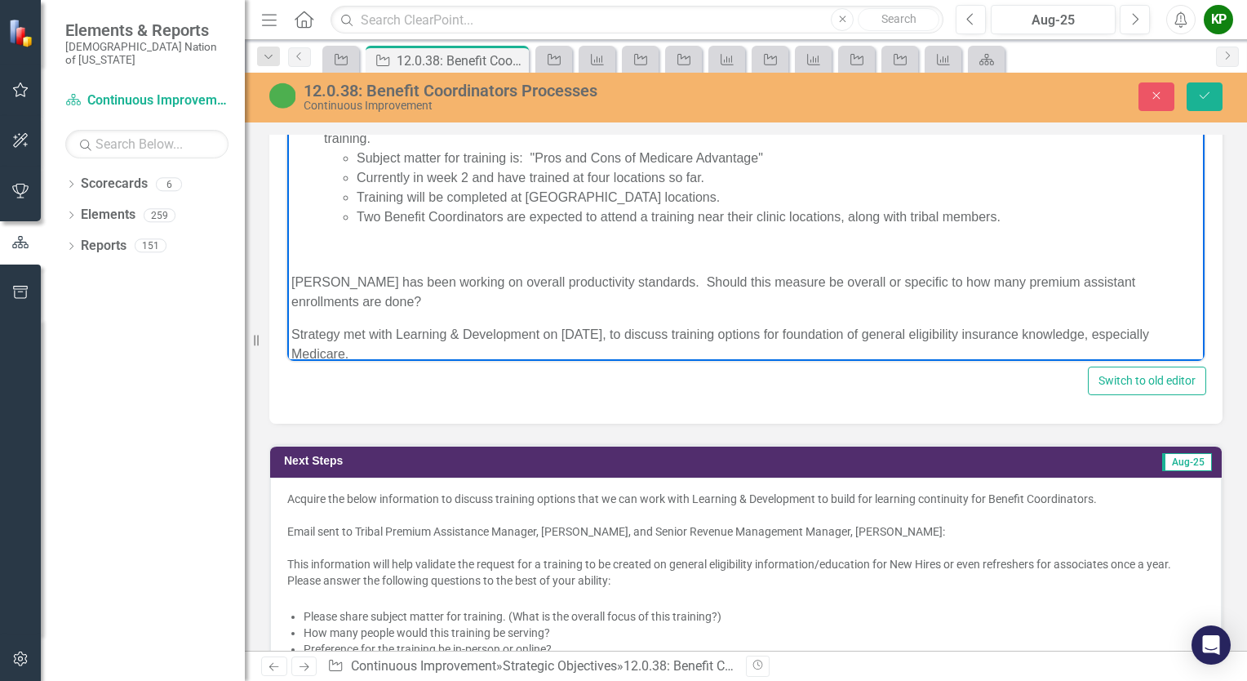
drag, startPoint x: 293, startPoint y: 256, endPoint x: 428, endPoint y: 340, distance: 159.4
click at [428, 340] on body "Meeting with Benefit Coordinator Leadership August 11 and August 25, 2025. Poin…" at bounding box center [745, 151] width 917 height 459
copy body "Shelia Rodgers has been working on overall productivity standards. Should this …"
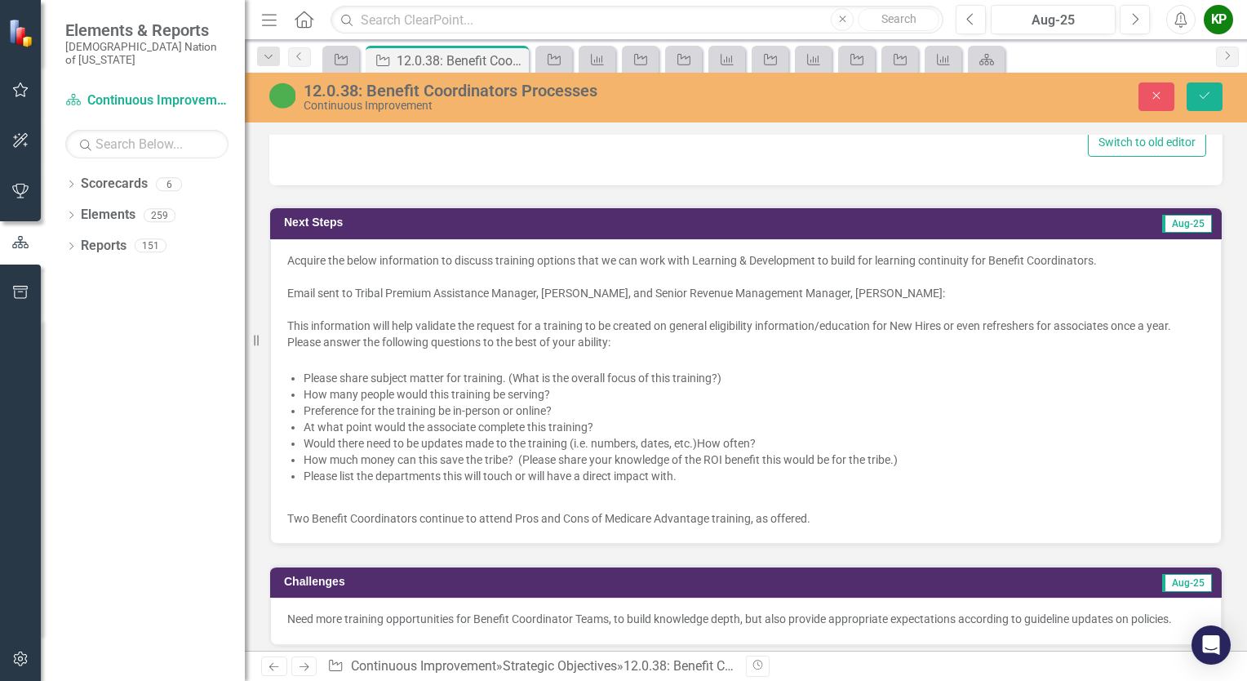
scroll to position [1802, 0]
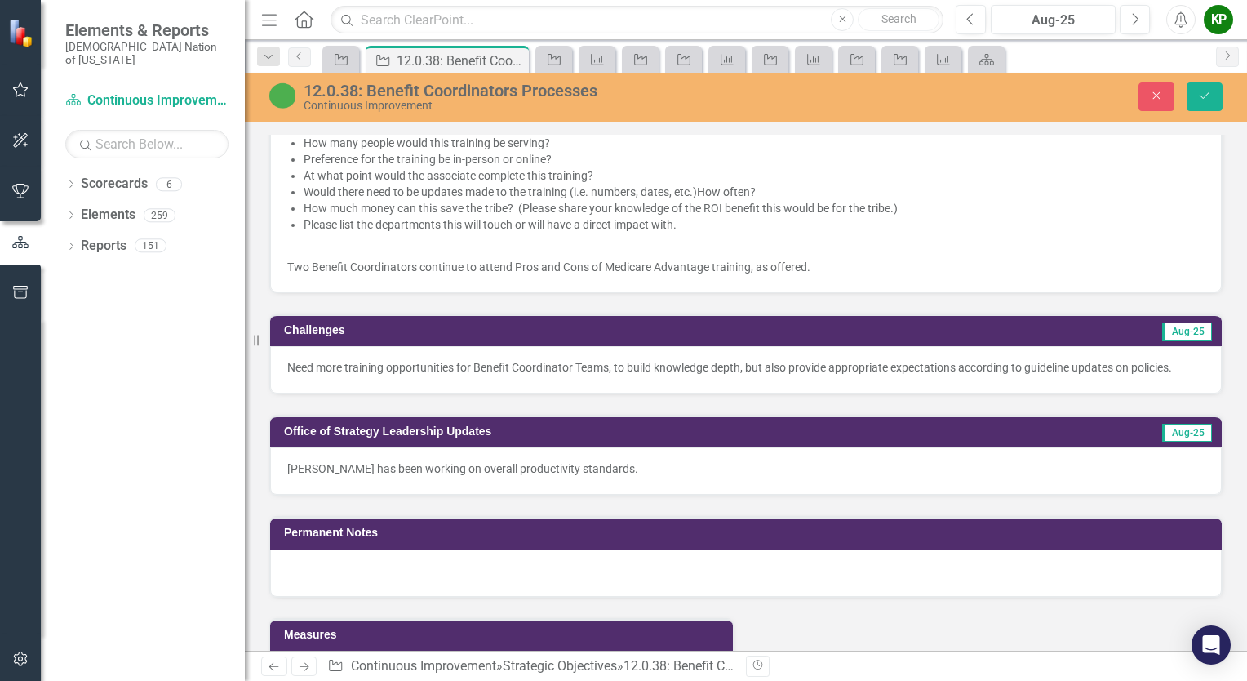
click at [669, 465] on p "Shelia Rodgers has been working on overall productivity standards." at bounding box center [745, 468] width 917 height 16
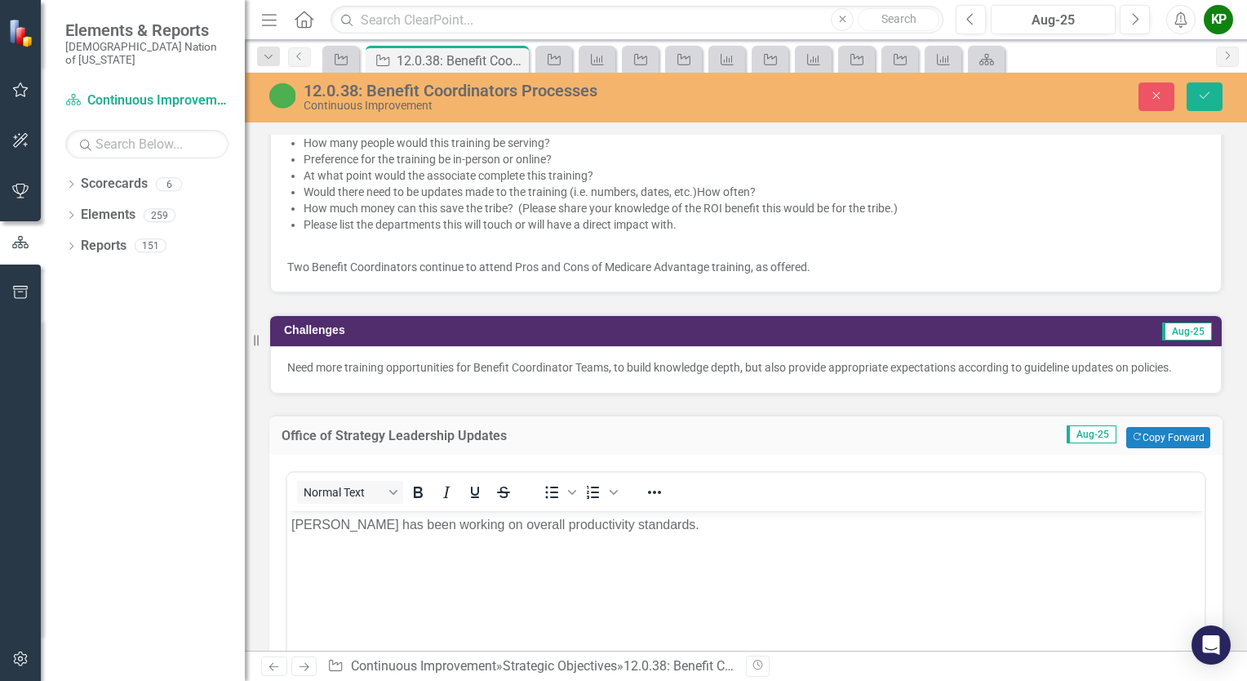
scroll to position [0, 0]
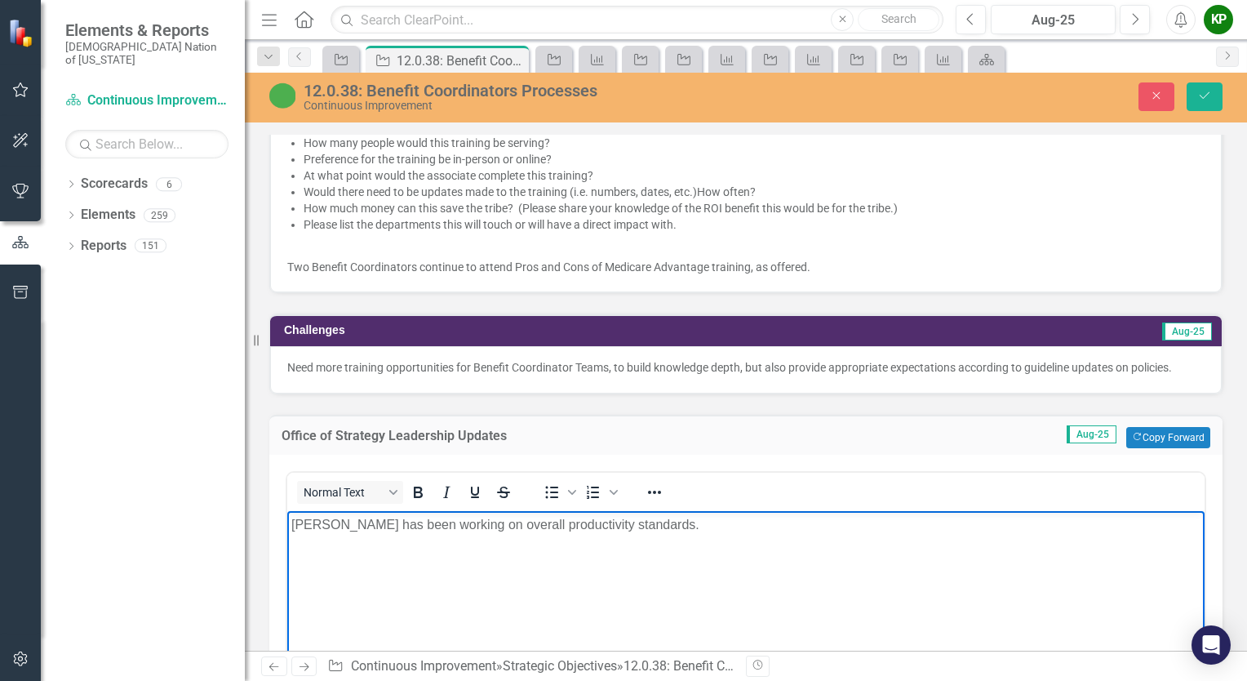
drag, startPoint x: 702, startPoint y: 523, endPoint x: 71, endPoint y: 486, distance: 631.9
click at [287, 511] on html "Shelia Rodgers has been working on overall productivity standards." at bounding box center [745, 633] width 917 height 245
paste body "Rich Text Area. Press ALT-0 for help."
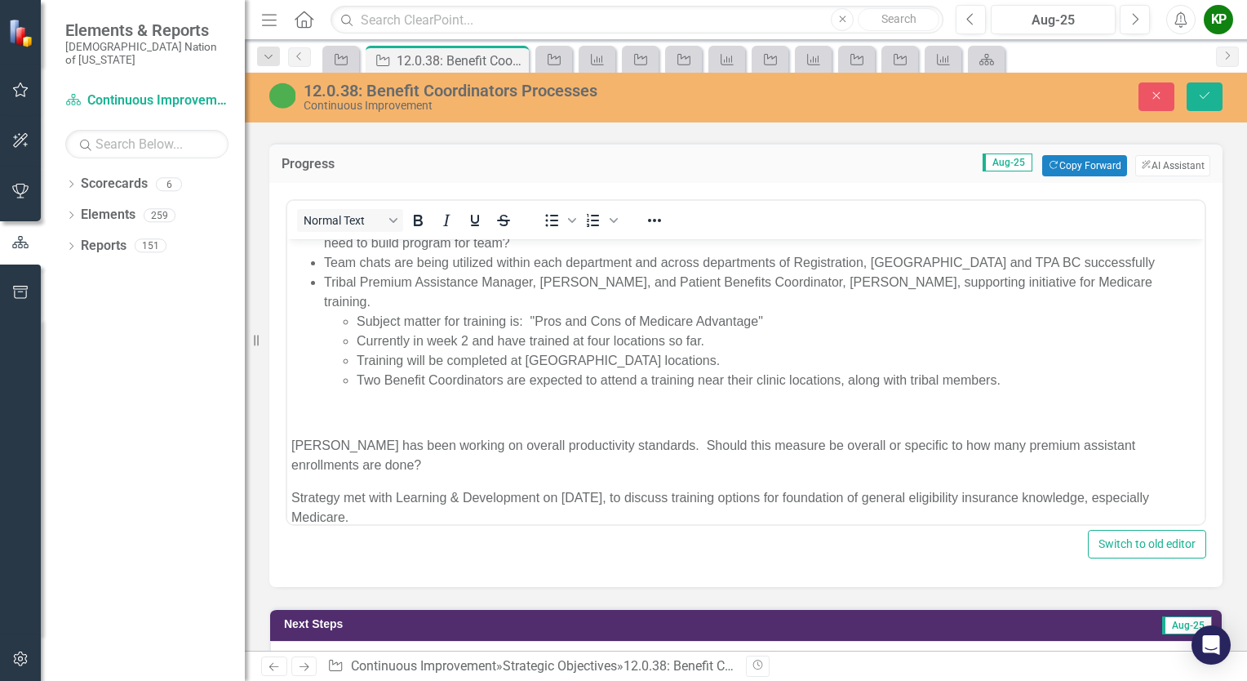
scroll to position [986, 0]
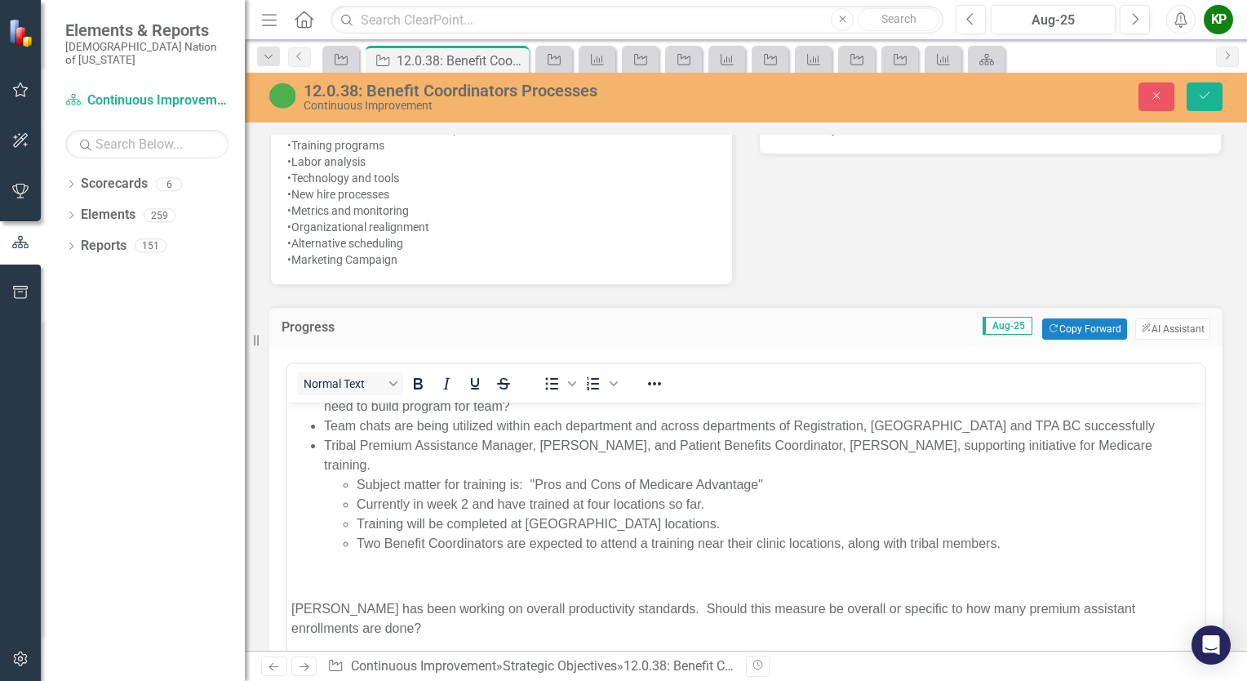
click at [523, 514] on li "Training will be completed at [GEOGRAPHIC_DATA] locations." at bounding box center [779, 524] width 844 height 20
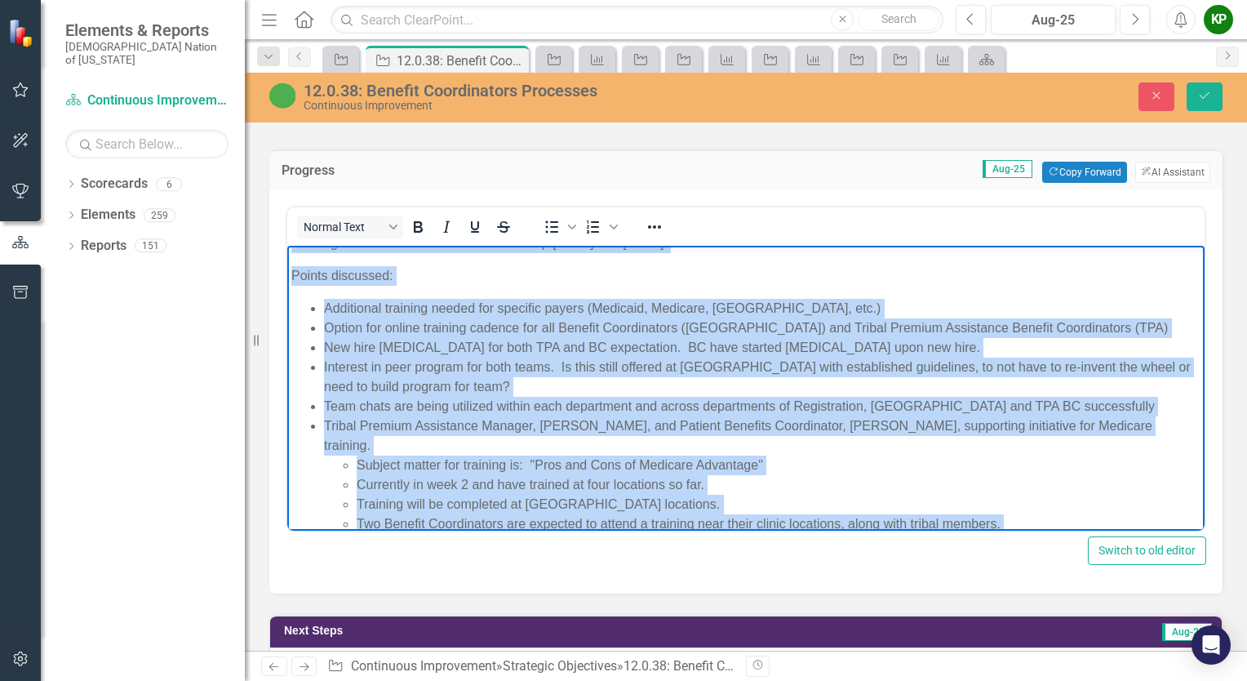
scroll to position [153, 0]
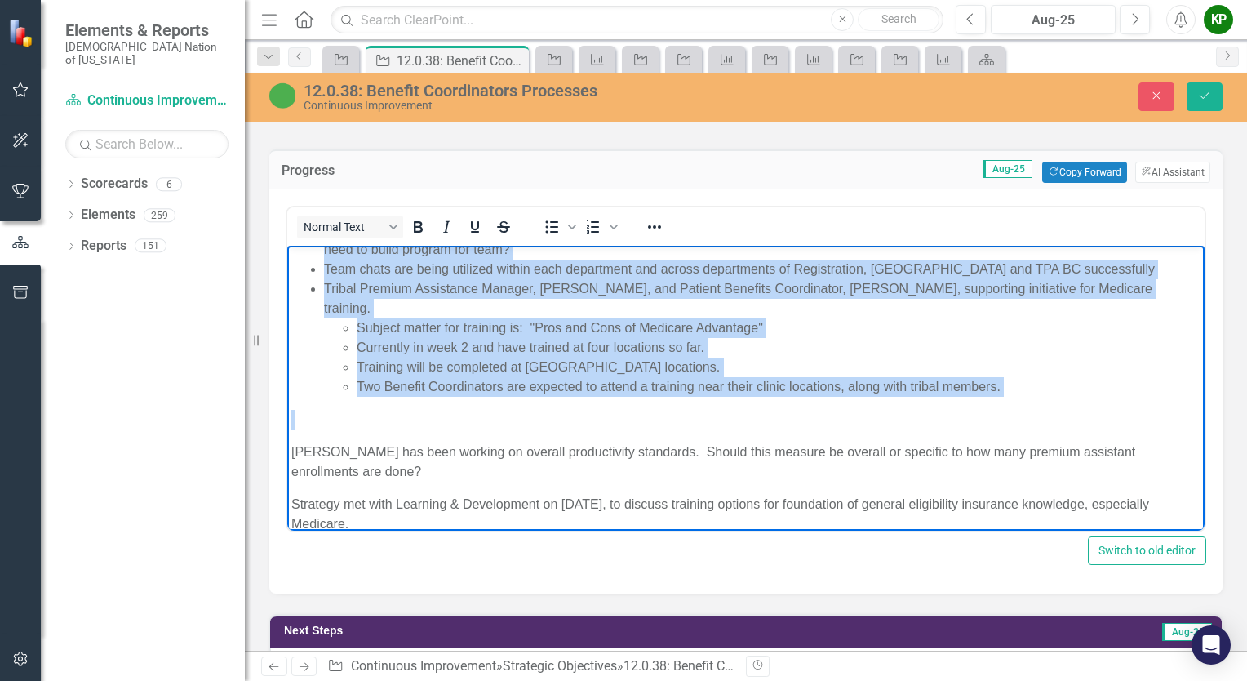
drag, startPoint x: 293, startPoint y: 259, endPoint x: 912, endPoint y: 503, distance: 665.2
click at [912, 503] on body "Meeting with Benefit Coordinator Leadership August 11 and August 25, 2025. Poin…" at bounding box center [745, 321] width 917 height 459
copy body "Meeting with Benefit Coordinator Leadership August 11 and August 25, 2025. Poin…"
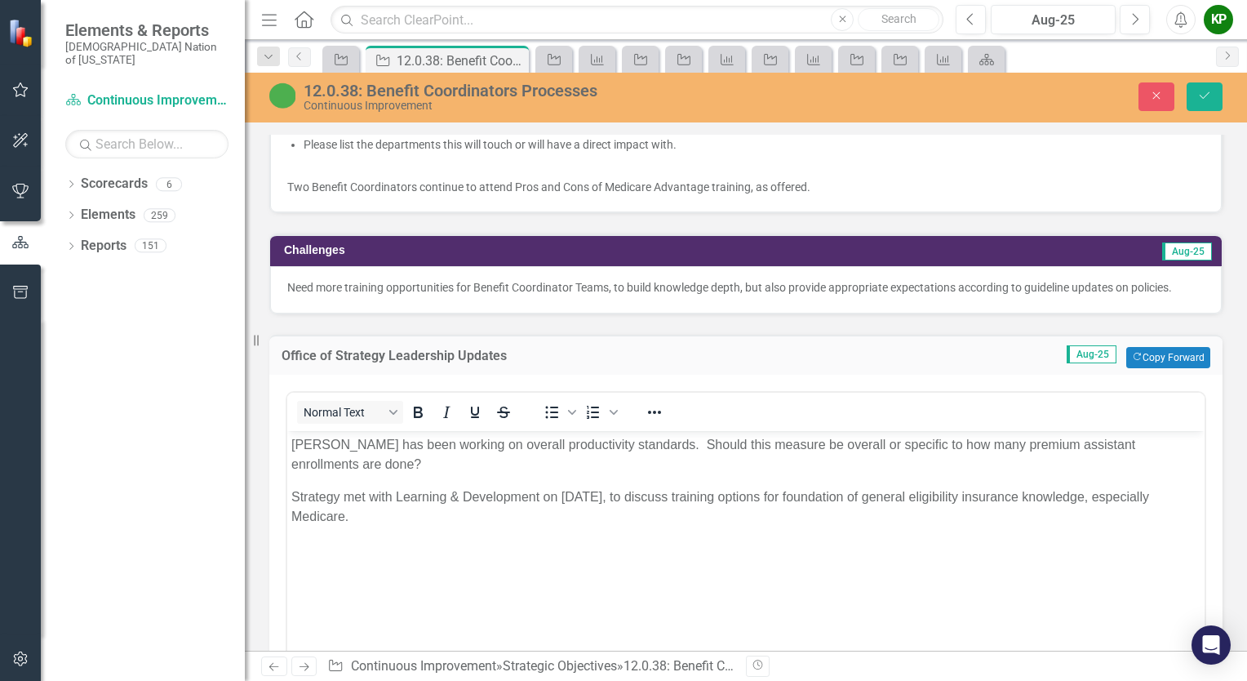
scroll to position [1958, 0]
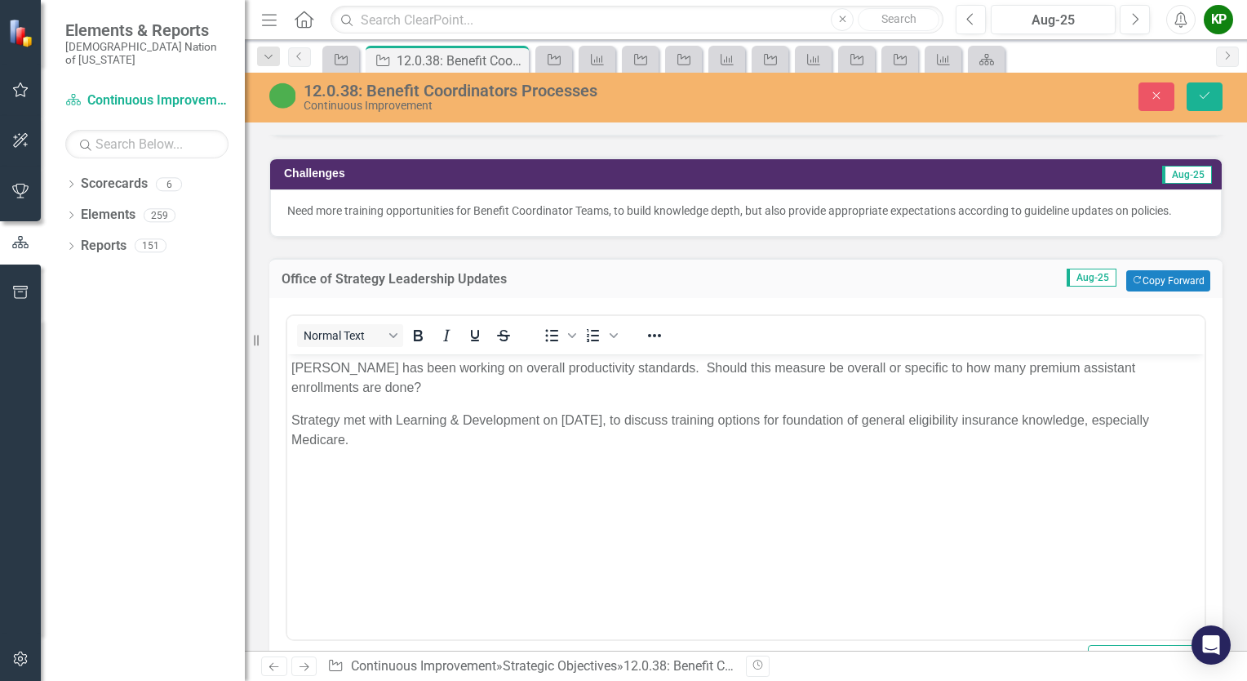
click at [517, 482] on body "Shelia Rodgers has been working on overall productivity standards. Should this …" at bounding box center [745, 476] width 917 height 245
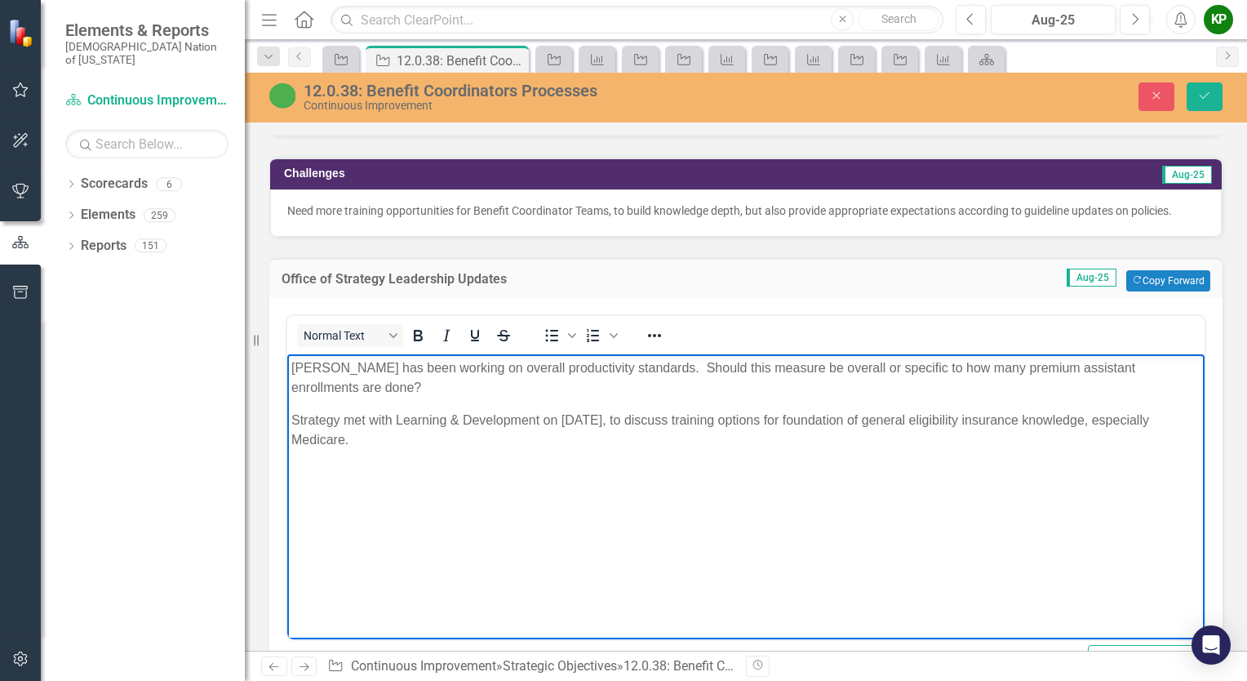
drag, startPoint x: 292, startPoint y: 366, endPoint x: 513, endPoint y: 501, distance: 258.9
click at [513, 501] on body "Shelia Rodgers has been working on overall productivity standards. Should this …" at bounding box center [745, 476] width 917 height 245
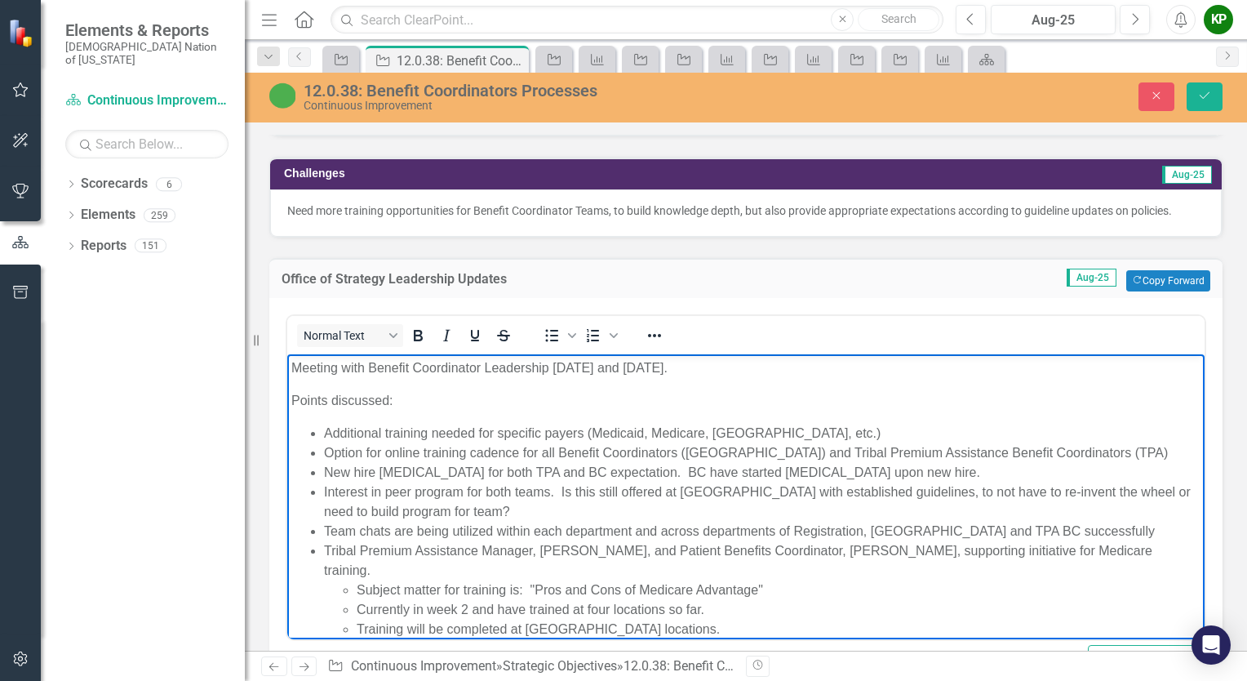
scroll to position [134, 0]
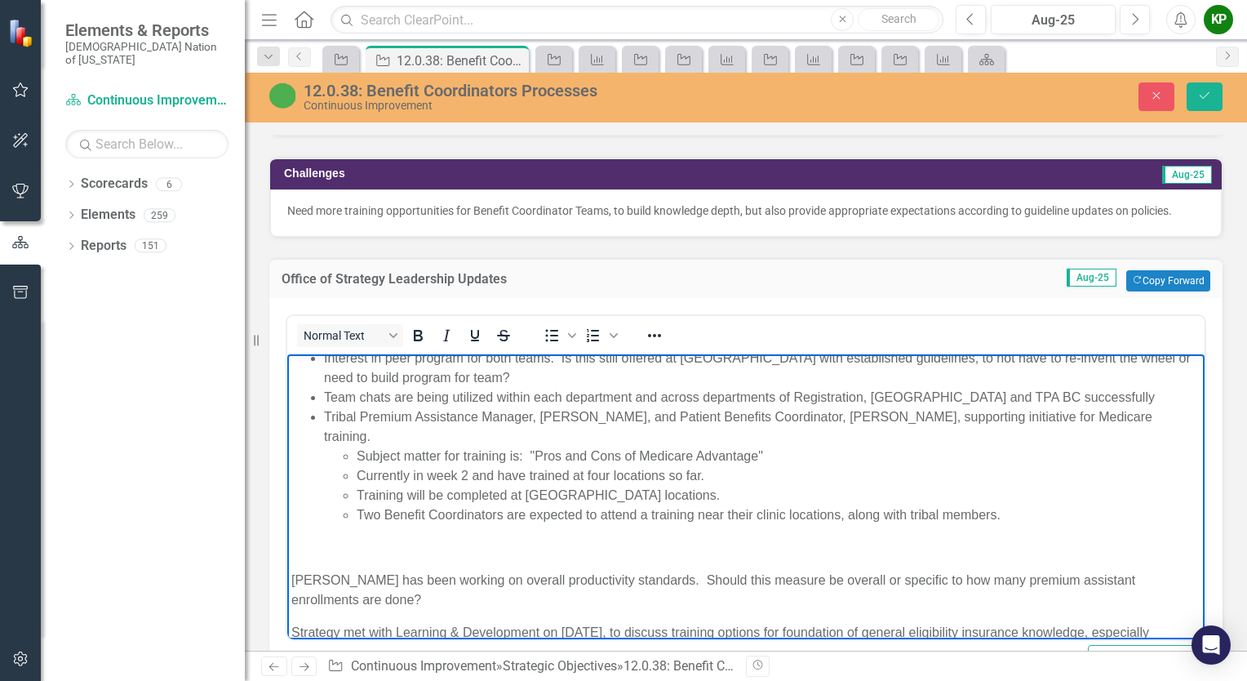
click at [569, 512] on body "Meeting with Benefit Coordinator Leadership August 11 and August 25, 2025. Poin…" at bounding box center [745, 449] width 917 height 459
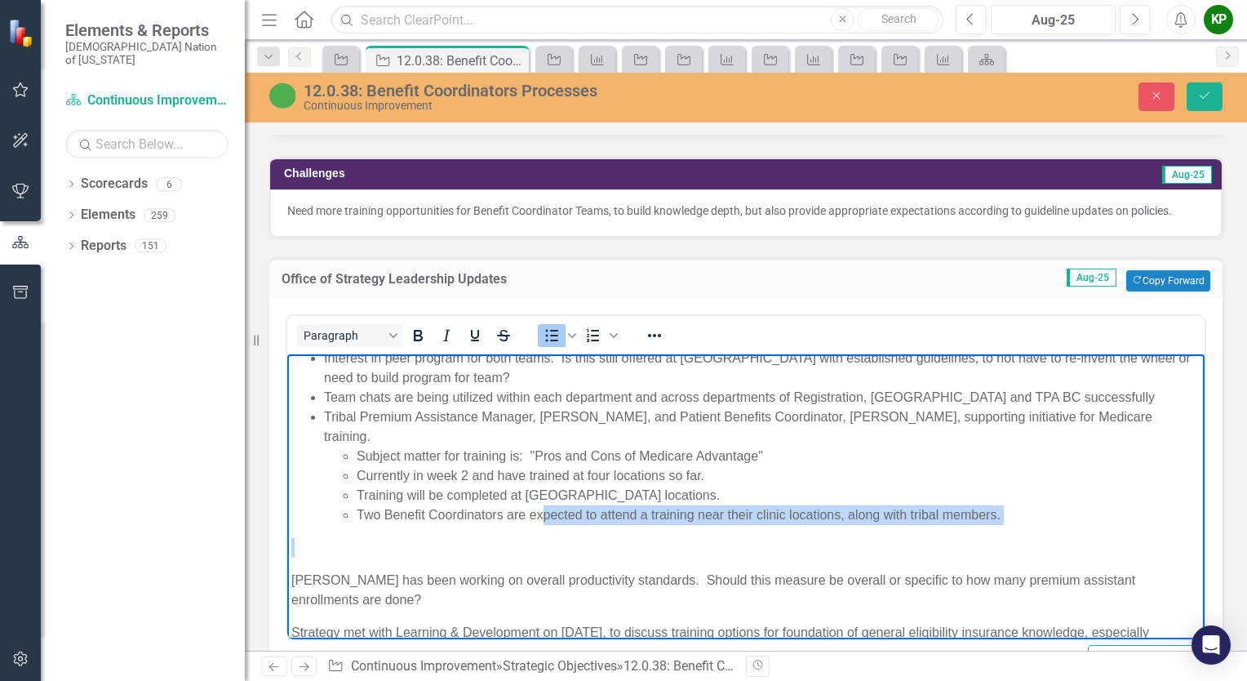
click at [477, 538] on p "Rich Text Area. Press ALT-0 for help." at bounding box center [745, 548] width 909 height 20
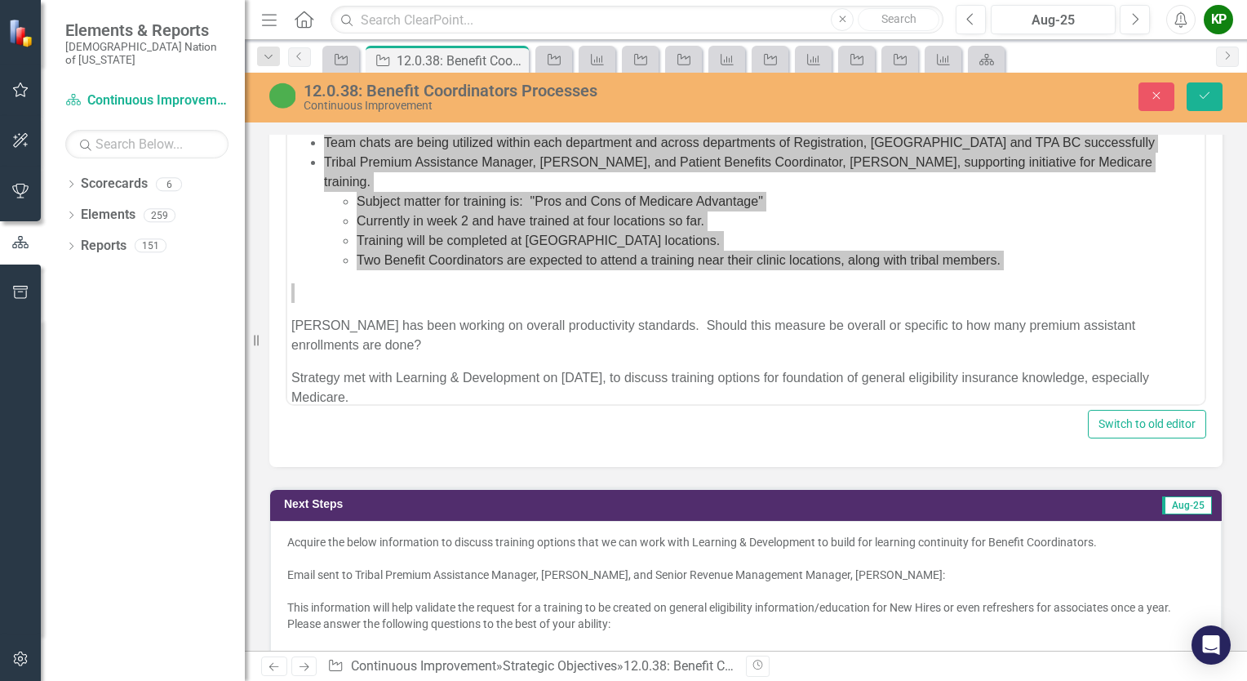
scroll to position [1224, 0]
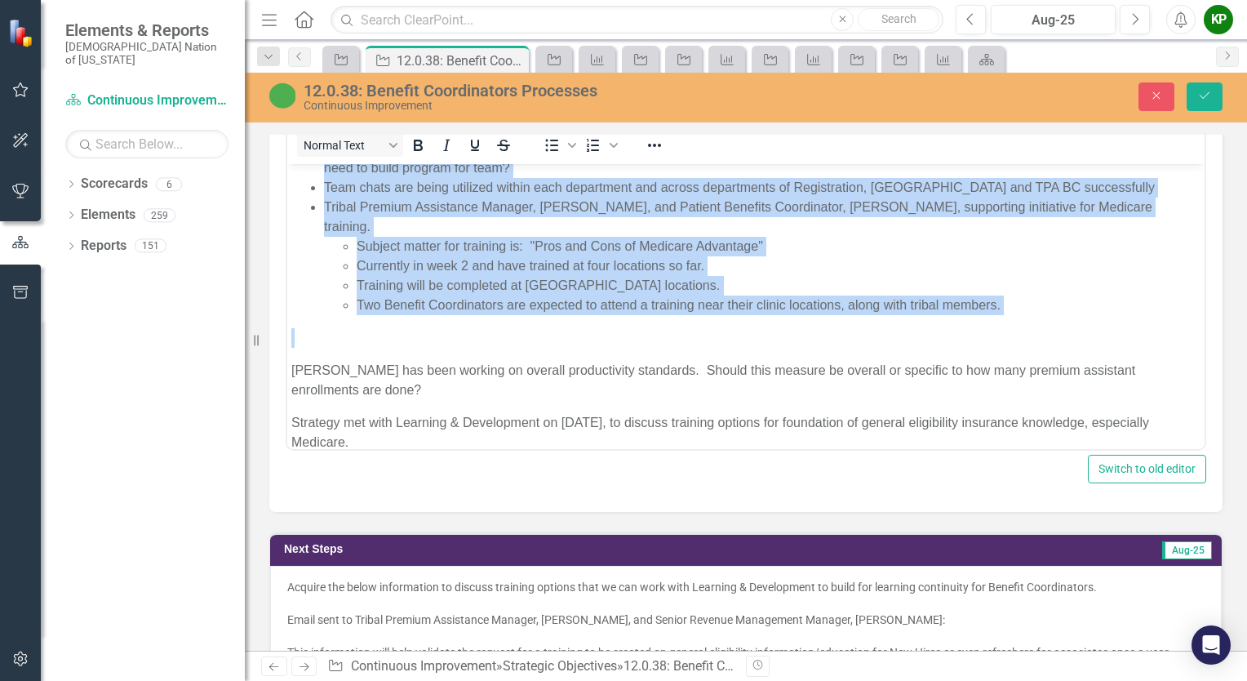
click at [353, 328] on p "Rich Text Area. Press ALT-0 for help." at bounding box center [745, 338] width 909 height 20
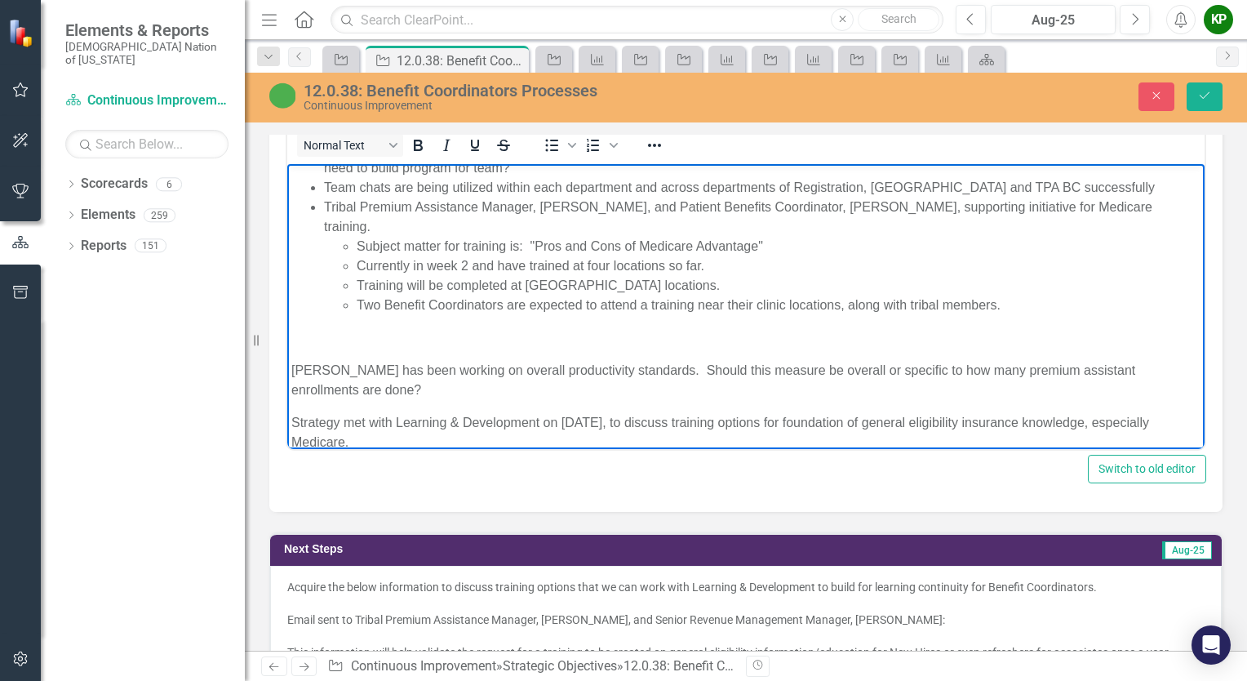
scroll to position [121, 0]
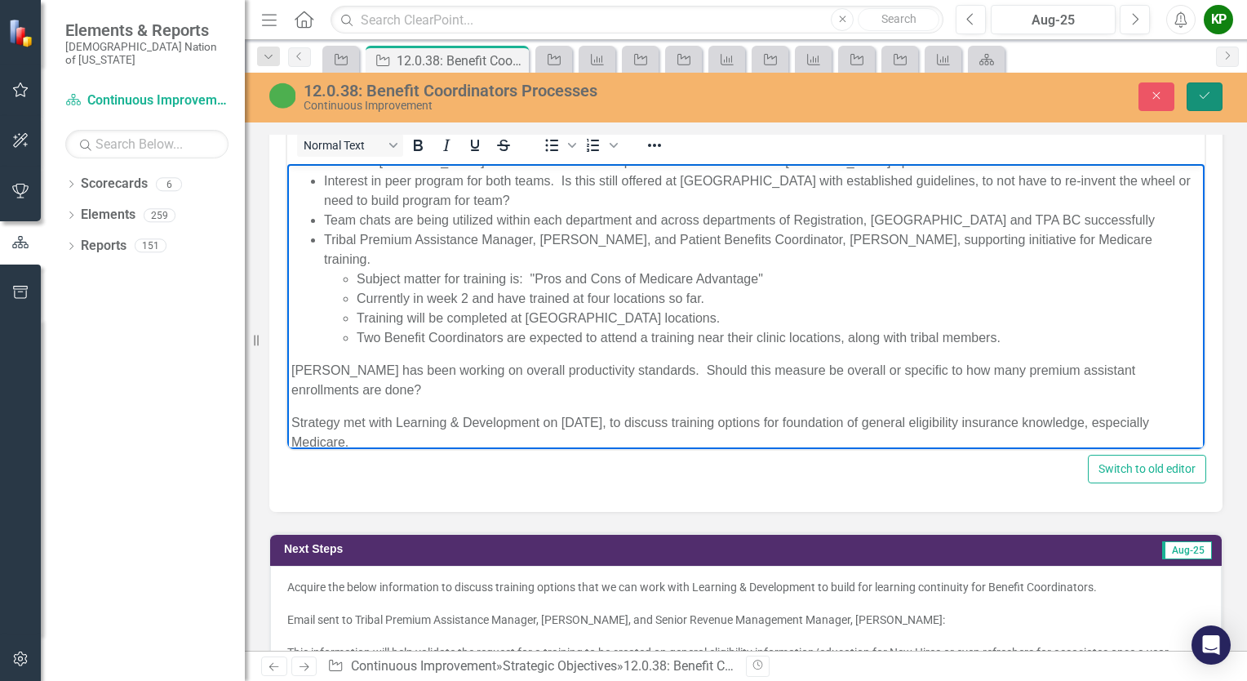
click at [1200, 99] on icon "Save" at bounding box center [1204, 95] width 15 height 11
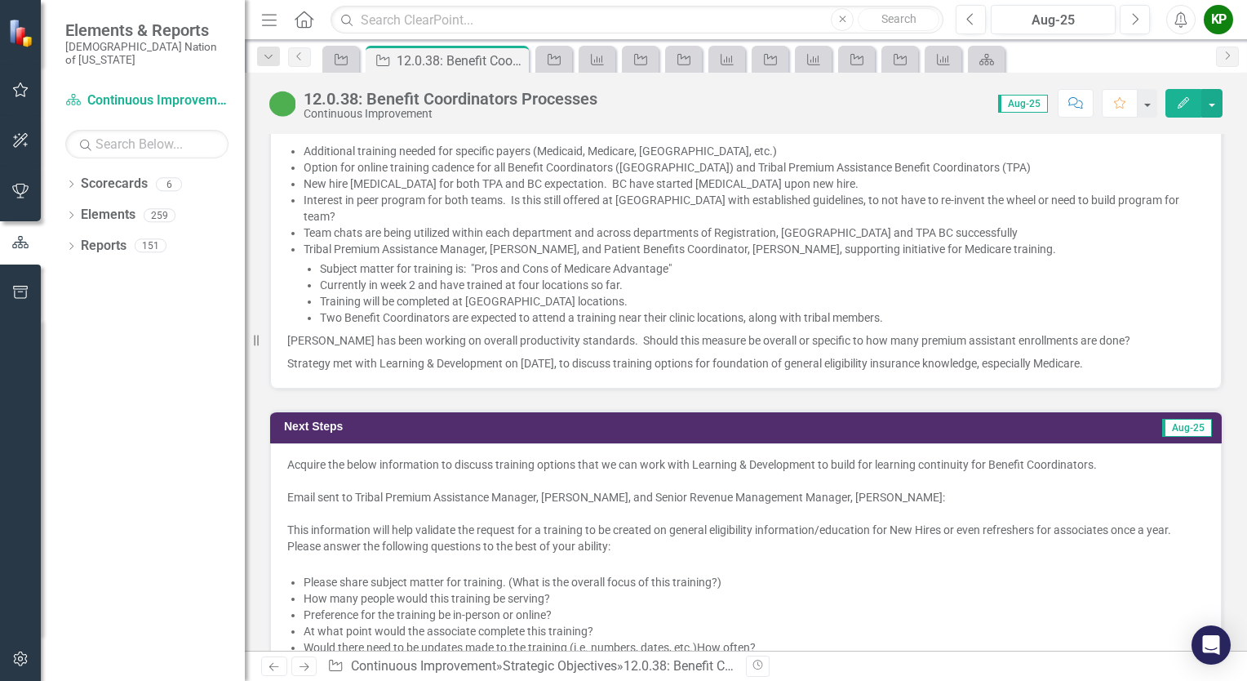
scroll to position [1469, 0]
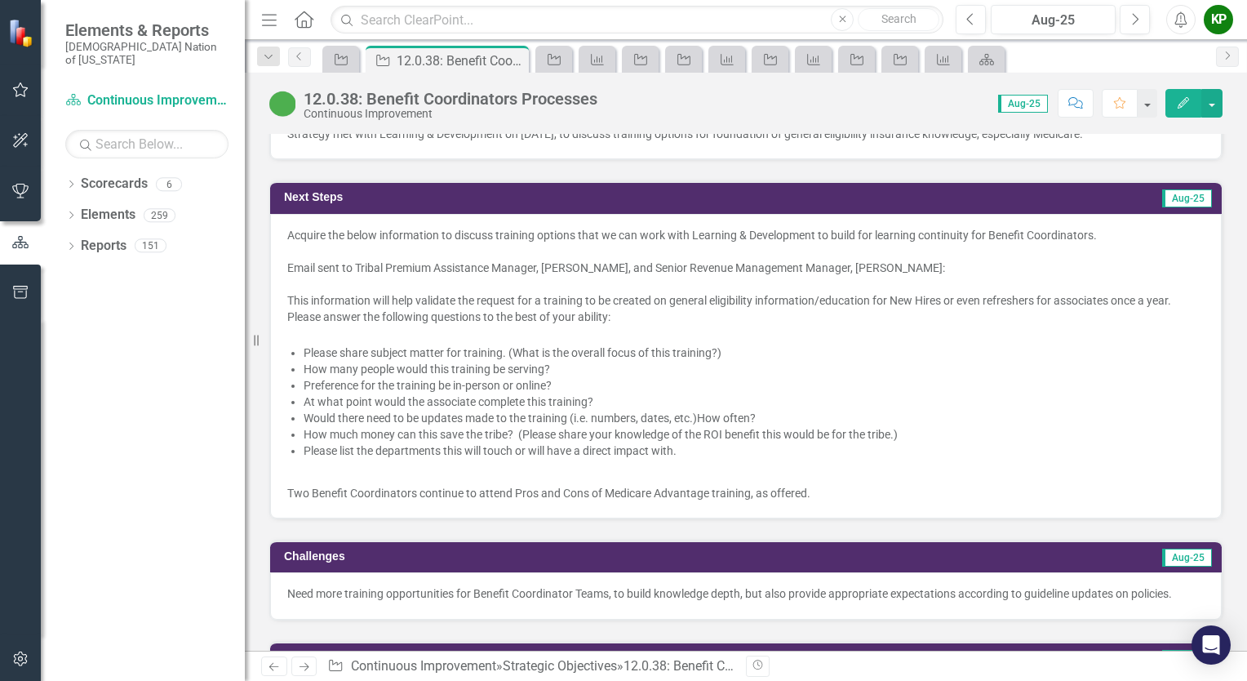
click at [720, 292] on div "This information will help validate the request for a training to be created on…" at bounding box center [745, 308] width 917 height 33
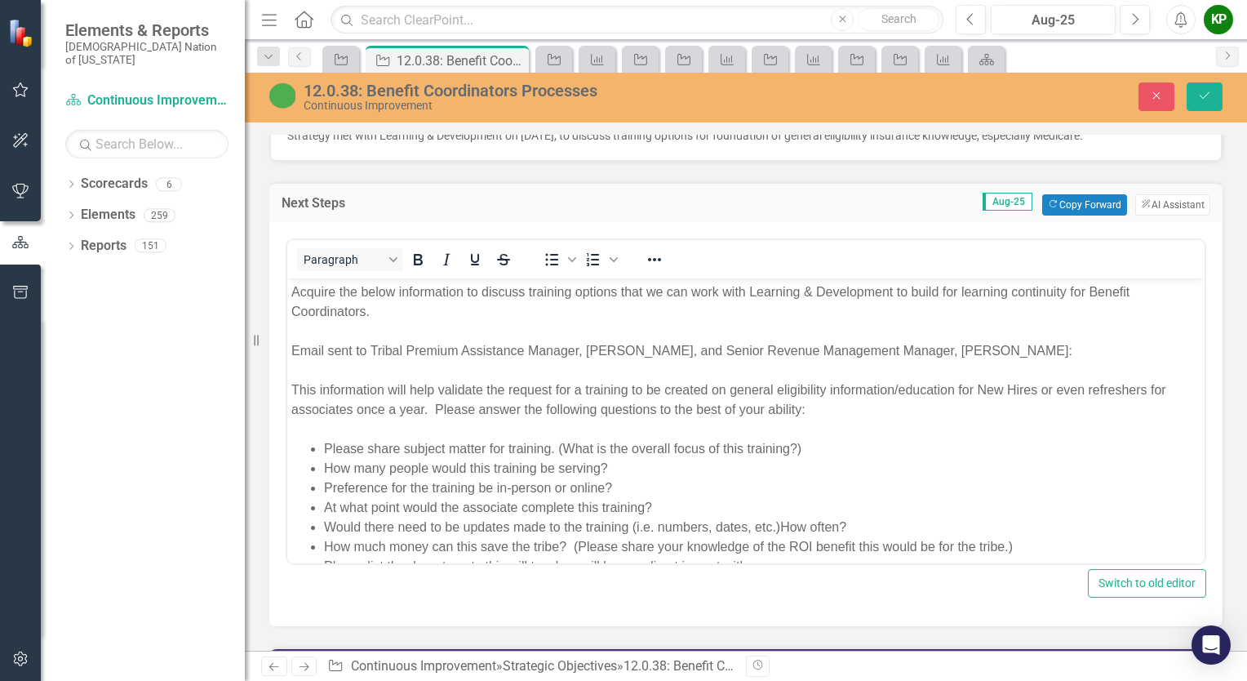
scroll to position [0, 0]
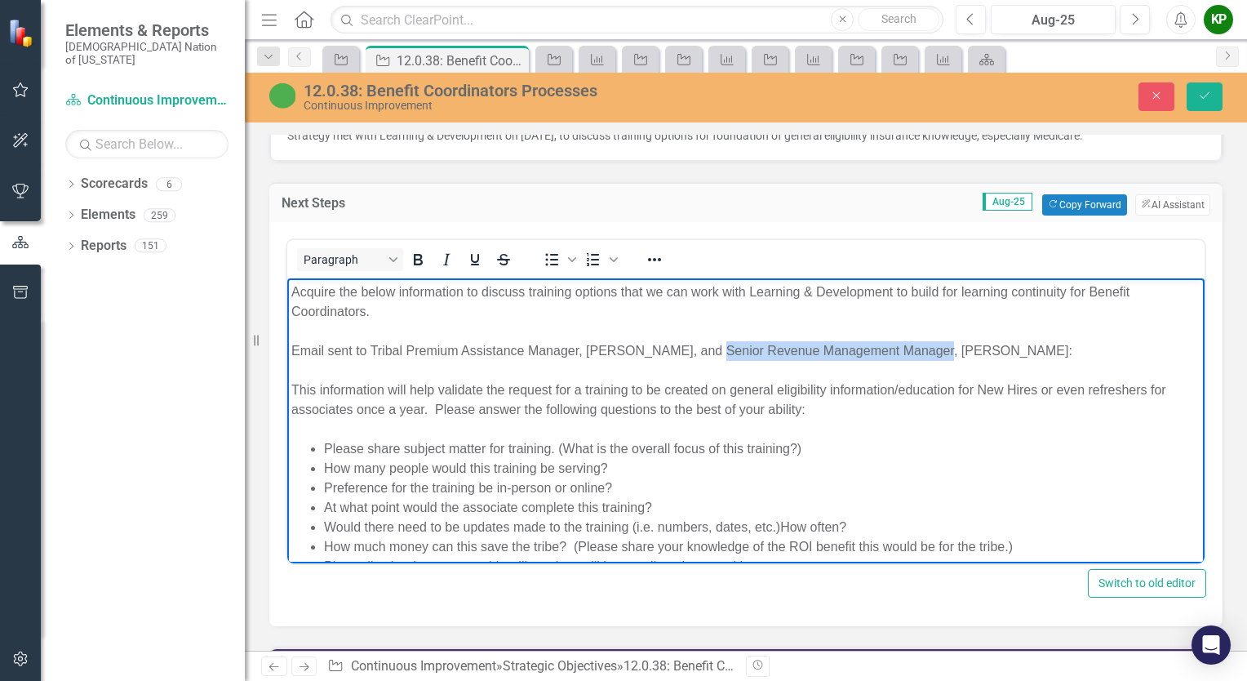
drag, startPoint x: 697, startPoint y: 353, endPoint x: 922, endPoint y: 352, distance: 225.2
click at [922, 352] on div "Email sent to Tribal Premium Assistance Manager, [PERSON_NAME], and Senior Reve…" at bounding box center [745, 350] width 909 height 20
copy div "Senior Revenue Management Manager"
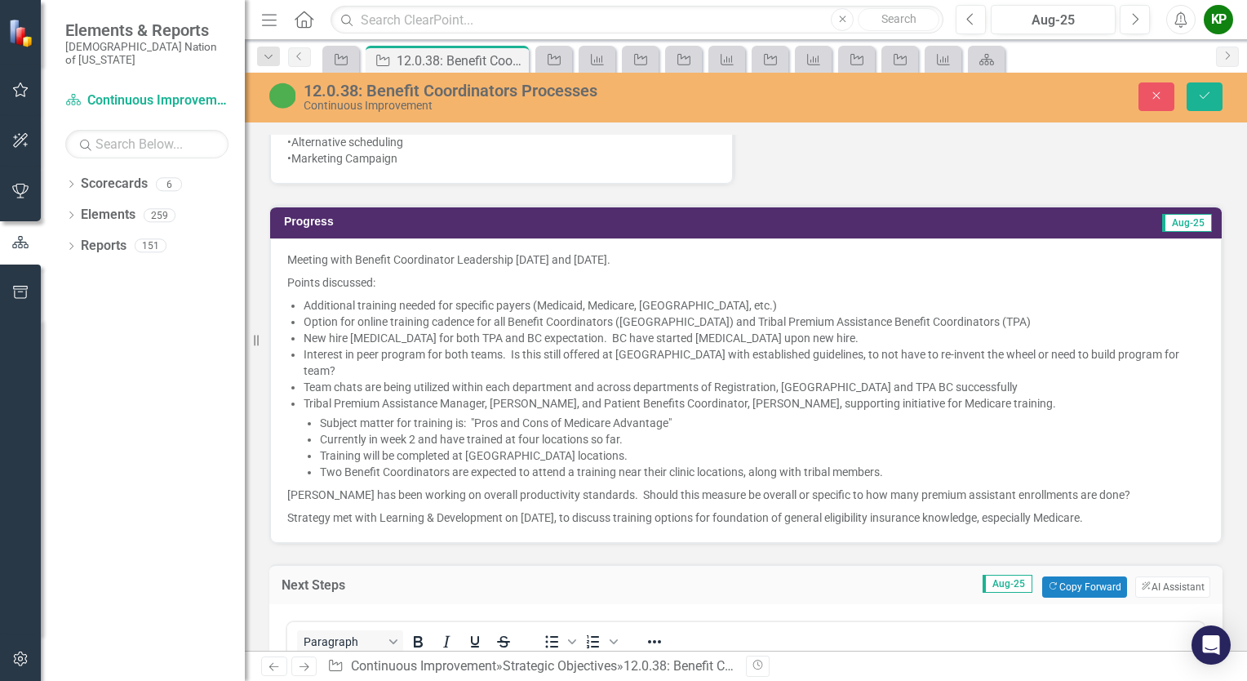
scroll to position [1061, 0]
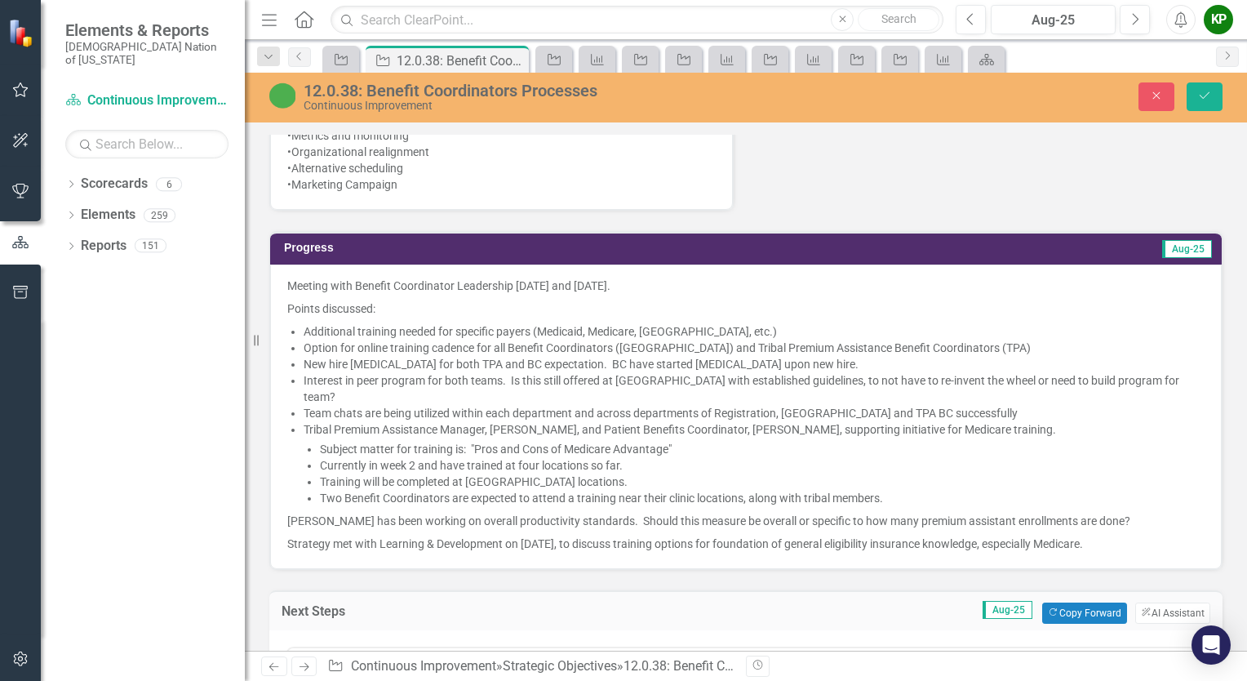
click at [291, 509] on p "[PERSON_NAME] has been working on overall productivity standards. Should this m…" at bounding box center [745, 520] width 917 height 23
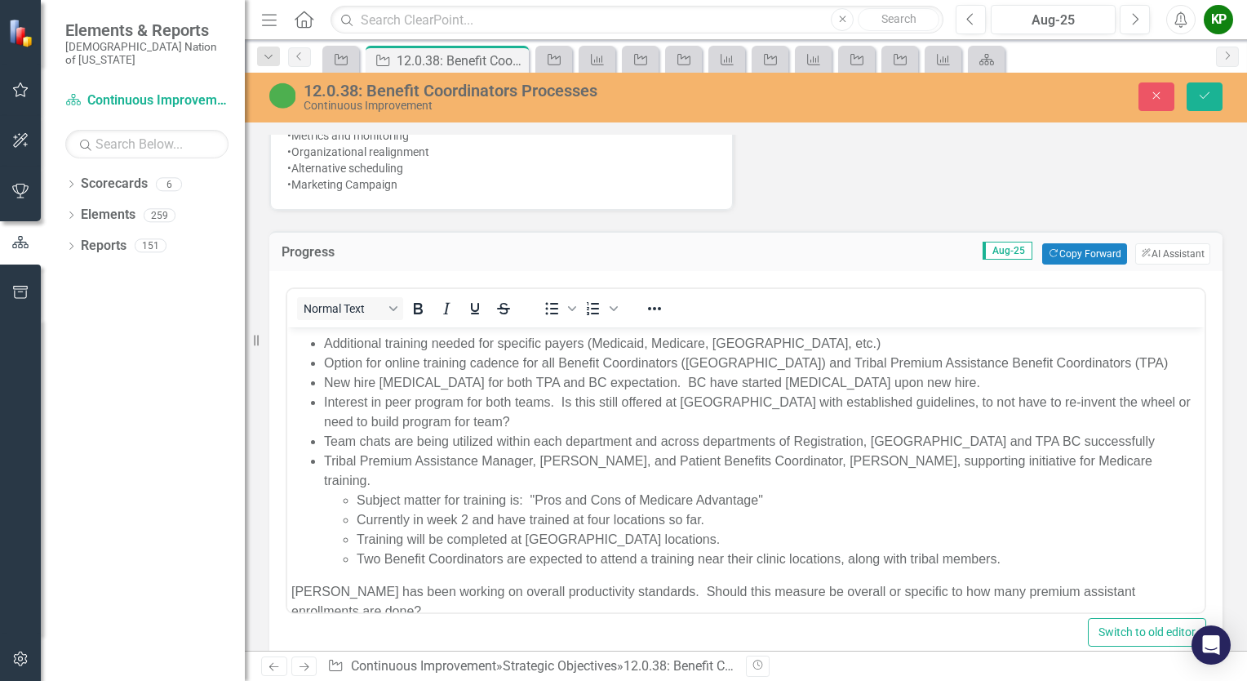
scroll to position [121, 0]
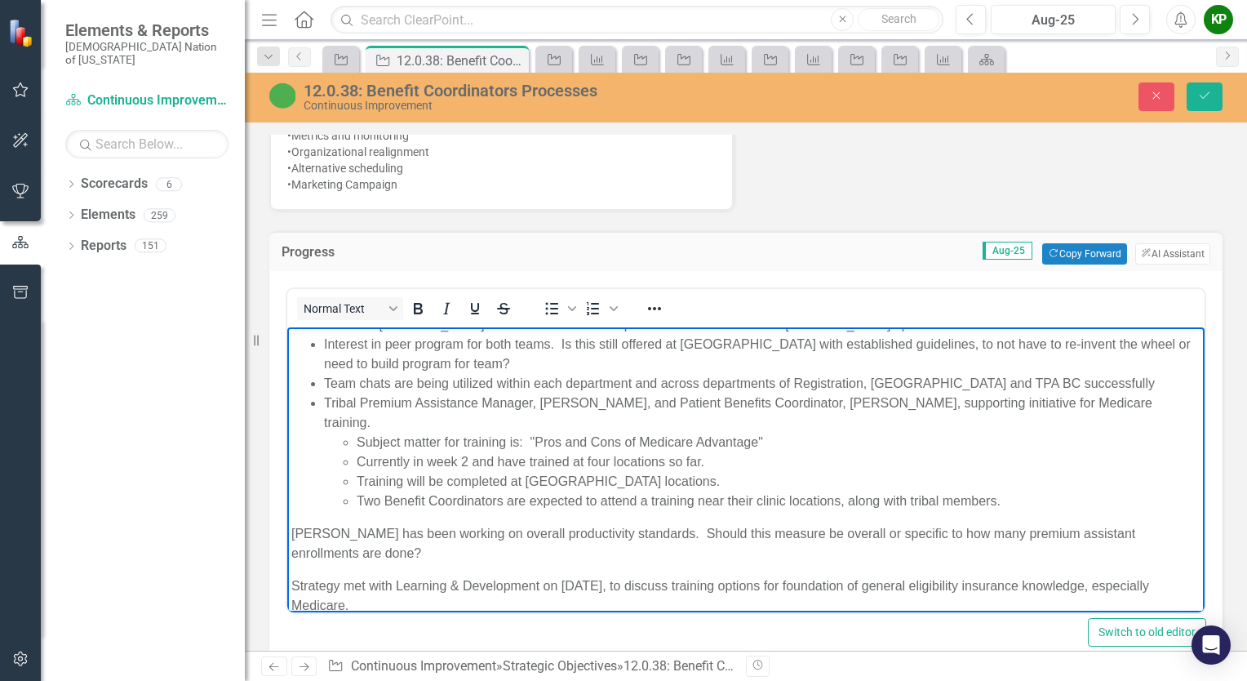
click at [291, 524] on p "[PERSON_NAME] has been working on overall productivity standards. Should this m…" at bounding box center [745, 543] width 909 height 39
paste body "Rich Text Area. Press ALT-0 for help."
click at [1201, 96] on icon "Save" at bounding box center [1204, 95] width 15 height 11
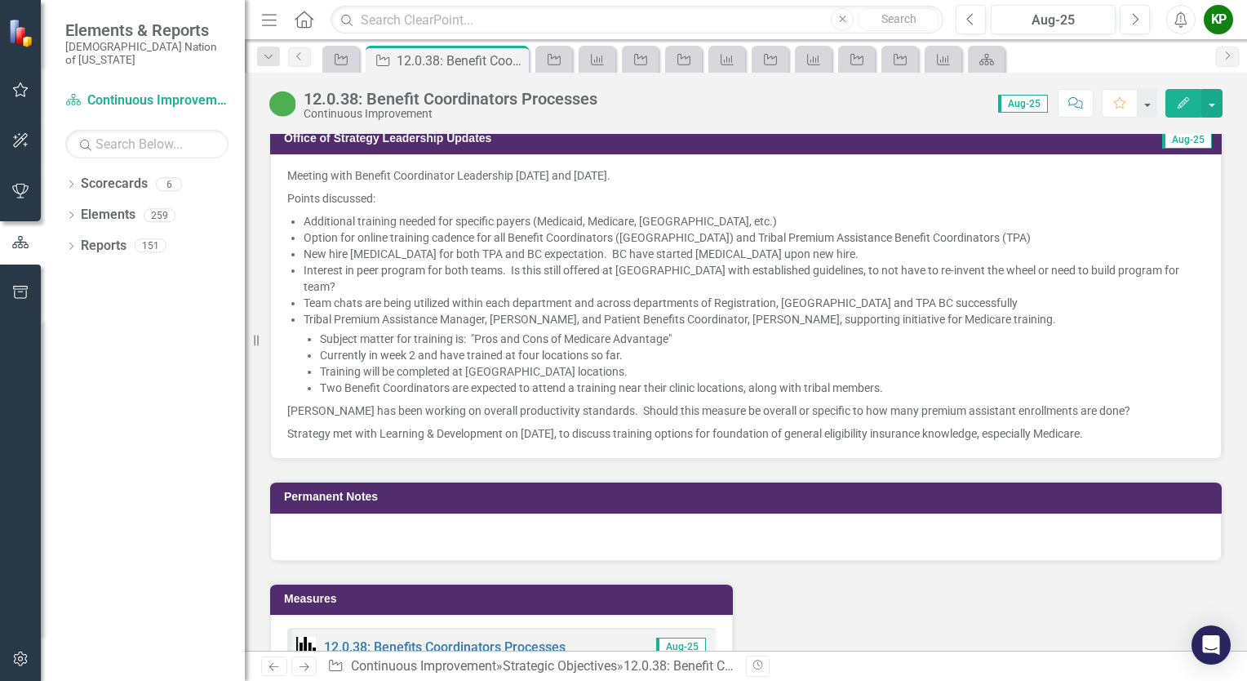
scroll to position [2040, 0]
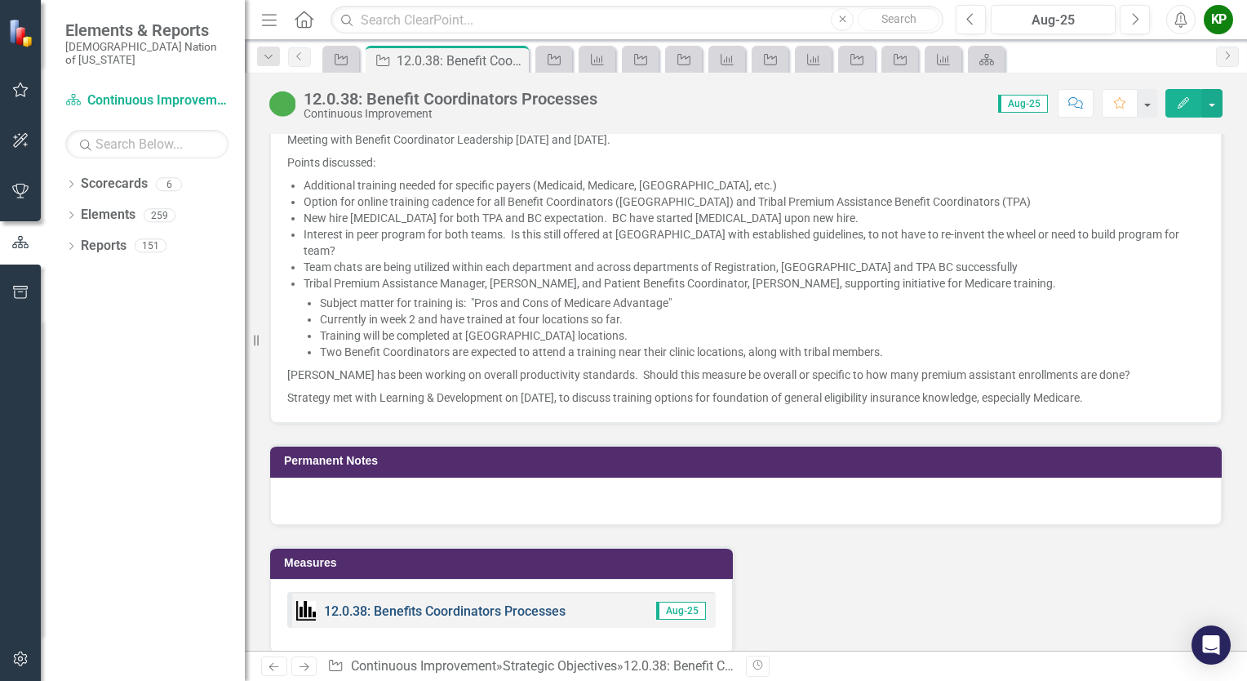
click at [515, 603] on link "12.0.38: Benefits Coordinators Processes" at bounding box center [445, 611] width 242 height 16
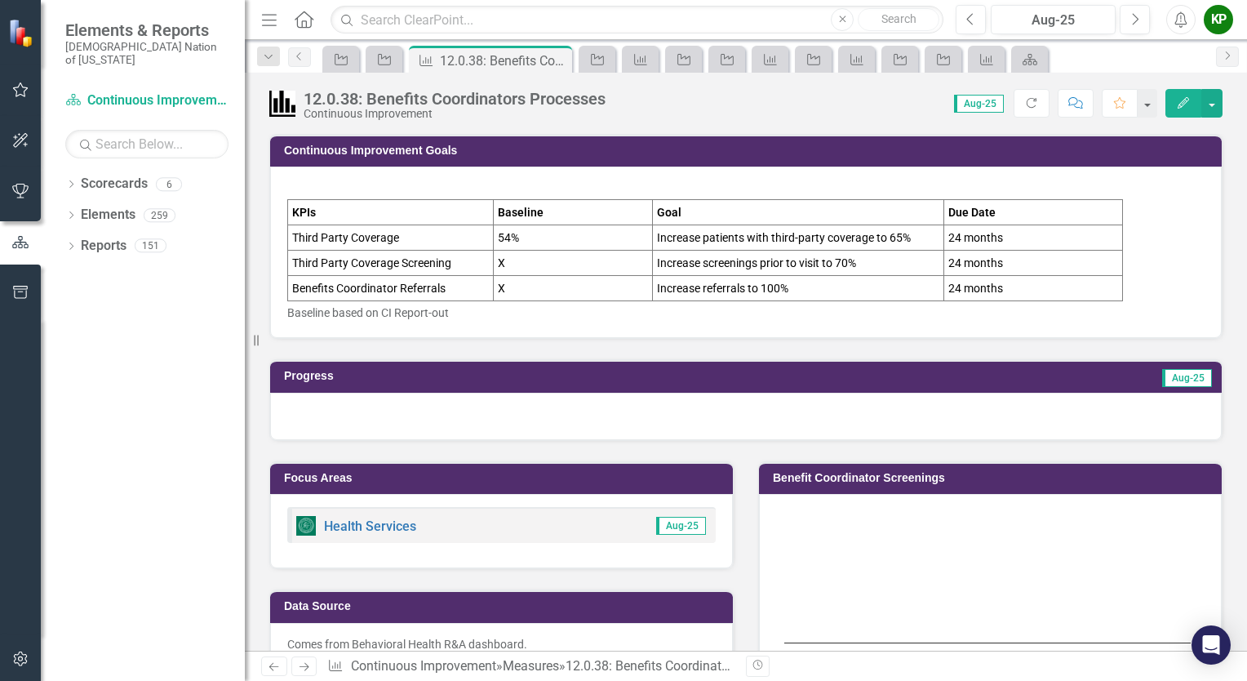
click at [433, 419] on div at bounding box center [746, 416] width 952 height 47
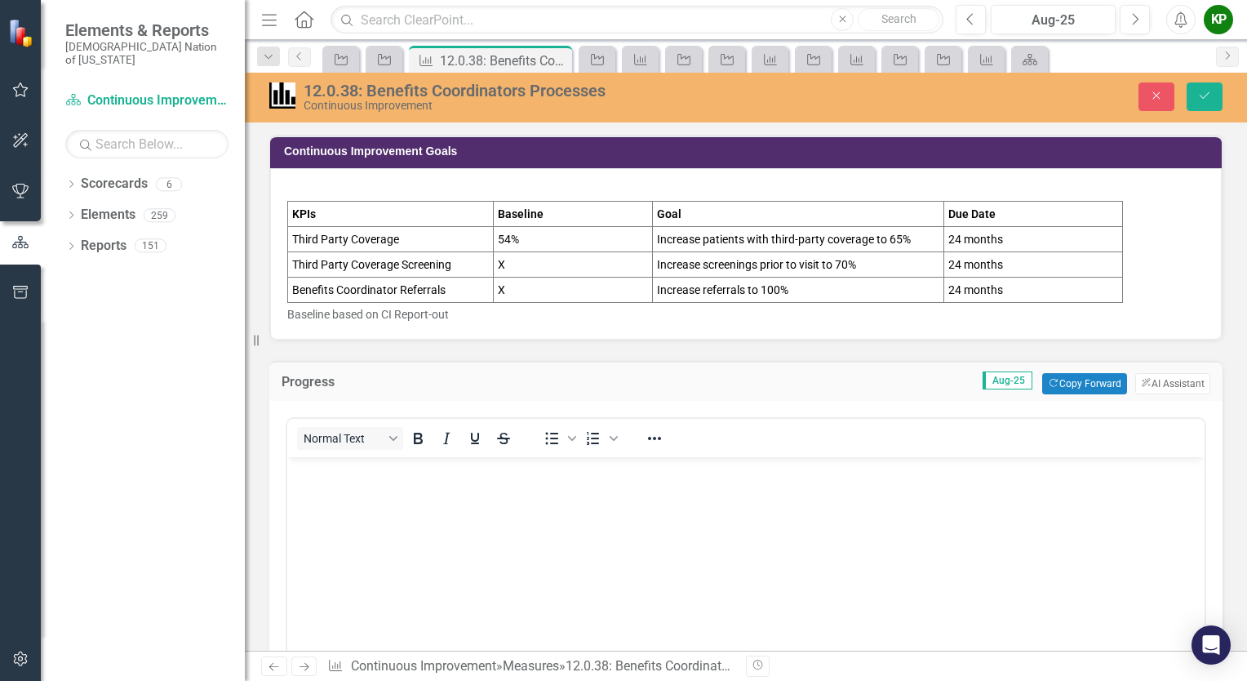
click at [449, 446] on button "Italic" at bounding box center [447, 438] width 28 height 23
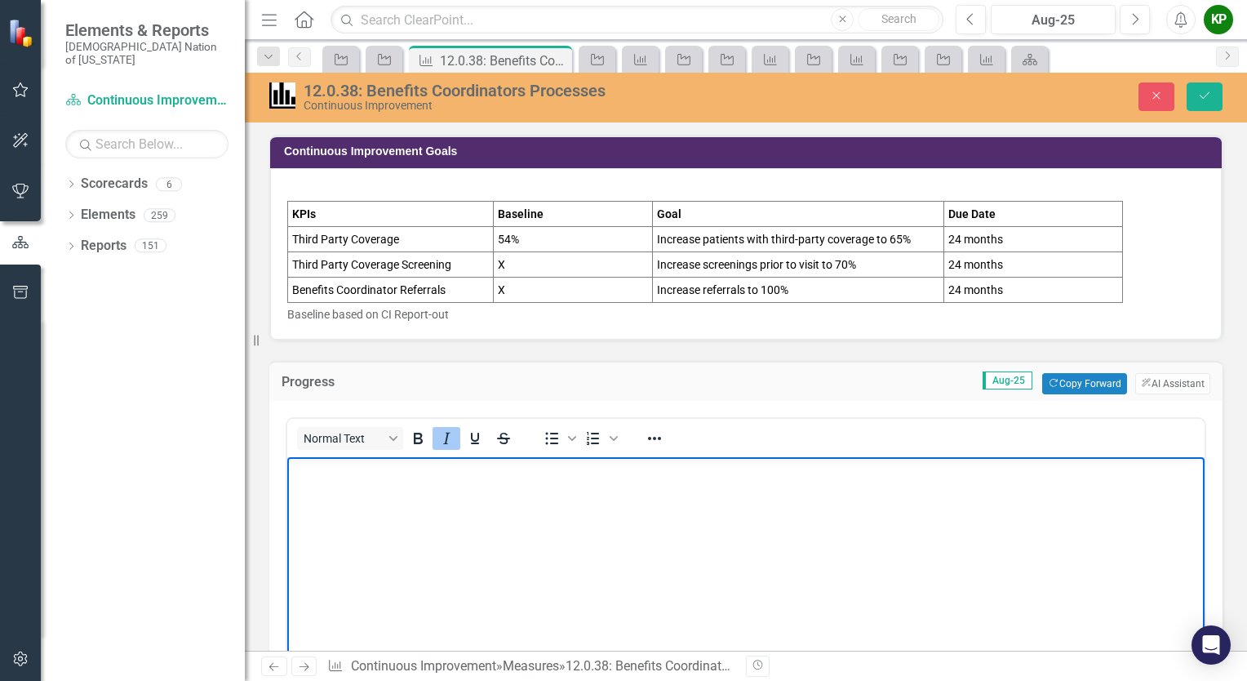
click at [452, 482] on body "﻿" at bounding box center [745, 578] width 917 height 245
click at [447, 428] on icon "Italic" at bounding box center [447, 438] width 20 height 20
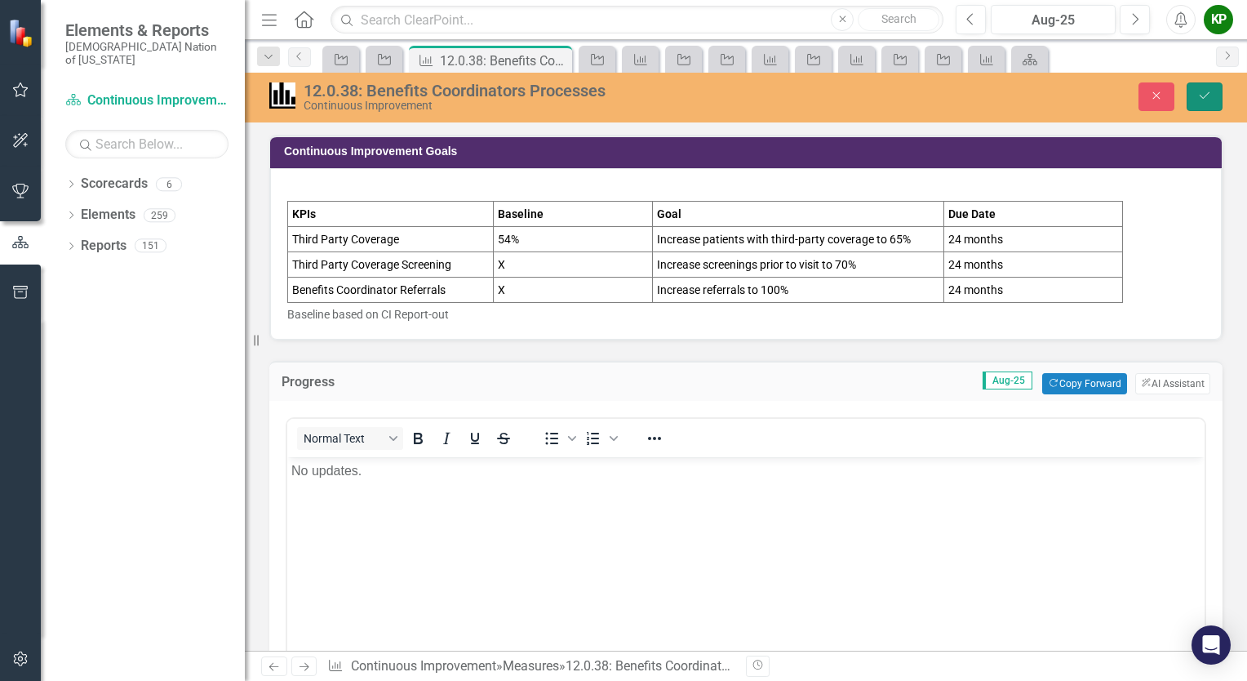
click at [1205, 102] on button "Save" at bounding box center [1205, 96] width 36 height 29
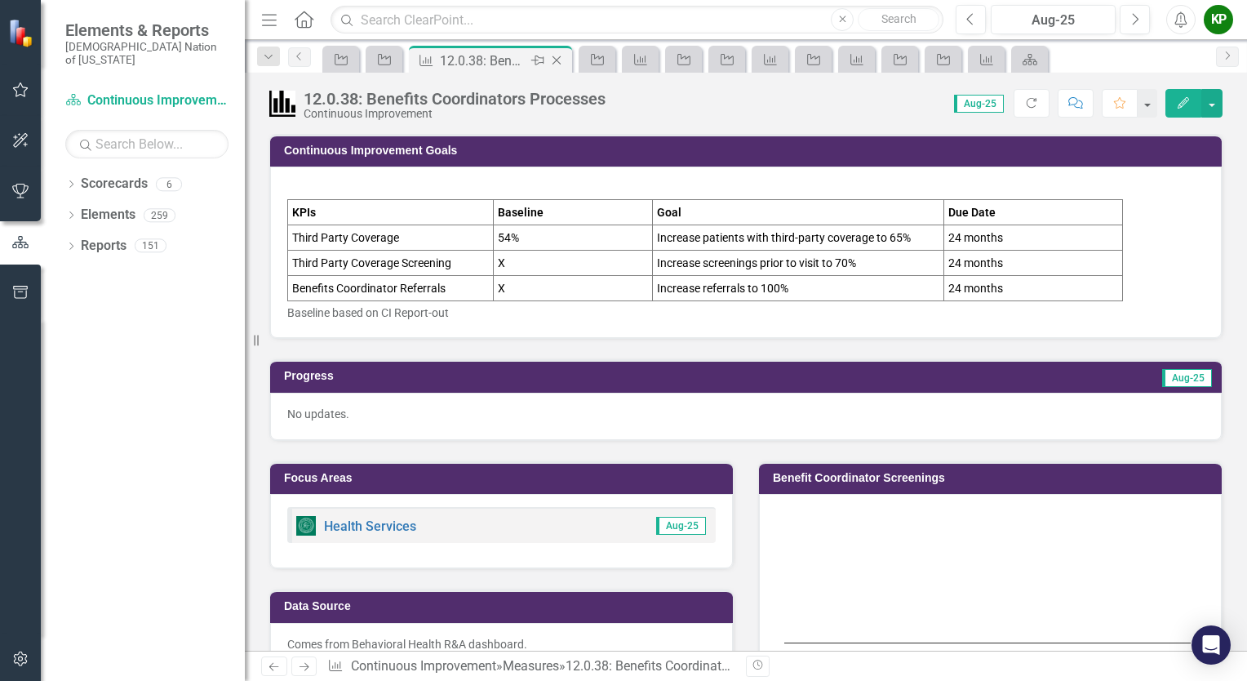
click at [555, 54] on icon "Close" at bounding box center [556, 60] width 16 height 13
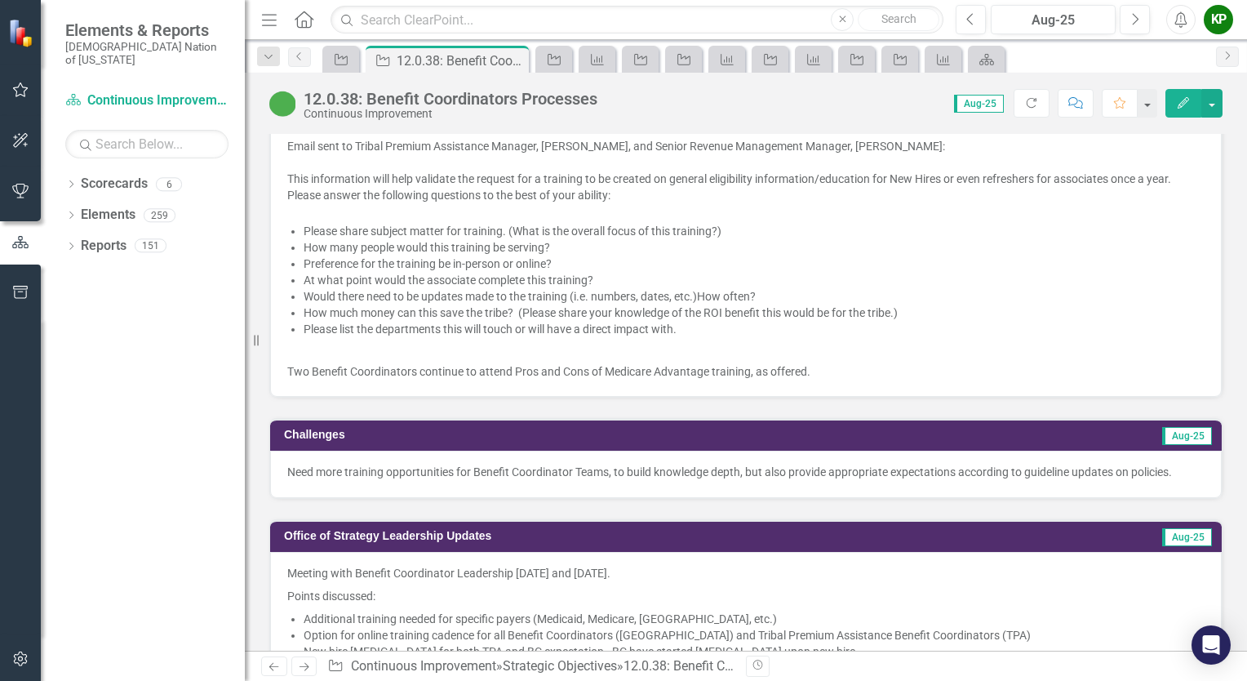
scroll to position [1714, 0]
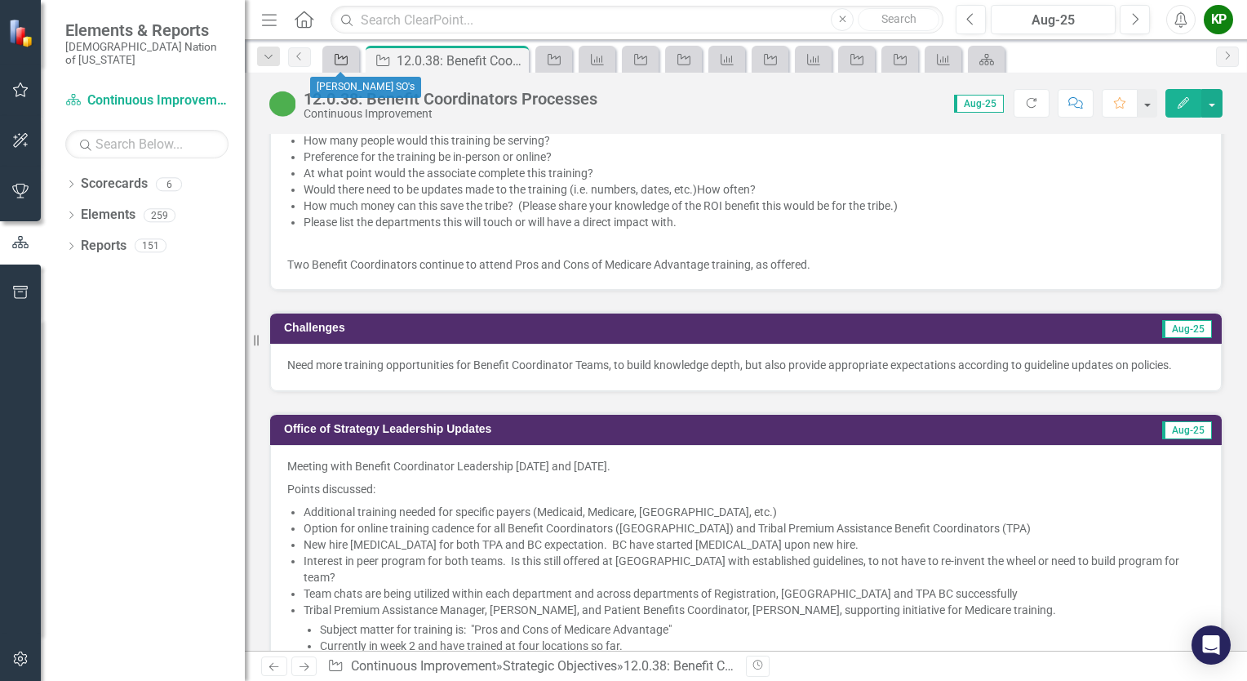
click at [343, 64] on icon "Strategic Objective" at bounding box center [341, 59] width 16 height 13
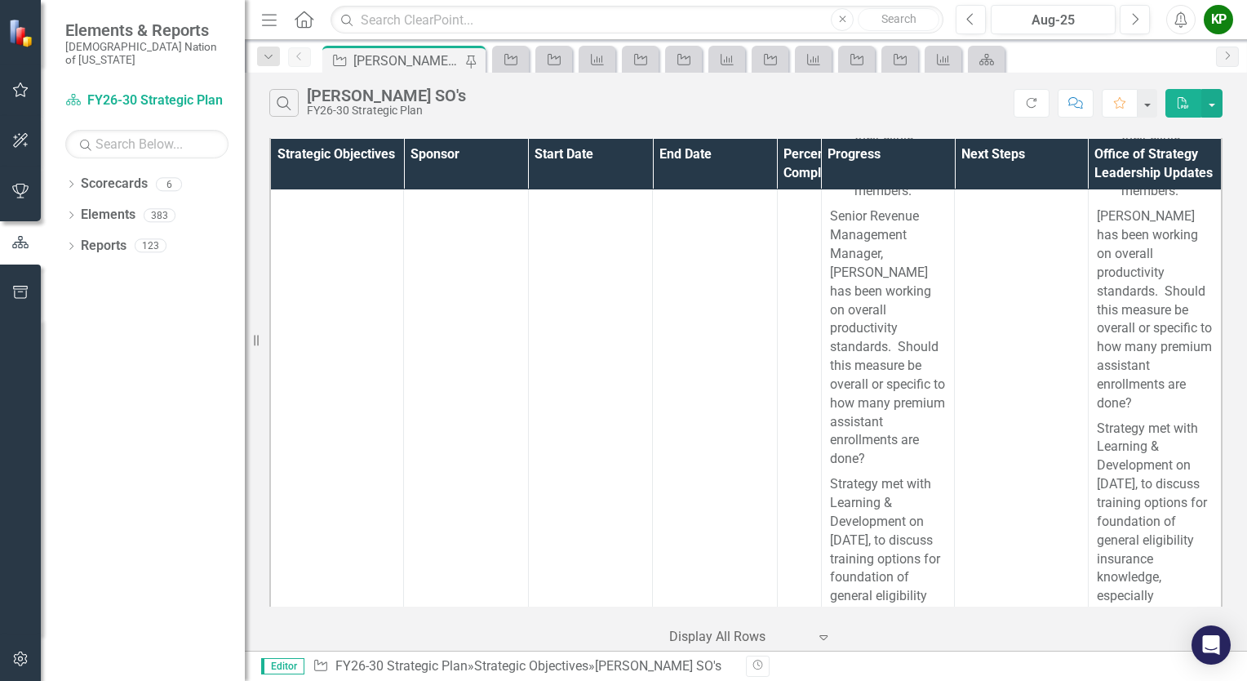
scroll to position [5242, 0]
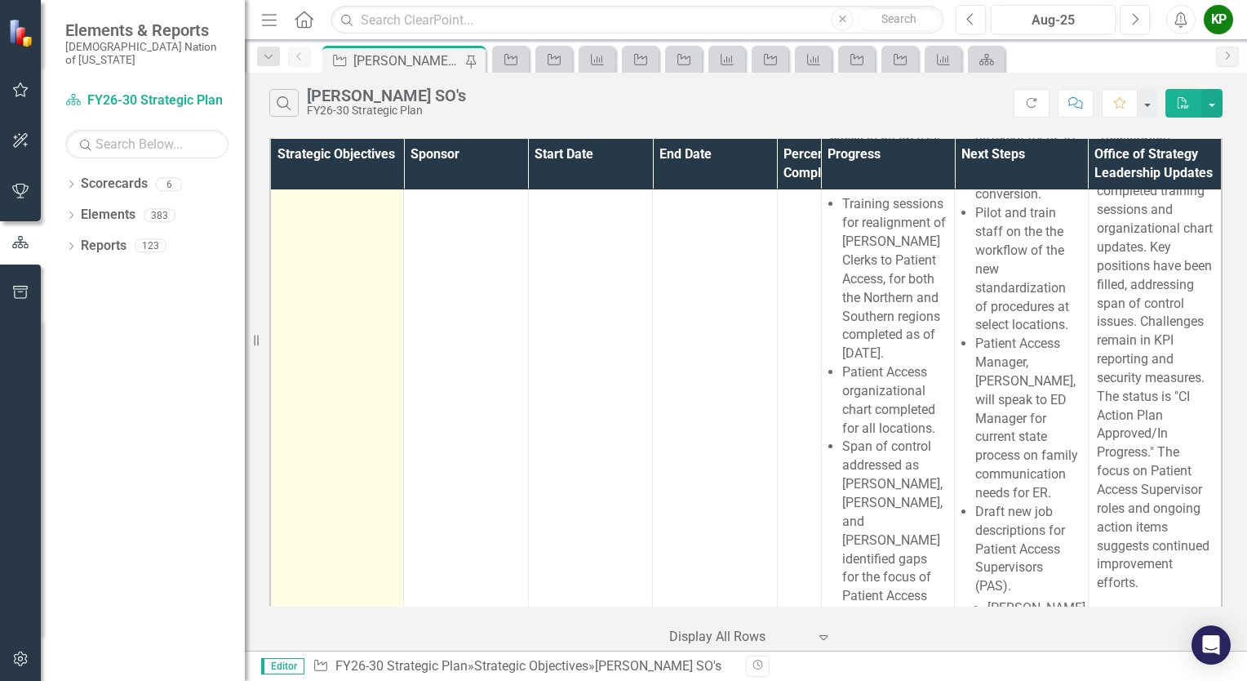
scroll to position [5631, 0]
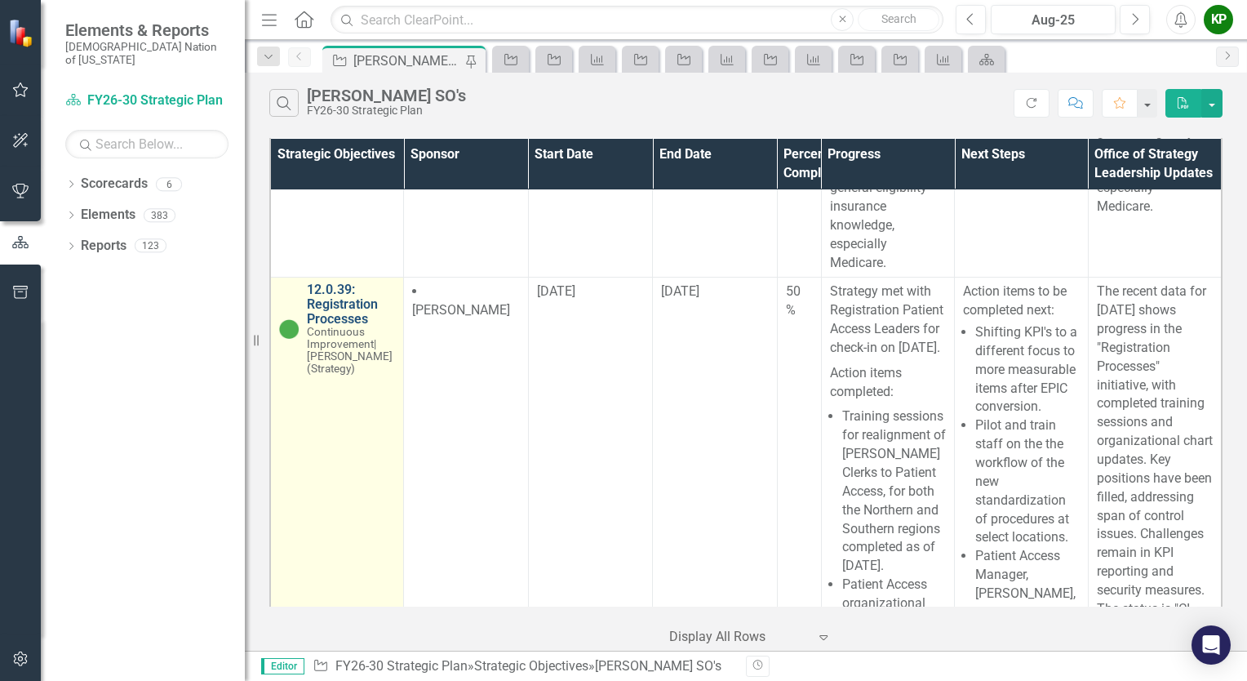
click at [346, 326] on link "12.0.39: Registration Processes" at bounding box center [351, 303] width 88 height 43
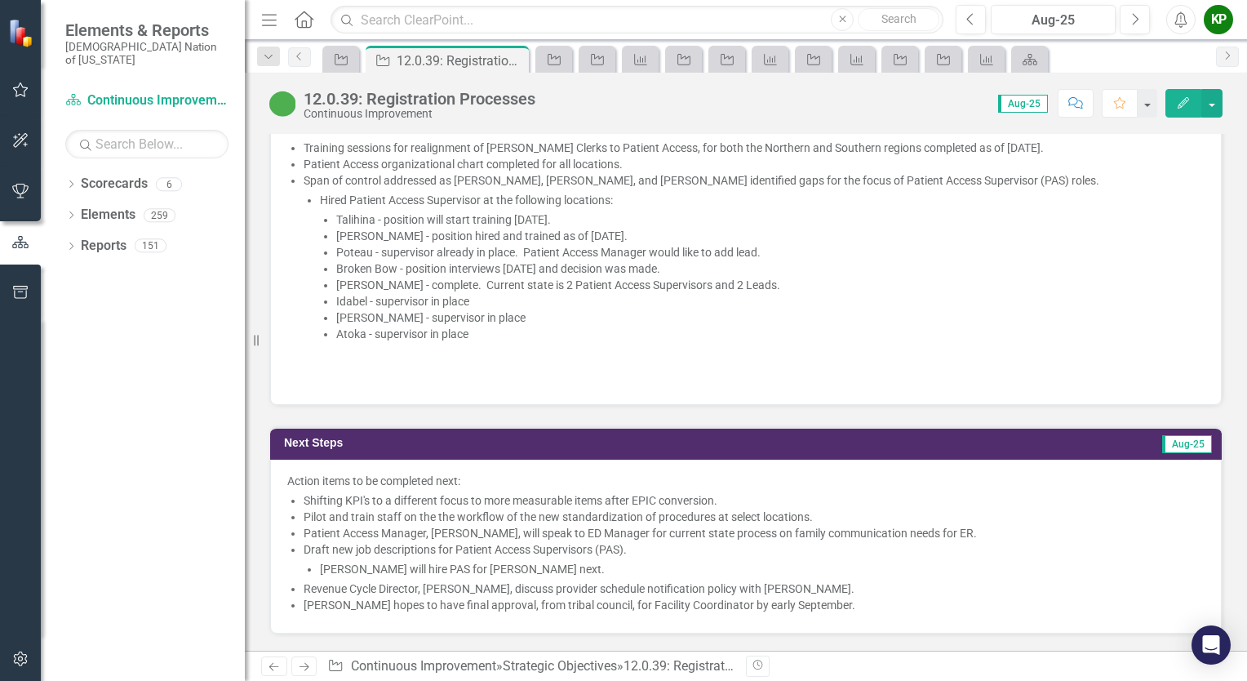
scroll to position [1224, 0]
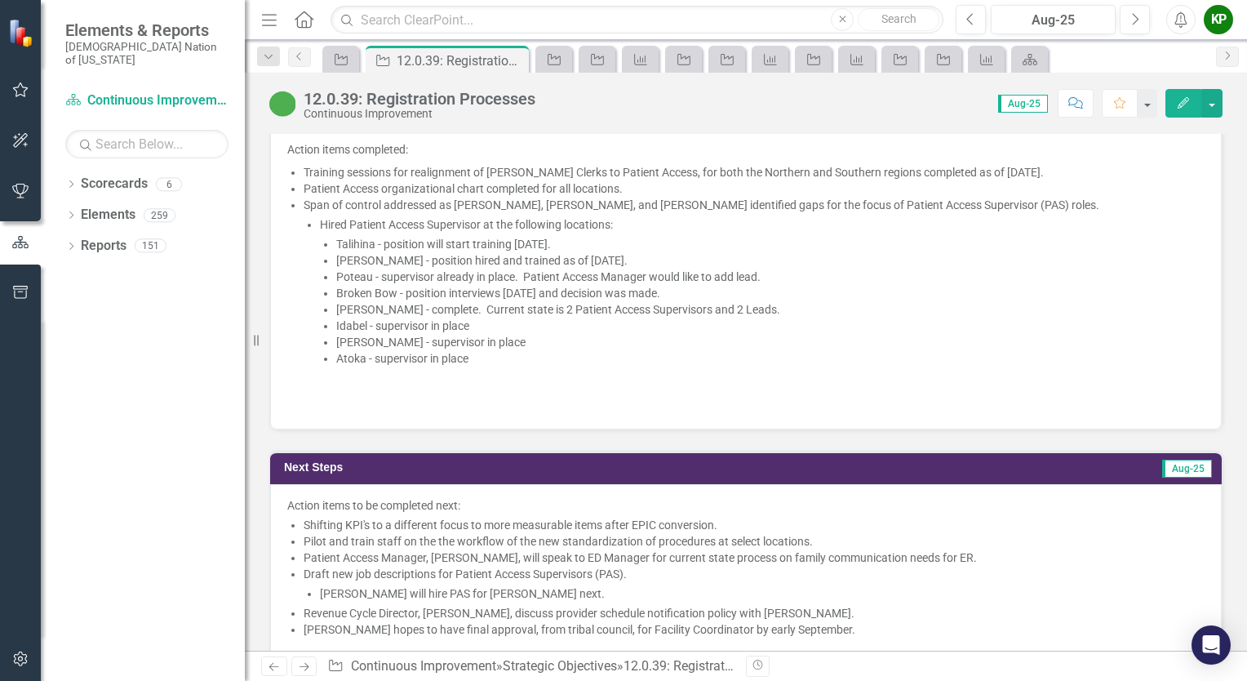
click at [441, 334] on li "[PERSON_NAME] - supervisor in place" at bounding box center [770, 342] width 868 height 16
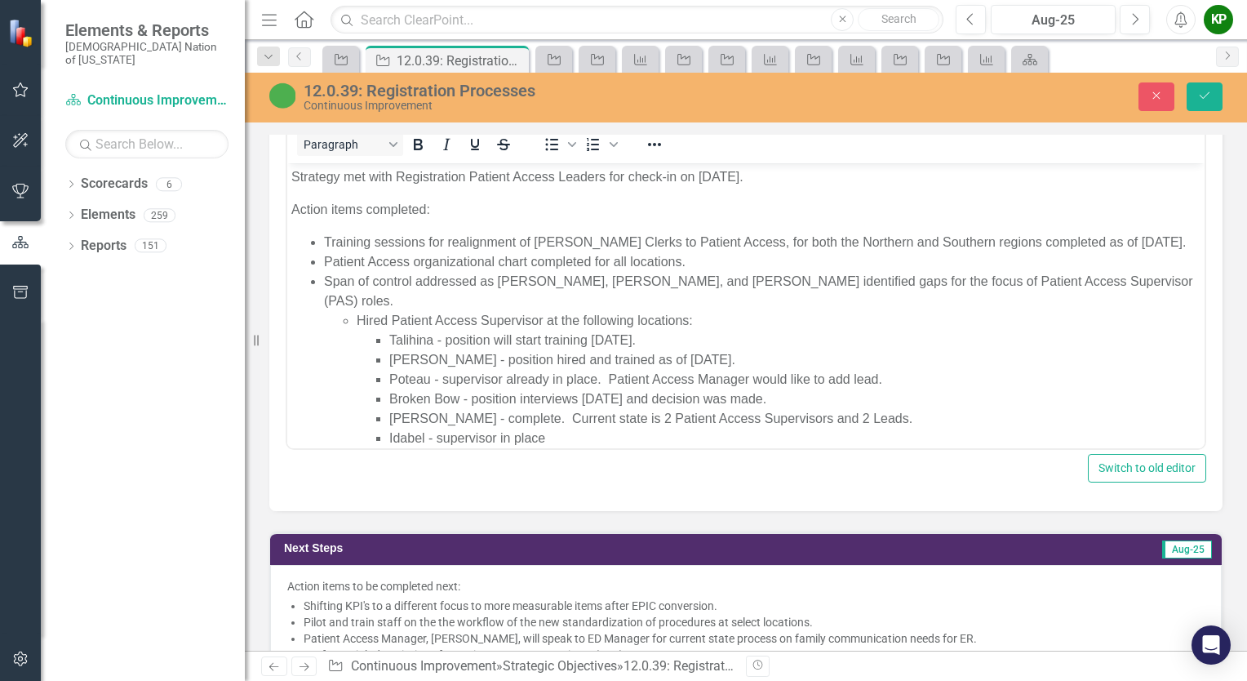
scroll to position [0, 0]
click at [602, 420] on li "[PERSON_NAME] - complete. Current state is 2 Patient Access Supervisors and 2 L…" at bounding box center [794, 419] width 811 height 20
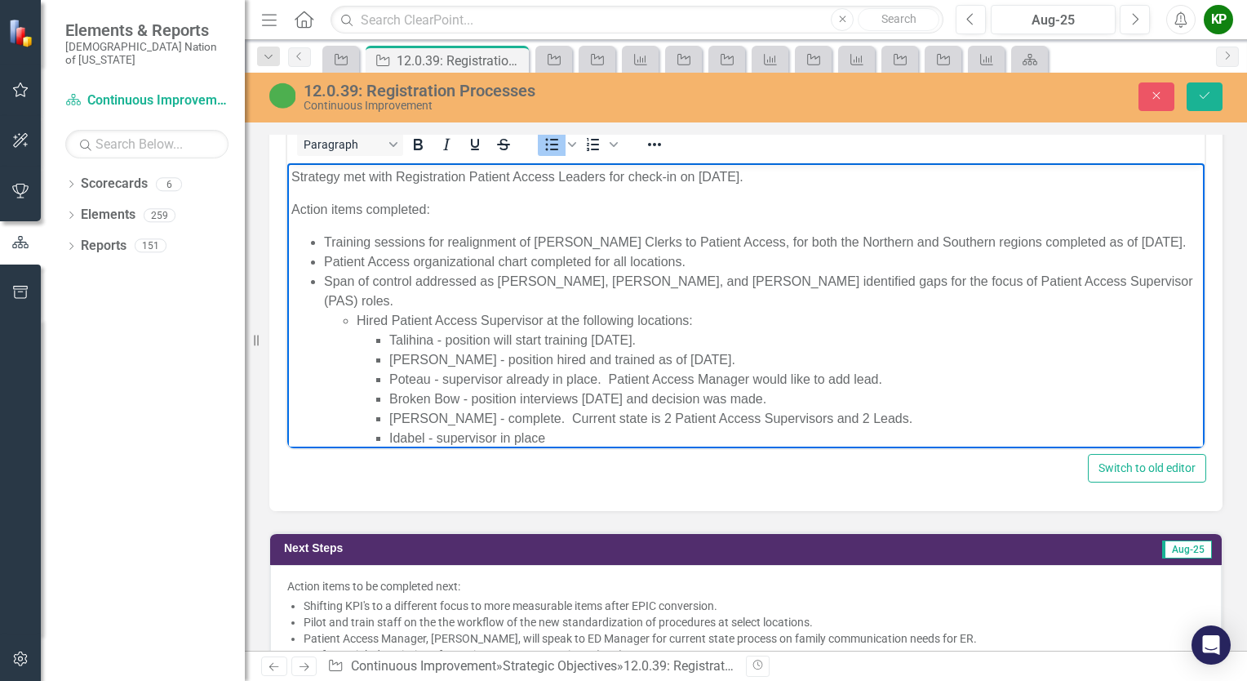
click at [801, 420] on li "[PERSON_NAME] - complete. Current state is 2 Patient Access Supervisors and 2 L…" at bounding box center [794, 419] width 811 height 20
click at [1198, 97] on icon "Save" at bounding box center [1204, 95] width 15 height 11
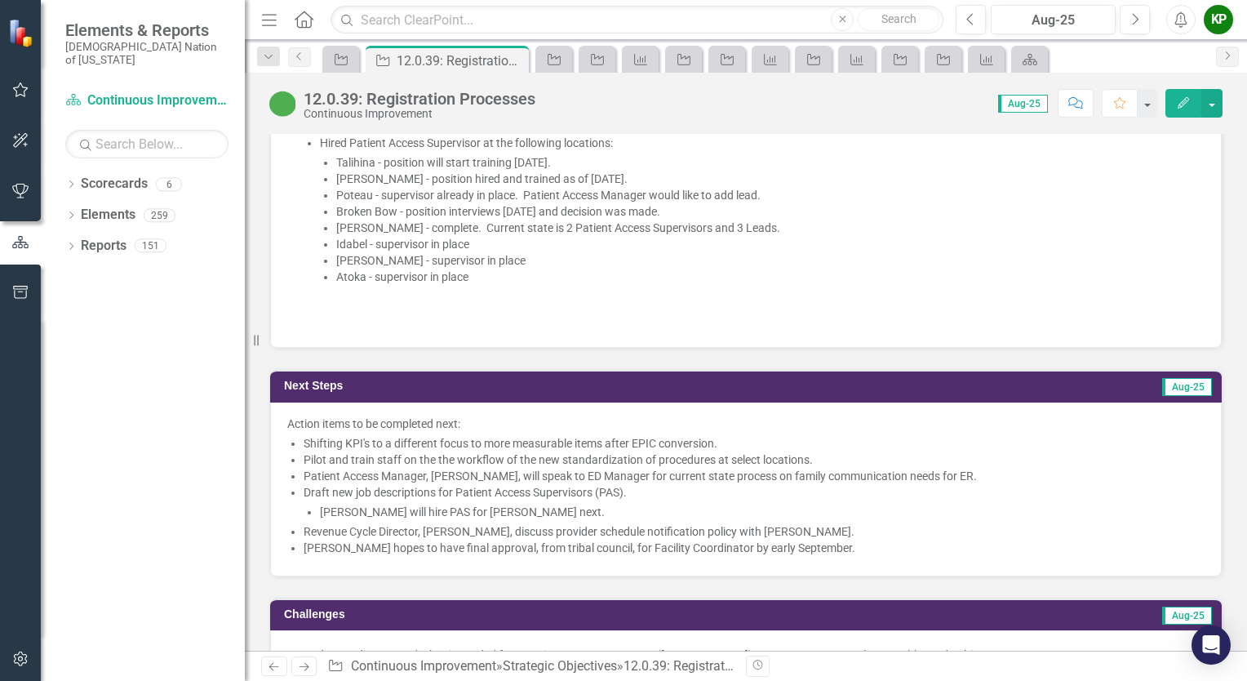
scroll to position [1387, 0]
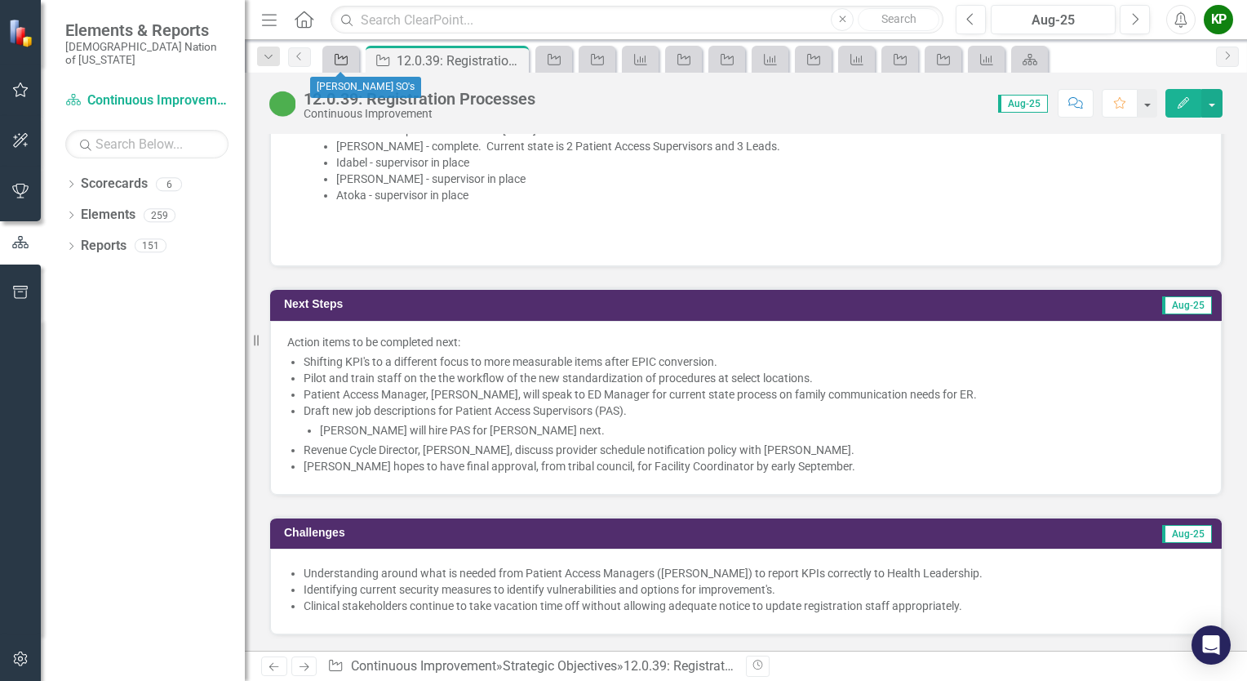
click at [341, 60] on icon "Strategic Objective" at bounding box center [341, 59] width 16 height 13
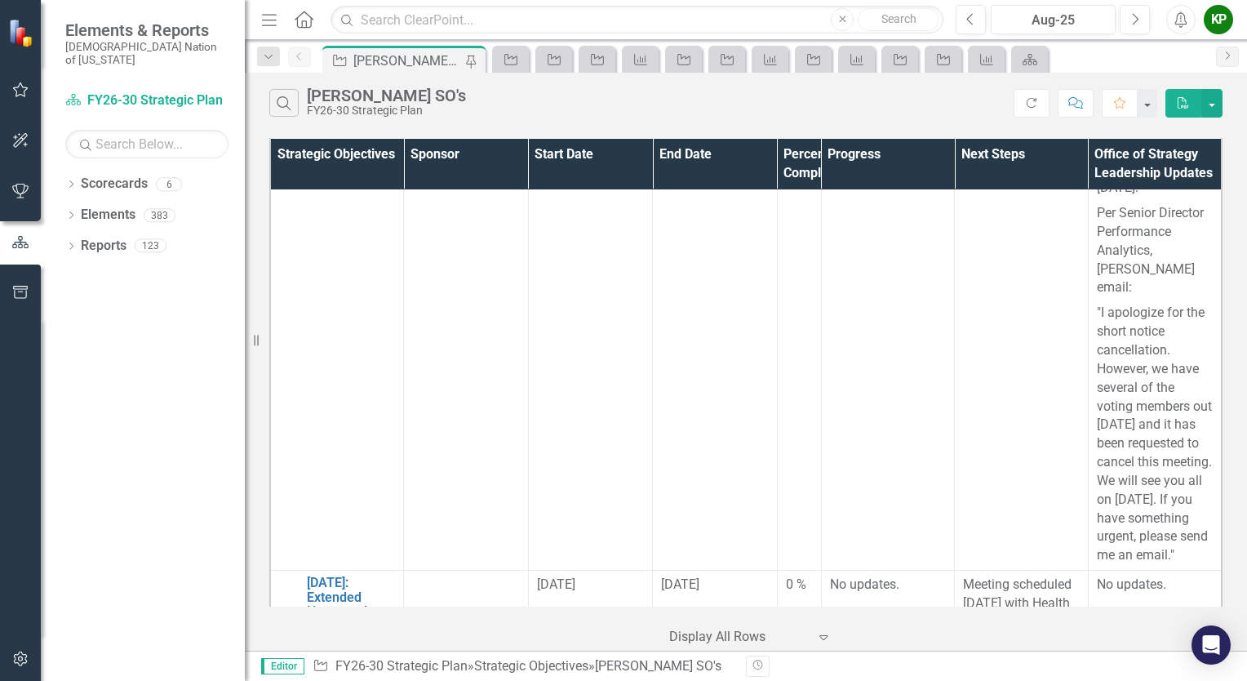
scroll to position [1714, 0]
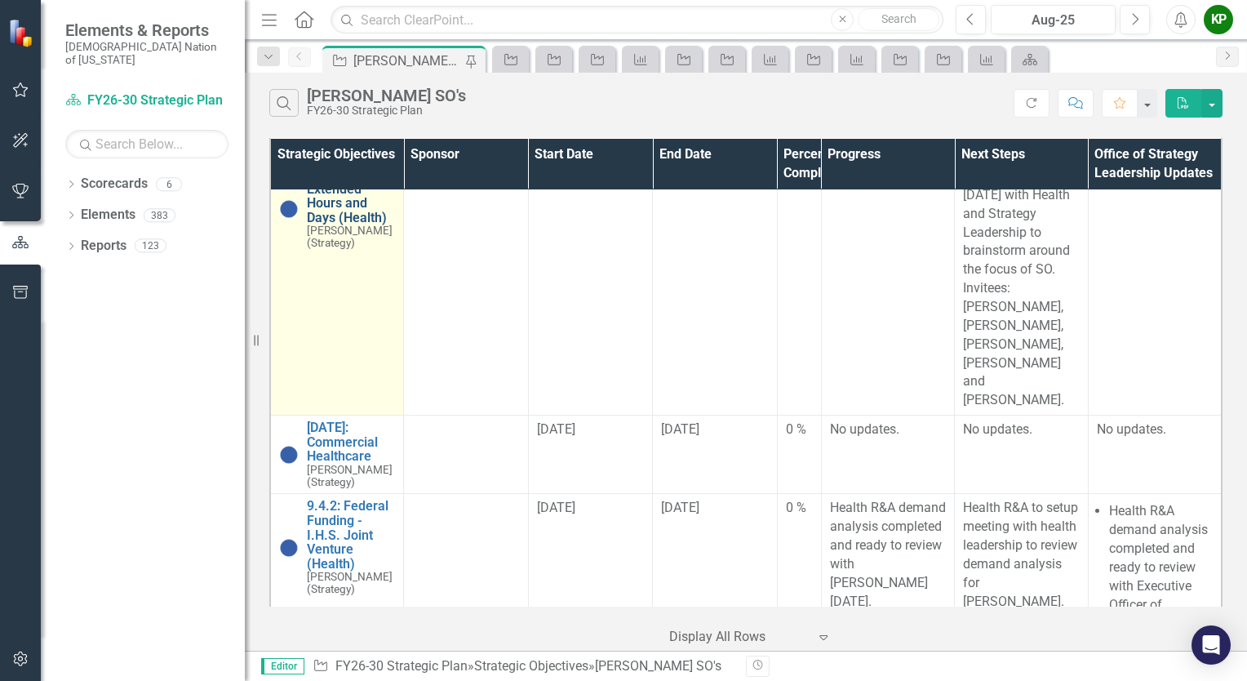
click at [333, 224] on link "[DATE]: Extended Hours and Days (Health)" at bounding box center [351, 195] width 88 height 57
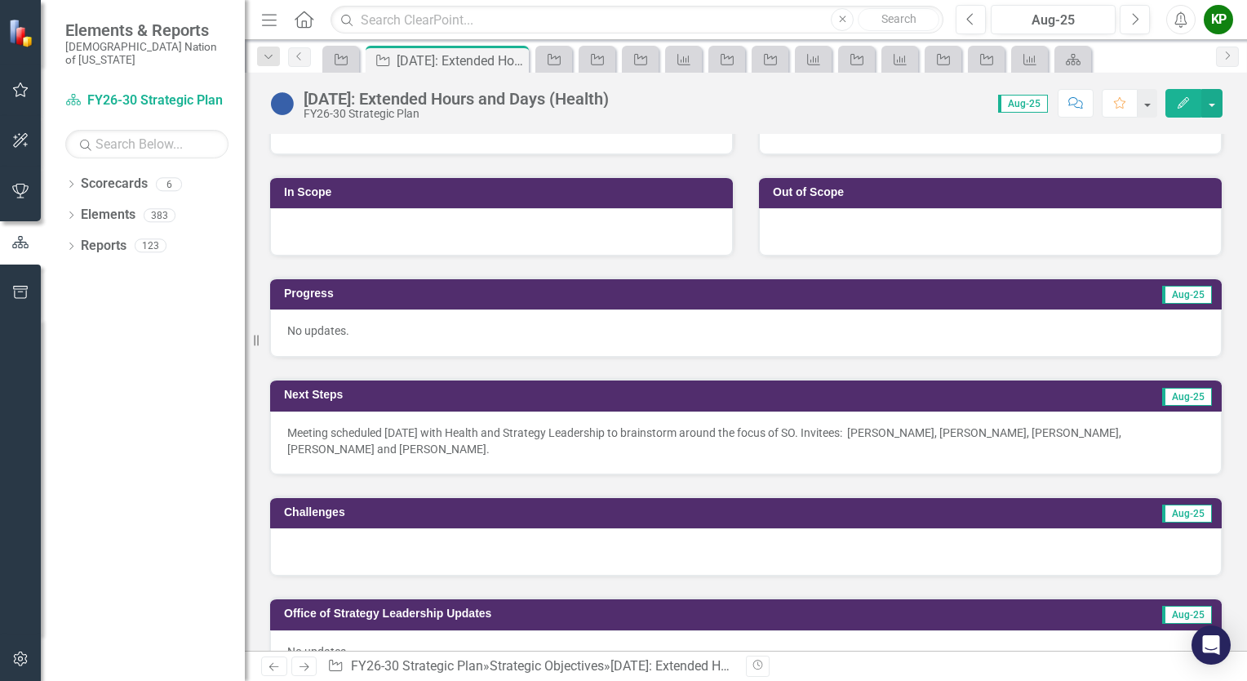
scroll to position [408, 0]
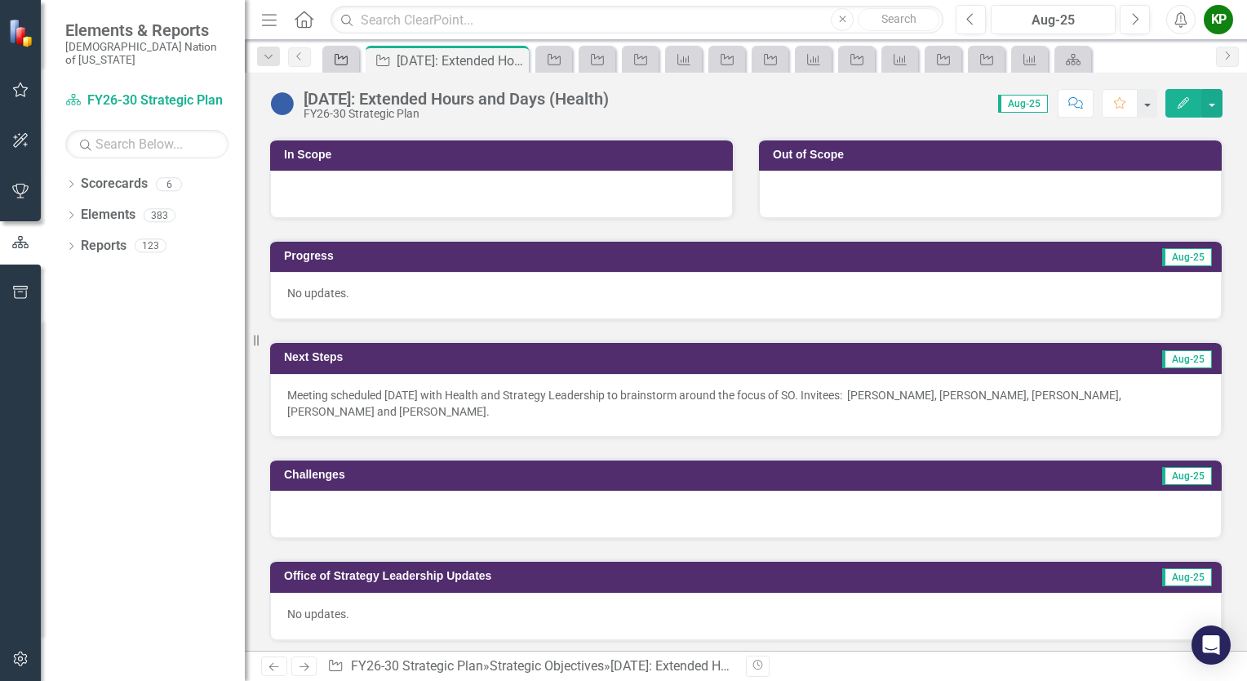
click at [349, 61] on icon "Strategic Objective" at bounding box center [341, 59] width 16 height 13
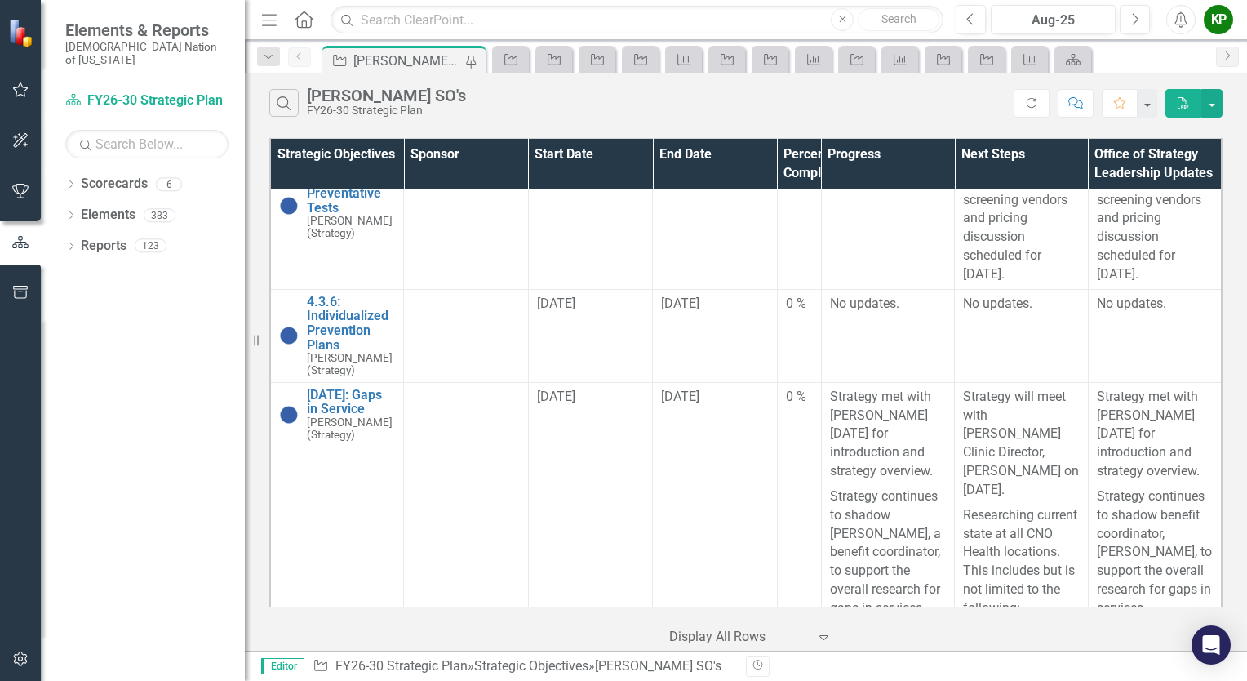
scroll to position [51, 0]
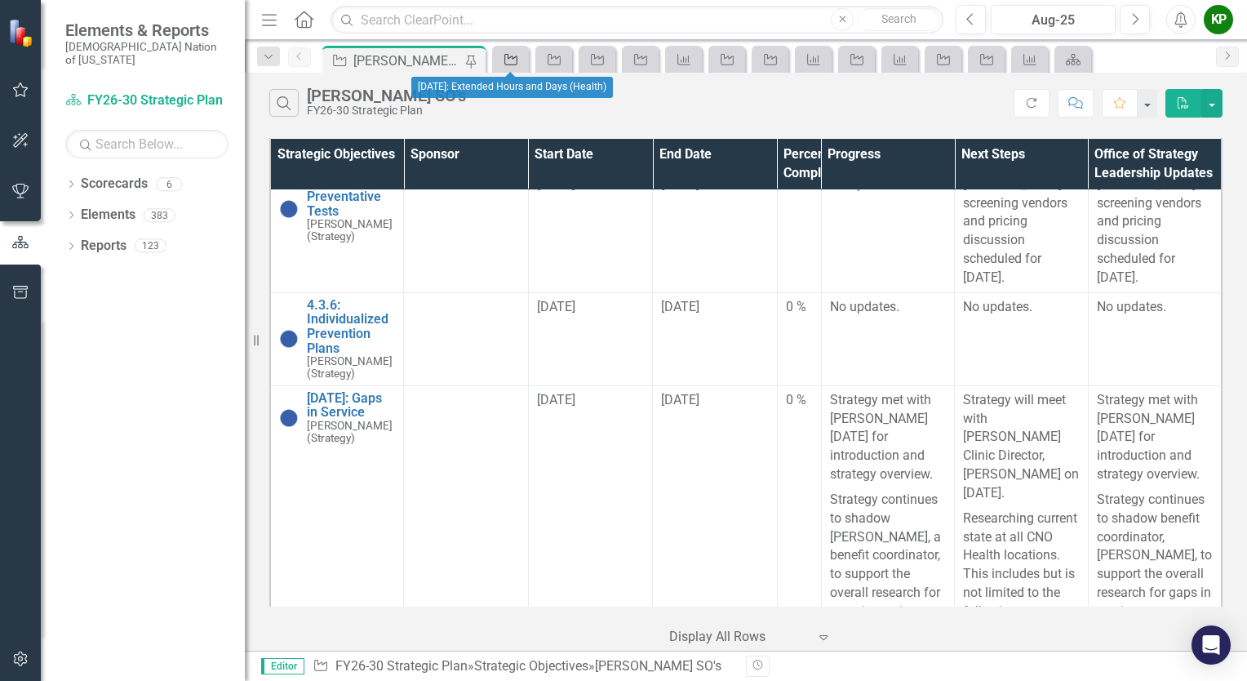
click at [507, 60] on icon "Strategic Objective" at bounding box center [511, 59] width 16 height 13
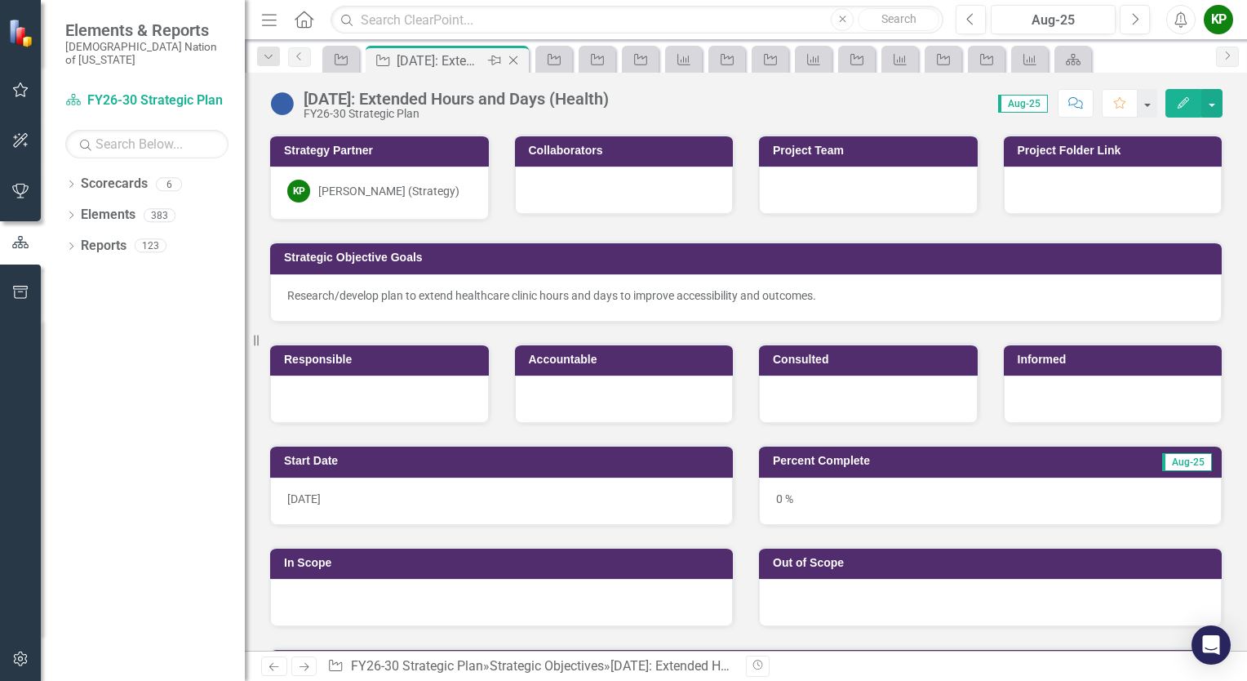
click at [517, 60] on icon "Close" at bounding box center [513, 60] width 16 height 13
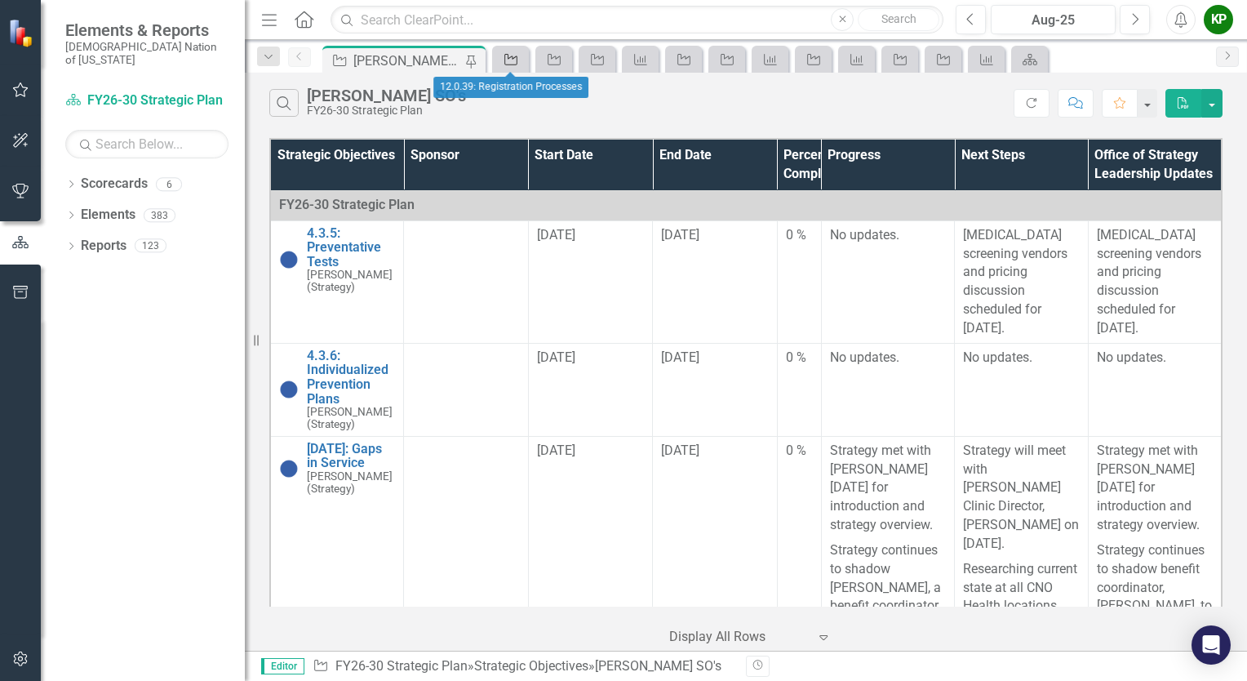
click at [517, 60] on icon "Strategic Objective" at bounding box center [511, 59] width 16 height 13
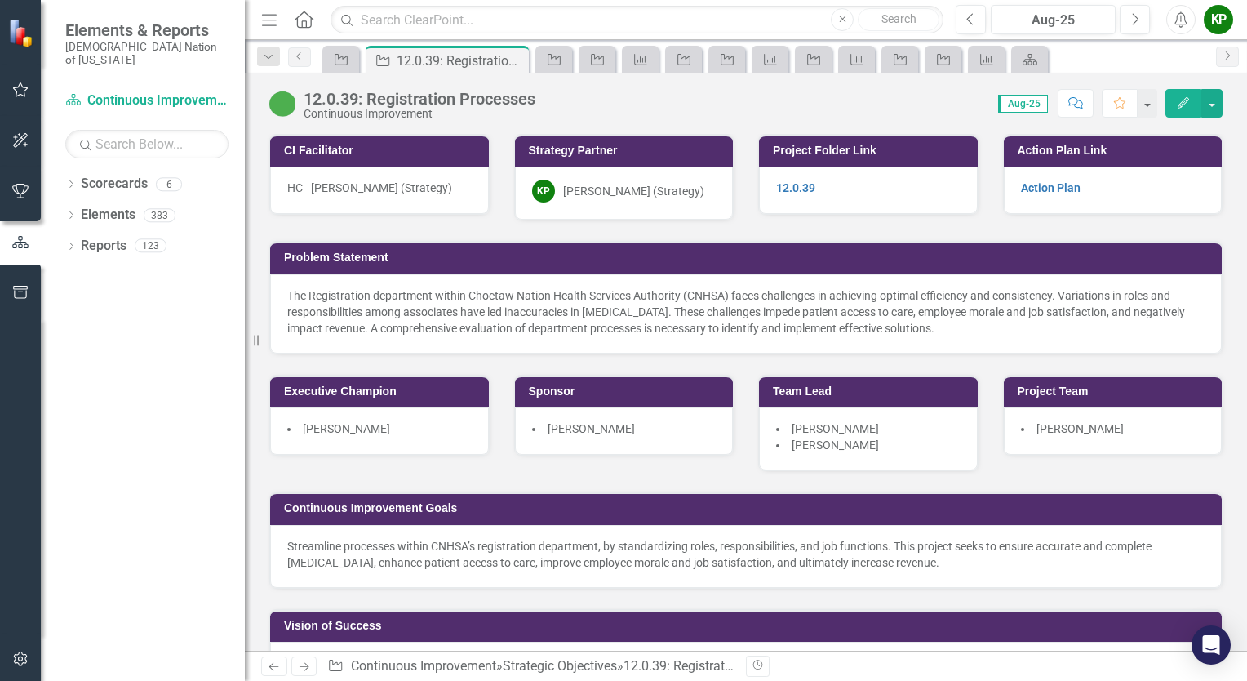
click at [0, 0] on icon "Close" at bounding box center [0, 0] width 0 height 0
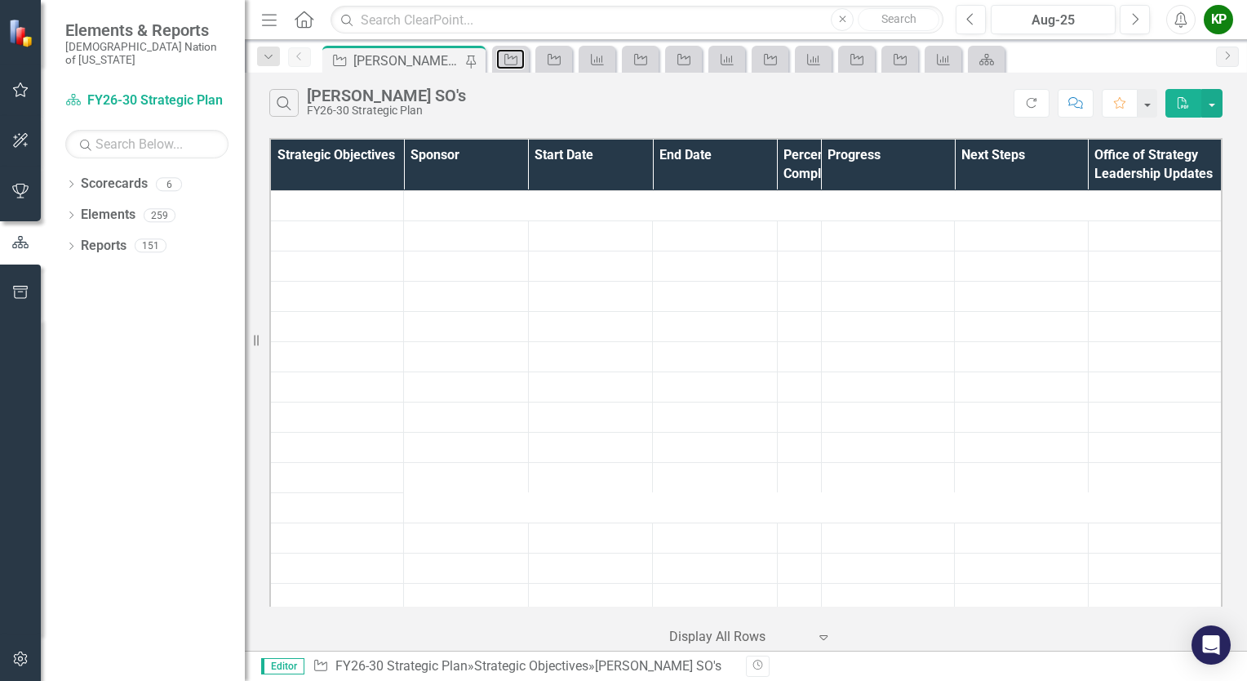
click at [519, 58] on link "Strategic Objective" at bounding box center [510, 59] width 29 height 20
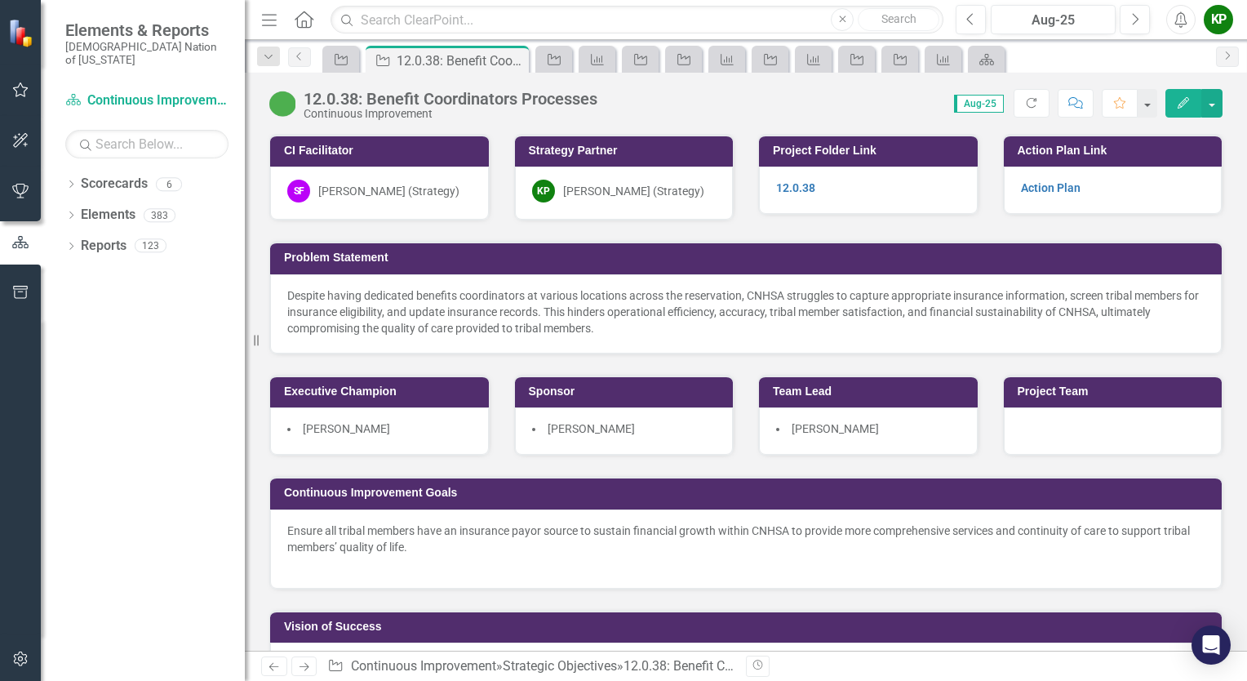
click at [0, 0] on icon "Close" at bounding box center [0, 0] width 0 height 0
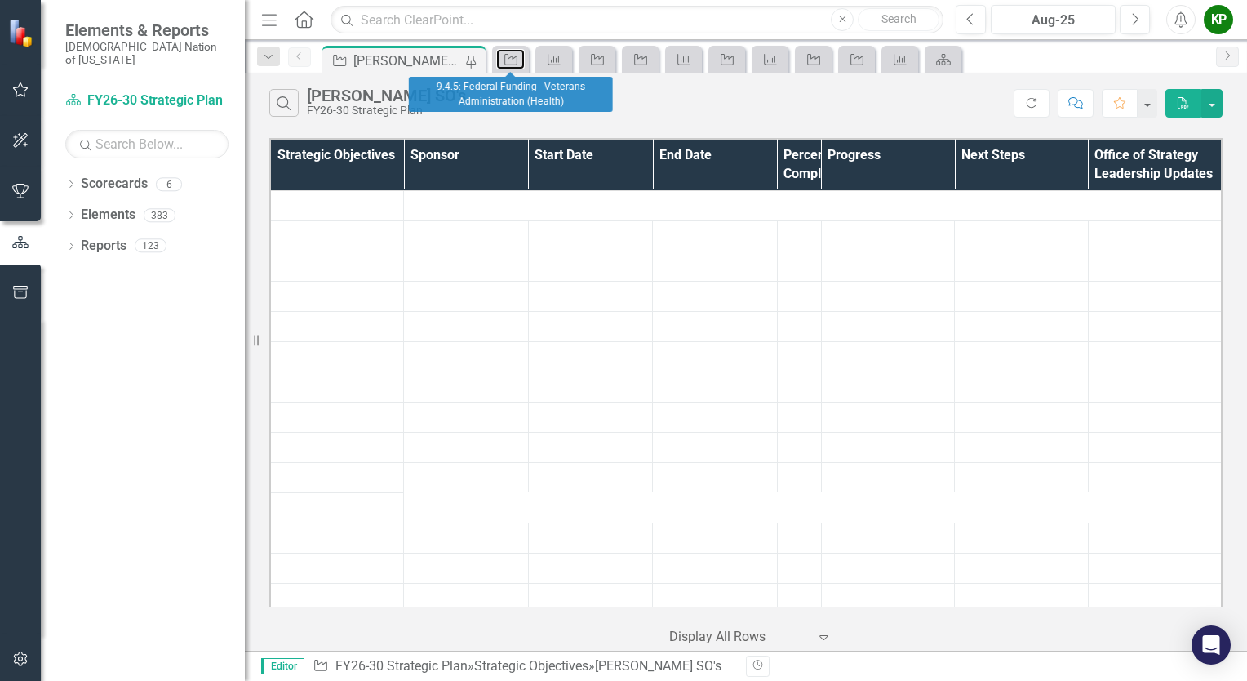
click at [519, 58] on link "Strategic Objective" at bounding box center [510, 59] width 29 height 20
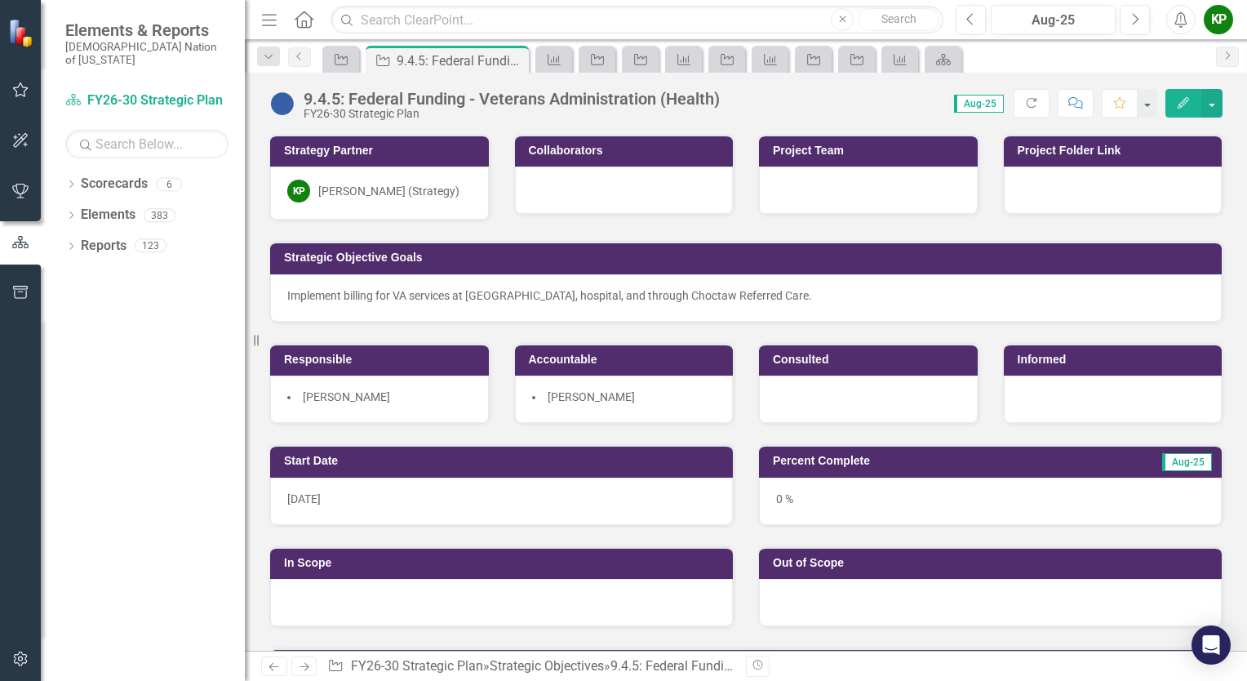
click at [0, 0] on icon "Close" at bounding box center [0, 0] width 0 height 0
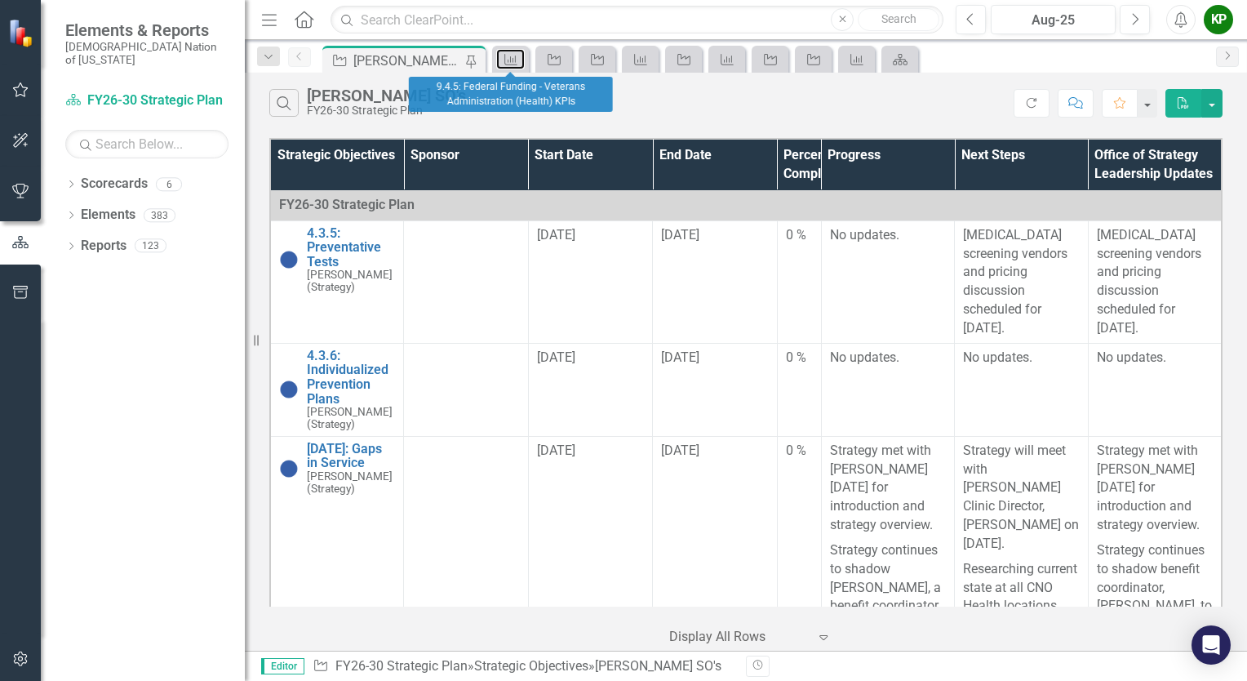
click at [519, 58] on link "Measure" at bounding box center [510, 59] width 29 height 20
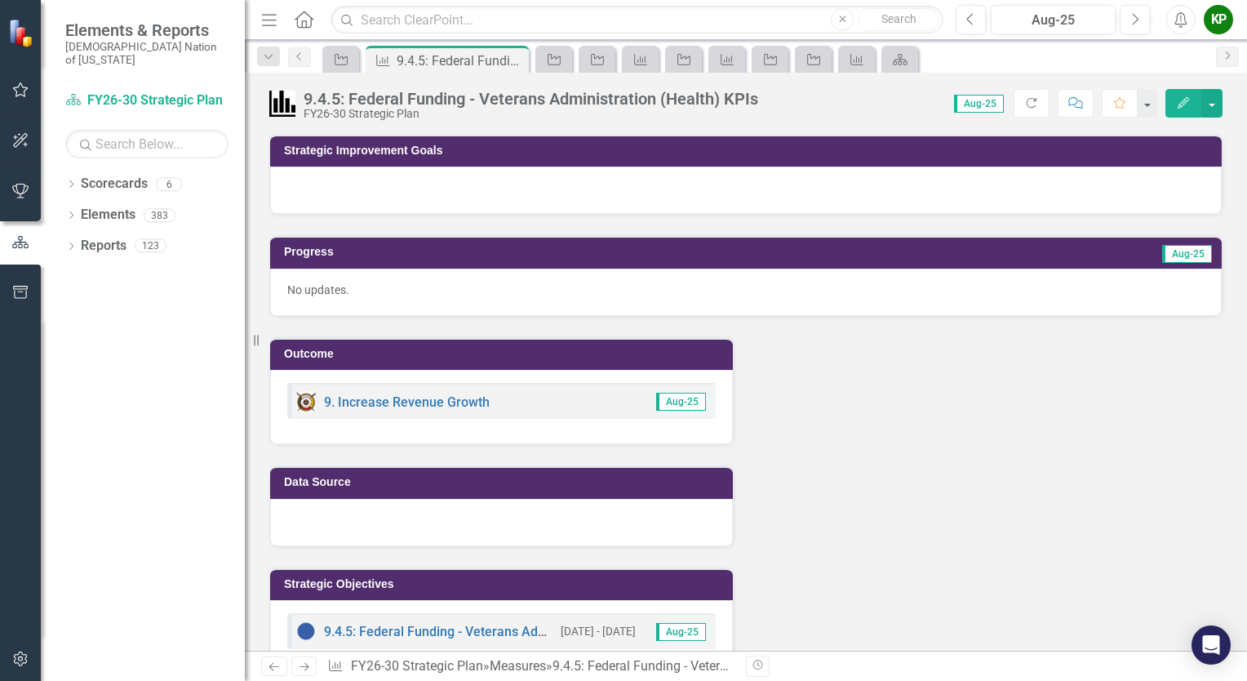
click at [0, 0] on icon "Close" at bounding box center [0, 0] width 0 height 0
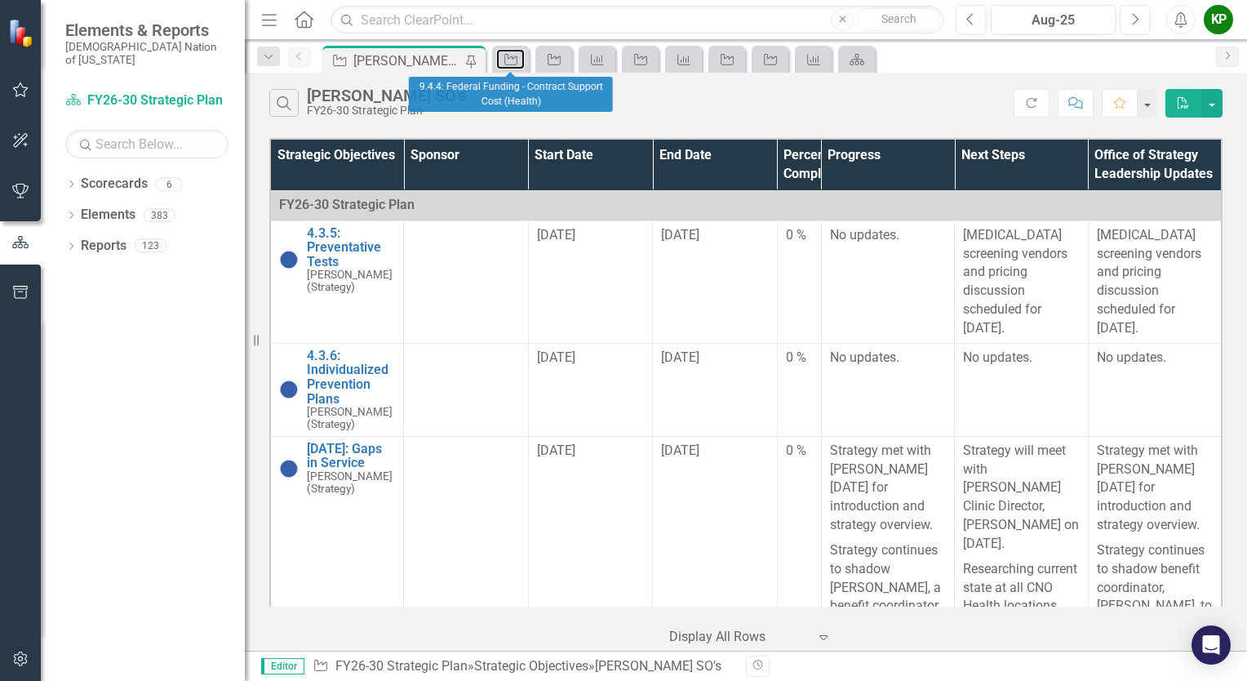
click at [519, 58] on link "Strategic Objective" at bounding box center [510, 59] width 29 height 20
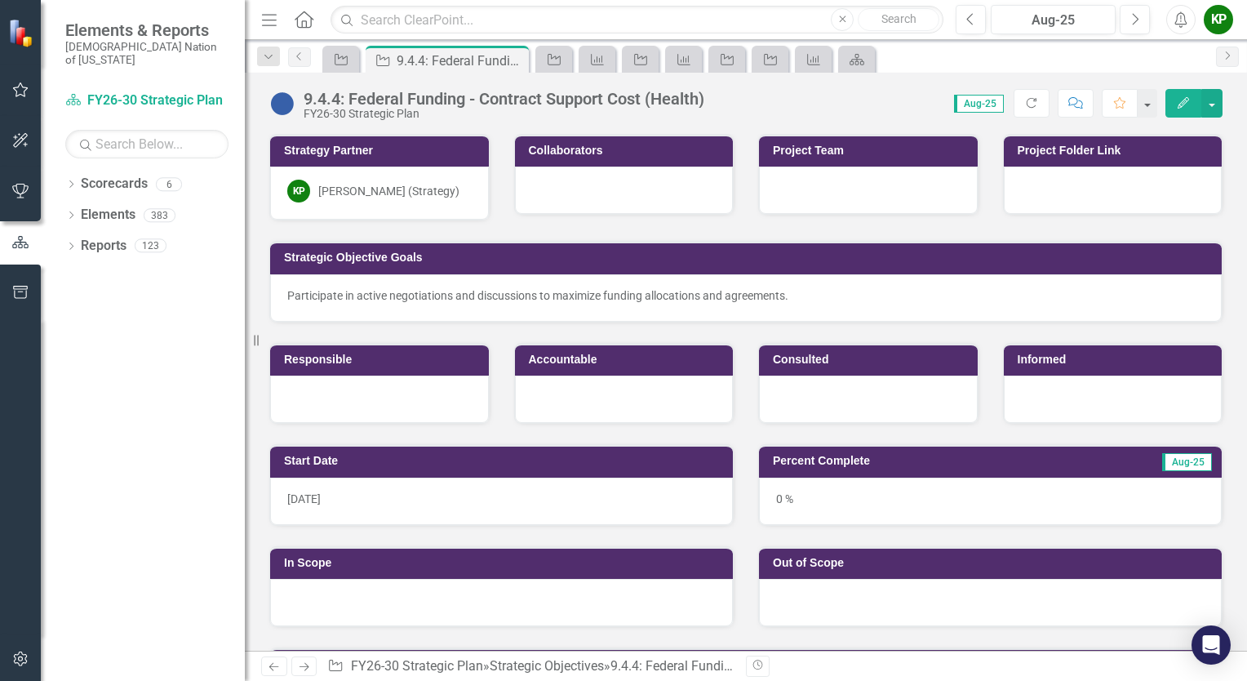
click at [0, 0] on icon "Close" at bounding box center [0, 0] width 0 height 0
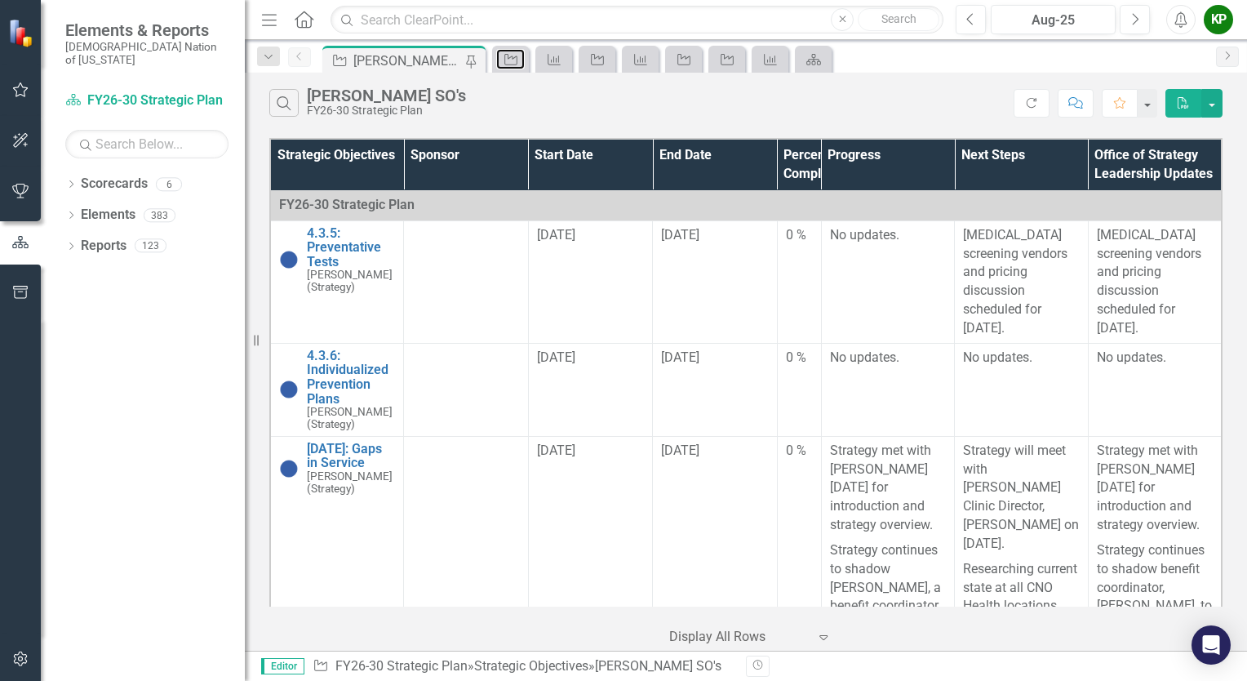
click at [519, 58] on link "Strategic Objective" at bounding box center [510, 59] width 29 height 20
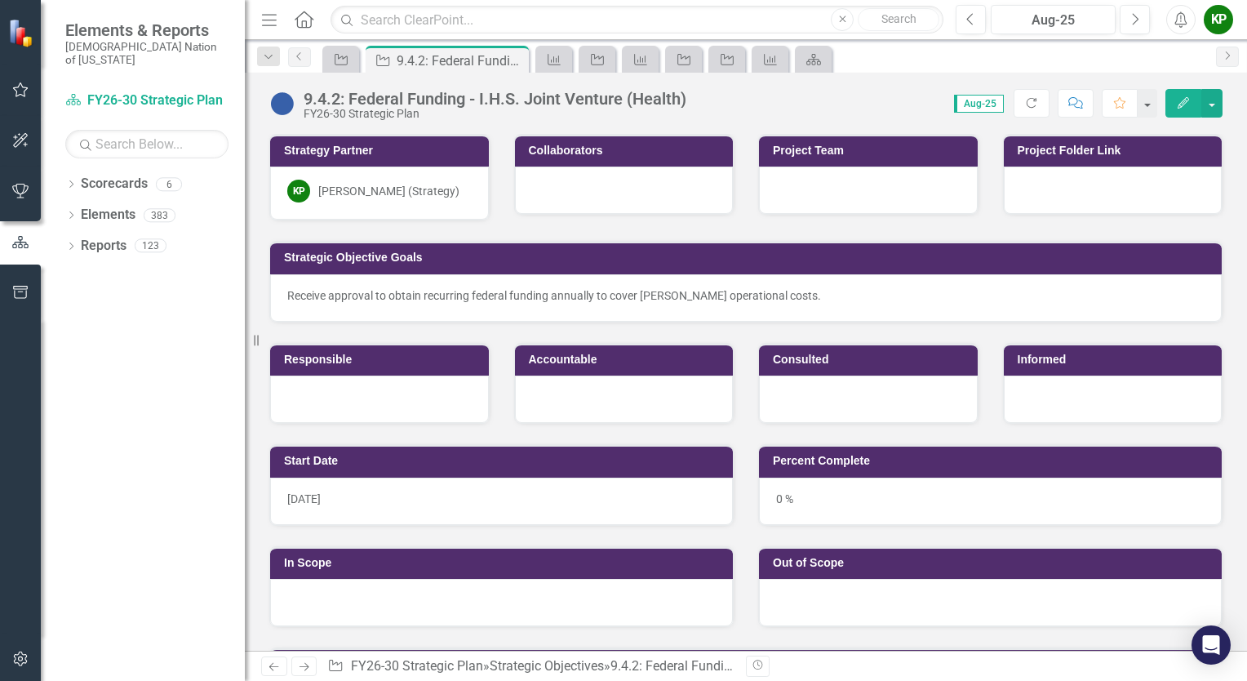
click at [0, 0] on icon "Close" at bounding box center [0, 0] width 0 height 0
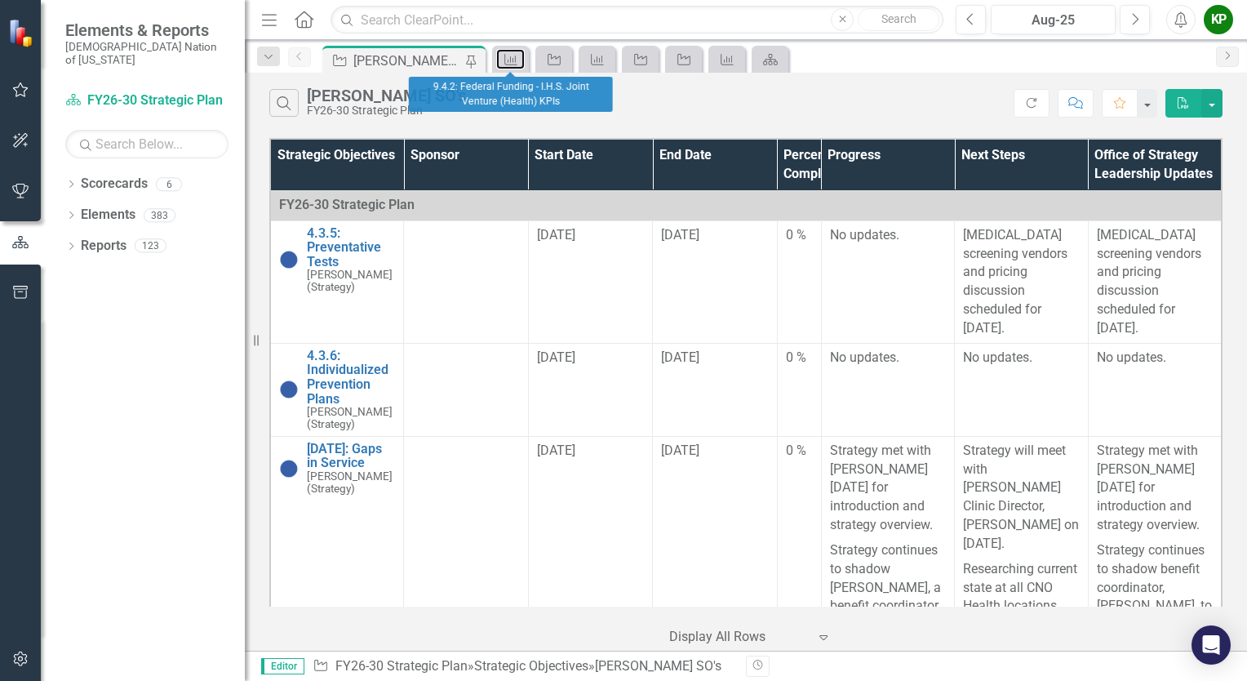
click at [519, 58] on link "Measure" at bounding box center [510, 59] width 29 height 20
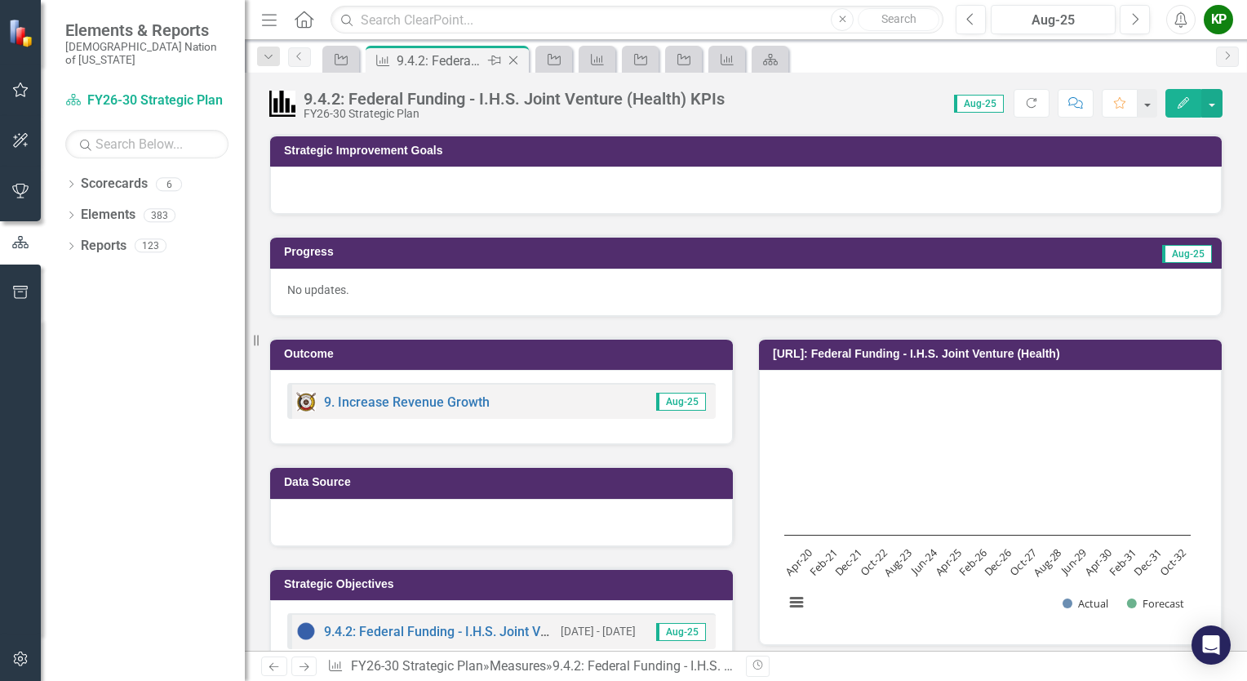
click at [519, 57] on icon "Close" at bounding box center [513, 60] width 16 height 13
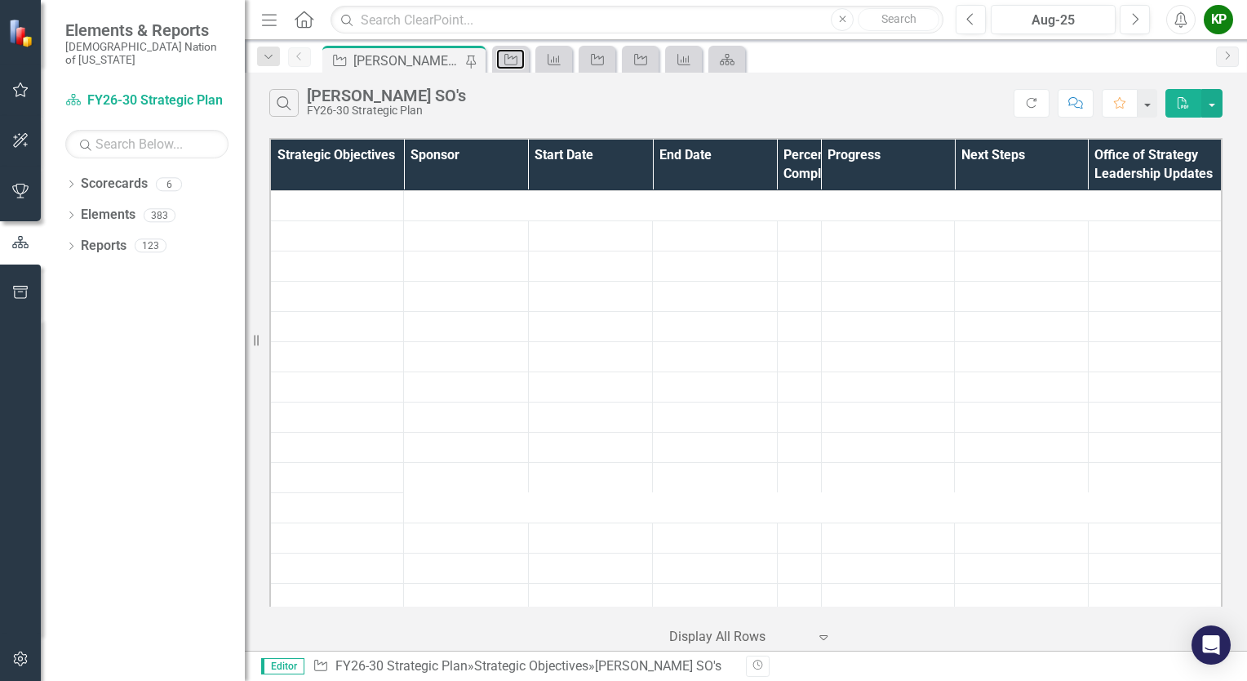
click at [519, 57] on link "Strategic Objective" at bounding box center [510, 59] width 29 height 20
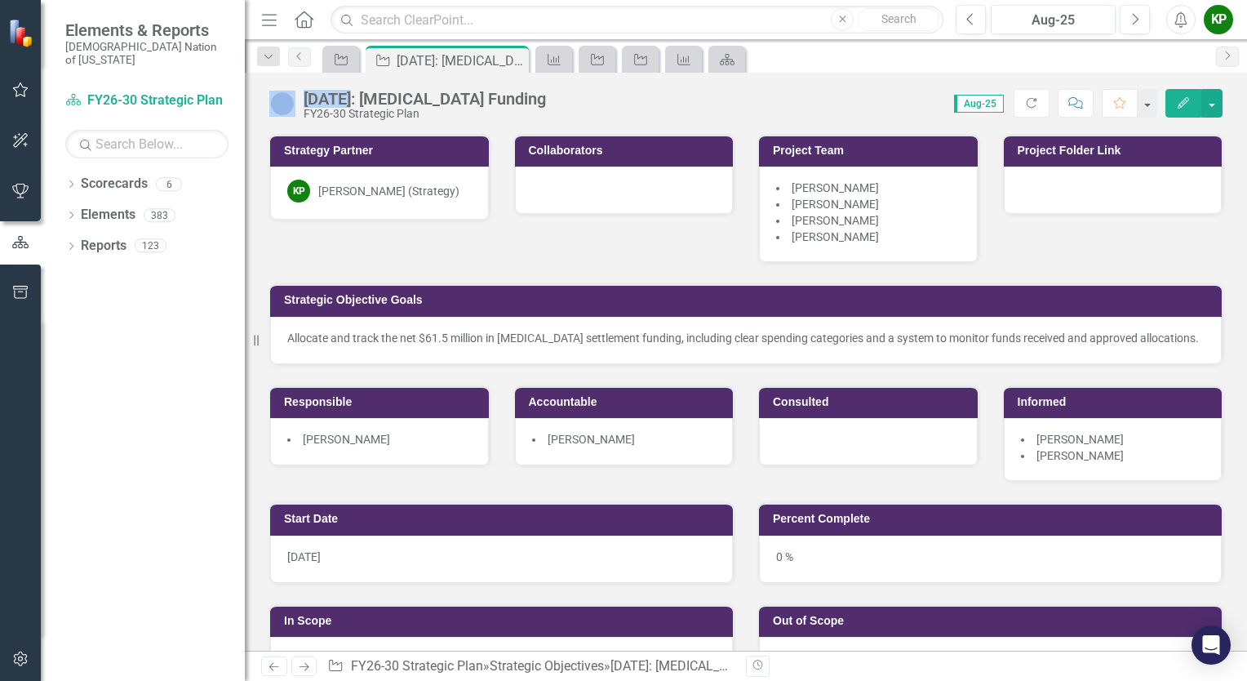
click at [0, 0] on icon "Close" at bounding box center [0, 0] width 0 height 0
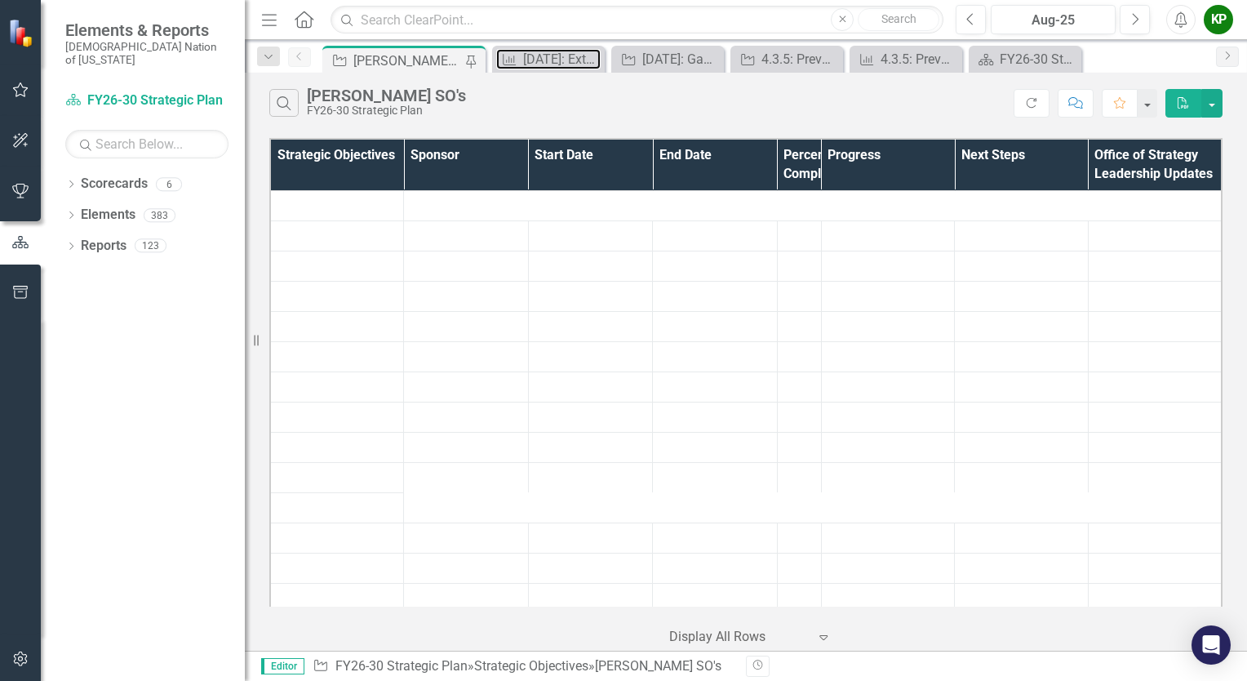
click at [519, 57] on link "Measure [DATE]: Extended Hours and Days (Health) KPIs" at bounding box center [548, 59] width 104 height 20
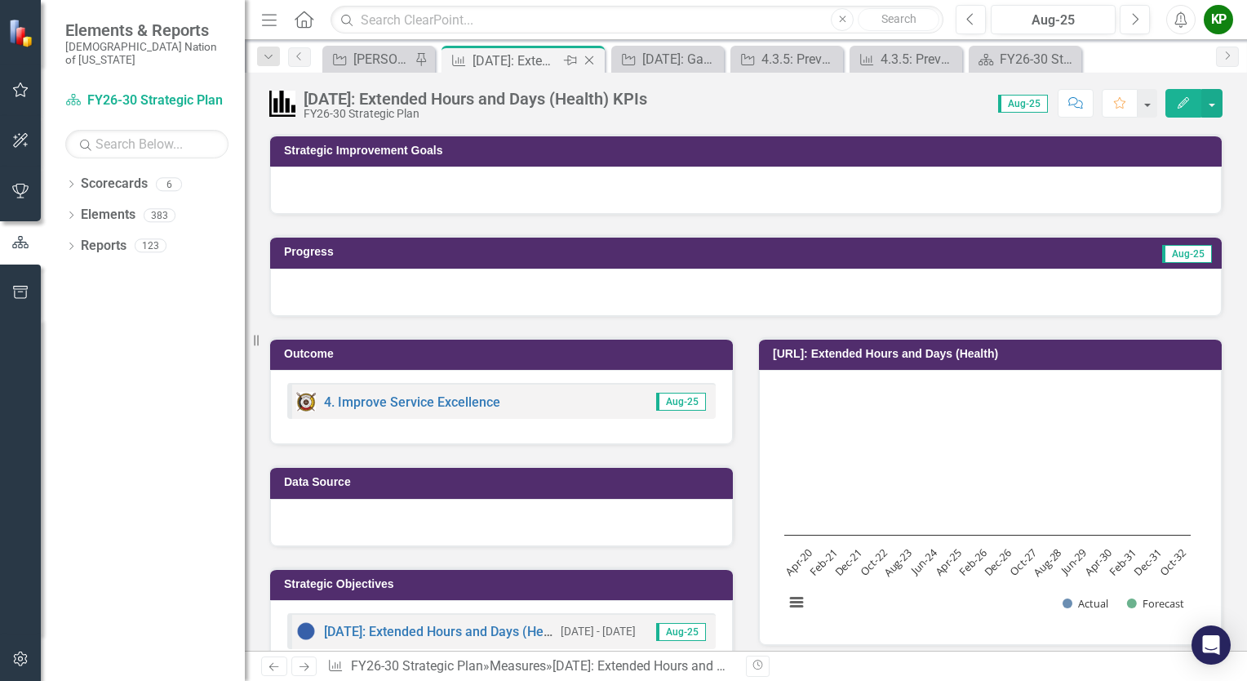
click at [587, 60] on icon "Close" at bounding box center [589, 60] width 16 height 13
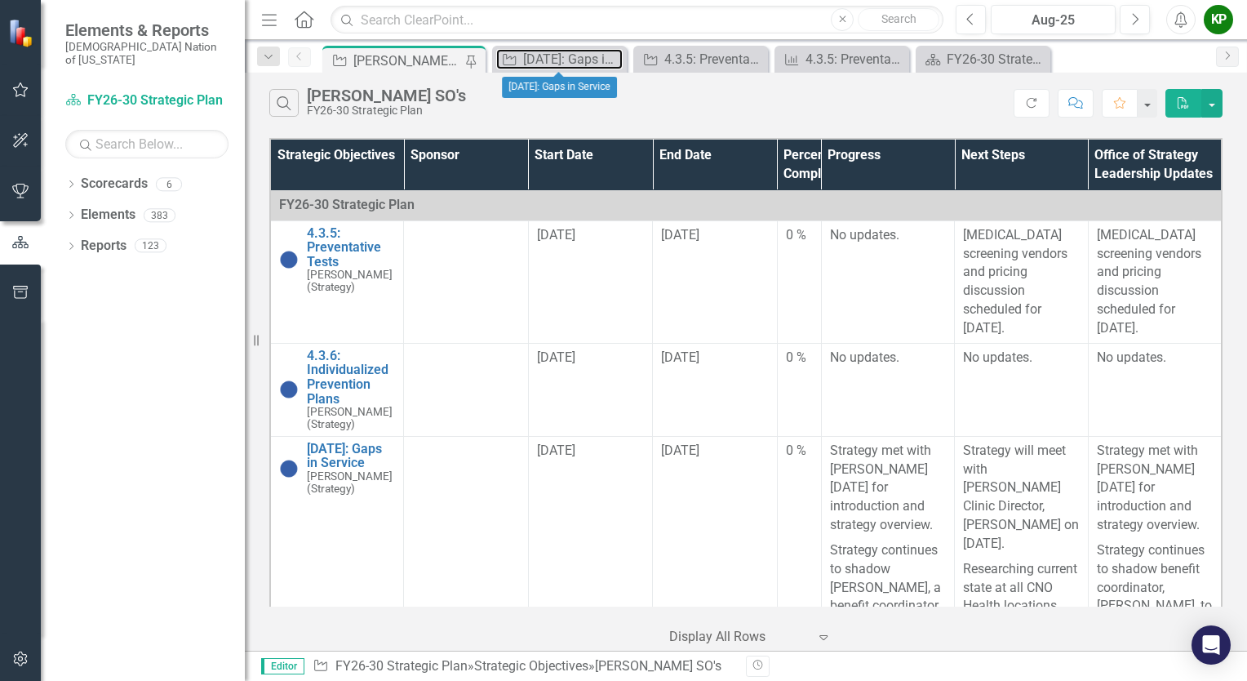
click at [587, 60] on div "[DATE]: Gaps in Service" at bounding box center [573, 59] width 100 height 20
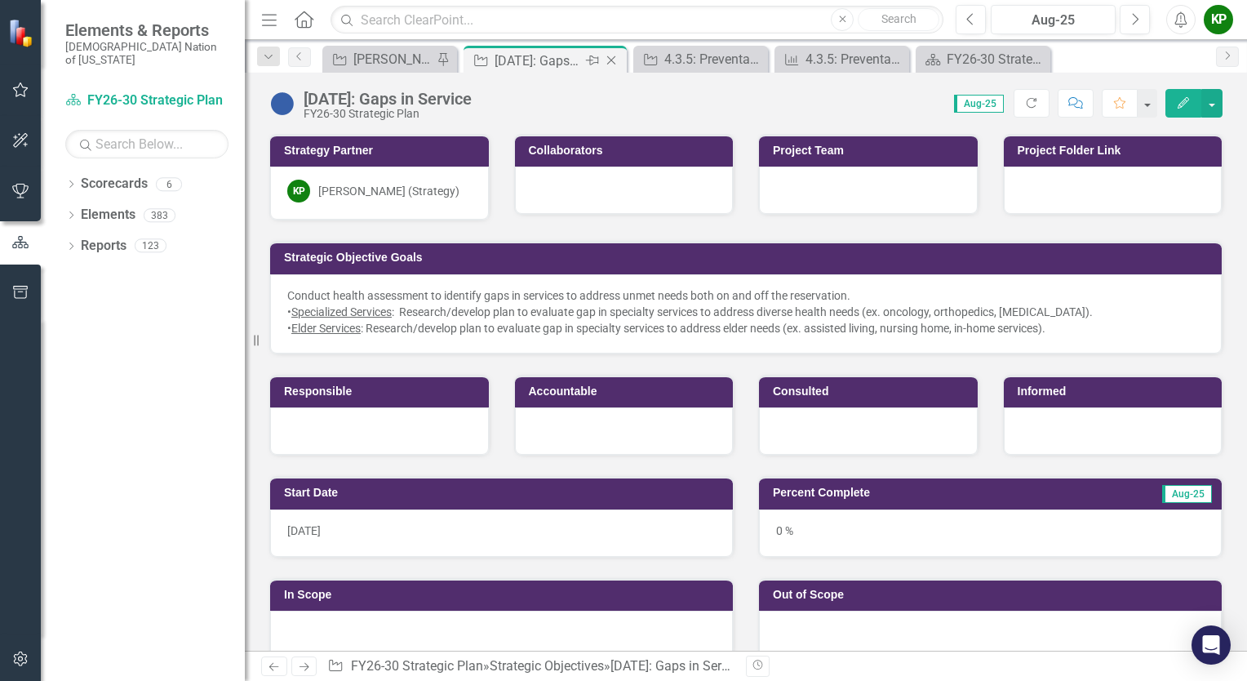
click at [610, 60] on icon at bounding box center [611, 60] width 9 height 9
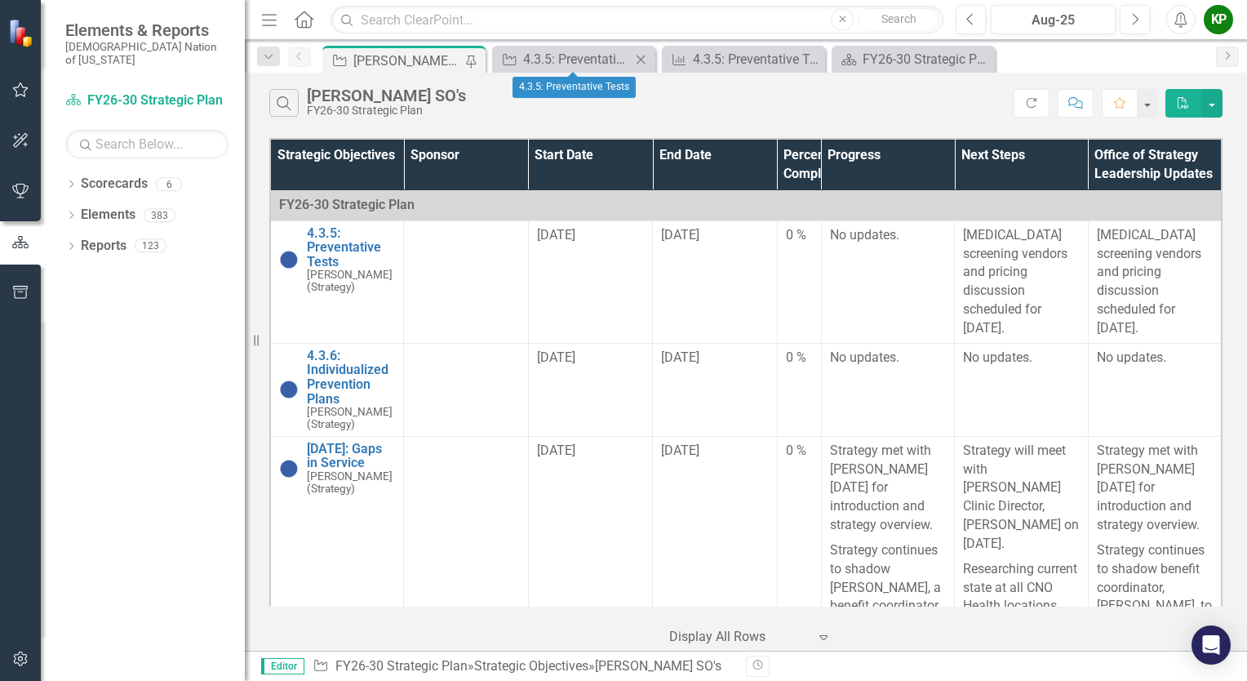
click at [637, 60] on icon "Close" at bounding box center [640, 59] width 16 height 13
click at [638, 60] on icon "Close" at bounding box center [640, 59] width 16 height 13
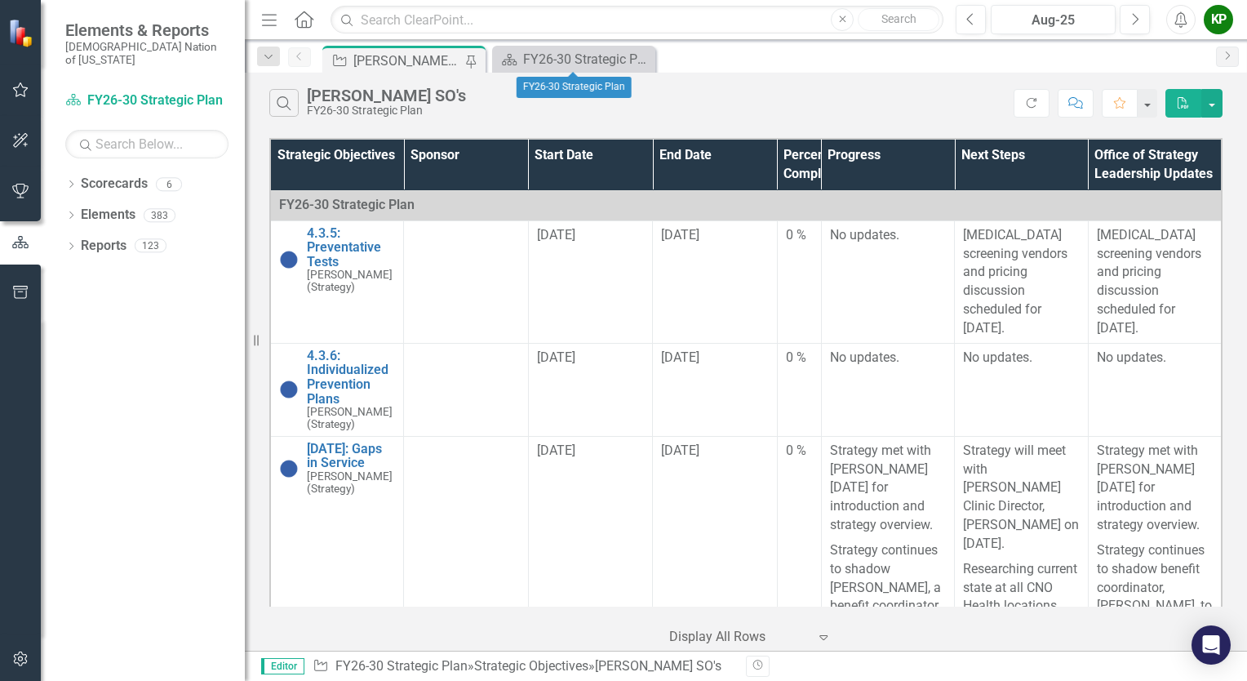
click at [0, 0] on icon "Close" at bounding box center [0, 0] width 0 height 0
